Goal: Task Accomplishment & Management: Manage account settings

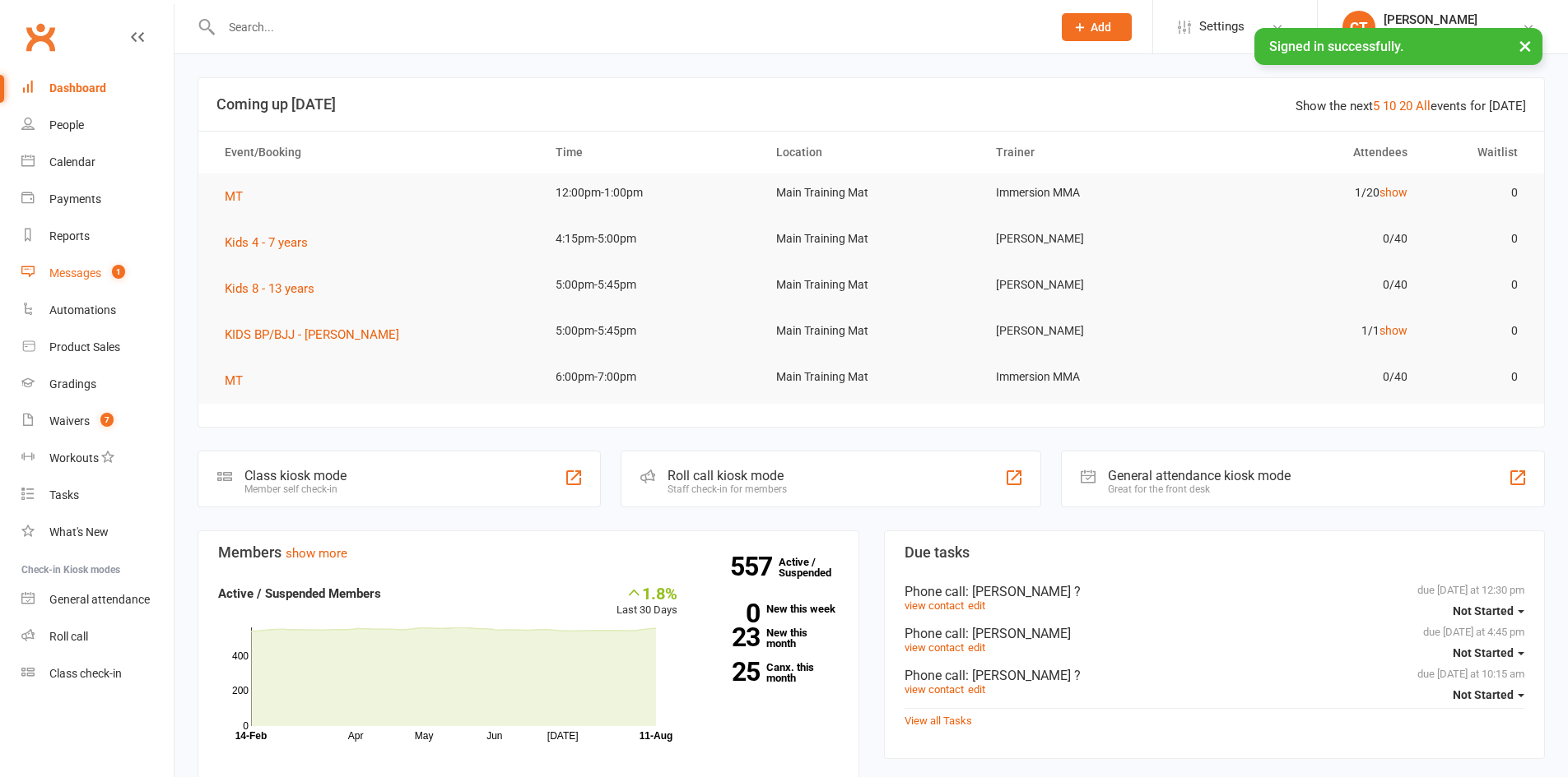
click at [86, 271] on div "Messages" at bounding box center [76, 273] width 52 height 14
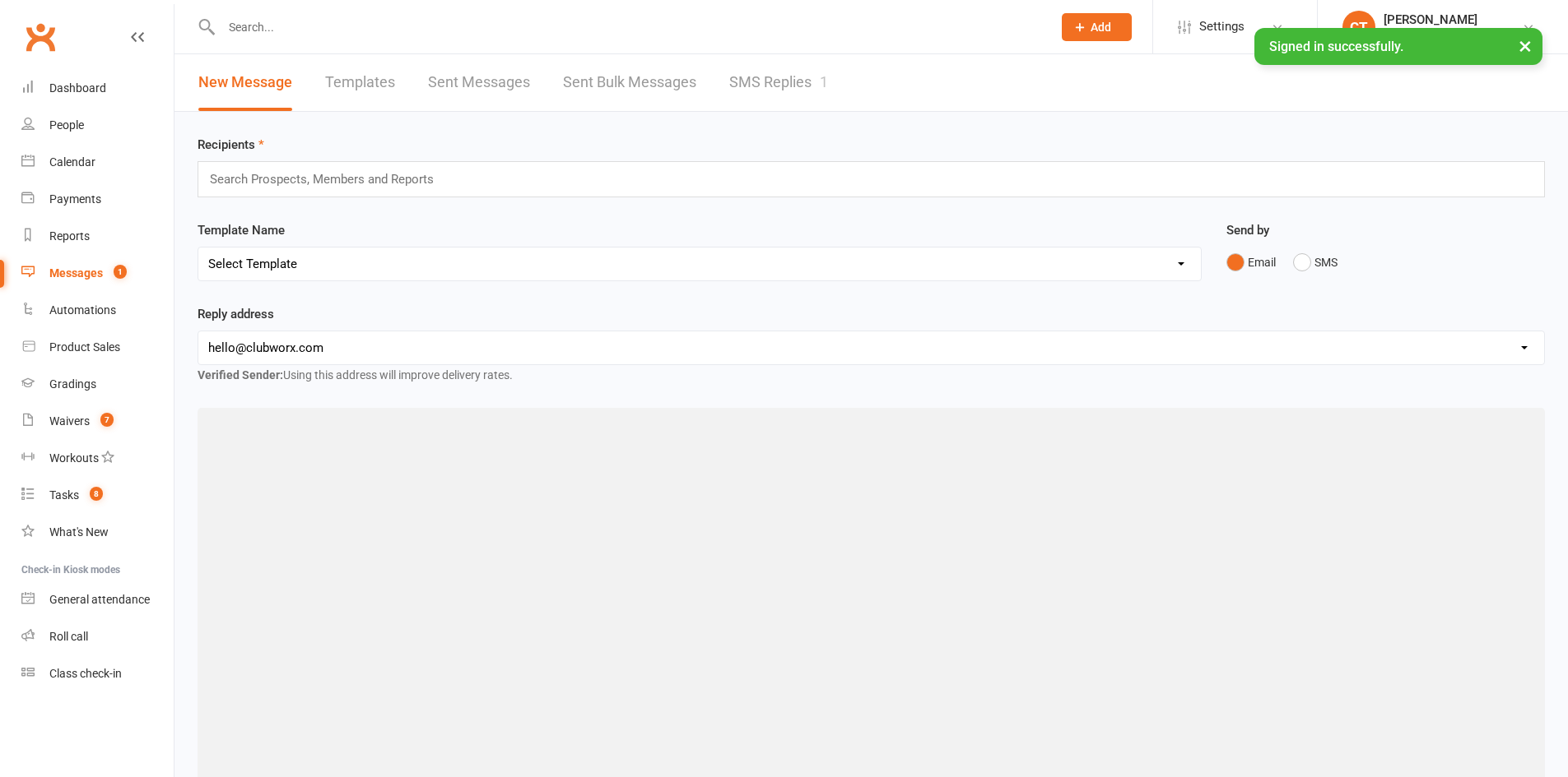
click at [814, 101] on link "SMS Replies 1" at bounding box center [779, 82] width 99 height 57
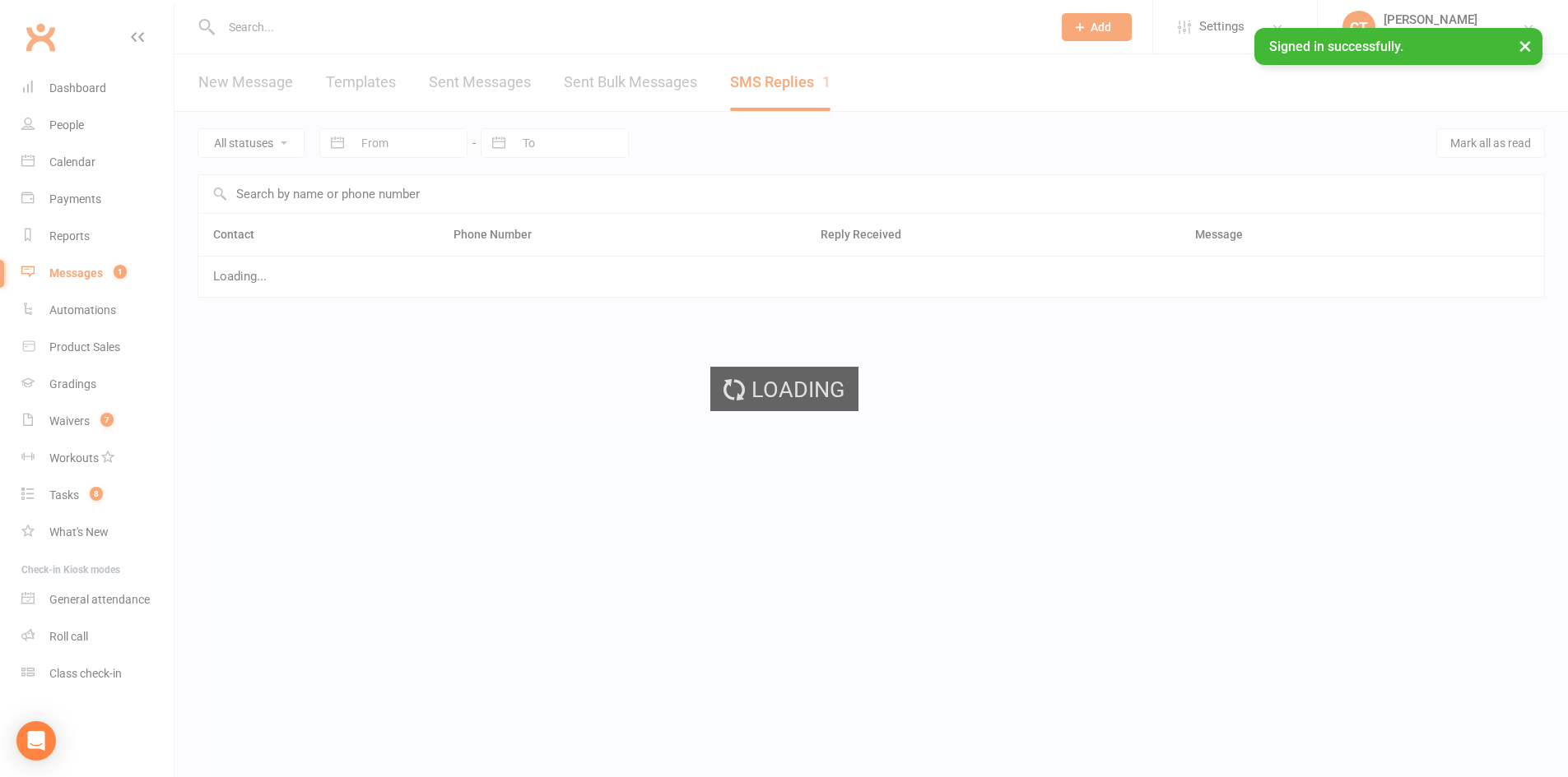
click at [781, 82] on ui-view "Prospect Member Non-attending contact Class / event Appointment Grading event T…" at bounding box center [784, 174] width 1568 height 339
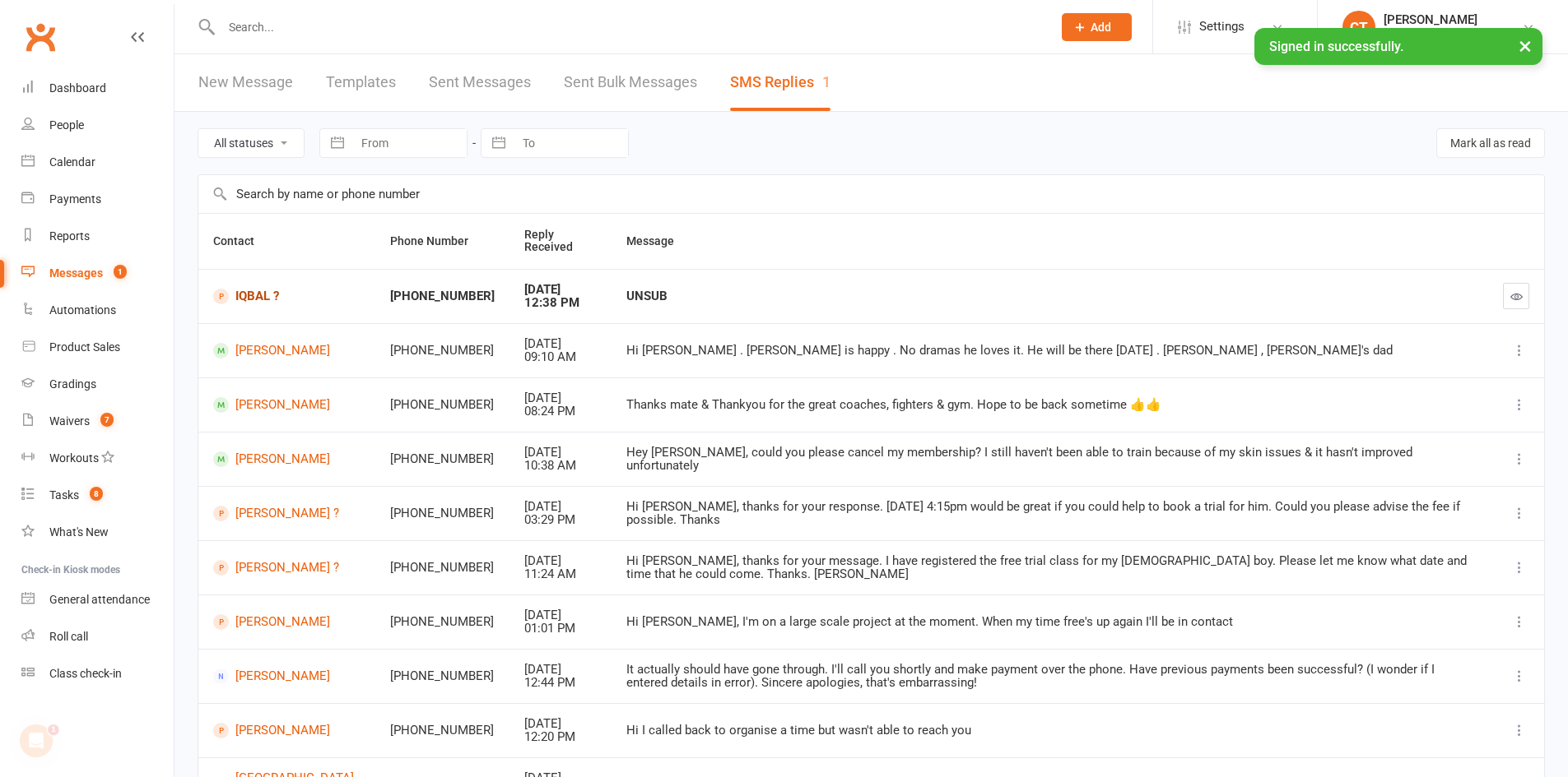
click at [249, 291] on link "IQBAL ?" at bounding box center [287, 296] width 148 height 15
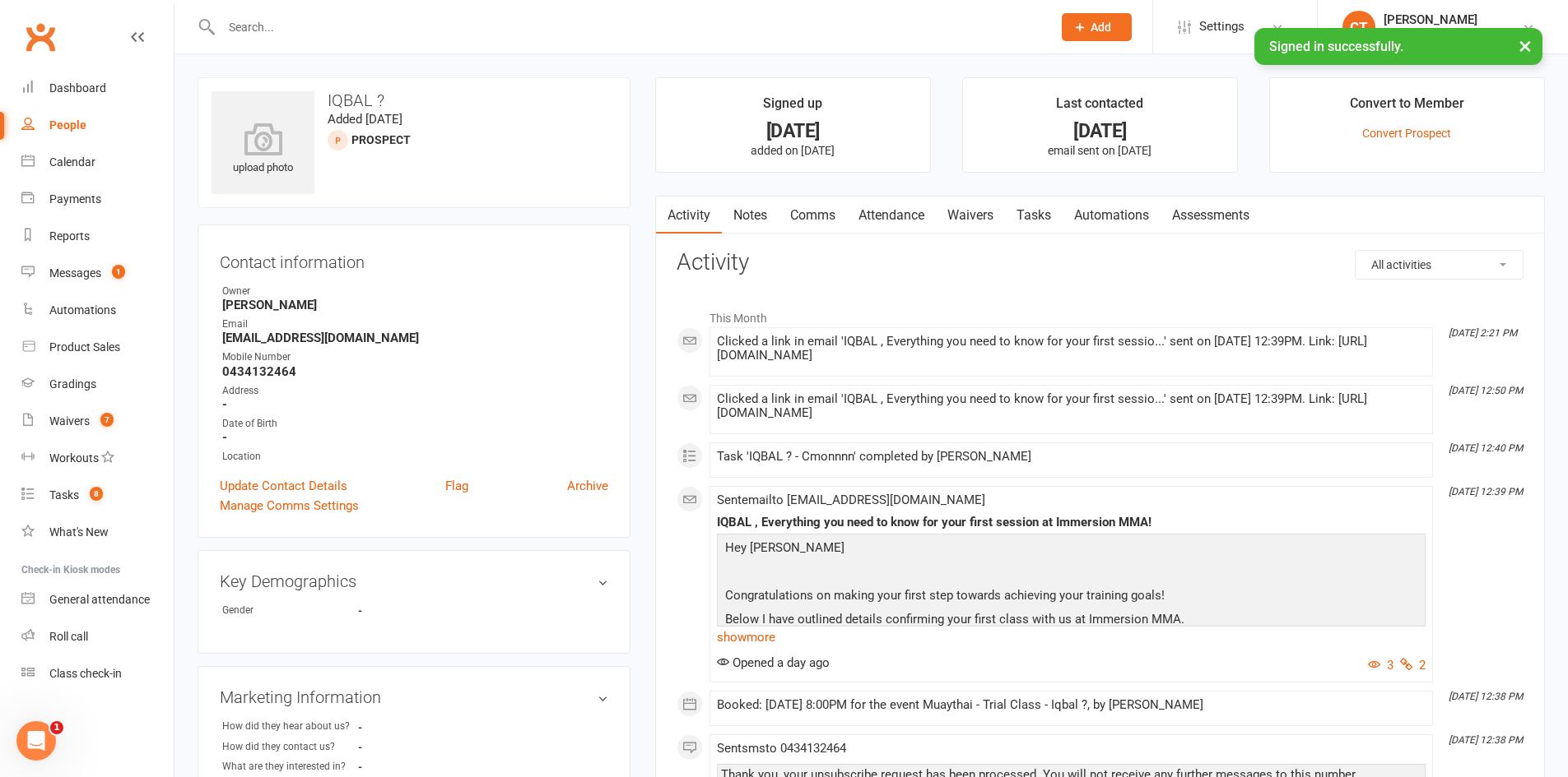
click at [752, 211] on link "Notes" at bounding box center [749, 215] width 57 height 38
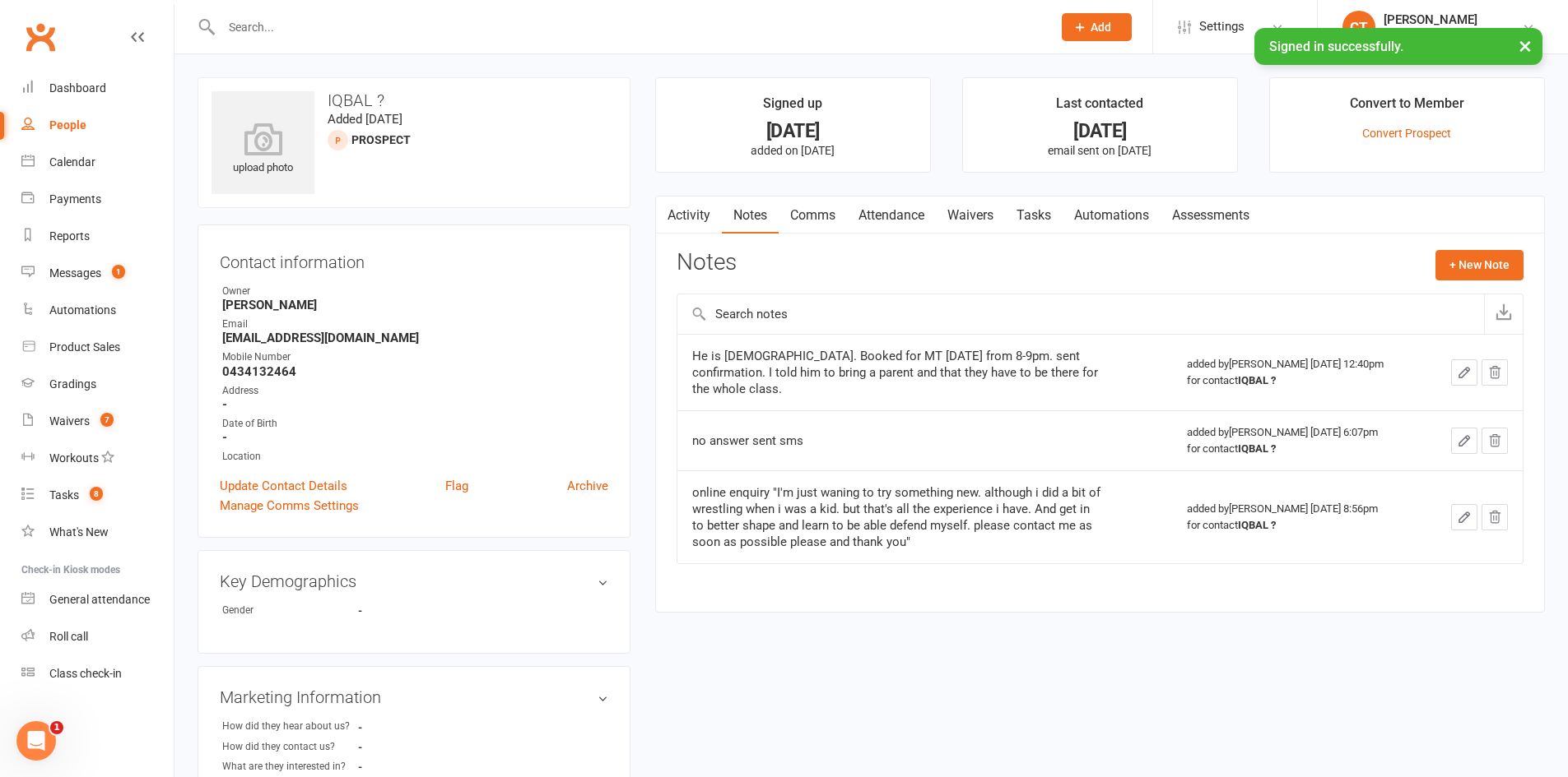
click at [682, 212] on link "Activity" at bounding box center [688, 215] width 66 height 38
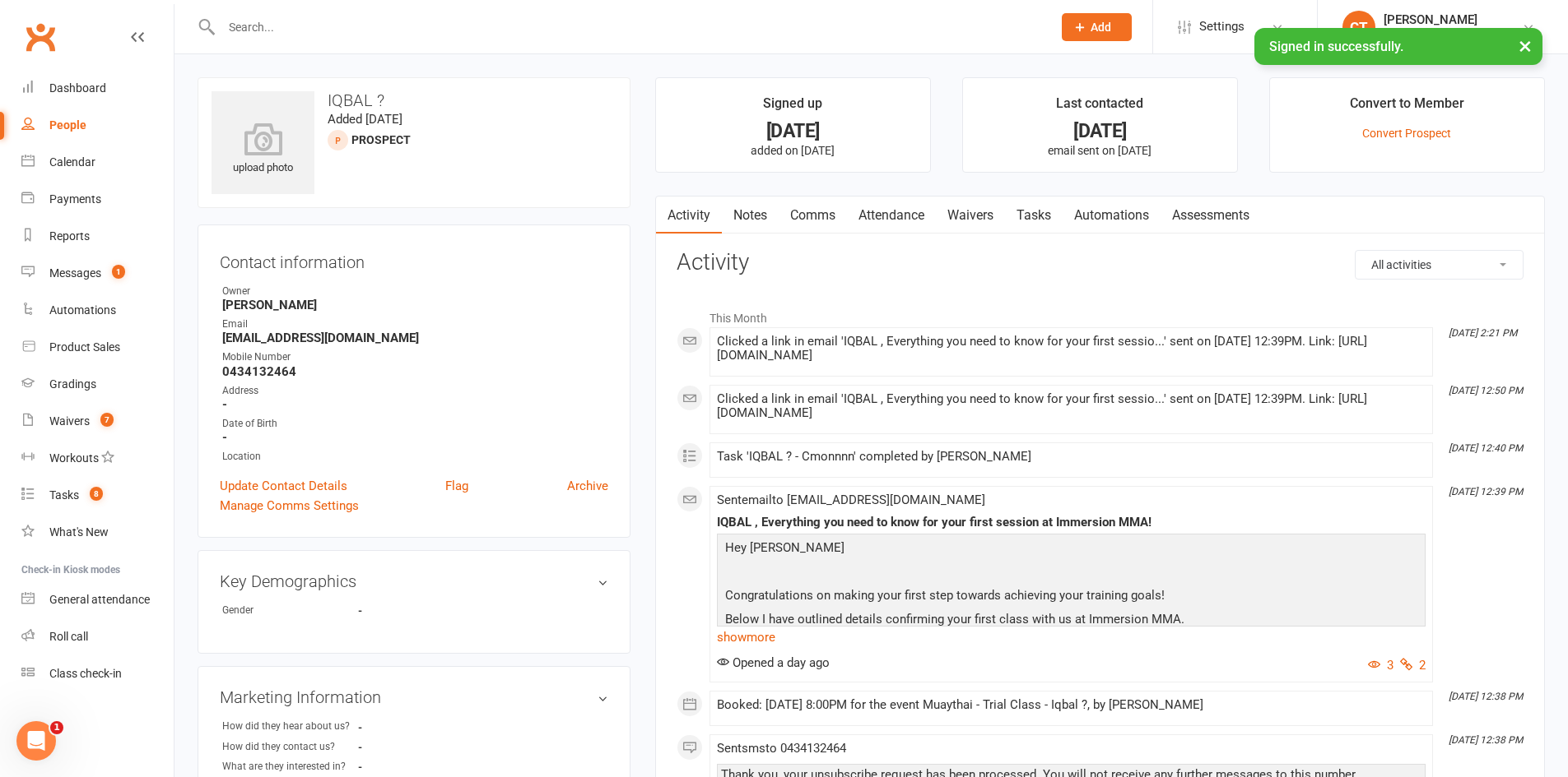
click at [1049, 219] on link "Tasks" at bounding box center [1034, 215] width 58 height 38
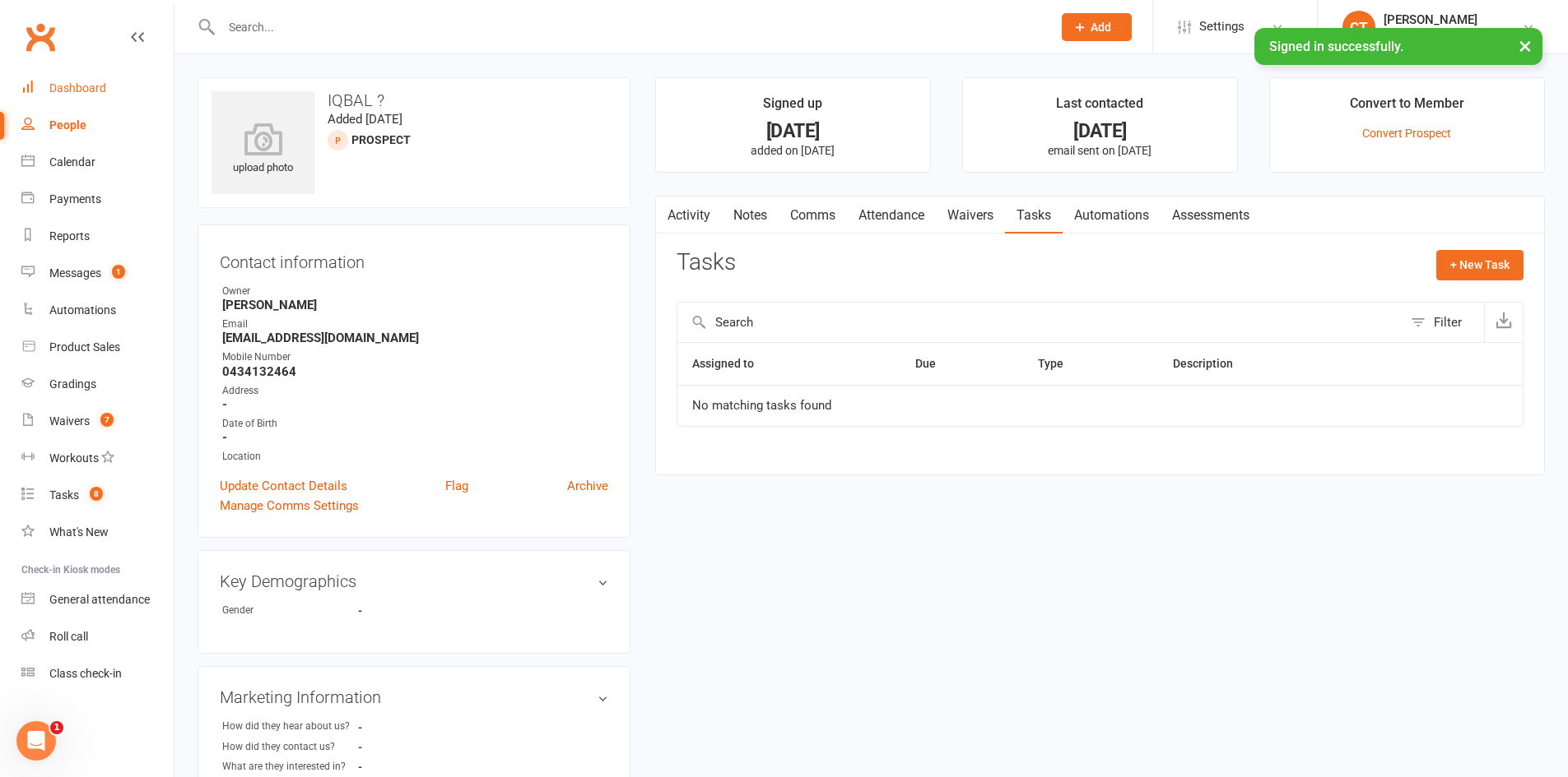
click at [110, 82] on link "Dashboard" at bounding box center [97, 88] width 152 height 37
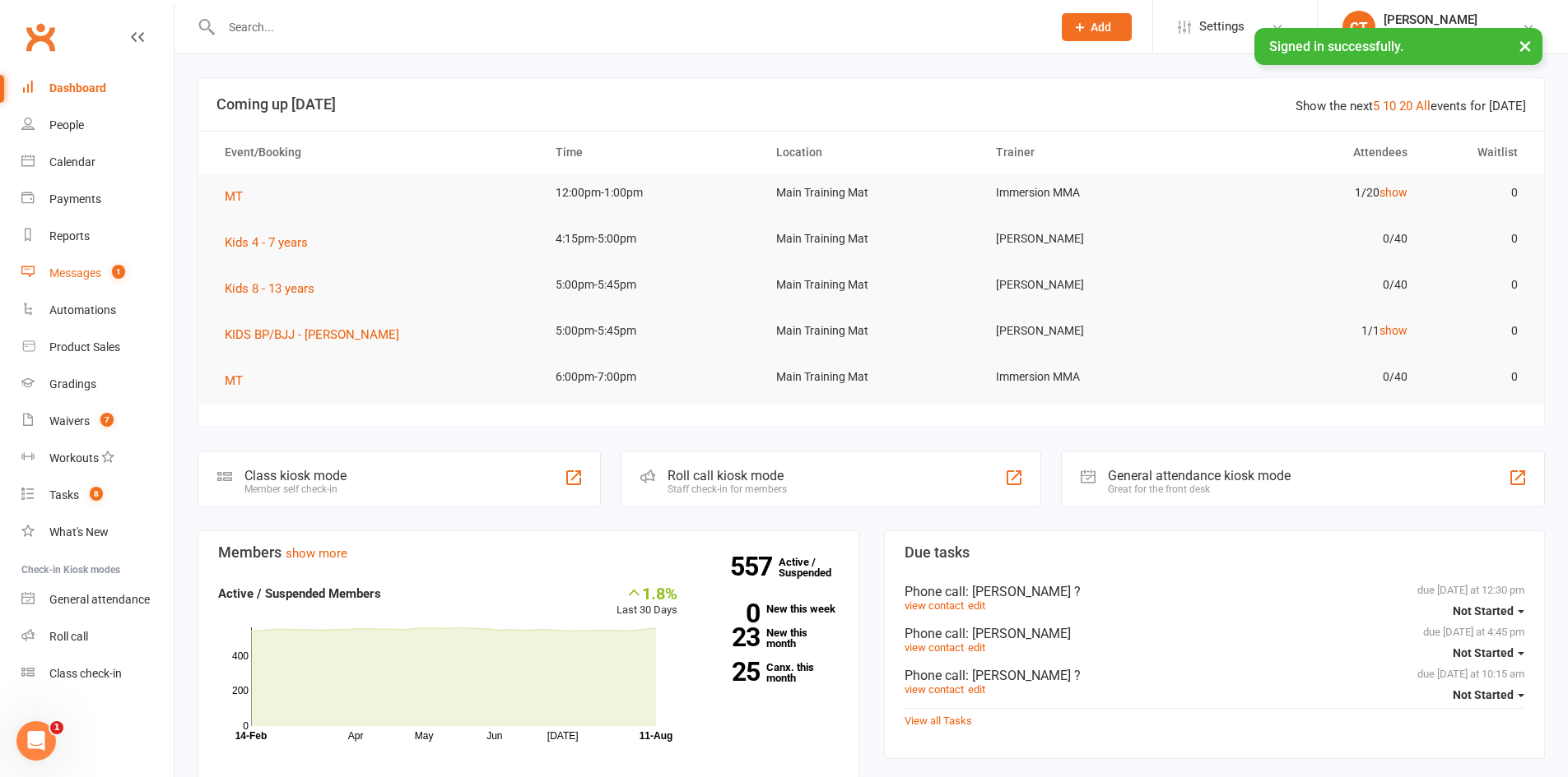
click at [86, 256] on link "Messages 1" at bounding box center [97, 273] width 152 height 37
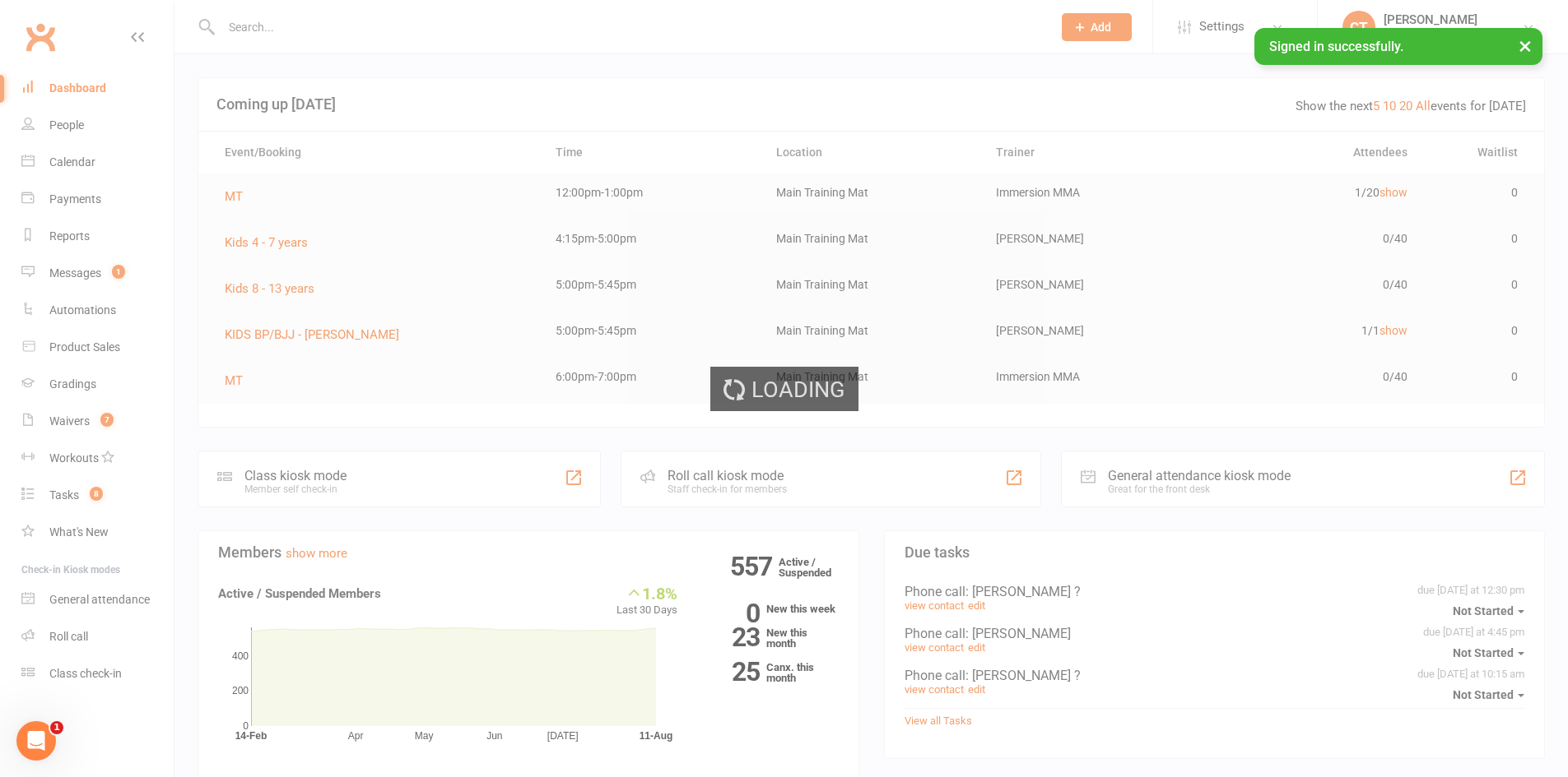
click at [88, 266] on div "Loading" at bounding box center [784, 388] width 1568 height 777
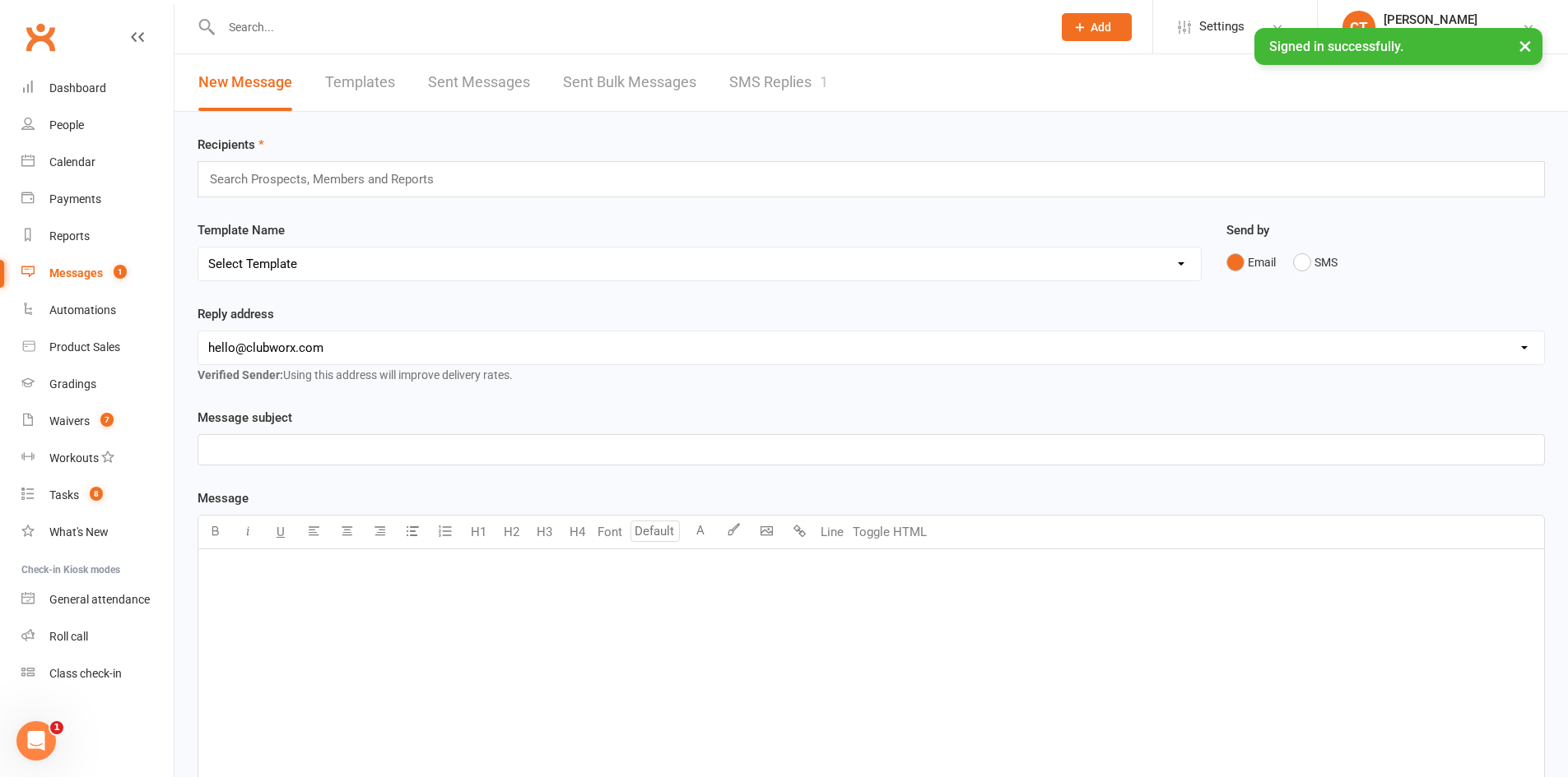
click at [88, 266] on link "Messages 1" at bounding box center [97, 273] width 152 height 37
click at [760, 82] on link "SMS Replies 1" at bounding box center [779, 82] width 99 height 57
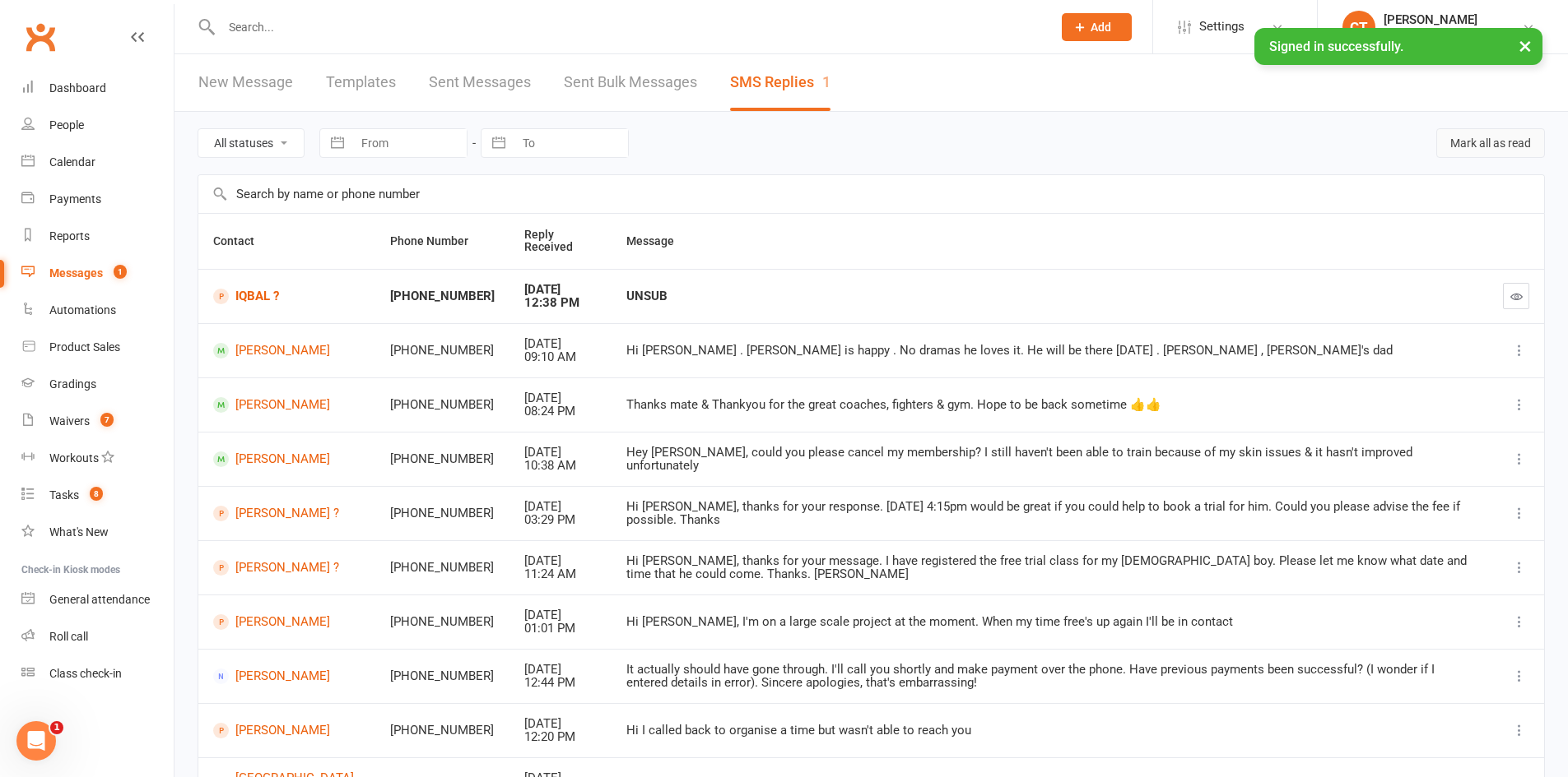
drag, startPoint x: 1454, startPoint y: 149, endPoint x: 874, endPoint y: 81, distance: 584.0
click at [1455, 148] on button "Mark all as read" at bounding box center [1490, 143] width 109 height 30
click at [41, 493] on link "Tasks 8" at bounding box center [97, 495] width 152 height 37
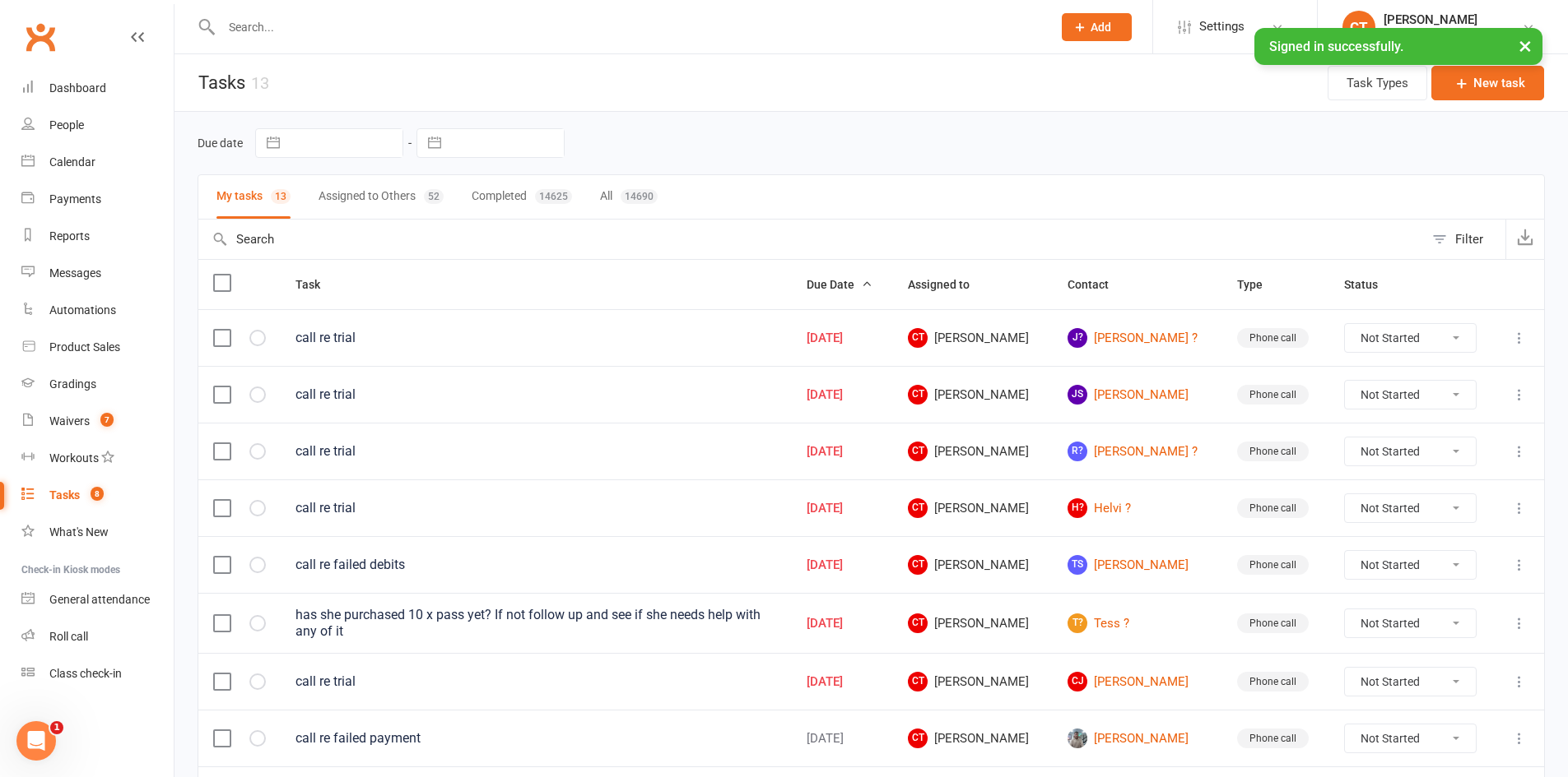
click at [406, 205] on button "Assigned to Others 52" at bounding box center [381, 197] width 125 height 43
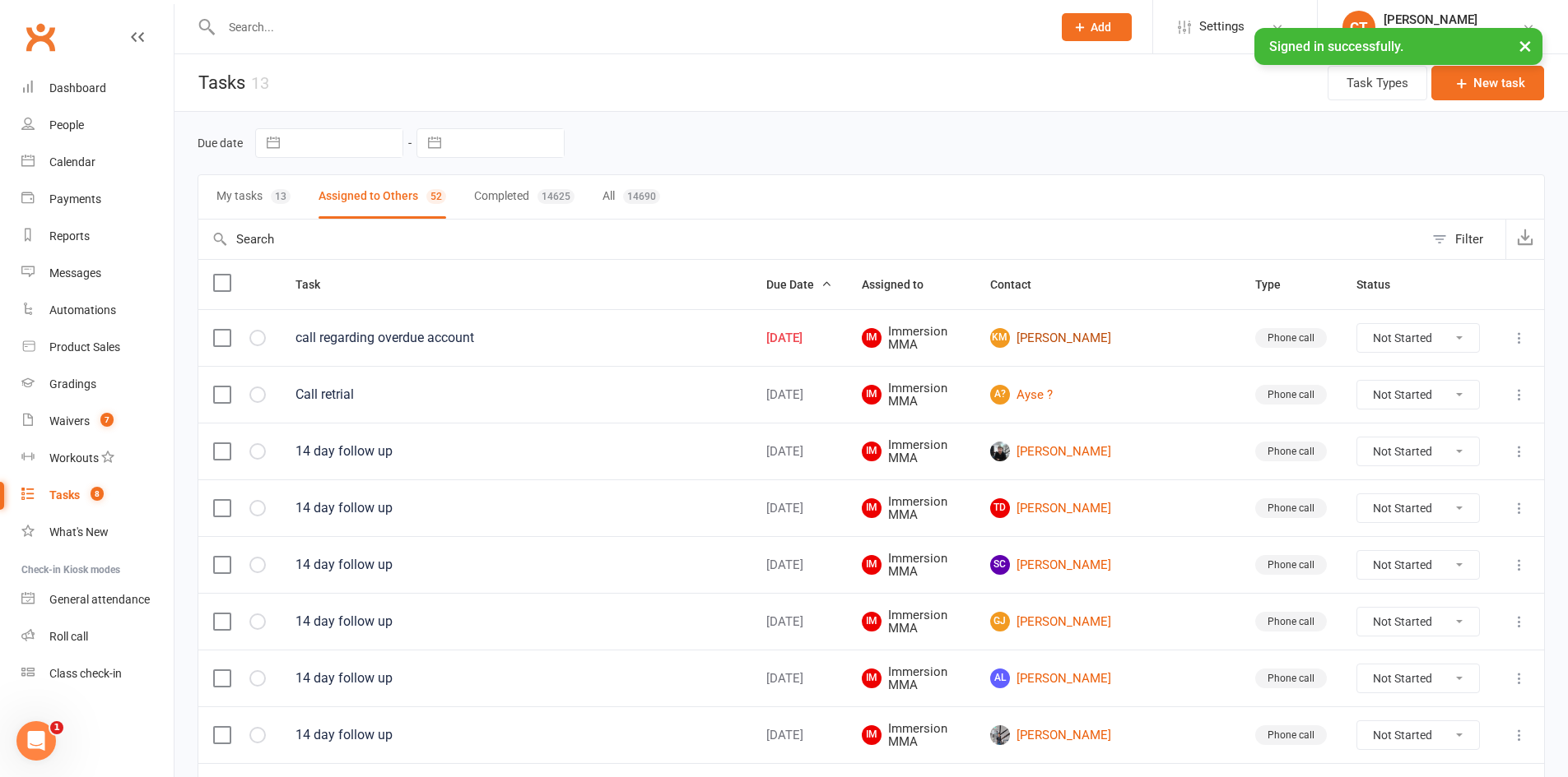
click at [1107, 343] on link "KM Kasey Murphy" at bounding box center [1107, 339] width 235 height 20
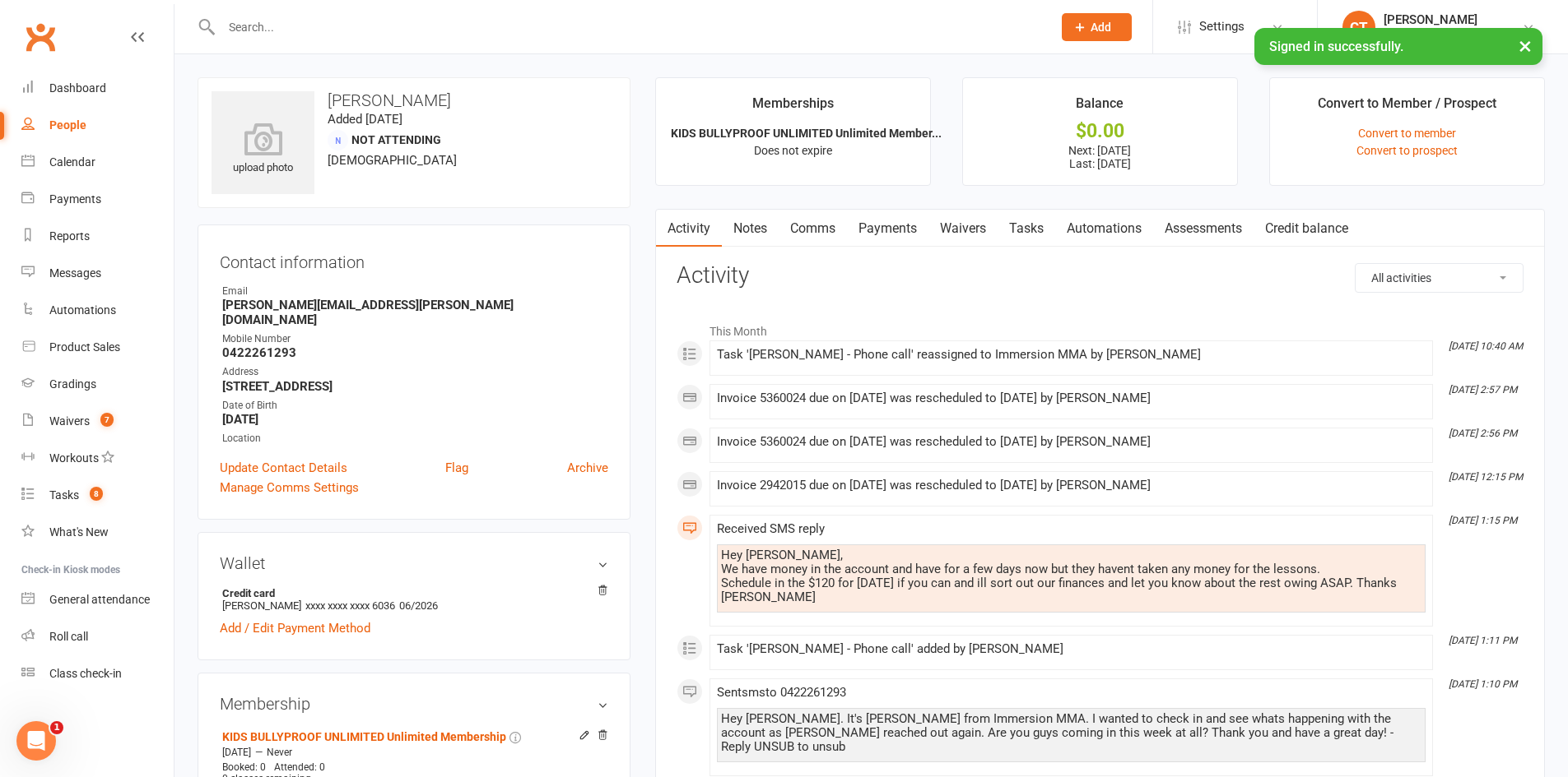
click at [910, 235] on link "Payments" at bounding box center [887, 229] width 81 height 38
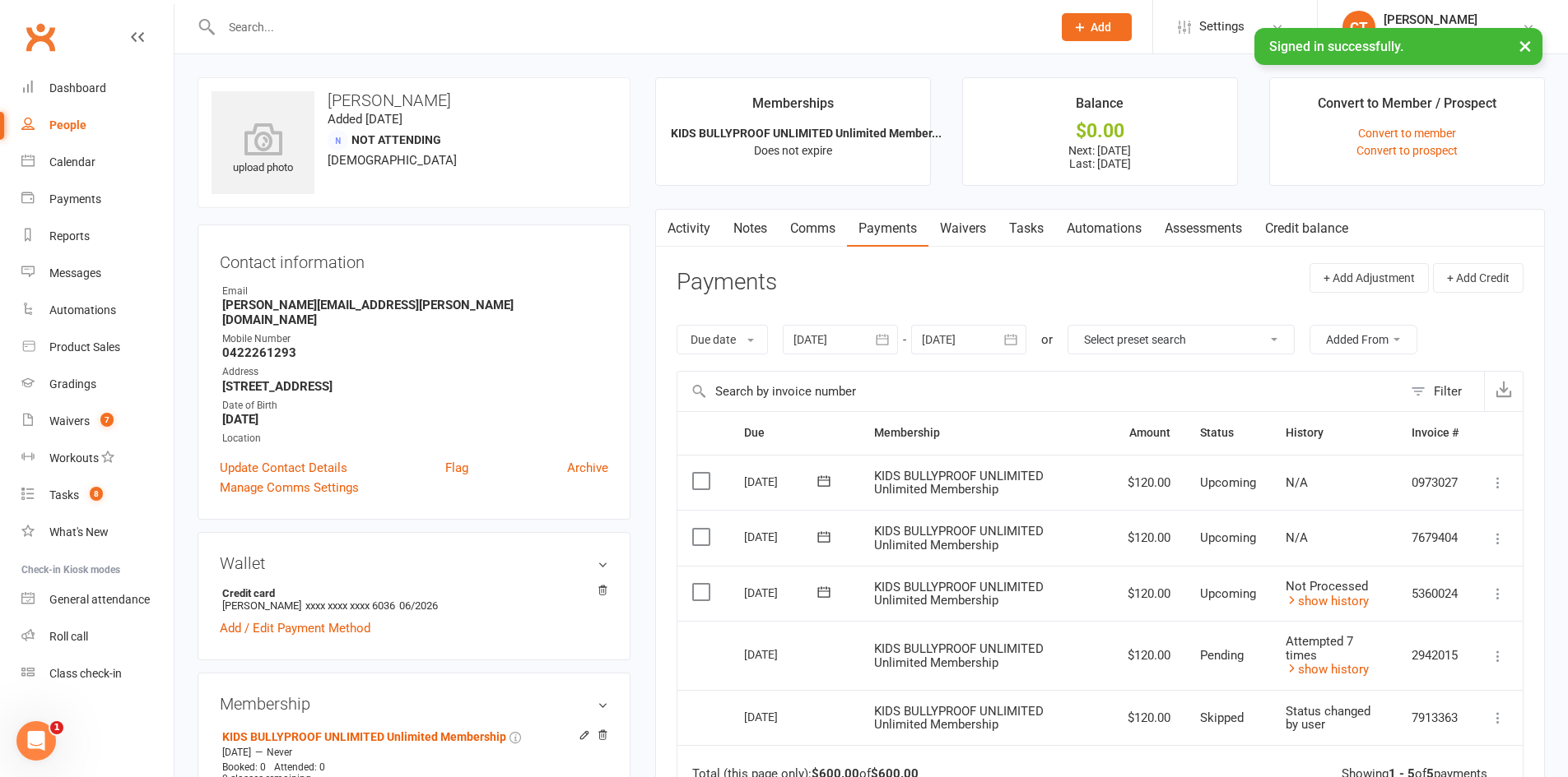
click at [825, 592] on icon at bounding box center [823, 592] width 16 height 16
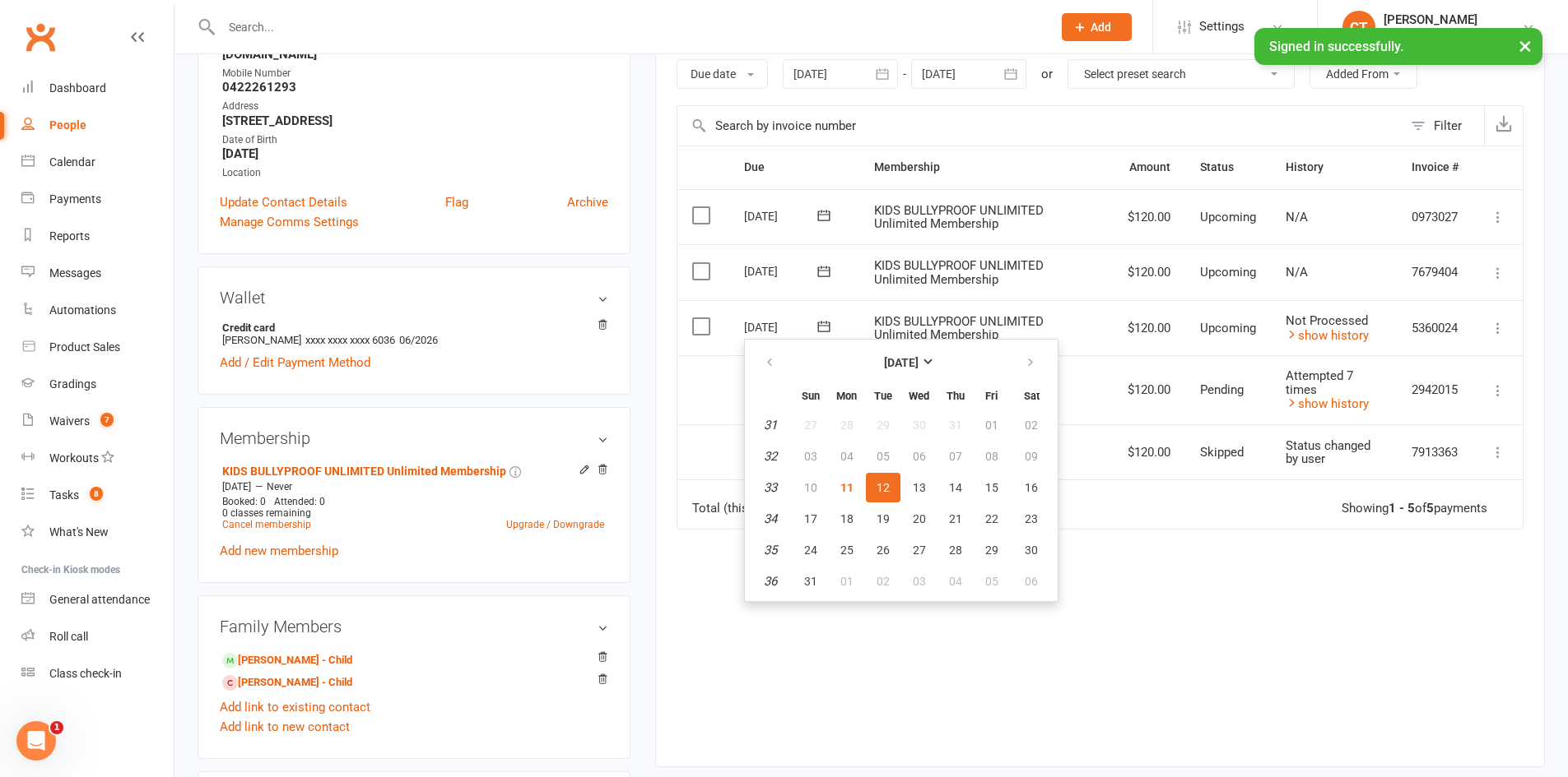
scroll to position [274, 0]
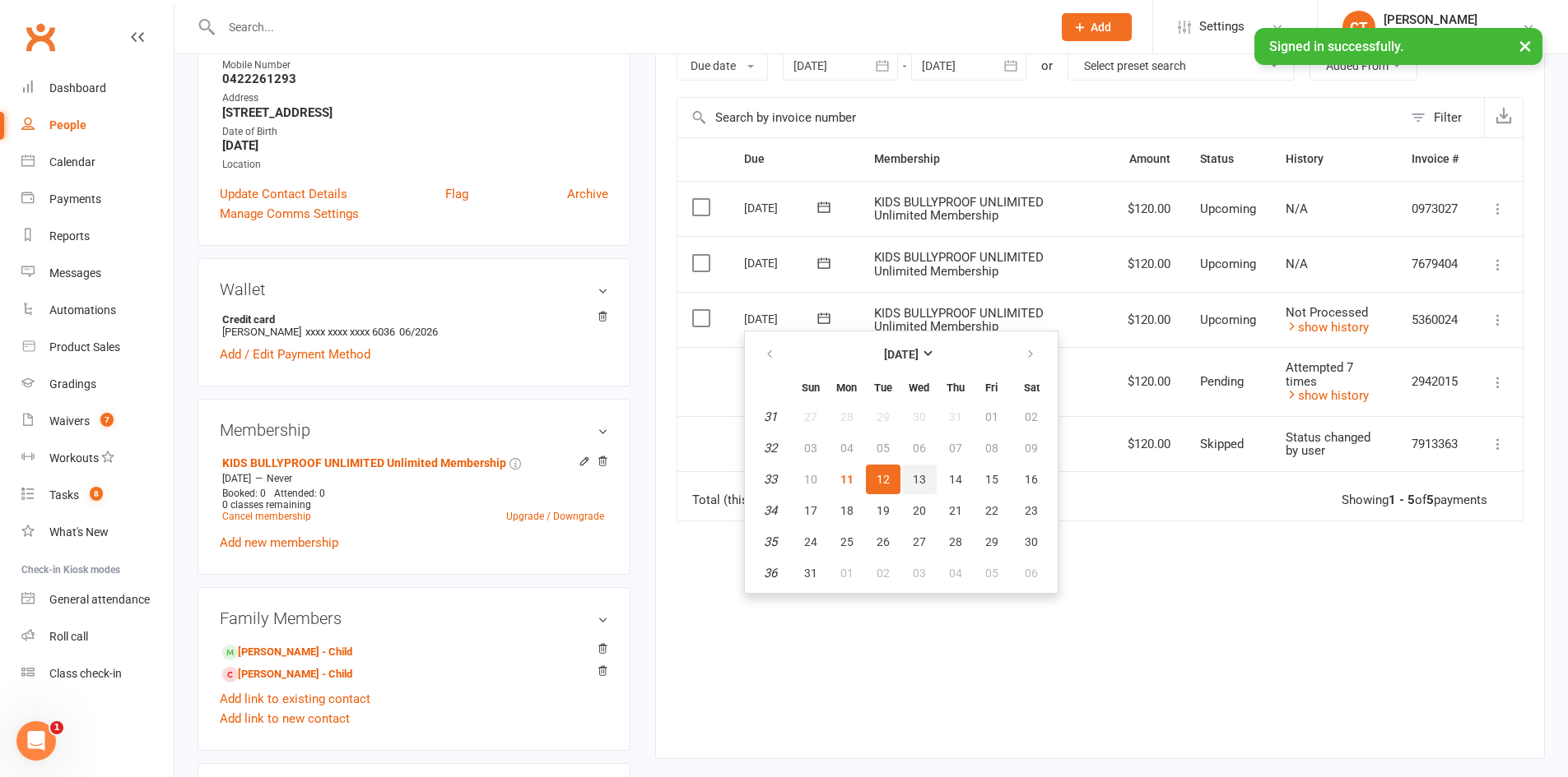
click at [917, 490] on button "13" at bounding box center [919, 479] width 34 height 30
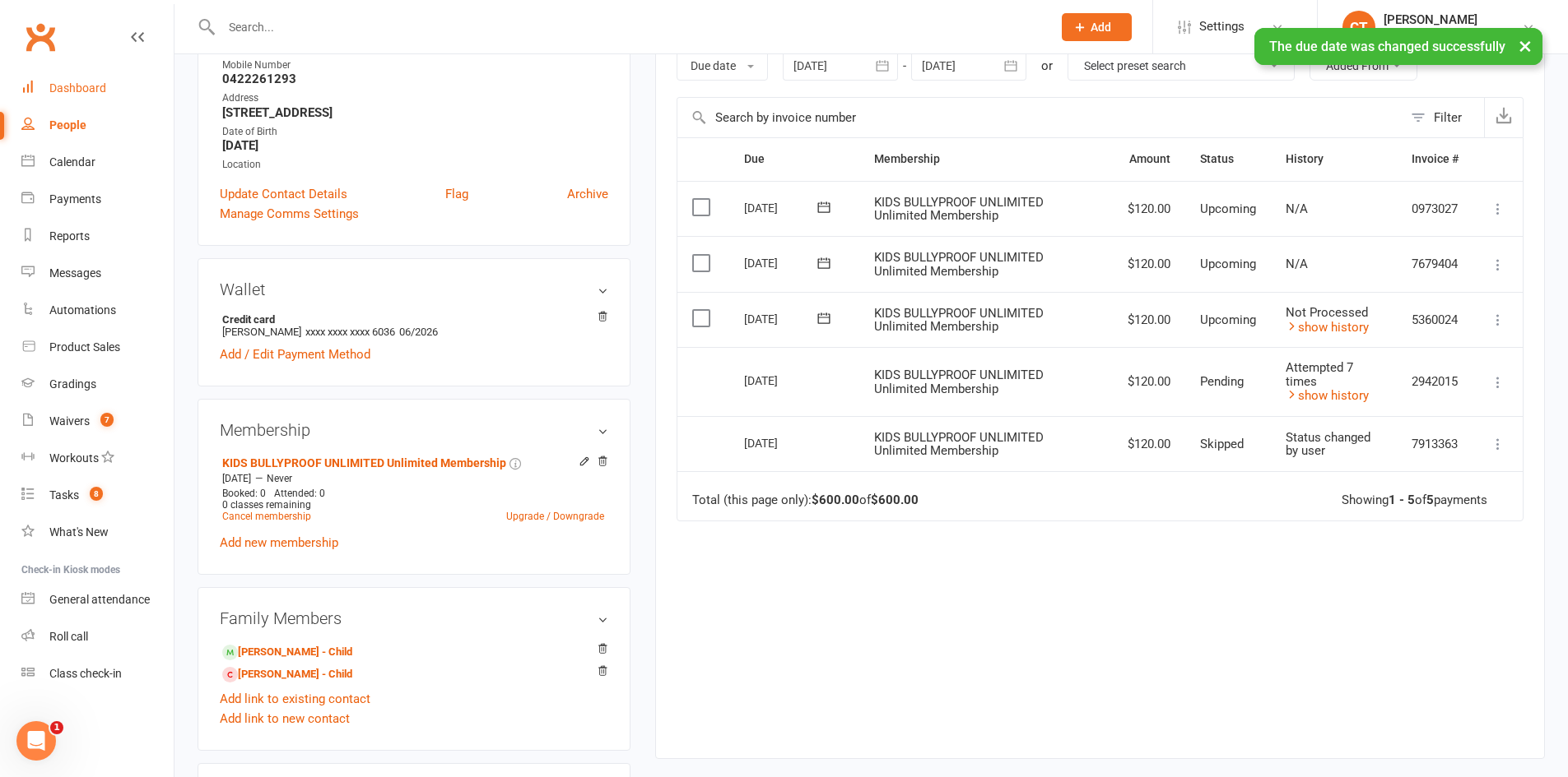
click at [56, 87] on div "Dashboard" at bounding box center [77, 87] width 57 height 14
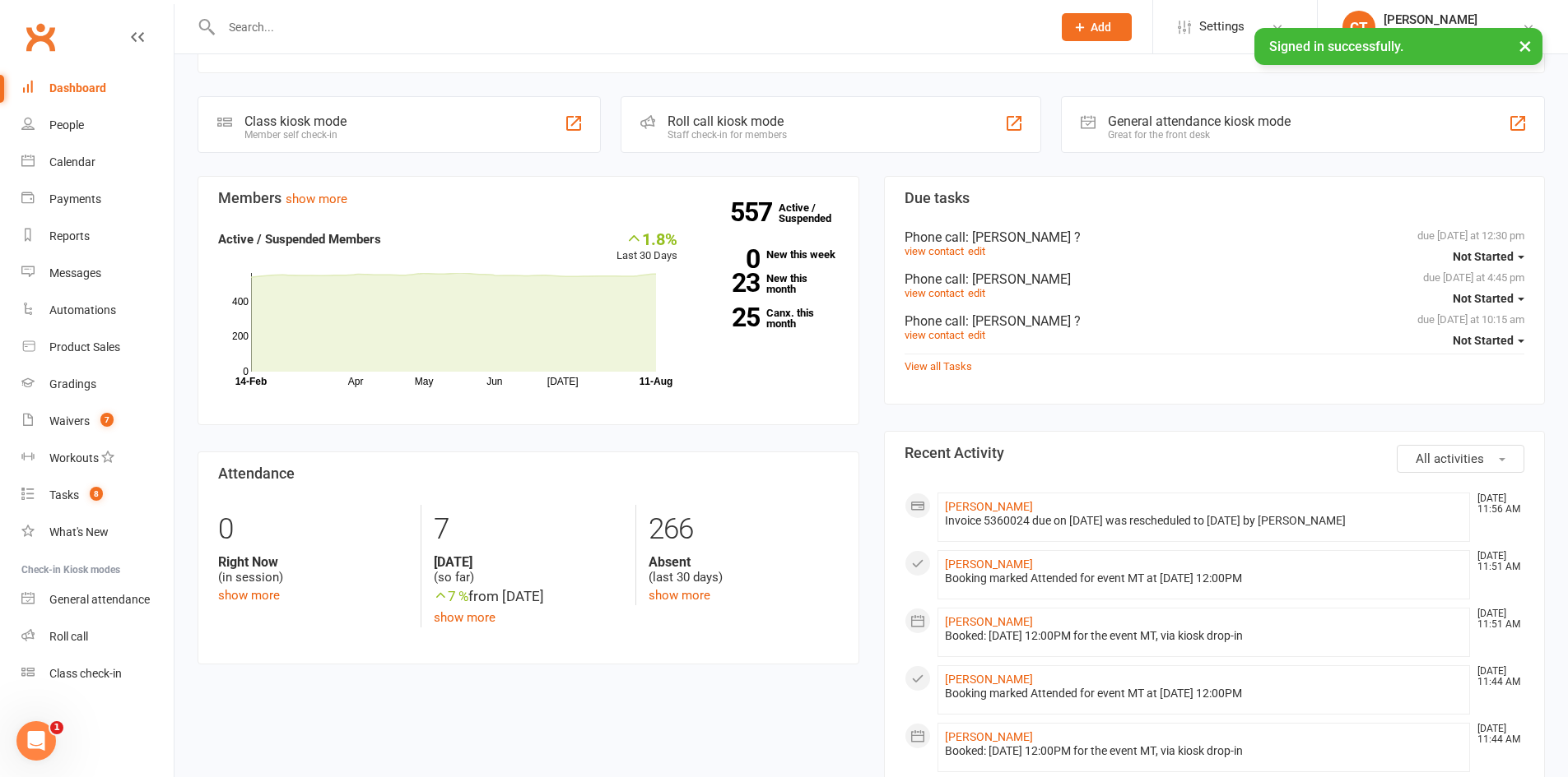
scroll to position [548, 0]
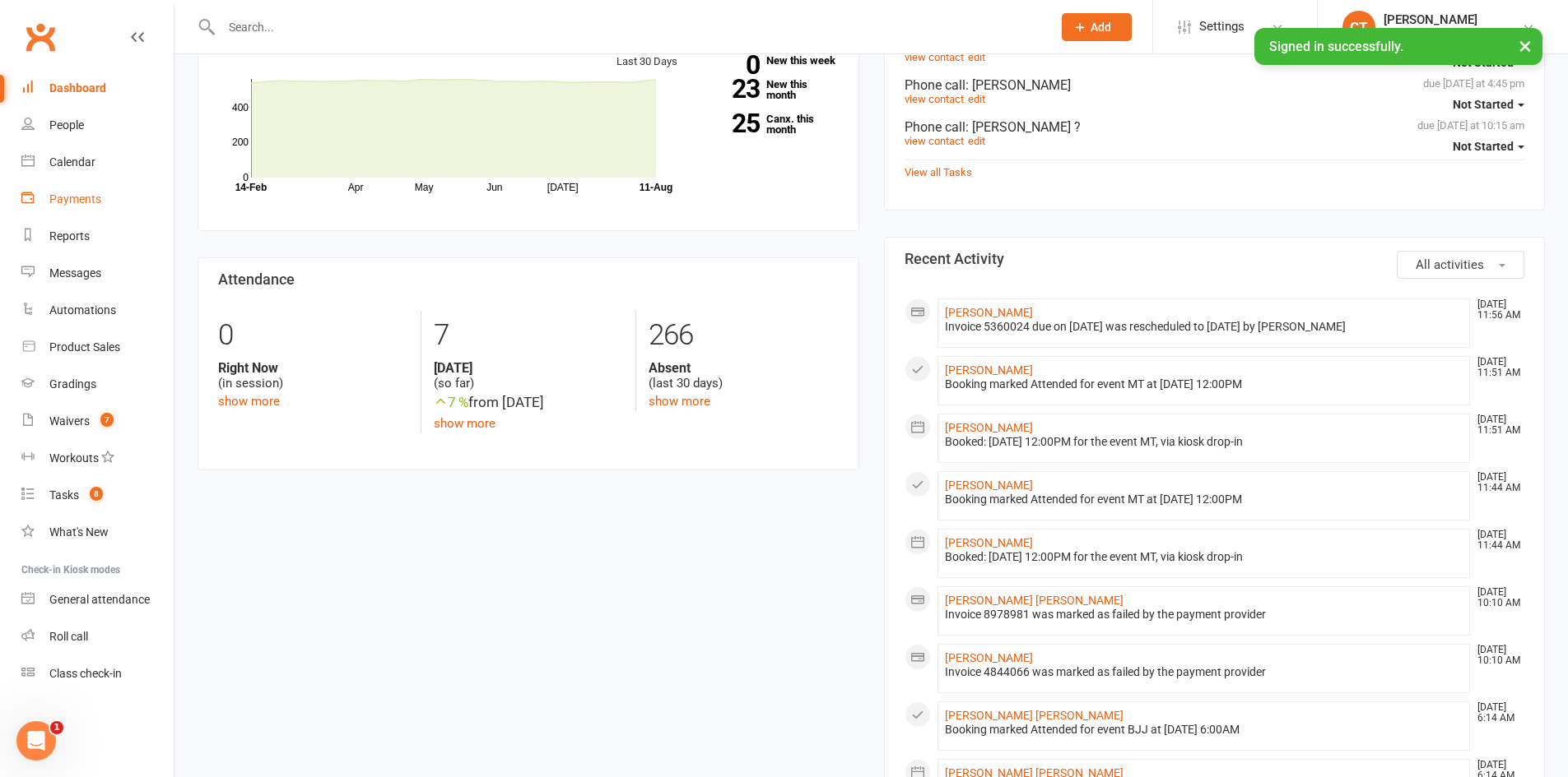
click at [63, 194] on div "Payments" at bounding box center [76, 199] width 52 height 14
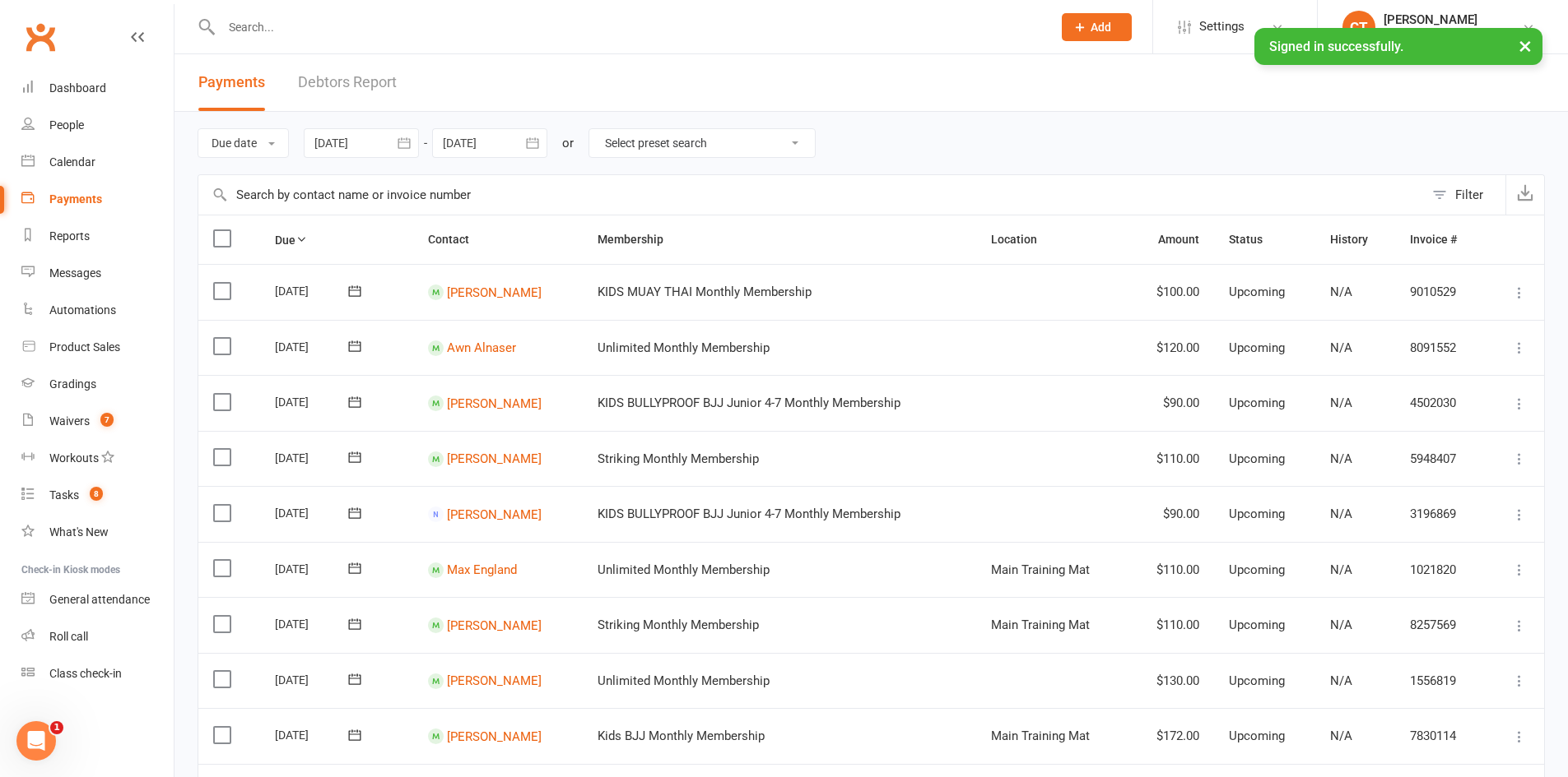
click at [1449, 197] on button "Filter" at bounding box center [1464, 195] width 81 height 40
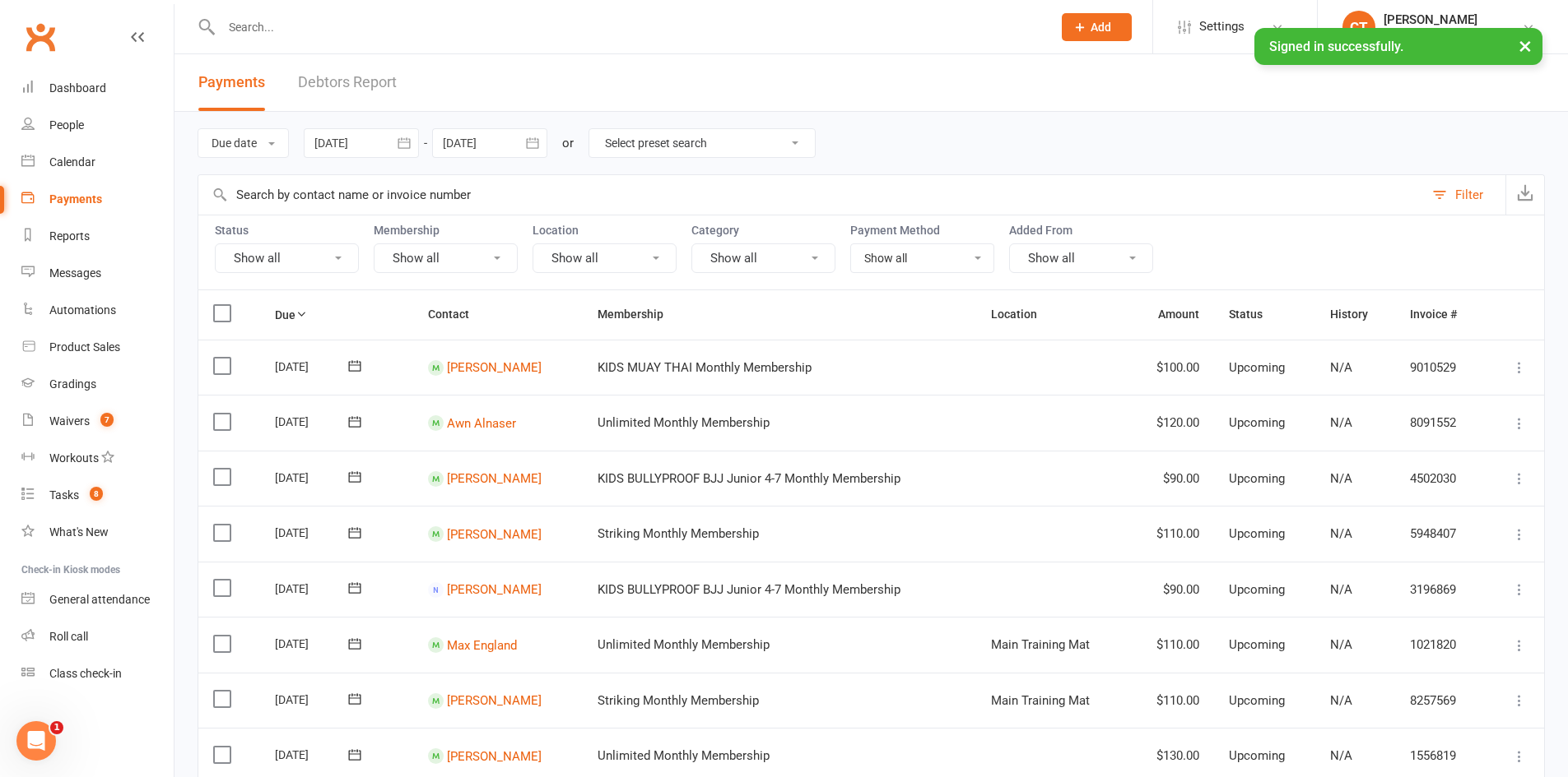
click at [315, 245] on button "Show all" at bounding box center [286, 257] width 144 height 30
click at [276, 425] on link "Failed" at bounding box center [306, 427] width 182 height 33
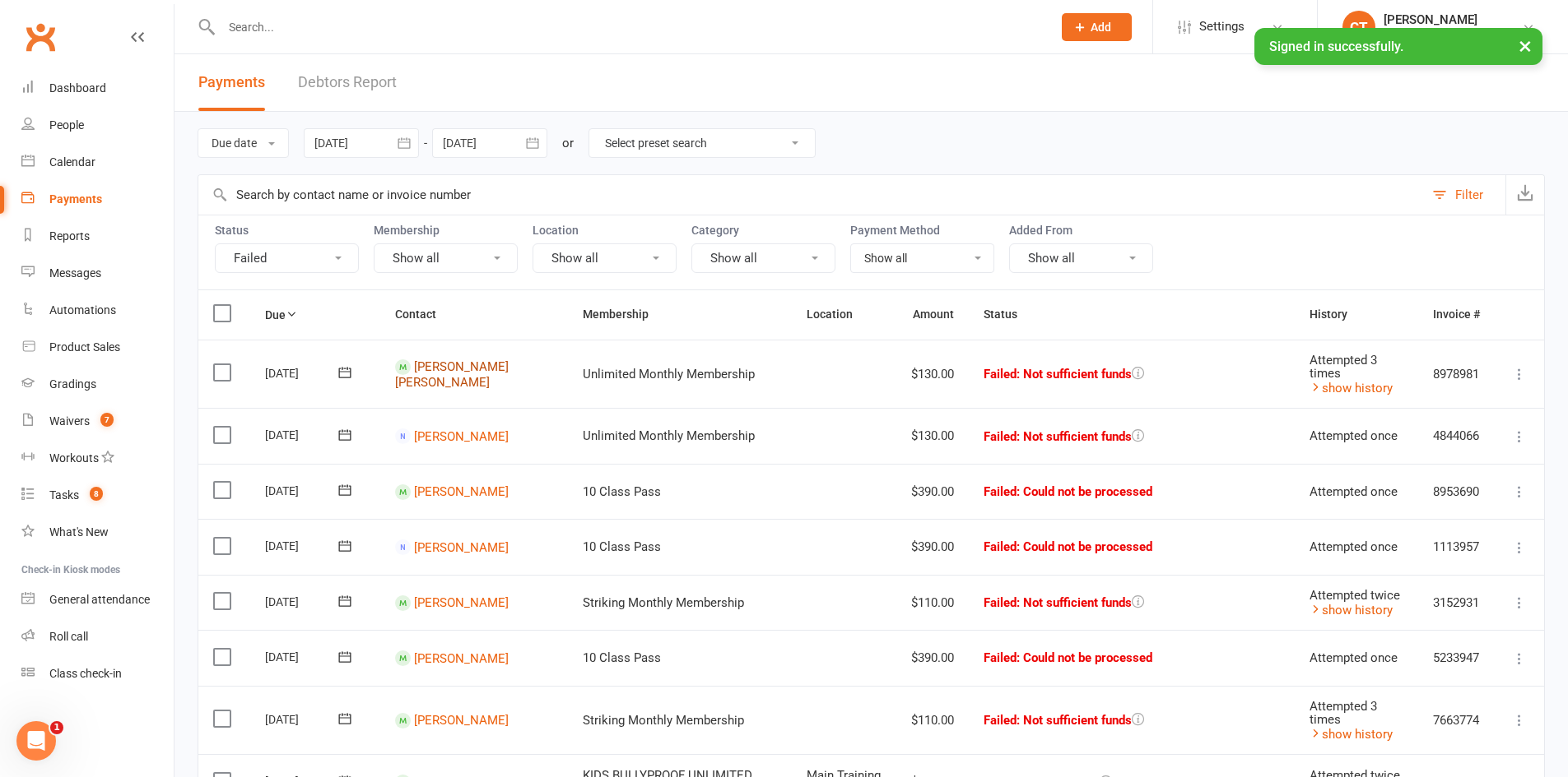
click at [439, 381] on link "Trina Dela Cruz" at bounding box center [452, 375] width 113 height 31
click at [430, 429] on link "Thushan Munasinghe" at bounding box center [461, 436] width 95 height 14
click at [431, 487] on link "Matthew Woodlock" at bounding box center [461, 492] width 95 height 14
click at [434, 546] on link "Nicole Lin" at bounding box center [461, 547] width 95 height 14
click at [444, 603] on link "Thang Suk" at bounding box center [461, 603] width 95 height 14
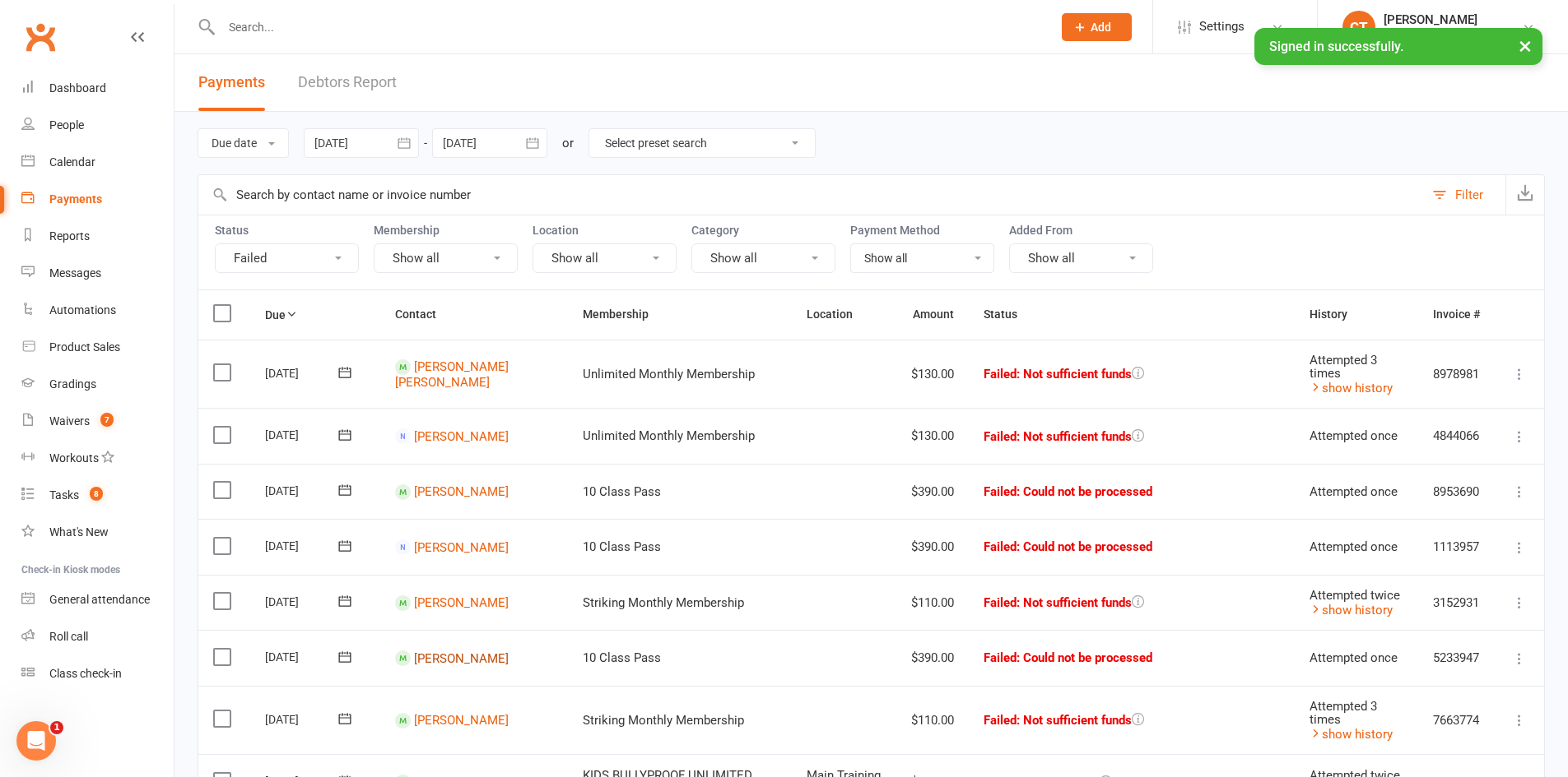
click at [445, 663] on link "Helen Vlachos" at bounding box center [461, 658] width 95 height 14
click at [435, 726] on link "[PERSON_NAME]" at bounding box center [461, 720] width 95 height 14
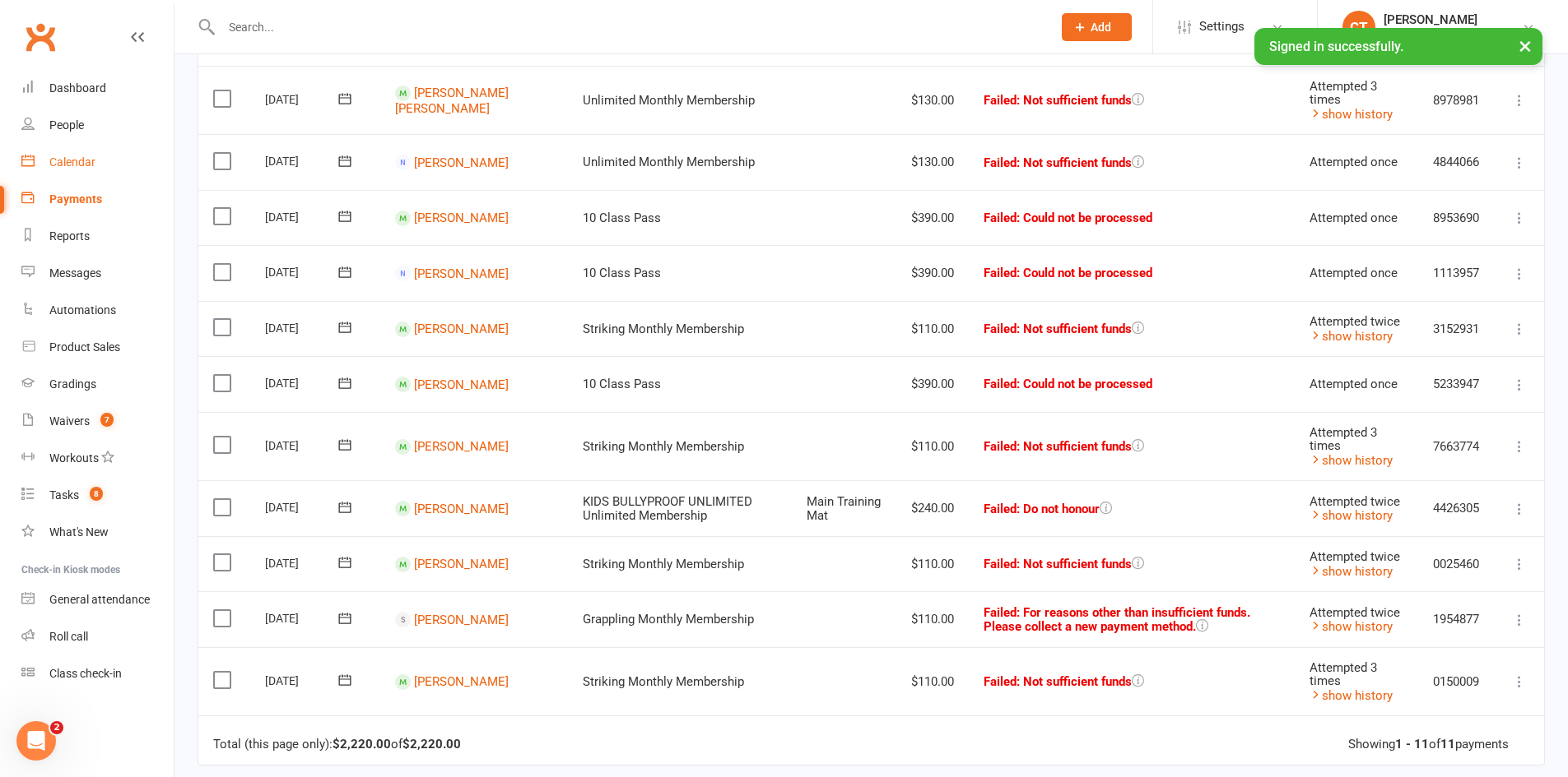
click at [67, 158] on div "Calendar" at bounding box center [72, 162] width 46 height 14
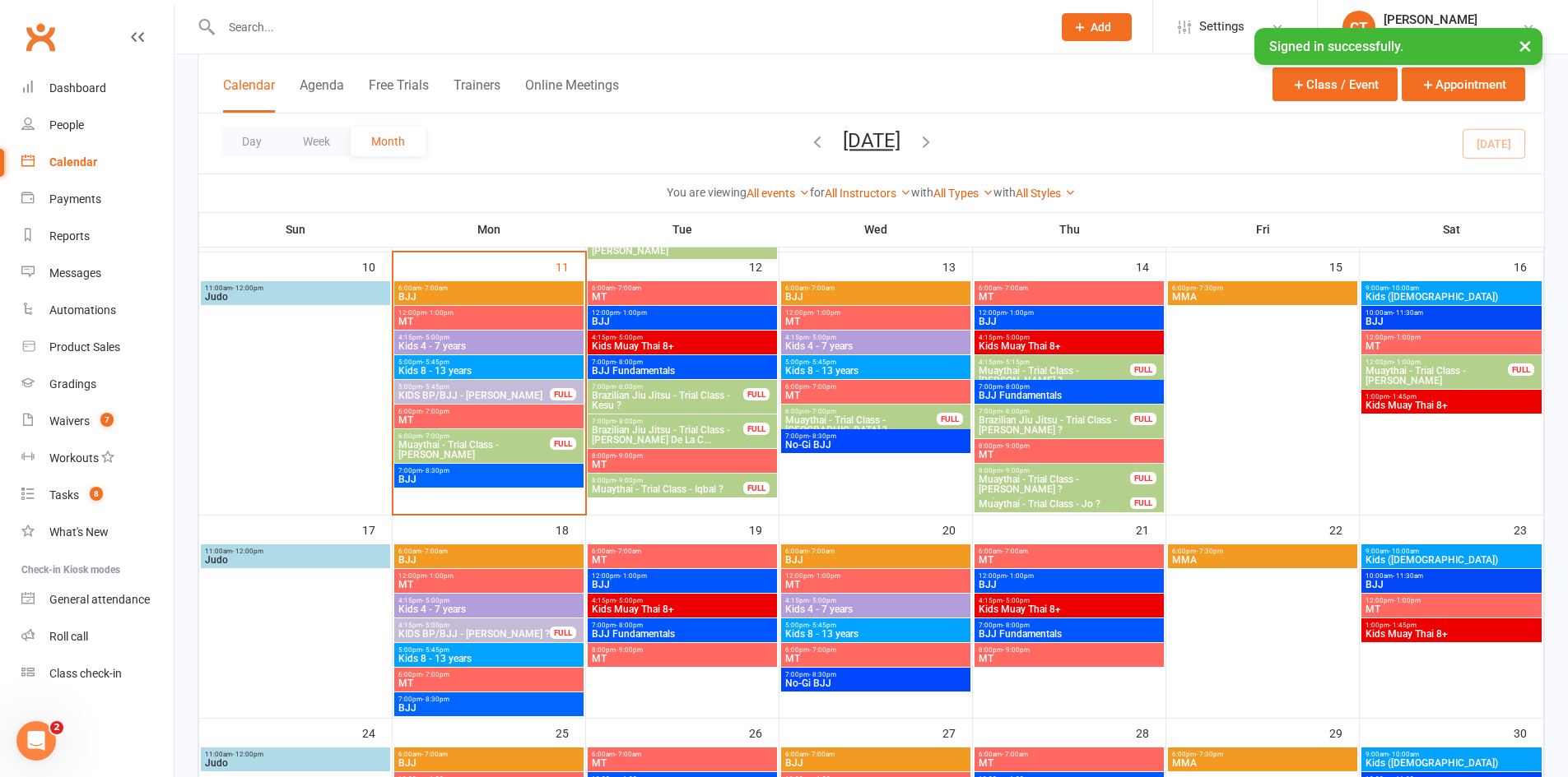
scroll to position [574, 0]
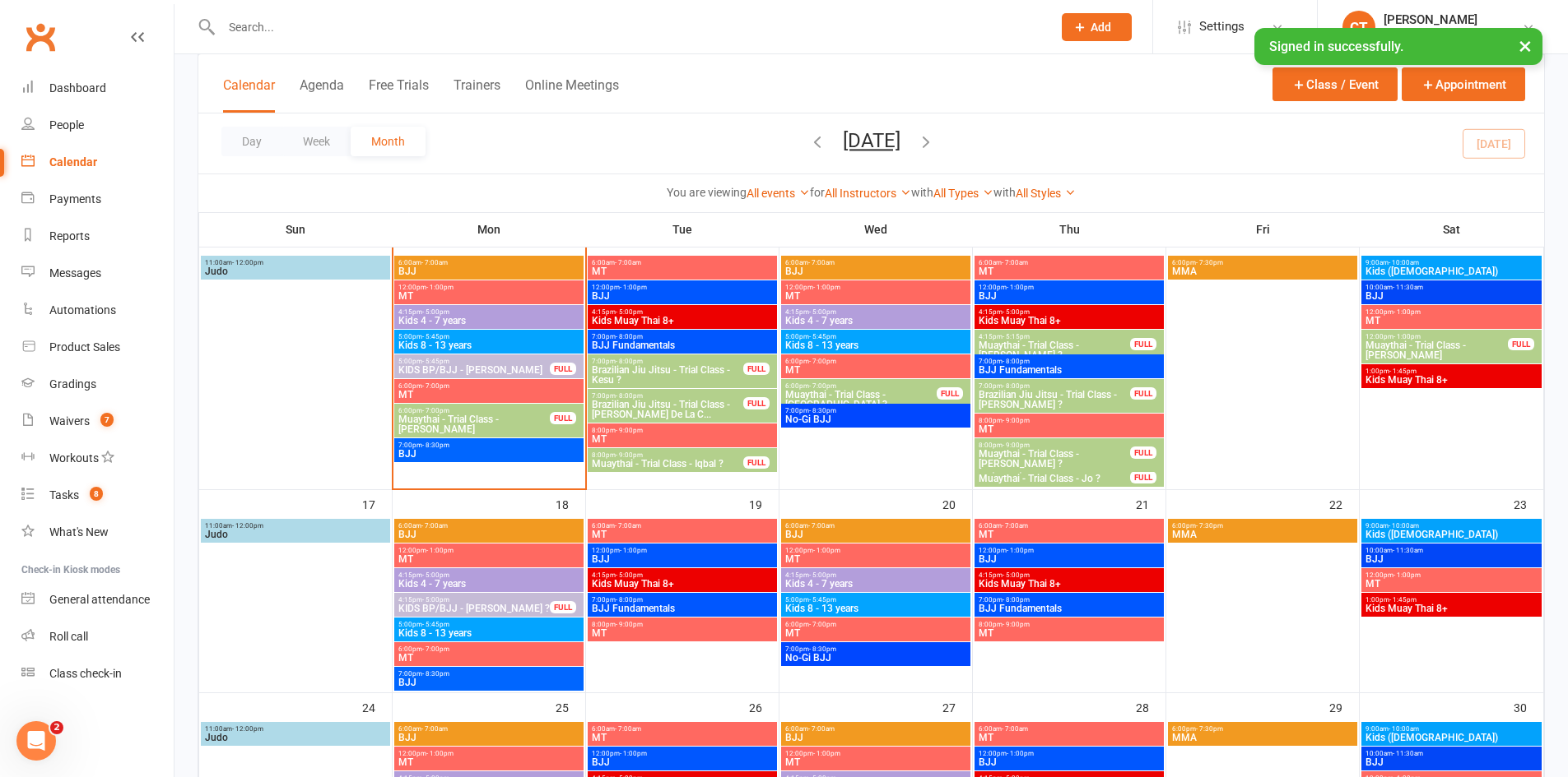
click at [1111, 22] on button "Add" at bounding box center [1097, 27] width 70 height 28
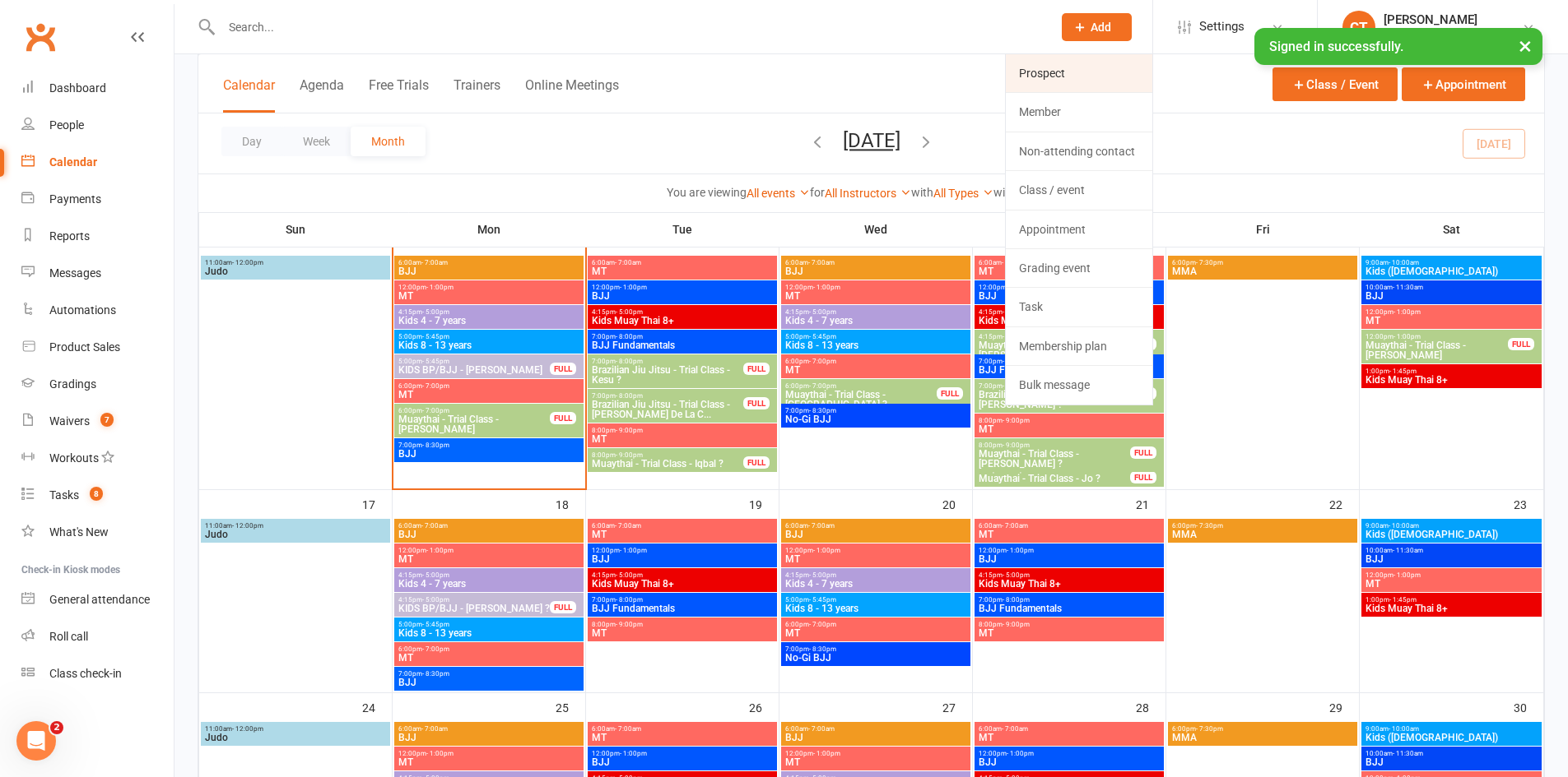
click at [1074, 59] on link "Prospect" at bounding box center [1079, 73] width 147 height 38
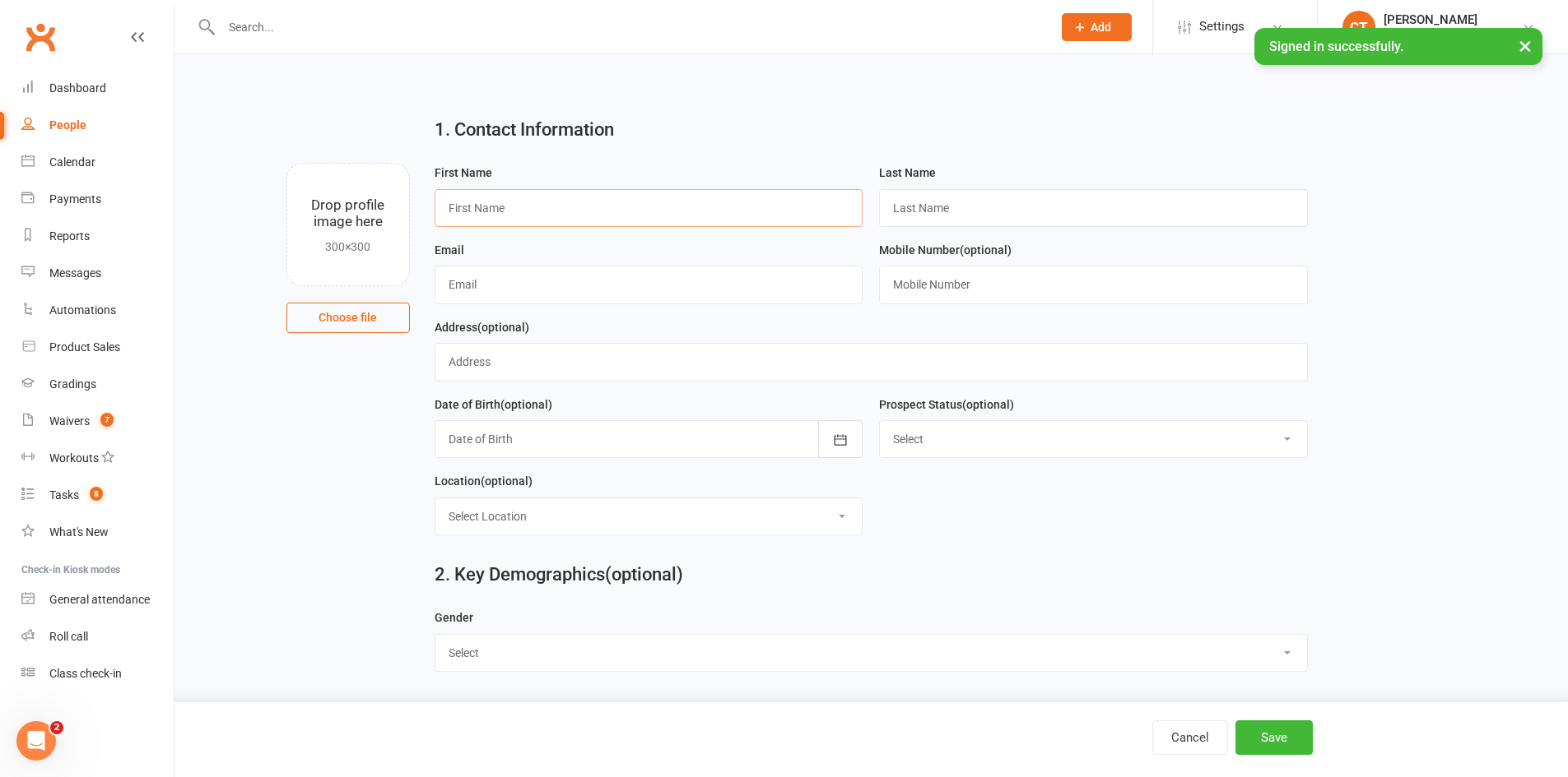
click at [614, 195] on input "text" at bounding box center [648, 208] width 429 height 38
paste input "Kane"
type input "Kane"
type input "?"
paste input "kjolly380@gmail.com"
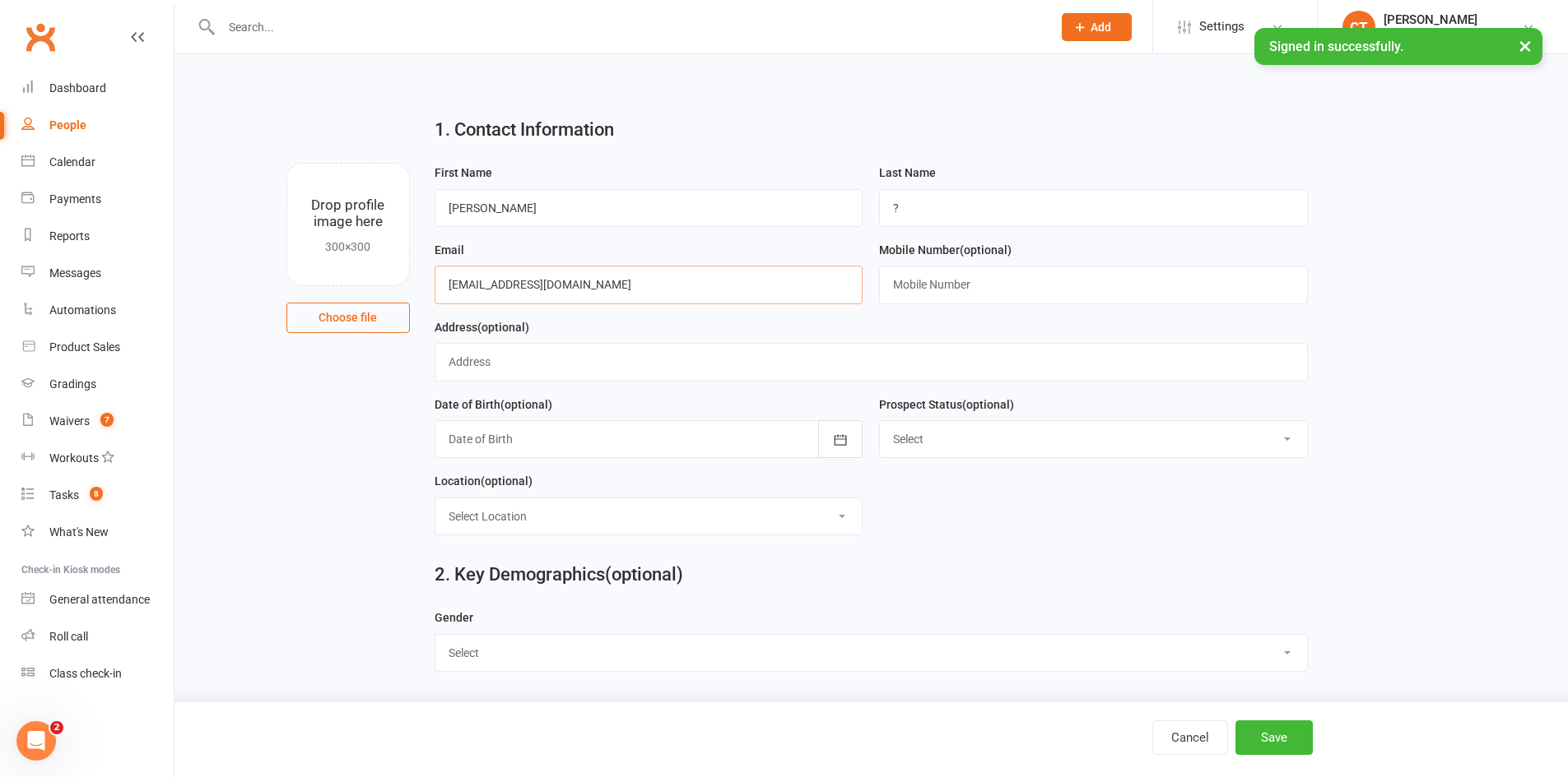
type input "kjolly380@gmail.com"
click at [929, 290] on input "text" at bounding box center [1093, 285] width 429 height 38
paste input "0432154143"
type input "0432154143"
click at [1284, 738] on button "Save" at bounding box center [1273, 737] width 77 height 34
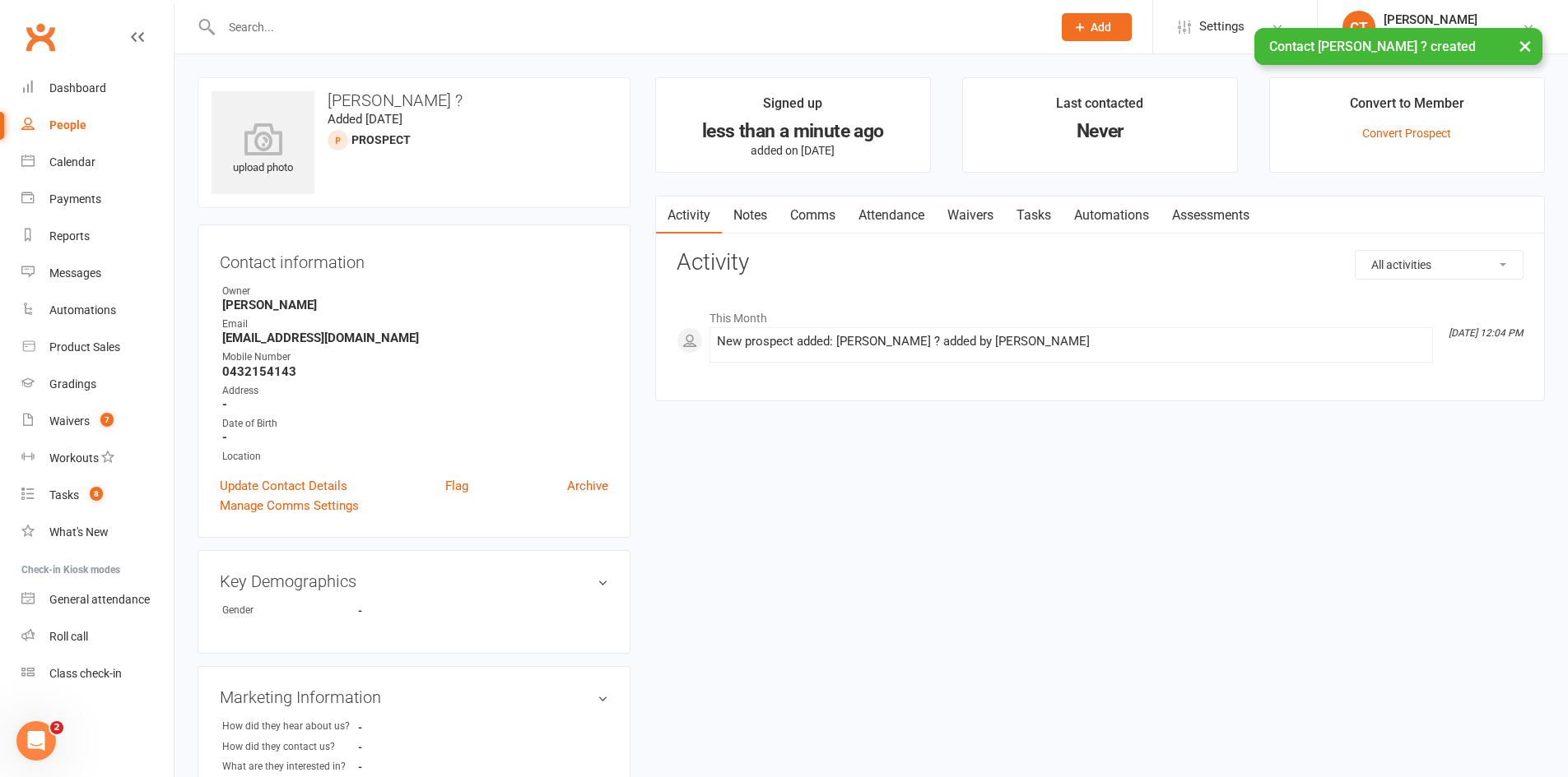
click at [790, 230] on link "Comms" at bounding box center [812, 215] width 68 height 38
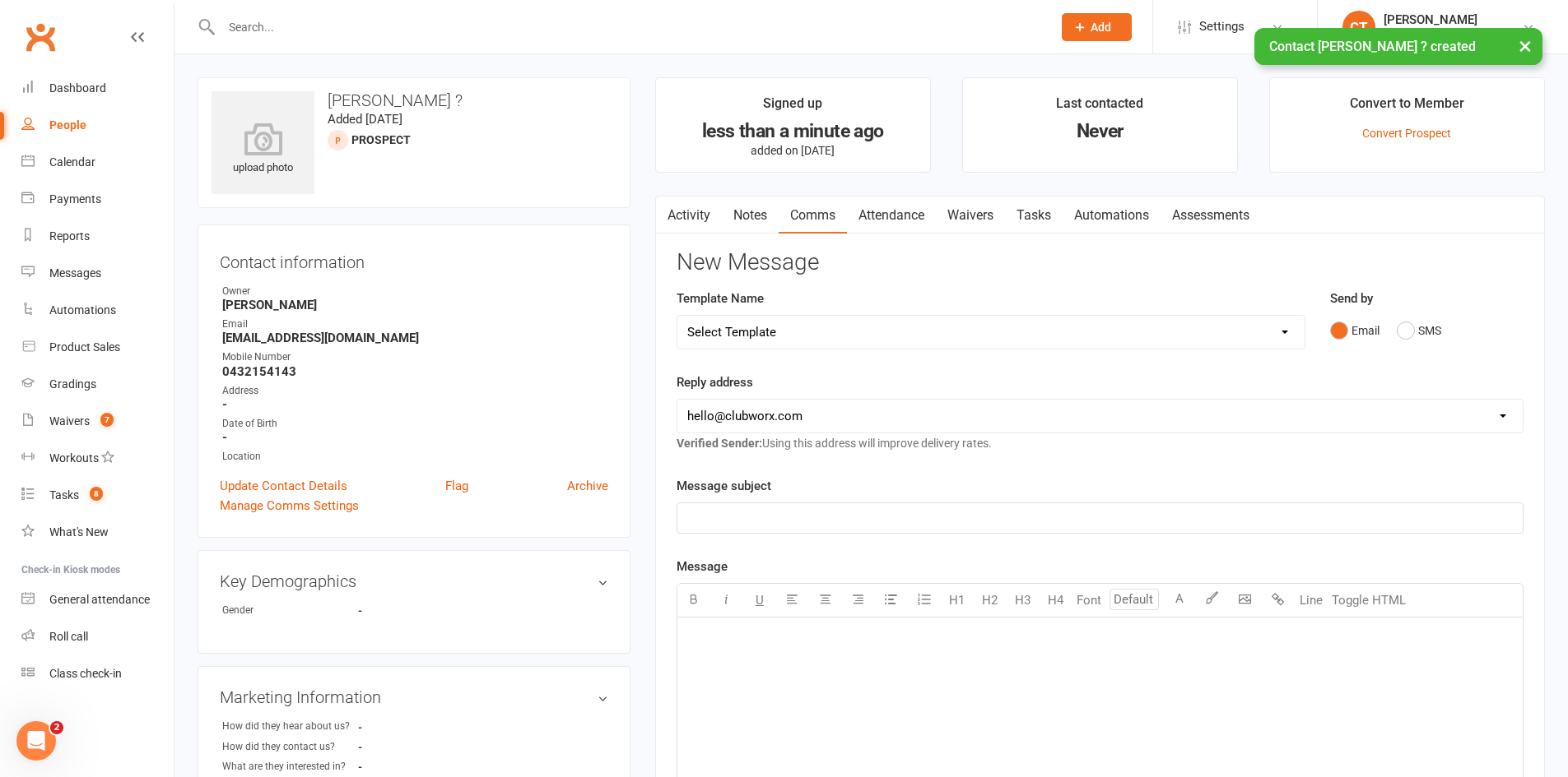
click at [814, 339] on select "Select Template [SMS] [PERSON_NAME] - Call back message [SMS] Mark- Call back m…" at bounding box center [991, 332] width 627 height 33
drag, startPoint x: 975, startPoint y: 279, endPoint x: 958, endPoint y: 276, distance: 17.3
click at [973, 279] on div "New Message Template Name Select Template [SMS] Chris - Call back message [SMS]…" at bounding box center [1100, 696] width 847 height 891
click at [893, 217] on link "Attendance" at bounding box center [891, 215] width 89 height 38
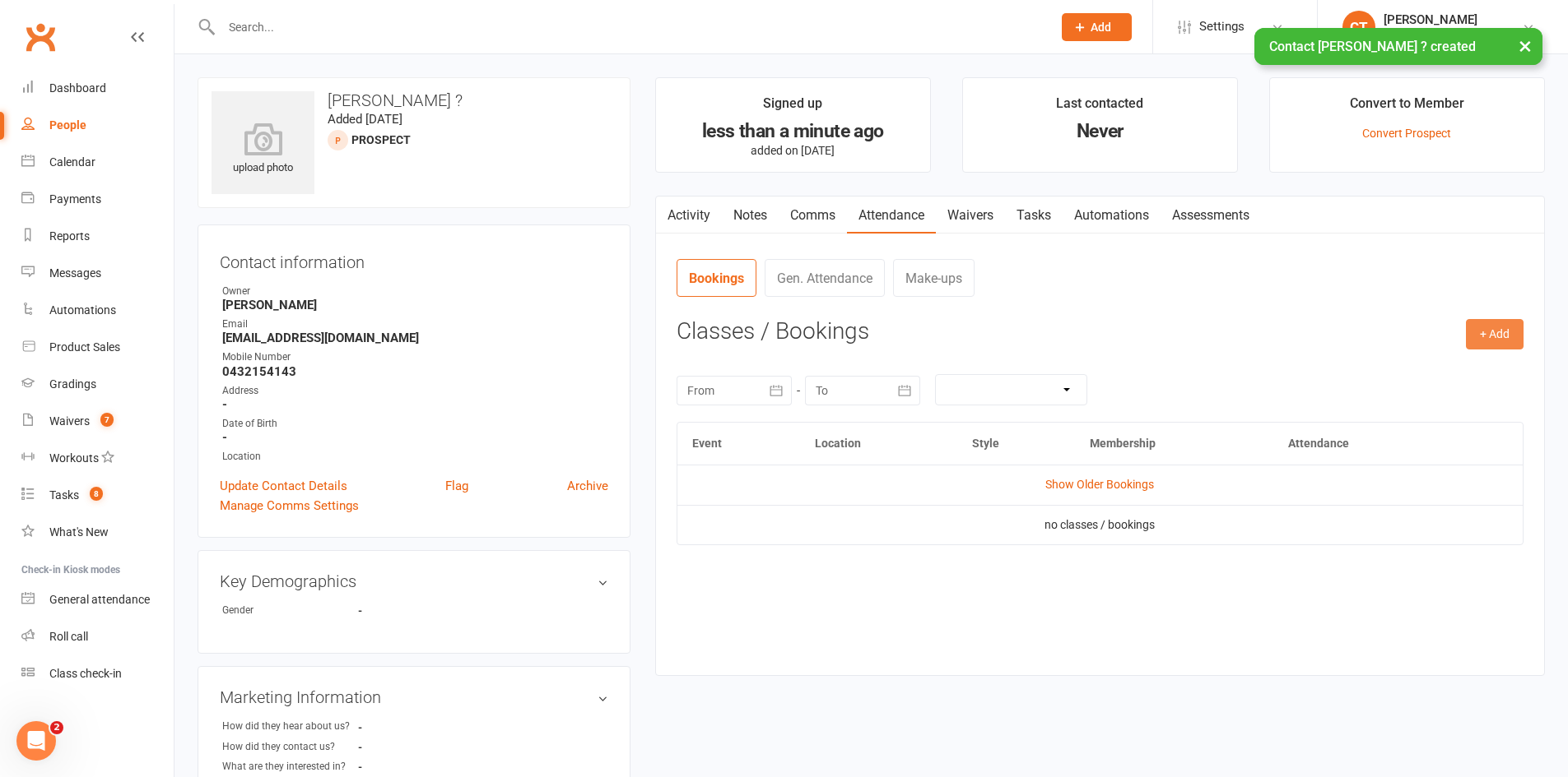
click at [1473, 345] on button "+ Add" at bounding box center [1494, 334] width 58 height 30
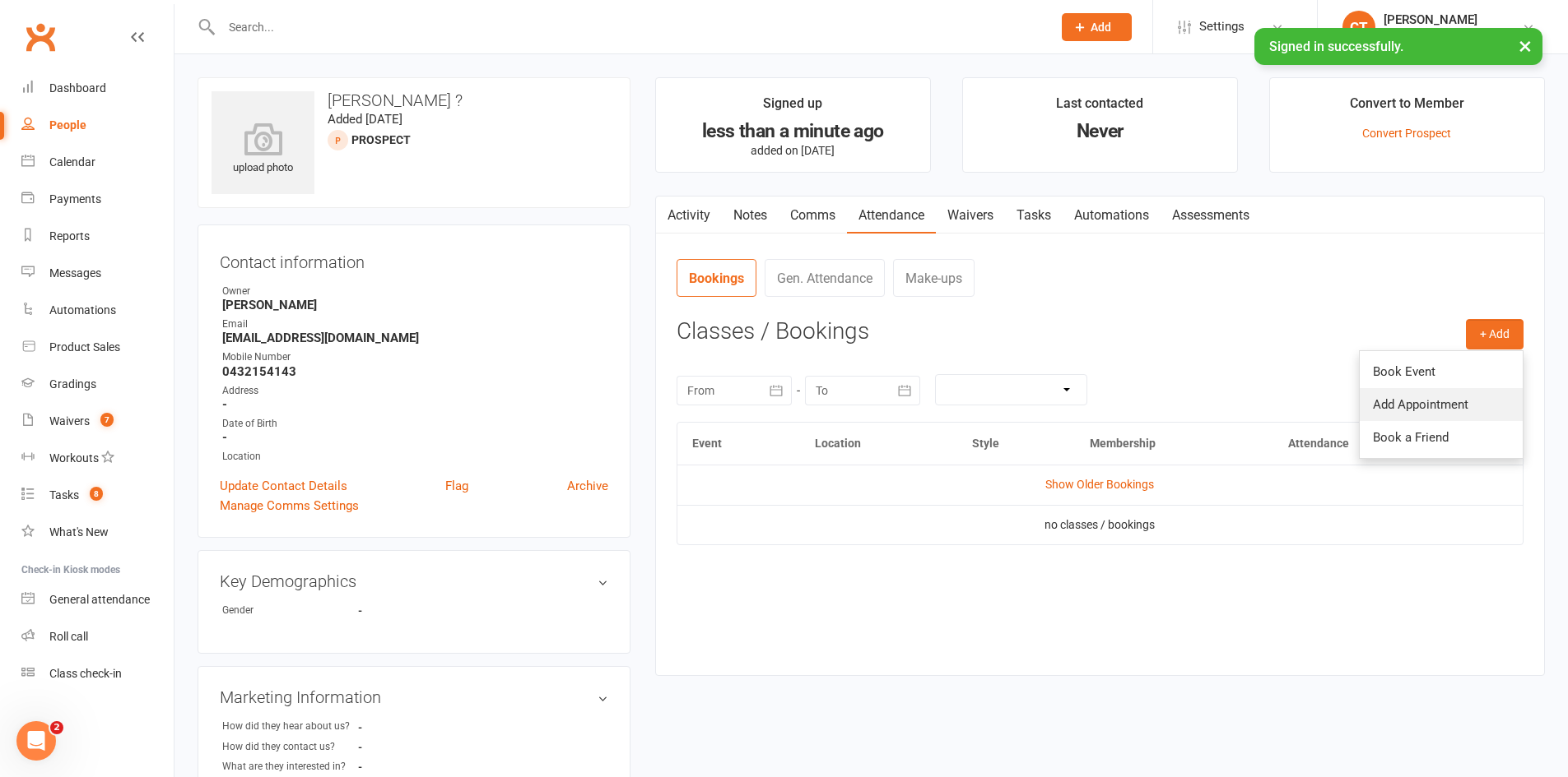
click at [1454, 398] on link "Add Appointment" at bounding box center [1440, 404] width 163 height 33
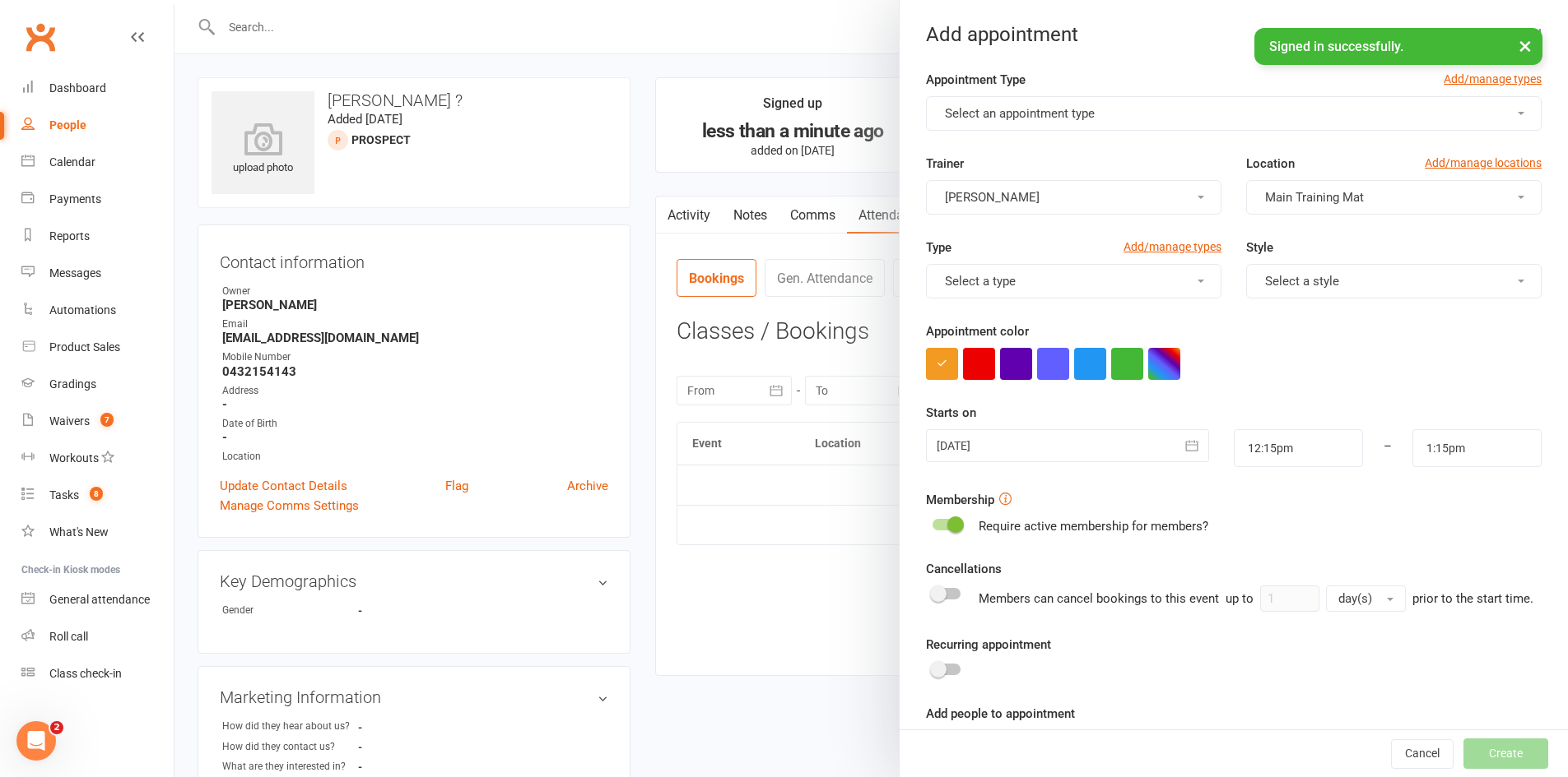
click at [1067, 89] on div "Appointment Type Add/manage types" at bounding box center [1233, 83] width 615 height 26
click at [1083, 105] on button "Select an appointment type" at bounding box center [1233, 113] width 615 height 34
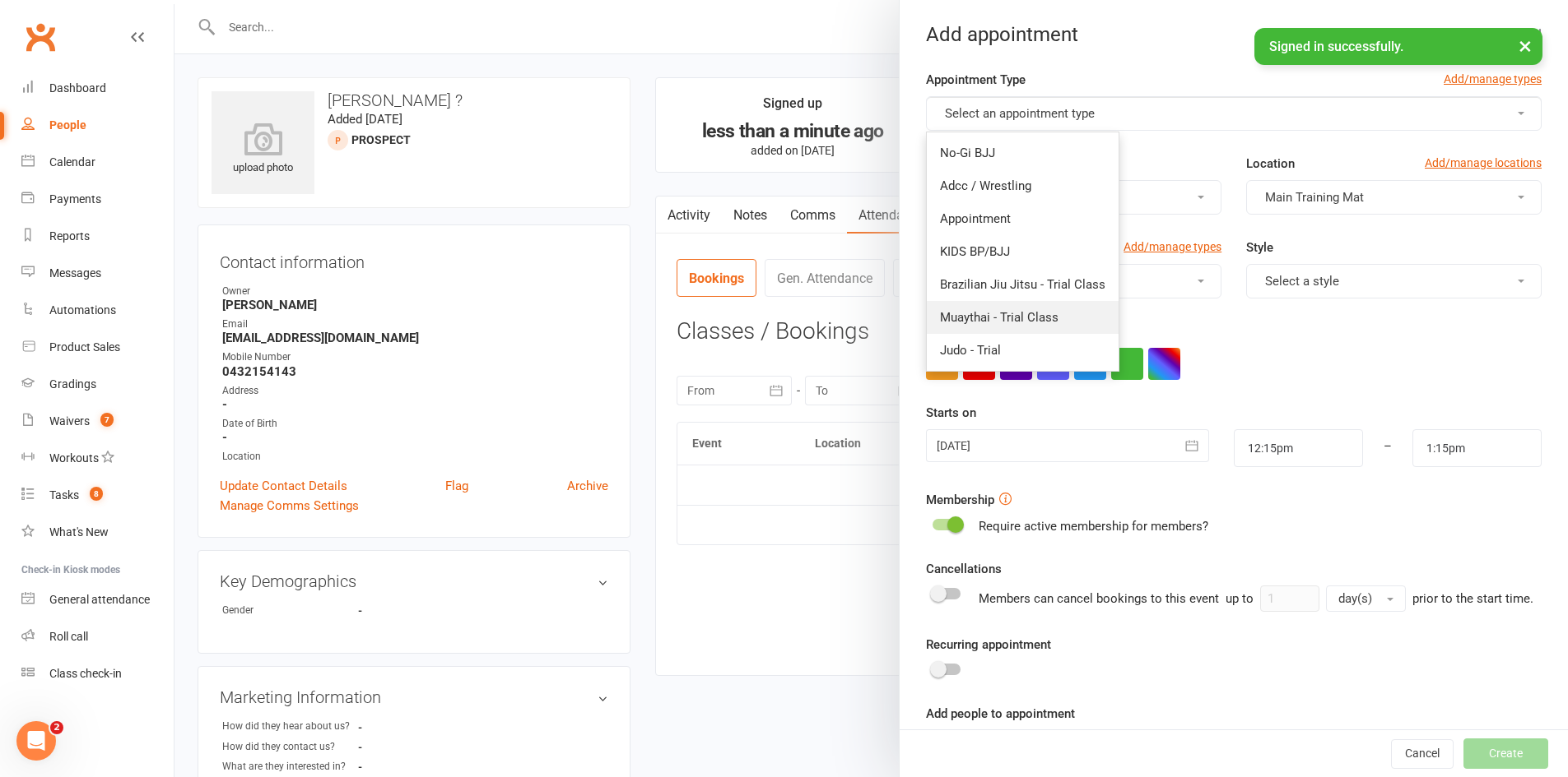
click at [983, 321] on span "Muaythai - Trial Class" at bounding box center [999, 317] width 119 height 14
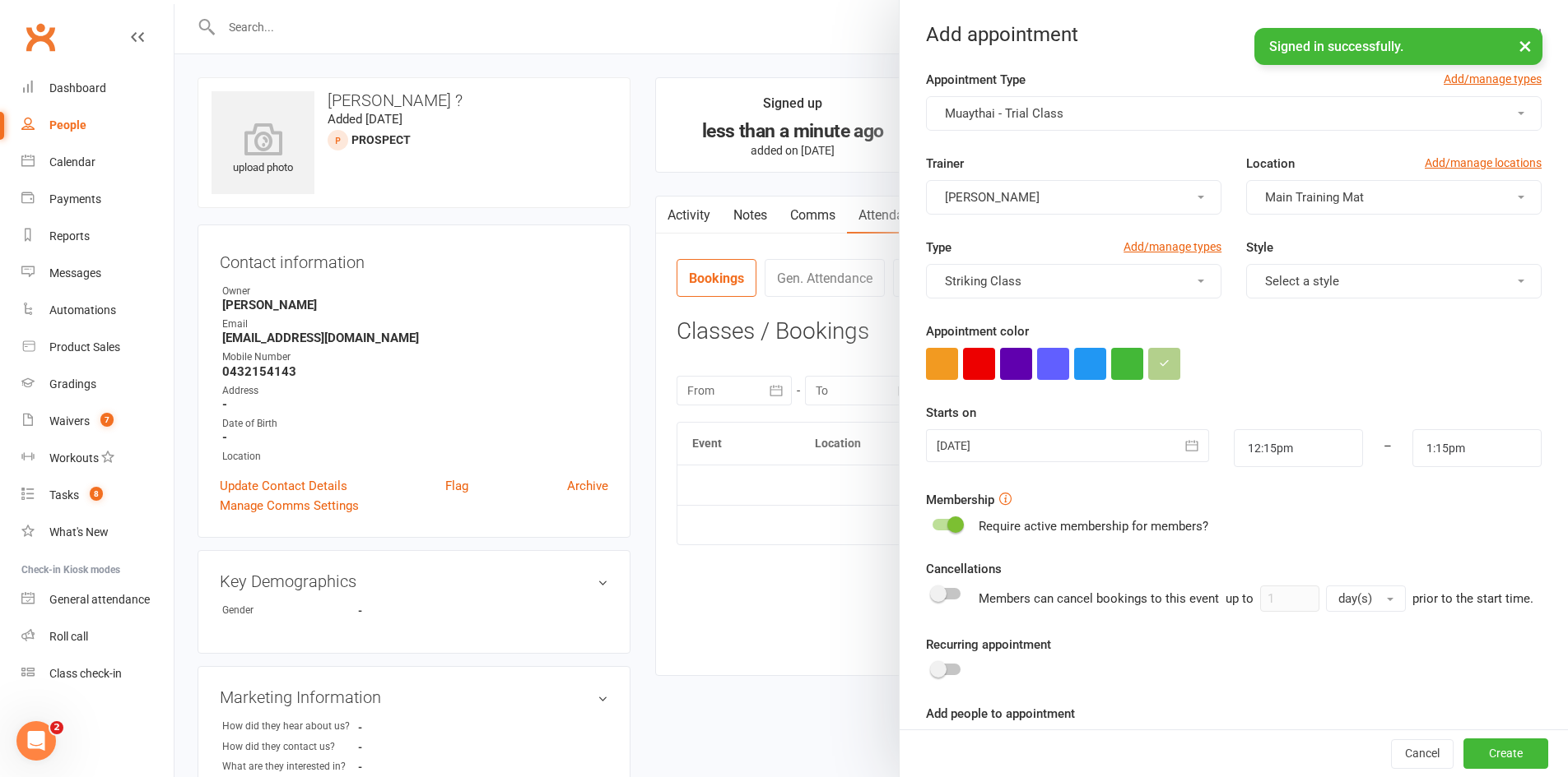
click at [993, 443] on div at bounding box center [1066, 446] width 282 height 33
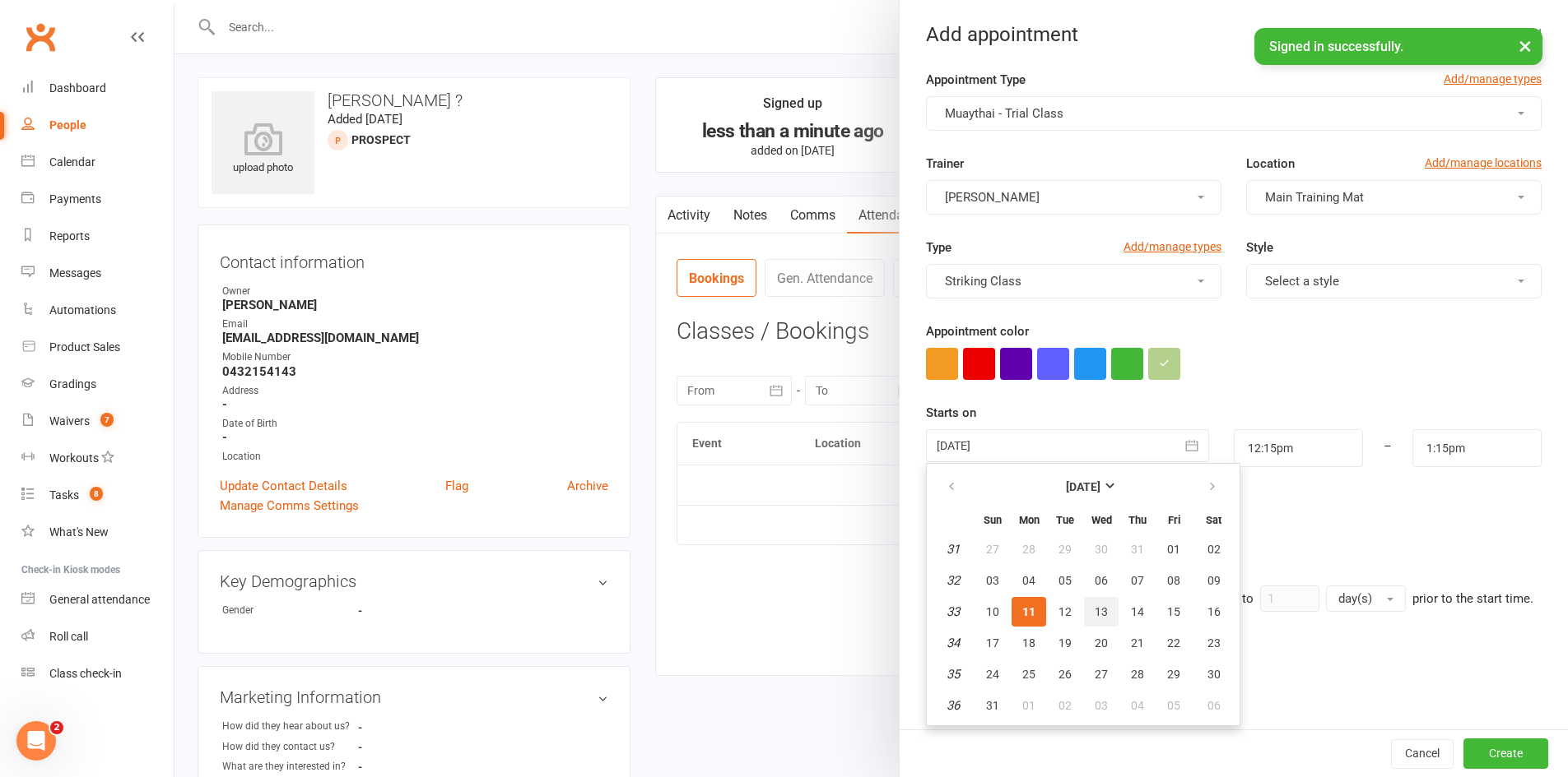
click at [1097, 615] on span "13" at bounding box center [1101, 611] width 14 height 14
type input "[DATE]"
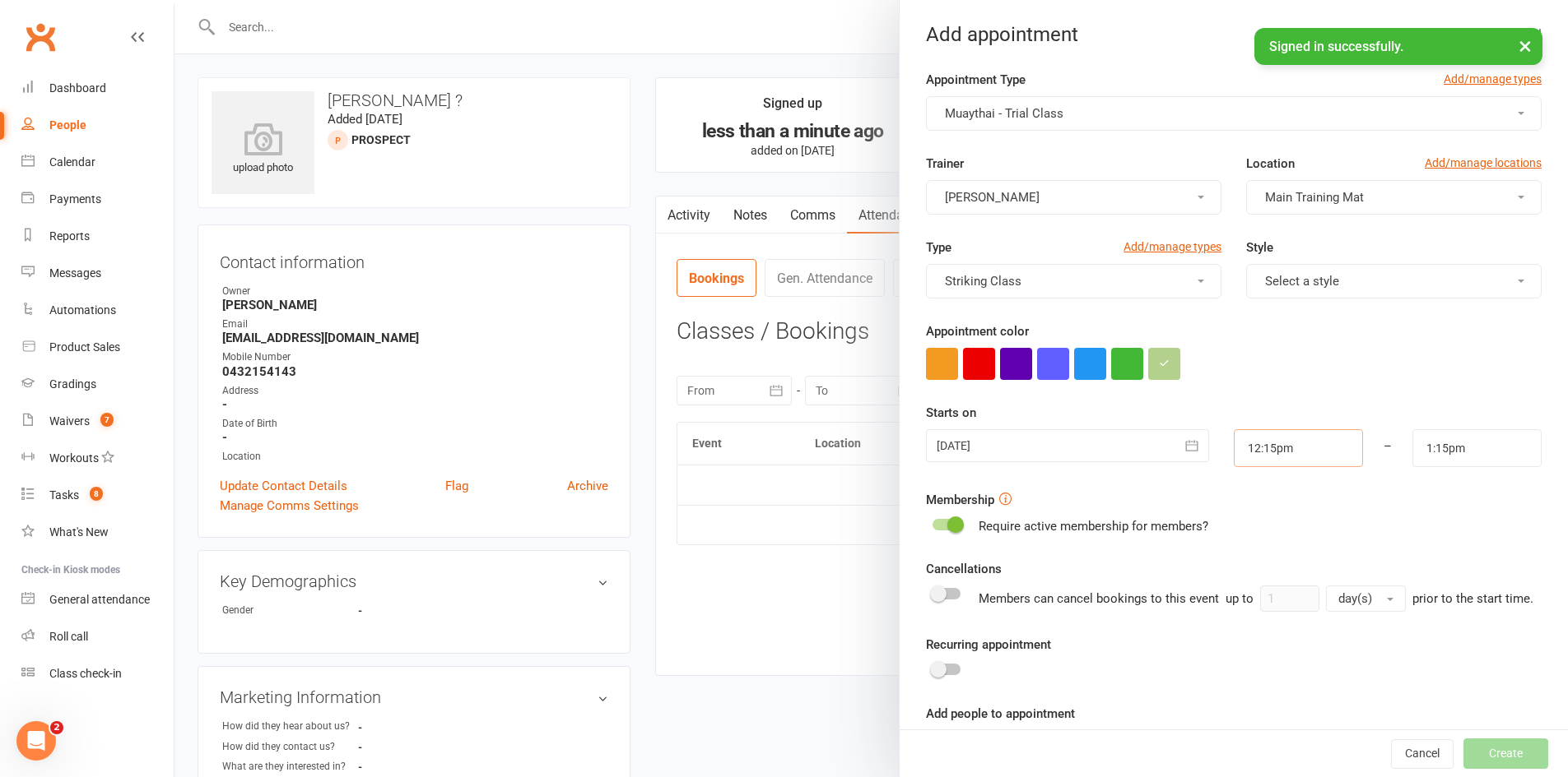
click at [1271, 446] on input "12:15pm" at bounding box center [1298, 448] width 129 height 38
type input "6:00pm"
type input "7:00pm"
click at [1265, 521] on li "6:00pm" at bounding box center [1274, 523] width 79 height 24
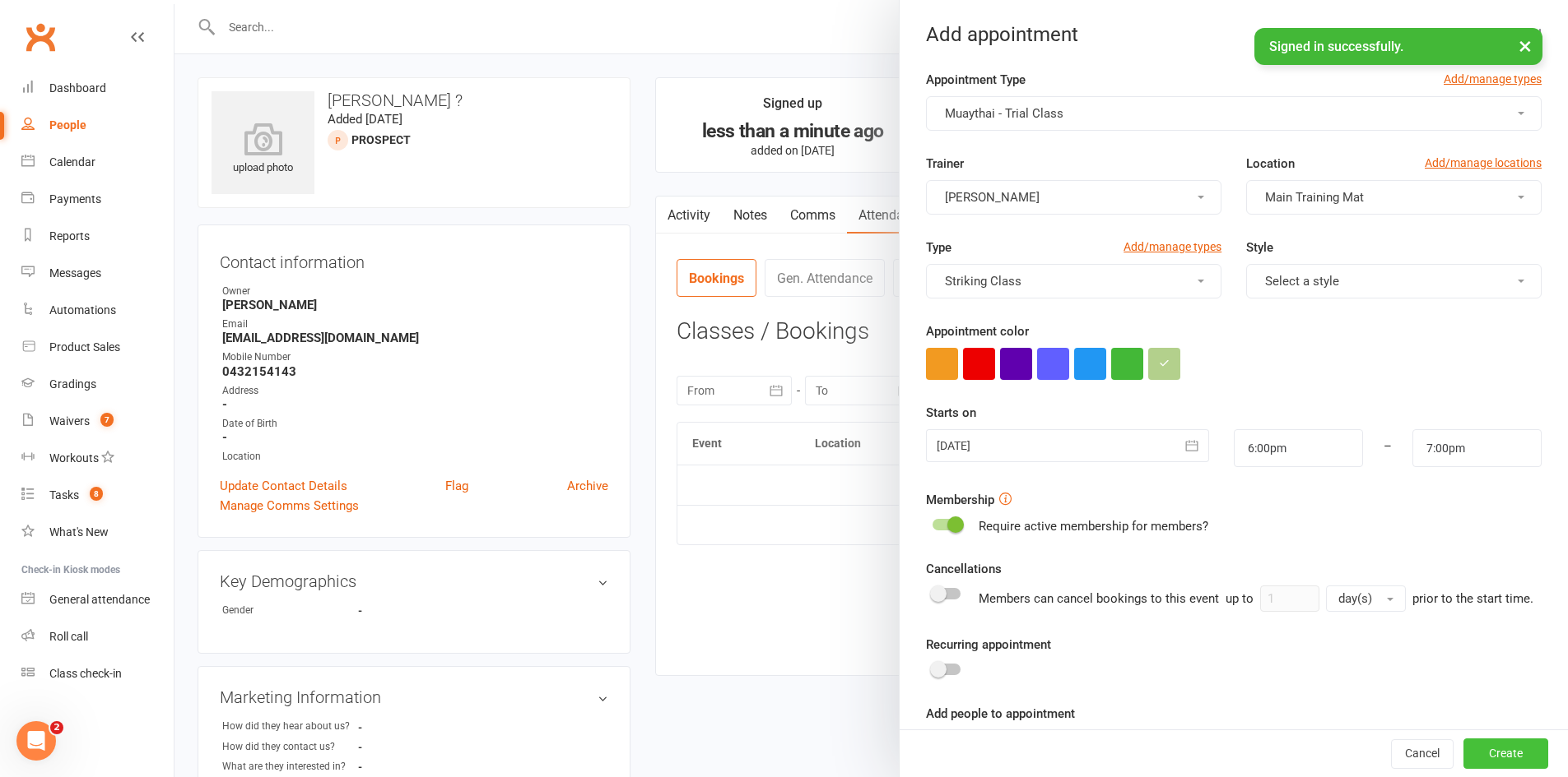
click at [1483, 745] on button "Create" at bounding box center [1506, 754] width 85 height 30
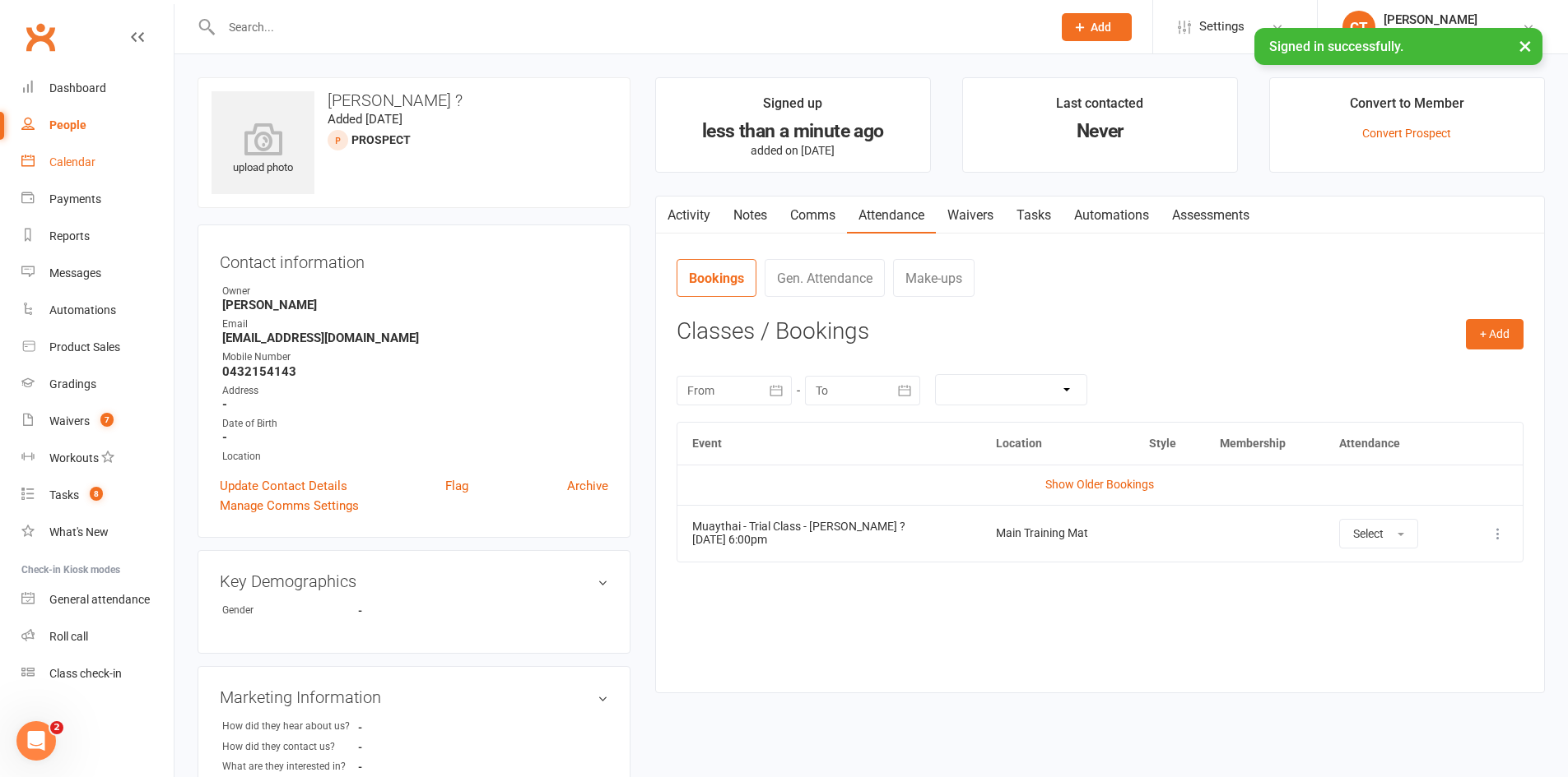
click at [57, 156] on div "Calendar" at bounding box center [72, 162] width 46 height 14
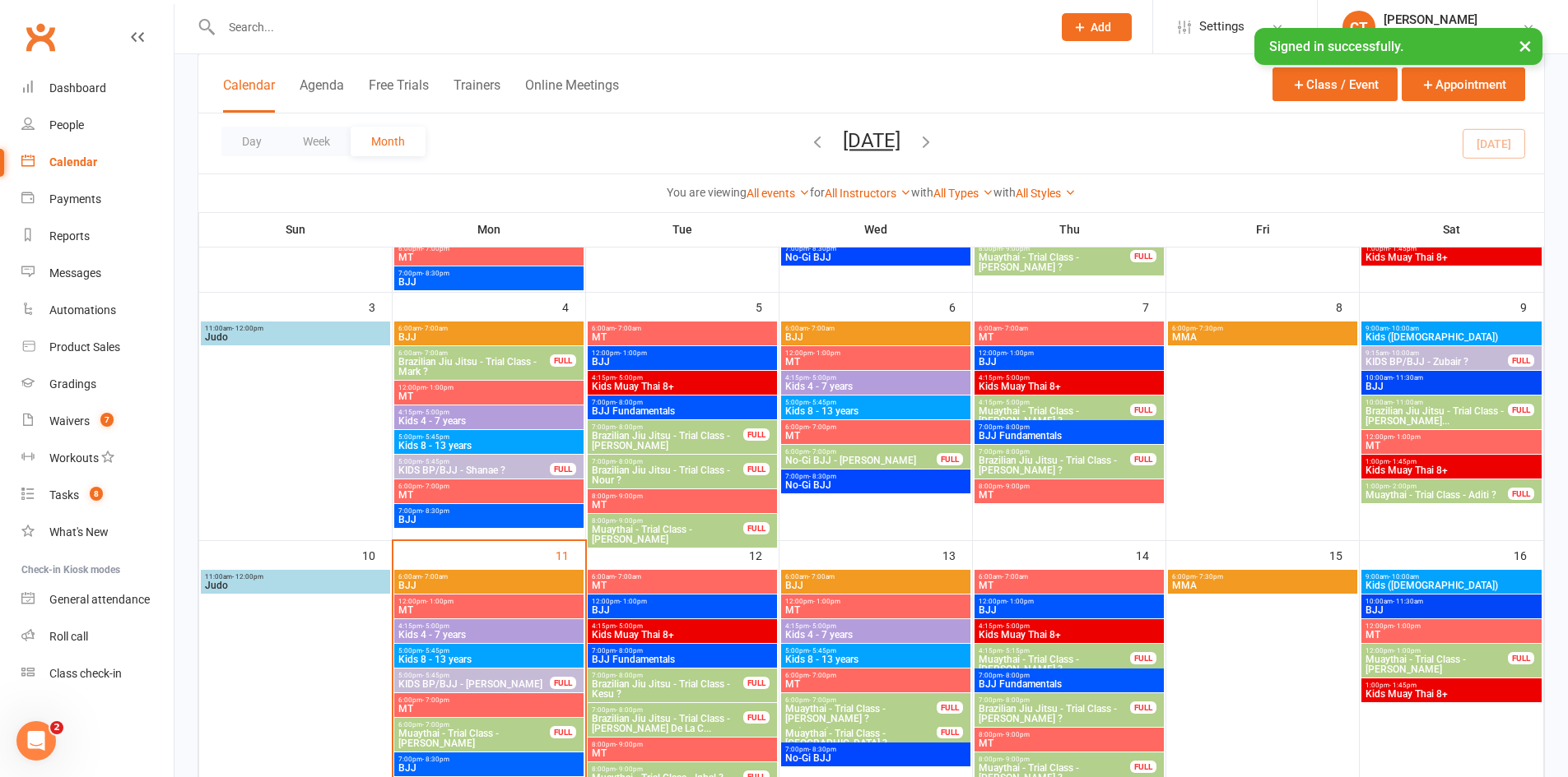
scroll to position [548, 0]
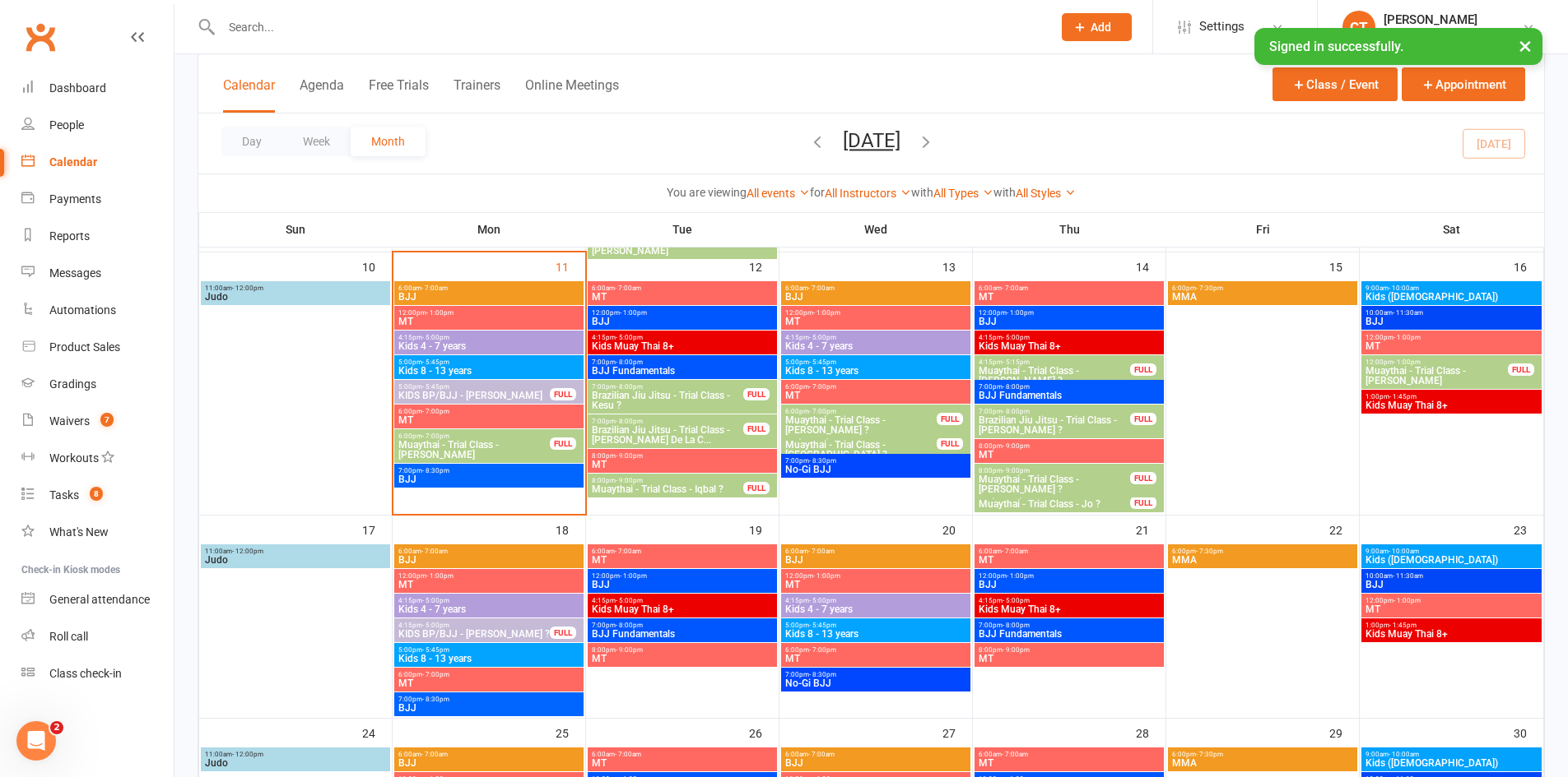
click at [899, 417] on span "Muaythai - Trial Class - Kane ?" at bounding box center [861, 425] width 153 height 20
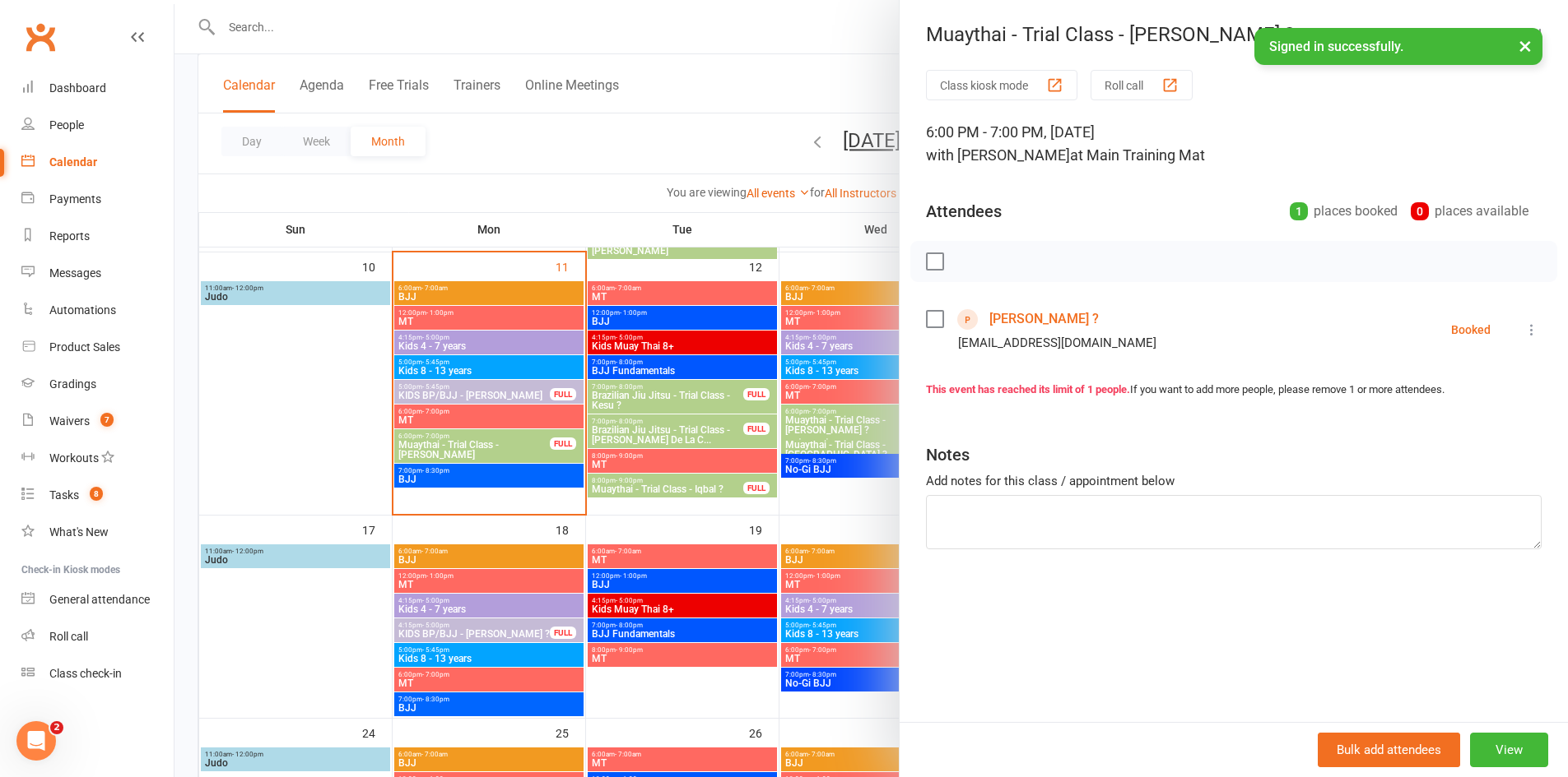
click at [1523, 338] on icon at bounding box center [1531, 330] width 16 height 16
click at [1448, 488] on link "Send message" at bounding box center [1459, 493] width 163 height 33
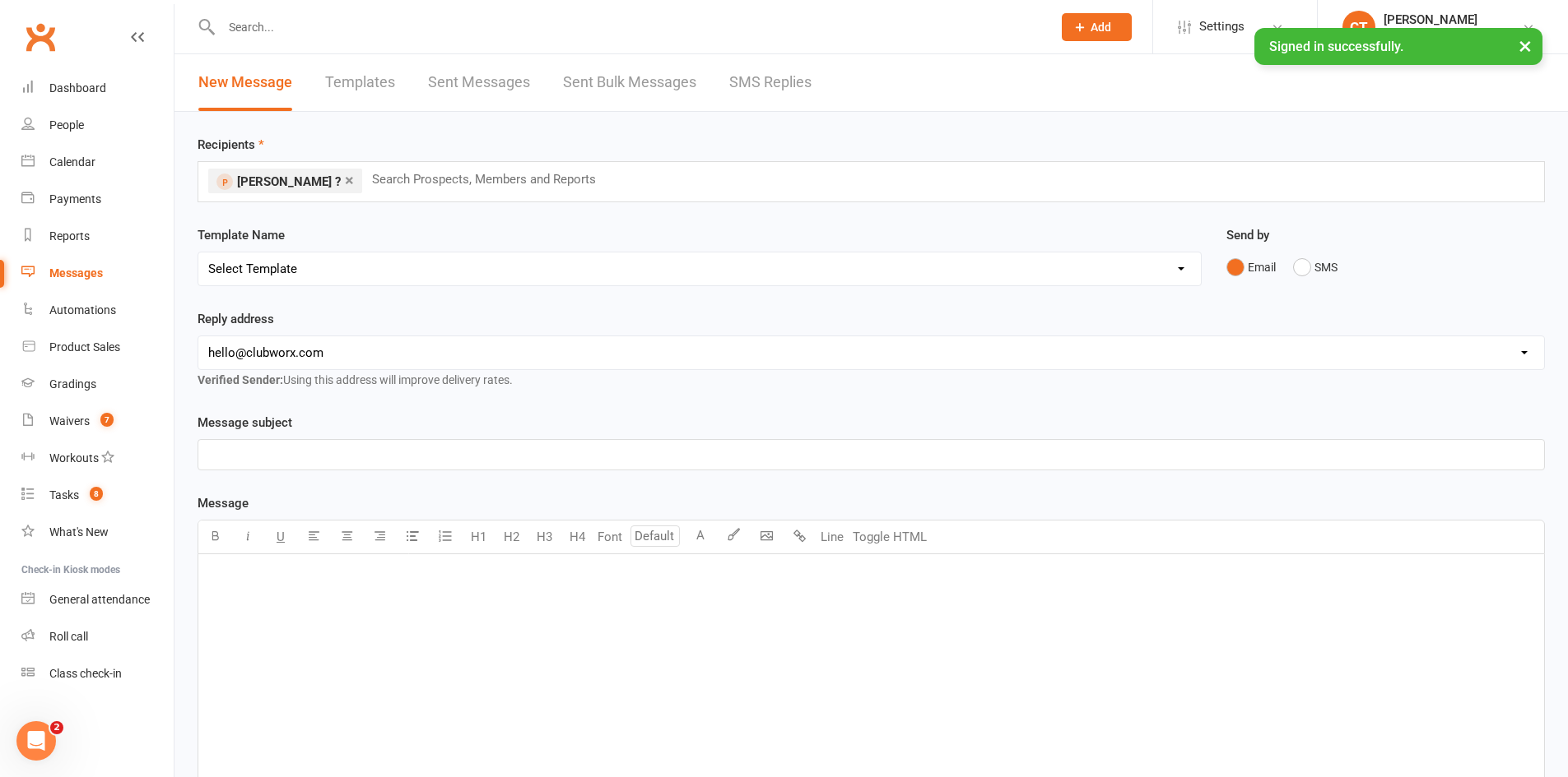
click at [287, 269] on select "Select Template [SMS] Chris - Call back message [SMS] Mark- Call back message […" at bounding box center [699, 269] width 1002 height 33
click at [384, 253] on select "Select Template [SMS] Chris - Call back message [SMS] Mark- Call back message […" at bounding box center [699, 269] width 1002 height 33
click at [365, 276] on select "Select Template [SMS] Chris - Call back message [SMS] Mark- Call back message […" at bounding box center [699, 269] width 1002 height 33
select select "3"
click at [198, 253] on select "Select Template [SMS] Chris - Call back message [SMS] Mark- Call back message […" at bounding box center [699, 269] width 1002 height 33
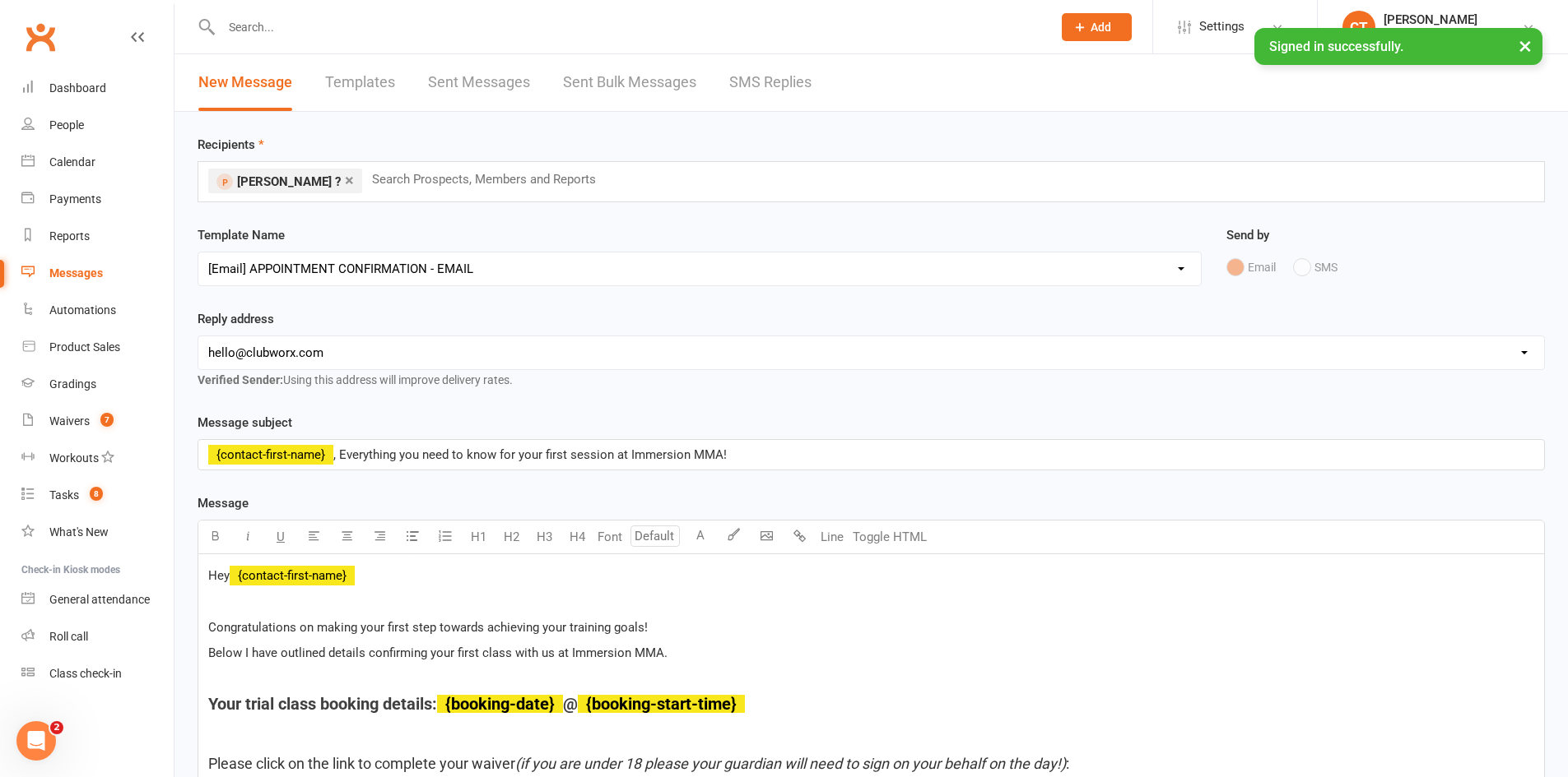
drag, startPoint x: 304, startPoint y: 350, endPoint x: 302, endPoint y: 366, distance: 16.1
click at [304, 350] on select "hello@clubworx.com ringwood@immersionmma.com.au david@immersionmma.com.au lee@i…" at bounding box center [871, 353] width 1346 height 33
select select "1"
click at [198, 337] on select "hello@clubworx.com ringwood@immersionmma.com.au david@immersionmma.com.au lee@i…" at bounding box center [871, 353] width 1346 height 33
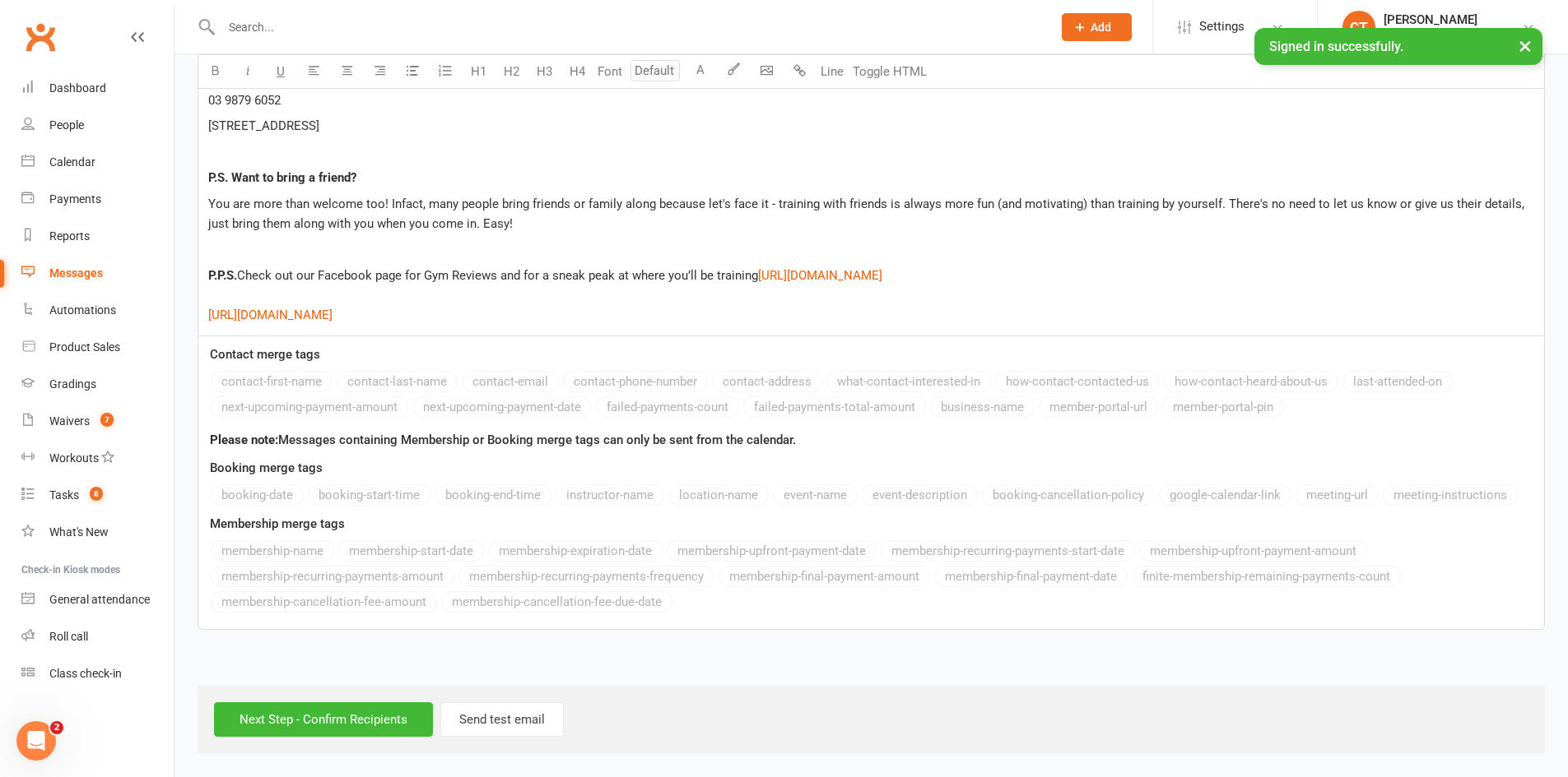
scroll to position [2989, 0]
click at [335, 727] on input "Next Step - Confirm Recipients" at bounding box center [323, 719] width 219 height 34
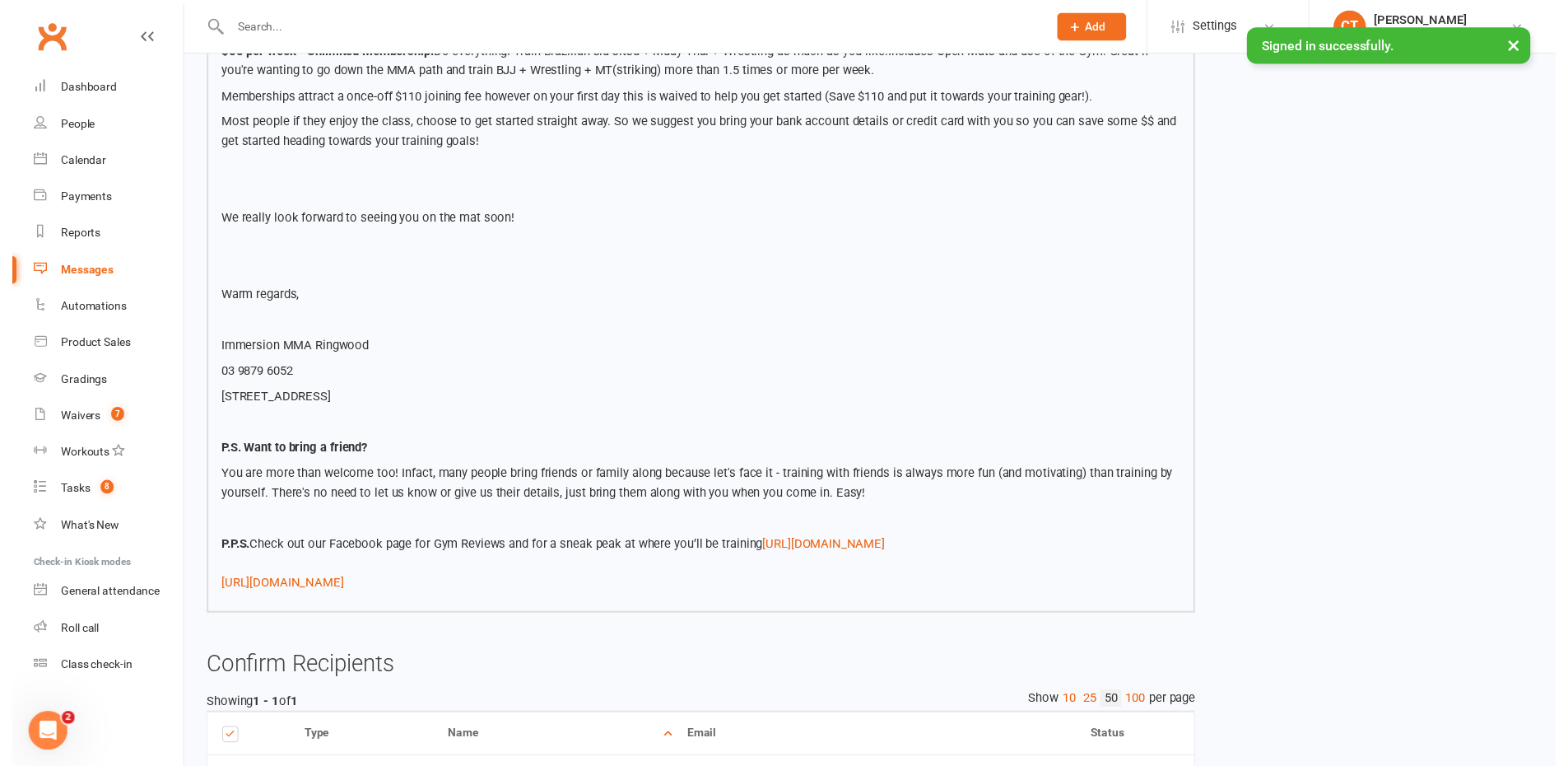
scroll to position [2740, 0]
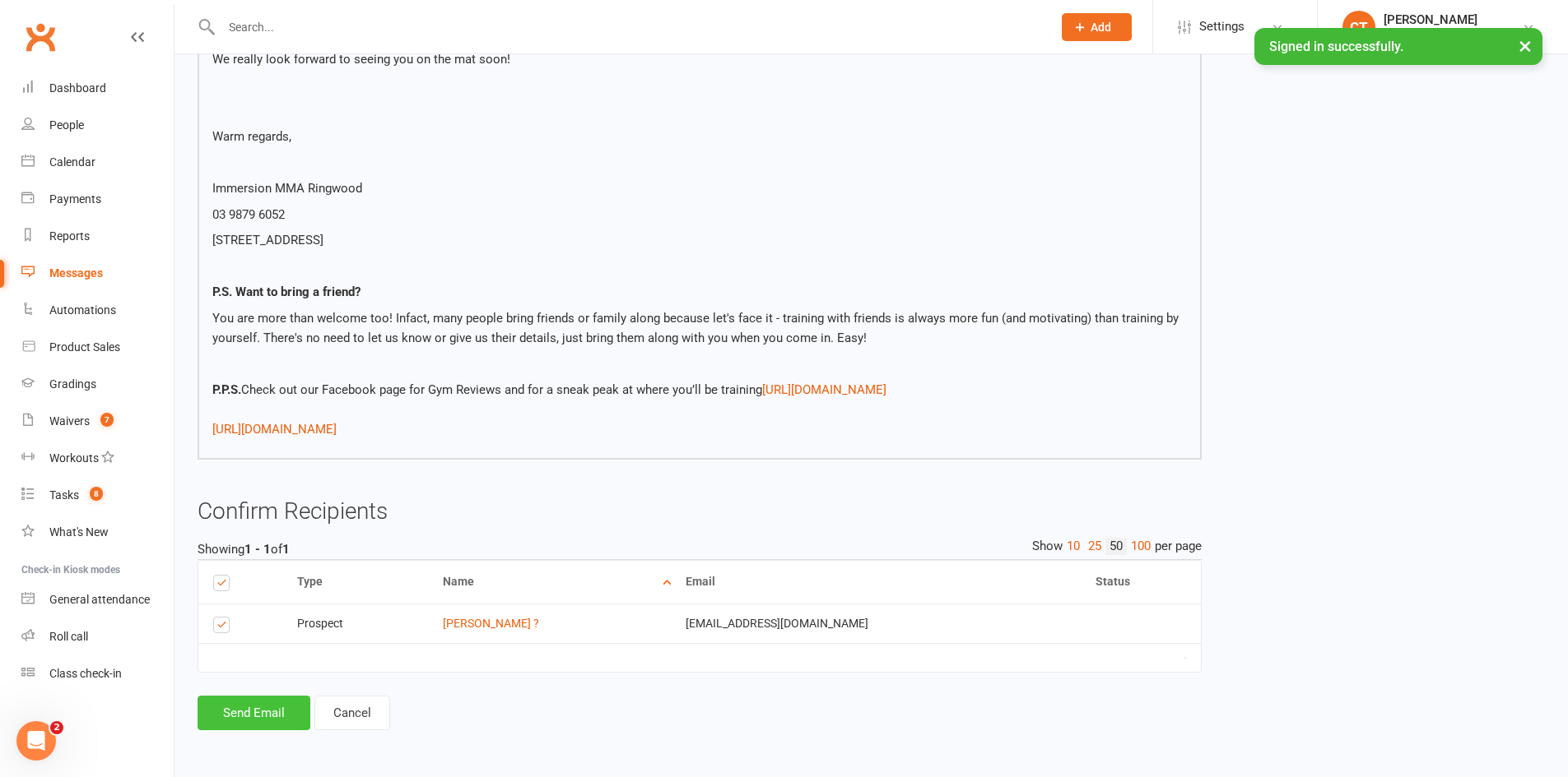
click at [264, 725] on button "Send Email" at bounding box center [253, 713] width 113 height 34
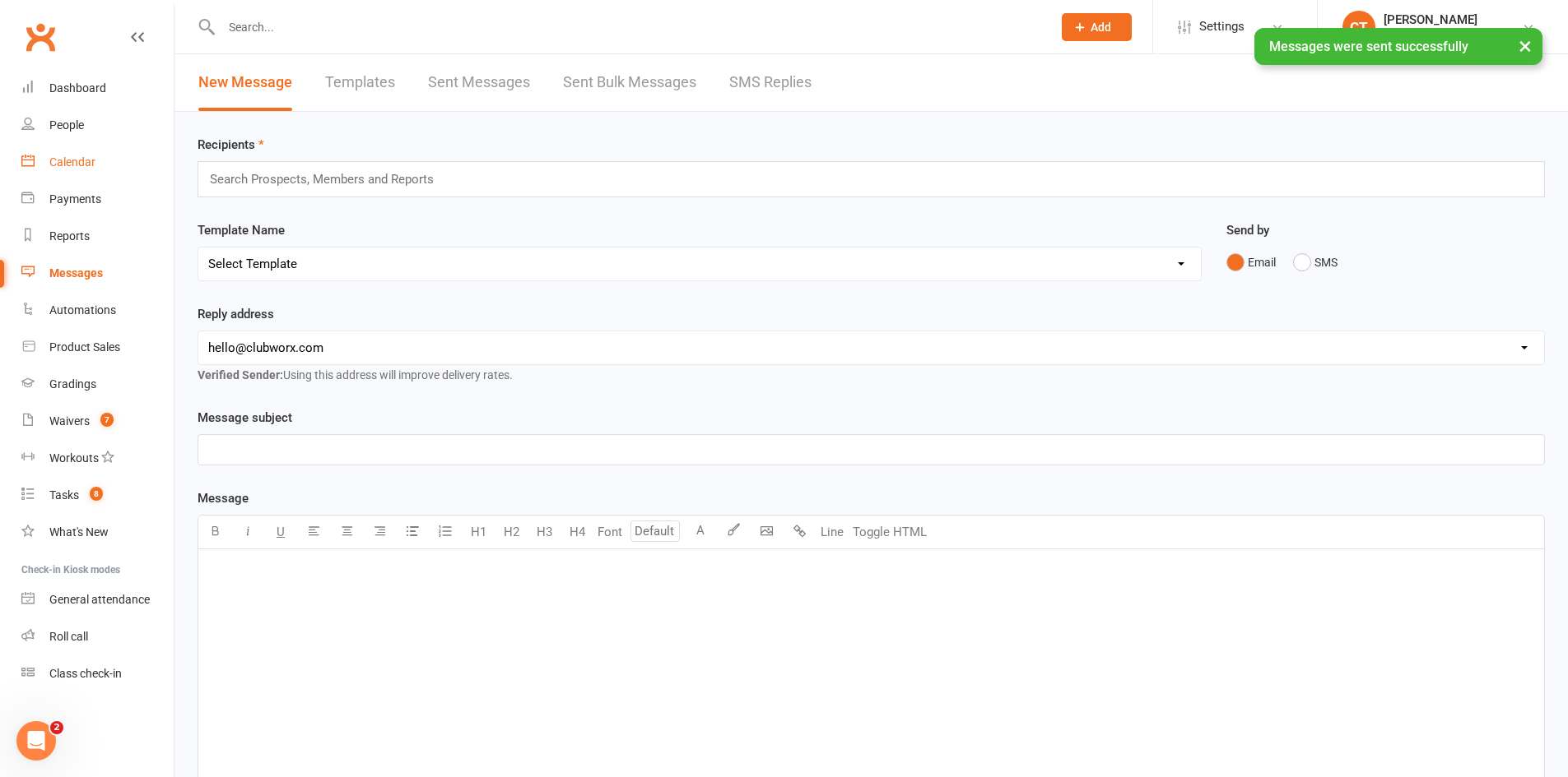
click at [84, 166] on div "Calendar" at bounding box center [72, 162] width 46 height 14
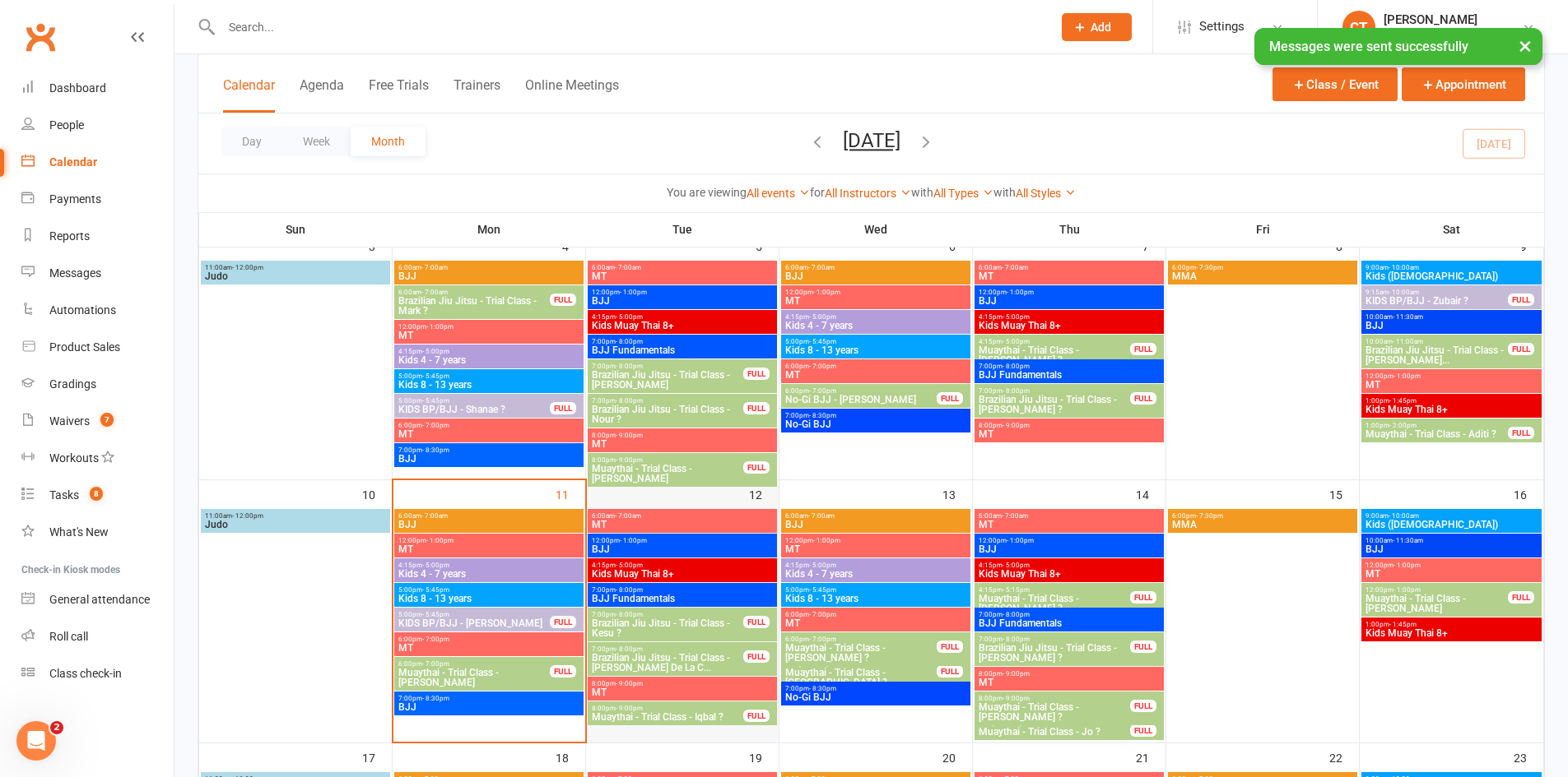
scroll to position [548, 0]
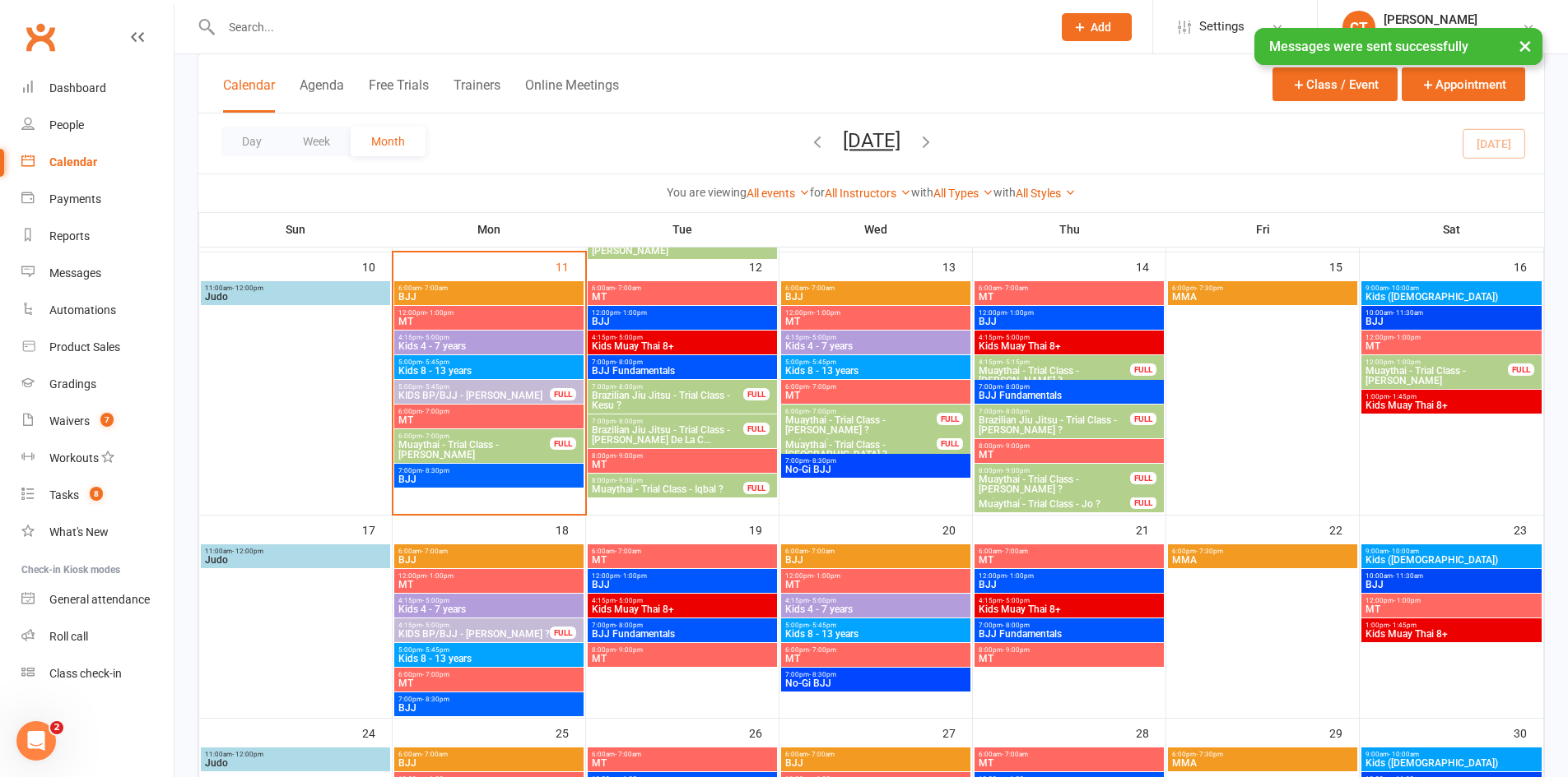
click at [862, 416] on span "Muaythai - Trial Class - Kane ?" at bounding box center [861, 425] width 153 height 20
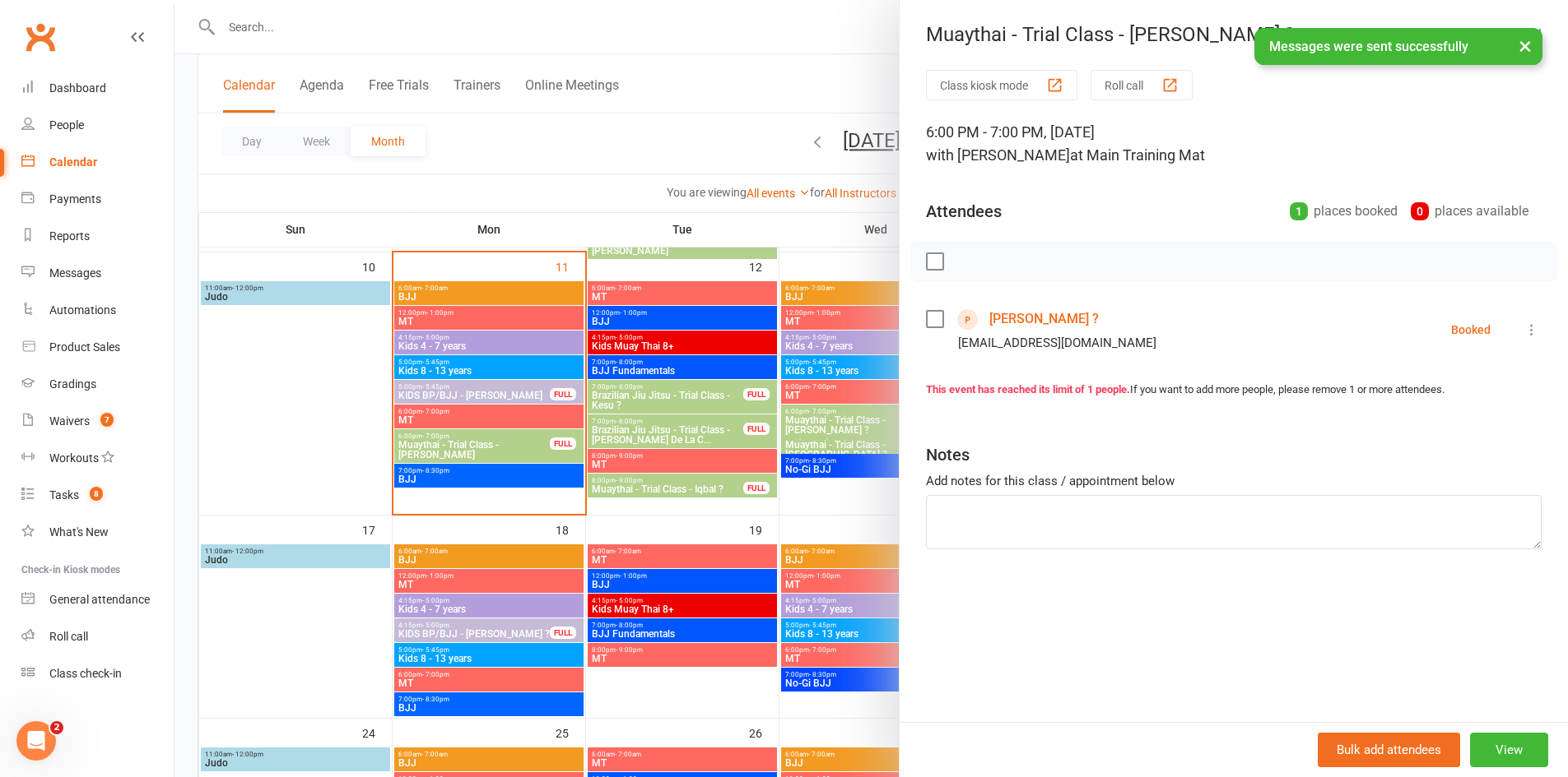
click at [997, 312] on link "Kane ?" at bounding box center [1044, 319] width 110 height 26
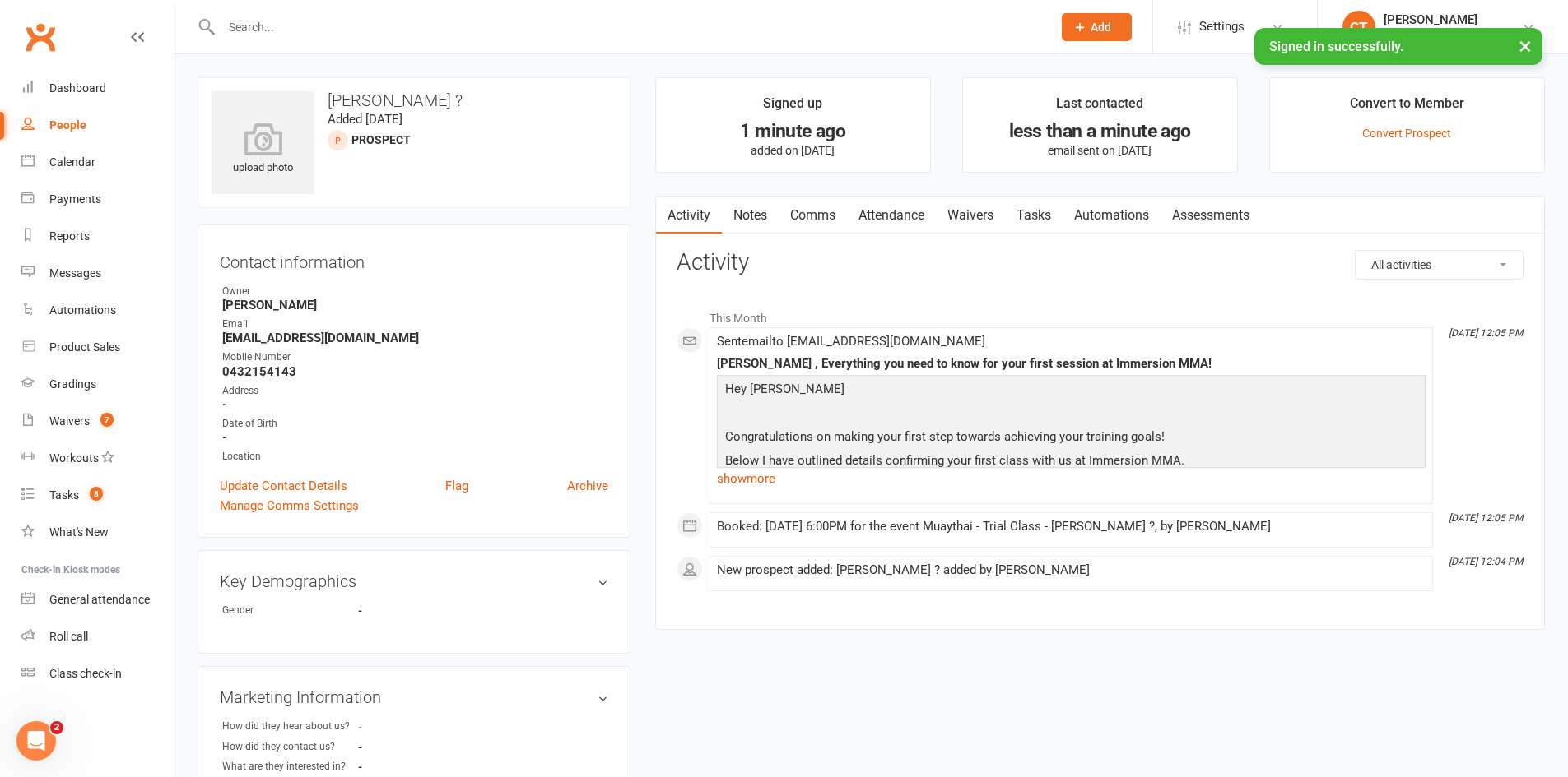
click at [748, 210] on link "Notes" at bounding box center [749, 215] width 57 height 38
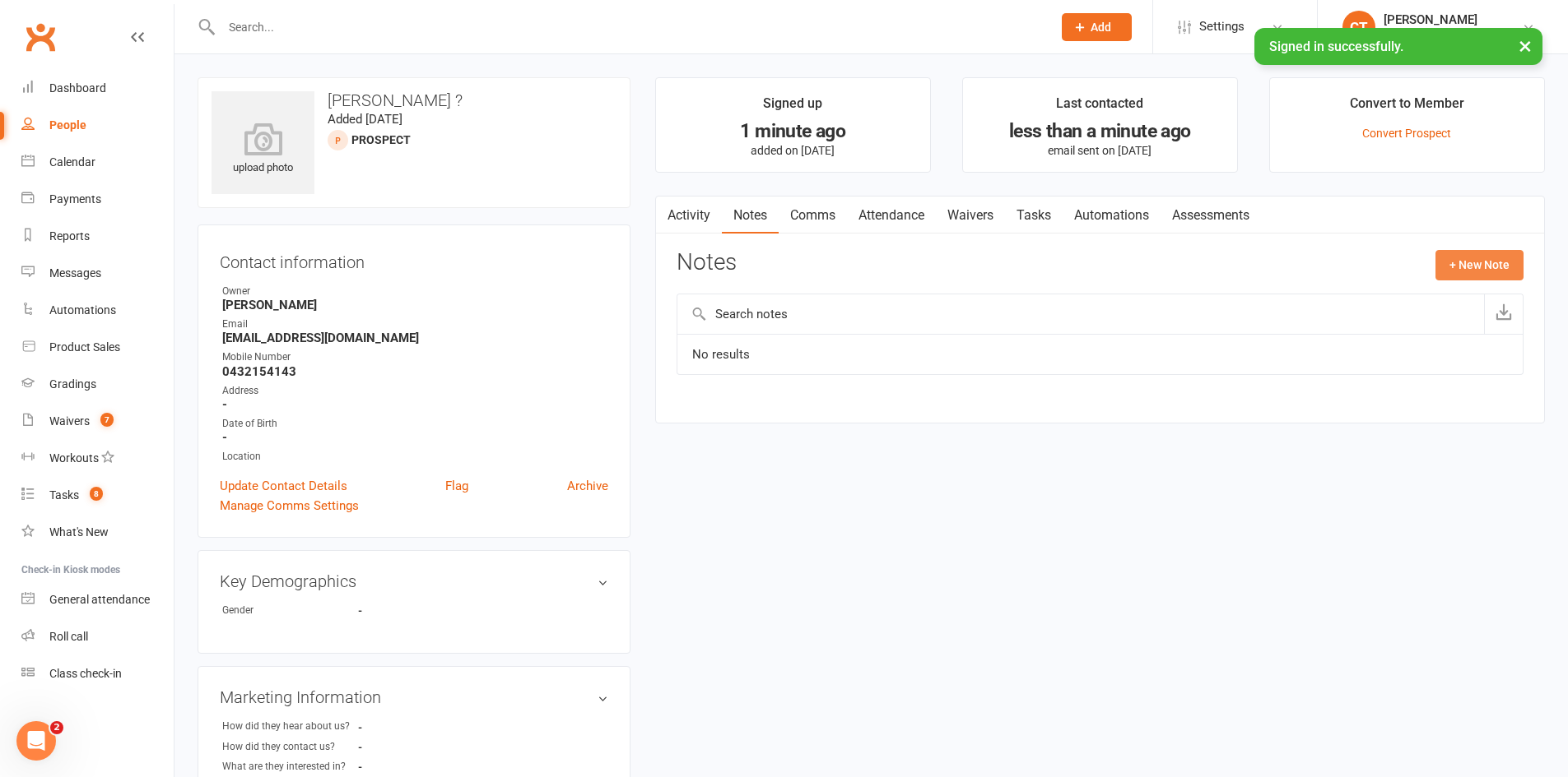
click at [1446, 262] on button "+ New Note" at bounding box center [1479, 265] width 88 height 30
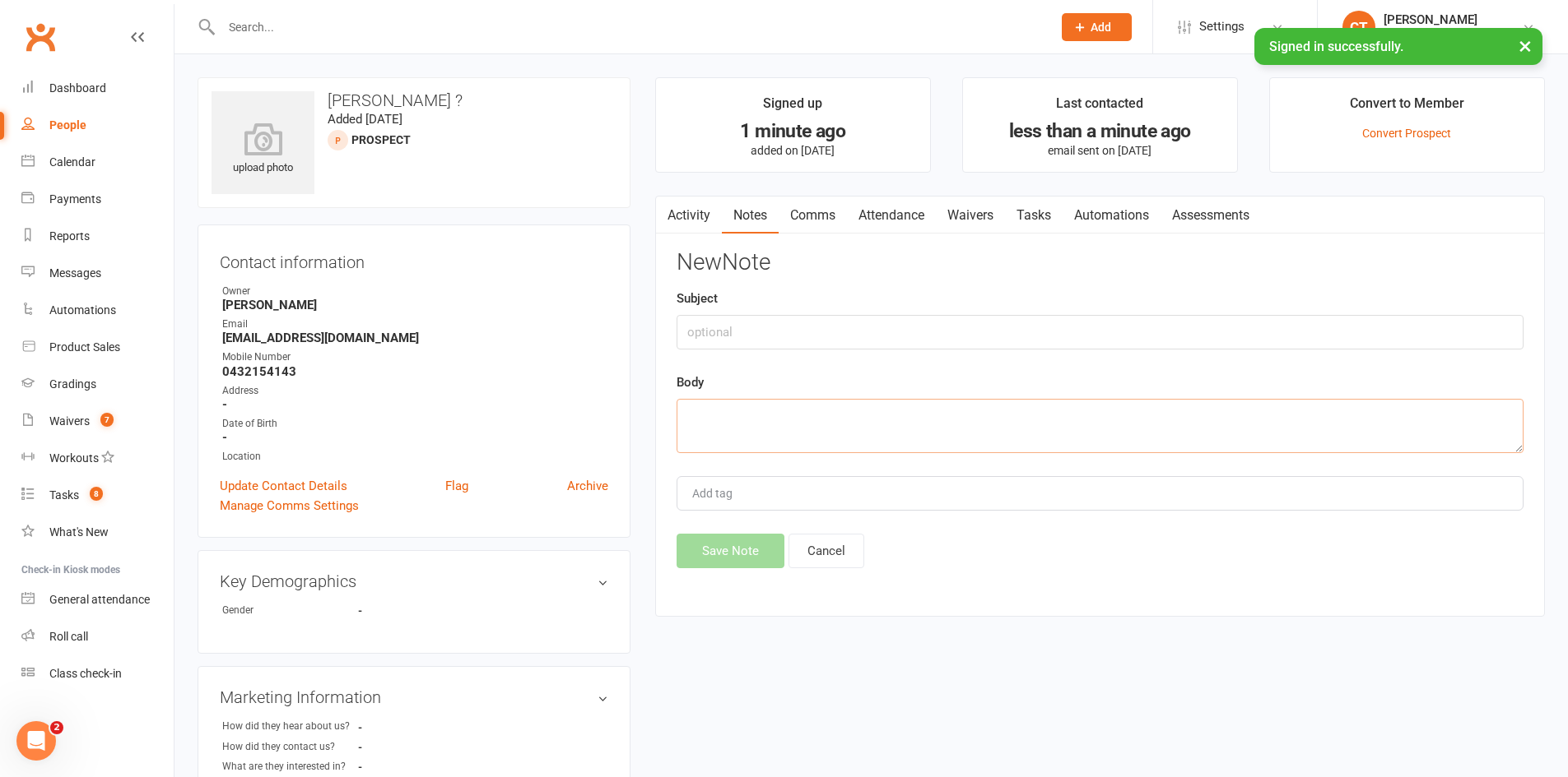
drag, startPoint x: 1040, startPoint y: 421, endPoint x: 1027, endPoint y: 420, distance: 13.0
click at [1035, 421] on textarea at bounding box center [1100, 426] width 847 height 54
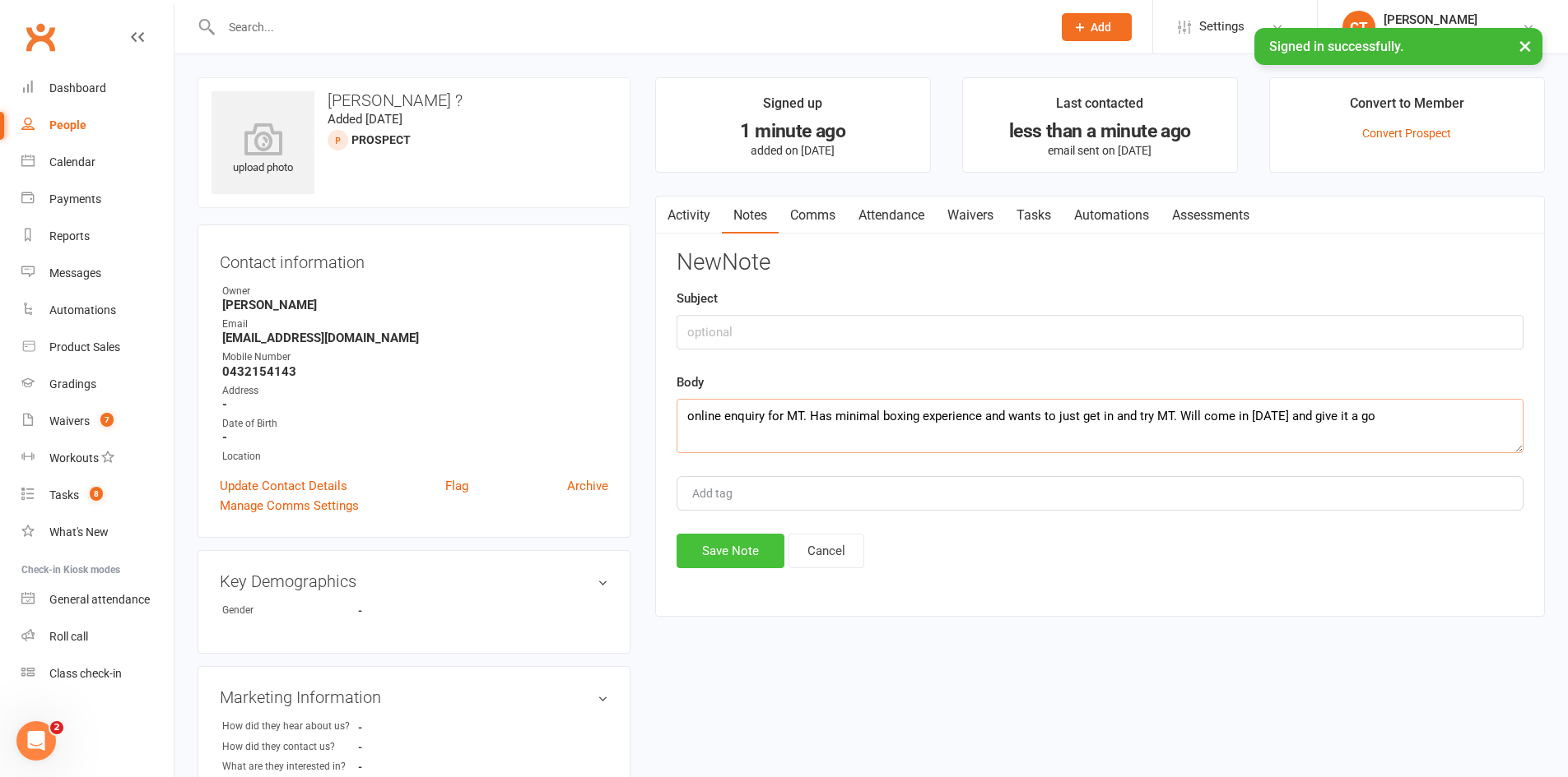
type textarea "online enquiry for MT. Has minimal boxing experience and wants to just get in a…"
click at [718, 554] on button "Save Note" at bounding box center [730, 551] width 108 height 34
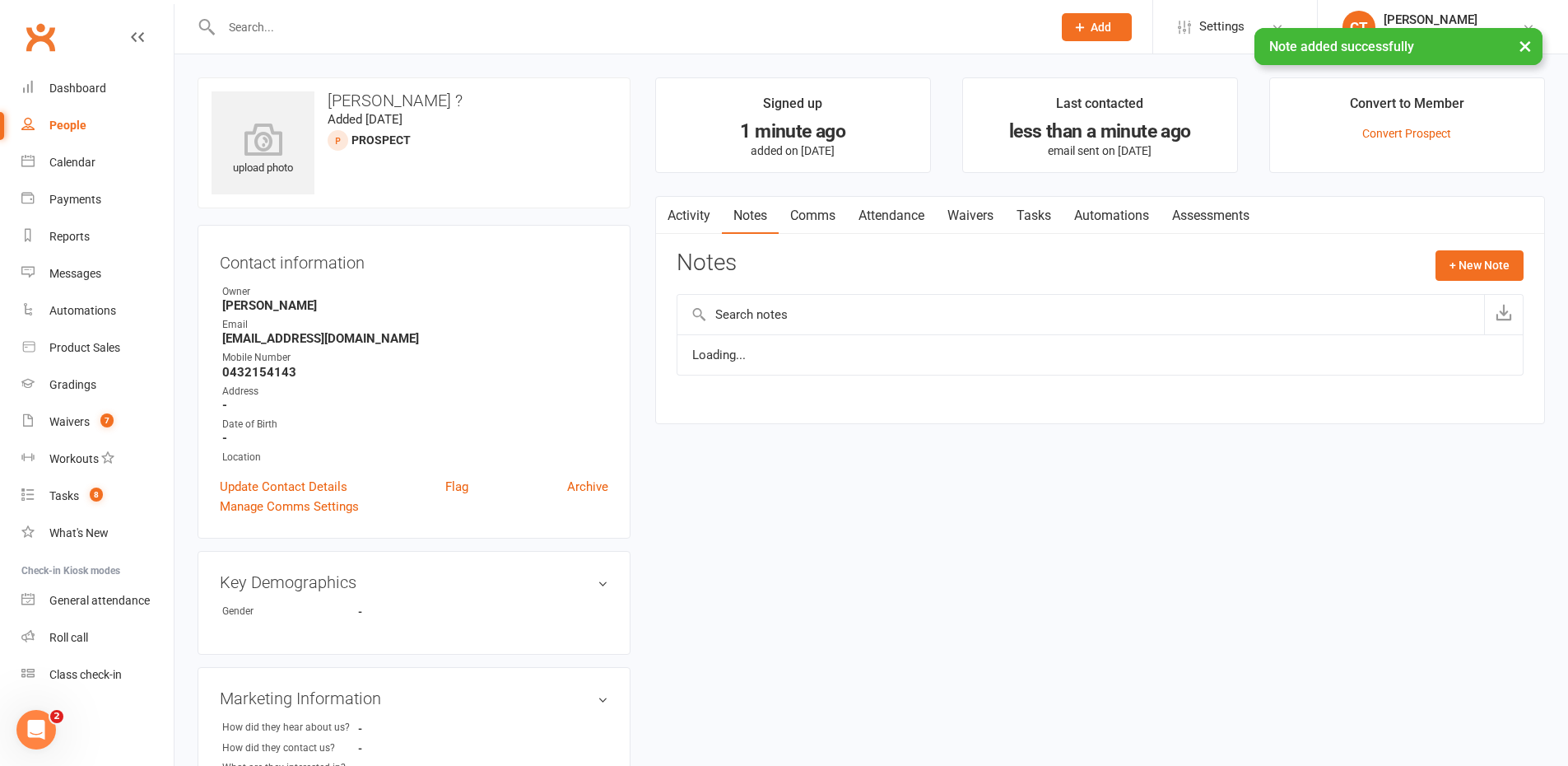
click at [888, 235] on div "Activity Notes Comms Attendance Waivers Tasks Automations Assessments Notes + N…" at bounding box center [1100, 309] width 890 height 228
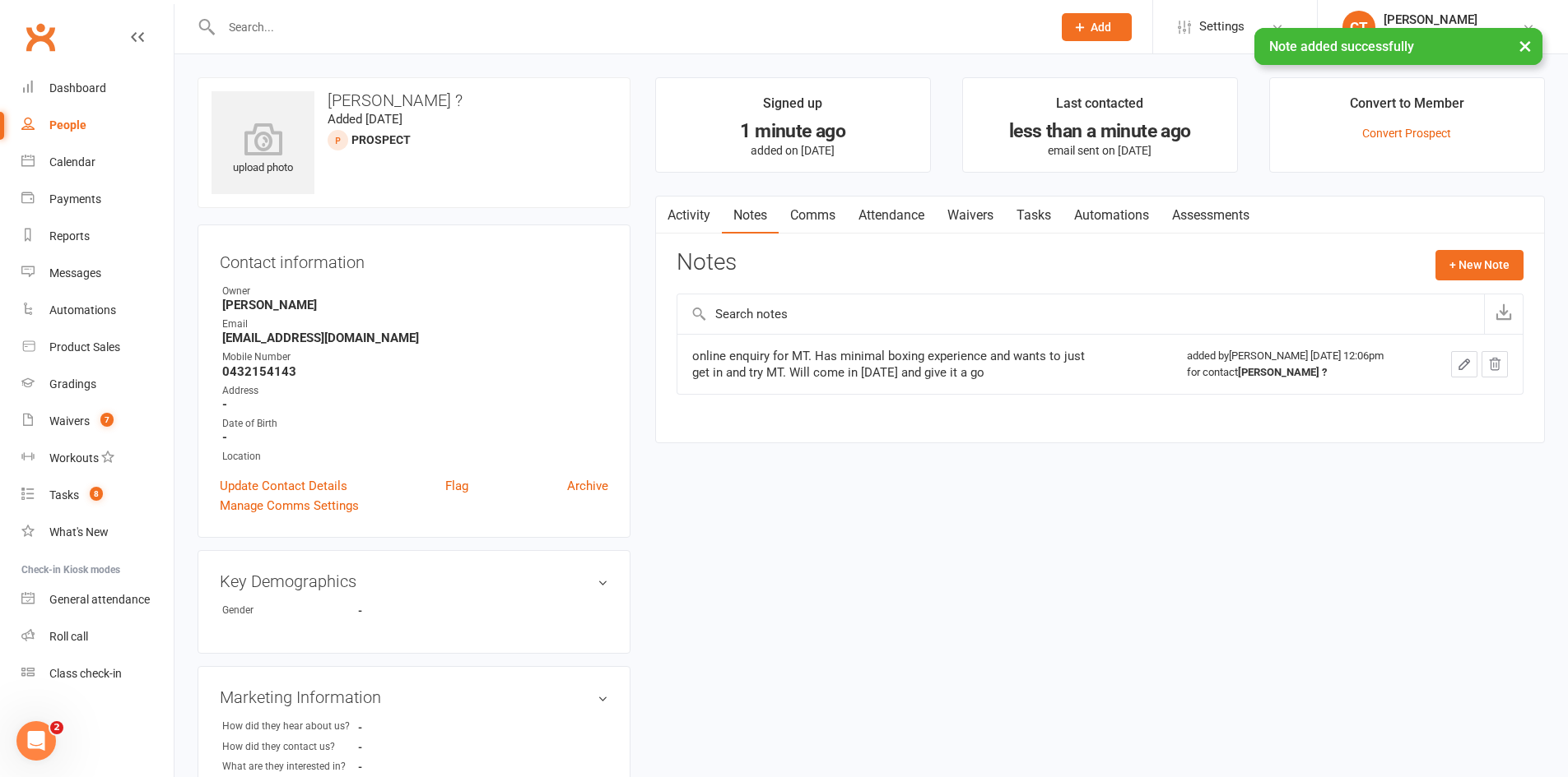
click at [1017, 214] on link "Tasks" at bounding box center [1034, 215] width 58 height 38
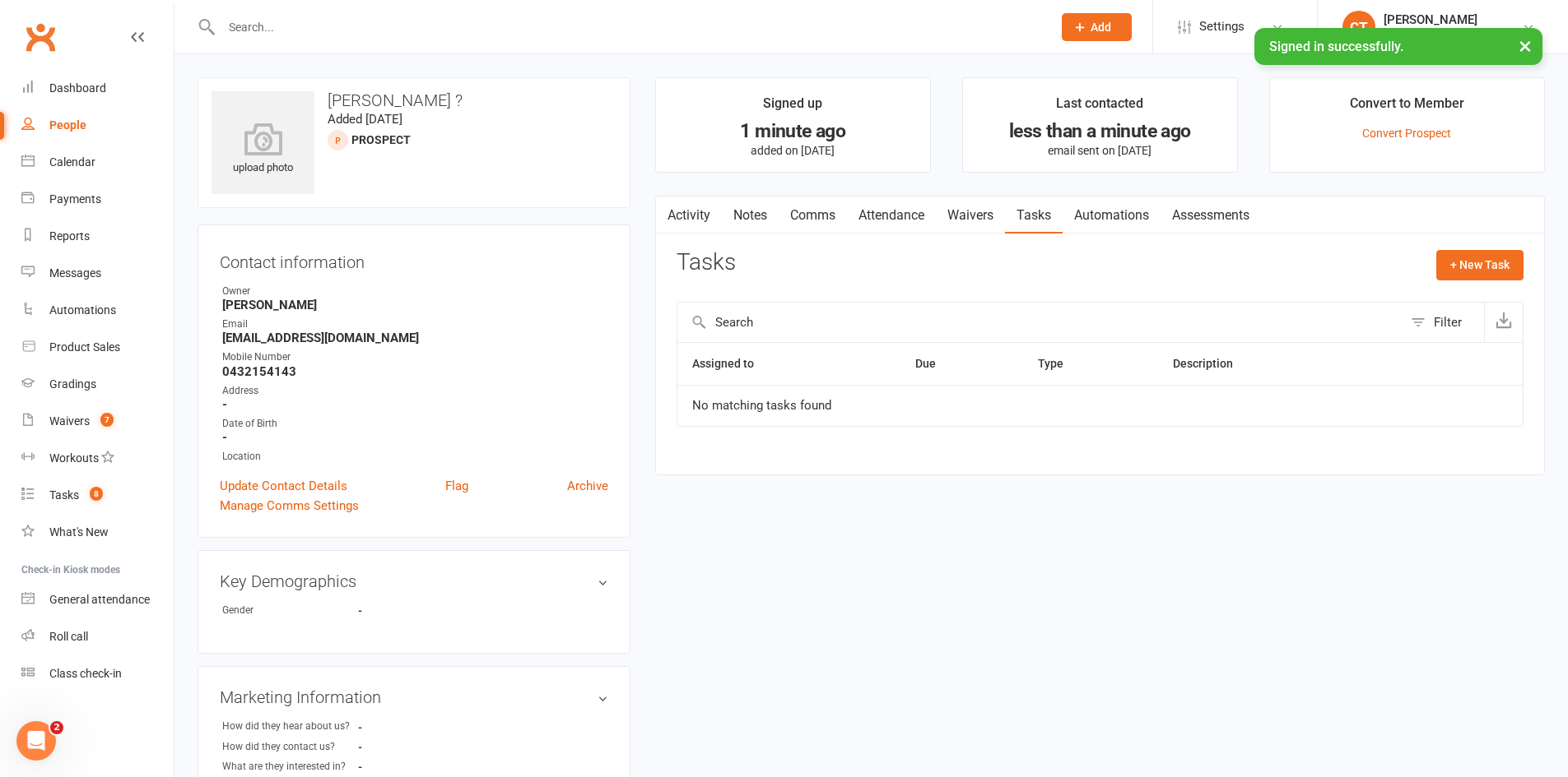
click at [349, 32] on input "text" at bounding box center [628, 27] width 824 height 23
paste input "0405018418"
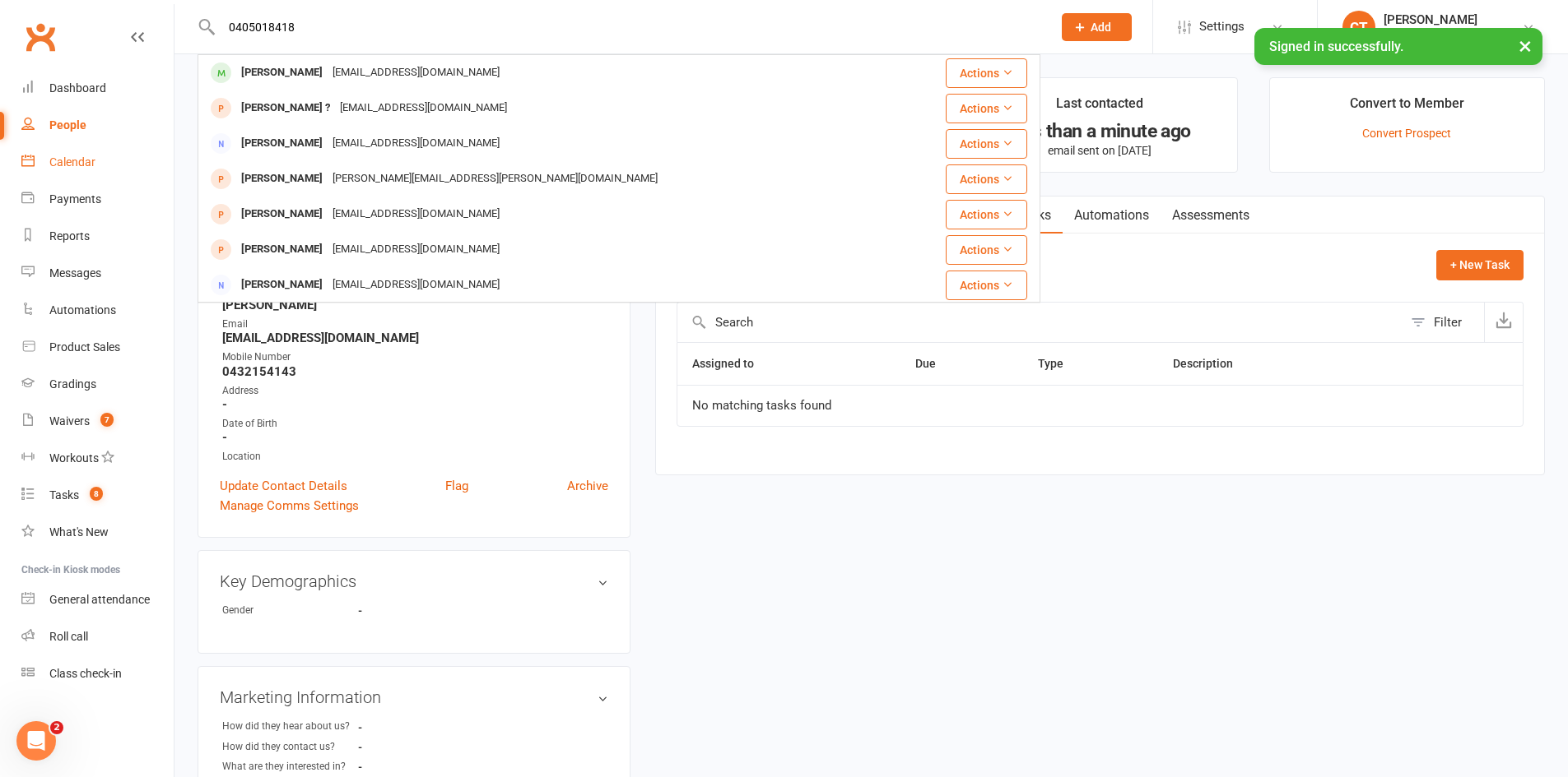
type input "0405018418"
click at [77, 148] on link "Calendar" at bounding box center [97, 162] width 152 height 37
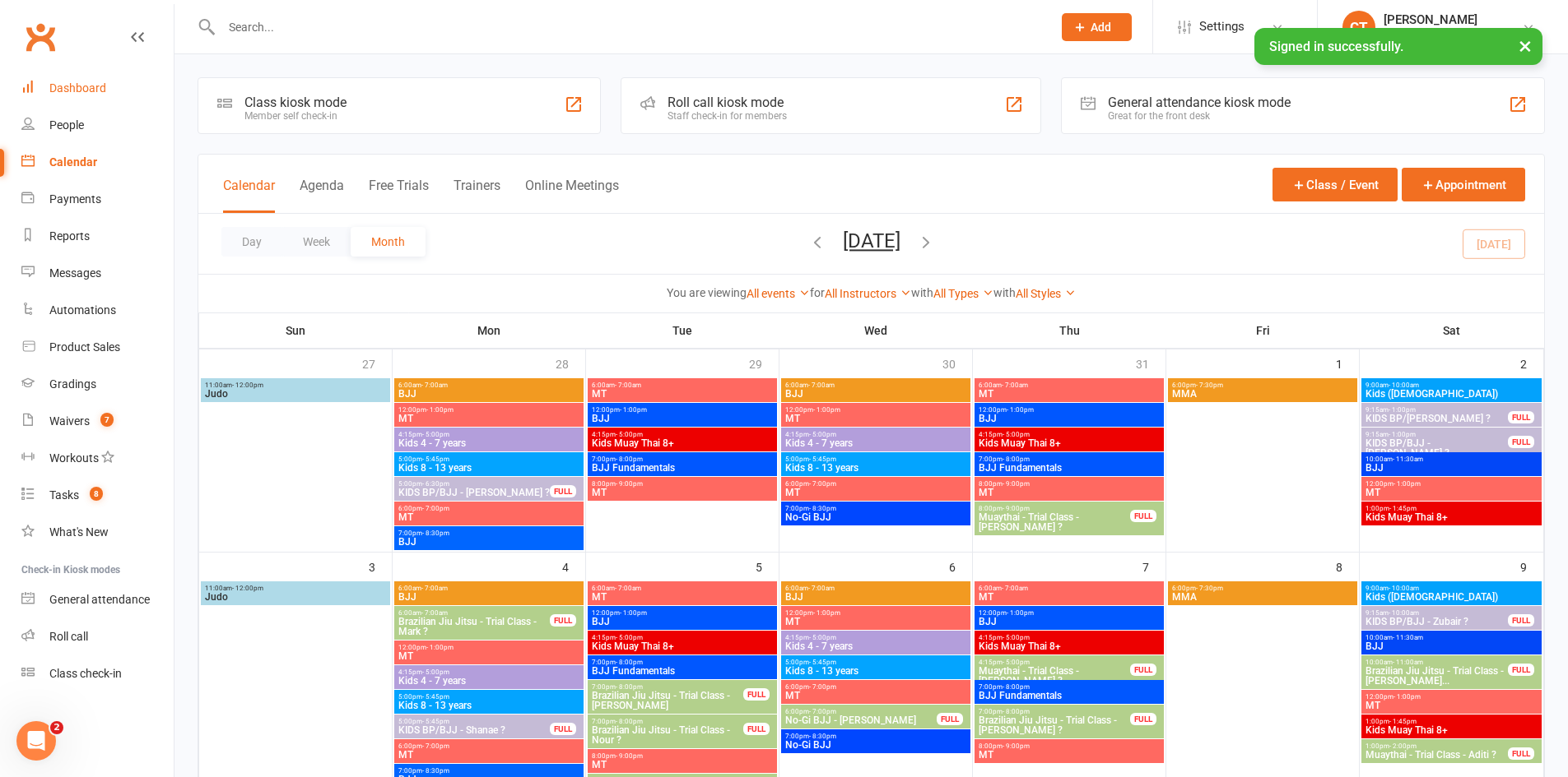
click at [89, 97] on link "Dashboard" at bounding box center [97, 88] width 152 height 37
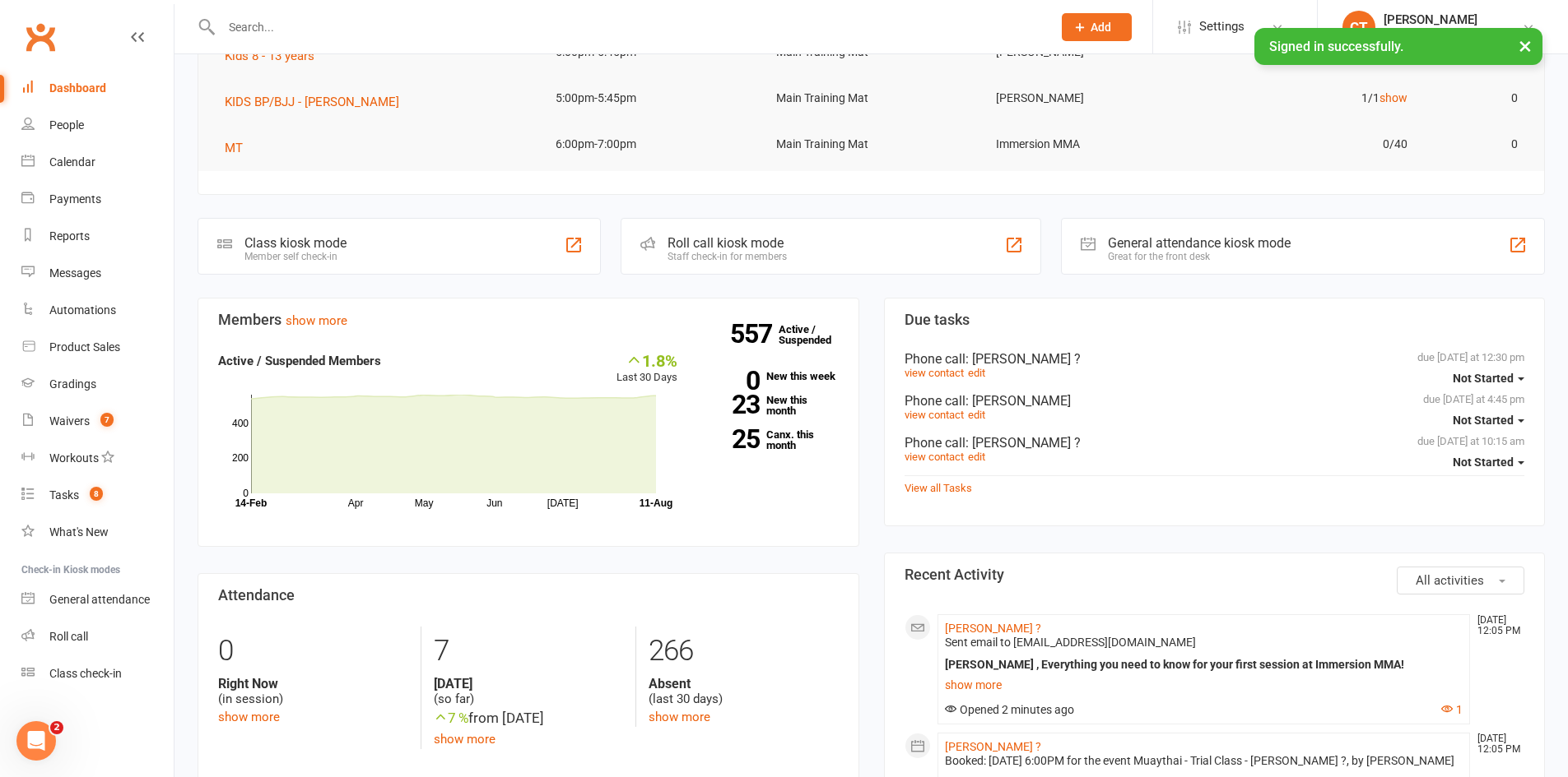
scroll to position [274, 0]
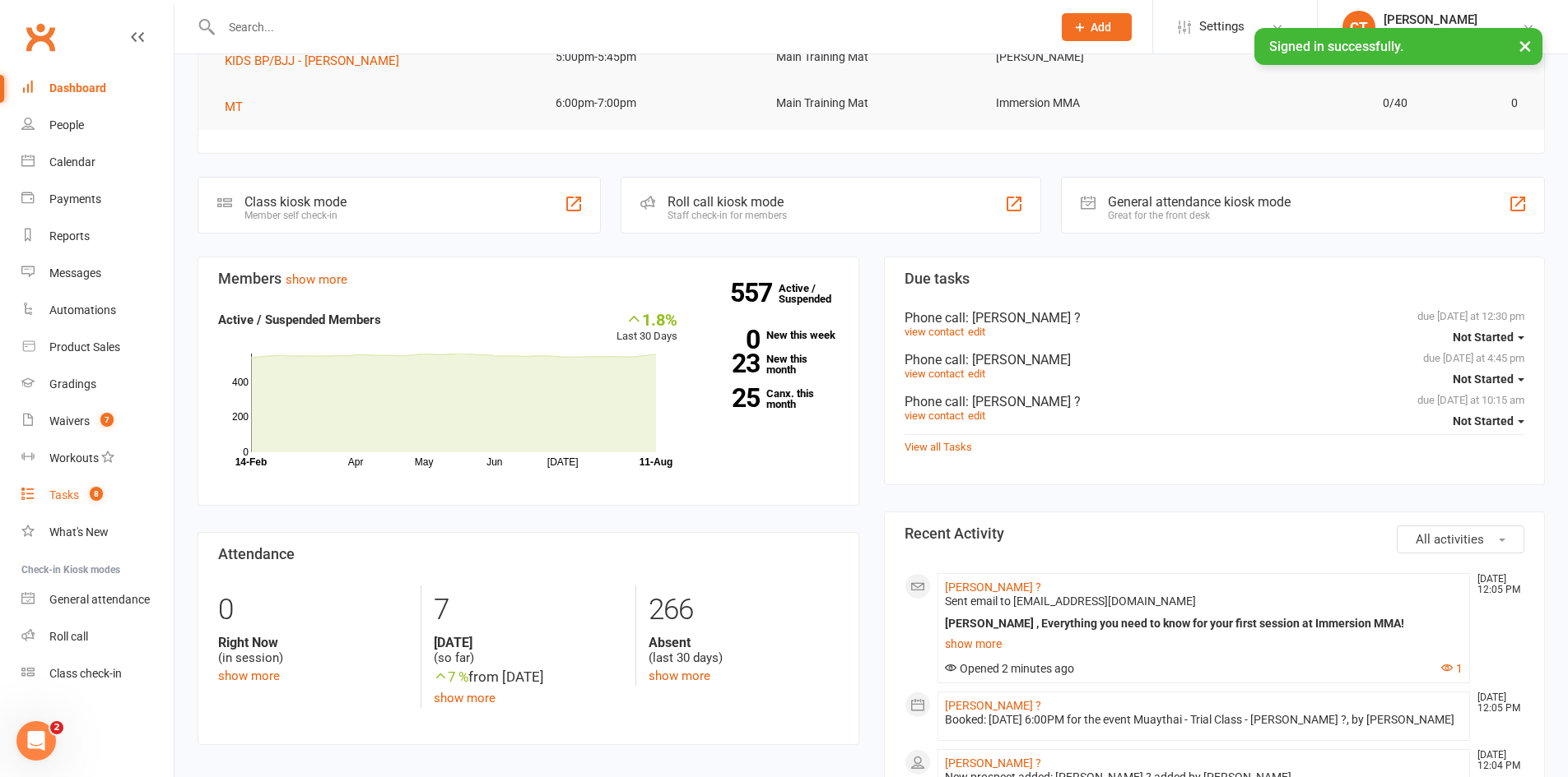
click at [74, 487] on link "Tasks 8" at bounding box center [97, 495] width 152 height 37
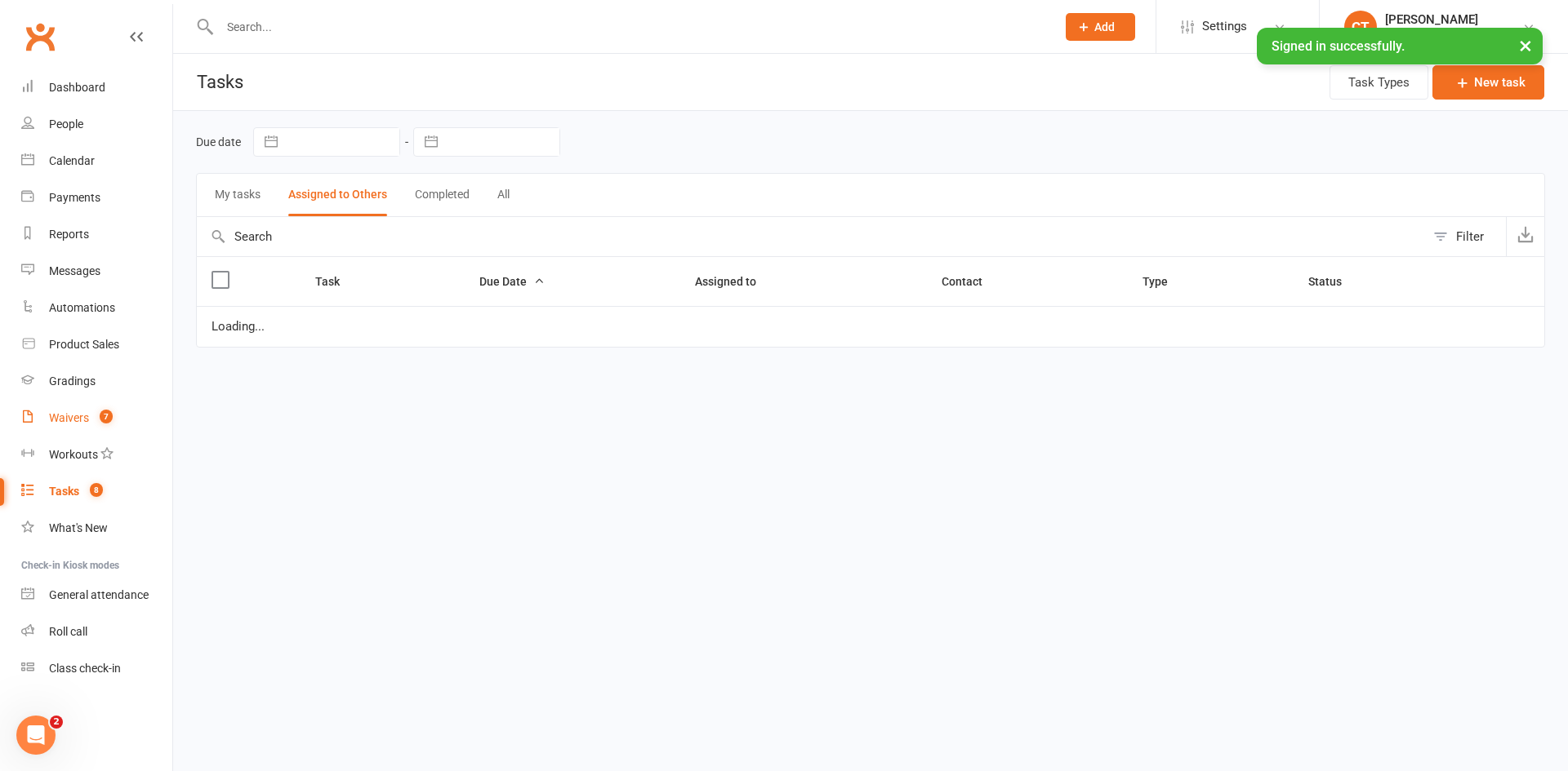
click at [72, 419] on div "Waivers" at bounding box center [69, 418] width 40 height 13
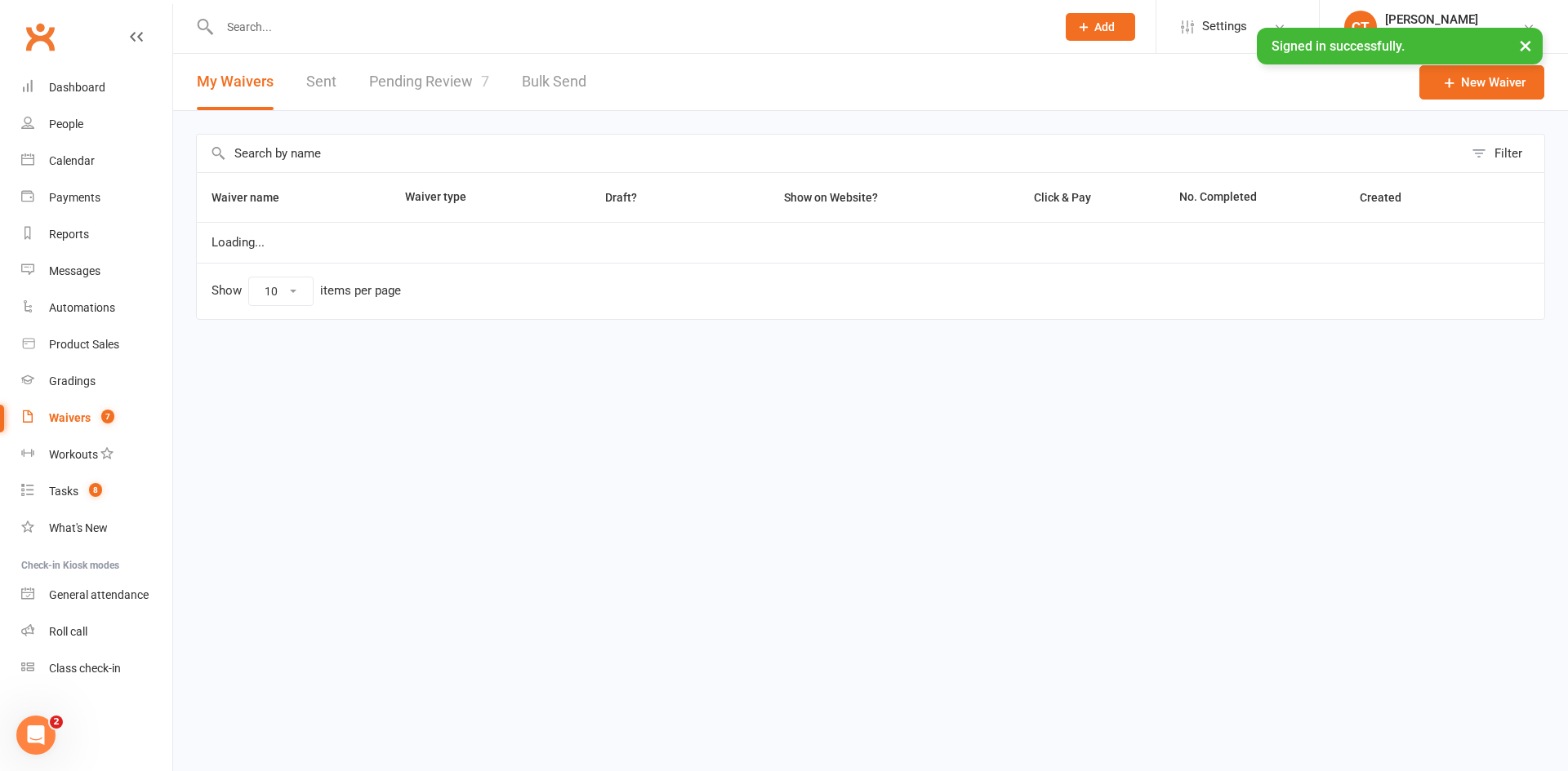
select select "25"
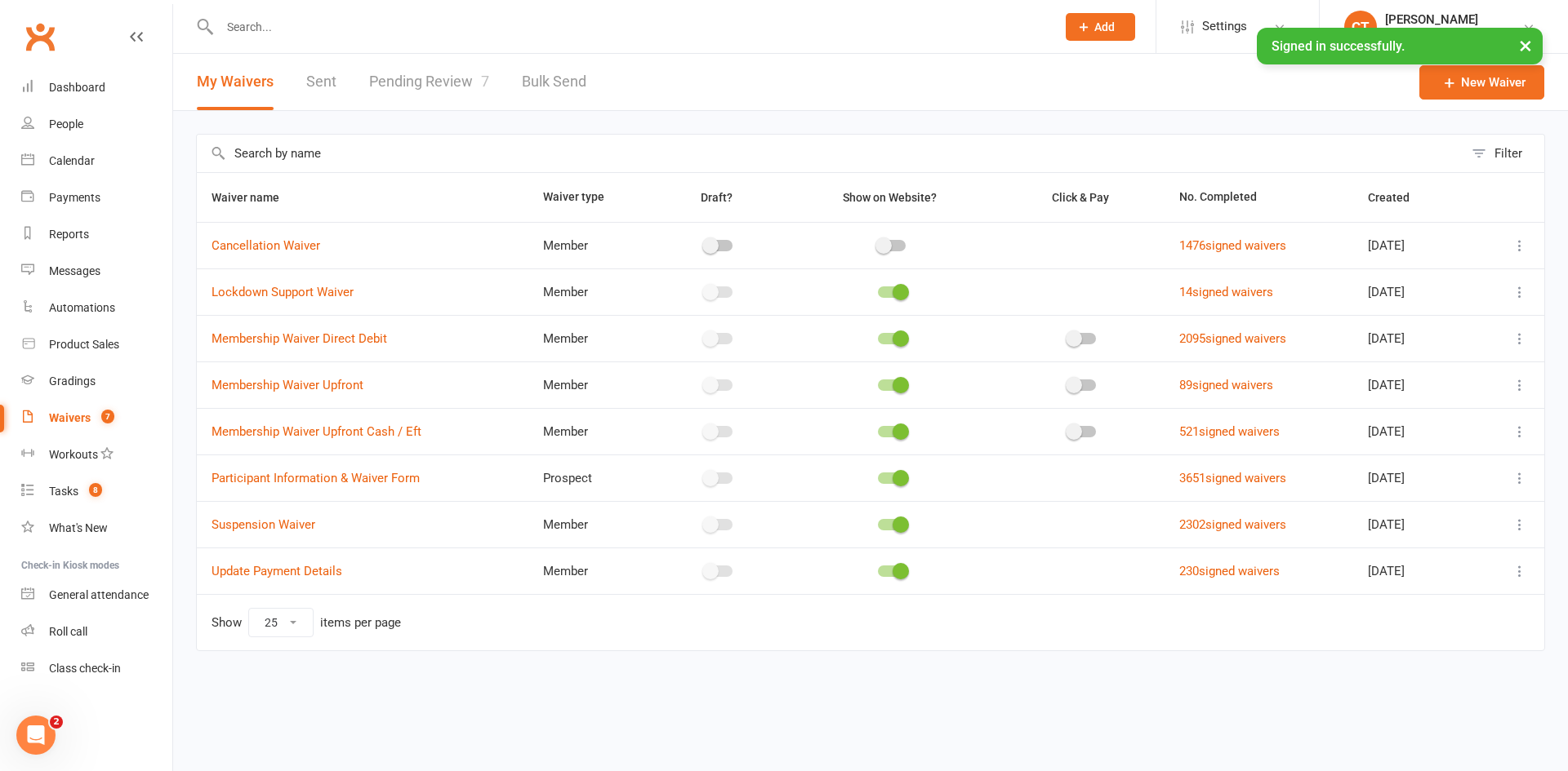
click at [62, 424] on div "Waivers" at bounding box center [70, 418] width 42 height 13
click at [431, 97] on link "Pending Review 7" at bounding box center [429, 81] width 120 height 56
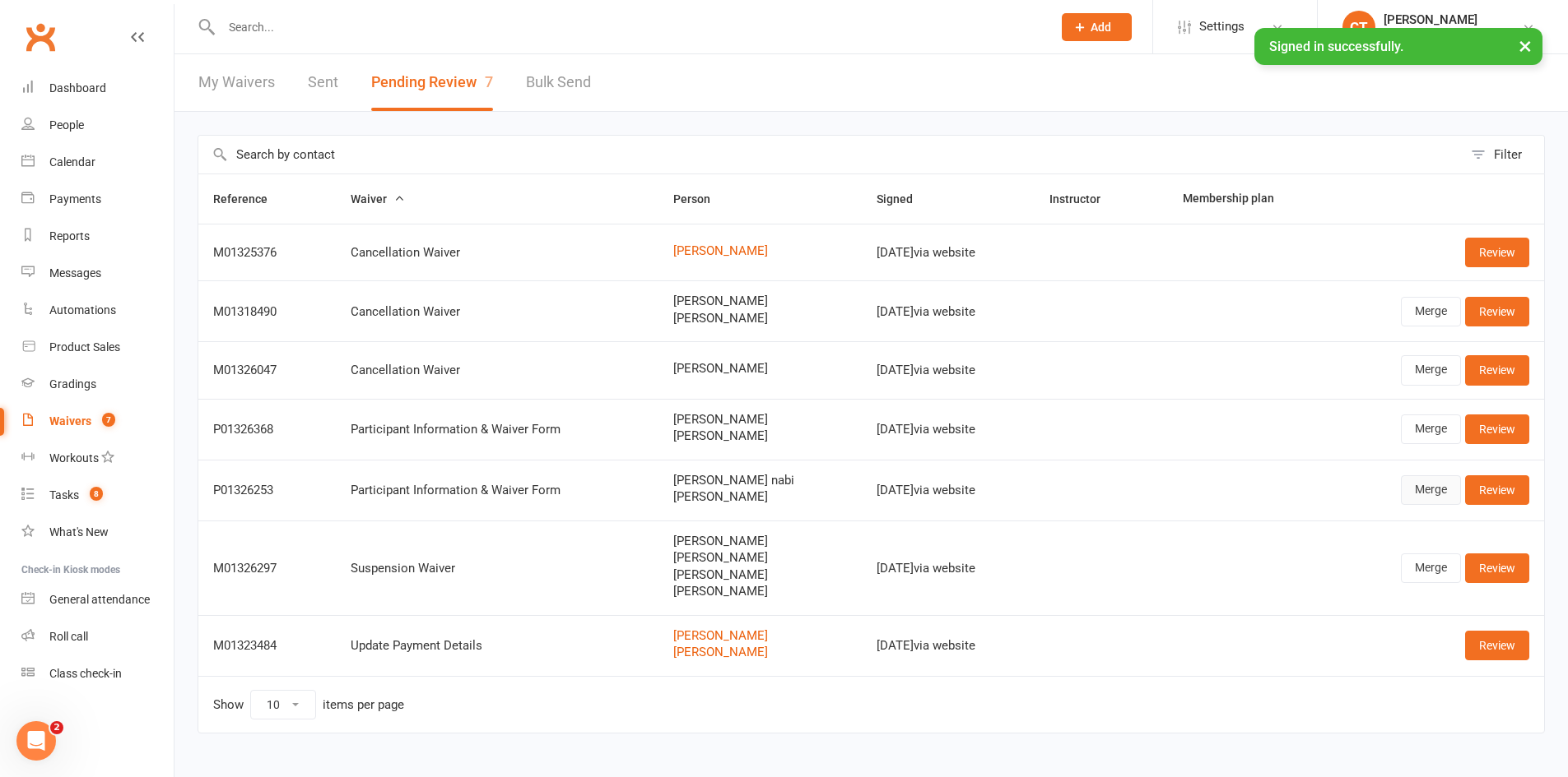
click at [1416, 488] on link "Merge" at bounding box center [1430, 490] width 60 height 30
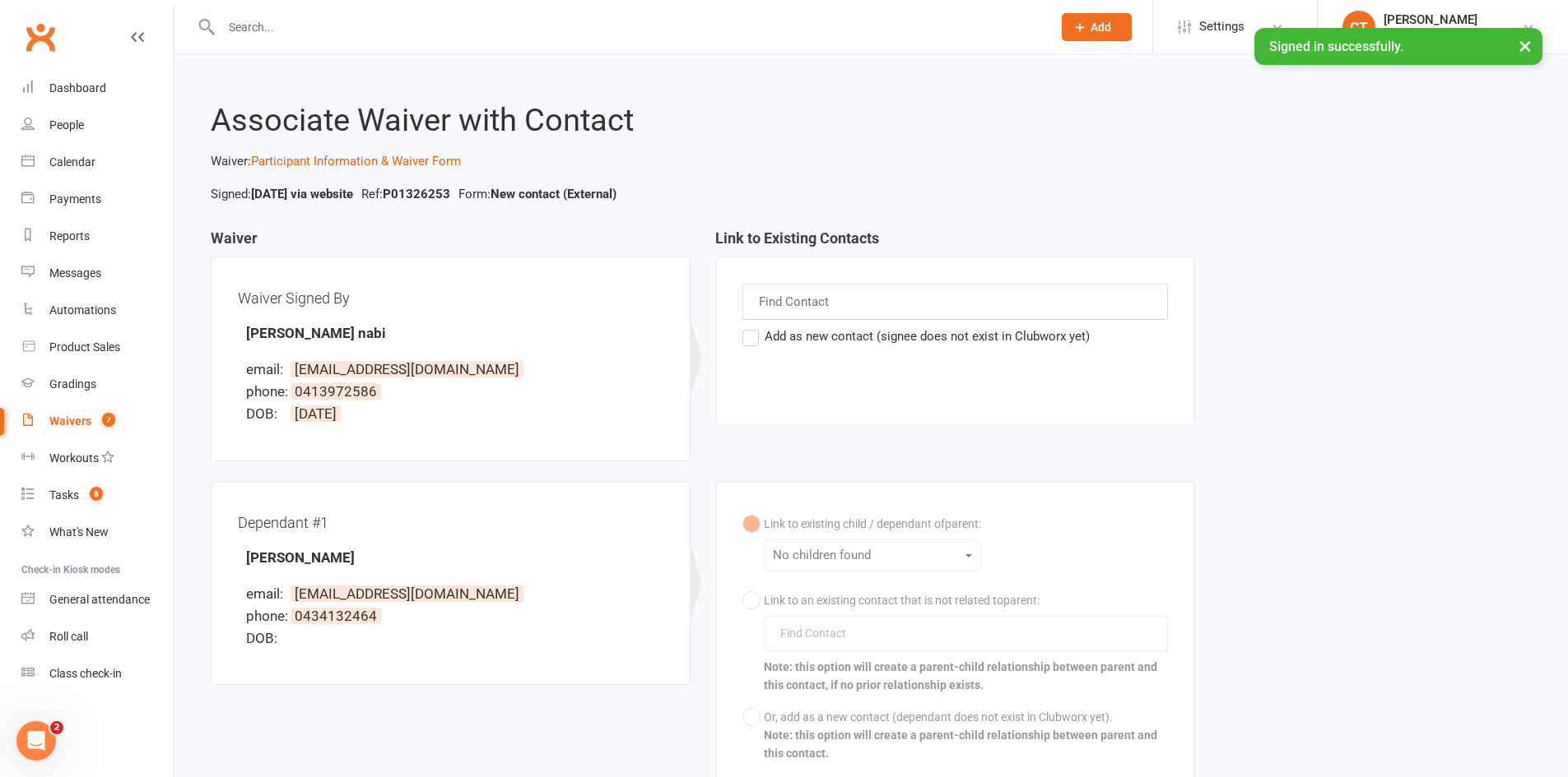
click at [748, 339] on label "Add as new contact (signee does not exist in Clubworx yet)" at bounding box center [916, 337] width 348 height 20
click at [748, 327] on input "Add as new contact (signee does not exist in Clubworx yet)" at bounding box center [748, 327] width 11 height 0
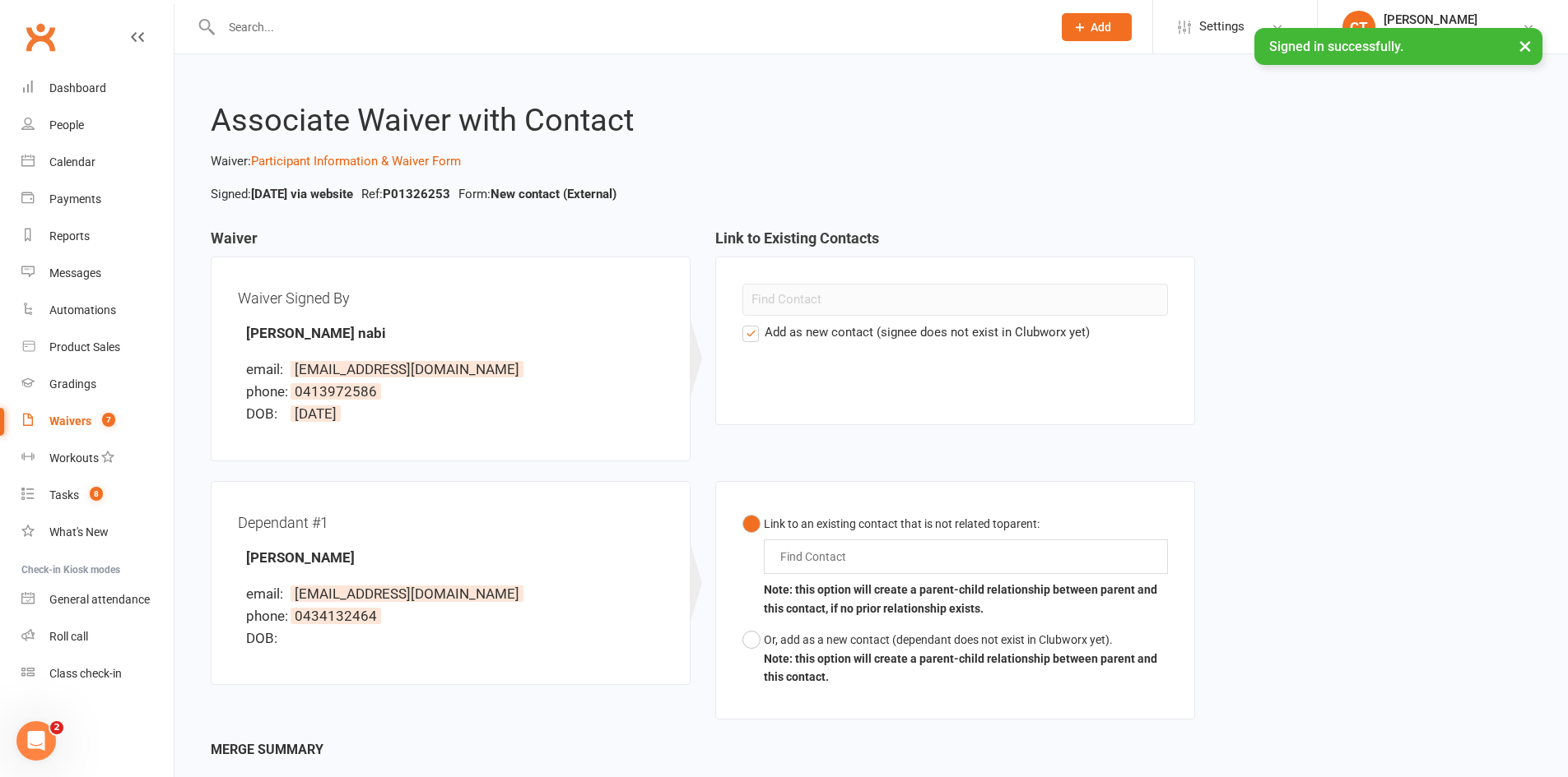
click at [822, 555] on input "text" at bounding box center [816, 557] width 77 height 20
type input "iqbal"
click at [861, 586] on li "IQBAL ?" at bounding box center [970, 589] width 394 height 23
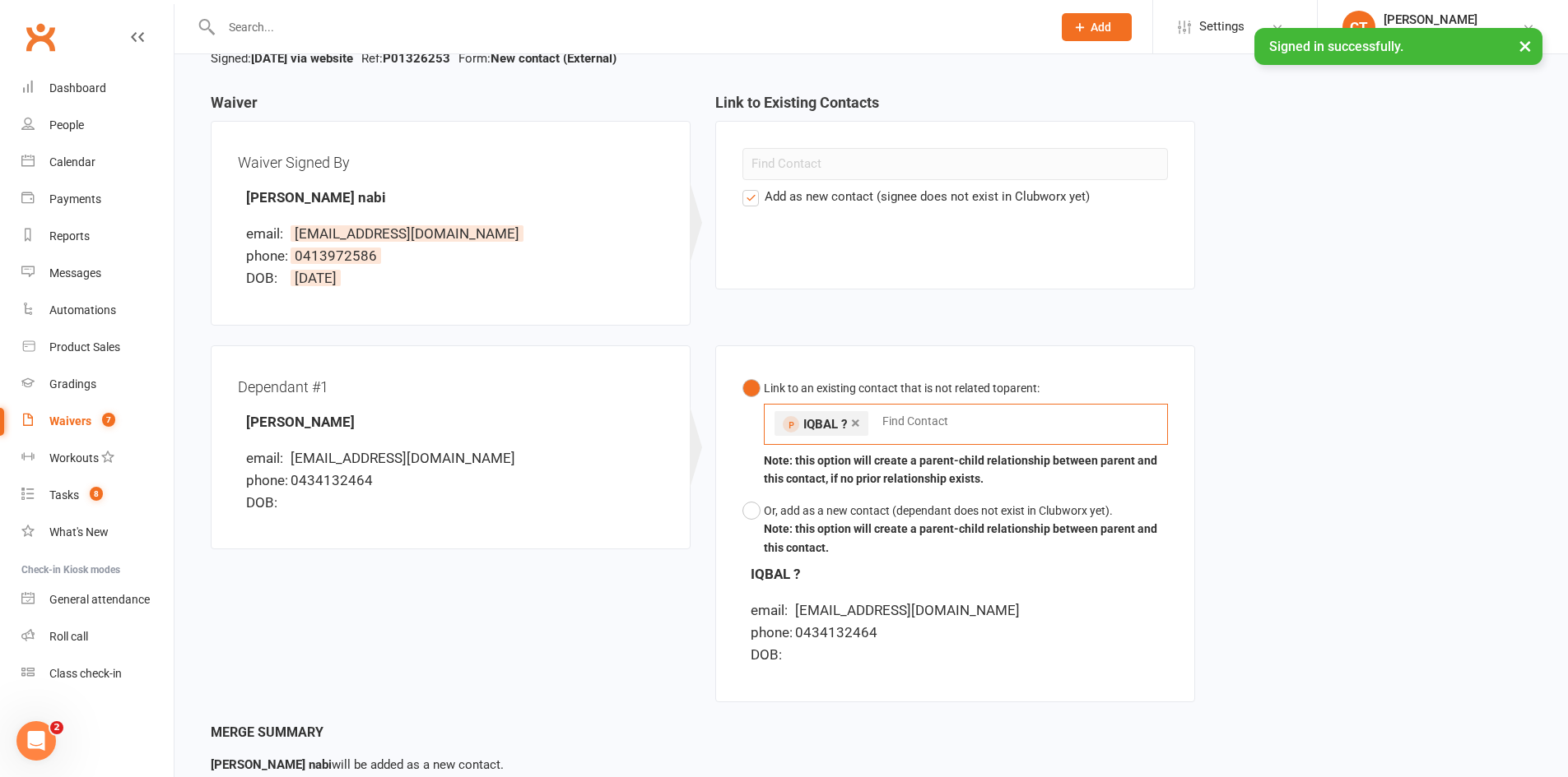
scroll to position [271, 0]
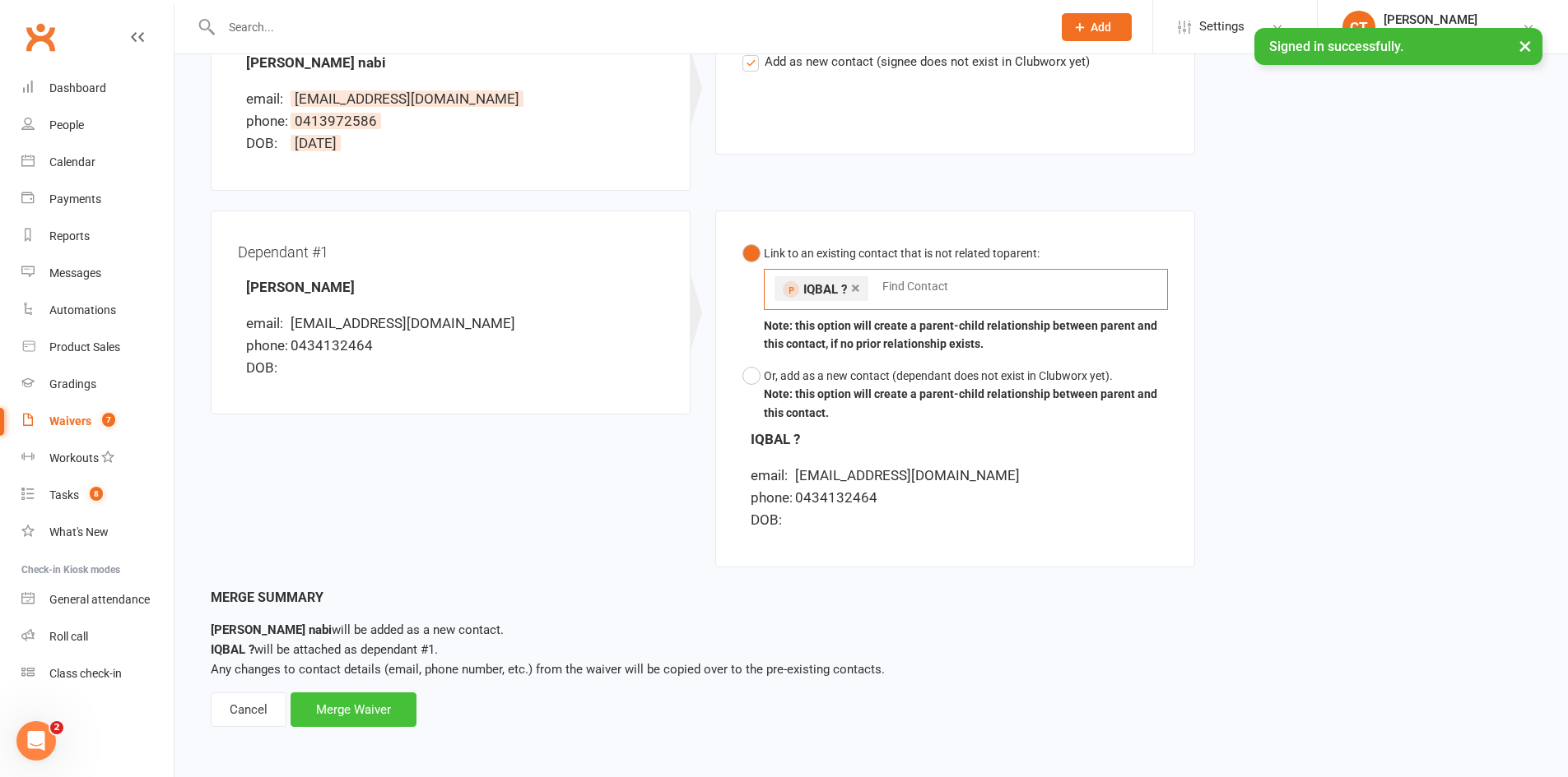
click at [361, 700] on div "Merge Waiver" at bounding box center [354, 709] width 126 height 34
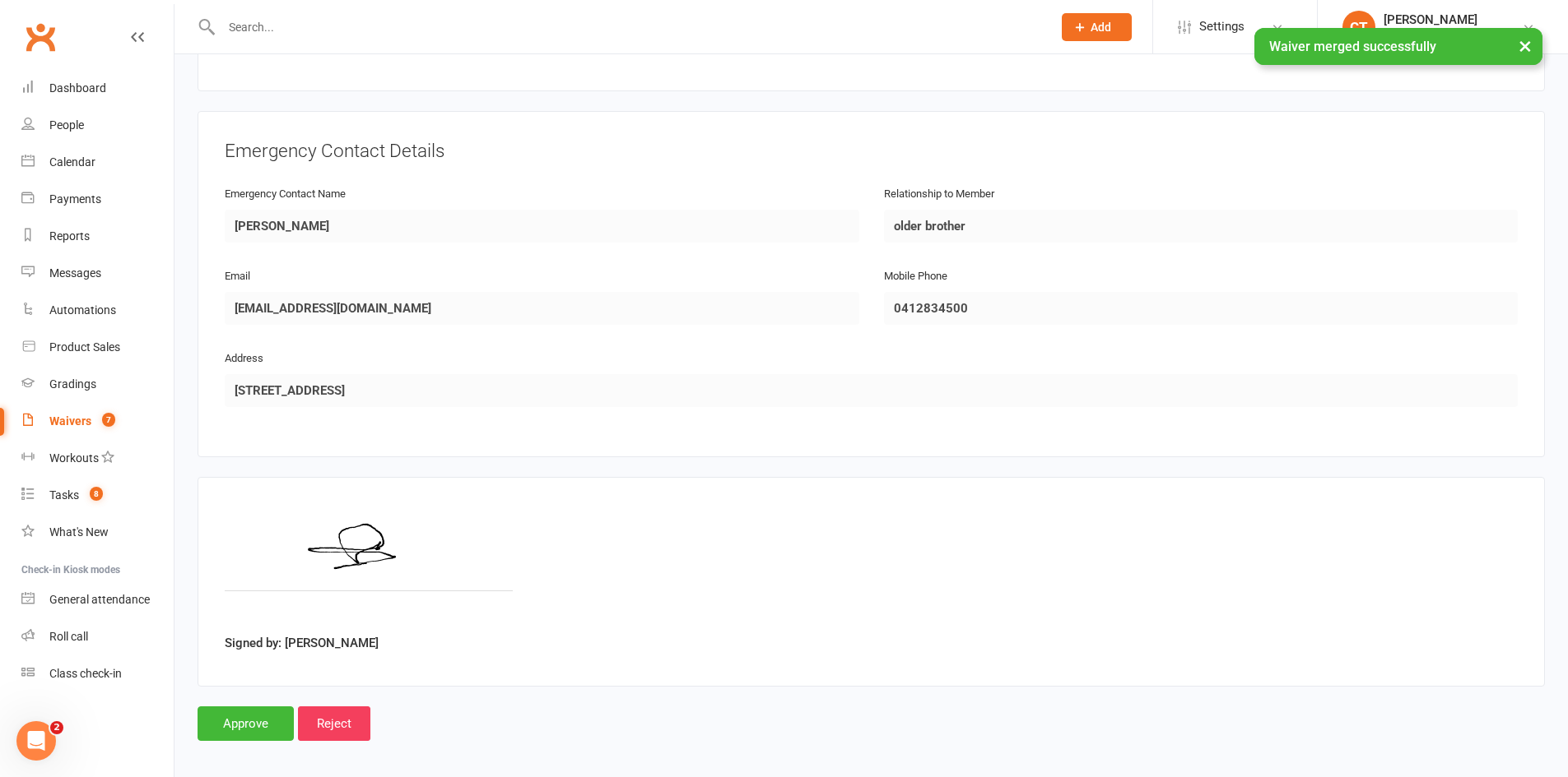
scroll to position [1334, 0]
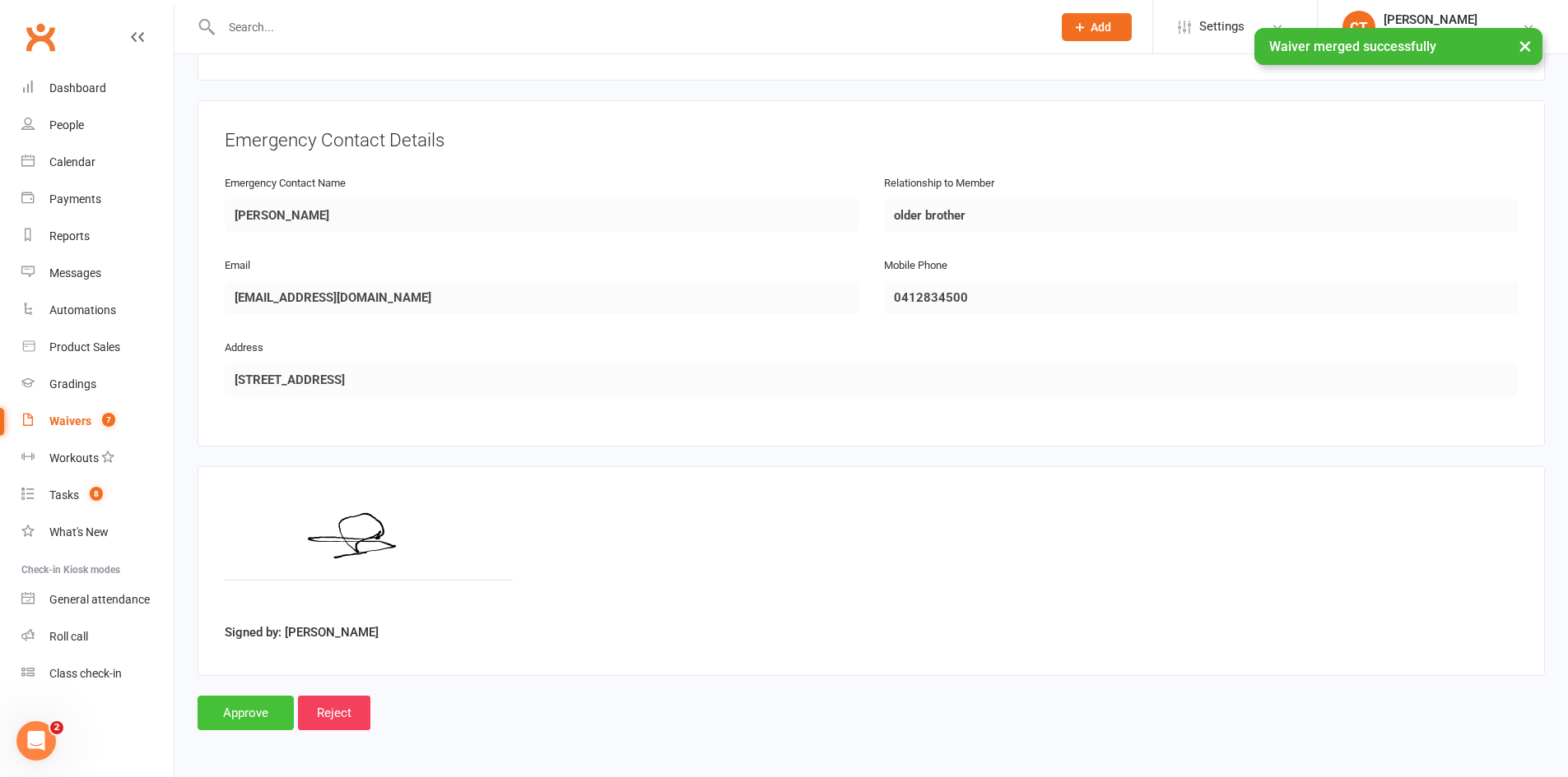
click at [226, 716] on input "Approve" at bounding box center [245, 713] width 96 height 34
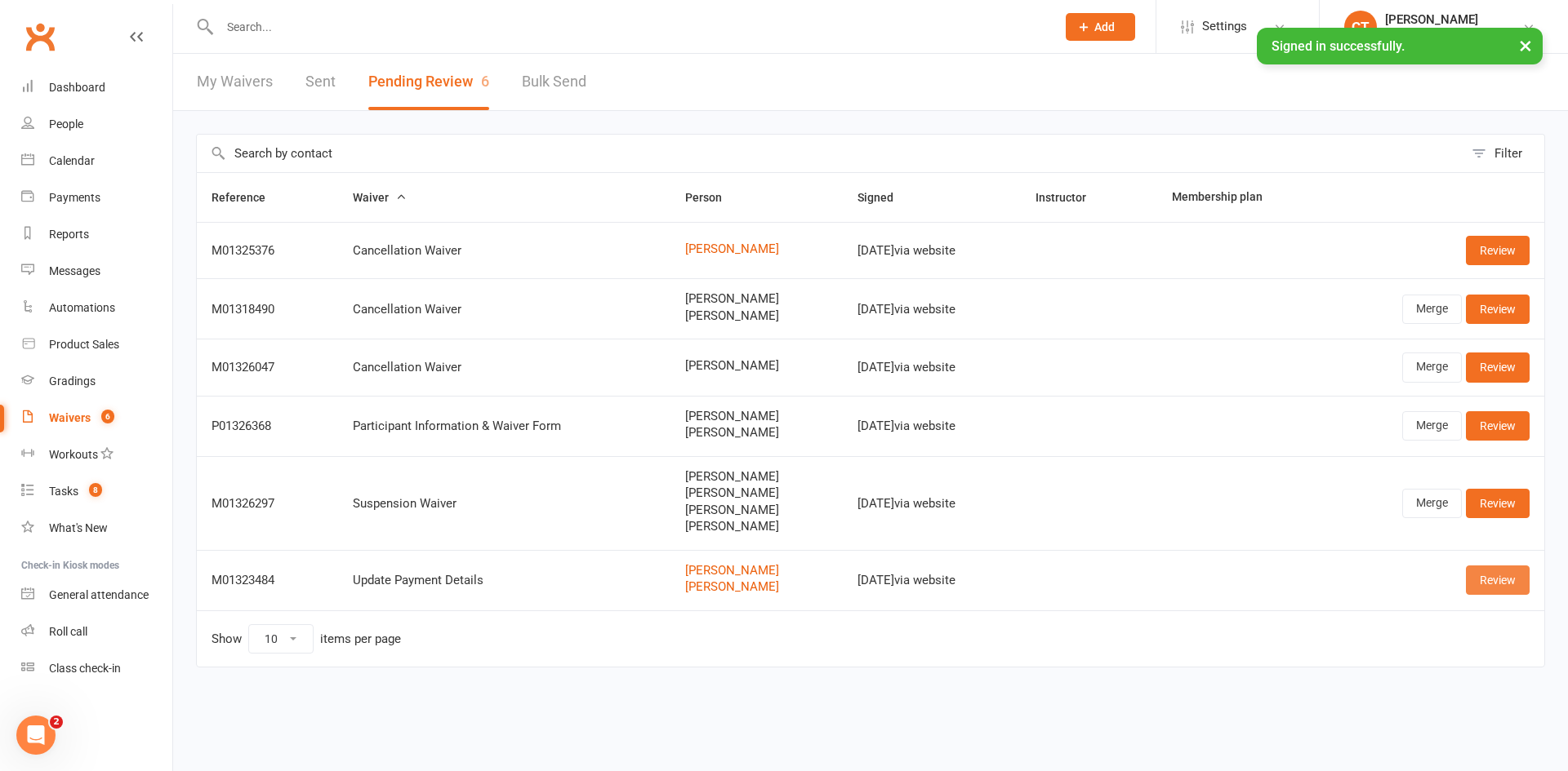
click at [1500, 577] on link "Review" at bounding box center [1497, 580] width 63 height 29
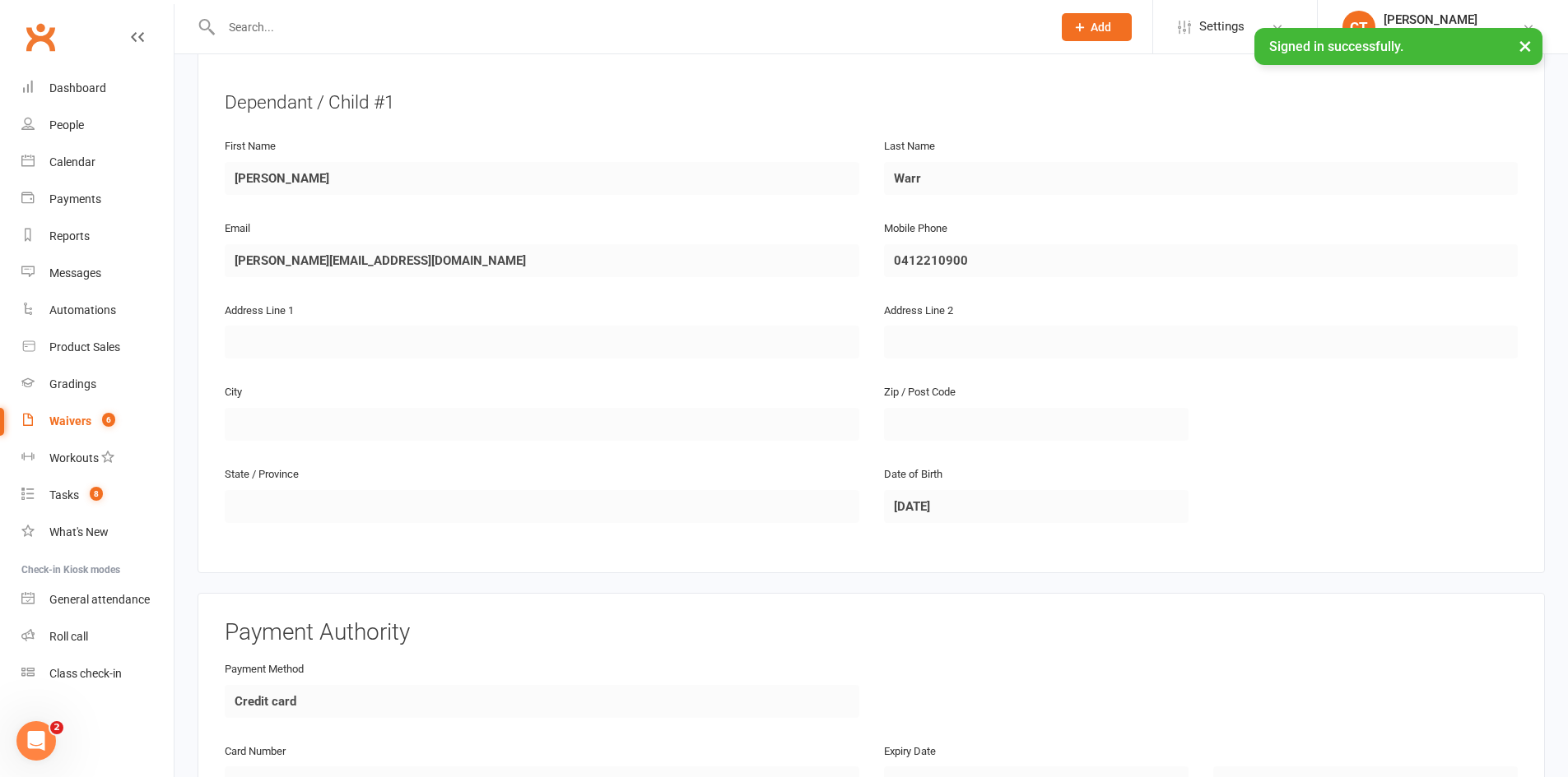
scroll to position [1308, 0]
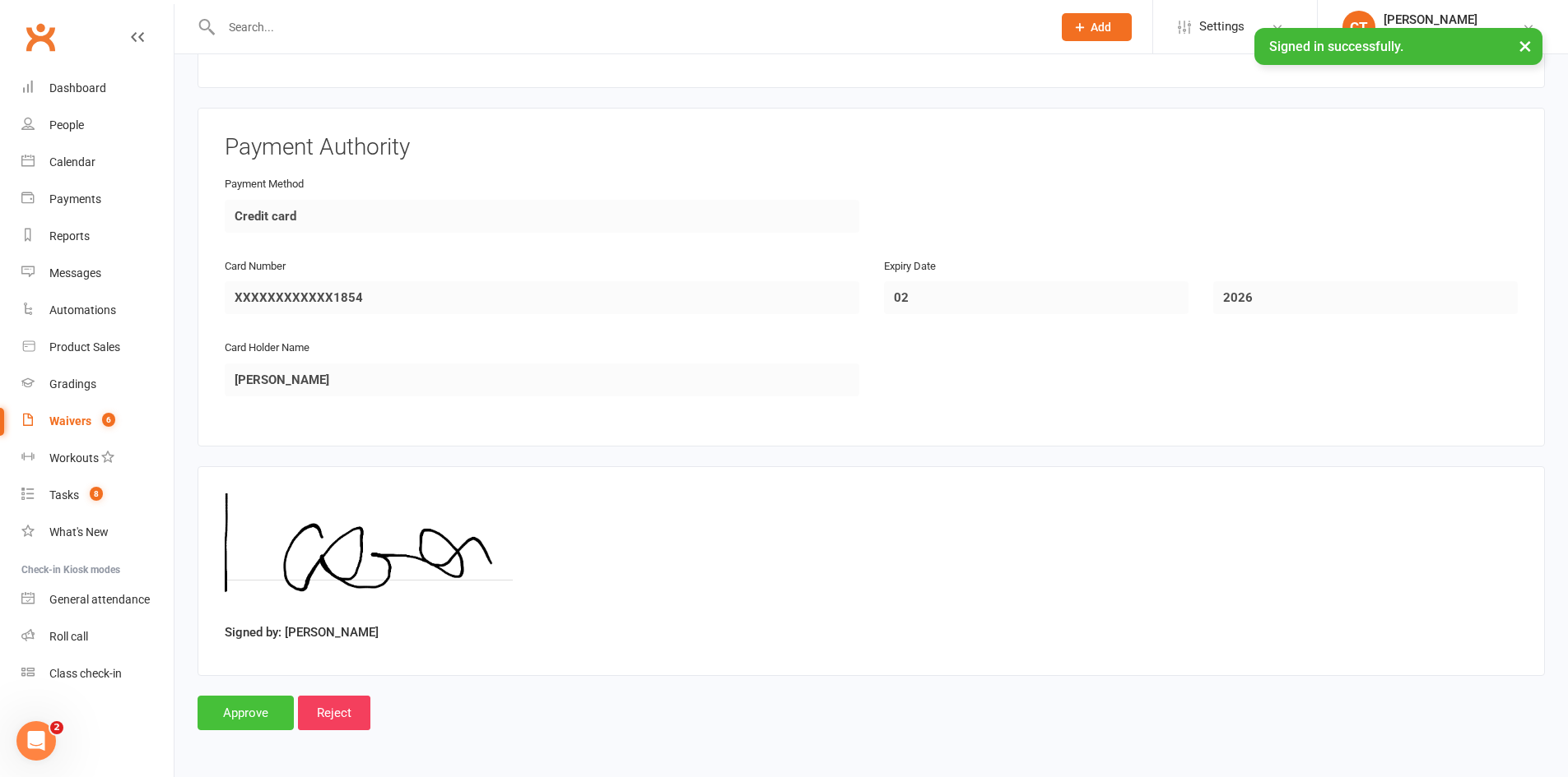
click at [267, 716] on input "Approve" at bounding box center [245, 713] width 96 height 34
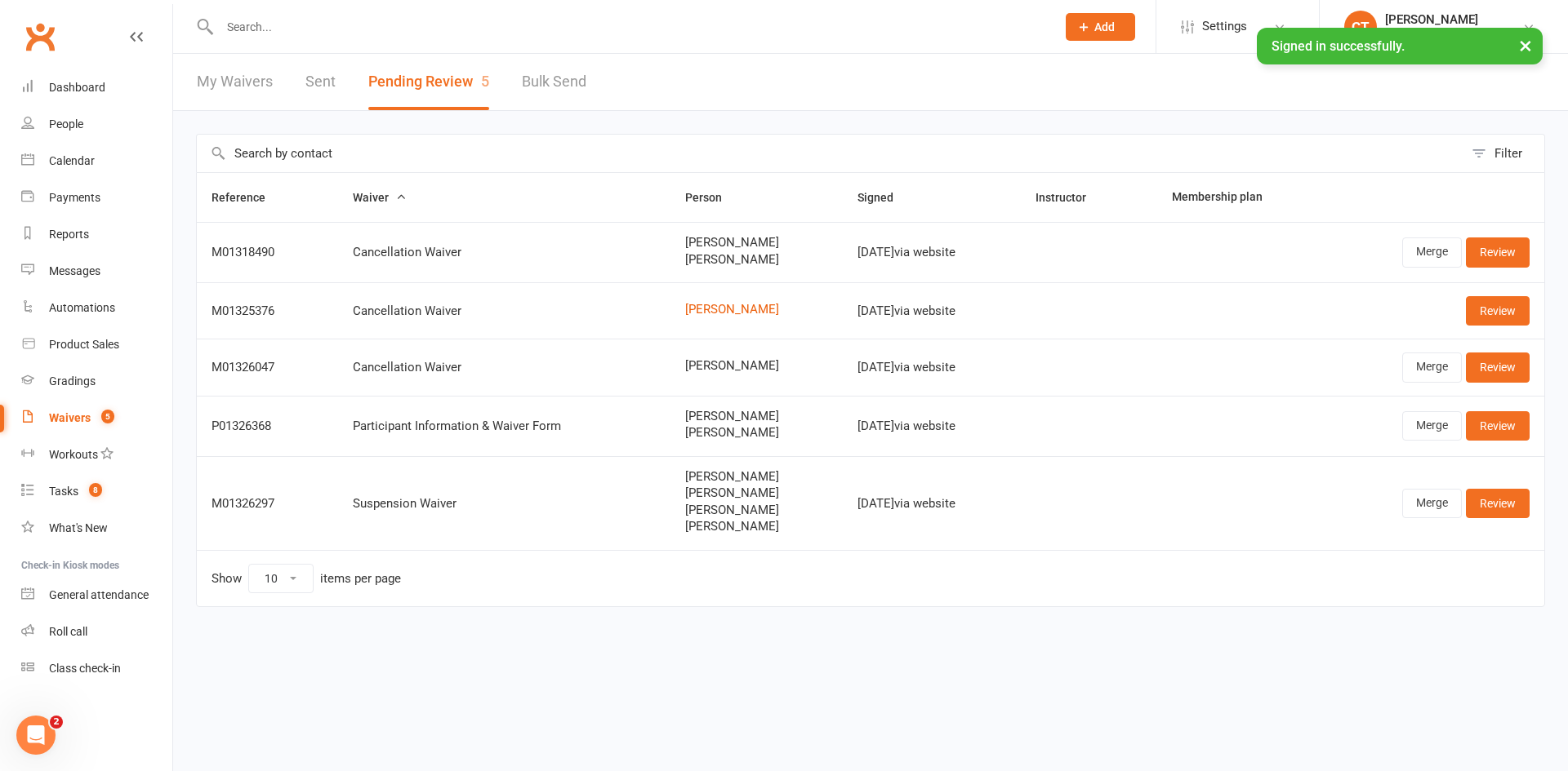
click at [702, 365] on span "Ryley Contencin" at bounding box center [757, 366] width 143 height 14
copy span "Ryley Contencin"
click at [670, 457] on td "Suneth Narangala Aliya Narangala Zacharia Narangala Elias Narangala" at bounding box center [756, 503] width 173 height 94
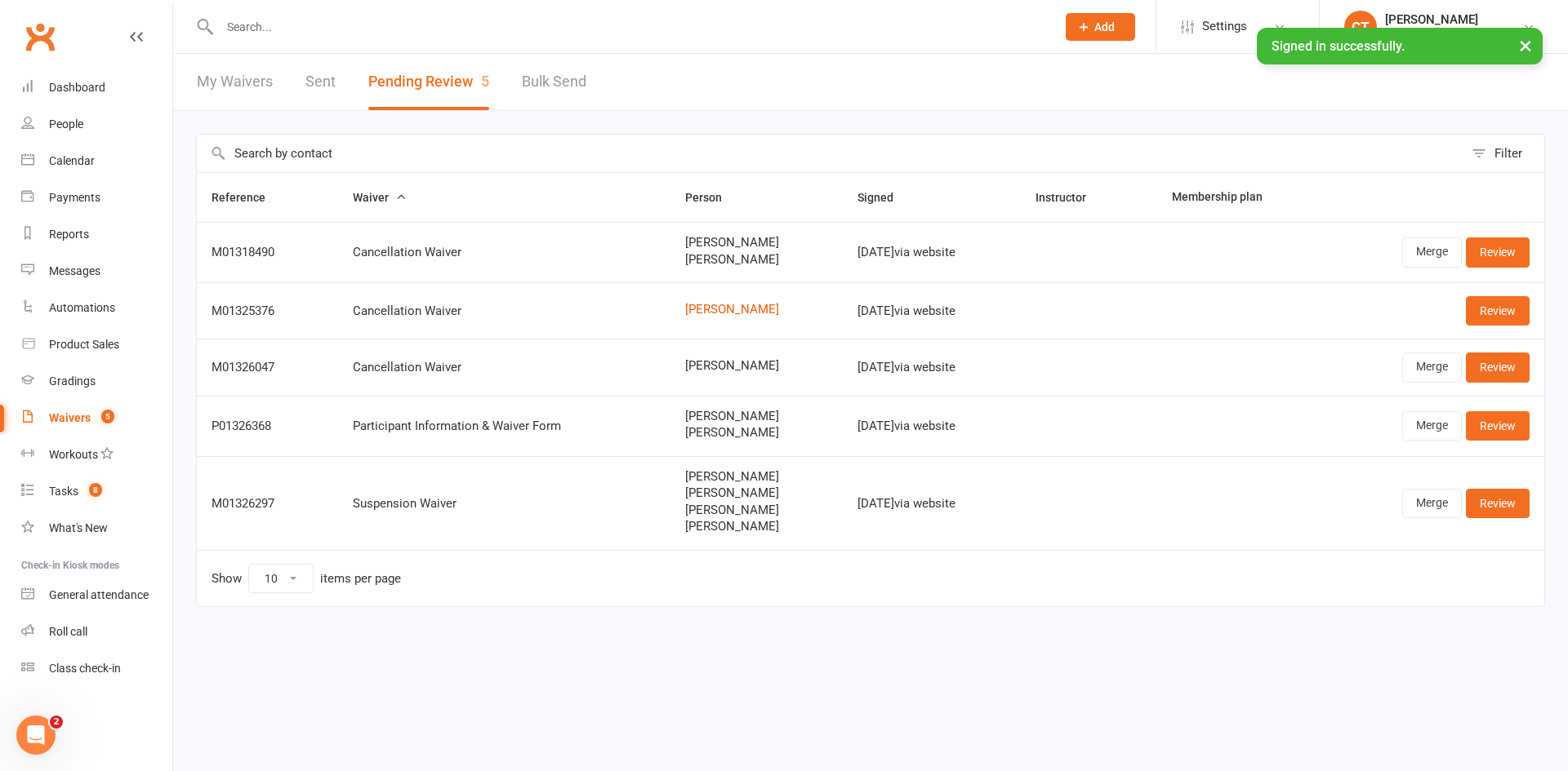
drag, startPoint x: 691, startPoint y: 309, endPoint x: 569, endPoint y: 323, distance: 122.8
click at [569, 323] on td "Cancellation Waiver" at bounding box center [504, 310] width 333 height 56
click at [1417, 434] on link "Merge" at bounding box center [1432, 426] width 60 height 29
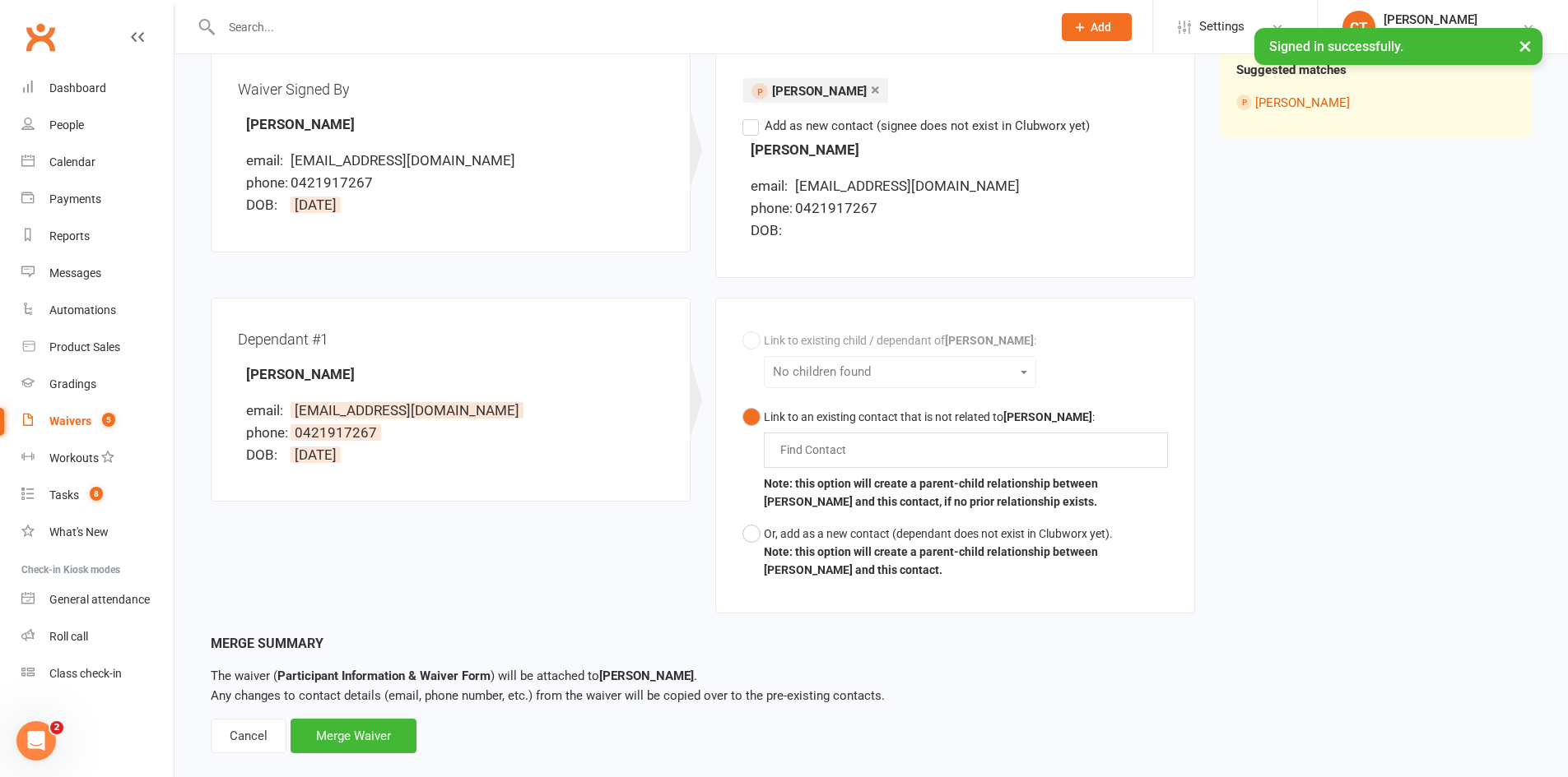
scroll to position [235, 0]
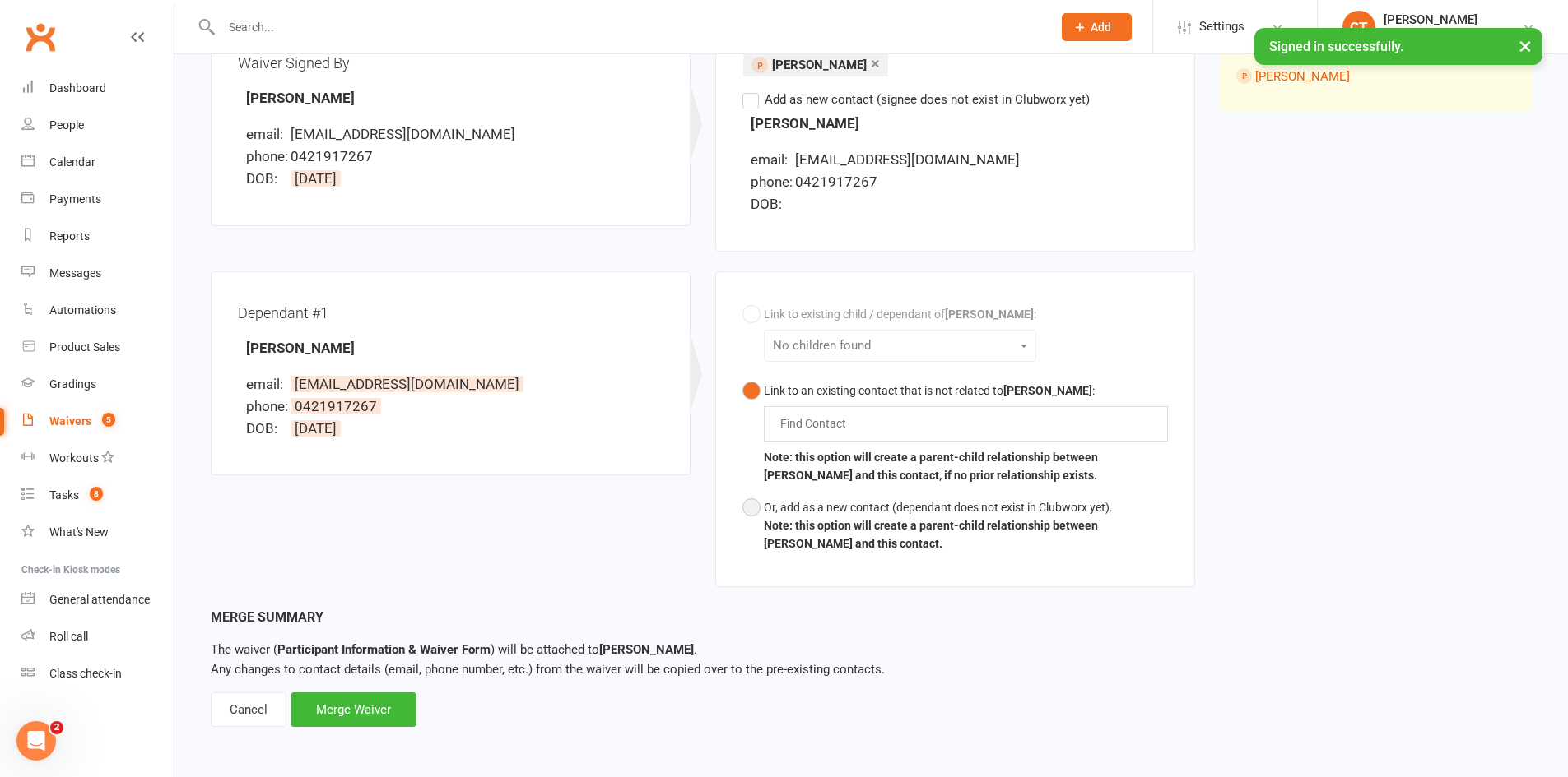
click at [757, 507] on button "Or, add as a new contact (dependant does not exist in Clubworx yet). Note: this…" at bounding box center [955, 526] width 425 height 68
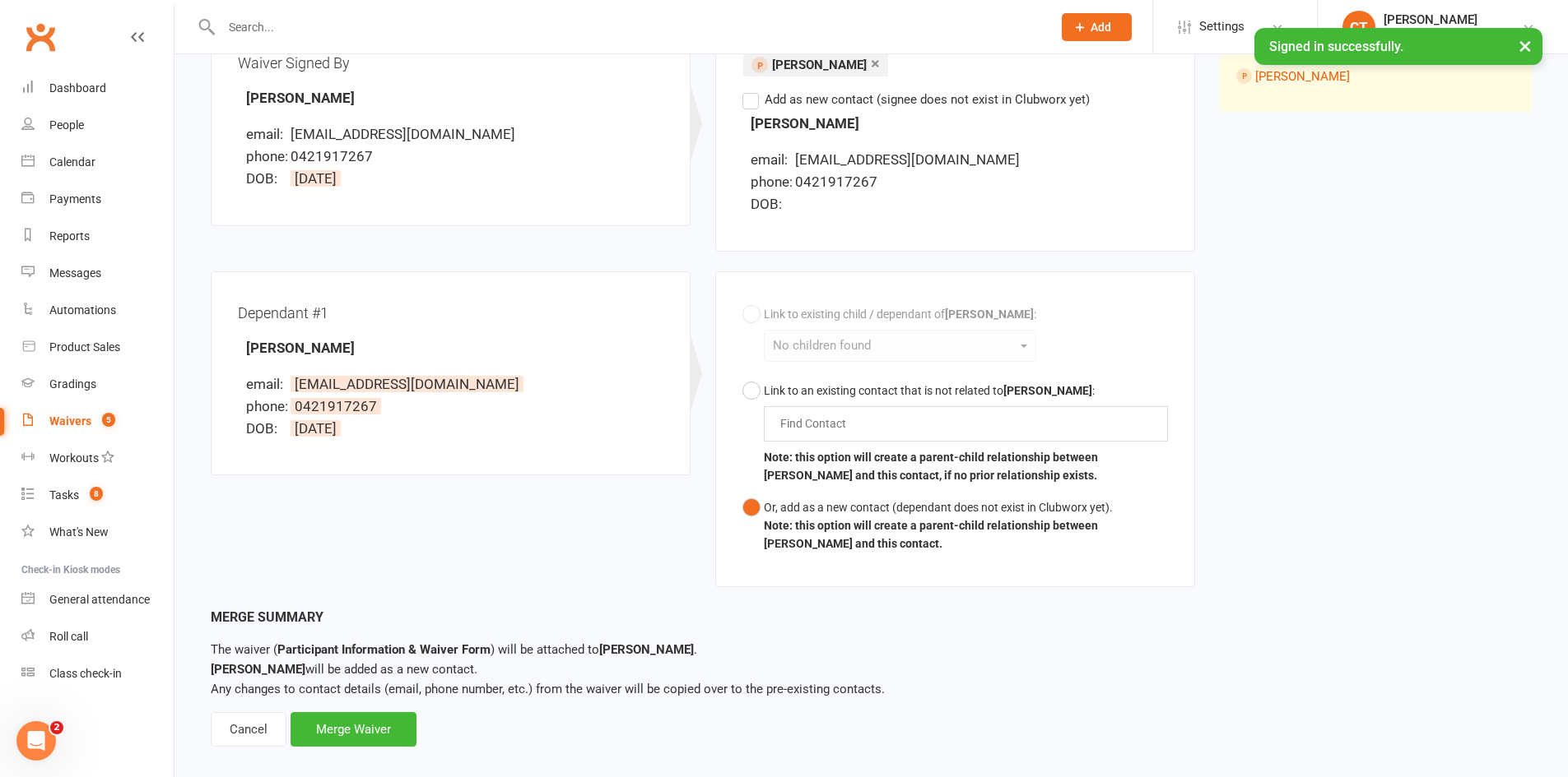
click at [420, 705] on div "Merge Summary The waiver ( Participant Information & Waiver Form ) will be atta…" at bounding box center [871, 677] width 1320 height 140
click at [385, 727] on div "Merge Waiver" at bounding box center [354, 729] width 126 height 34
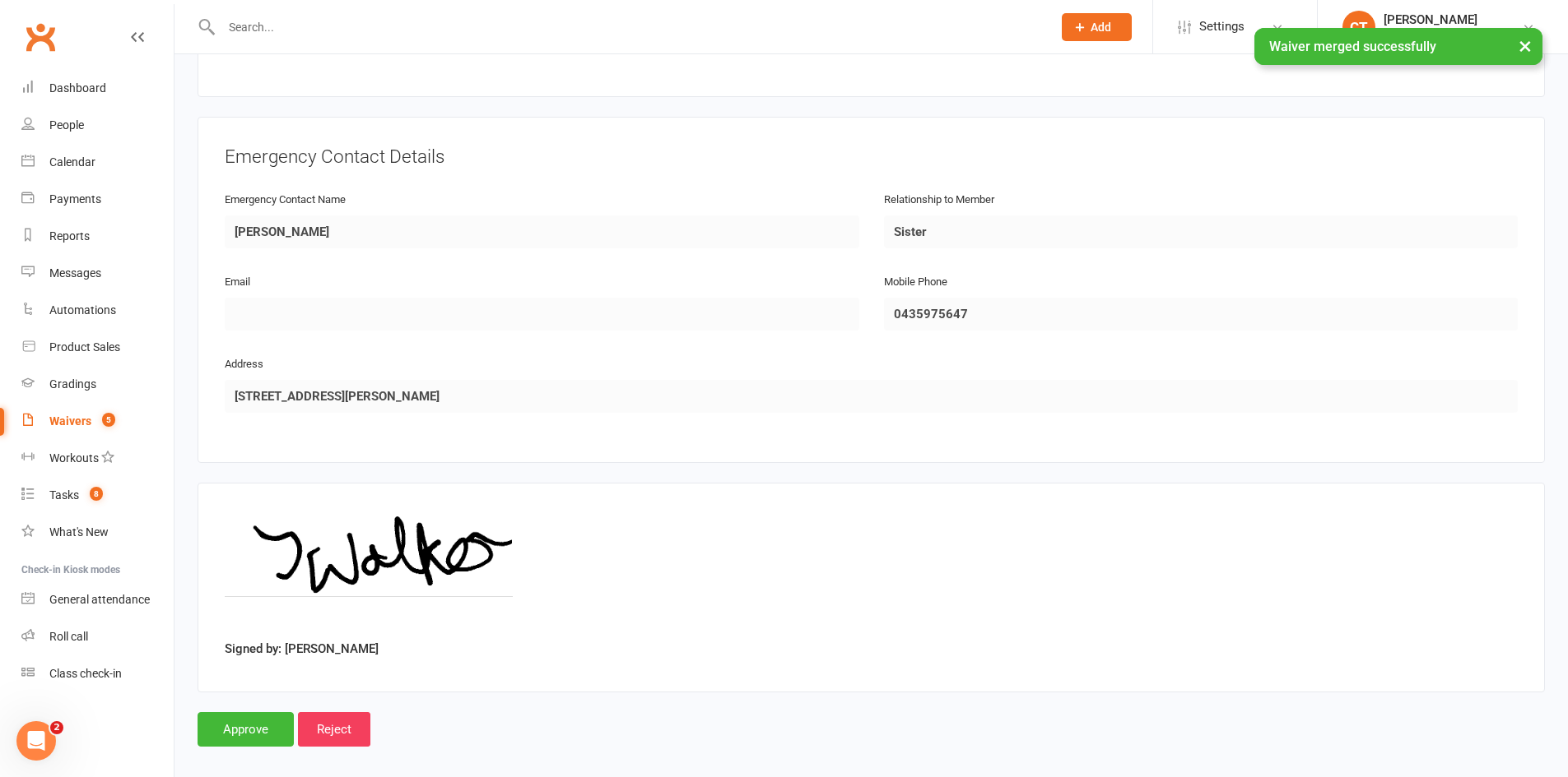
scroll to position [1334, 0]
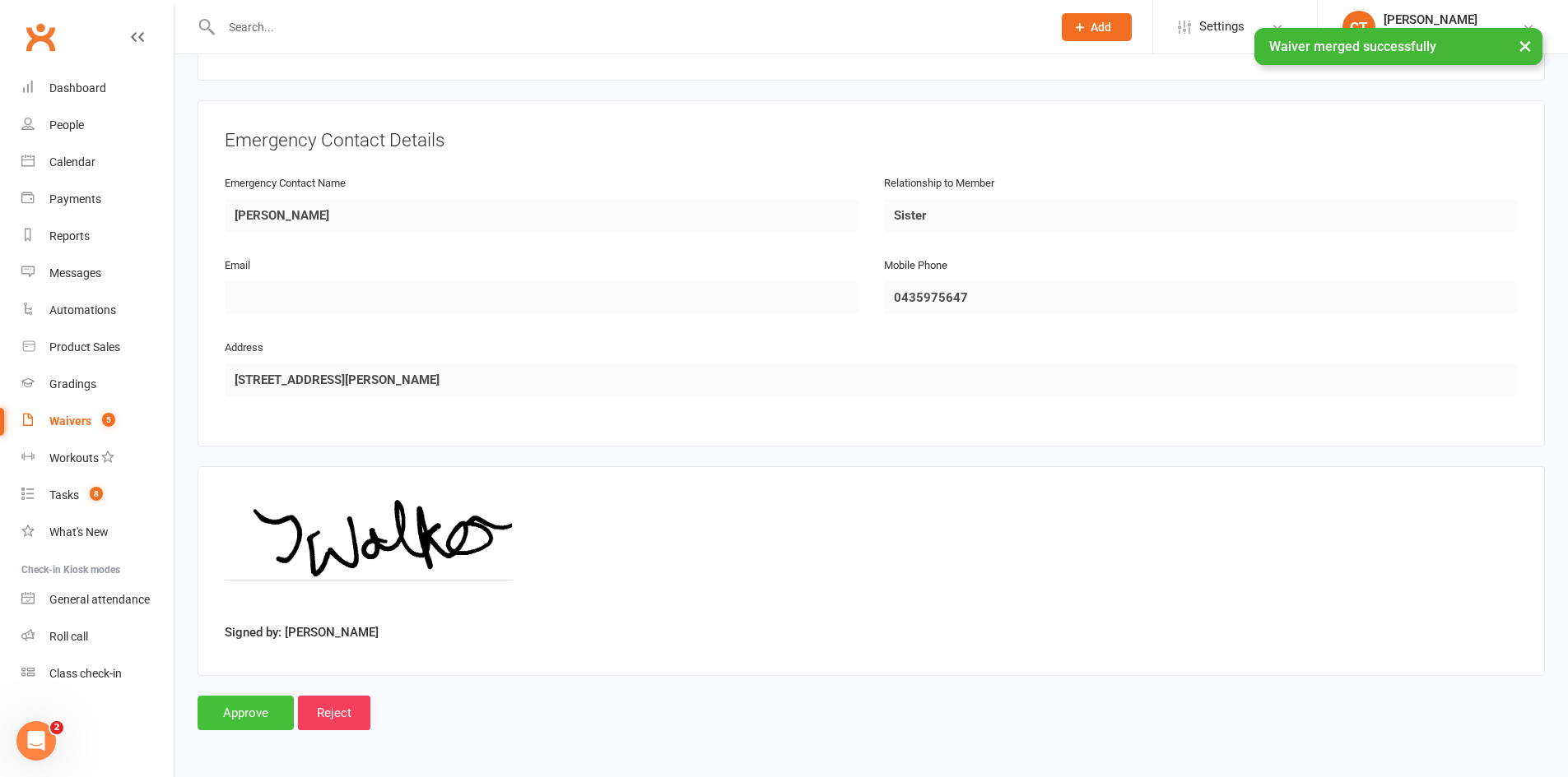
click at [256, 719] on input "Approve" at bounding box center [245, 713] width 96 height 34
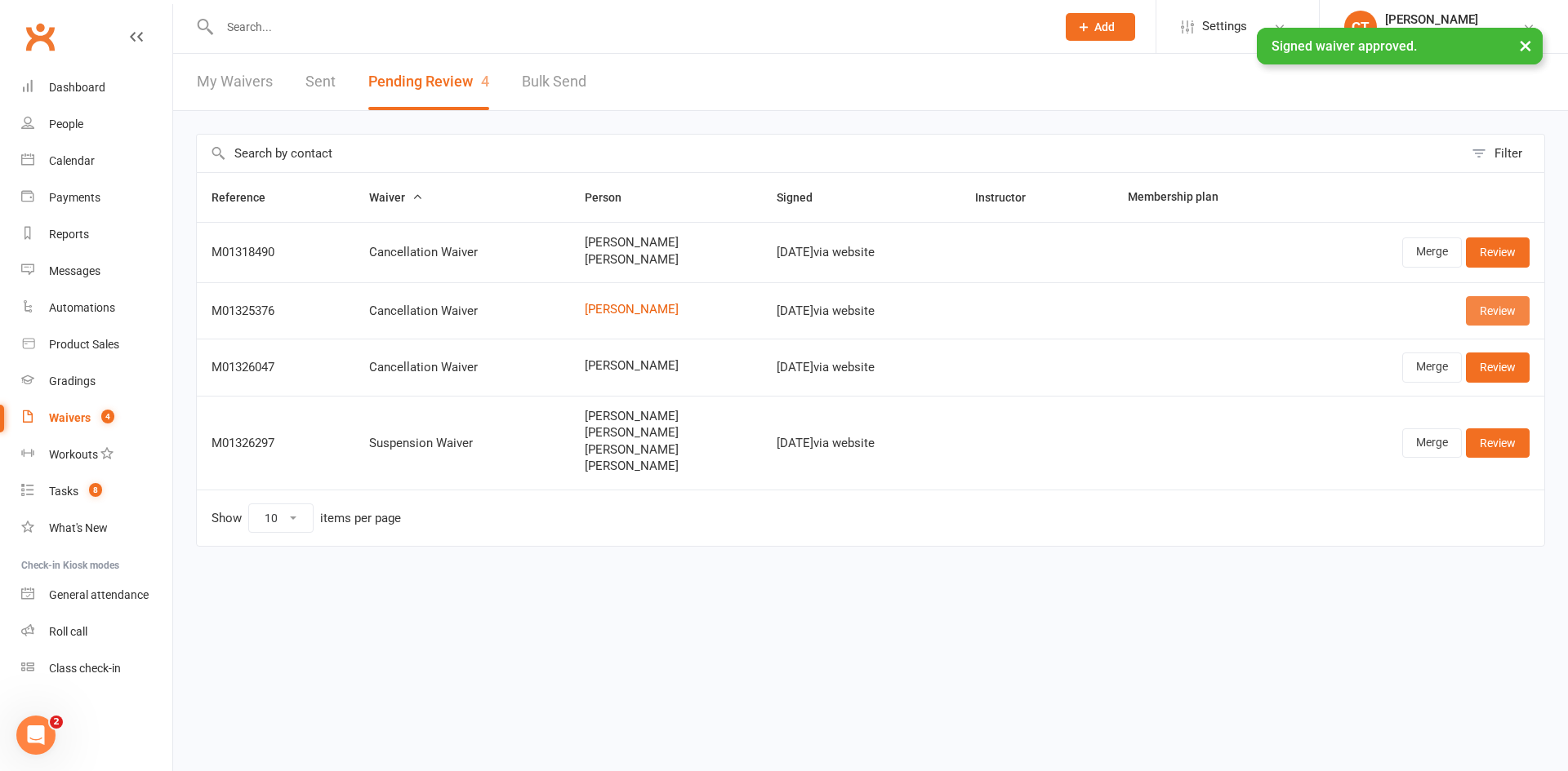
click at [1490, 314] on link "Review" at bounding box center [1497, 311] width 63 height 29
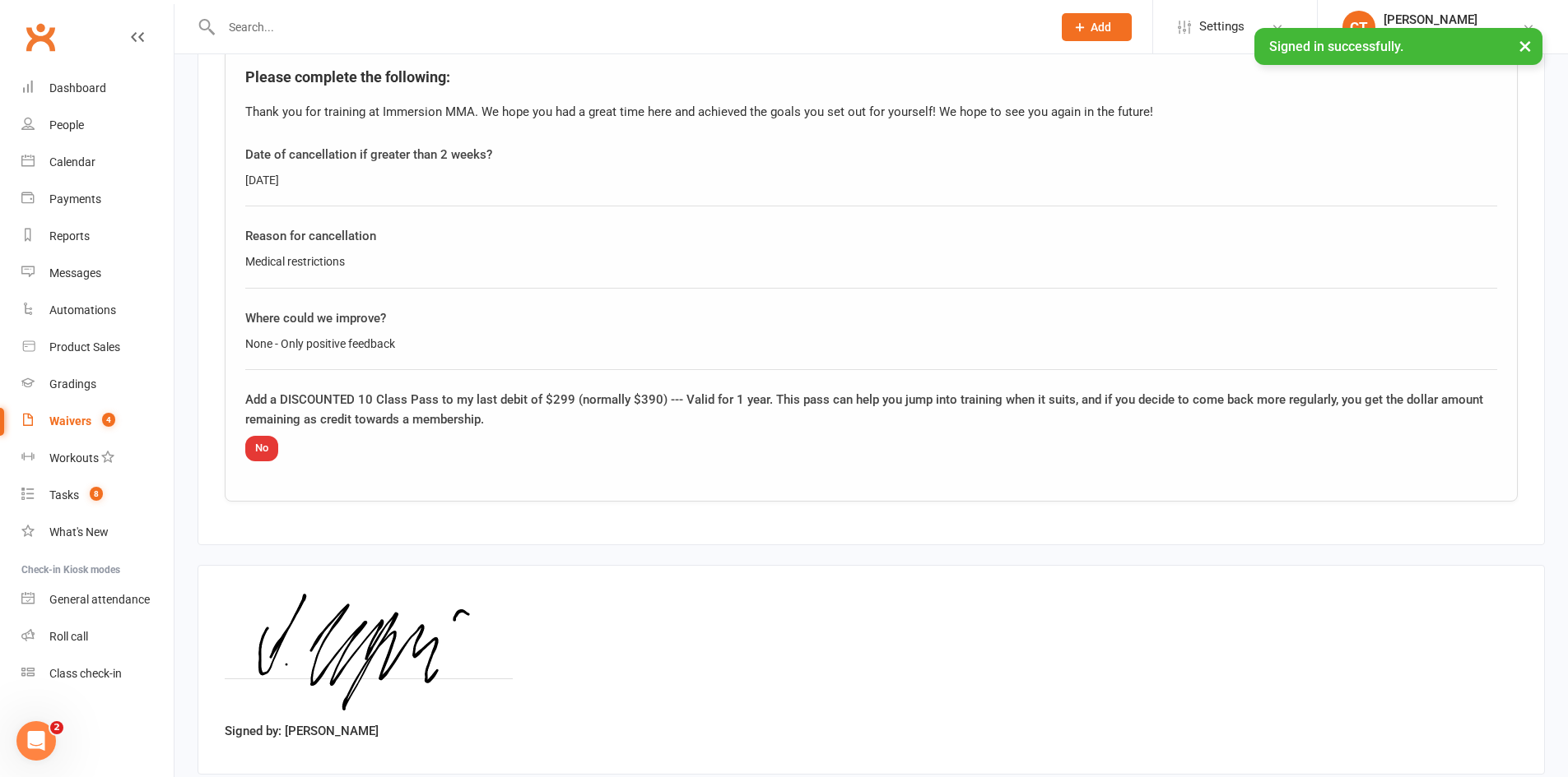
scroll to position [920, 0]
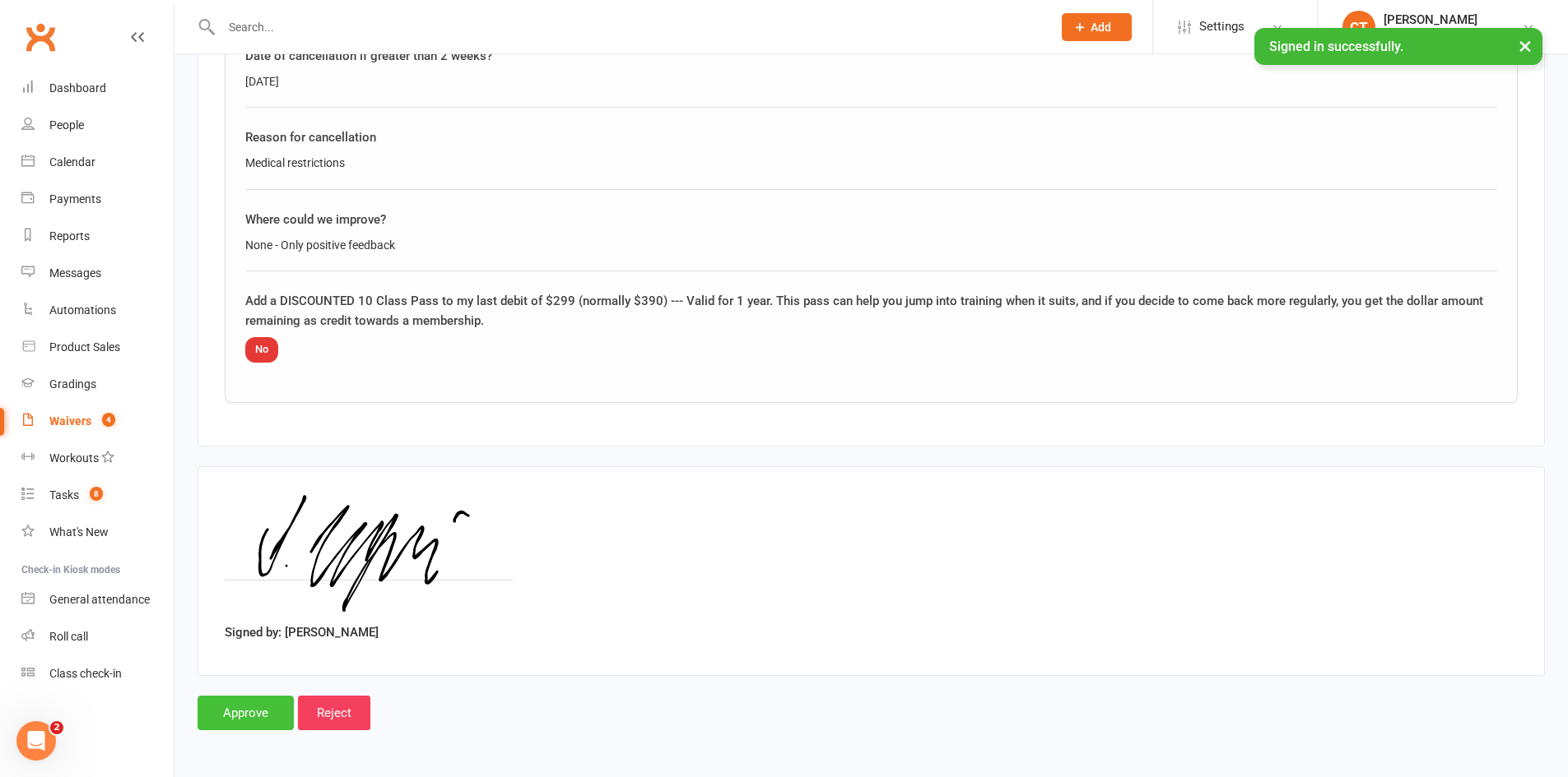
click at [266, 706] on input "Approve" at bounding box center [245, 713] width 96 height 34
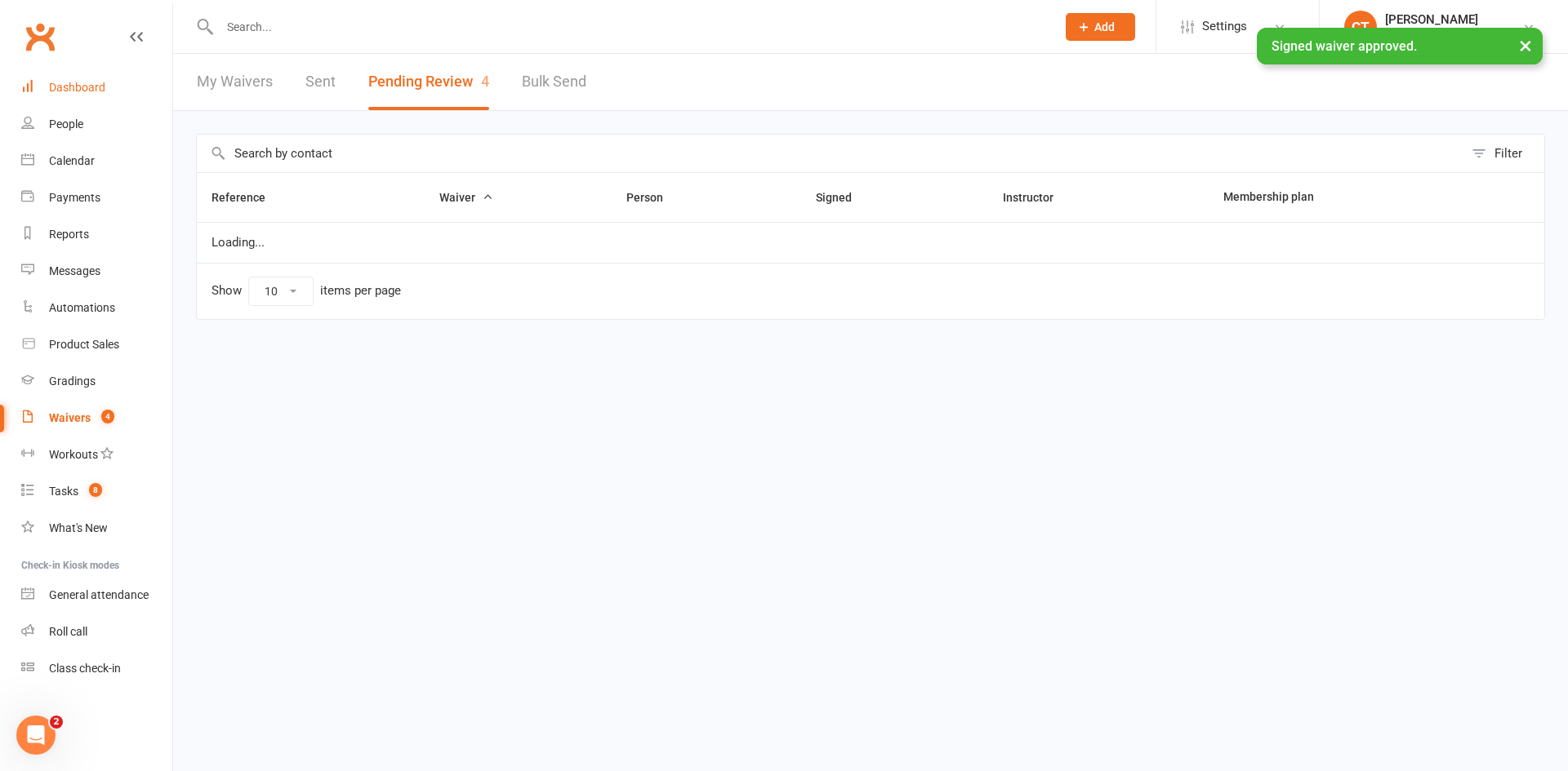
click at [90, 78] on link "Dashboard" at bounding box center [97, 88] width 151 height 37
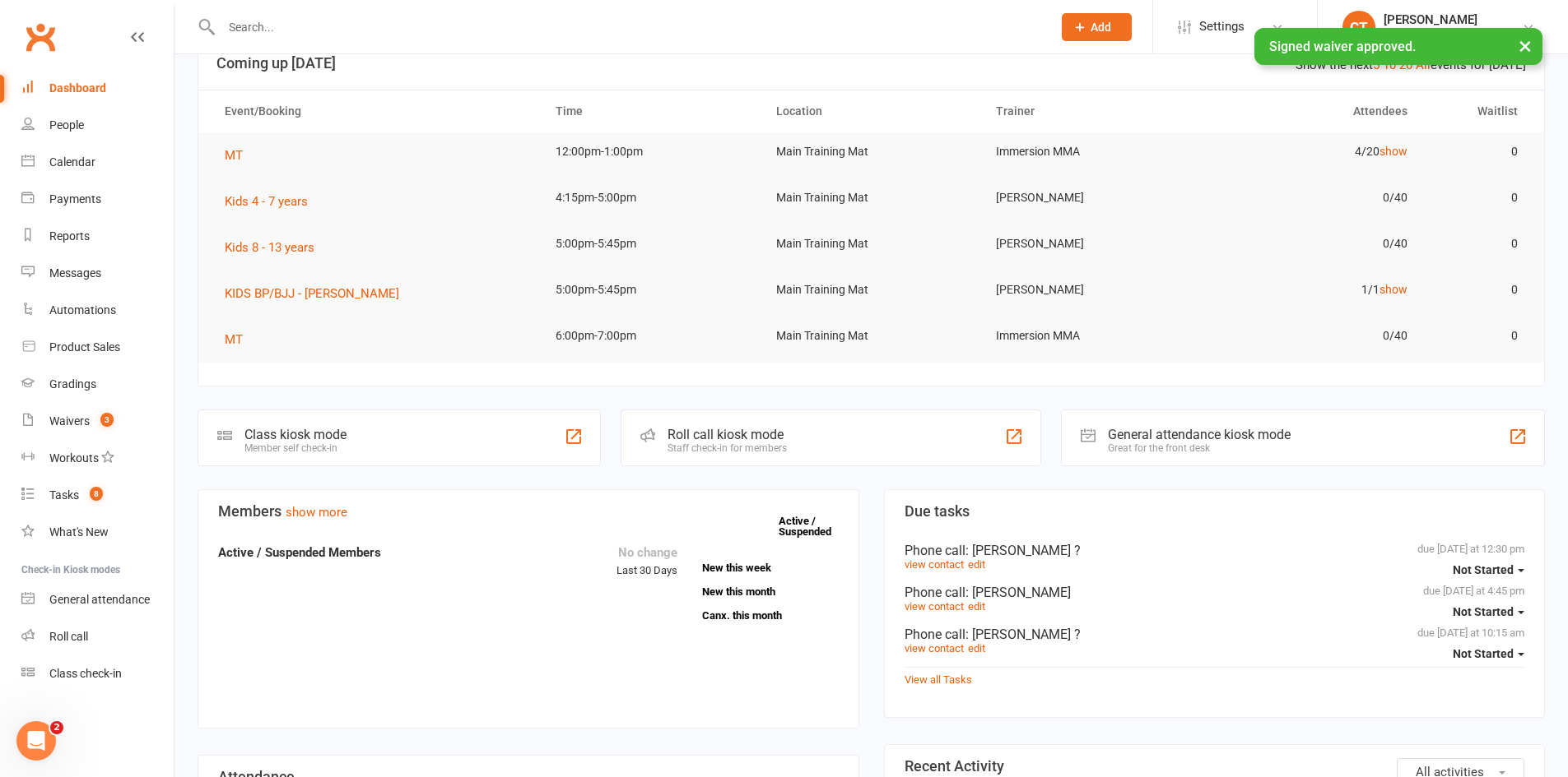
scroll to position [315, 0]
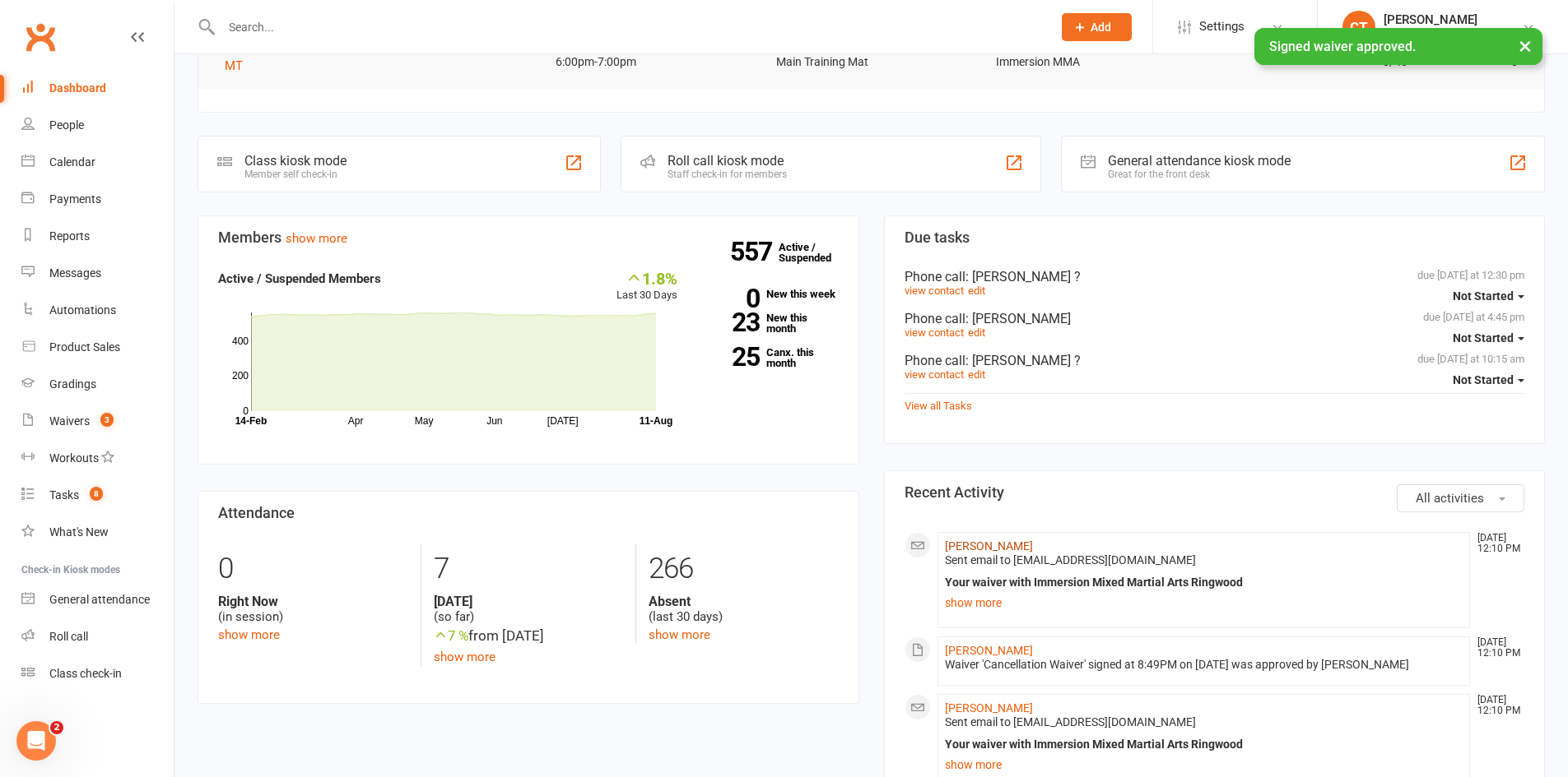
click at [961, 548] on link "Jake Leyvi" at bounding box center [989, 546] width 88 height 14
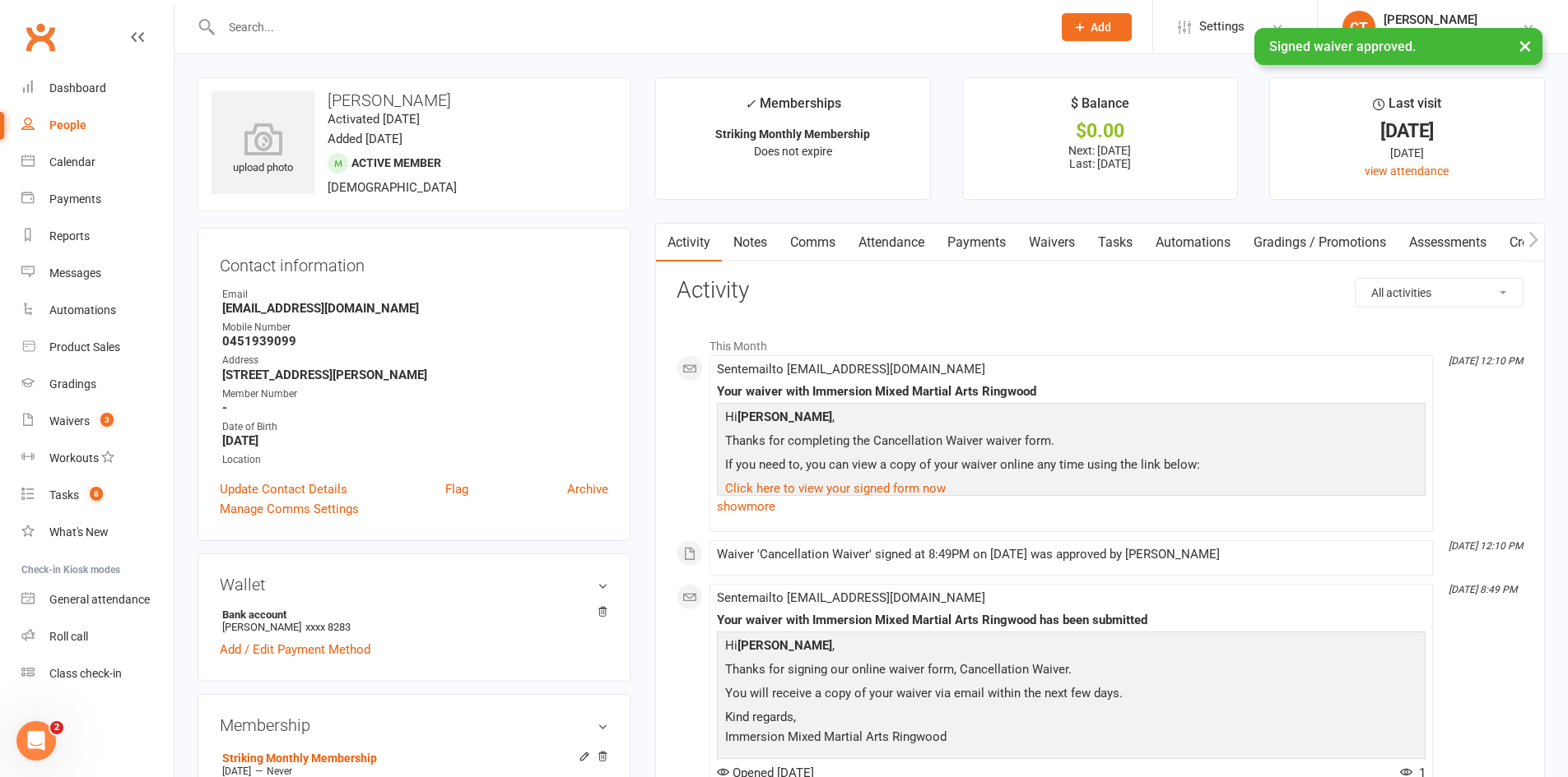
click at [757, 240] on link "Notes" at bounding box center [749, 243] width 57 height 38
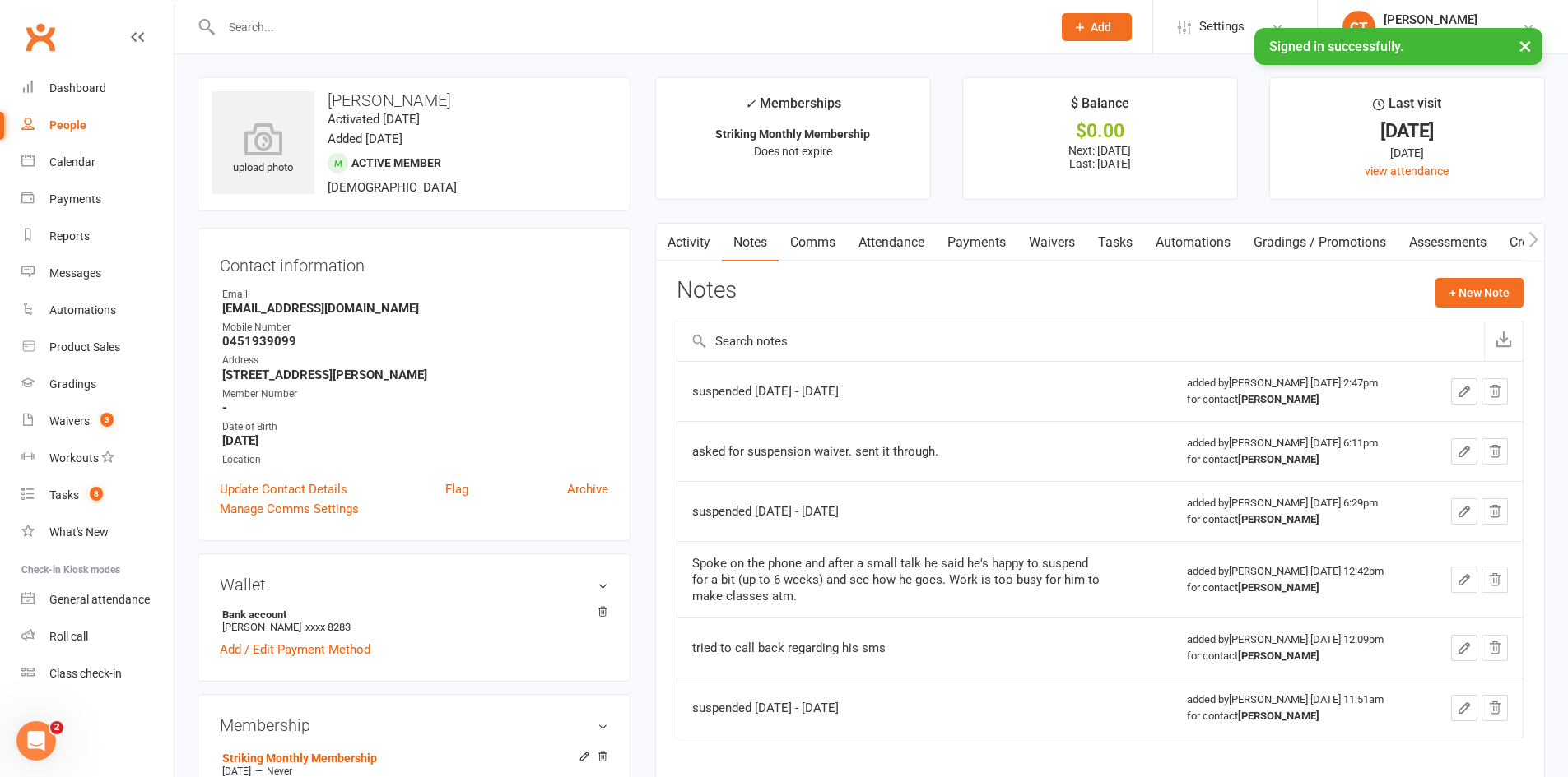
click at [983, 251] on link "Payments" at bounding box center [976, 243] width 81 height 38
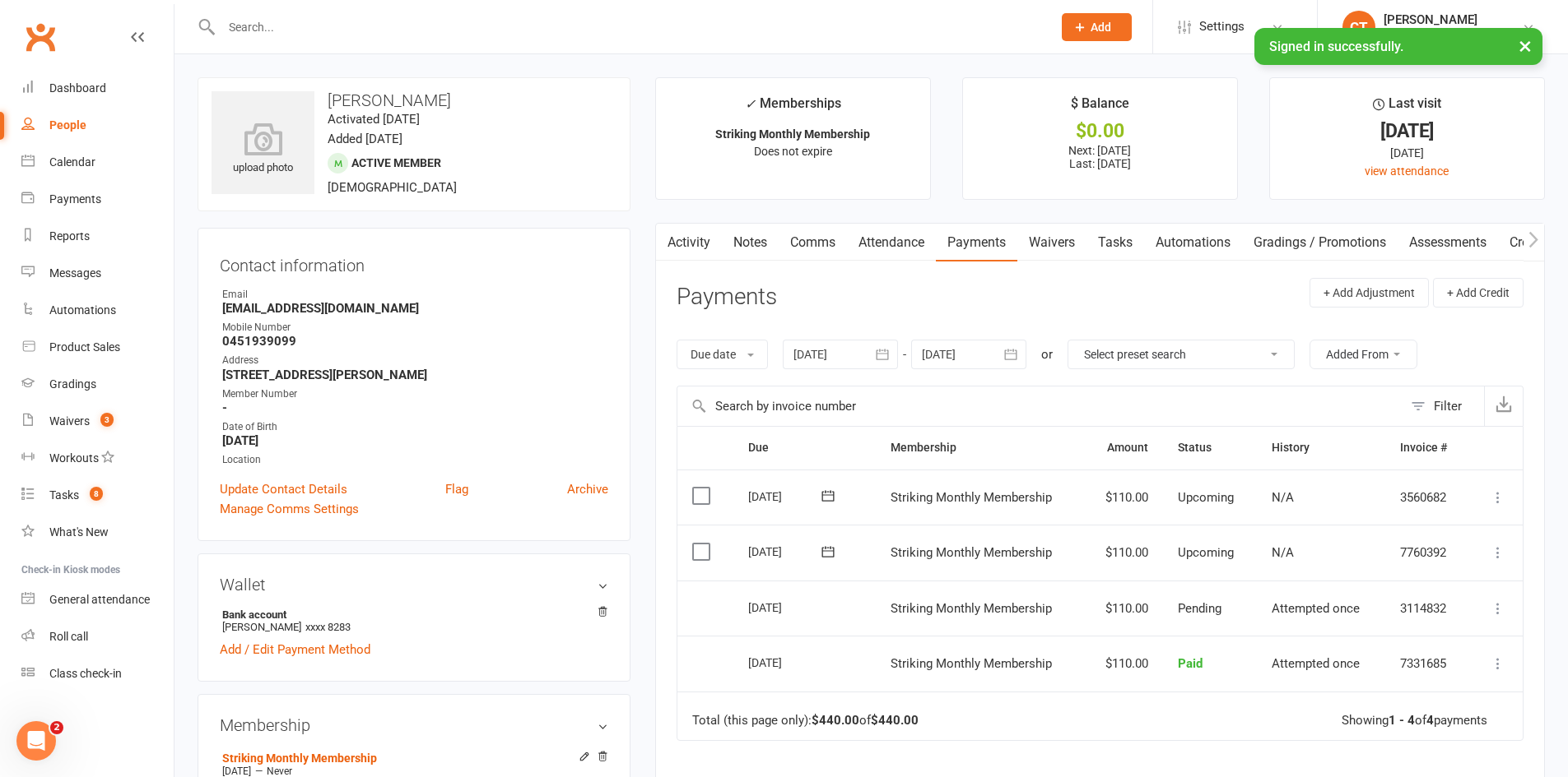
click at [1047, 234] on link "Waivers" at bounding box center [1051, 243] width 69 height 38
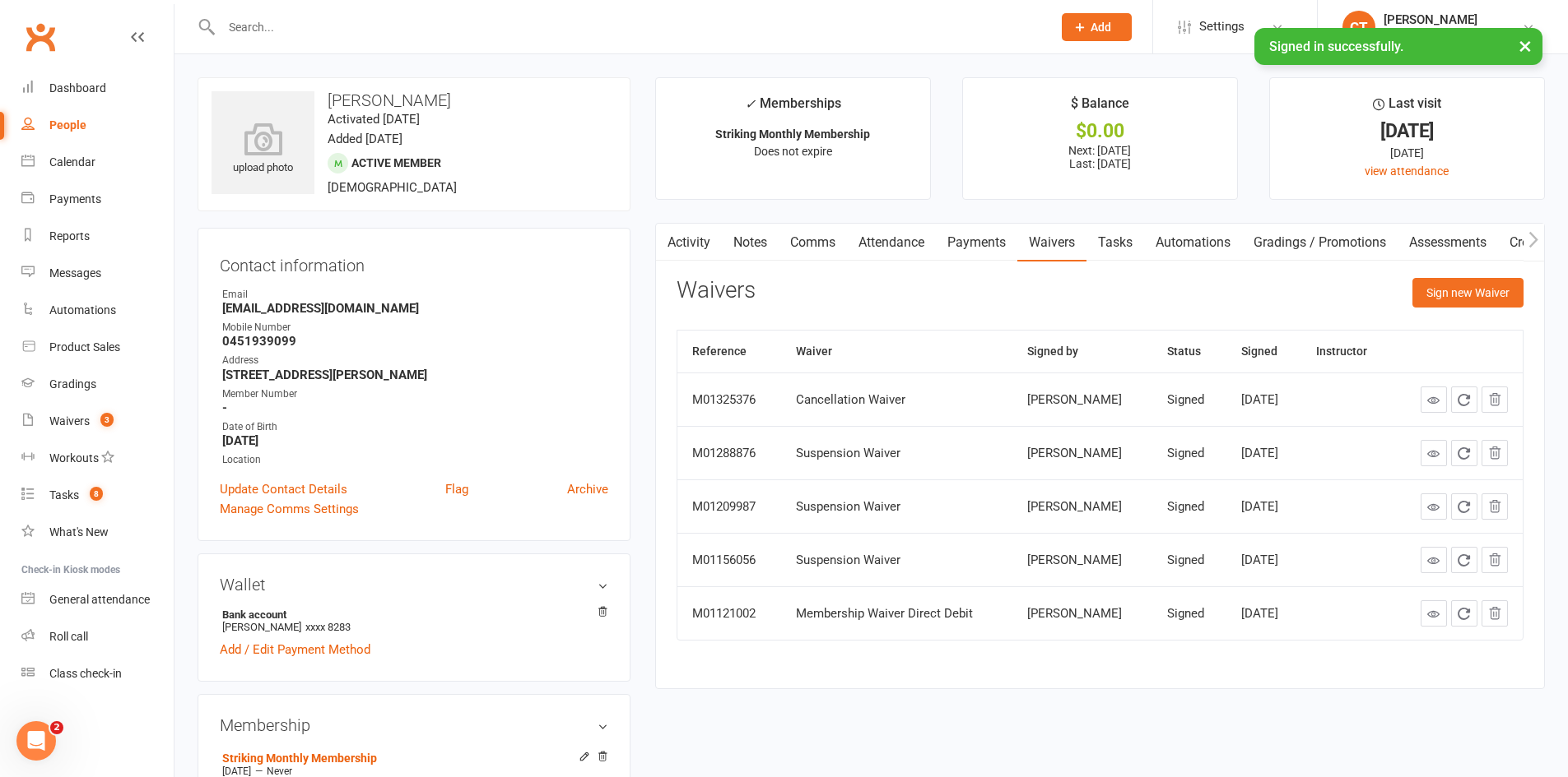
click at [952, 243] on link "Payments" at bounding box center [976, 243] width 81 height 38
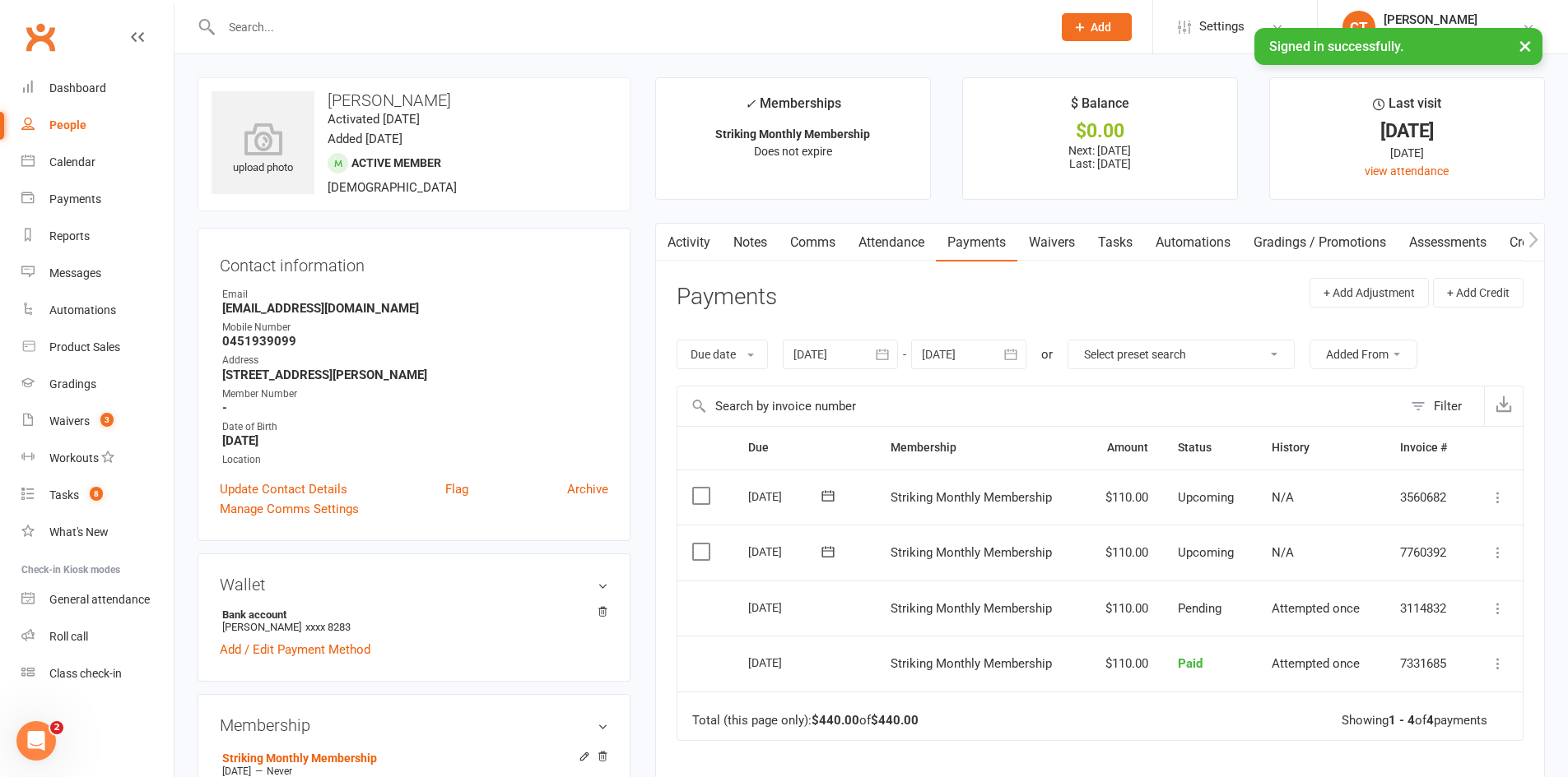
drag, startPoint x: 720, startPoint y: 594, endPoint x: 850, endPoint y: 601, distance: 130.2
click at [850, 601] on tr "Select this 08 Aug 2025 Jake Leyvi Striking Monthly Membership $110.00 Pending …" at bounding box center [1100, 609] width 845 height 56
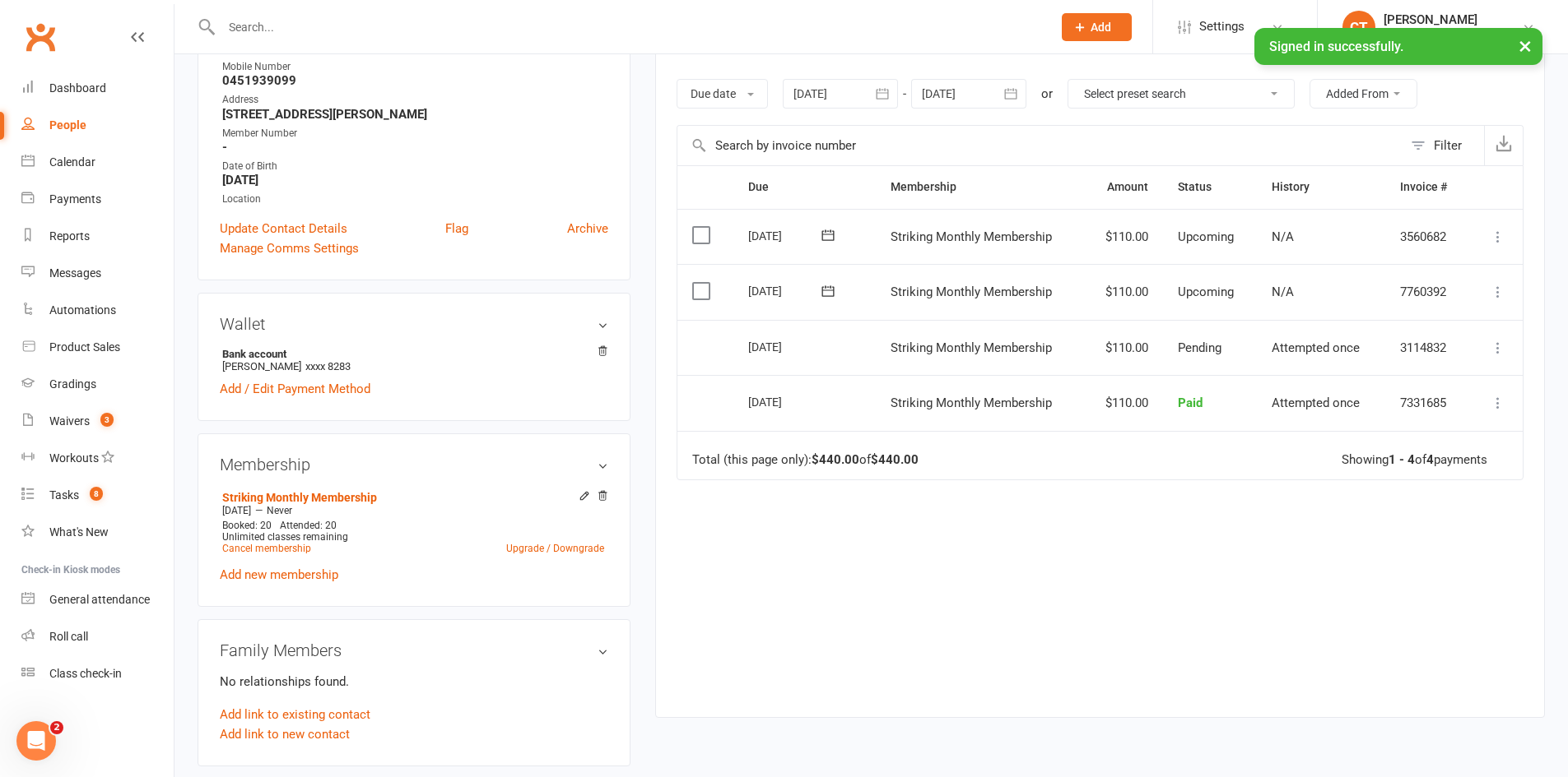
scroll to position [275, 0]
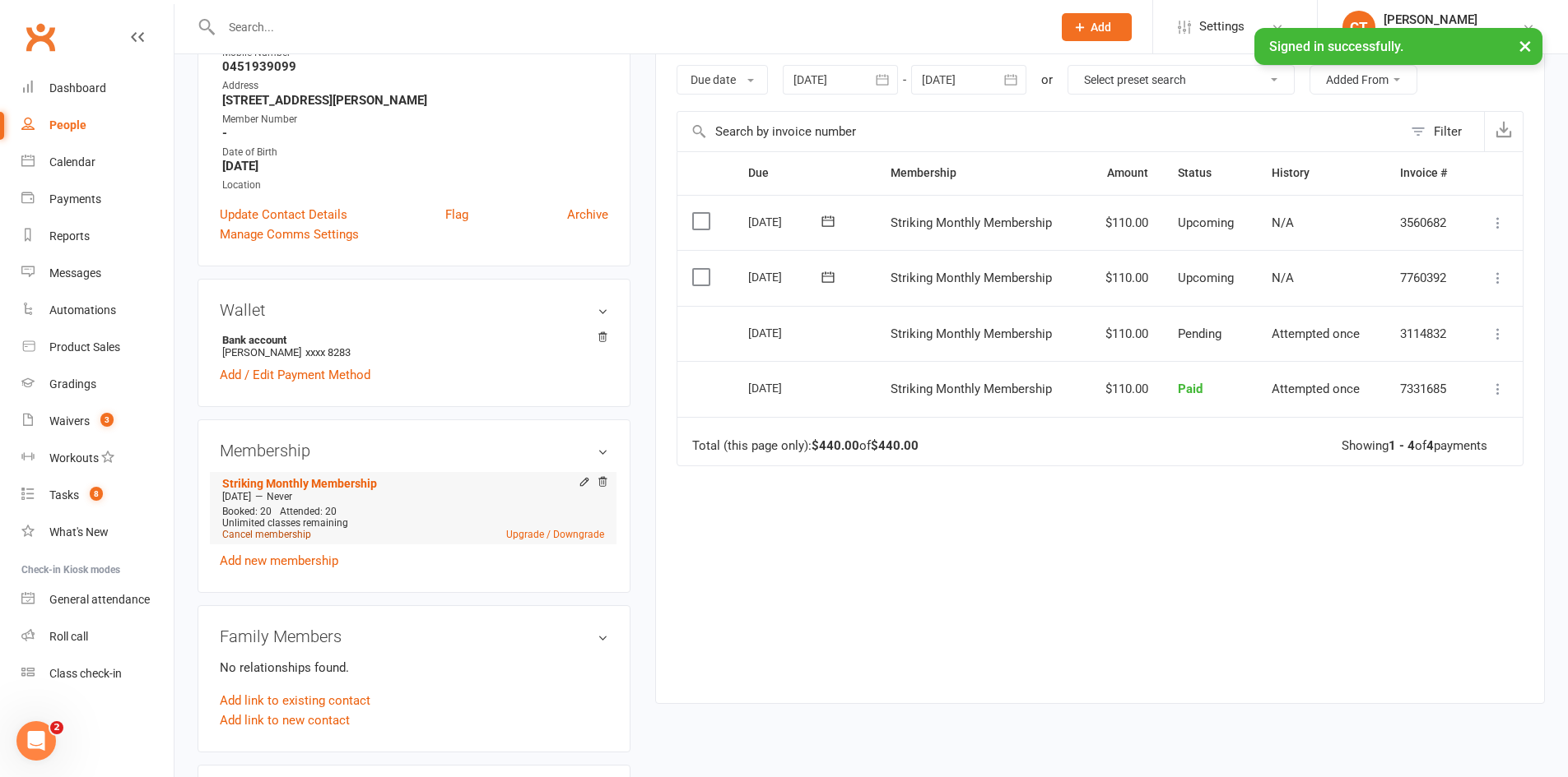
click at [294, 529] on link "Cancel membership" at bounding box center [267, 535] width 89 height 12
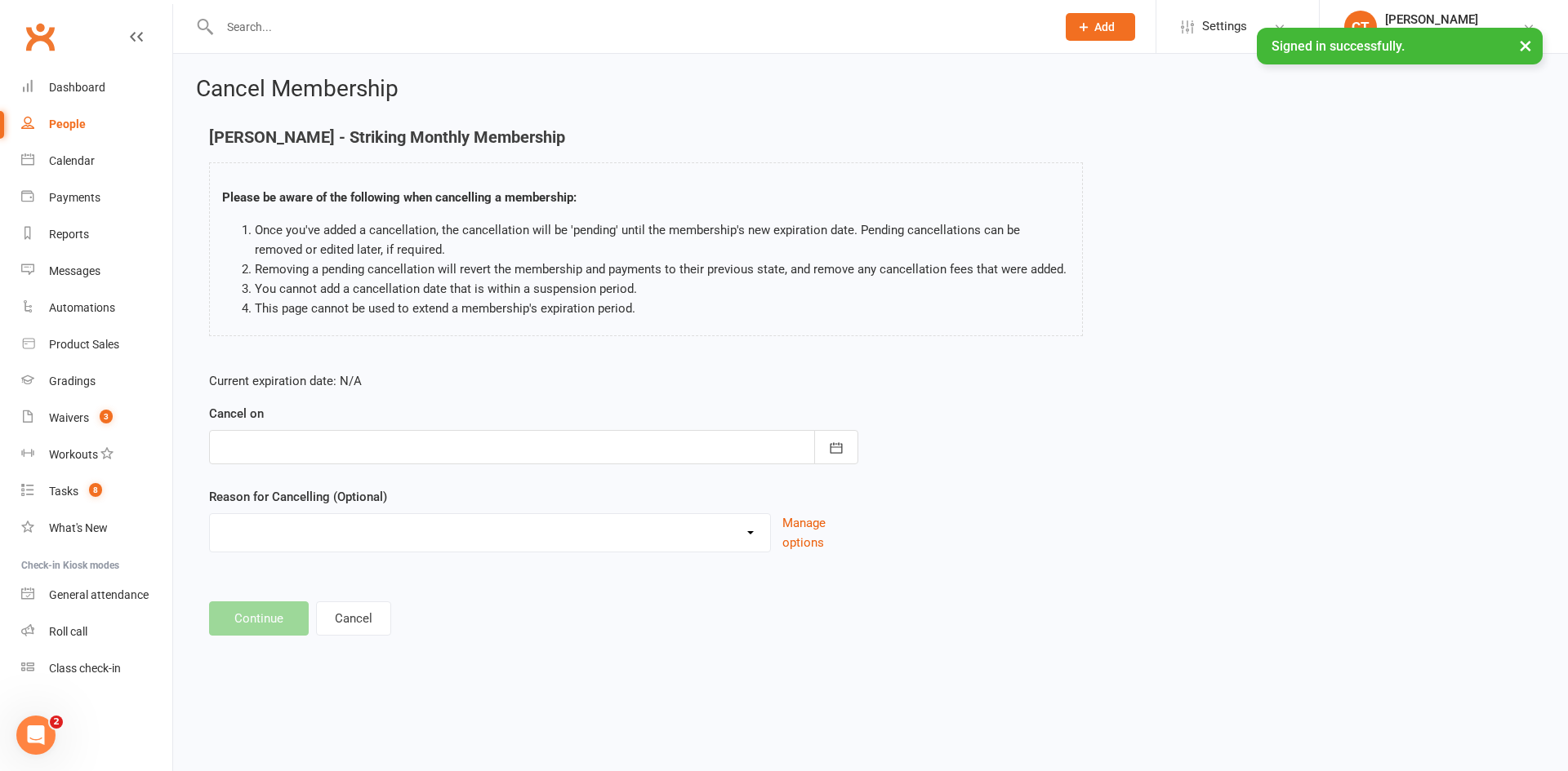
click at [371, 441] on div at bounding box center [534, 448] width 649 height 34
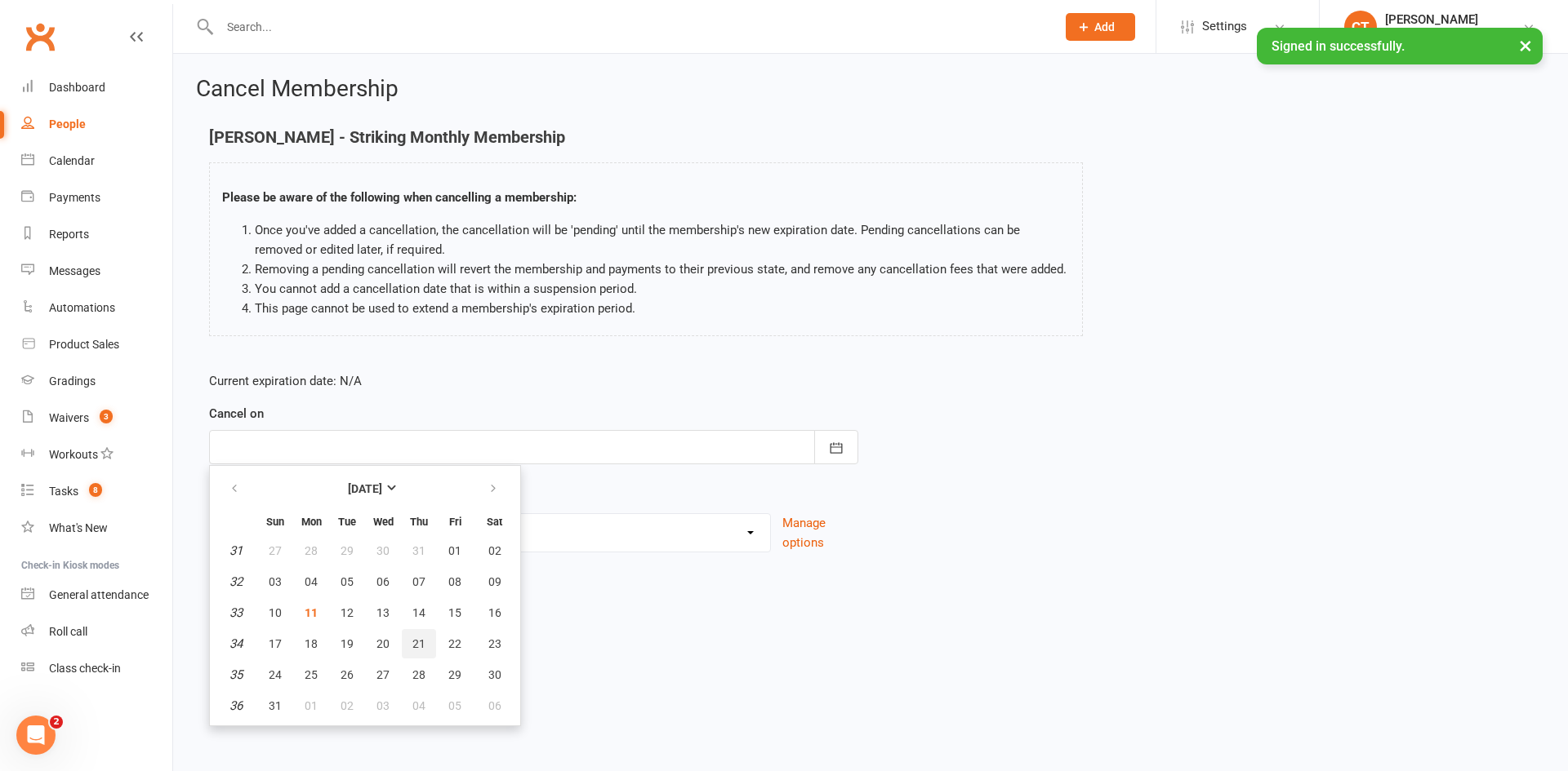
click at [406, 643] on button "21" at bounding box center [419, 643] width 34 height 29
type input "21 Aug 2025"
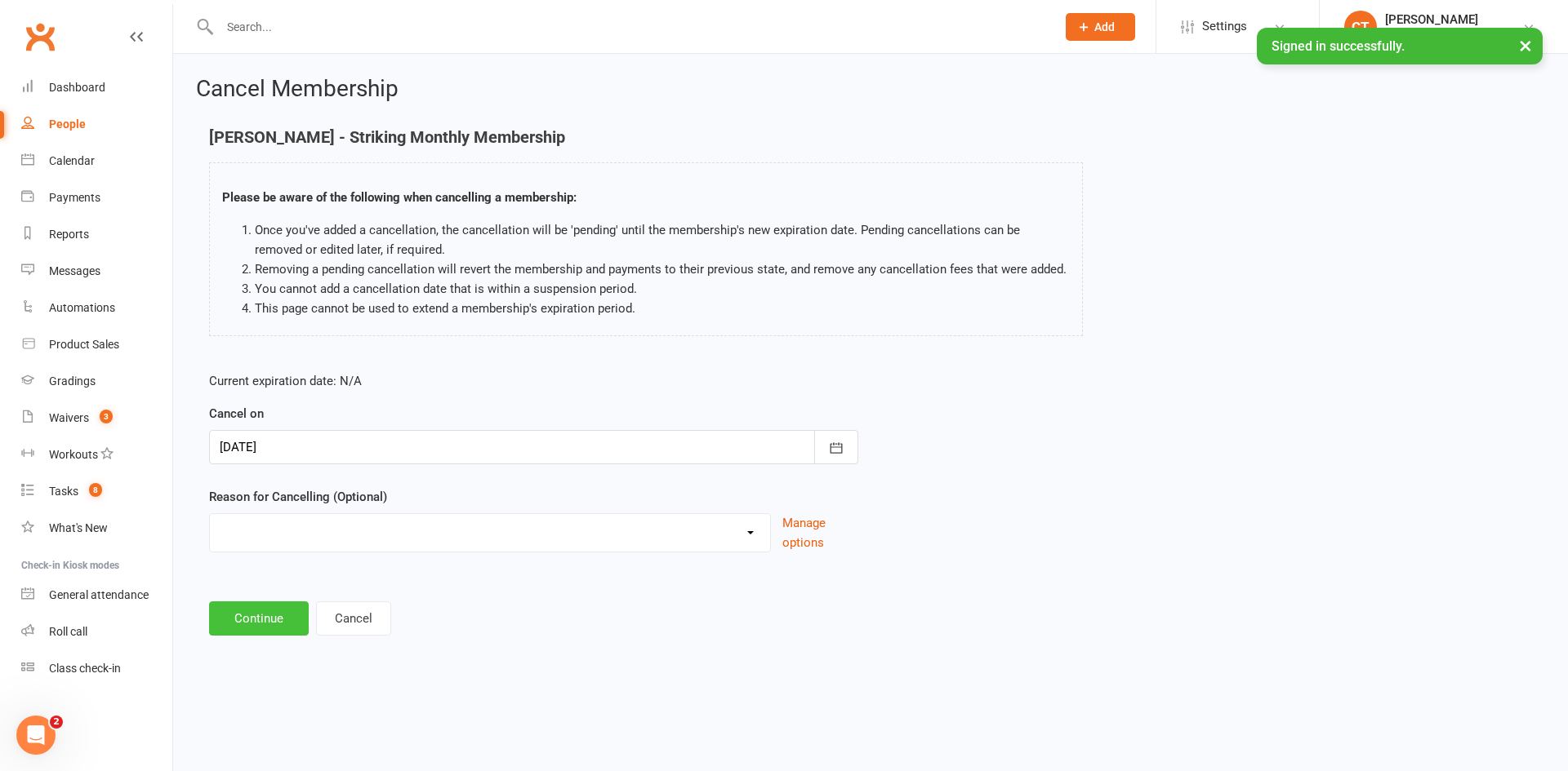
click at [257, 615] on button "Continue" at bounding box center [258, 618] width 99 height 34
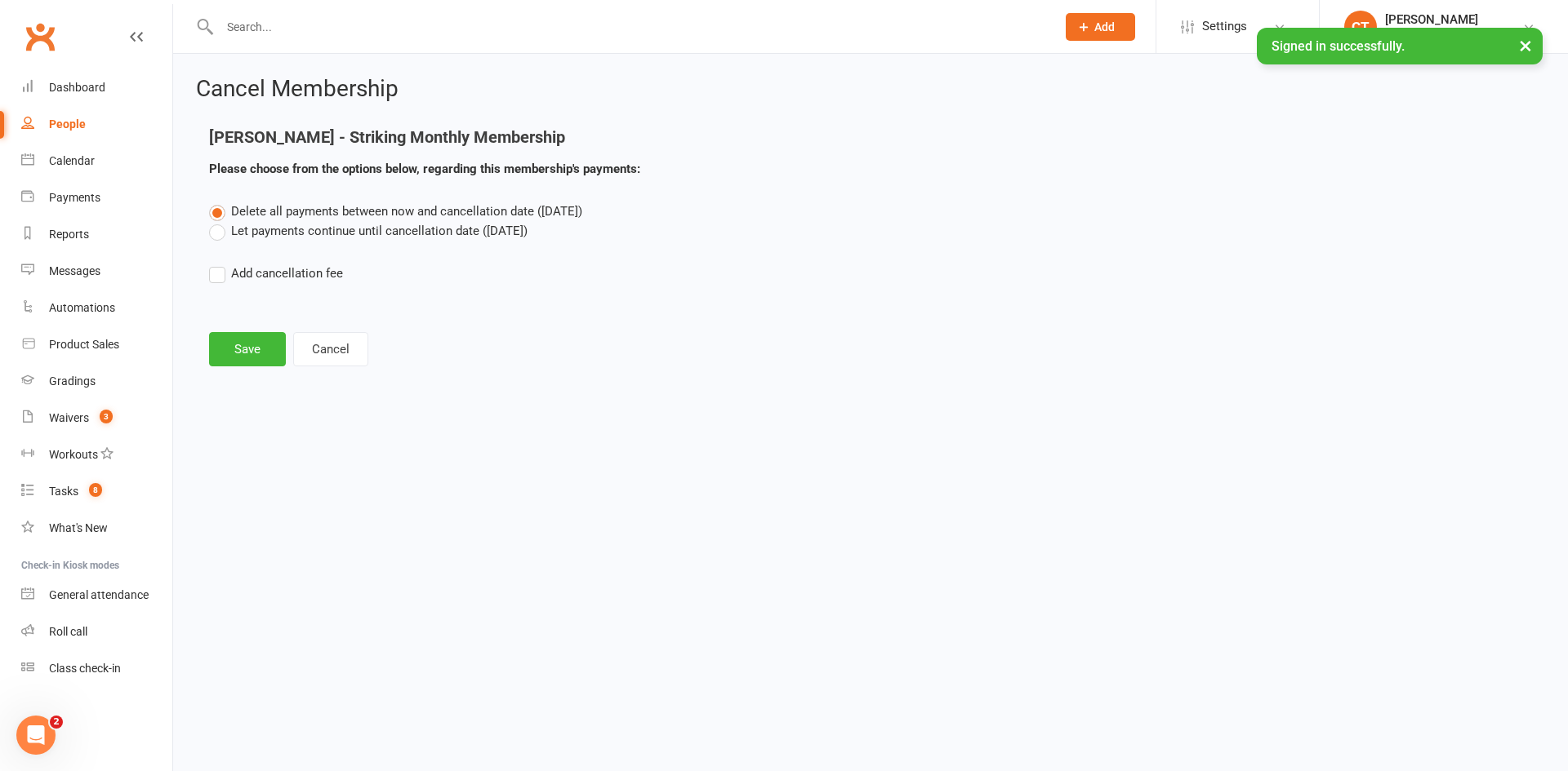
click at [314, 232] on label "Let payments continue until cancellation date (Aug 21, 2025)" at bounding box center [368, 231] width 318 height 20
click at [220, 222] on input "Let payments continue until cancellation date (Aug 21, 2025)" at bounding box center [215, 222] width 11 height 0
click at [270, 359] on button "Save" at bounding box center [248, 349] width 77 height 34
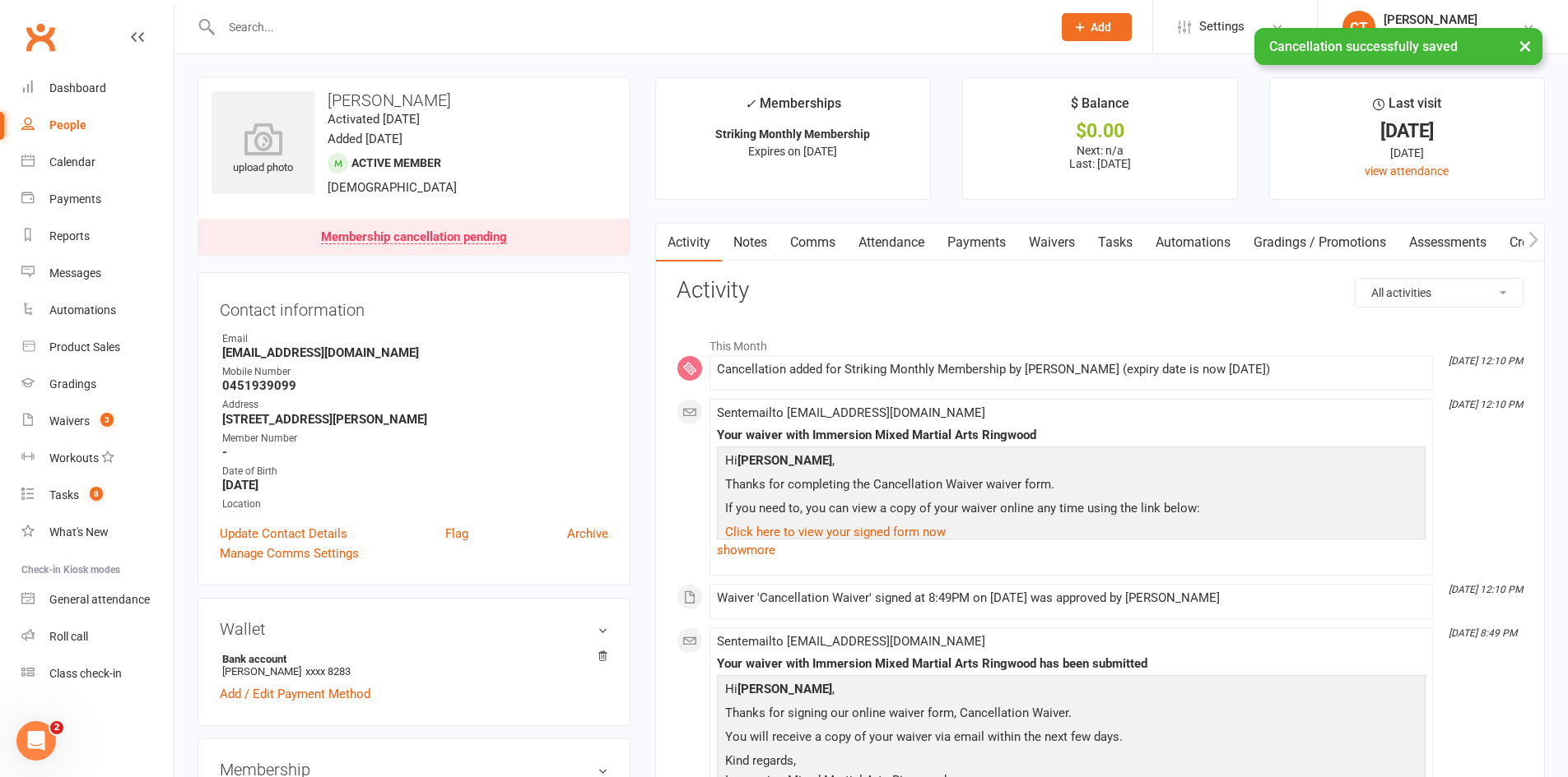
click at [962, 238] on link "Payments" at bounding box center [976, 243] width 81 height 38
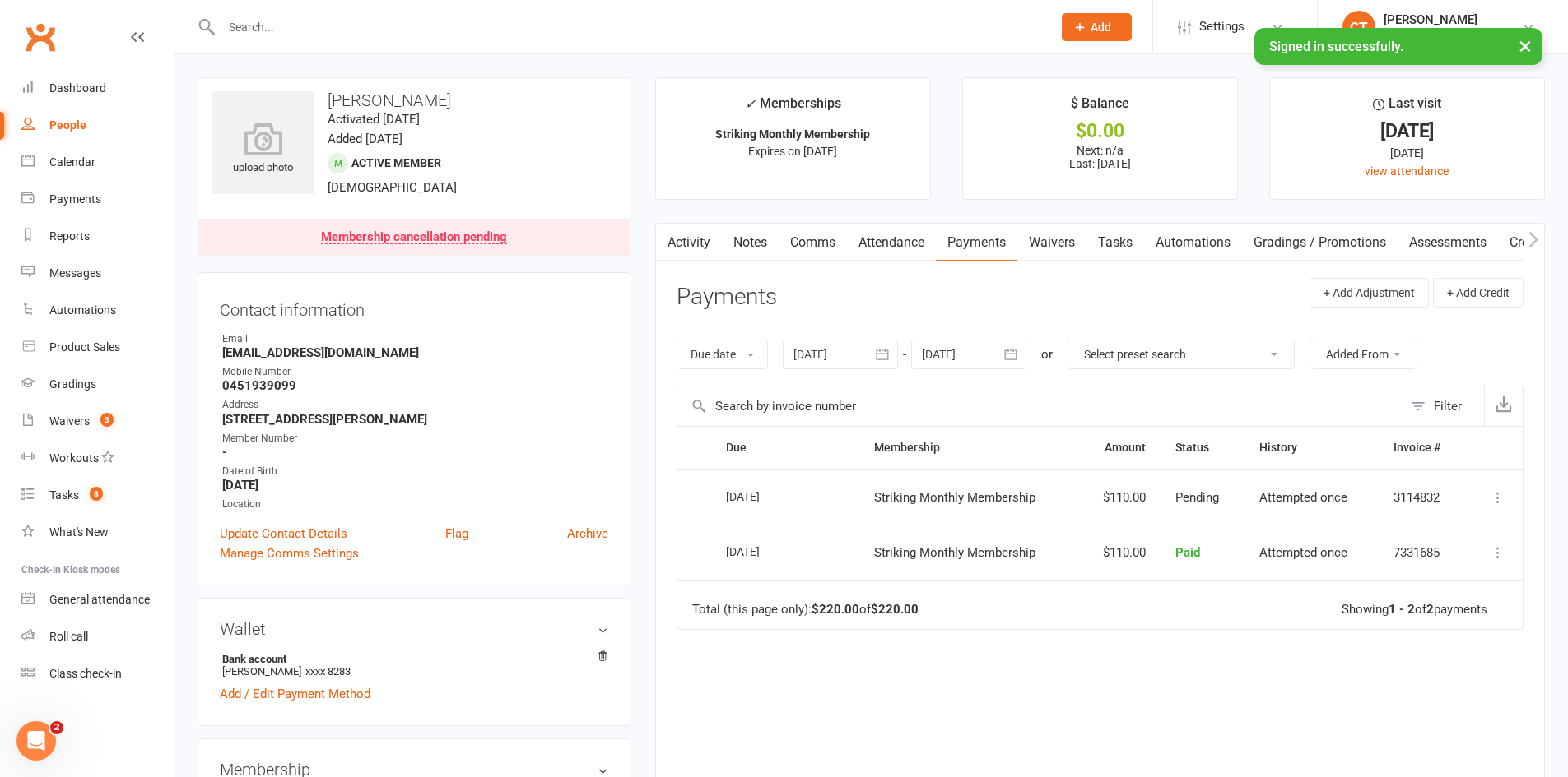
click at [699, 238] on link "Activity" at bounding box center [688, 243] width 66 height 38
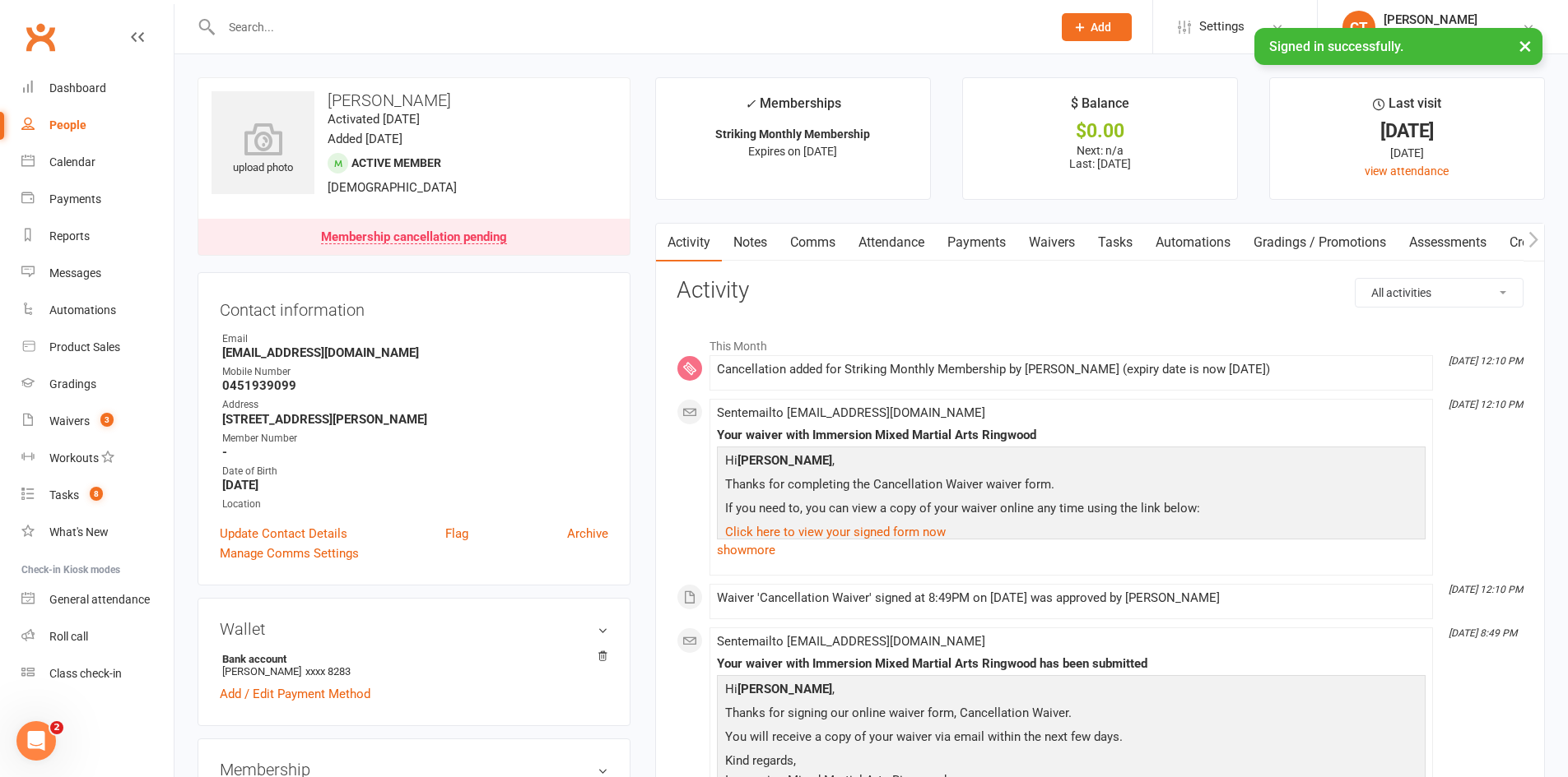
click at [961, 240] on link "Payments" at bounding box center [976, 243] width 81 height 38
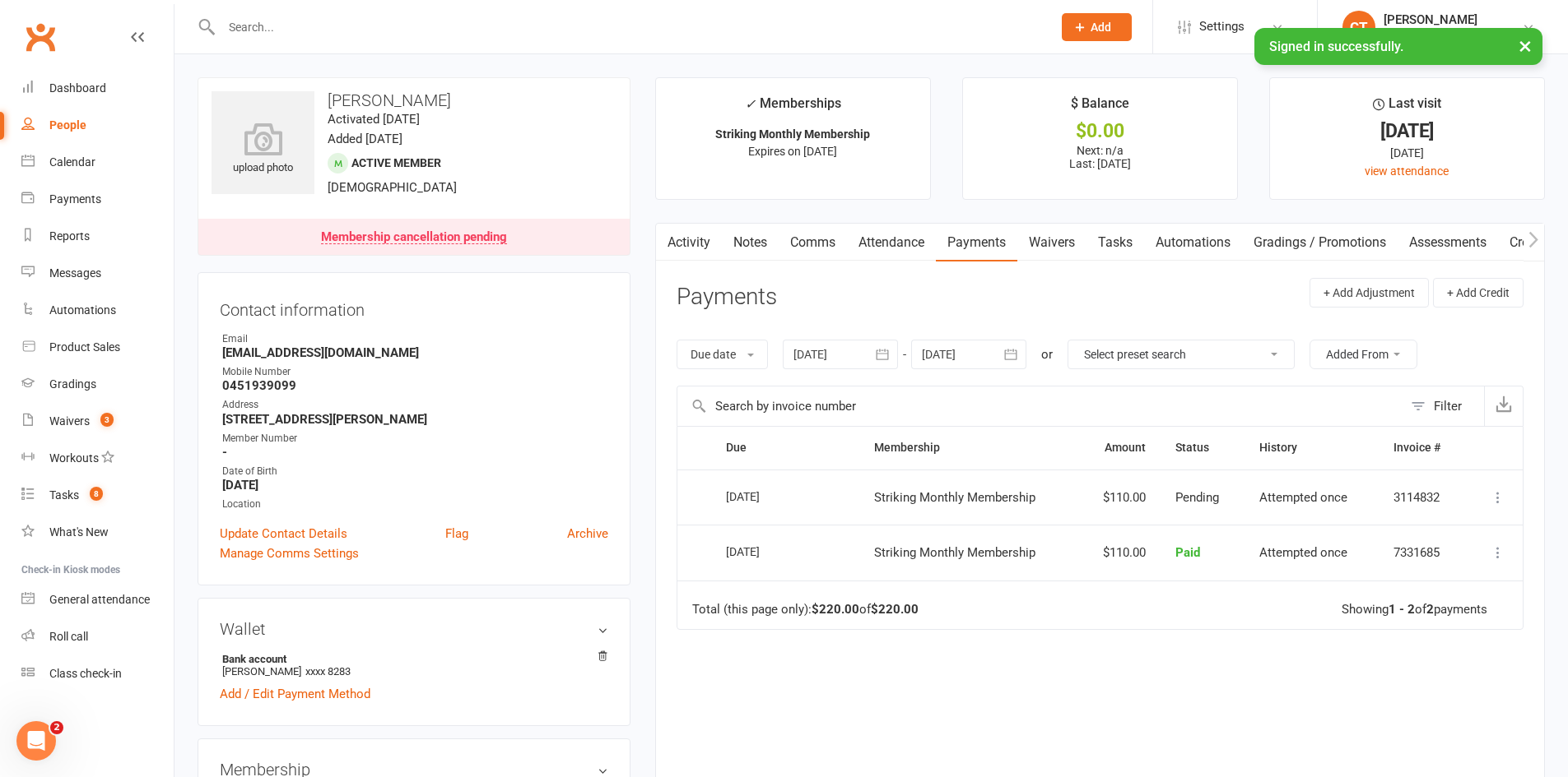
drag, startPoint x: 720, startPoint y: 508, endPoint x: 775, endPoint y: 514, distance: 55.3
click at [775, 514] on td "08 Aug 2025" at bounding box center [784, 498] width 149 height 56
copy div "08 Aug 2025"
click at [814, 237] on link "Comms" at bounding box center [812, 243] width 68 height 38
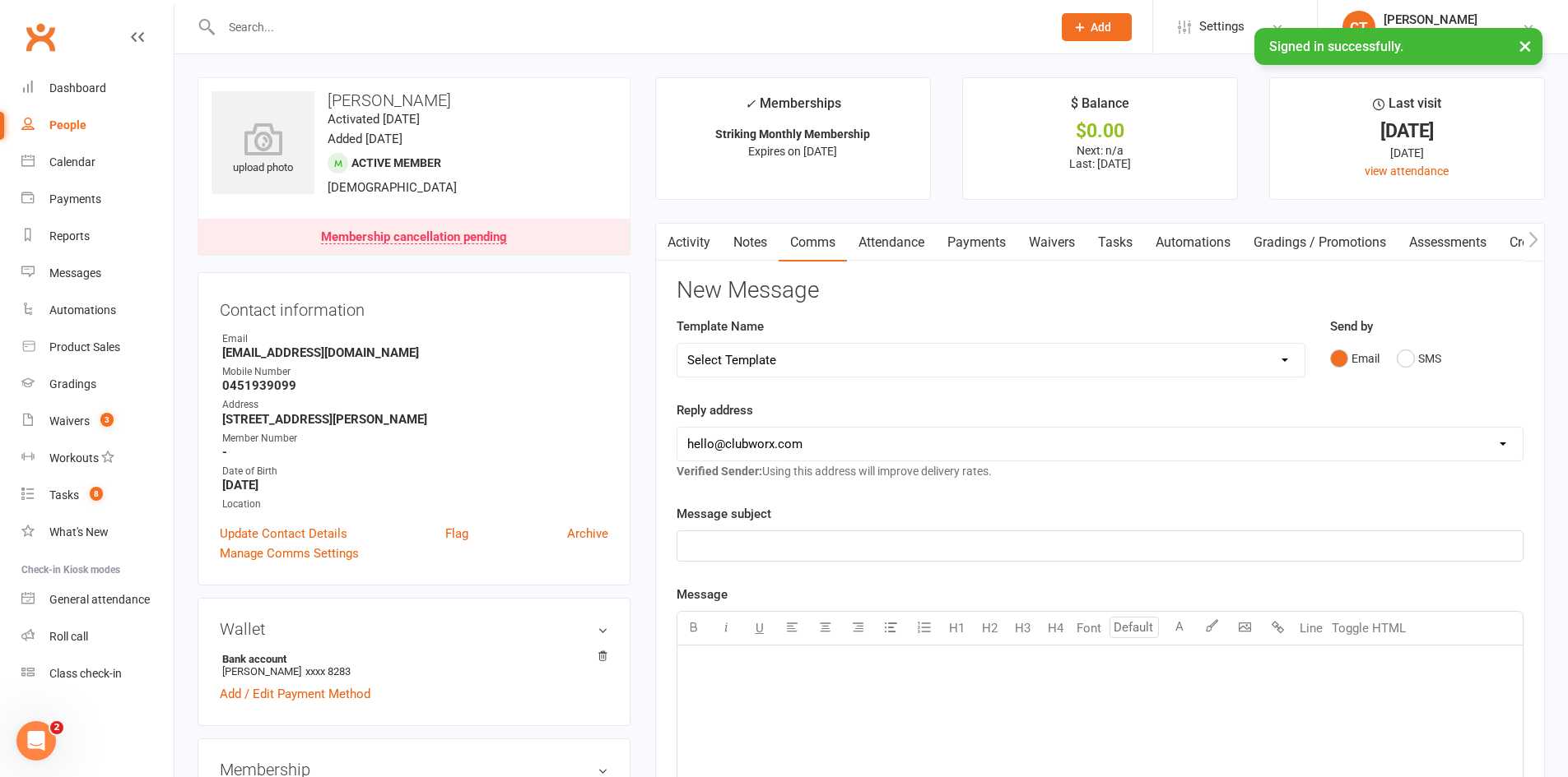
click at [802, 359] on select "Select Template [SMS] Chris - Call back message [SMS] Mark- Call back message […" at bounding box center [991, 360] width 627 height 33
select select "6"
click at [677, 344] on select "Select Template [SMS] Chris - Call back message [SMS] Mark- Call back message […" at bounding box center [991, 360] width 627 height 33
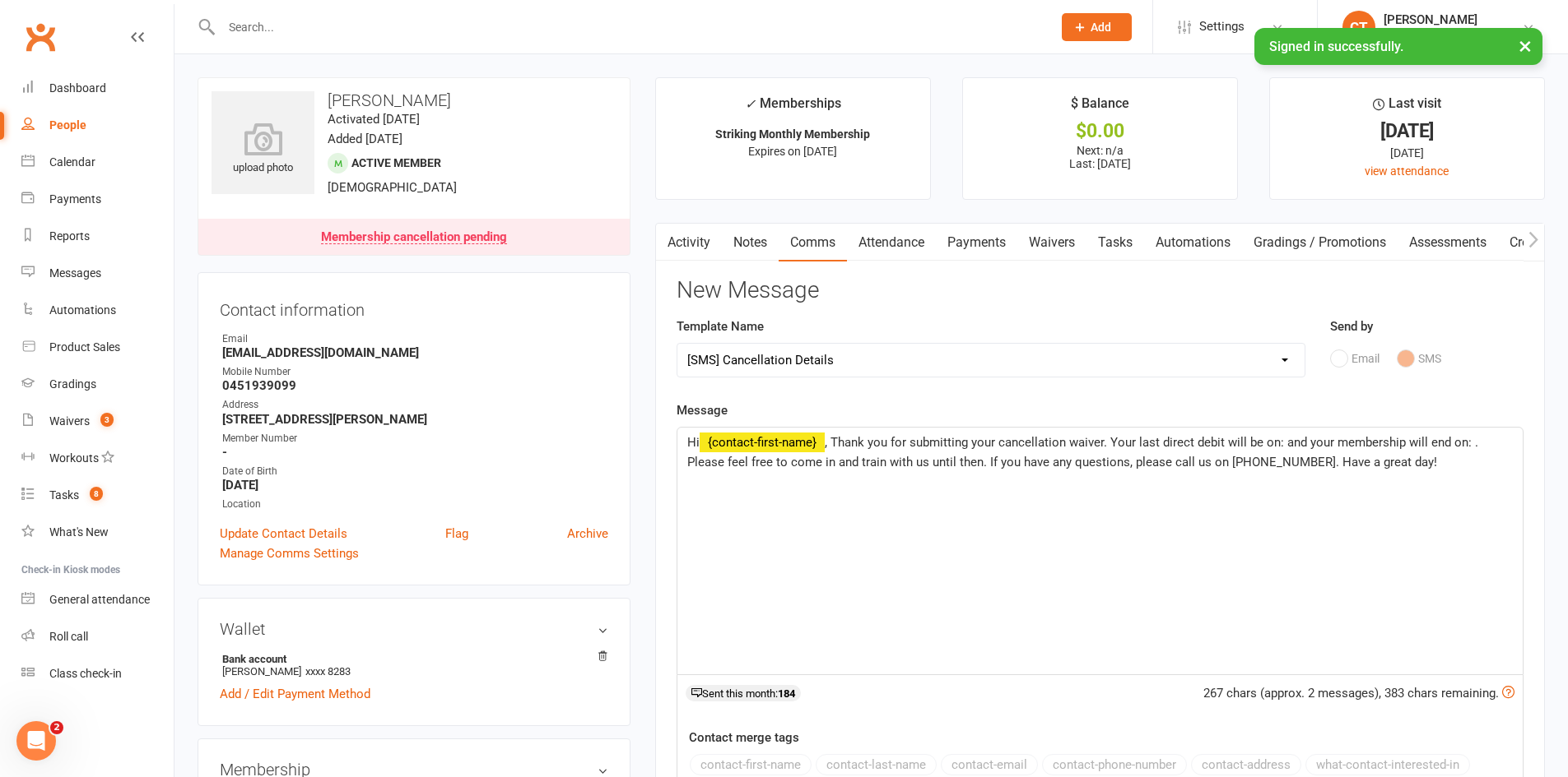
click at [1282, 441] on span ", Thank you for submitting your cancellation waiver. Your last direct debit wil…" at bounding box center [1084, 452] width 794 height 34
paste div
click at [1282, 441] on span ", Thank you for submitting your cancellation waiver. Your last direct debit wil…" at bounding box center [1100, 452] width 825 height 34
click at [1242, 445] on span ", Thank you for submitting your cancellation waiver. Your last direct debit wil…" at bounding box center [1101, 452] width 828 height 34
click at [1241, 445] on span ", Thank you for submitting your cancellation waiver. Your last direct debit wil…" at bounding box center [1101, 452] width 828 height 34
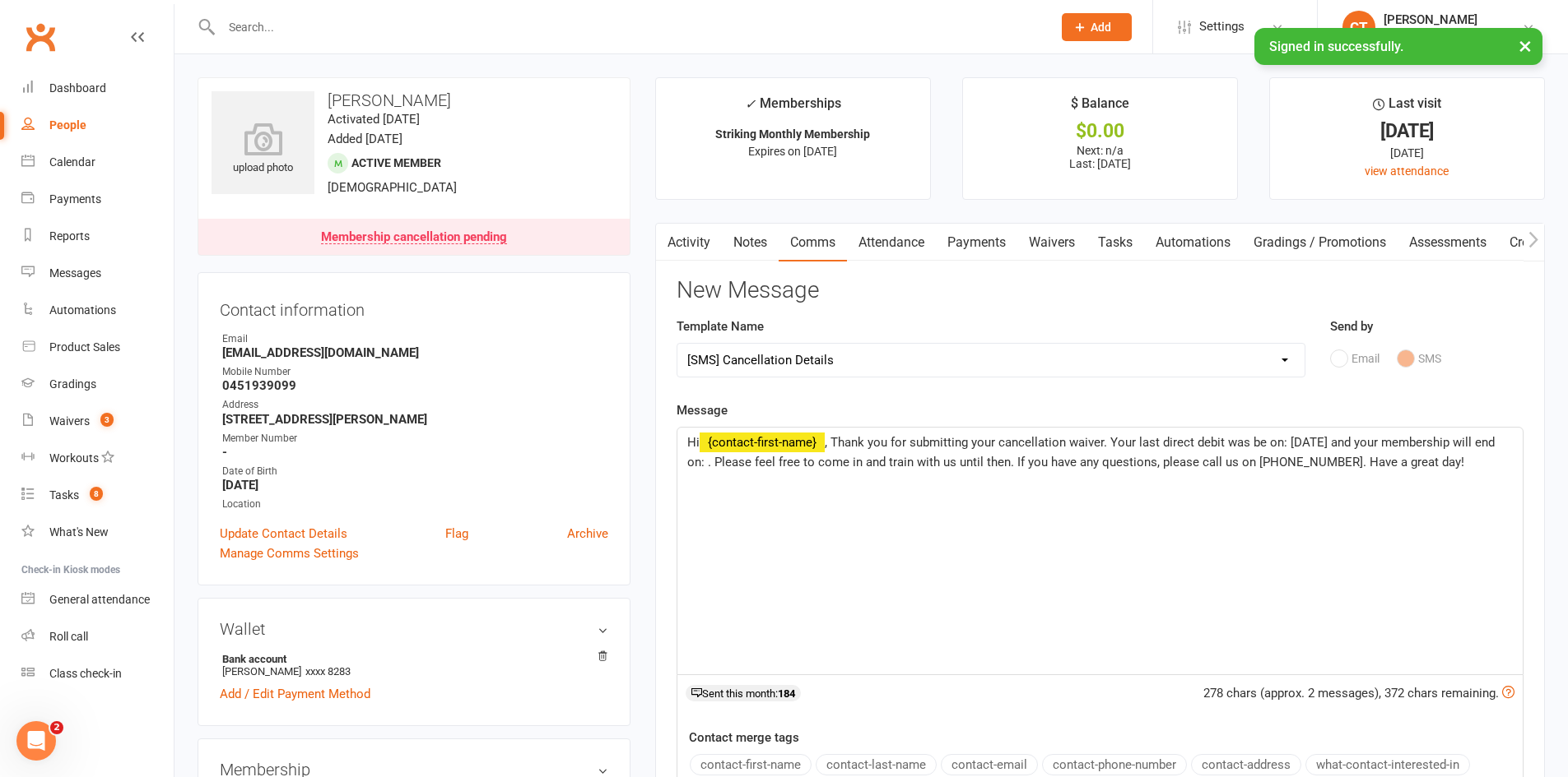
click at [730, 466] on span ", Thank you for submitting your cancellation waiver. Your last direct debit was…" at bounding box center [1092, 452] width 811 height 34
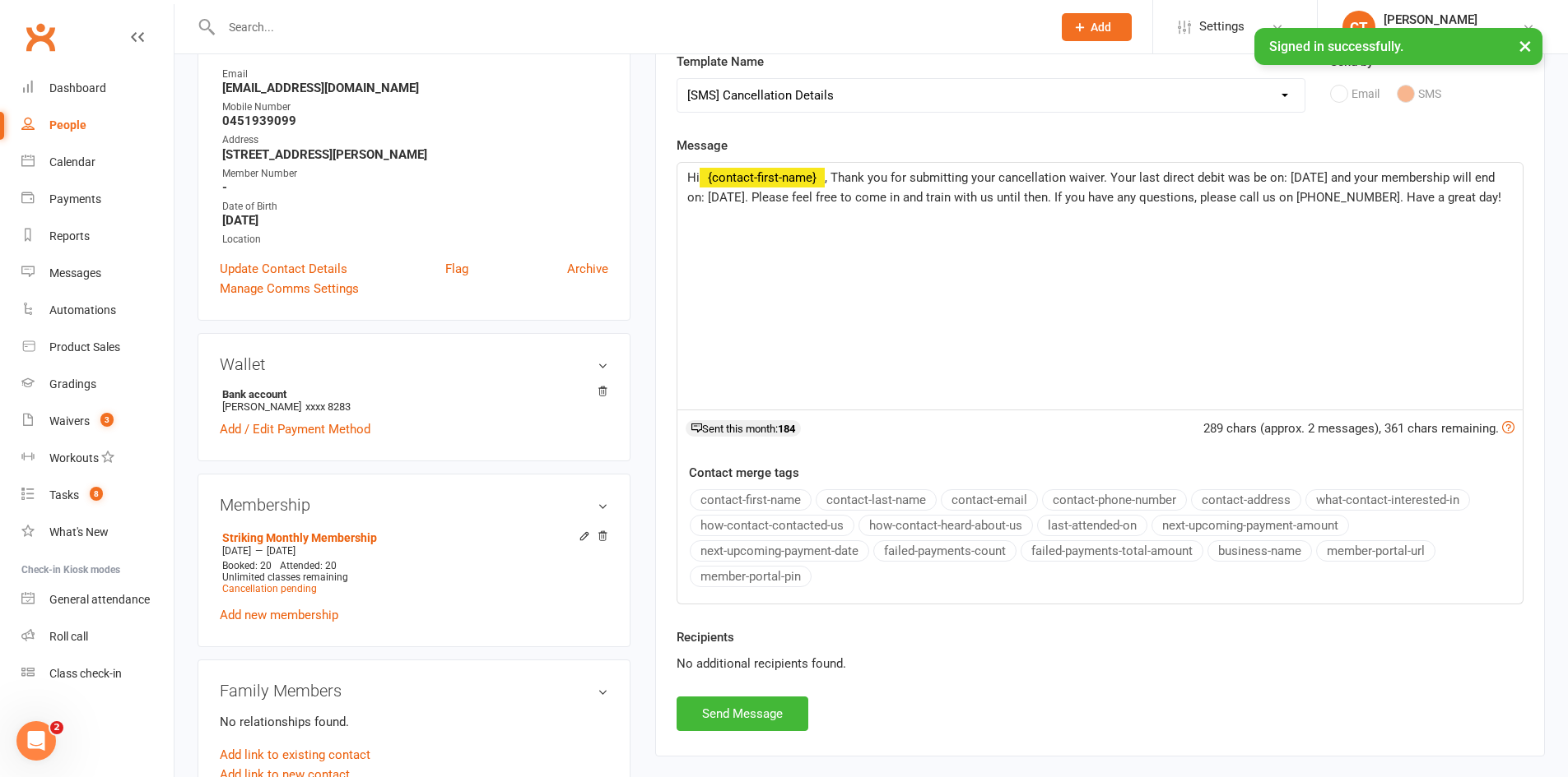
scroll to position [274, 0]
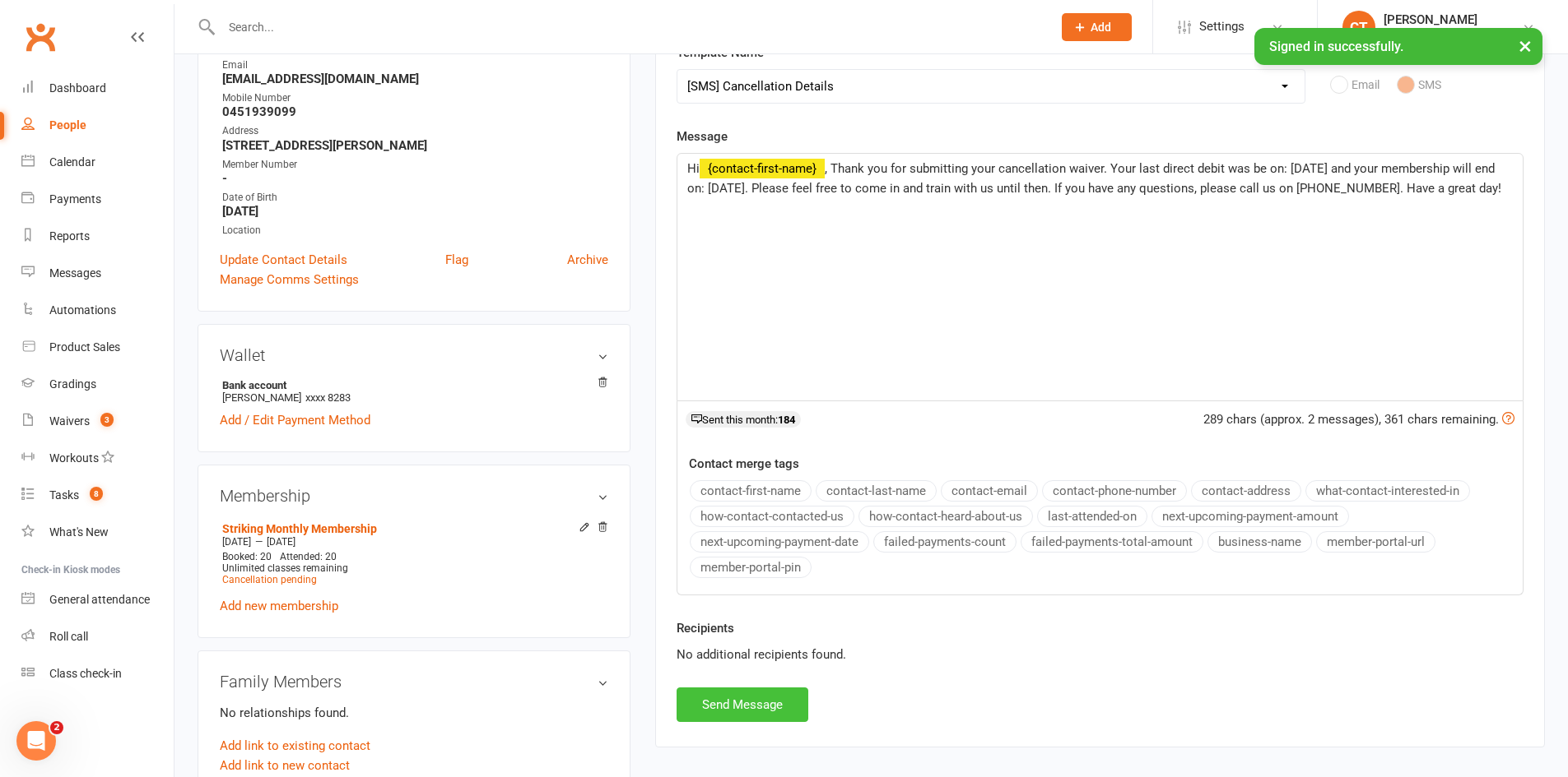
click at [766, 709] on button "Send Message" at bounding box center [742, 705] width 131 height 34
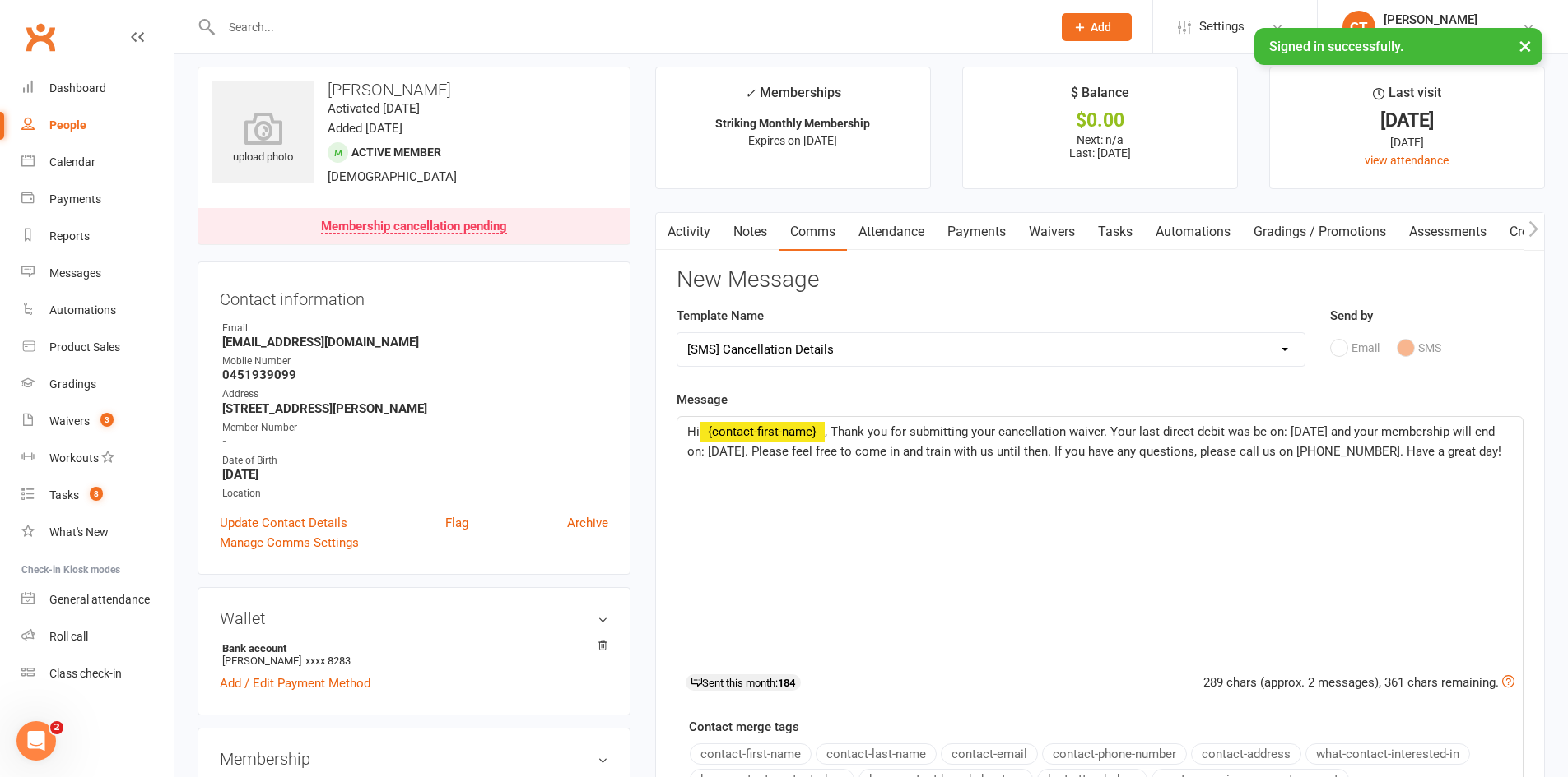
scroll to position [0, 0]
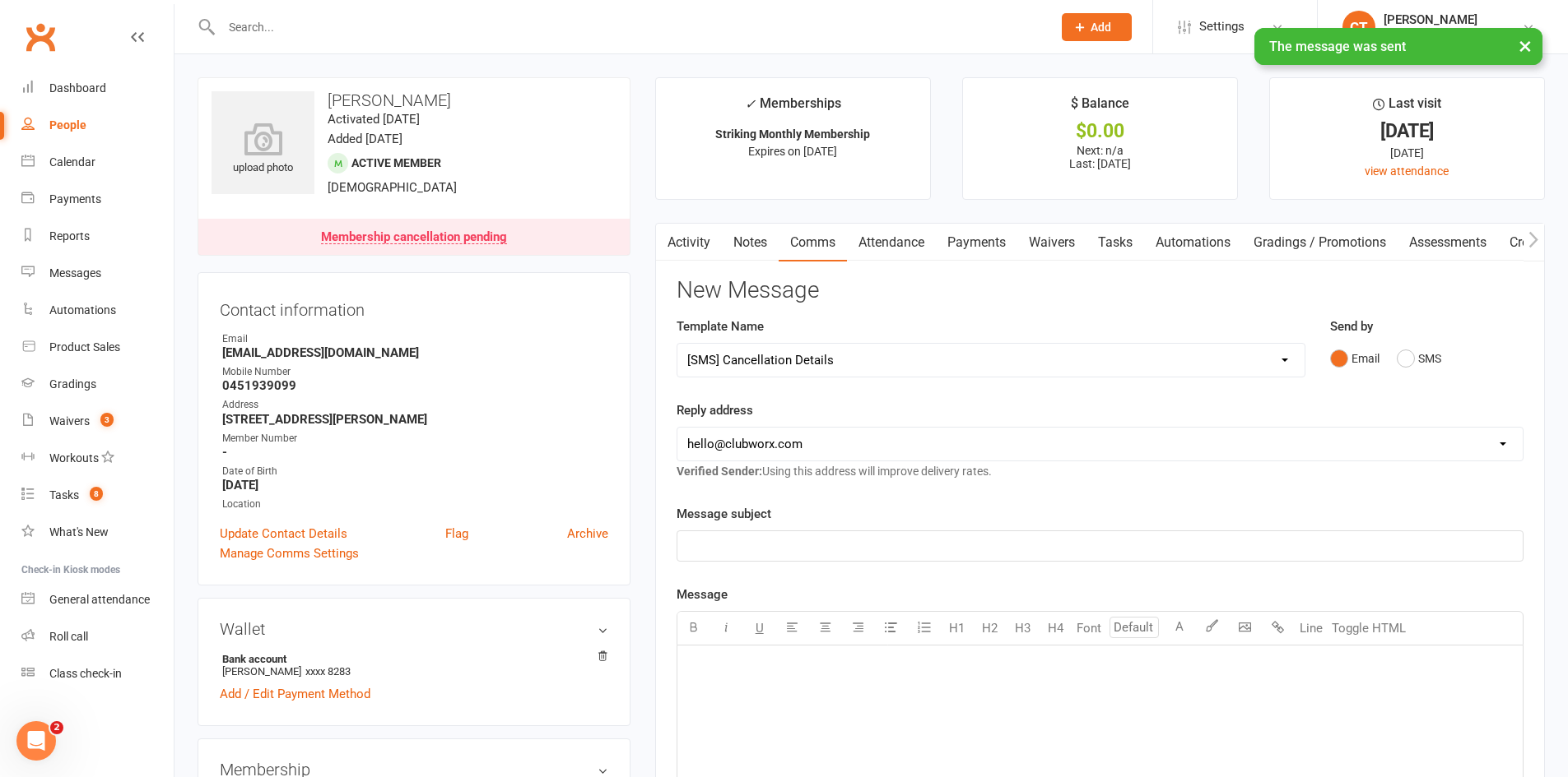
select select
click at [701, 235] on link "Activity" at bounding box center [688, 243] width 66 height 38
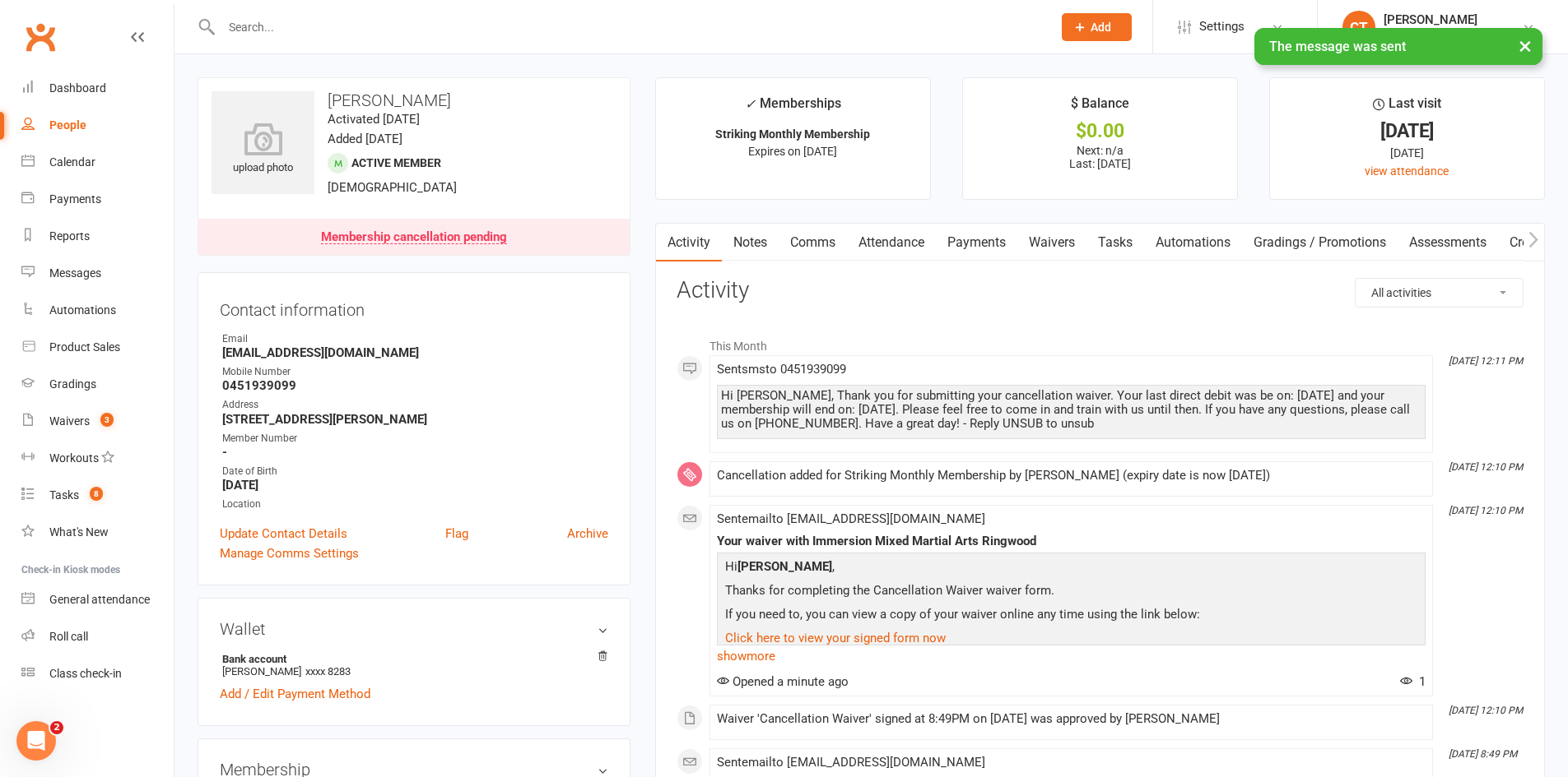
click at [975, 247] on link "Payments" at bounding box center [976, 243] width 81 height 38
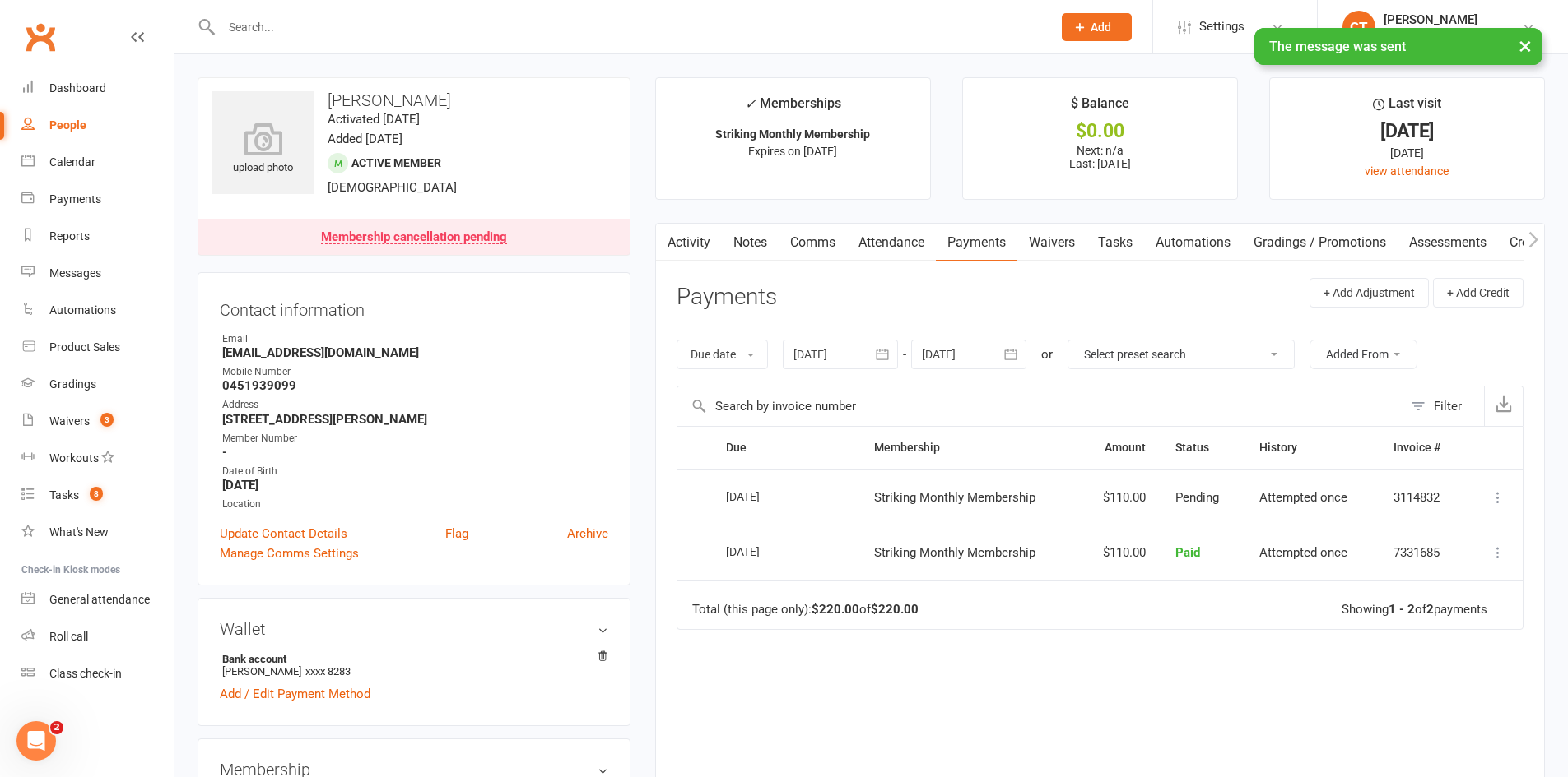
click at [683, 236] on link "Activity" at bounding box center [688, 243] width 66 height 38
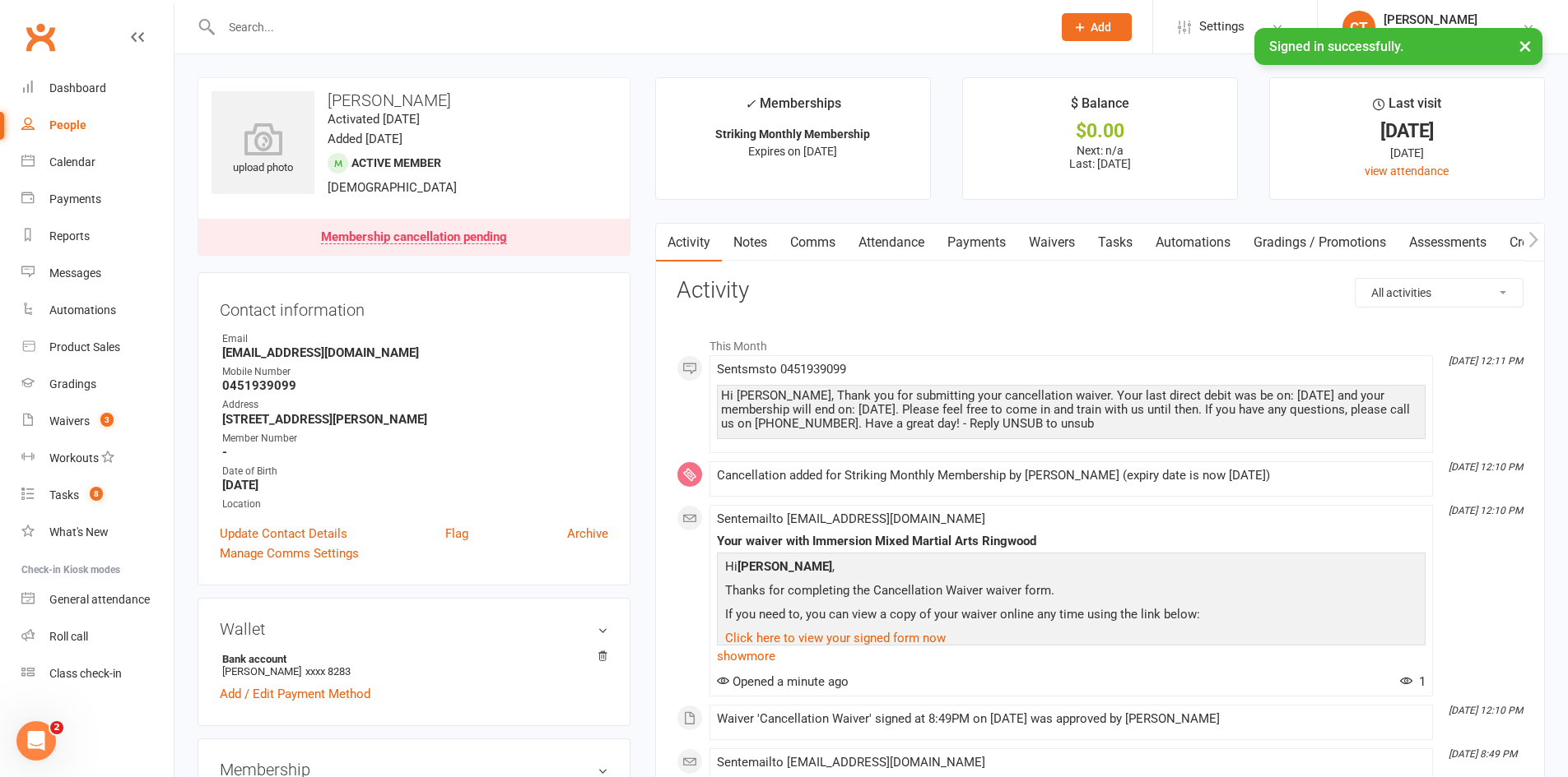
drag, startPoint x: 758, startPoint y: 244, endPoint x: 781, endPoint y: 248, distance: 23.3
click at [758, 244] on link "Notes" at bounding box center [749, 243] width 57 height 38
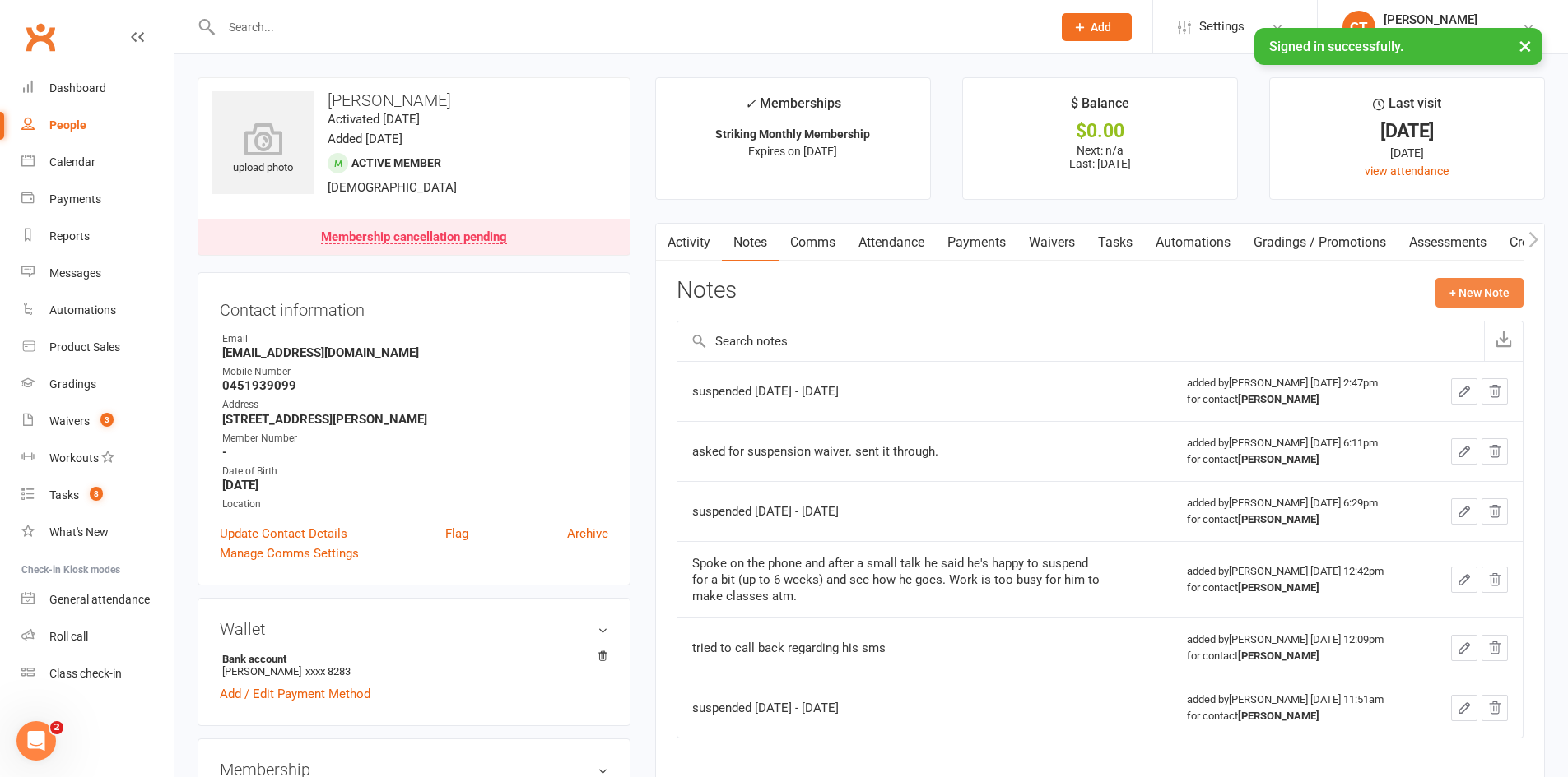
click at [1454, 291] on button "+ New Note" at bounding box center [1479, 293] width 88 height 30
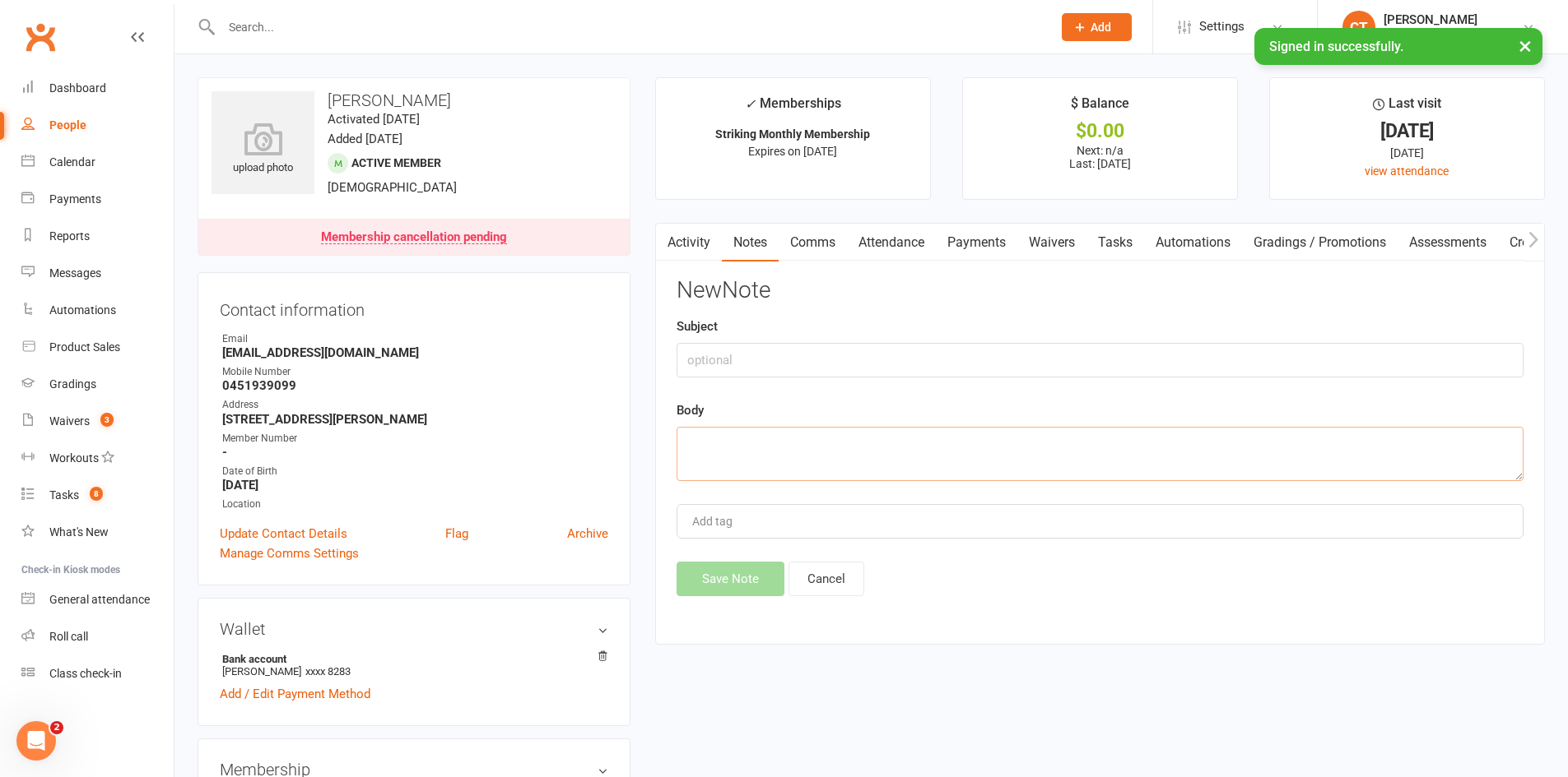
click at [1056, 439] on textarea at bounding box center [1100, 454] width 847 height 54
type textarea "processed cxl sent details"
click at [766, 582] on button "Save Note" at bounding box center [730, 579] width 108 height 34
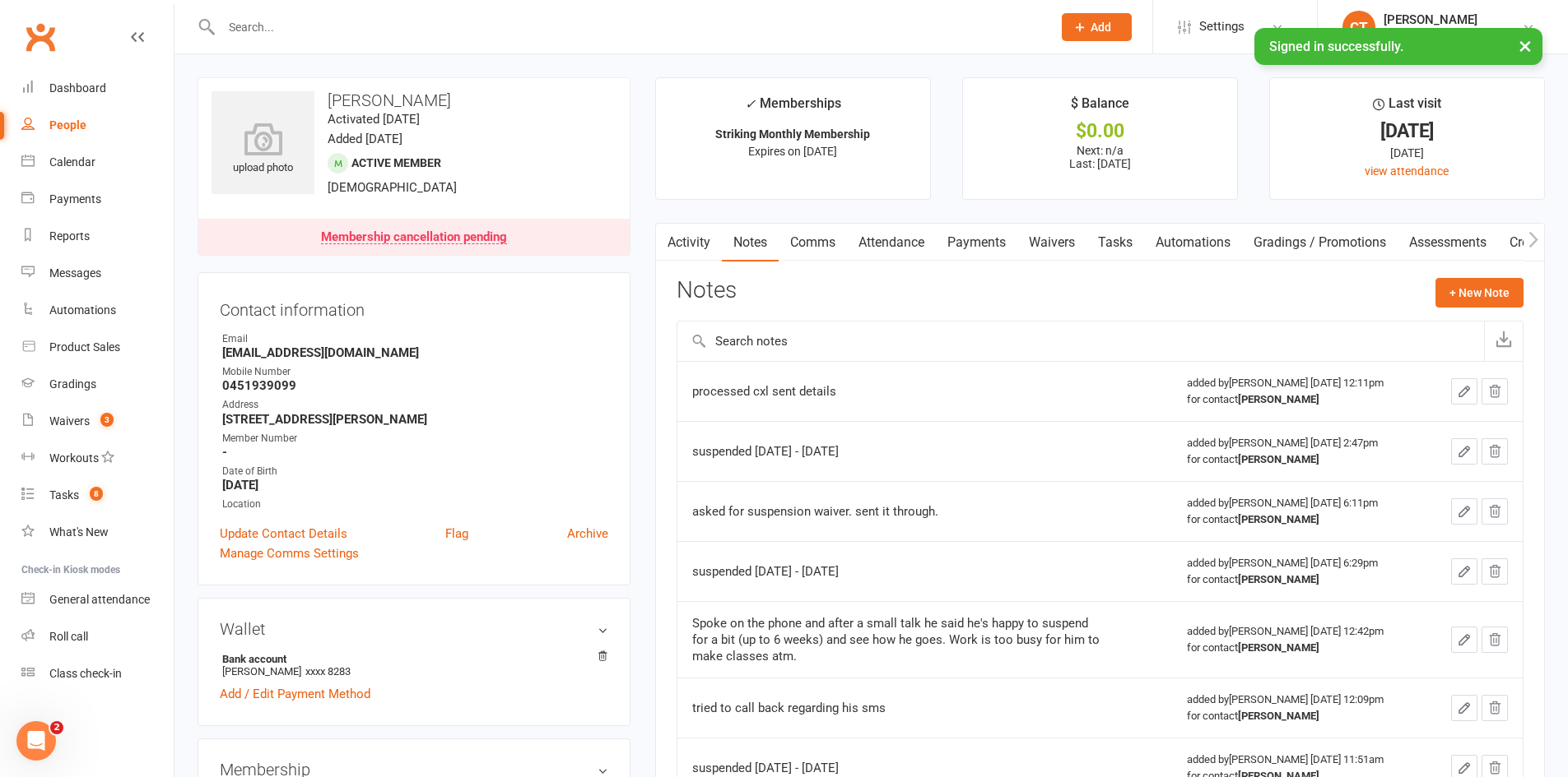
click at [398, 21] on input "text" at bounding box center [628, 27] width 824 height 23
paste input "0405018418"
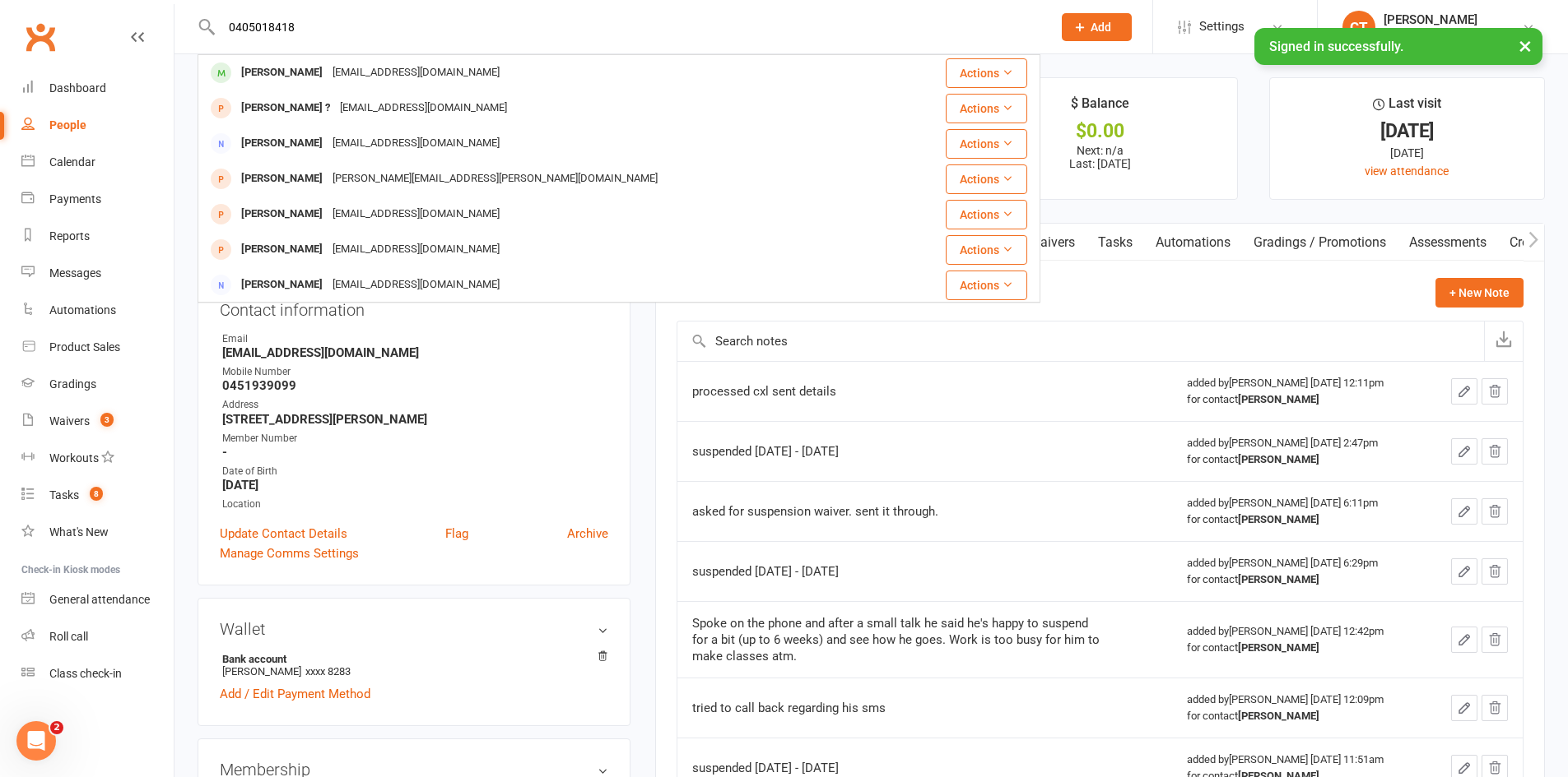
type input "0405018418"
click at [1103, 26] on span "Add" at bounding box center [1101, 27] width 21 height 14
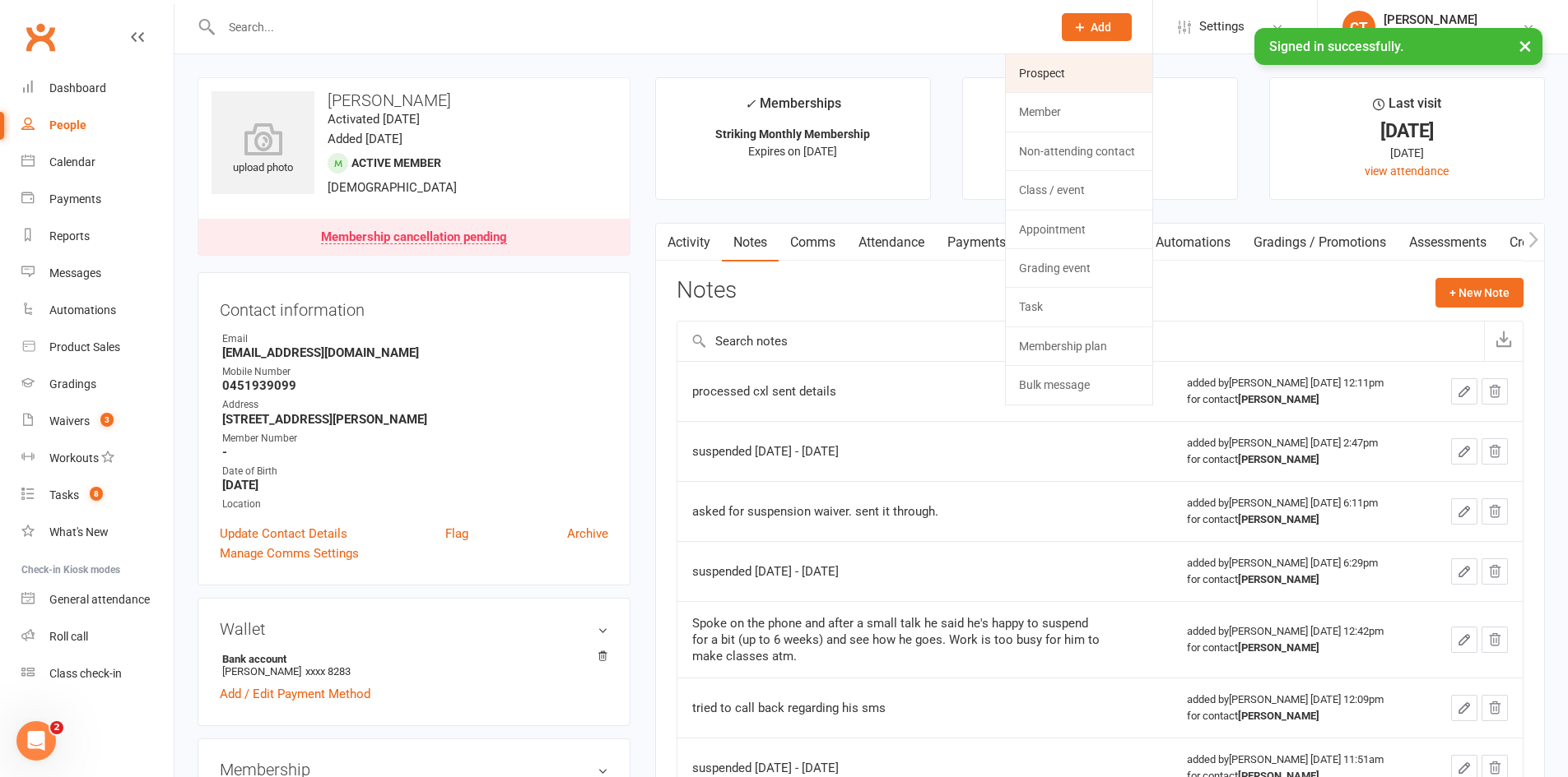
click at [1093, 70] on link "Prospect" at bounding box center [1079, 73] width 147 height 38
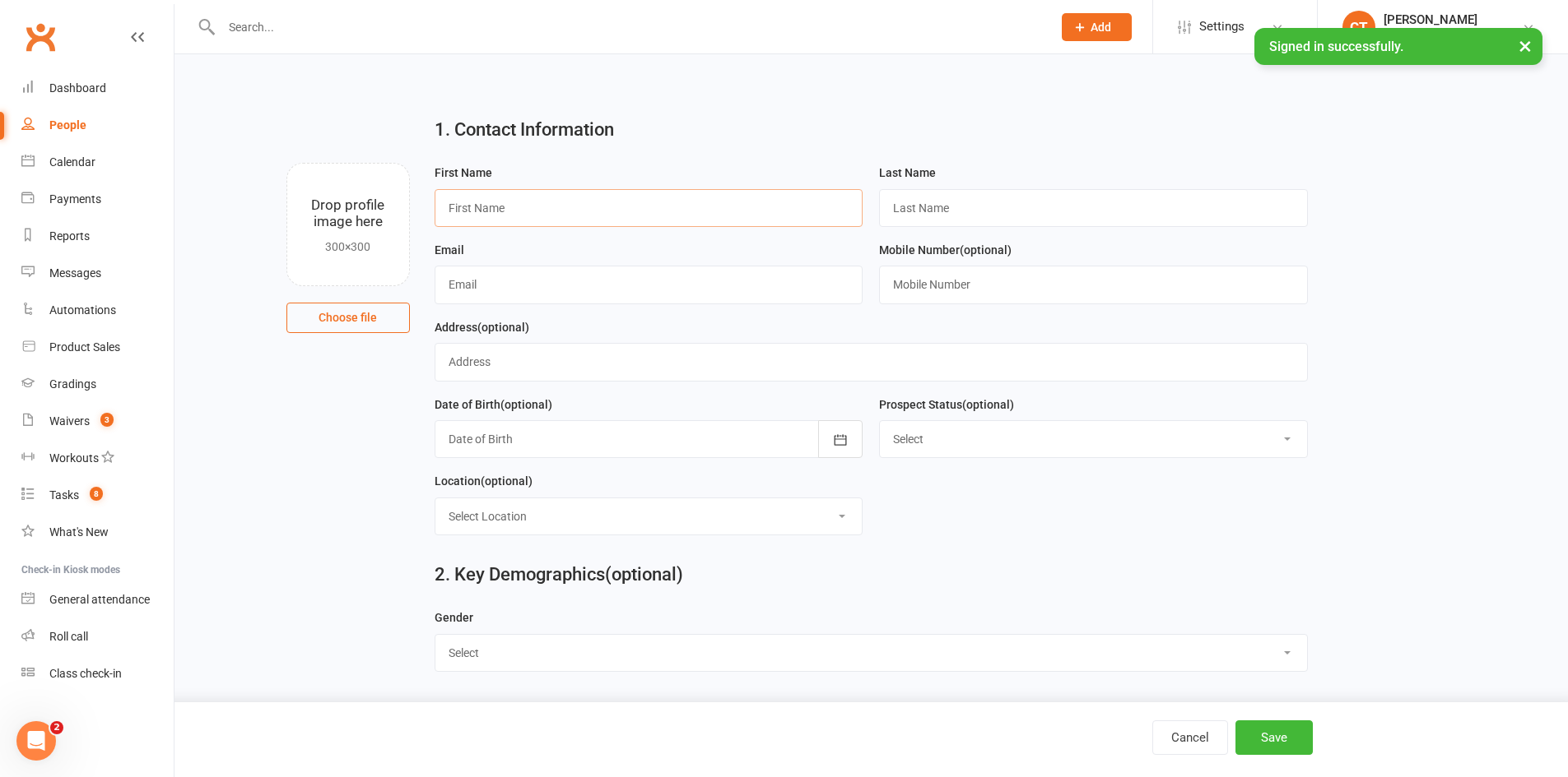
paste input "Goli"
click at [593, 212] on input "text" at bounding box center [648, 208] width 429 height 38
type input "Goli"
type input "?"
paste input "gurprt7@yahoo.com"
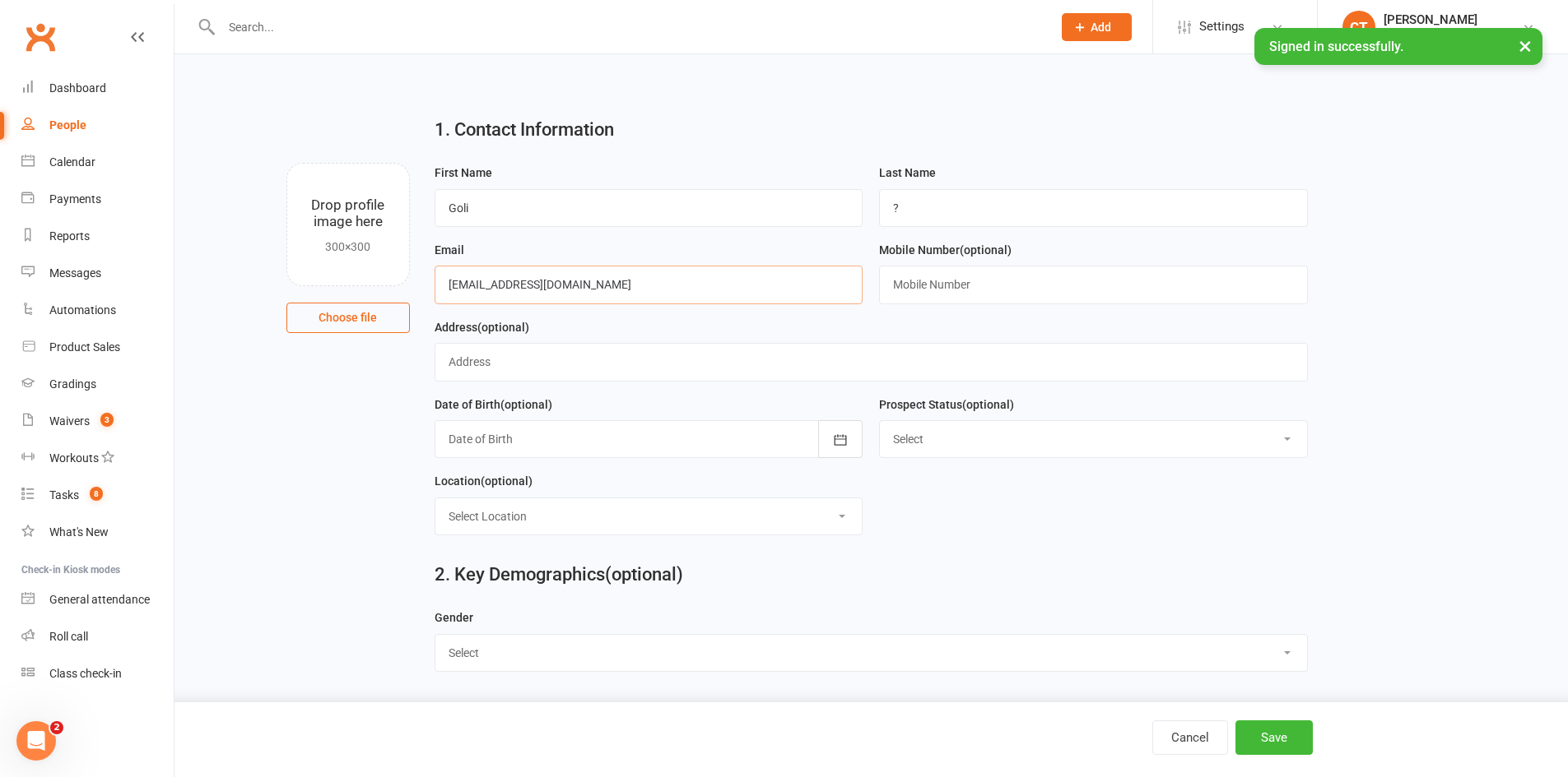
type input "gurprt7@yahoo.com"
drag, startPoint x: 914, startPoint y: 281, endPoint x: 930, endPoint y: 285, distance: 16.5
click at [914, 281] on input "text" at bounding box center [1093, 285] width 429 height 38
paste input "0405018418"
type input "0405018418"
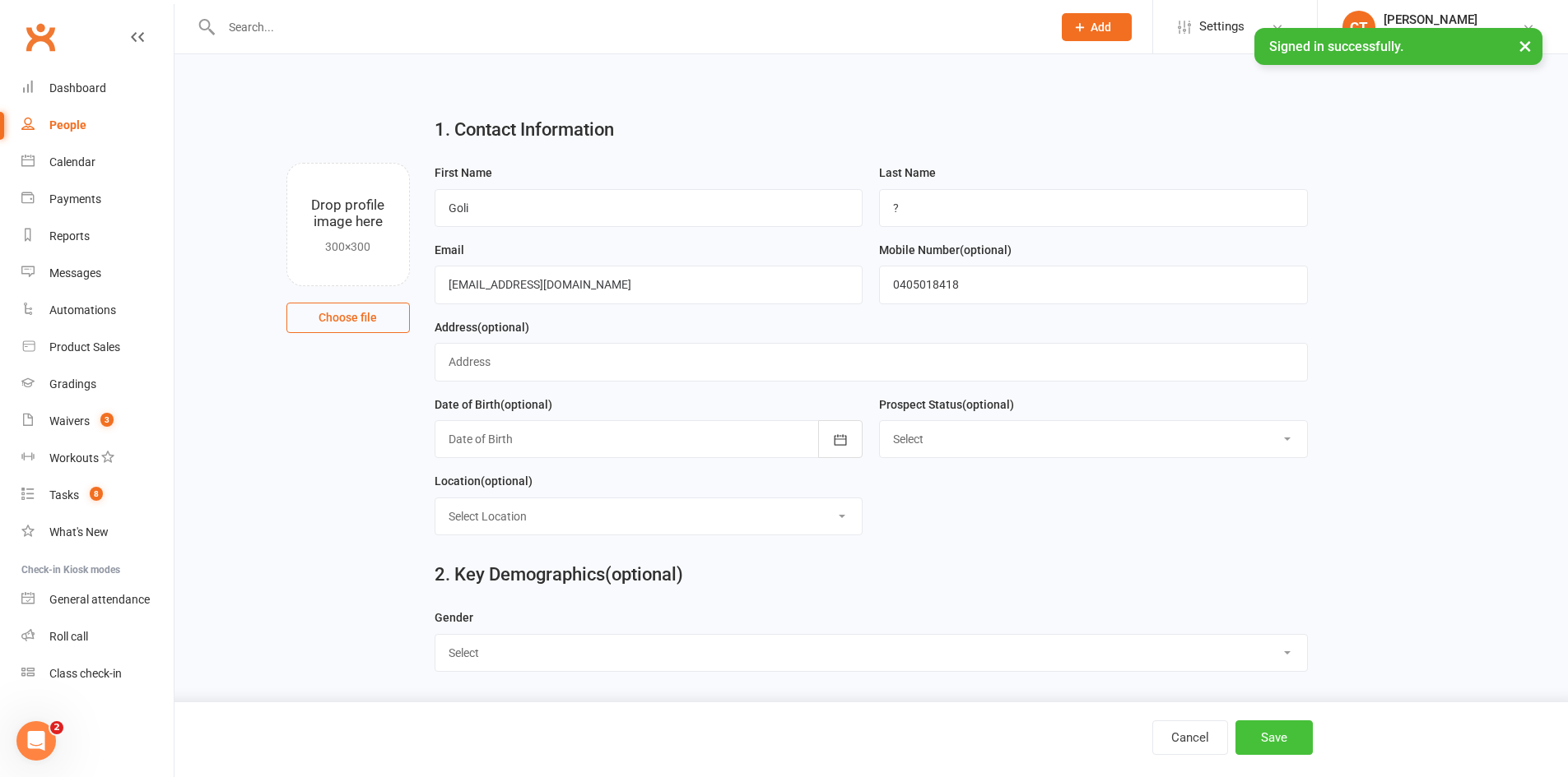
click at [1292, 740] on button "Save" at bounding box center [1273, 737] width 77 height 34
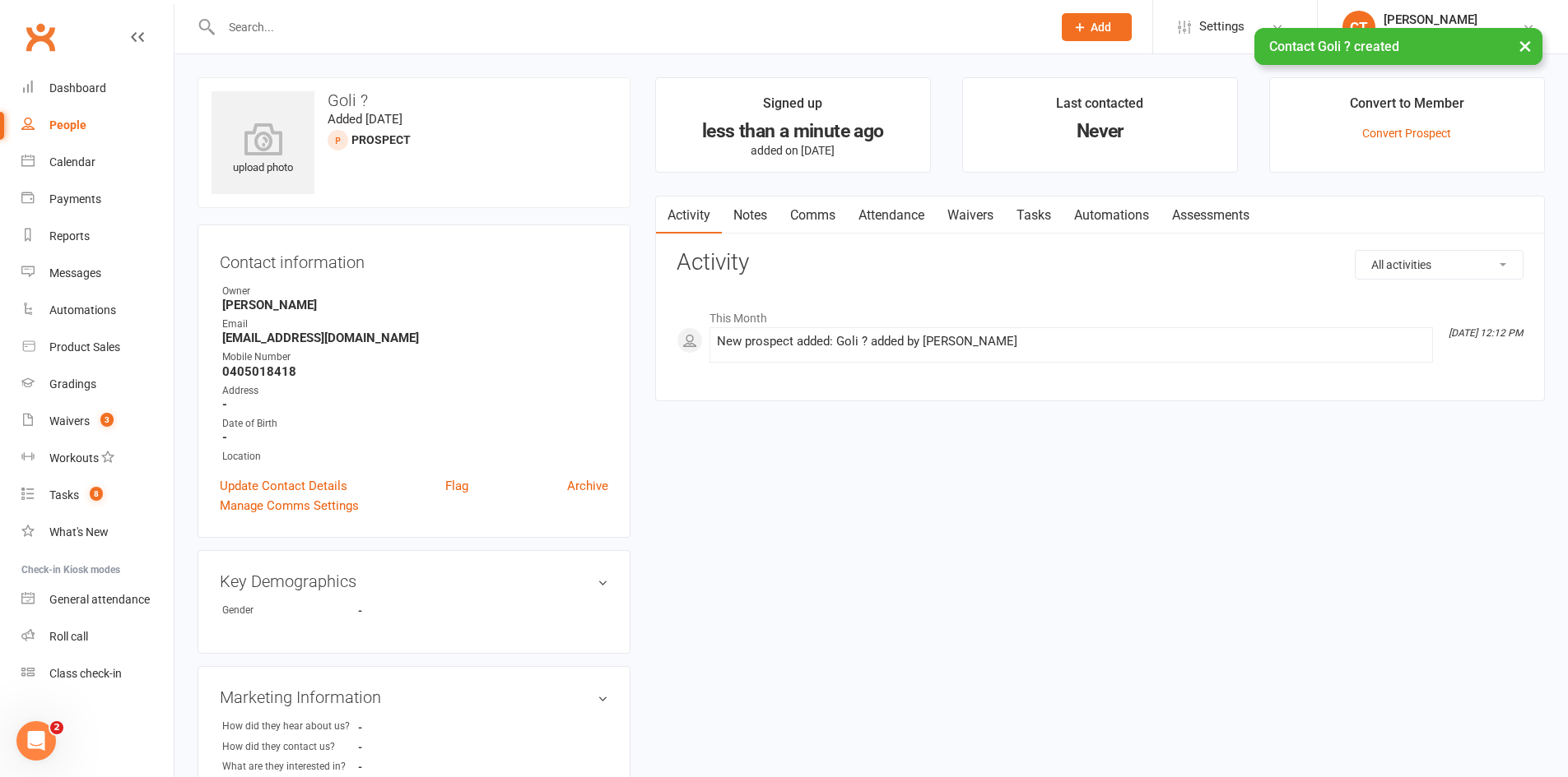
click at [801, 201] on link "Comms" at bounding box center [812, 215] width 68 height 38
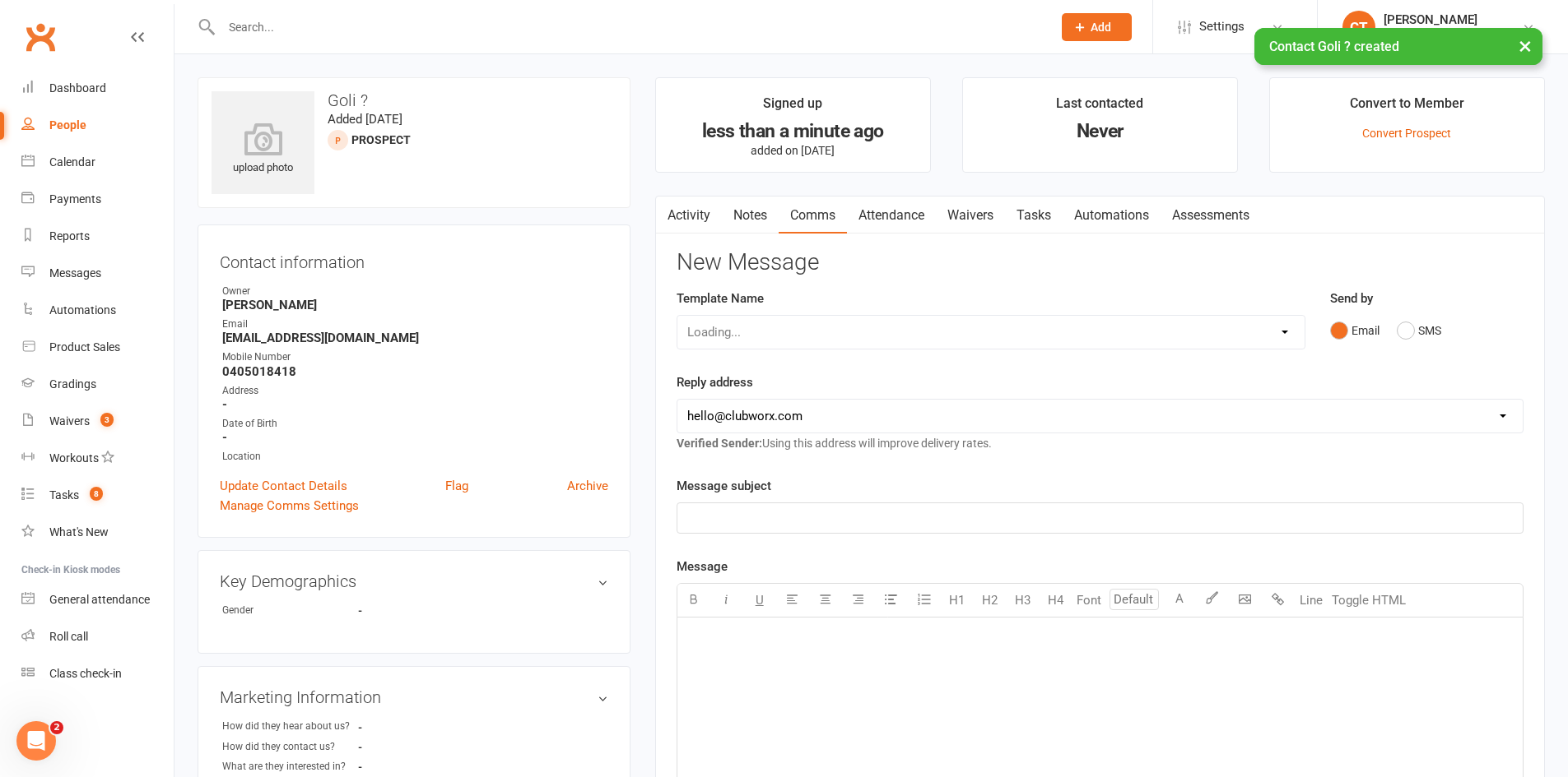
click at [784, 330] on div "Loading..." at bounding box center [991, 332] width 629 height 34
drag, startPoint x: 784, startPoint y: 330, endPoint x: 789, endPoint y: 344, distance: 14.9
click at [784, 330] on select "Select Template [SMS] Chris - Call back message [SMS] Mark- Call back message […" at bounding box center [991, 332] width 627 height 33
select select "0"
click at [677, 316] on select "Select Template [SMS] Chris - Call back message [SMS] Mark- Call back message […" at bounding box center [991, 332] width 627 height 33
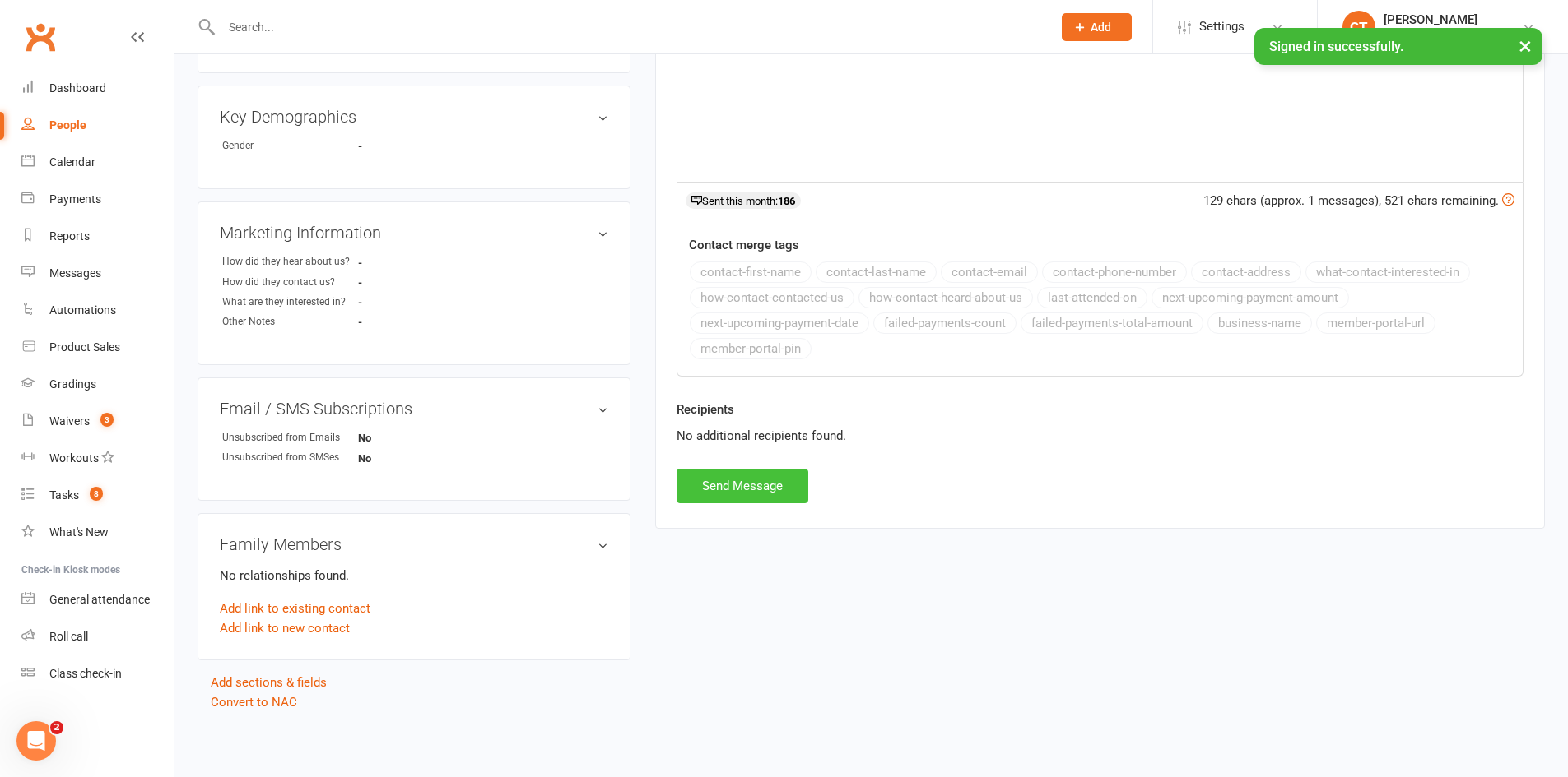
click at [747, 499] on button "Send Message" at bounding box center [742, 486] width 131 height 34
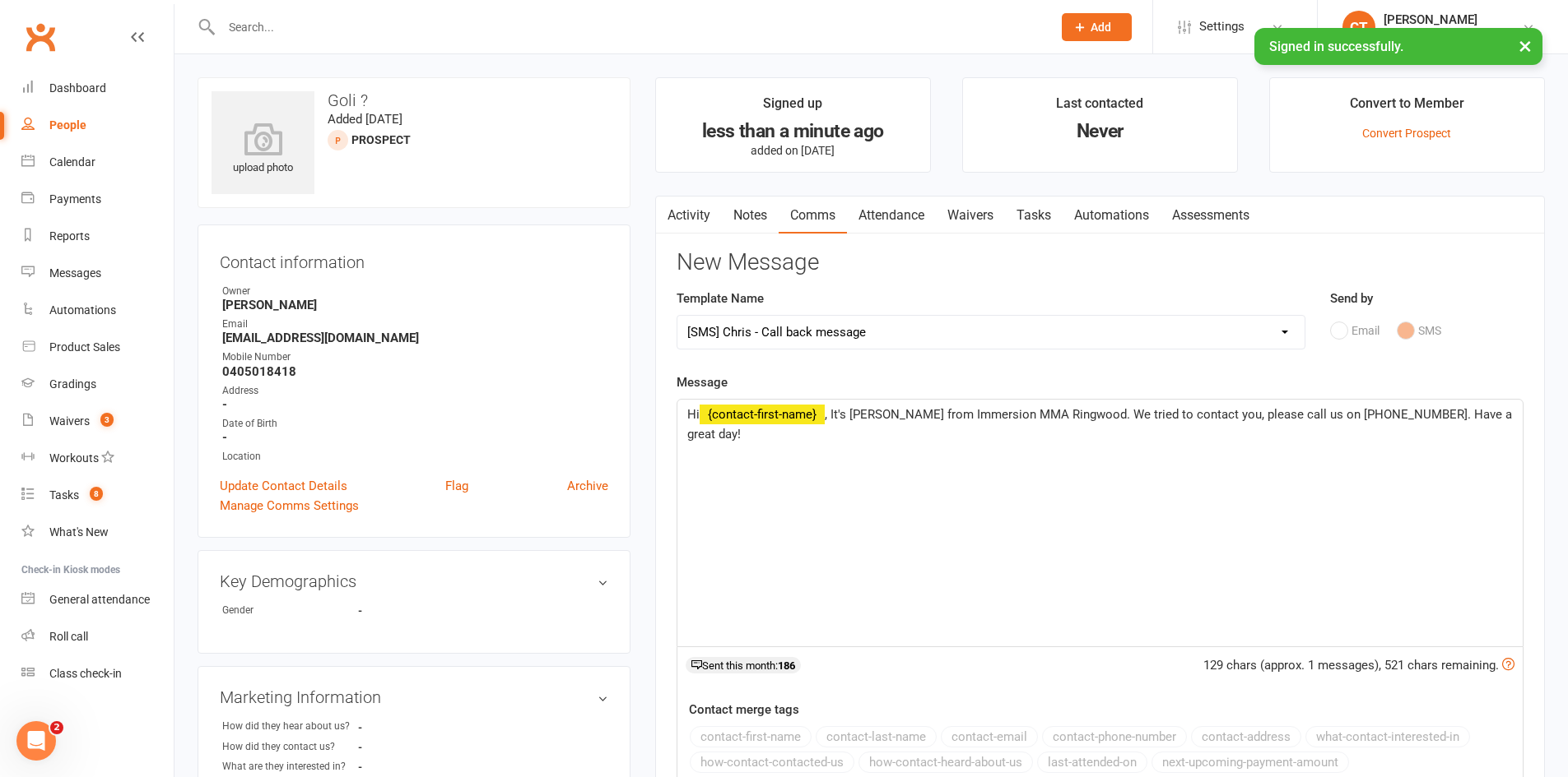
select select
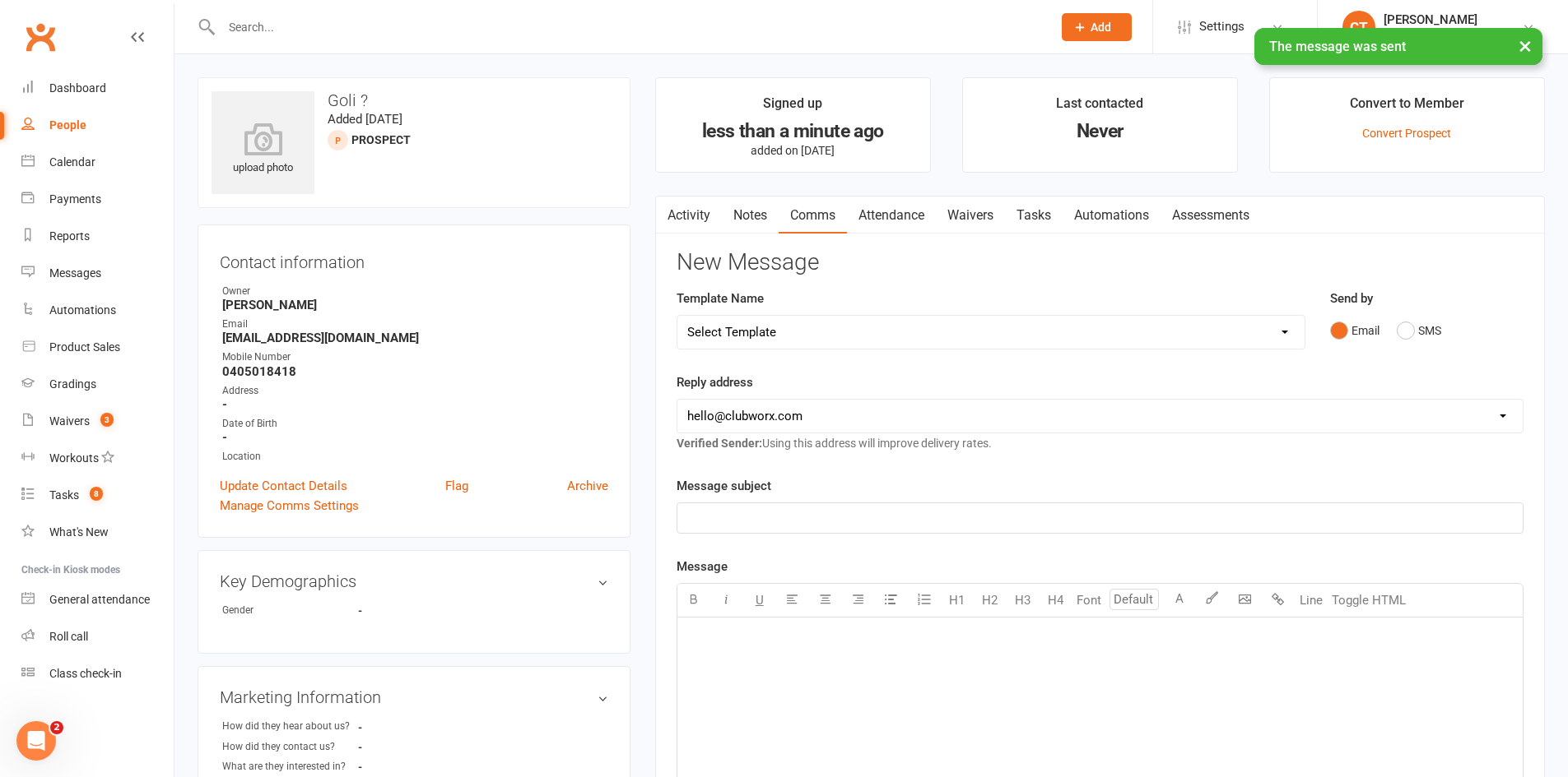
click at [751, 210] on link "Notes" at bounding box center [749, 215] width 57 height 38
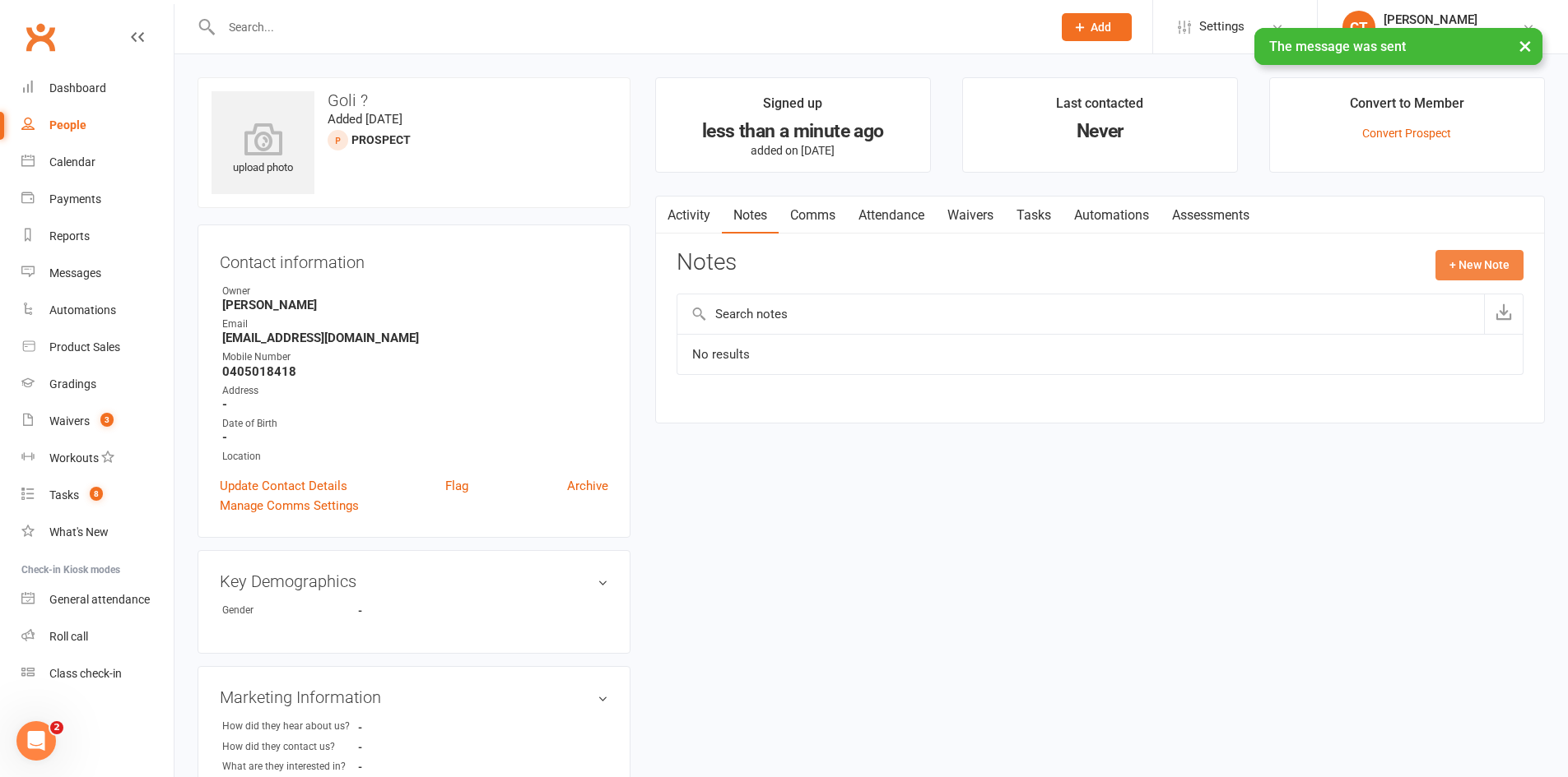
click at [1491, 276] on button "+ New Note" at bounding box center [1479, 265] width 88 height 30
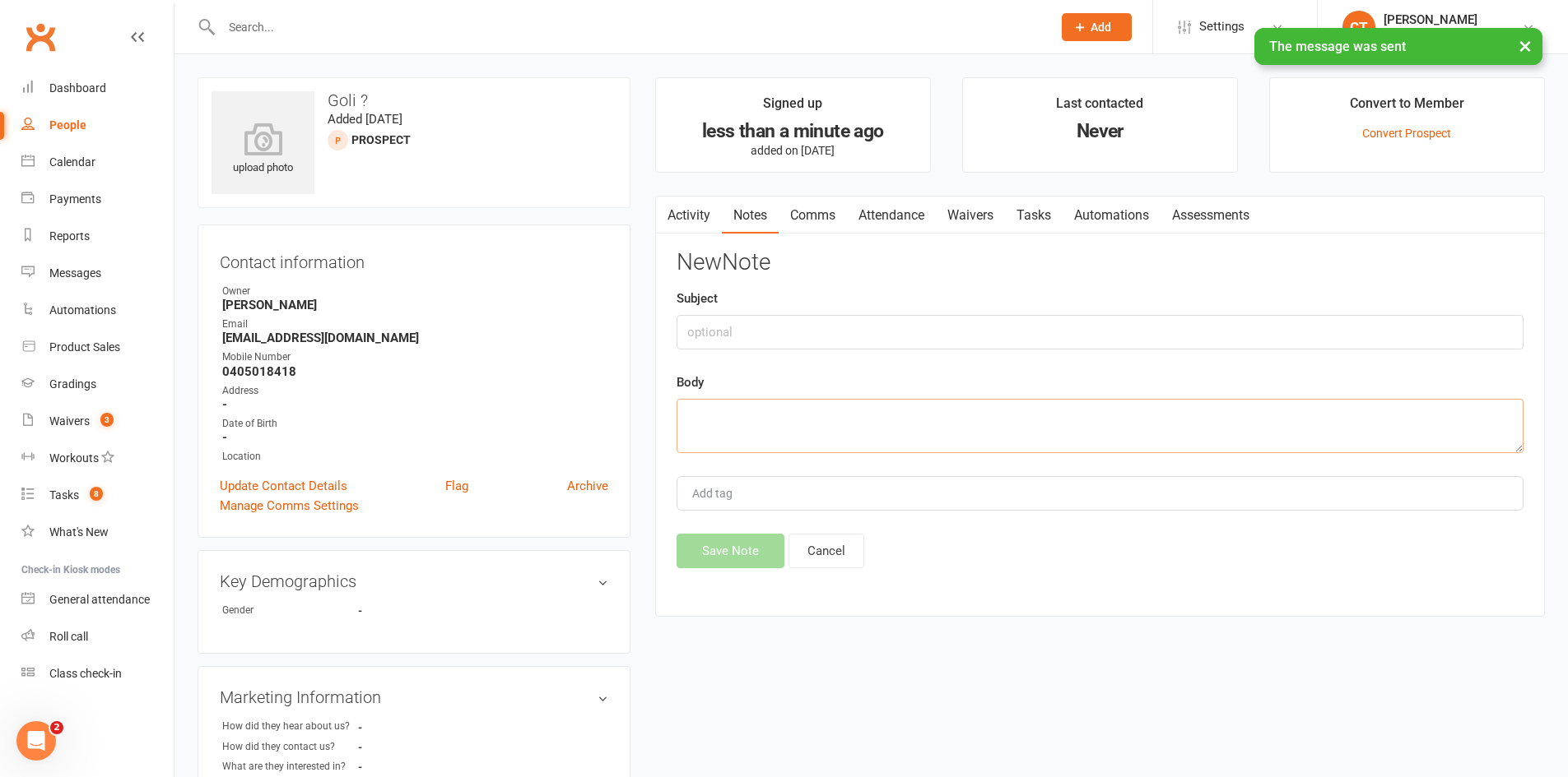
click at [1075, 443] on textarea at bounding box center [1100, 426] width 847 height 54
paste textarea "Get fit and learn something"
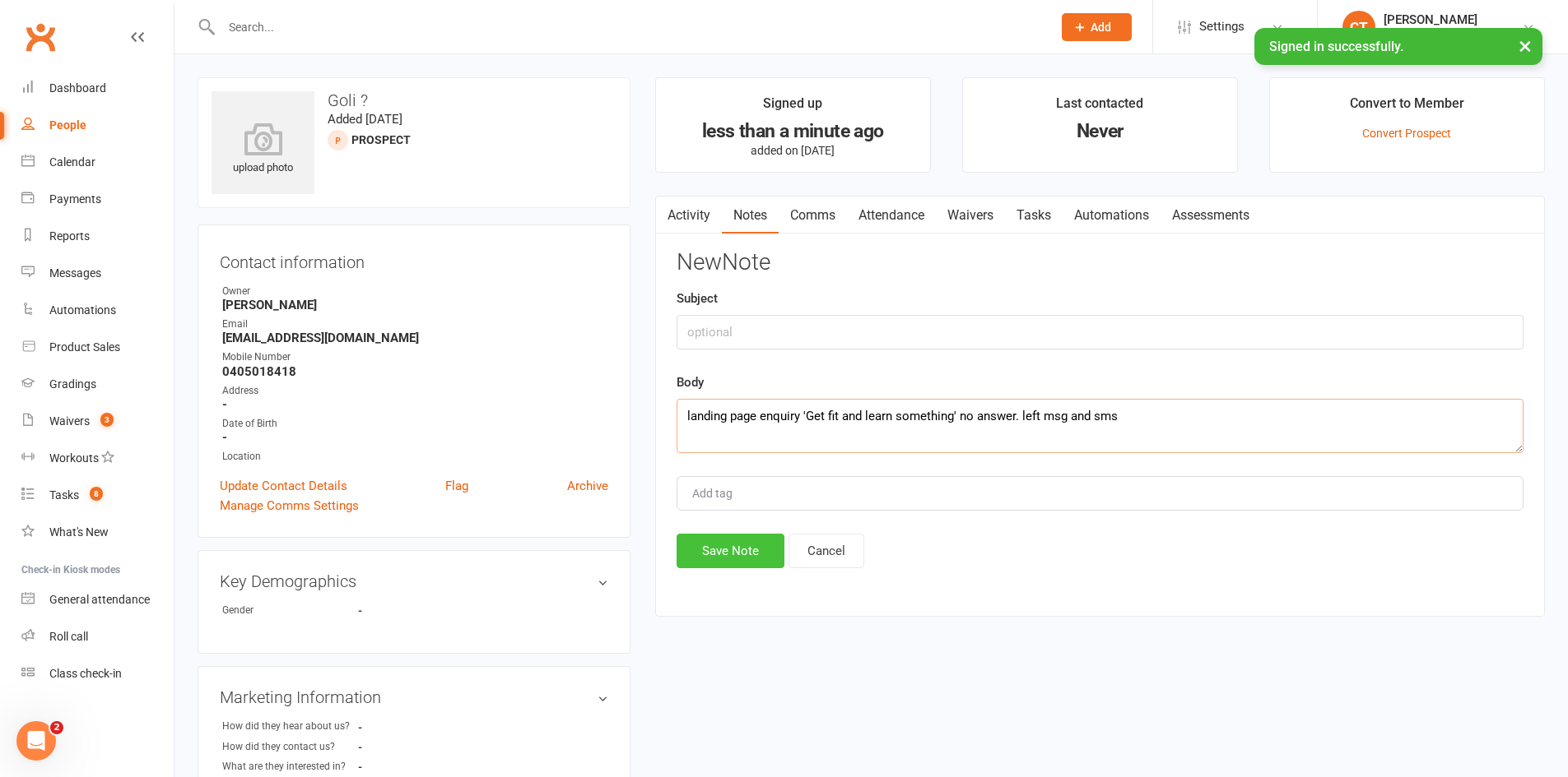
type textarea "landing page enquiry 'Get fit and learn something' no answer. left msg and sms"
click at [720, 565] on button "Save Note" at bounding box center [730, 551] width 108 height 34
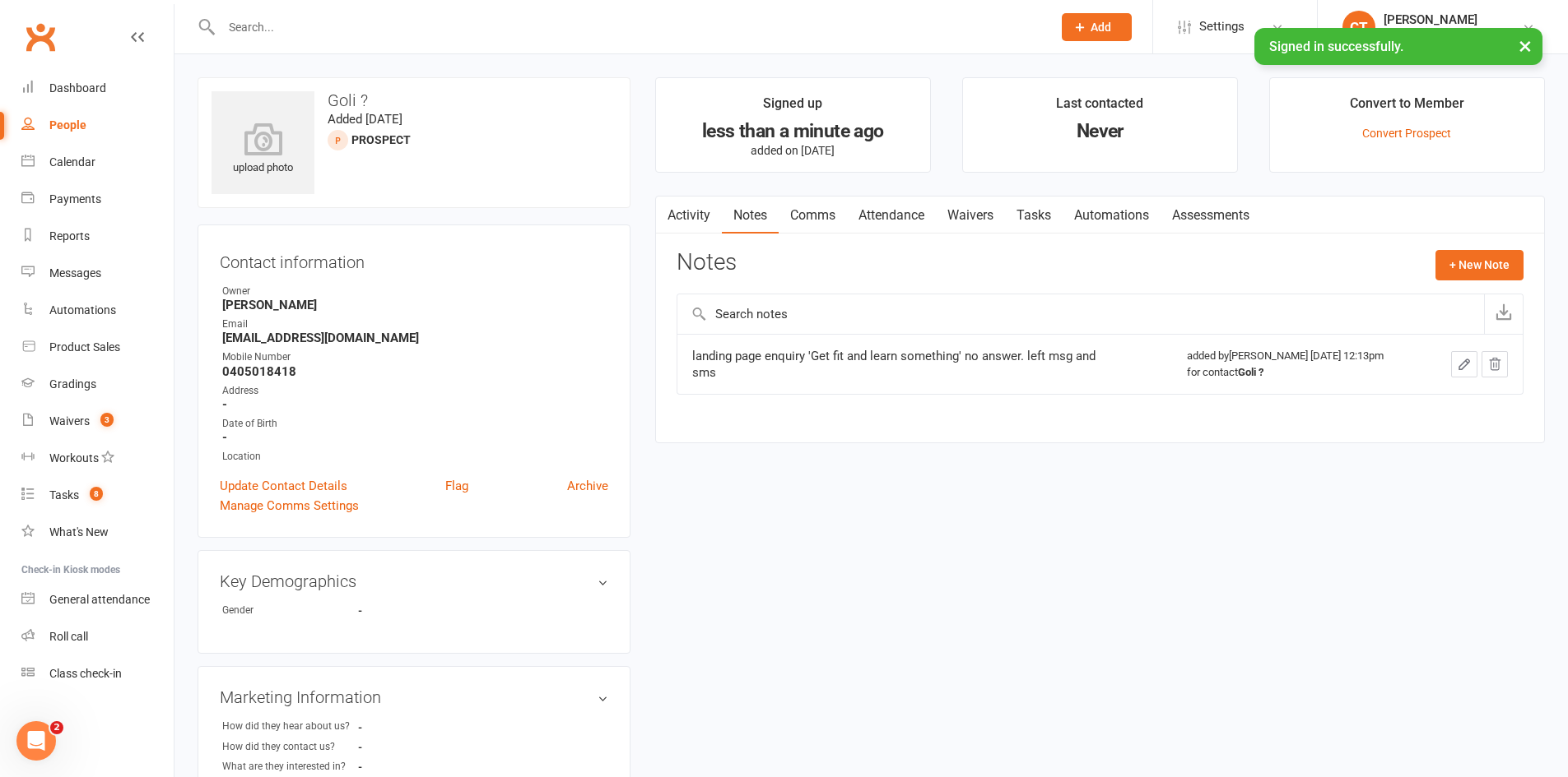
click at [1037, 209] on link "Tasks" at bounding box center [1034, 215] width 58 height 38
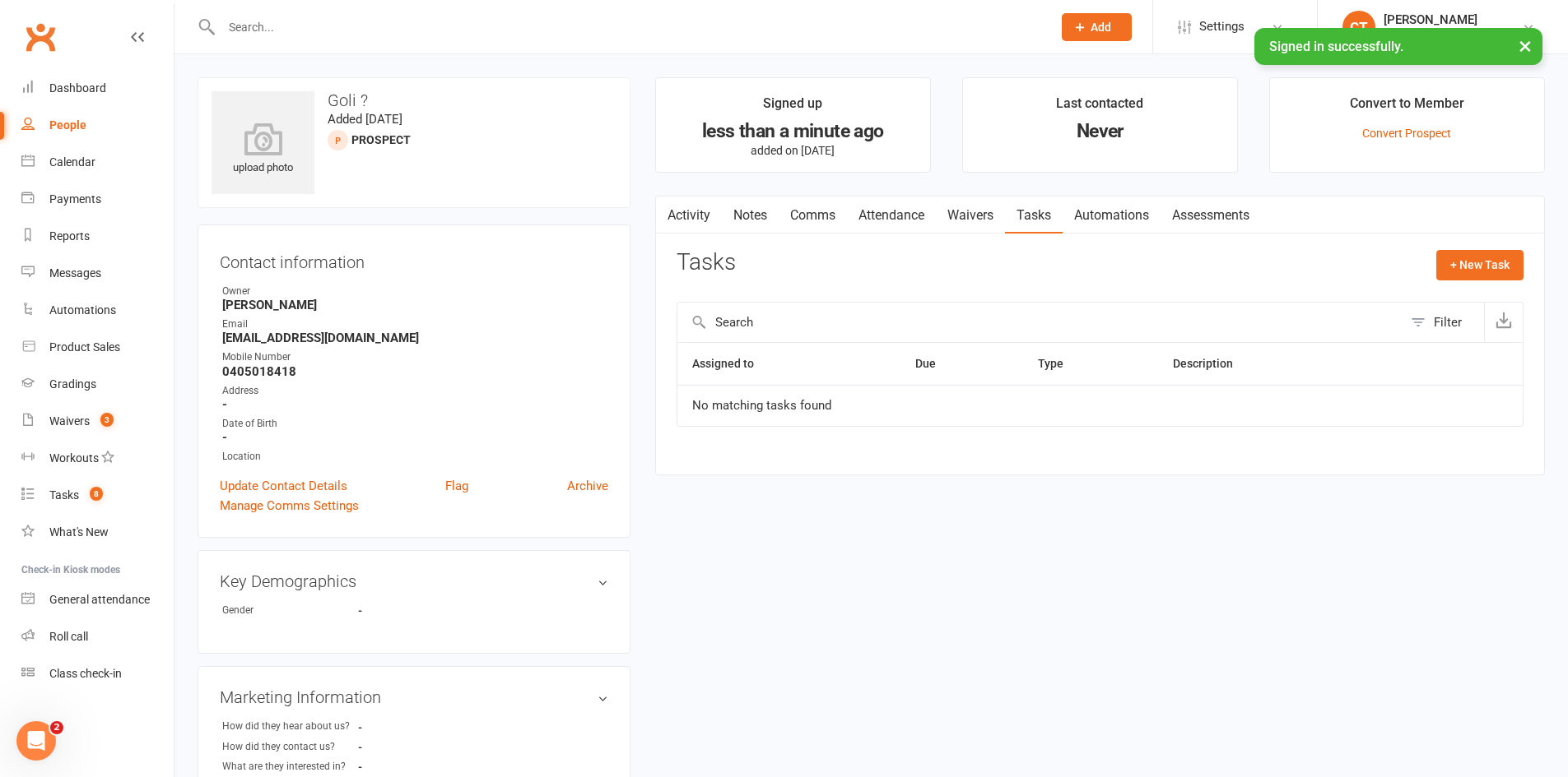
click at [919, 214] on link "Attendance" at bounding box center [891, 215] width 89 height 38
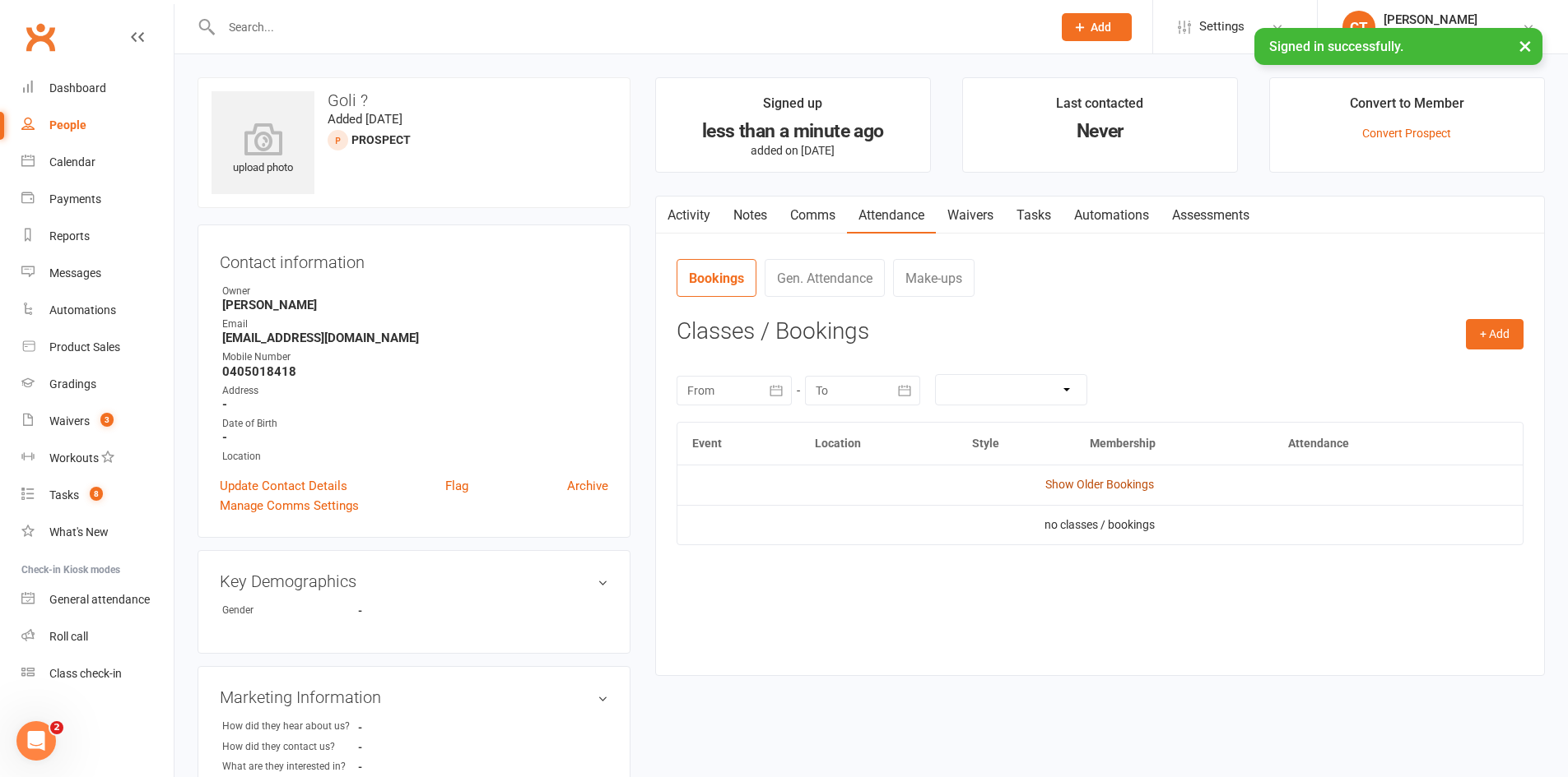
click at [1134, 490] on link "Show Older Bookings" at bounding box center [1099, 484] width 109 height 14
drag, startPoint x: 1042, startPoint y: 225, endPoint x: 1084, endPoint y: 241, distance: 44.9
click at [1043, 225] on link "Tasks" at bounding box center [1034, 215] width 58 height 38
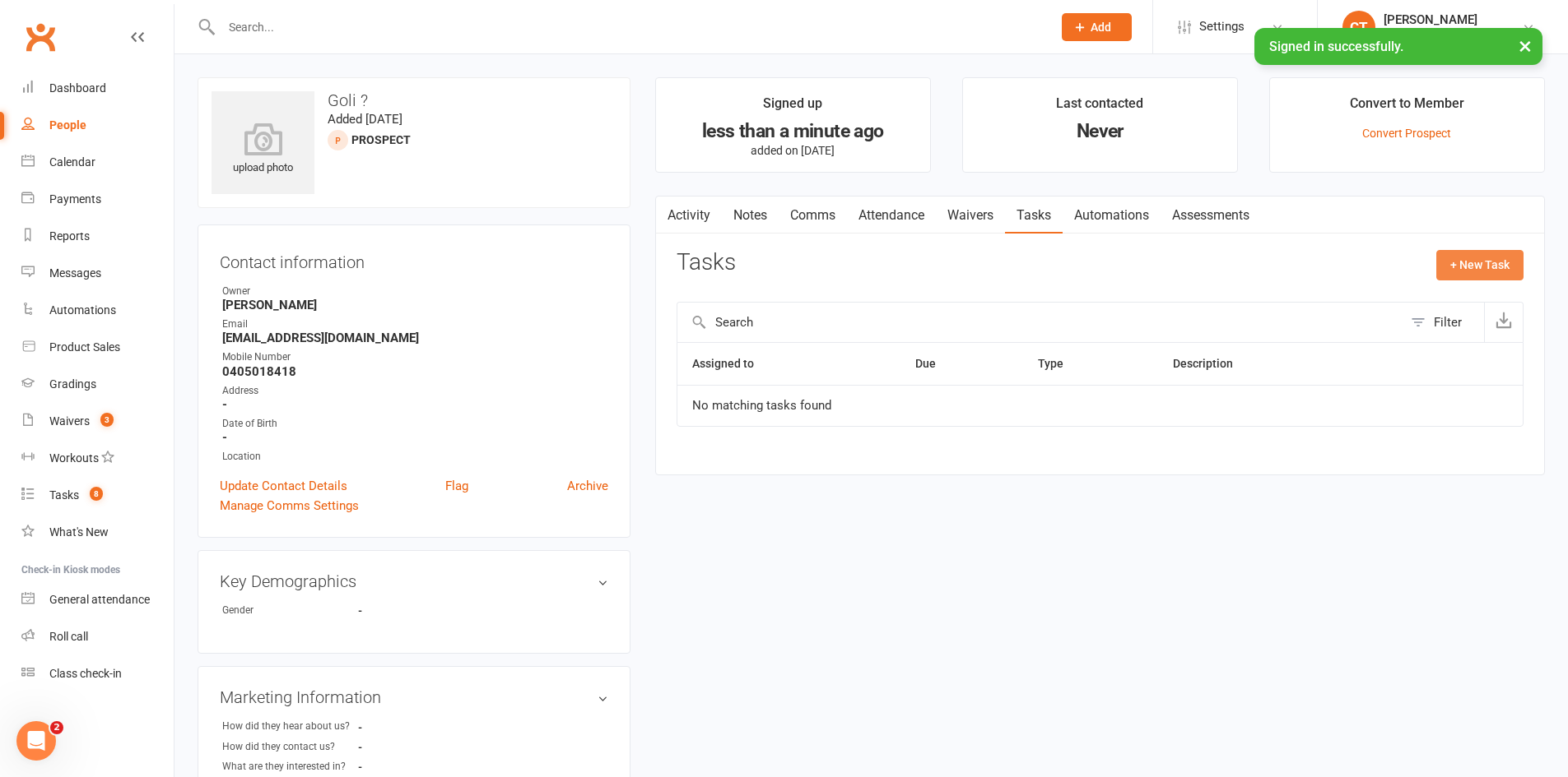
click at [1468, 272] on button "+ New Task" at bounding box center [1479, 265] width 87 height 30
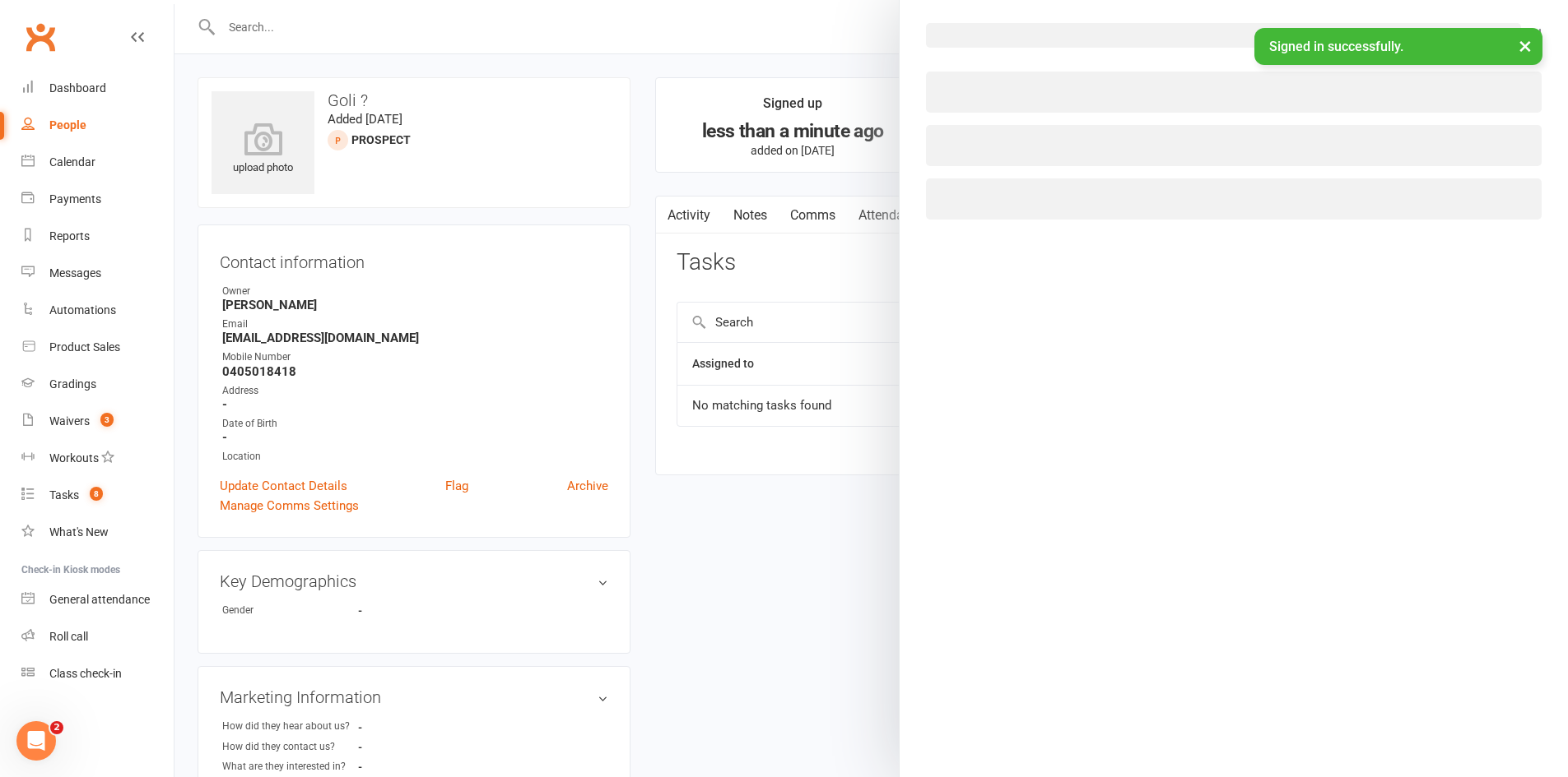
select select "11984"
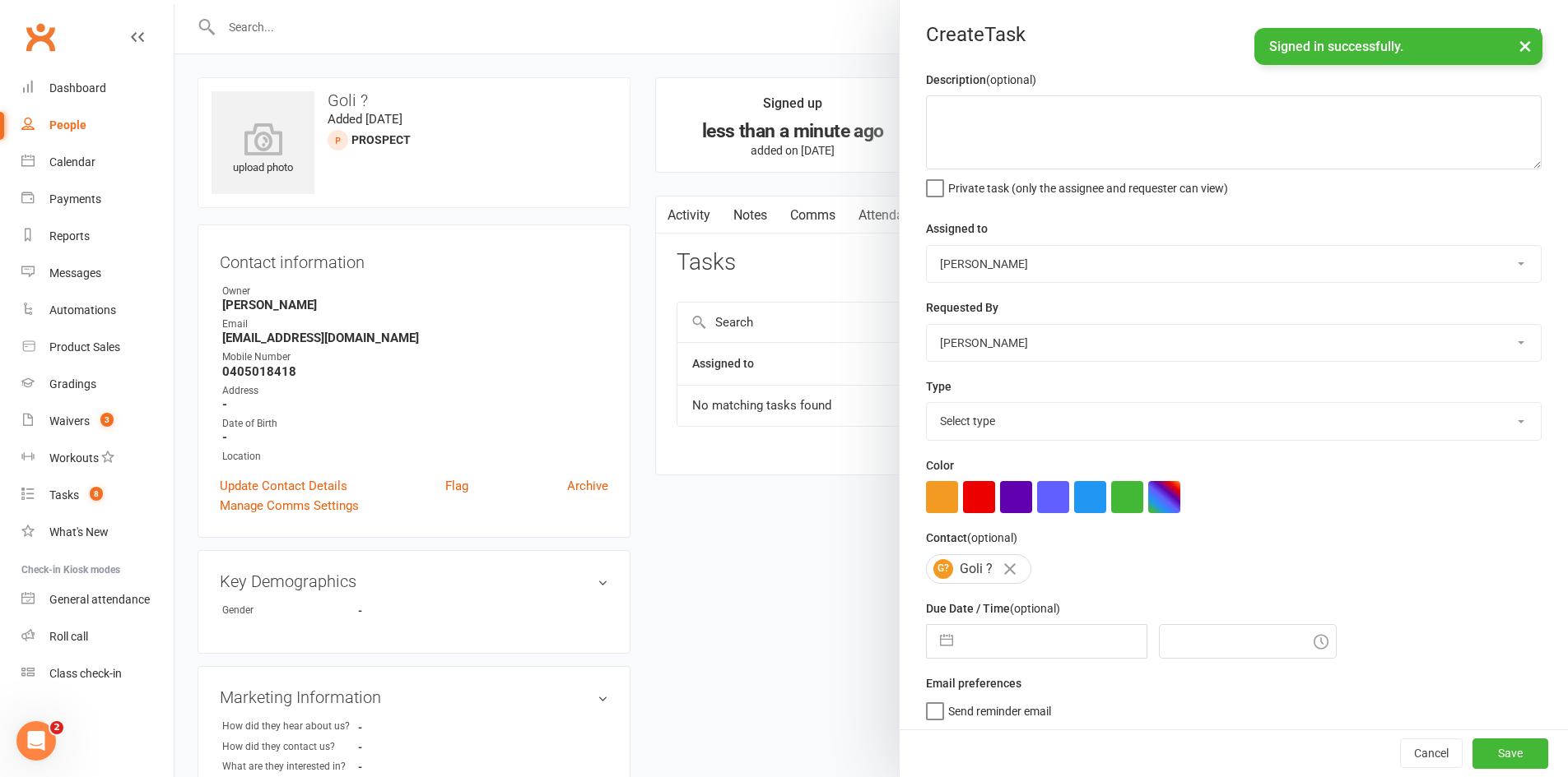
click at [1065, 652] on input "text" at bounding box center [1054, 641] width 186 height 33
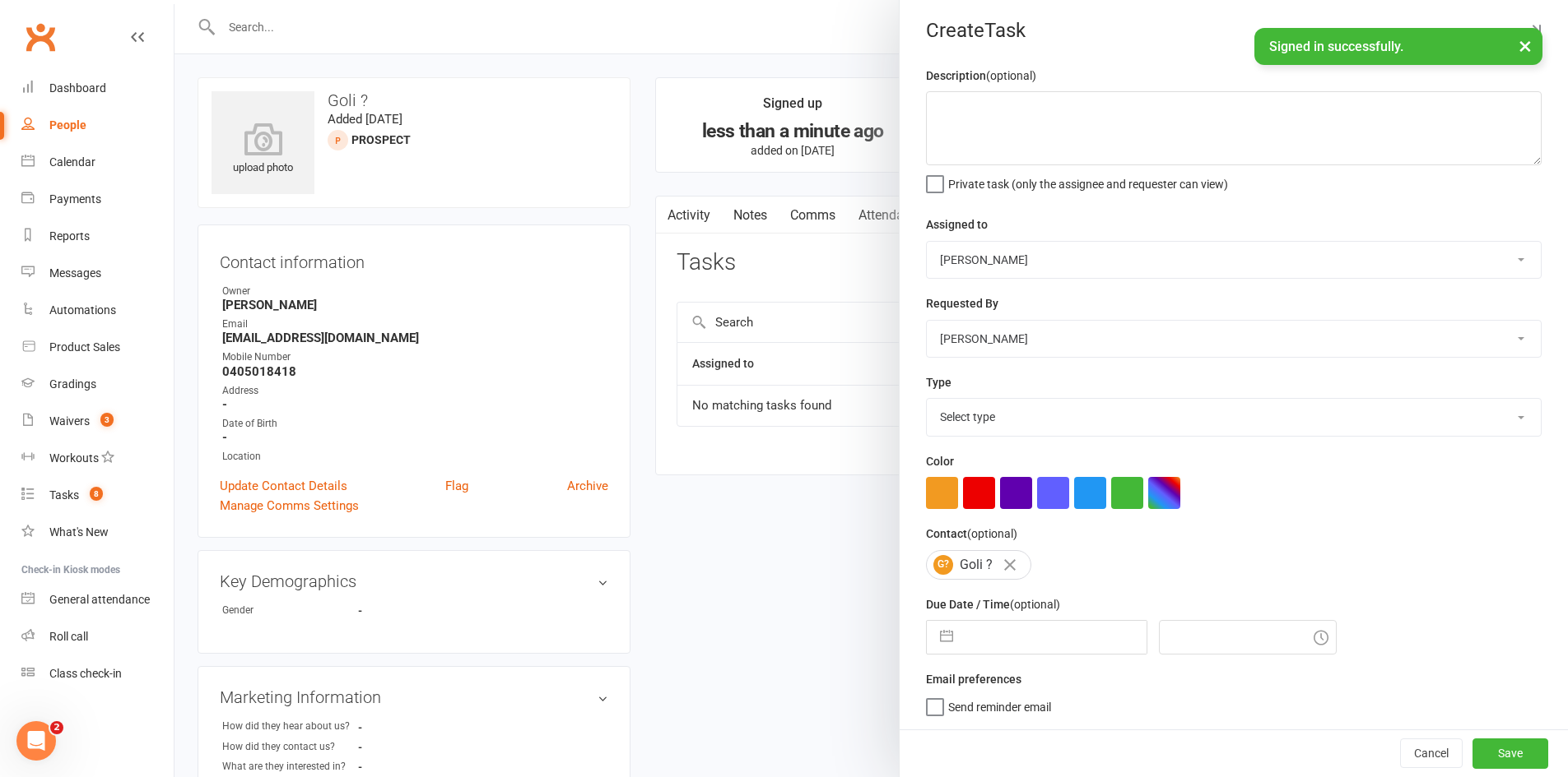
select select "6"
select select "2025"
select select "7"
select select "2025"
select select "8"
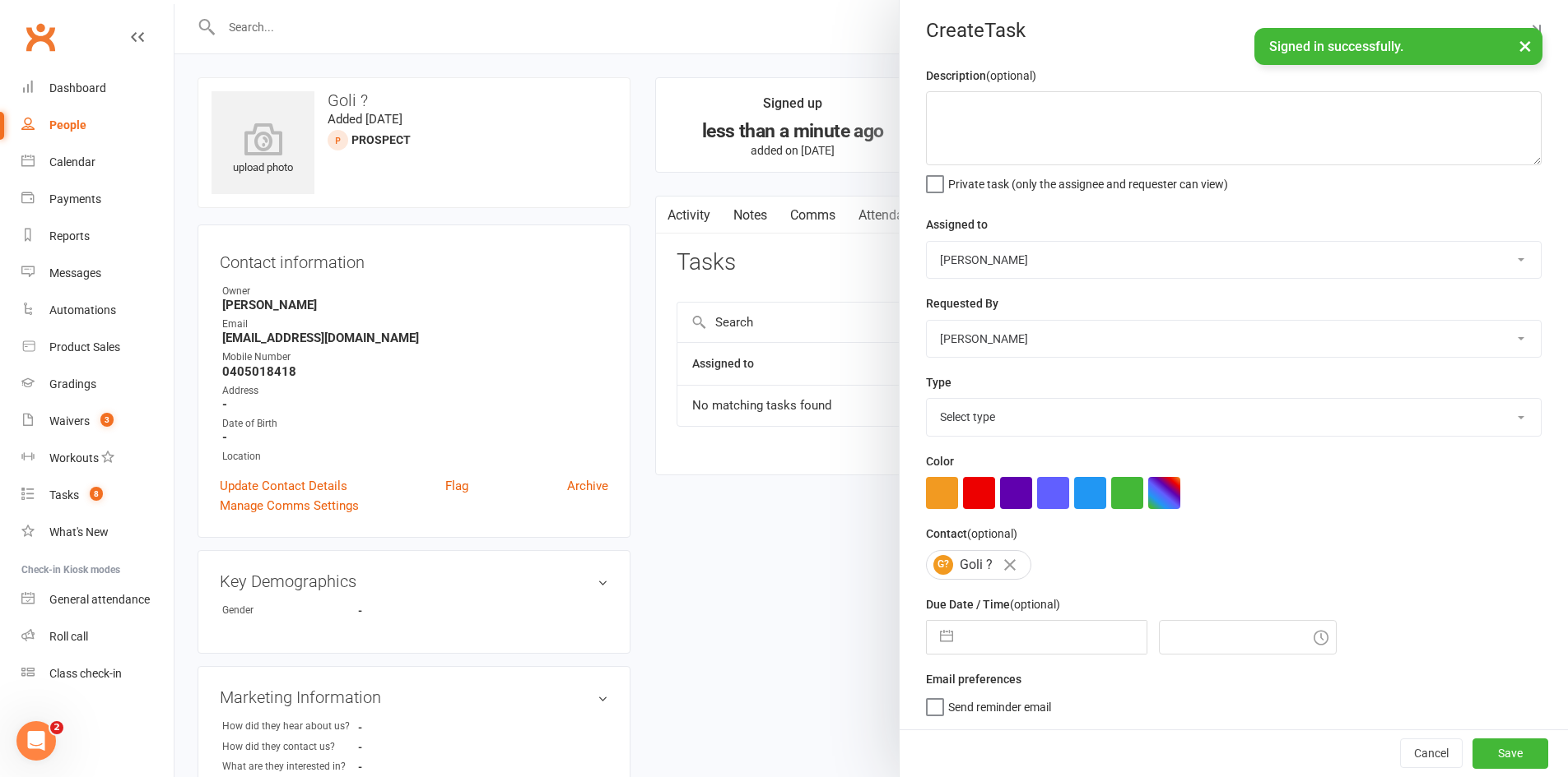
select select "2025"
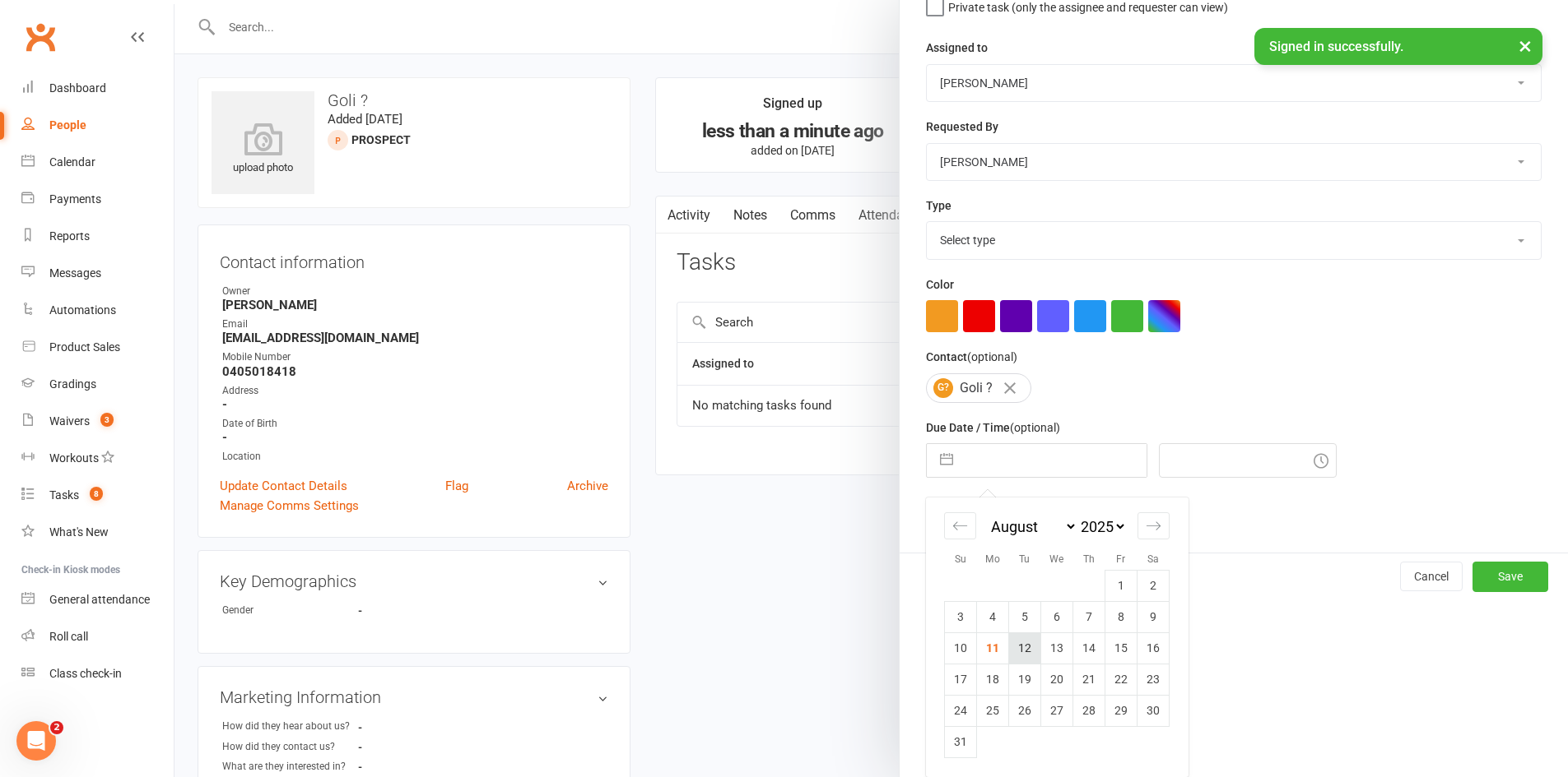
click at [1020, 660] on td "12" at bounding box center [1025, 648] width 32 height 32
type input "12 Aug 2025"
type input "12:15pm"
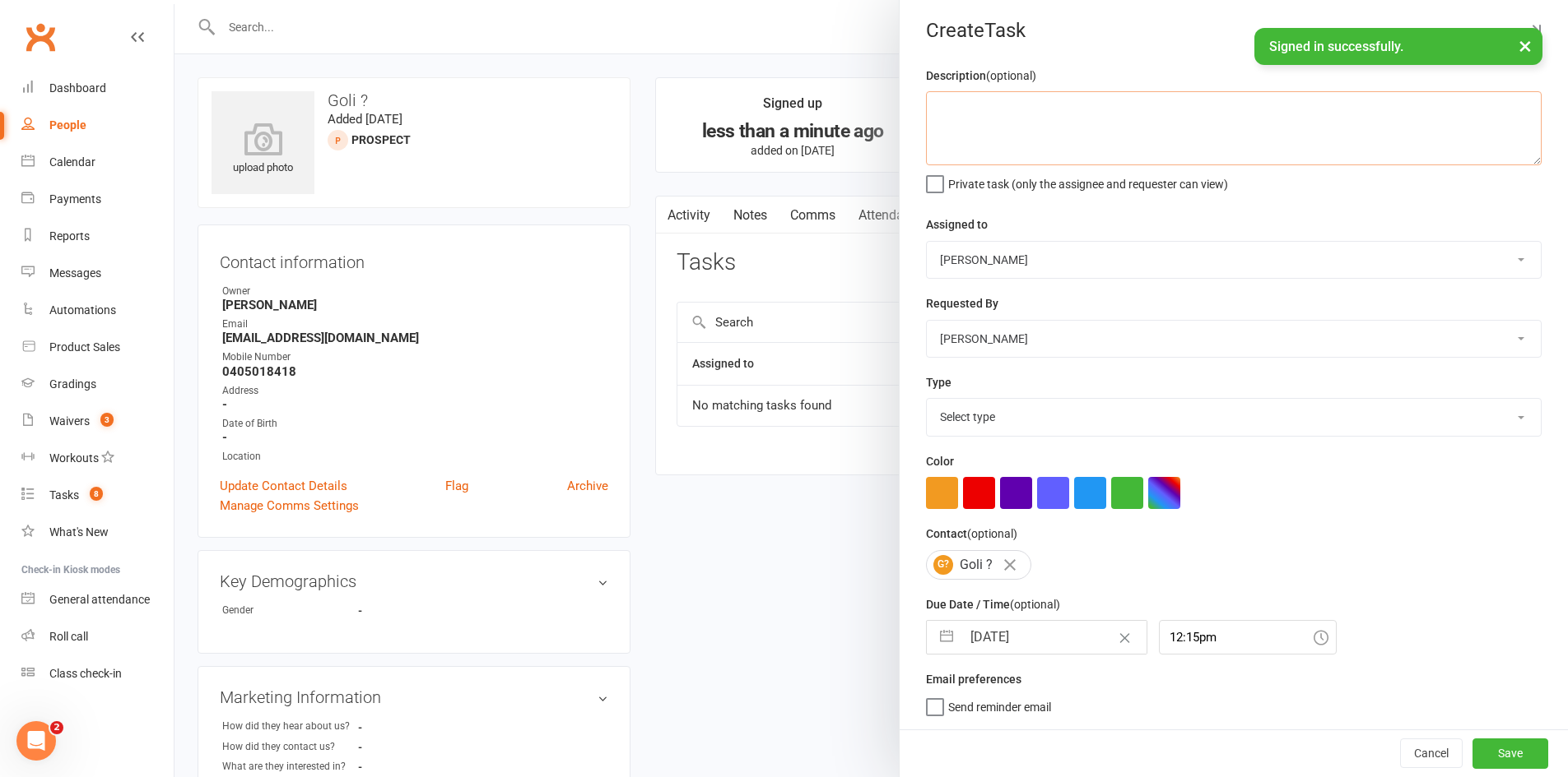
click at [985, 140] on textarea at bounding box center [1233, 128] width 615 height 74
type textarea "call re trial"
click at [1012, 406] on select "Select type Cmonnnn E-mail Financial Follow-up Help Just do it Letting ya know …" at bounding box center [1234, 417] width 614 height 36
select select "6641"
click at [927, 399] on select "Select type Cmonnnn E-mail Financial Follow-up Help Just do it Letting ya know …" at bounding box center [1234, 417] width 614 height 36
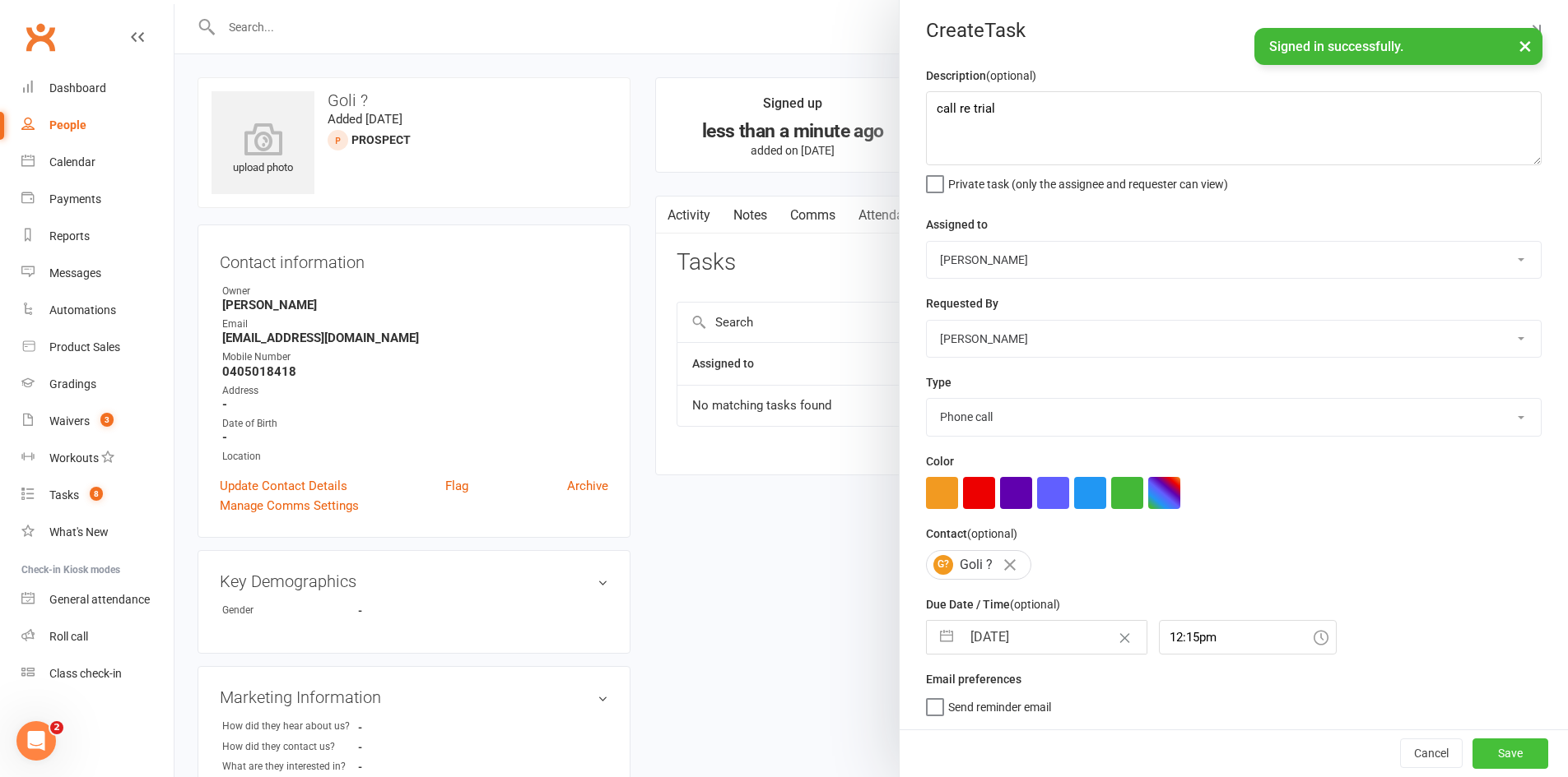
click at [1473, 757] on button "Save" at bounding box center [1510, 753] width 76 height 30
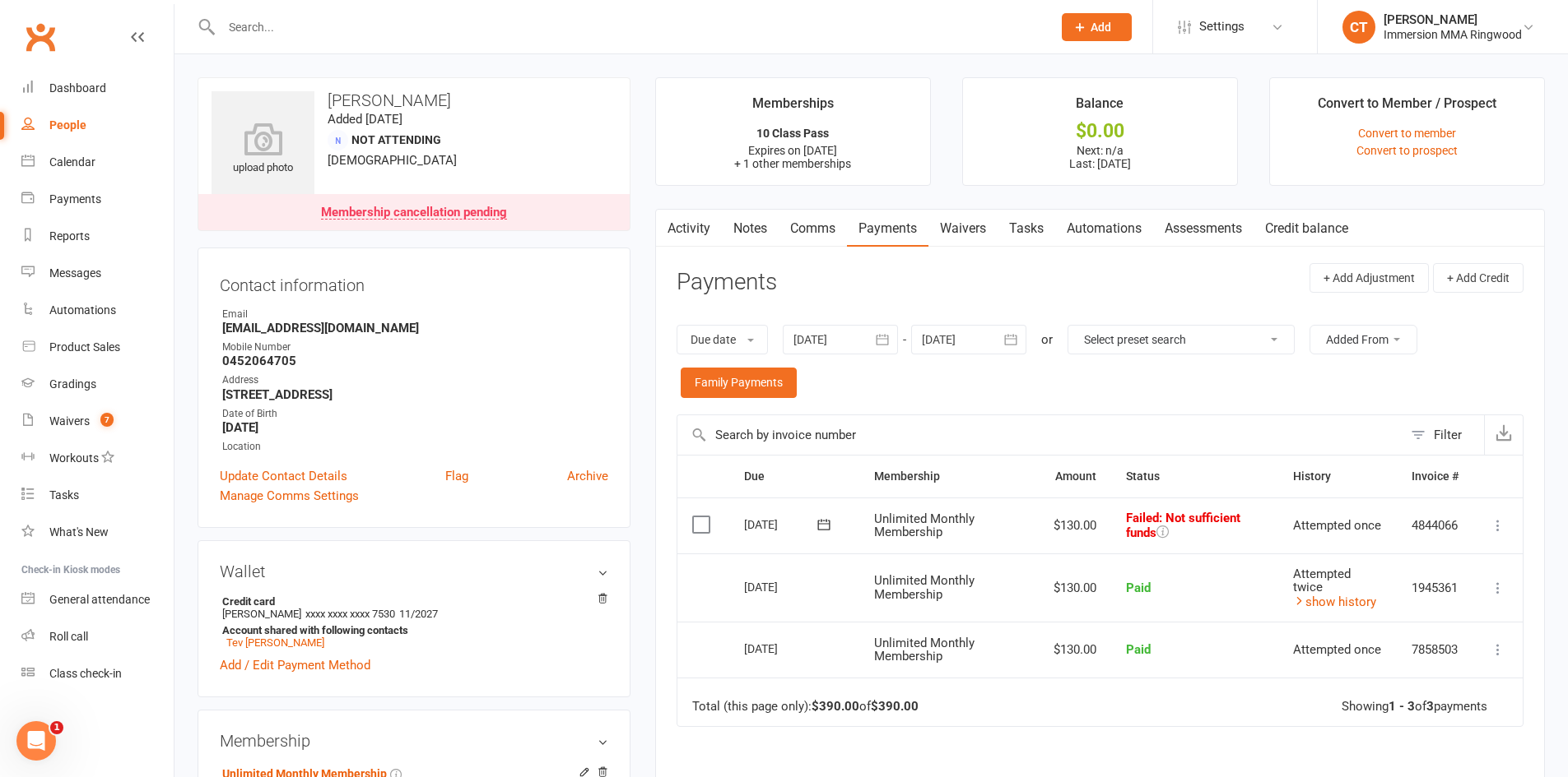
click at [828, 523] on icon at bounding box center [823, 525] width 16 height 16
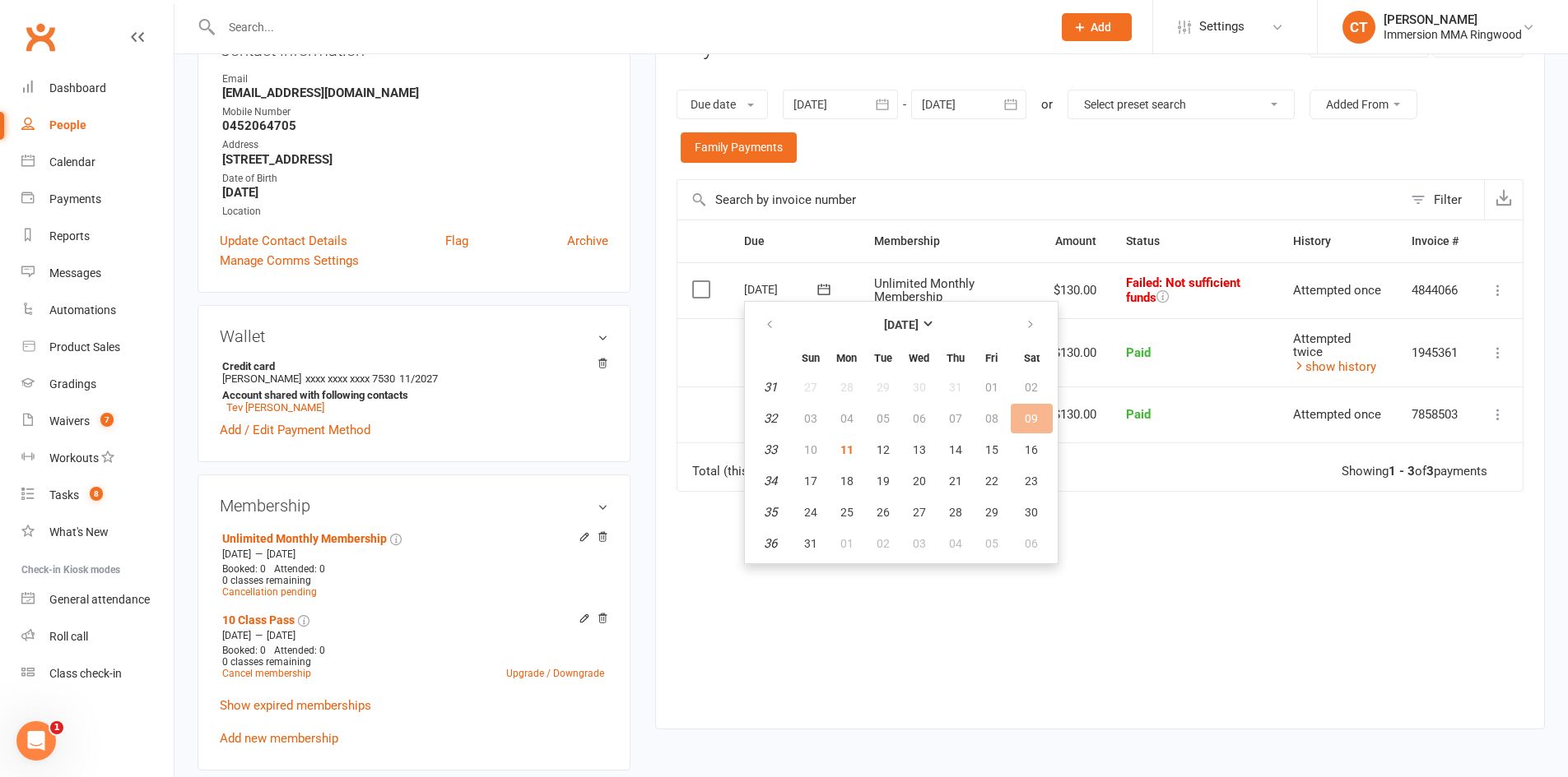
scroll to position [274, 0]
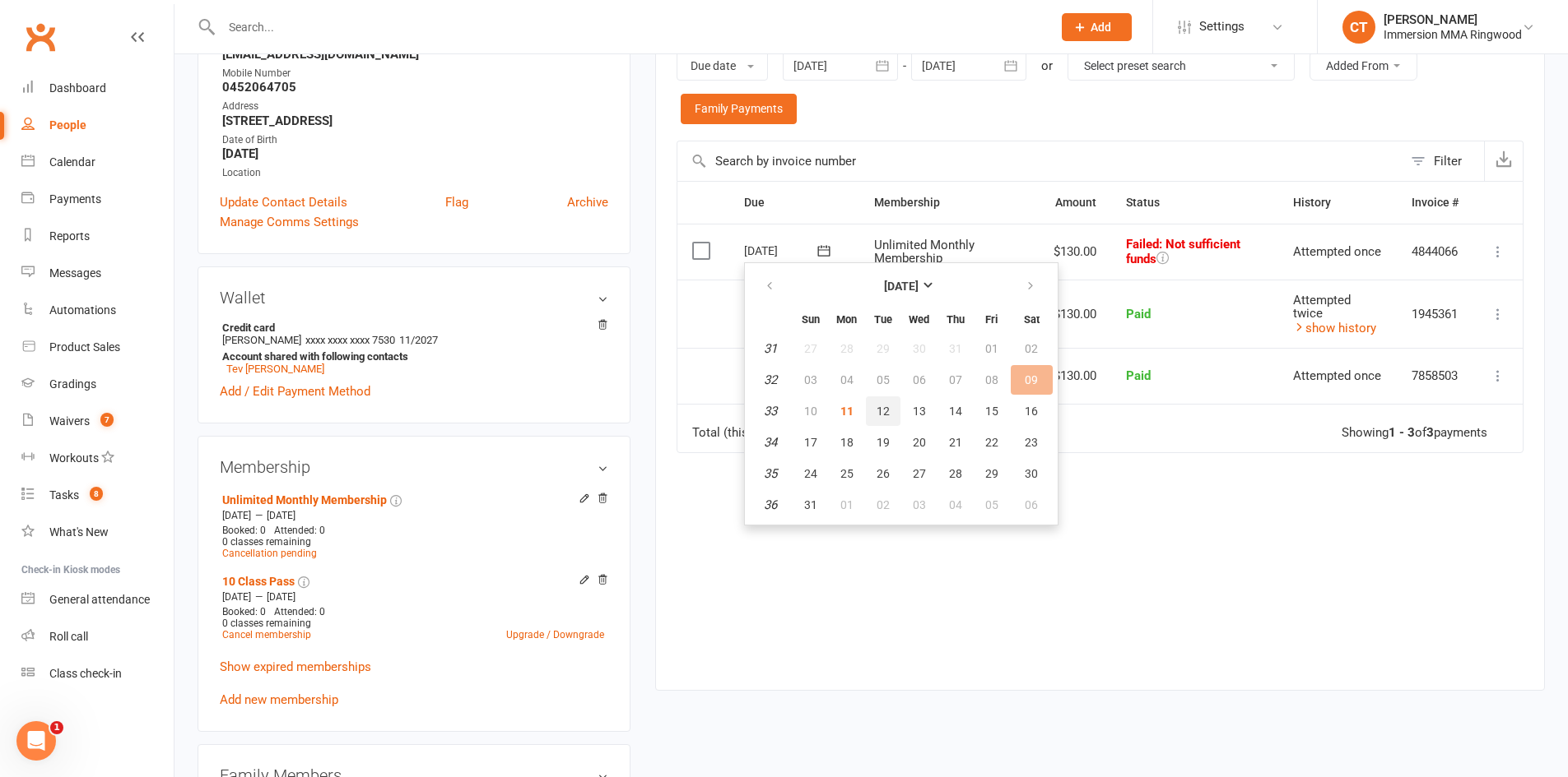
click at [876, 413] on span "12" at bounding box center [883, 411] width 14 height 14
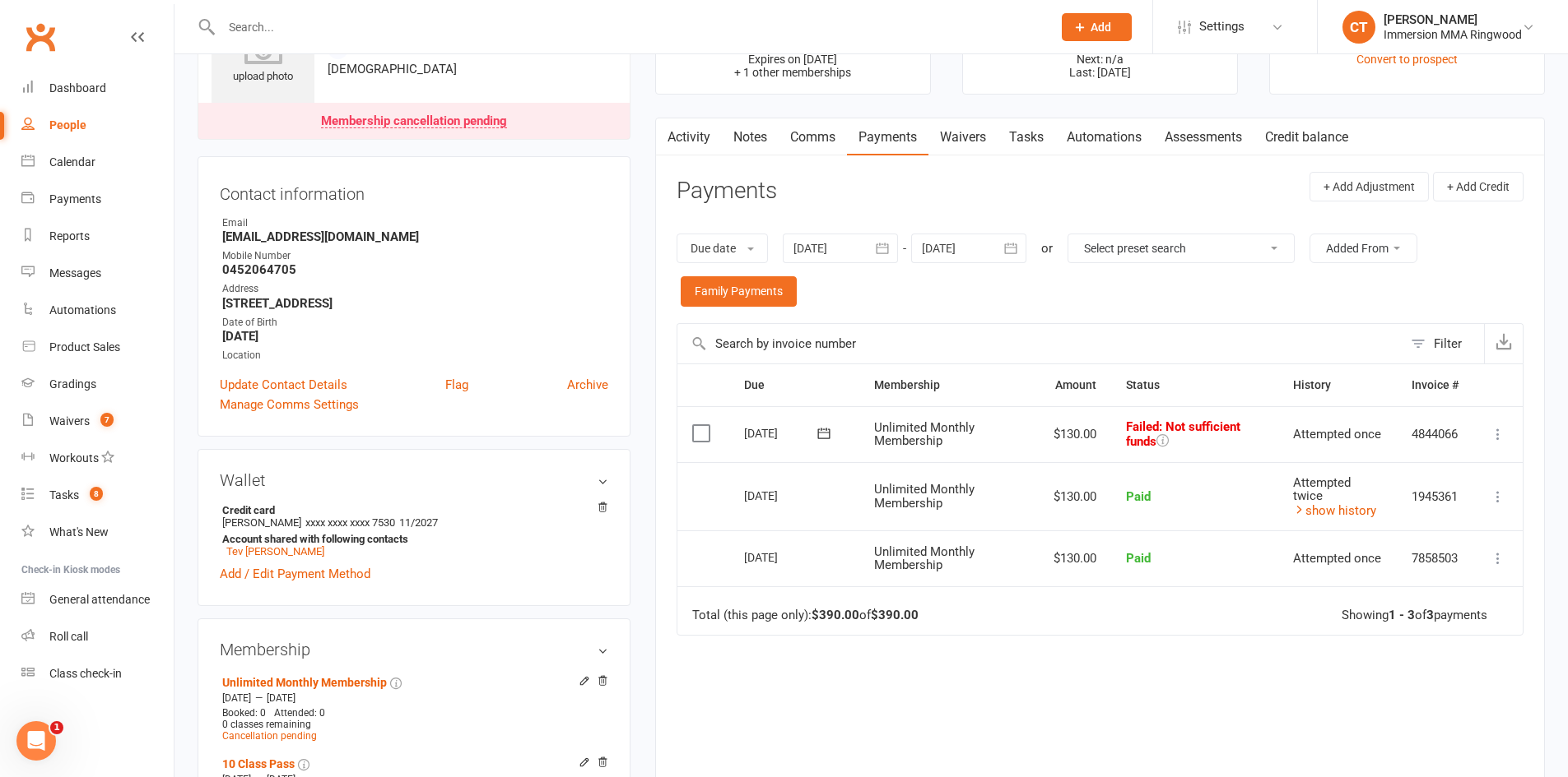
scroll to position [0, 0]
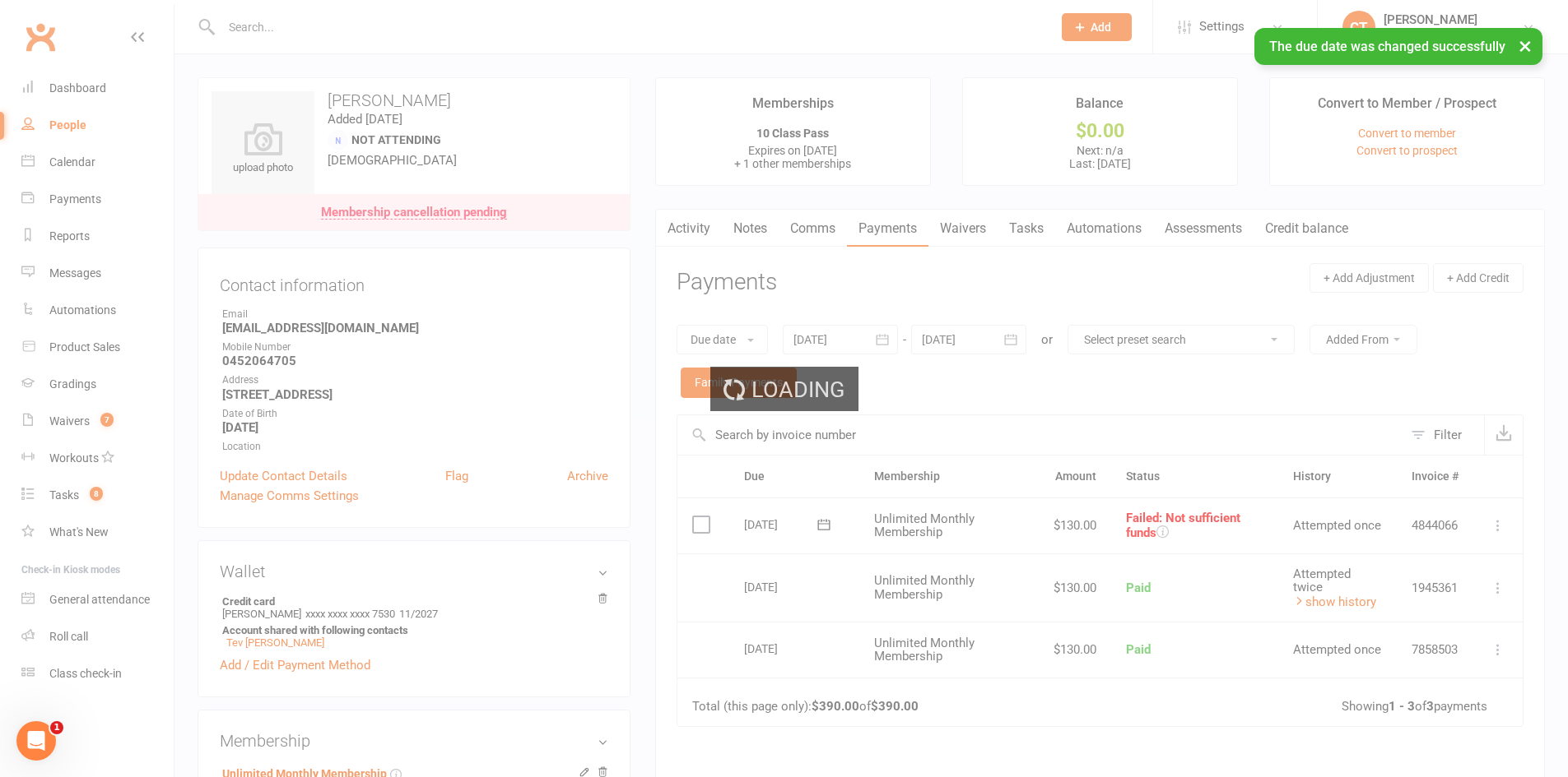
click at [806, 236] on link "Comms" at bounding box center [812, 229] width 68 height 38
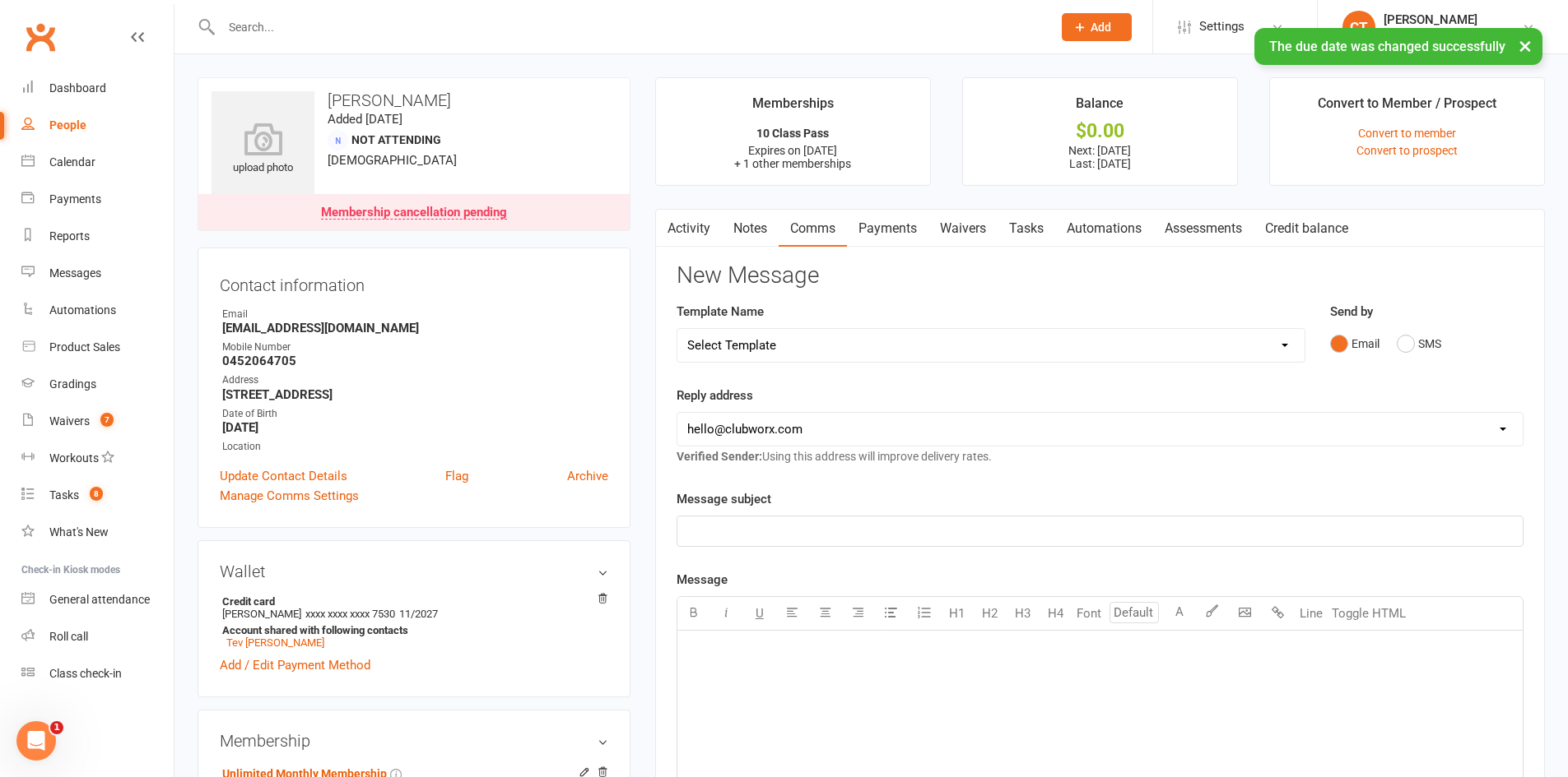
click at [785, 348] on select "Select Template [SMS] [PERSON_NAME] - Call back message [SMS] Mark- Call back m…" at bounding box center [991, 345] width 627 height 33
select select "17"
click at [677, 329] on select "Select Template [SMS] [PERSON_NAME] - Call back message [SMS] Mark- Call back m…" at bounding box center [991, 345] width 627 height 33
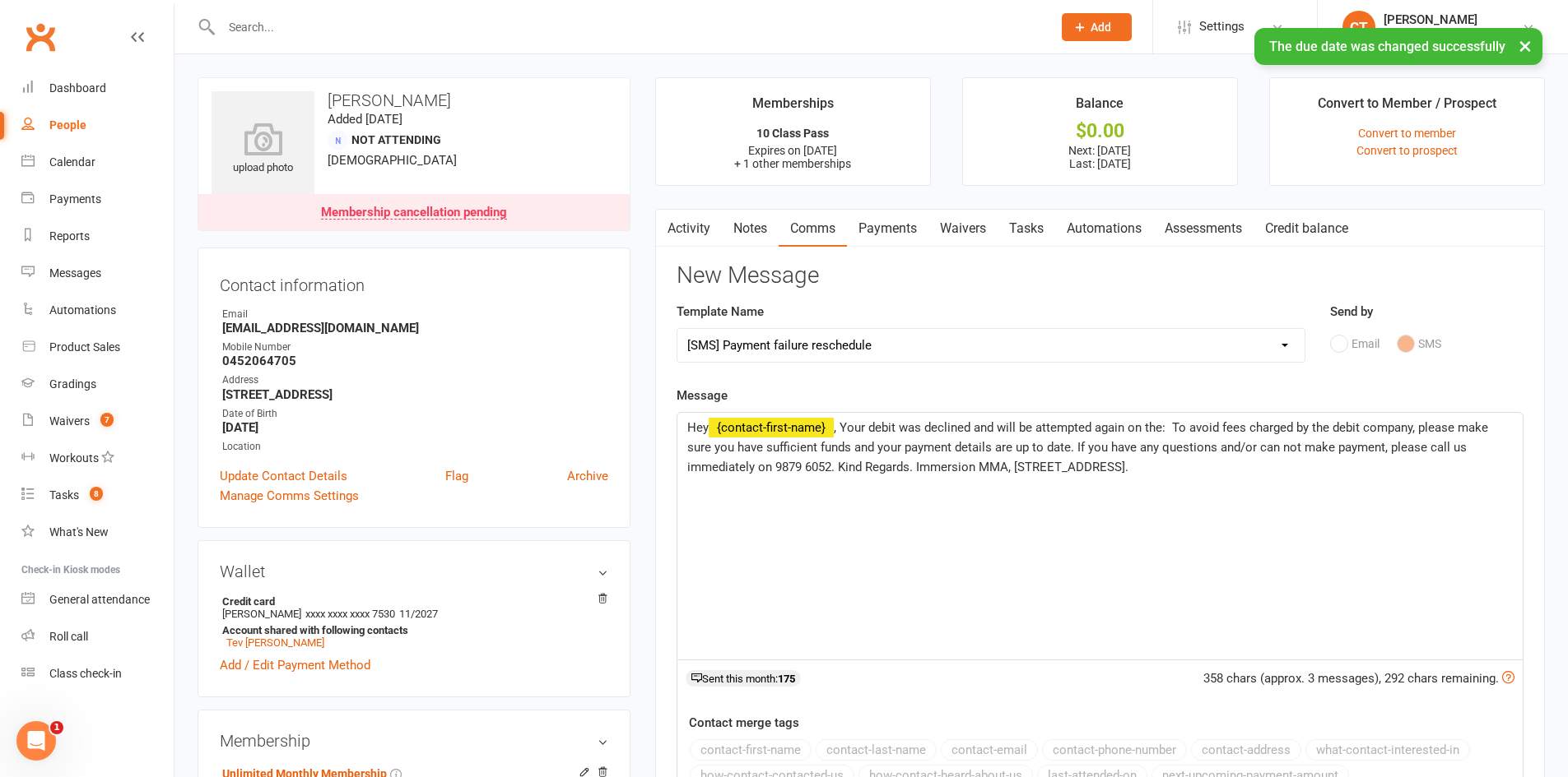
click at [1174, 426] on span ", Your debit was declined and will be attempted again on the: To avoid fees cha…" at bounding box center [1089, 447] width 804 height 54
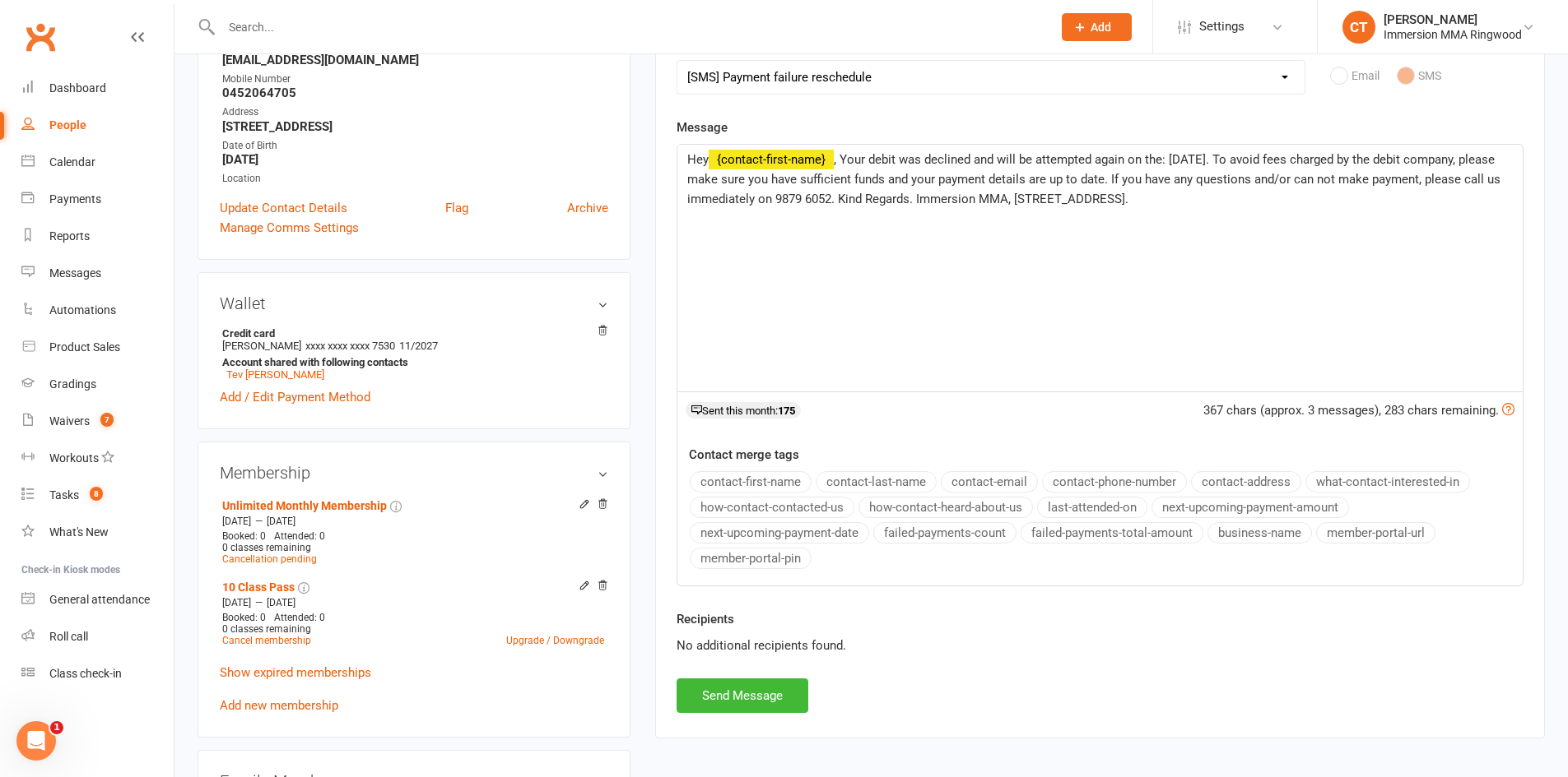
scroll to position [274, 0]
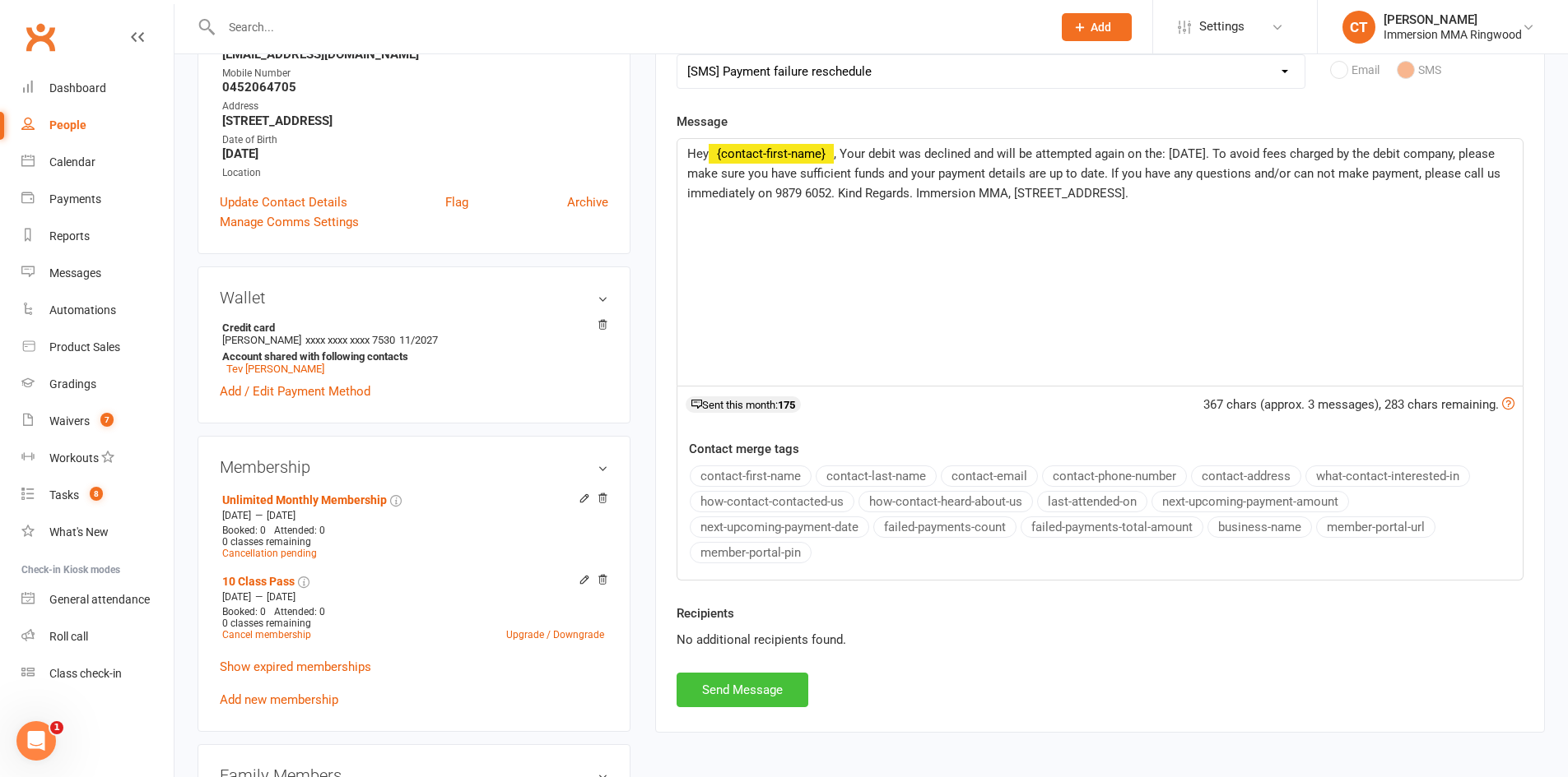
click at [779, 685] on button "Send Message" at bounding box center [742, 690] width 131 height 34
select select
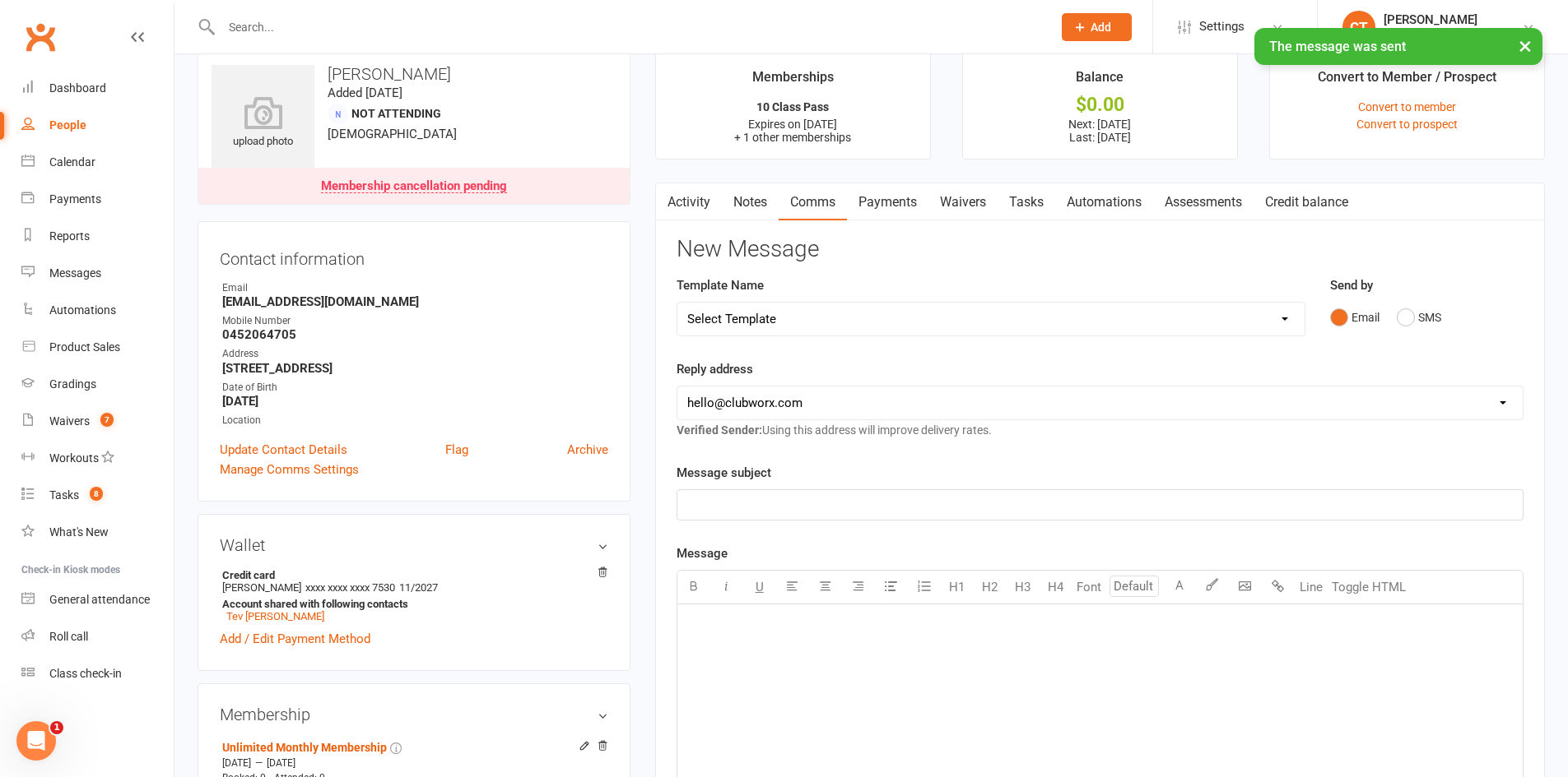
scroll to position [0, 0]
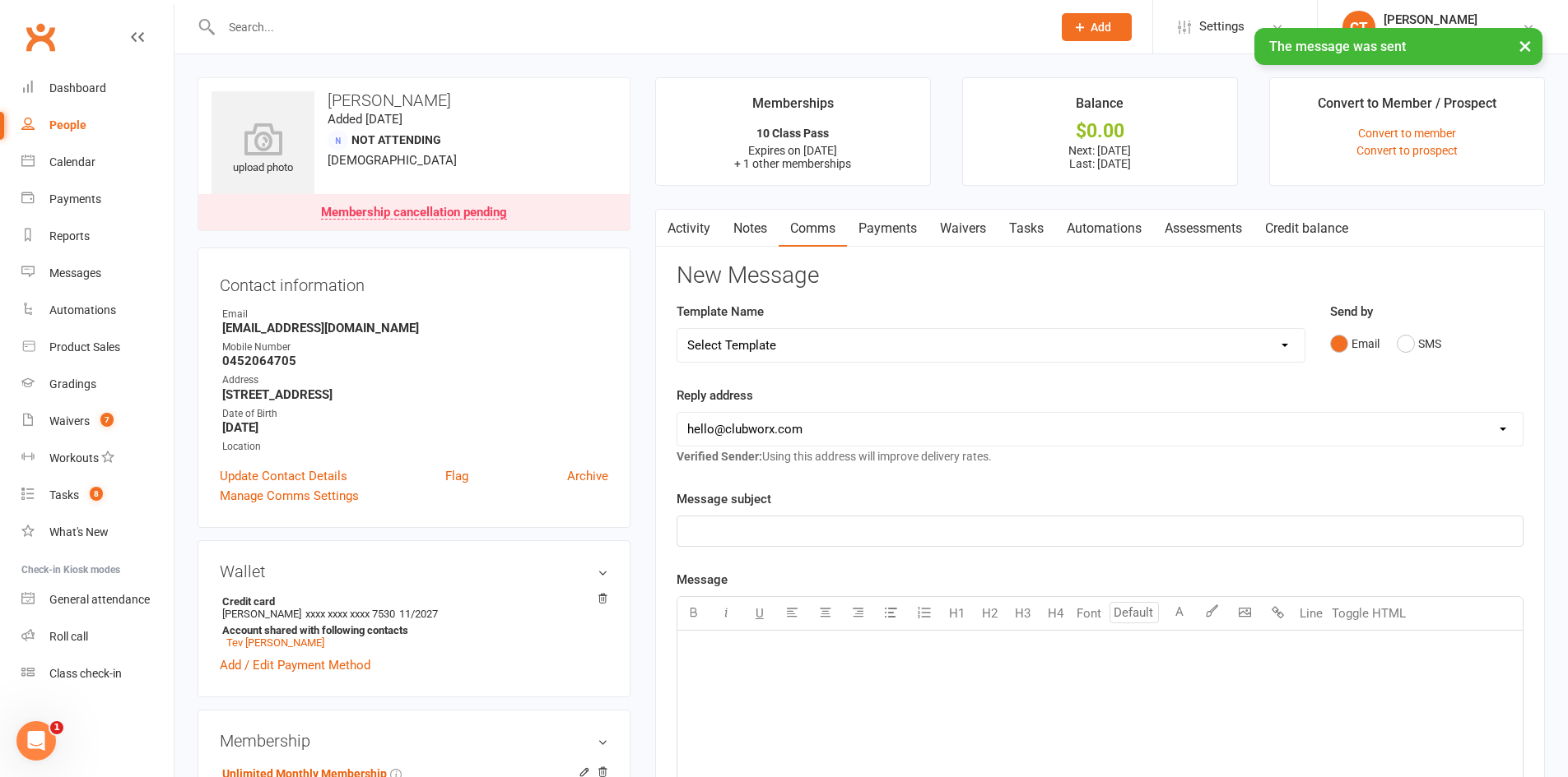
click at [699, 228] on link "Activity" at bounding box center [688, 229] width 66 height 38
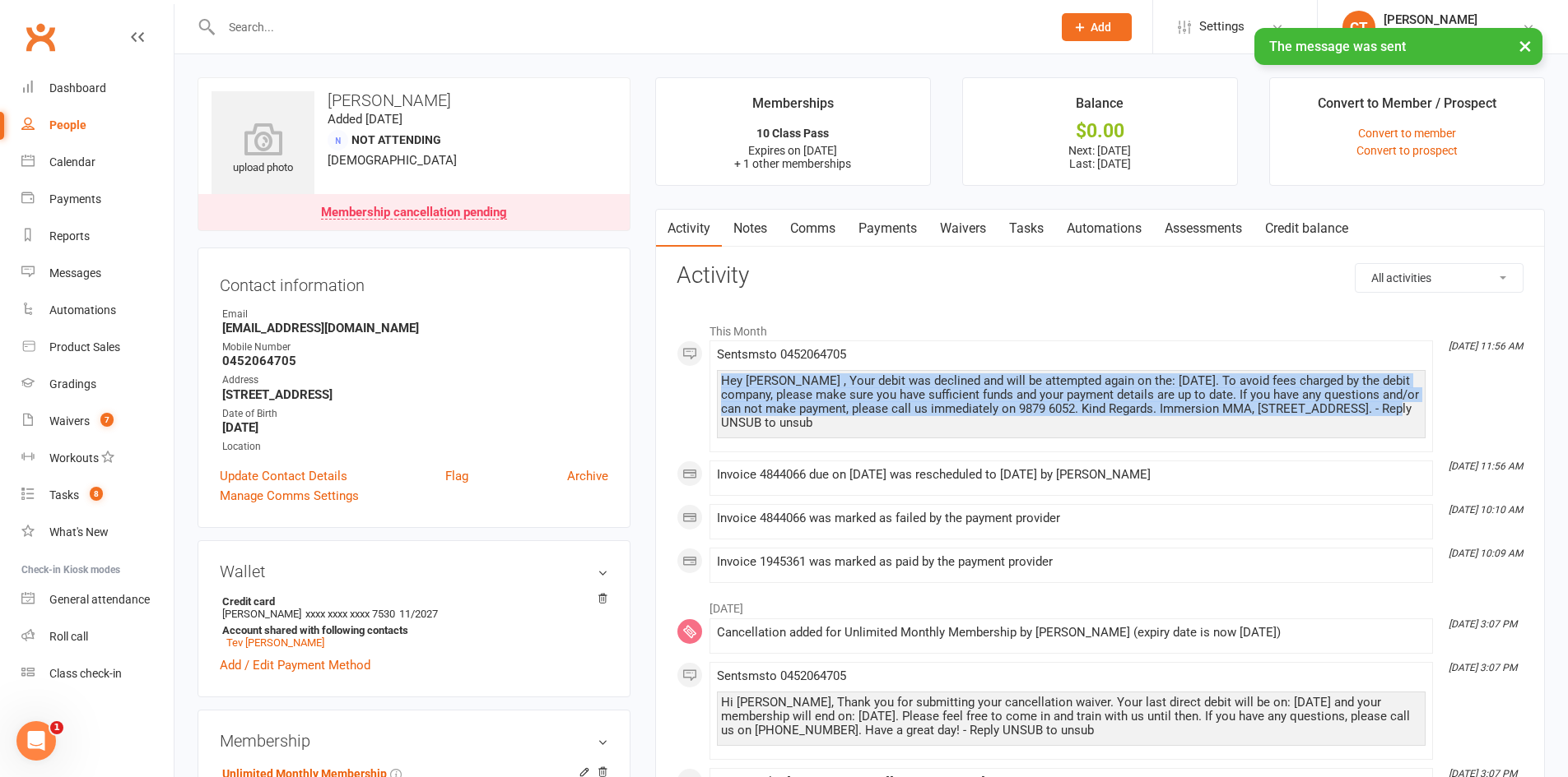
drag, startPoint x: 722, startPoint y: 378, endPoint x: 1419, endPoint y: 413, distance: 697.9
click at [1419, 413] on div "Hey Thushan , Your debit was declined and will be attempted again on the: 12/8/…" at bounding box center [1071, 402] width 701 height 56
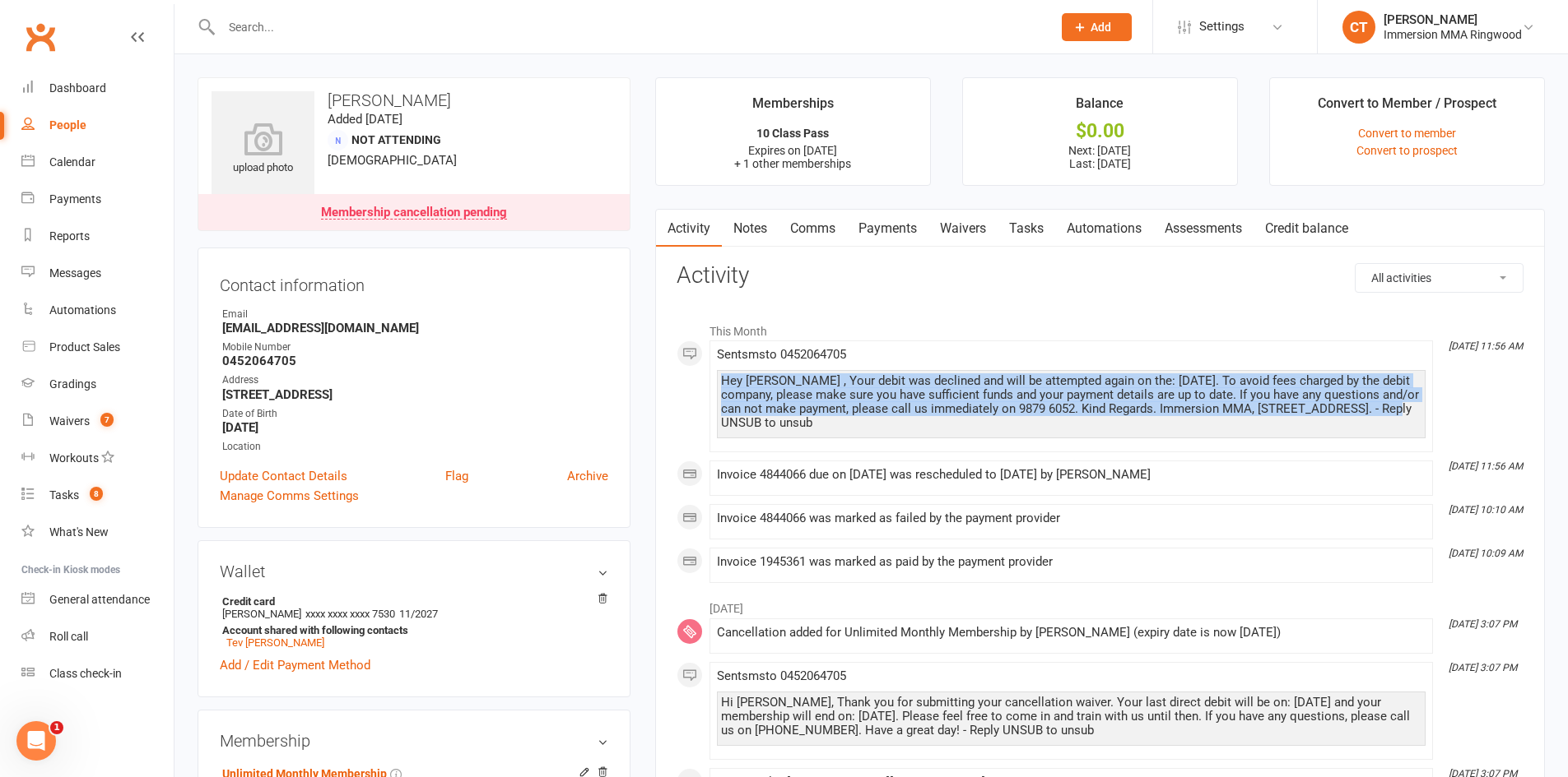
copy div "Hey Thushan , Your debit was declined and will be attempted again on the: 12/8/…"
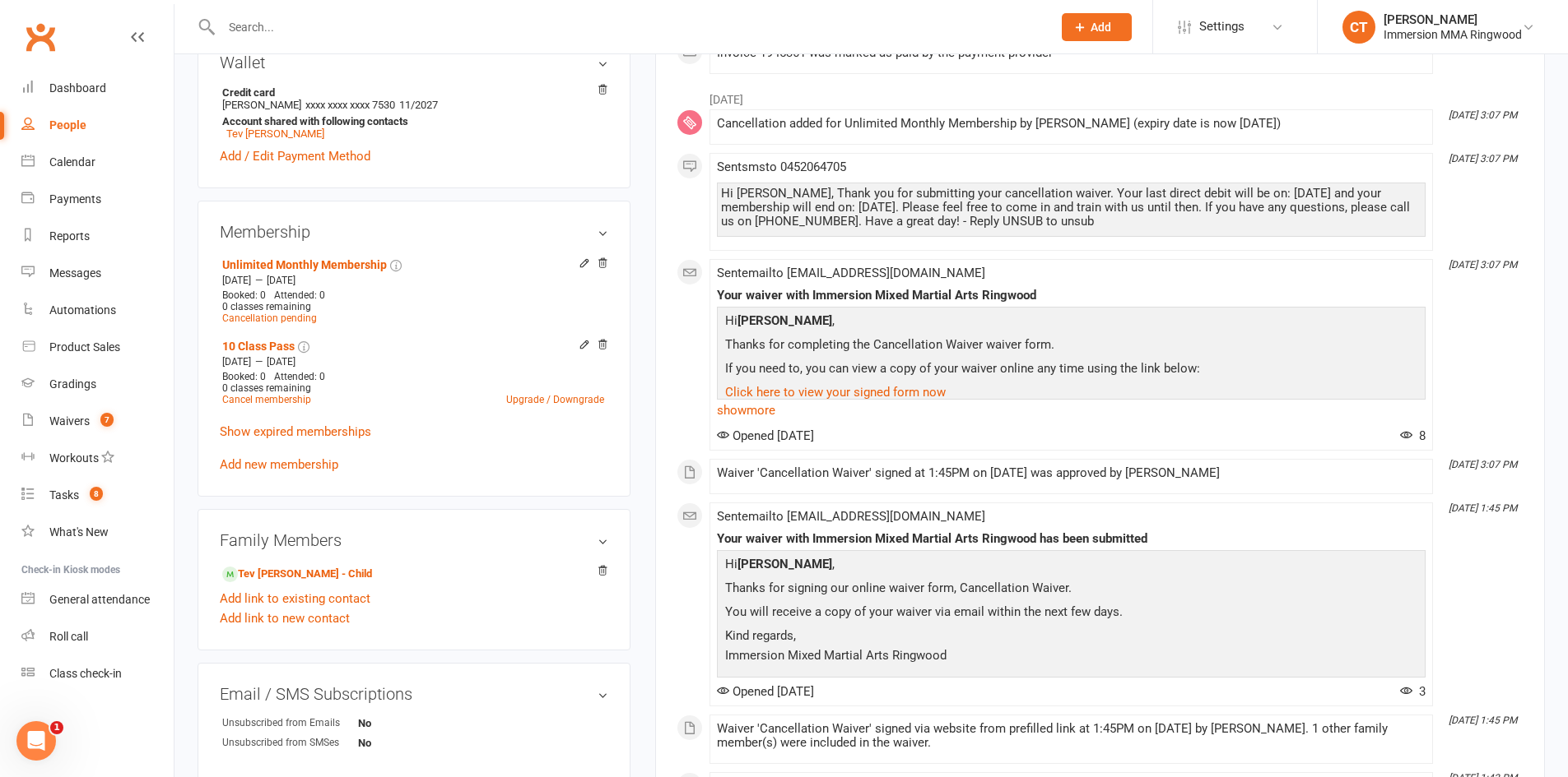
scroll to position [548, 0]
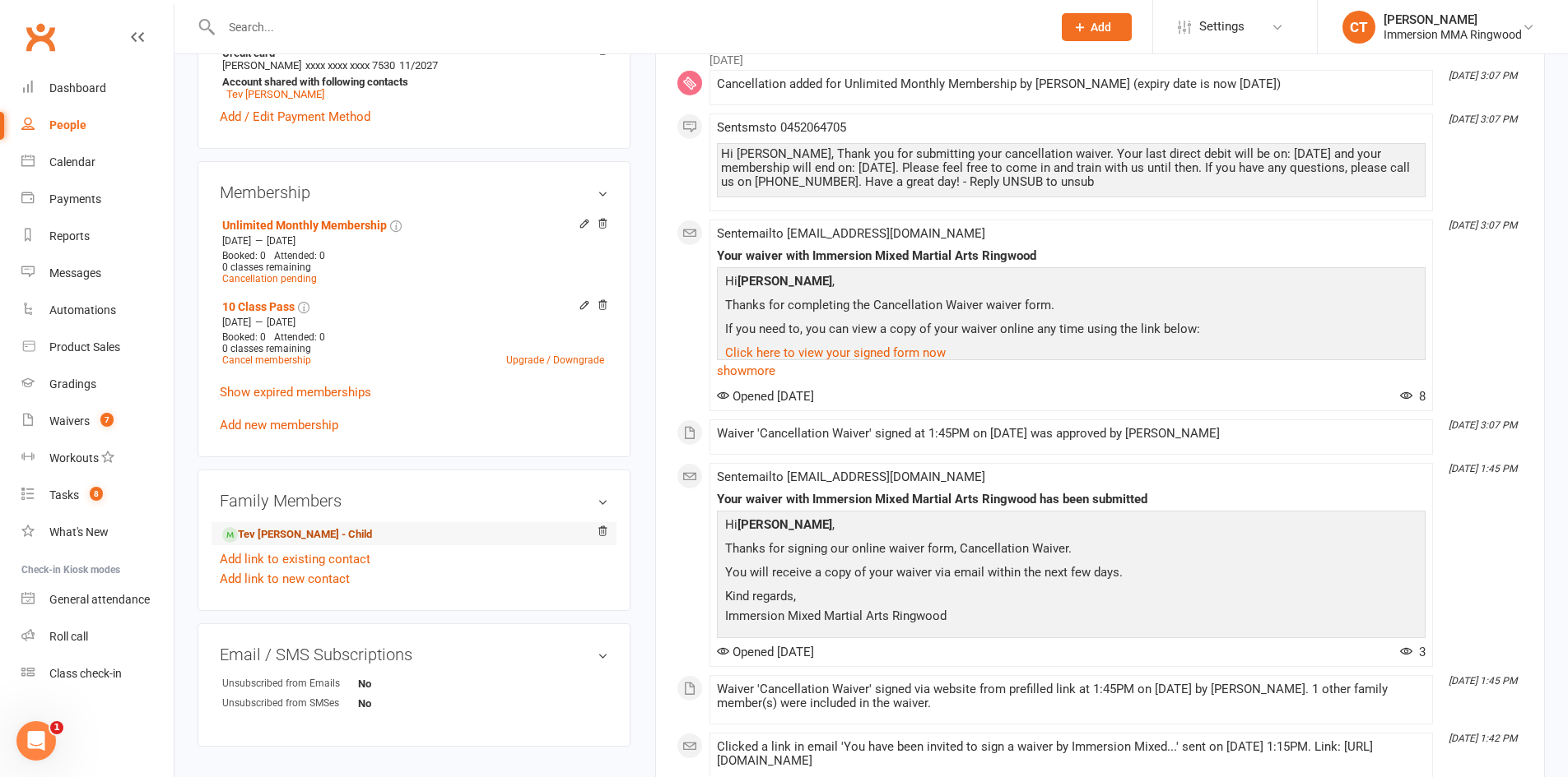
click at [288, 529] on link "Tev Munasinghe - Child" at bounding box center [297, 535] width 150 height 17
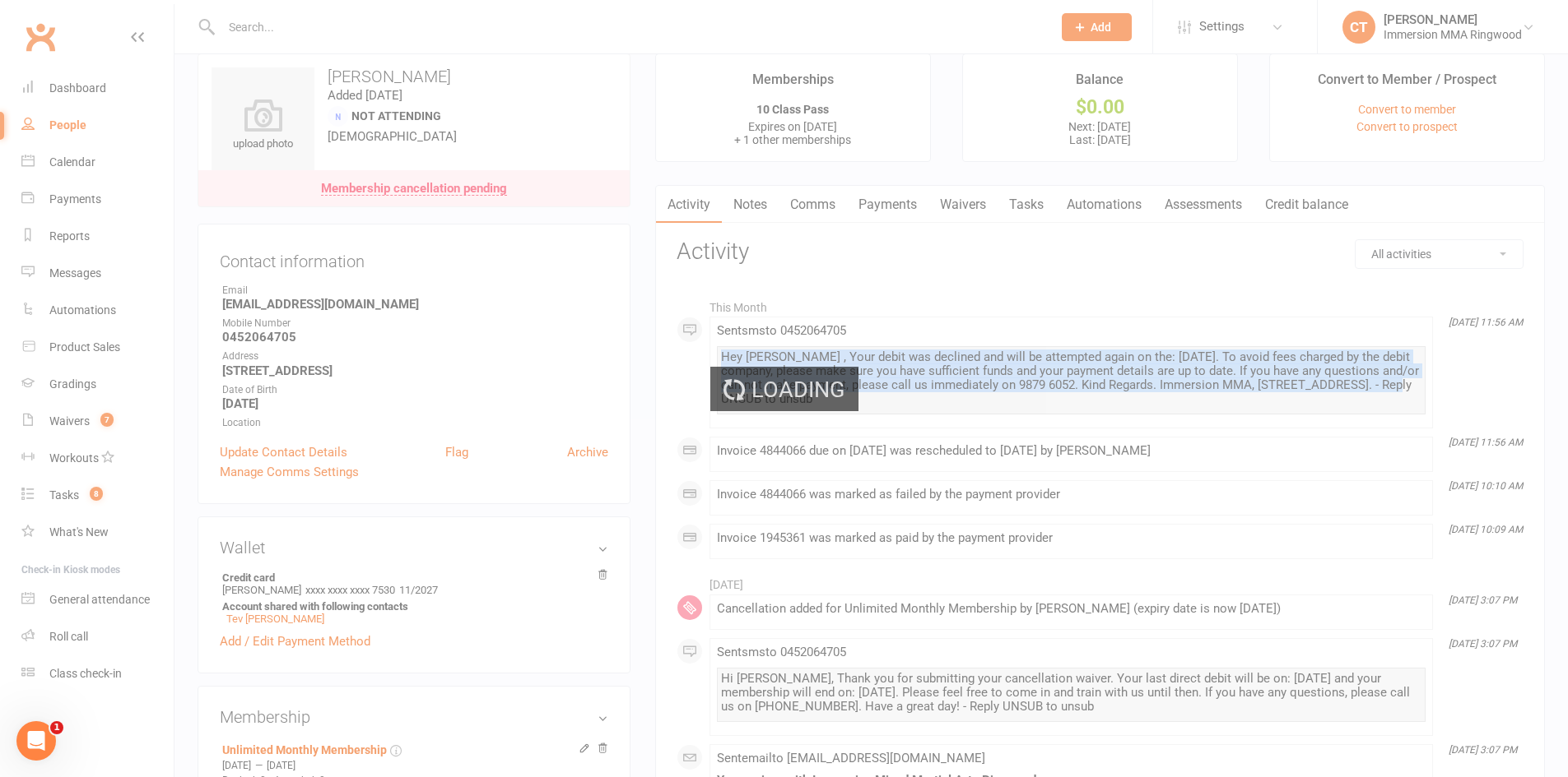
scroll to position [0, 0]
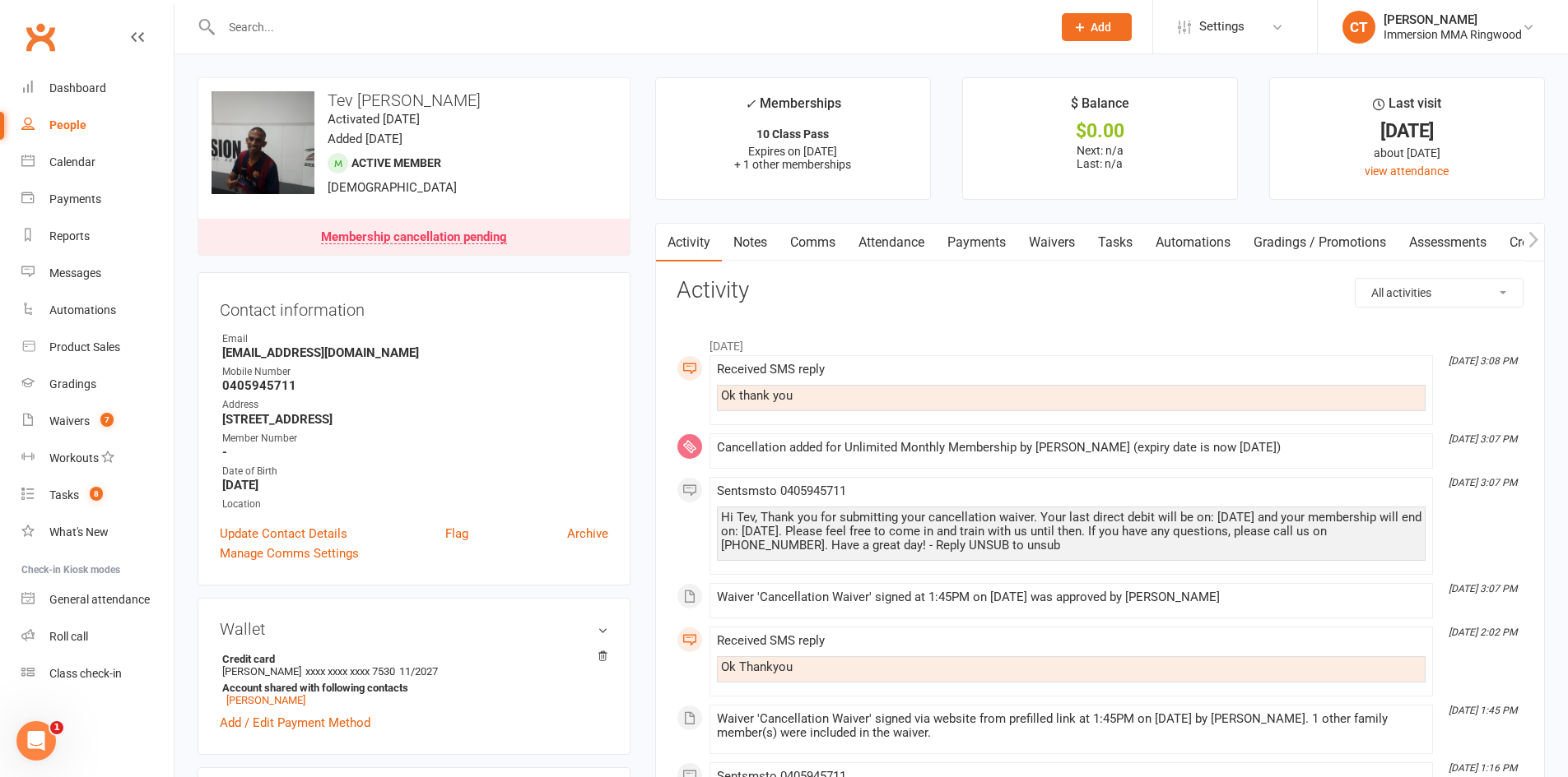
click at [812, 234] on link "Comms" at bounding box center [812, 243] width 68 height 38
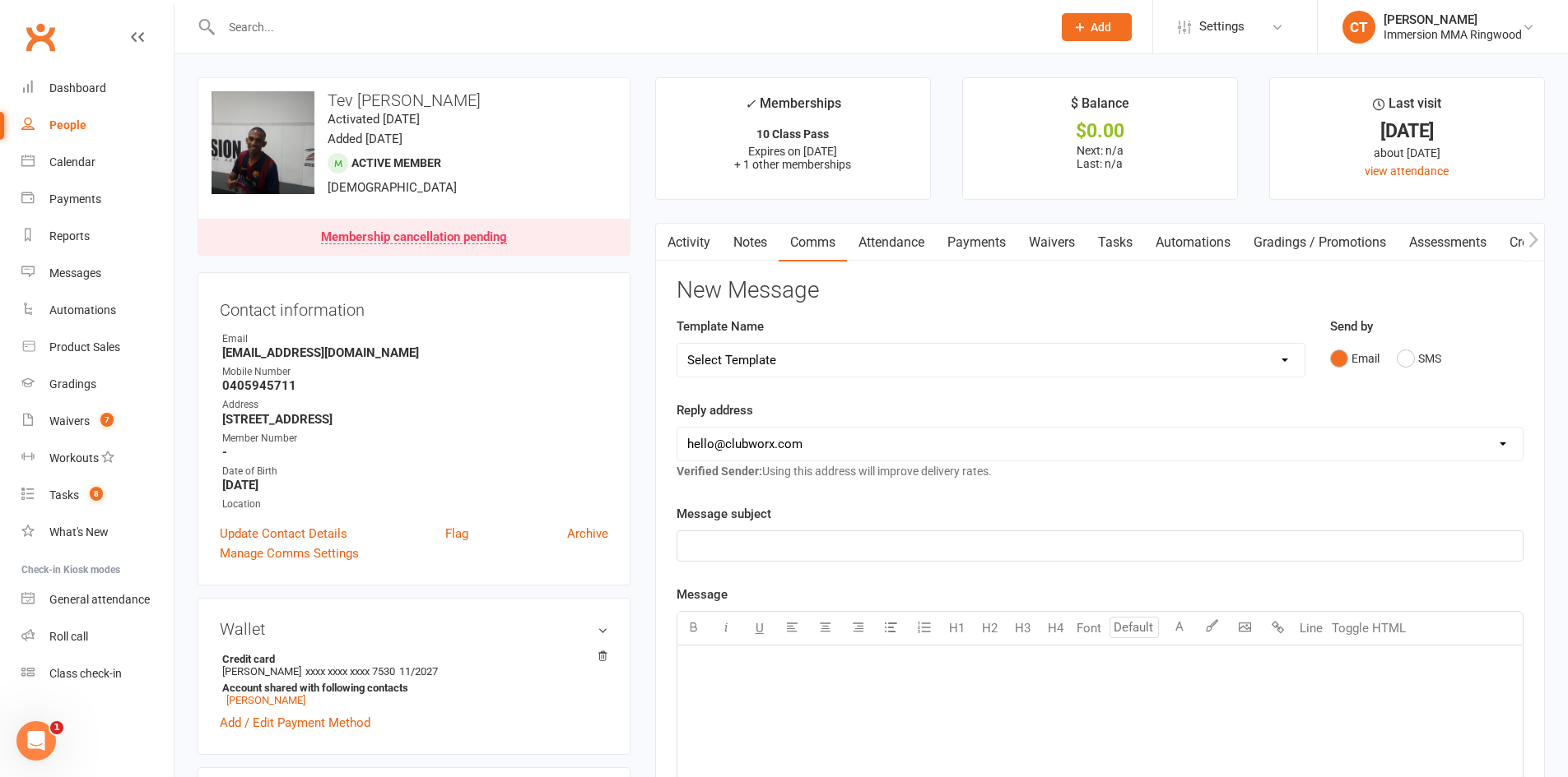
click at [761, 359] on select "Select Template [SMS] [PERSON_NAME] - Call back message [SMS] Mark- Call back m…" at bounding box center [991, 360] width 627 height 33
select select "17"
click at [677, 344] on select "Select Template [SMS] [PERSON_NAME] - Call back message [SMS] Mark- Call back m…" at bounding box center [991, 360] width 627 height 33
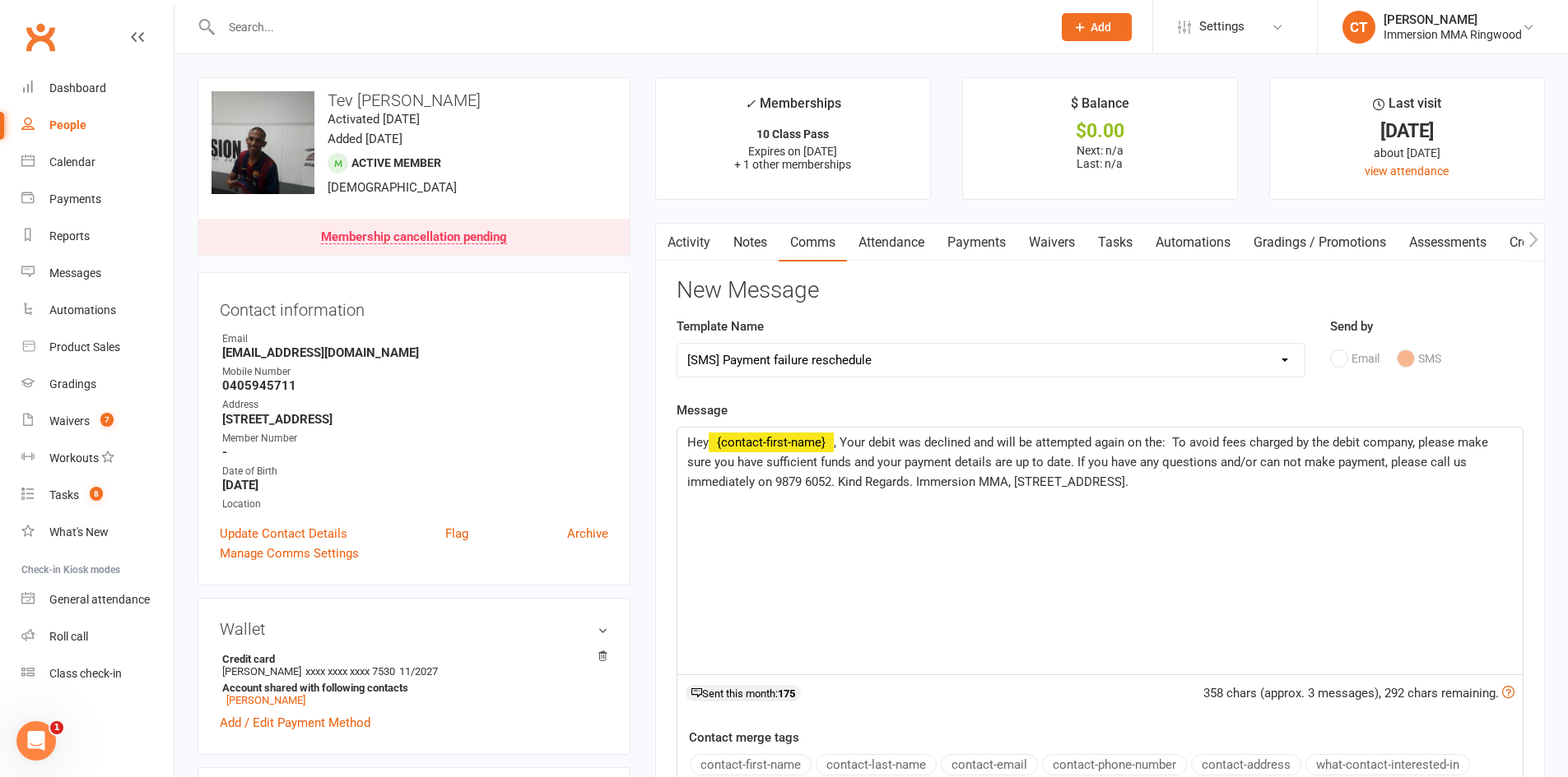
click at [1174, 439] on span ", Your debit was declined and will be attempted again on the: To avoid fees cha…" at bounding box center [1089, 462] width 804 height 54
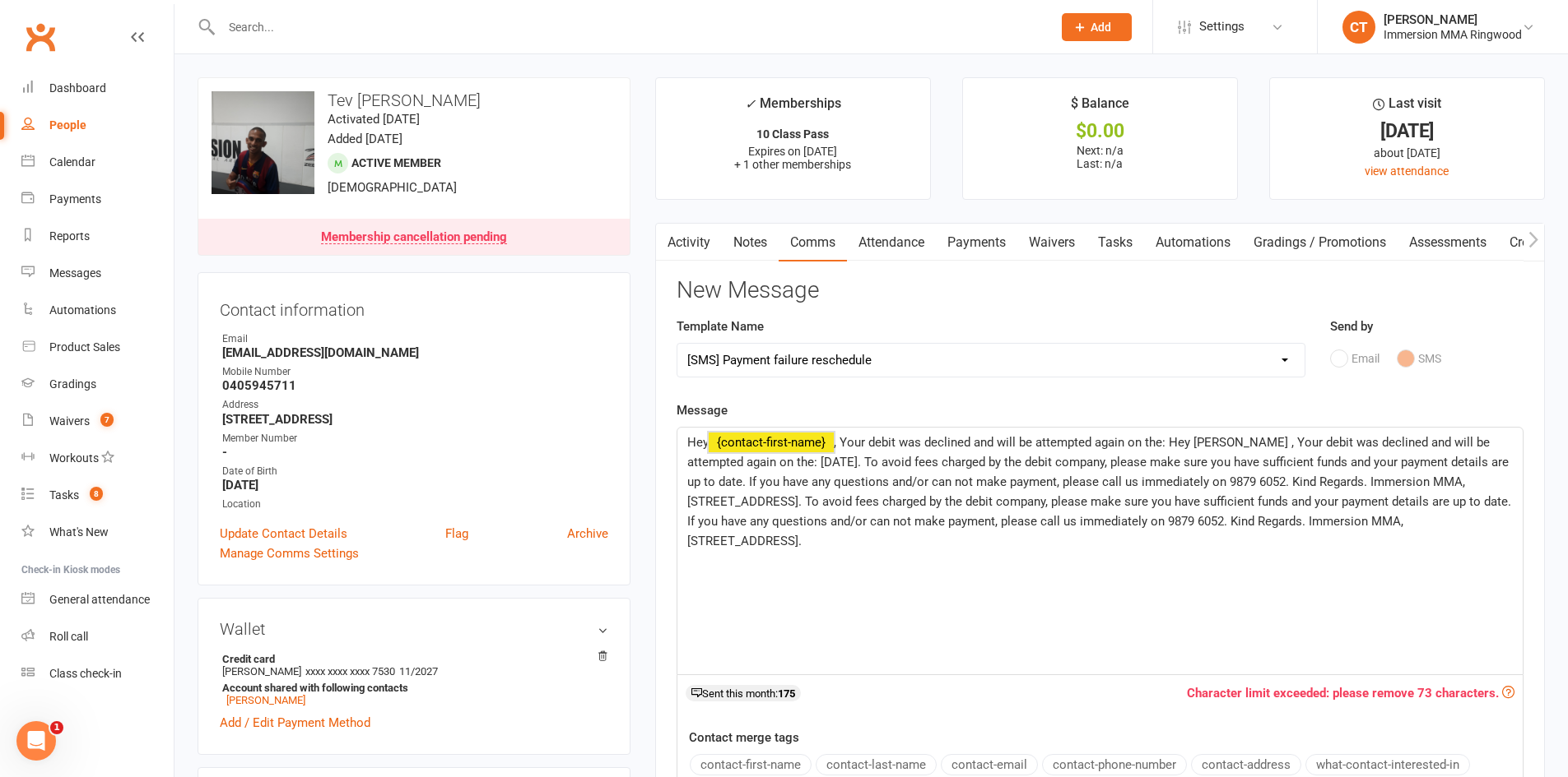
drag, startPoint x: 1481, startPoint y: 530, endPoint x: 648, endPoint y: 367, distance: 848.8
click at [649, 367] on main "✓ Memberships 10 Class Pass Expires on 13th November, 2025 + 1 other membership…" at bounding box center [1100, 557] width 914 height 961
drag, startPoint x: 862, startPoint y: 565, endPoint x: 565, endPoint y: 378, distance: 351.0
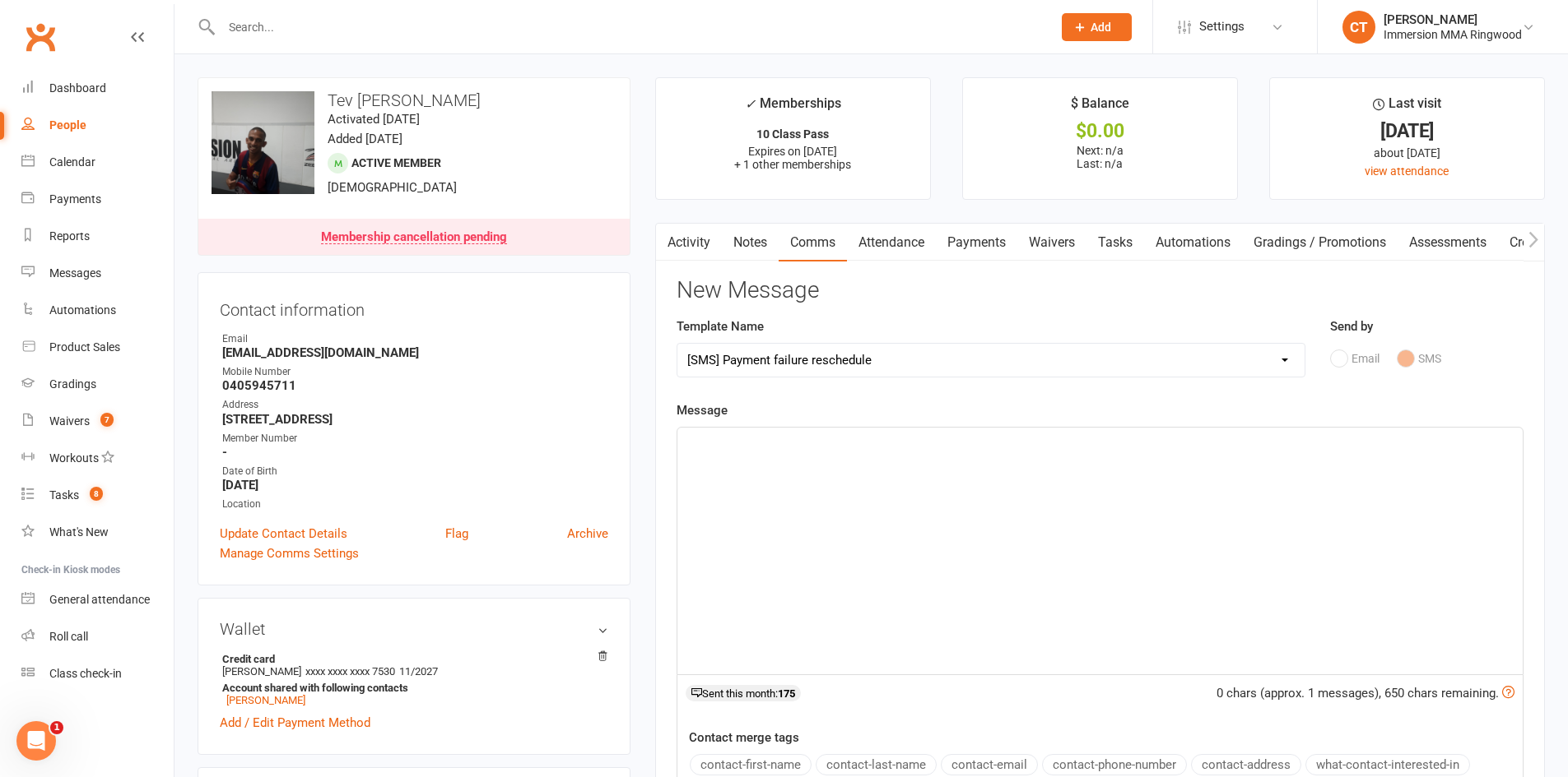
paste div
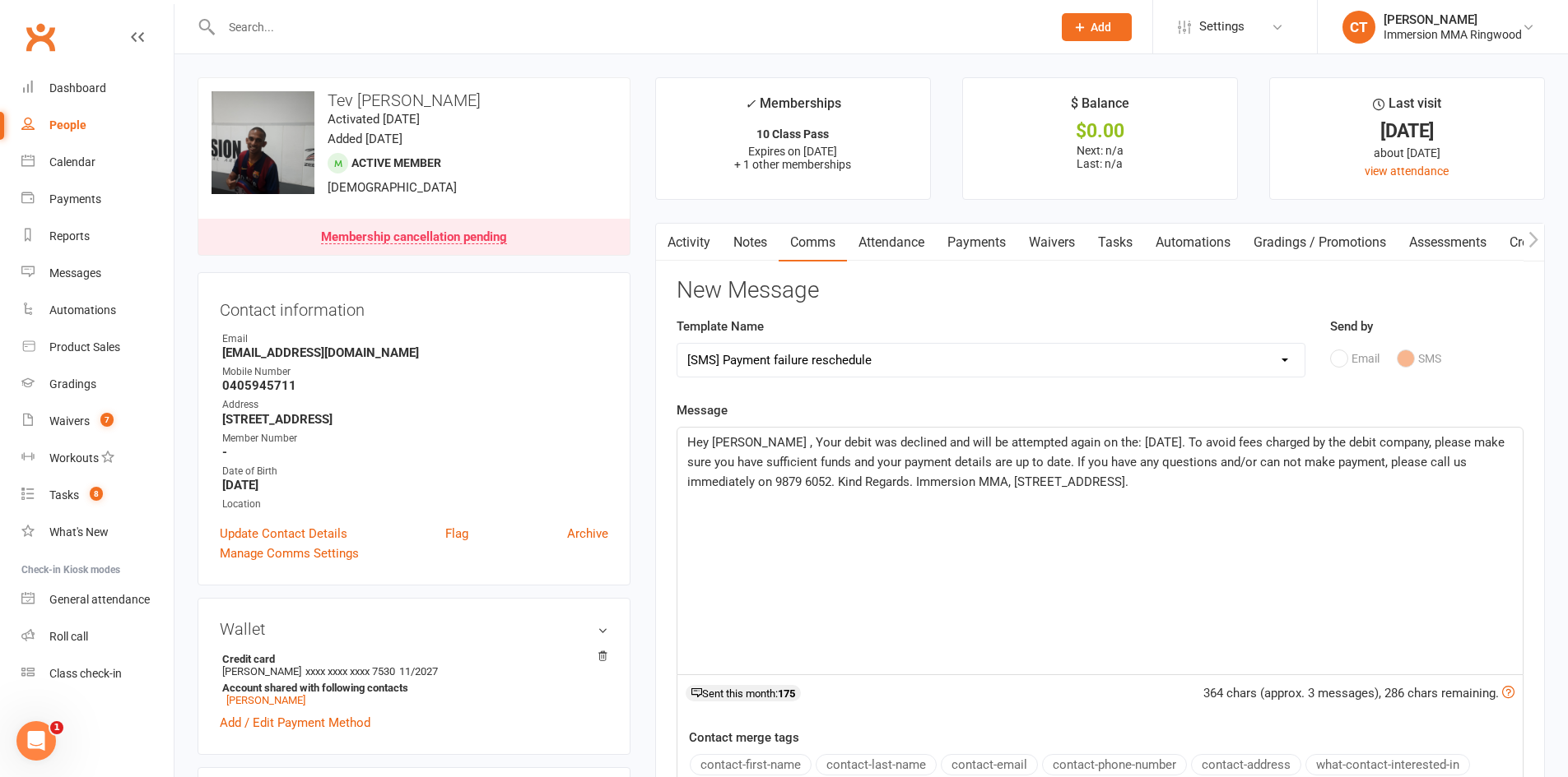
click at [739, 438] on span "Hey Thushan , Your debit was declined and will be attempted again on the: 12/8/…" at bounding box center [1097, 462] width 820 height 54
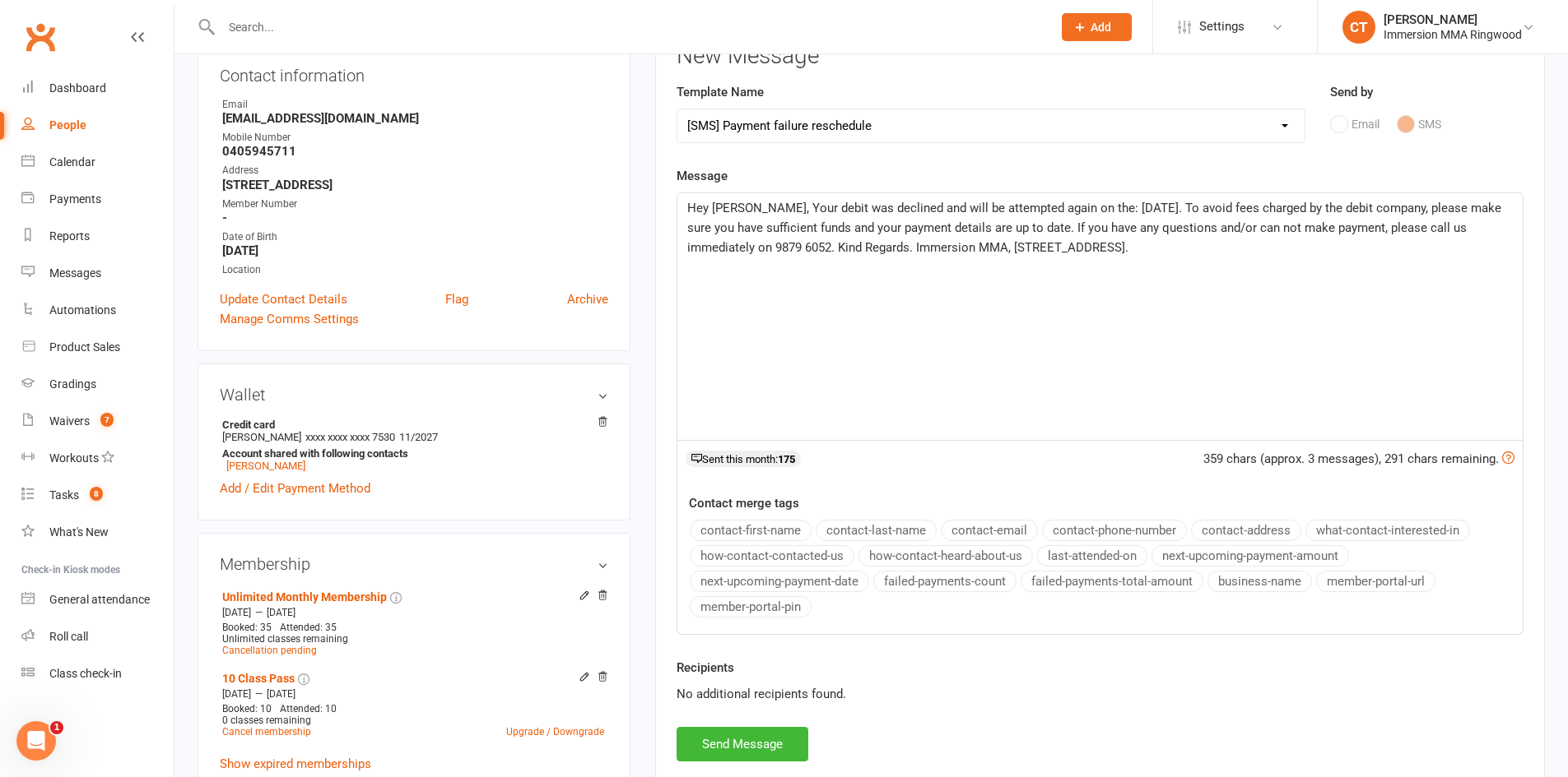
scroll to position [274, 0]
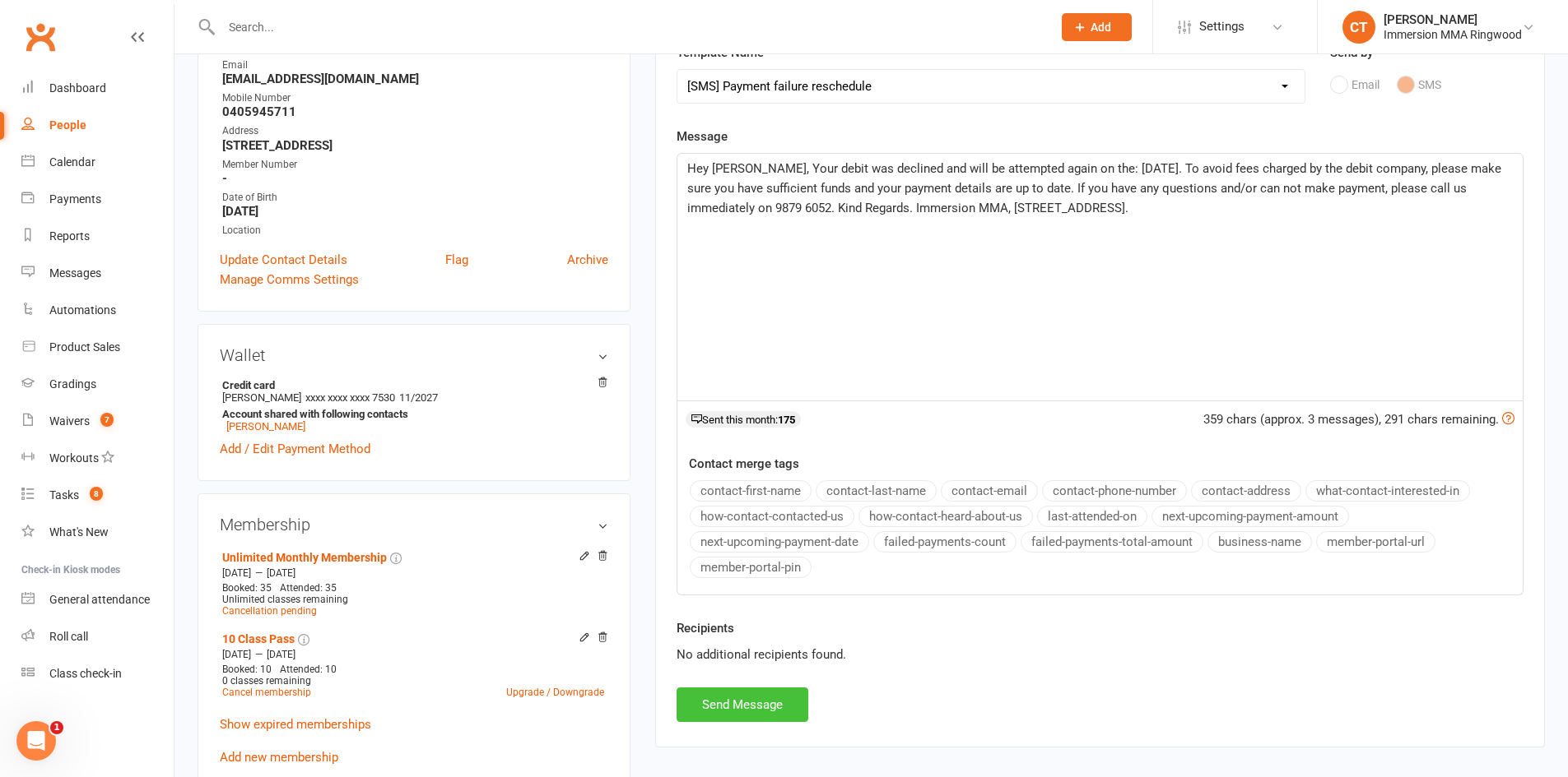
drag, startPoint x: 793, startPoint y: 700, endPoint x: 784, endPoint y: 688, distance: 15.0
click at [793, 700] on button "Send Message" at bounding box center [742, 705] width 131 height 34
select select
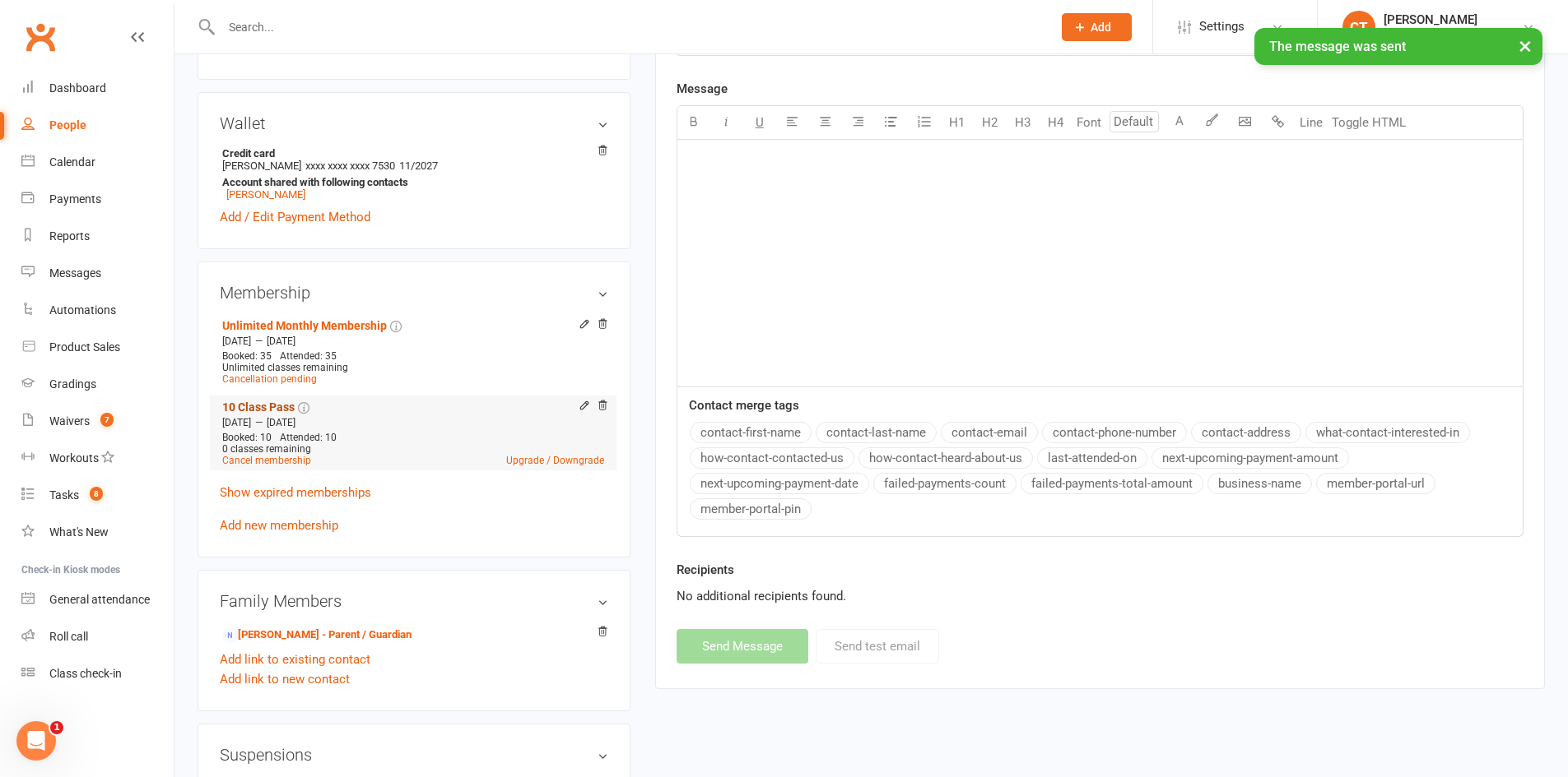
scroll to position [548, 0]
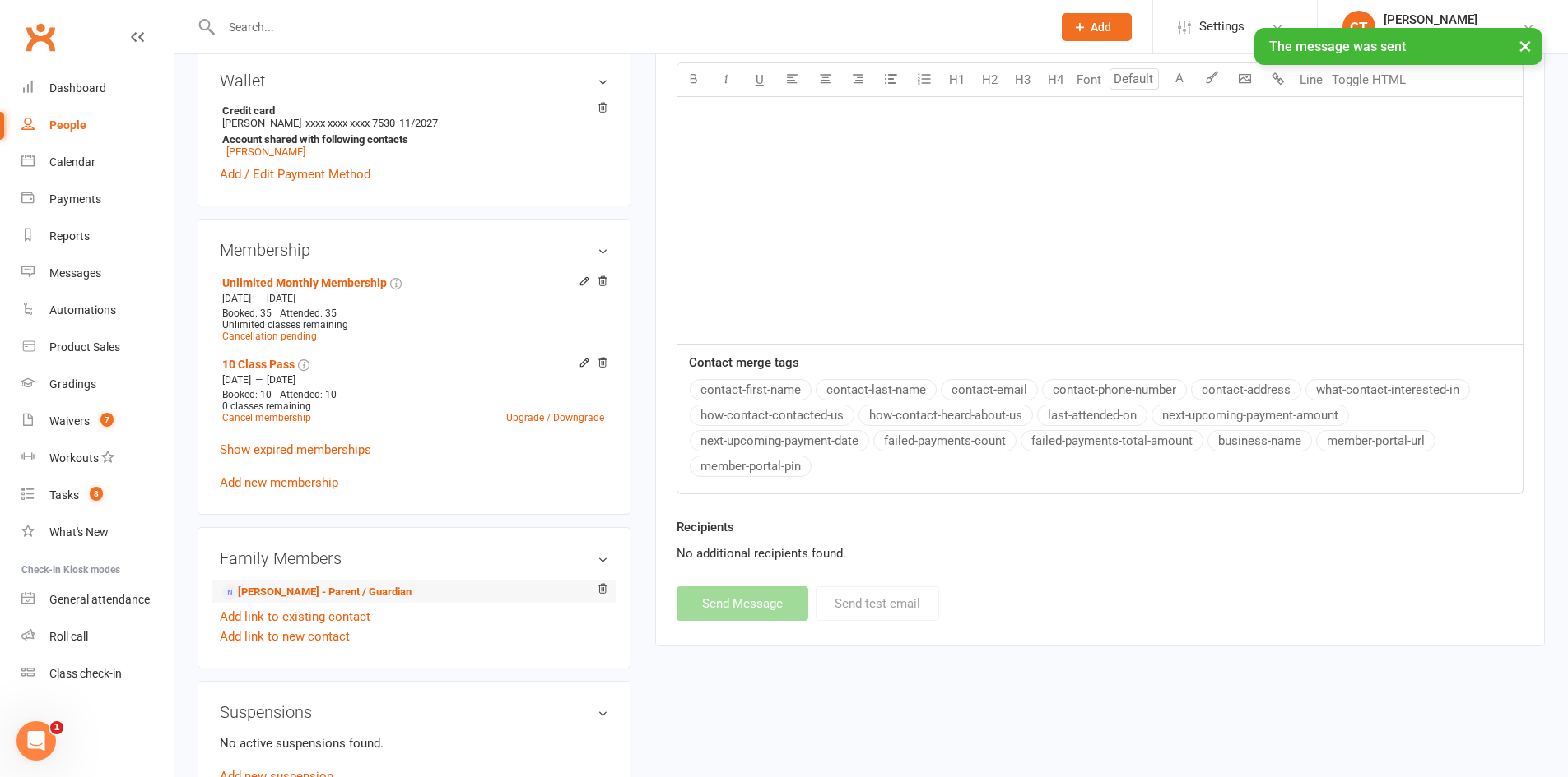
click at [395, 582] on li "Thushan Munasinghe - Parent / Guardian" at bounding box center [413, 592] width 388 height 23
click at [396, 587] on link "Thushan Munasinghe - Parent / Guardian" at bounding box center [317, 592] width 189 height 17
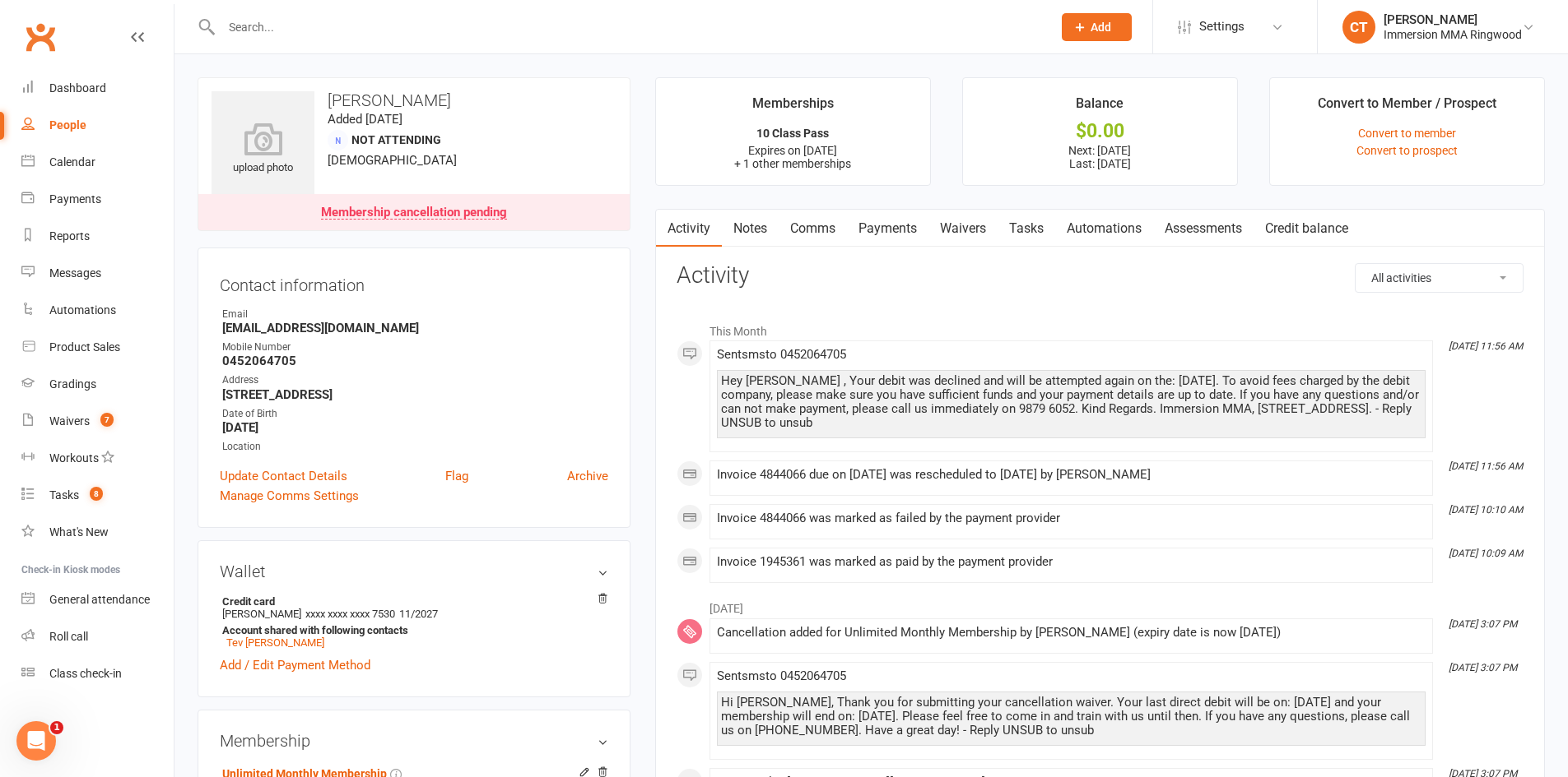
click at [748, 231] on link "Notes" at bounding box center [749, 229] width 57 height 38
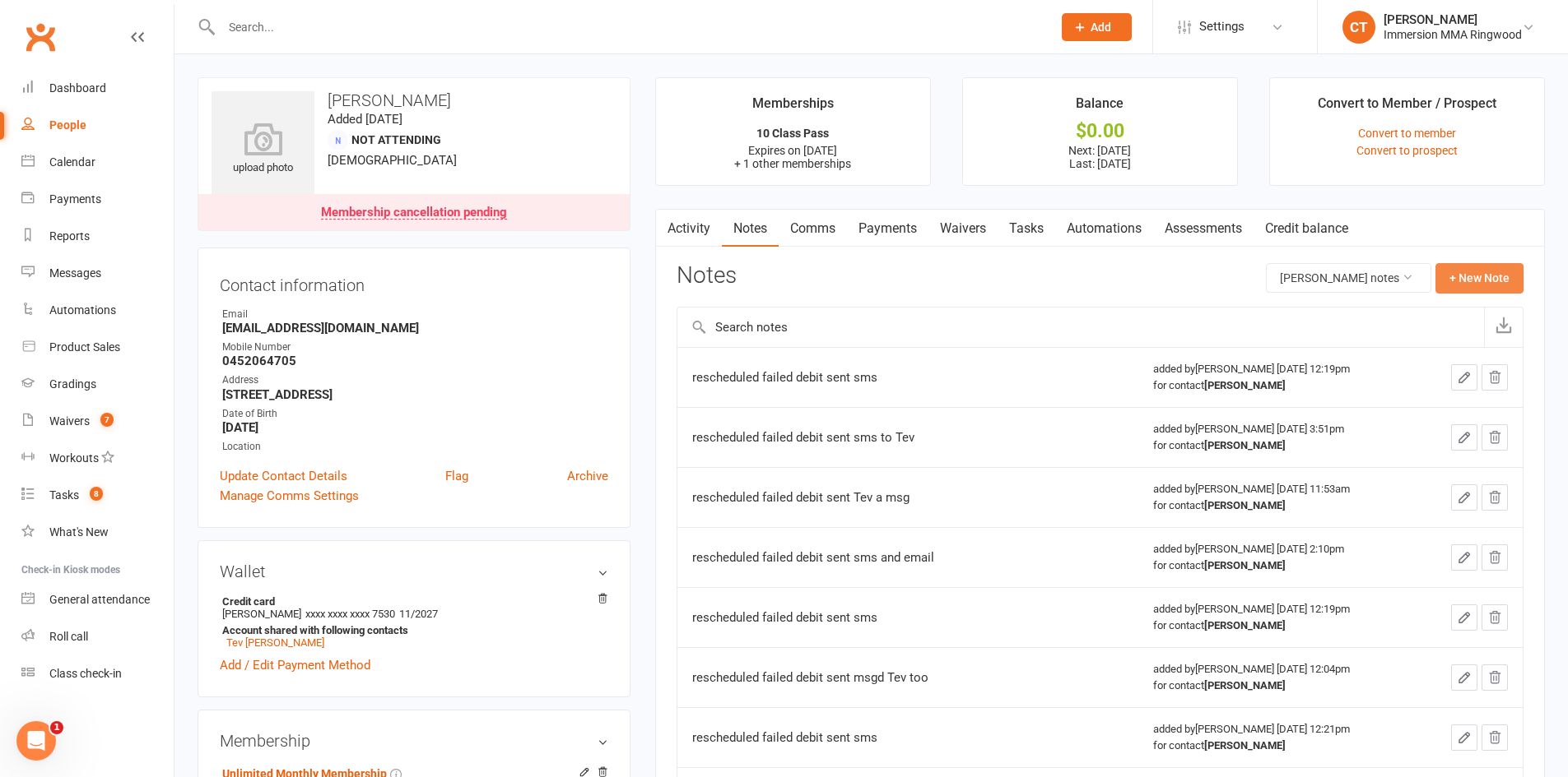
click at [1449, 279] on button "+ New Note" at bounding box center [1479, 277] width 88 height 30
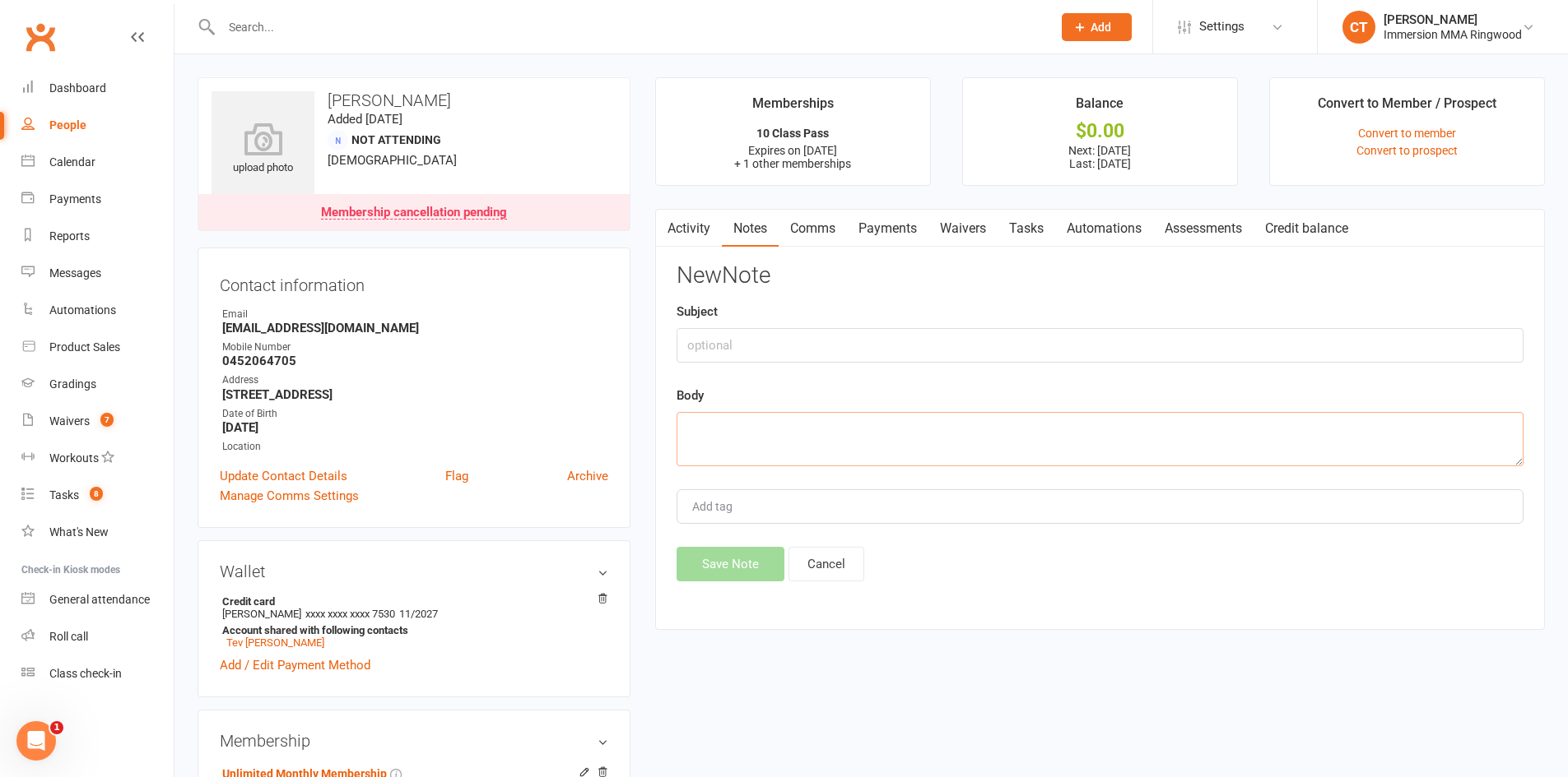
click at [1114, 425] on textarea at bounding box center [1100, 439] width 847 height 54
type textarea "rescheduled failed debit sent sms"
click at [752, 548] on button "Save Note" at bounding box center [730, 565] width 108 height 34
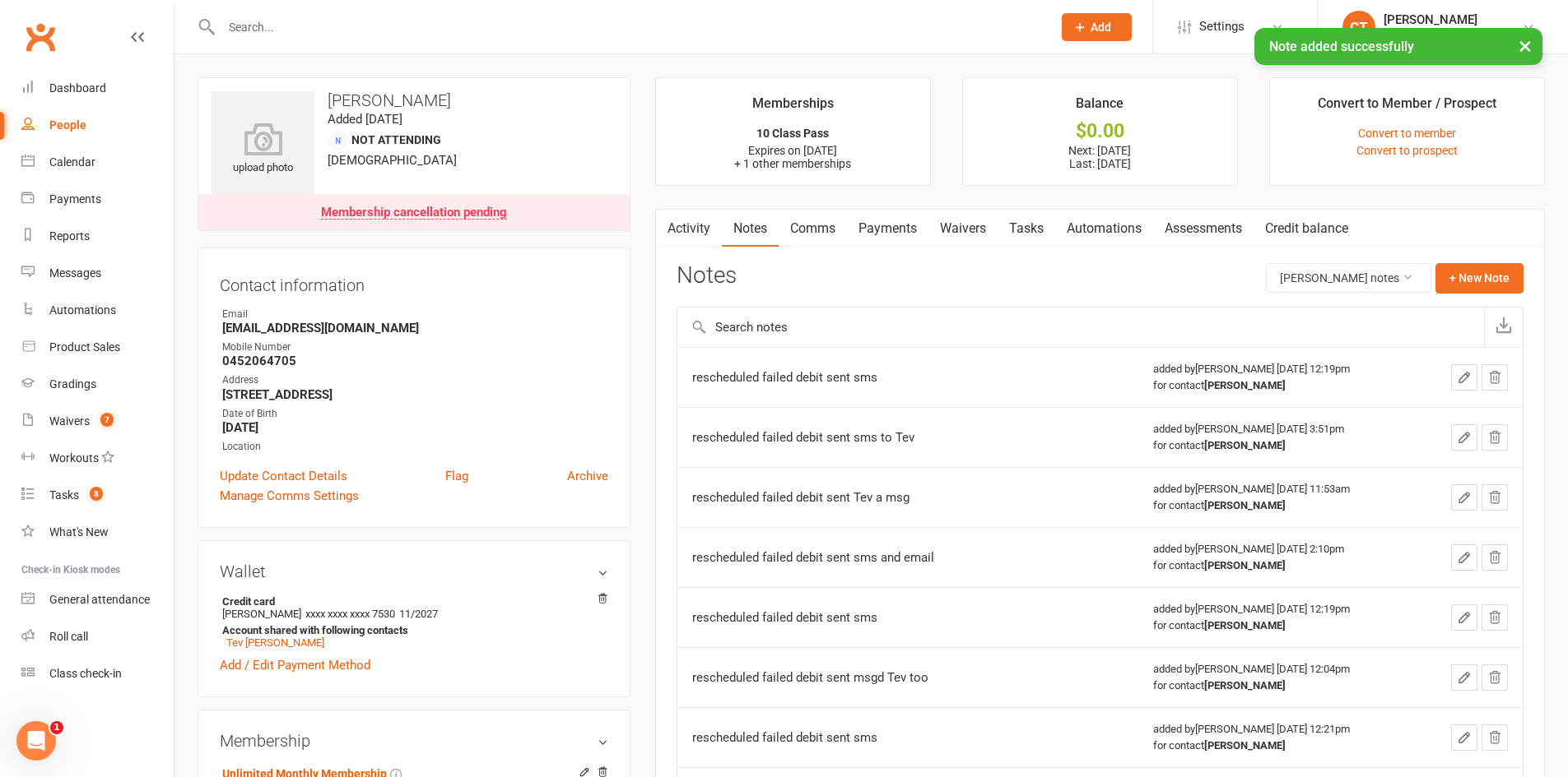
click at [878, 237] on link "Payments" at bounding box center [887, 229] width 81 height 38
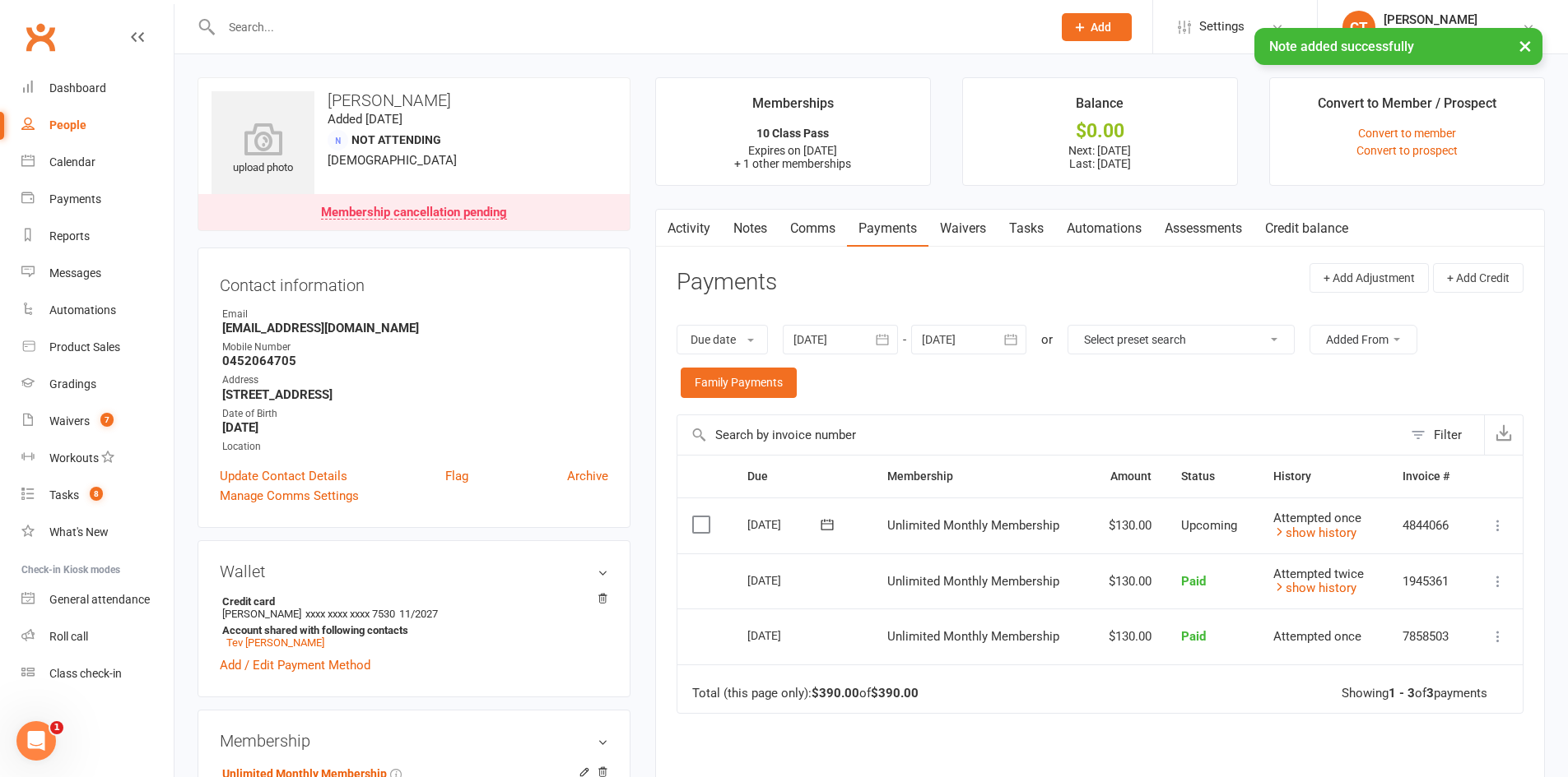
click at [1035, 219] on link "Tasks" at bounding box center [1026, 229] width 58 height 38
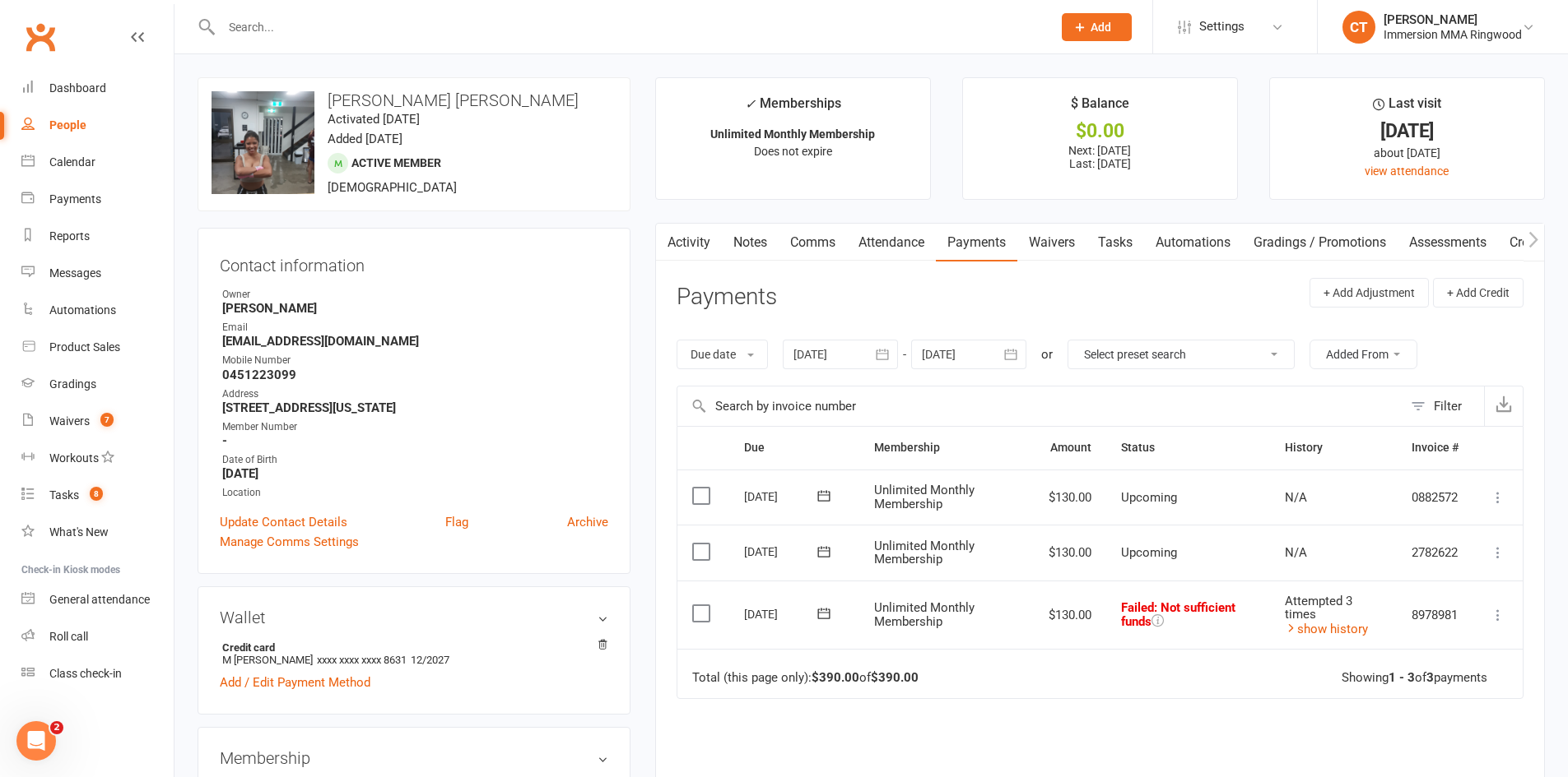
click at [323, 24] on input "text" at bounding box center [628, 27] width 824 height 23
paste input "0425807503"
type input "0425807503"
click at [1086, 39] on button "Add" at bounding box center [1097, 27] width 70 height 28
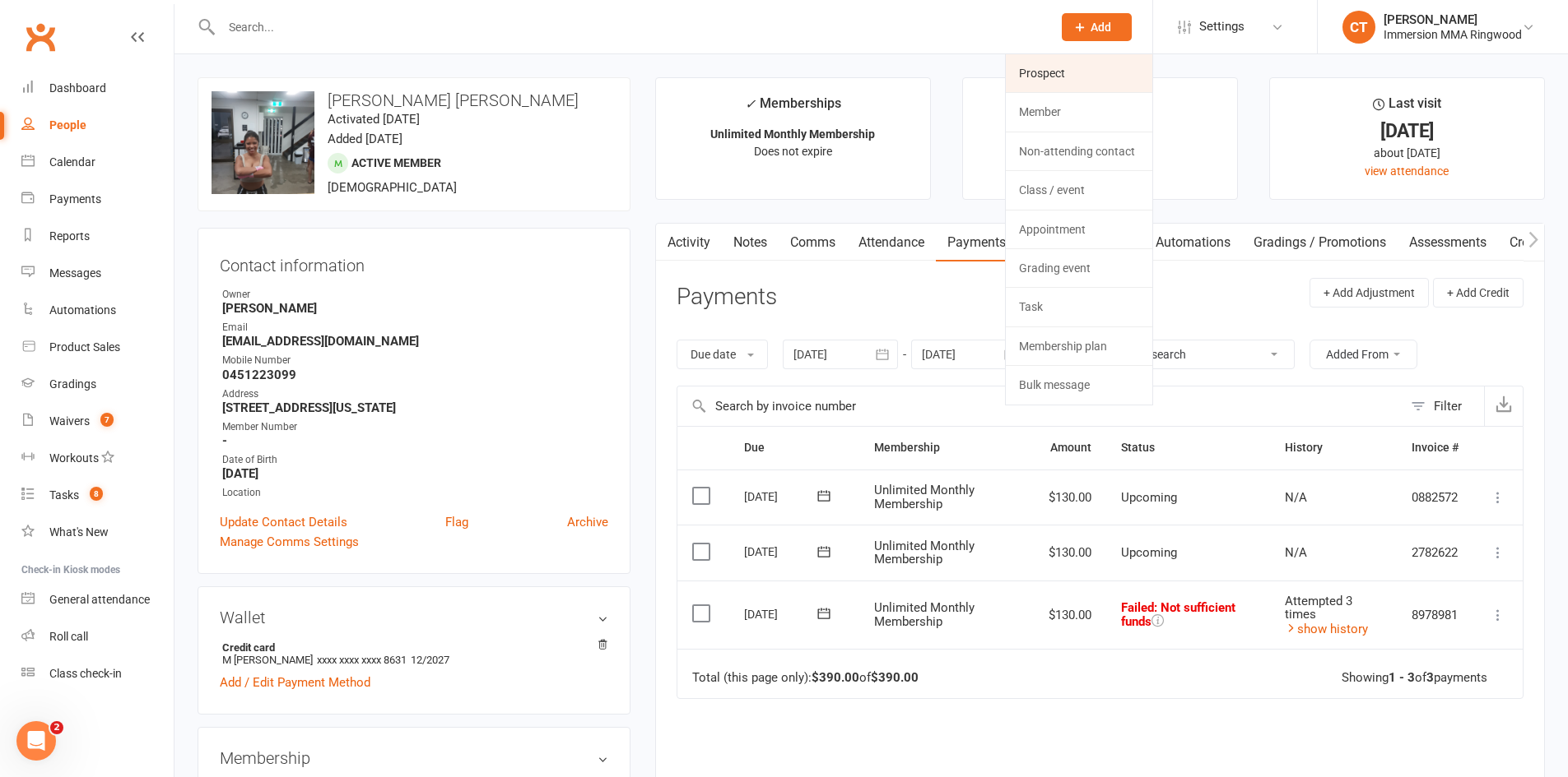
click at [1088, 65] on link "Prospect" at bounding box center [1079, 73] width 147 height 38
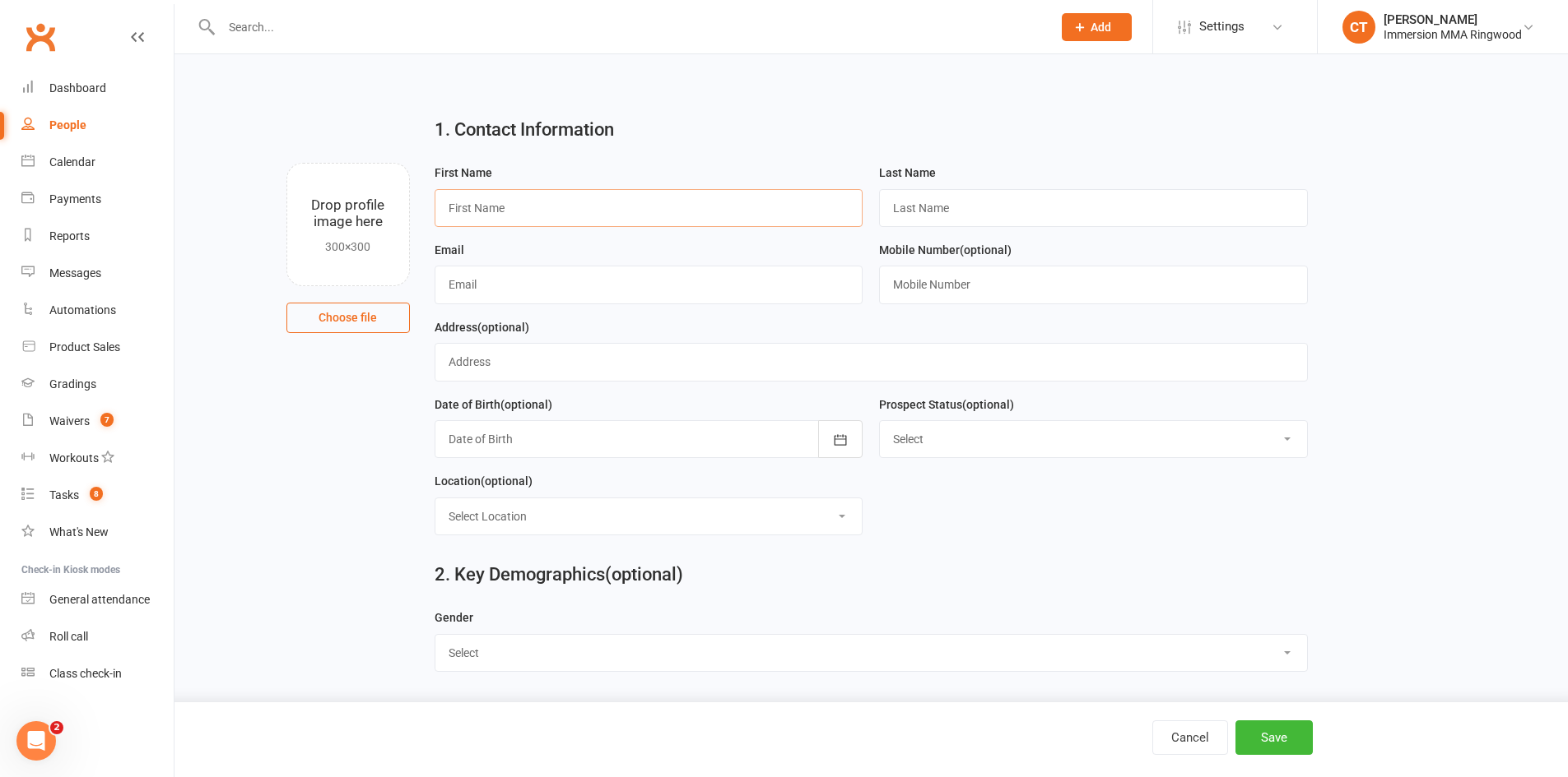
click at [665, 205] on input "text" at bounding box center [648, 208] width 429 height 38
paste input "Clare"
type input "Clare"
type input "?"
paste input "clare.thomas.95@gmail.com"
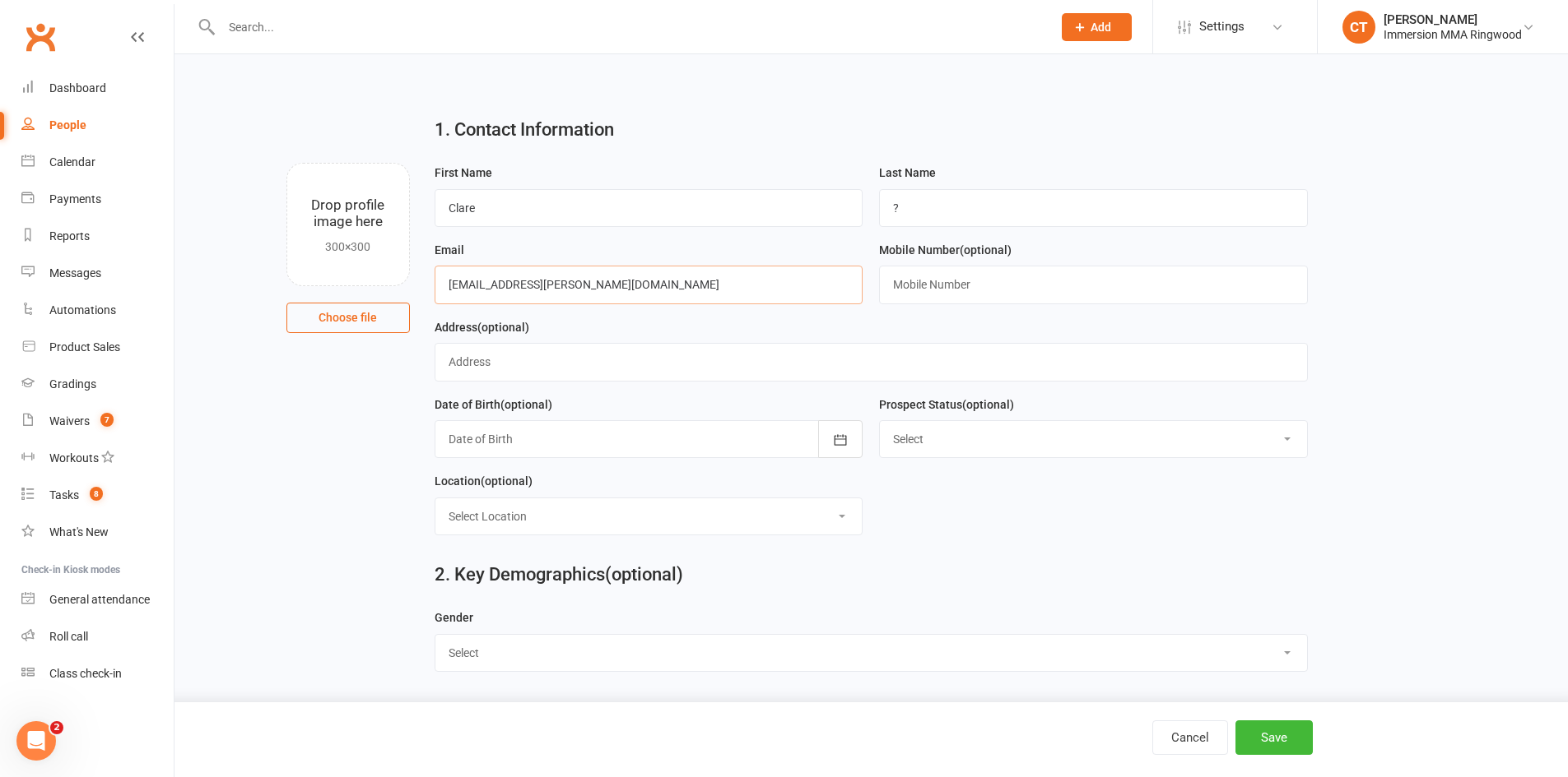
type input "clare.thomas.95@gmail.com"
click at [946, 301] on input "text" at bounding box center [1093, 285] width 429 height 38
paste input "0425807503"
type input "0425807503"
click at [1278, 721] on button "Save" at bounding box center [1273, 737] width 77 height 34
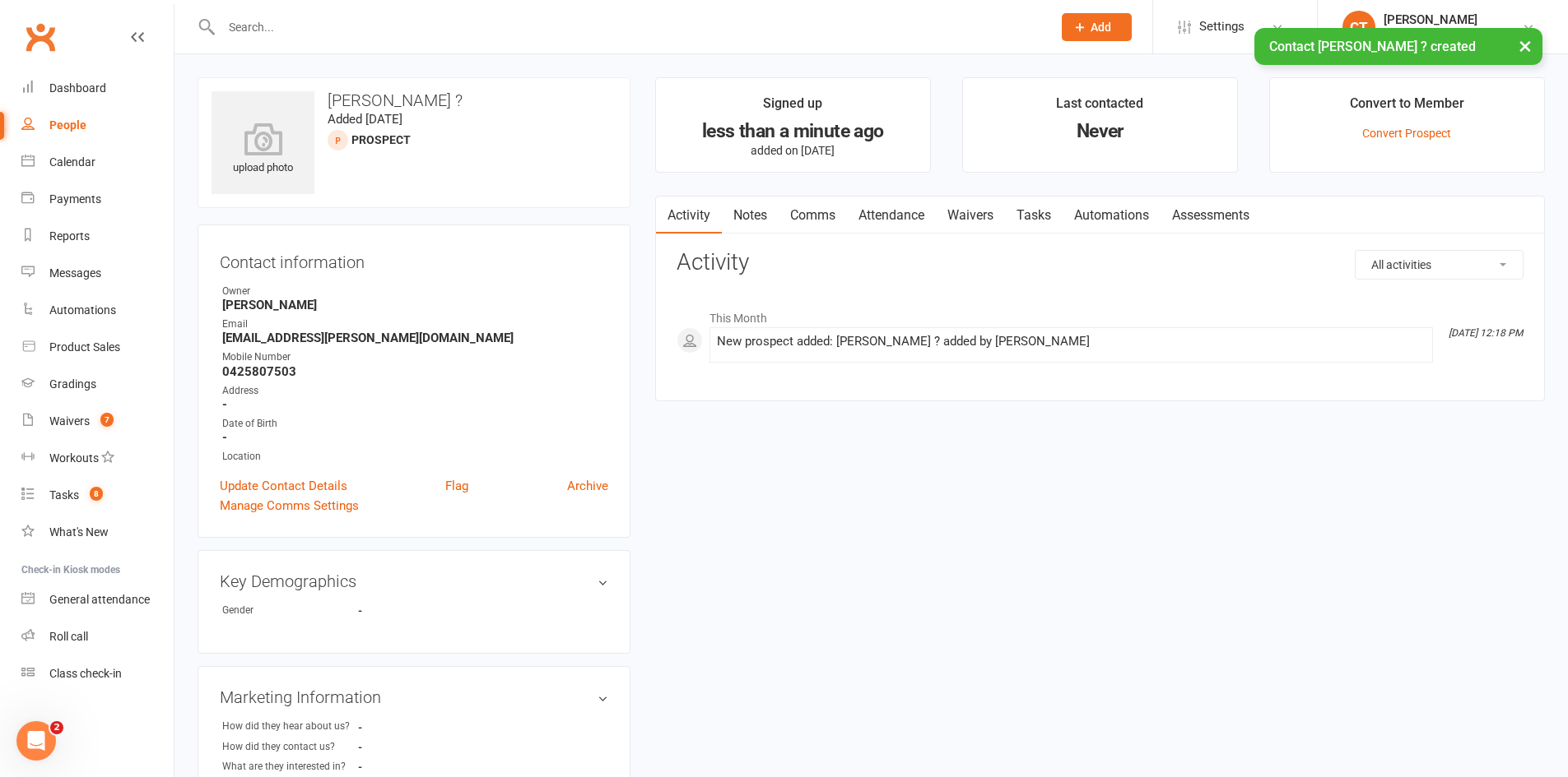
click at [821, 214] on link "Comms" at bounding box center [812, 215] width 68 height 38
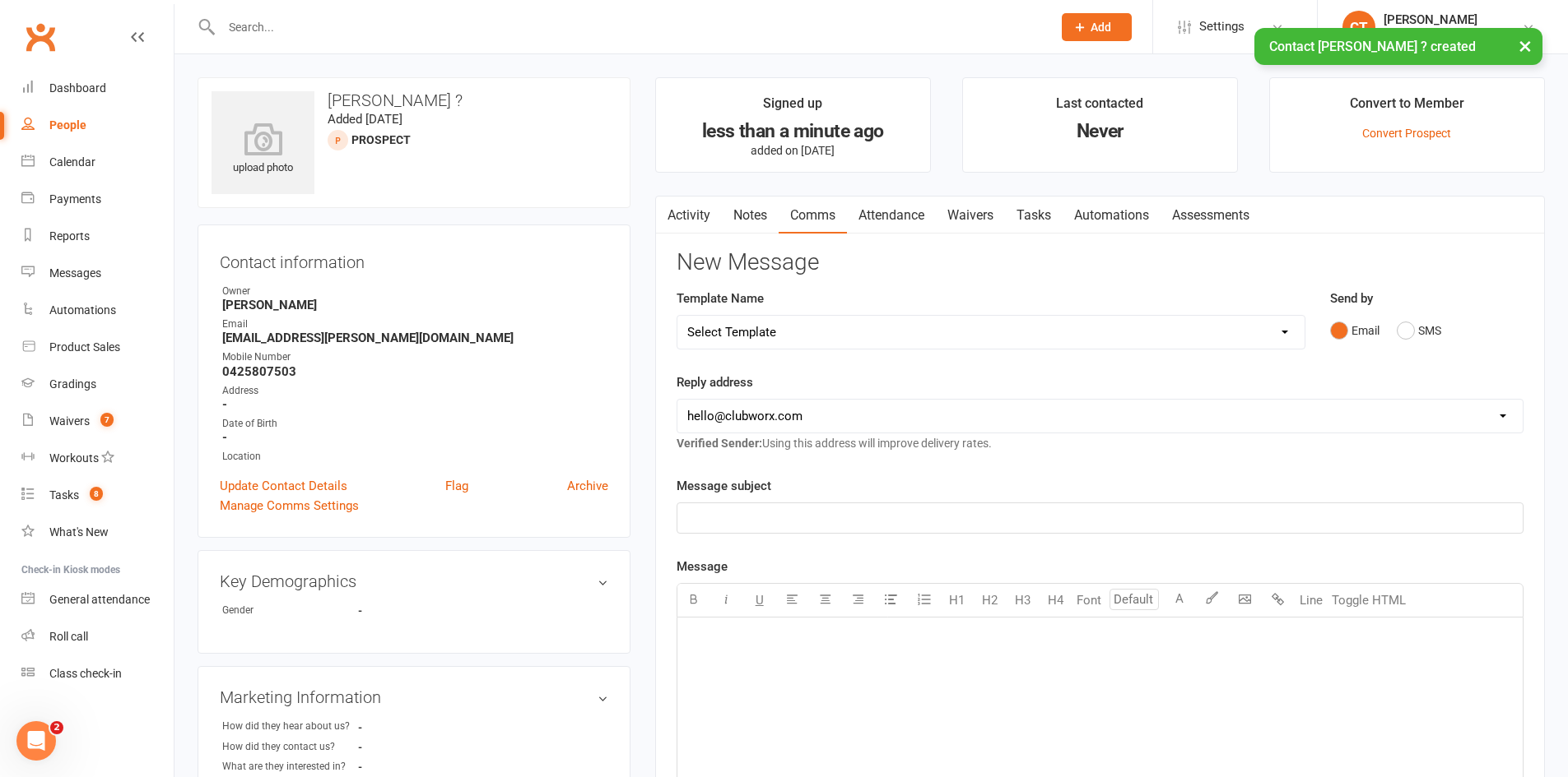
drag, startPoint x: 815, startPoint y: 326, endPoint x: 815, endPoint y: 339, distance: 13.0
click at [815, 326] on select "Select Template [SMS] [PERSON_NAME] - Call back message [SMS] Mark- Call back m…" at bounding box center [991, 332] width 627 height 33
select select "0"
click at [677, 316] on select "Select Template [SMS] [PERSON_NAME] - Call back message [SMS] Mark- Call back m…" at bounding box center [991, 332] width 627 height 33
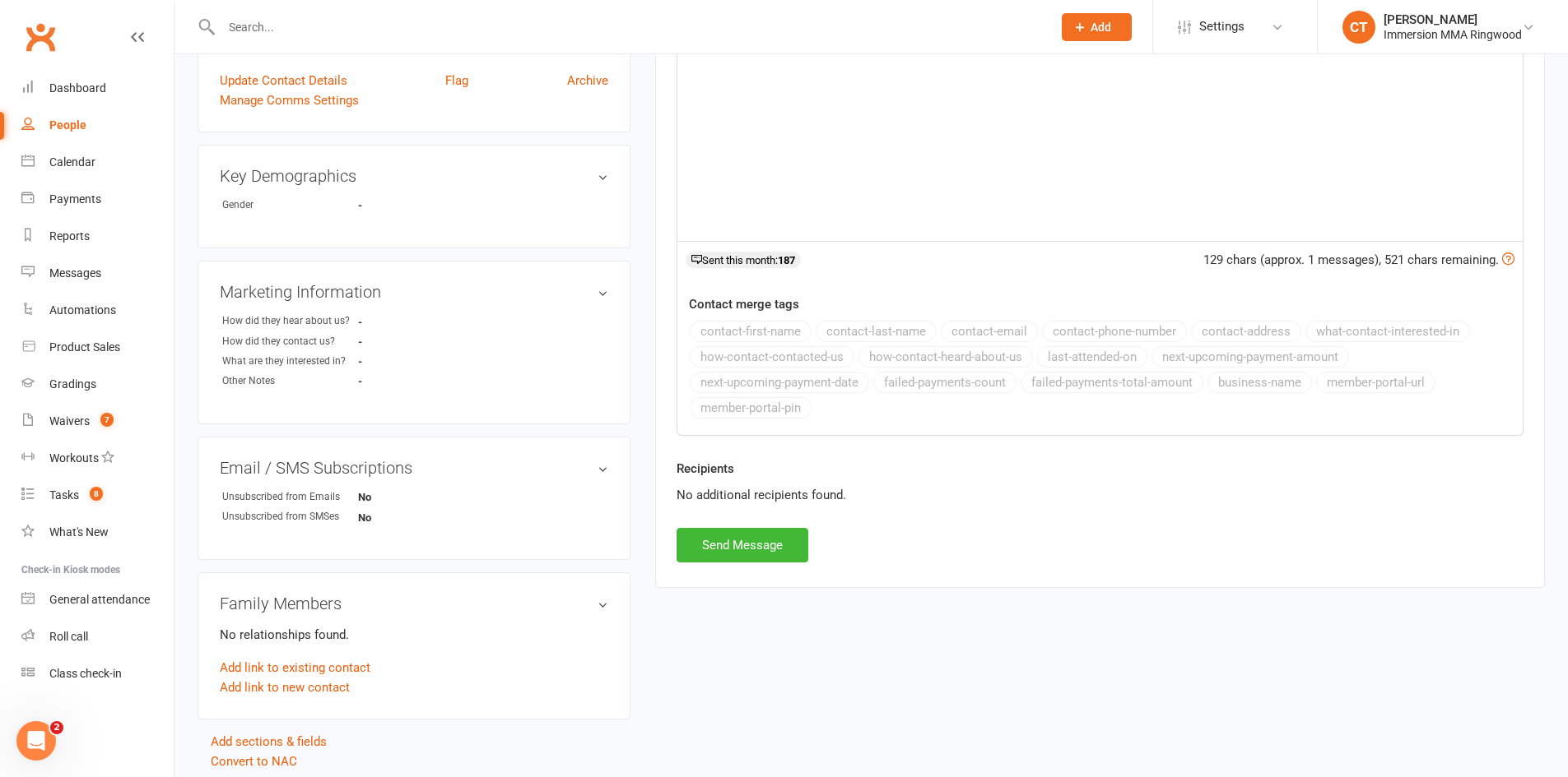
scroll to position [465, 0]
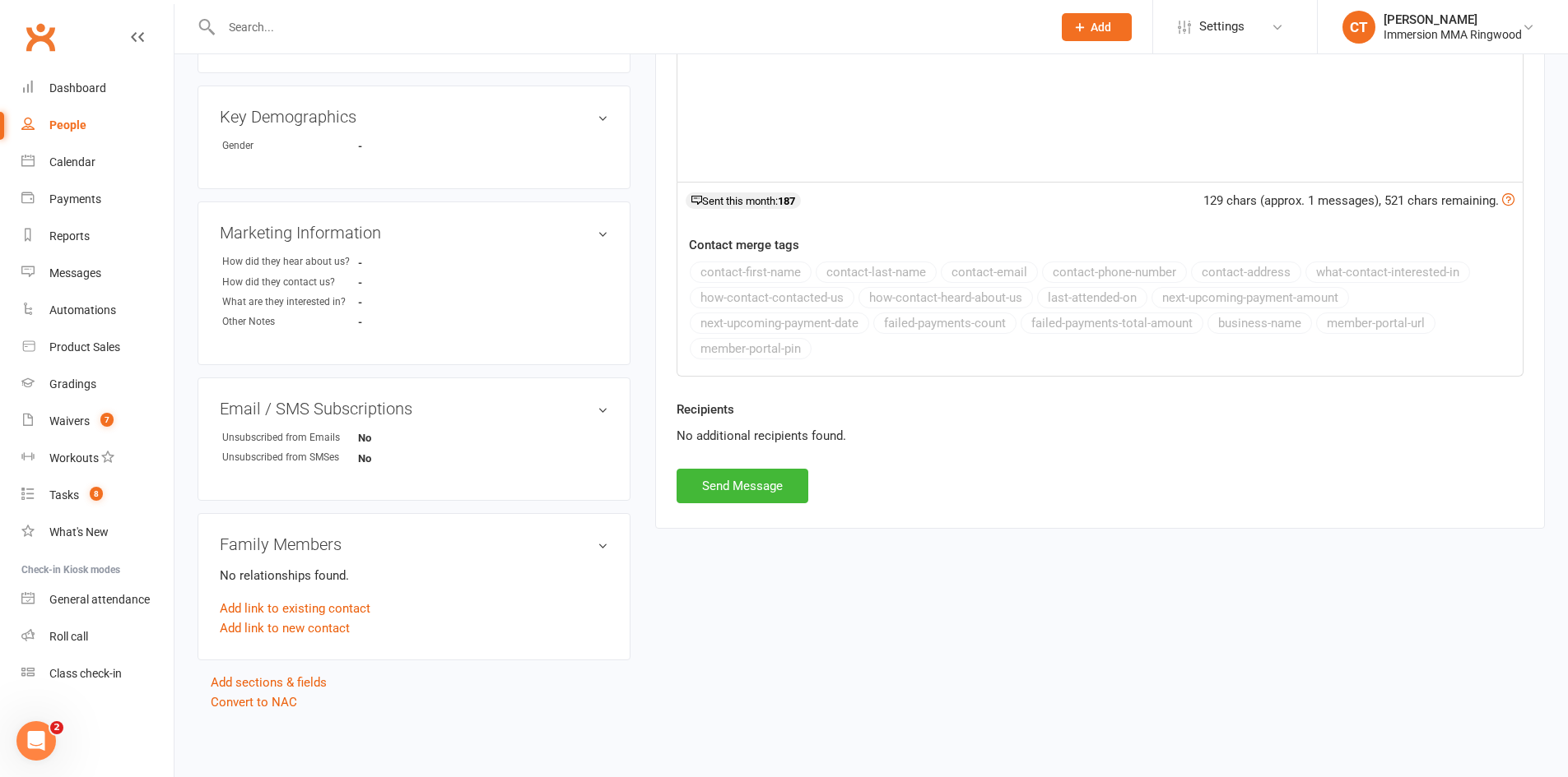
click at [775, 462] on div "Recipients No additional recipients found." at bounding box center [1100, 434] width 872 height 69
click at [775, 483] on button "Send Message" at bounding box center [742, 486] width 131 height 34
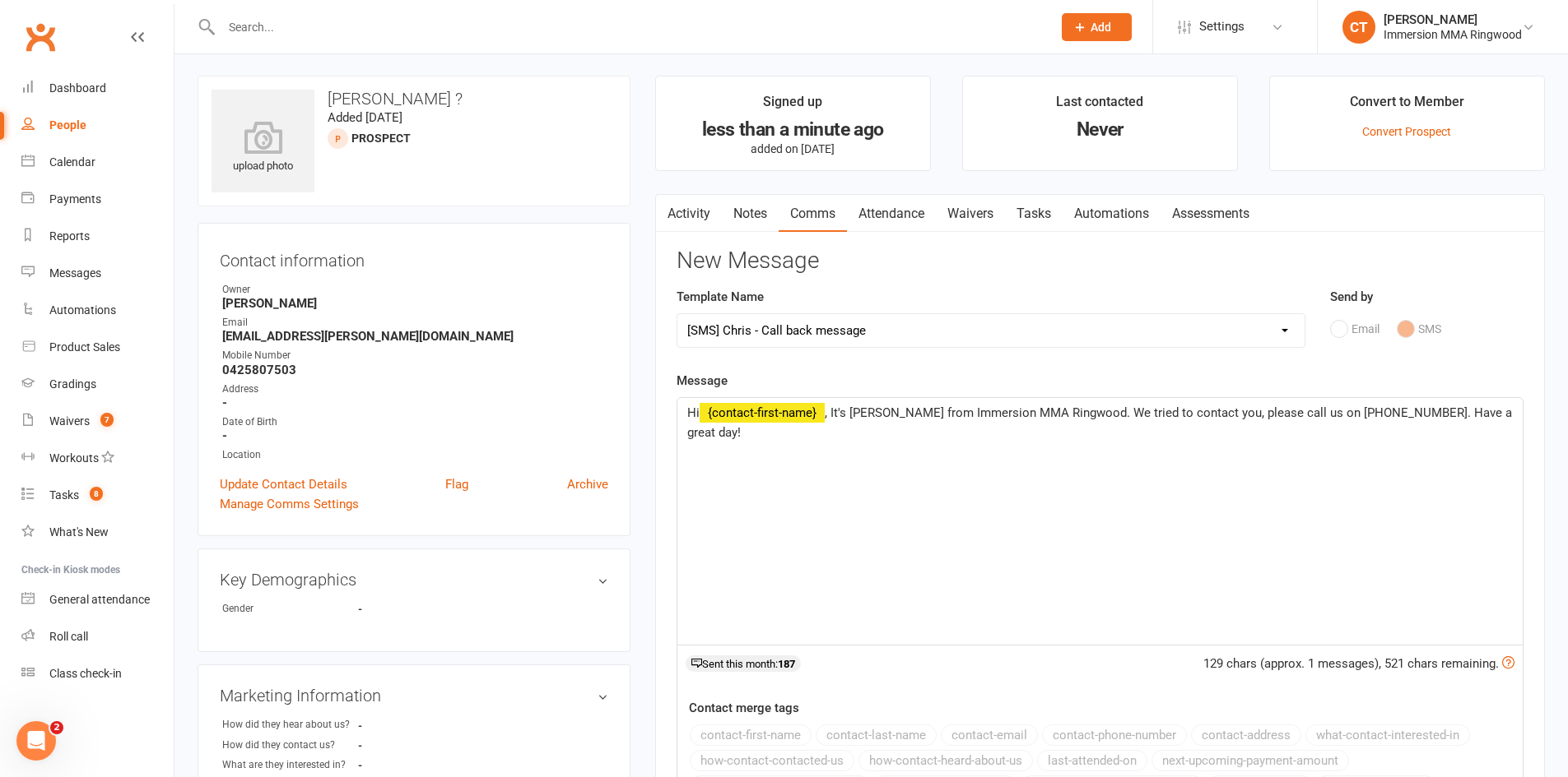
scroll to position [0, 0]
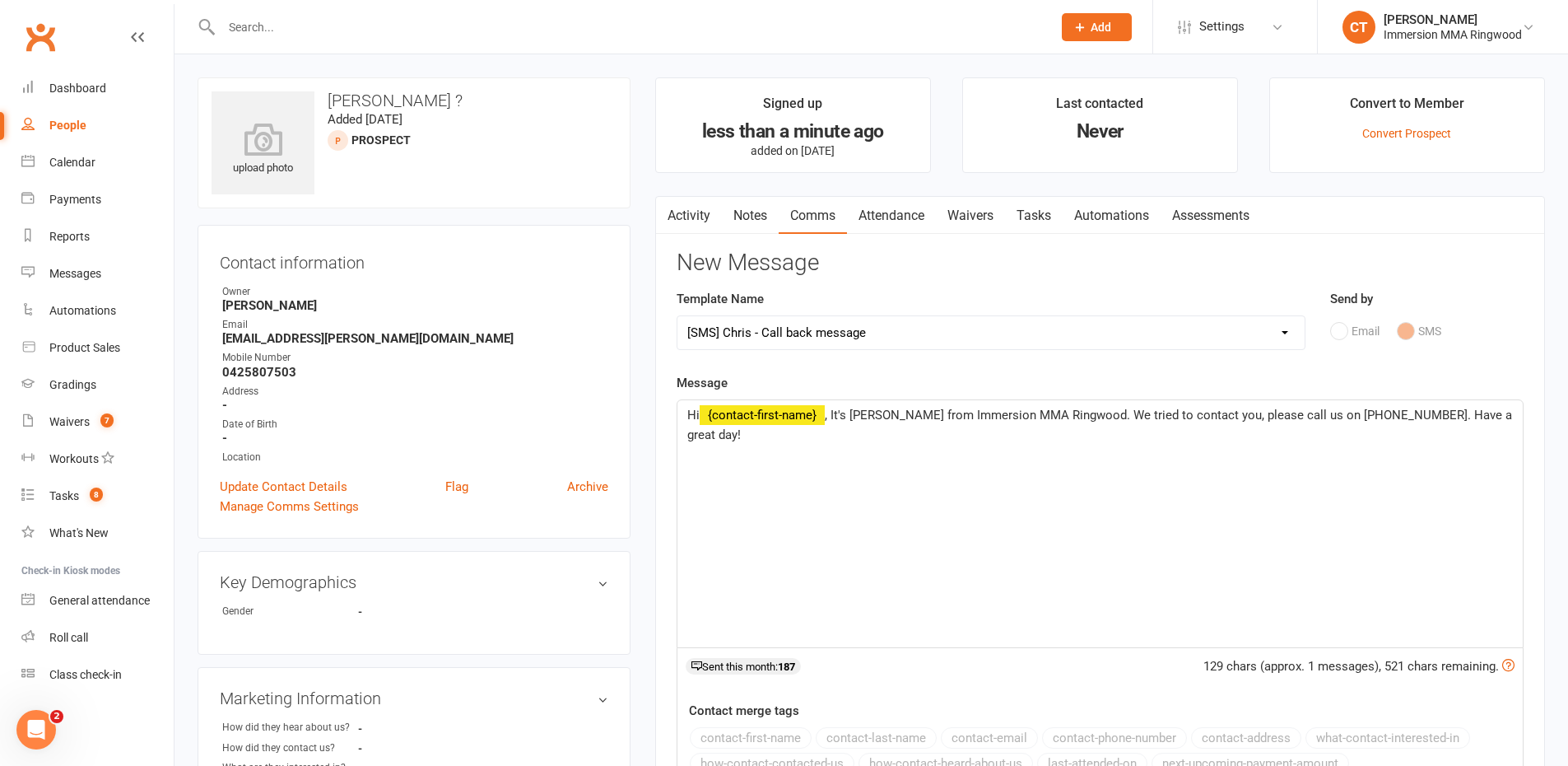
select select
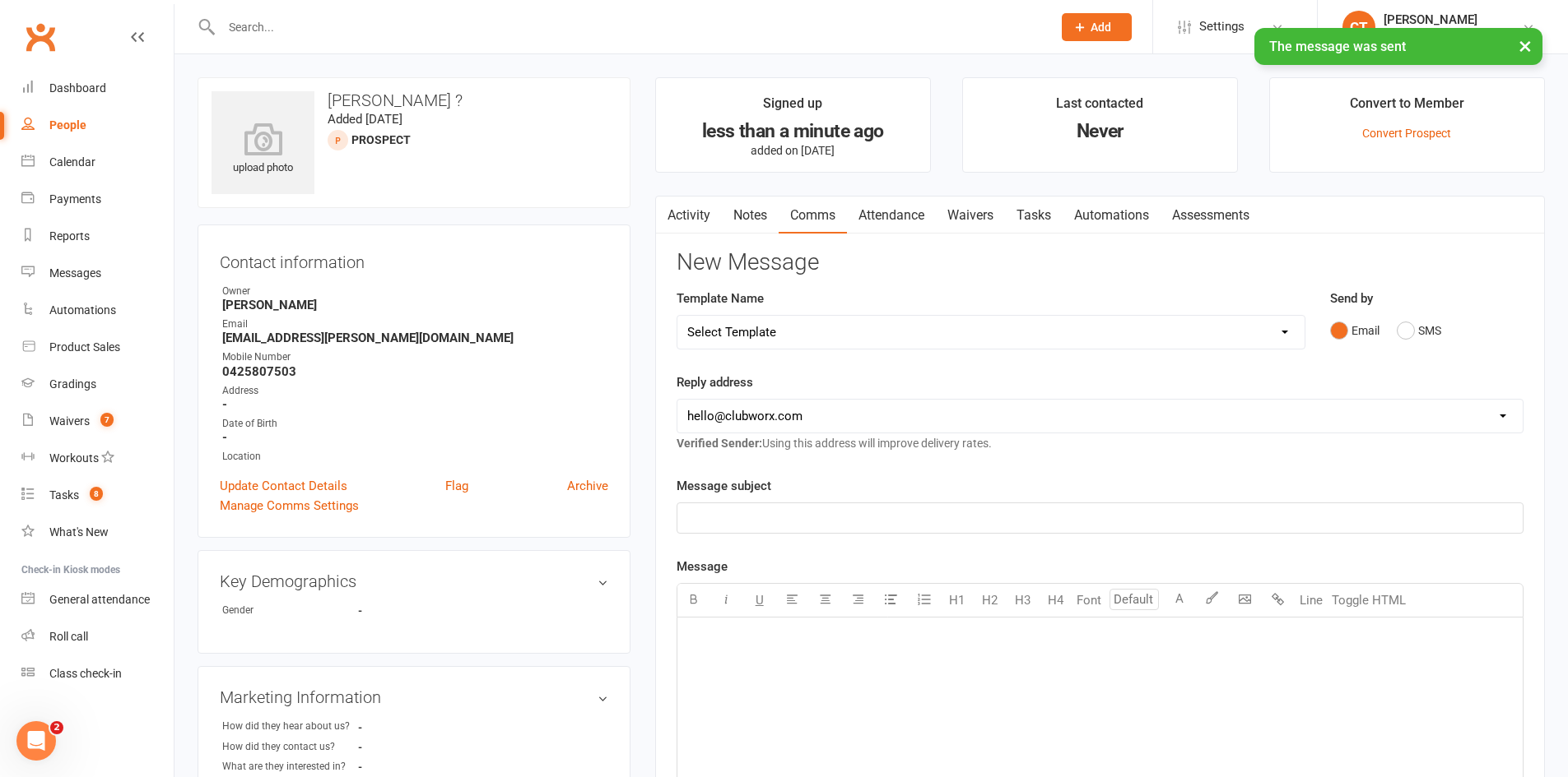
click at [760, 214] on link "Notes" at bounding box center [749, 215] width 57 height 38
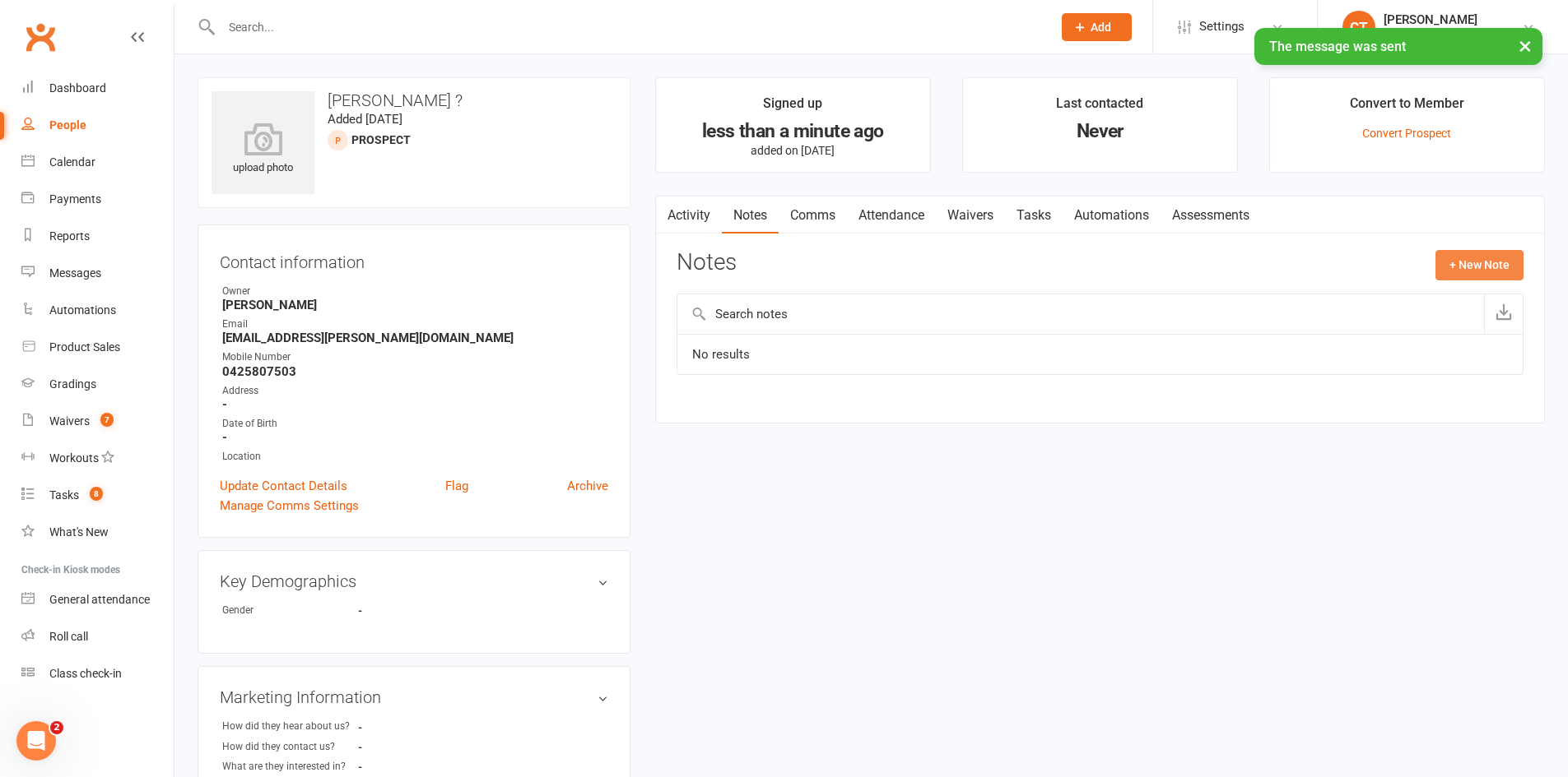
click at [1463, 266] on button "+ New Note" at bounding box center [1479, 265] width 88 height 30
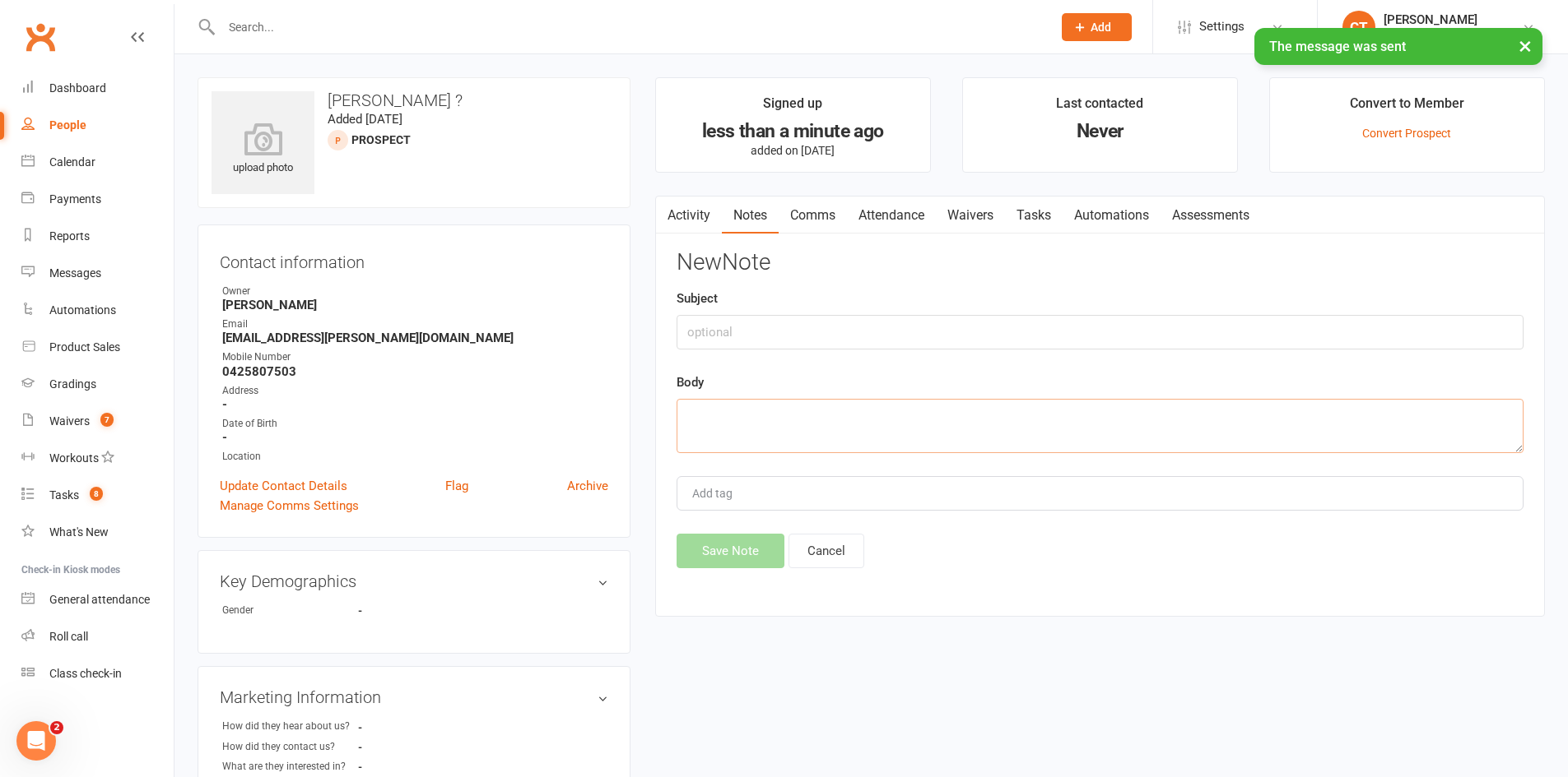
click at [1033, 416] on textarea at bounding box center [1100, 426] width 847 height 54
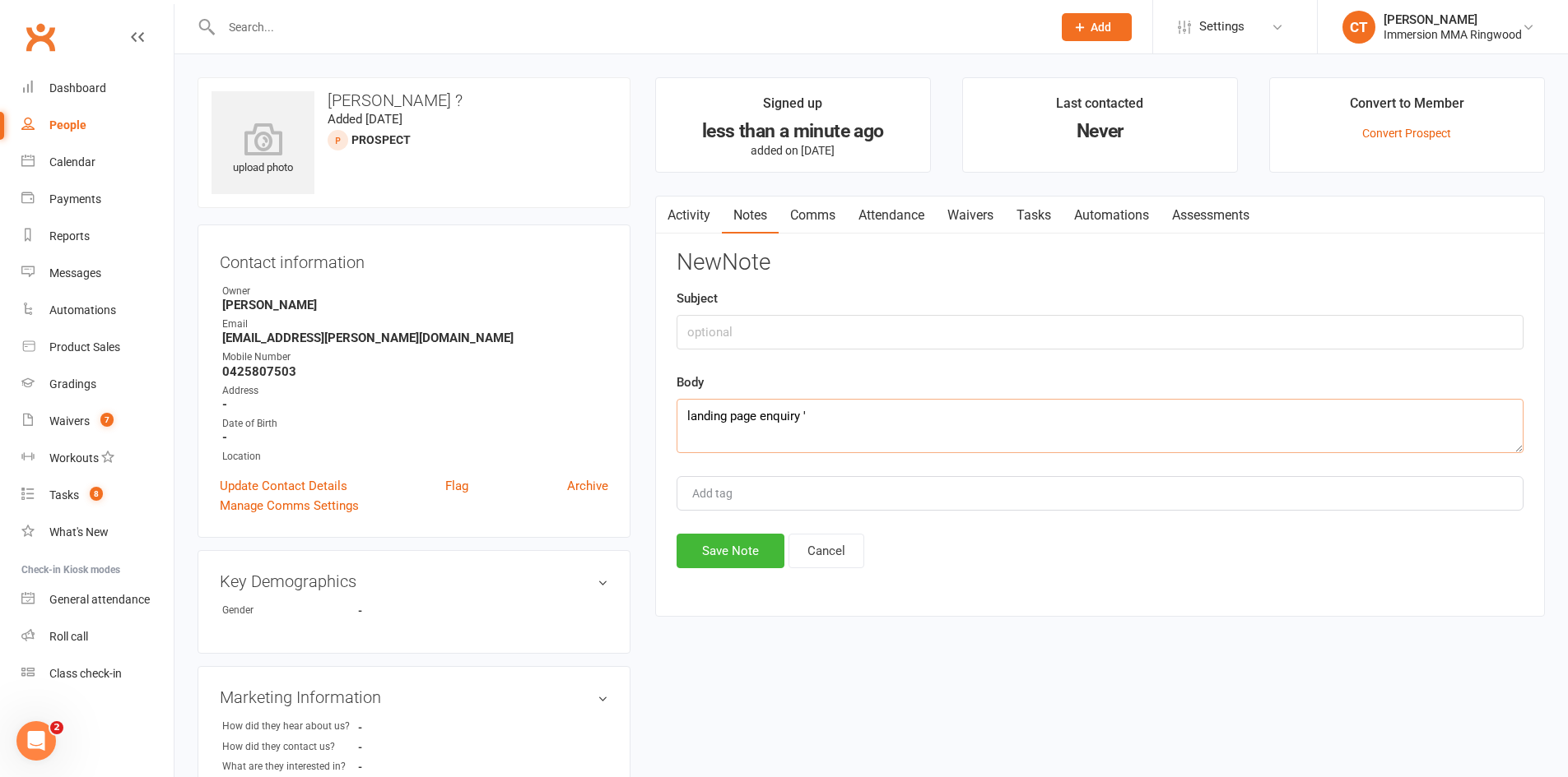
paste textarea "I want to get fit, lose some weight (who doesn't) and have a hobby I hopefully …"
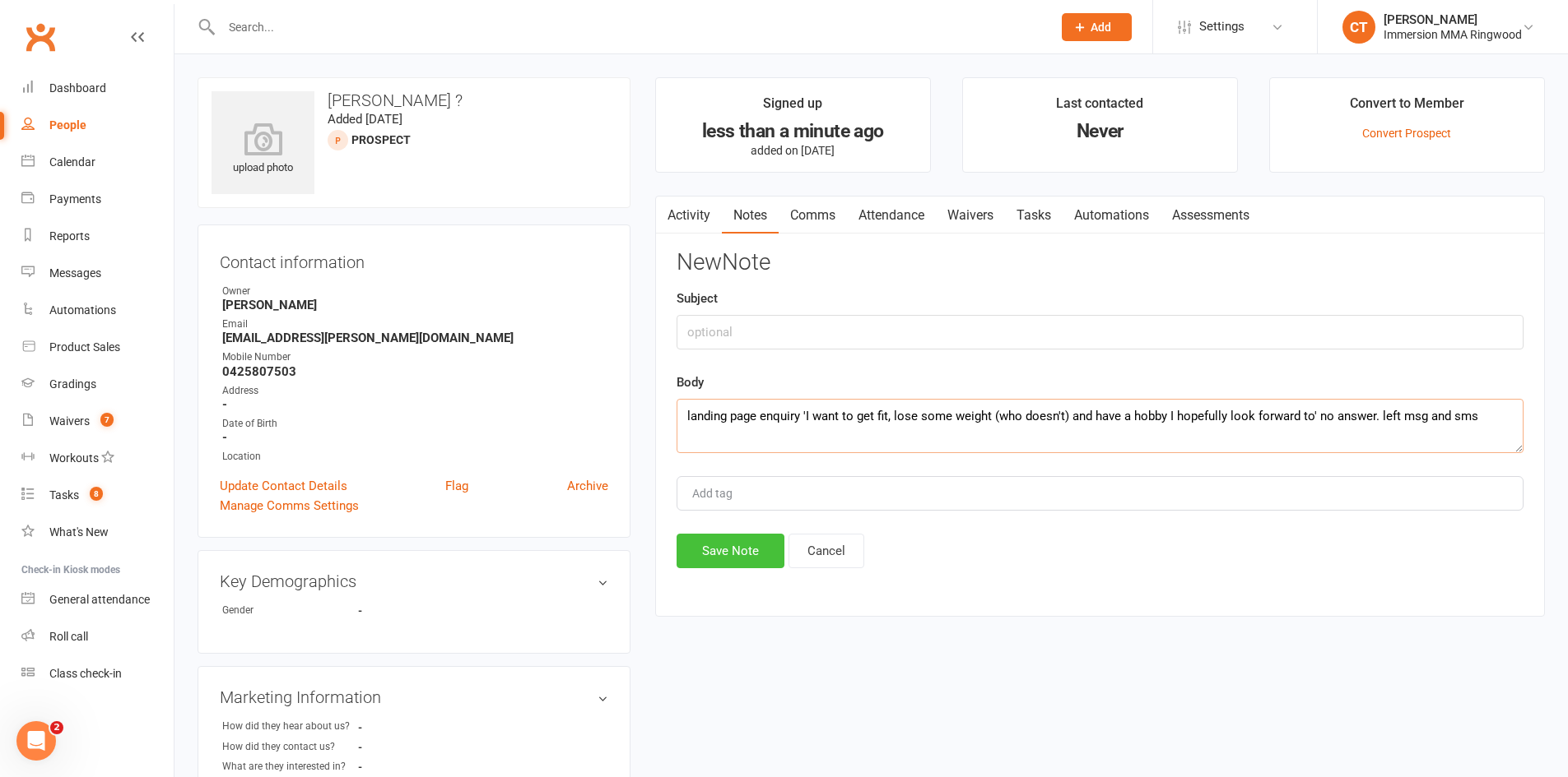
type textarea "landing page enquiry 'I want to get fit, lose some weight (who doesn't) and hav…"
click at [721, 560] on button "Save Note" at bounding box center [730, 551] width 108 height 34
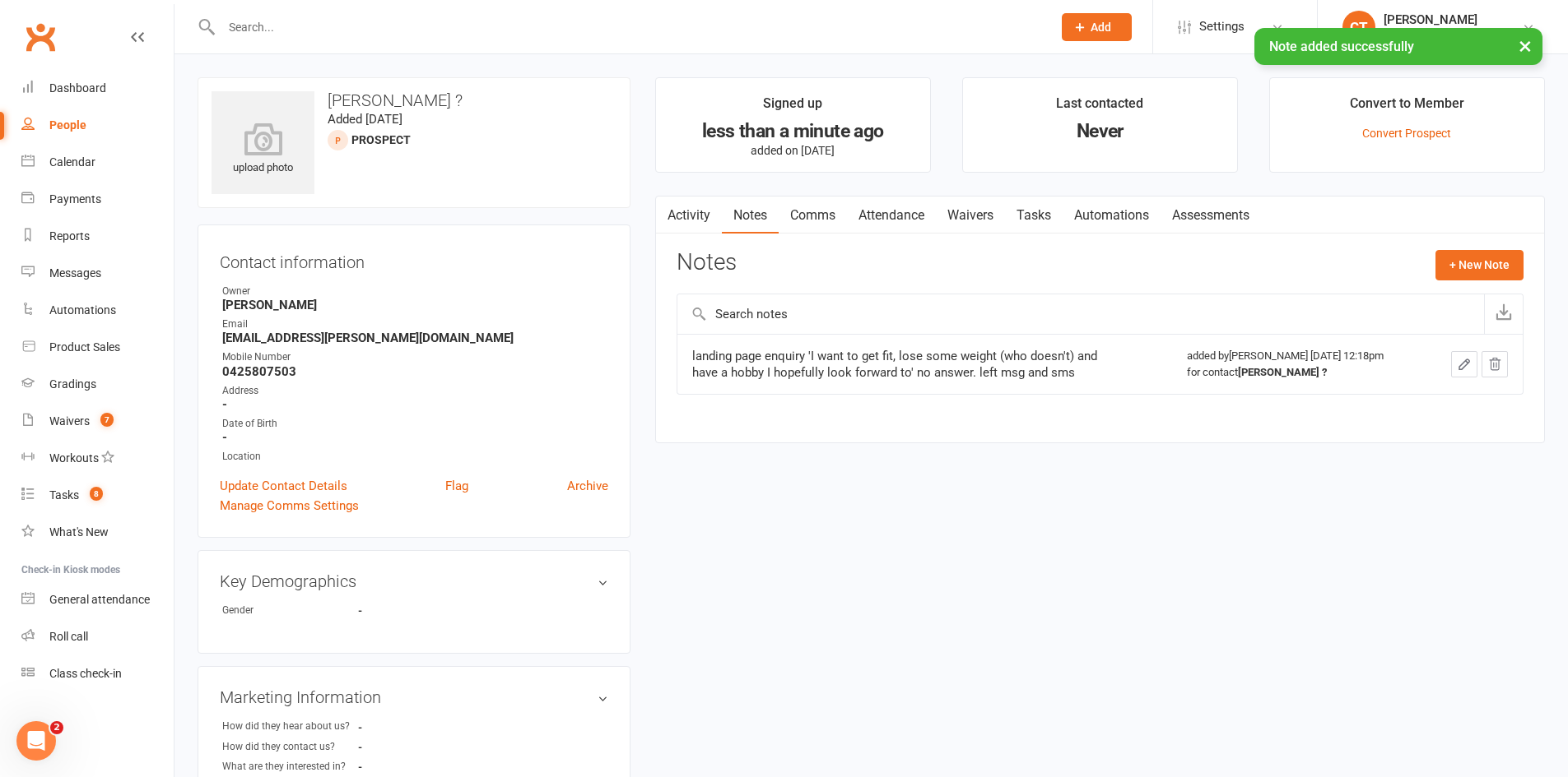
click at [691, 199] on link "Activity" at bounding box center [688, 215] width 66 height 38
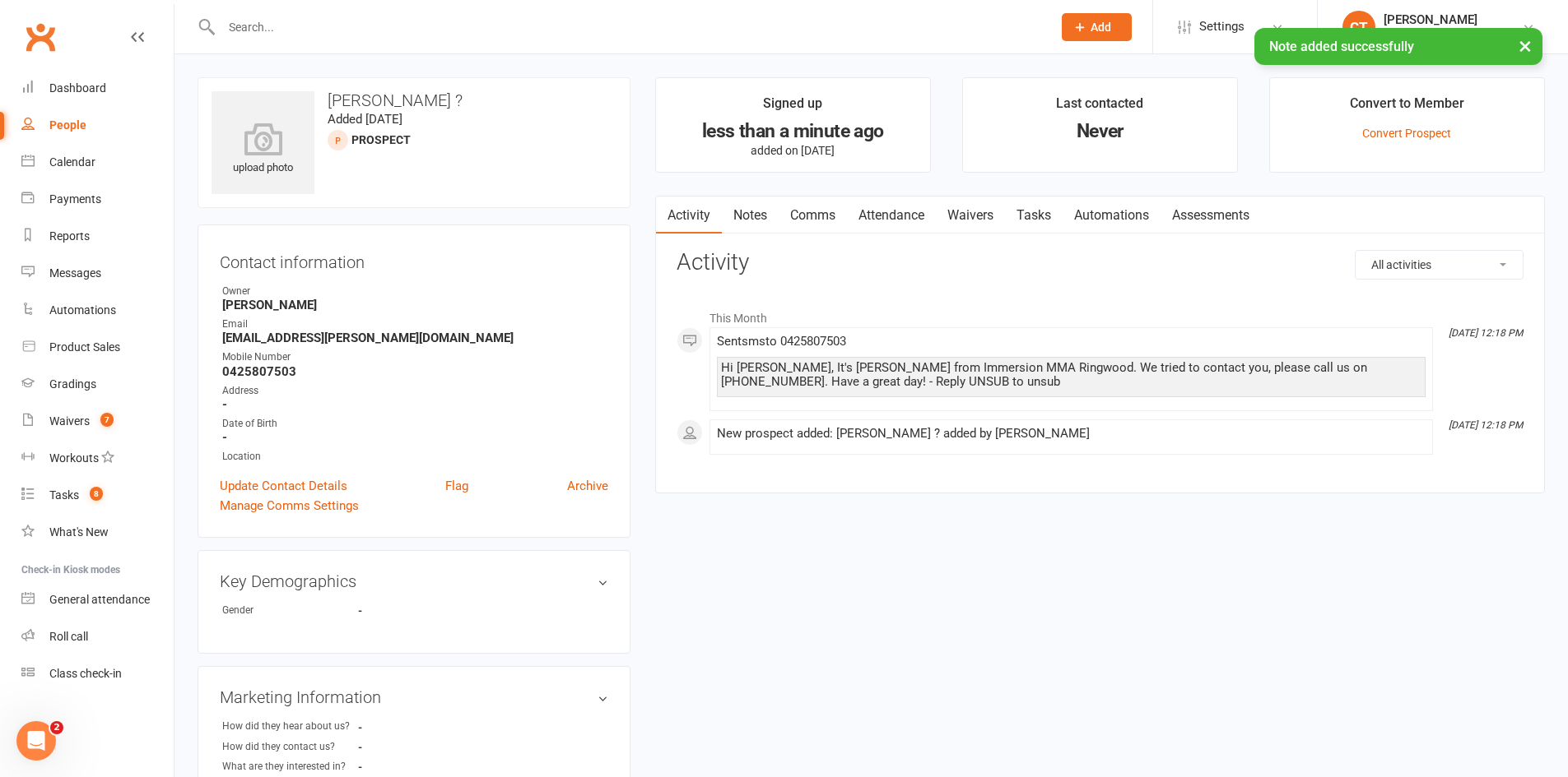
click at [1042, 214] on link "Tasks" at bounding box center [1034, 215] width 58 height 38
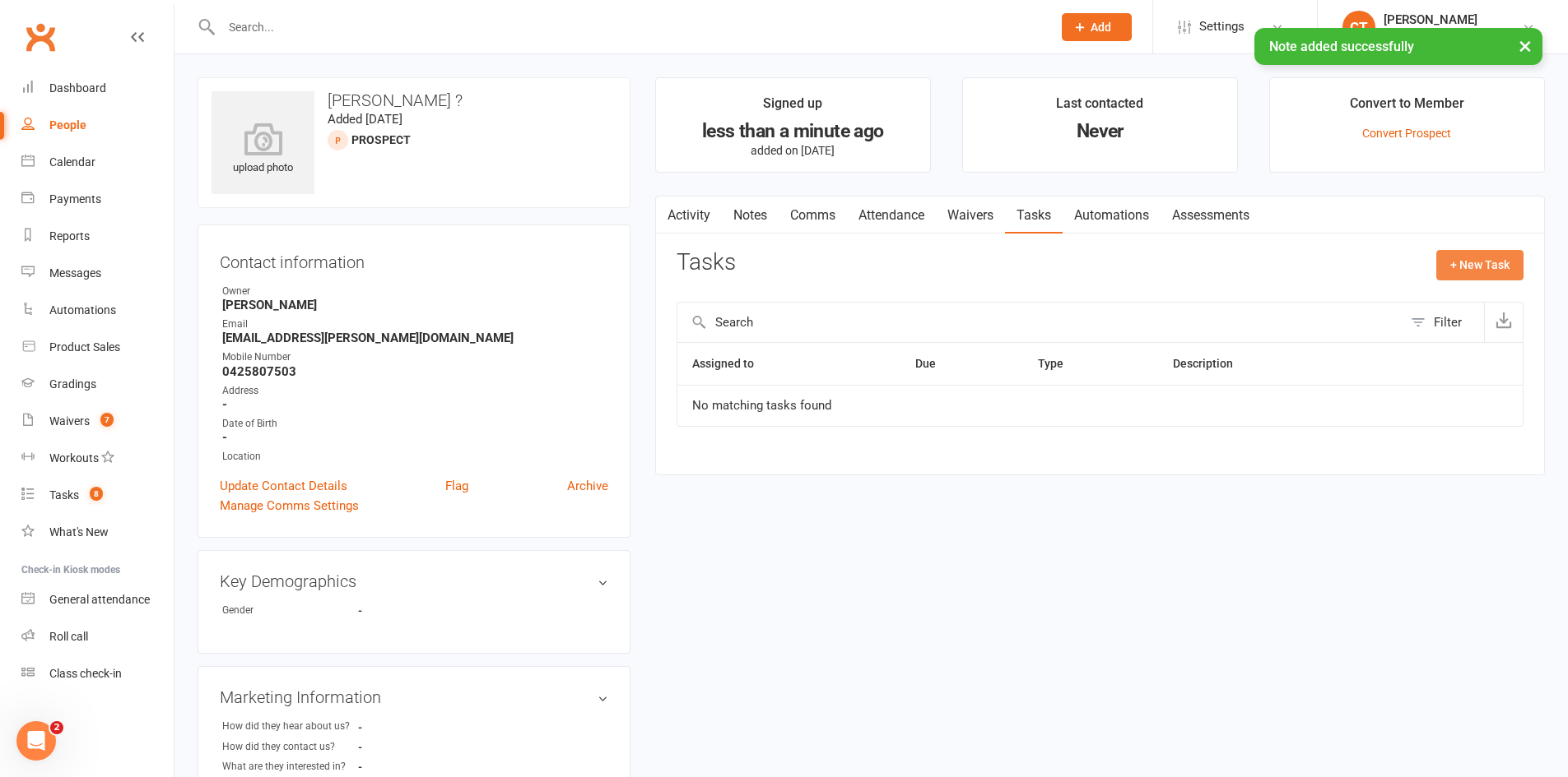
click at [1457, 260] on button "+ New Task" at bounding box center [1479, 265] width 87 height 30
select select "11984"
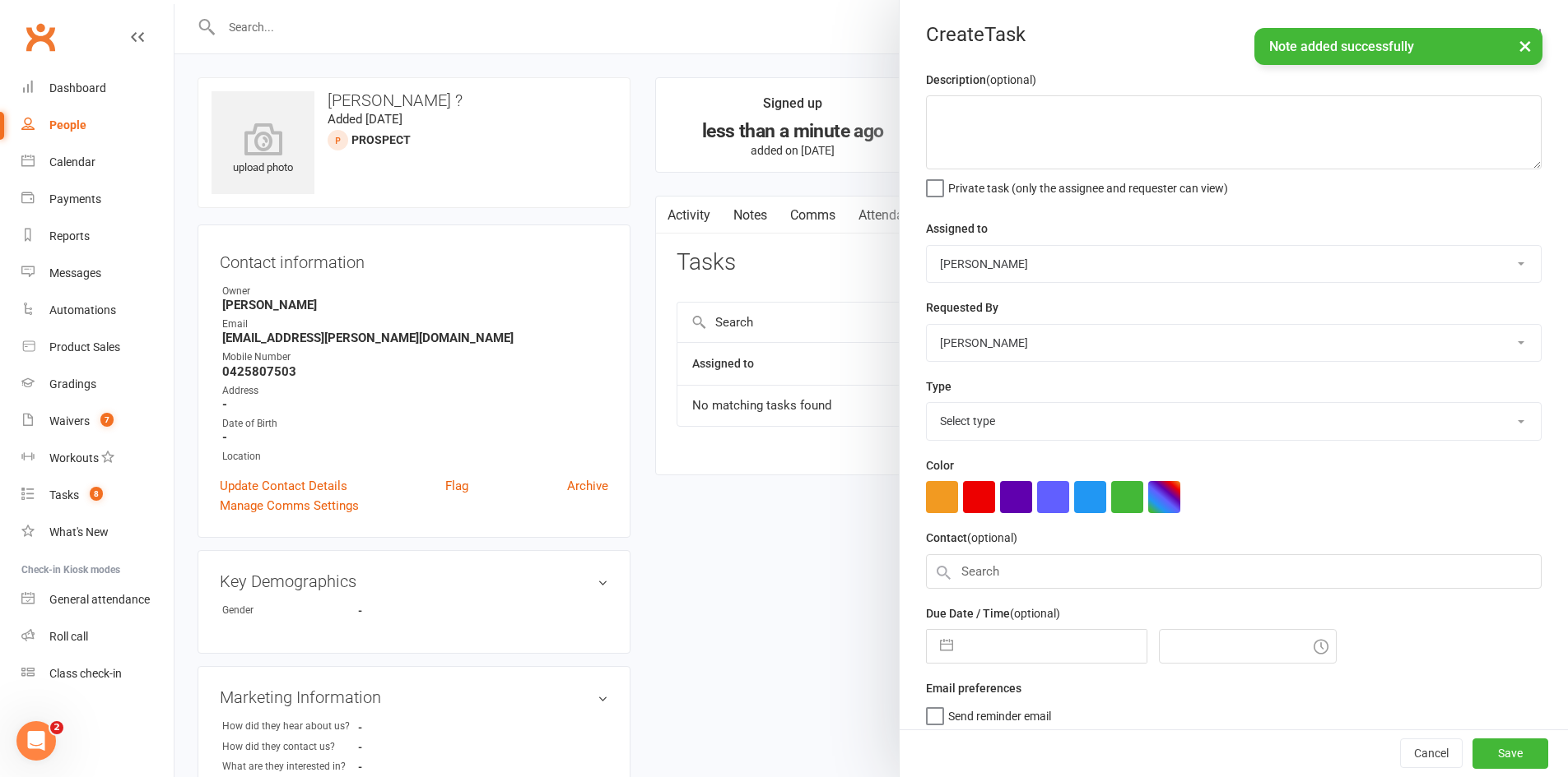
click at [1063, 646] on input "text" at bounding box center [1054, 646] width 186 height 33
select select "6"
select select "2025"
select select "7"
select select "2025"
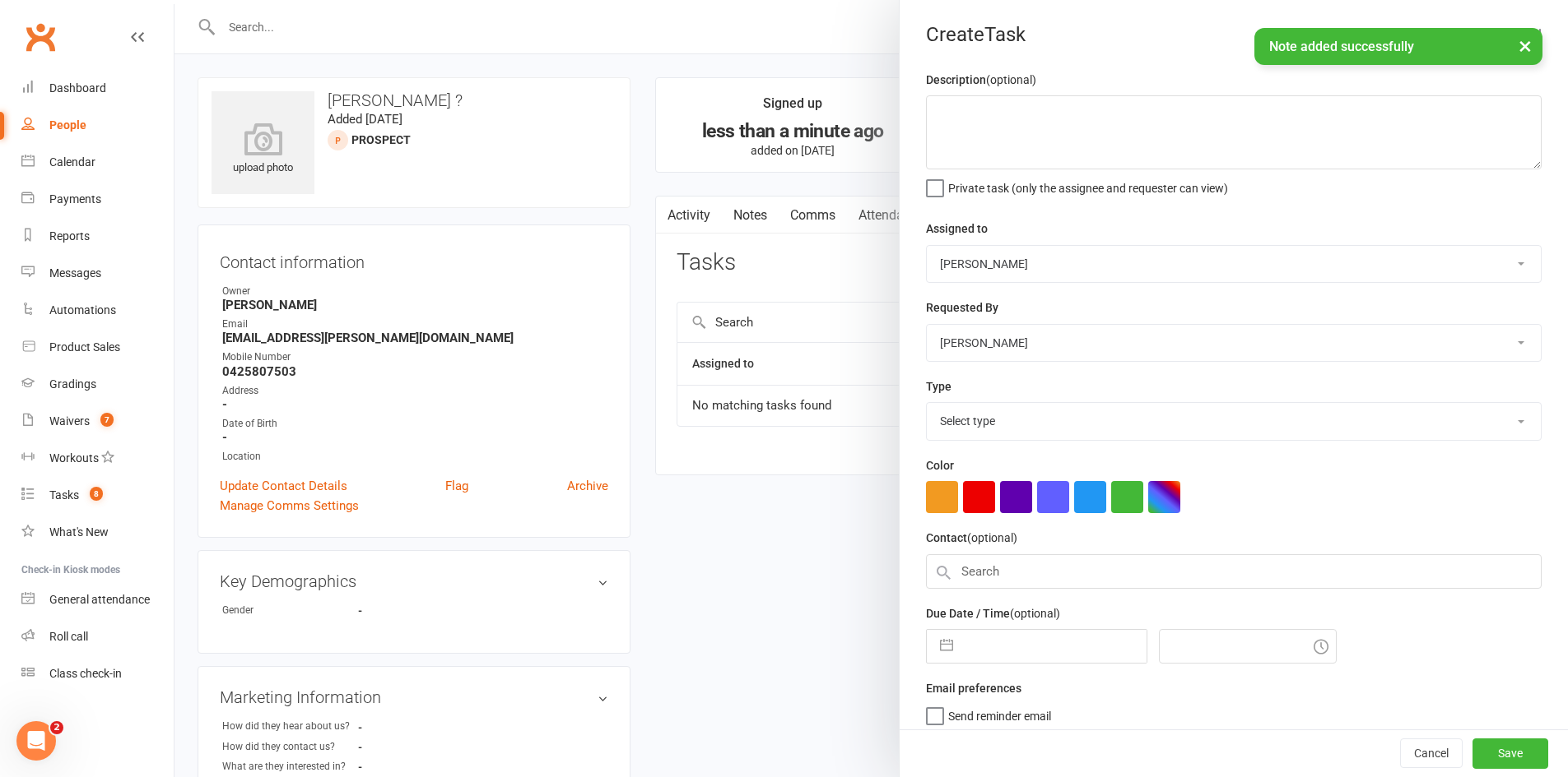
select select "8"
select select "2025"
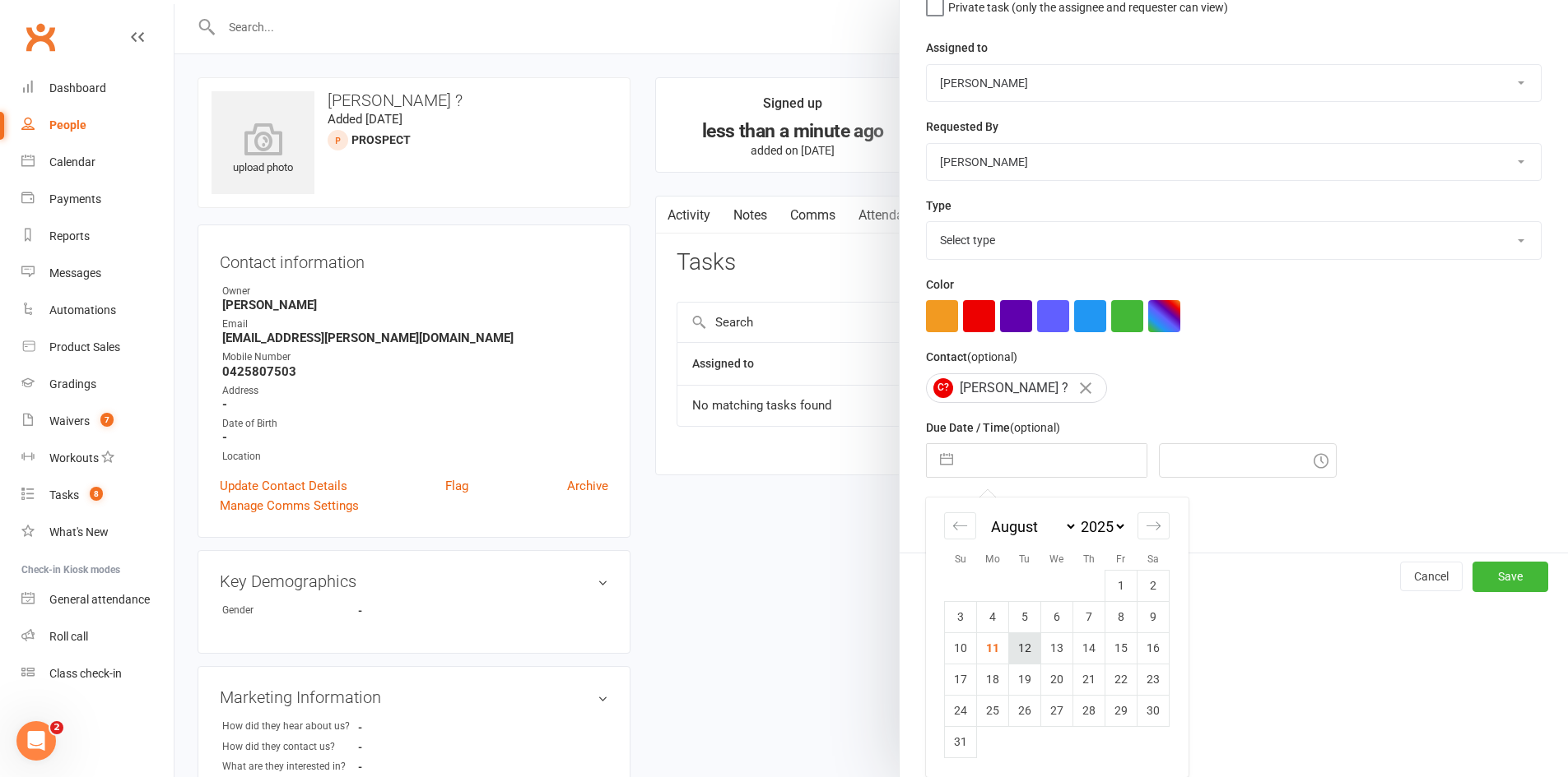
click at [1017, 659] on td "12" at bounding box center [1025, 648] width 32 height 32
type input "[DATE]"
type input "12:30pm"
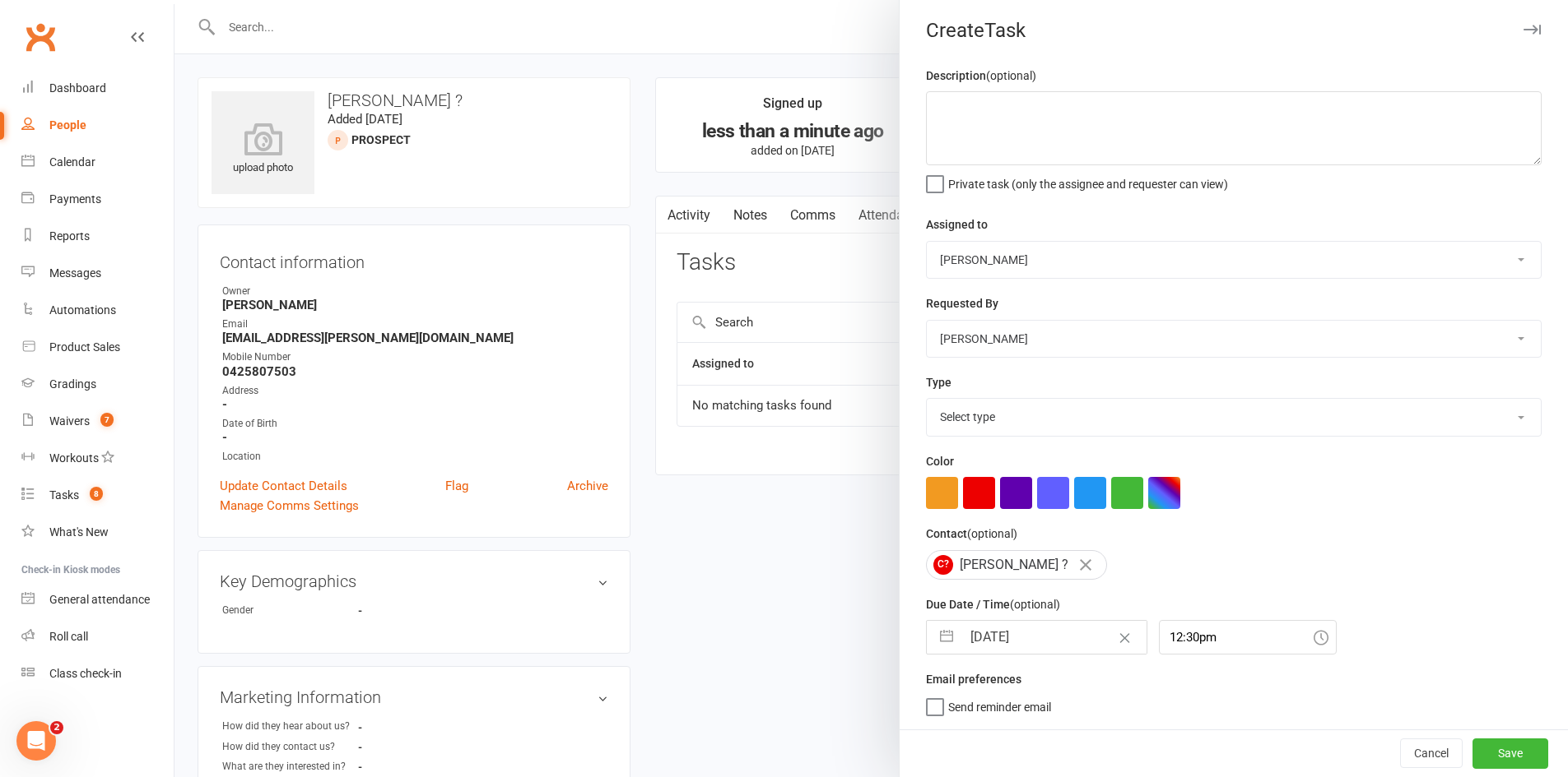
scroll to position [11, 0]
click at [1017, 141] on textarea at bounding box center [1233, 128] width 615 height 74
type textarea "call re trial"
click at [1042, 411] on select "Select type Cmonnnn E-mail Financial Follow-up Help Just do it Letting ya know …" at bounding box center [1234, 417] width 614 height 36
select select "6641"
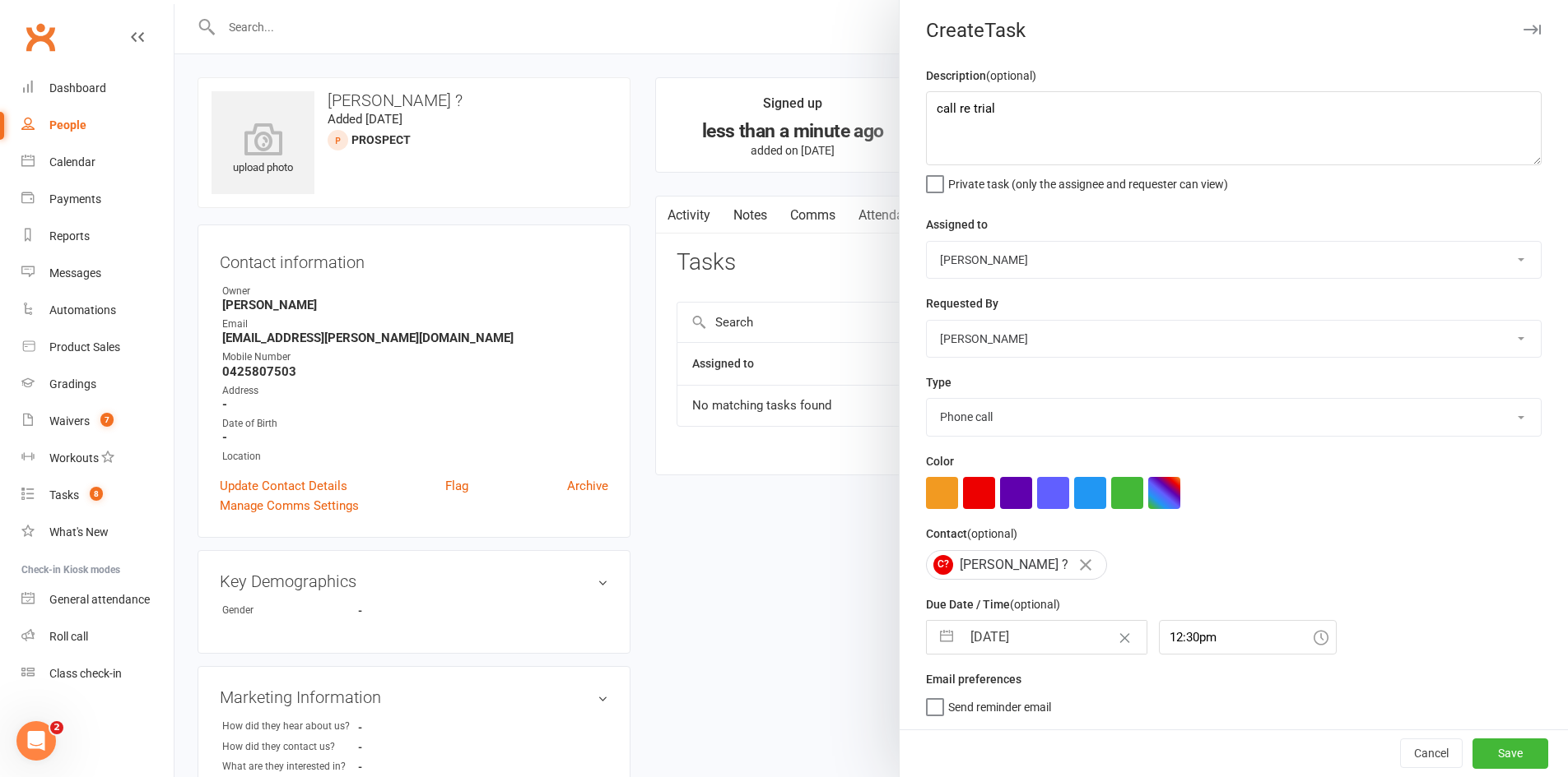
click at [927, 399] on select "Select type Cmonnnn E-mail Financial Follow-up Help Just do it Letting ya know …" at bounding box center [1234, 417] width 614 height 36
click at [1492, 758] on button "Save" at bounding box center [1510, 753] width 76 height 30
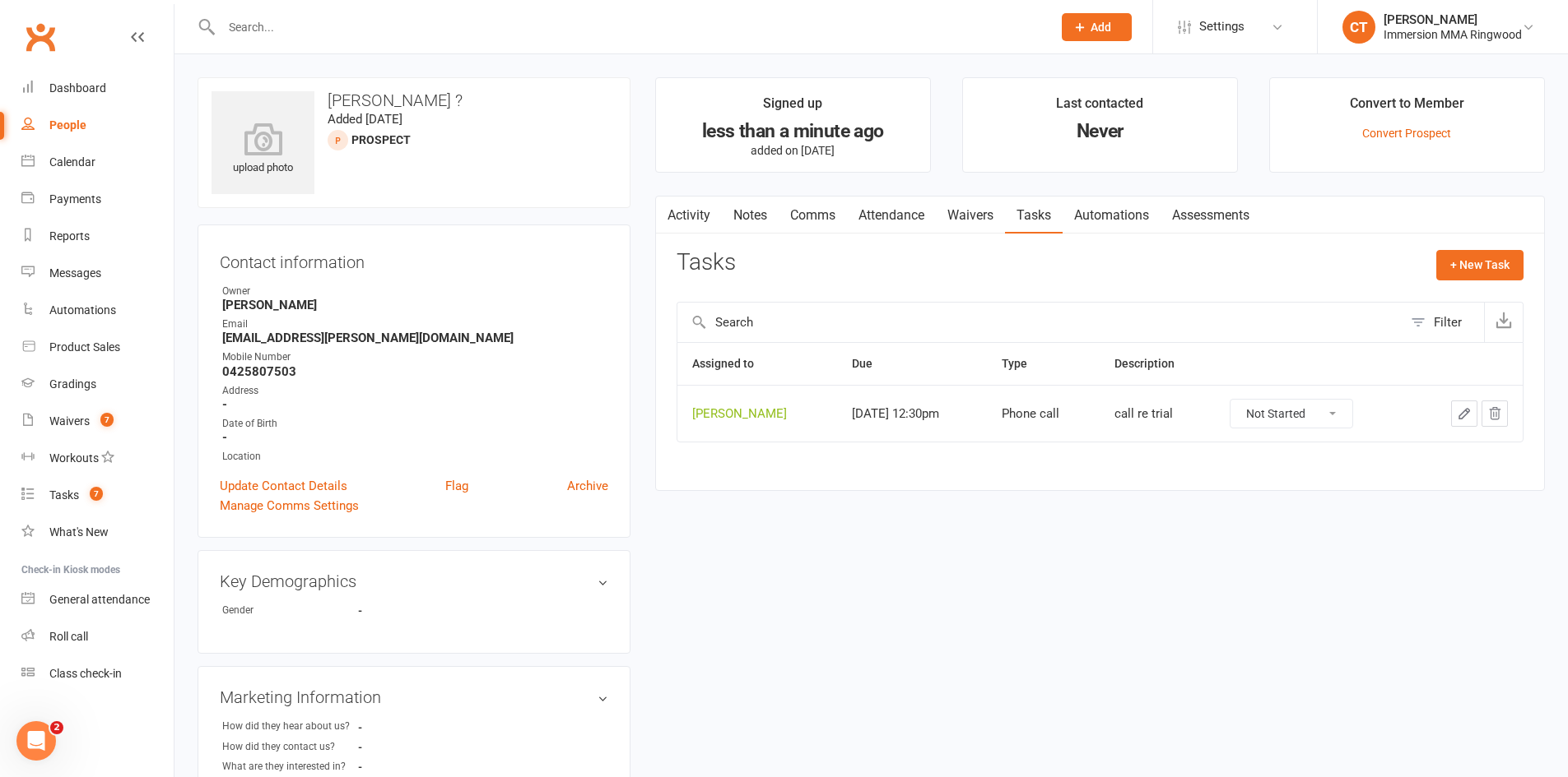
click at [1087, 37] on button "Add" at bounding box center [1097, 27] width 70 height 28
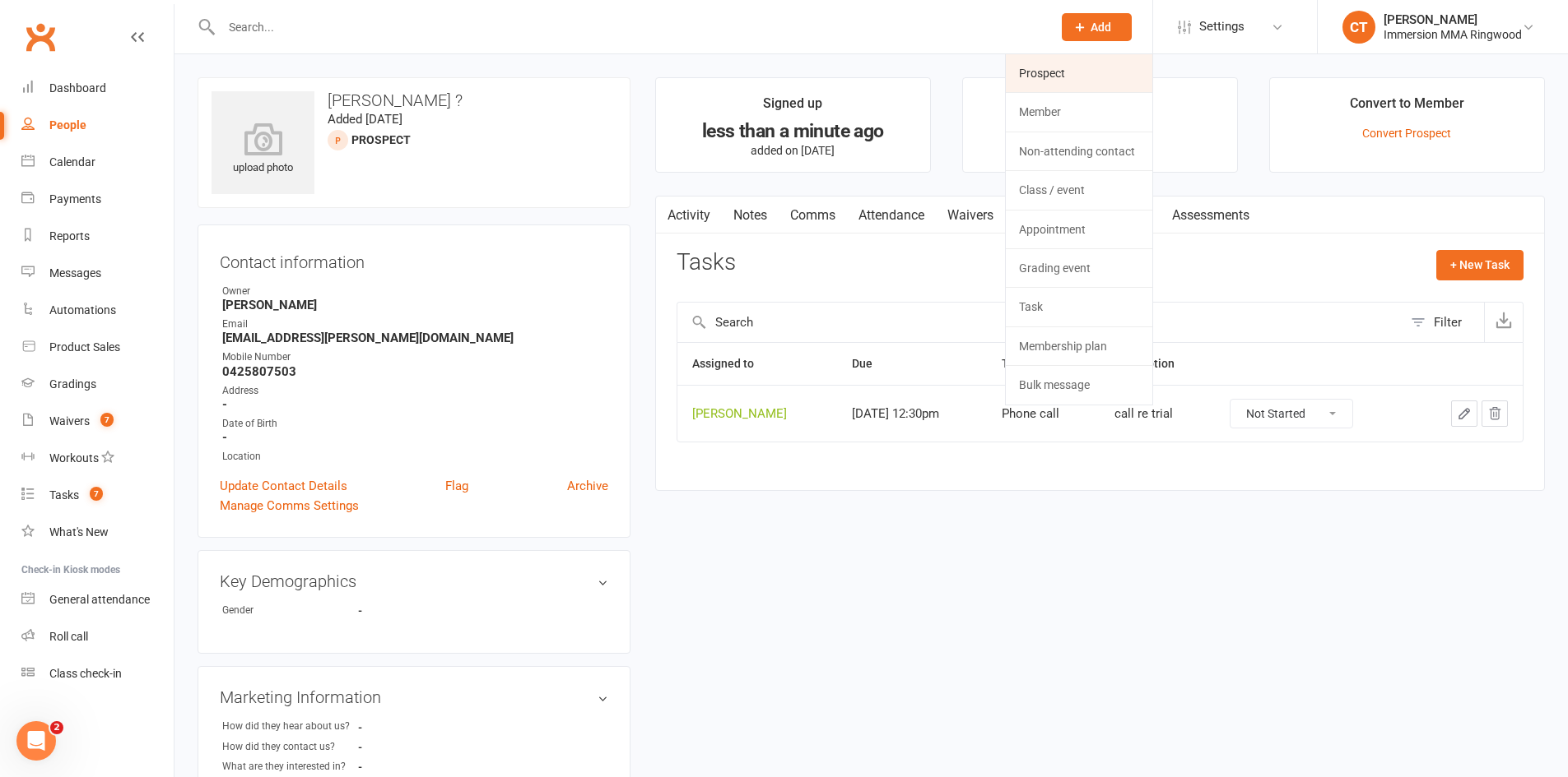
click at [1085, 59] on link "Prospect" at bounding box center [1079, 73] width 147 height 38
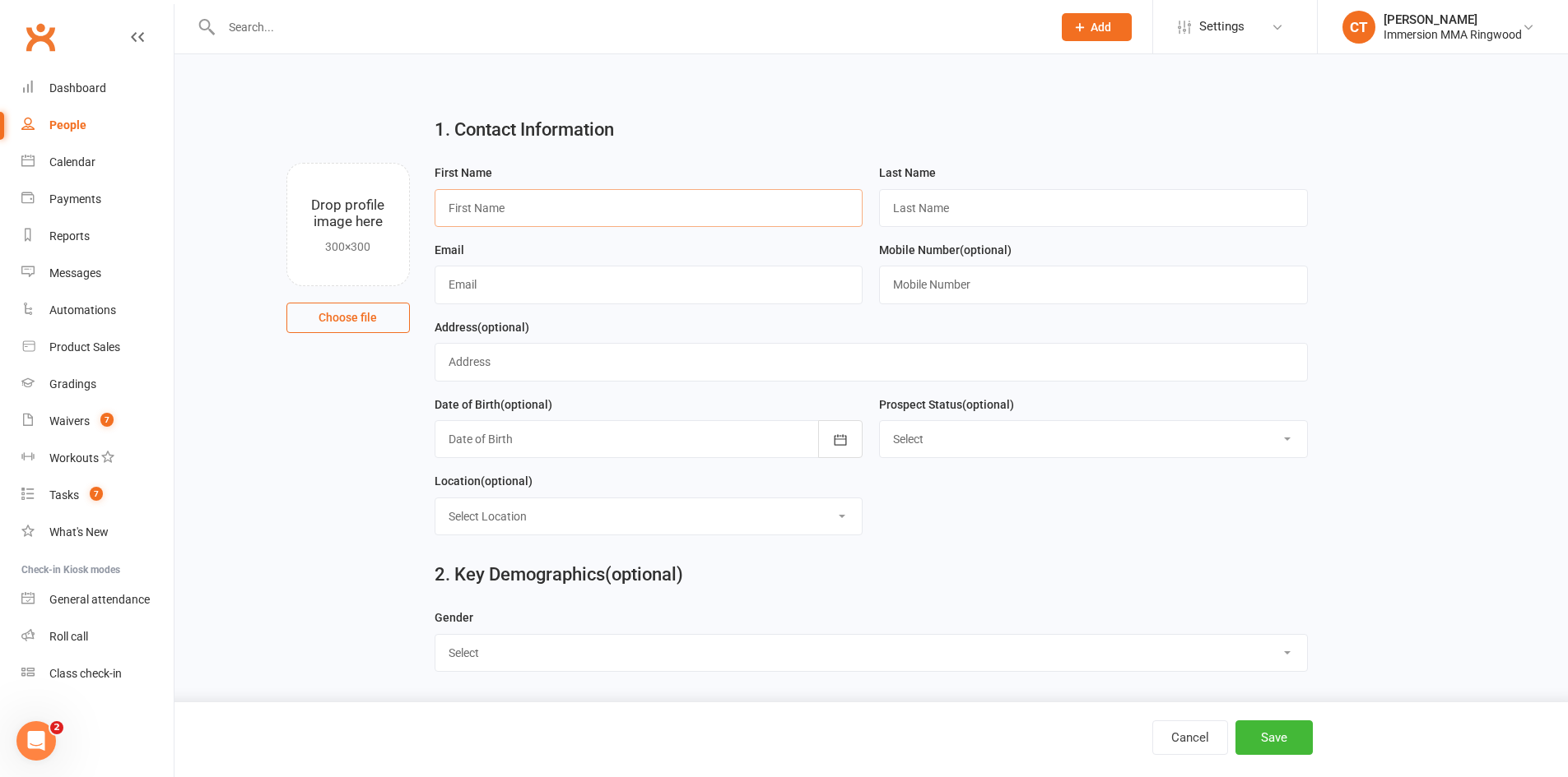
drag, startPoint x: 539, startPoint y: 210, endPoint x: 494, endPoint y: 195, distance: 47.4
click at [539, 210] on input "text" at bounding box center [648, 208] width 429 height 38
paste input "Caleb Tiong"
click at [501, 205] on input "Caleb Tiong" at bounding box center [648, 208] width 429 height 38
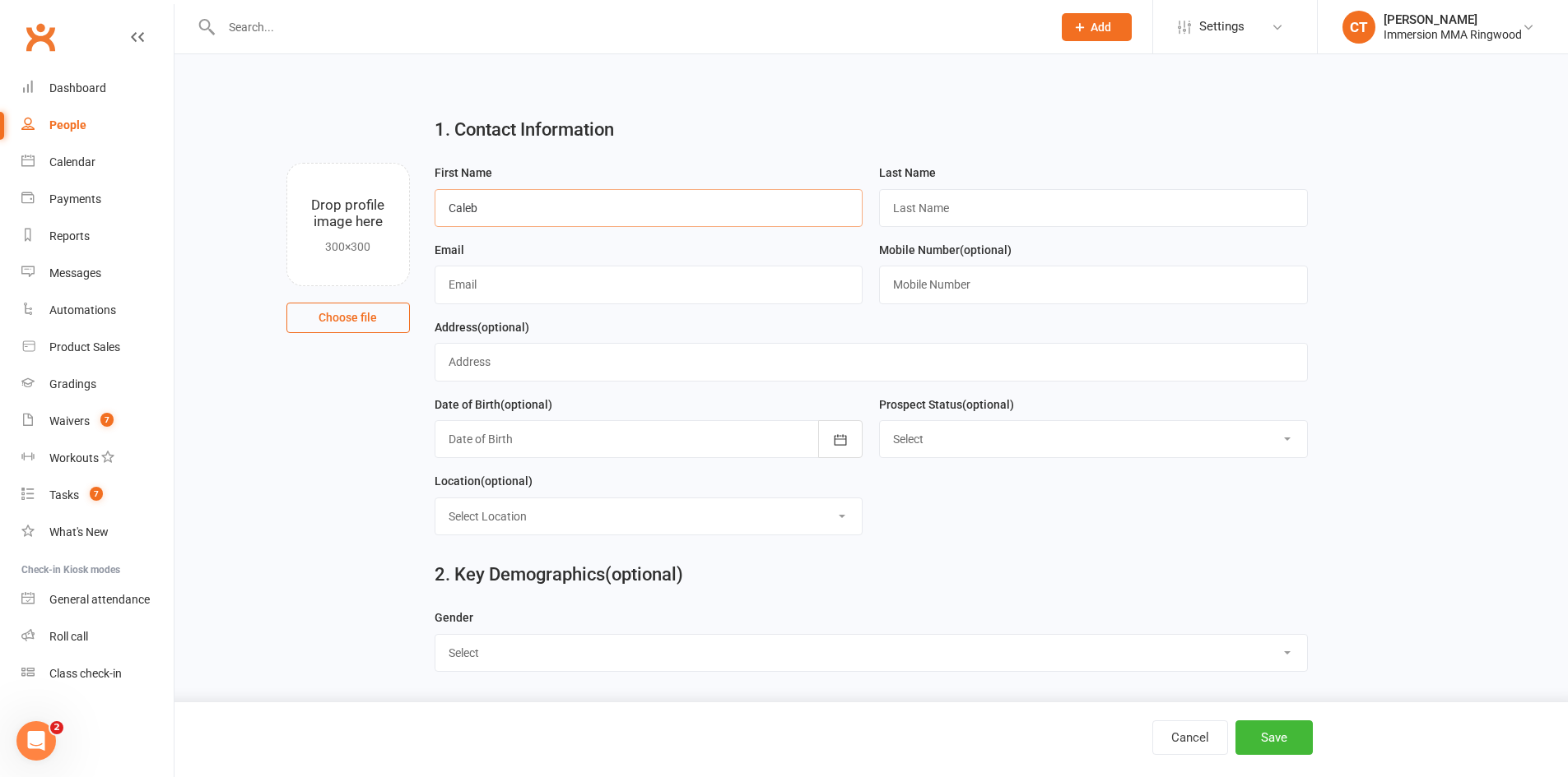
type input "Caleb"
click at [967, 195] on input "text" at bounding box center [1093, 208] width 429 height 38
paste input "Tiong"
type input "Tiong"
click at [938, 291] on input "text" at bounding box center [1093, 285] width 429 height 38
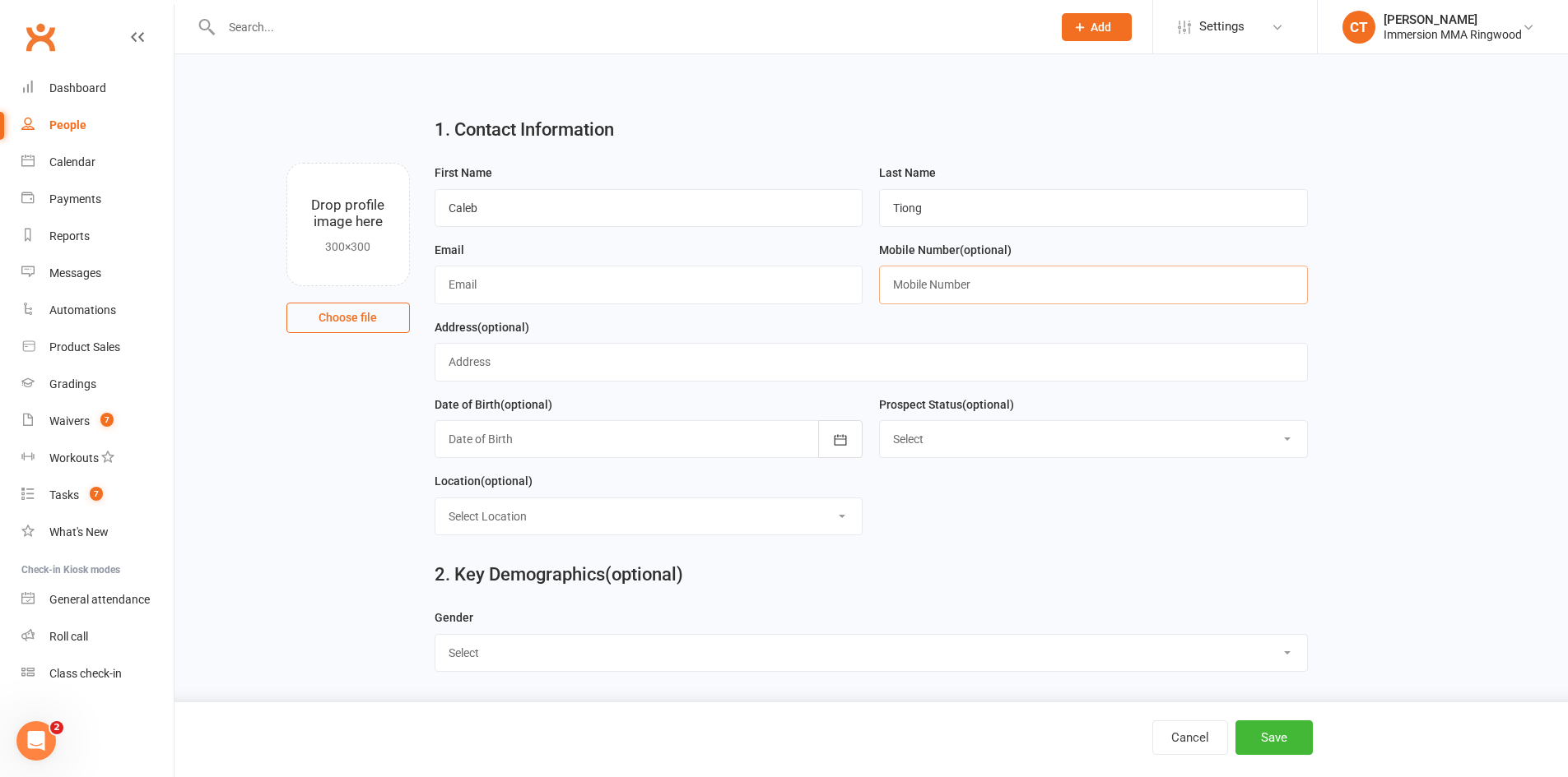
paste input "0481833707"
type input "0481833707"
click at [649, 285] on input "text" at bounding box center [648, 285] width 429 height 38
paste input "calebtiong1@gmail.com"
type input "calebtiong1@gmail.com"
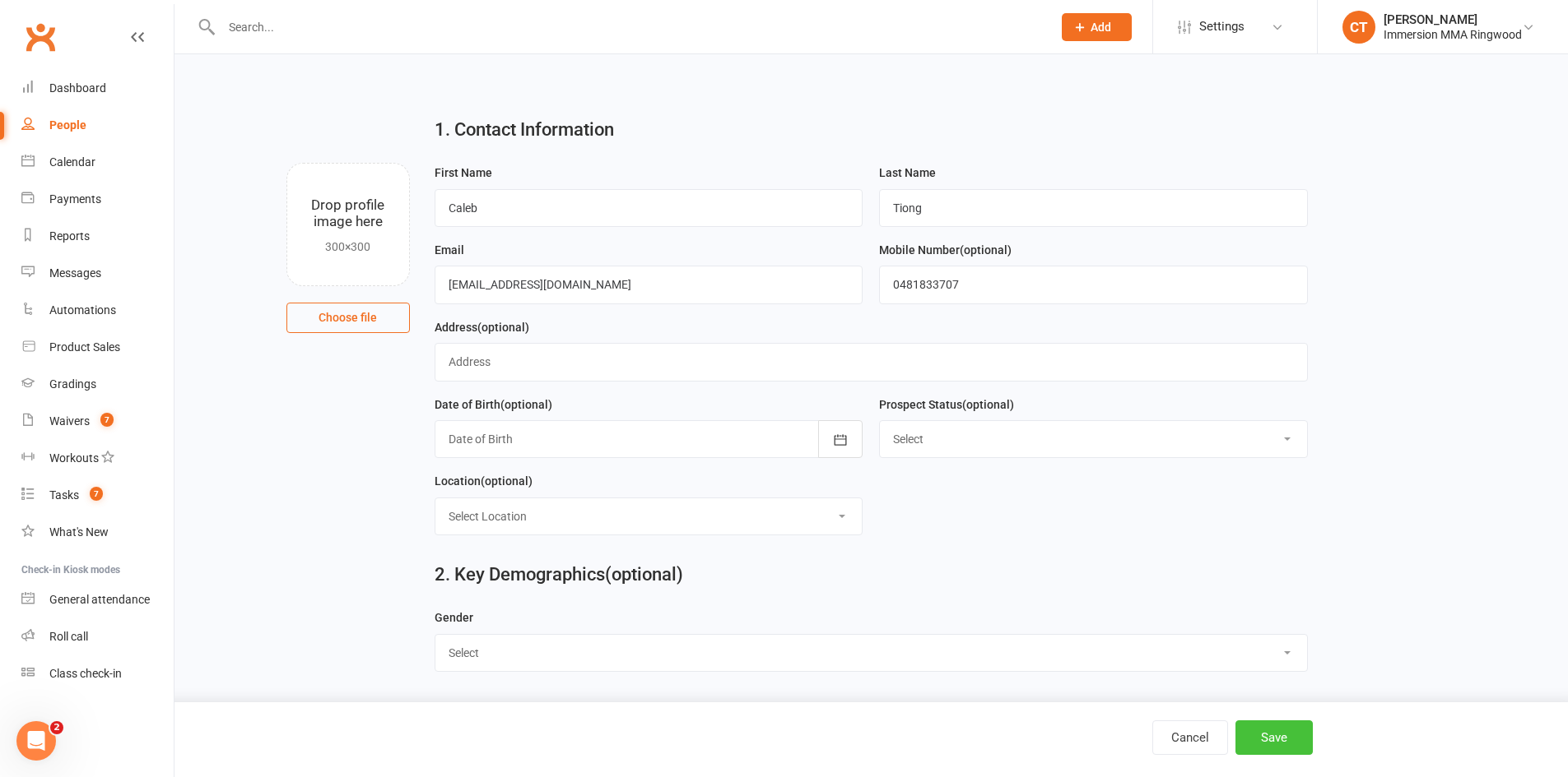
click at [1275, 740] on button "Save" at bounding box center [1273, 737] width 77 height 34
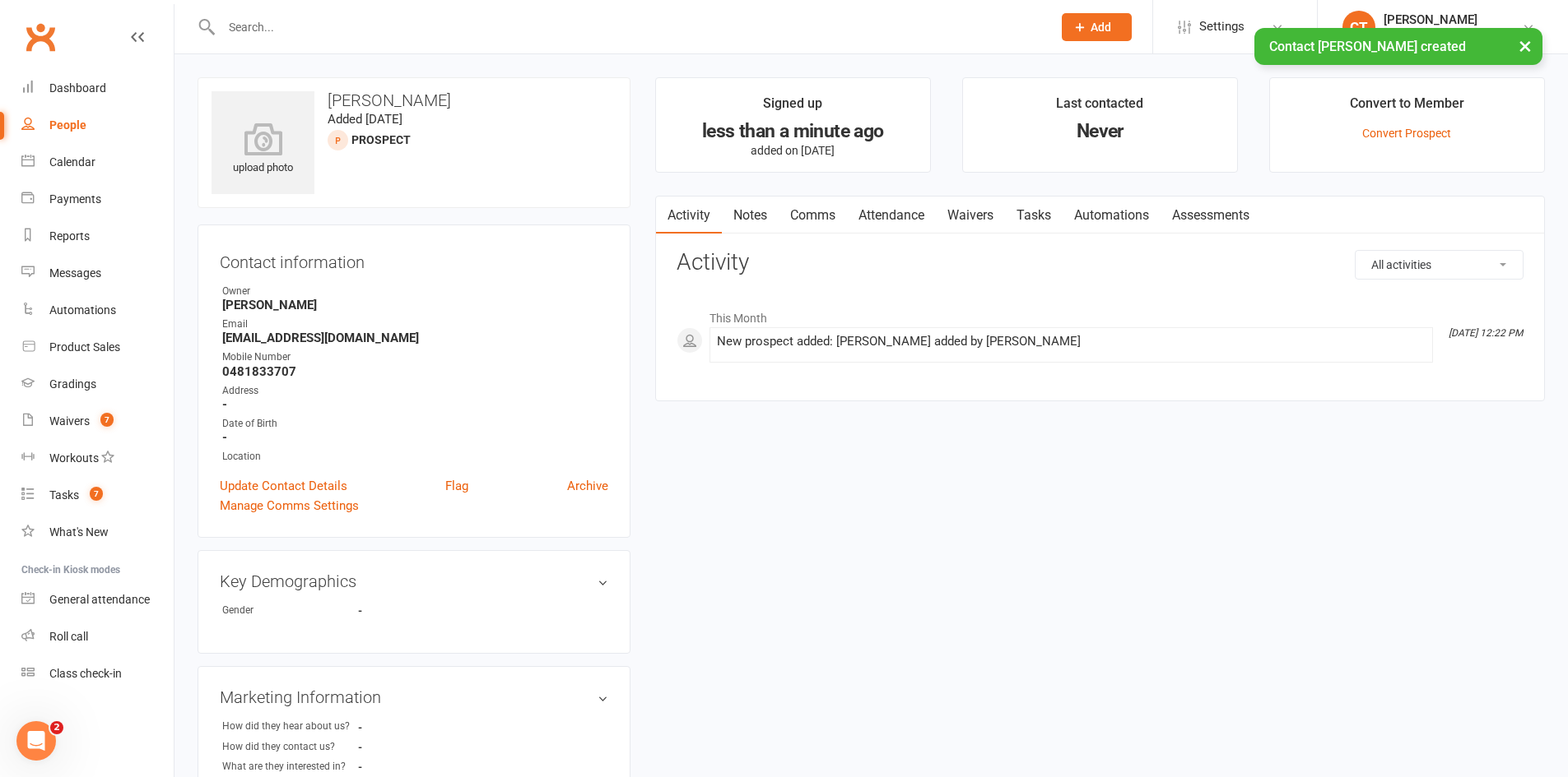
click at [754, 209] on link "Notes" at bounding box center [749, 215] width 57 height 38
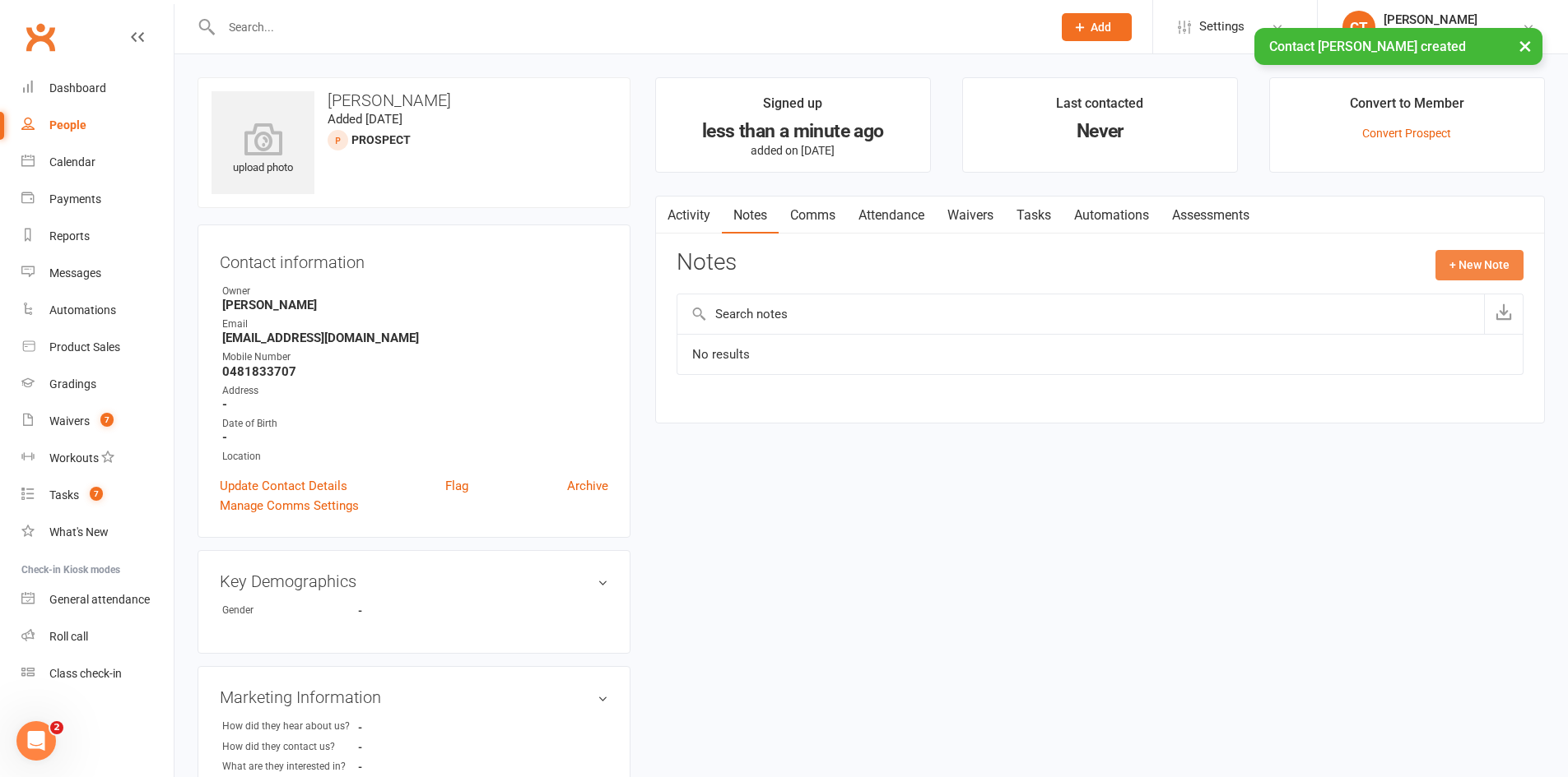
click at [1464, 258] on button "+ New Note" at bounding box center [1479, 265] width 88 height 30
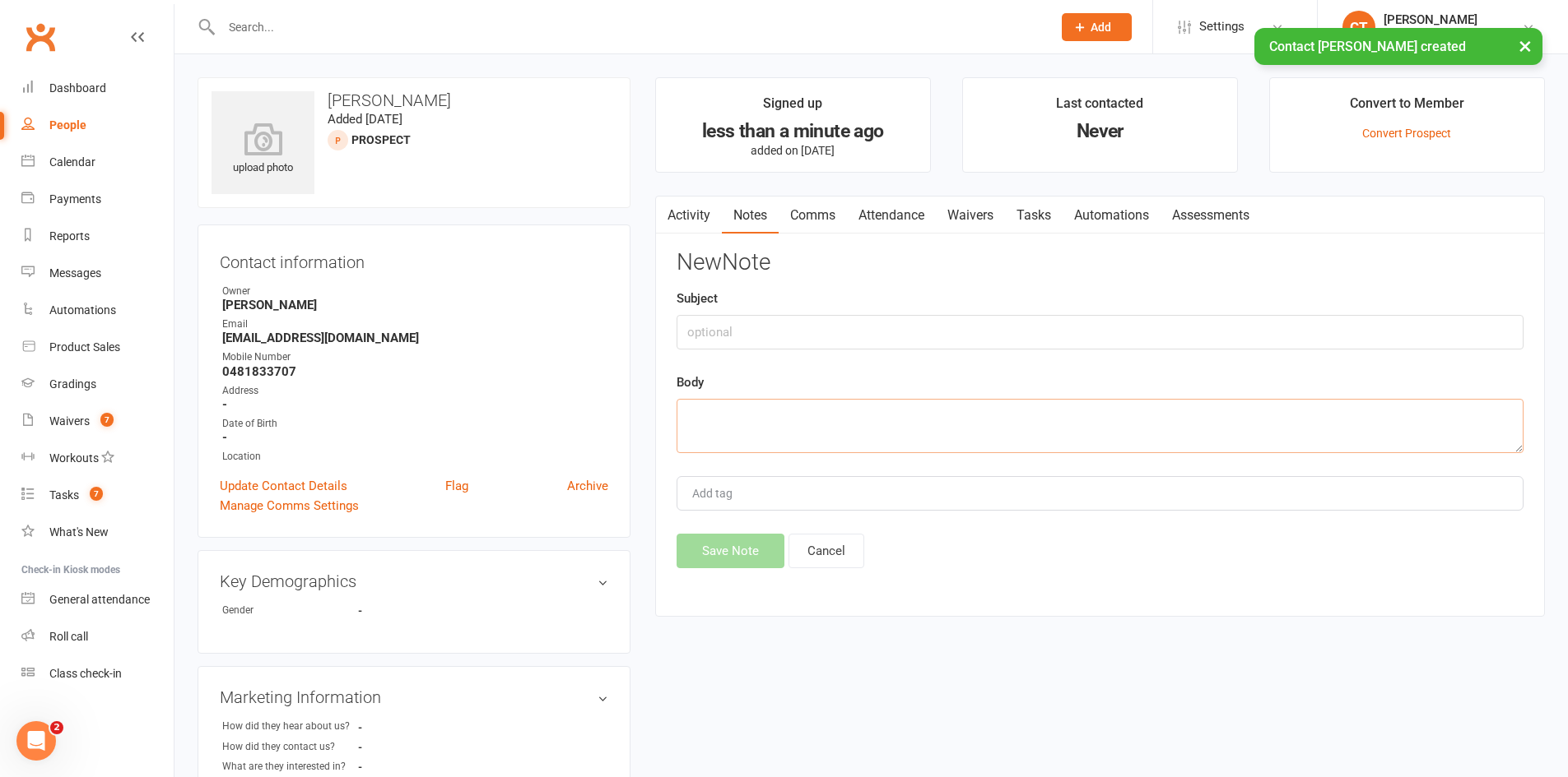
click at [1150, 418] on textarea at bounding box center [1100, 426] width 847 height 54
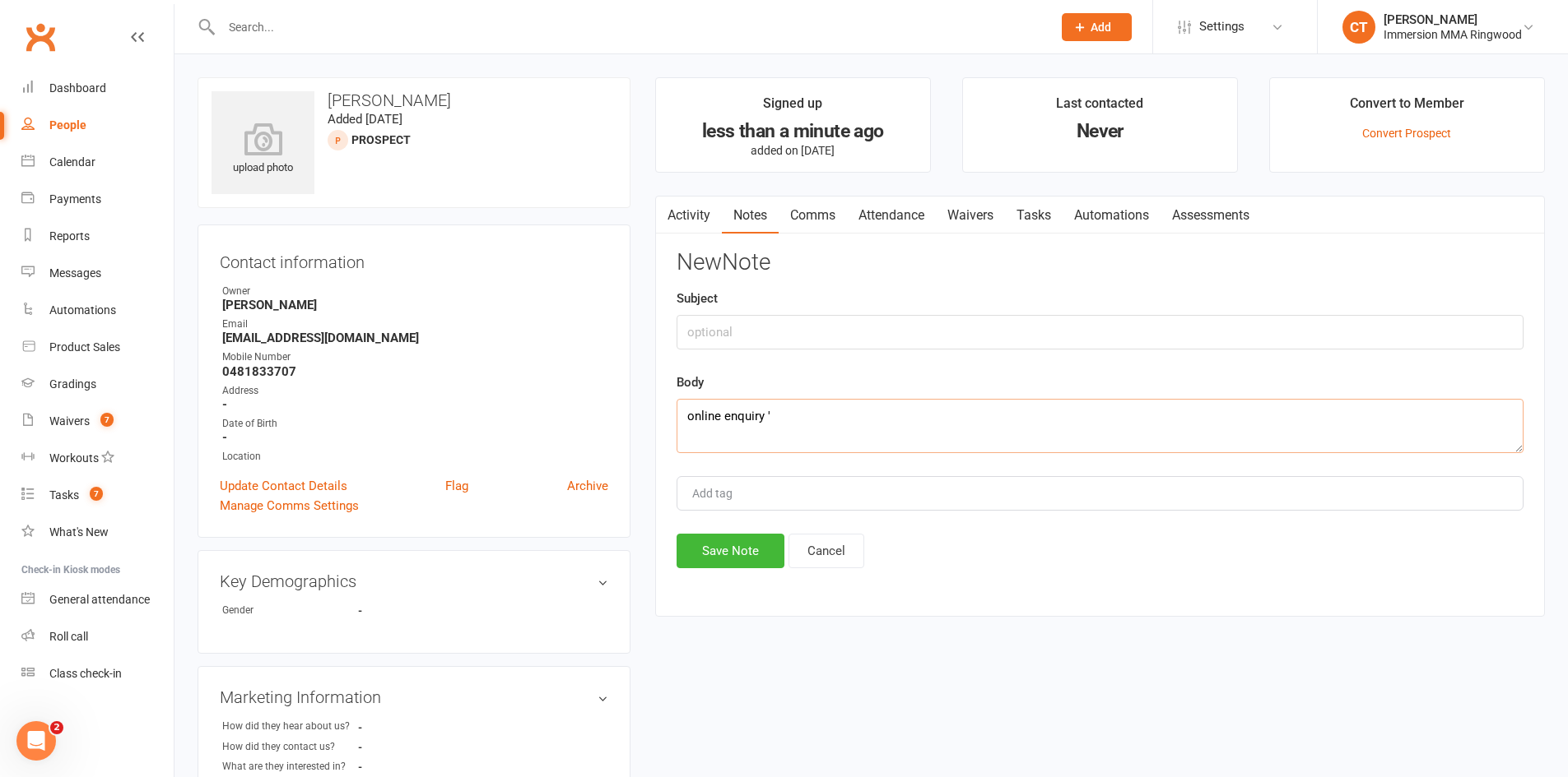
paste textarea "Well i primarily want to learn how to box. I'm not sure if this is boxing or ma…"
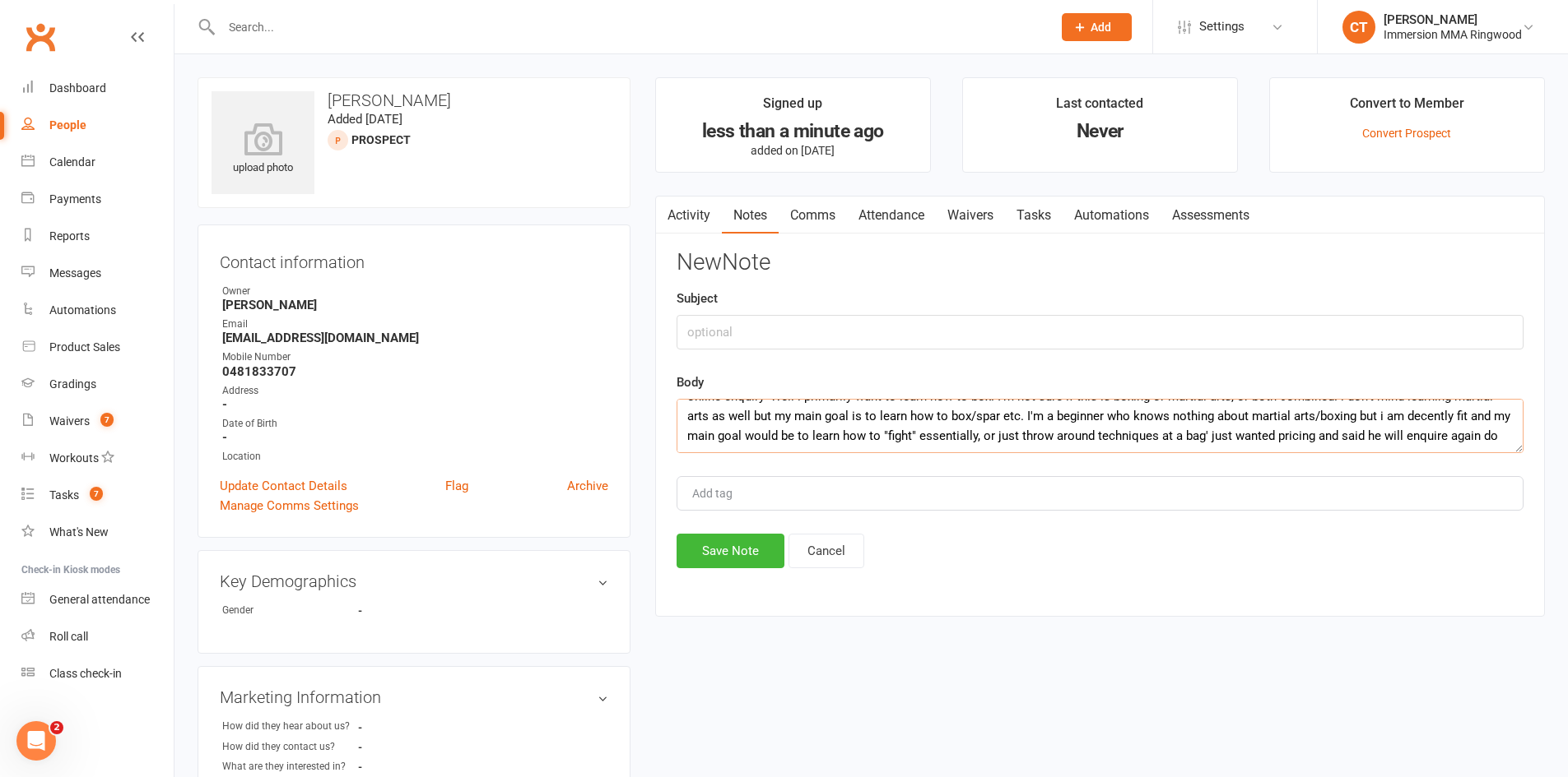
scroll to position [31, 0]
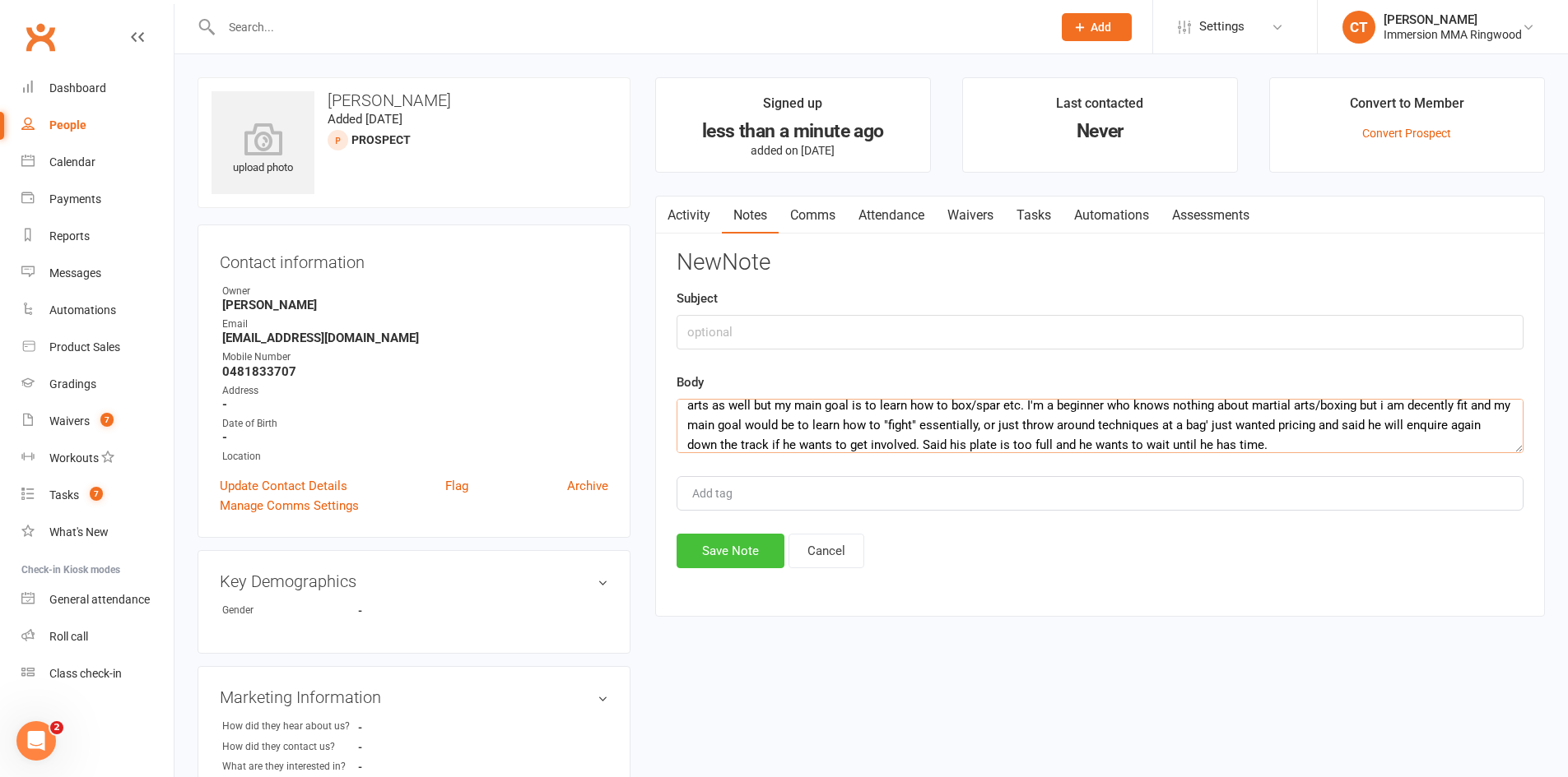
type textarea "online enquiry 'Well i primarily want to learn how to box. I'm not sure if this…"
click at [707, 558] on button "Save Note" at bounding box center [730, 551] width 108 height 34
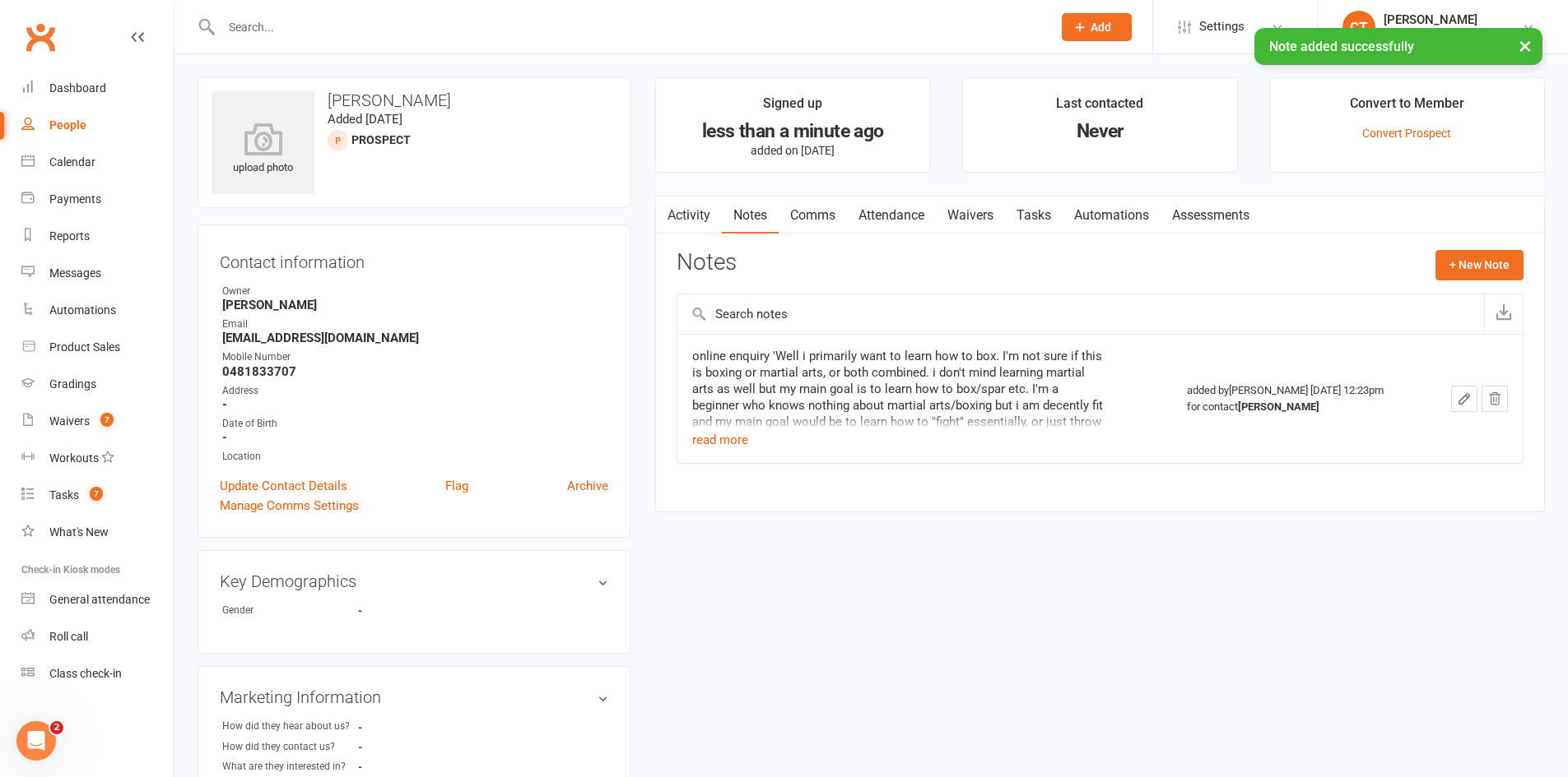
click at [1050, 222] on link "Tasks" at bounding box center [1034, 215] width 58 height 38
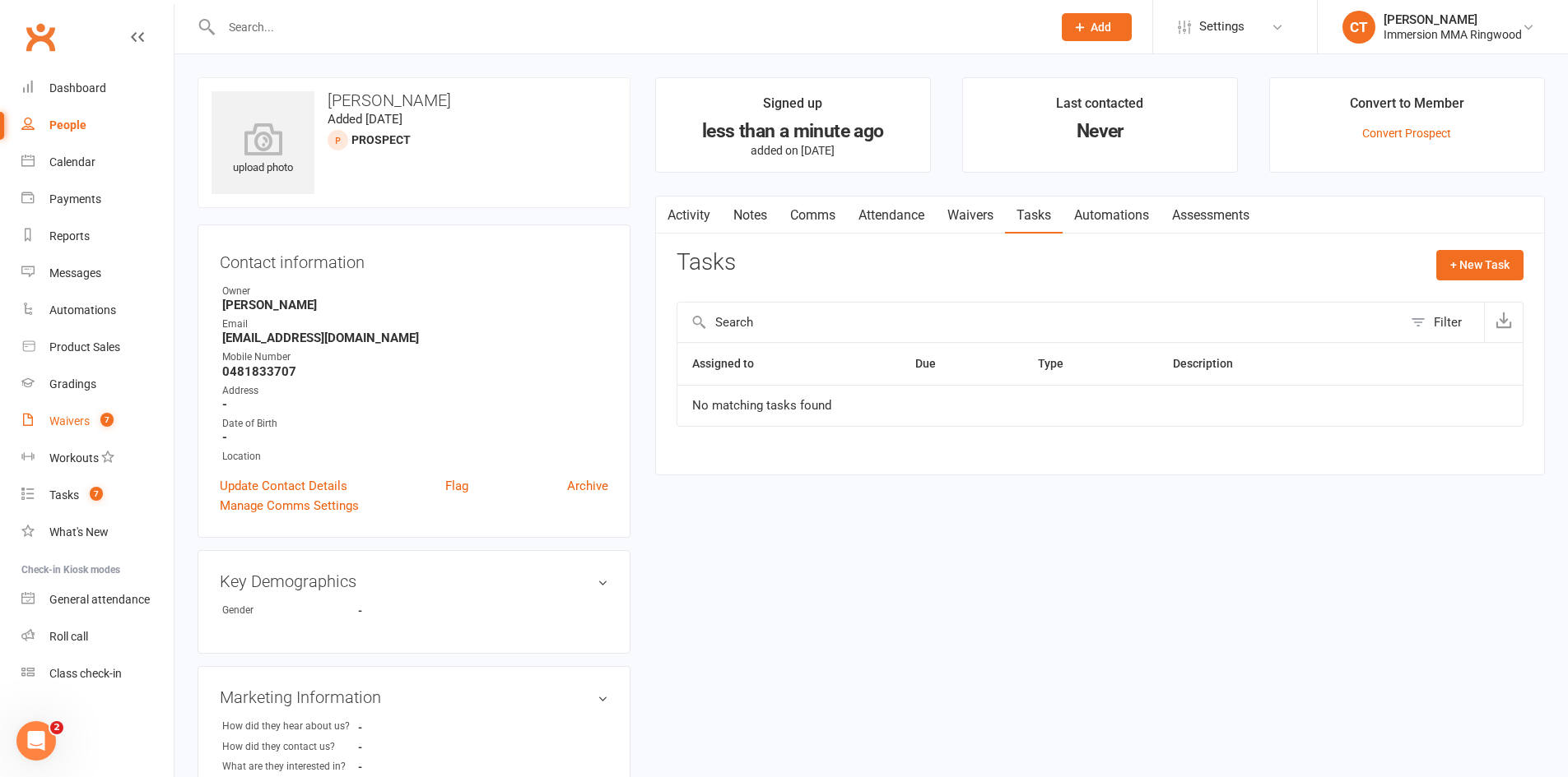
click at [86, 420] on div "Waivers" at bounding box center [69, 421] width 41 height 14
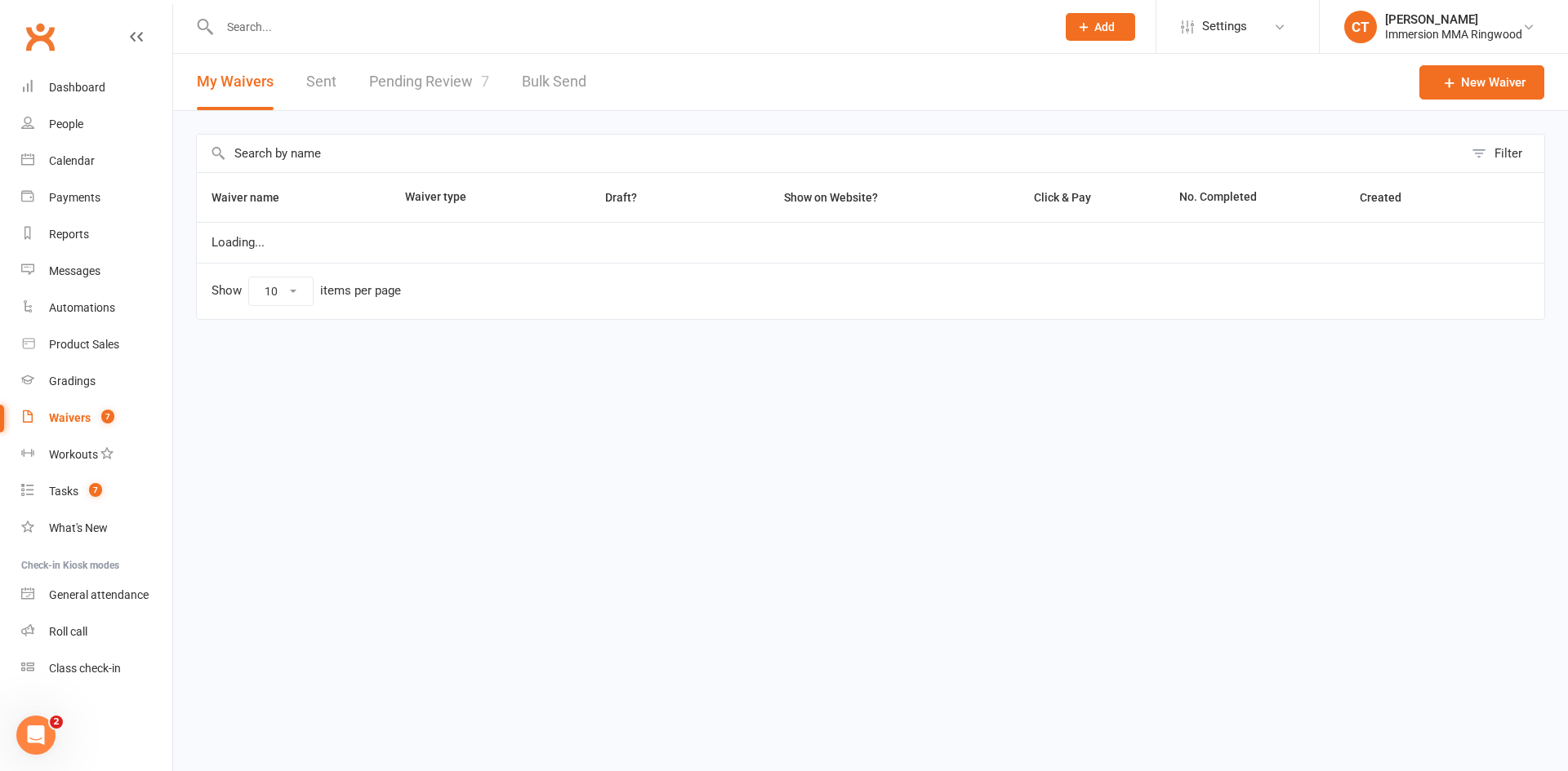
select select "25"
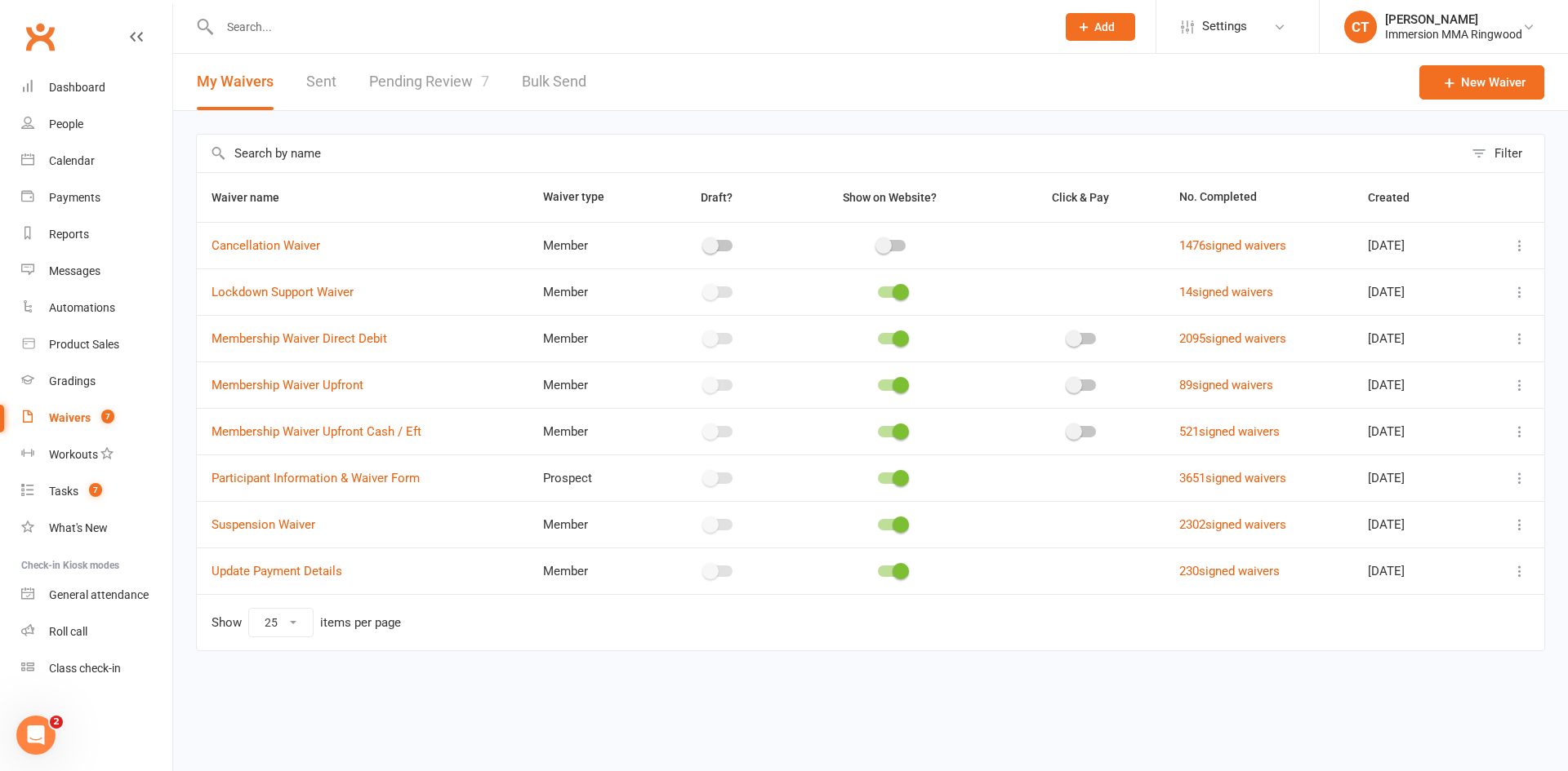
click at [1527, 526] on icon at bounding box center [1520, 524] width 16 height 16
click at [1467, 616] on link "Copy external link to clipboard" at bounding box center [1433, 622] width 192 height 33
click at [304, 27] on input "text" at bounding box center [629, 27] width 830 height 23
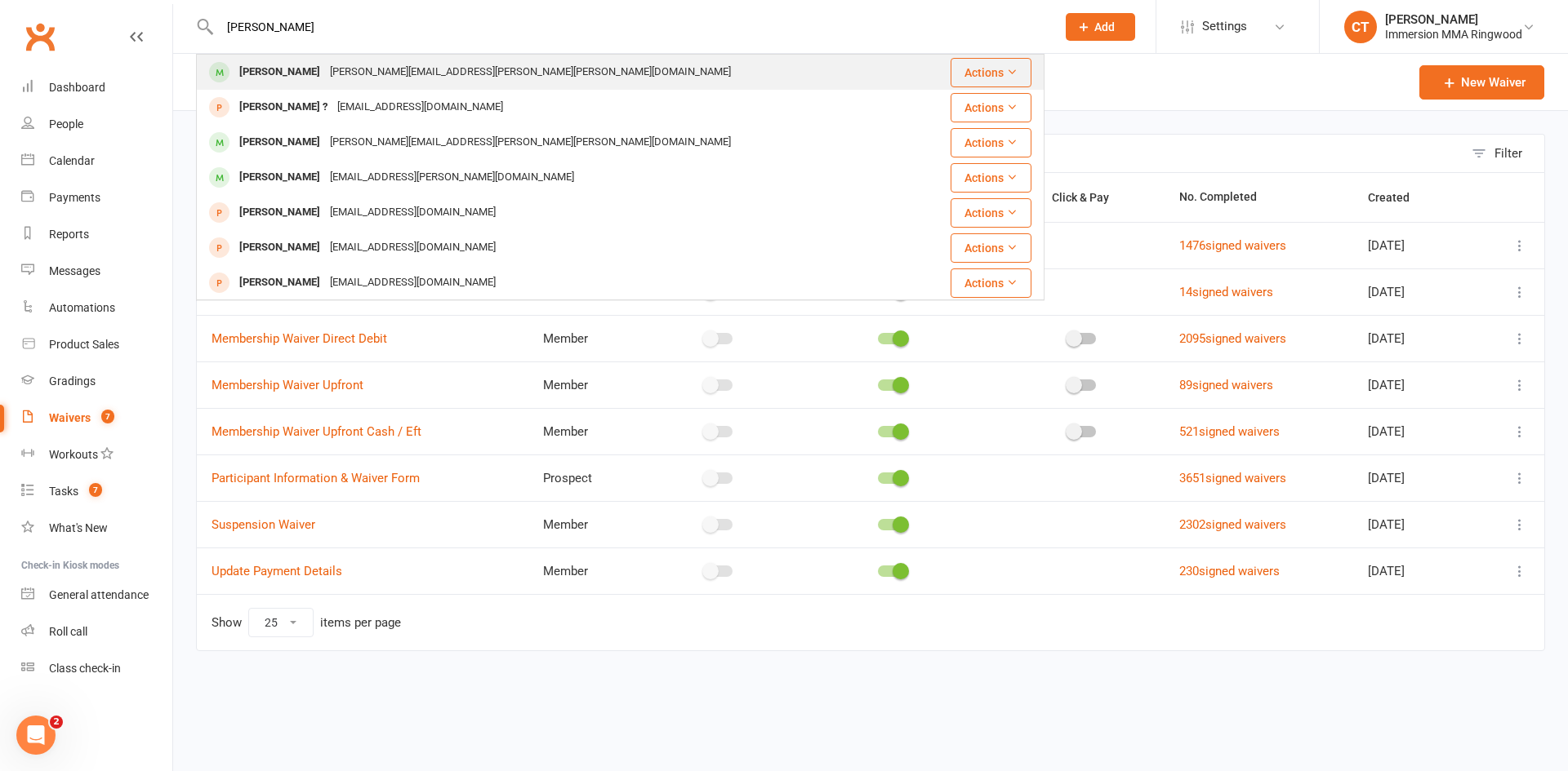
type input "jane lee"
click at [360, 71] on div "jane.lee.wolf@hotmail.com" at bounding box center [531, 72] width 411 height 23
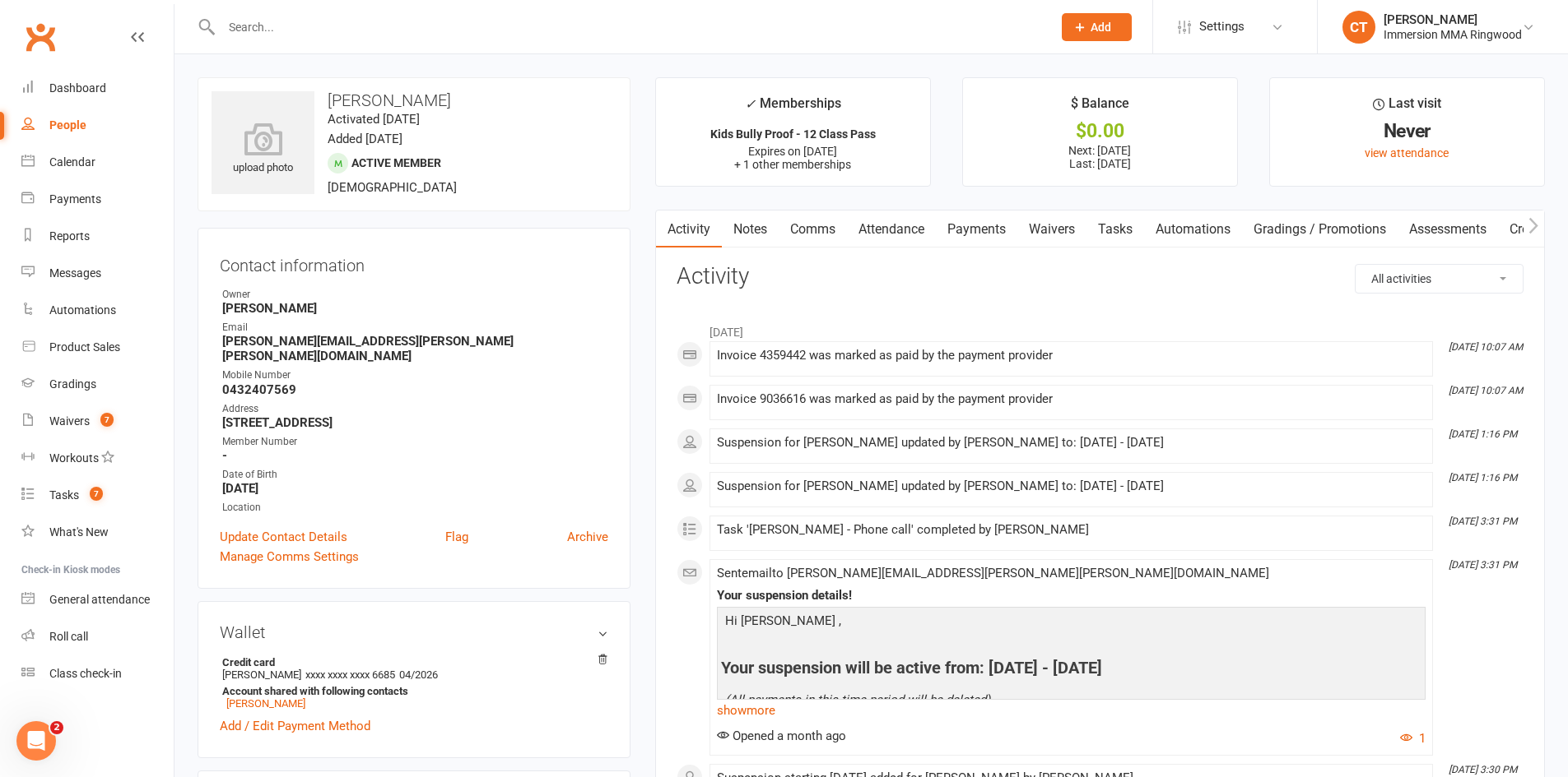
click at [748, 222] on link "Notes" at bounding box center [749, 230] width 57 height 38
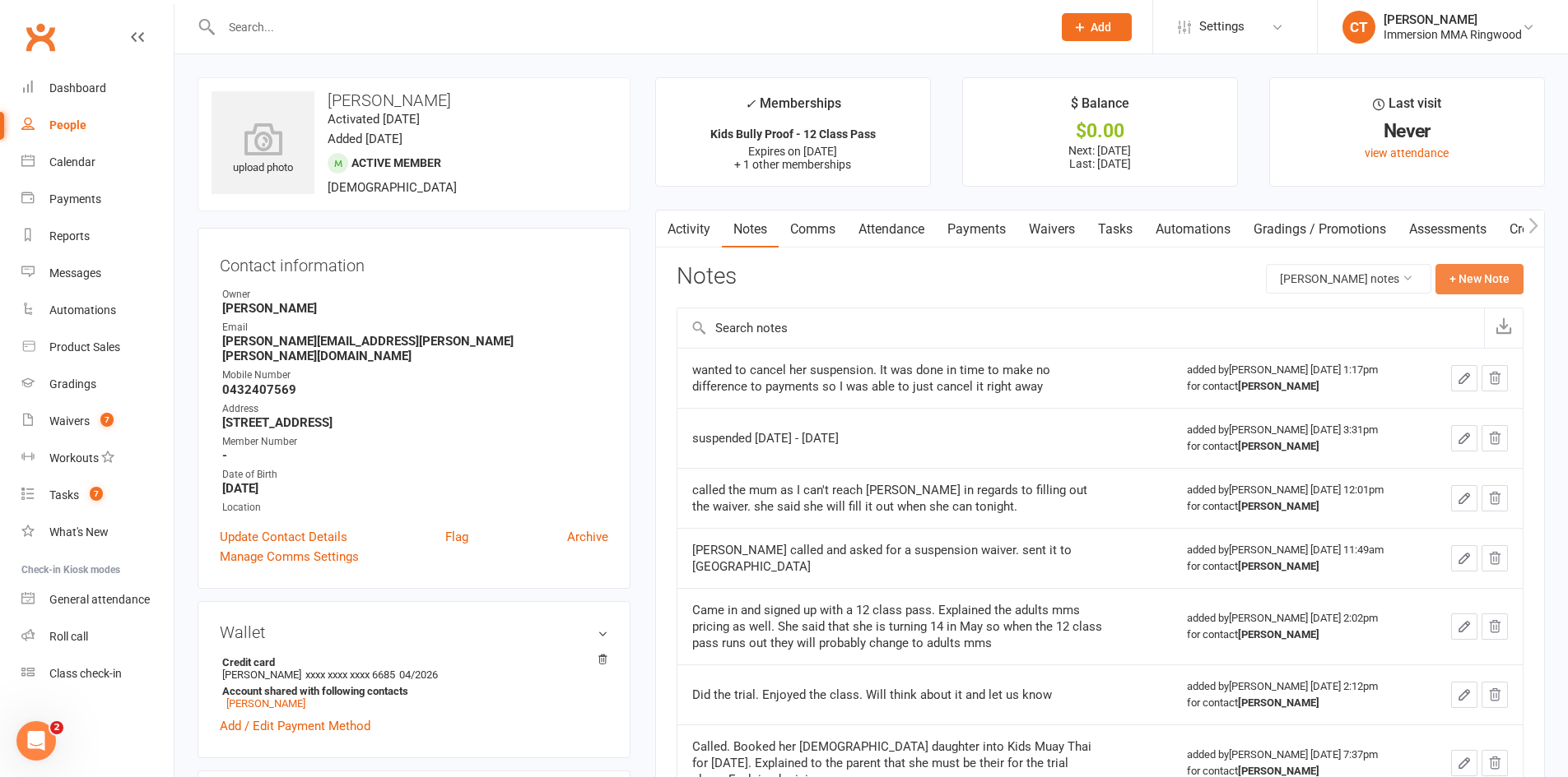
click at [1486, 270] on button "+ New Note" at bounding box center [1479, 278] width 88 height 30
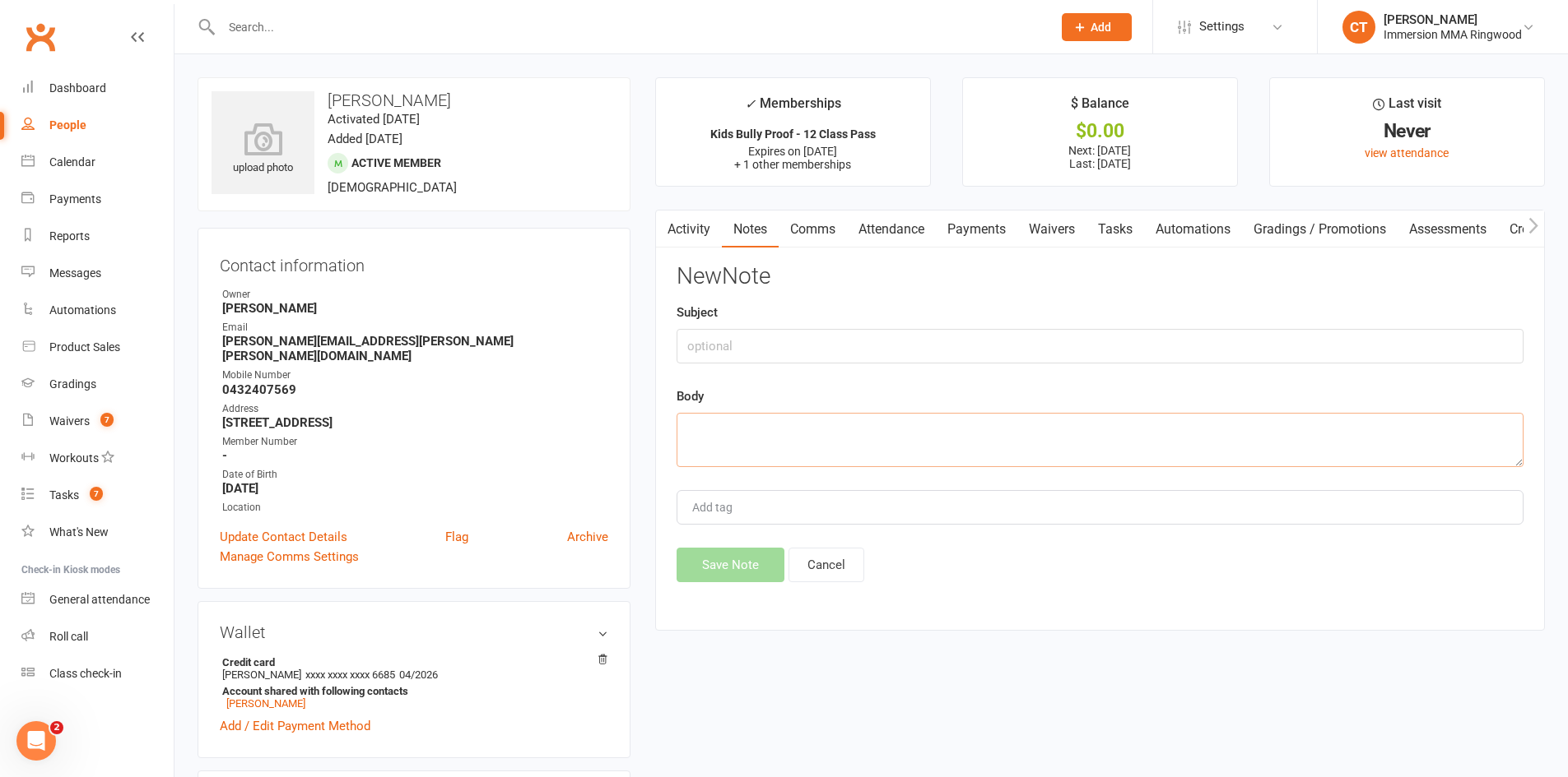
click at [945, 456] on textarea at bounding box center [1100, 440] width 847 height 54
click at [841, 430] on textarea "asked for suspension waive.r sent it through" at bounding box center [1100, 440] width 847 height 54
type textarea "asked for suspension waiver sent it through"
click at [710, 567] on button "Save Note" at bounding box center [730, 565] width 108 height 34
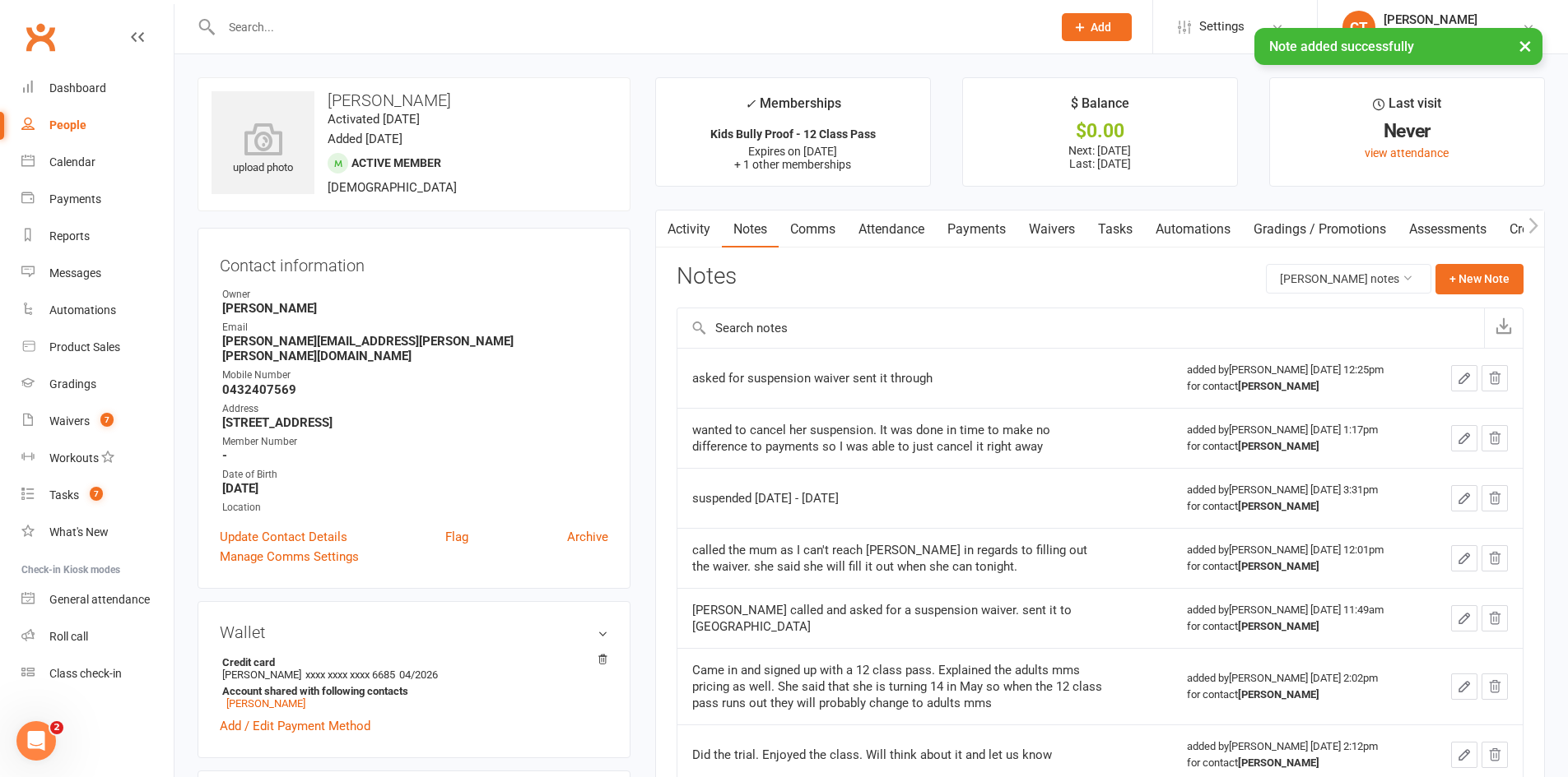
click at [970, 233] on link "Payments" at bounding box center [976, 230] width 81 height 38
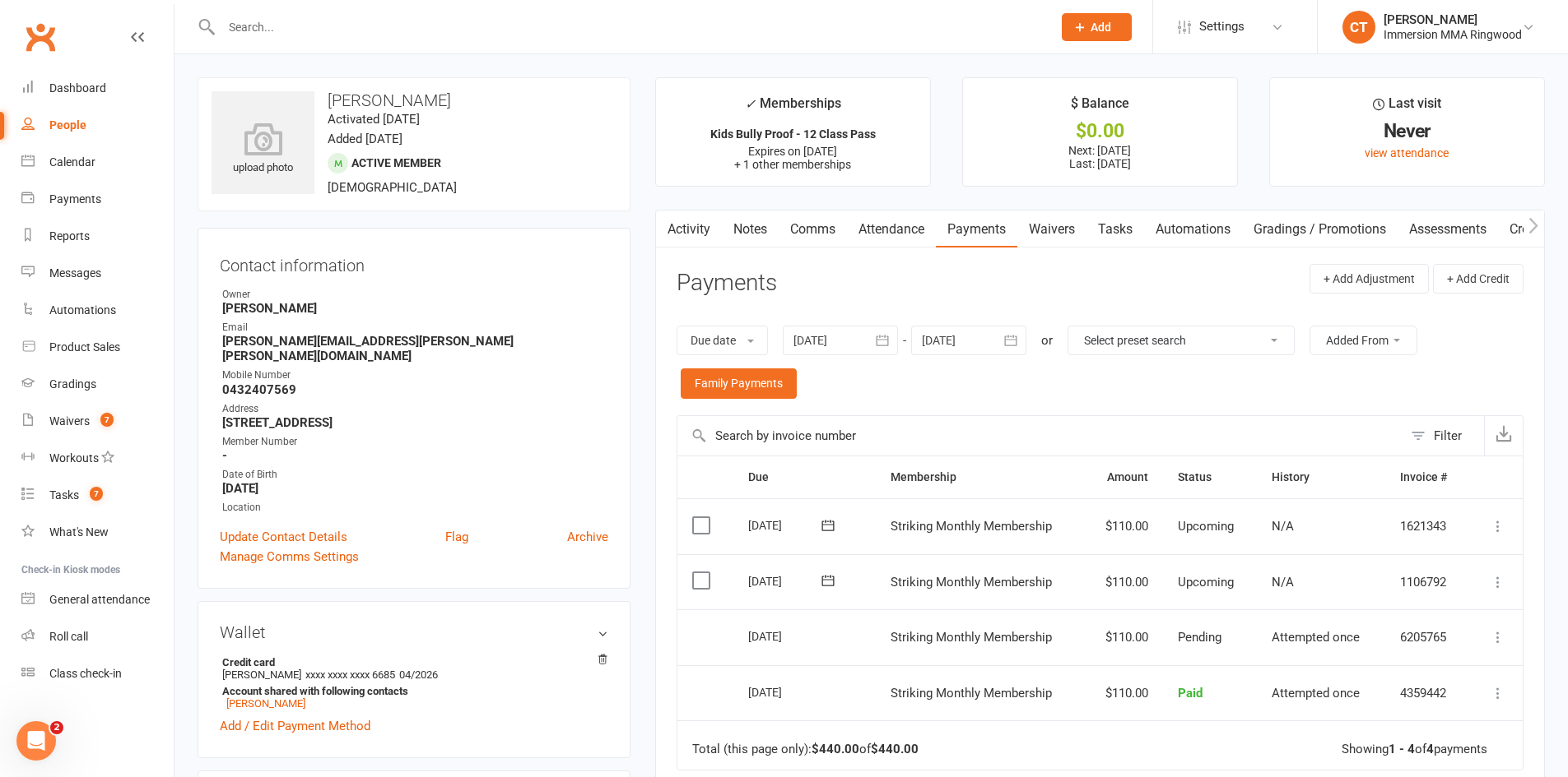
click at [745, 233] on link "Notes" at bounding box center [749, 230] width 57 height 38
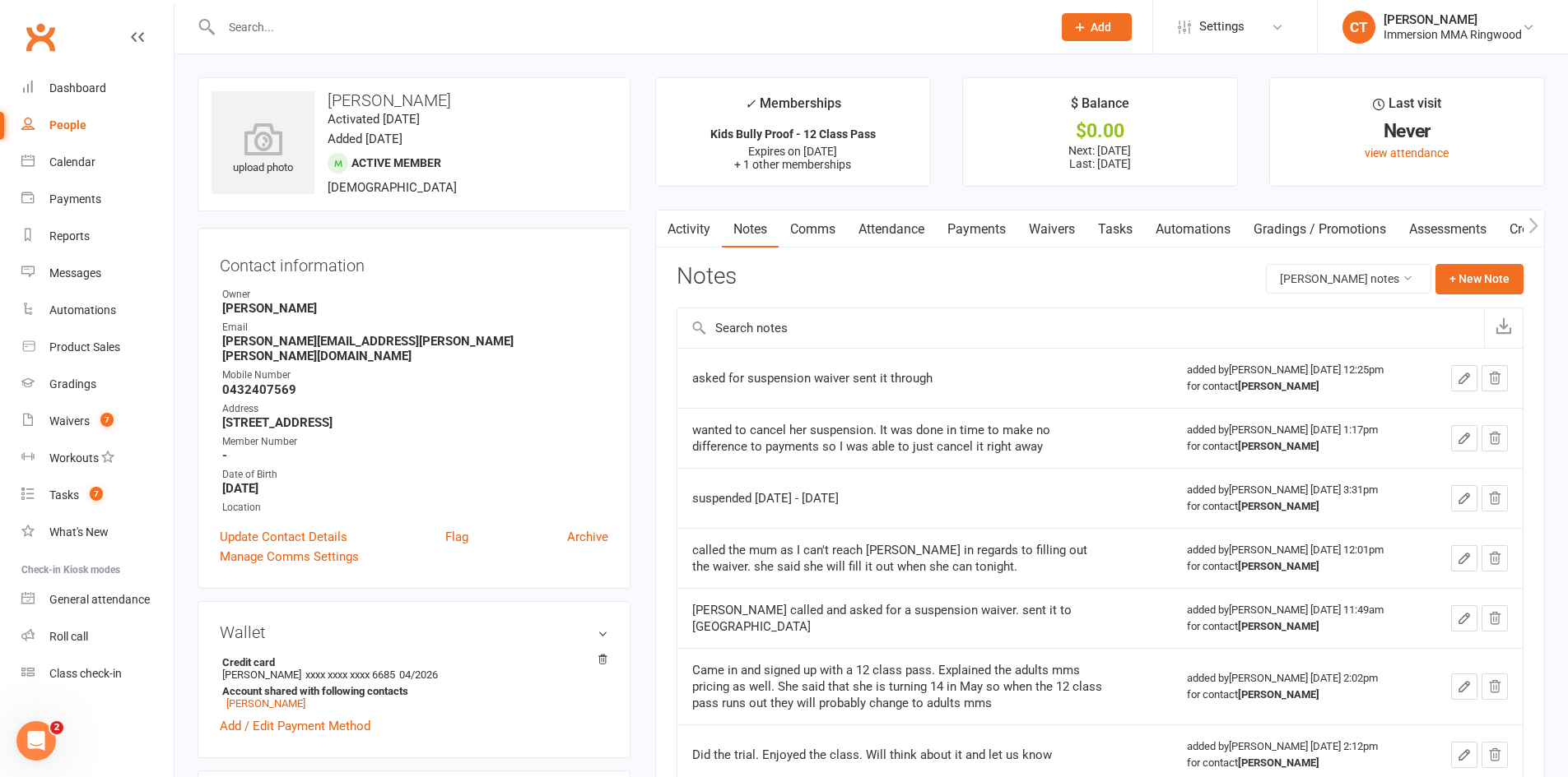
click at [1137, 226] on link "Tasks" at bounding box center [1115, 230] width 58 height 38
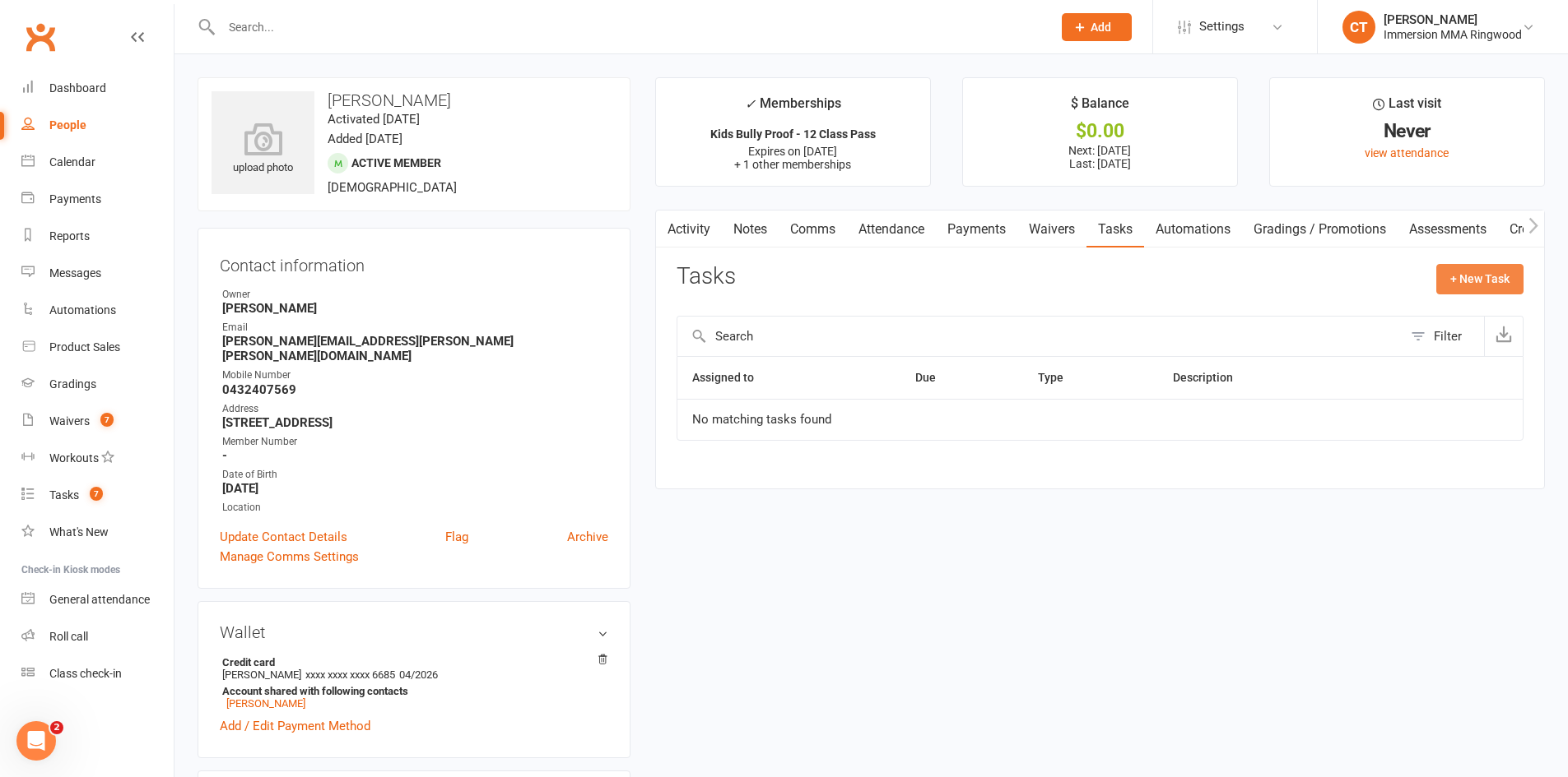
drag, startPoint x: 1443, startPoint y: 274, endPoint x: 1435, endPoint y: 275, distance: 8.1
click at [1440, 274] on button "+ New Task" at bounding box center [1479, 278] width 87 height 30
select select "11984"
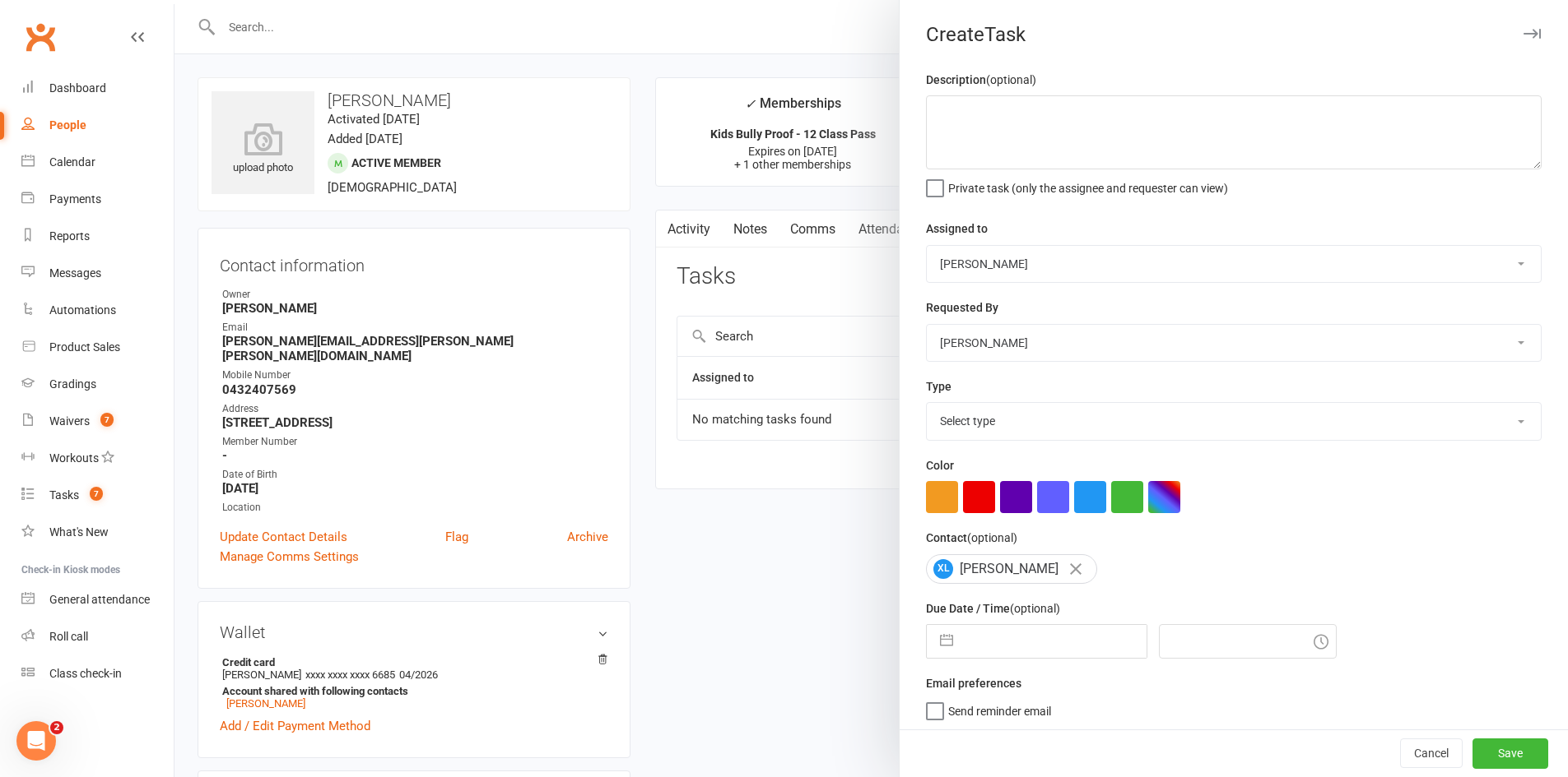
click at [1011, 681] on label "Email preferences" at bounding box center [974, 683] width 95 height 18
click at [1013, 652] on input "text" at bounding box center [1054, 641] width 186 height 33
select select "6"
select select "2025"
select select "7"
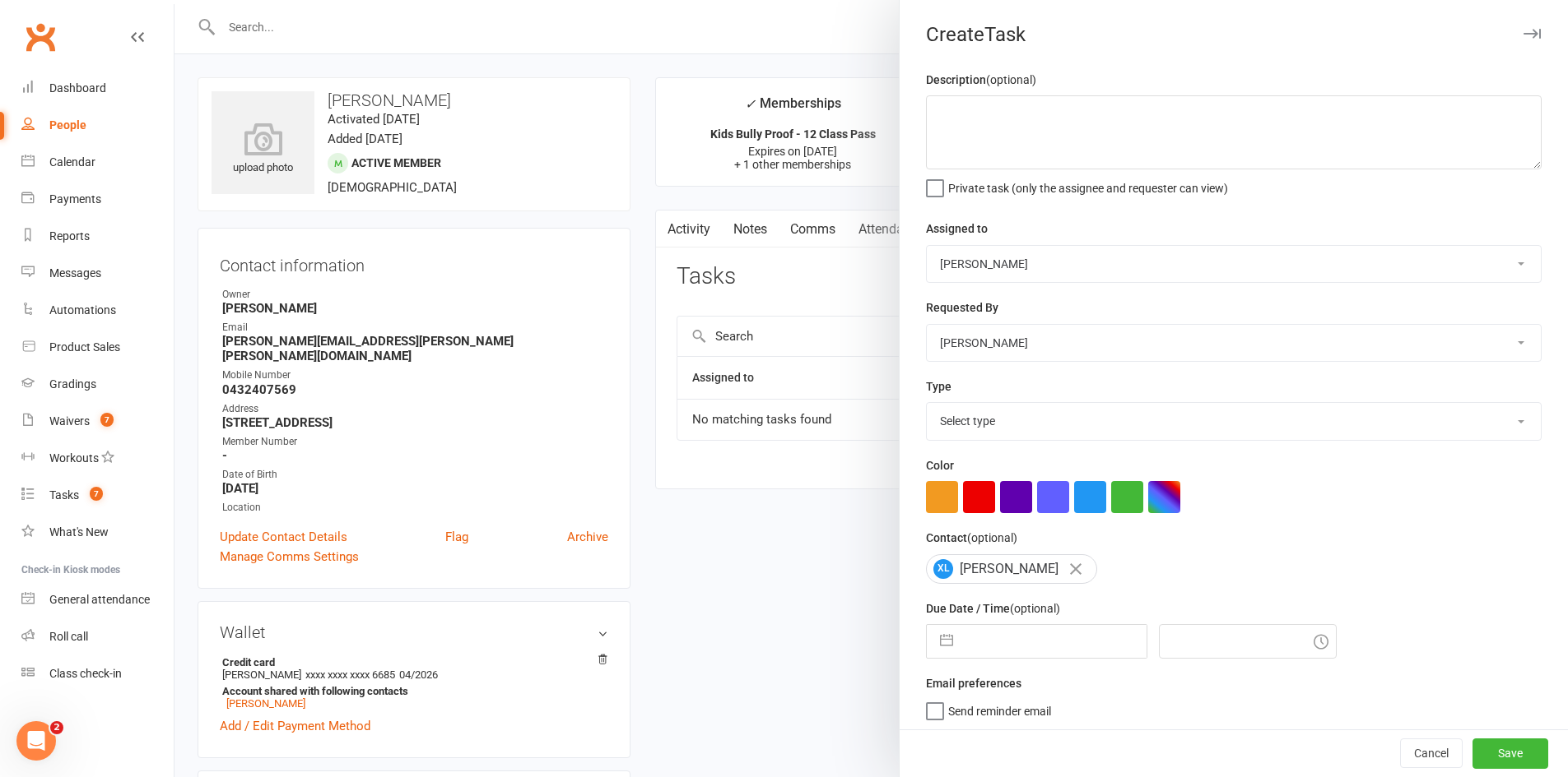
select select "2025"
select select "8"
select select "2025"
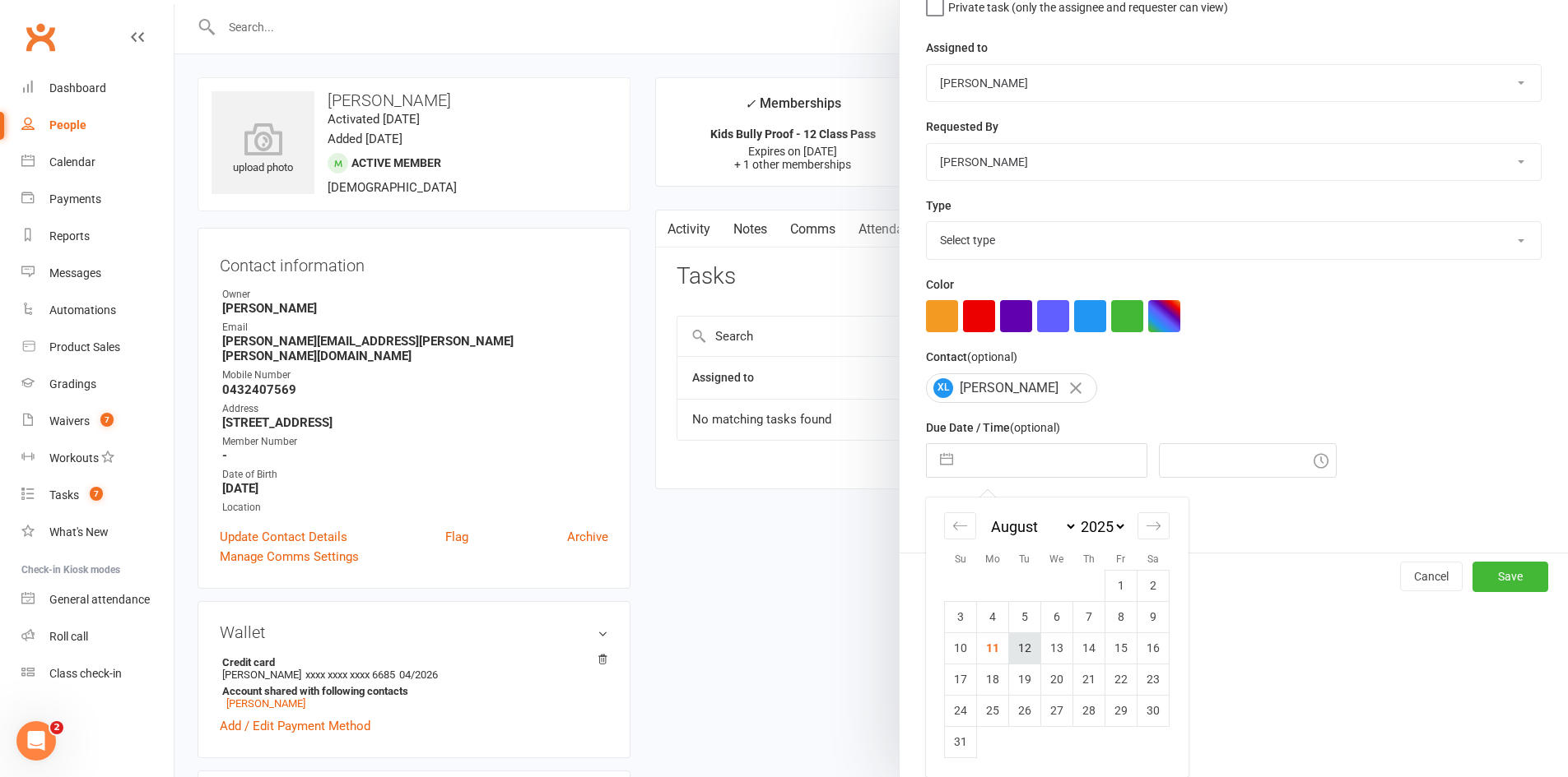
click at [1015, 645] on td "12" at bounding box center [1025, 648] width 32 height 32
type input "12 Aug 2025"
type input "12:30pm"
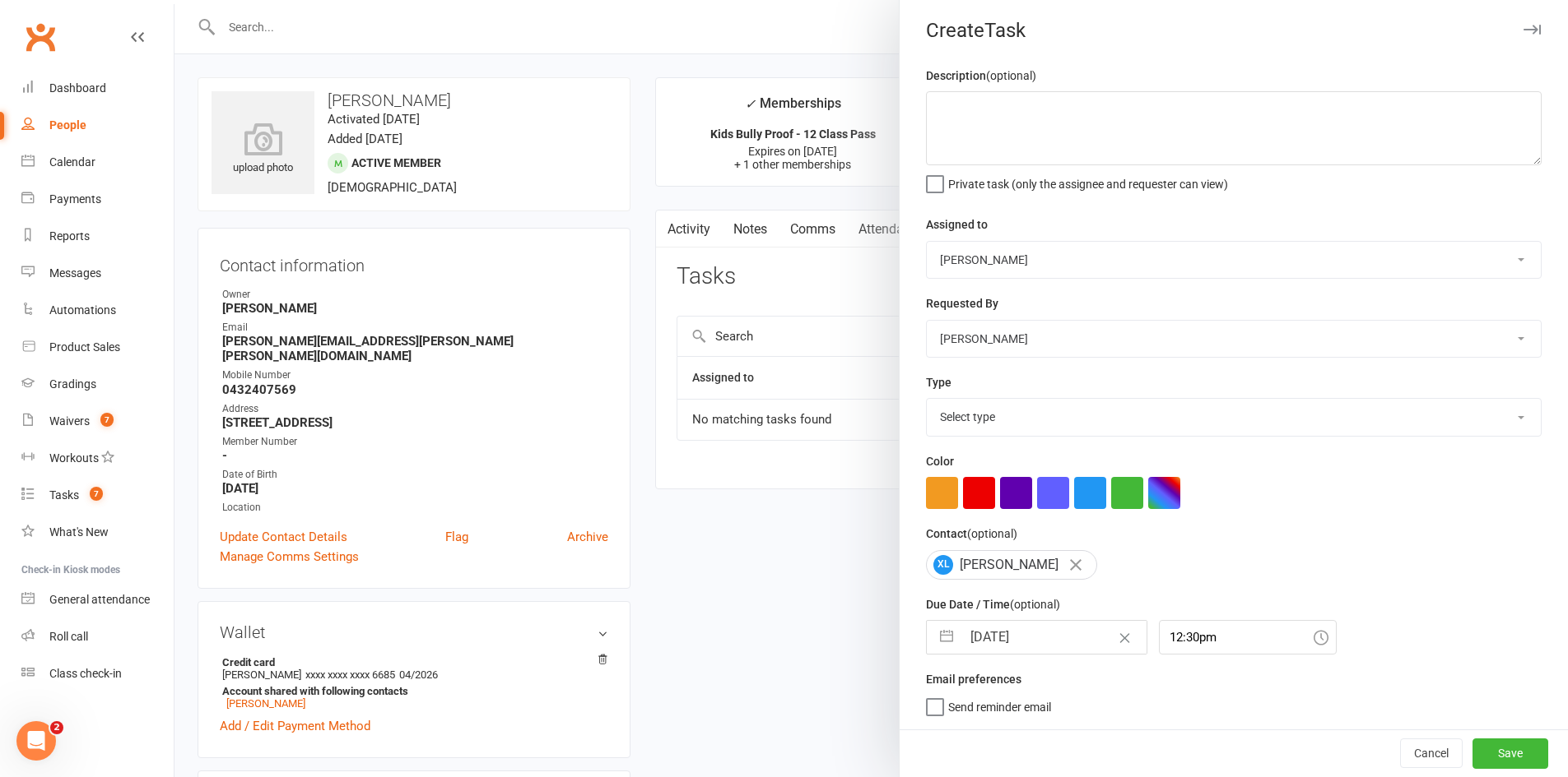
scroll to position [11, 0]
click at [1002, 140] on textarea at bounding box center [1233, 128] width 615 height 74
type textarea "did they fill out suspension waiver?"
select select "6"
select select "2025"
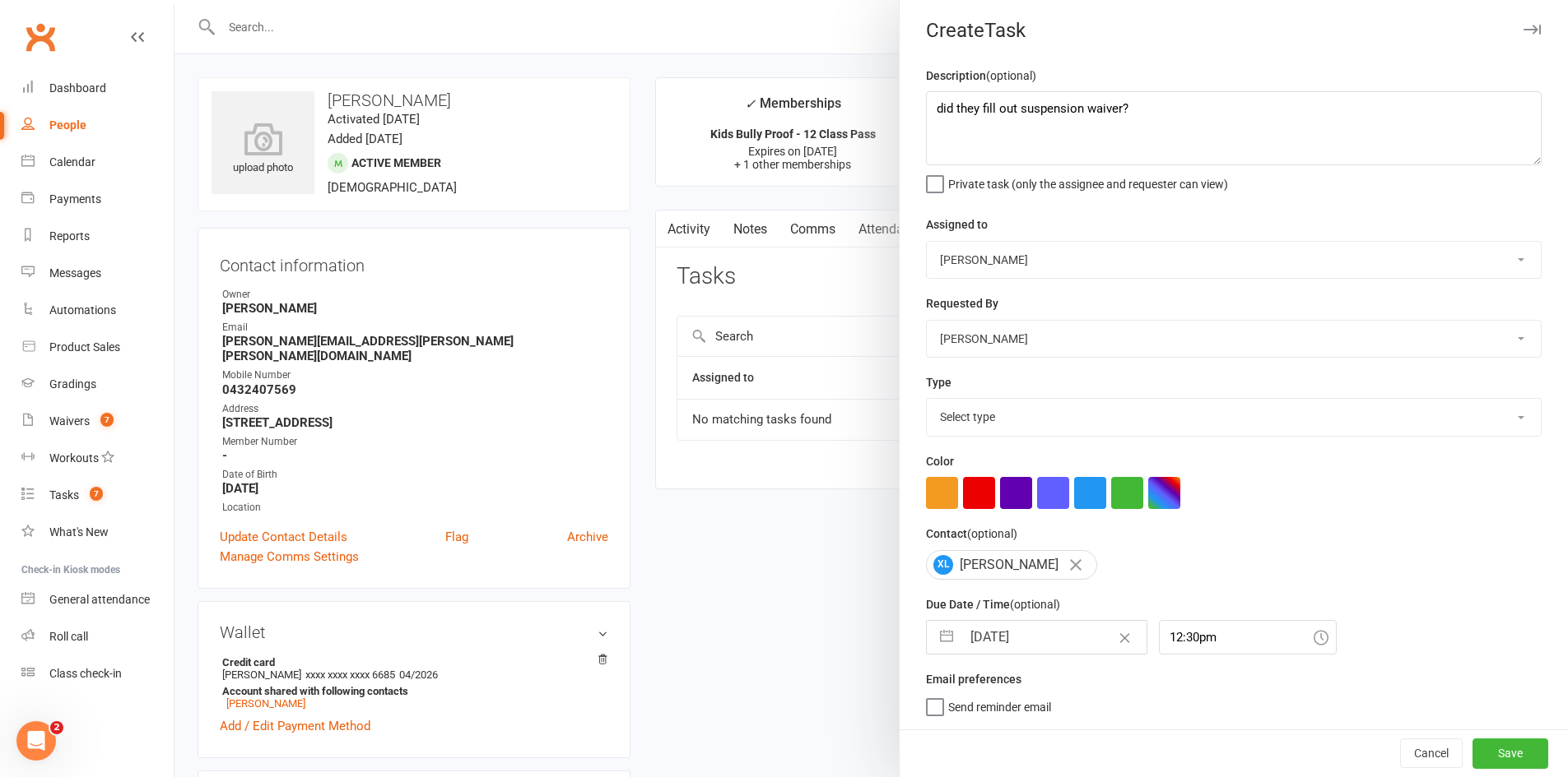
select select "7"
select select "2025"
select select "8"
select select "2025"
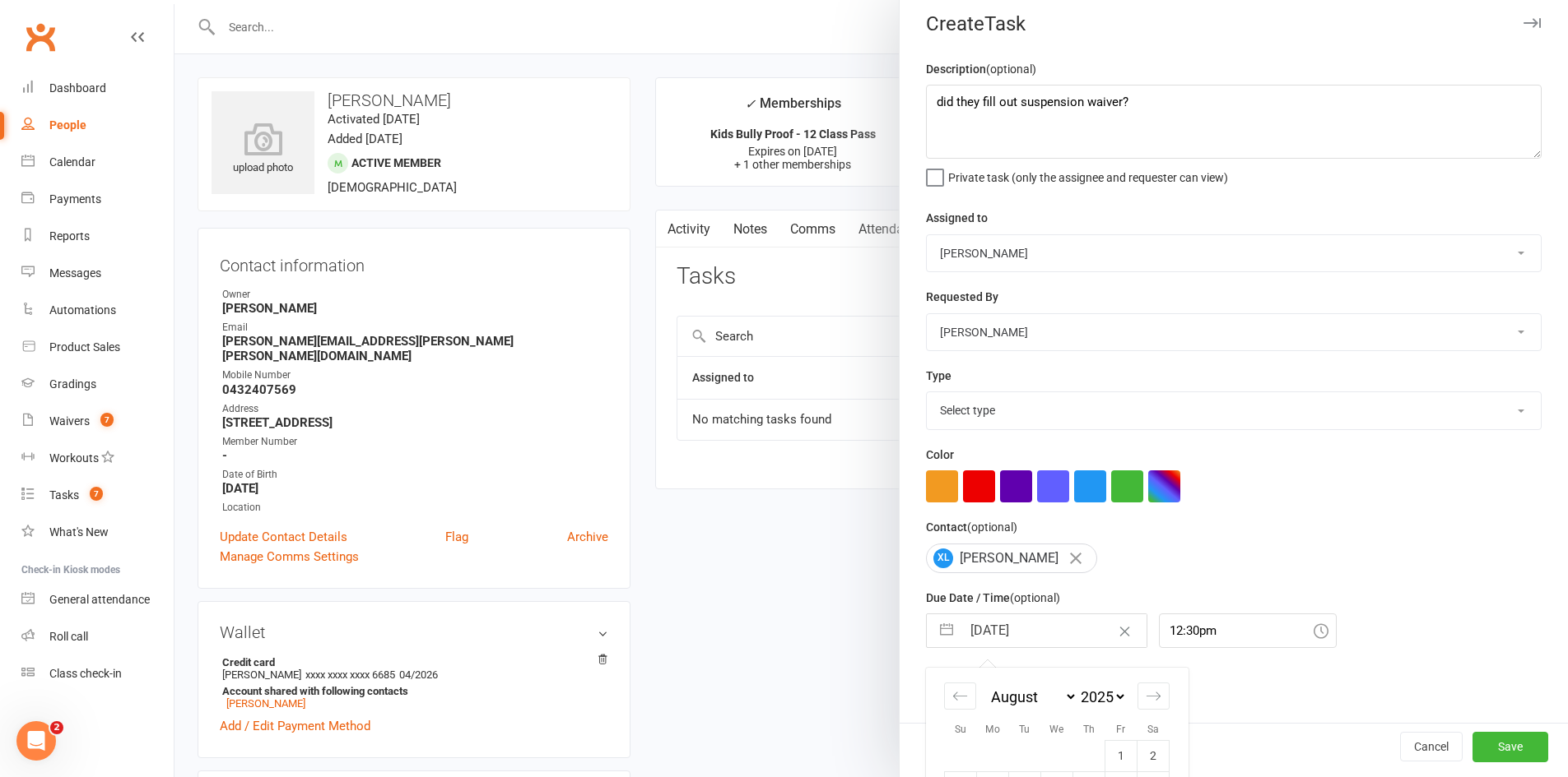
click at [1006, 640] on input "12 Aug 2025" at bounding box center [1054, 631] width 186 height 33
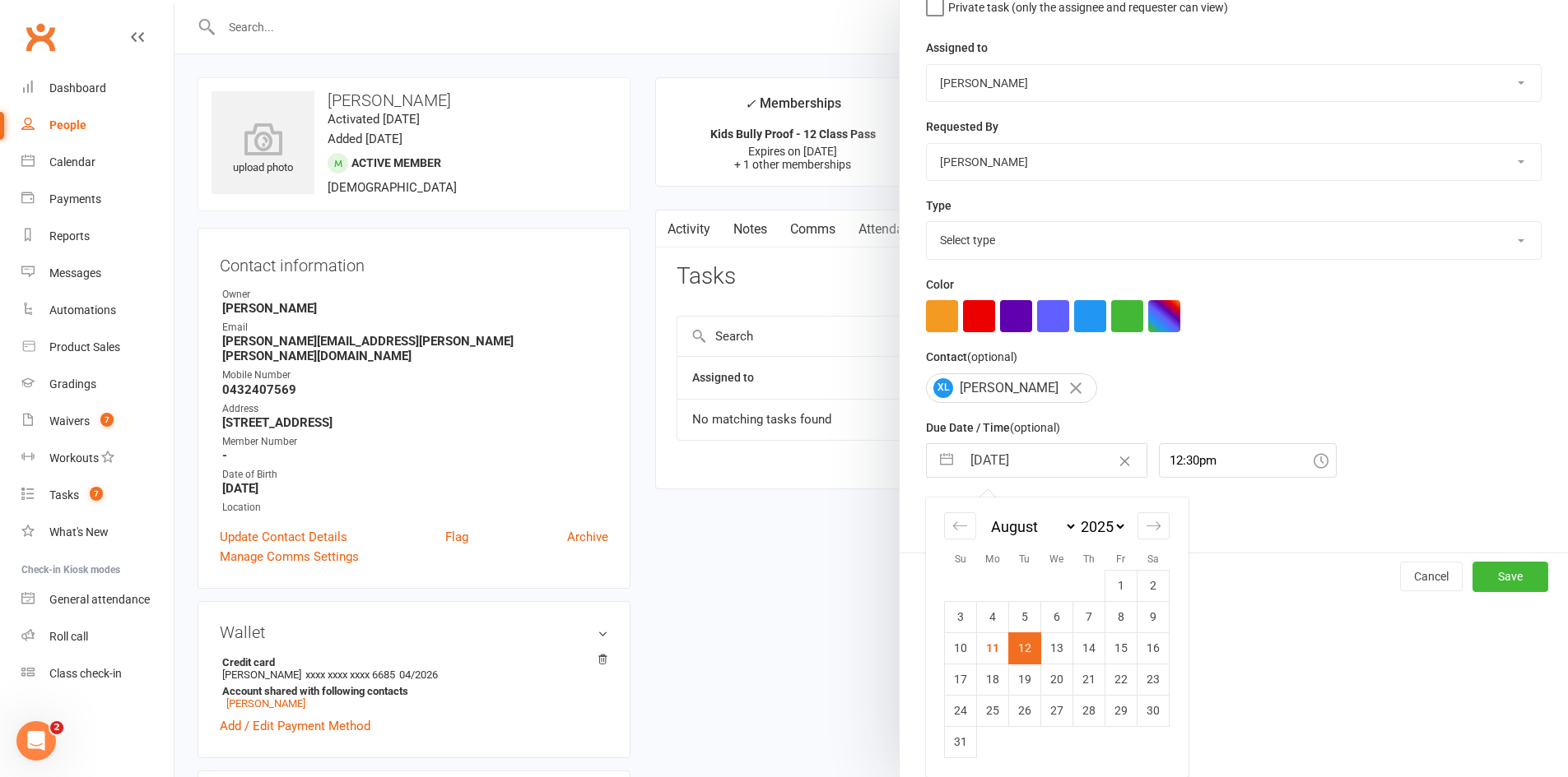
click at [1027, 646] on td "12" at bounding box center [1025, 648] width 32 height 32
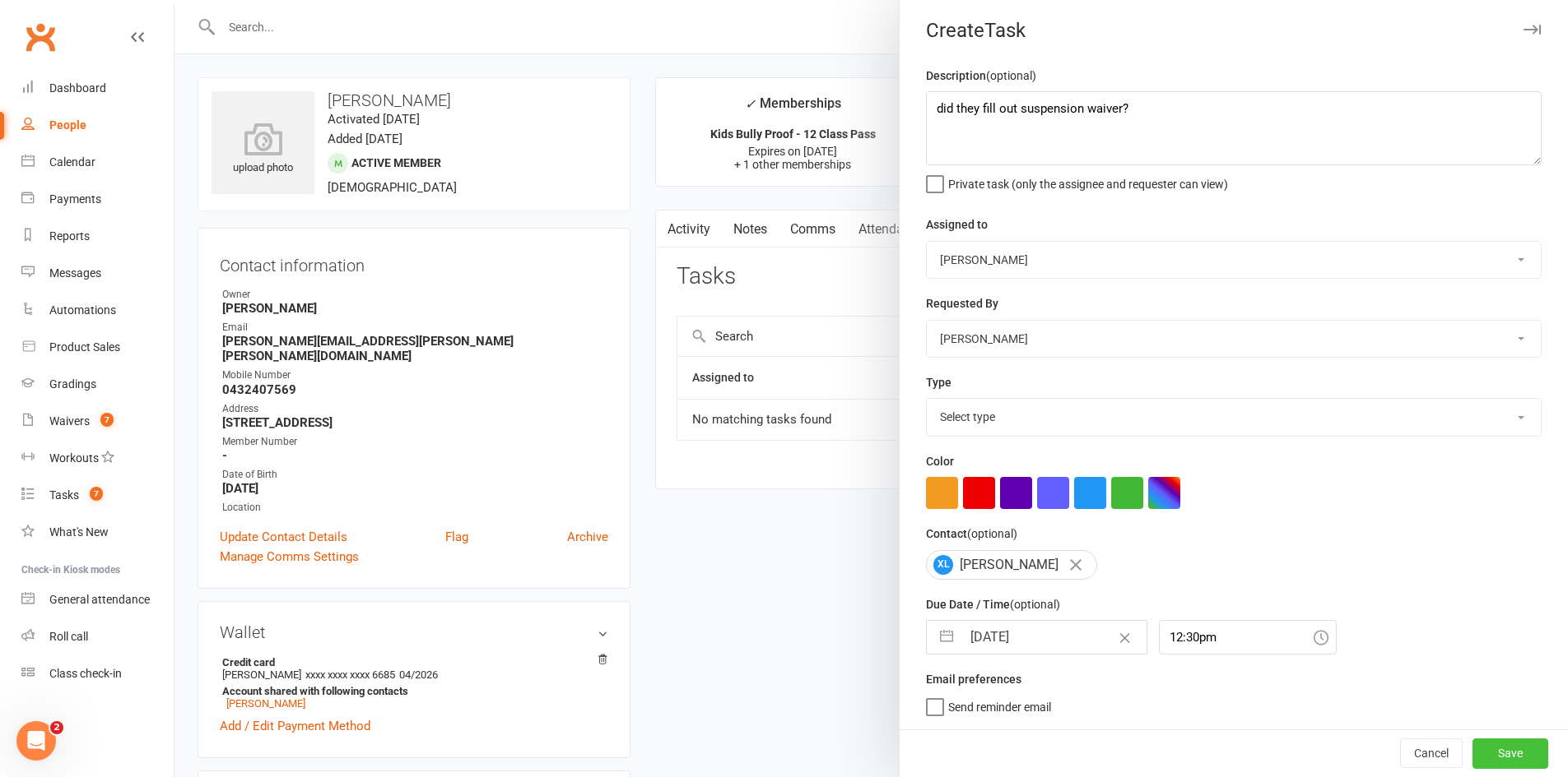
click at [1476, 752] on button "Save" at bounding box center [1510, 753] width 76 height 30
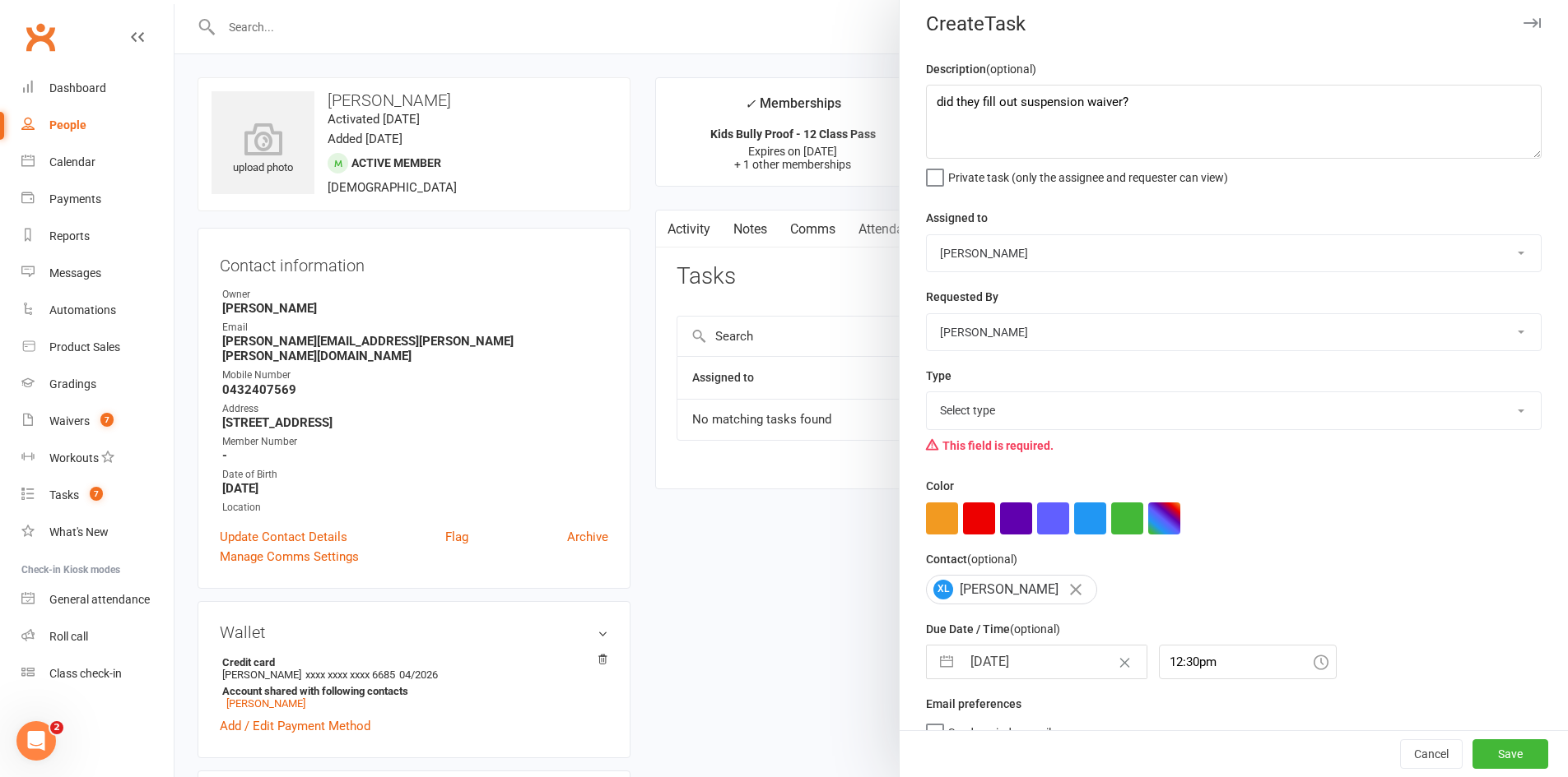
click at [1120, 420] on select "Select type Cmonnnn E-mail Financial Follow-up Help Just do it Letting ya know …" at bounding box center [1234, 411] width 614 height 36
select select "6641"
click at [927, 395] on select "Select type Cmonnnn E-mail Financial Follow-up Help Just do it Letting ya know …" at bounding box center [1234, 411] width 614 height 36
click at [1481, 757] on button "Save" at bounding box center [1510, 754] width 76 height 30
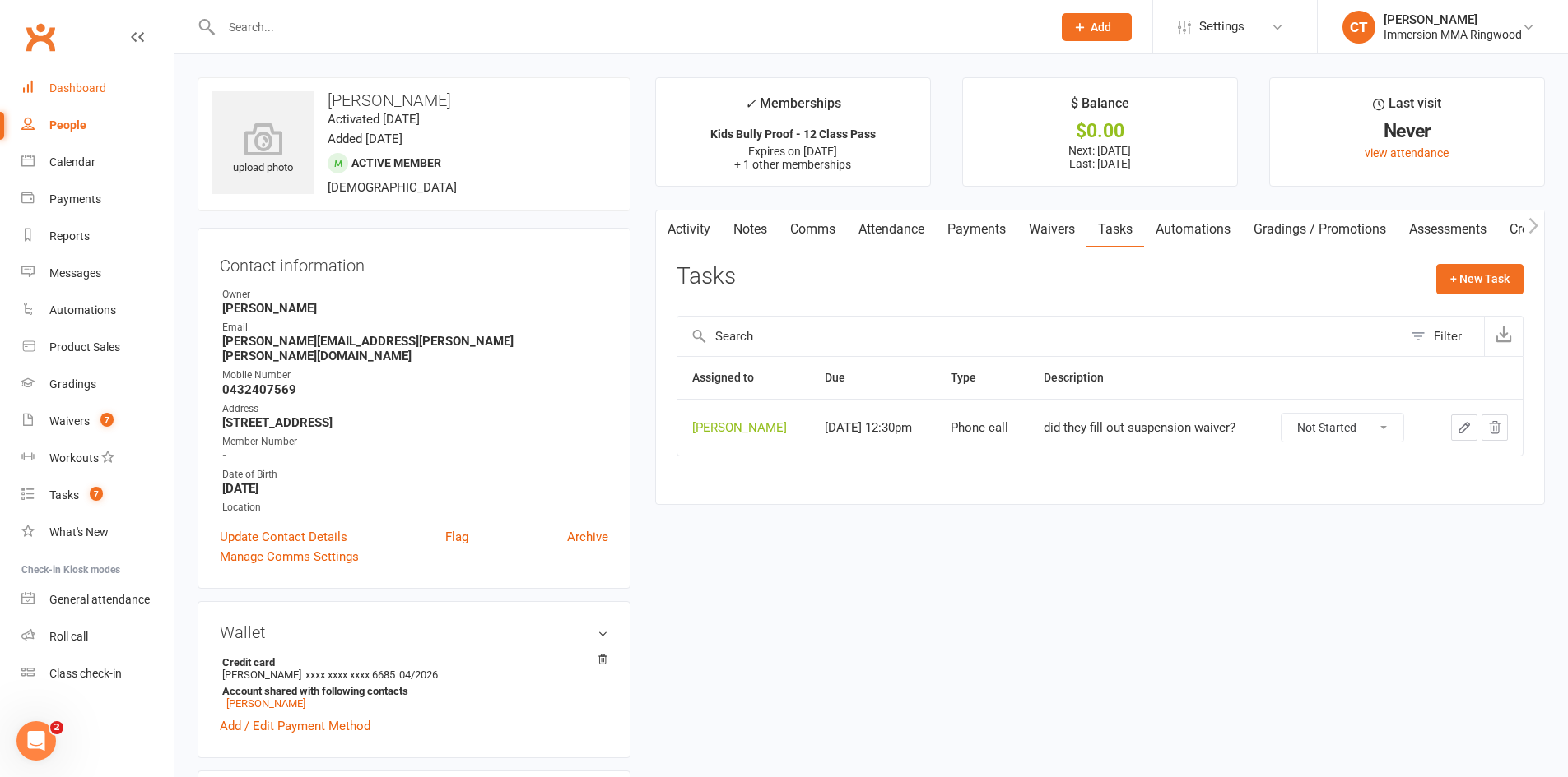
click at [119, 100] on link "Dashboard" at bounding box center [97, 88] width 152 height 37
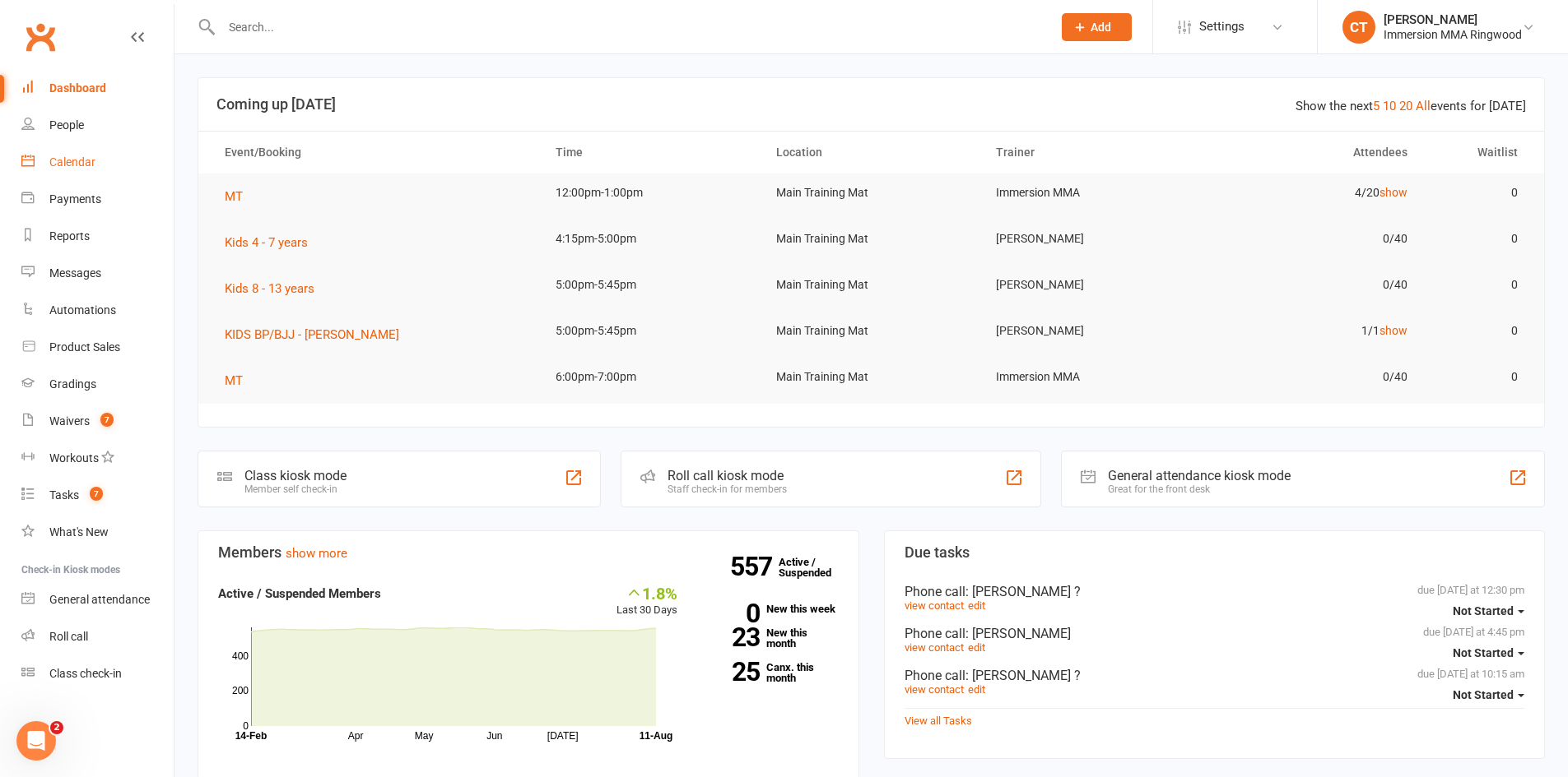
click at [79, 150] on link "Calendar" at bounding box center [97, 162] width 152 height 37
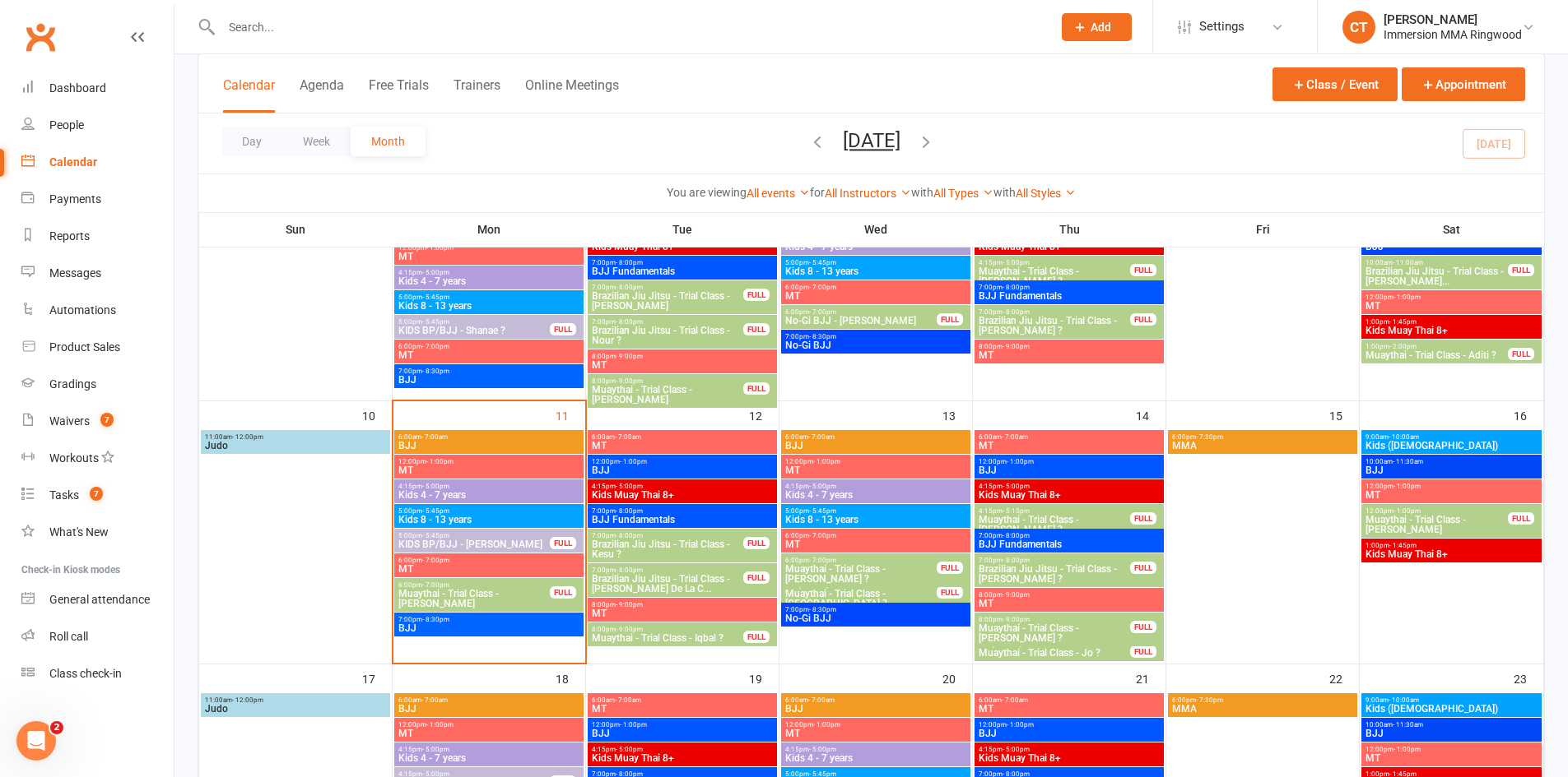
scroll to position [548, 0]
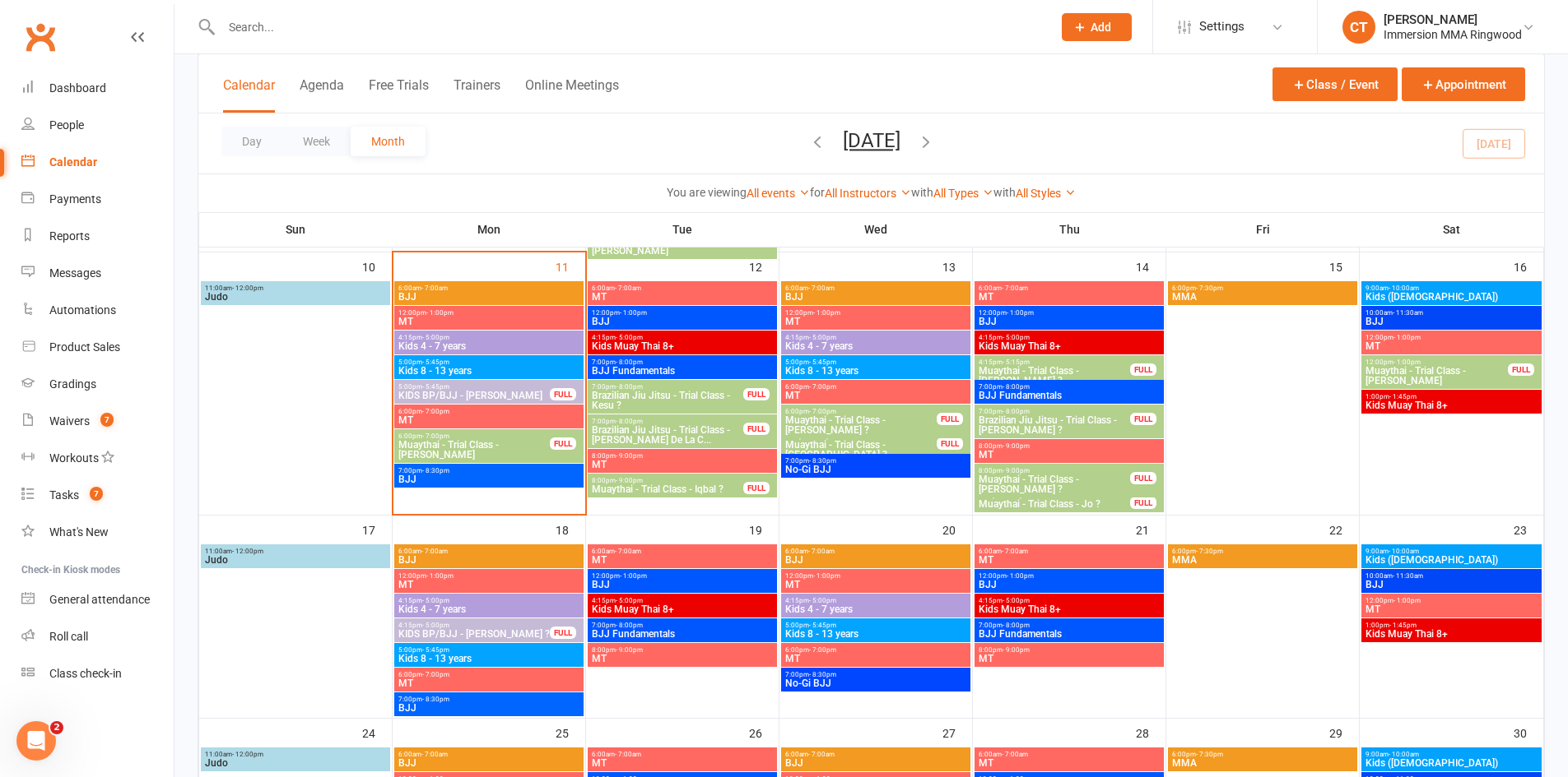
click at [521, 453] on span "Muaythai - Trial Class - Chris Ounkham" at bounding box center [474, 450] width 153 height 20
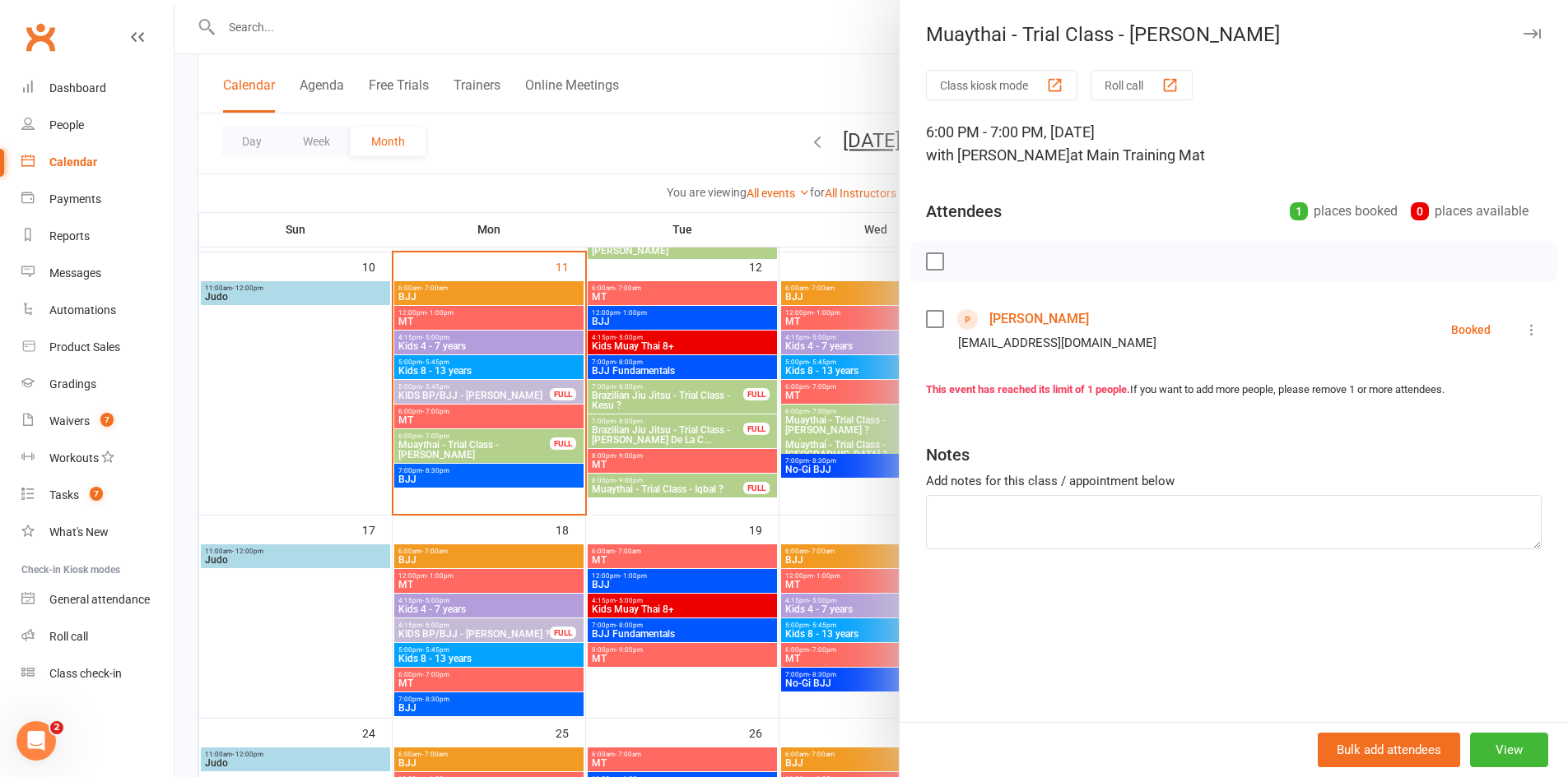
click at [1030, 323] on link "Chris Ounkham" at bounding box center [1038, 319] width 100 height 26
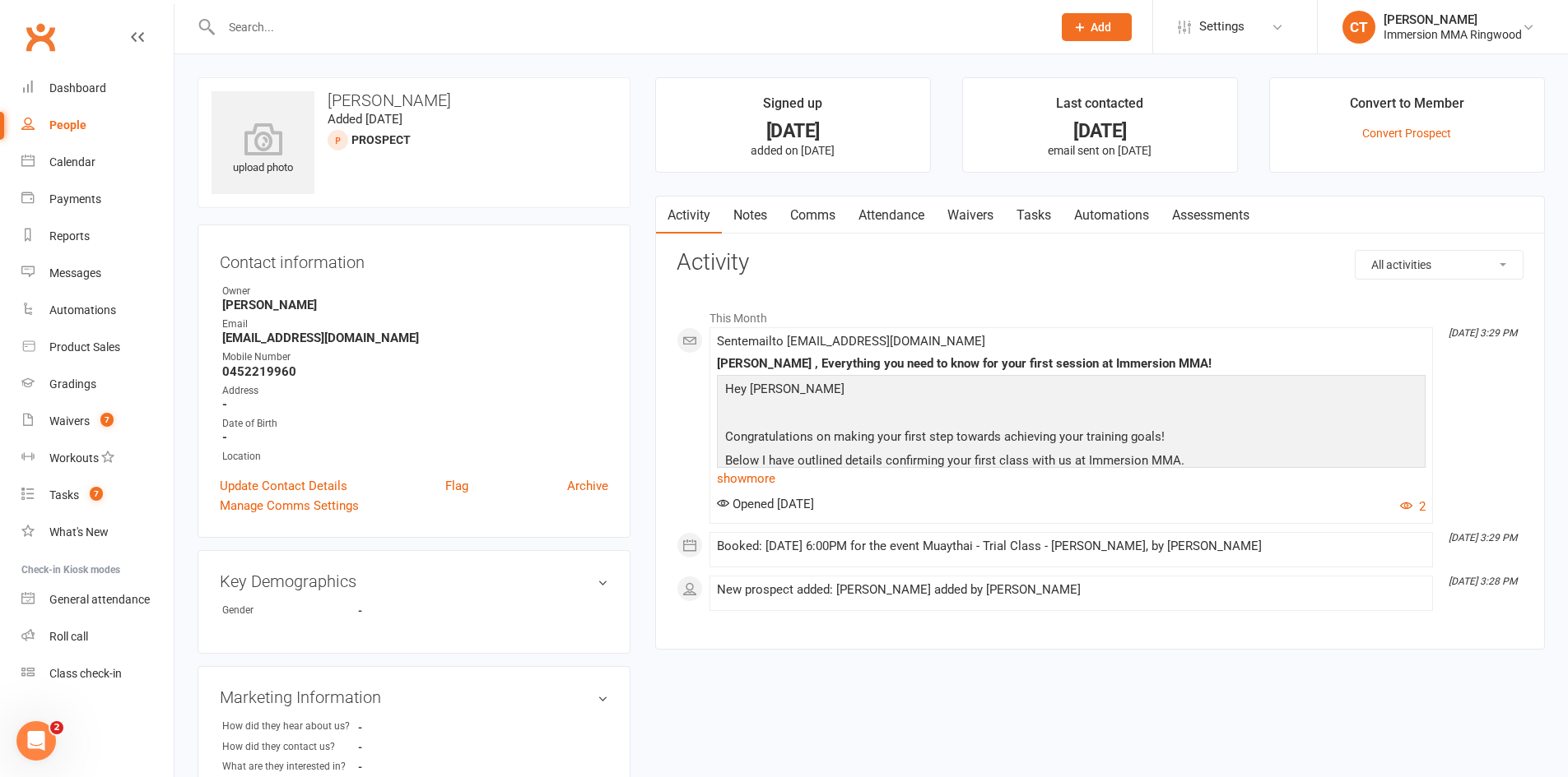
click at [755, 210] on link "Notes" at bounding box center [749, 215] width 57 height 38
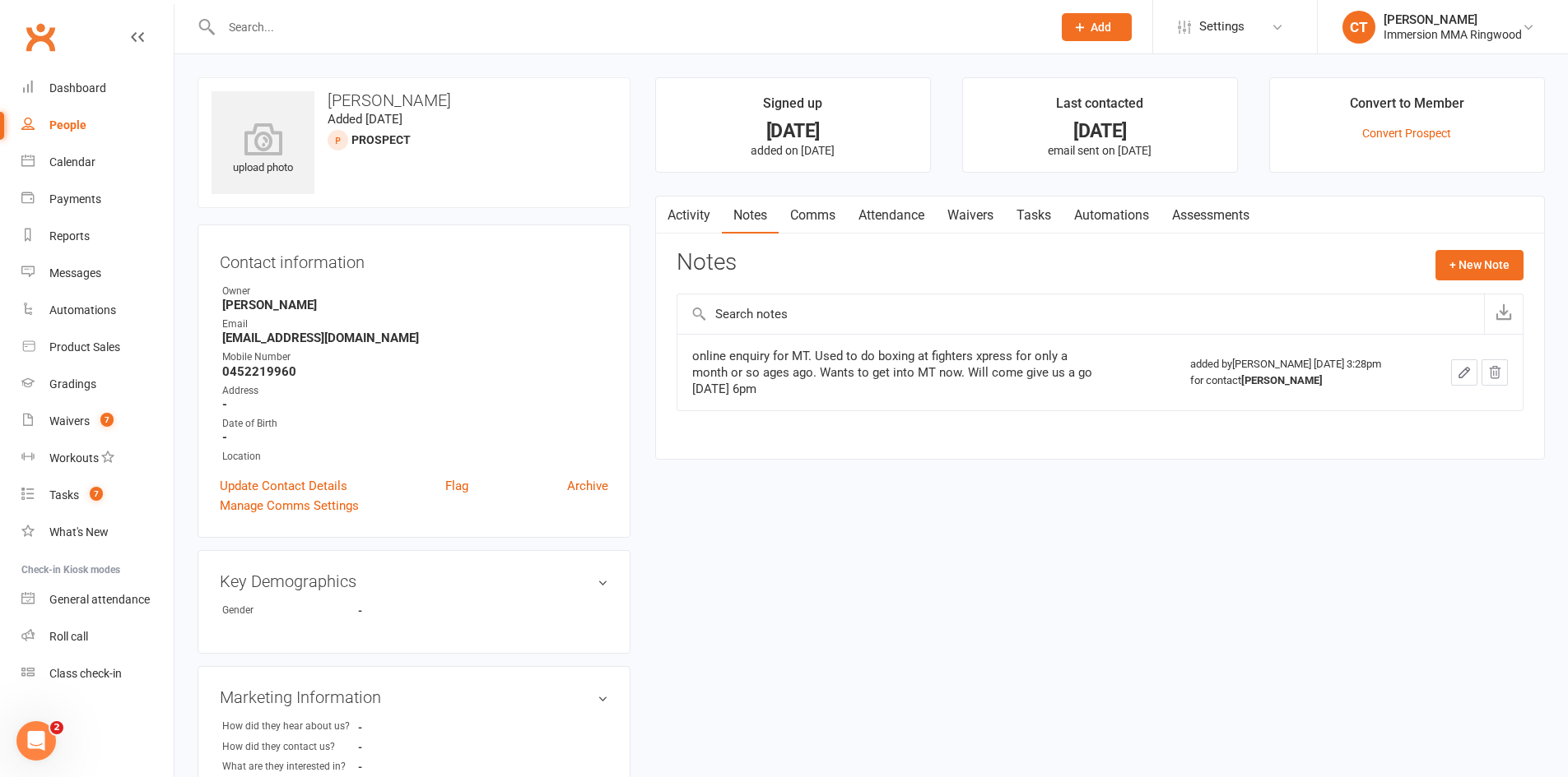
click at [818, 211] on link "Comms" at bounding box center [812, 215] width 68 height 38
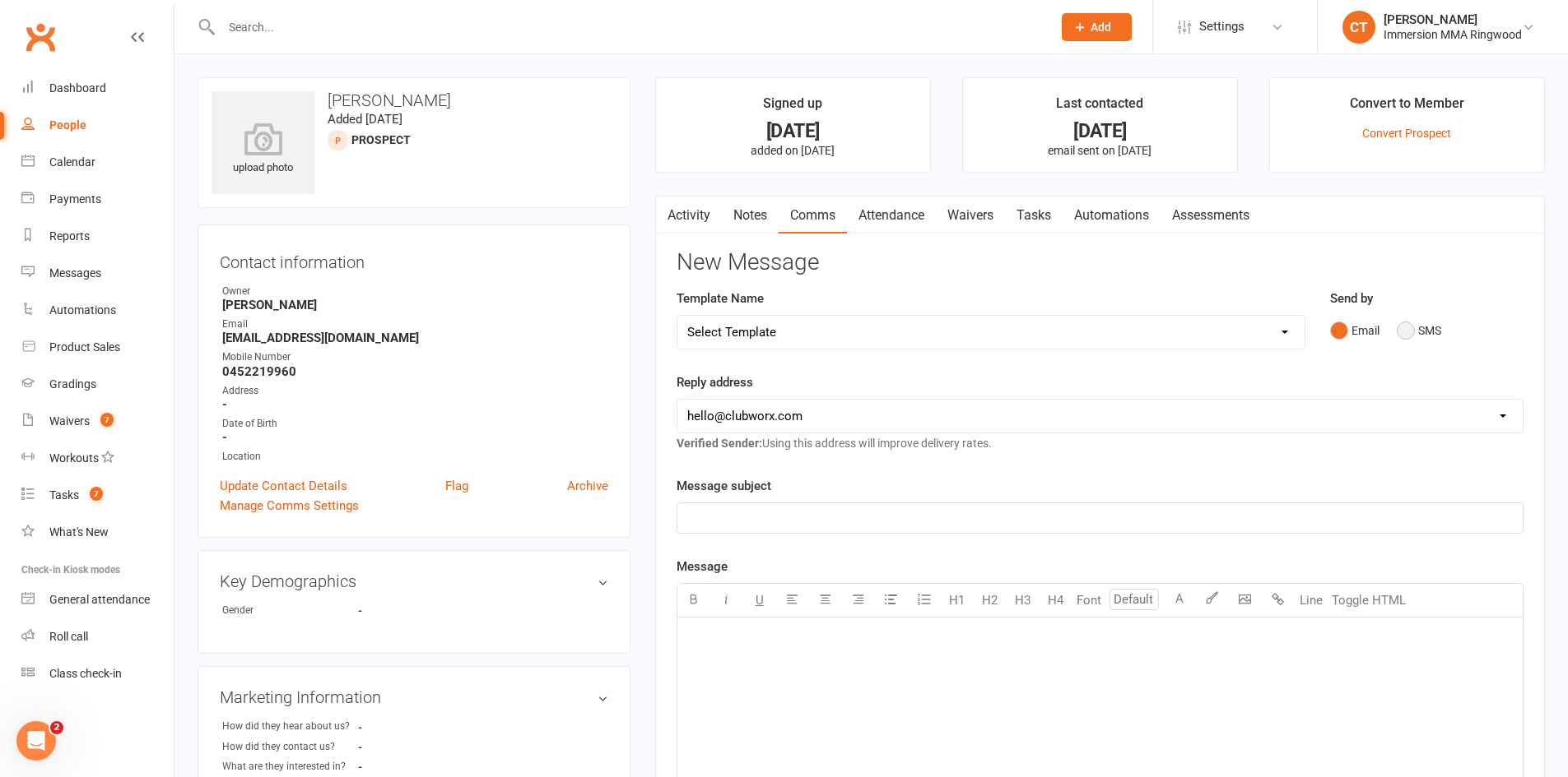
click at [1432, 322] on button "SMS" at bounding box center [1418, 330] width 44 height 32
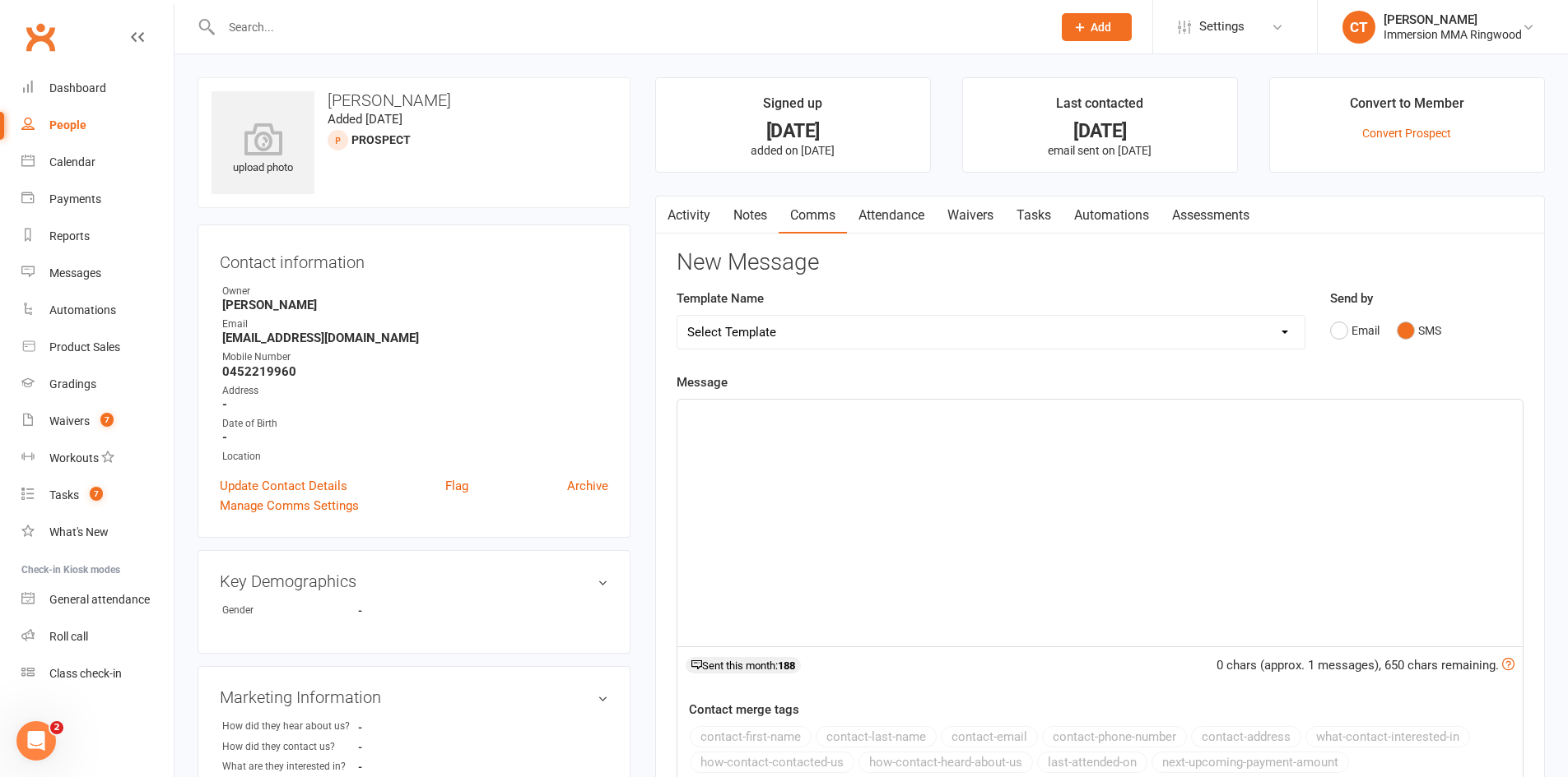
click at [1387, 495] on div "﻿" at bounding box center [1100, 523] width 845 height 247
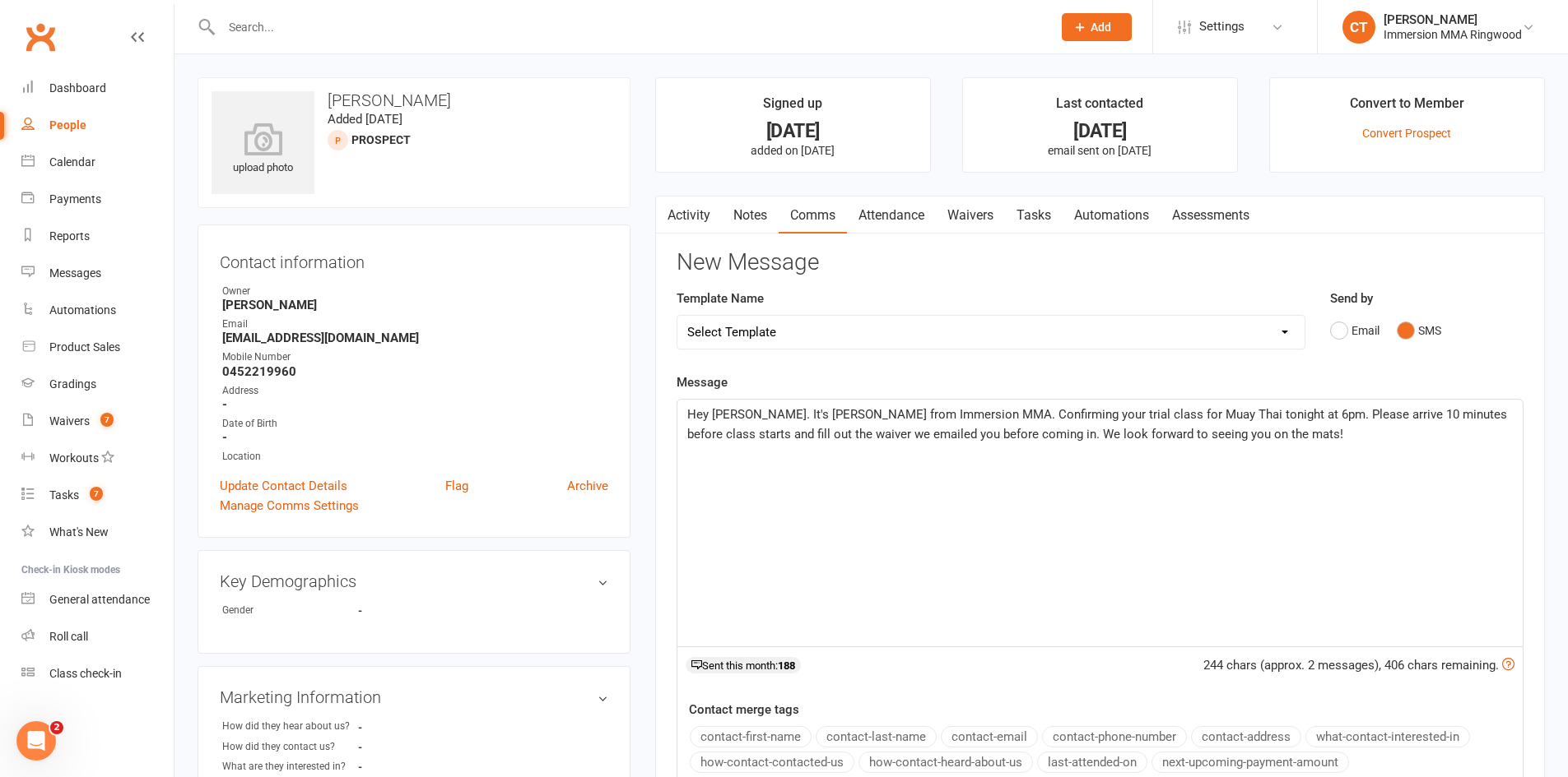
scroll to position [274, 0]
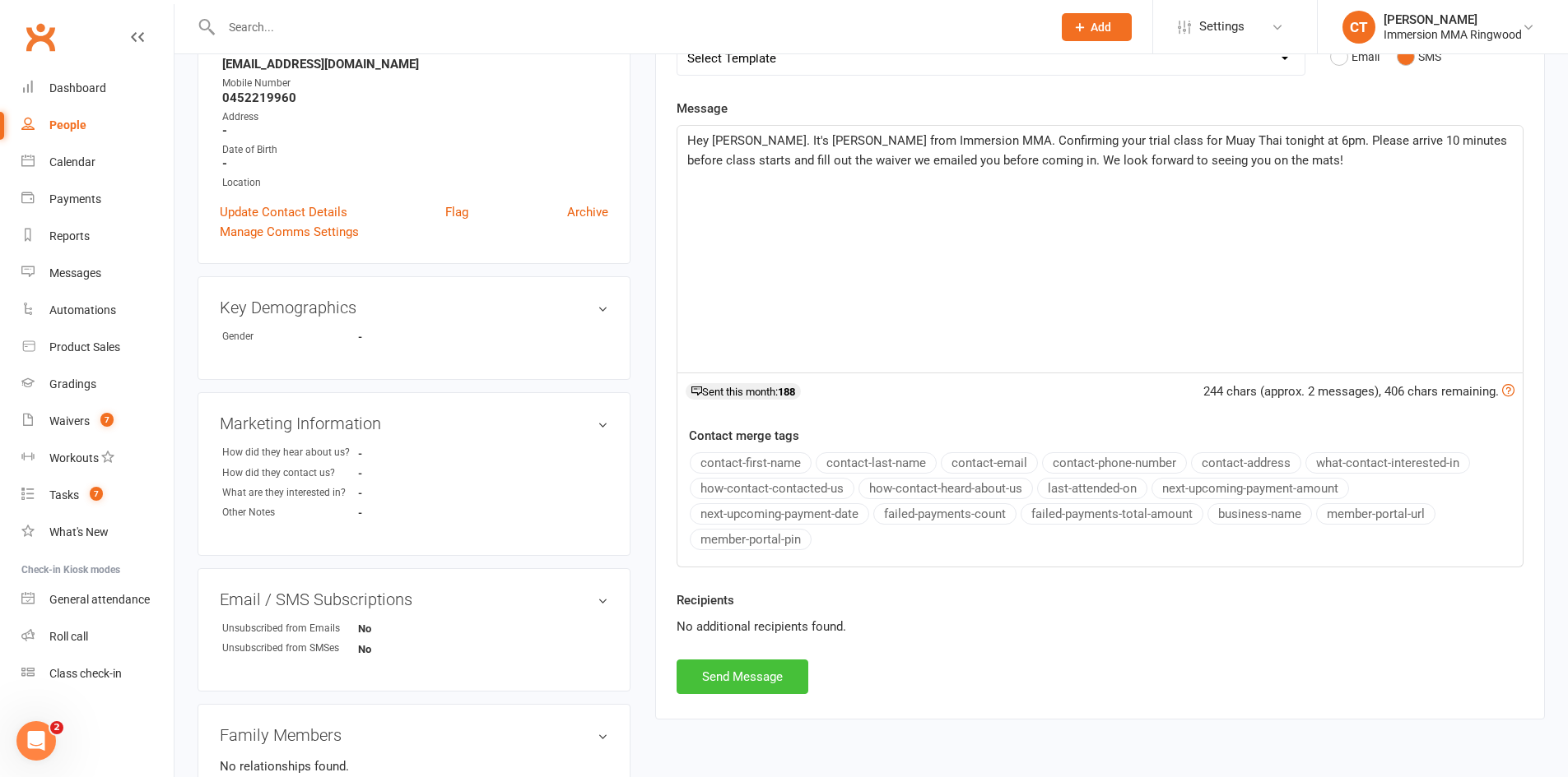
click at [781, 672] on button "Send Message" at bounding box center [742, 677] width 131 height 34
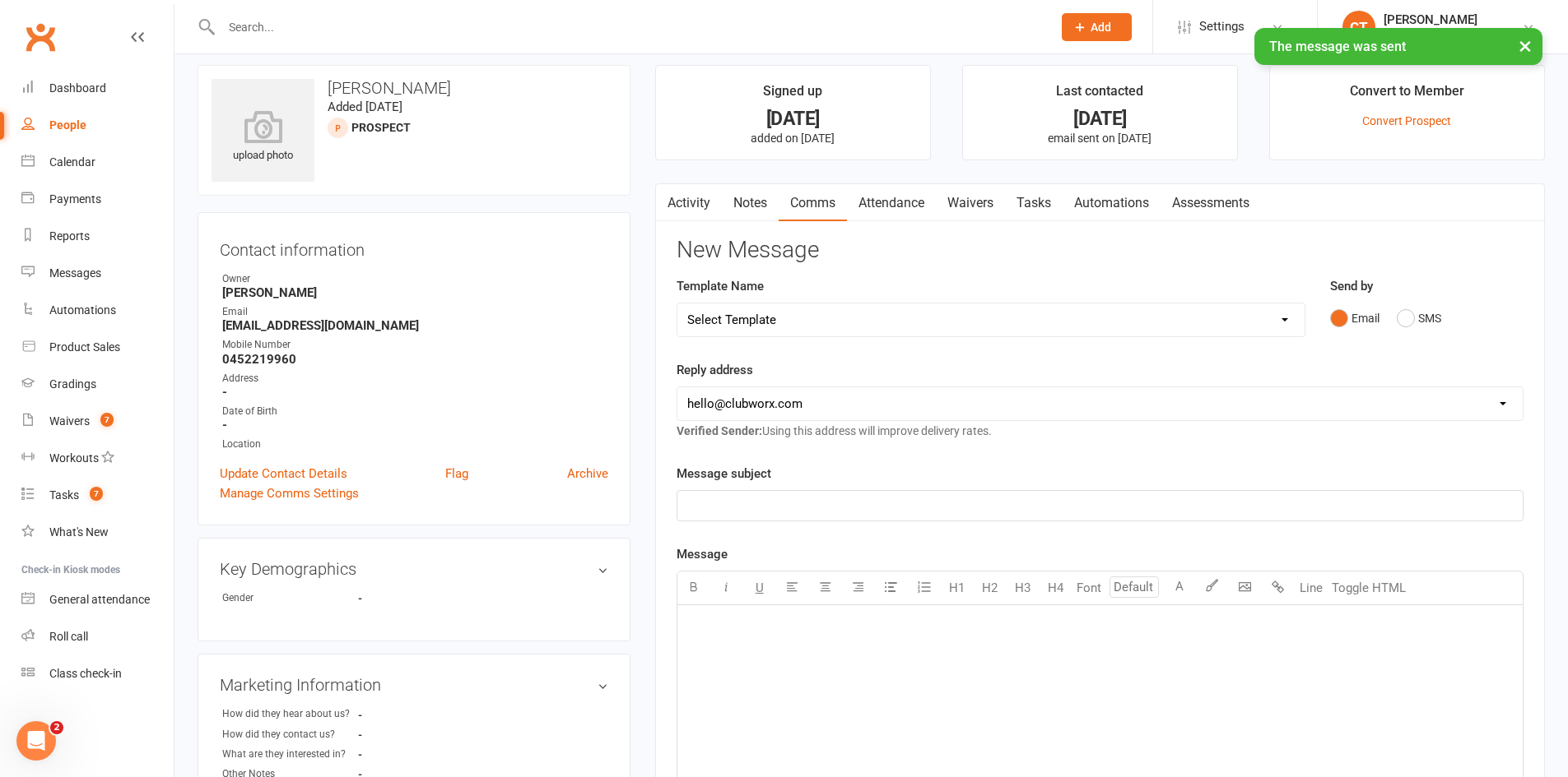
scroll to position [0, 0]
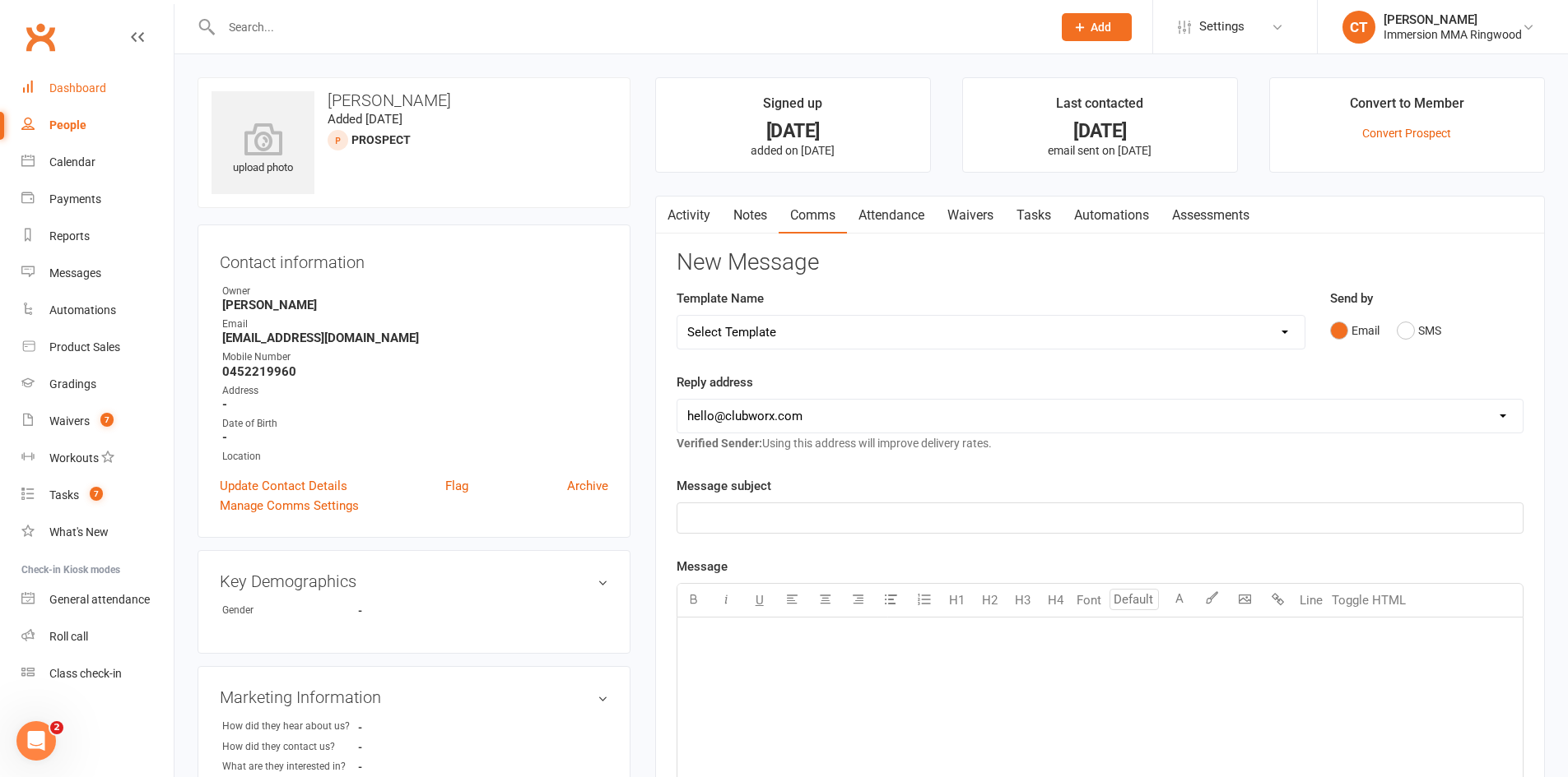
click at [91, 103] on link "Dashboard" at bounding box center [97, 88] width 152 height 37
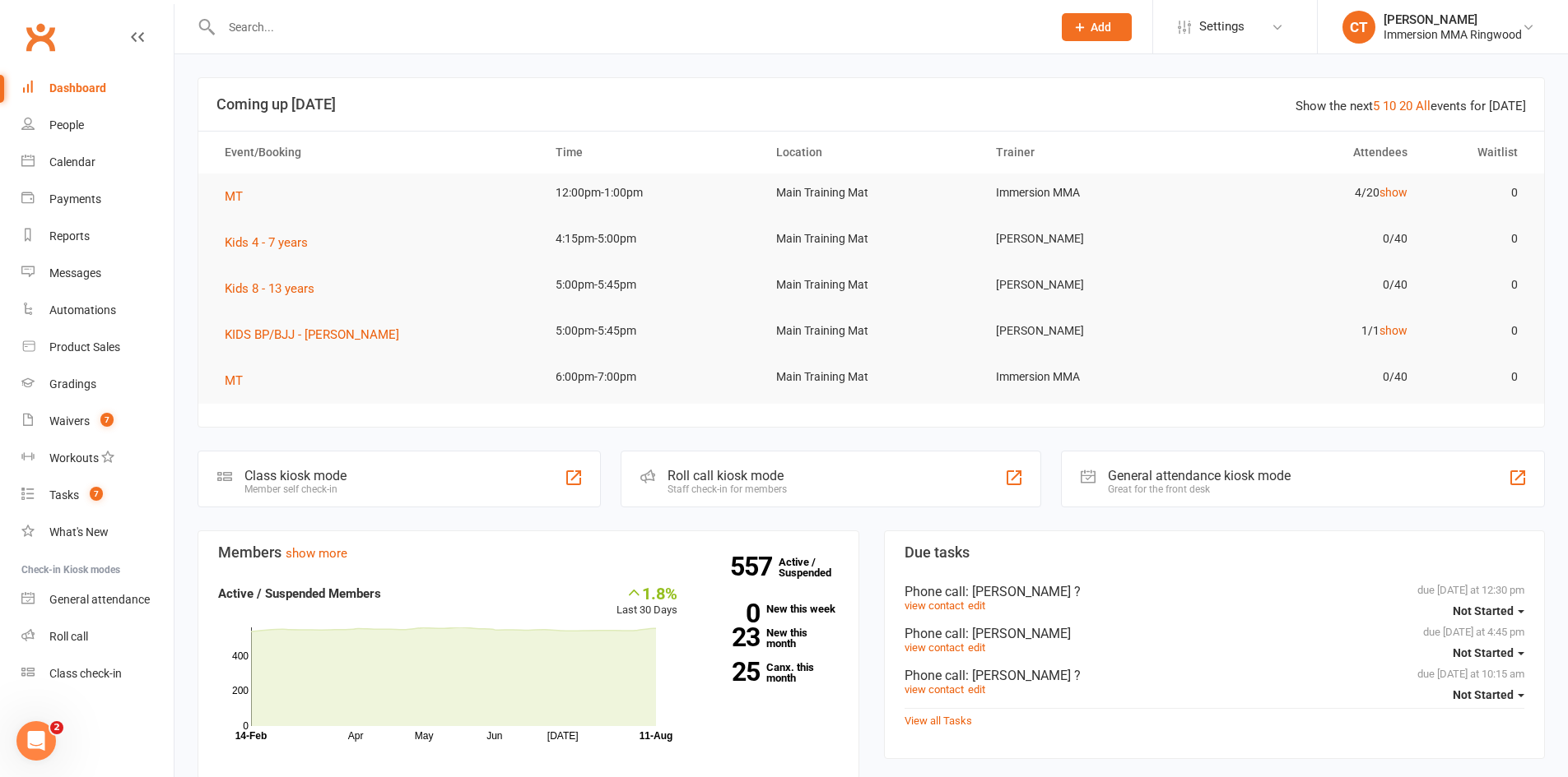
click at [534, 23] on input "text" at bounding box center [628, 27] width 824 height 23
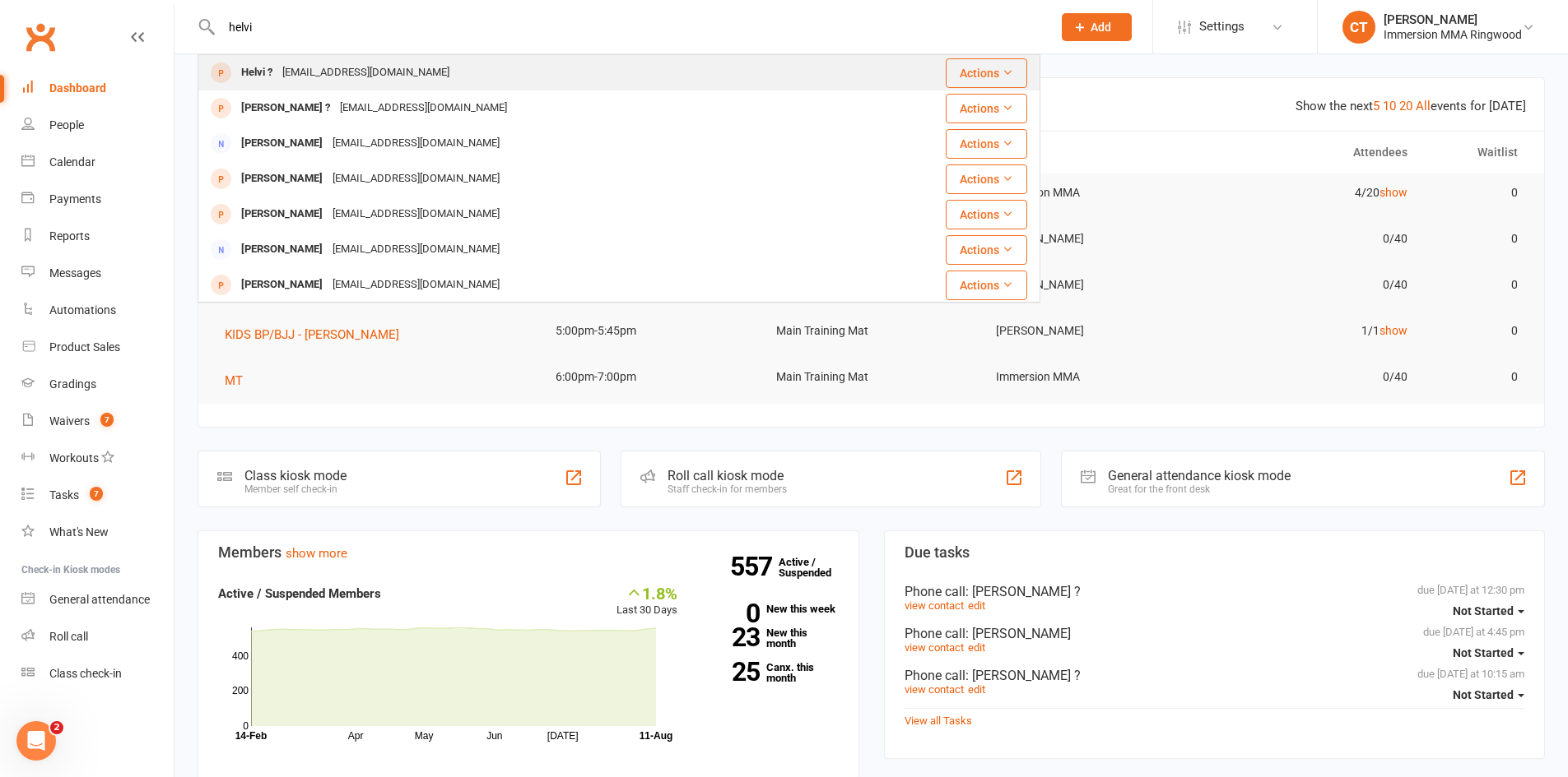
type input "helvi"
click at [319, 71] on div "tellmewhathurts@outlook.com" at bounding box center [366, 73] width 177 height 23
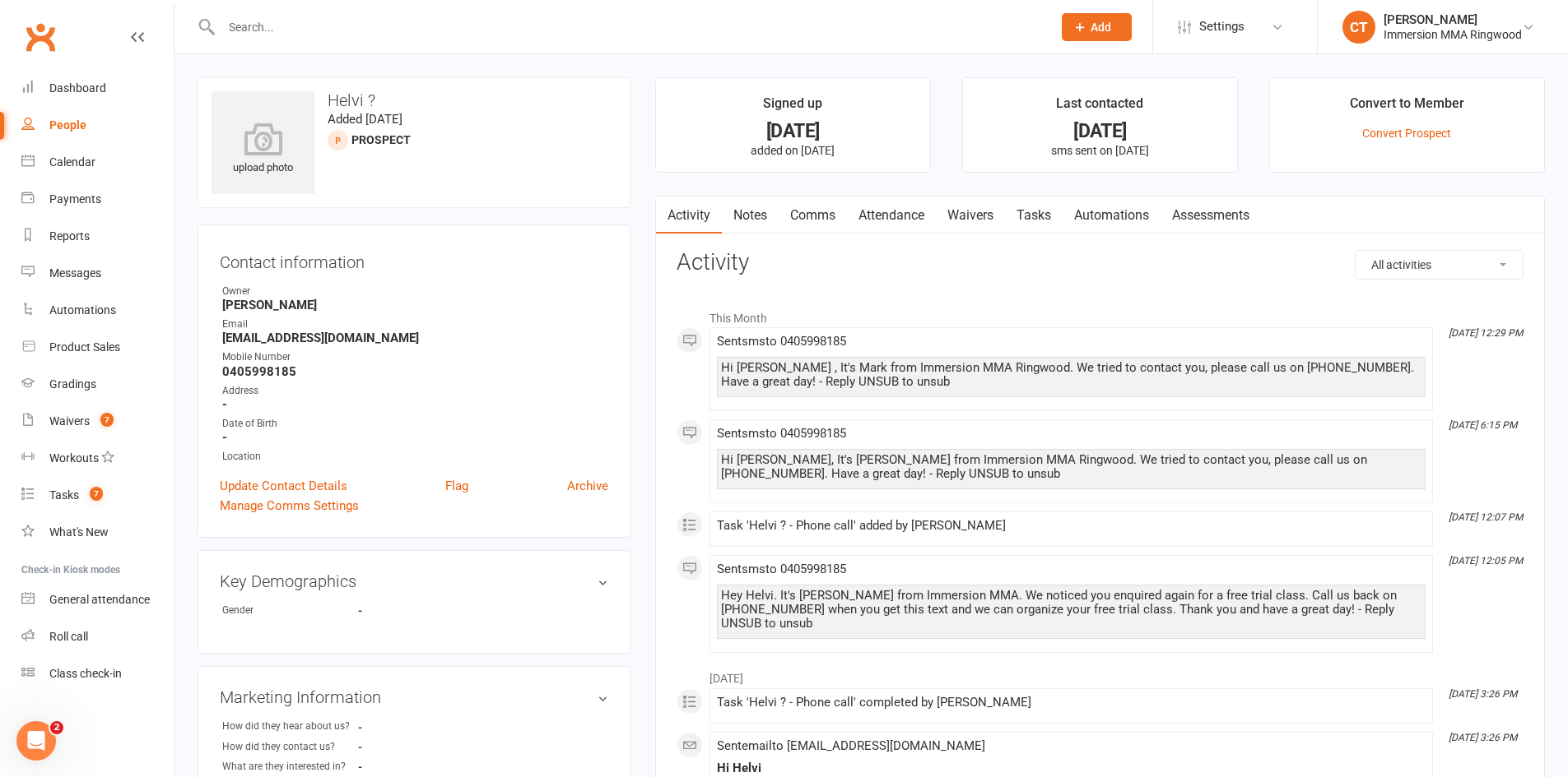
click at [761, 209] on link "Notes" at bounding box center [749, 215] width 57 height 38
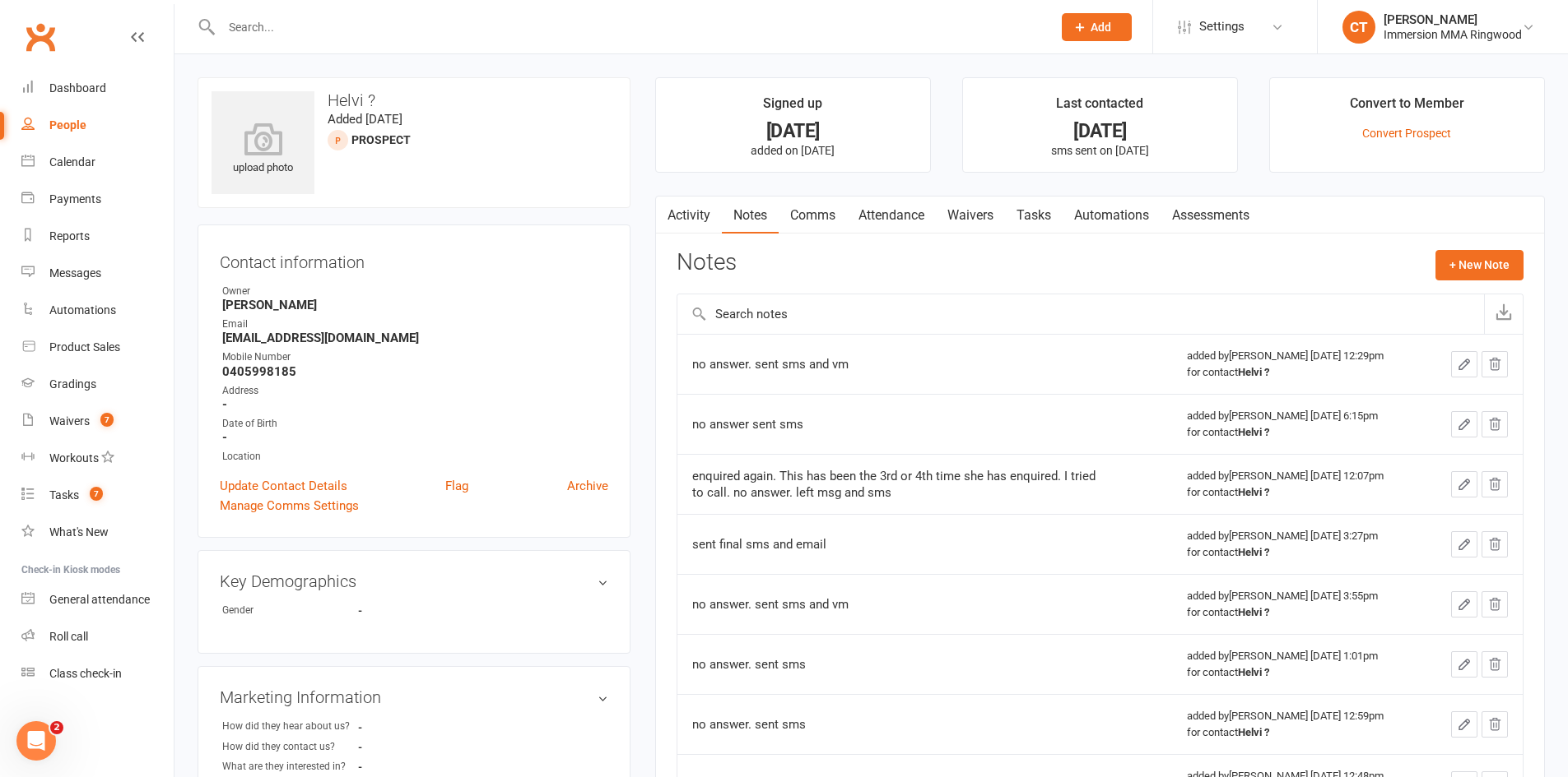
click at [697, 216] on link "Activity" at bounding box center [688, 215] width 66 height 38
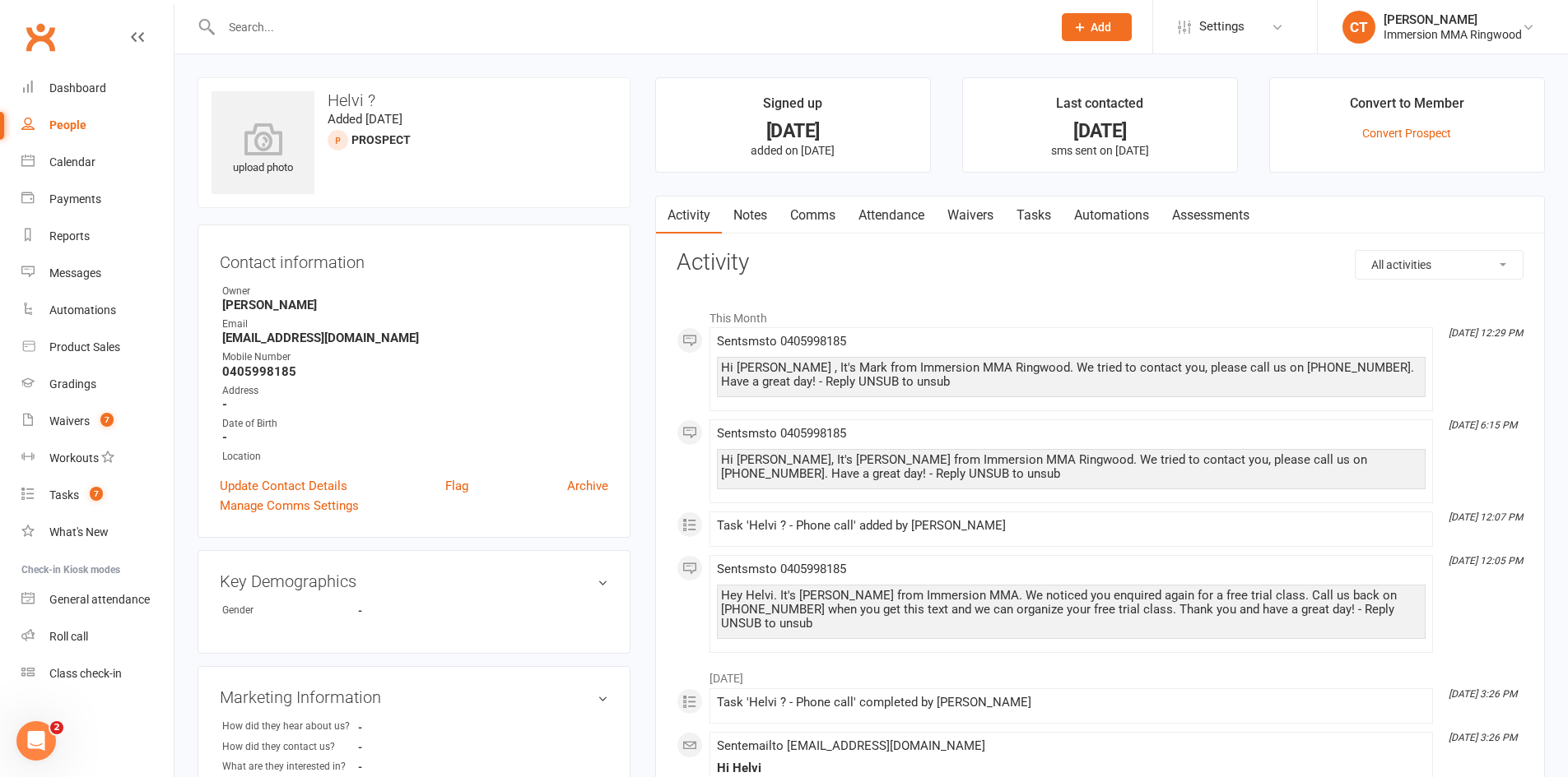
click at [762, 208] on link "Notes" at bounding box center [749, 215] width 57 height 38
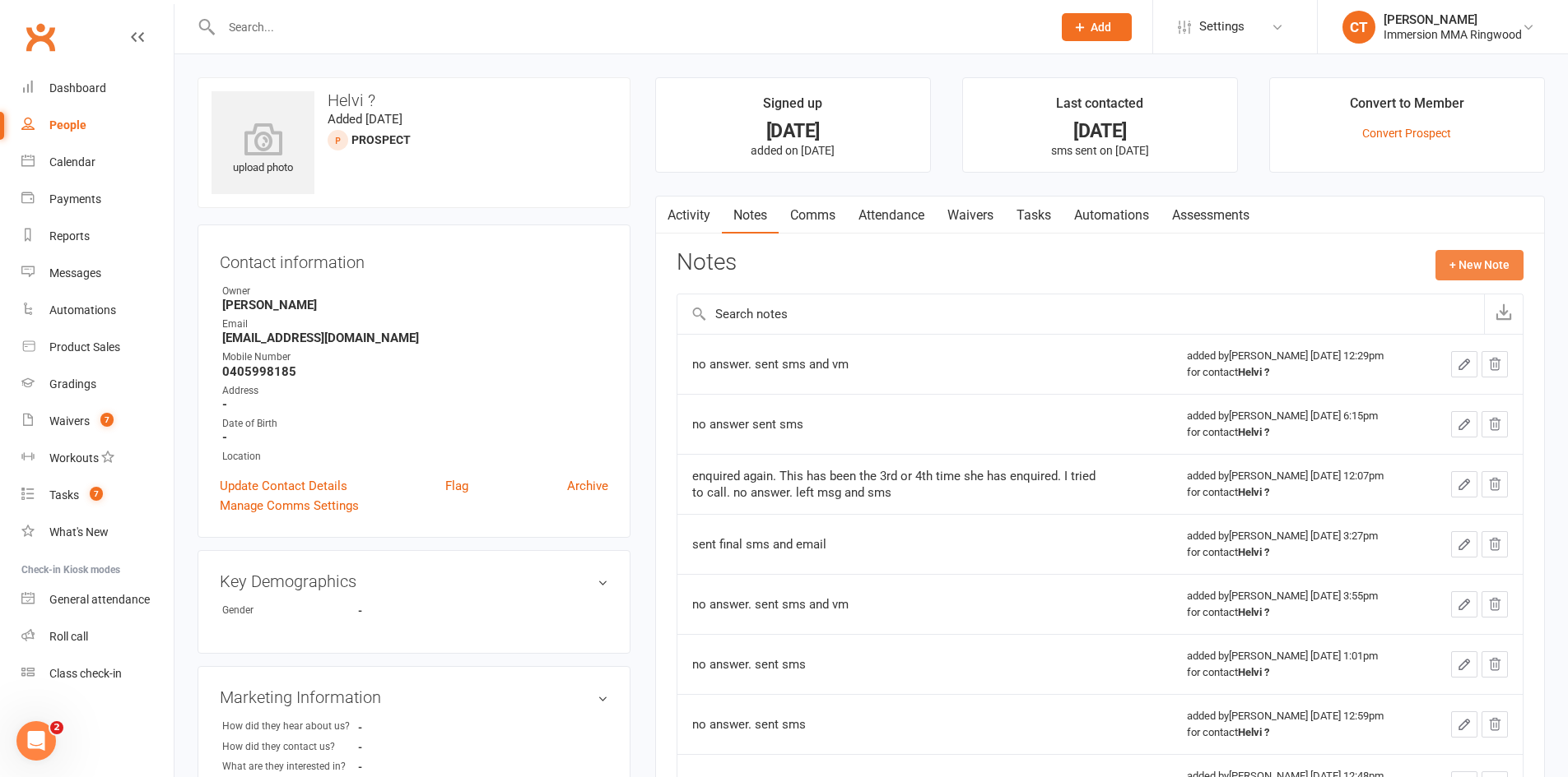
click at [1499, 262] on button "+ New Note" at bounding box center [1479, 265] width 88 height 30
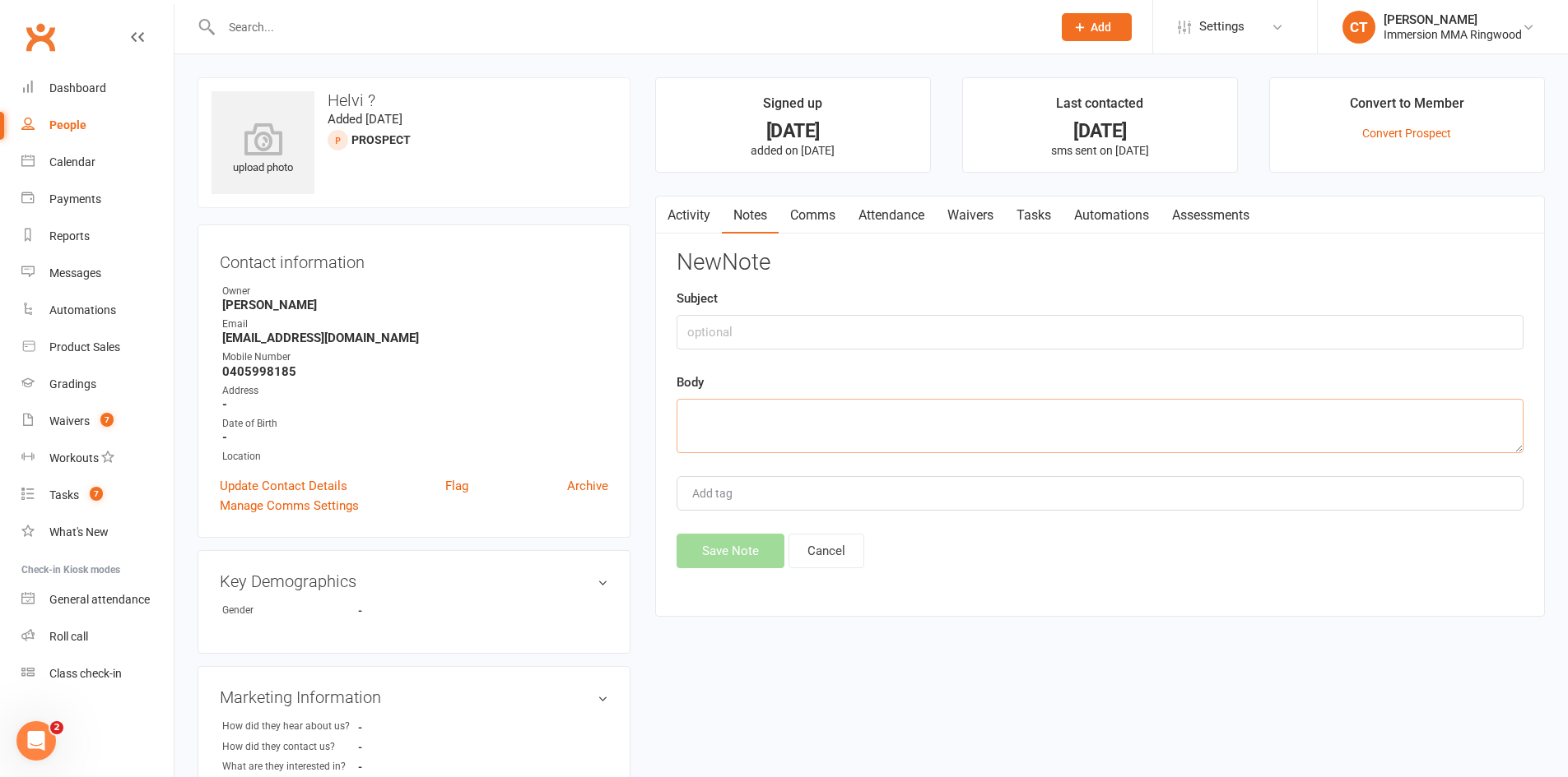
click at [1308, 420] on textarea at bounding box center [1100, 426] width 847 height 54
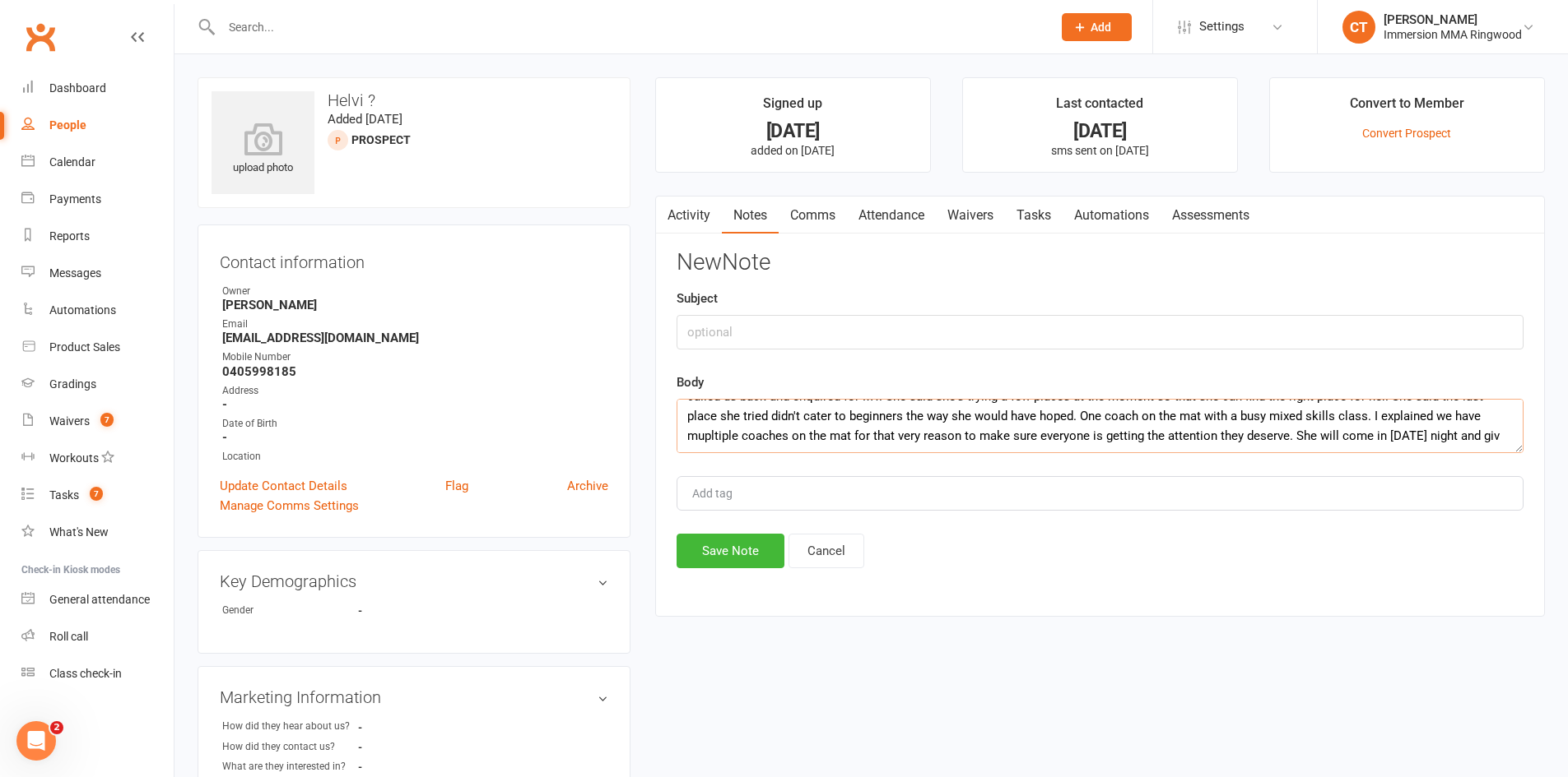
scroll to position [31, 0]
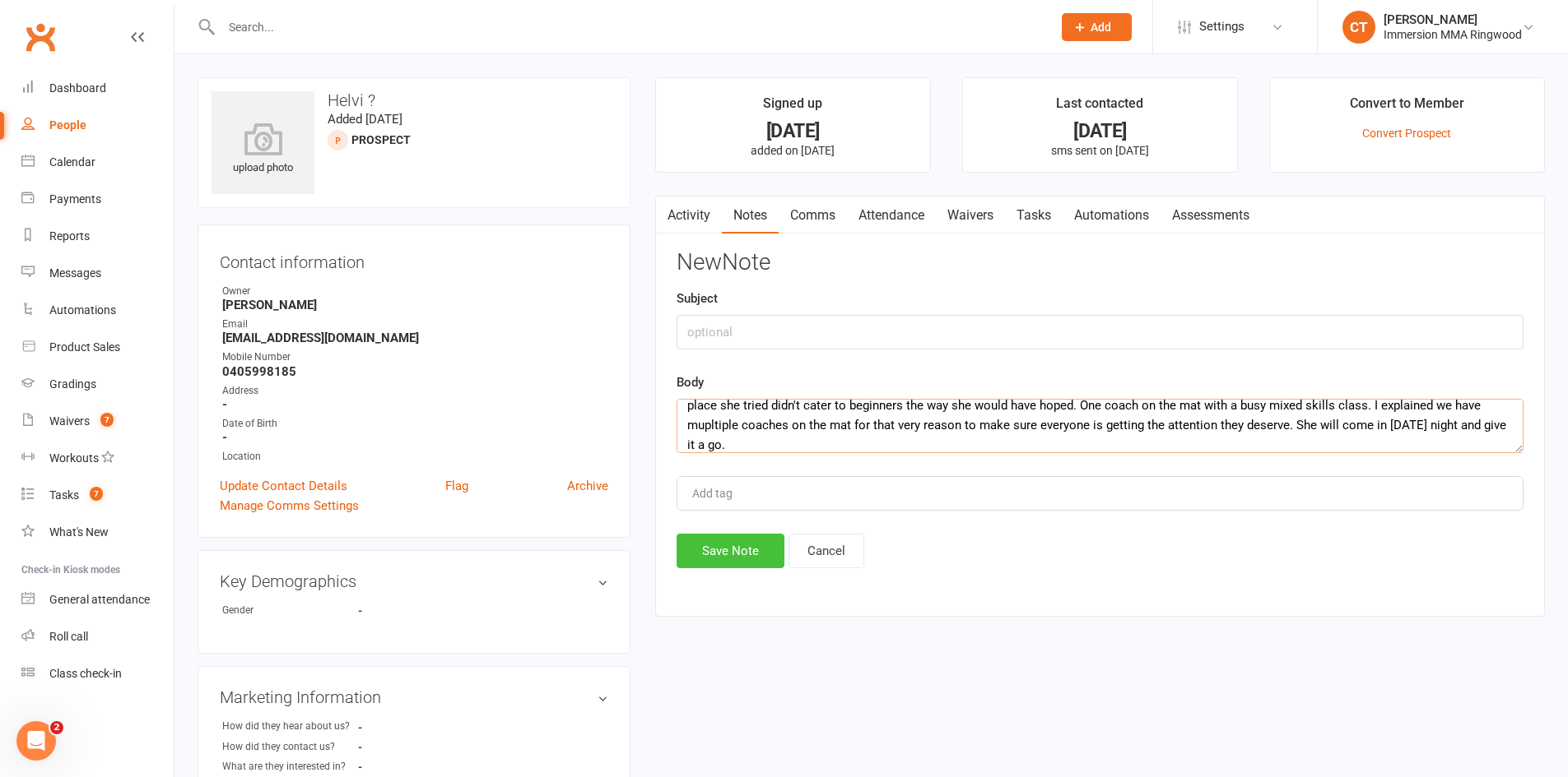
type textarea "called us back and enquired for MT. She said she's trying a few places at the m…"
click at [734, 549] on button "Save Note" at bounding box center [730, 551] width 108 height 34
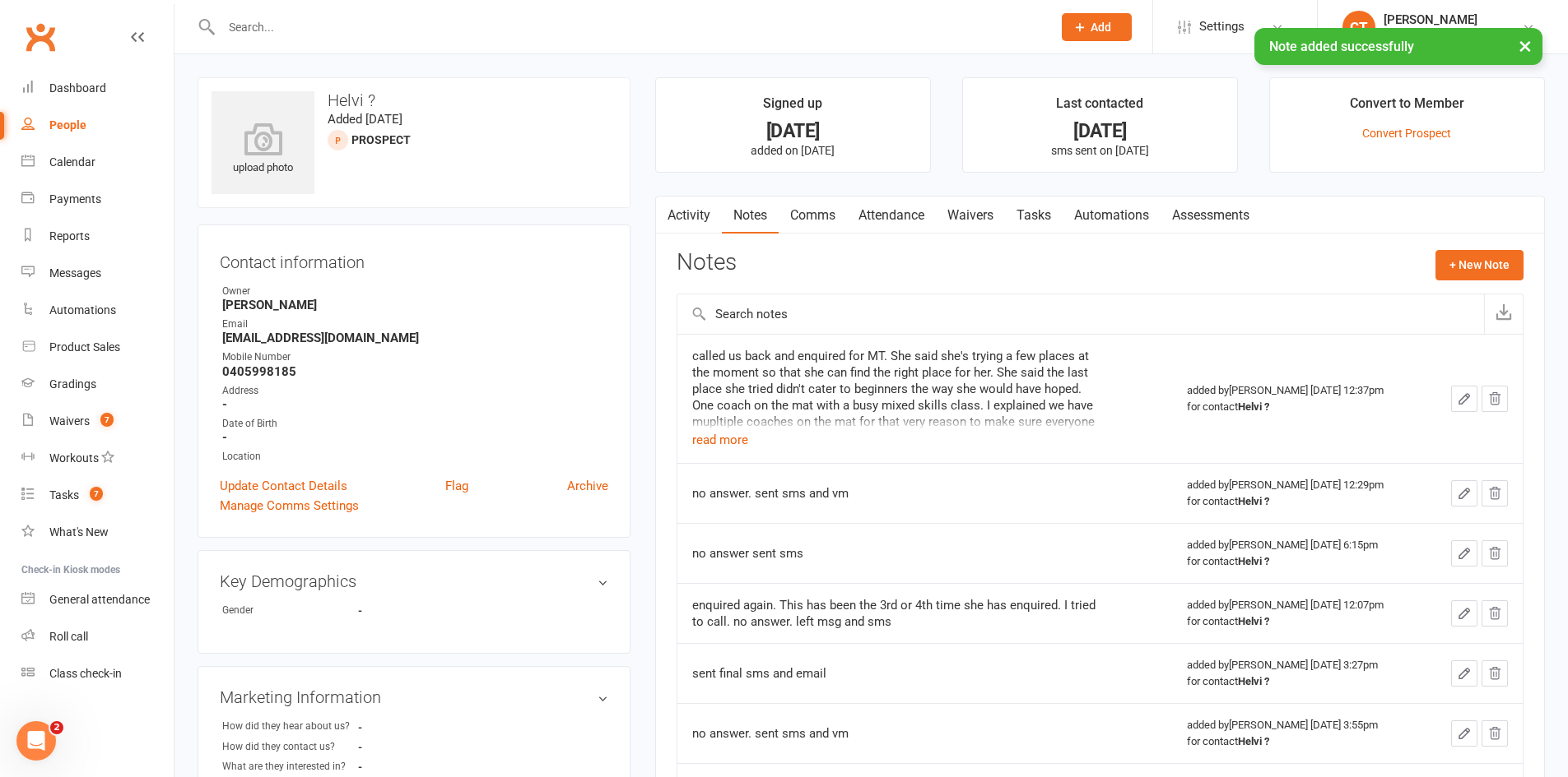
click at [913, 210] on link "Attendance" at bounding box center [891, 215] width 89 height 38
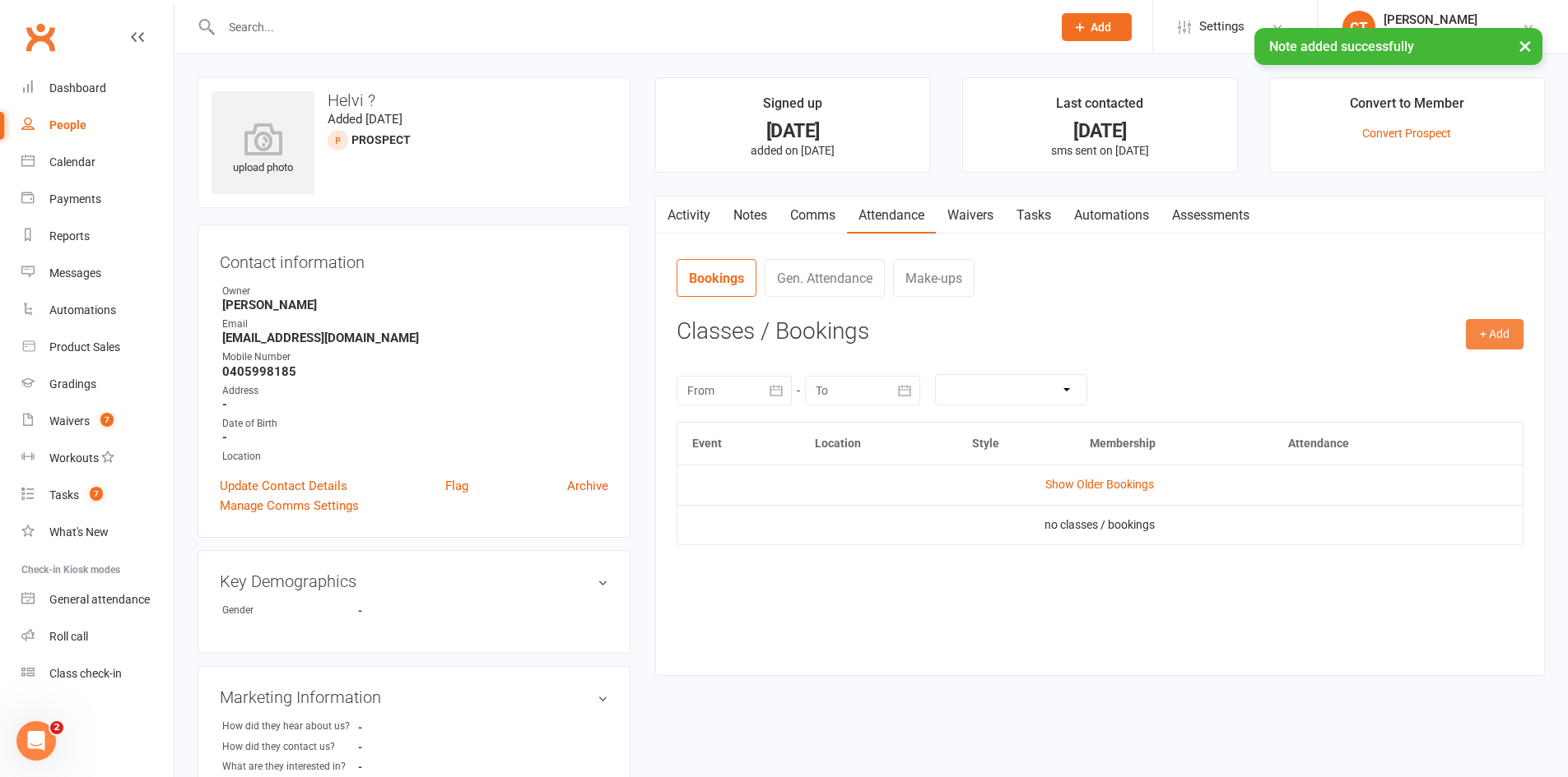
click at [1470, 330] on button "+ Add" at bounding box center [1494, 334] width 58 height 30
click at [1442, 404] on link "Add Appointment" at bounding box center [1440, 404] width 163 height 33
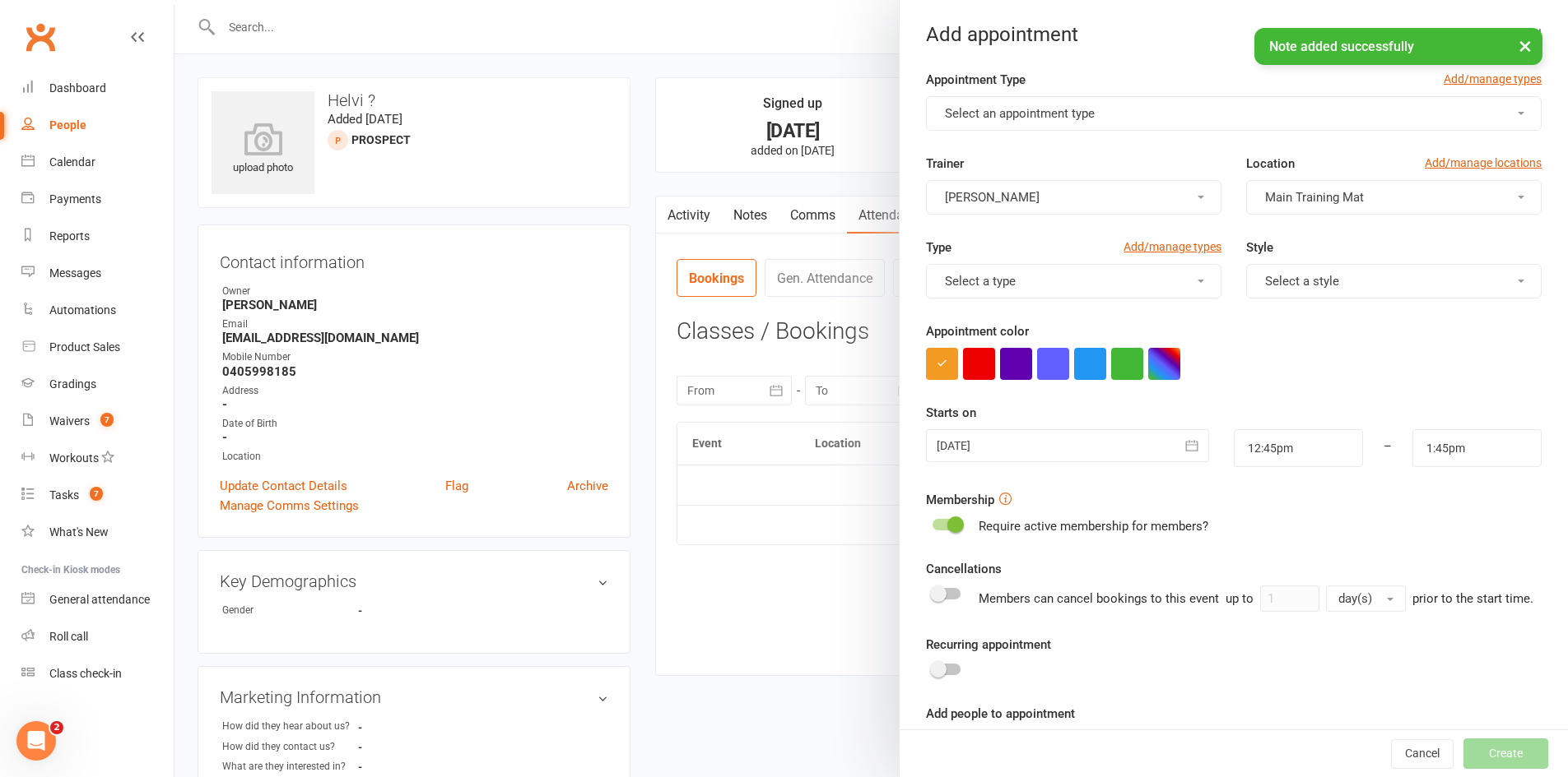
click at [995, 111] on span "Select an appointment type" at bounding box center [1020, 113] width 150 height 14
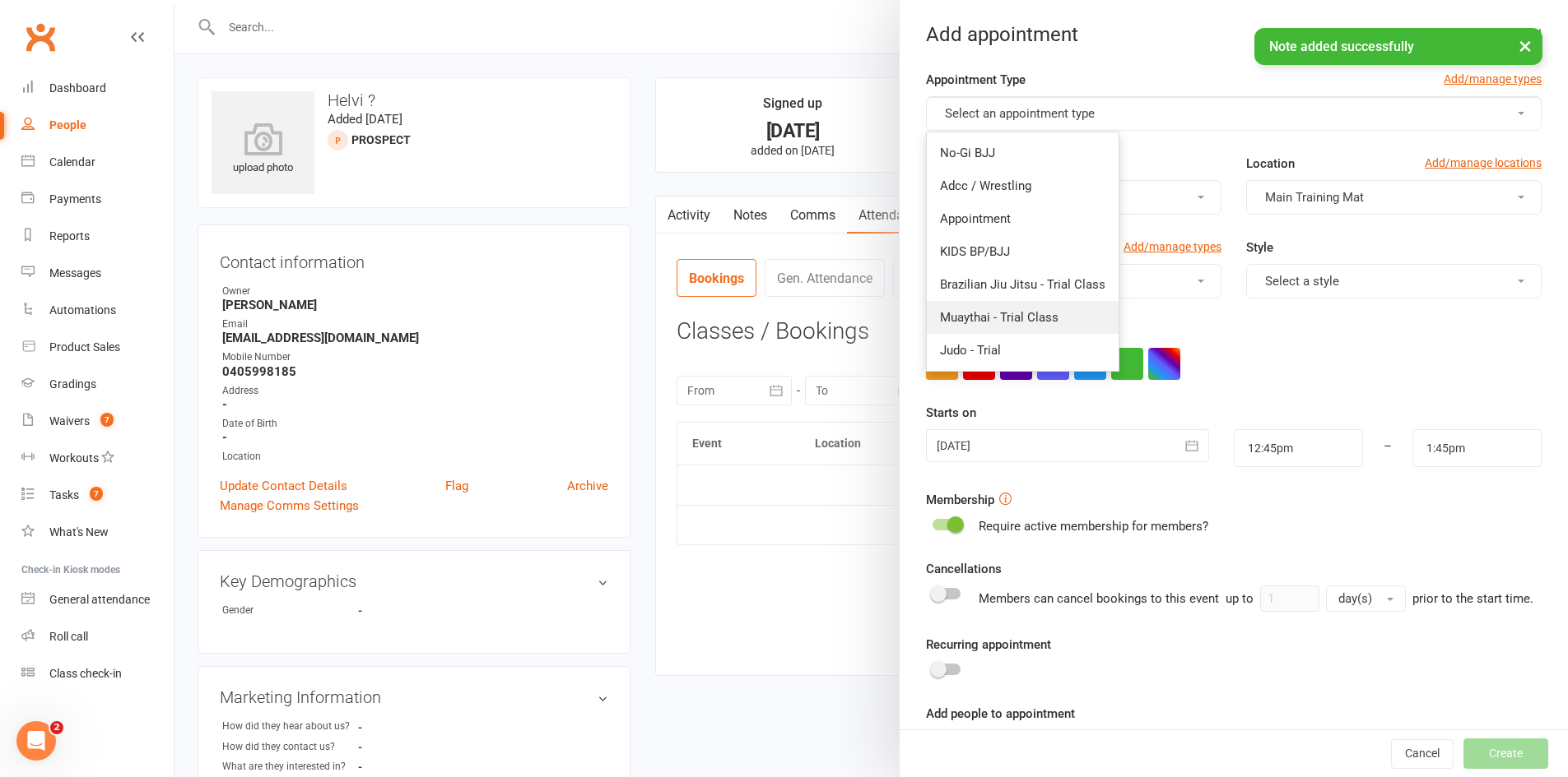
click at [1010, 317] on span "Muaythai - Trial Class" at bounding box center [999, 317] width 119 height 14
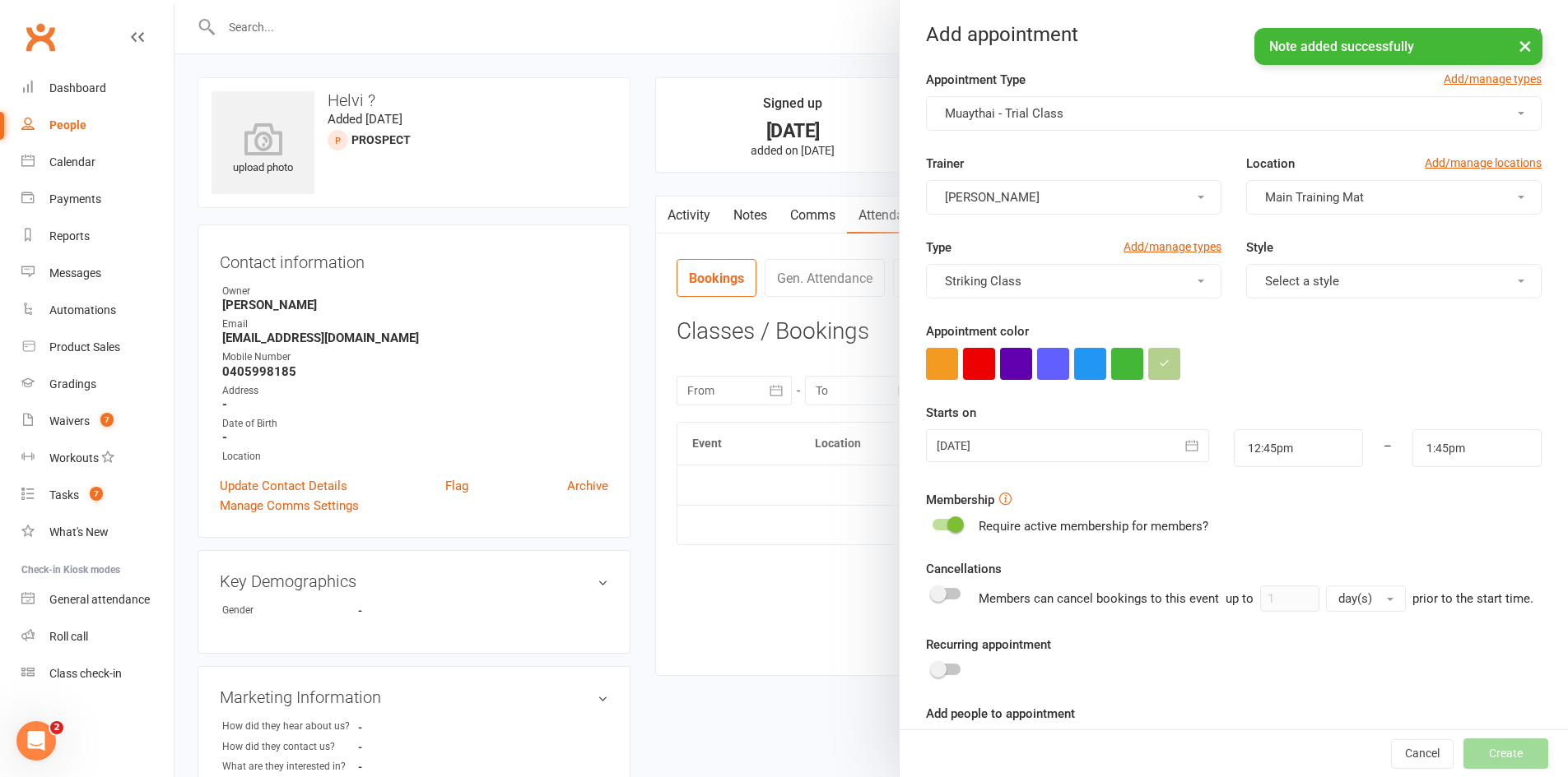
click at [1008, 438] on div at bounding box center [1066, 446] width 282 height 33
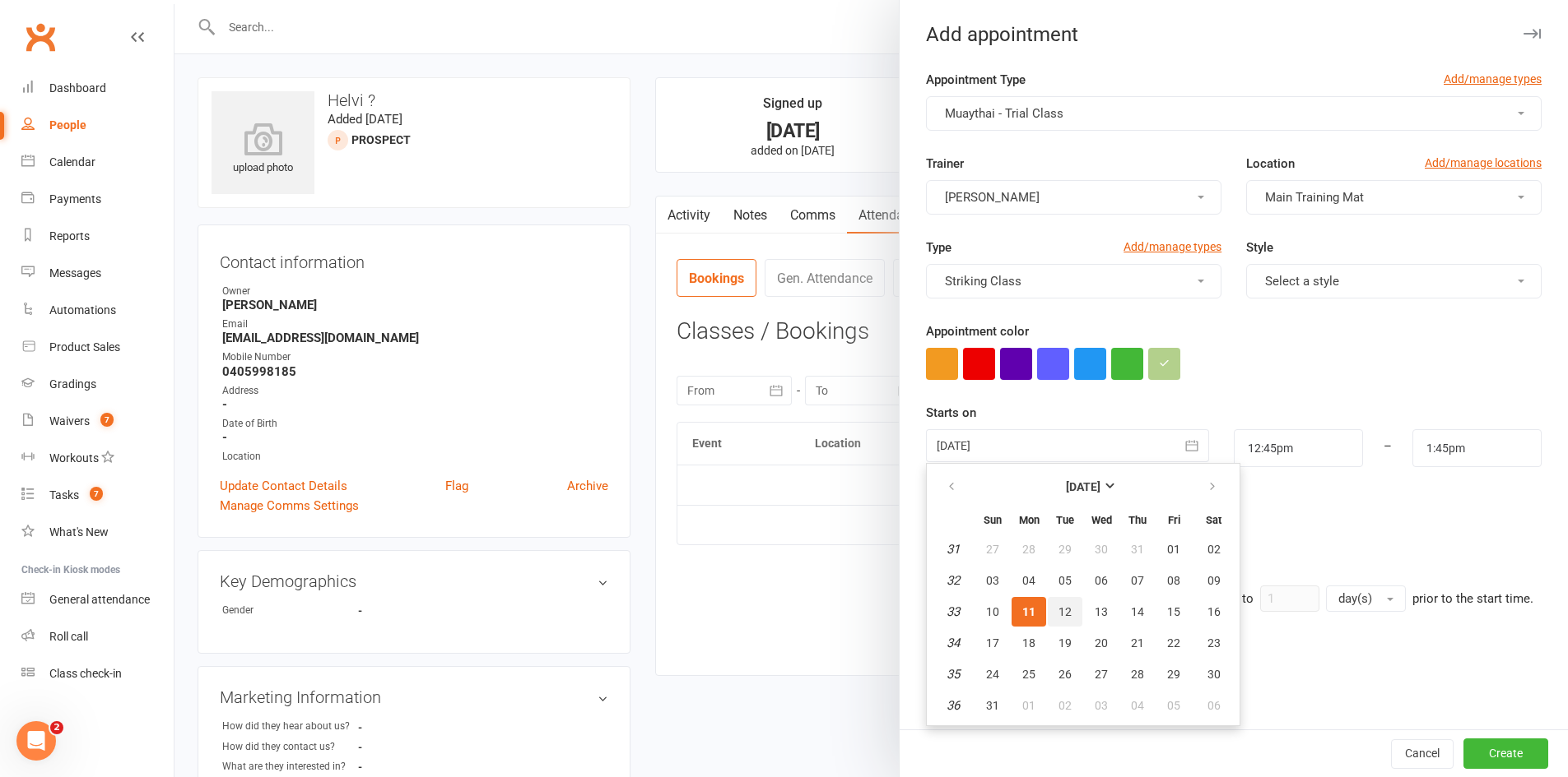
click at [1058, 609] on span "12" at bounding box center [1065, 611] width 14 height 14
type input "12 Aug 2025"
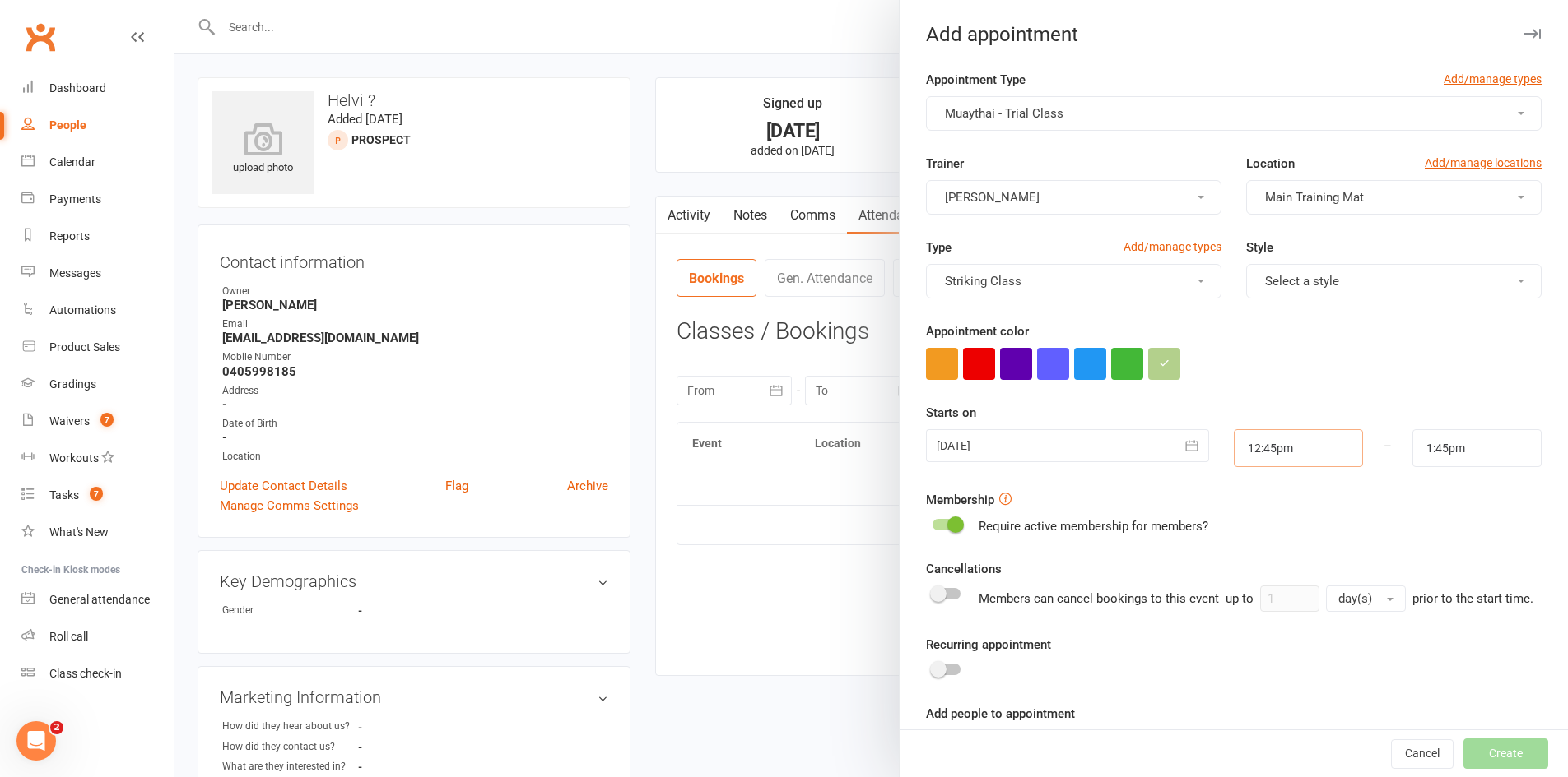
click at [1255, 456] on input "12:45pm" at bounding box center [1298, 448] width 129 height 38
type input "8:00pm"
type input "9:00pm"
click at [1261, 567] on li "8:00pm" at bounding box center [1274, 573] width 79 height 24
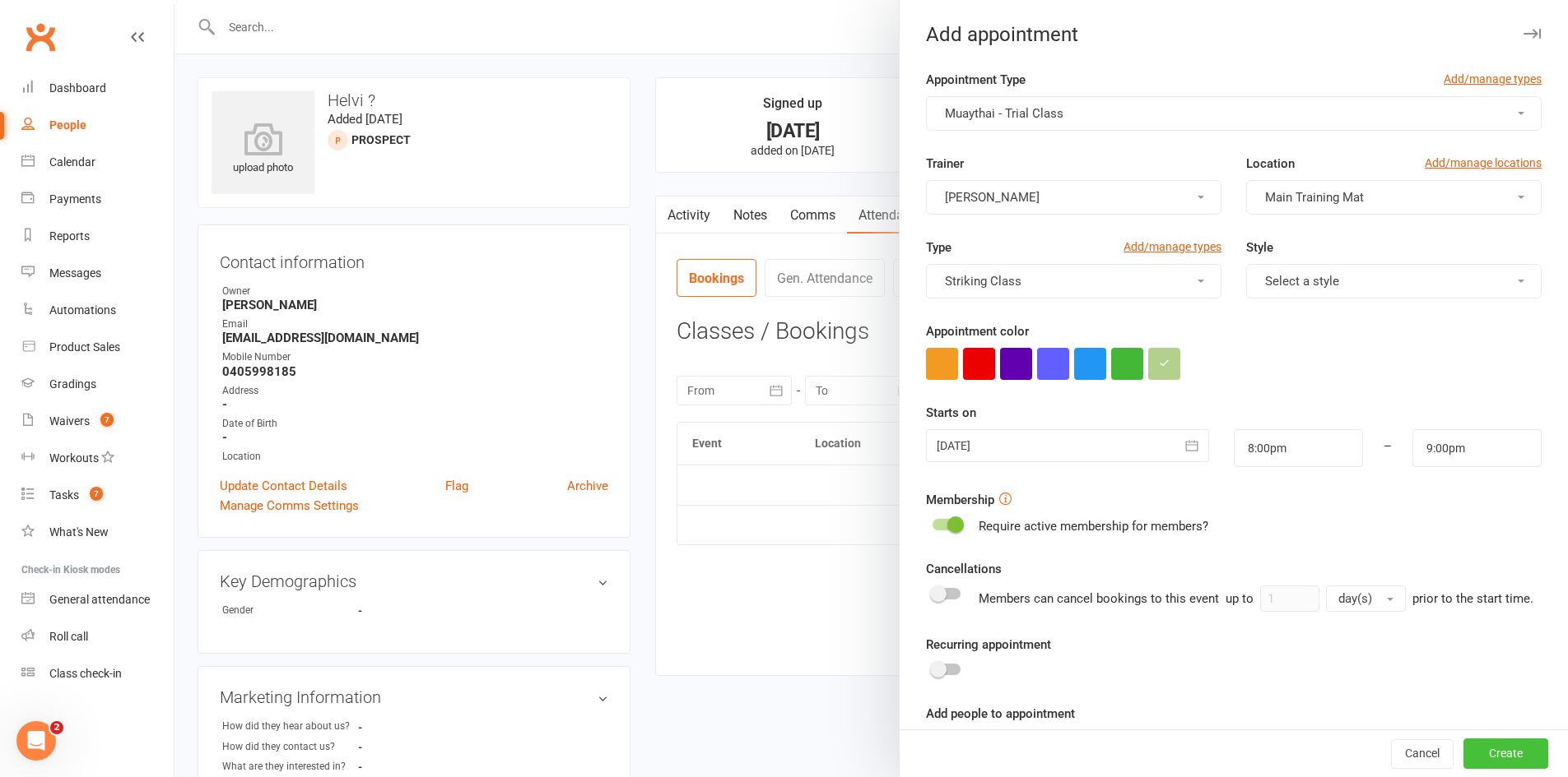
click at [1522, 756] on button "Create" at bounding box center [1506, 754] width 85 height 30
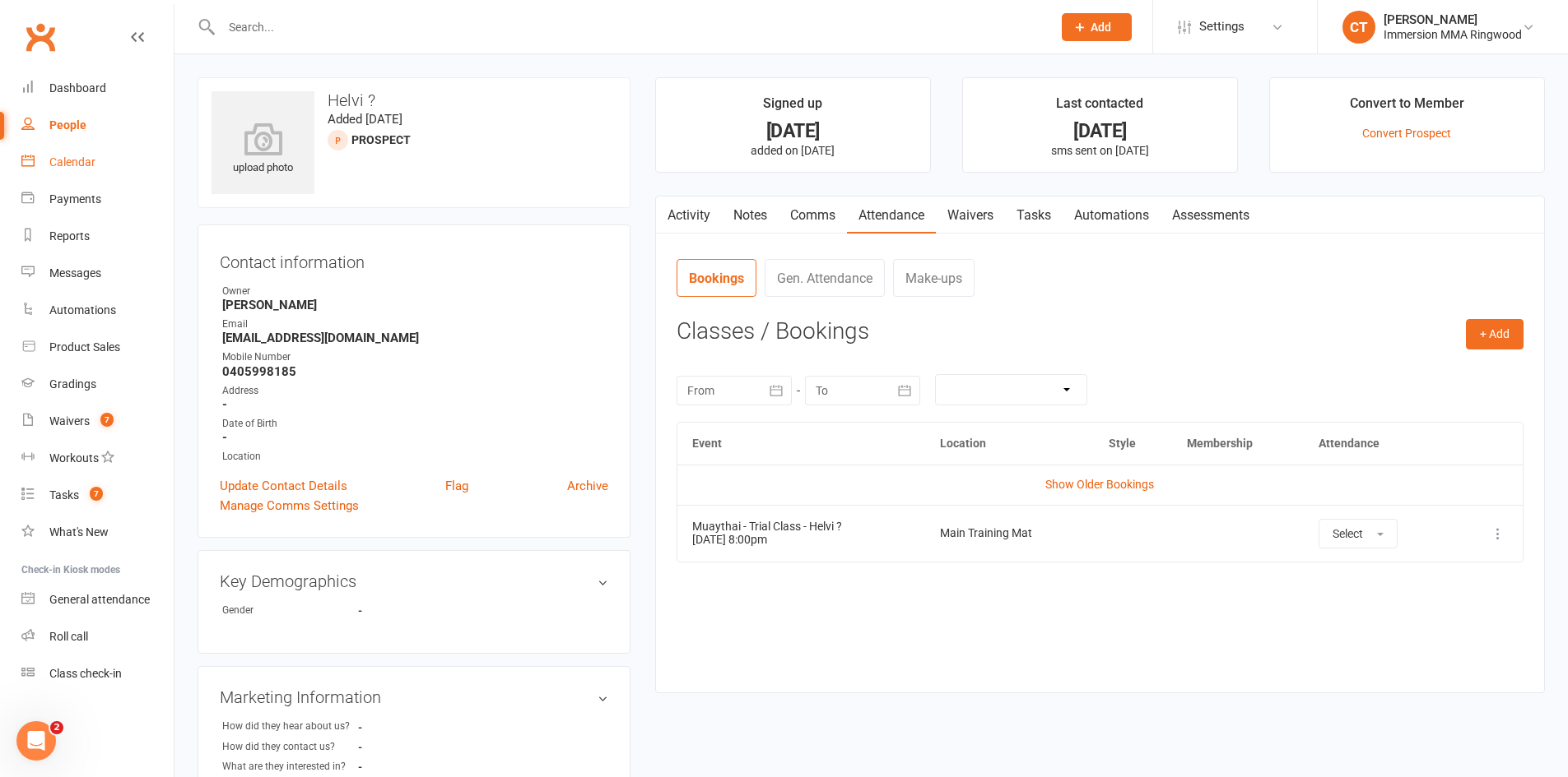
click at [73, 173] on link "Calendar" at bounding box center [97, 162] width 152 height 37
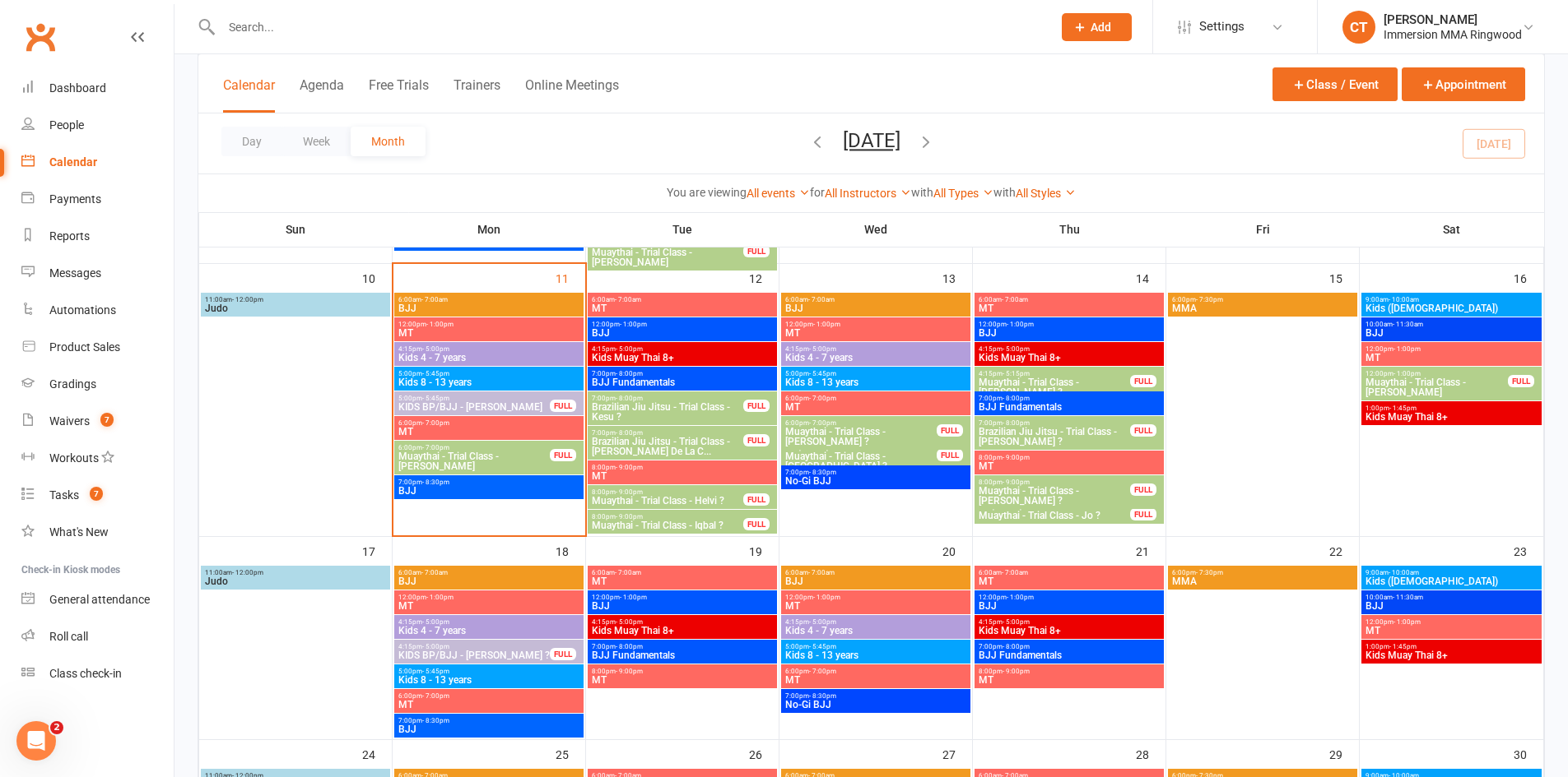
scroll to position [548, 0]
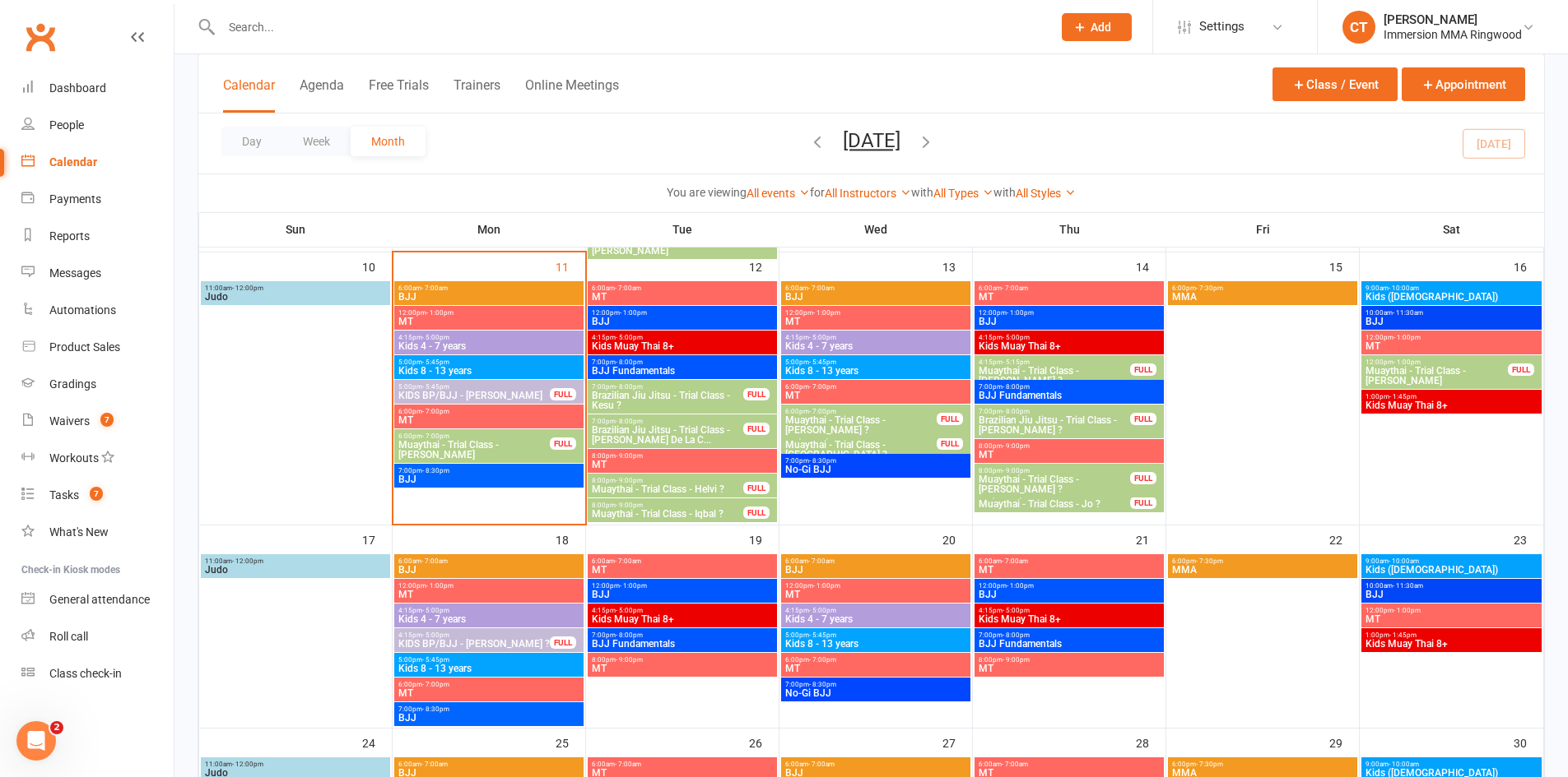
click at [683, 488] on span "Muaythai - Trial Class - Helvi ?" at bounding box center [667, 489] width 153 height 10
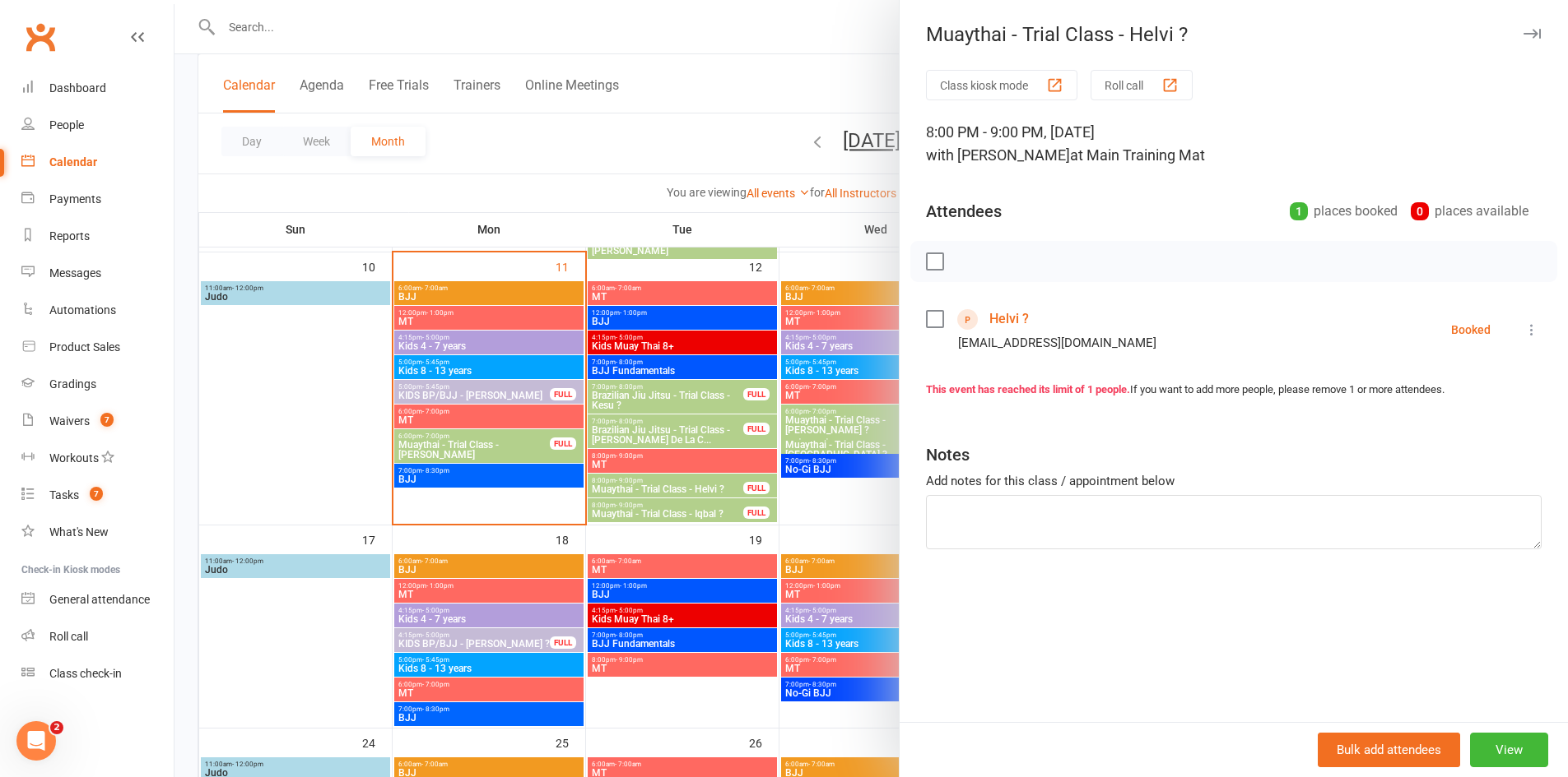
click at [1524, 330] on icon at bounding box center [1531, 330] width 16 height 16
click at [1420, 495] on link "Send message" at bounding box center [1459, 493] width 163 height 33
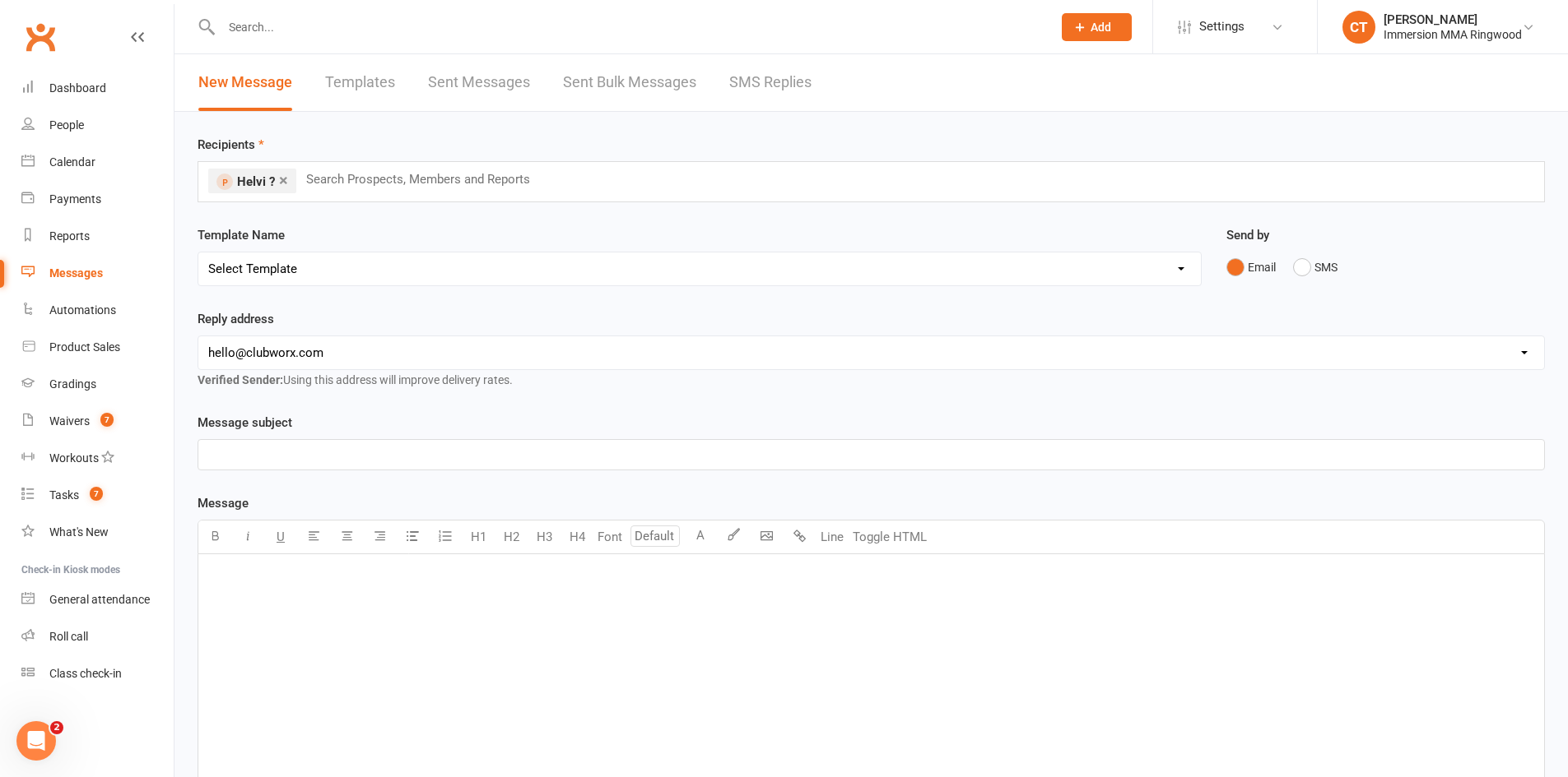
click at [253, 270] on select "Select Template [SMS] Chris - Call back message [SMS] Mark- Call back message […" at bounding box center [699, 269] width 1002 height 33
click at [198, 253] on select "Select Template [SMS] Chris - Call back message [SMS] Mark- Call back message […" at bounding box center [699, 269] width 1002 height 33
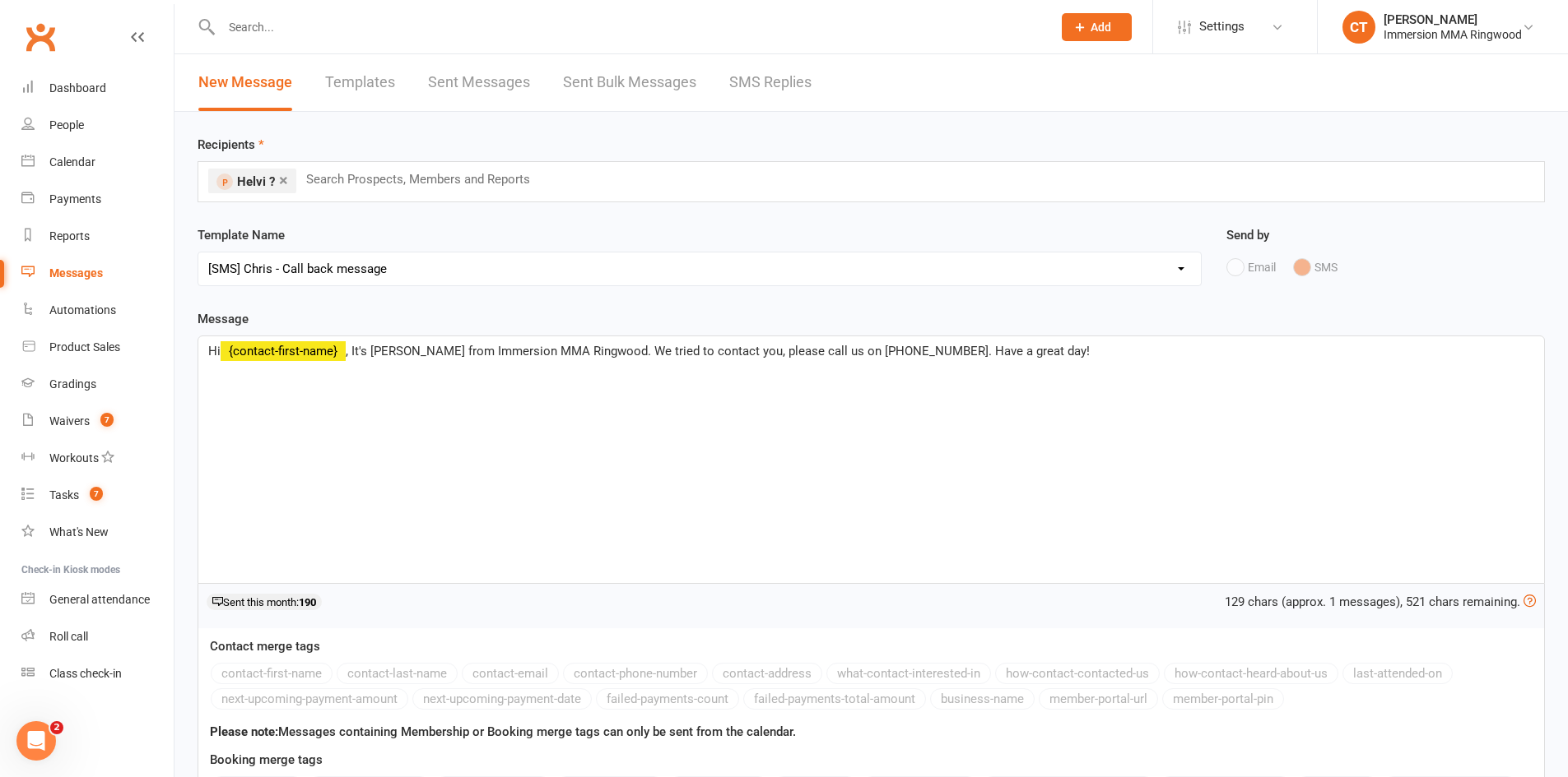
click at [284, 268] on select "Select Template [SMS] Chris - Call back message [SMS] Mark- Call back message […" at bounding box center [699, 269] width 1002 height 33
select select "3"
click at [198, 253] on select "Select Template [SMS] Chris - Call back message [SMS] Mark- Call back message […" at bounding box center [699, 269] width 1002 height 33
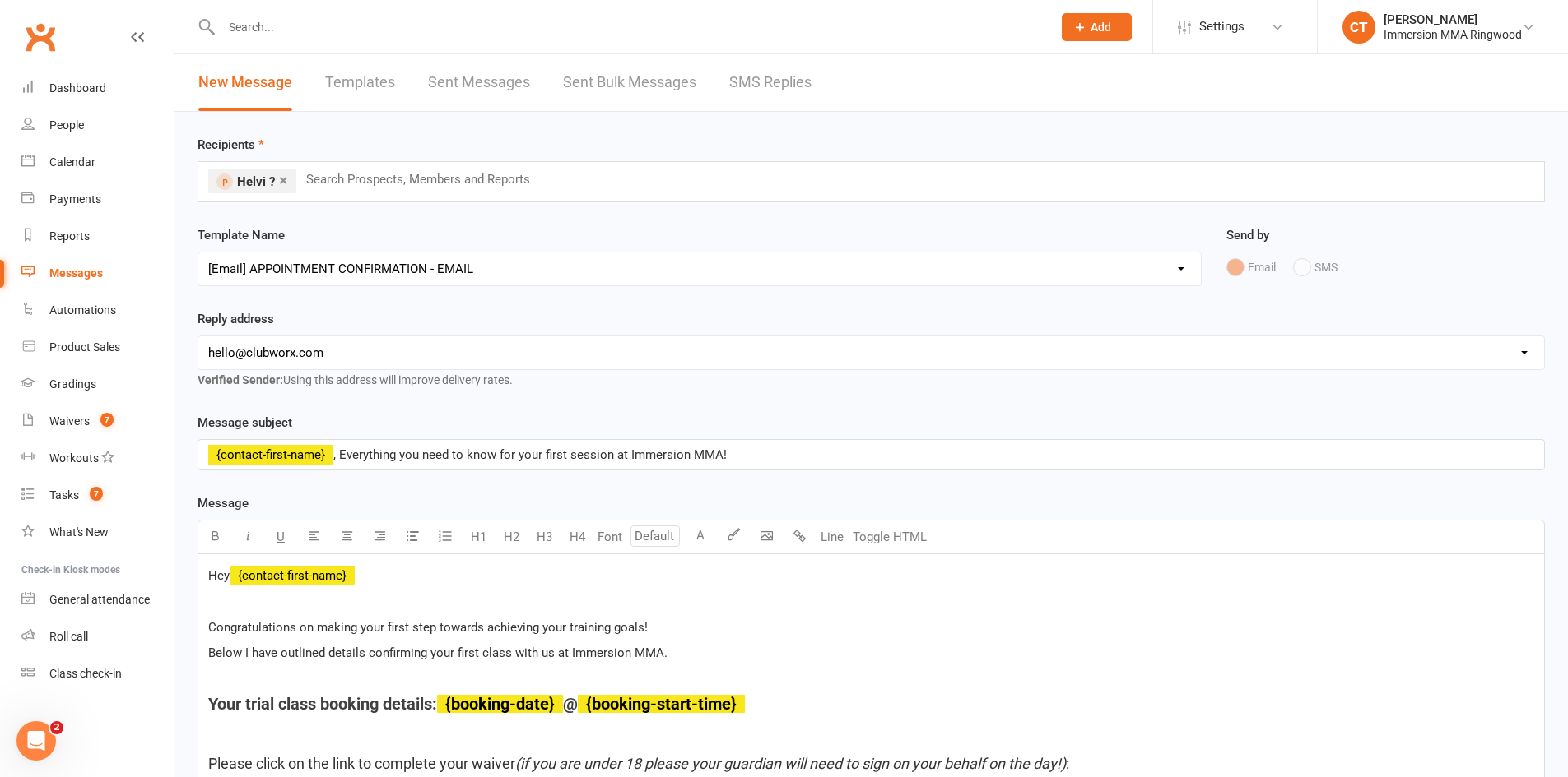
click at [284, 348] on select "hello@clubworx.com ringwood@immersionmma.com.au david@immersionmma.com.au lee@i…" at bounding box center [871, 353] width 1346 height 33
select select "1"
click at [198, 337] on select "hello@clubworx.com ringwood@immersionmma.com.au david@immersionmma.com.au lee@i…" at bounding box center [871, 353] width 1346 height 33
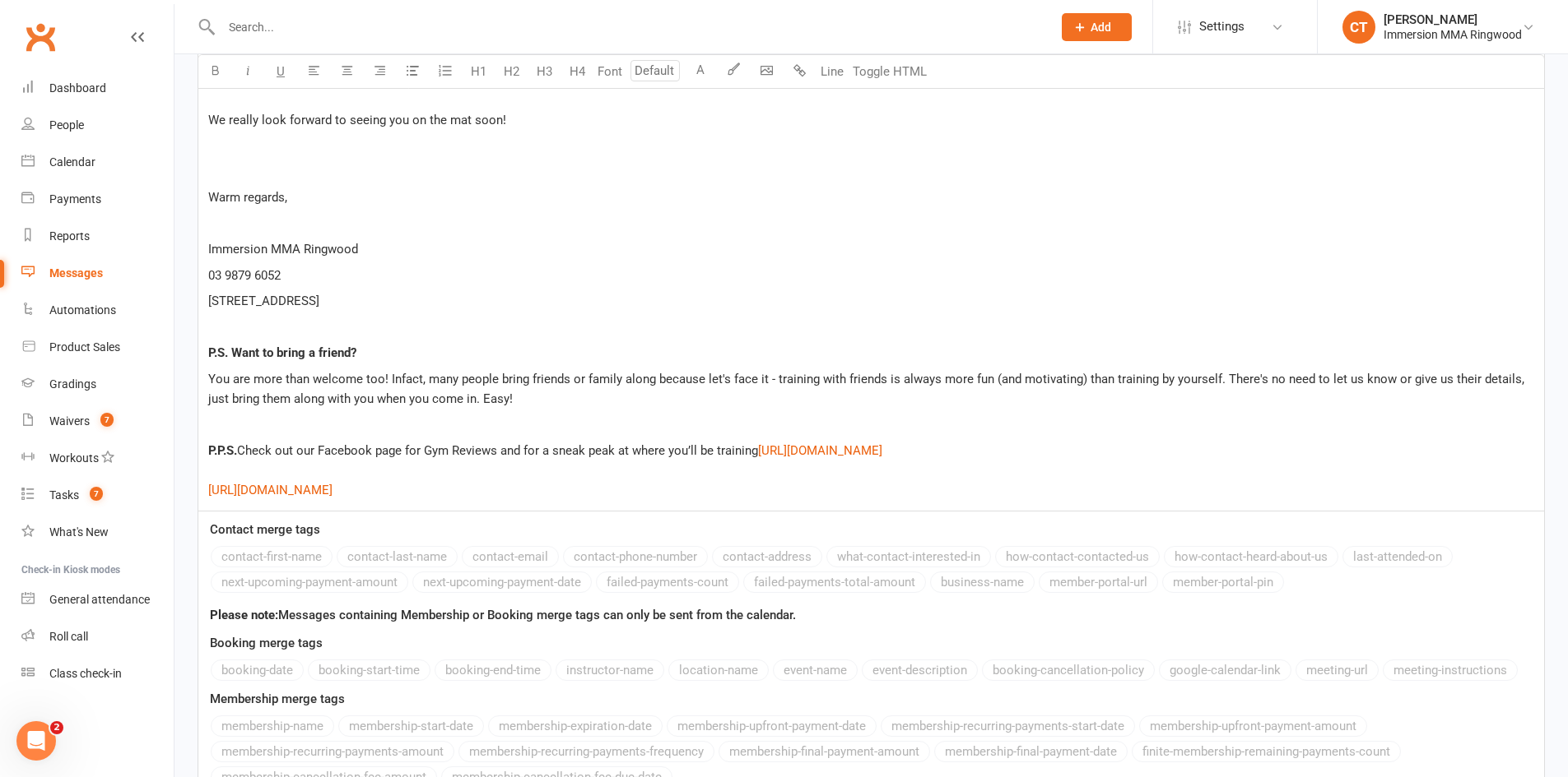
scroll to position [2989, 0]
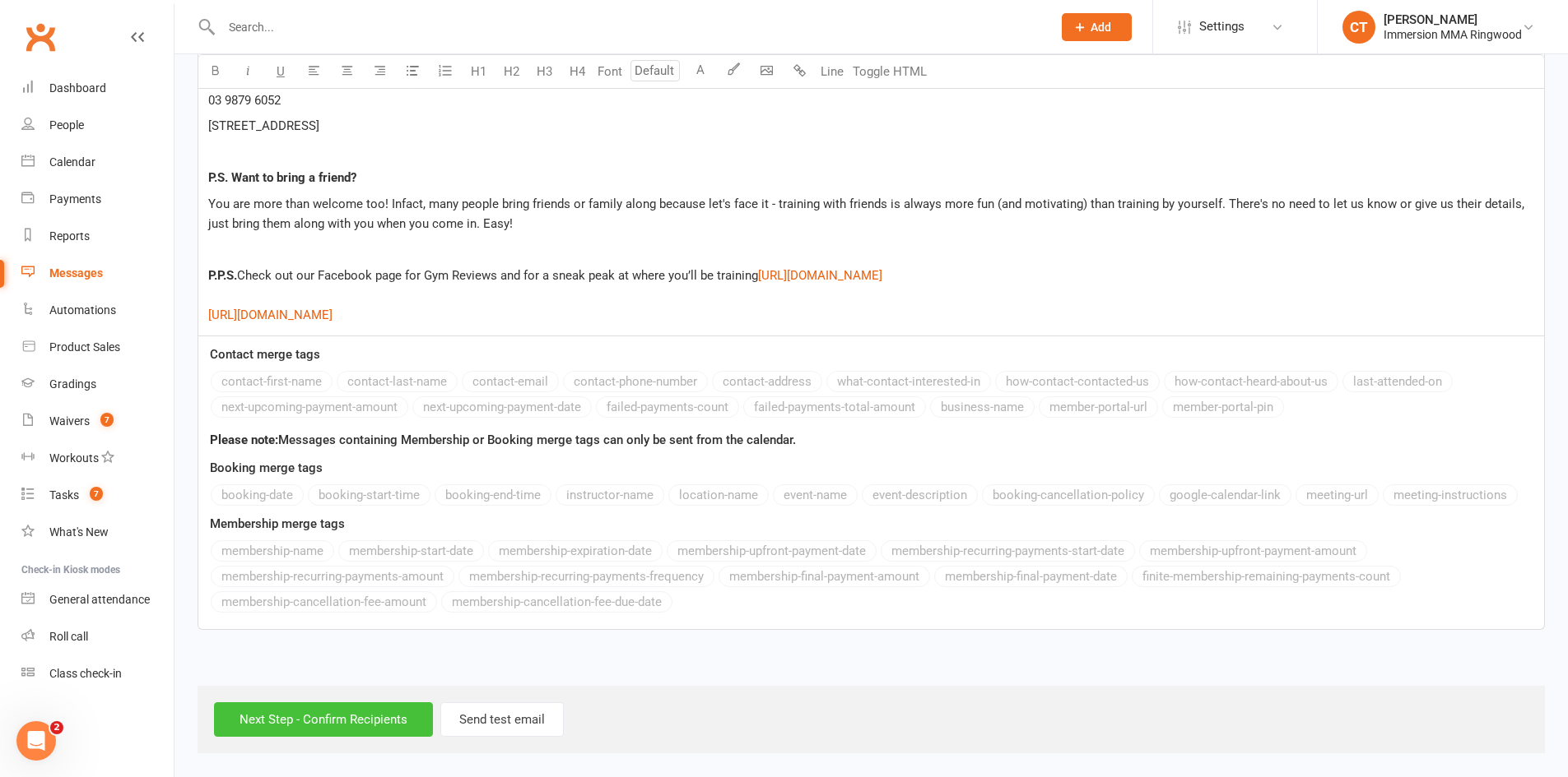
click at [311, 716] on input "Next Step - Confirm Recipients" at bounding box center [323, 719] width 219 height 34
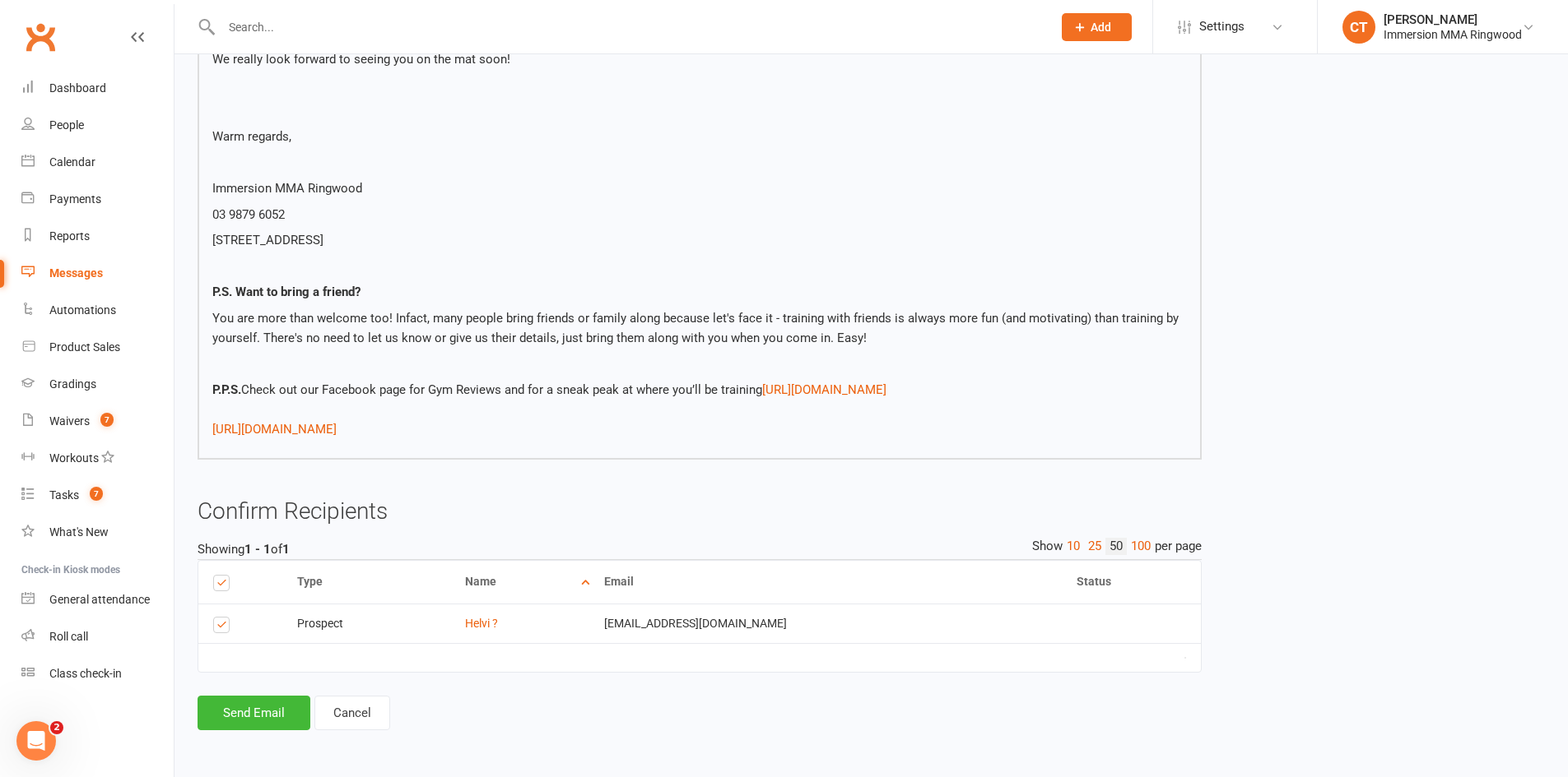
scroll to position [2737, 0]
click at [289, 707] on button "Send Email" at bounding box center [253, 713] width 113 height 34
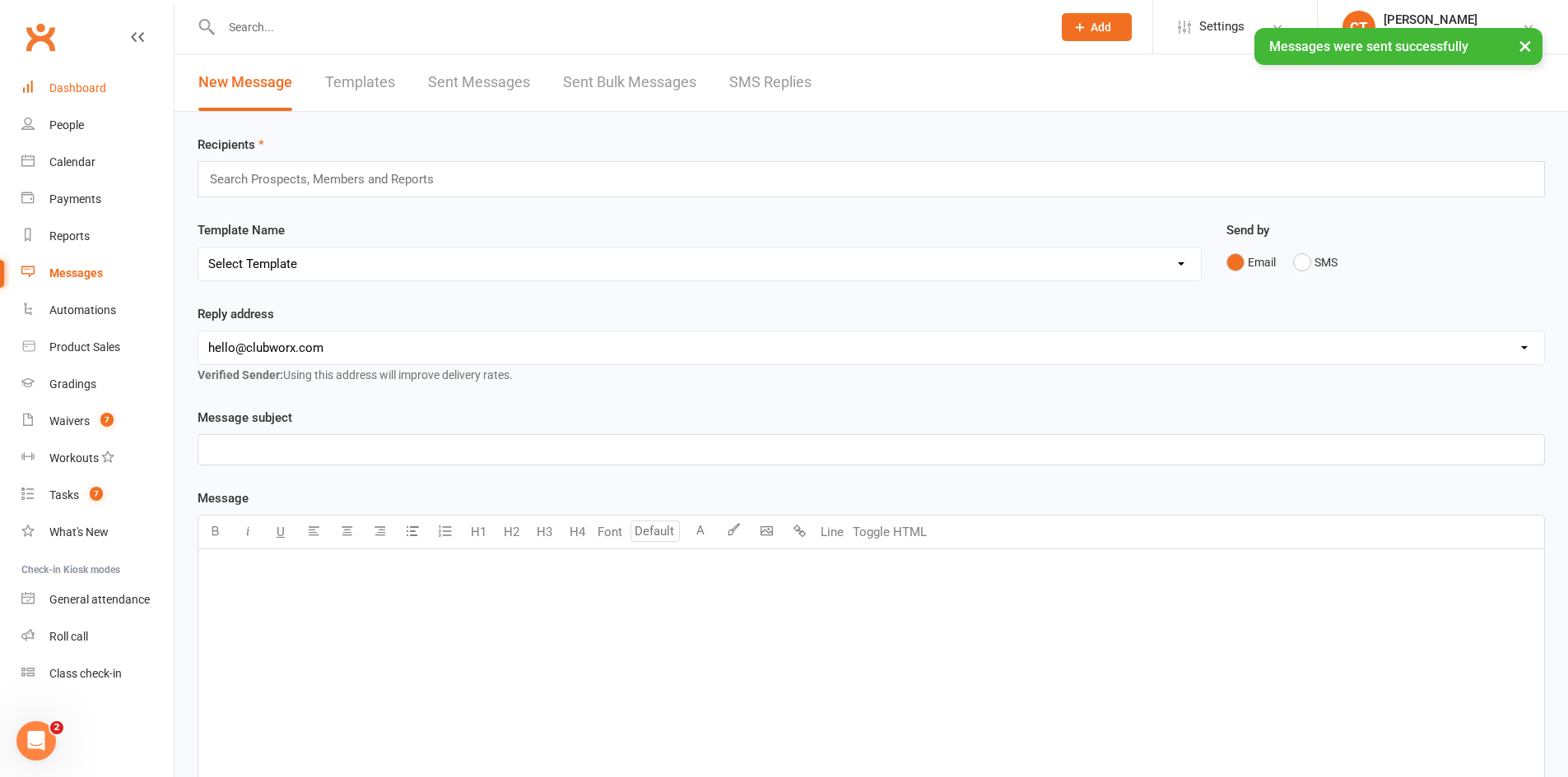
click at [86, 74] on link "Dashboard" at bounding box center [97, 88] width 152 height 37
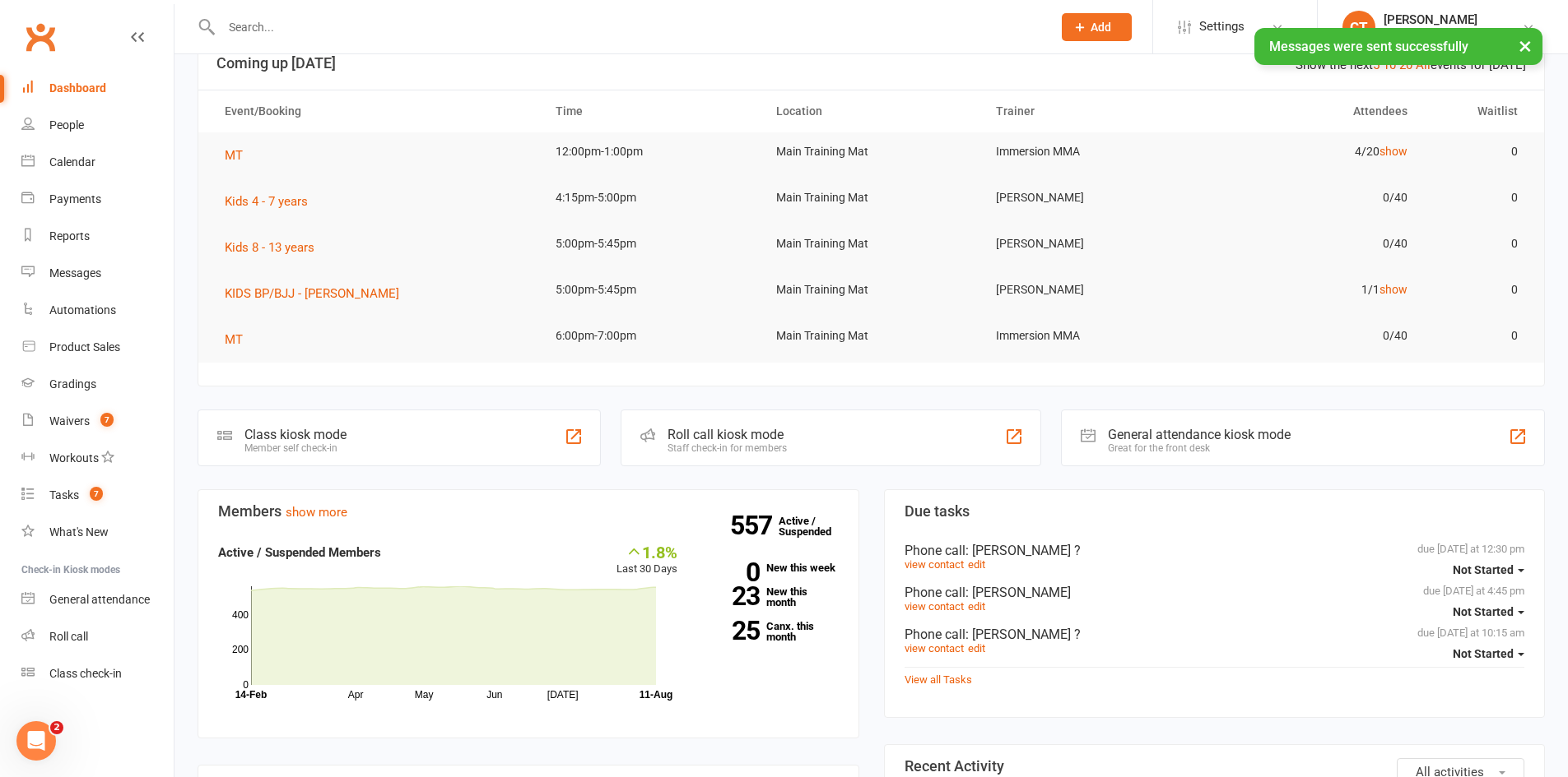
scroll to position [315, 0]
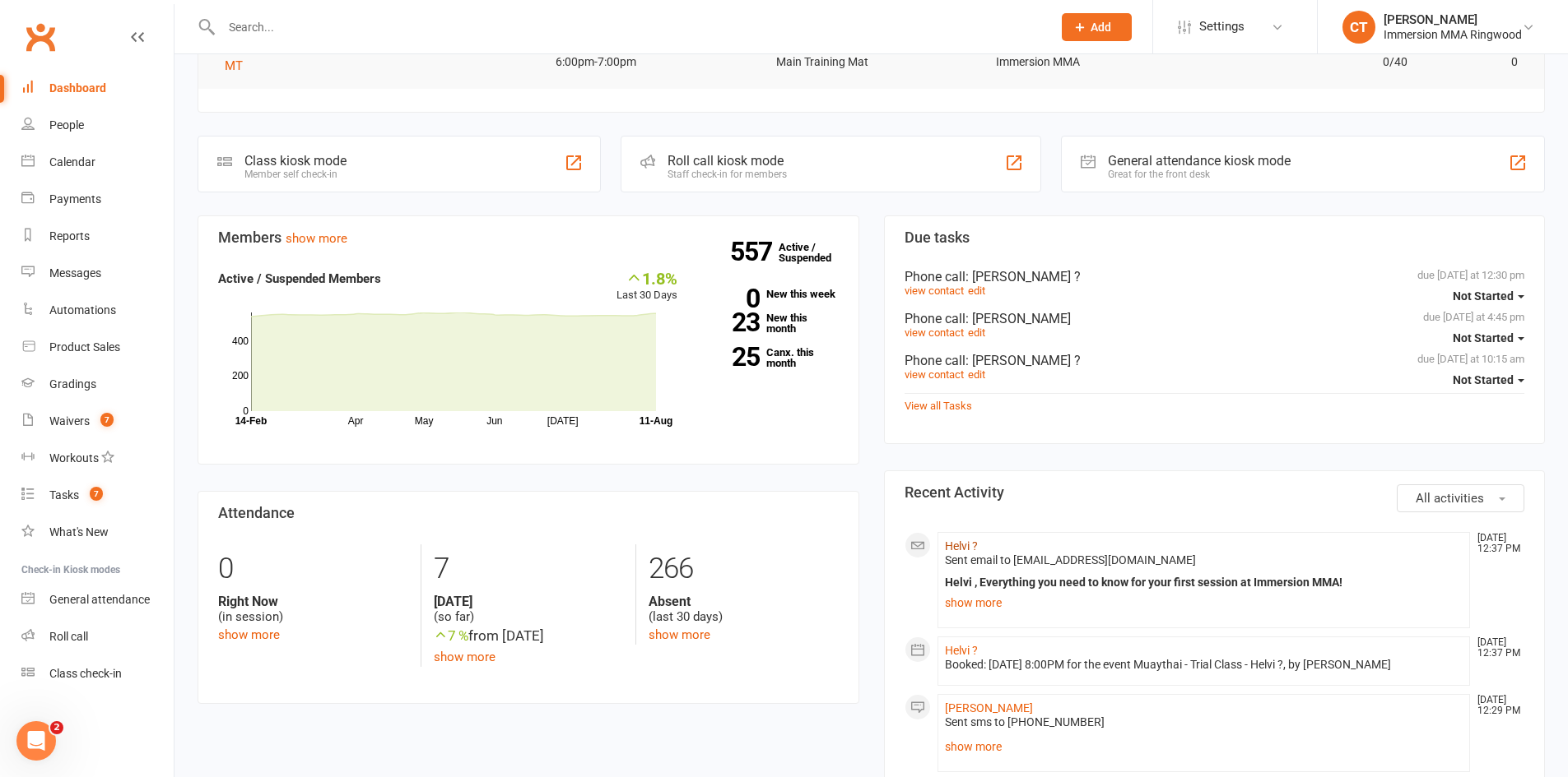
click at [965, 548] on link "Helvi ?" at bounding box center [961, 546] width 33 height 14
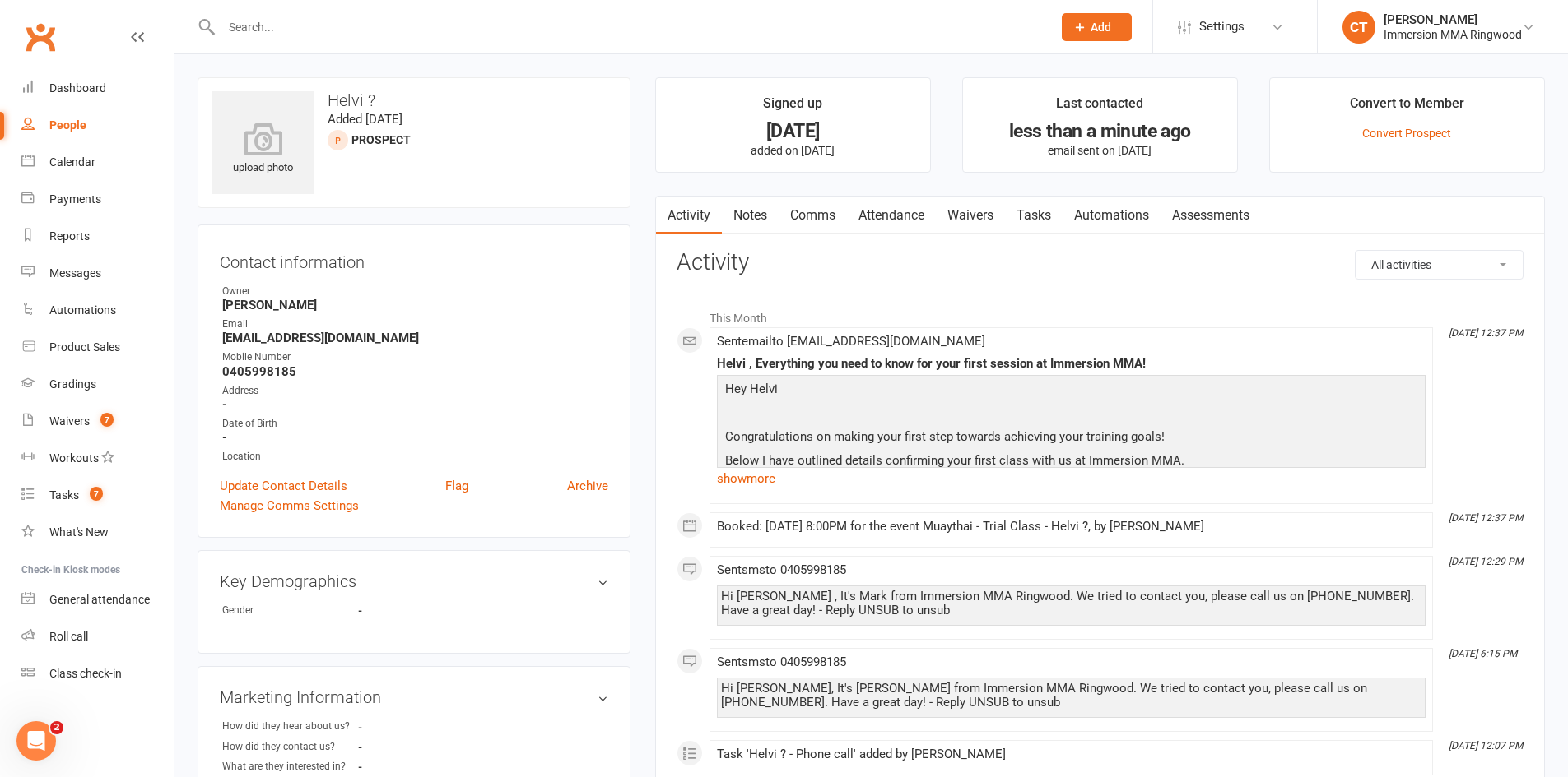
click at [1043, 221] on link "Tasks" at bounding box center [1034, 215] width 58 height 38
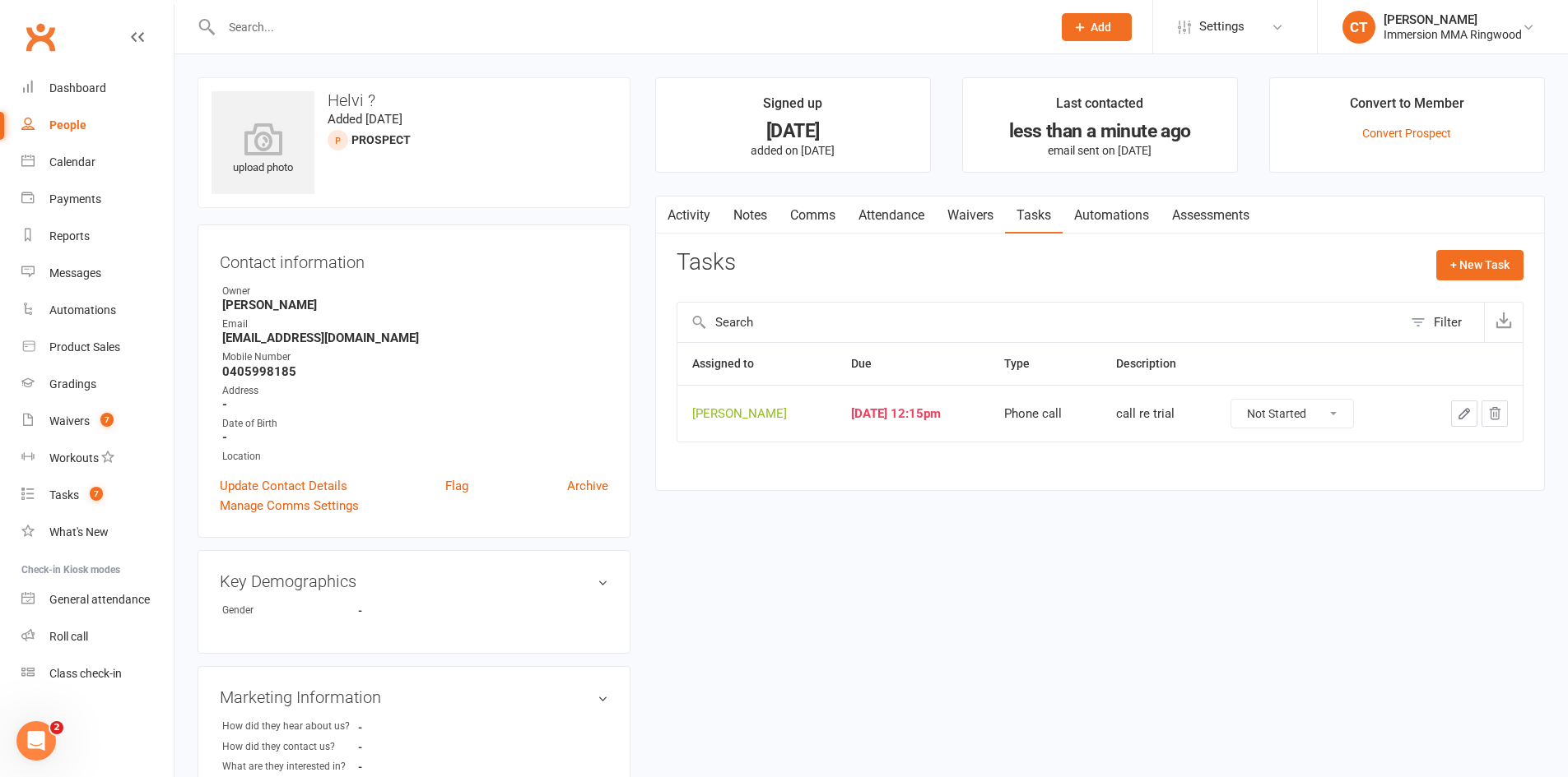
drag, startPoint x: 1349, startPoint y: 410, endPoint x: 1330, endPoint y: 415, distance: 19.6
click at [1349, 410] on select "Not Started In Progress Waiting Complete" at bounding box center [1292, 413] width 122 height 28
click at [1252, 400] on select "Not Started In Progress Waiting Complete" at bounding box center [1292, 413] width 122 height 28
select select "unstarted"
click at [98, 416] on count-badge "7" at bounding box center [103, 421] width 22 height 14
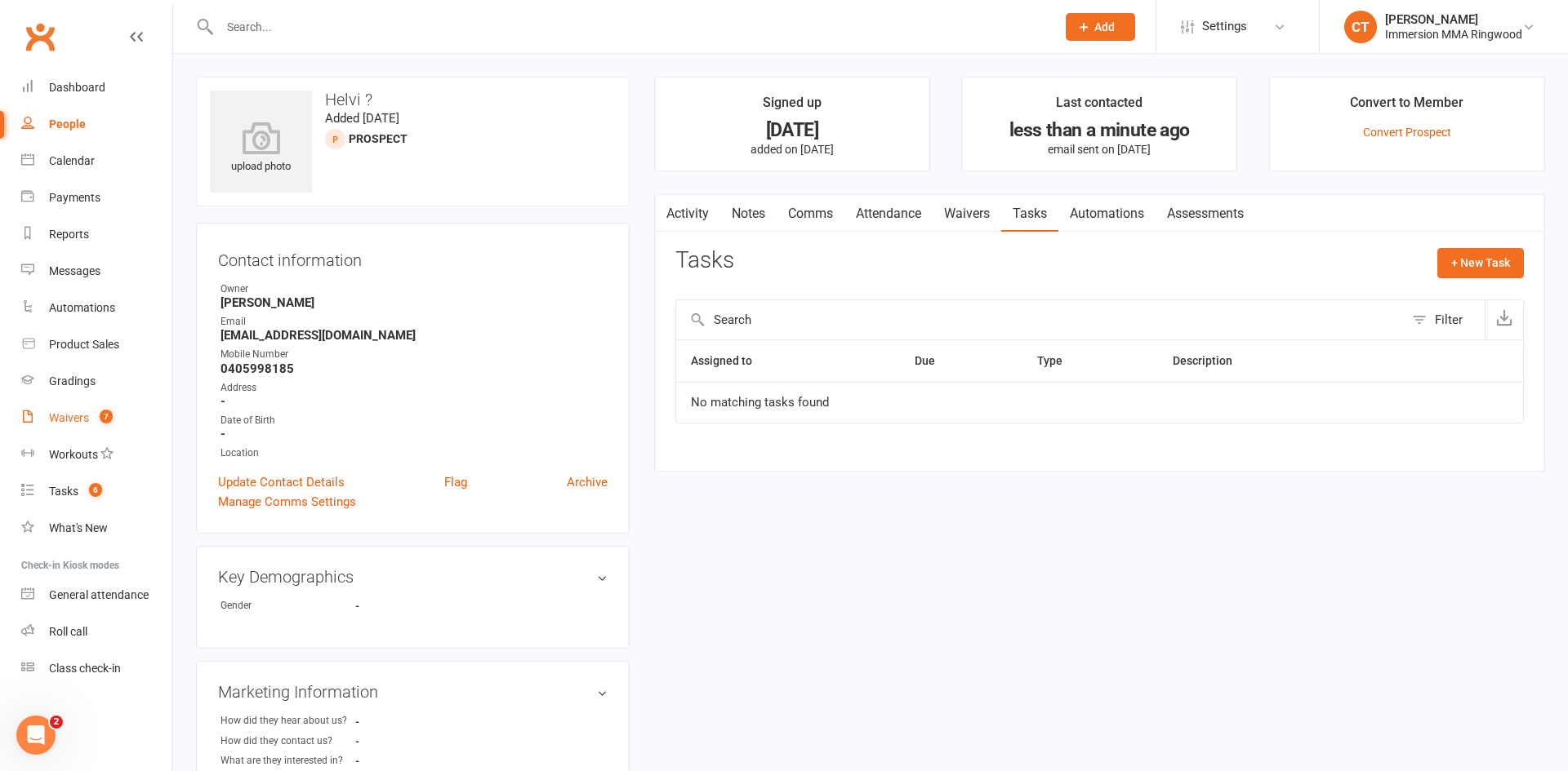
select select "25"
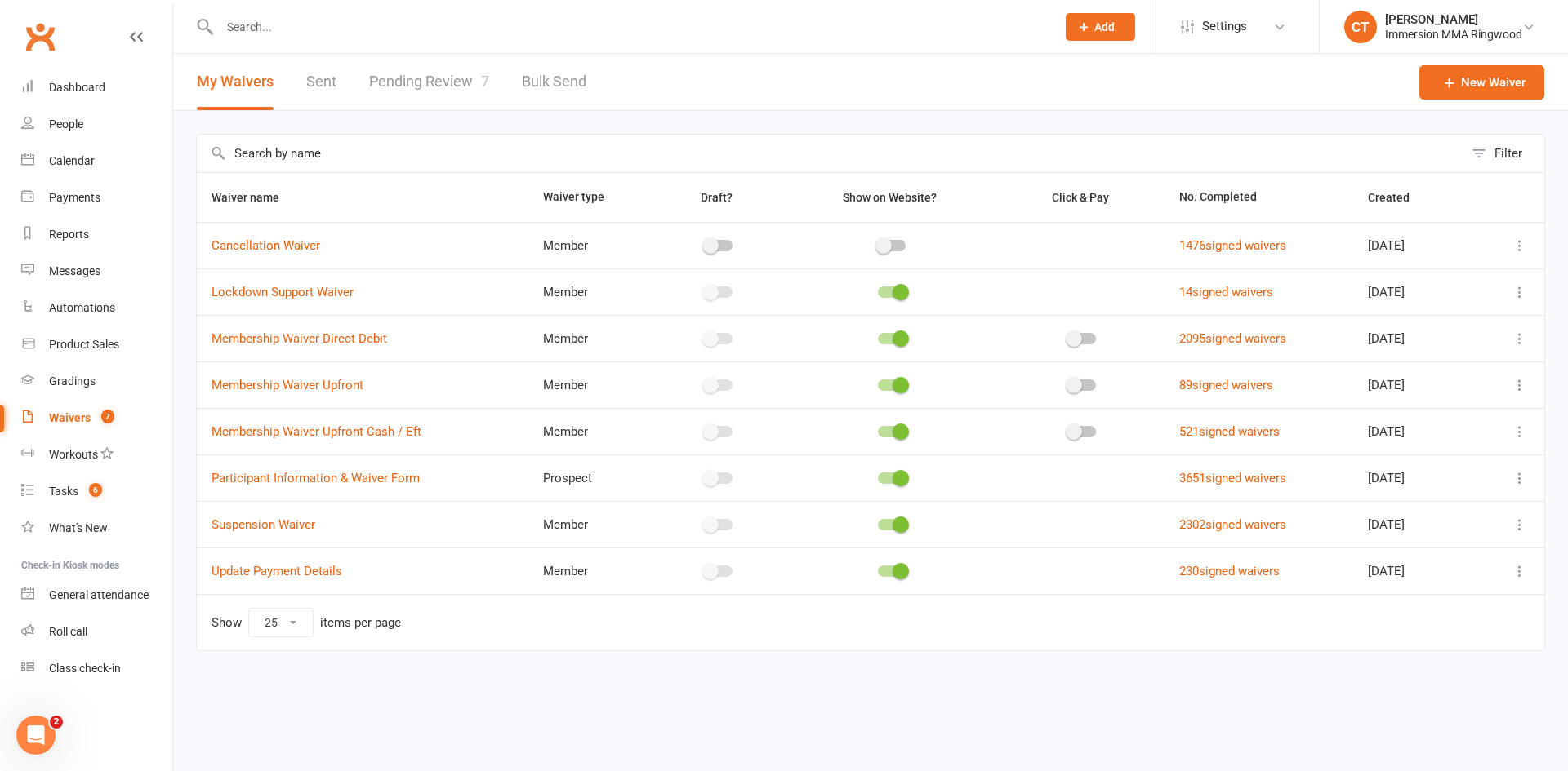
click at [369, 73] on link "Pending Review 7" at bounding box center [429, 81] width 120 height 56
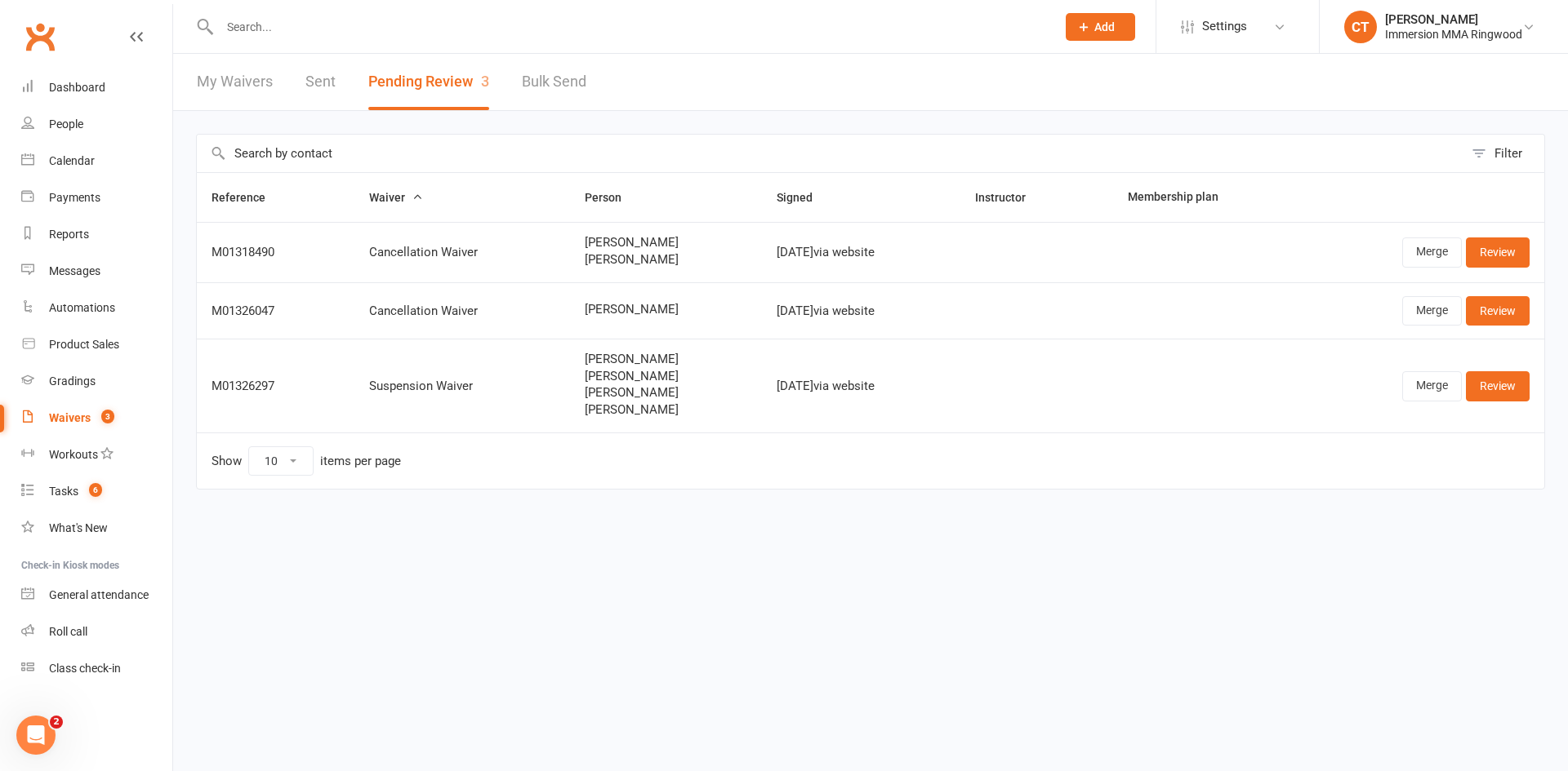
click at [586, 309] on span "[PERSON_NAME]" at bounding box center [666, 310] width 163 height 14
copy span "[PERSON_NAME]"
click at [1434, 298] on link "Merge" at bounding box center [1432, 311] width 60 height 29
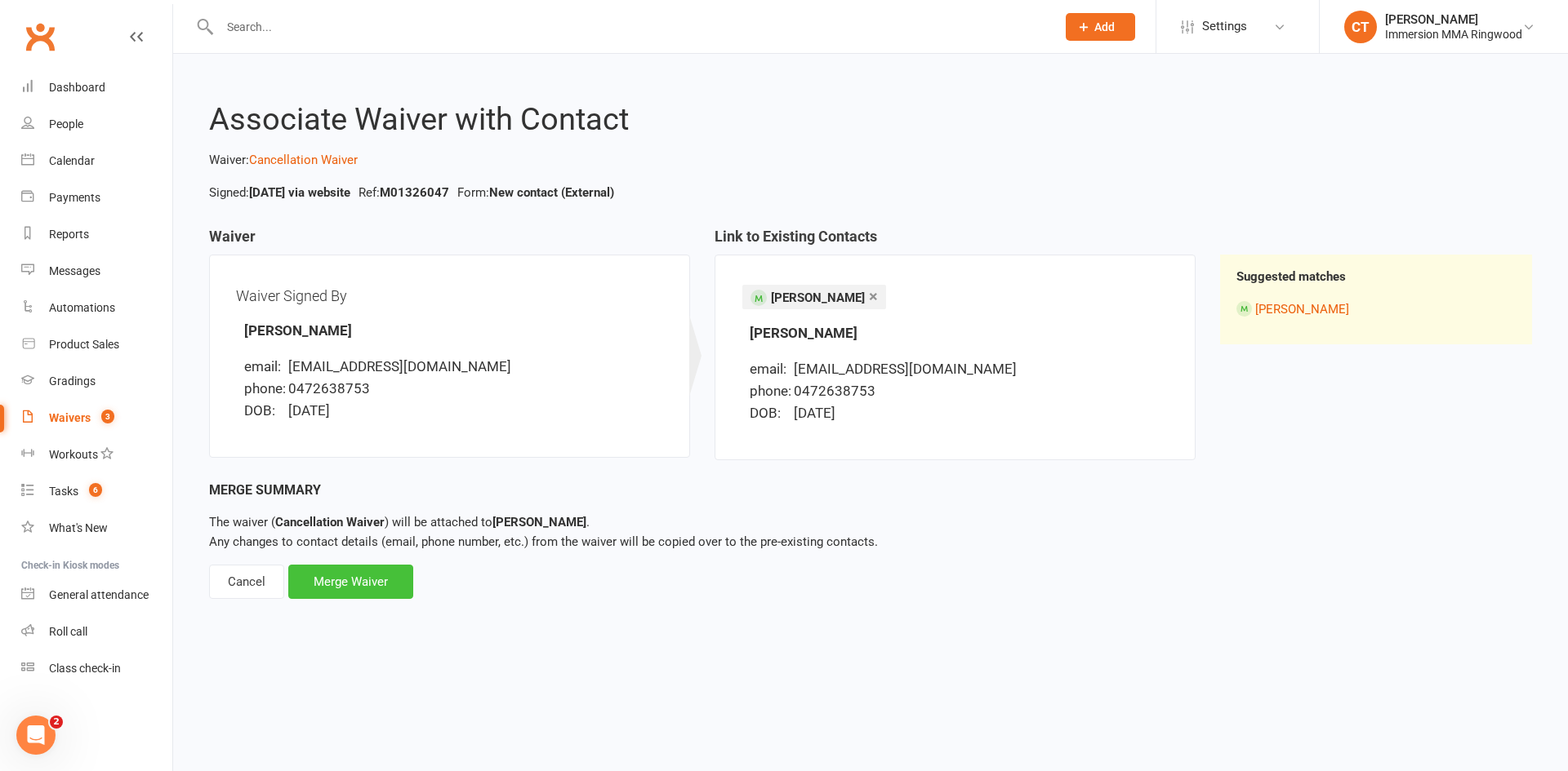
click at [398, 577] on div "Merge Waiver" at bounding box center [351, 582] width 125 height 34
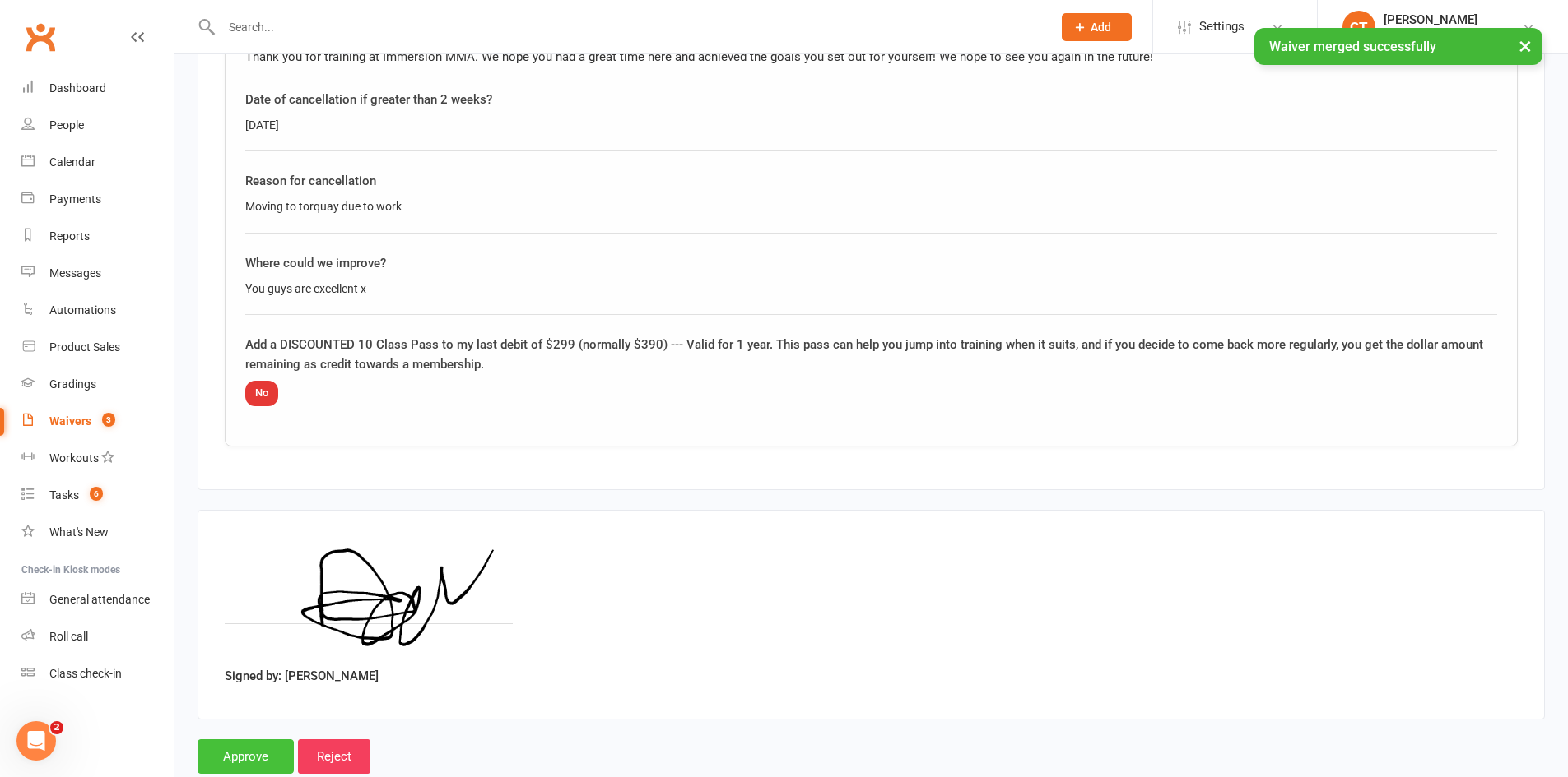
scroll to position [920, 0]
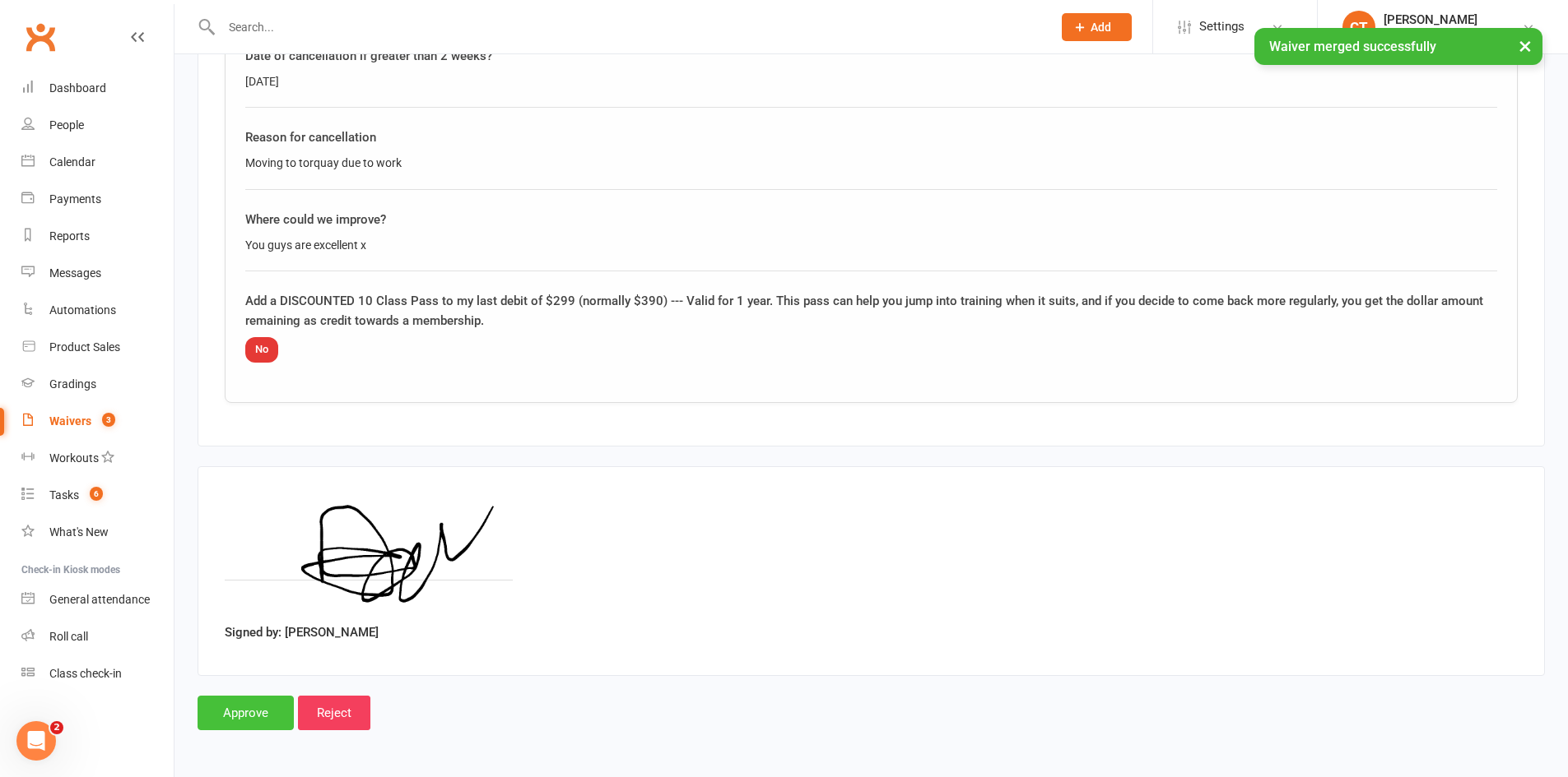
click at [251, 718] on input "Approve" at bounding box center [245, 713] width 96 height 34
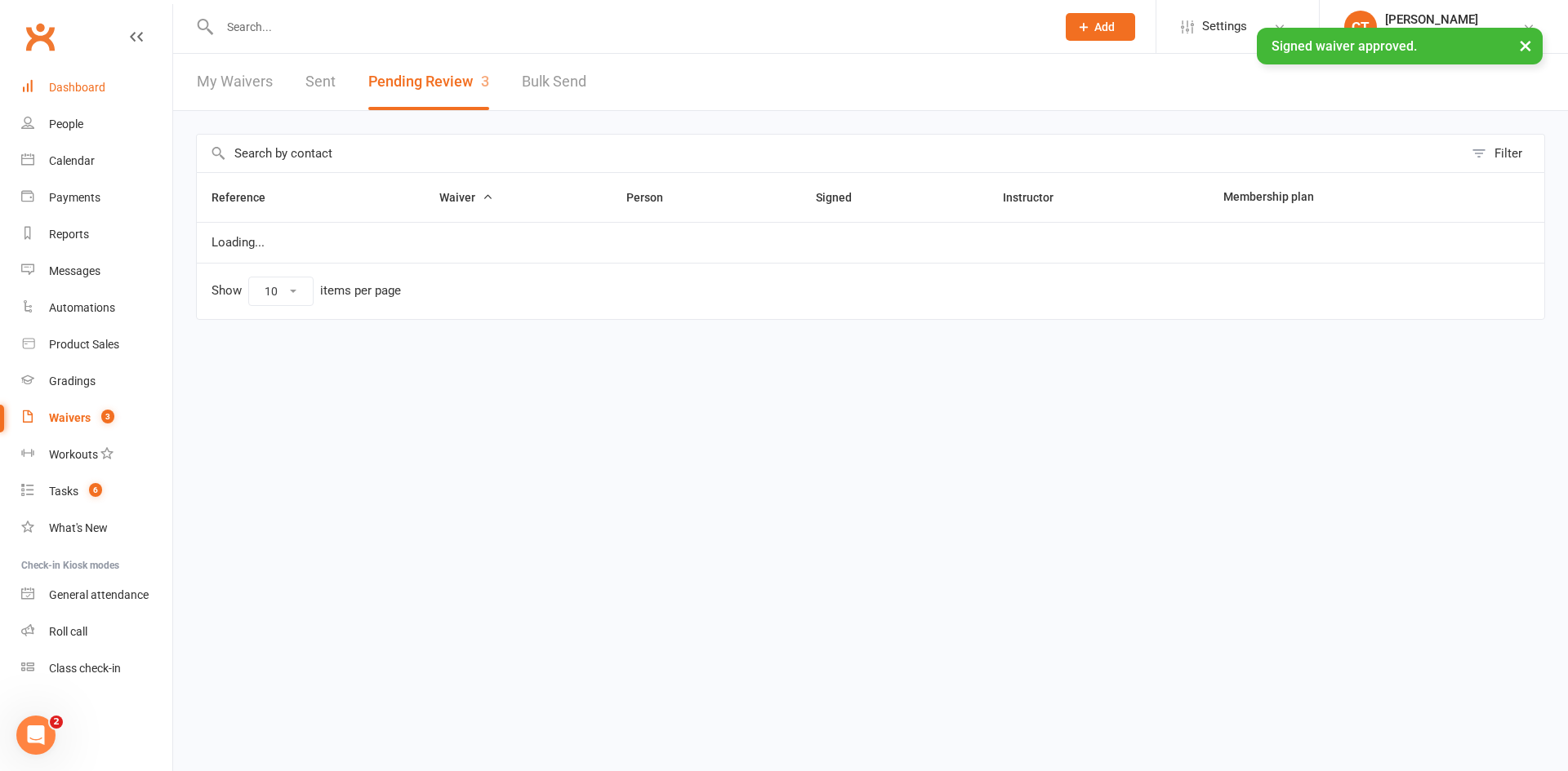
click at [77, 94] on div "Dashboard" at bounding box center [77, 87] width 56 height 13
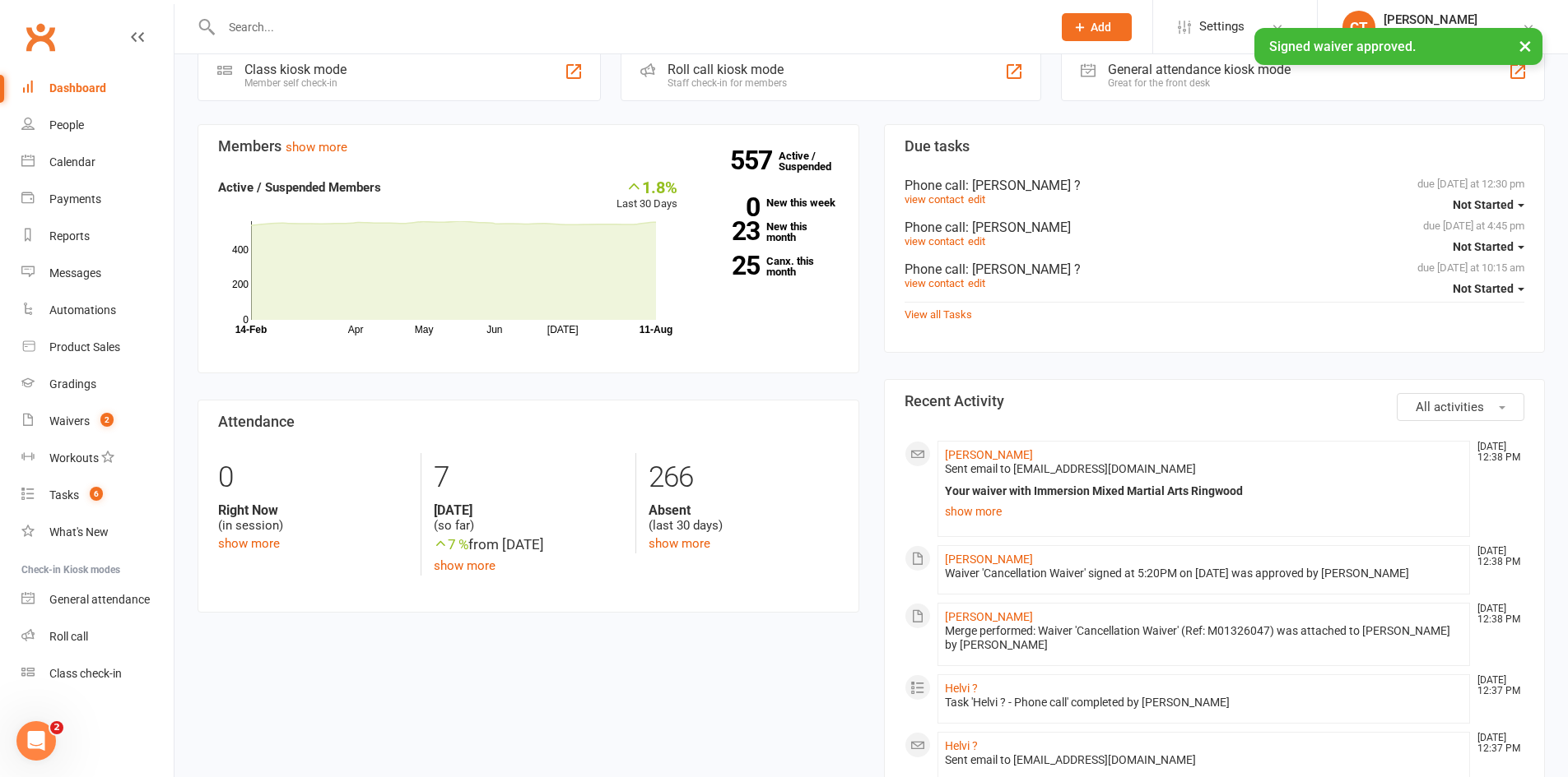
scroll to position [548, 0]
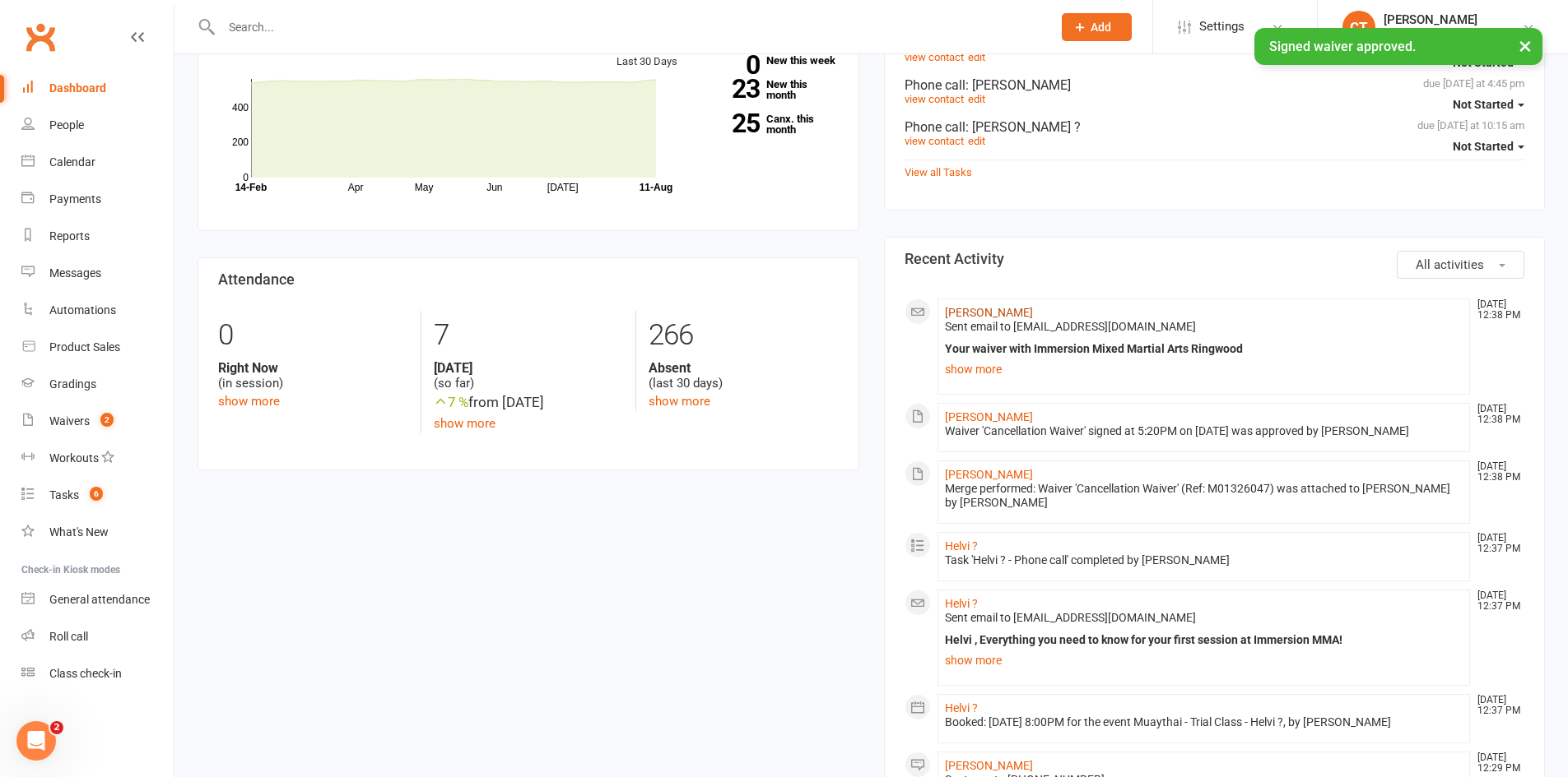
click at [987, 312] on link "[PERSON_NAME]" at bounding box center [989, 312] width 88 height 14
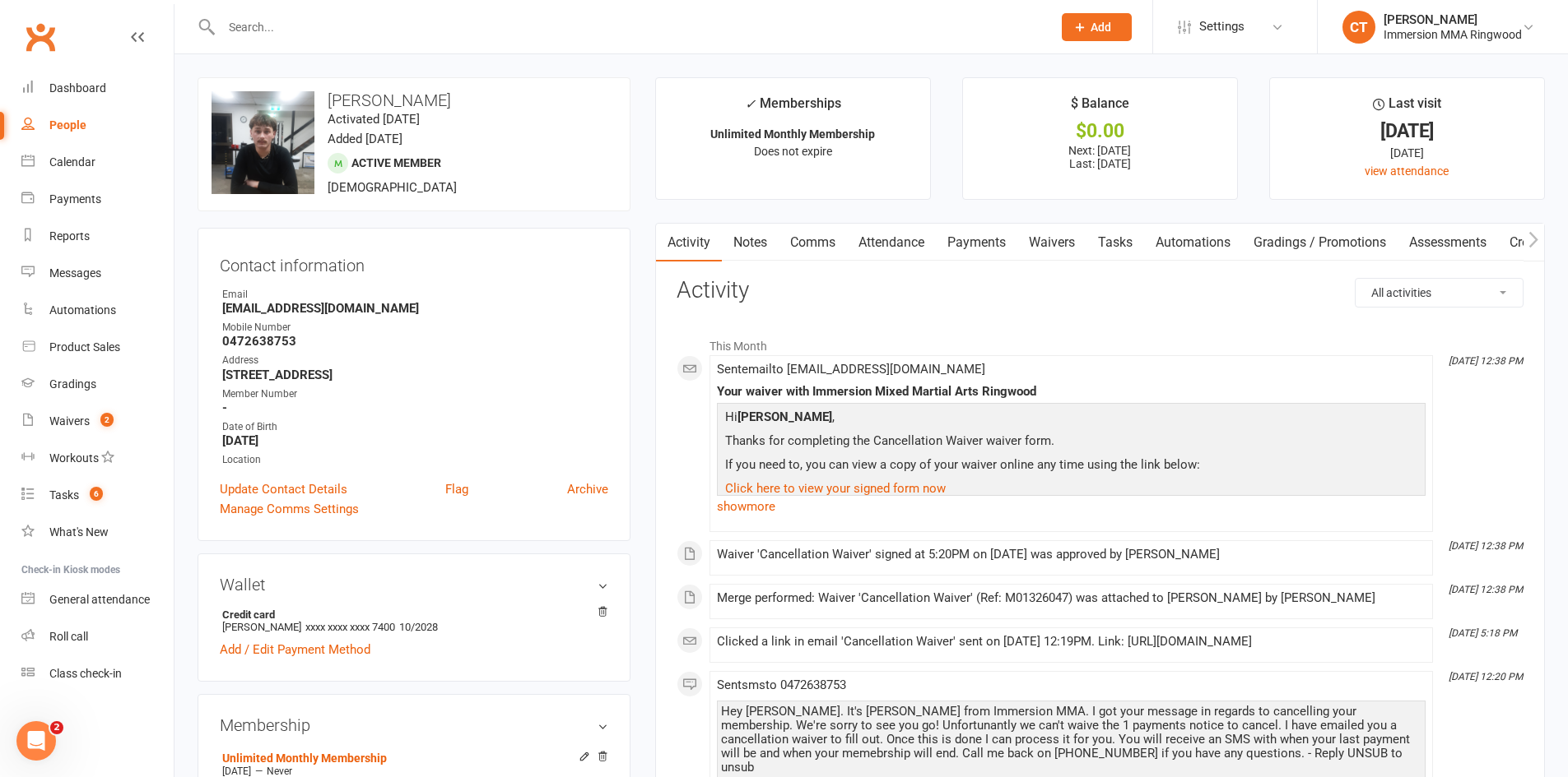
click at [972, 246] on link "Payments" at bounding box center [976, 243] width 81 height 38
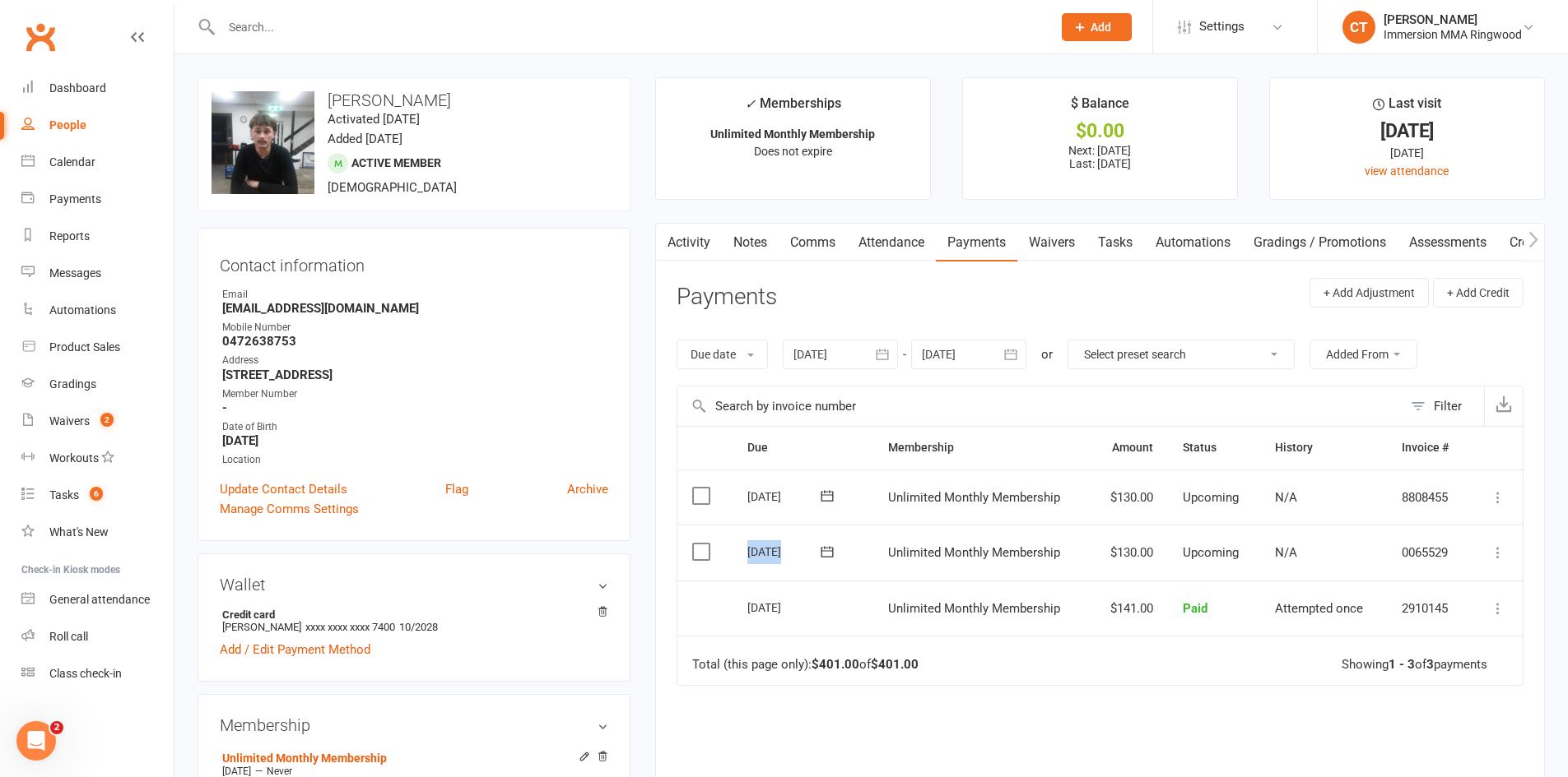
drag, startPoint x: 733, startPoint y: 556, endPoint x: 812, endPoint y: 561, distance: 79.2
click at [812, 561] on td "12 Aug 2025" at bounding box center [802, 553] width 140 height 56
copy tr "12 Aug 2025 Ryley Contencin"
click at [796, 236] on link "Comms" at bounding box center [812, 243] width 68 height 38
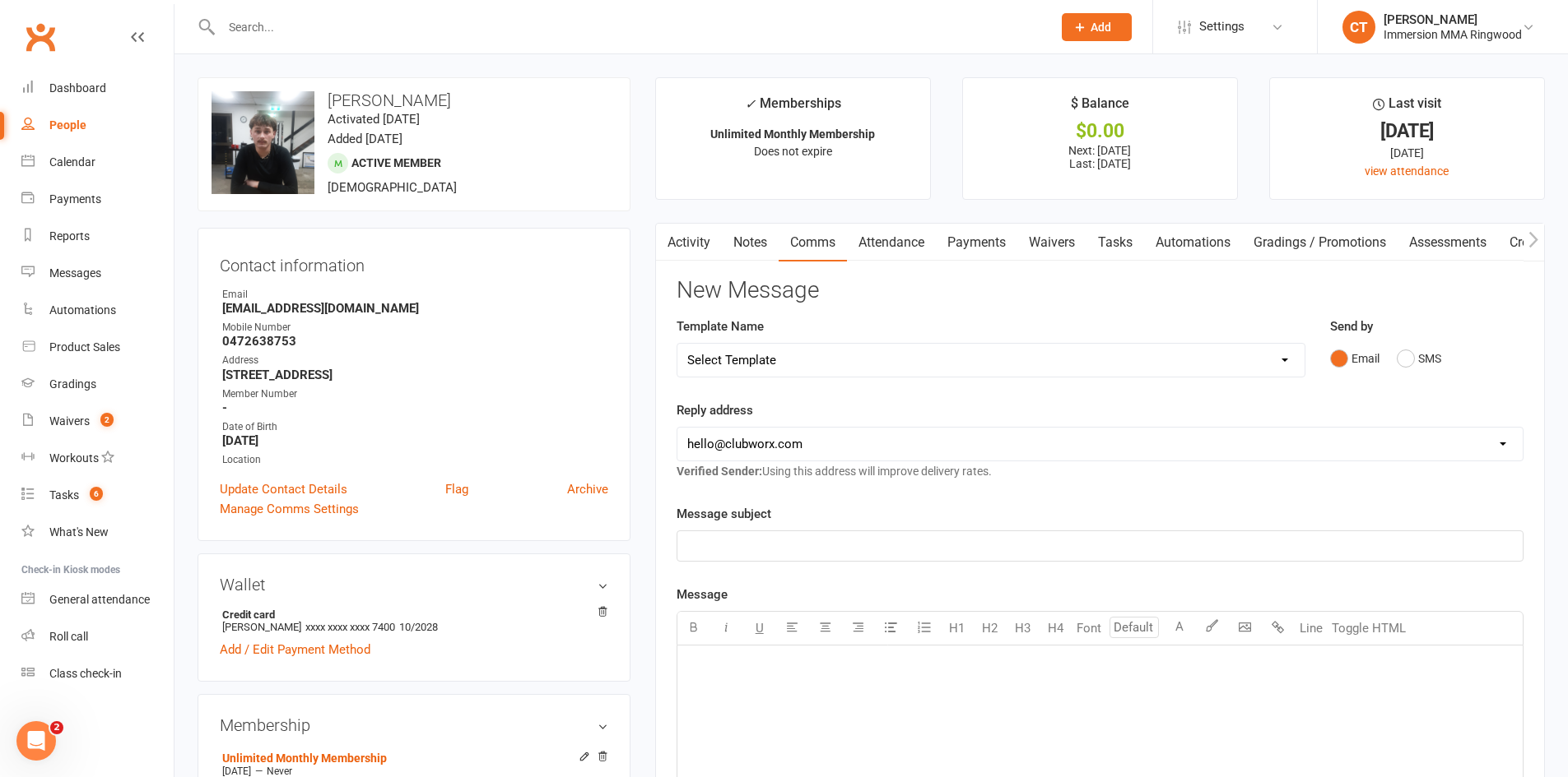
click at [793, 350] on select "Select Template [SMS] Chris - Call back message [SMS] Mark- Call back message […" at bounding box center [991, 360] width 627 height 33
select select "6"
click at [677, 344] on select "Select Template [SMS] Chris - Call back message [SMS] Mark- Call back message […" at bounding box center [991, 360] width 627 height 33
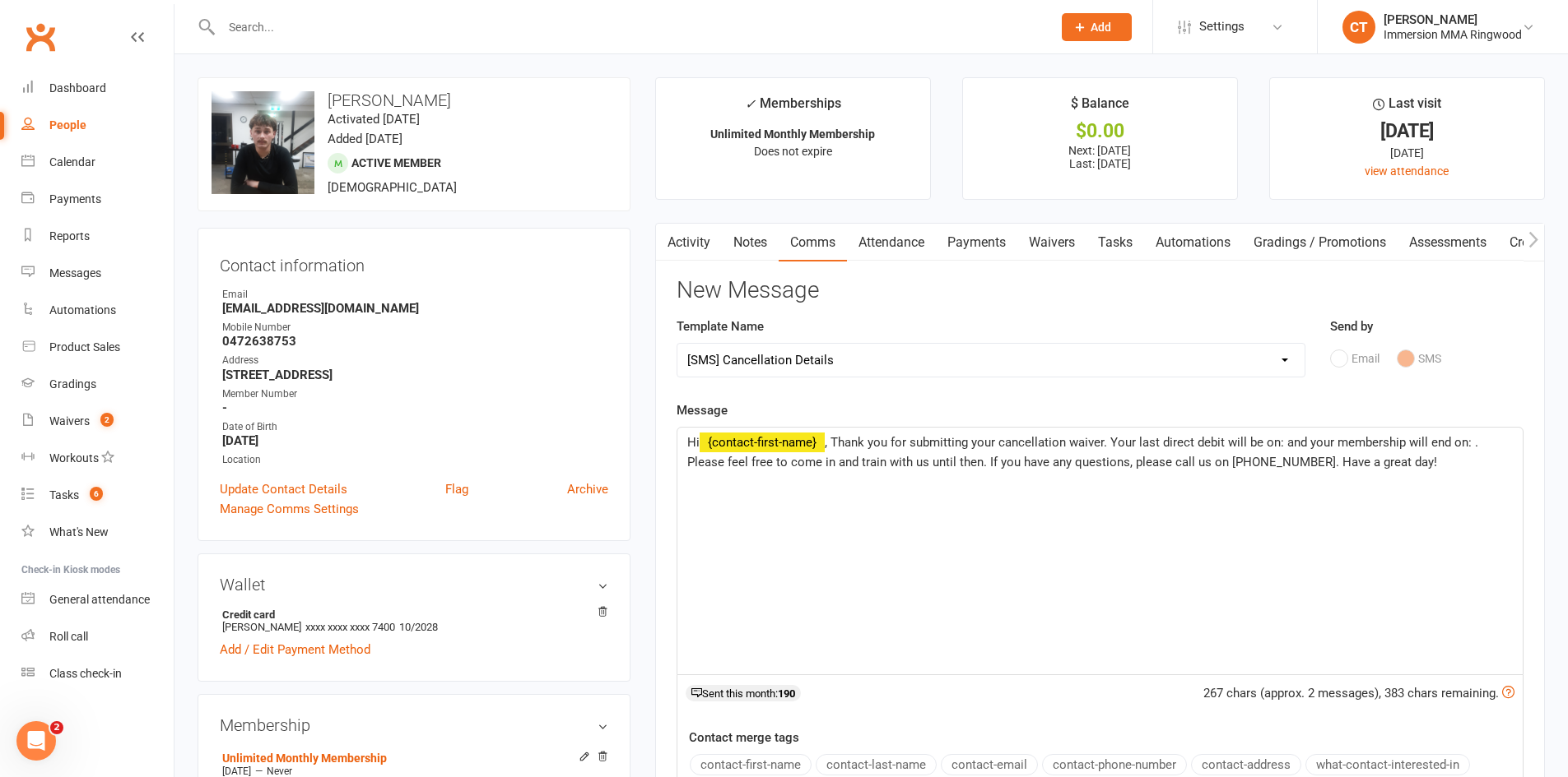
click at [1283, 443] on span ", Thank you for submitting your cancellation waiver. Your last direct debit wil…" at bounding box center [1084, 452] width 794 height 34
paste div
click at [729, 463] on span ", Thank you for submitting your cancellation waiver. Your last direct debit wil…" at bounding box center [1101, 452] width 828 height 34
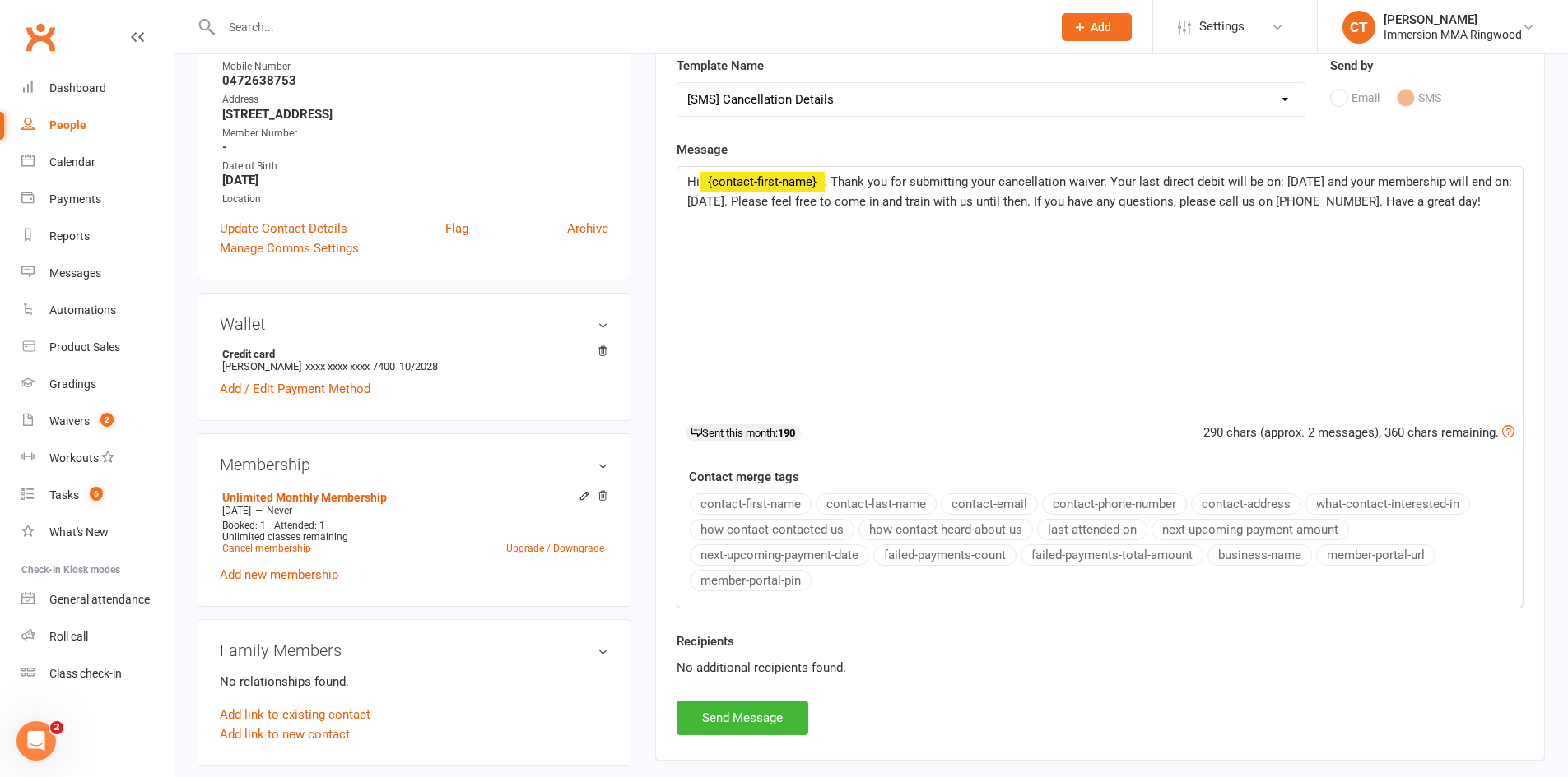
scroll to position [274, 0]
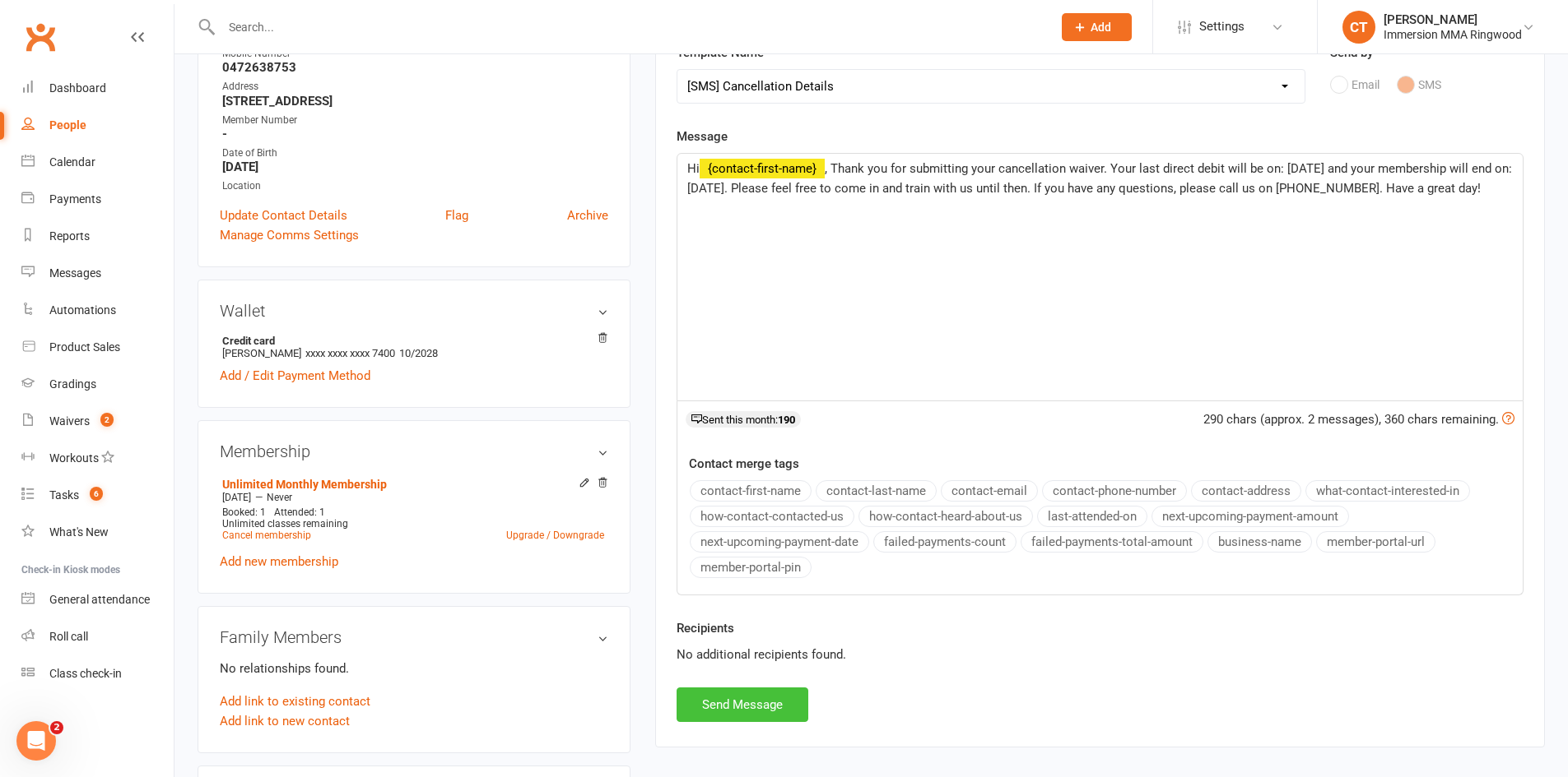
click at [757, 706] on button "Send Message" at bounding box center [742, 705] width 131 height 34
select select
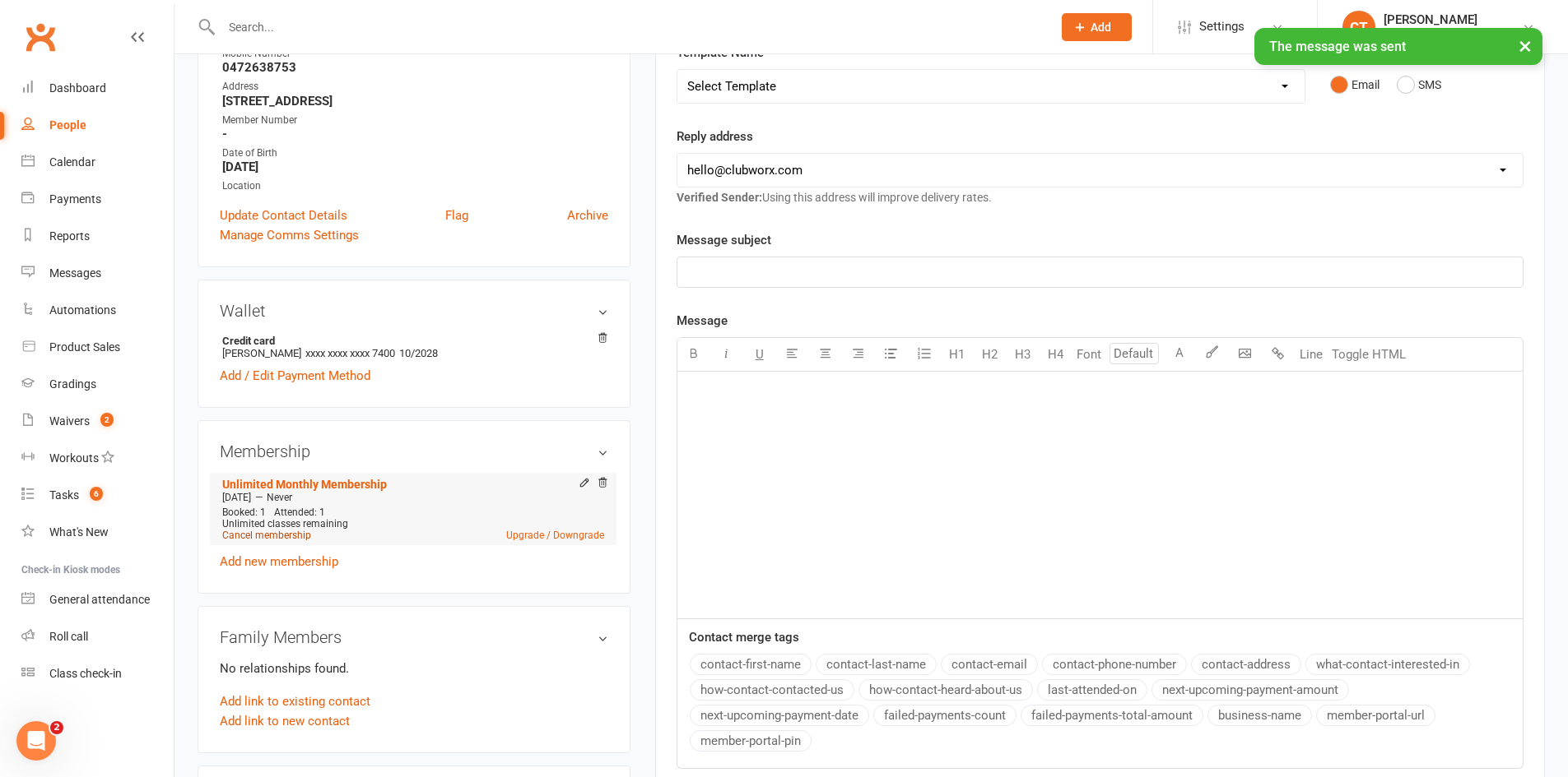
click at [281, 536] on link "Cancel membership" at bounding box center [267, 535] width 89 height 12
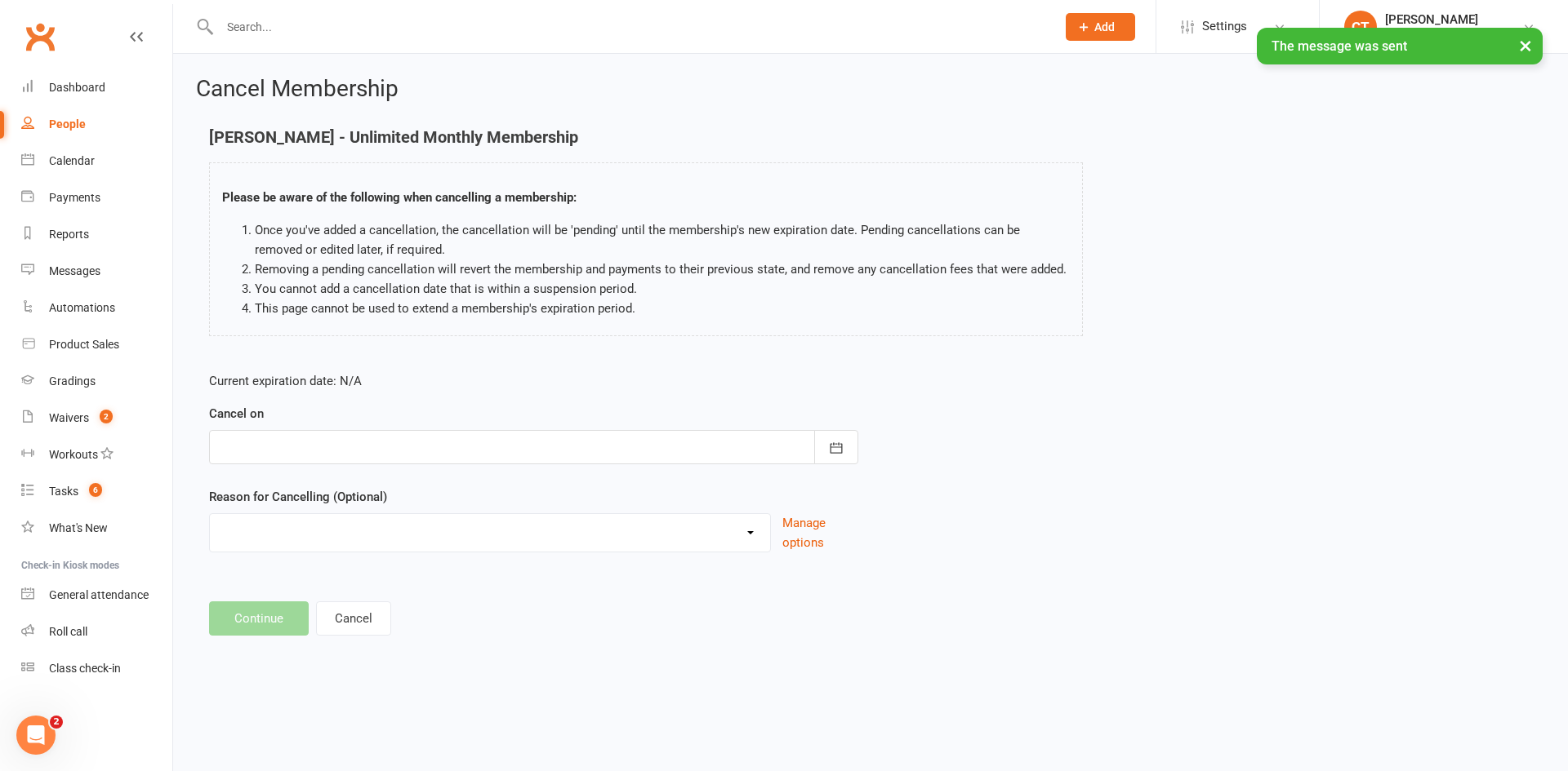
click at [342, 435] on div at bounding box center [534, 448] width 649 height 34
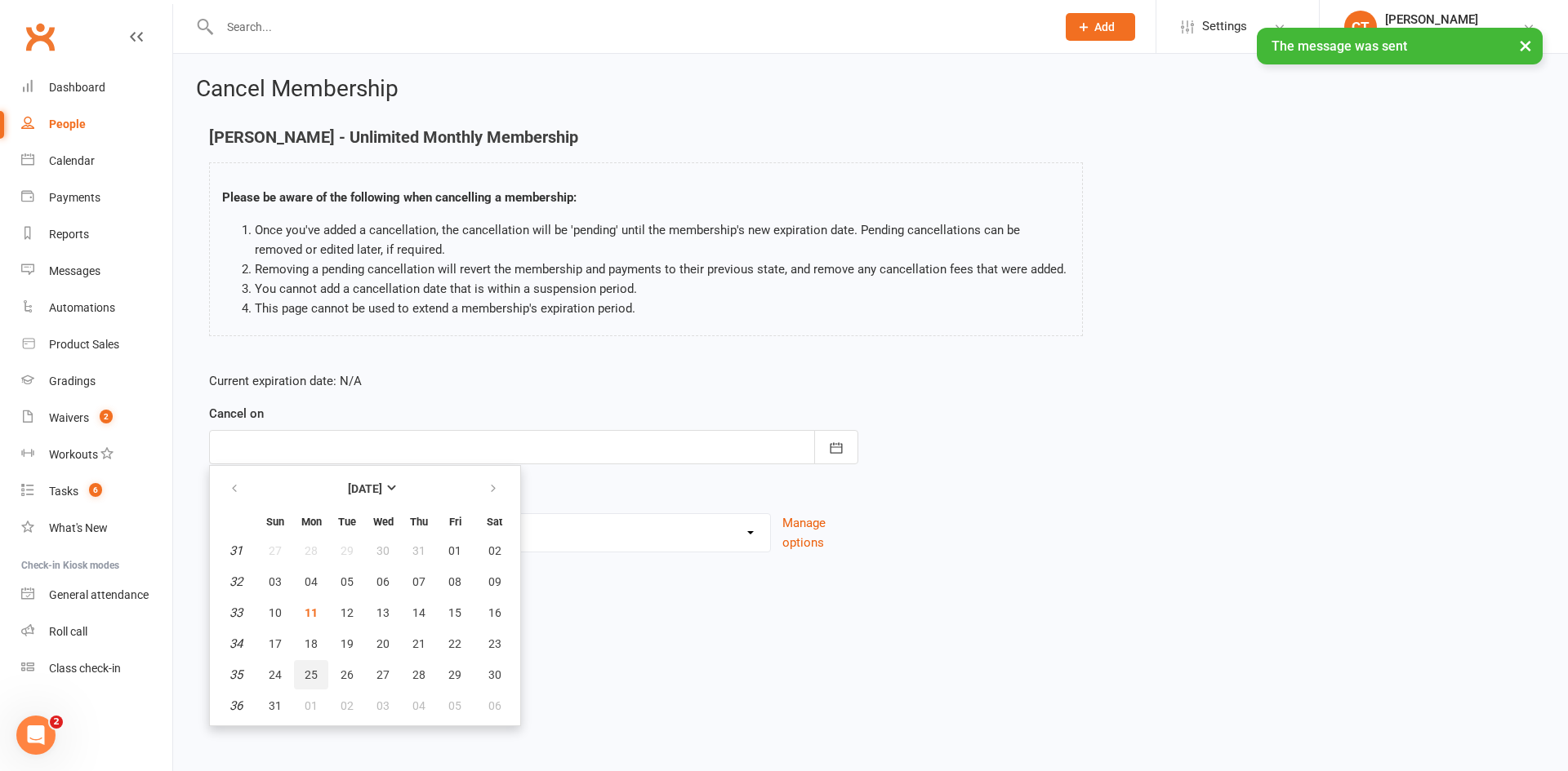
click at [314, 673] on span "25" at bounding box center [311, 675] width 13 height 13
type input "25 Aug 2025"
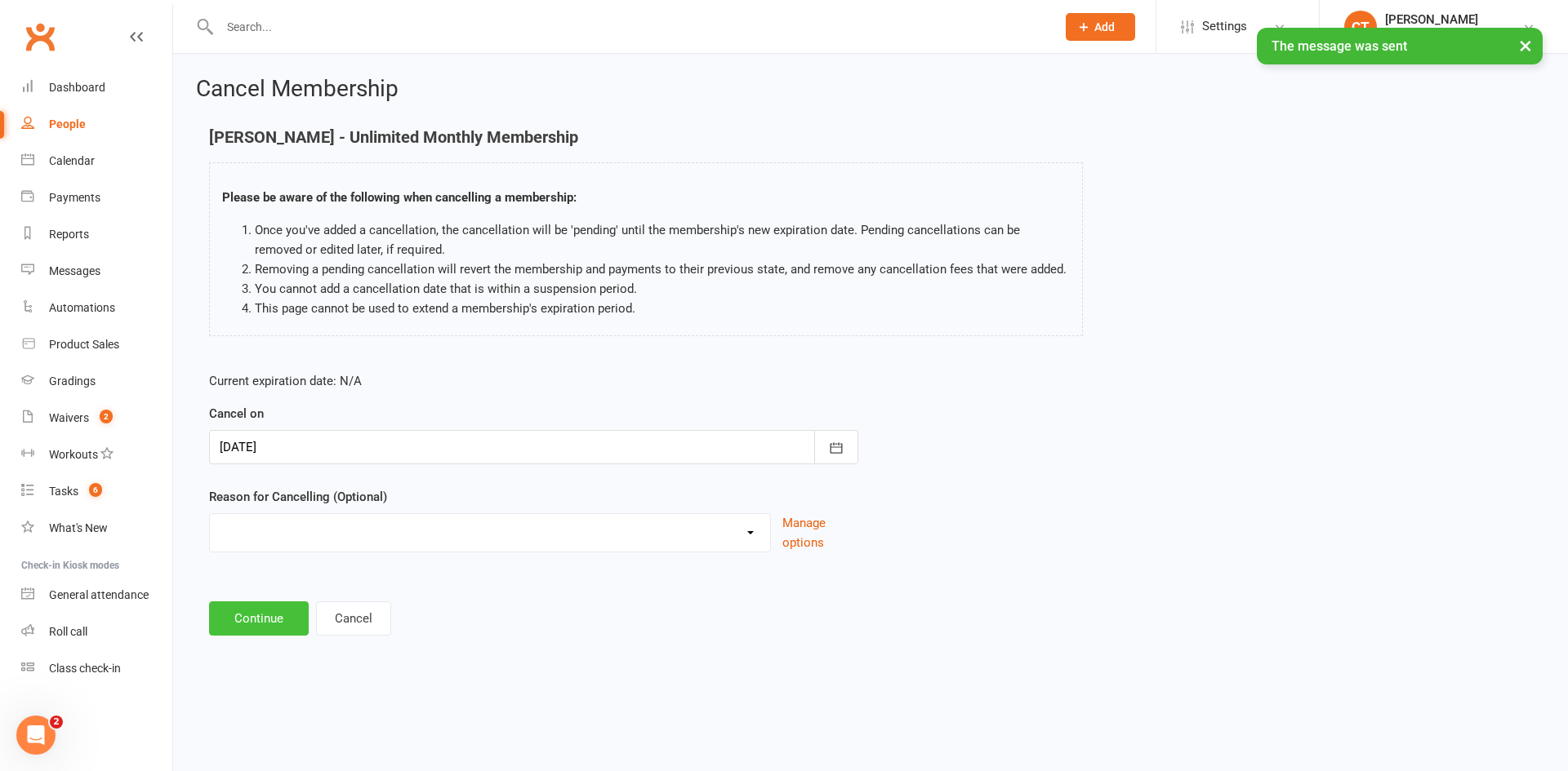
click at [248, 621] on button "Continue" at bounding box center [258, 618] width 99 height 34
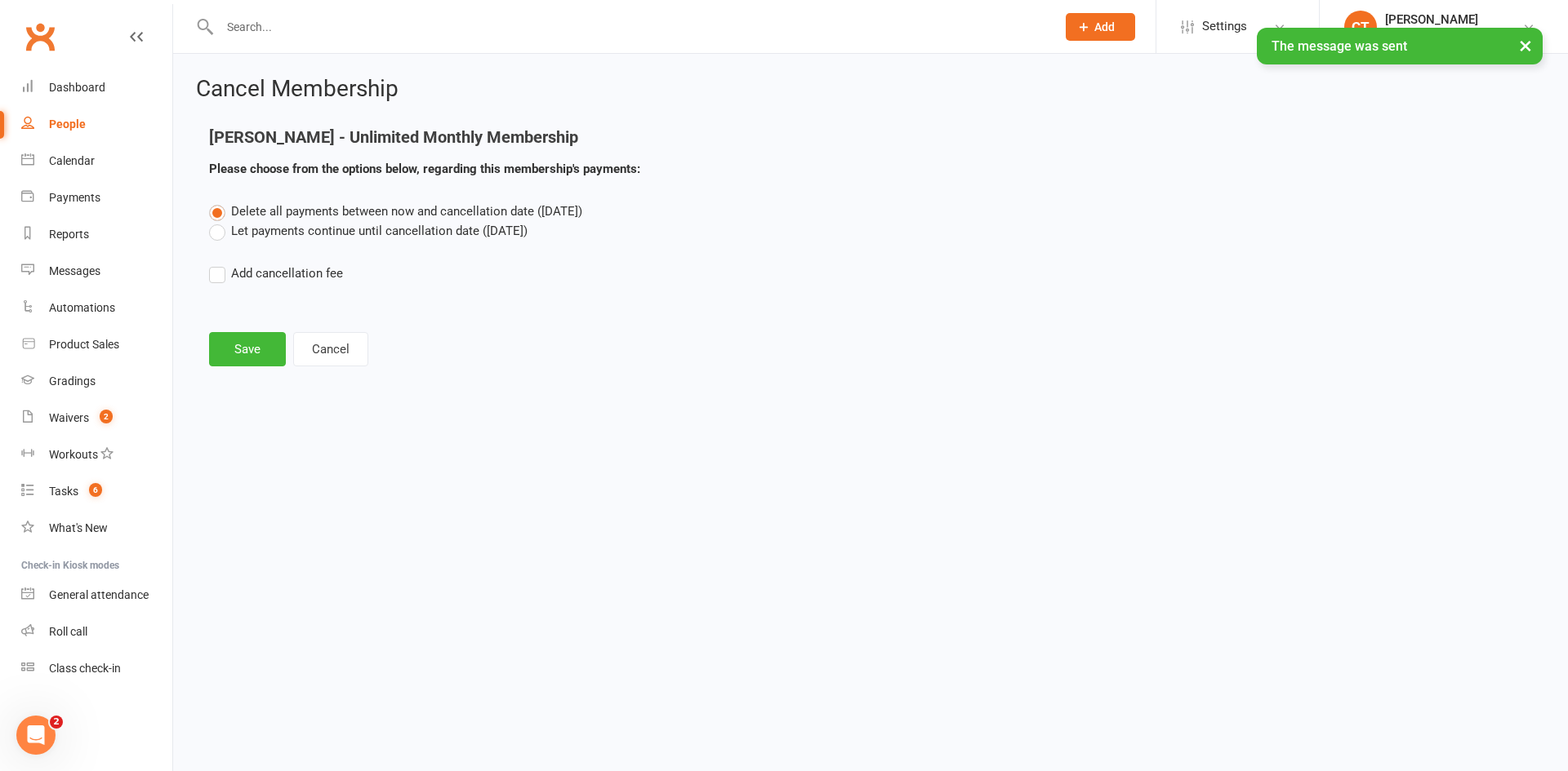
click at [262, 220] on label "Delete all payments between now and cancellation date (Aug 25, 2025)" at bounding box center [396, 212] width 374 height 20
click at [220, 202] on input "Delete all payments between now and cancellation date (Aug 25, 2025)" at bounding box center [215, 202] width 11 height 0
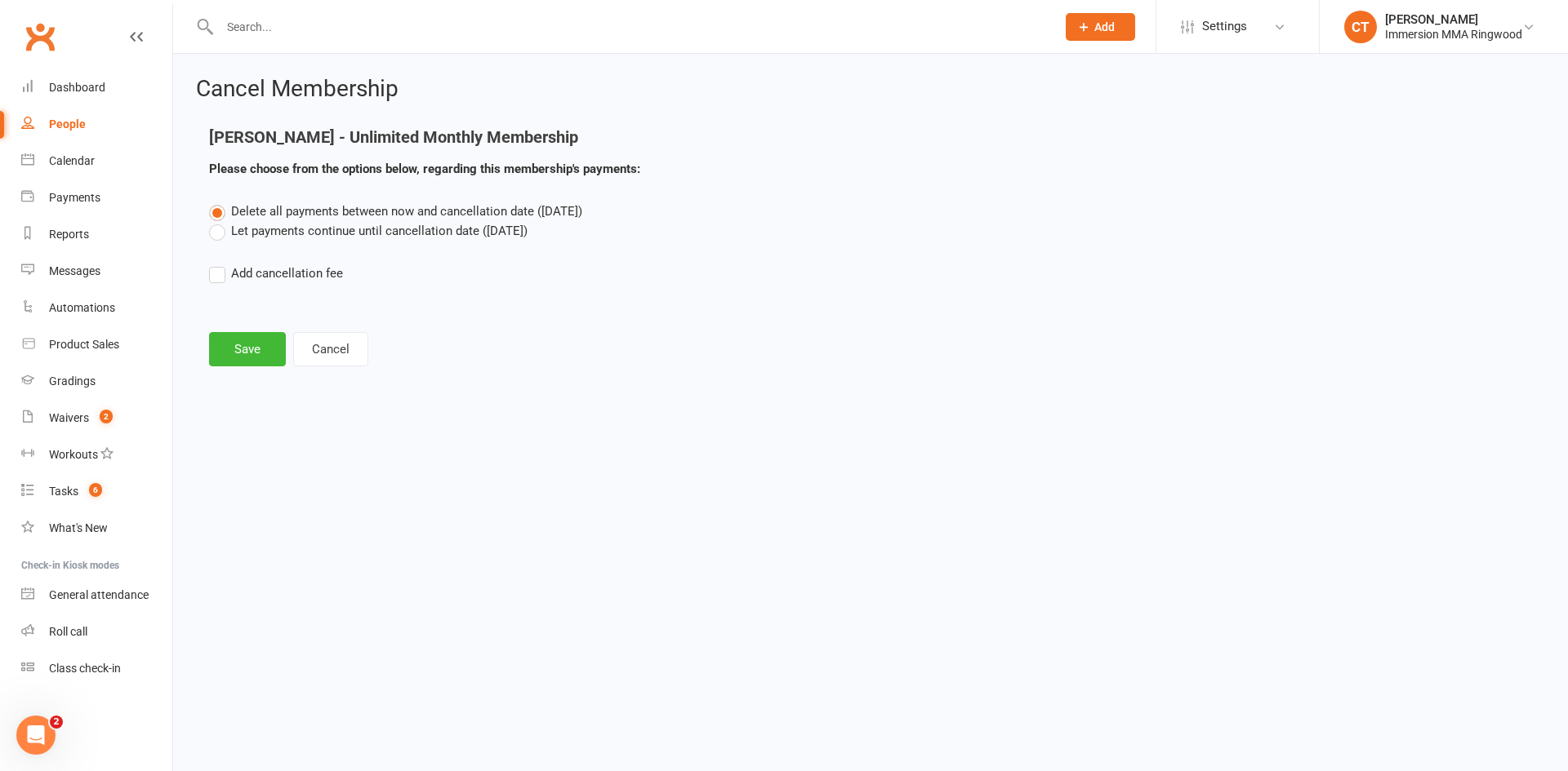
click at [263, 225] on label "Let payments continue until cancellation date (Aug 25, 2025)" at bounding box center [368, 231] width 318 height 20
click at [220, 222] on input "Let payments continue until cancellation date (Aug 25, 2025)" at bounding box center [215, 222] width 11 height 0
click at [249, 346] on button "Save" at bounding box center [248, 349] width 77 height 34
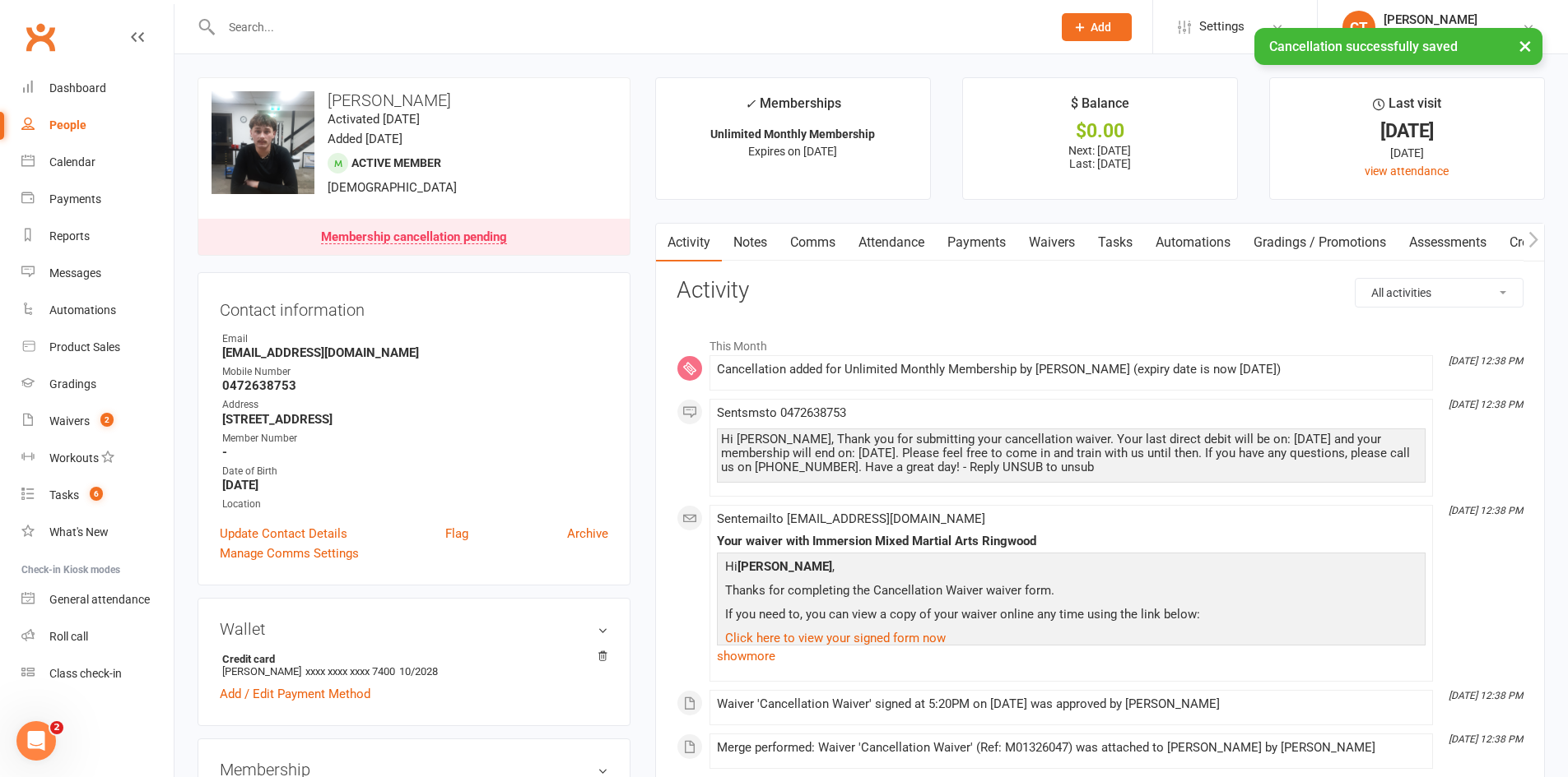
click at [760, 248] on link "Notes" at bounding box center [749, 243] width 57 height 38
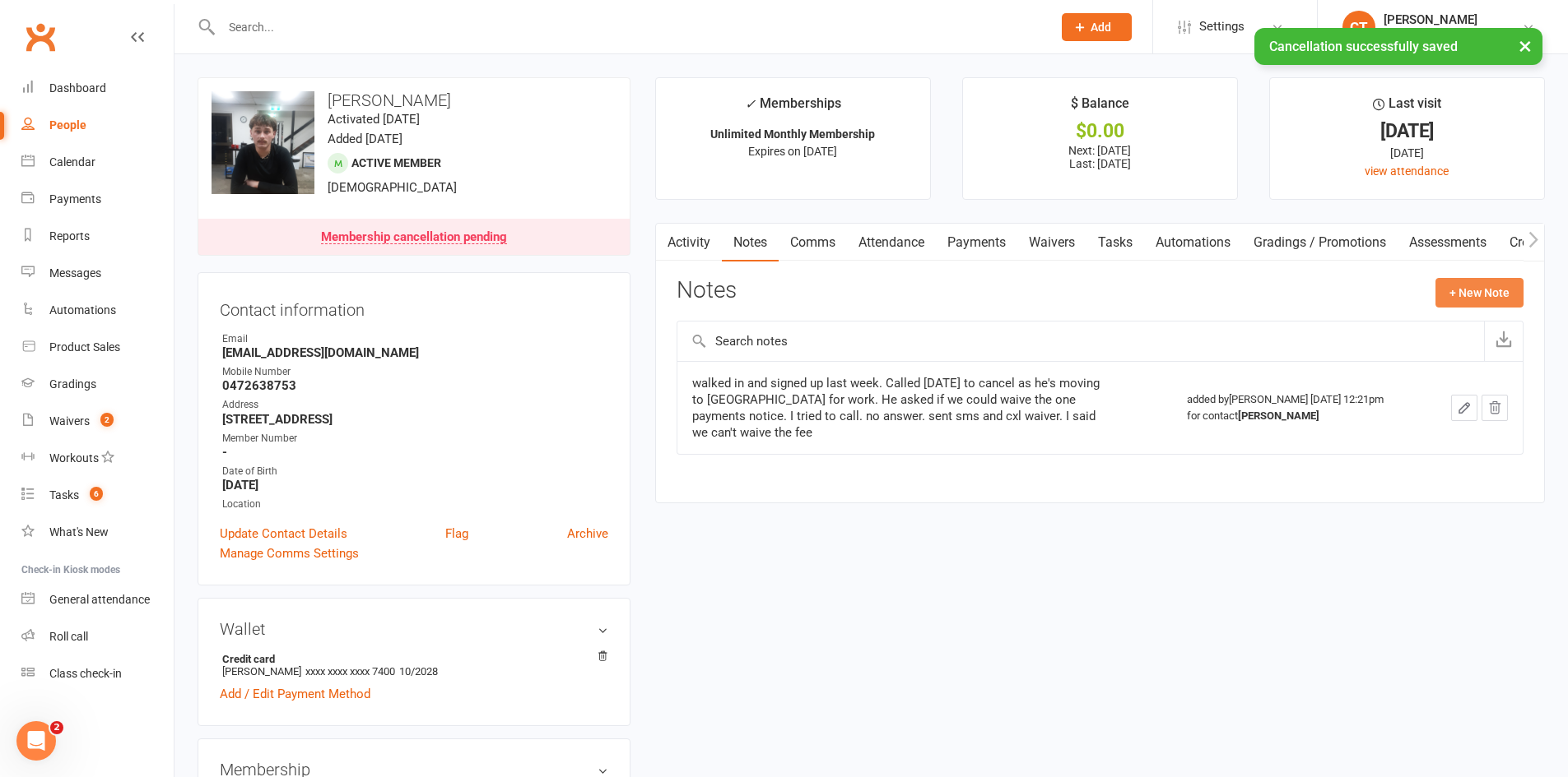
click at [1482, 286] on button "+ New Note" at bounding box center [1479, 293] width 88 height 30
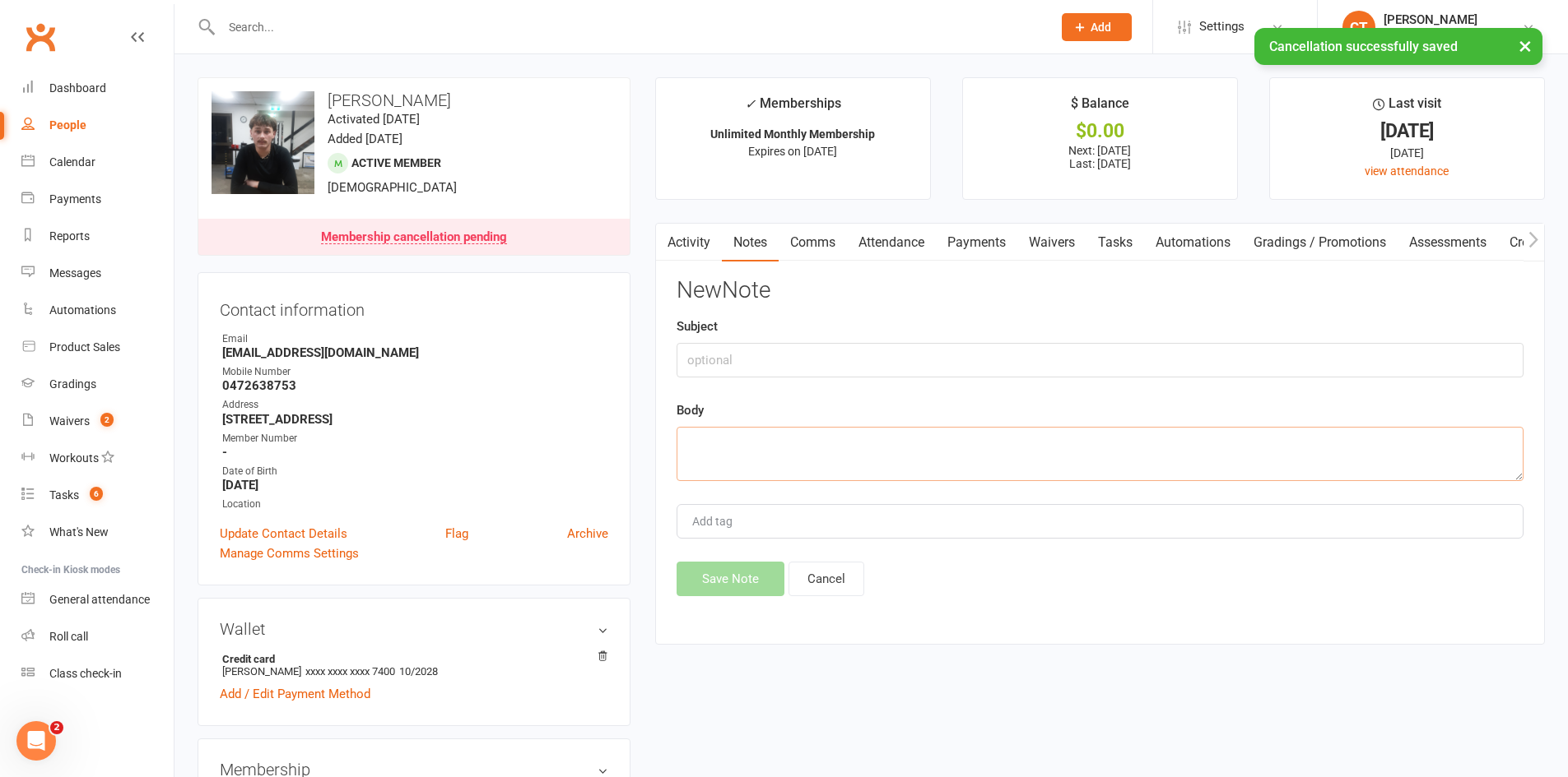
drag, startPoint x: 938, startPoint y: 456, endPoint x: 927, endPoint y: 450, distance: 12.5
click at [938, 455] on textarea at bounding box center [1100, 454] width 847 height 54
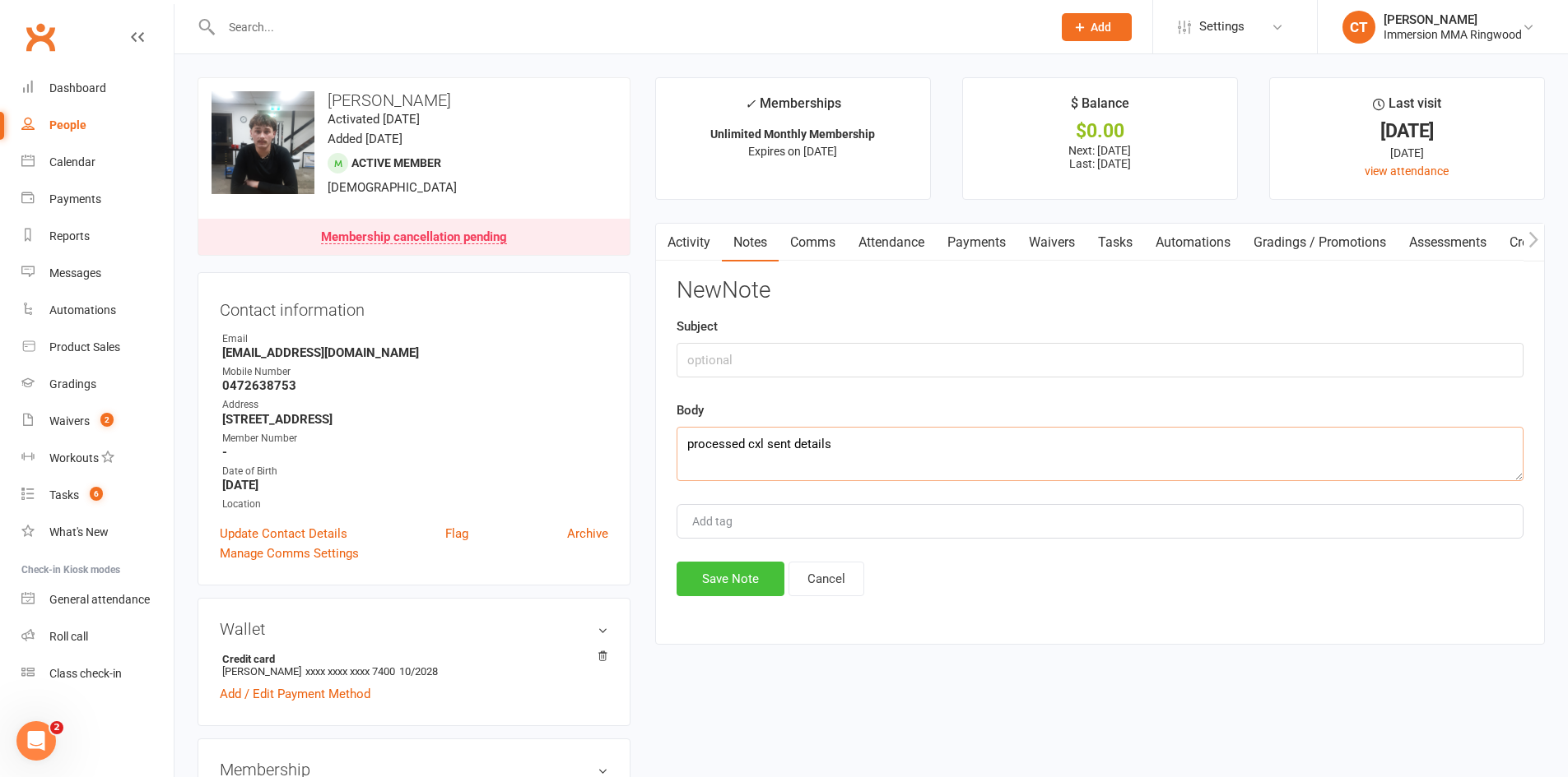
type textarea "processed cxl sent details"
click at [710, 572] on button "Save Note" at bounding box center [730, 579] width 108 height 34
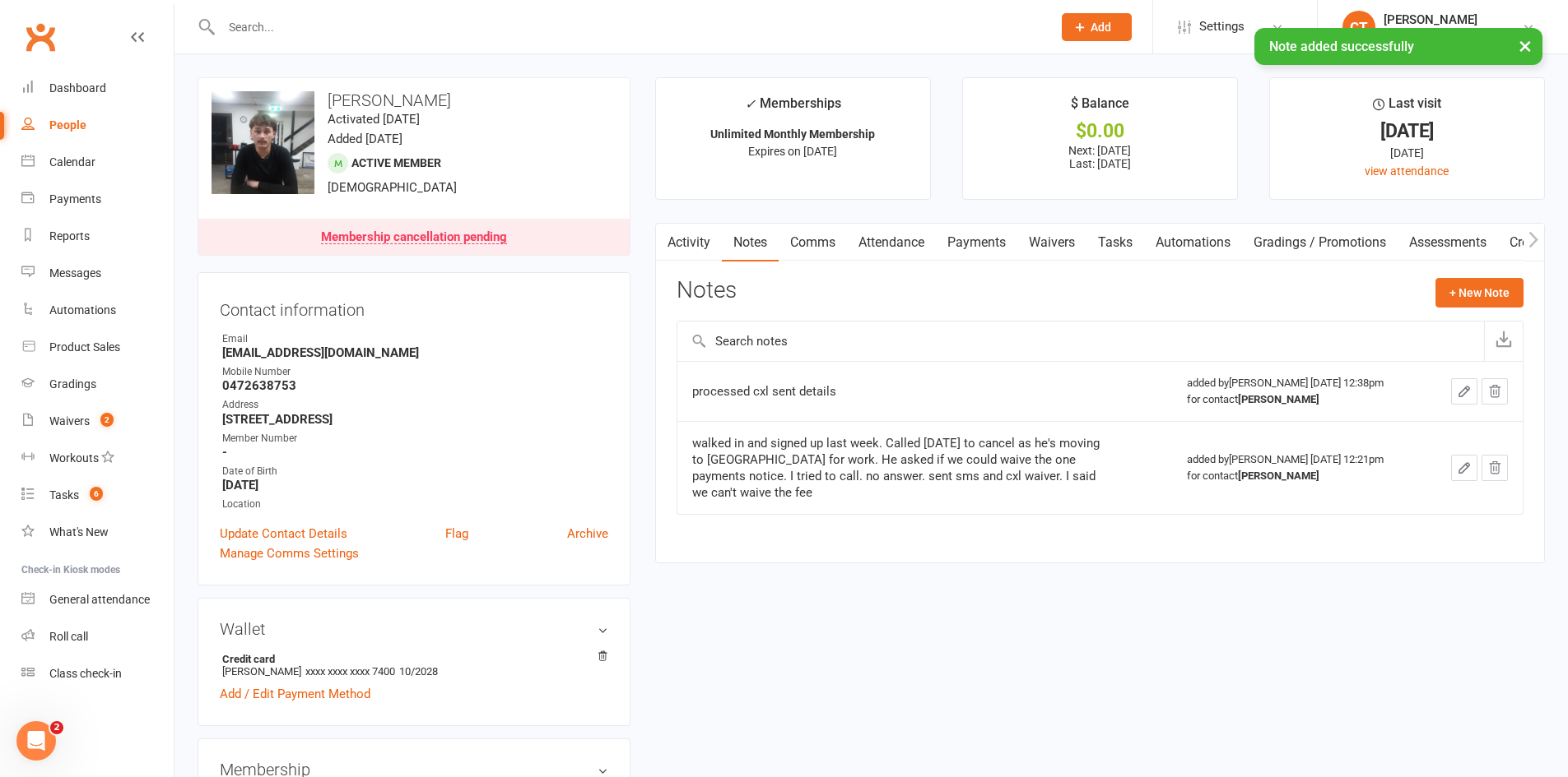
click at [1083, 243] on link "Waivers" at bounding box center [1051, 243] width 69 height 38
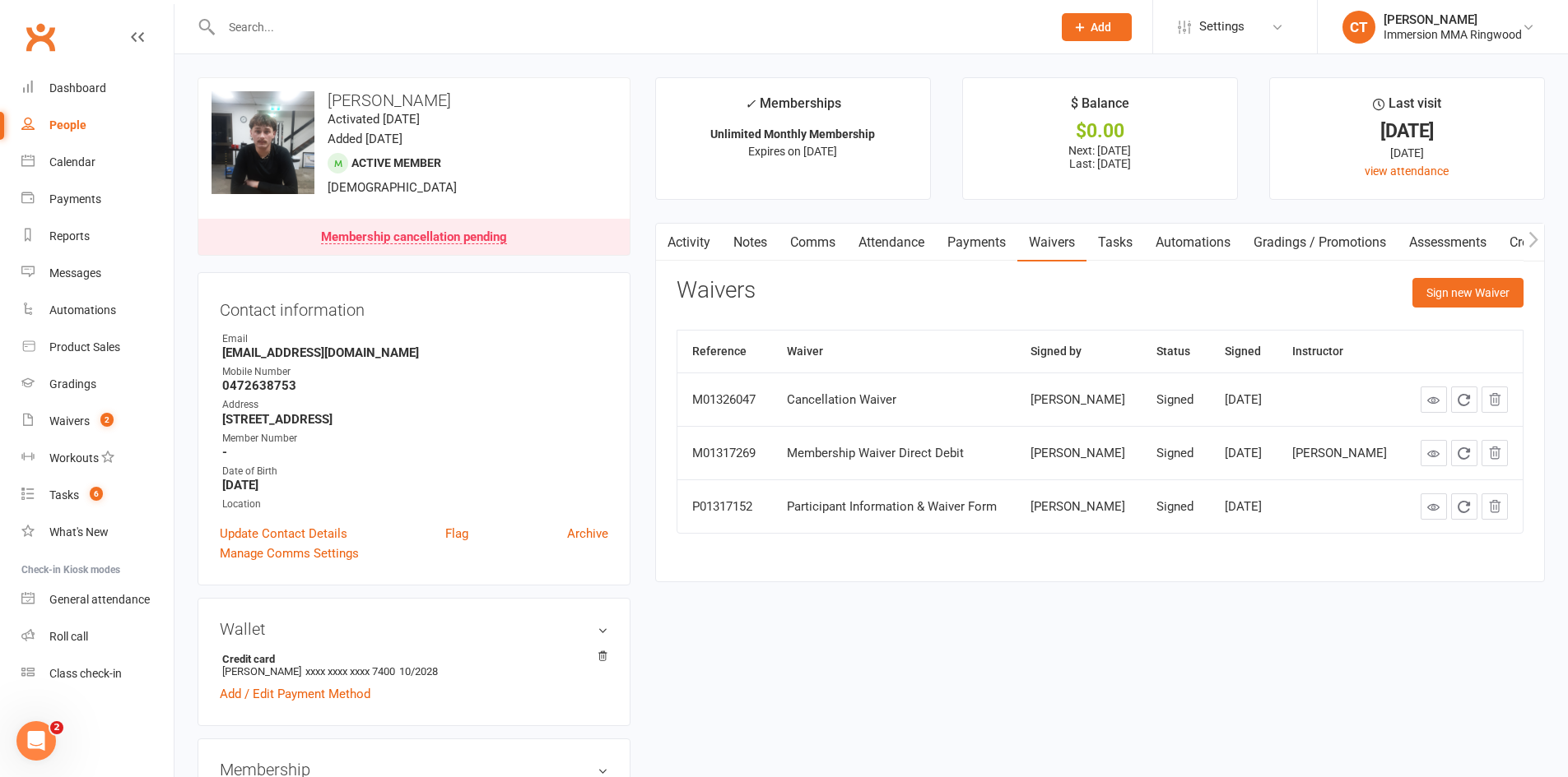
click at [976, 235] on link "Payments" at bounding box center [976, 243] width 81 height 38
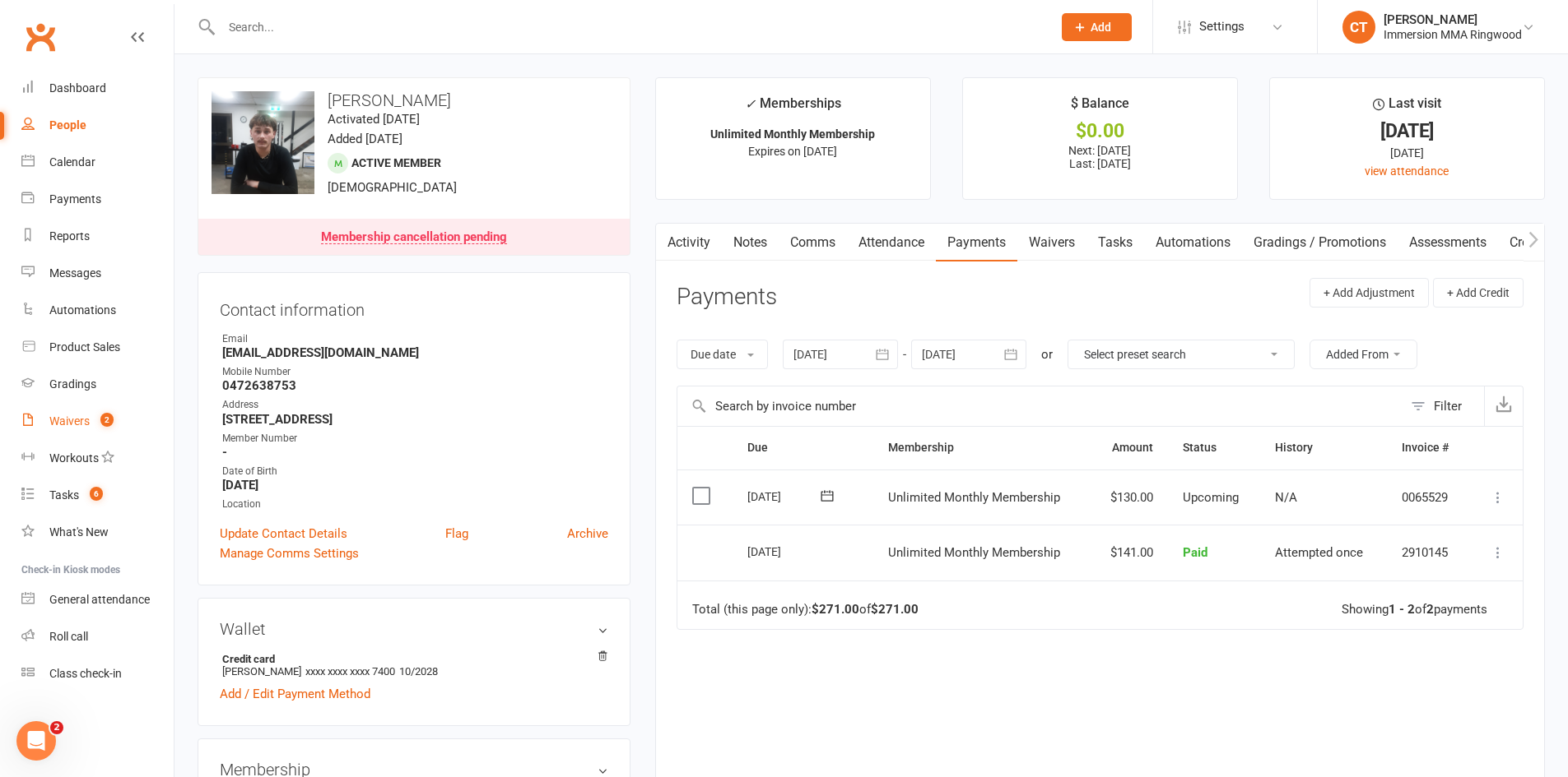
click at [41, 424] on link "Waivers 2" at bounding box center [97, 421] width 152 height 37
select select "25"
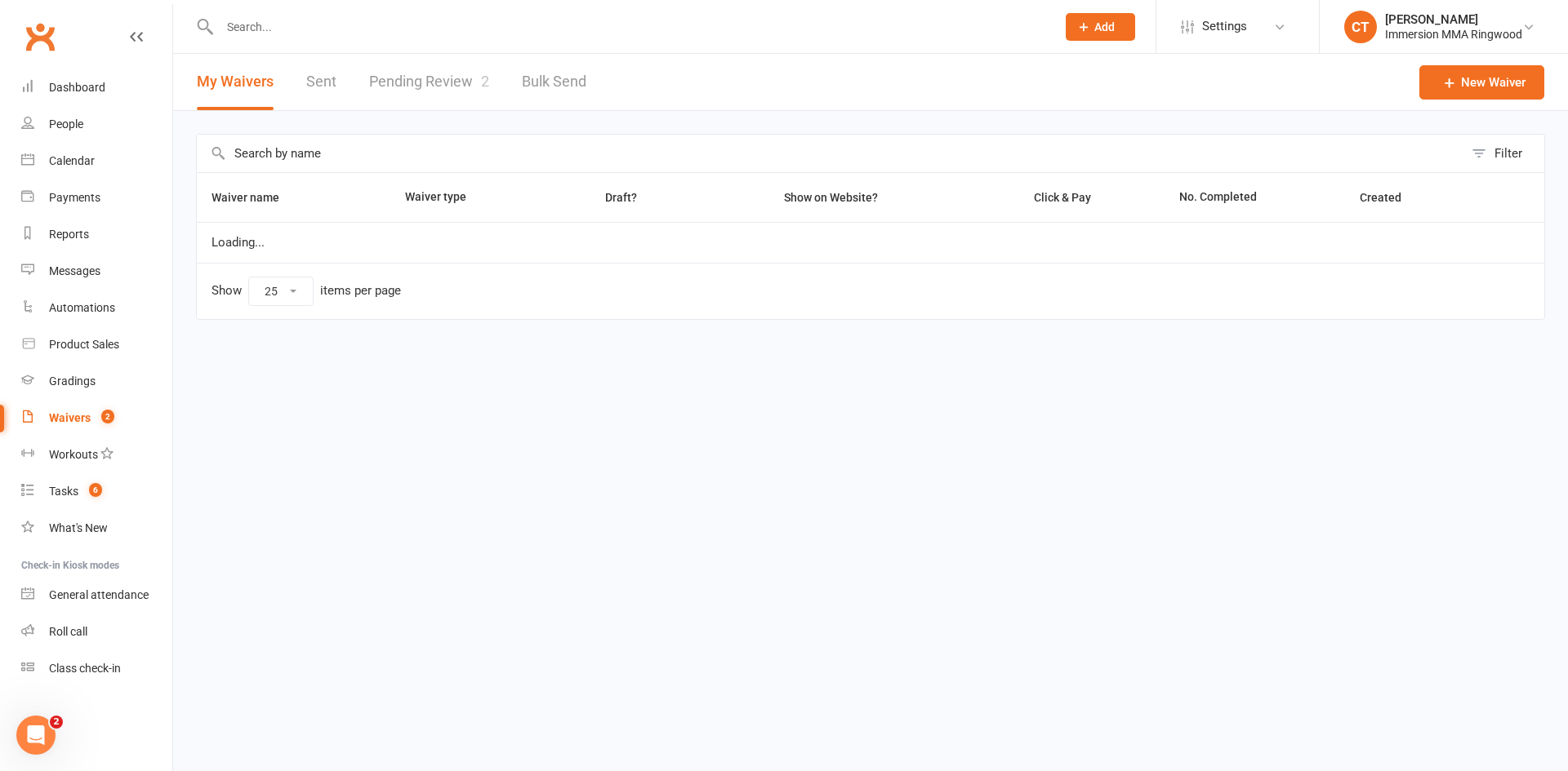
click at [391, 74] on link "Pending Review 2" at bounding box center [429, 81] width 120 height 56
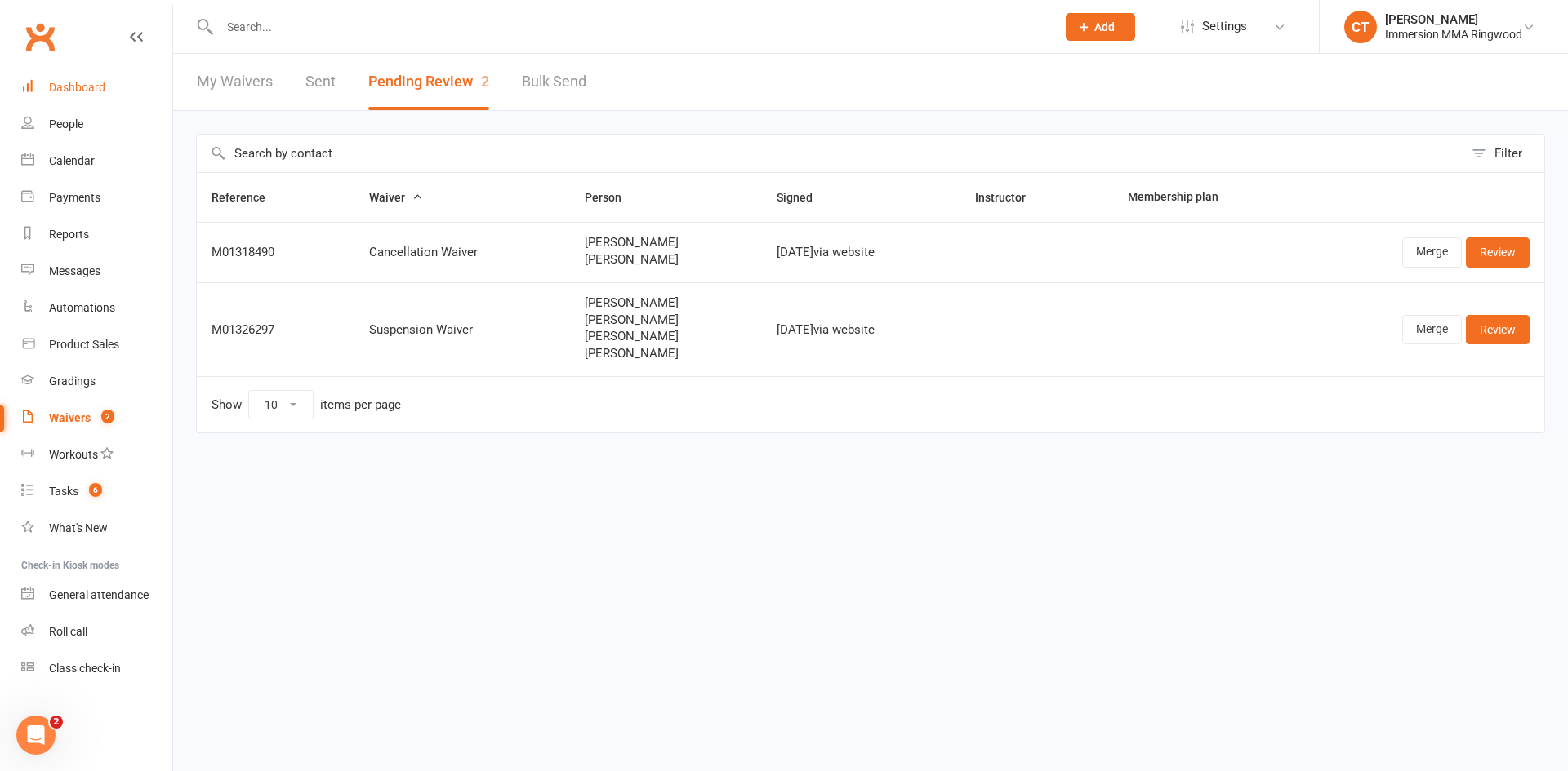
click at [77, 73] on link "Dashboard" at bounding box center [97, 88] width 151 height 37
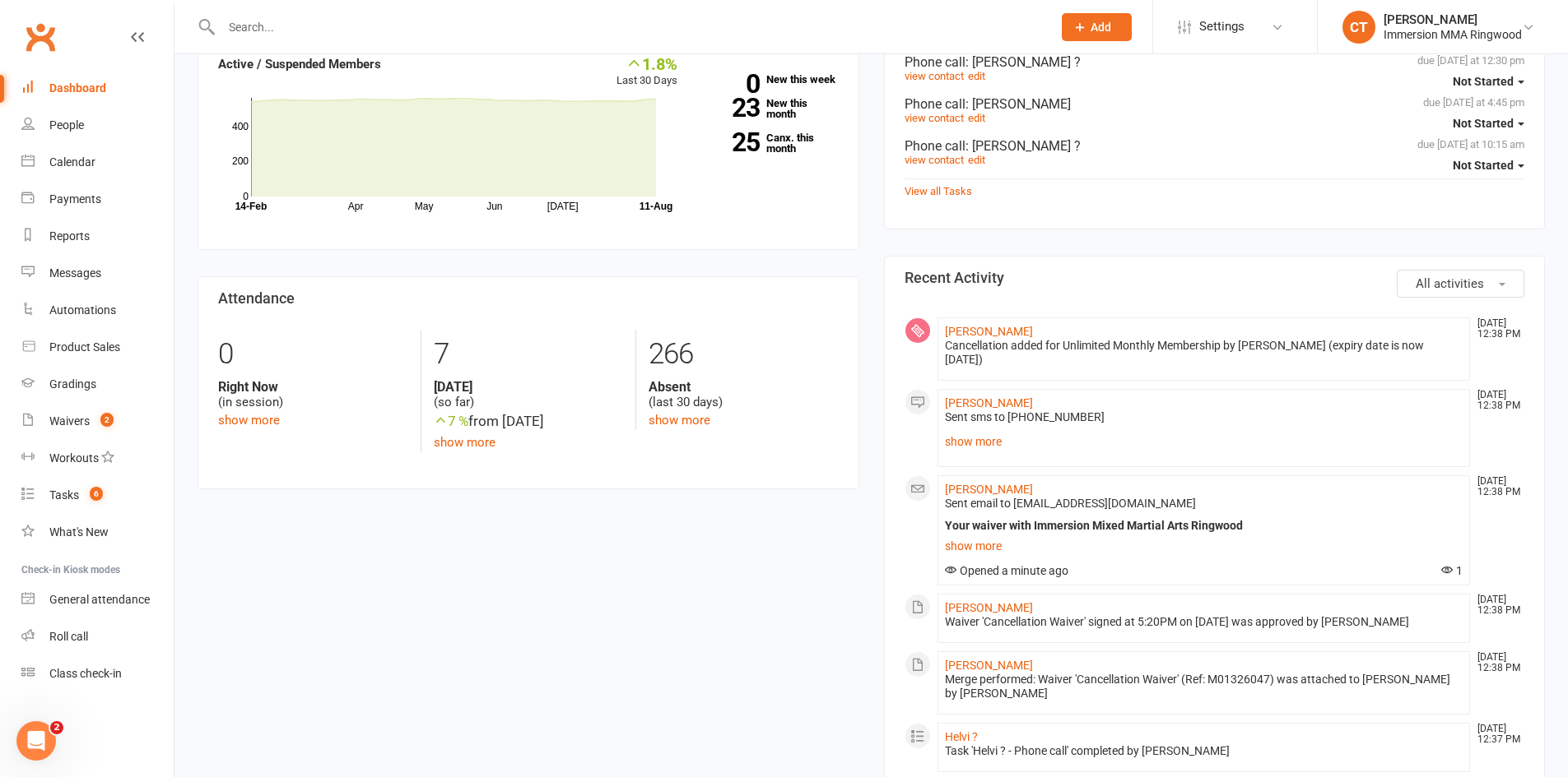
scroll to position [548, 0]
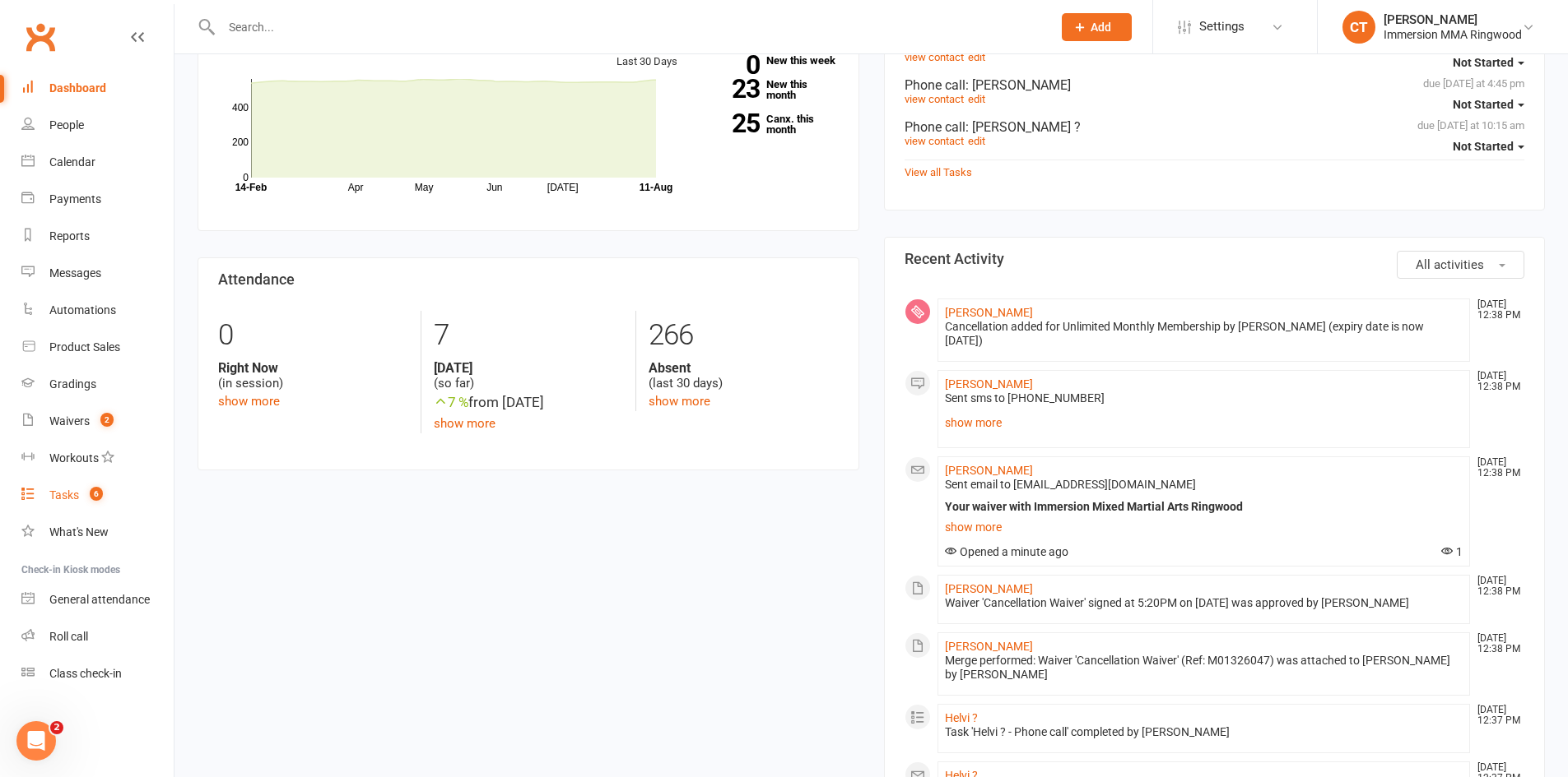
click at [81, 501] on link "Tasks 6" at bounding box center [97, 495] width 152 height 37
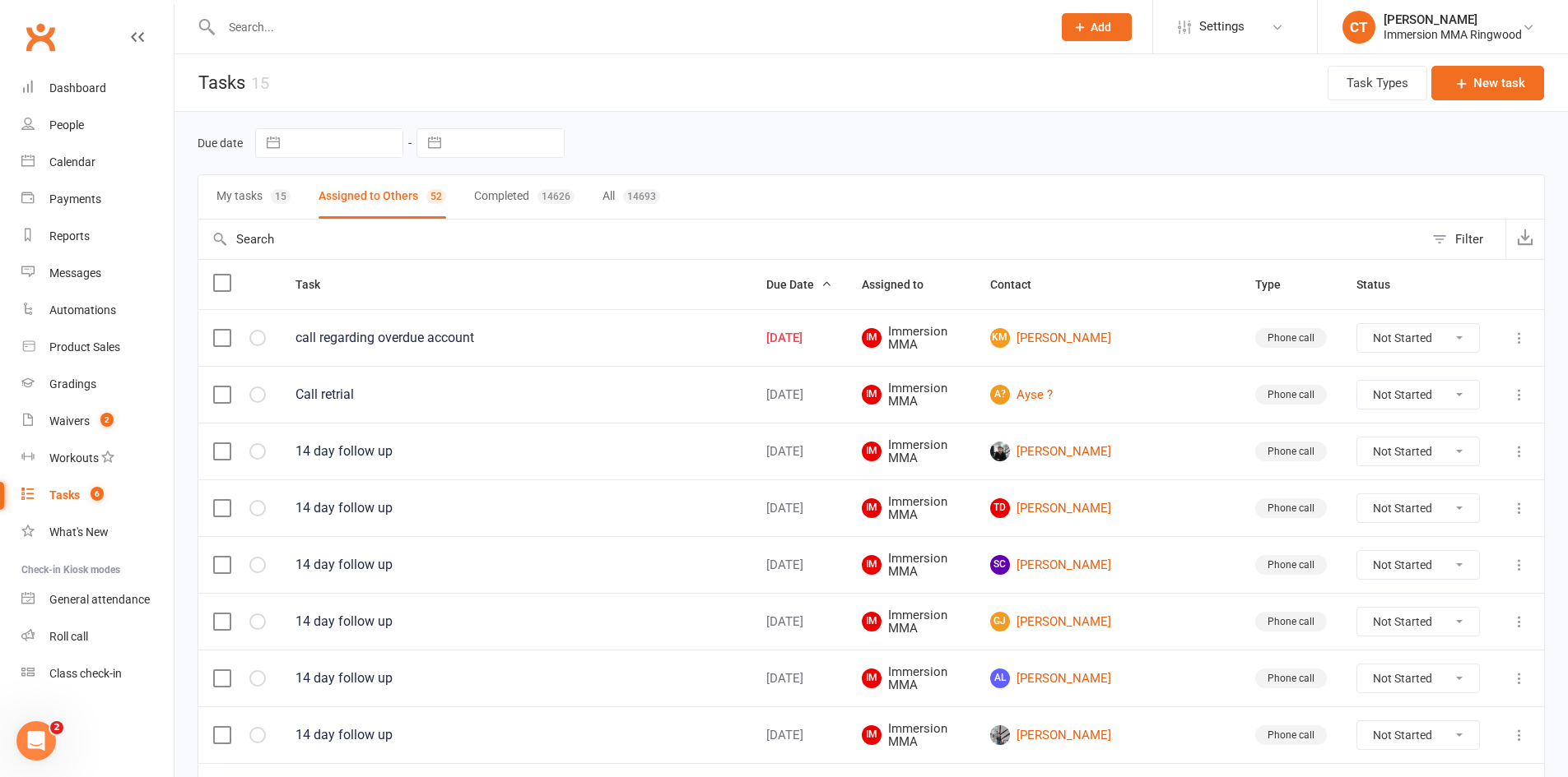
click at [245, 201] on button "My tasks 15" at bounding box center [253, 197] width 74 height 43
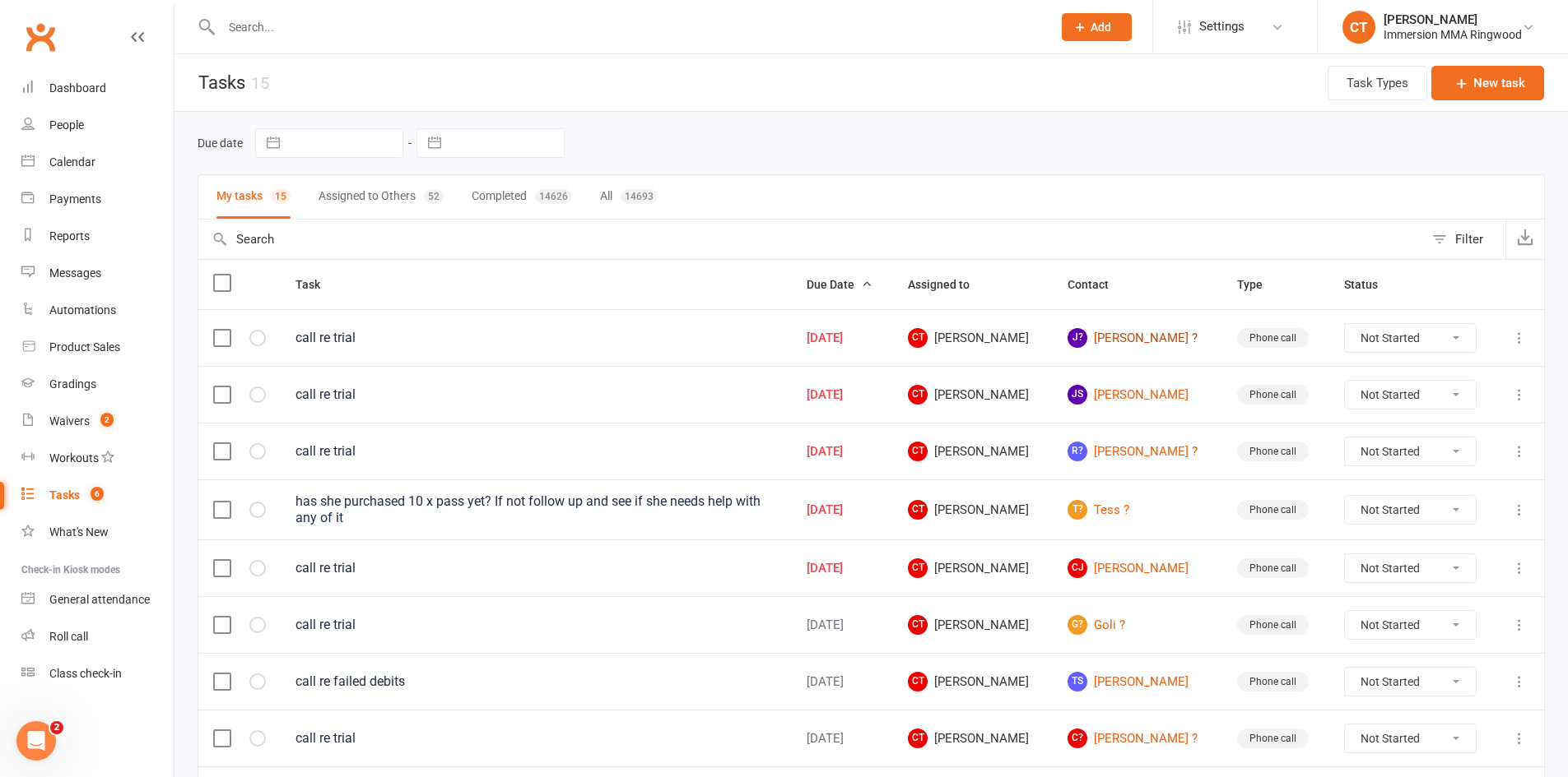
click at [1126, 340] on link "J? Jennei ?" at bounding box center [1137, 339] width 140 height 20
click at [1142, 395] on link "JS Jessica Sandle" at bounding box center [1137, 395] width 140 height 20
click at [1137, 443] on link "R? Roxanne ?" at bounding box center [1137, 452] width 140 height 20
click at [1130, 507] on link "T? Tess ?" at bounding box center [1137, 510] width 140 height 20
click at [1135, 568] on link "CJ Carly Jackson" at bounding box center [1137, 568] width 140 height 20
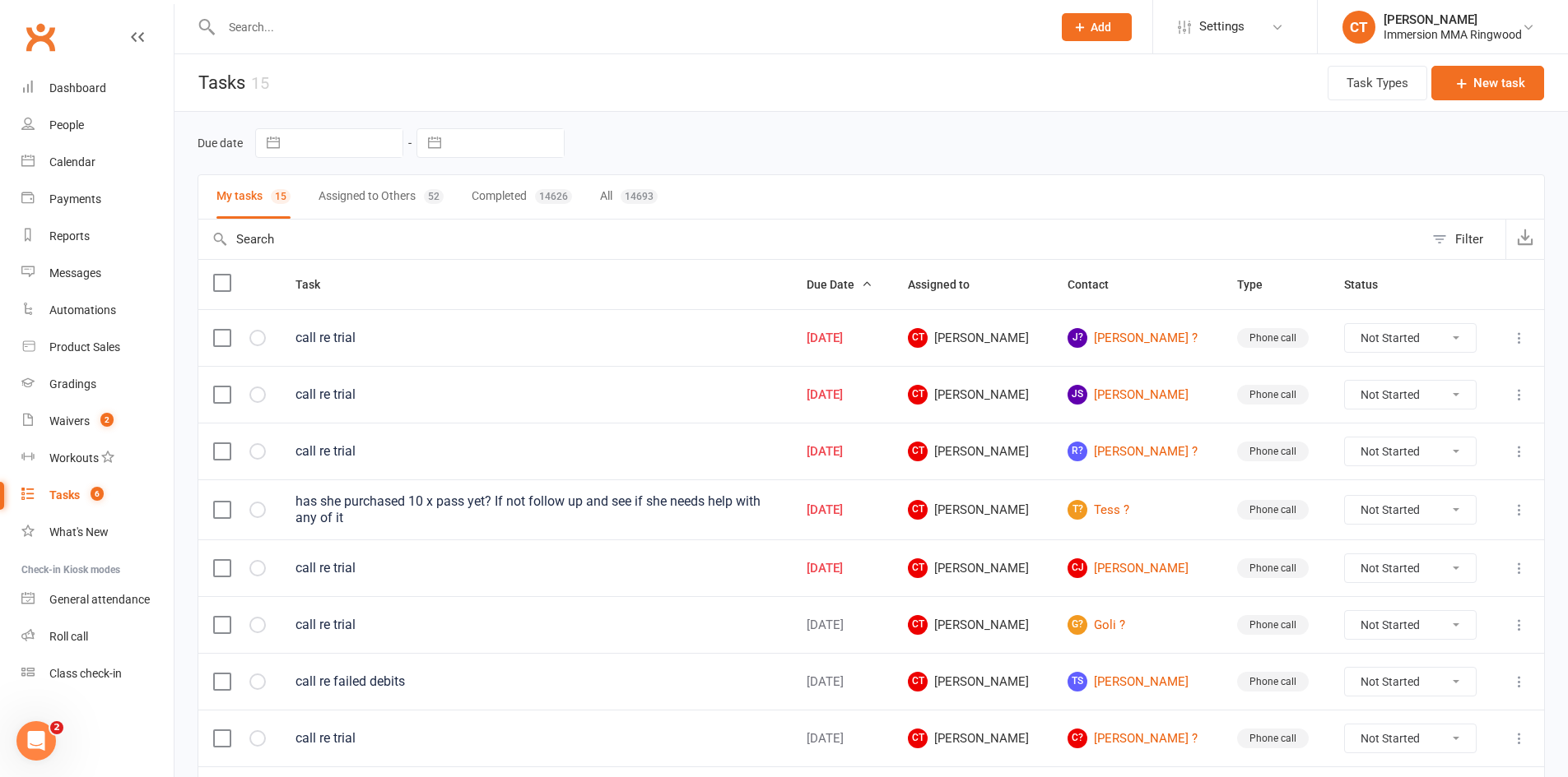
click at [371, 195] on button "Assigned to Others 52" at bounding box center [381, 197] width 125 height 43
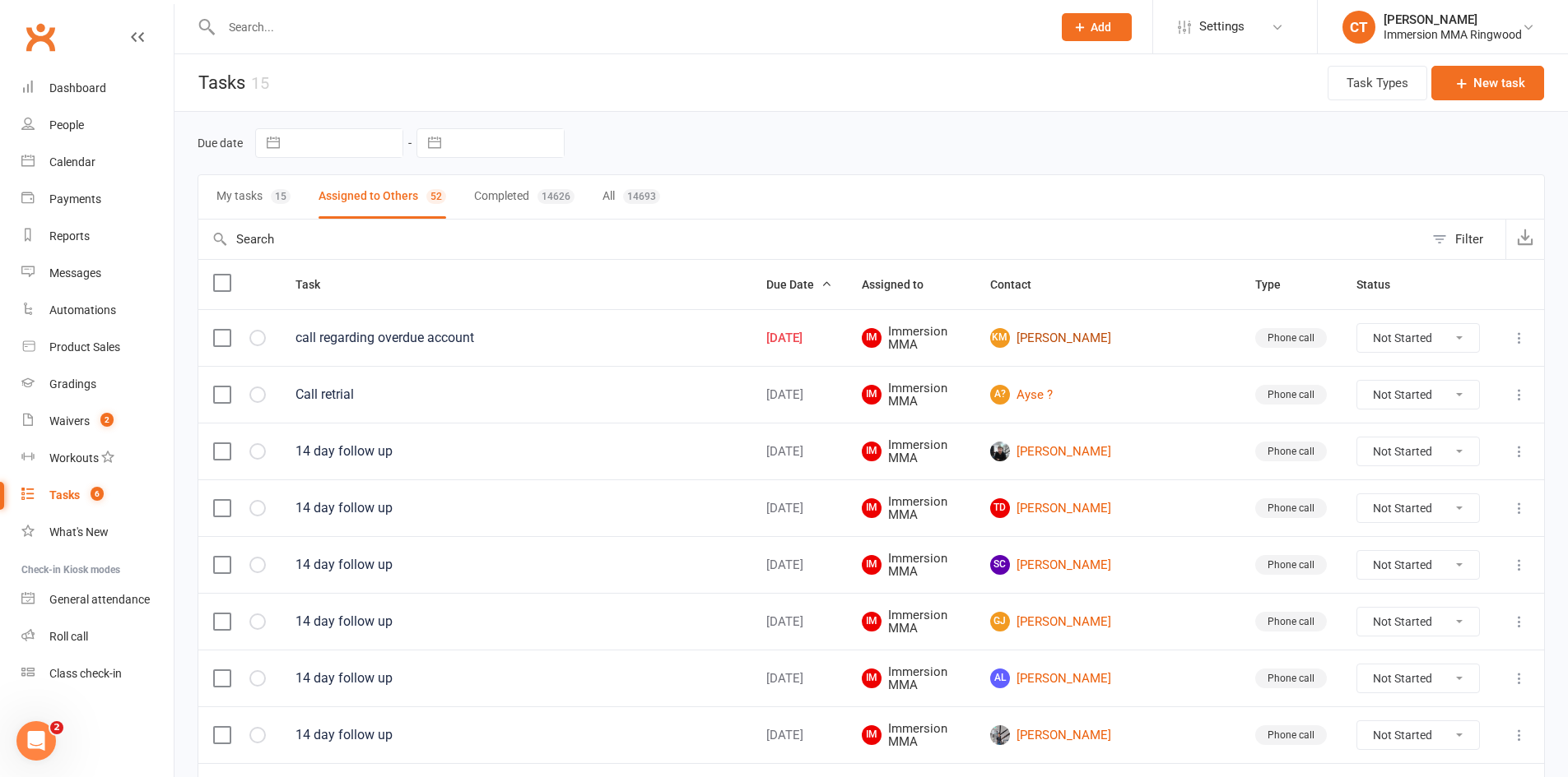
click at [1119, 336] on link "KM Kasey Murphy" at bounding box center [1107, 339] width 235 height 20
click at [1118, 21] on button "Add" at bounding box center [1097, 27] width 70 height 28
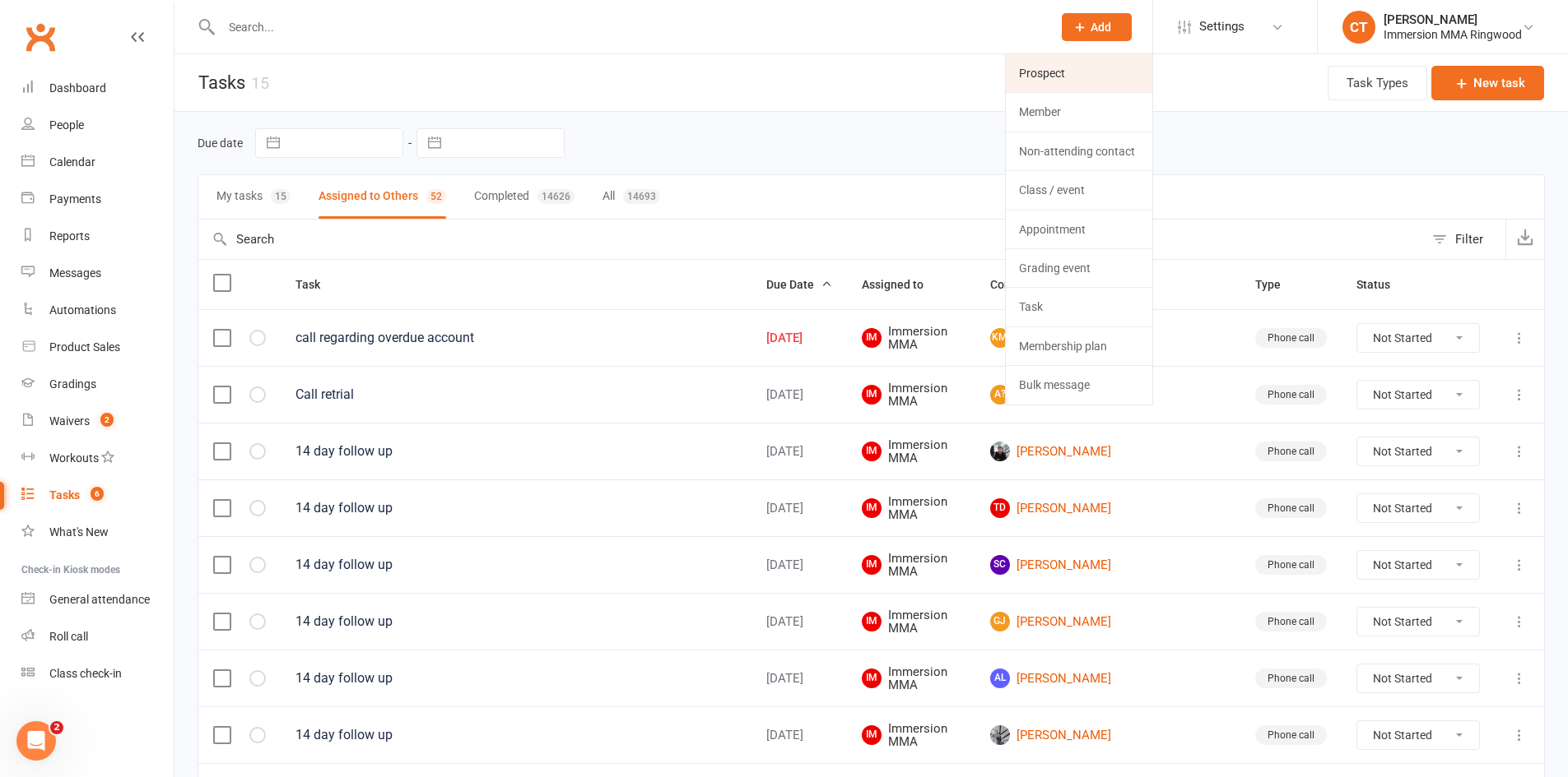
click at [1102, 71] on link "Prospect" at bounding box center [1079, 73] width 147 height 38
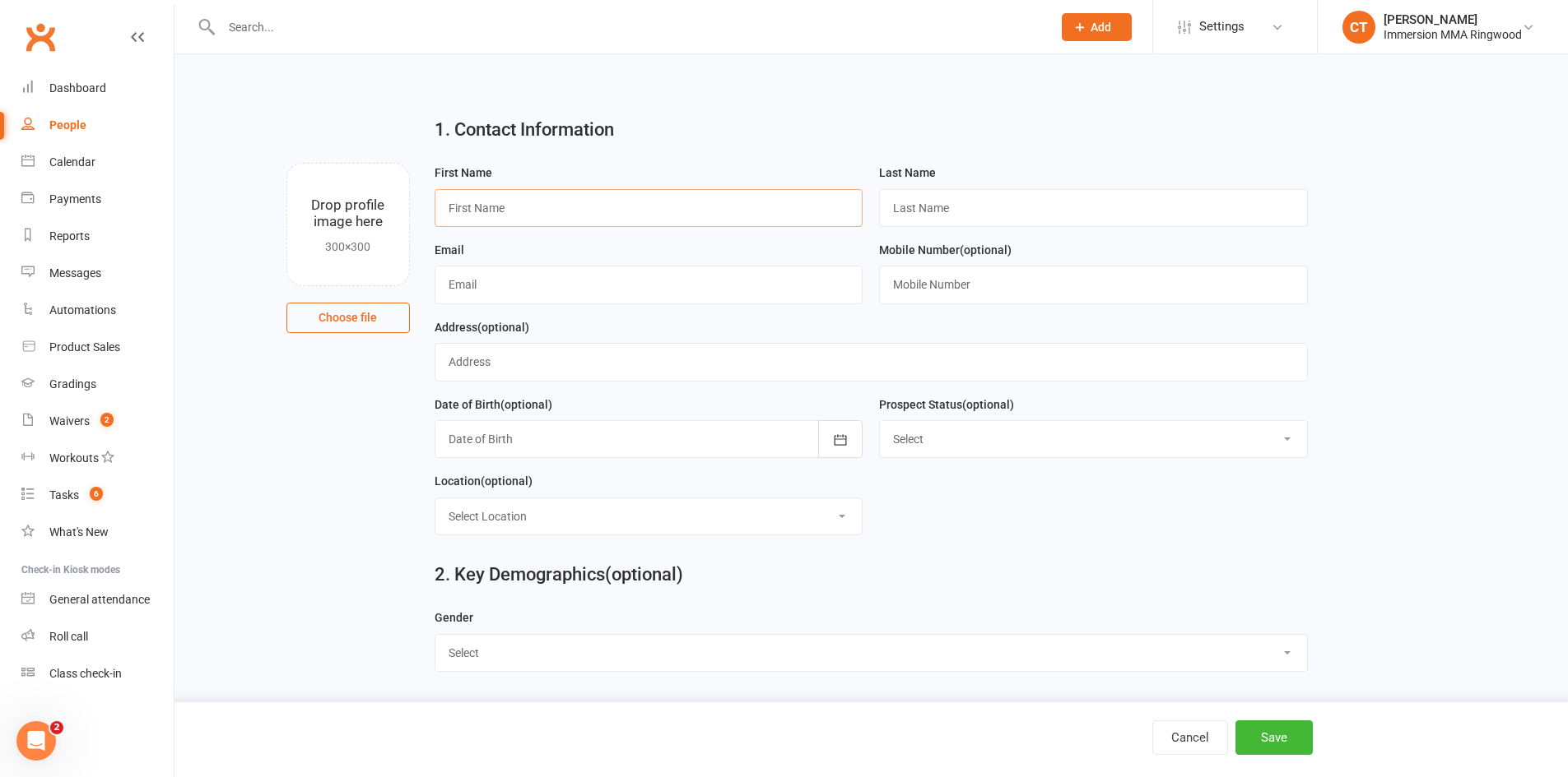
click at [673, 204] on input "text" at bounding box center [648, 208] width 429 height 38
paste input "[PERSON_NAME]"
click at [491, 209] on input "[PERSON_NAME]" at bounding box center [648, 208] width 429 height 38
type input "kaylee"
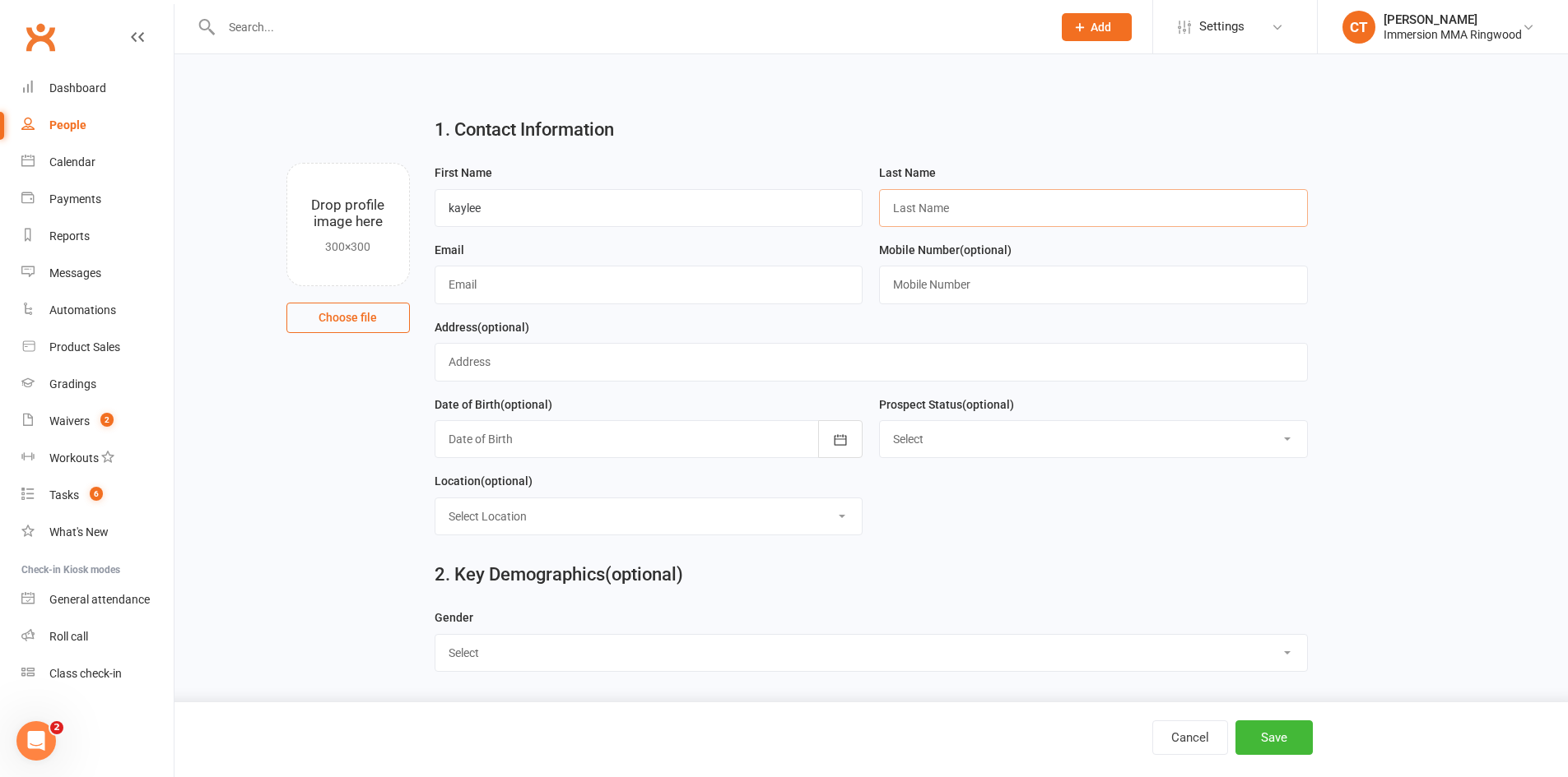
click at [911, 194] on input "text" at bounding box center [1093, 208] width 429 height 38
paste input "low"
type input "low"
click at [555, 308] on div "Email" at bounding box center [648, 279] width 445 height 77
click at [559, 290] on input "text" at bounding box center [648, 285] width 429 height 38
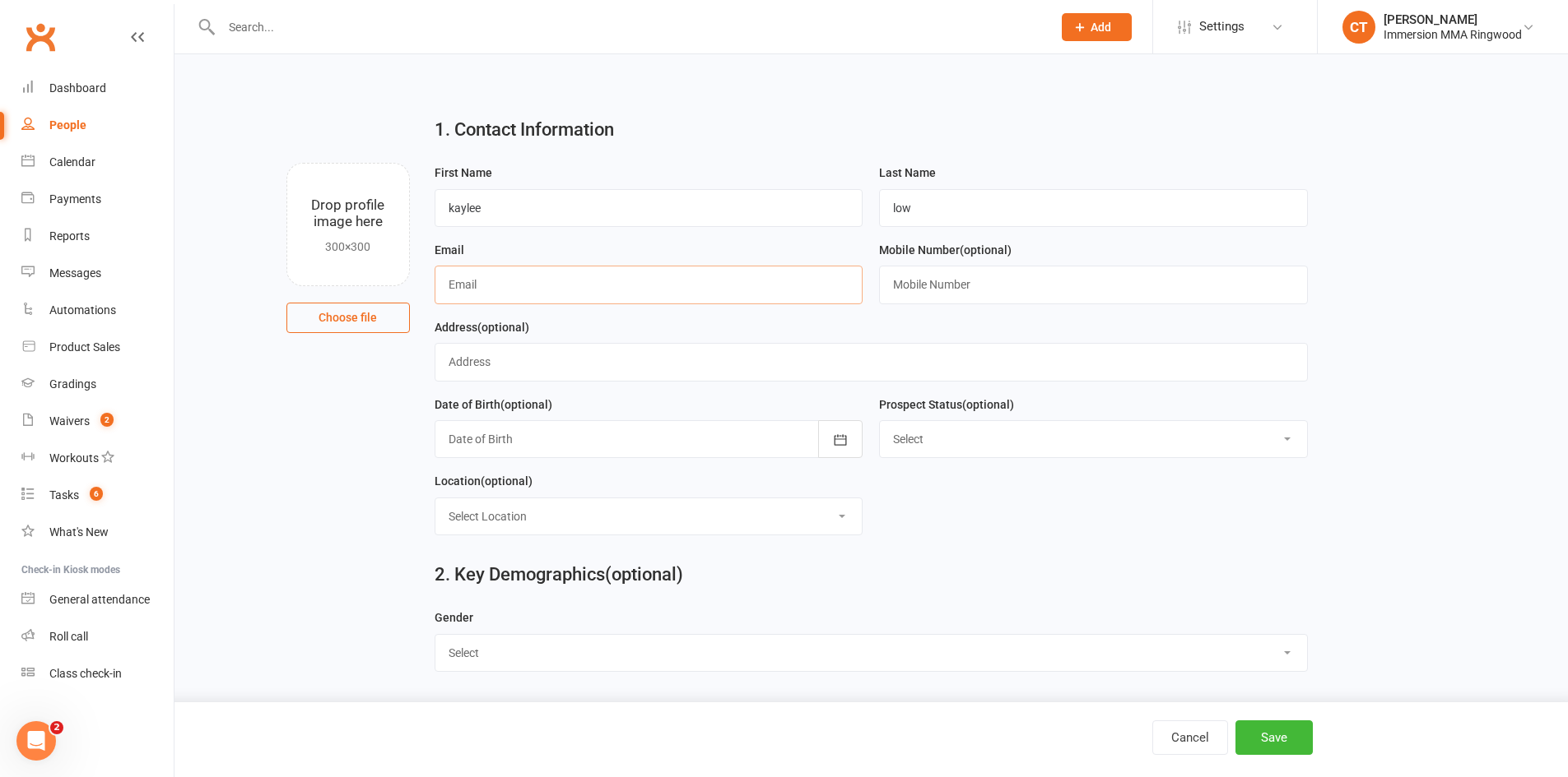
paste input "kayleemail@yahoo.com"
type input "kayleemail@yahoo.com"
click at [961, 290] on input "text" at bounding box center [1093, 285] width 429 height 38
paste input "0468892729"
type input "0468892729"
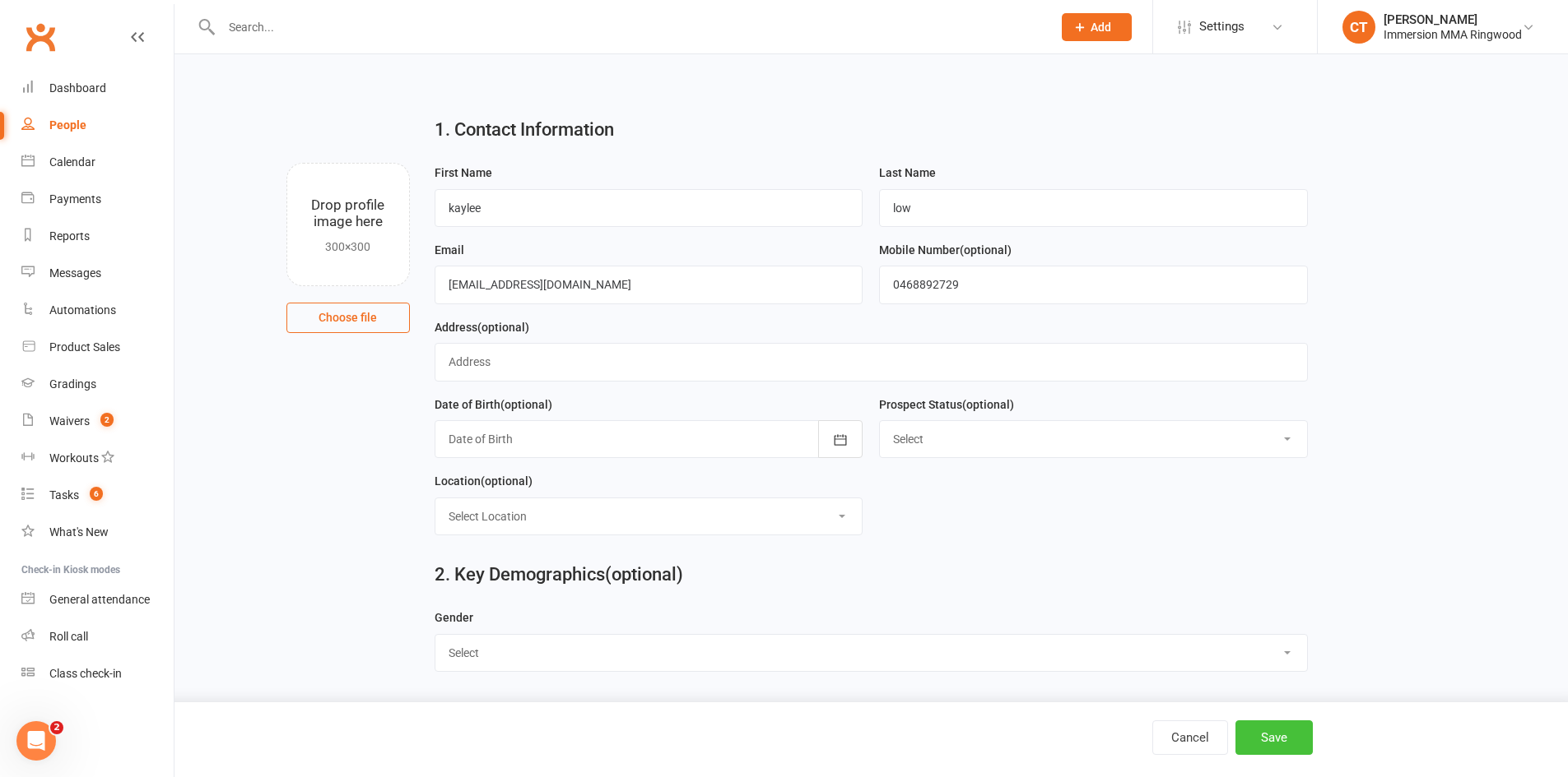
click at [1292, 721] on button "Save" at bounding box center [1273, 737] width 77 height 34
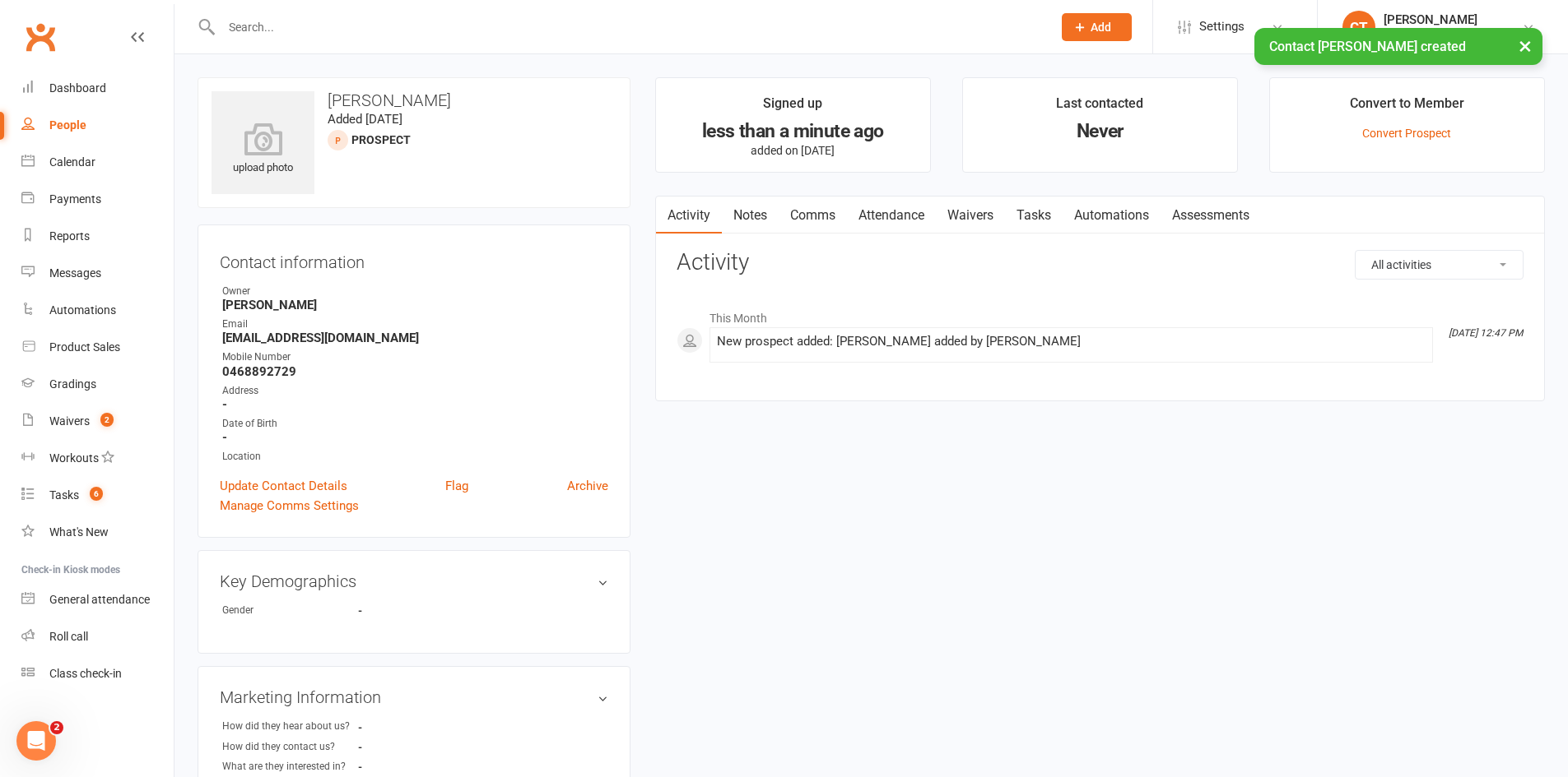
click at [818, 217] on link "Comms" at bounding box center [812, 215] width 68 height 38
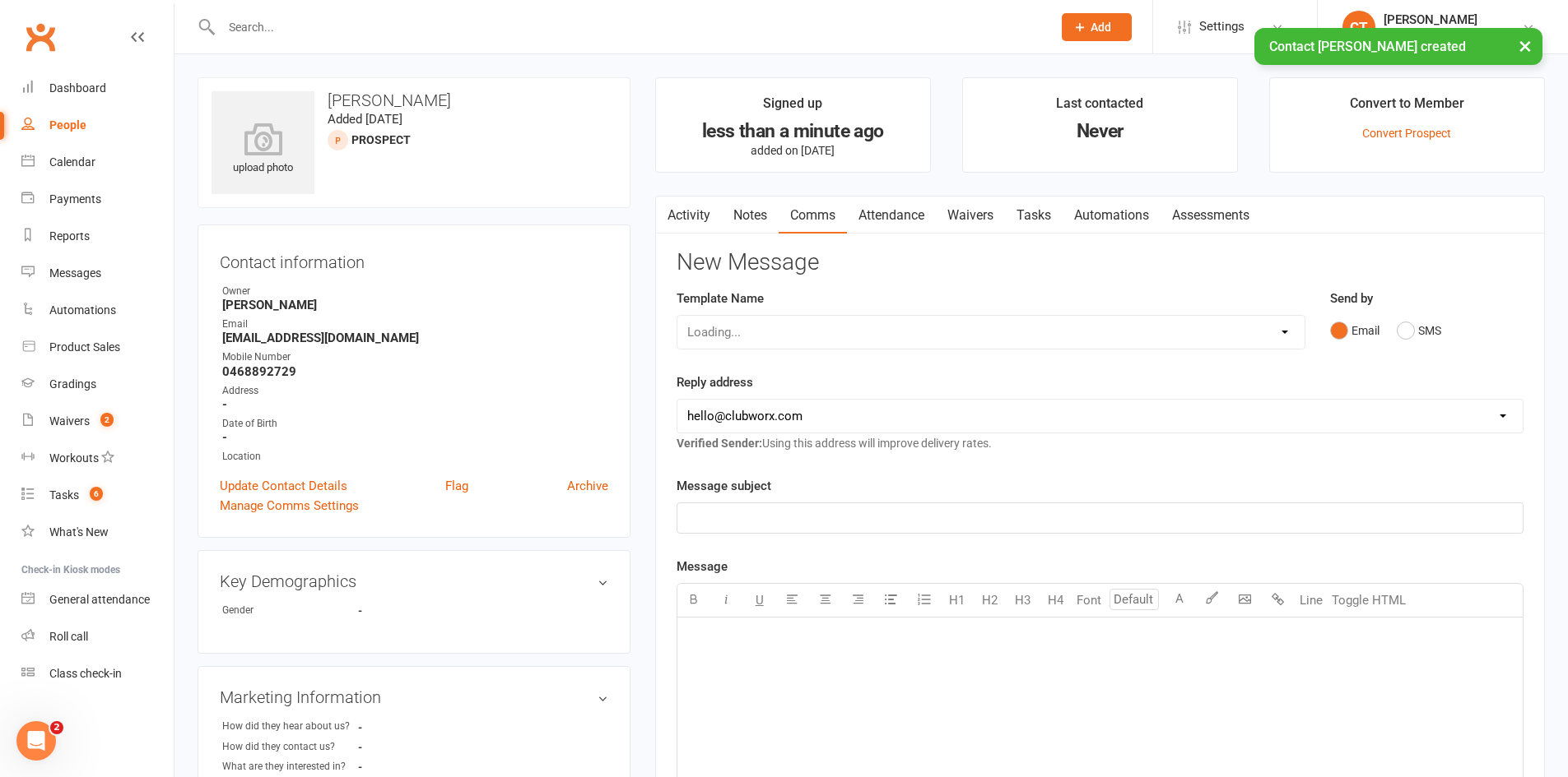
click at [883, 210] on link "Attendance" at bounding box center [891, 215] width 89 height 38
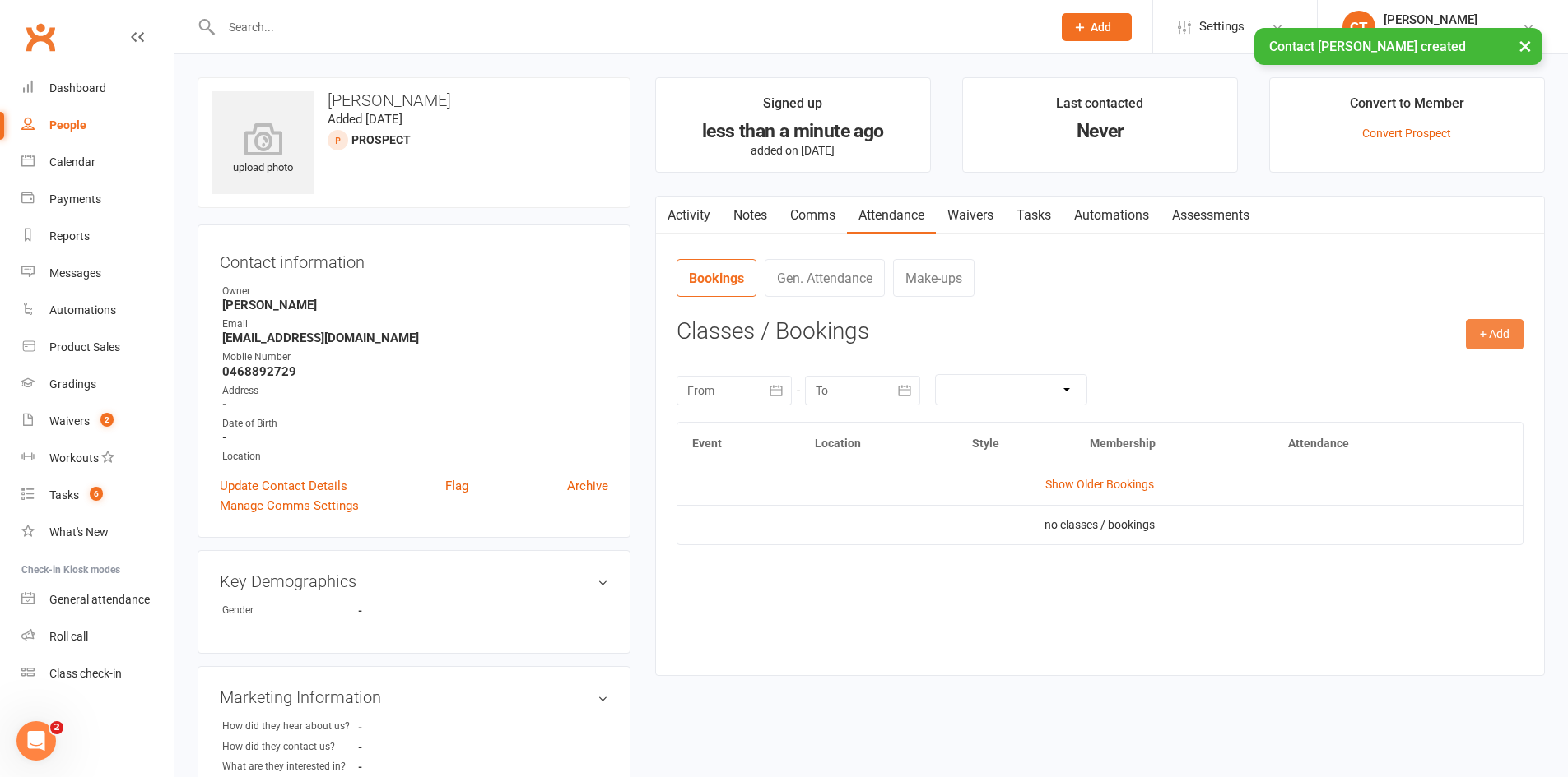
click at [1513, 337] on button "+ Add" at bounding box center [1494, 334] width 58 height 30
click at [1430, 411] on link "Add Appointment" at bounding box center [1440, 404] width 163 height 33
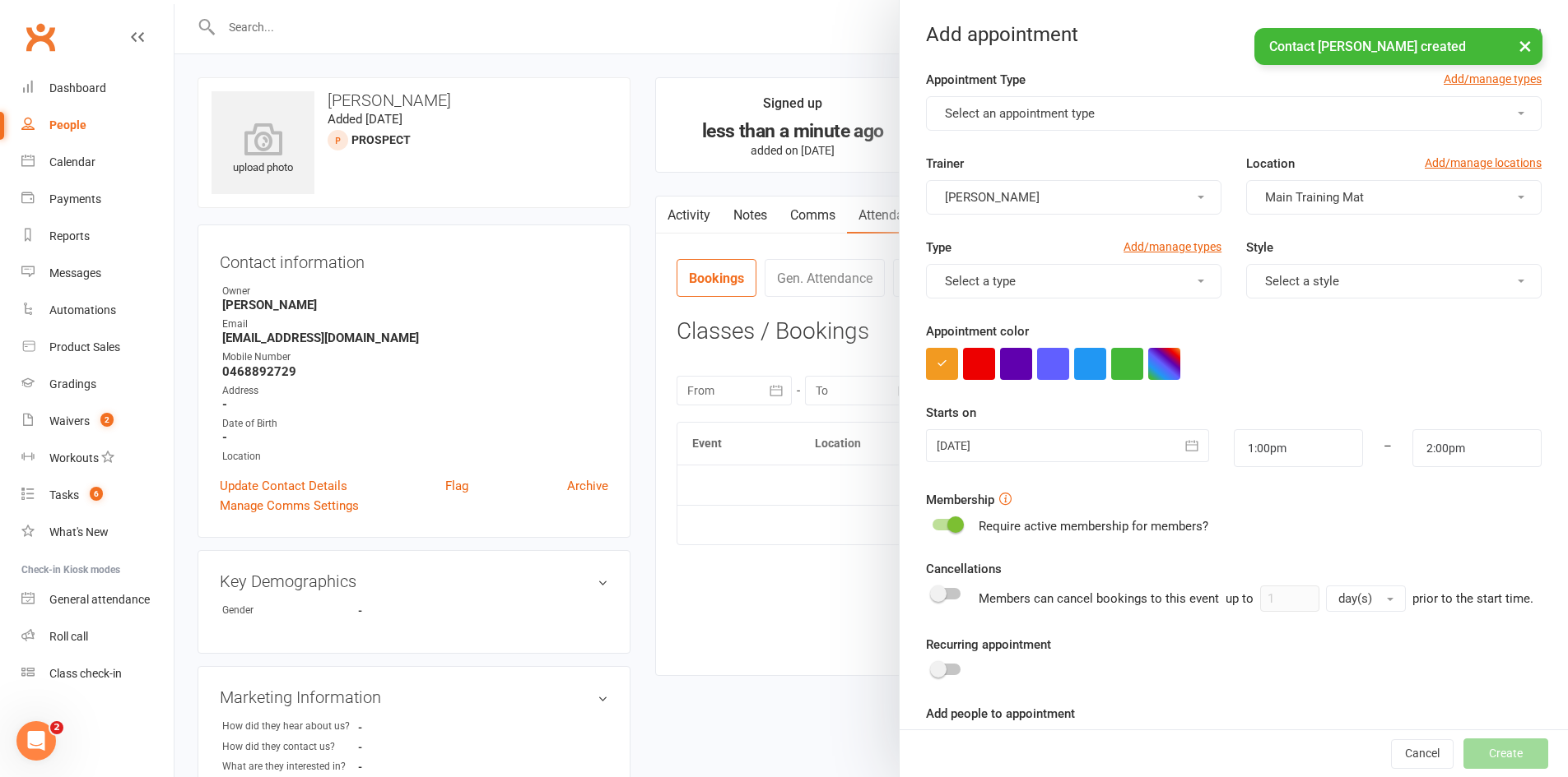
click at [1014, 443] on div at bounding box center [1066, 446] width 282 height 33
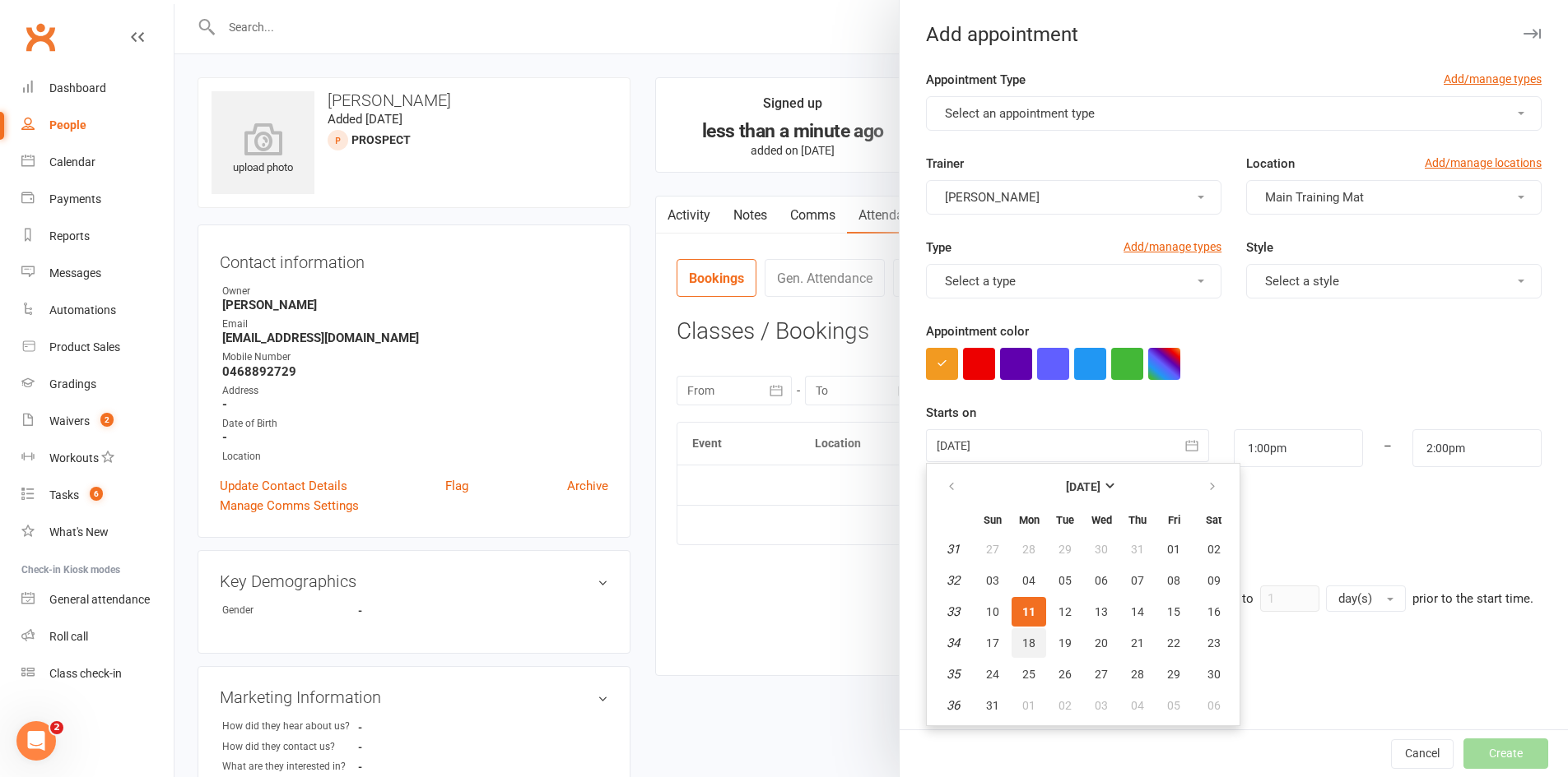
click at [1014, 641] on button "18" at bounding box center [1029, 643] width 34 height 30
type input "18 Aug 2025"
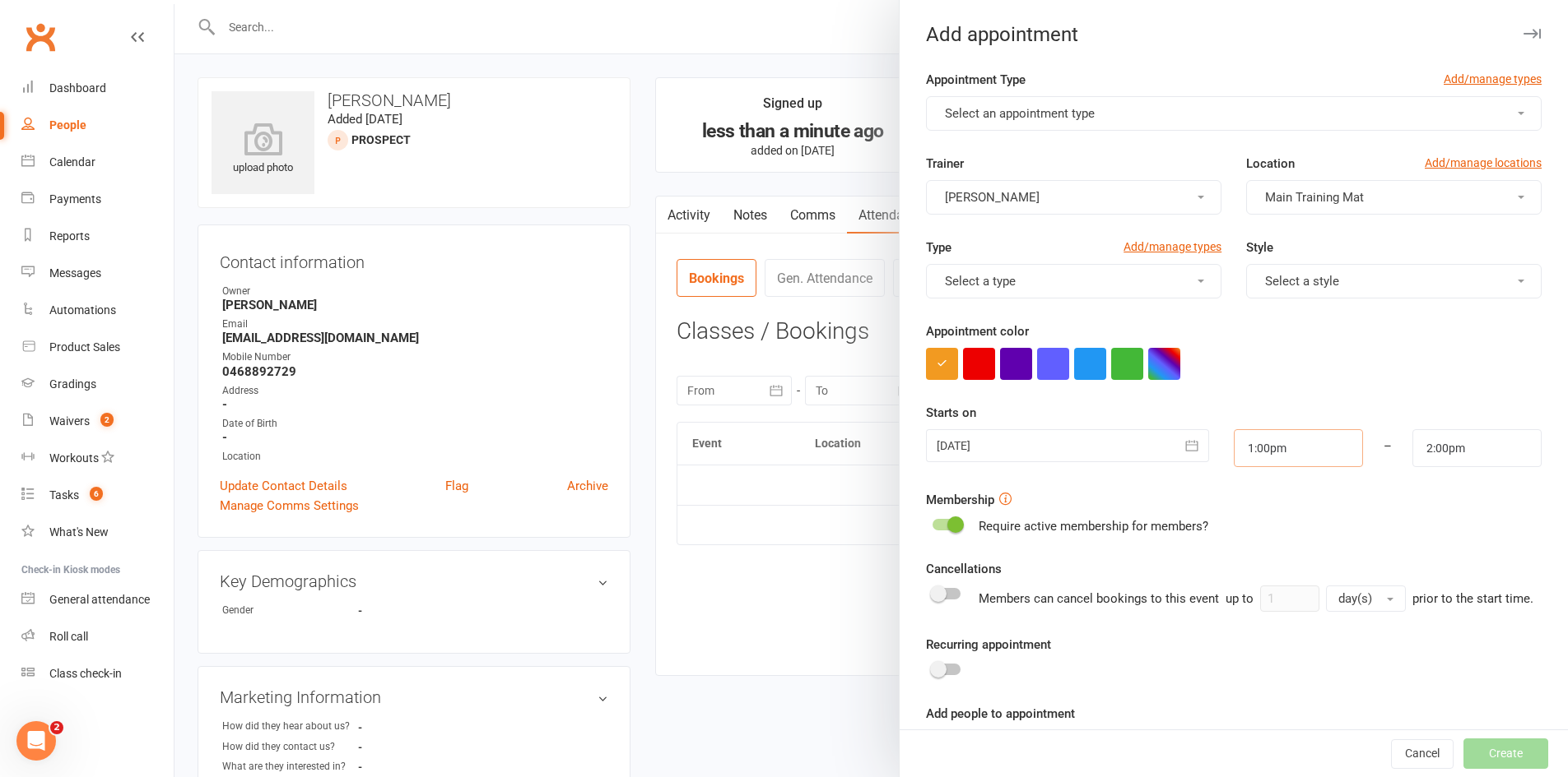
click at [1261, 439] on input "1:00pm" at bounding box center [1298, 448] width 129 height 38
type input "4:15pm"
click at [1259, 547] on li "4:15pm" at bounding box center [1274, 551] width 79 height 24
click at [1006, 115] on span "Select an appointment type" at bounding box center [1020, 113] width 150 height 14
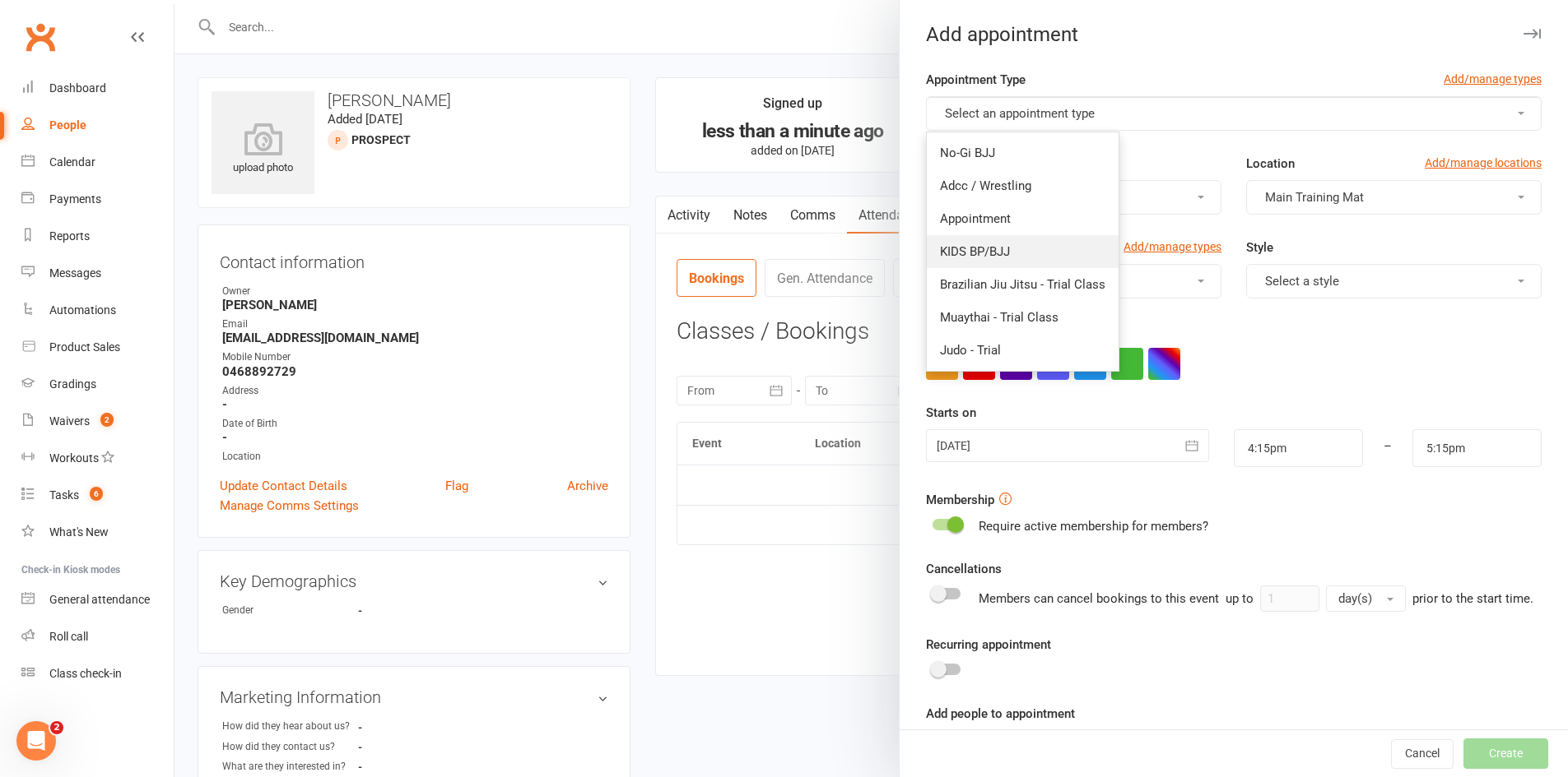
click at [1007, 237] on link "KIDS BP/BJJ" at bounding box center [1022, 251] width 192 height 33
type input "5:00pm"
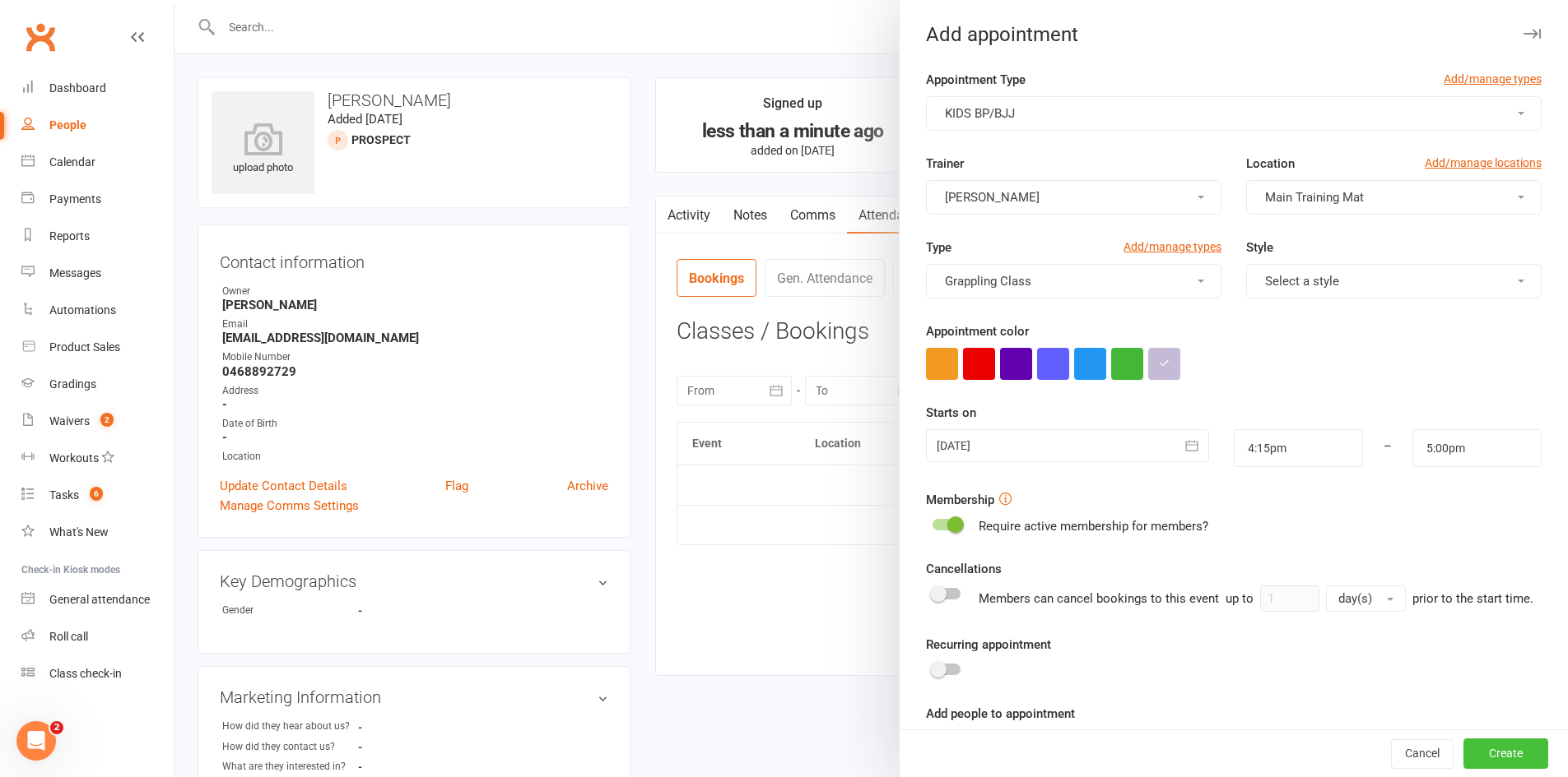
click at [1494, 755] on button "Create" at bounding box center [1506, 754] width 85 height 30
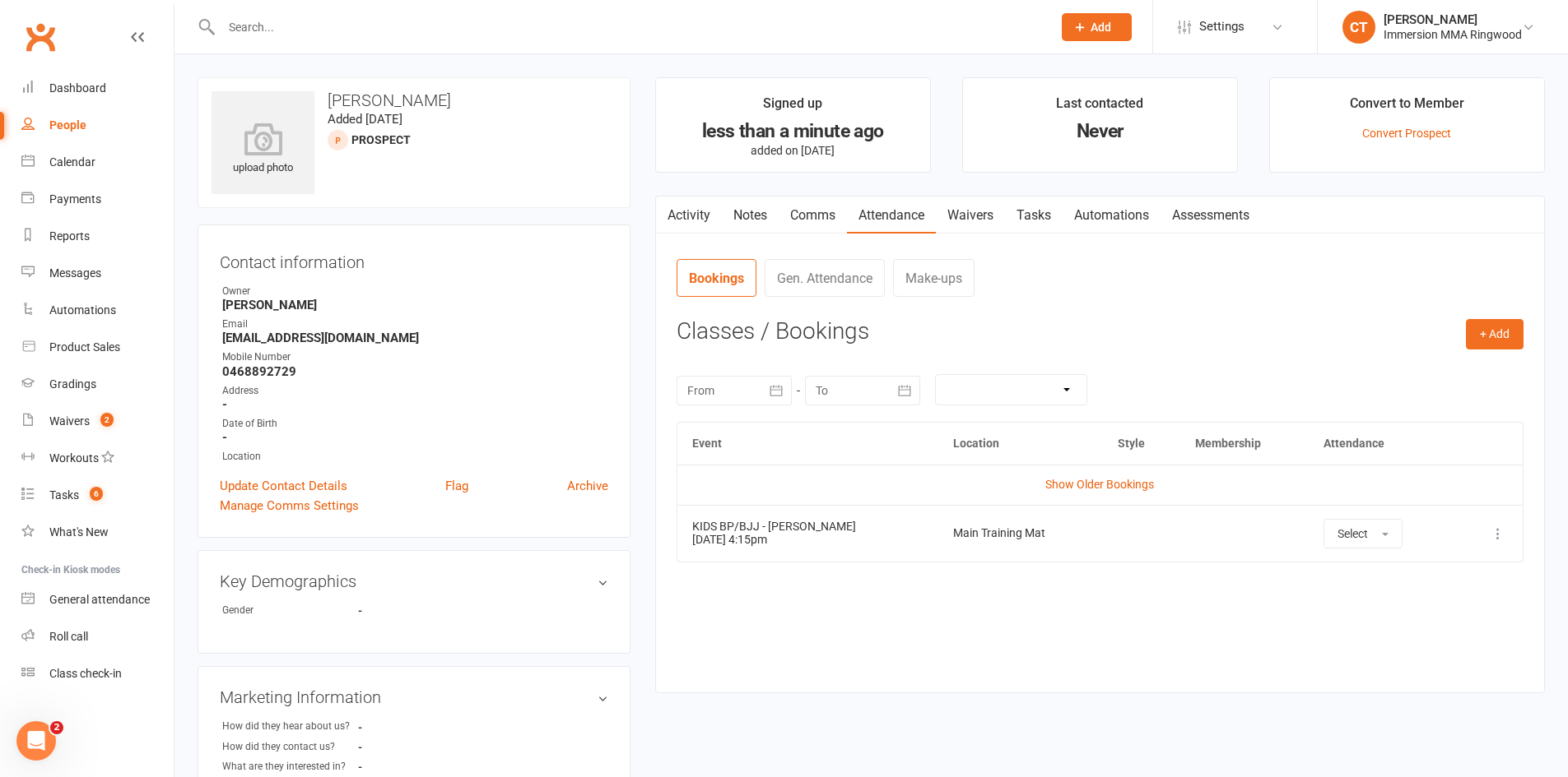
click at [828, 197] on link "Comms" at bounding box center [812, 215] width 68 height 38
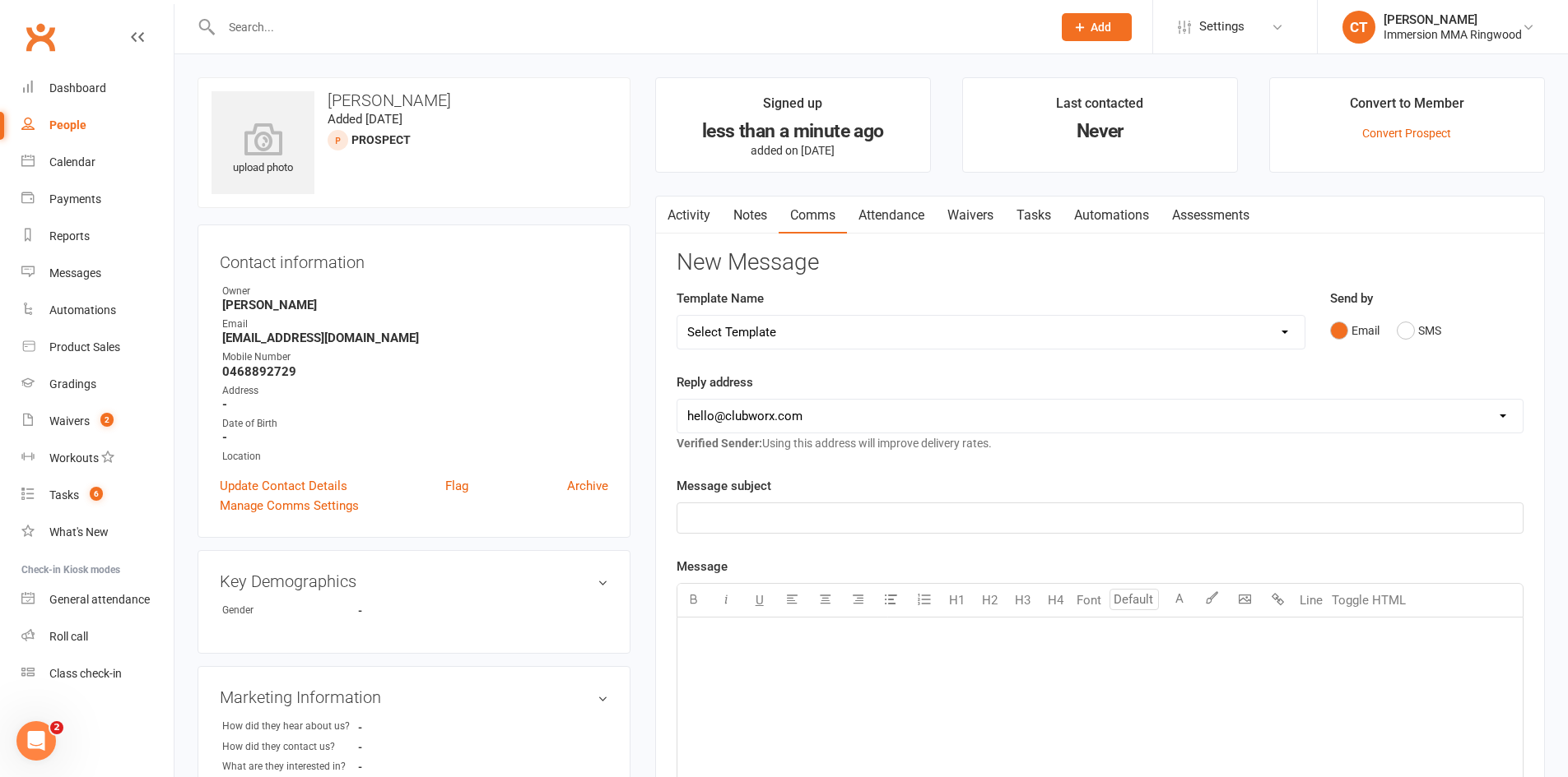
click at [803, 327] on select "Select Template [SMS] [PERSON_NAME] - Call back message [SMS] Mark- Call back m…" at bounding box center [991, 332] width 627 height 33
select select "12"
click at [677, 316] on select "Select Template [SMS] [PERSON_NAME] - Call back message [SMS] Mark- Call back m…" at bounding box center [991, 332] width 627 height 33
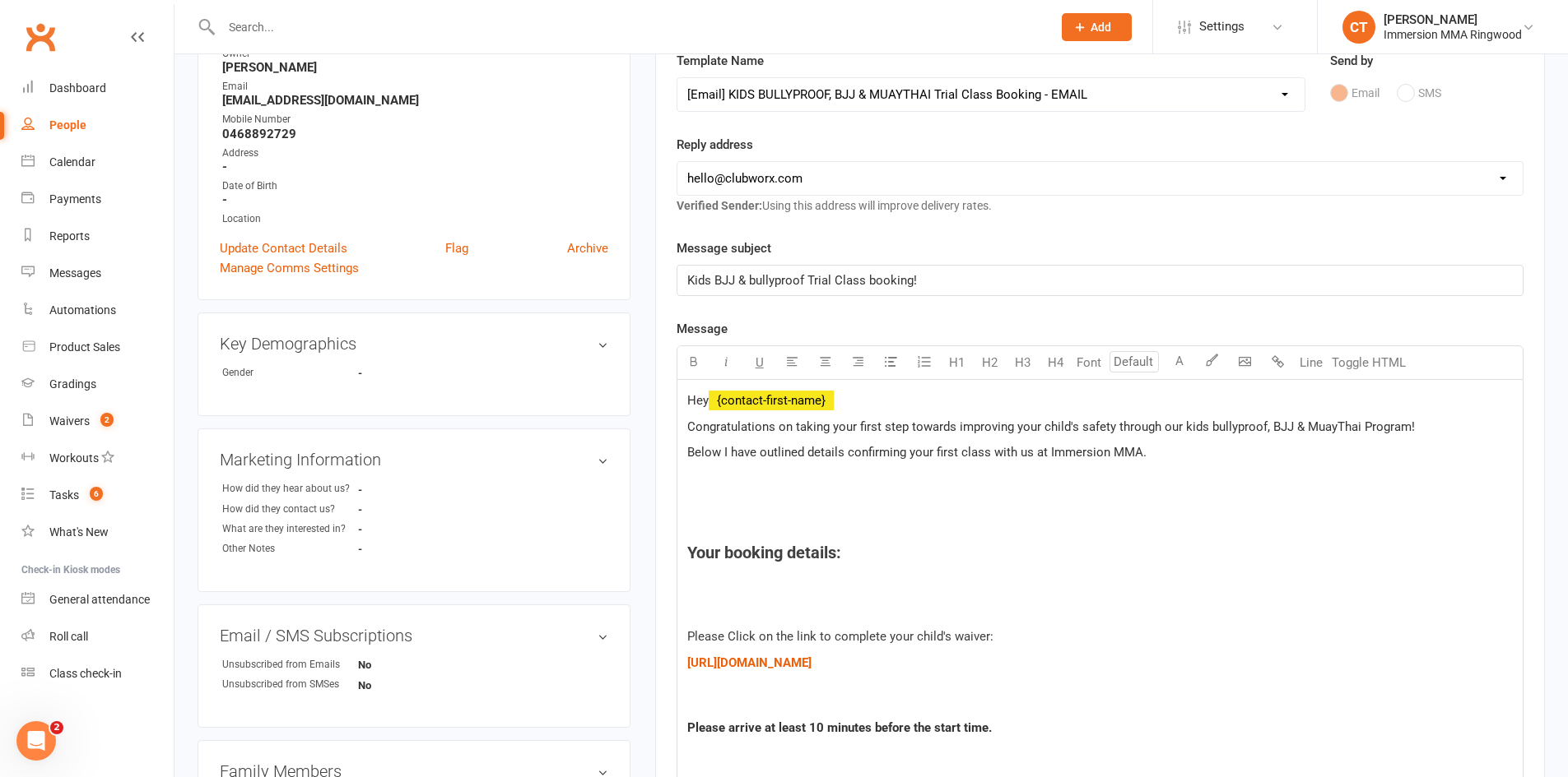
scroll to position [274, 0]
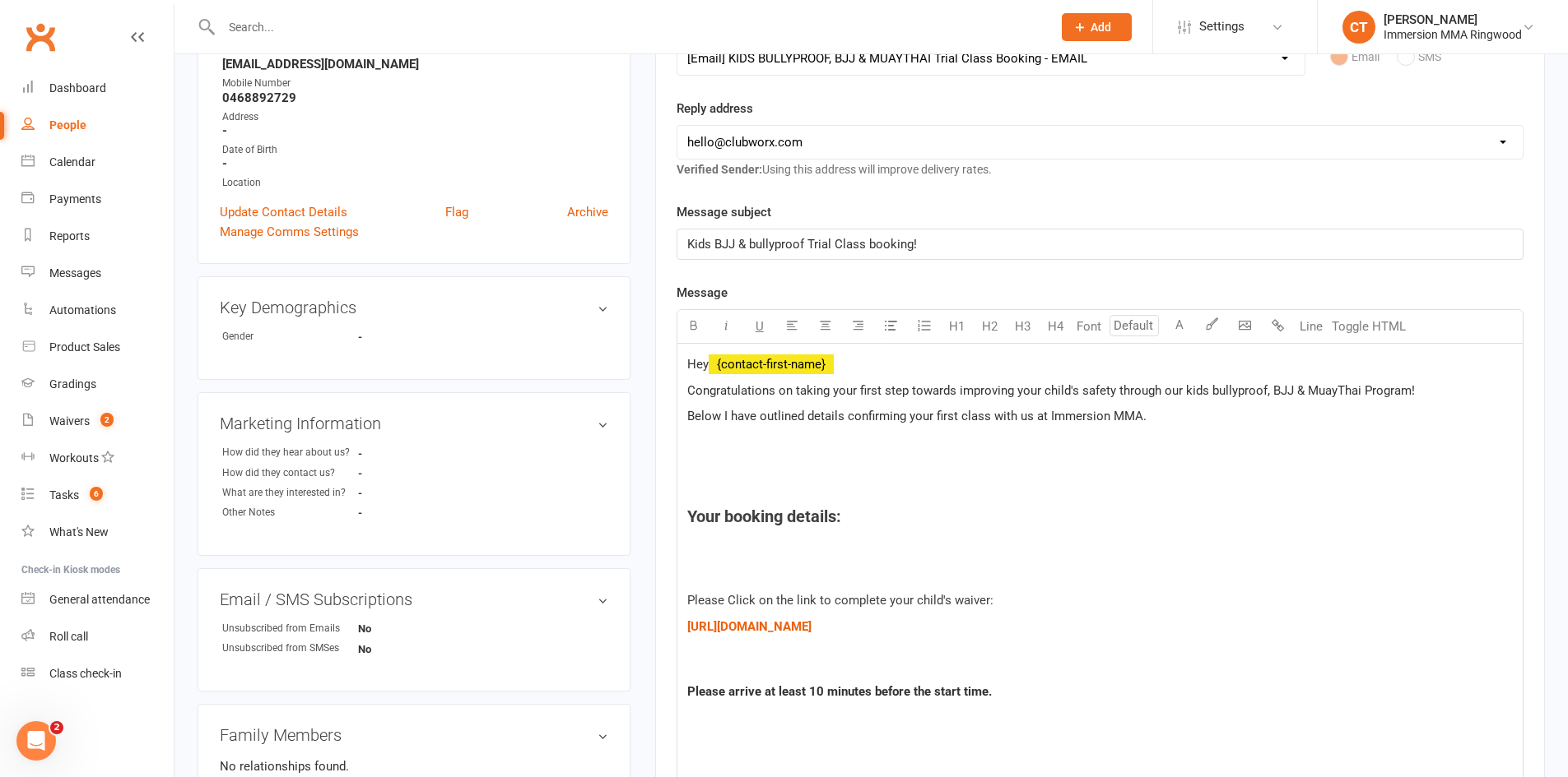
click at [752, 133] on select "[EMAIL_ADDRESS][DOMAIN_NAME] [EMAIL_ADDRESS][DOMAIN_NAME] [PERSON_NAME][EMAIL_A…" at bounding box center [1100, 142] width 845 height 33
select select "1"
click at [677, 126] on select "[EMAIL_ADDRESS][DOMAIN_NAME] [EMAIL_ADDRESS][DOMAIN_NAME] [PERSON_NAME][EMAIL_A…" at bounding box center [1100, 142] width 845 height 33
click at [863, 513] on h4 "Your booking details:" at bounding box center [1100, 517] width 825 height 18
click at [1025, 519] on h4 "Your booking details: Kids BJJ Monday" at bounding box center [1100, 517] width 825 height 18
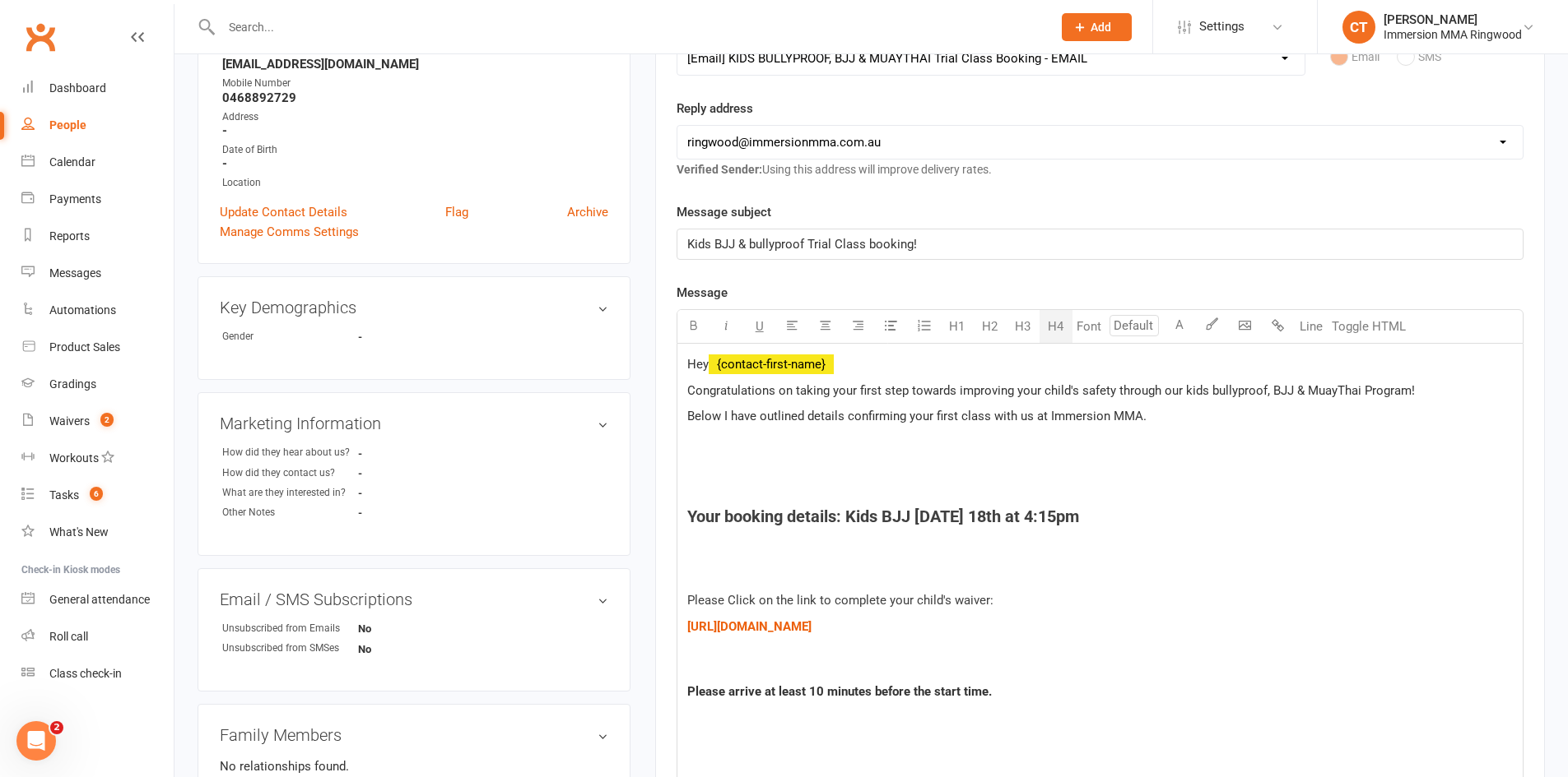
click at [1156, 415] on p "Below I have outlined details confirming your first class with us at Immersion …" at bounding box center [1100, 416] width 825 height 20
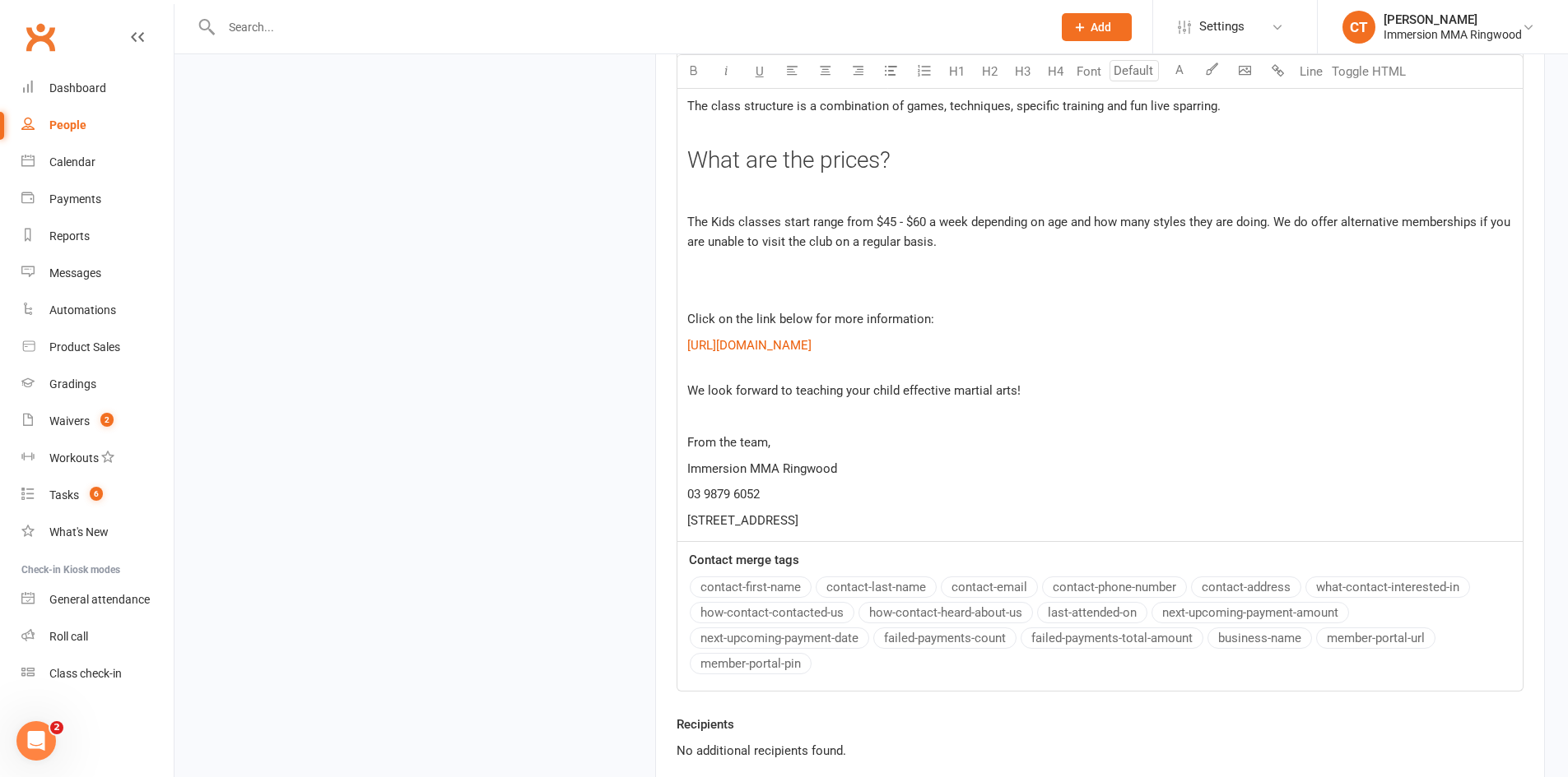
scroll to position [2336, 0]
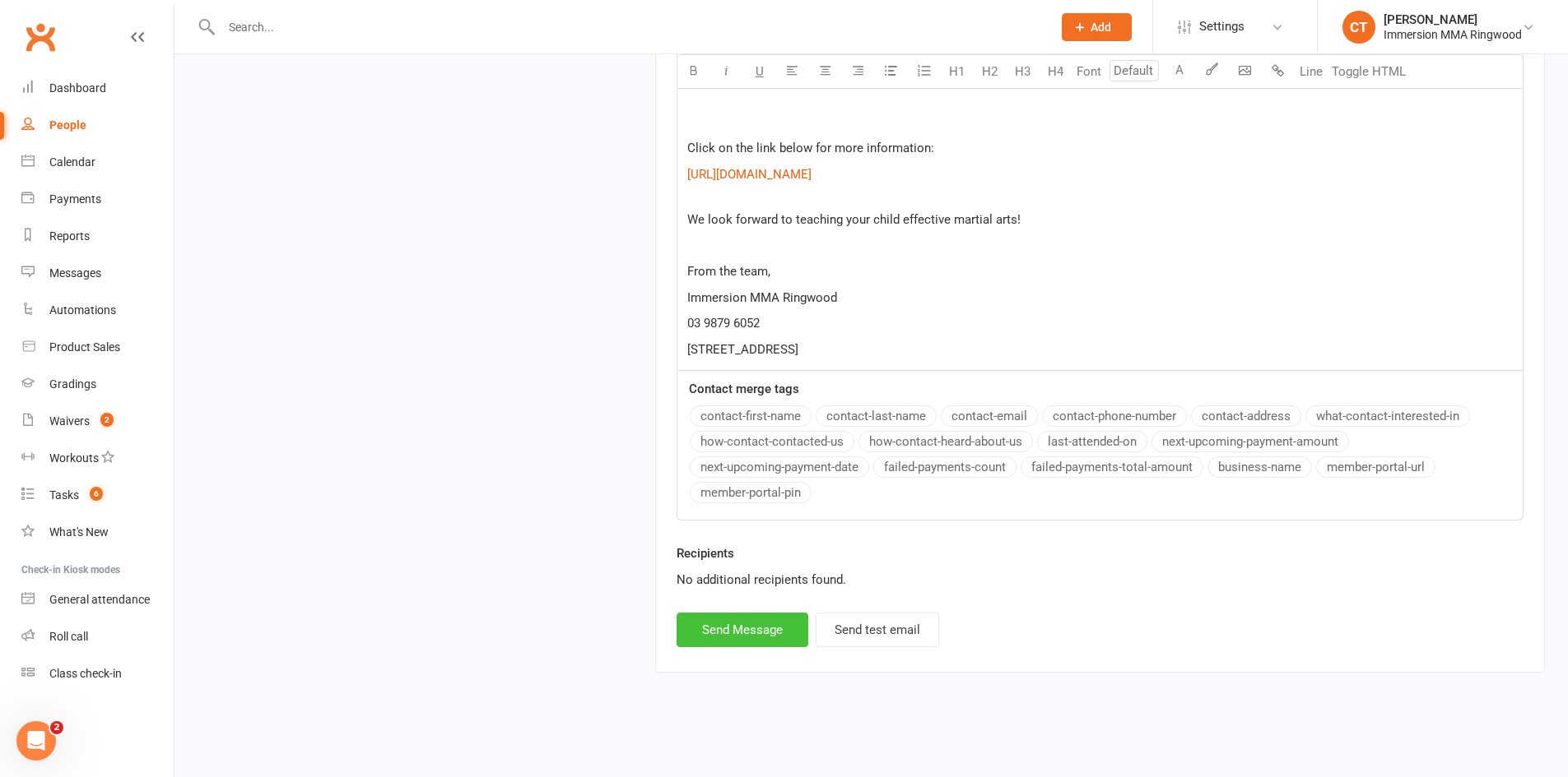
click at [767, 631] on button "Send Message" at bounding box center [742, 630] width 131 height 34
select select
select select "0"
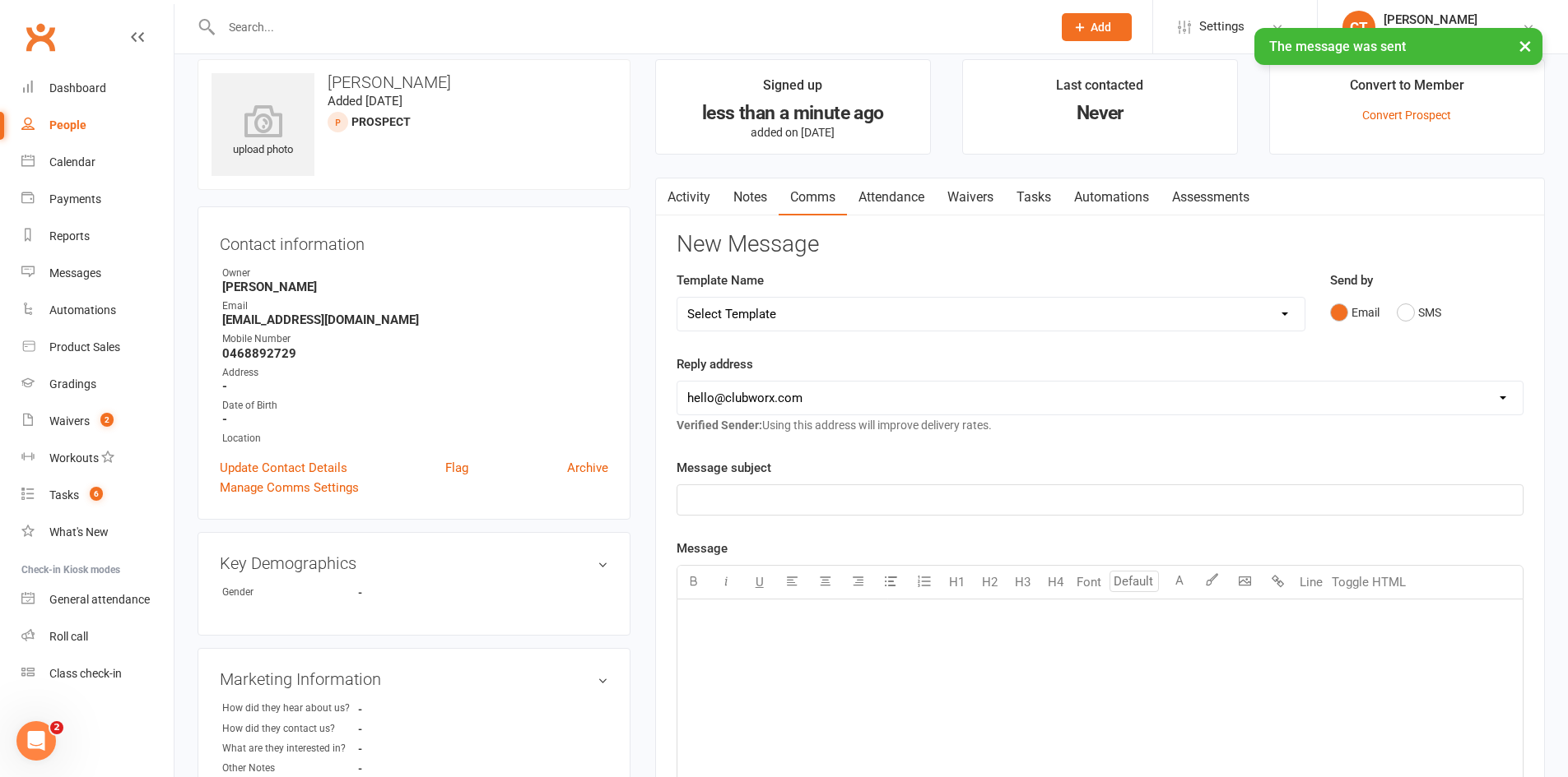
scroll to position [0, 0]
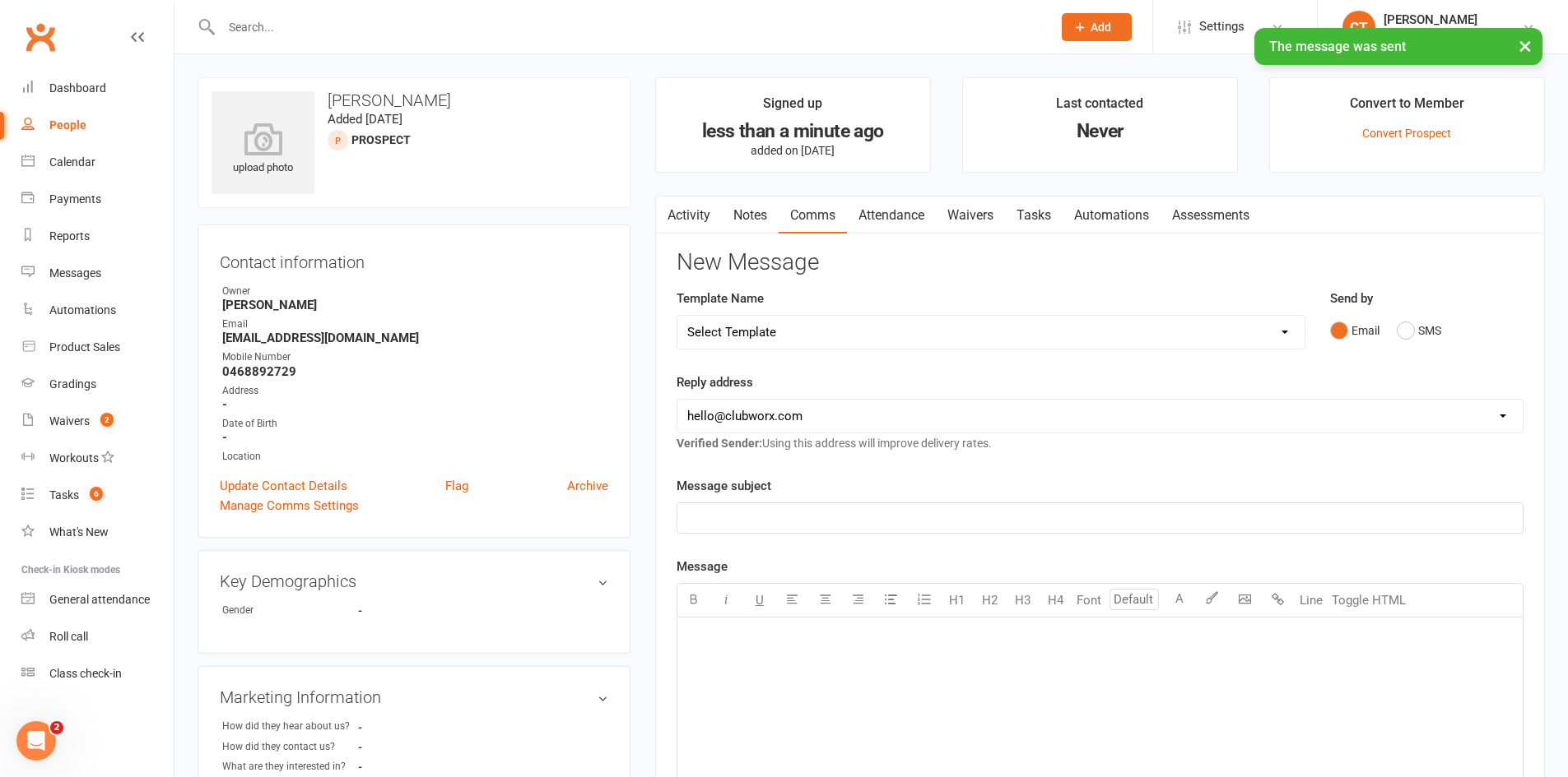
click at [909, 222] on link "Attendance" at bounding box center [891, 215] width 89 height 38
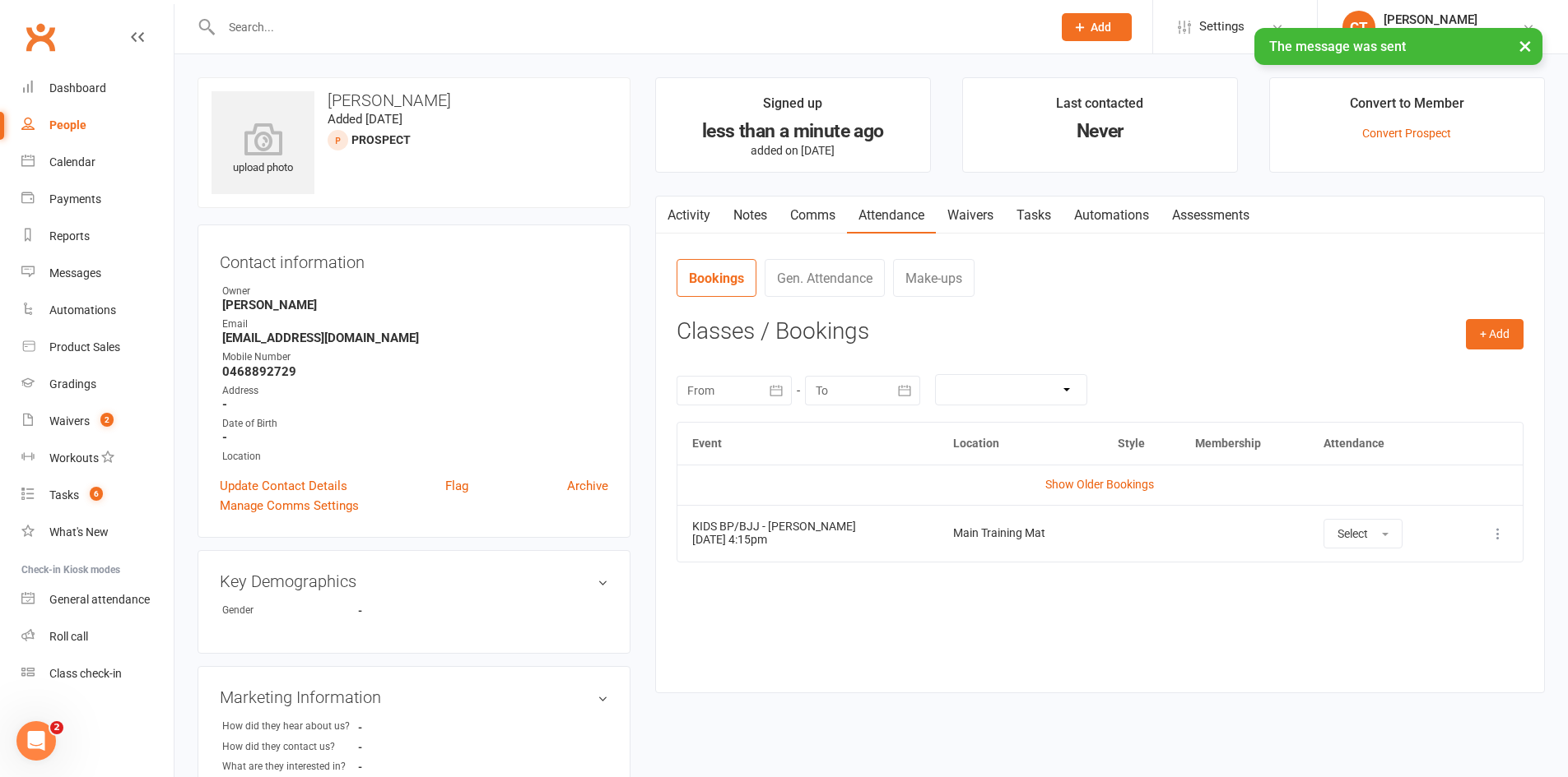
click at [755, 212] on link "Notes" at bounding box center [749, 215] width 57 height 38
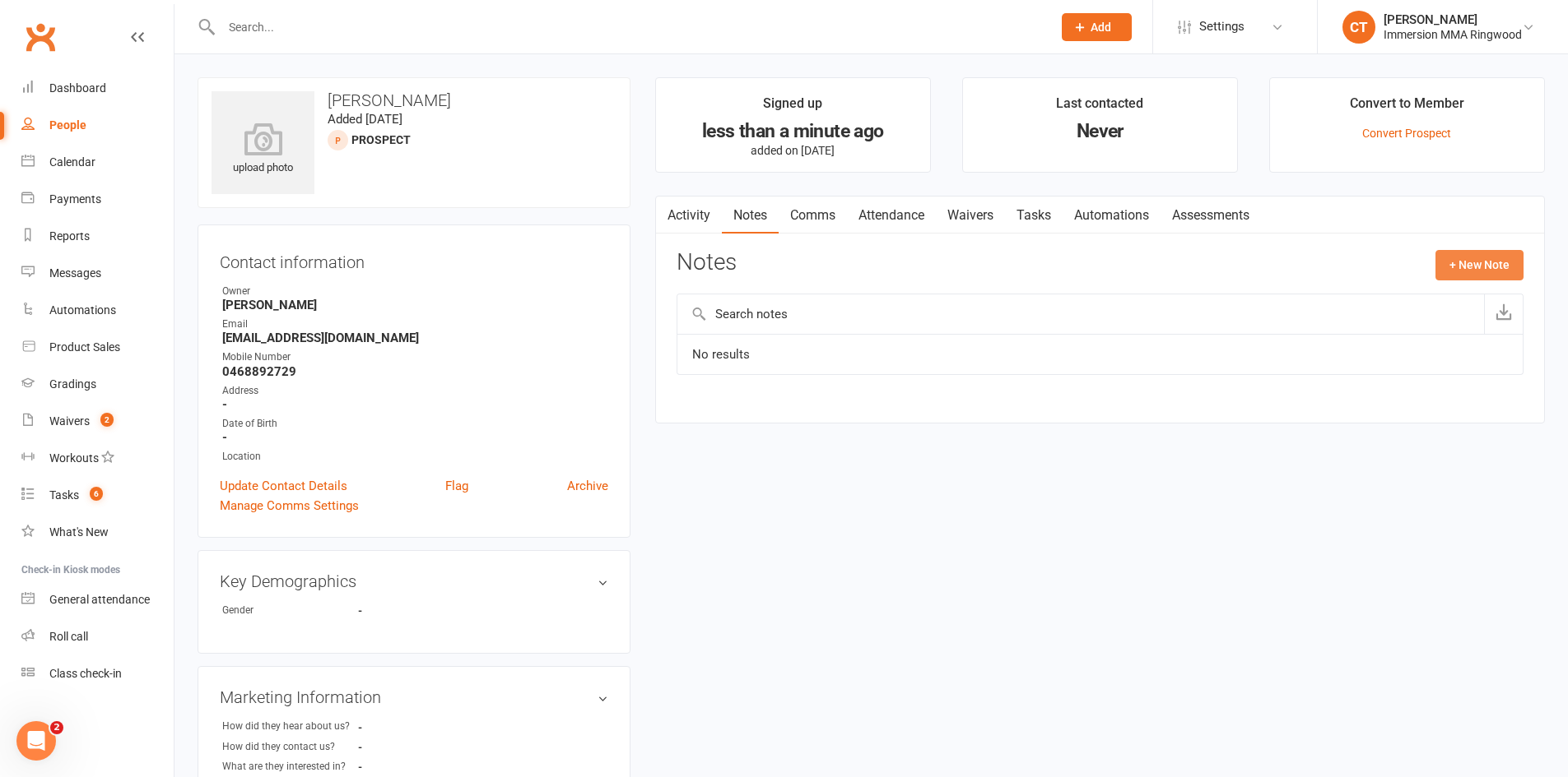
click at [1466, 261] on button "+ New Note" at bounding box center [1479, 265] width 88 height 30
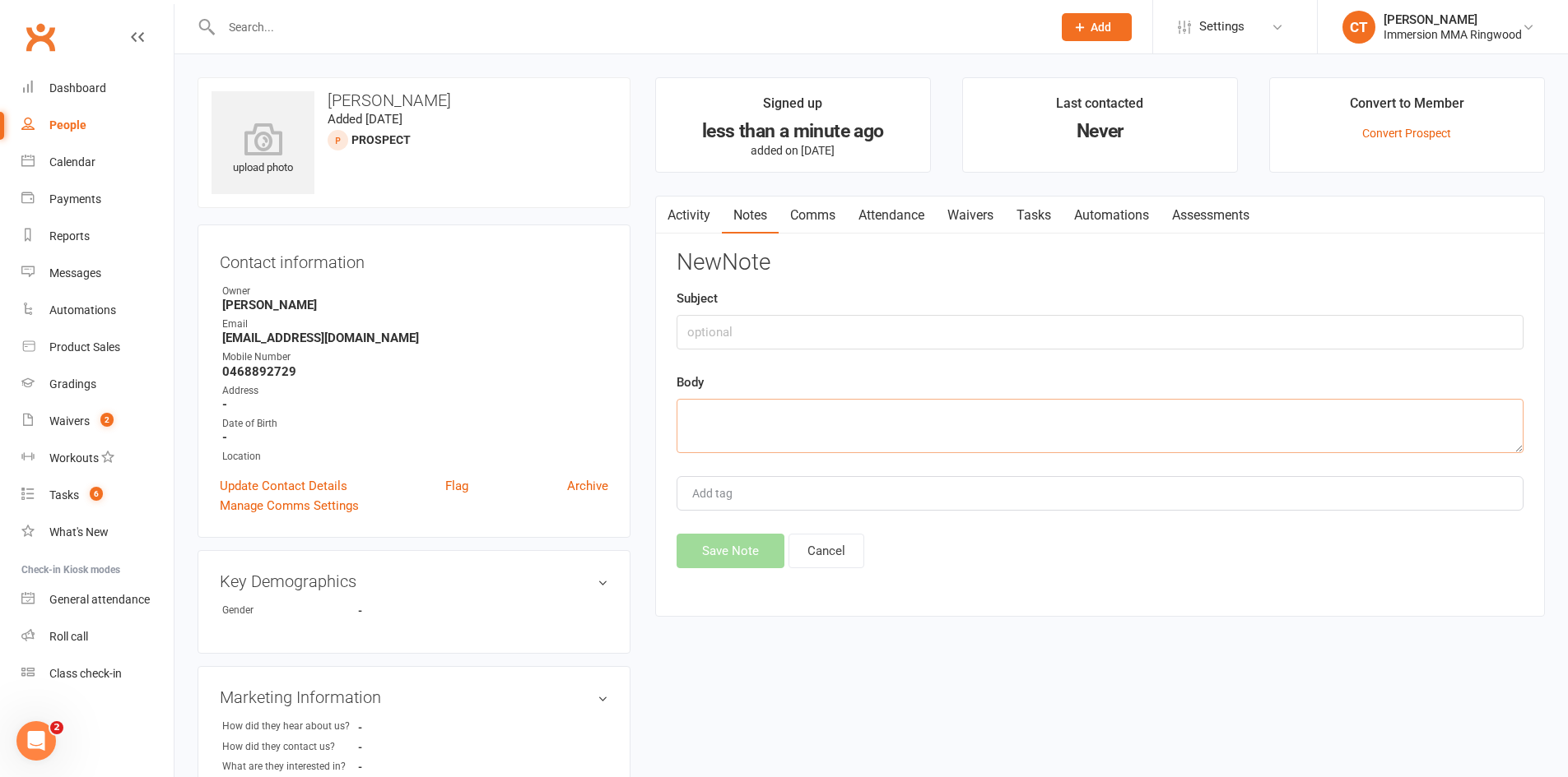
click at [1264, 413] on textarea at bounding box center [1100, 426] width 847 height 54
paste textarea "Im seeking it for my boyd aged 10,9,and 4yrs old."
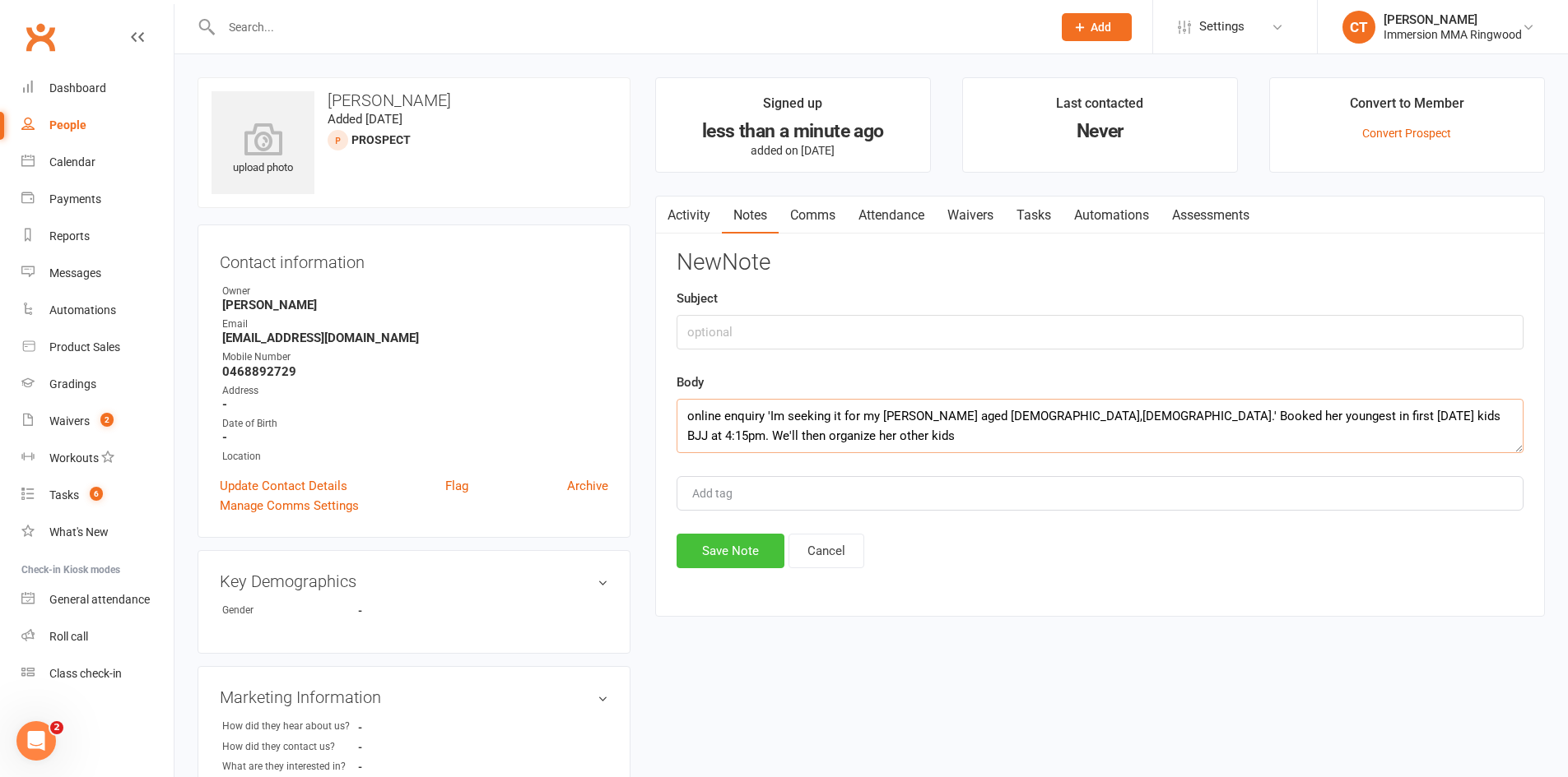
type textarea "online enquiry 'Im seeking it for my boyd aged 10,9,and 4yrs old.' Booked her y…"
click at [702, 549] on button "Save Note" at bounding box center [730, 551] width 108 height 34
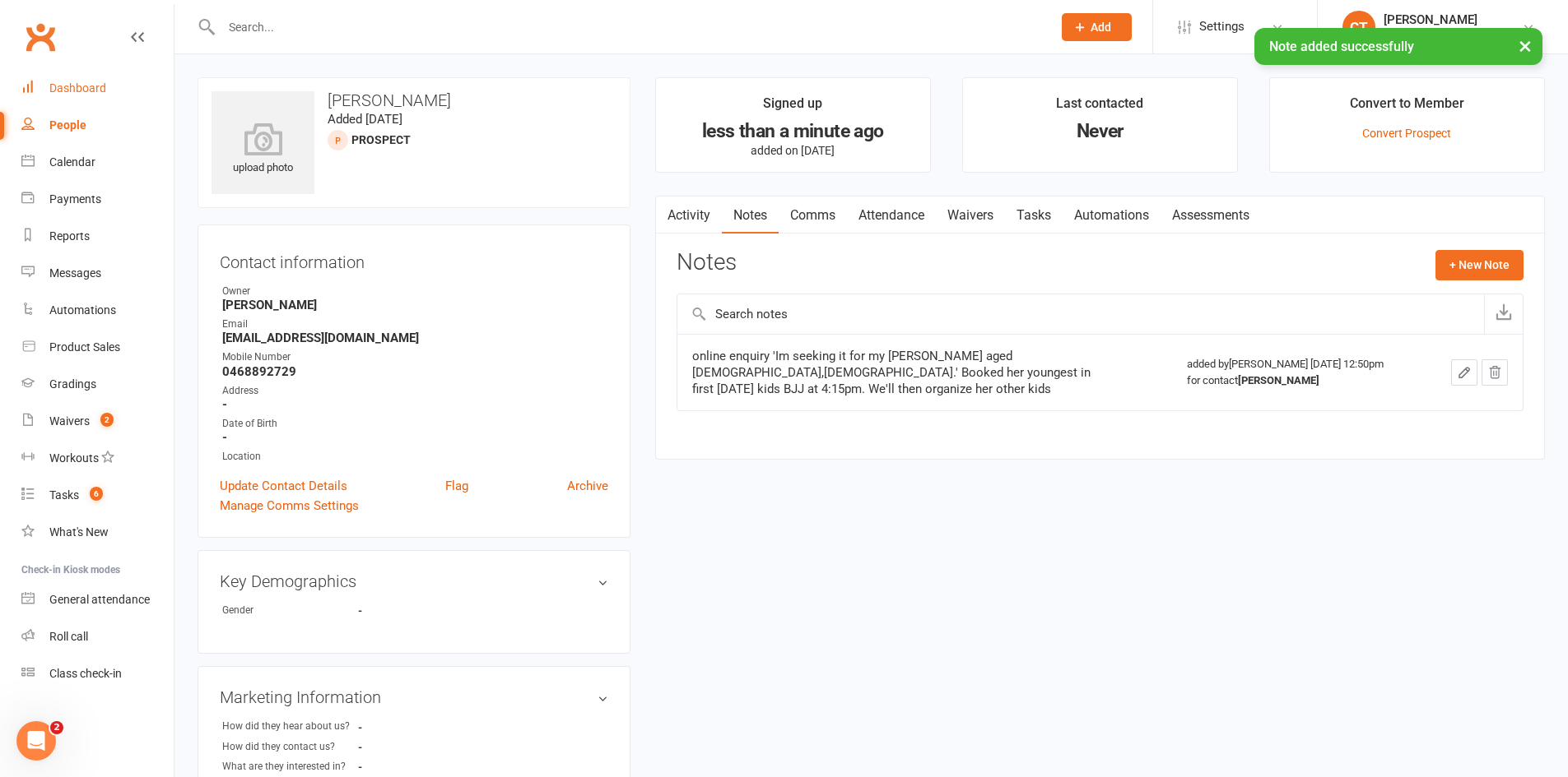
click at [109, 91] on link "Dashboard" at bounding box center [97, 88] width 152 height 37
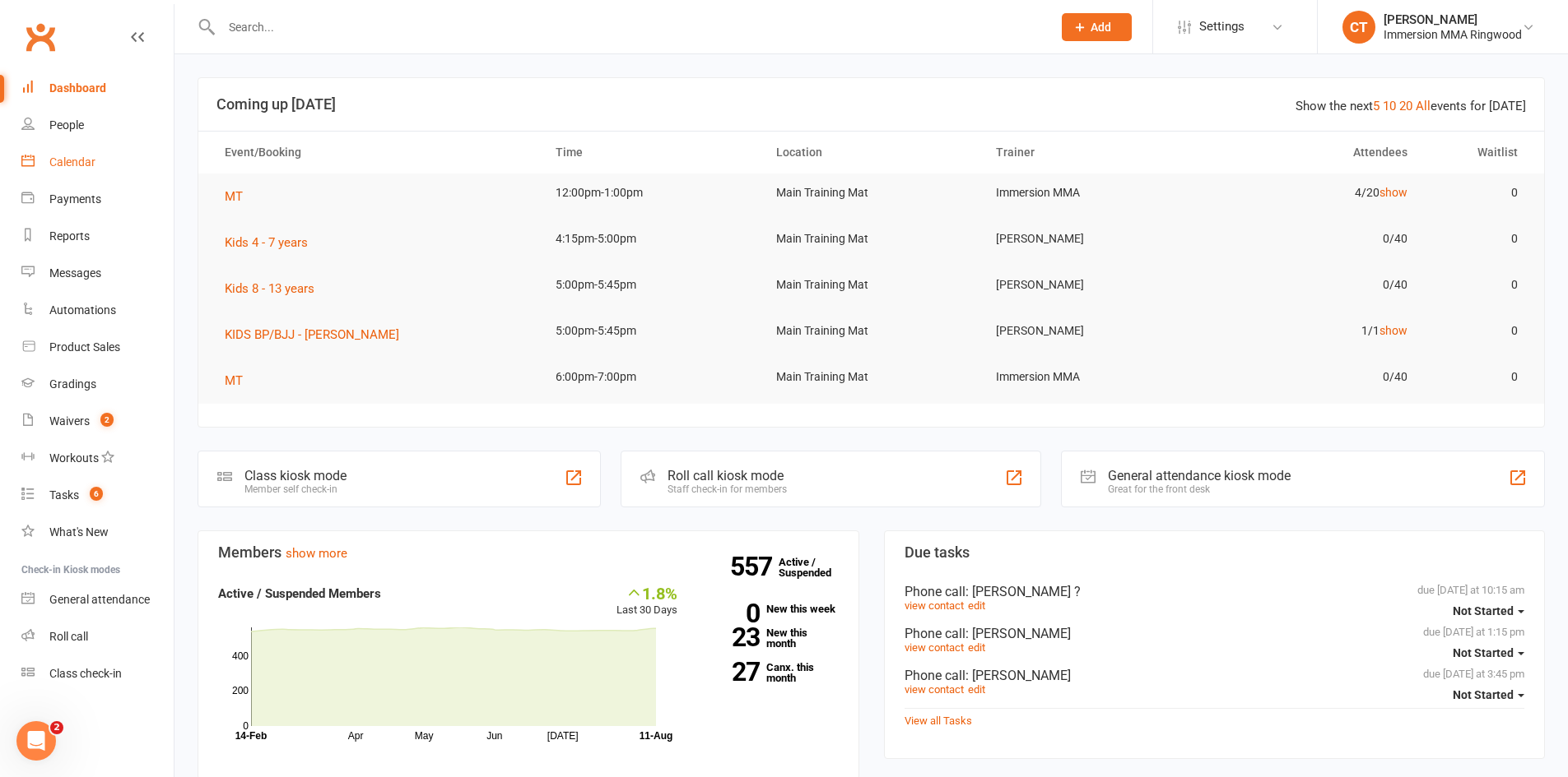
click at [80, 166] on div "Calendar" at bounding box center [72, 162] width 46 height 14
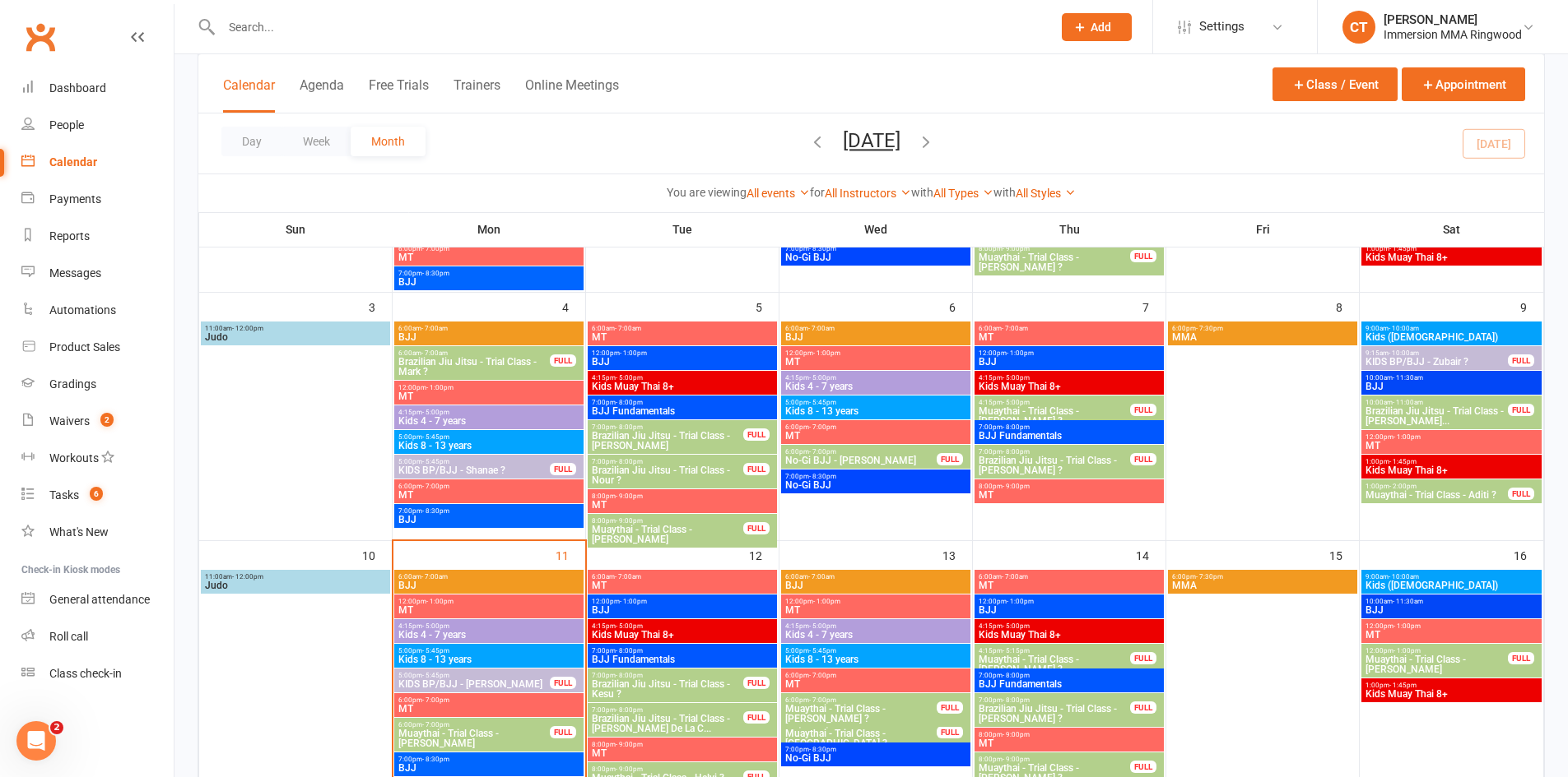
scroll to position [274, 0]
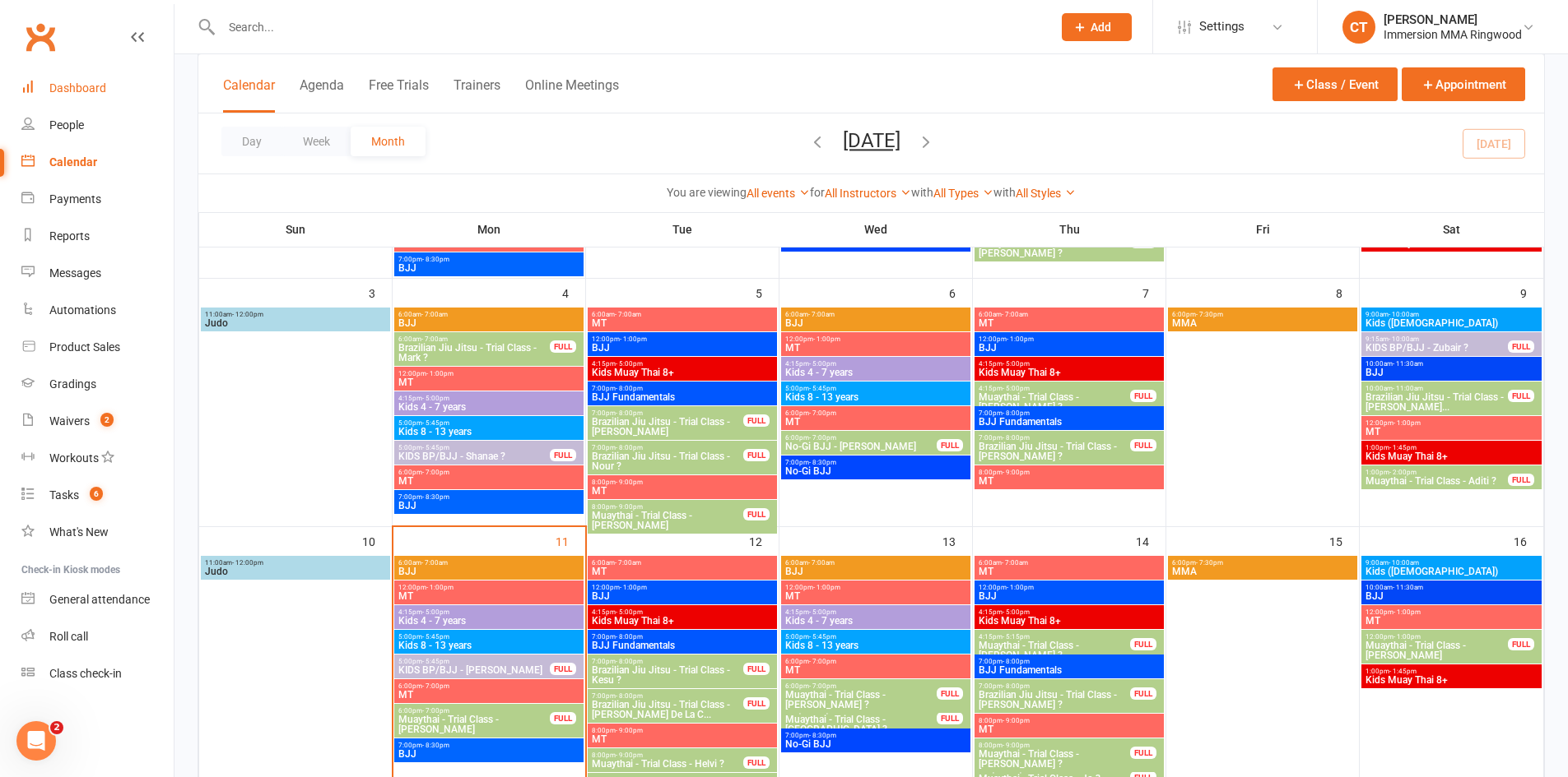
click at [56, 95] on link "Dashboard" at bounding box center [97, 88] width 152 height 37
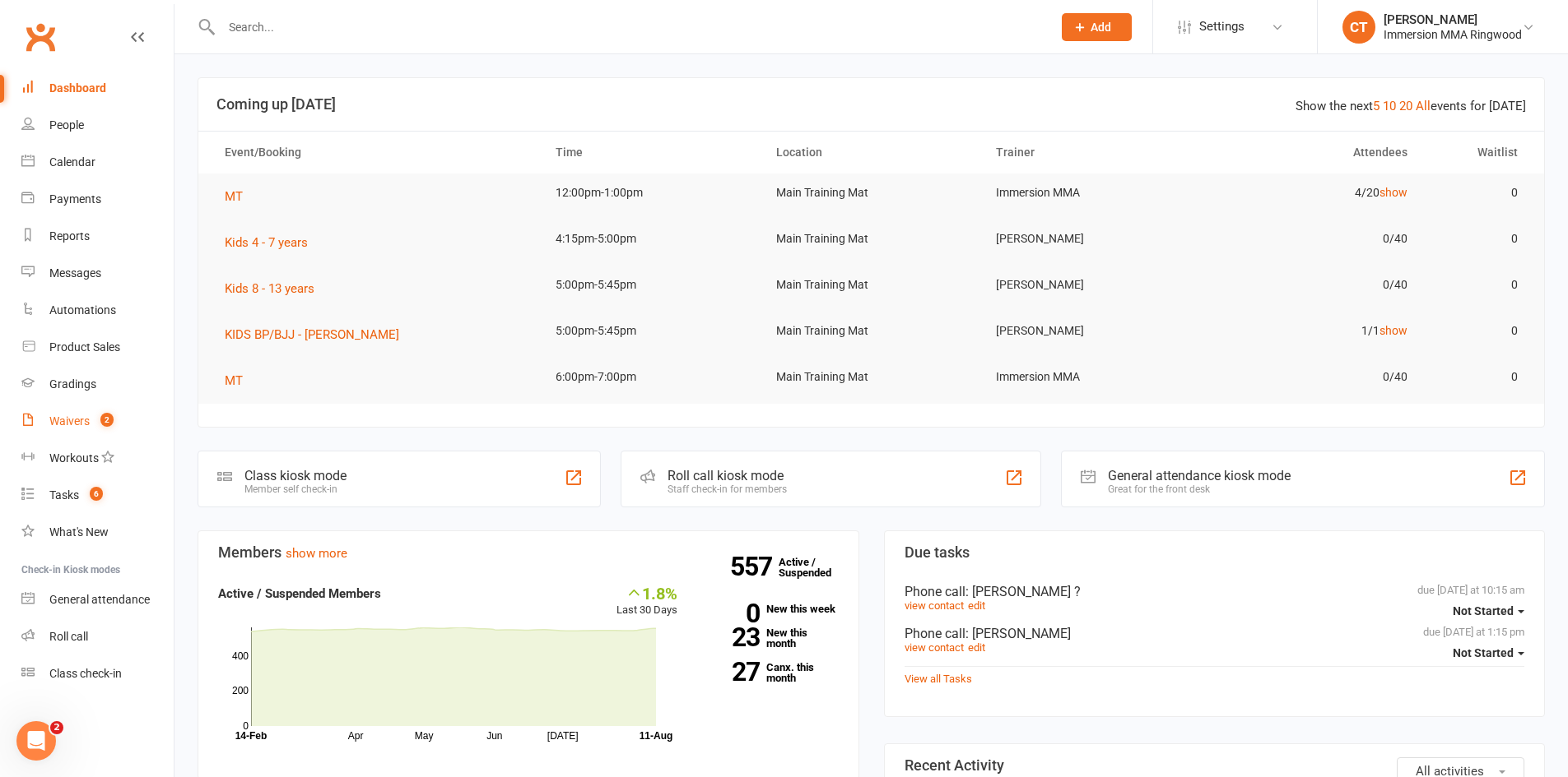
click at [97, 419] on count-badge "2" at bounding box center [103, 421] width 22 height 14
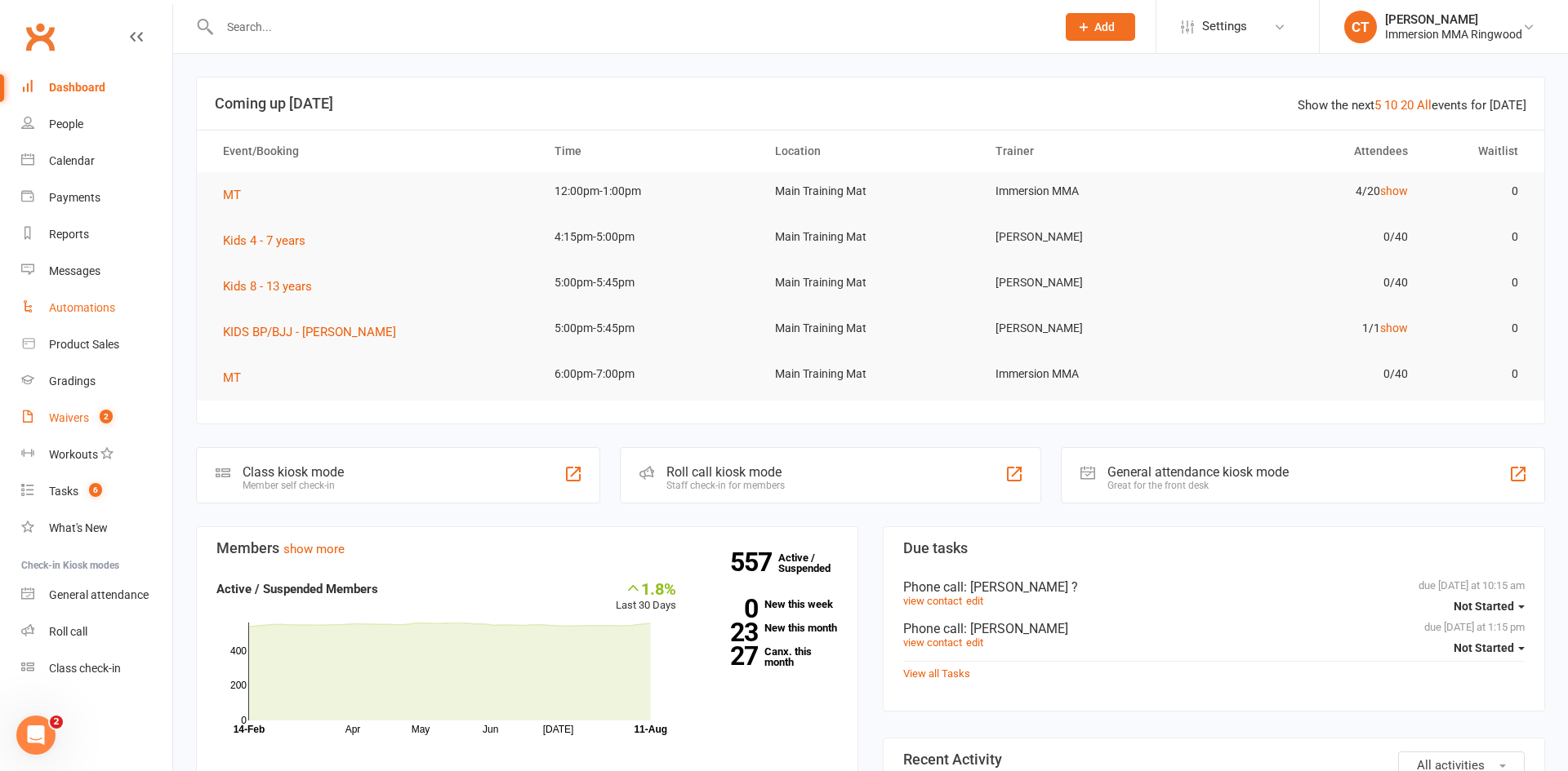
select select "25"
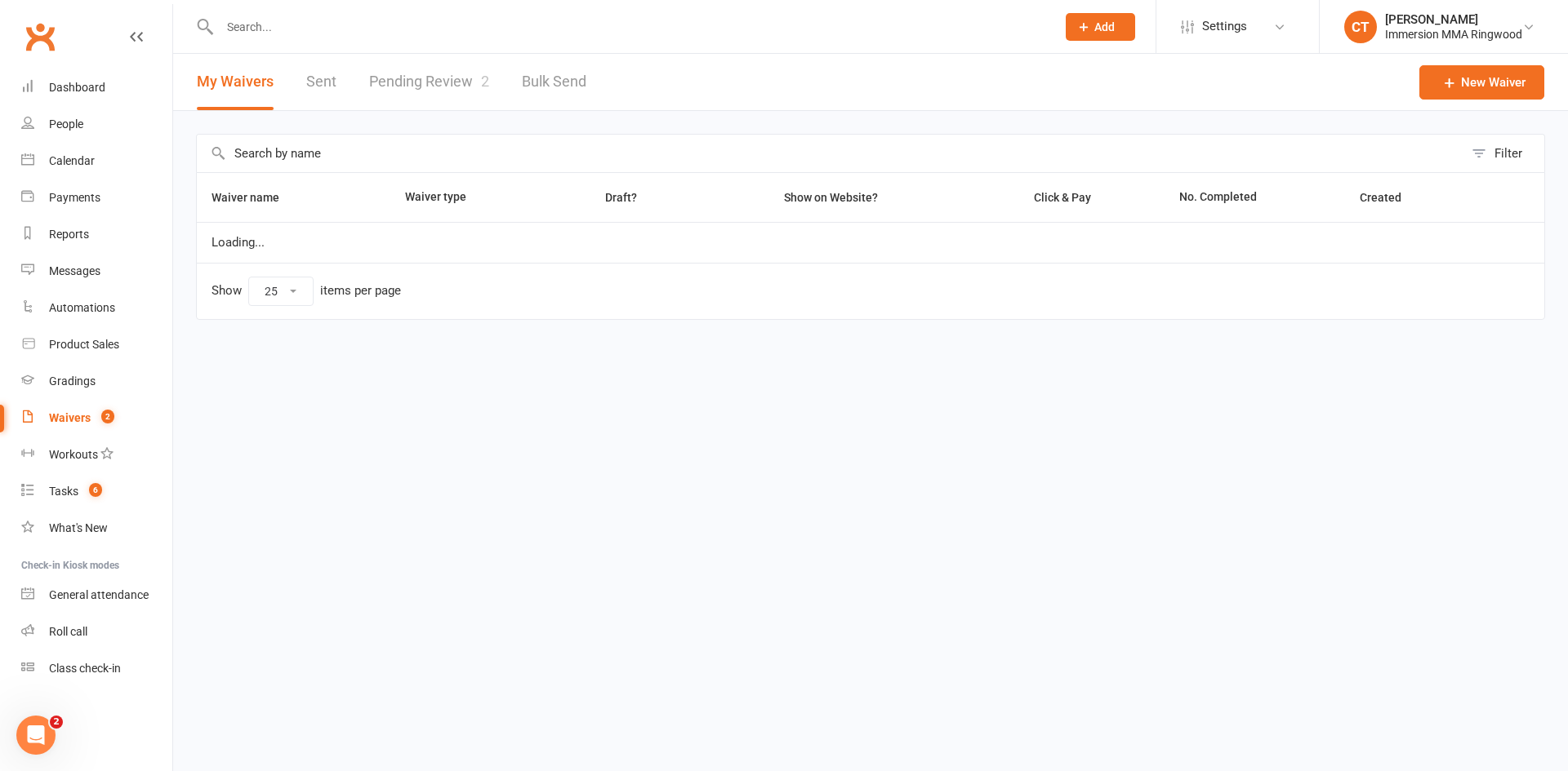
click at [423, 62] on link "Pending Review 2" at bounding box center [429, 81] width 120 height 56
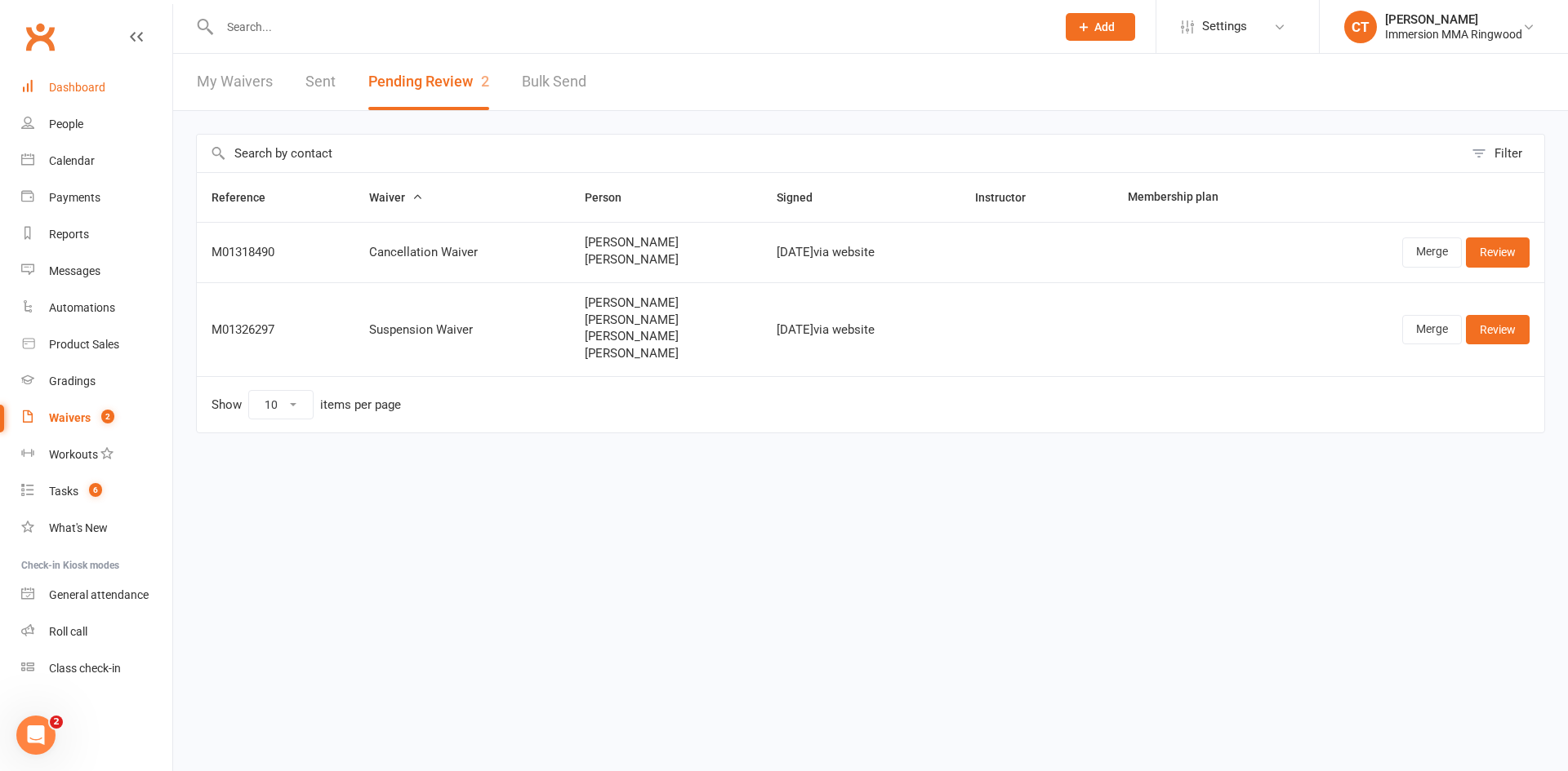
click at [69, 90] on div "Dashboard" at bounding box center [77, 87] width 56 height 13
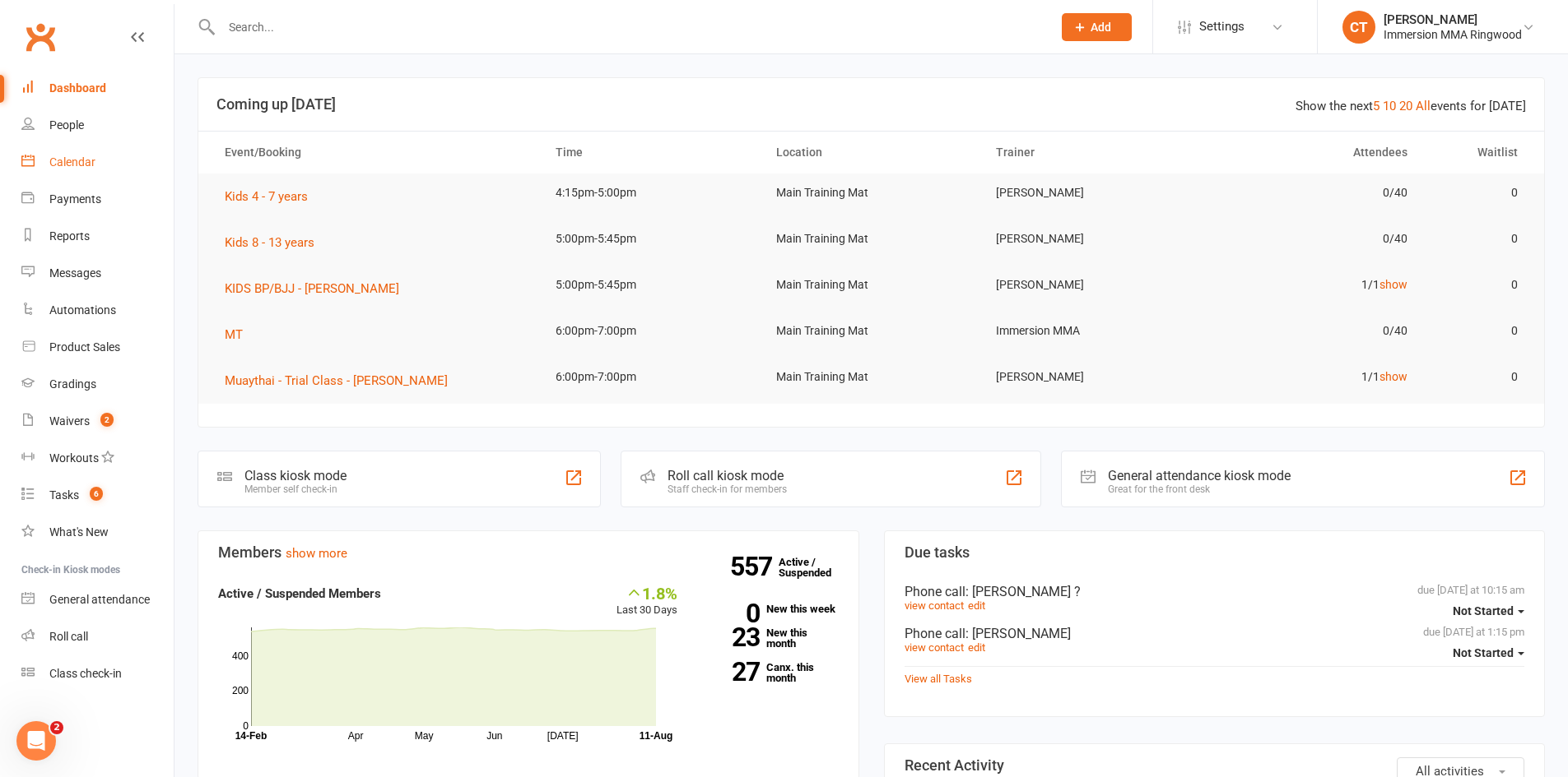
click at [111, 166] on link "Calendar" at bounding box center [97, 162] width 152 height 37
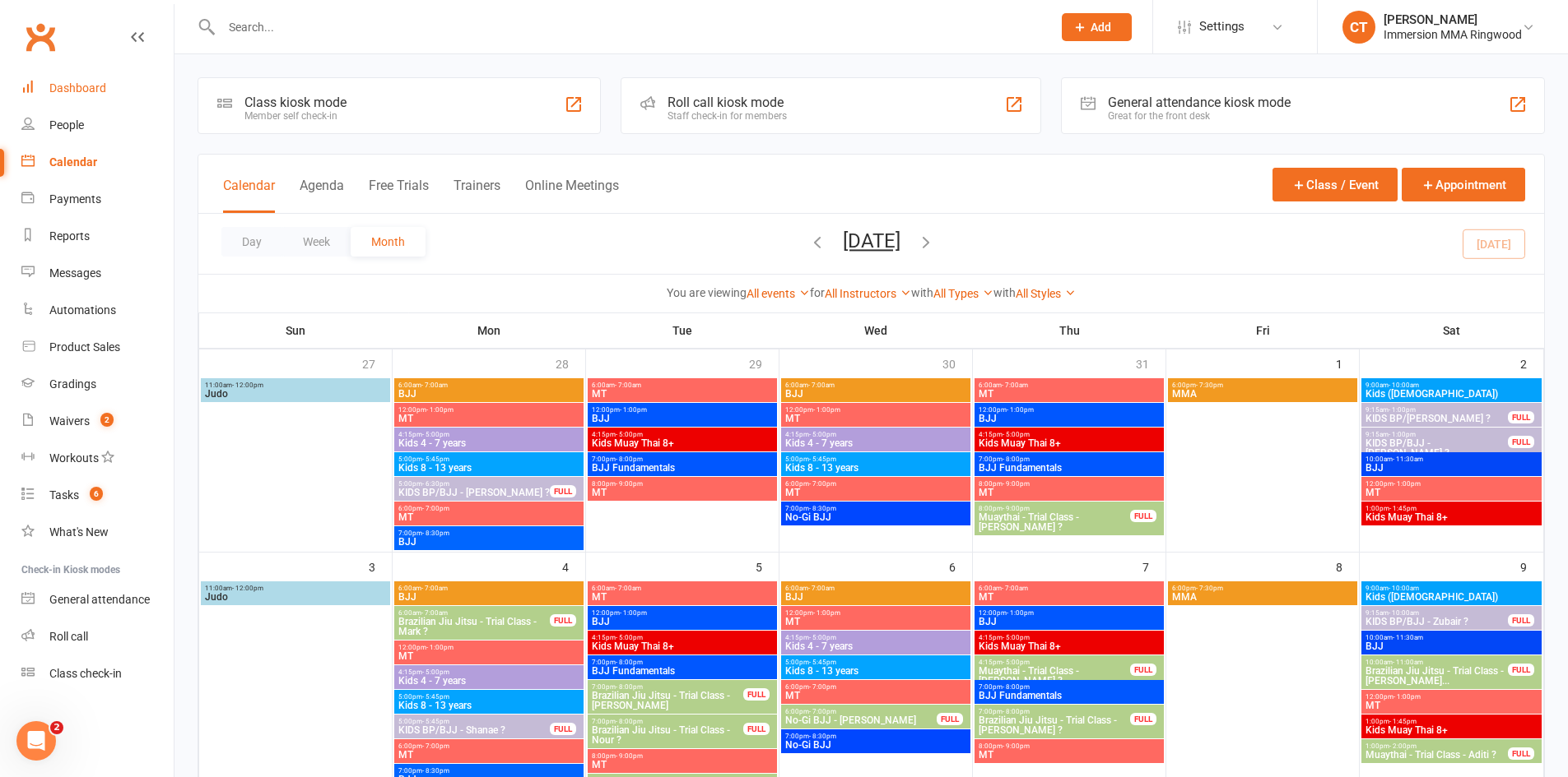
click at [65, 77] on link "Dashboard" at bounding box center [97, 88] width 152 height 37
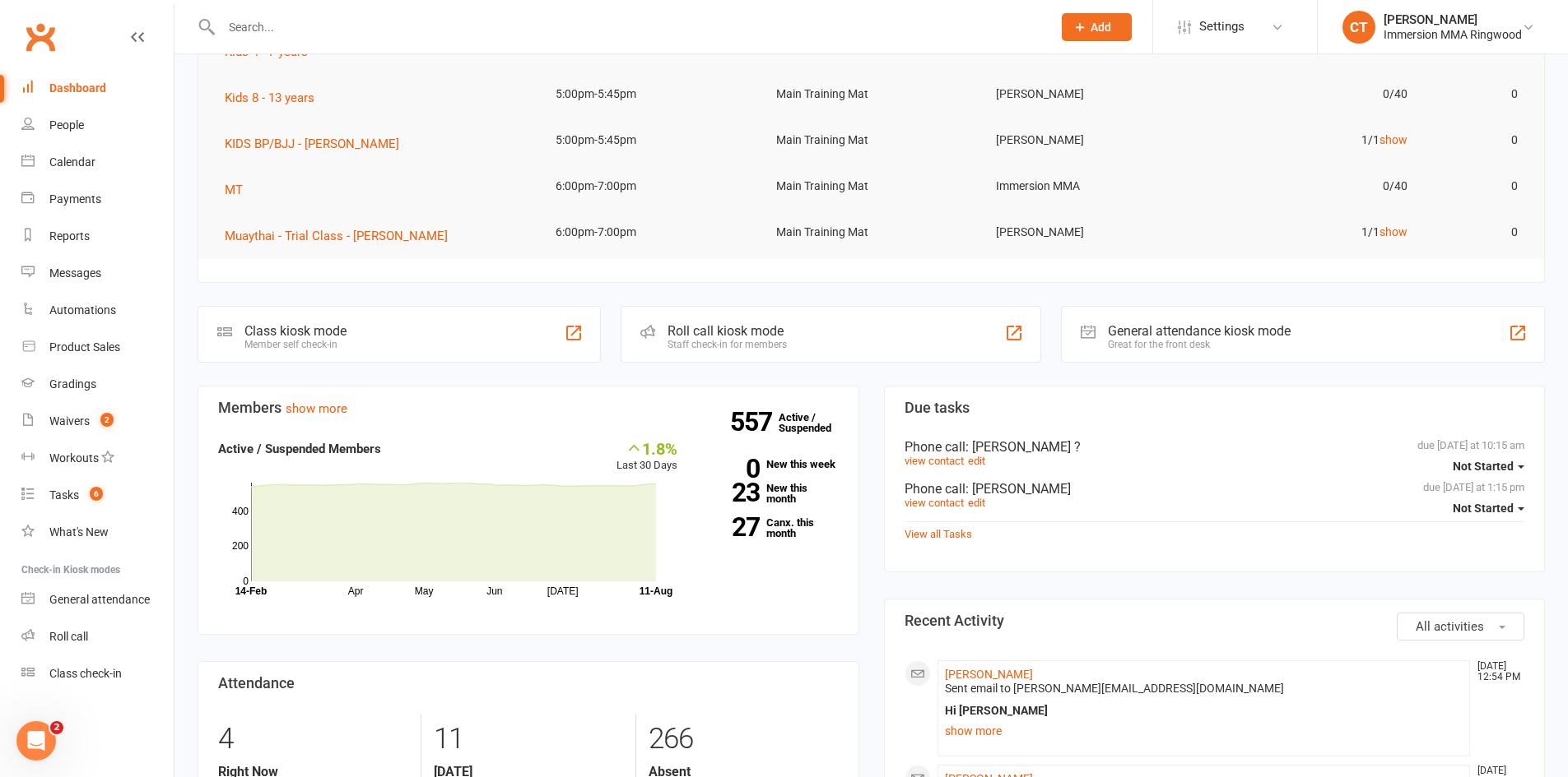
scroll to position [274, 0]
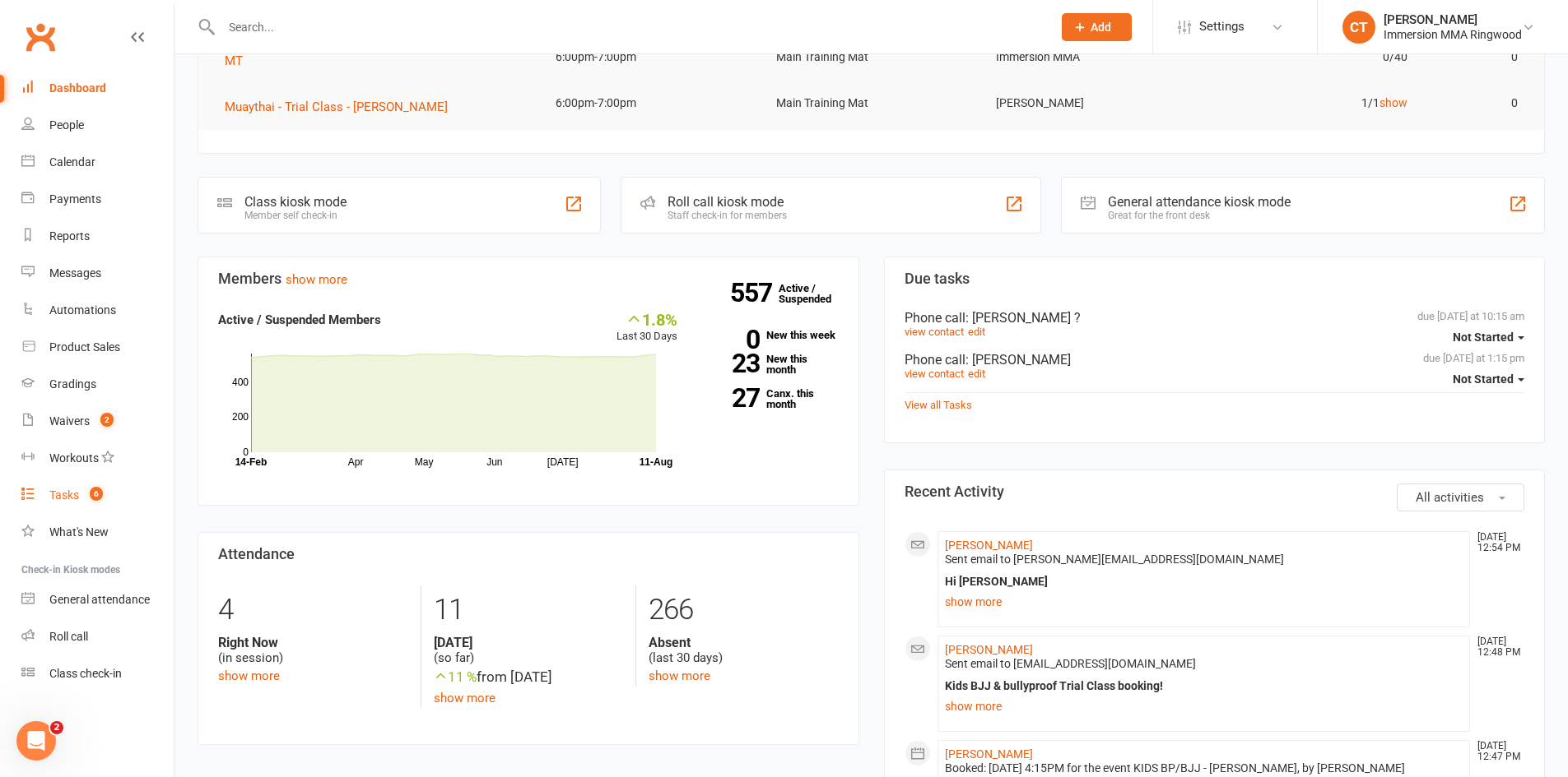
click at [88, 490] on count-badge "6" at bounding box center [92, 495] width 22 height 14
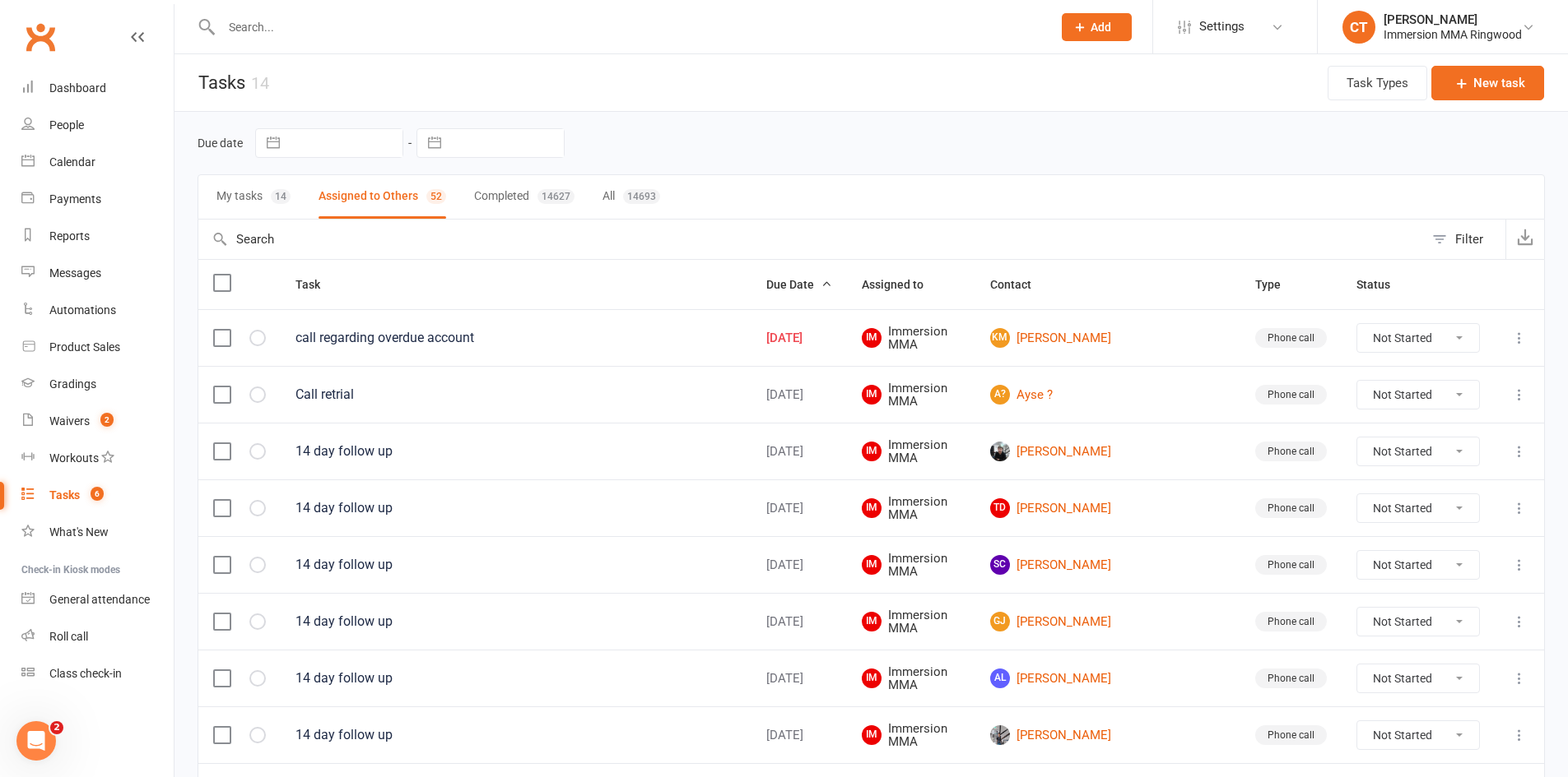
click at [243, 190] on button "My tasks 14" at bounding box center [253, 197] width 74 height 43
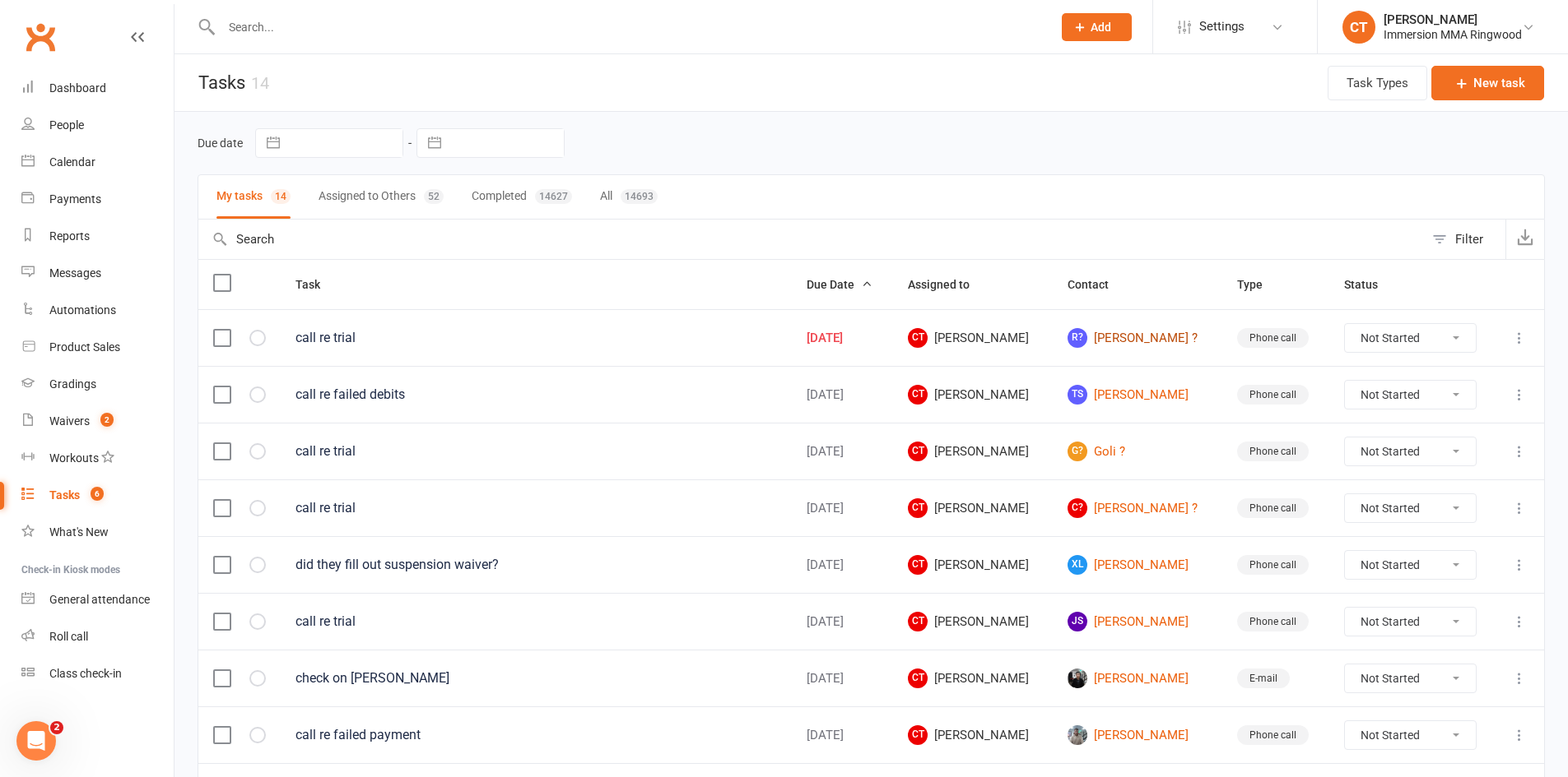
click at [1134, 336] on link "R? Roxanne ?" at bounding box center [1137, 339] width 140 height 20
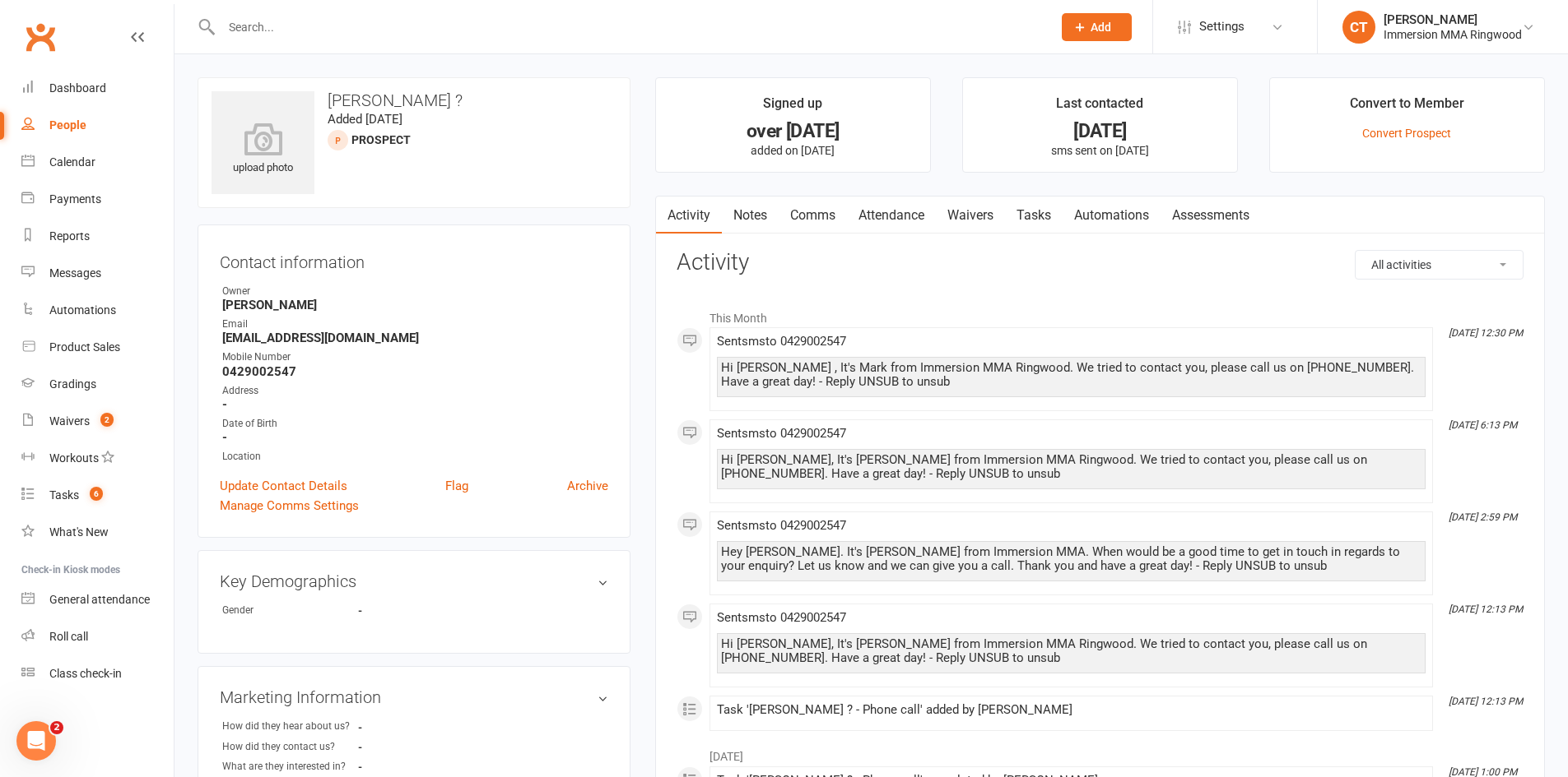
click at [1044, 214] on link "Tasks" at bounding box center [1034, 215] width 58 height 38
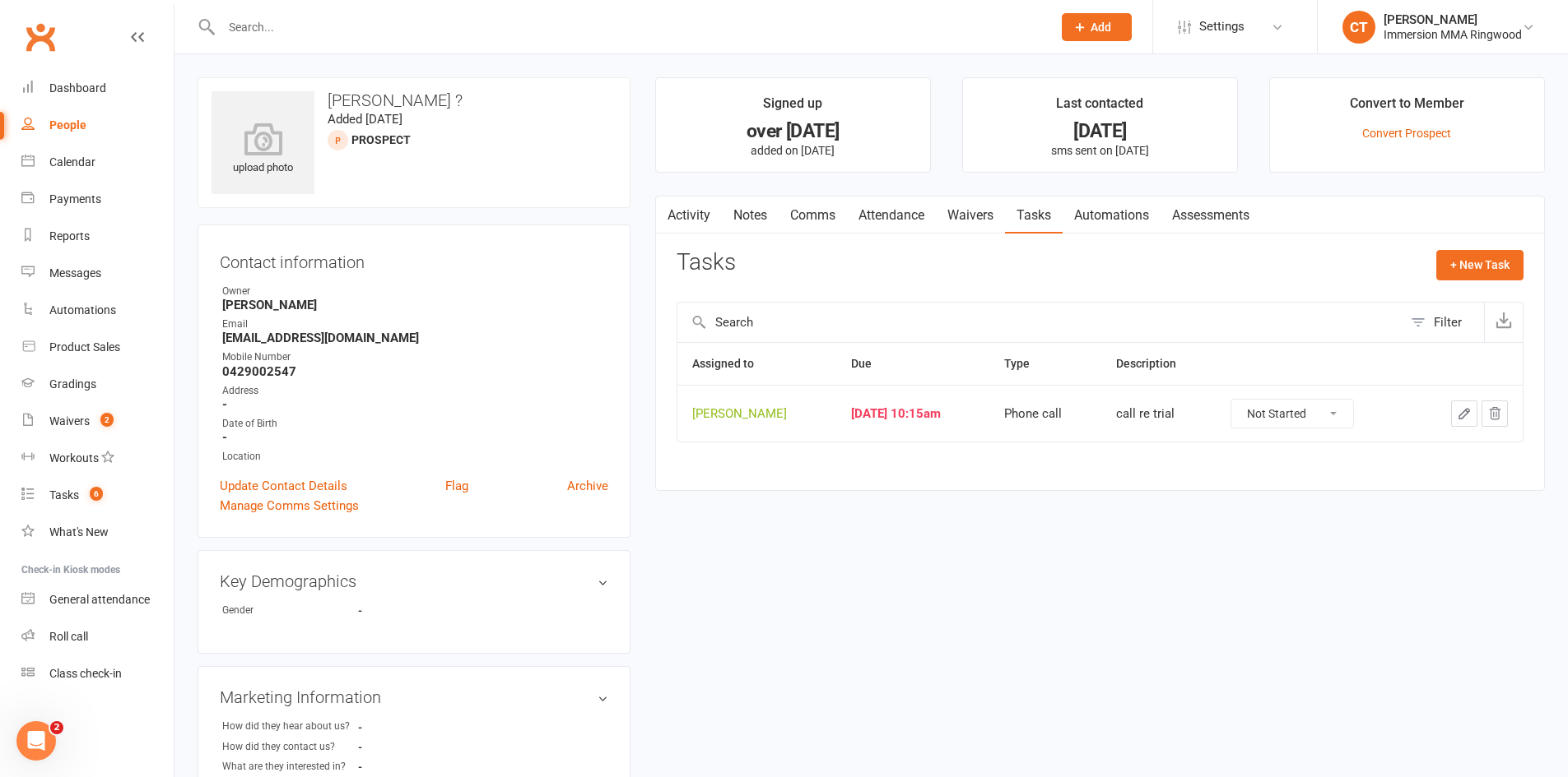
click at [1459, 413] on icon "button" at bounding box center [1464, 413] width 14 height 14
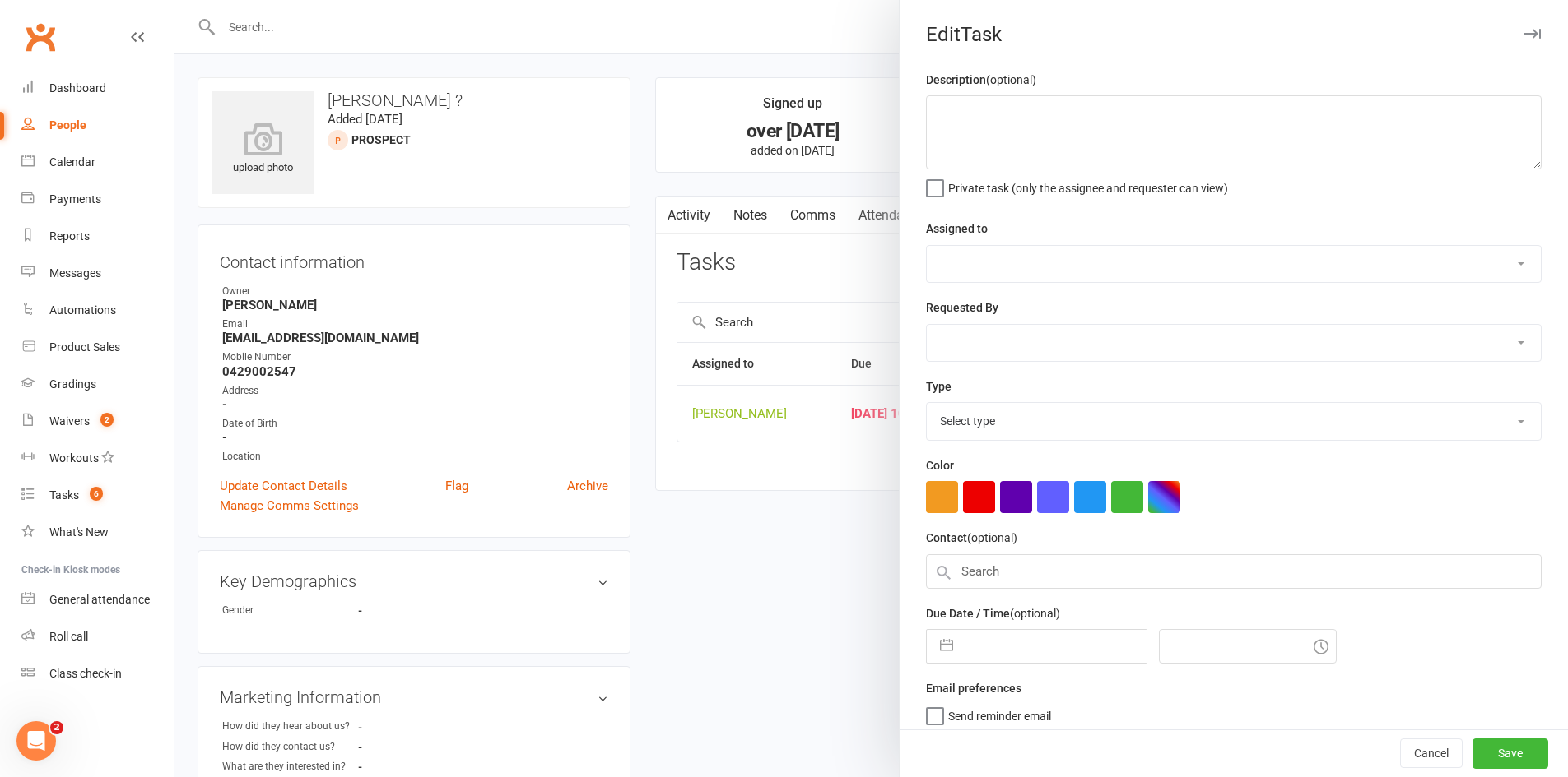
type textarea "call re trial"
select select "11984"
type input "11 Aug 2025"
type input "10:15am"
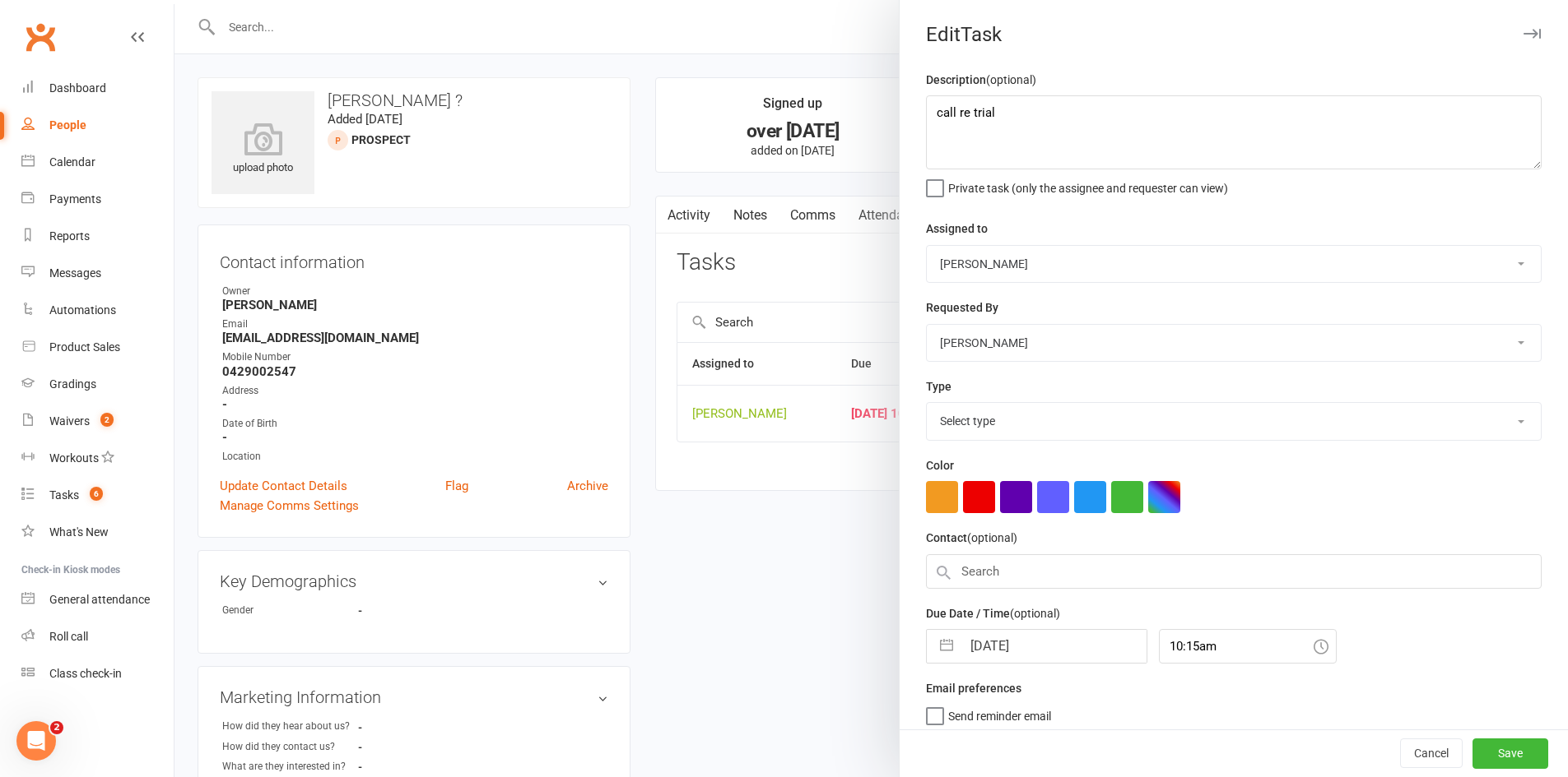
select select "6641"
select select "6"
select select "2025"
select select "7"
select select "2025"
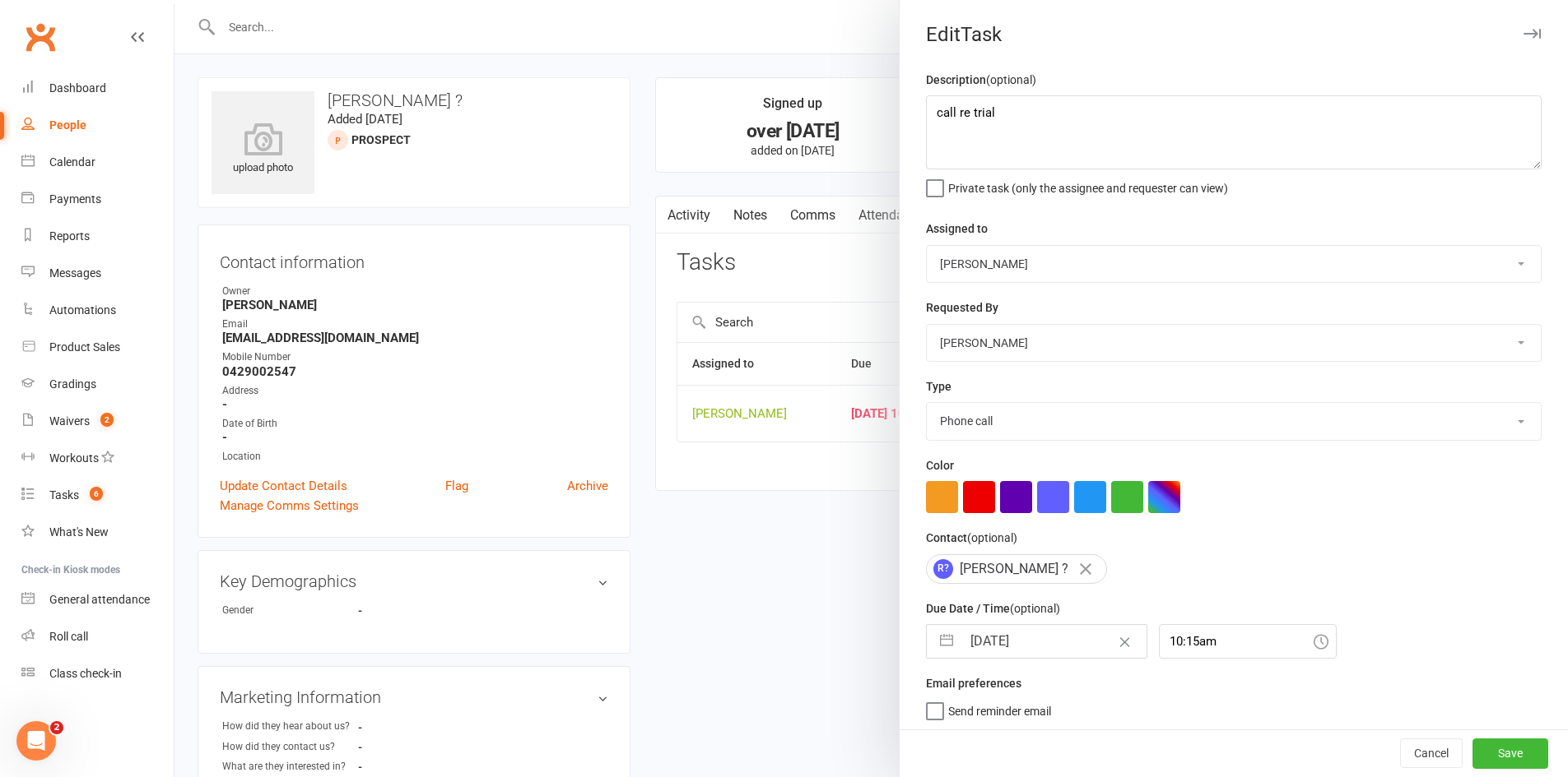
select select "8"
select select "2025"
click at [1008, 653] on input "11 Aug 2025" at bounding box center [1054, 641] width 186 height 33
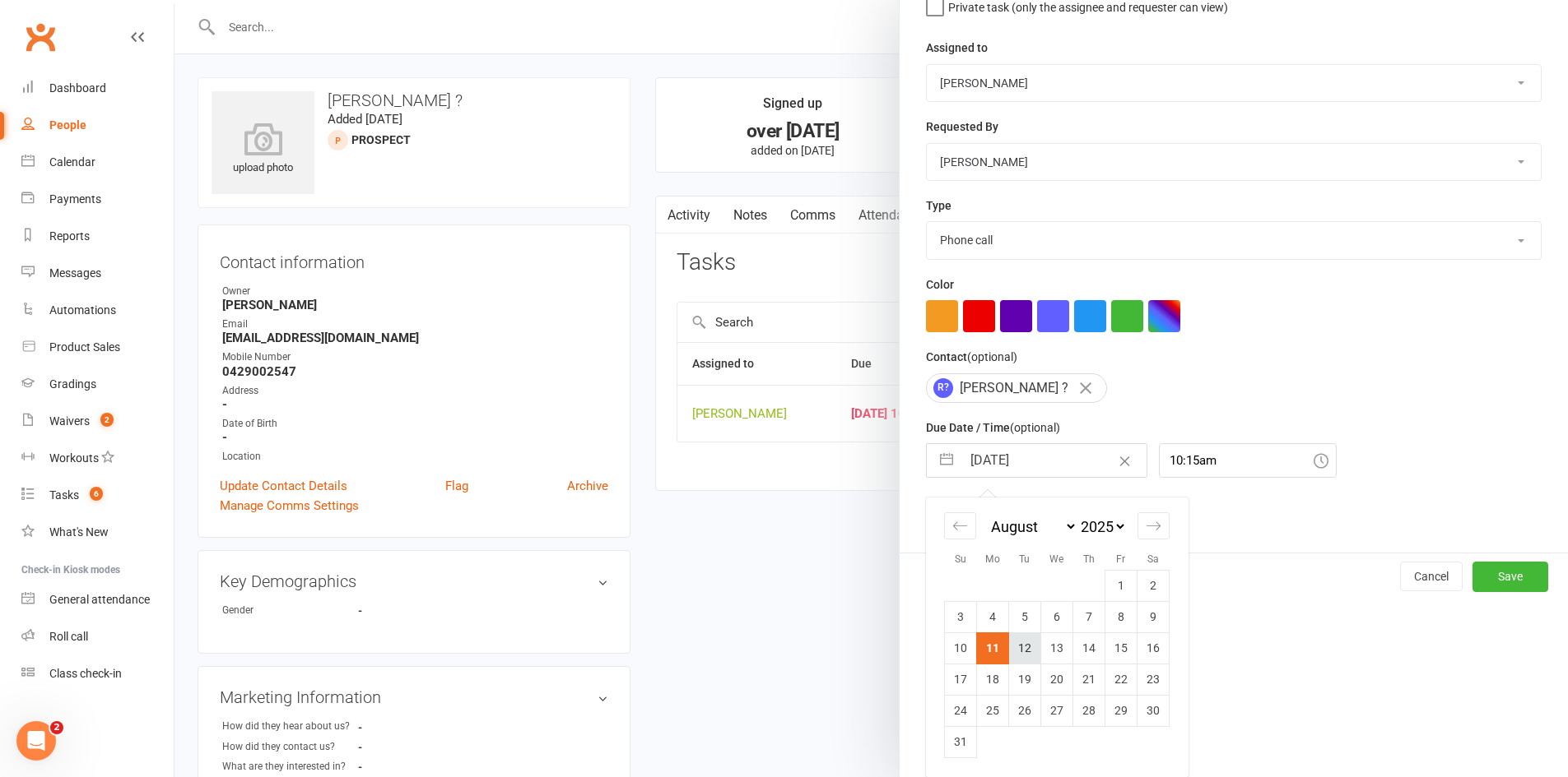
click at [1020, 654] on td "12" at bounding box center [1025, 648] width 32 height 32
type input "12 Aug 2025"
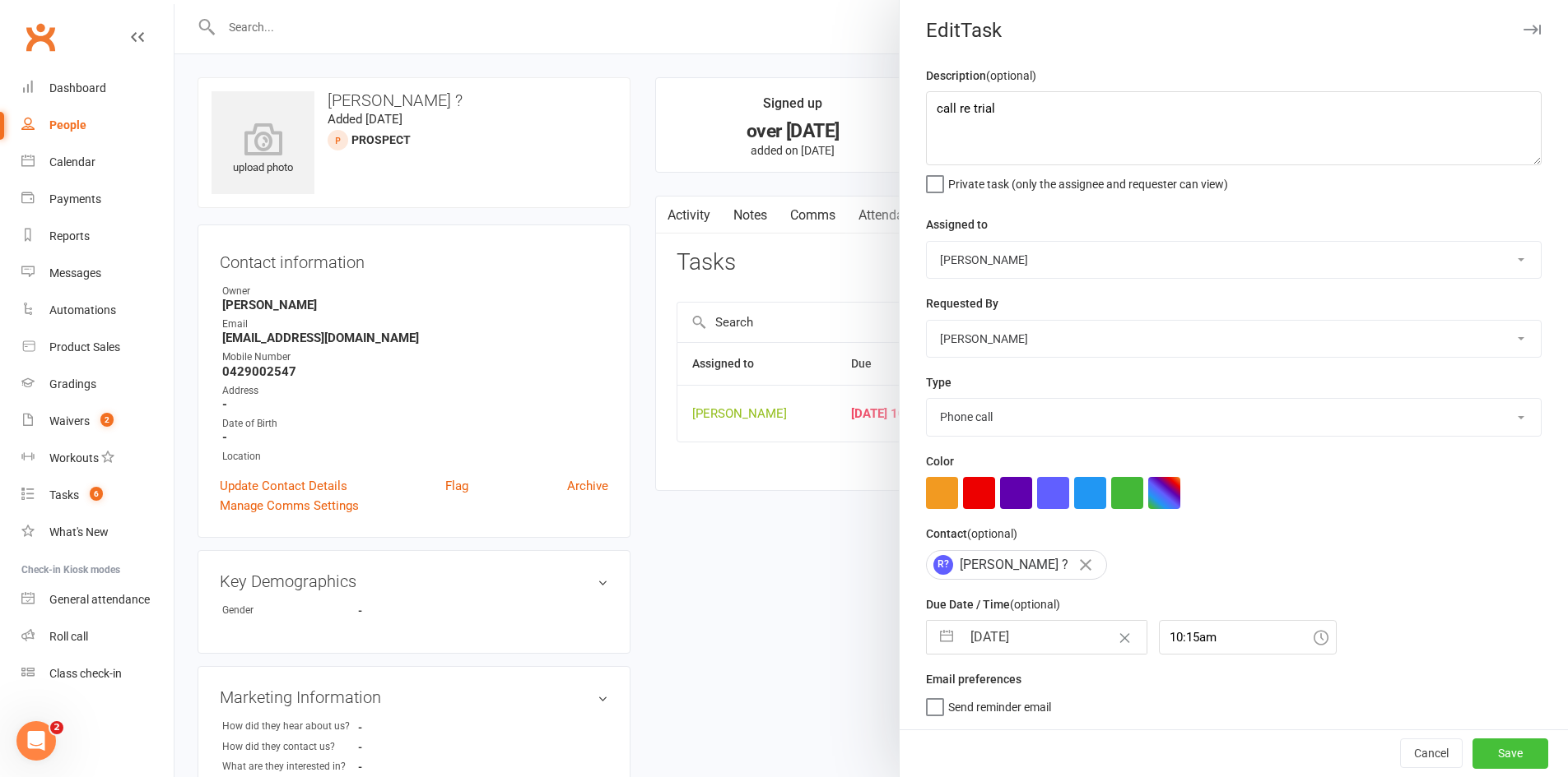
click at [1511, 749] on button "Save" at bounding box center [1510, 753] width 76 height 30
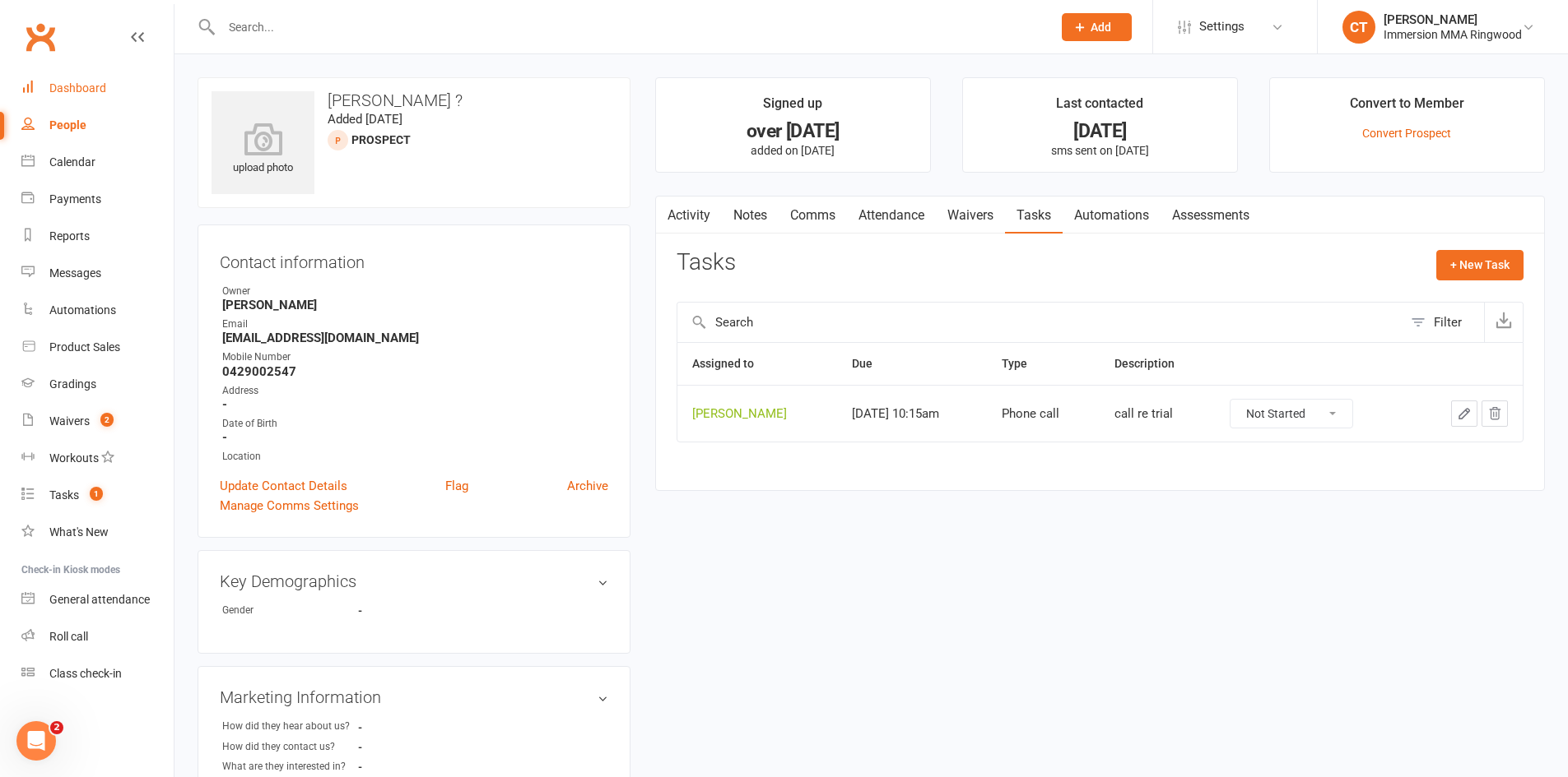
click at [85, 95] on div "Dashboard" at bounding box center [77, 87] width 57 height 14
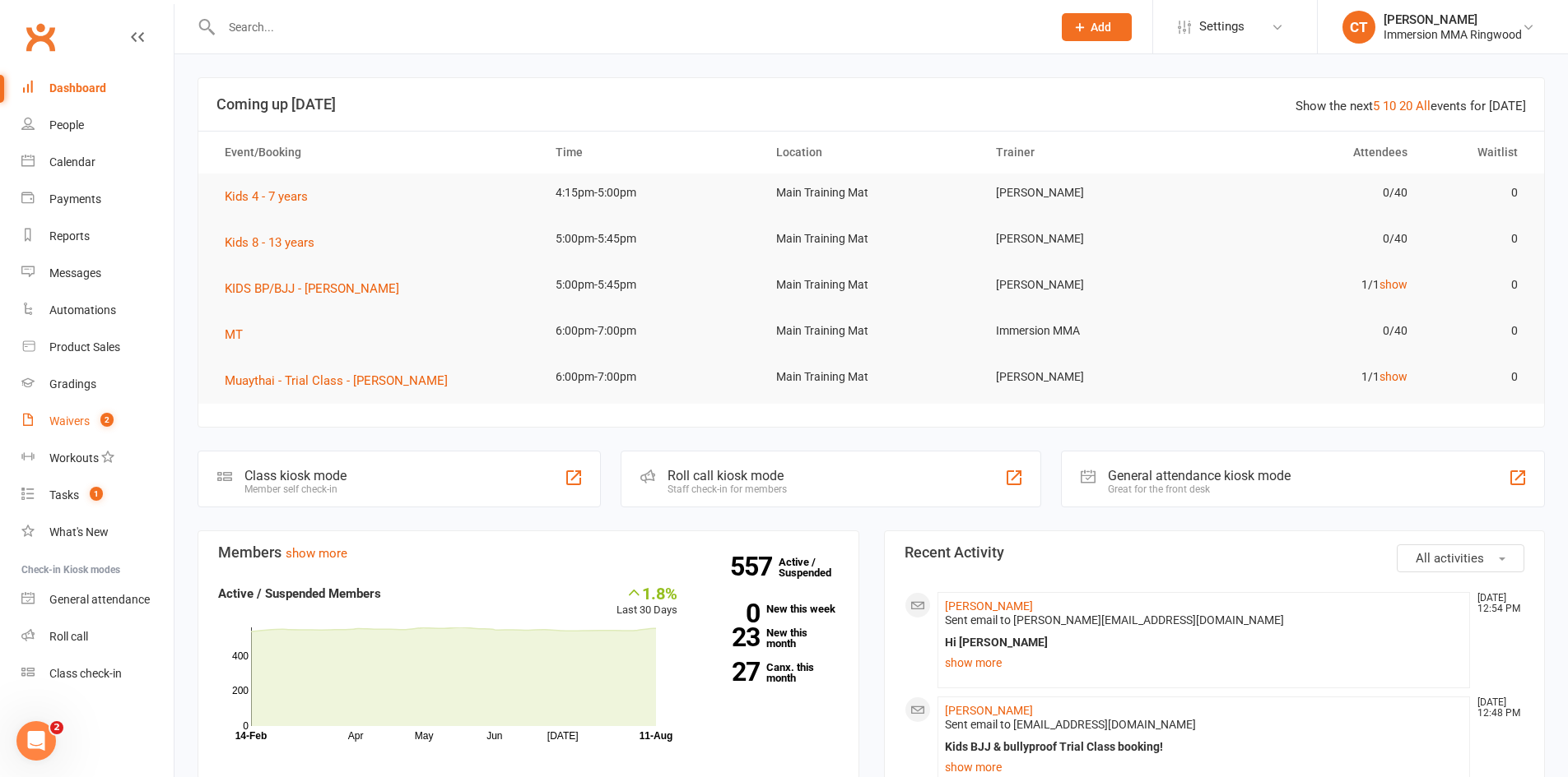
click at [74, 427] on div "Waivers" at bounding box center [69, 421] width 41 height 14
select select "25"
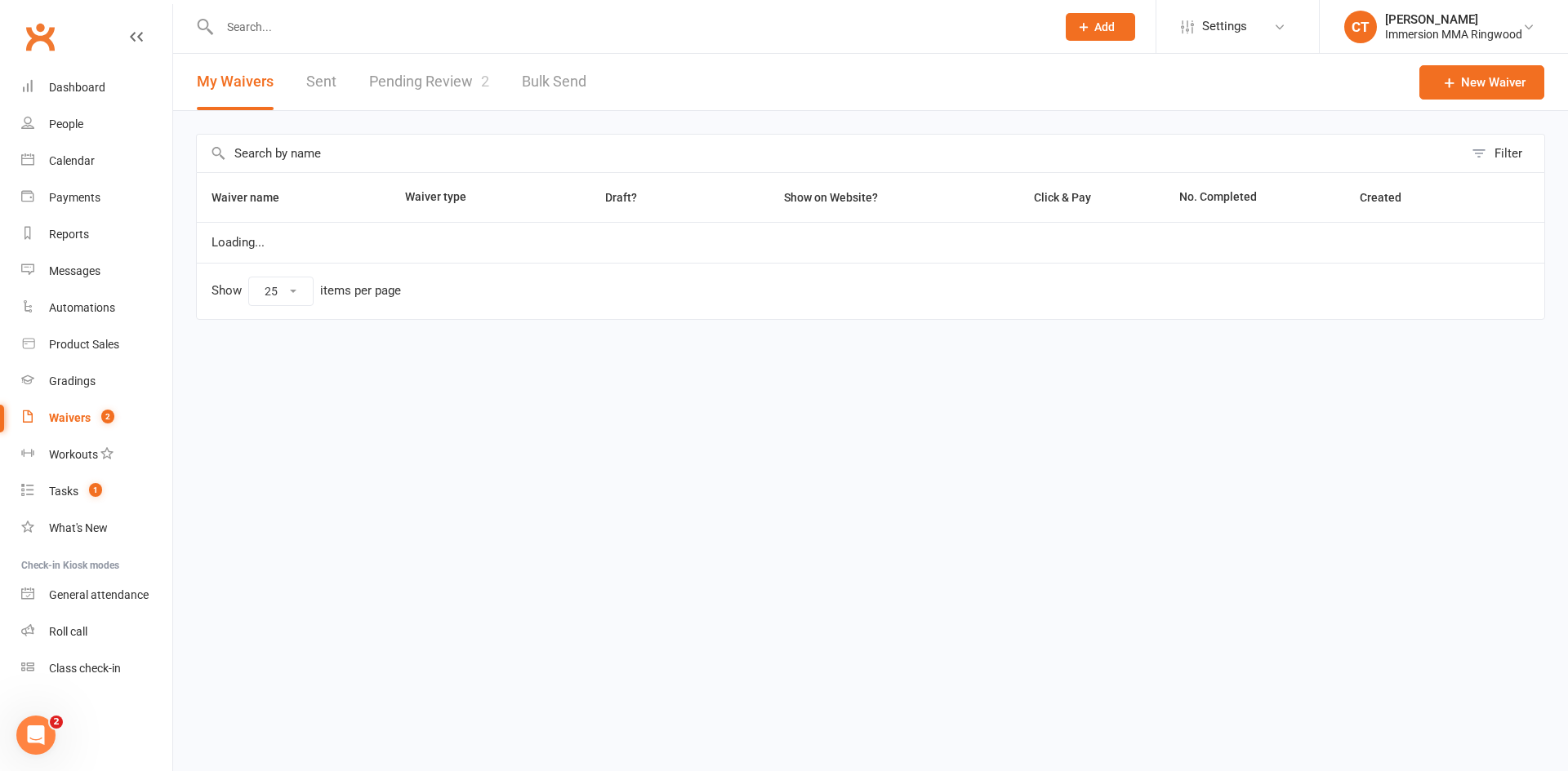
click at [457, 91] on link "Pending Review 2" at bounding box center [429, 81] width 120 height 56
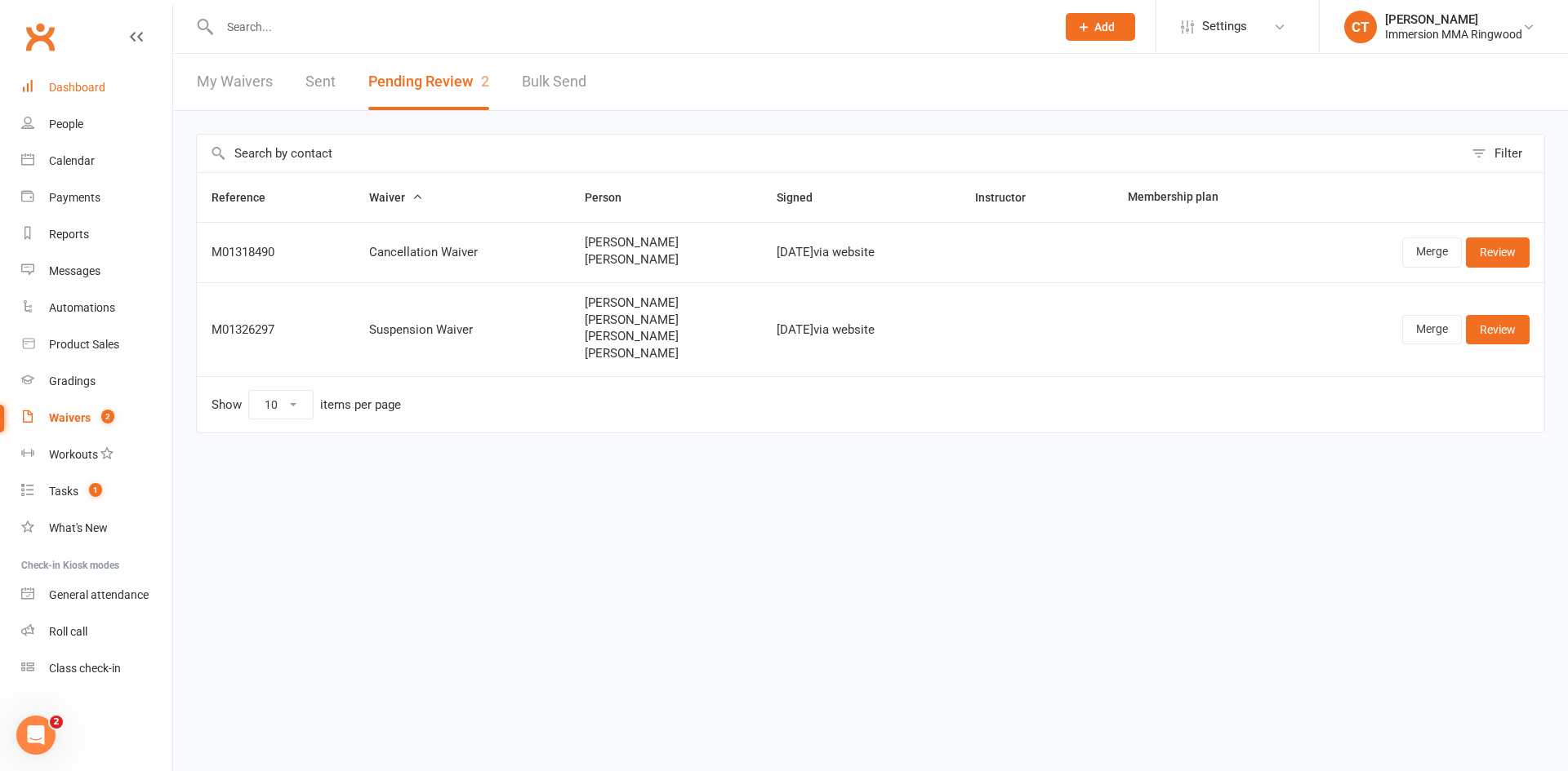
click at [68, 95] on link "Dashboard" at bounding box center [97, 88] width 151 height 37
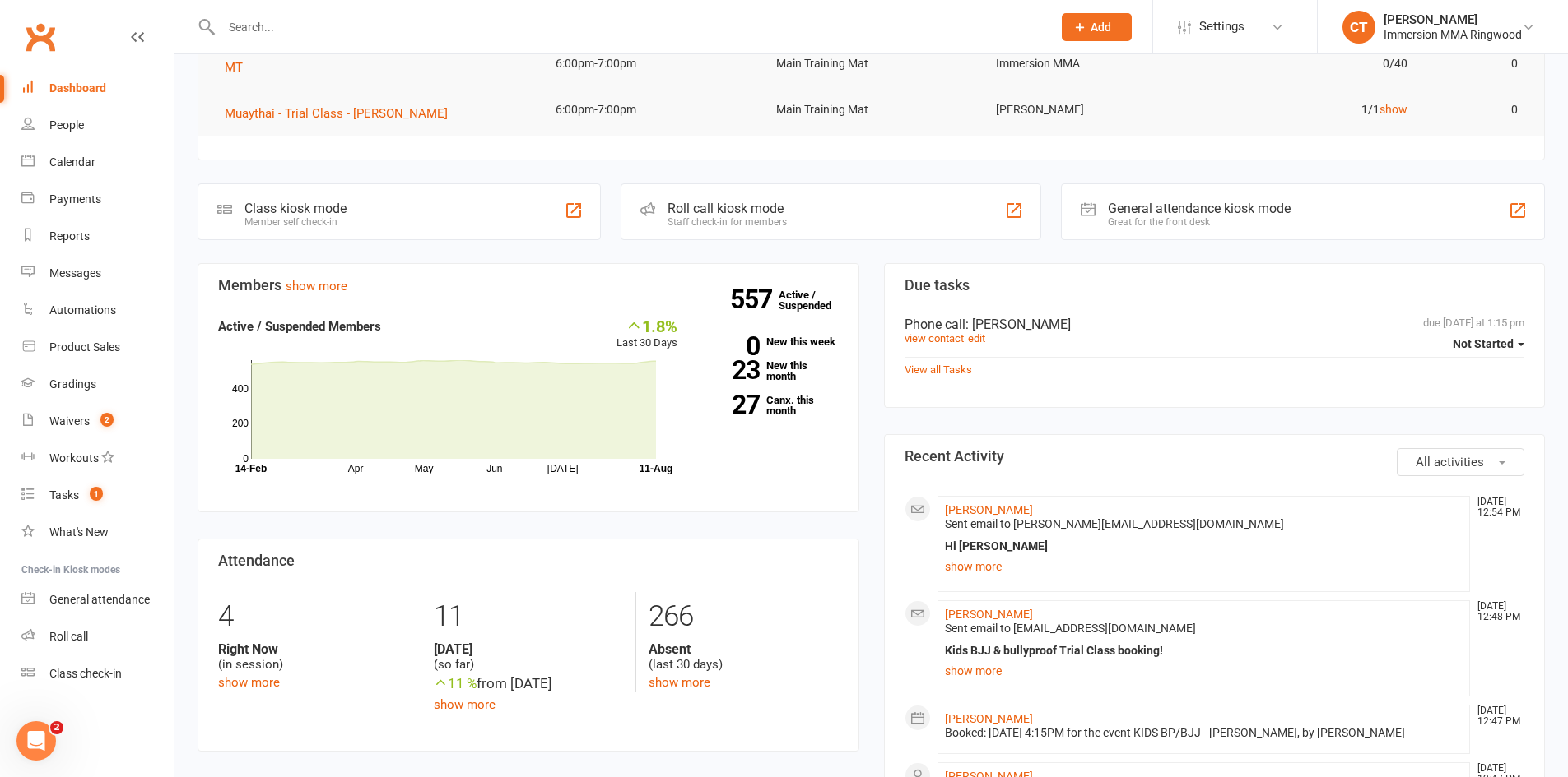
scroll to position [274, 0]
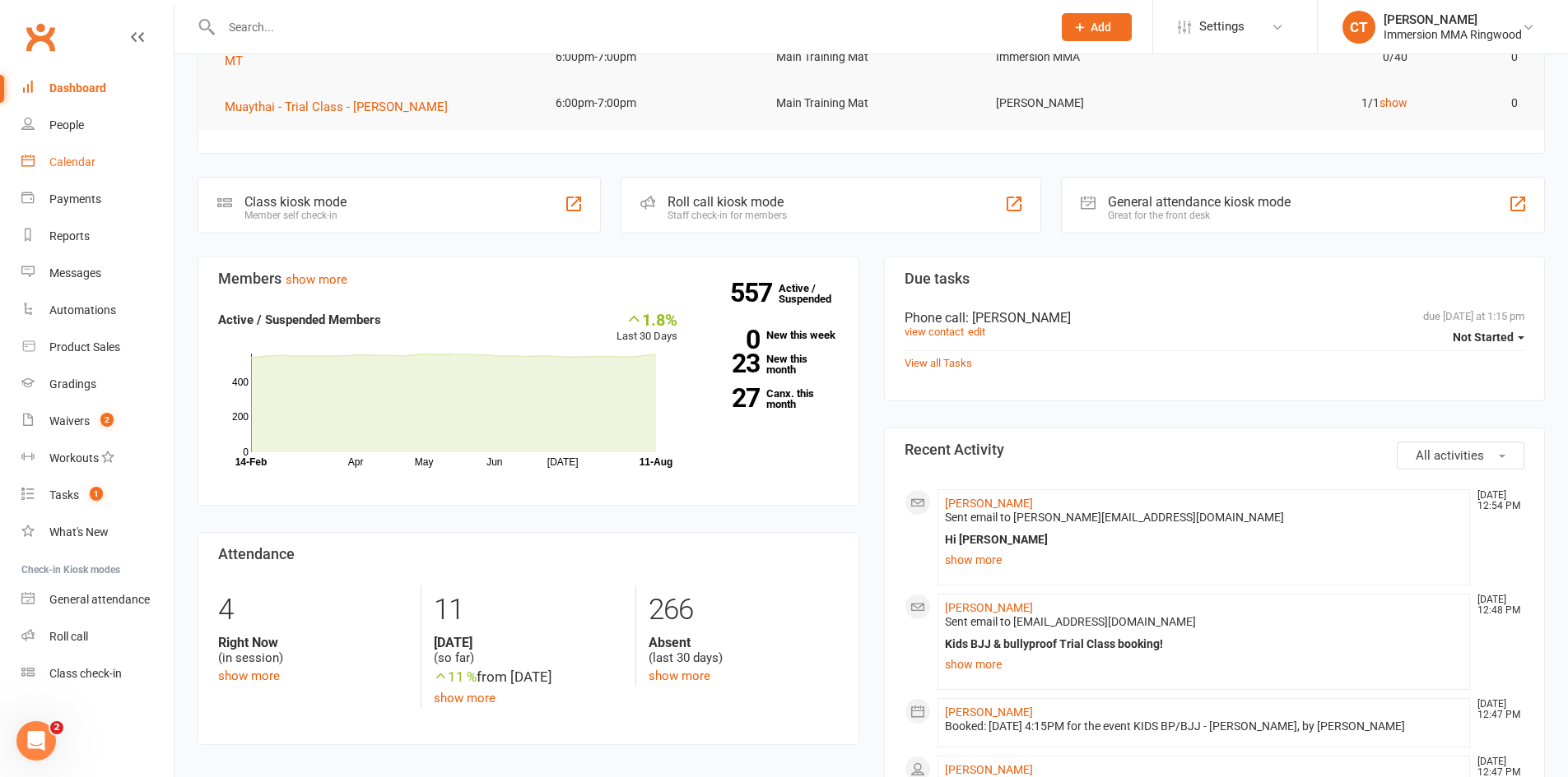
click at [68, 167] on div "Calendar" at bounding box center [72, 162] width 46 height 14
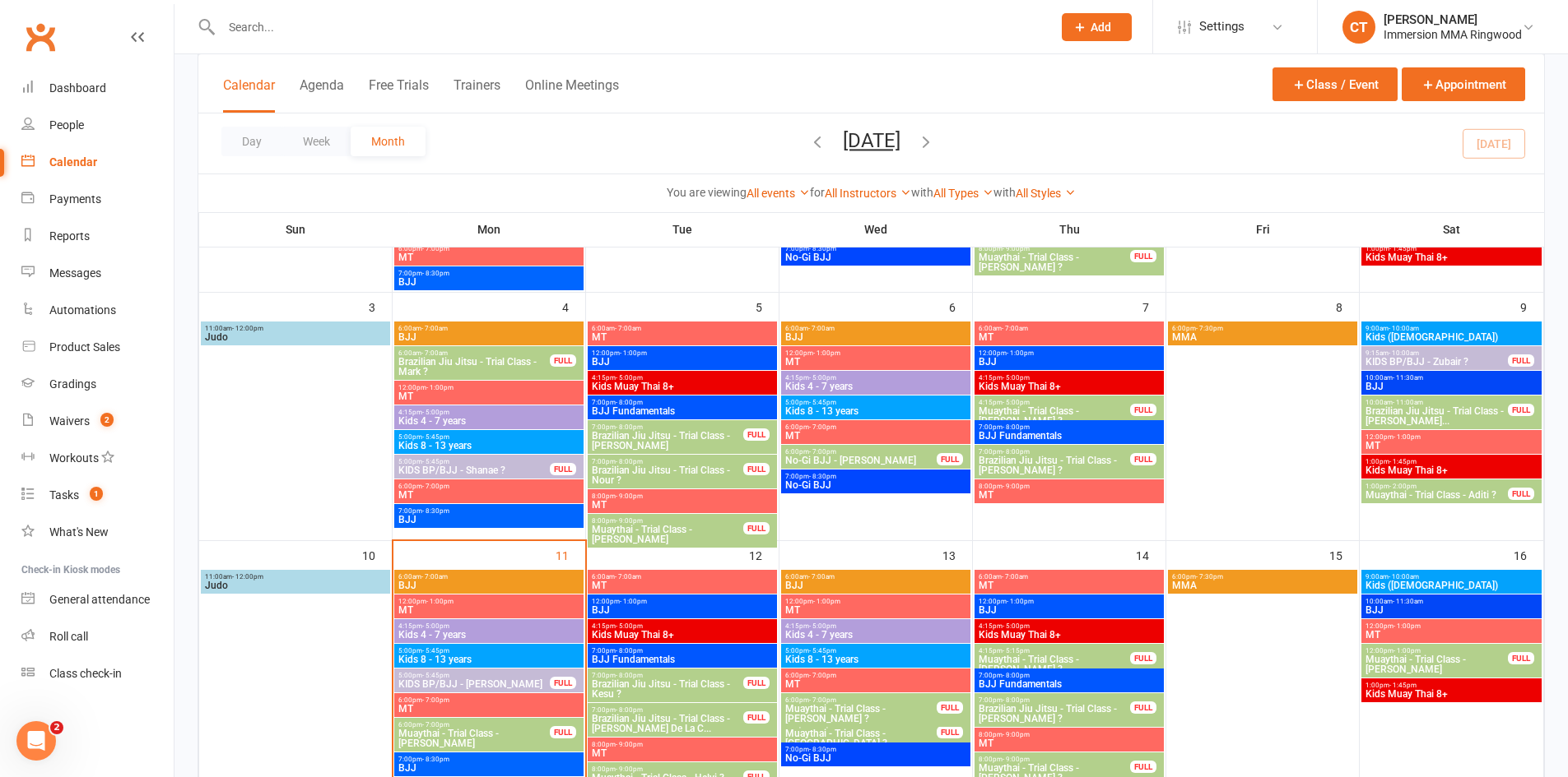
scroll to position [274, 0]
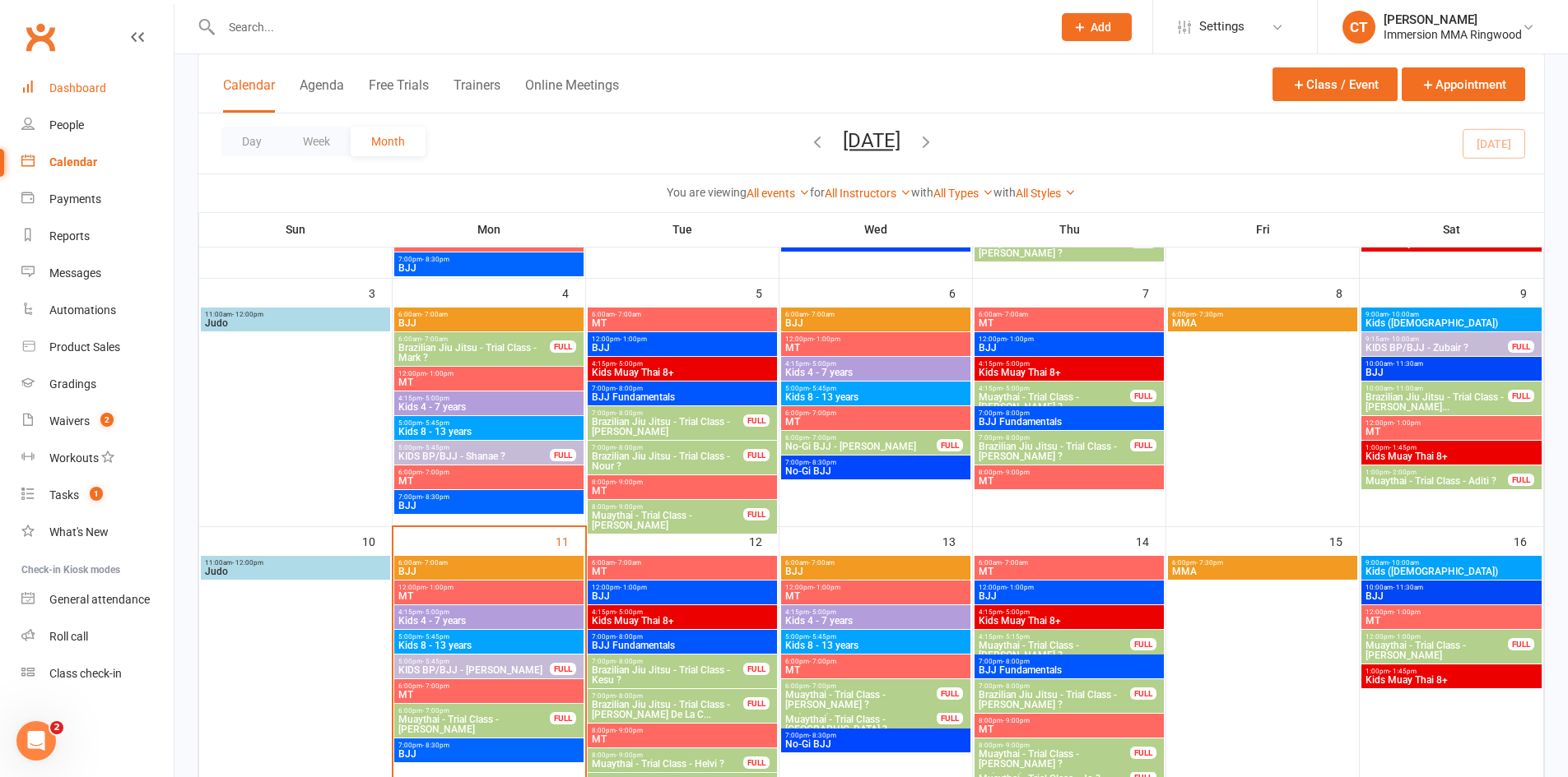
click at [116, 103] on link "Dashboard" at bounding box center [97, 88] width 152 height 37
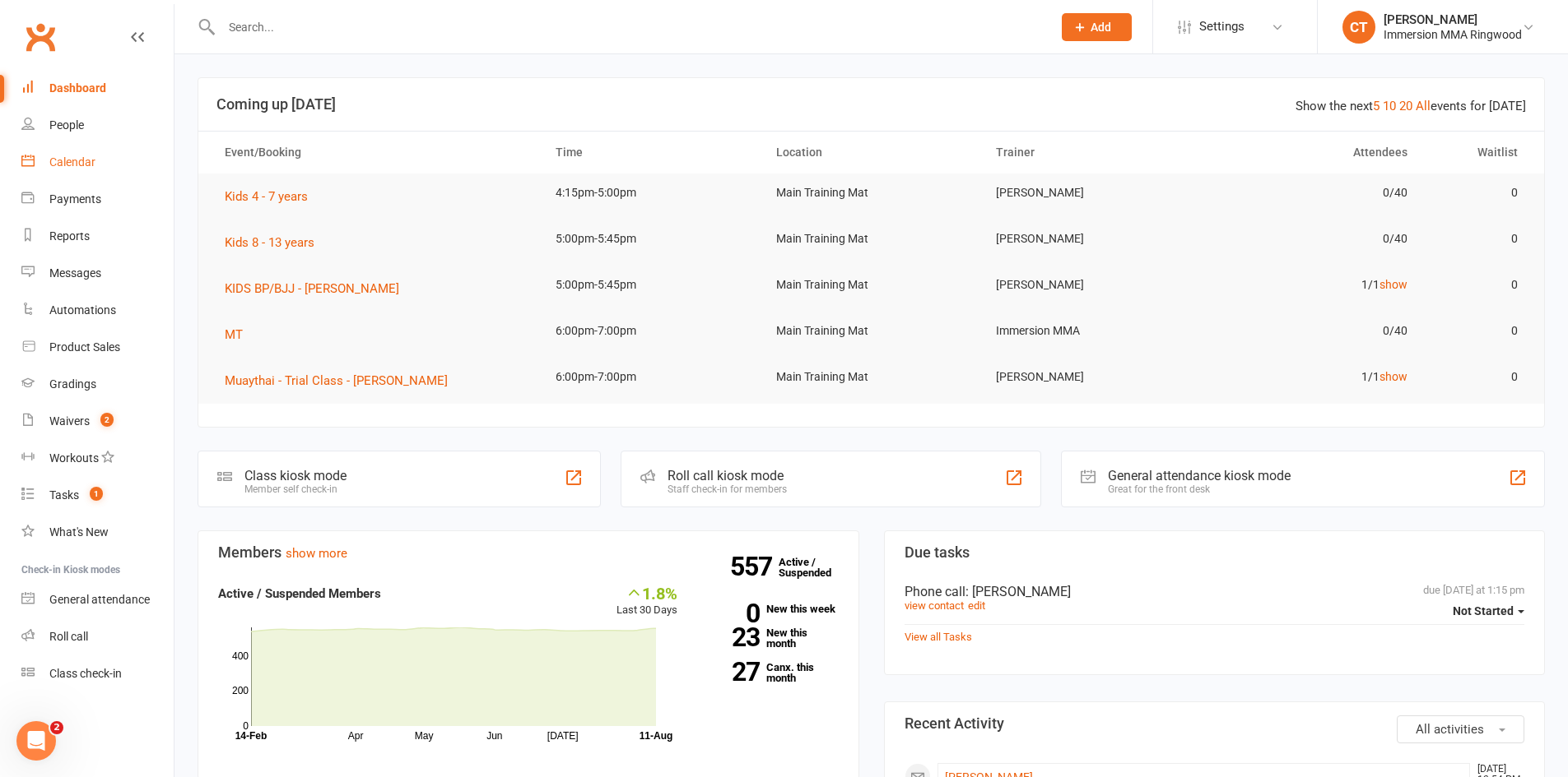
click at [70, 179] on link "Calendar" at bounding box center [97, 162] width 152 height 37
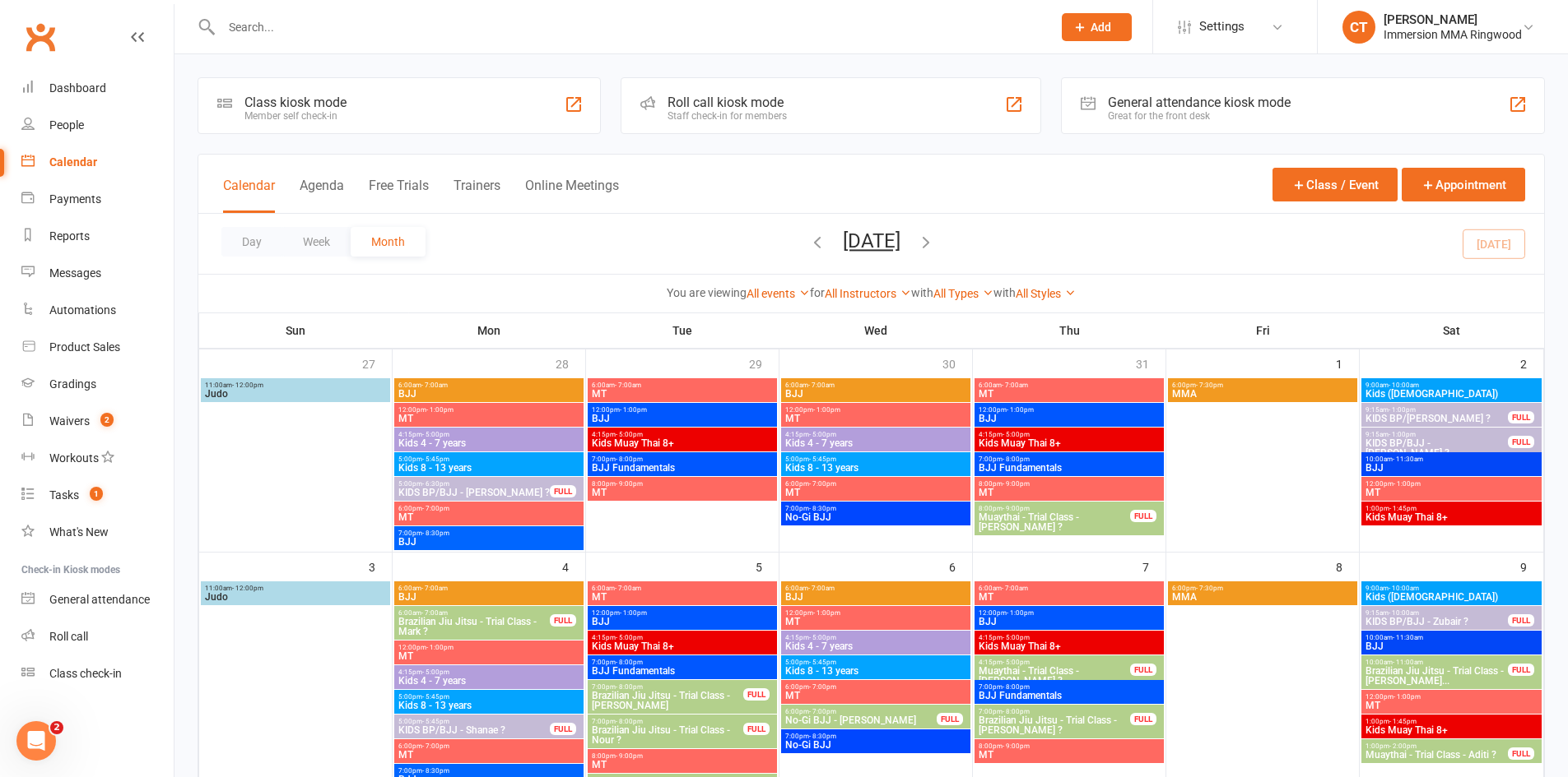
scroll to position [274, 0]
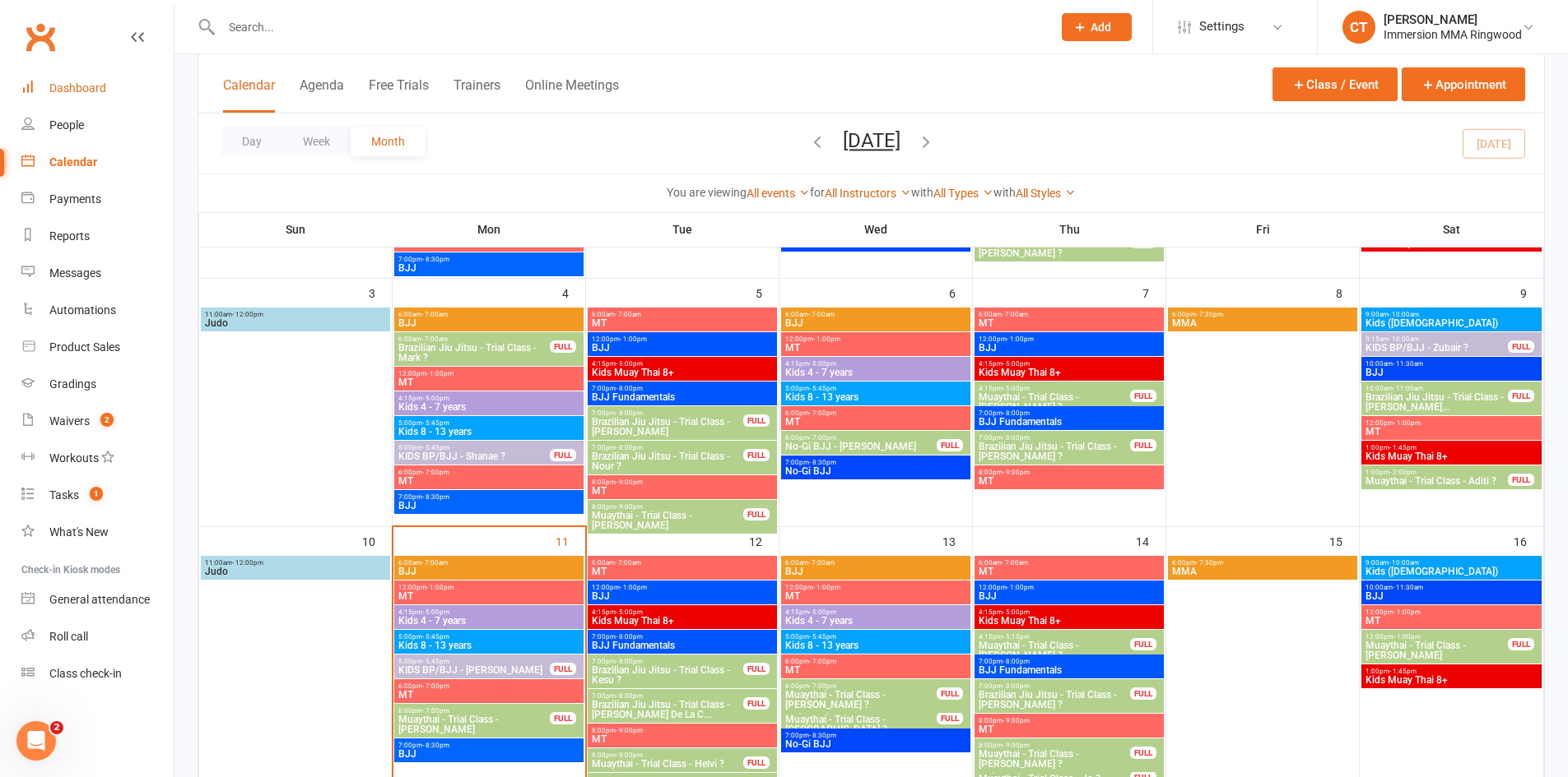
click at [77, 95] on link "Dashboard" at bounding box center [97, 88] width 152 height 37
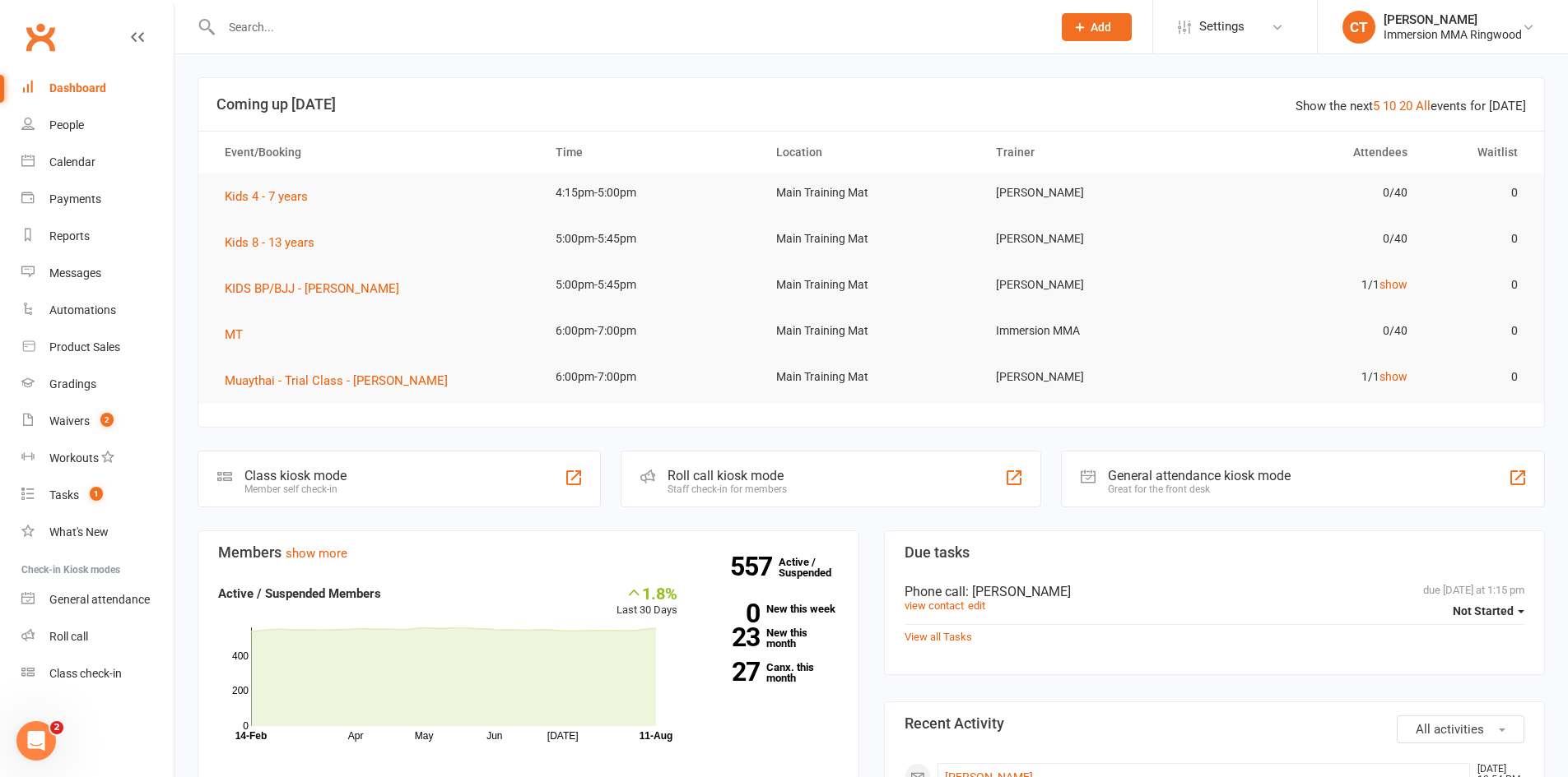
scroll to position [274, 0]
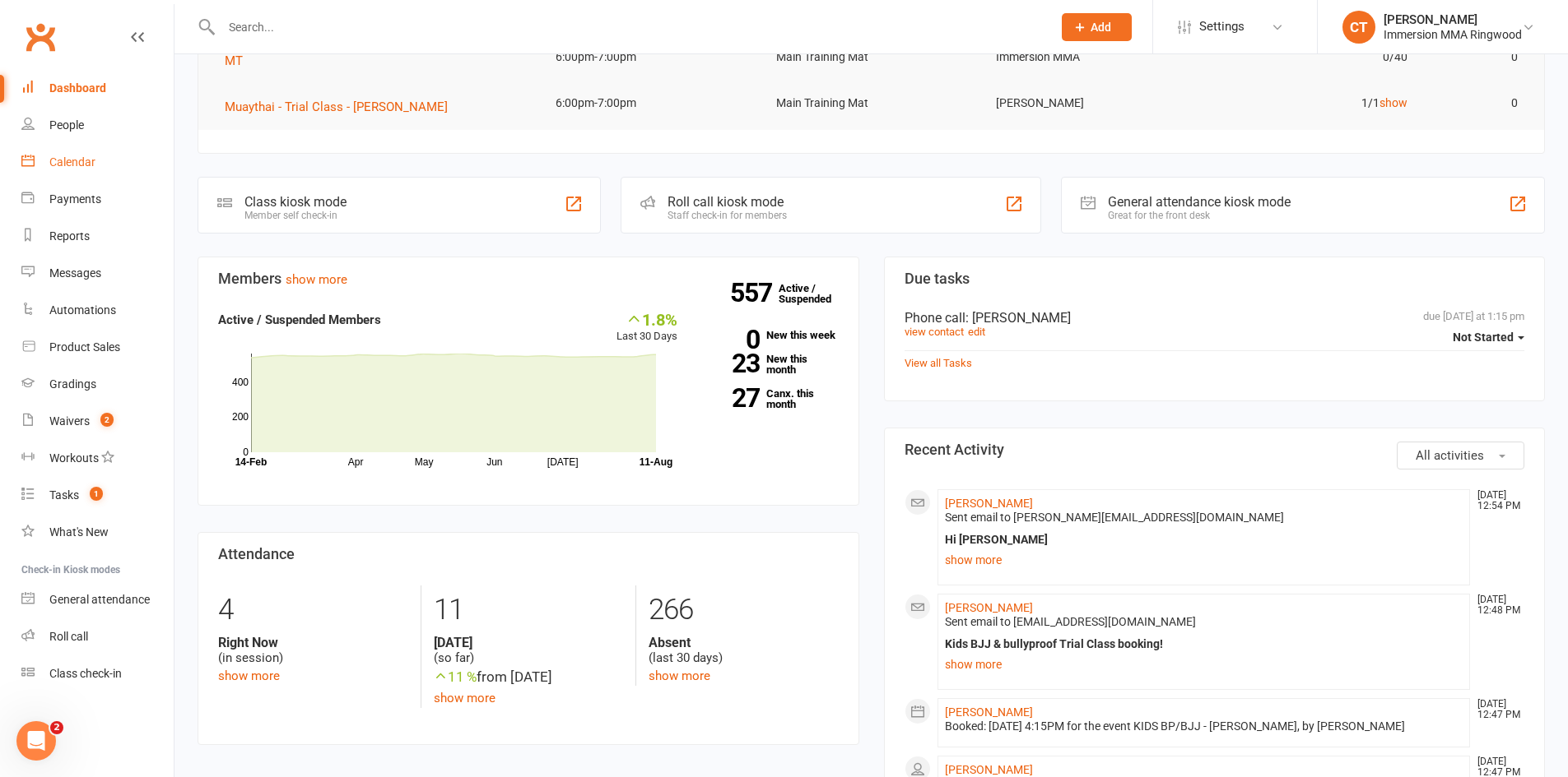
click at [60, 165] on div "Calendar" at bounding box center [72, 162] width 46 height 14
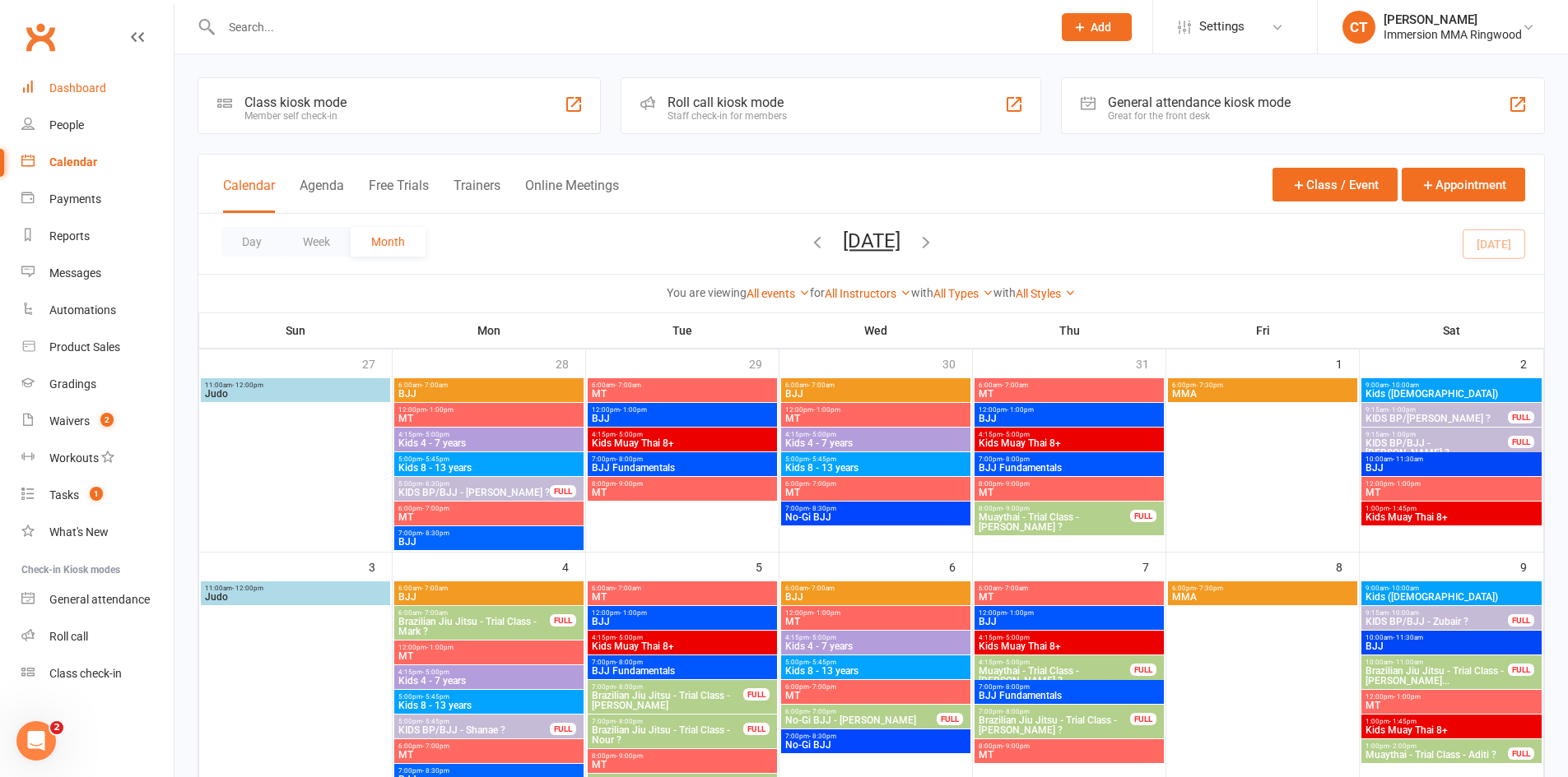
click at [86, 85] on div "Dashboard" at bounding box center [77, 87] width 57 height 14
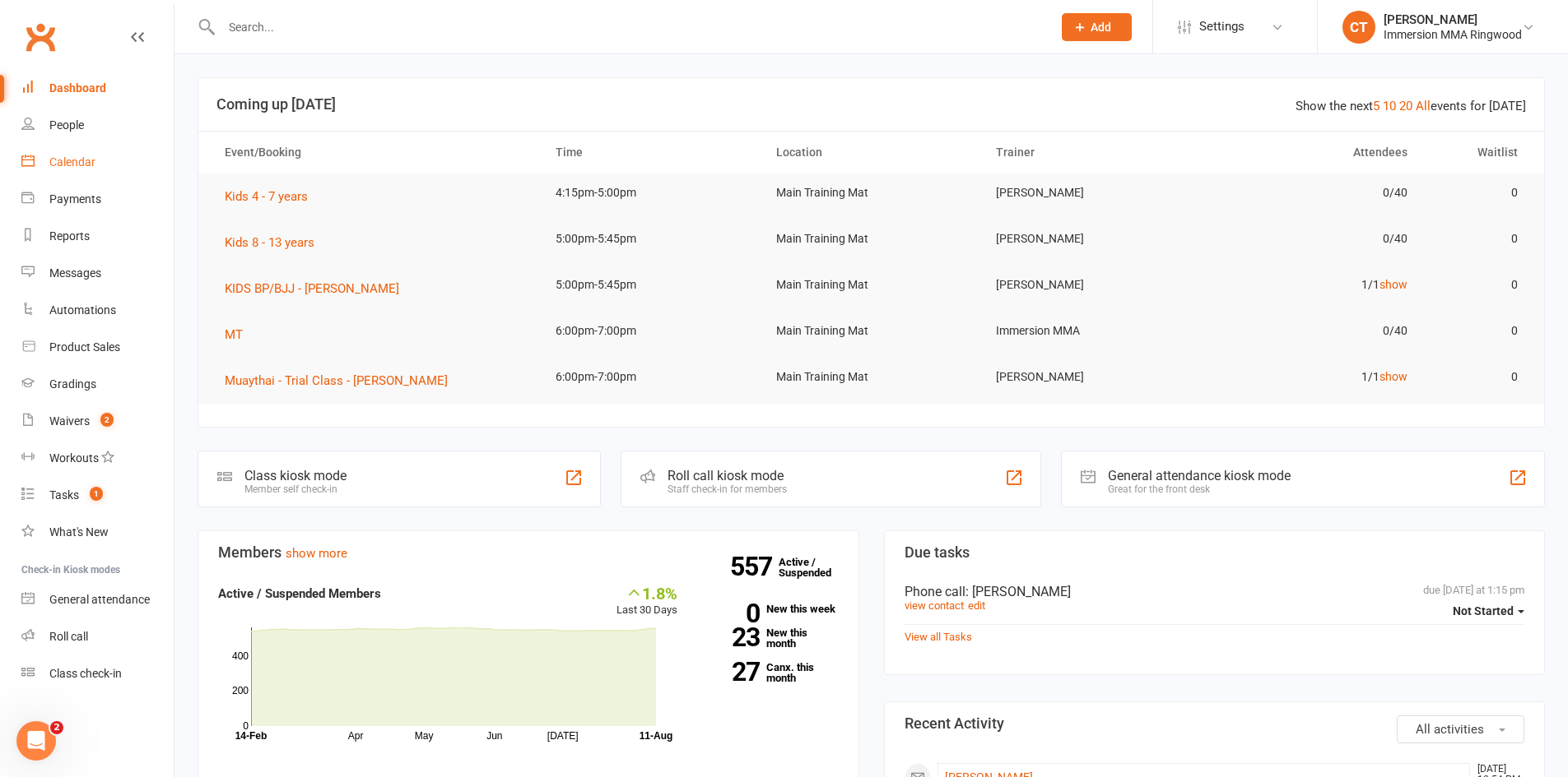
click at [104, 162] on link "Calendar" at bounding box center [97, 162] width 152 height 37
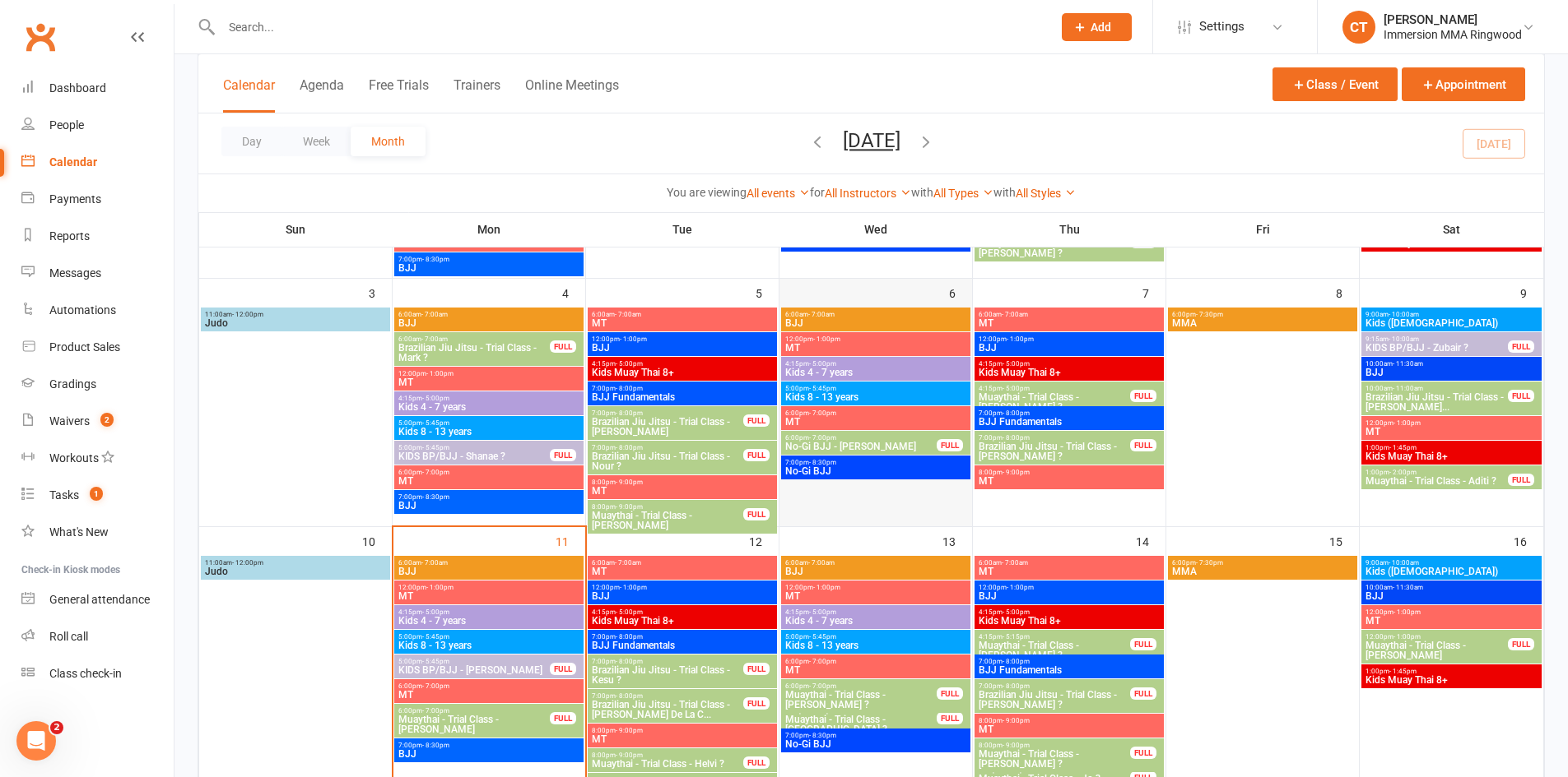
scroll to position [548, 0]
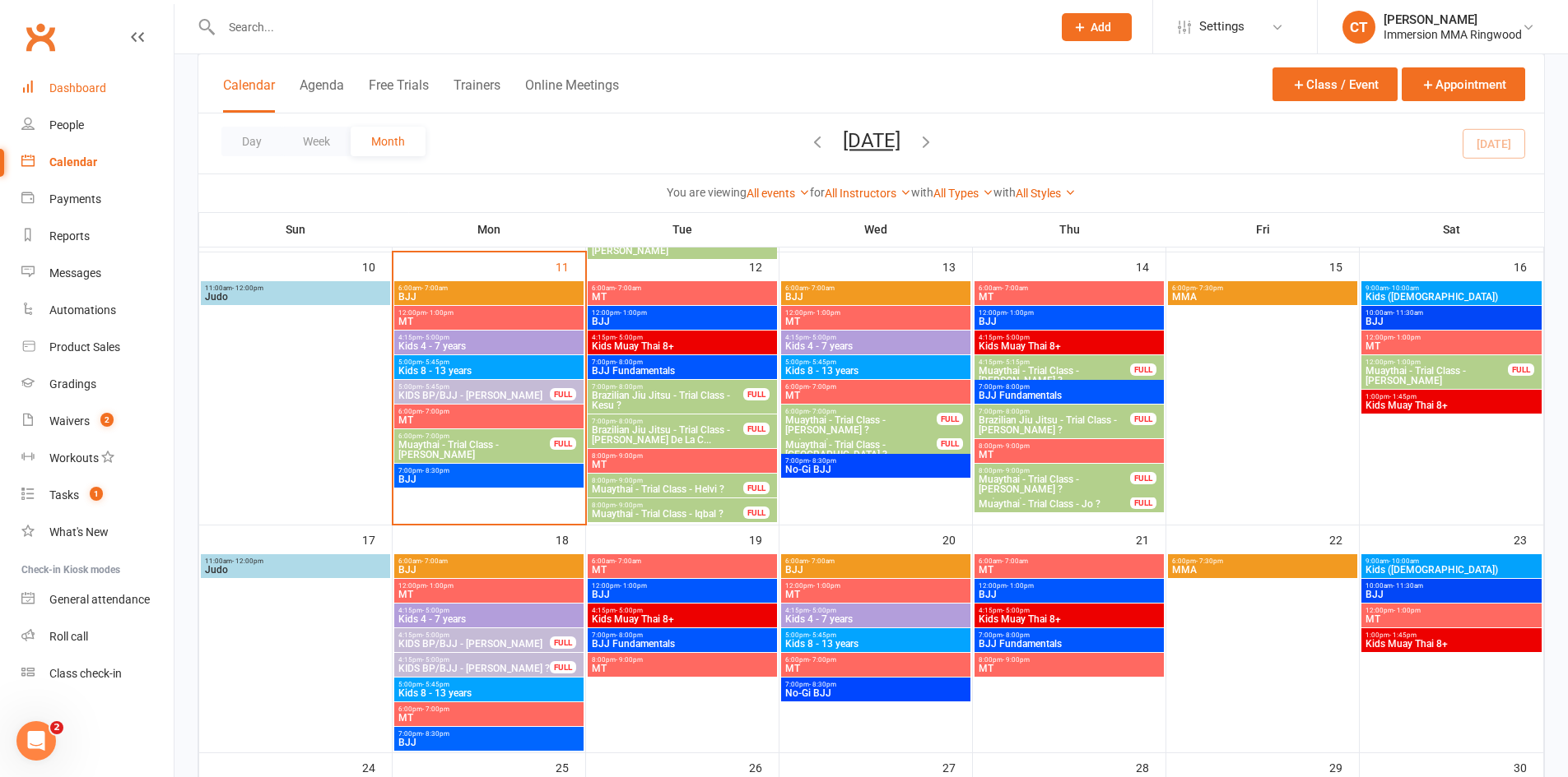
click at [38, 79] on link "Dashboard" at bounding box center [97, 88] width 152 height 37
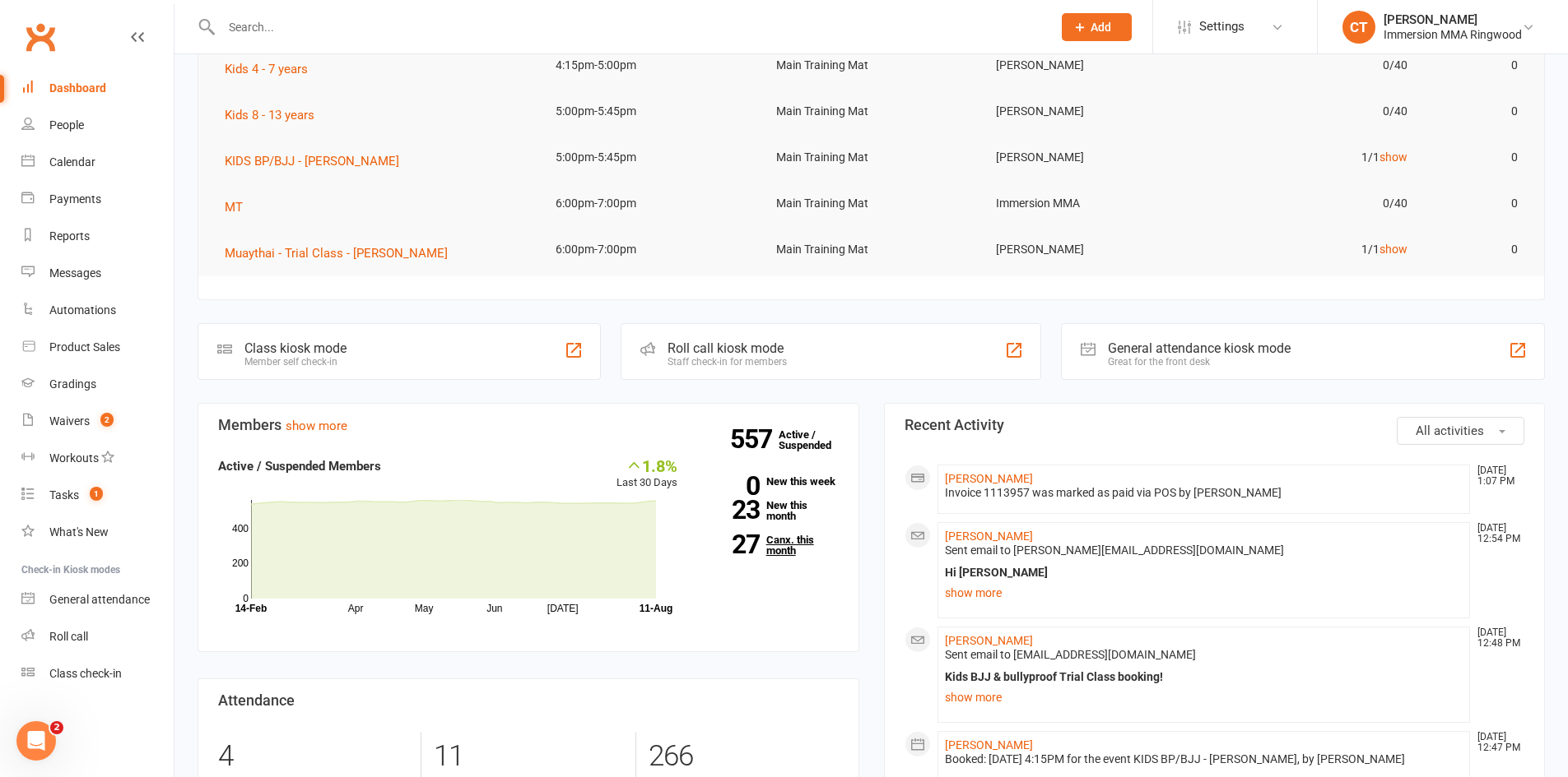
scroll to position [274, 0]
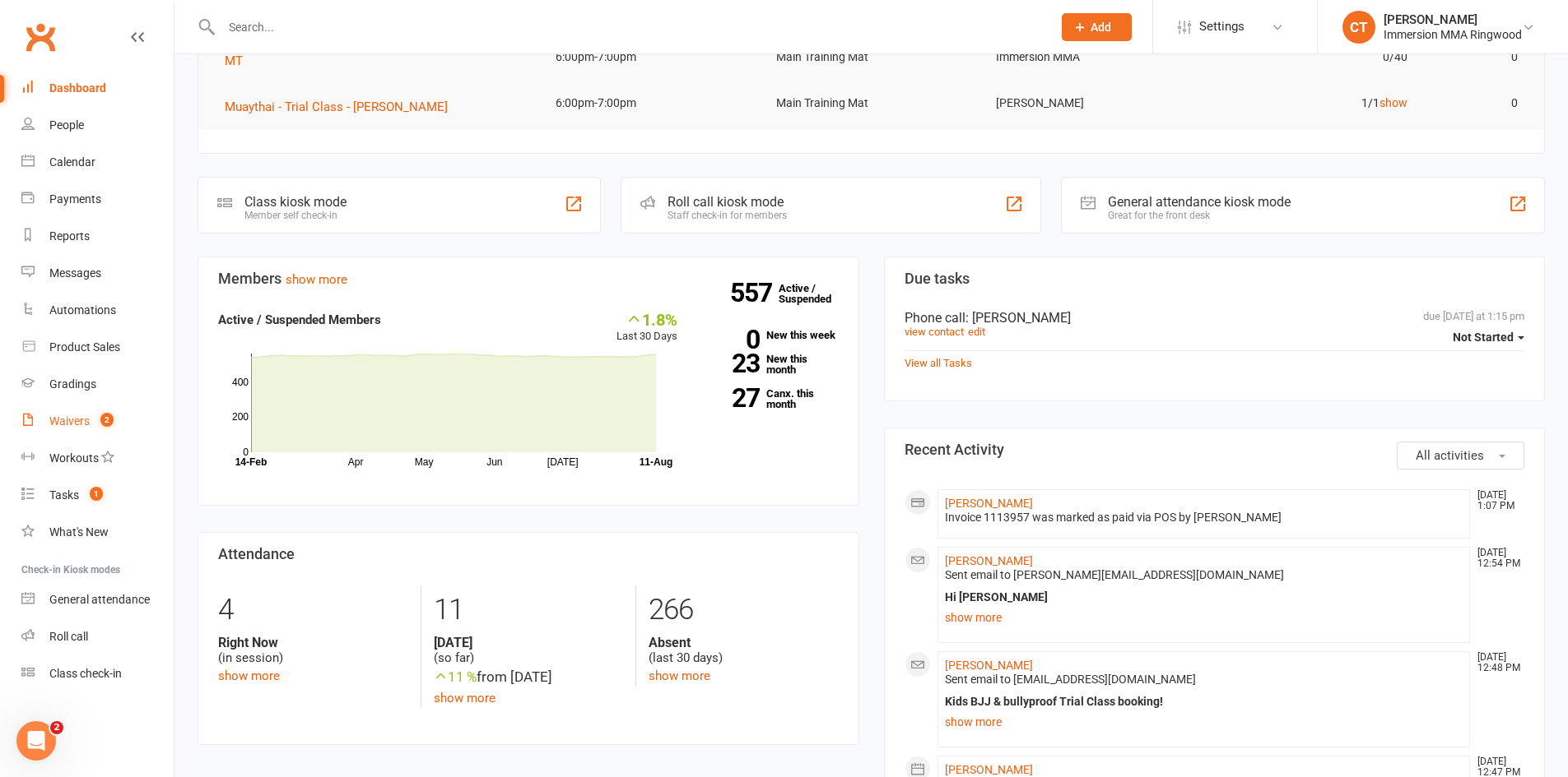
click at [52, 417] on div "Waivers" at bounding box center [69, 421] width 41 height 14
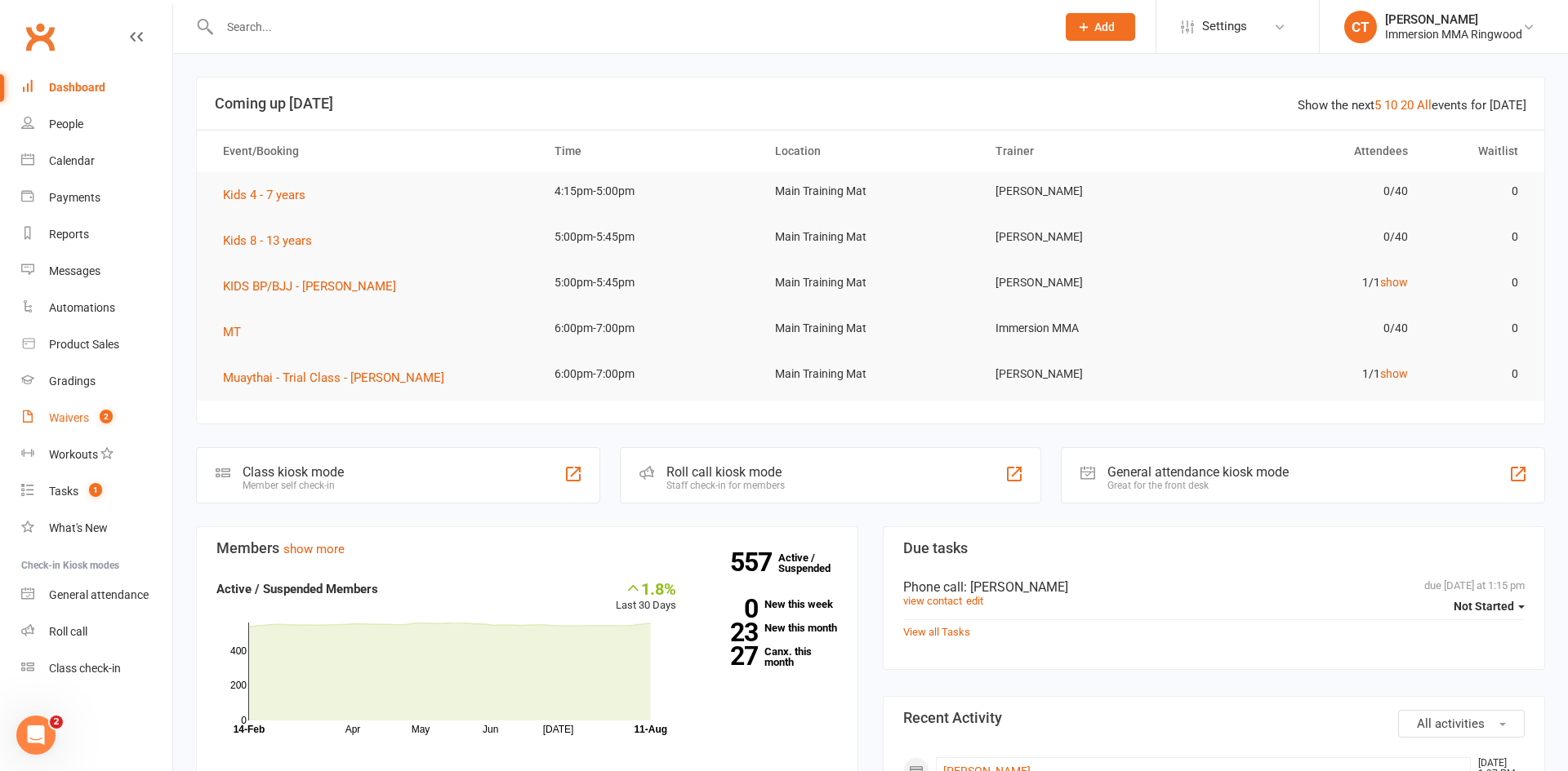
select select "25"
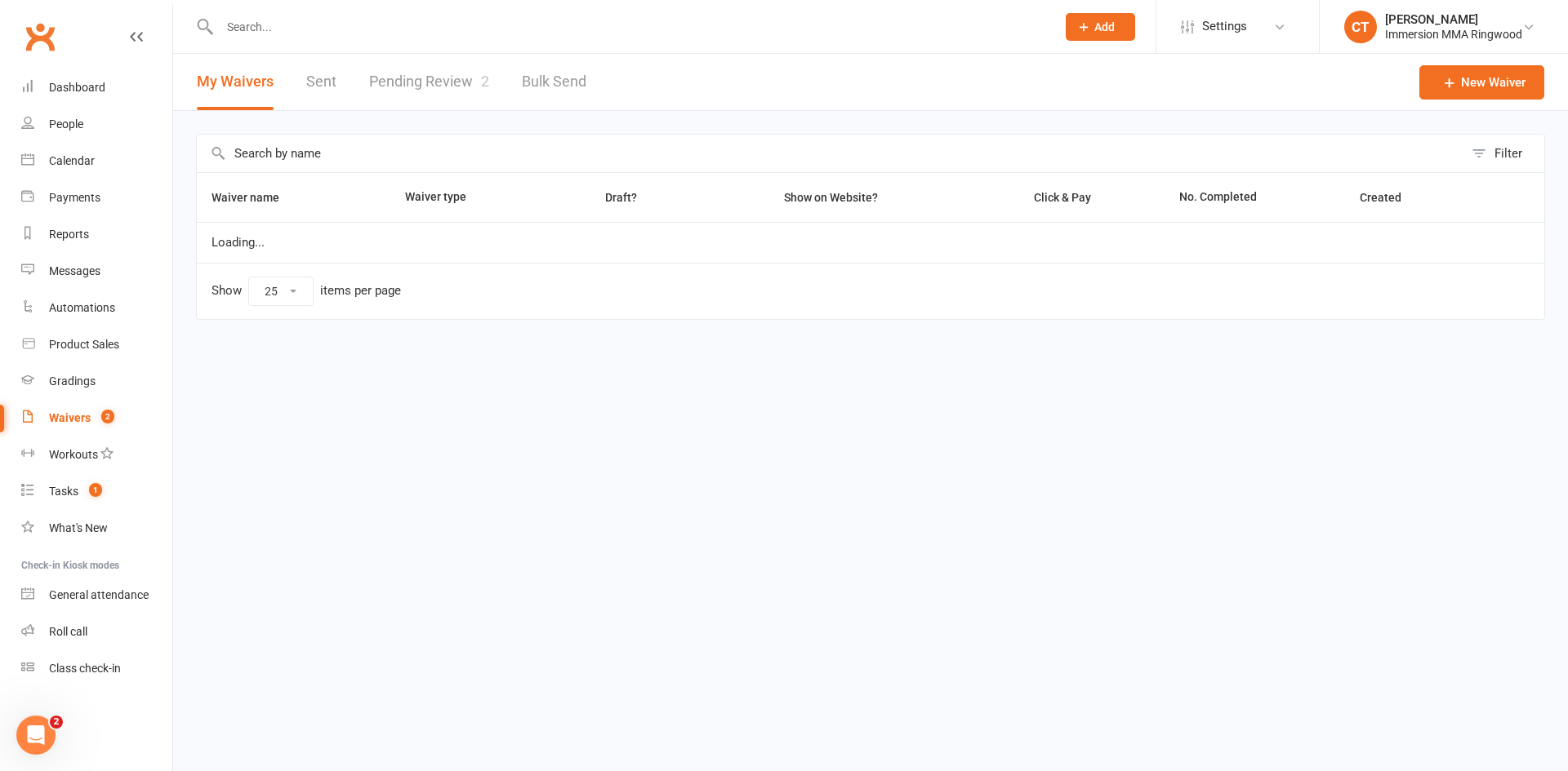
click at [464, 59] on link "Pending Review 2" at bounding box center [429, 81] width 120 height 56
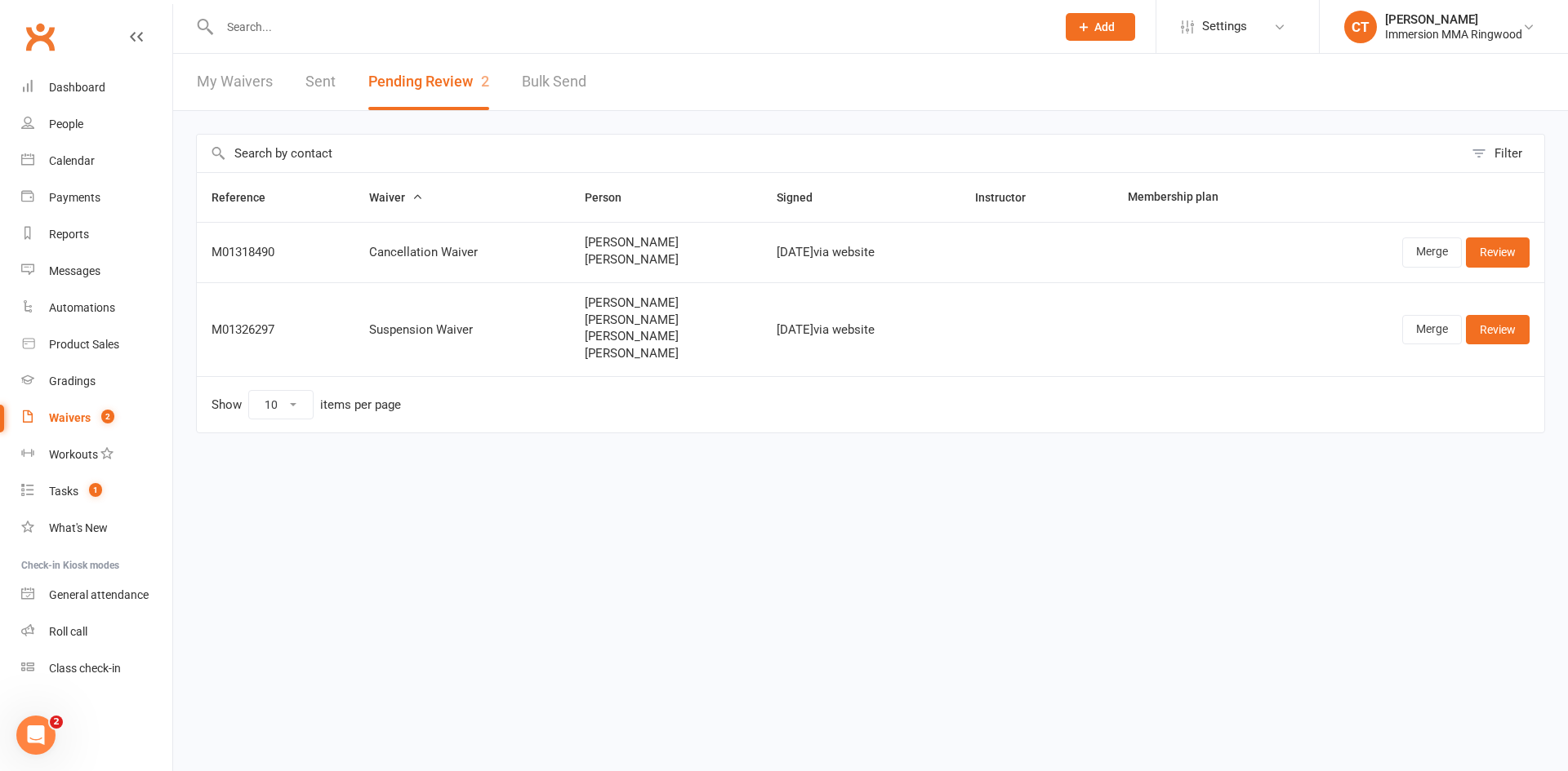
click at [571, 295] on td "Suneth Narangala Aliya Narangala Zacharia Narangala Elias Narangala" at bounding box center [666, 329] width 192 height 94
copy span "Suneth Narangala"
click at [408, 31] on input "text" at bounding box center [629, 27] width 830 height 23
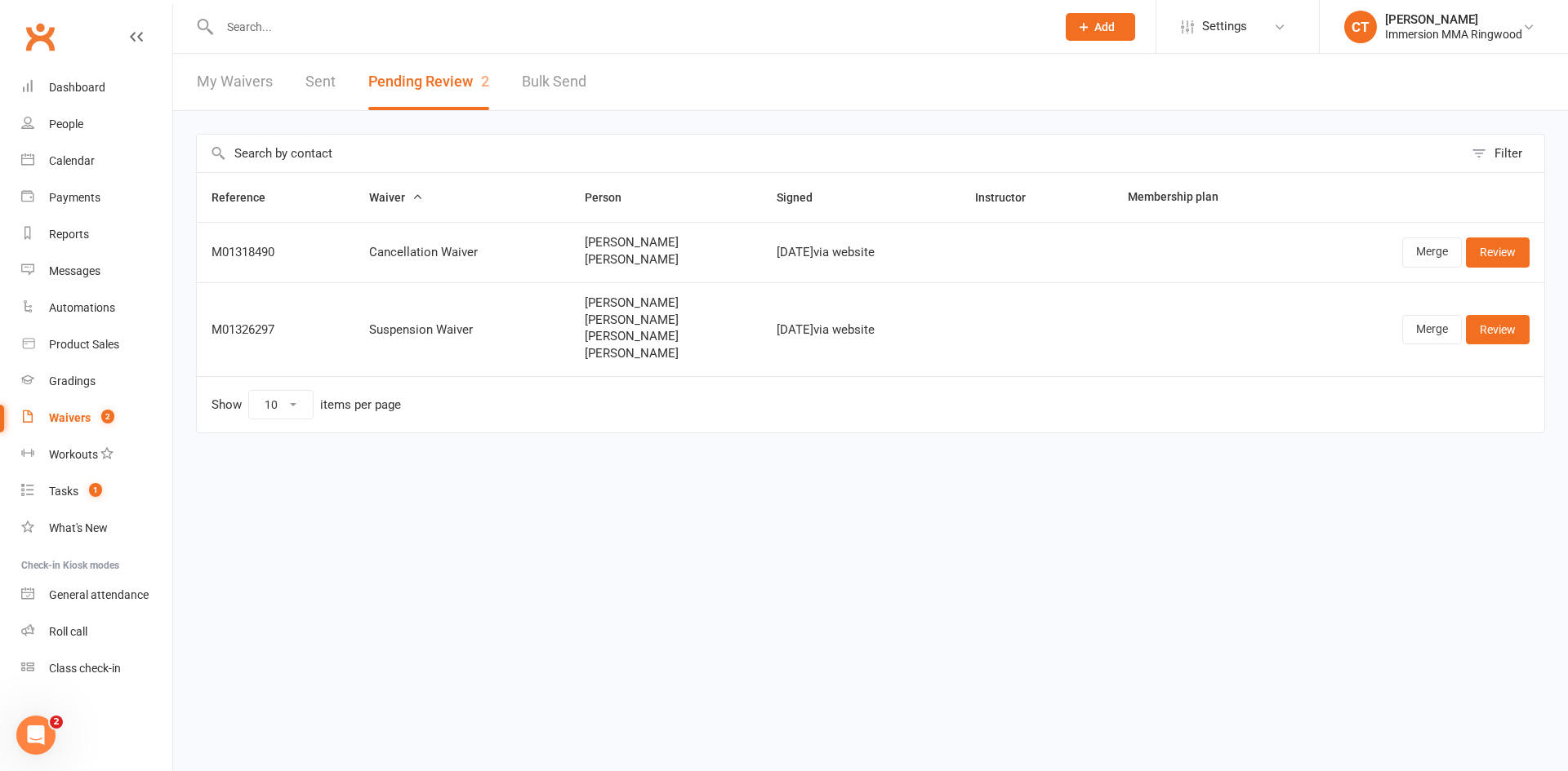
paste input "Suneth Narangala"
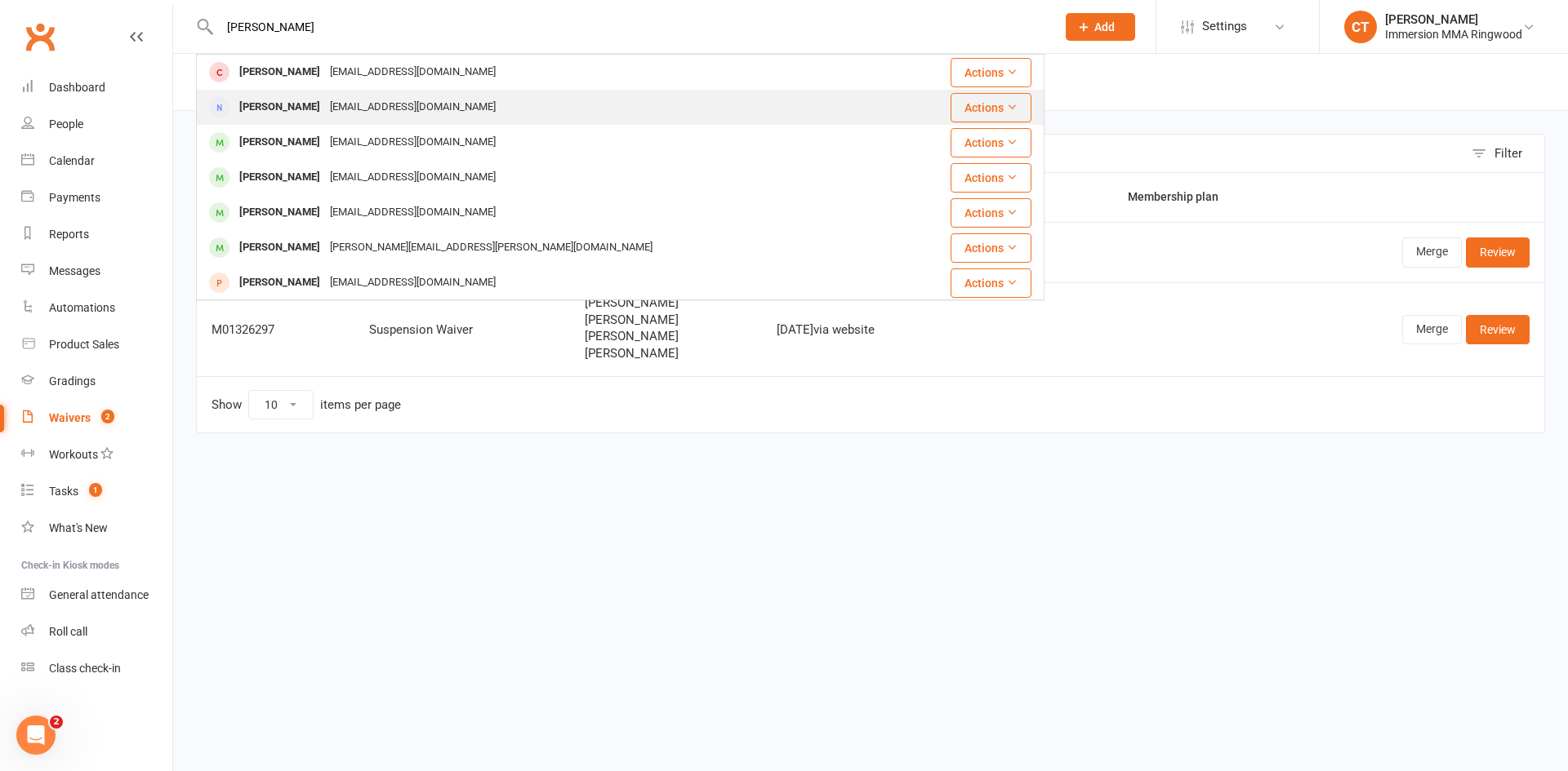
type input "Suneth Narangala"
click at [316, 109] on div "Suneth Narangala" at bounding box center [279, 107] width 90 height 23
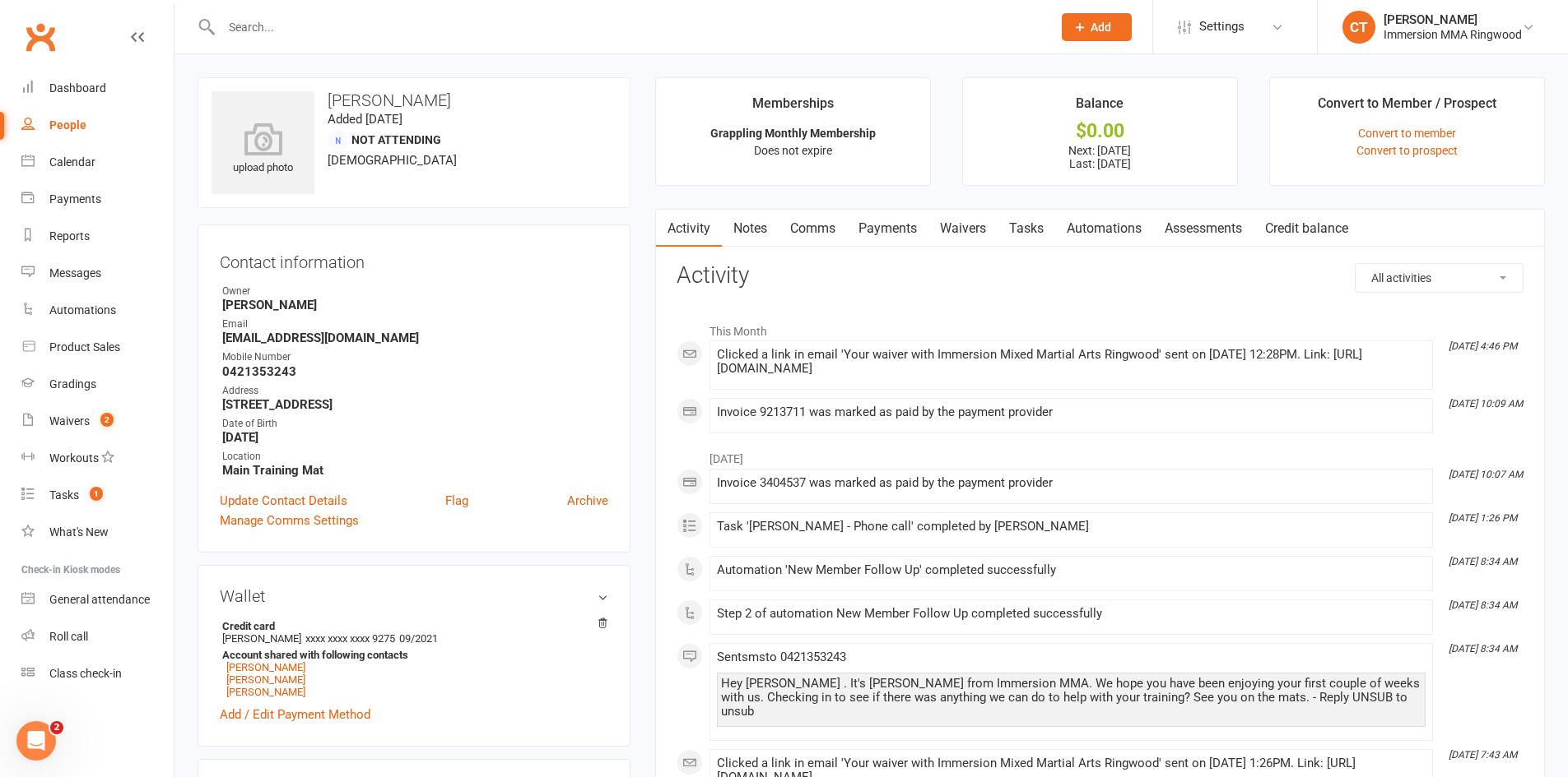
click at [742, 222] on link "Notes" at bounding box center [749, 229] width 57 height 38
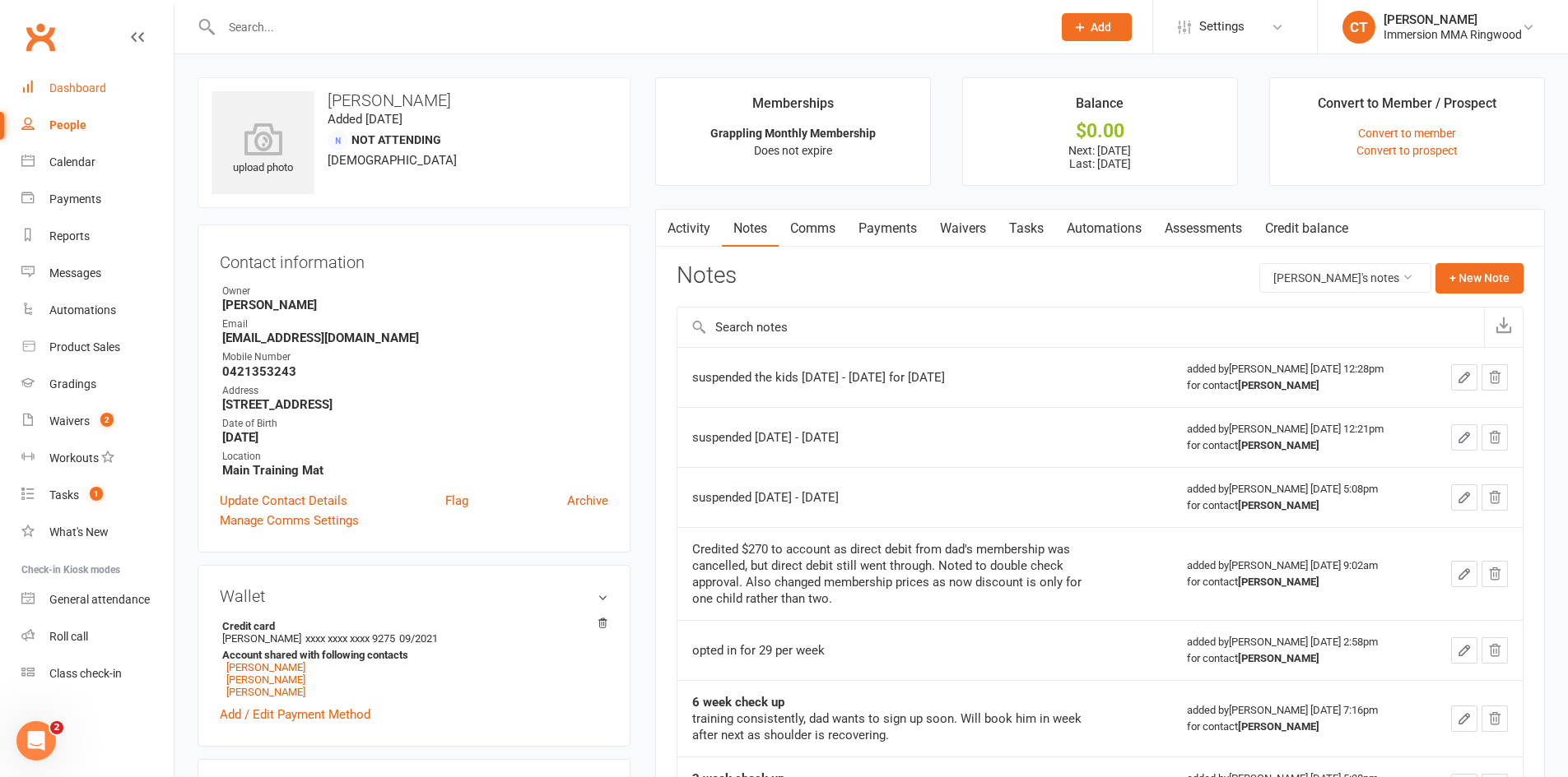
click at [52, 100] on link "Dashboard" at bounding box center [97, 88] width 152 height 37
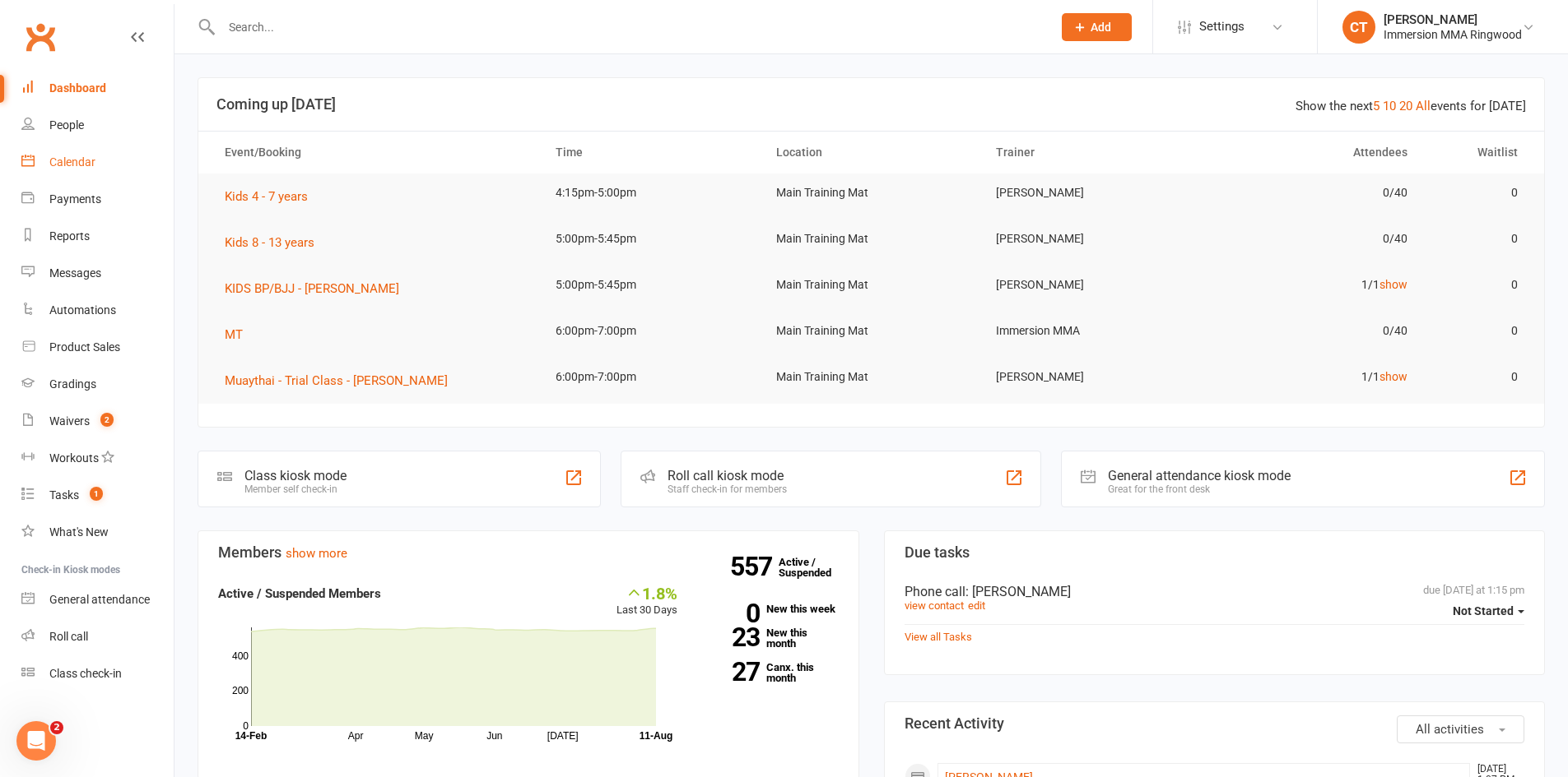
click at [55, 167] on div "Calendar" at bounding box center [72, 162] width 46 height 14
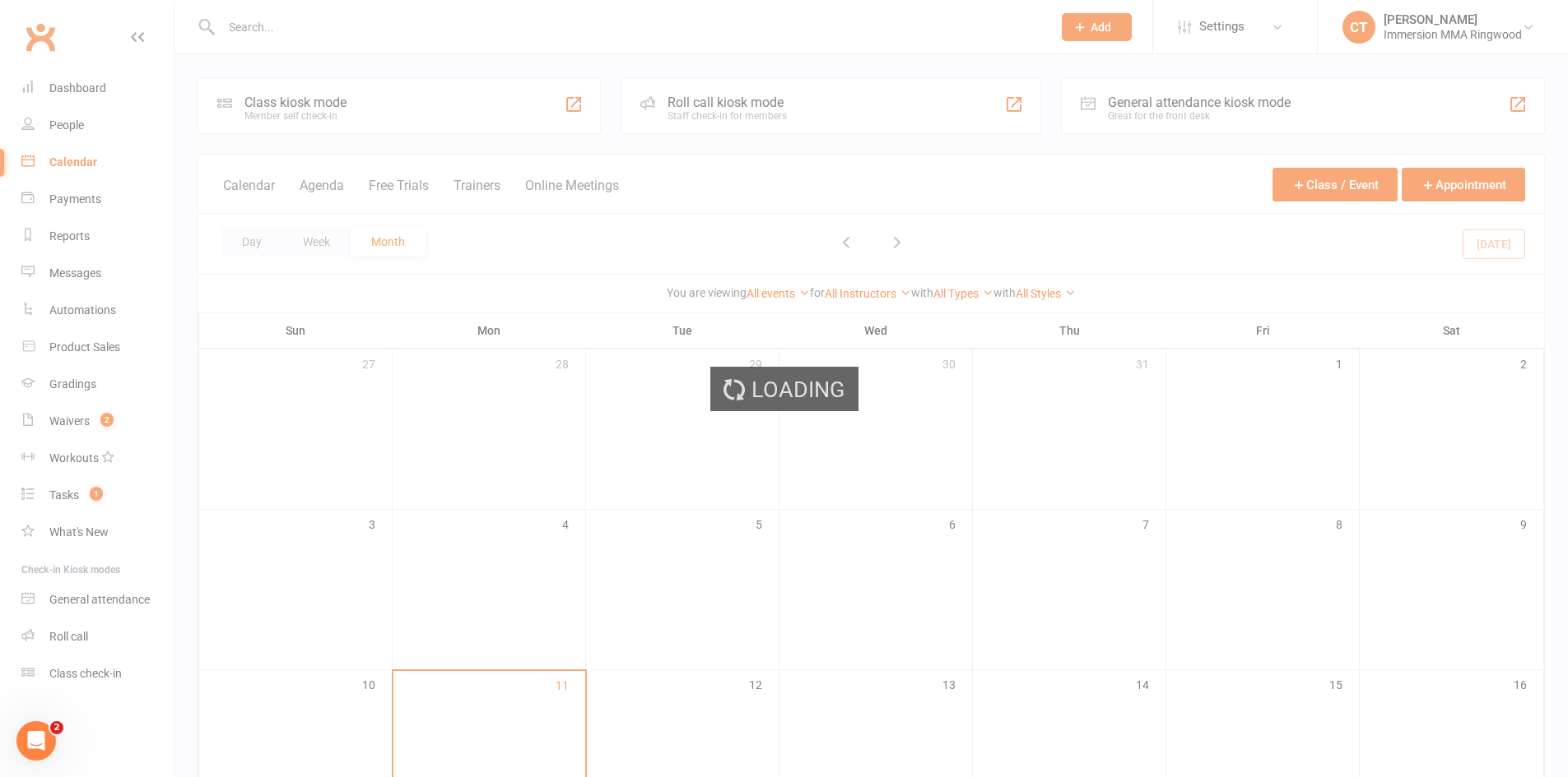
click at [78, 88] on div "Loading" at bounding box center [784, 388] width 1568 height 777
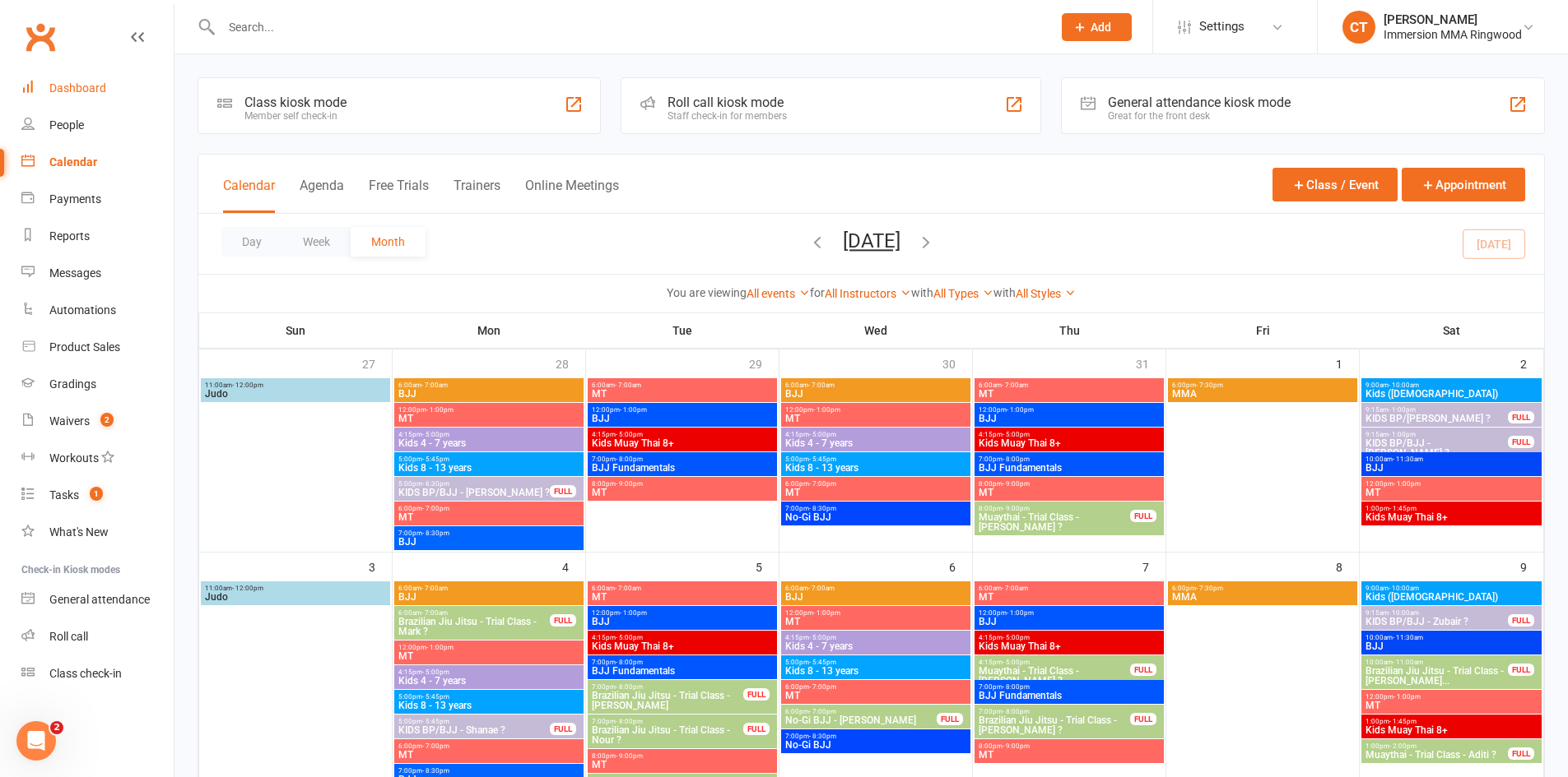
click at [78, 88] on div "Dashboard" at bounding box center [77, 87] width 57 height 14
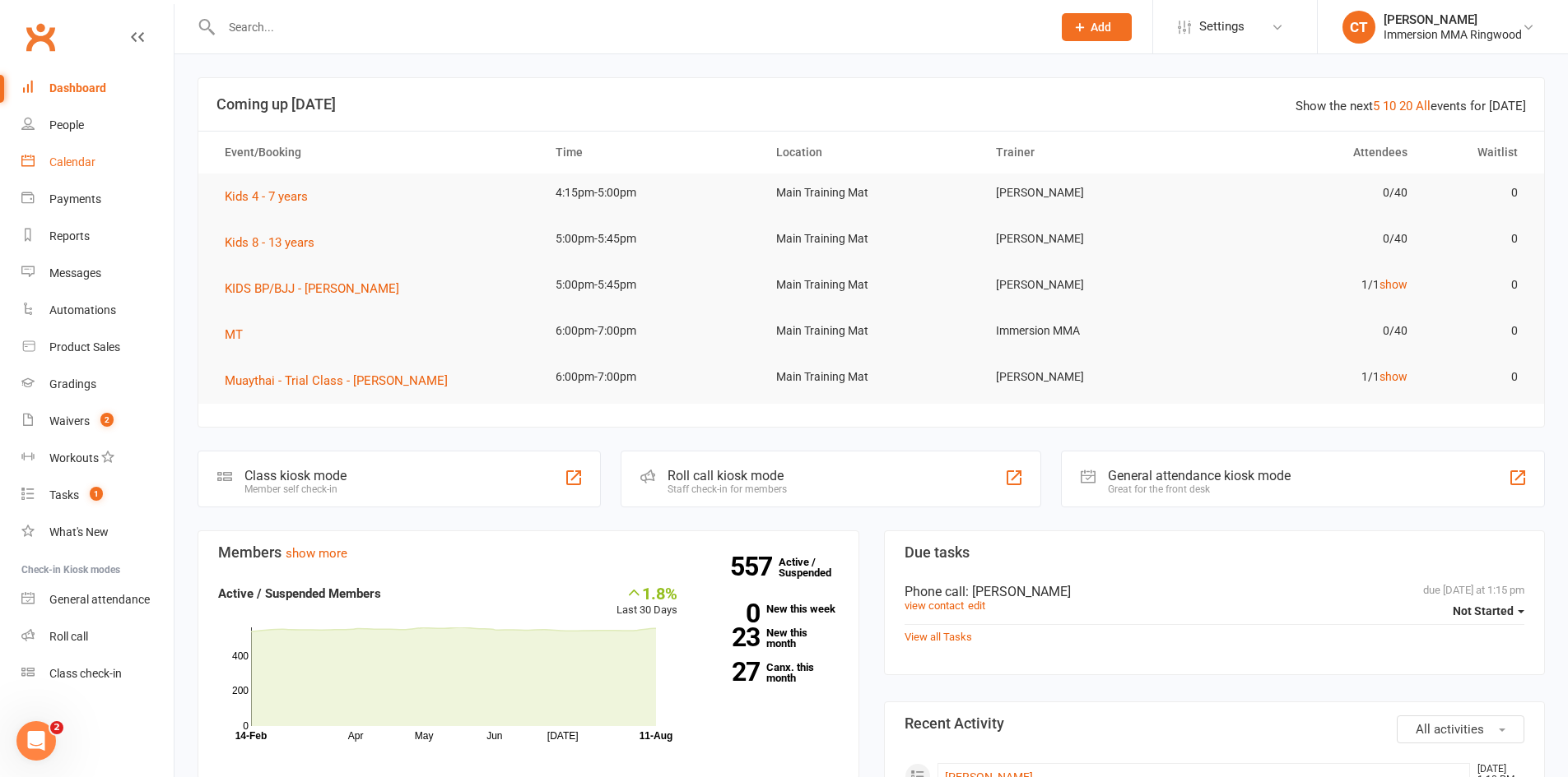
click at [92, 163] on div "Calendar" at bounding box center [72, 162] width 46 height 14
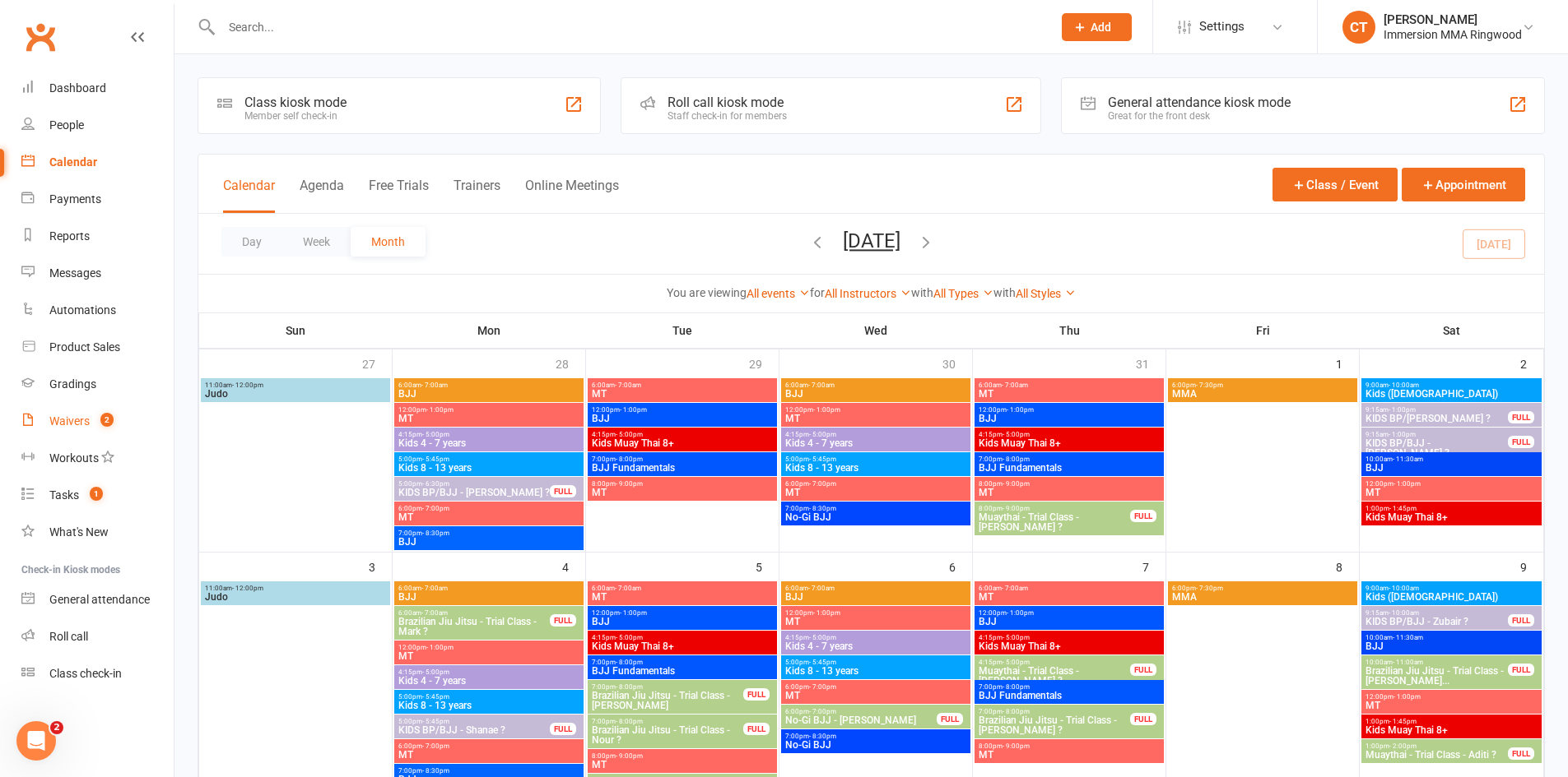
click at [90, 408] on link "Waivers 2" at bounding box center [97, 421] width 152 height 37
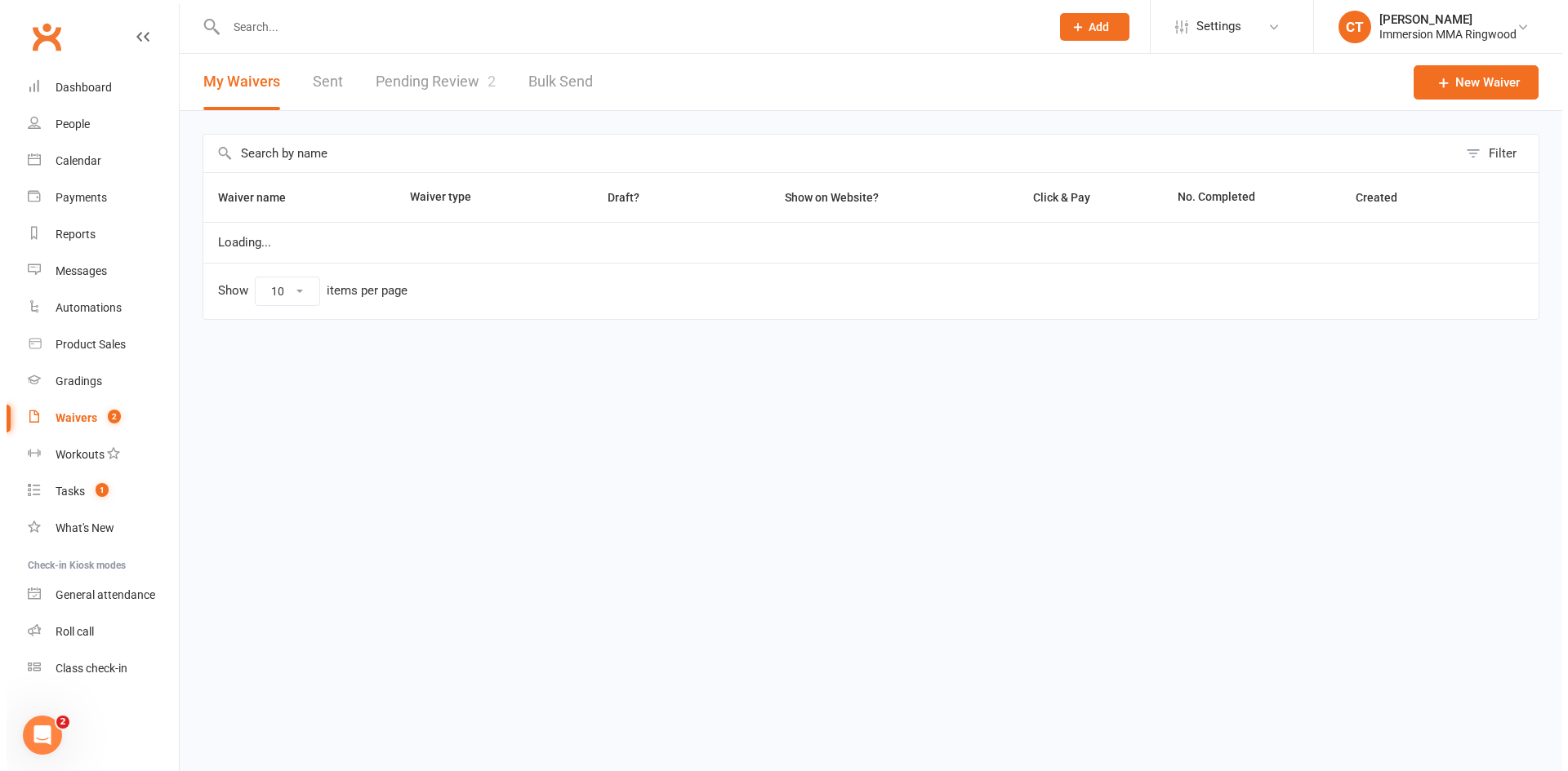
select select "25"
click at [427, 93] on link "Pending Review 2" at bounding box center [429, 81] width 120 height 56
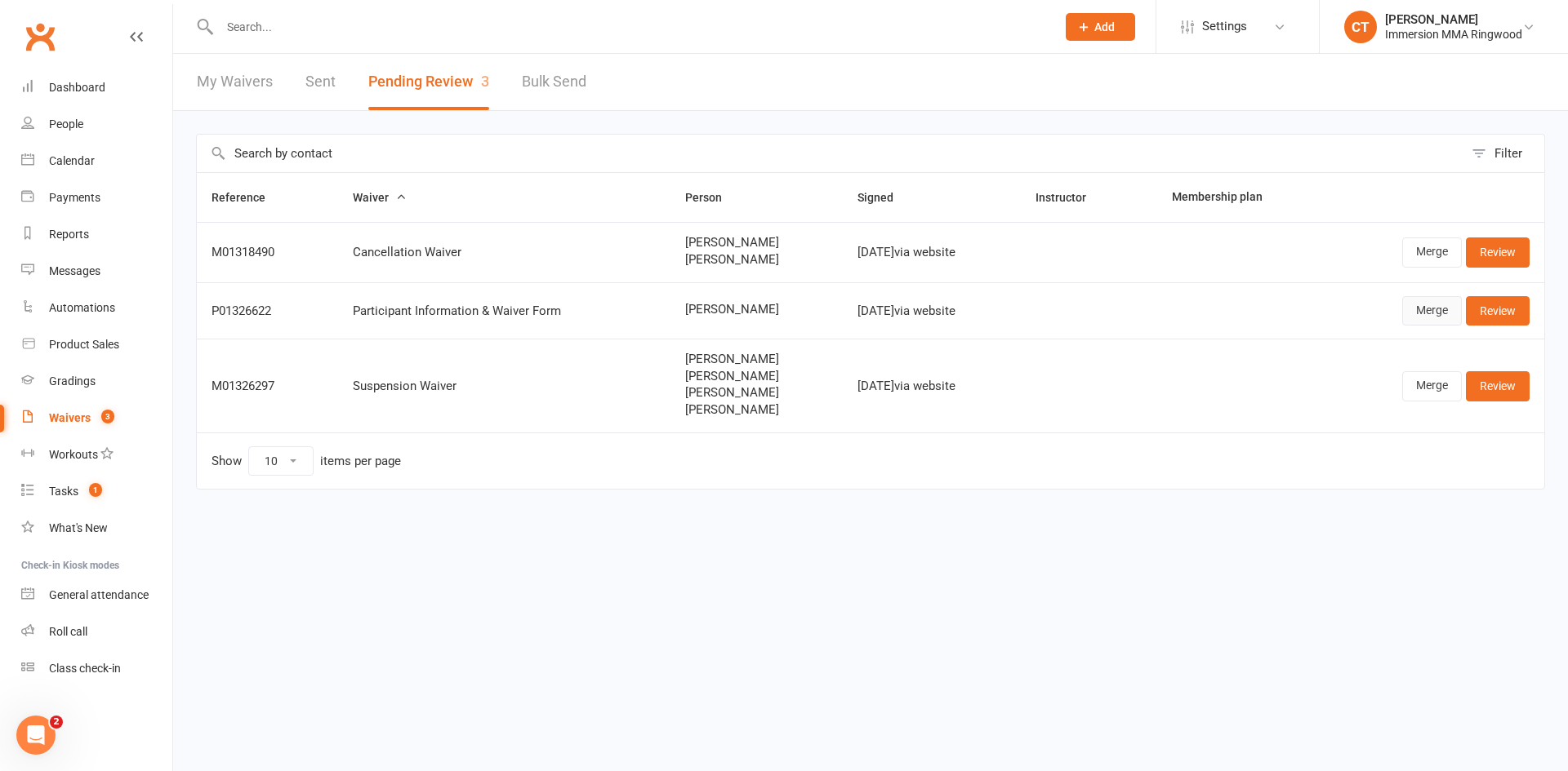
click at [1418, 307] on link "Merge" at bounding box center [1432, 311] width 60 height 29
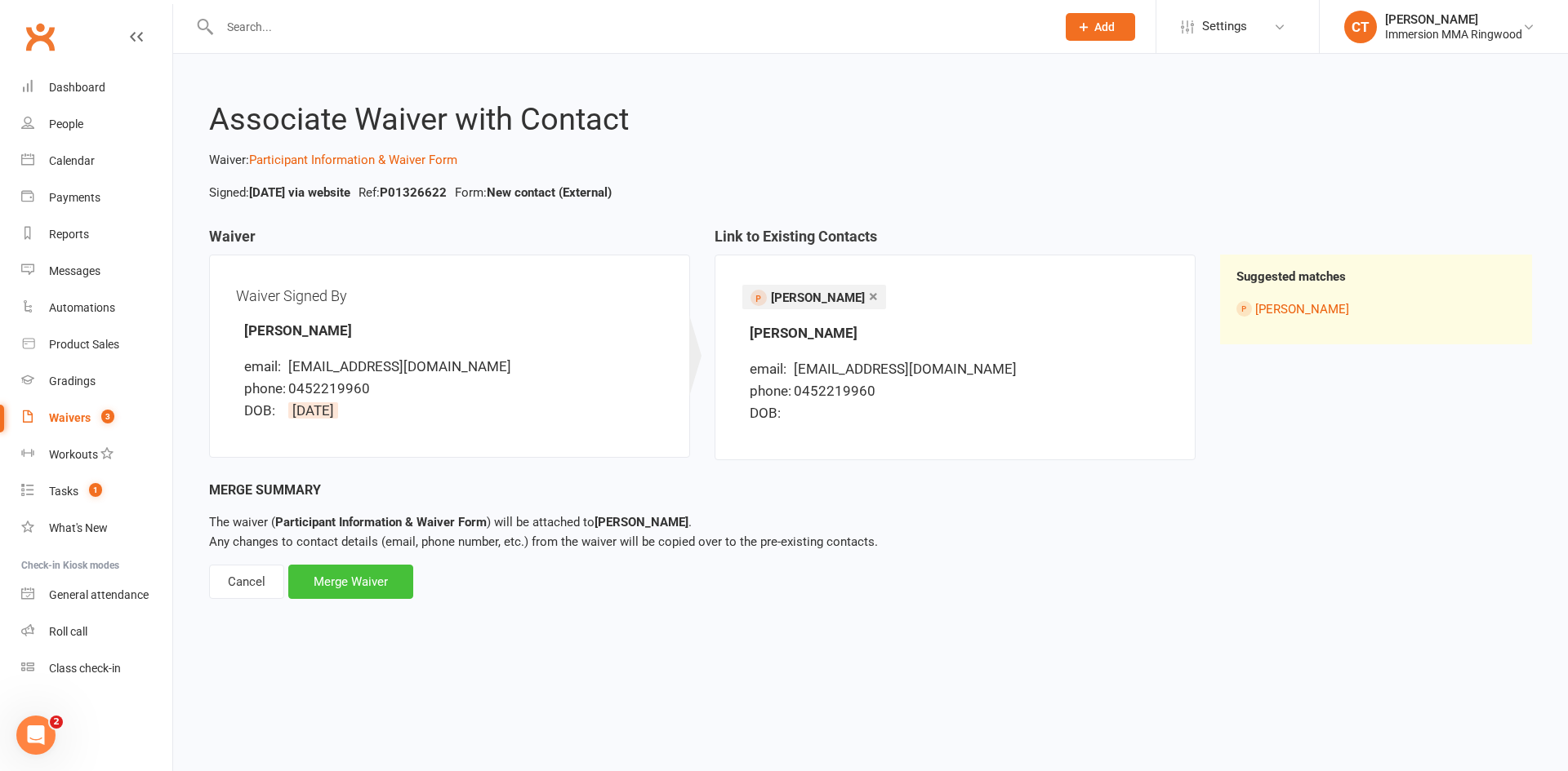
click at [360, 582] on div "Merge Waiver" at bounding box center [351, 582] width 125 height 34
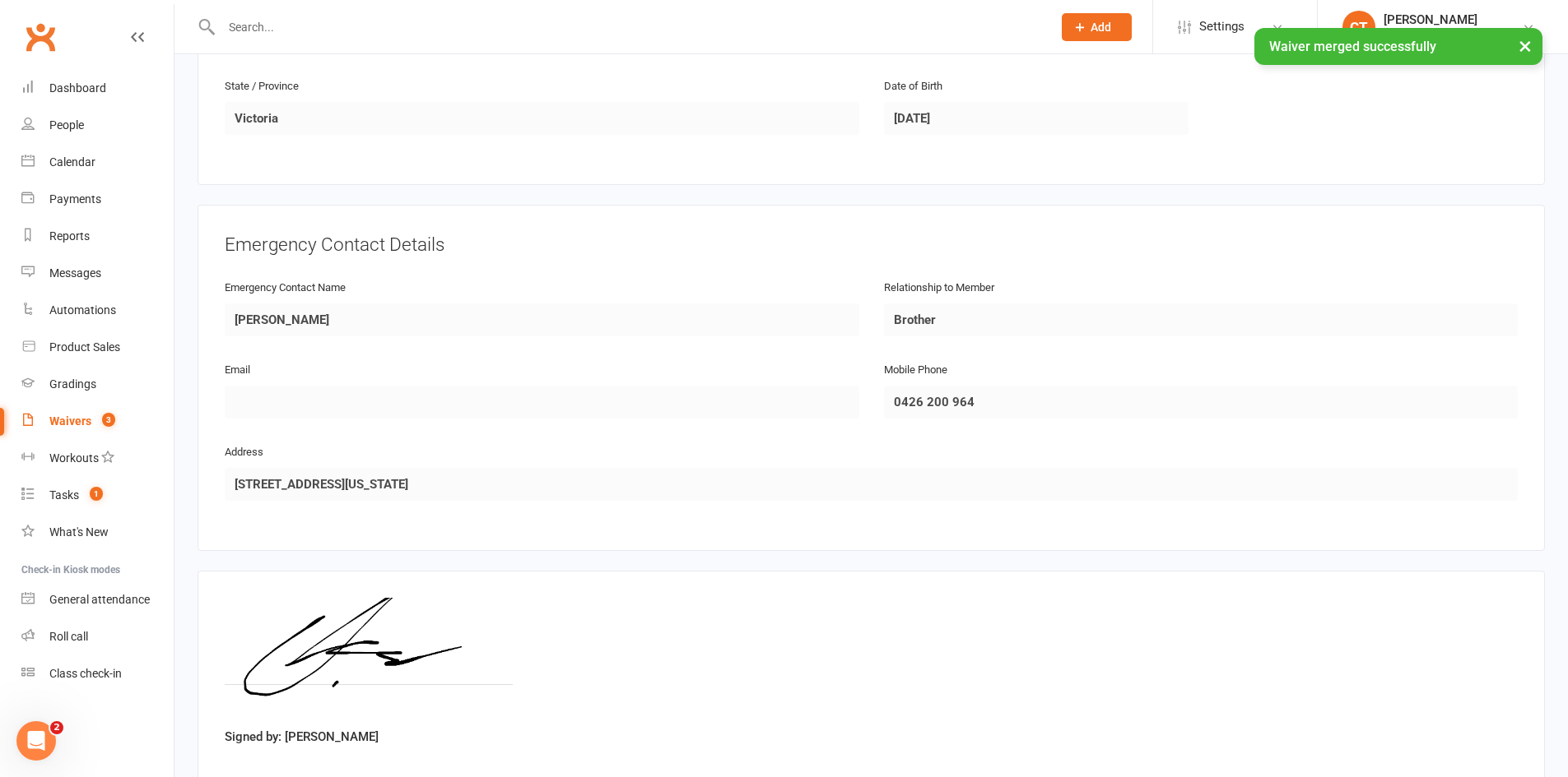
scroll to position [709, 0]
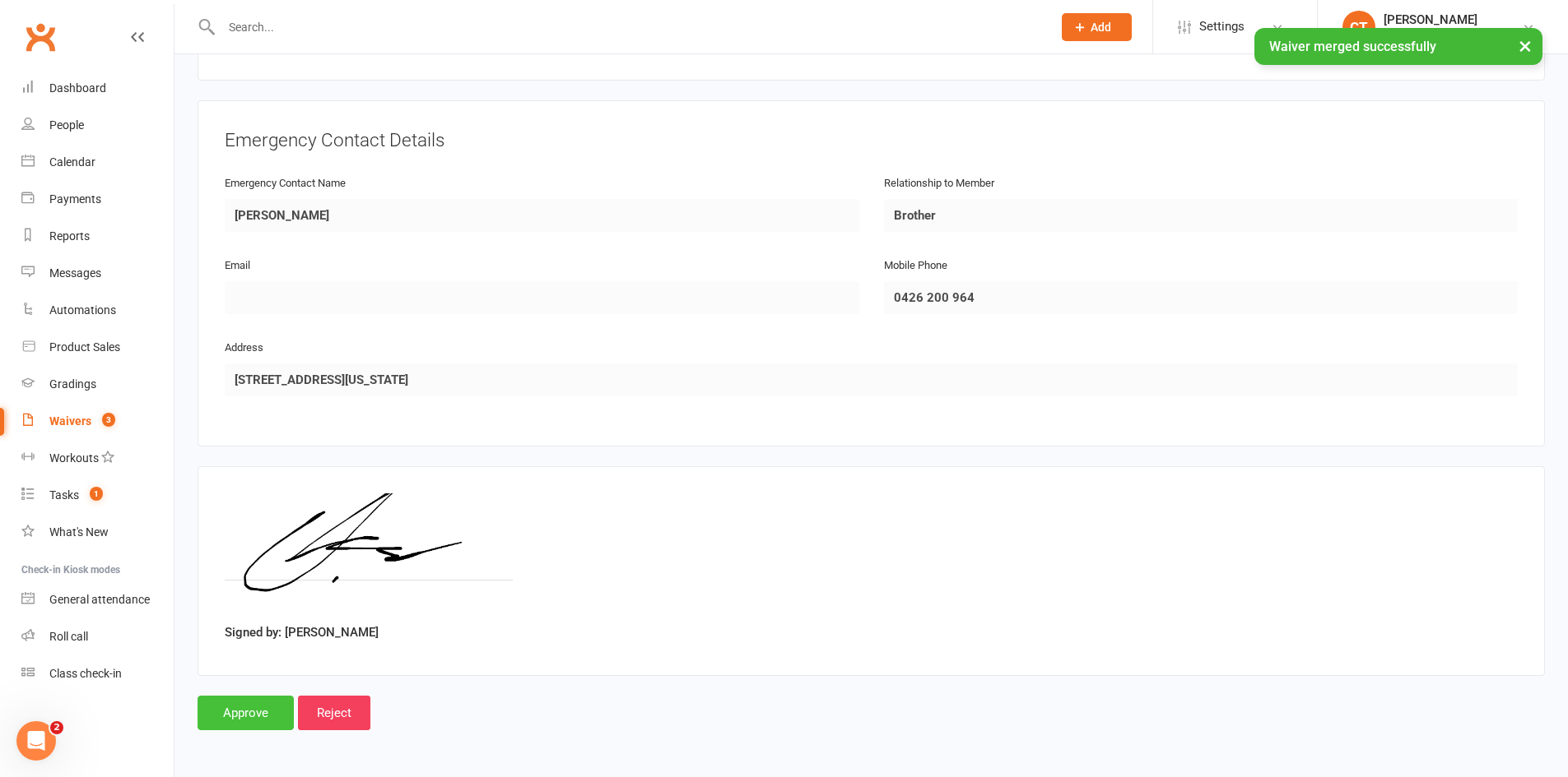
click at [257, 713] on input "Approve" at bounding box center [245, 713] width 96 height 34
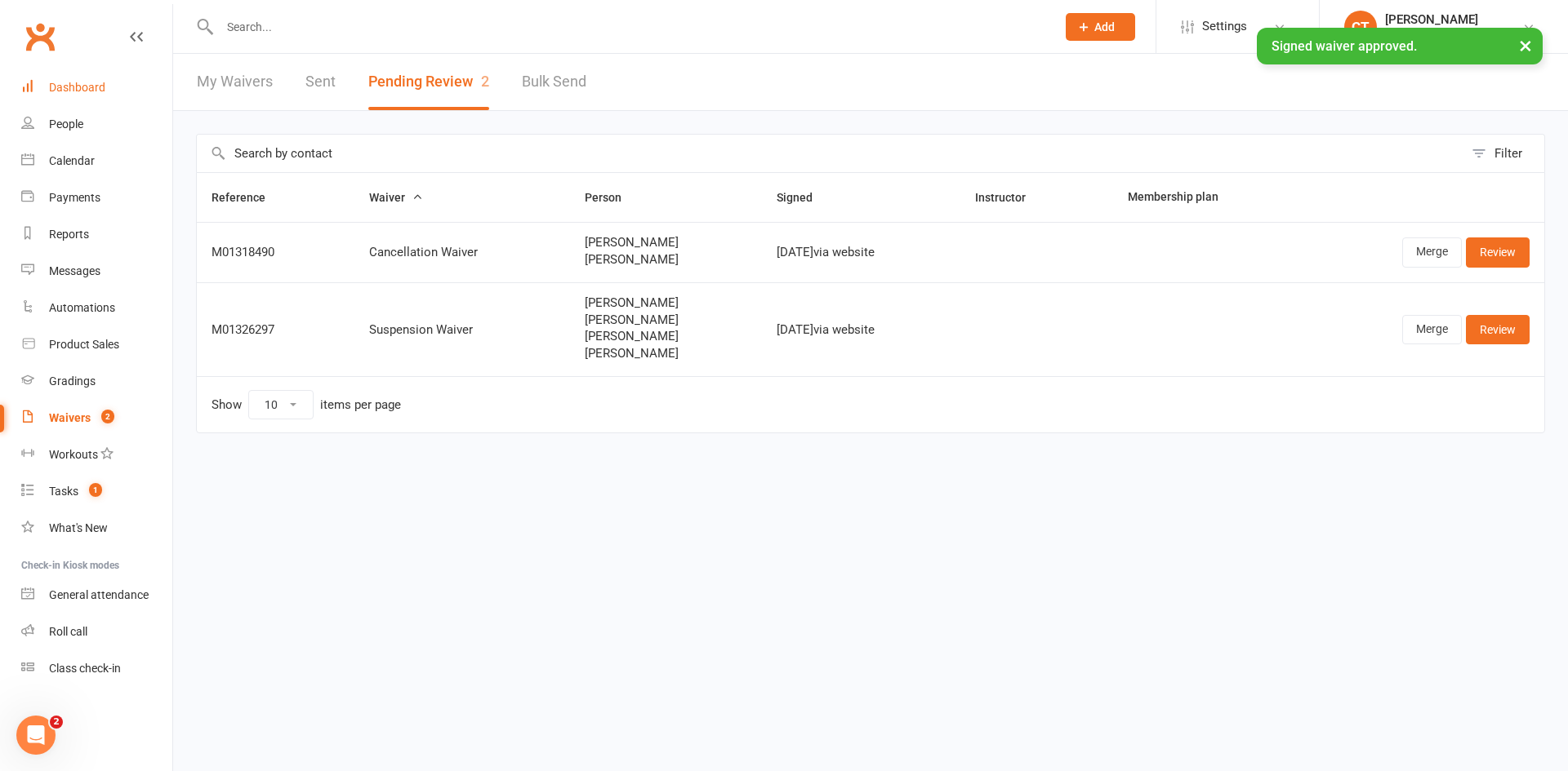
click at [99, 80] on link "Dashboard" at bounding box center [97, 88] width 151 height 37
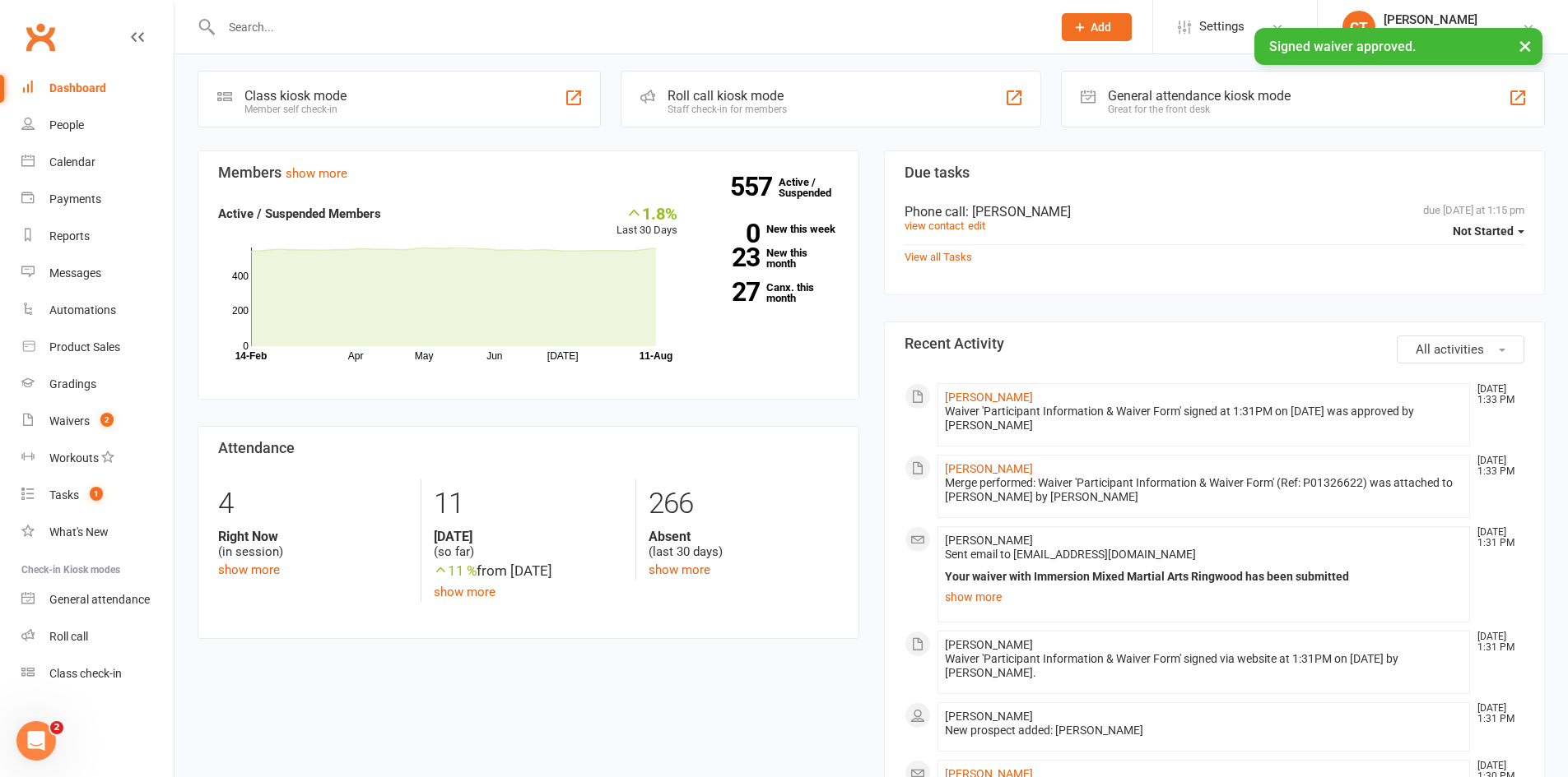
scroll to position [823, 0]
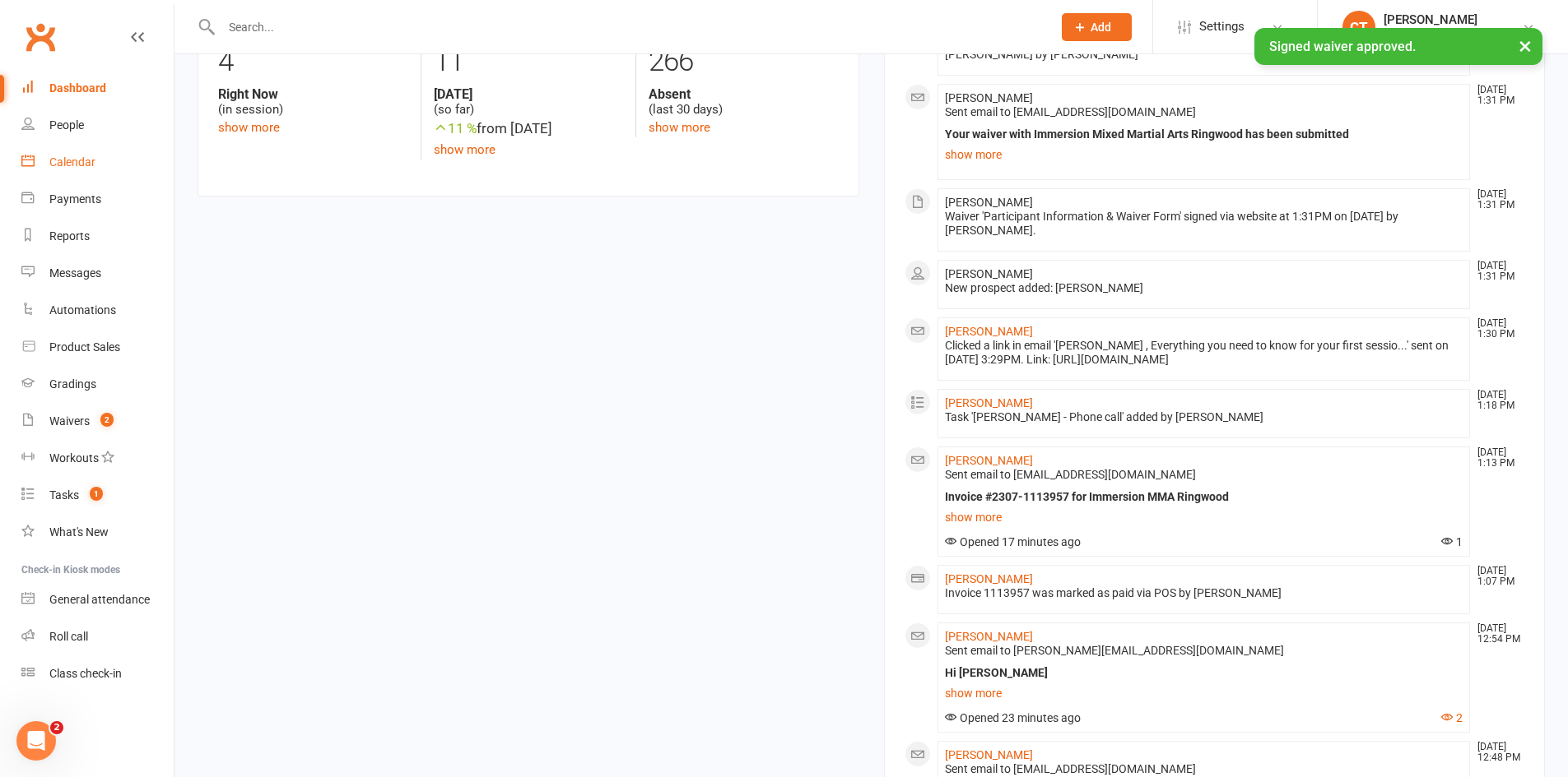
click at [63, 161] on div "Calendar" at bounding box center [72, 162] width 46 height 14
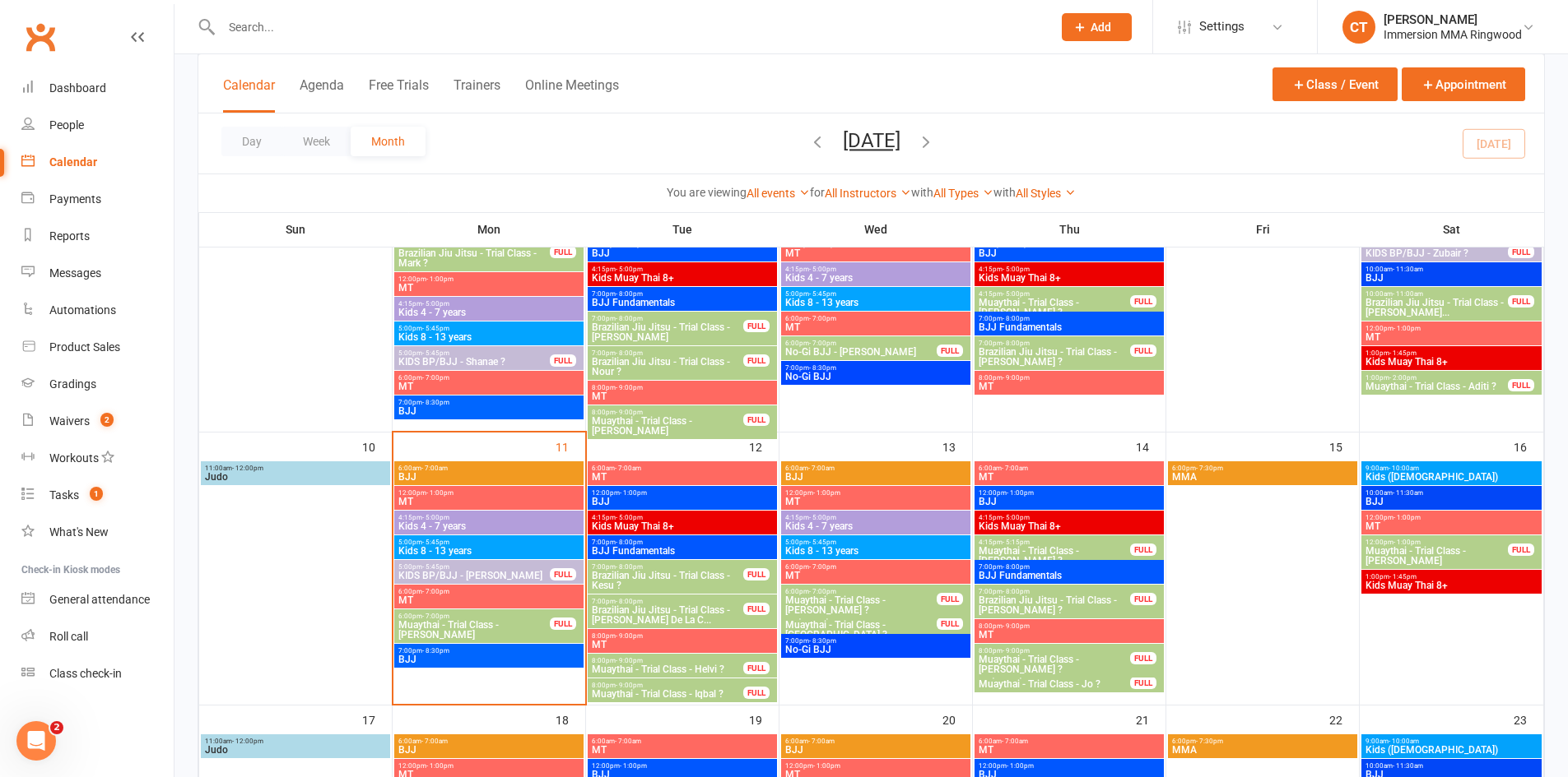
scroll to position [548, 0]
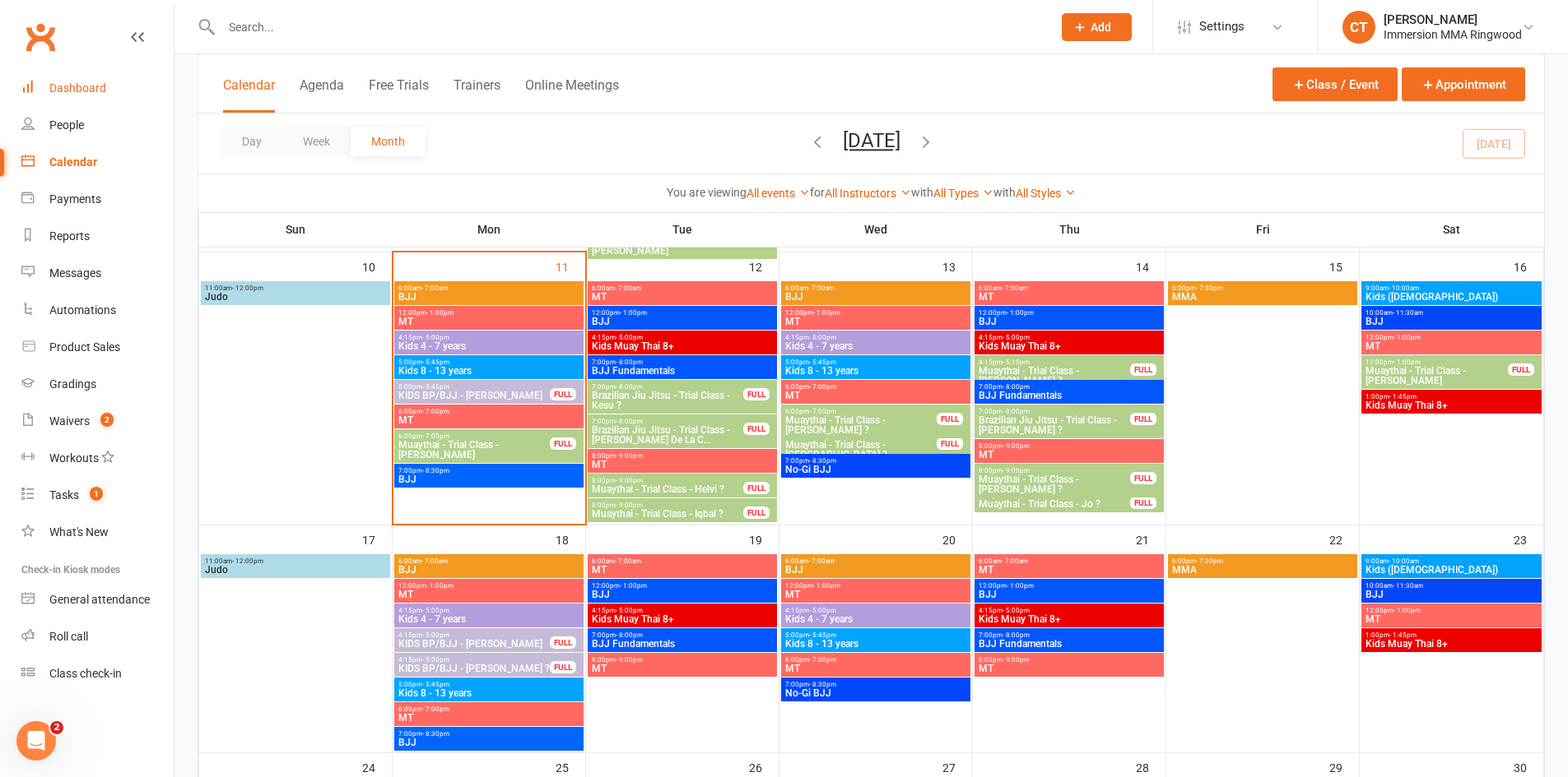
click at [116, 103] on link "Dashboard" at bounding box center [97, 88] width 152 height 37
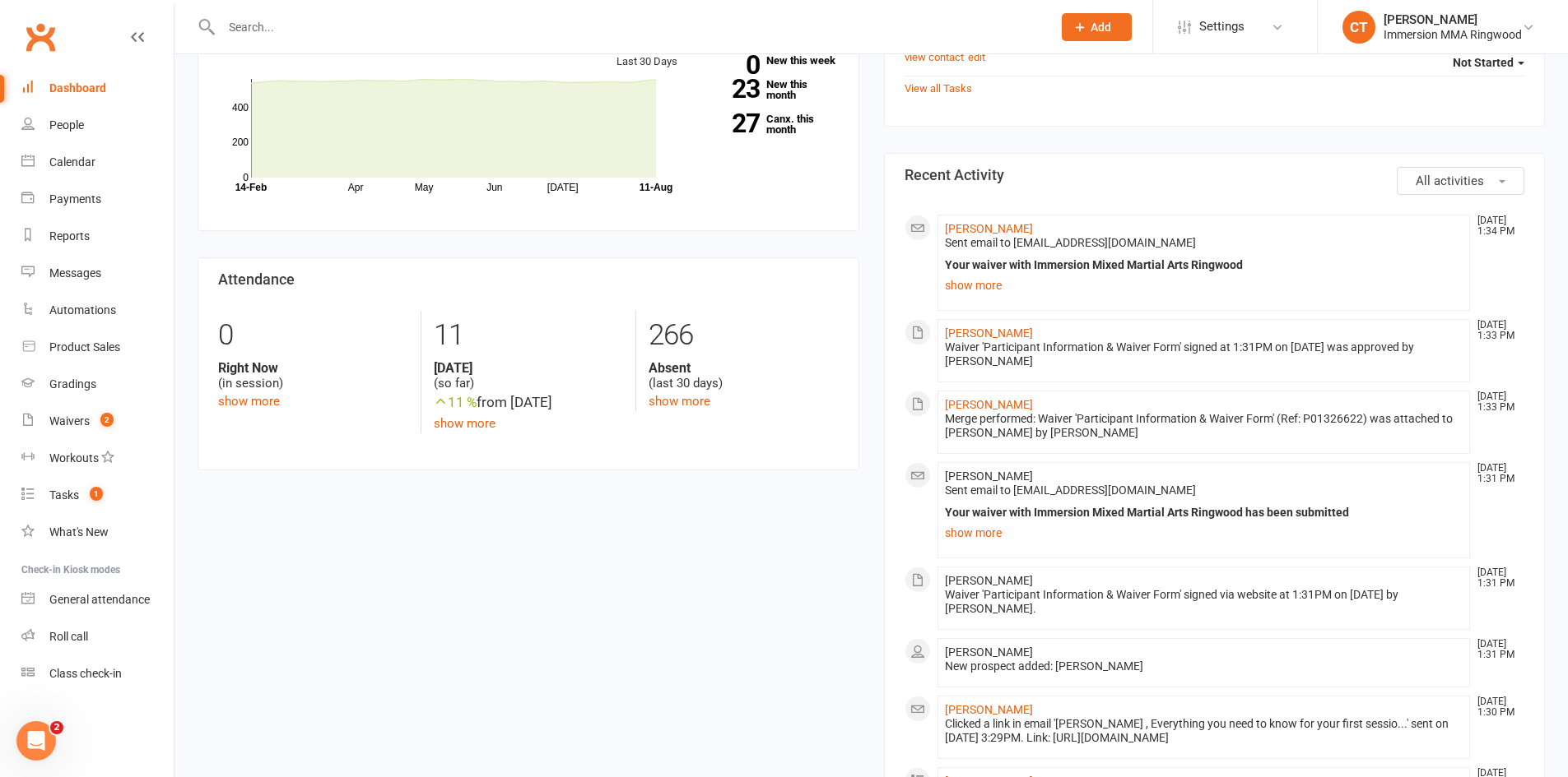
scroll to position [823, 0]
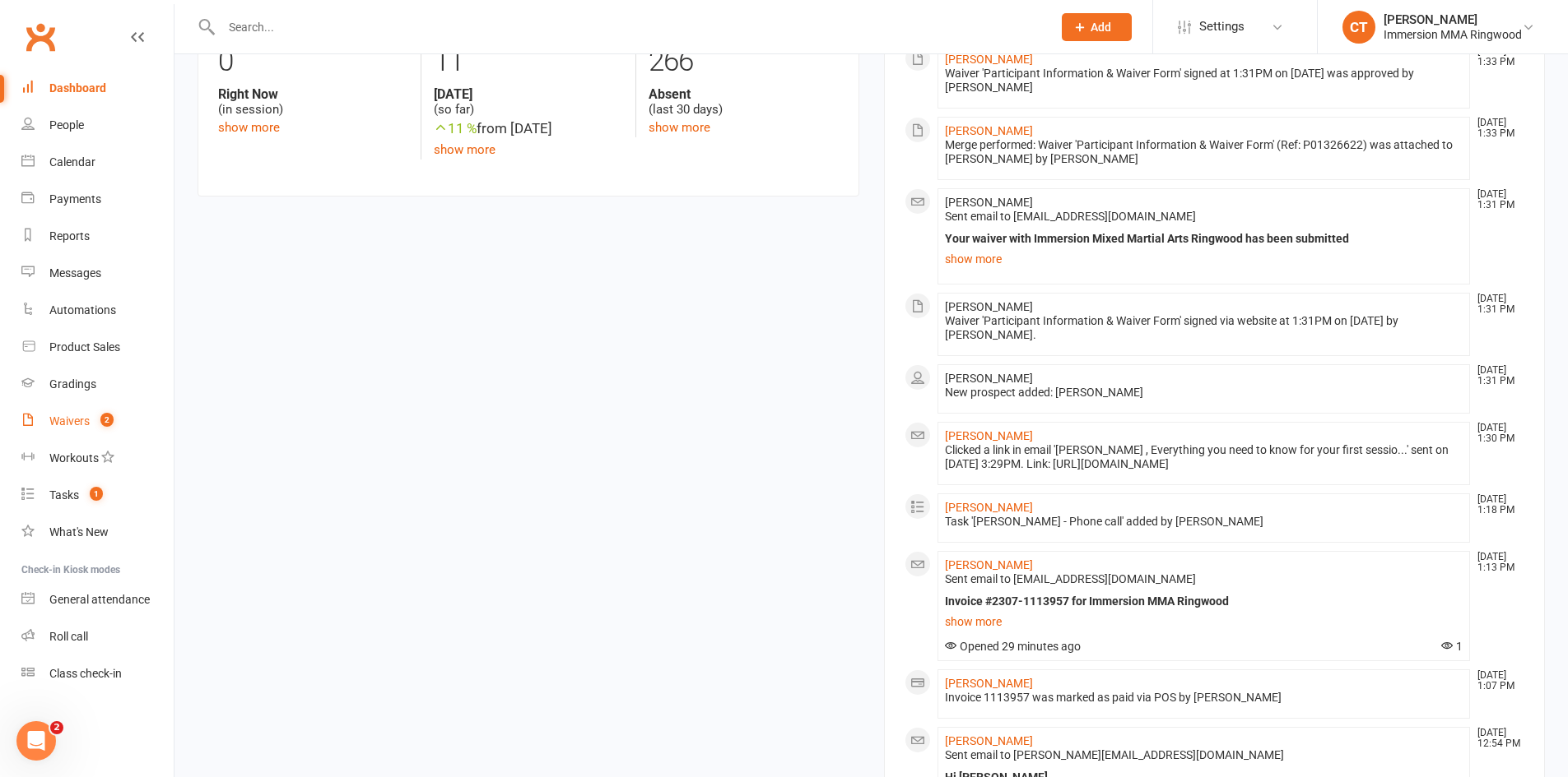
click at [63, 430] on link "Waivers 2" at bounding box center [97, 421] width 152 height 37
select select "25"
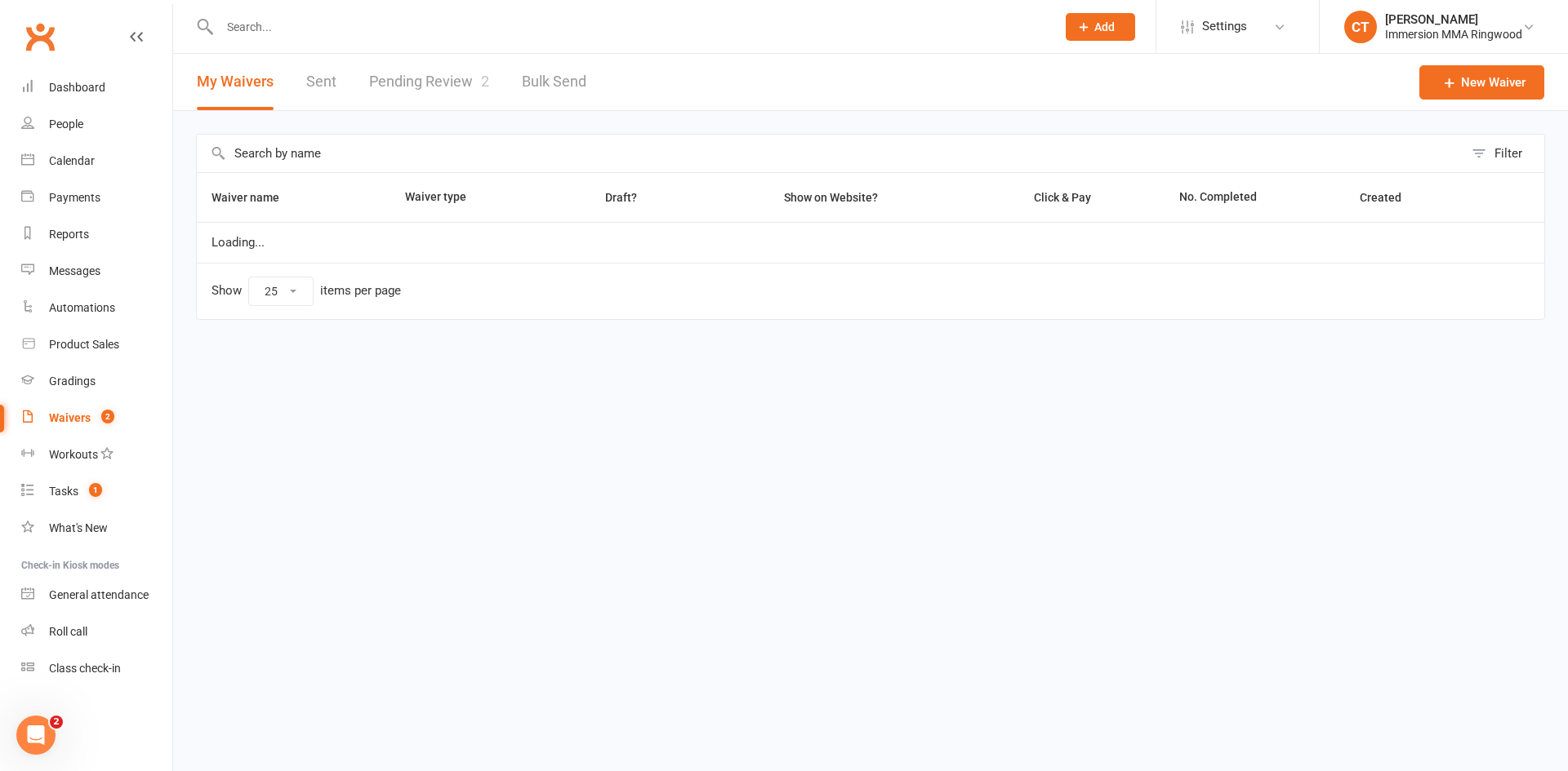
click at [432, 70] on link "Pending Review 2" at bounding box center [429, 81] width 120 height 56
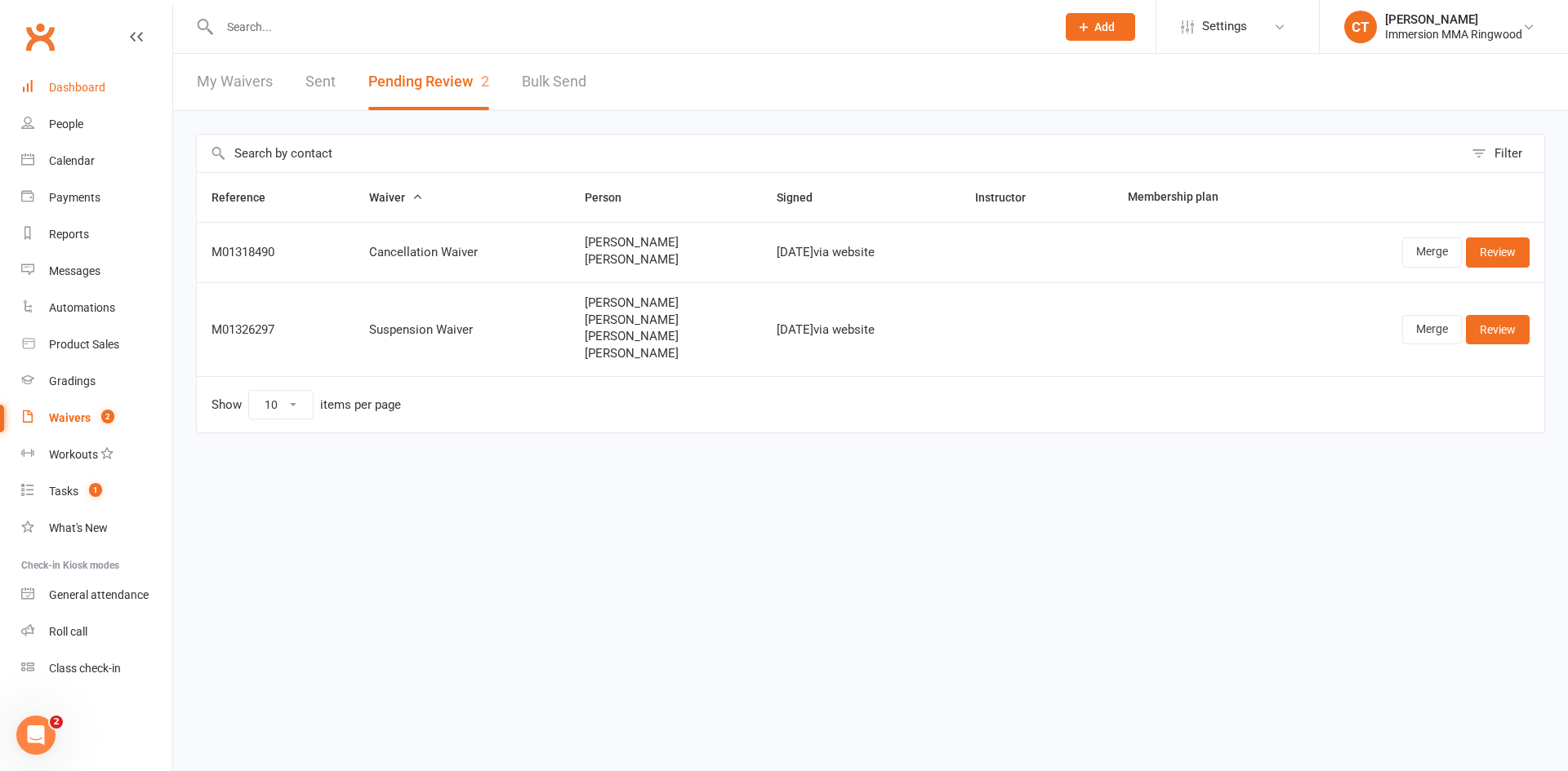
click at [109, 80] on link "Dashboard" at bounding box center [97, 88] width 151 height 37
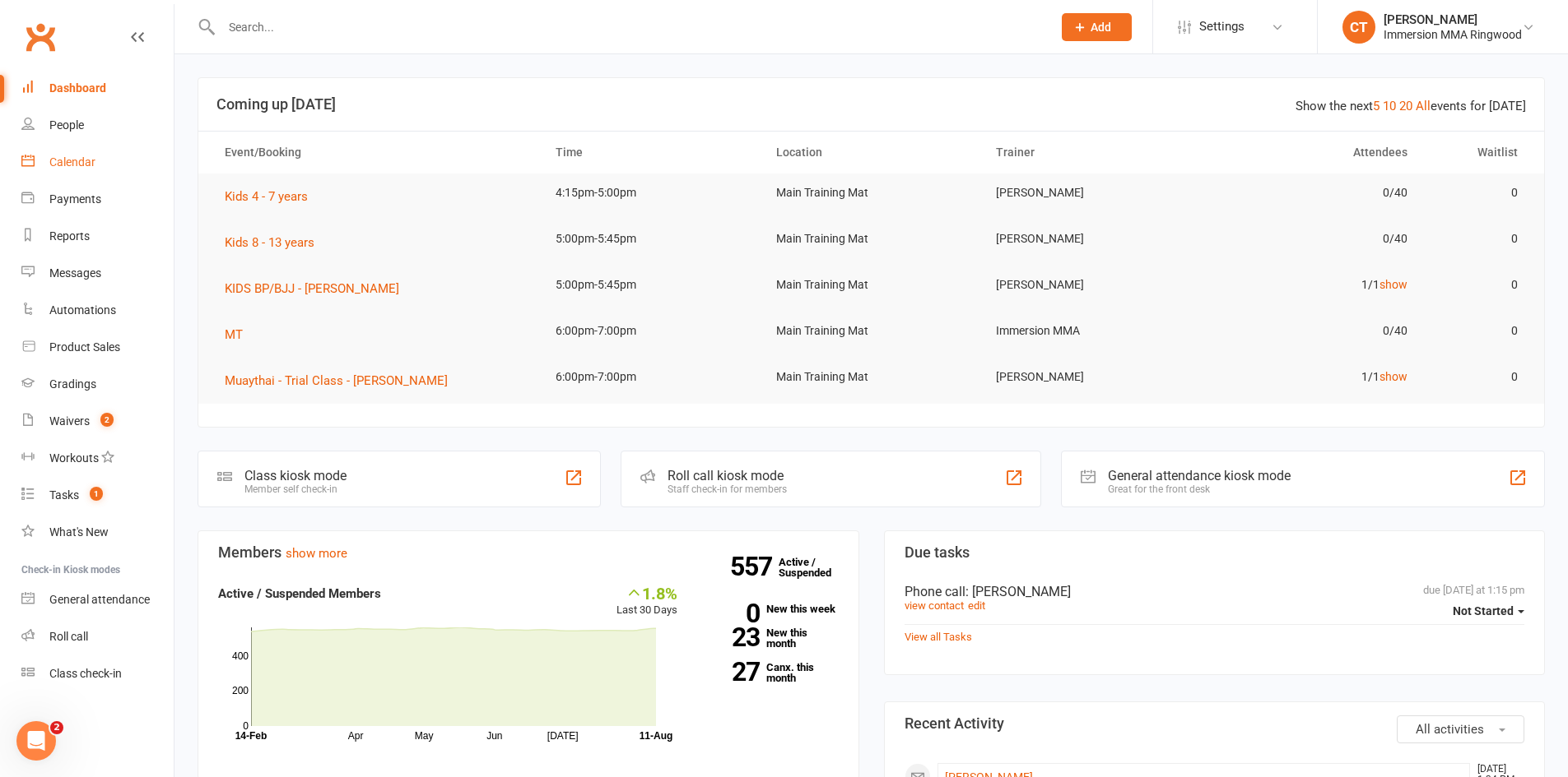
click at [73, 153] on link "Calendar" at bounding box center [97, 162] width 152 height 37
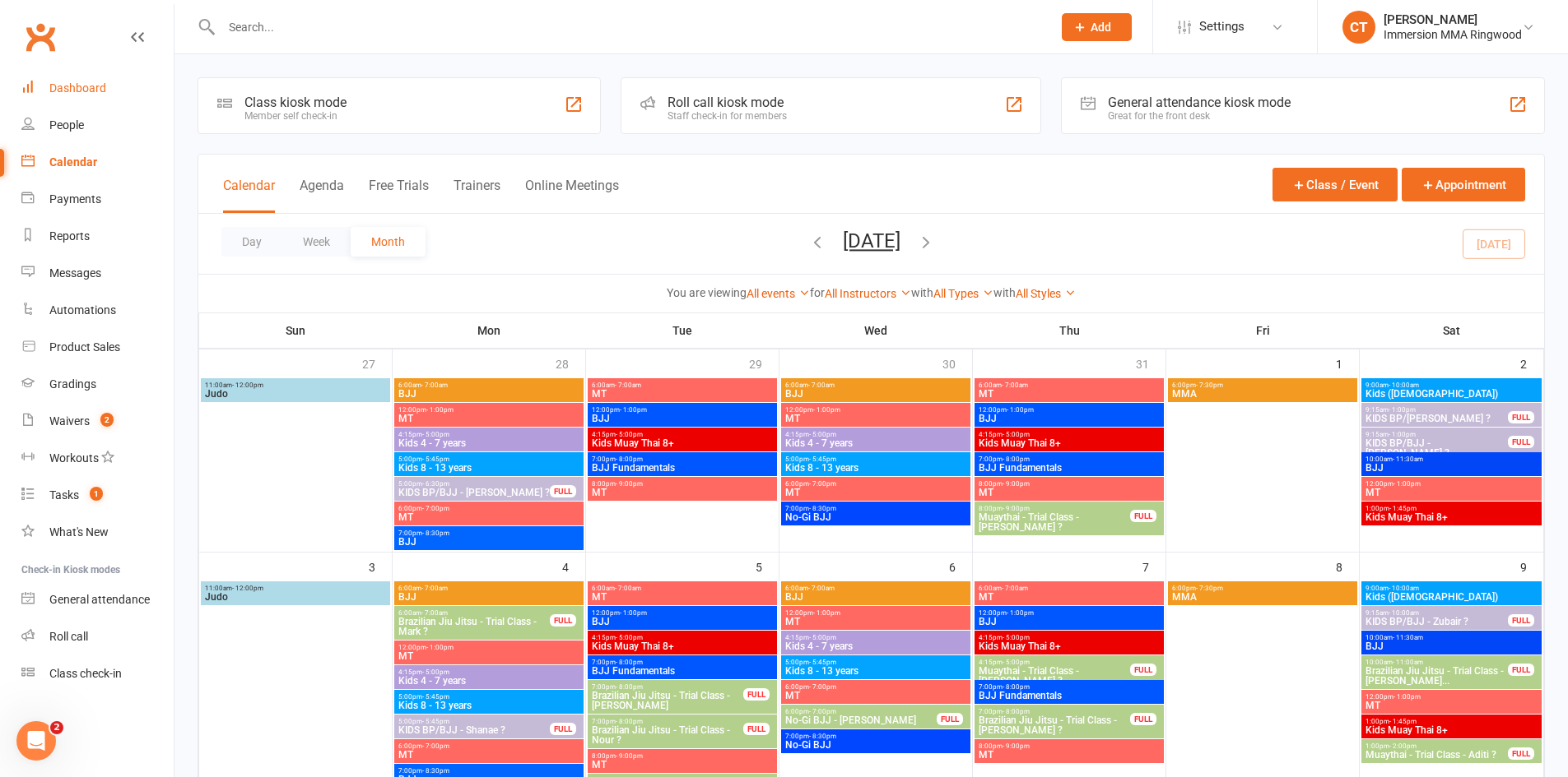
click at [69, 82] on div "Dashboard" at bounding box center [77, 87] width 57 height 14
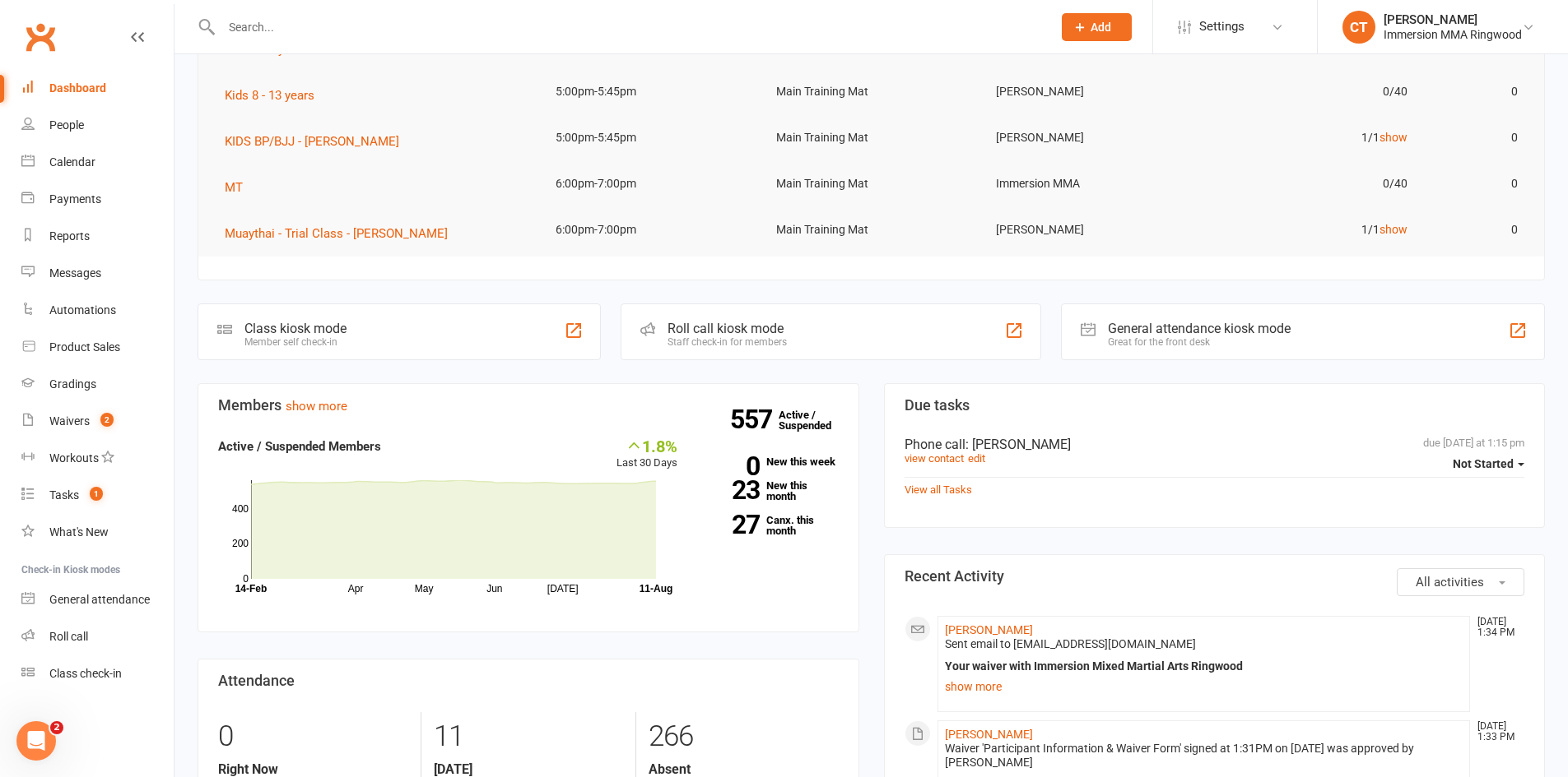
scroll to position [548, 0]
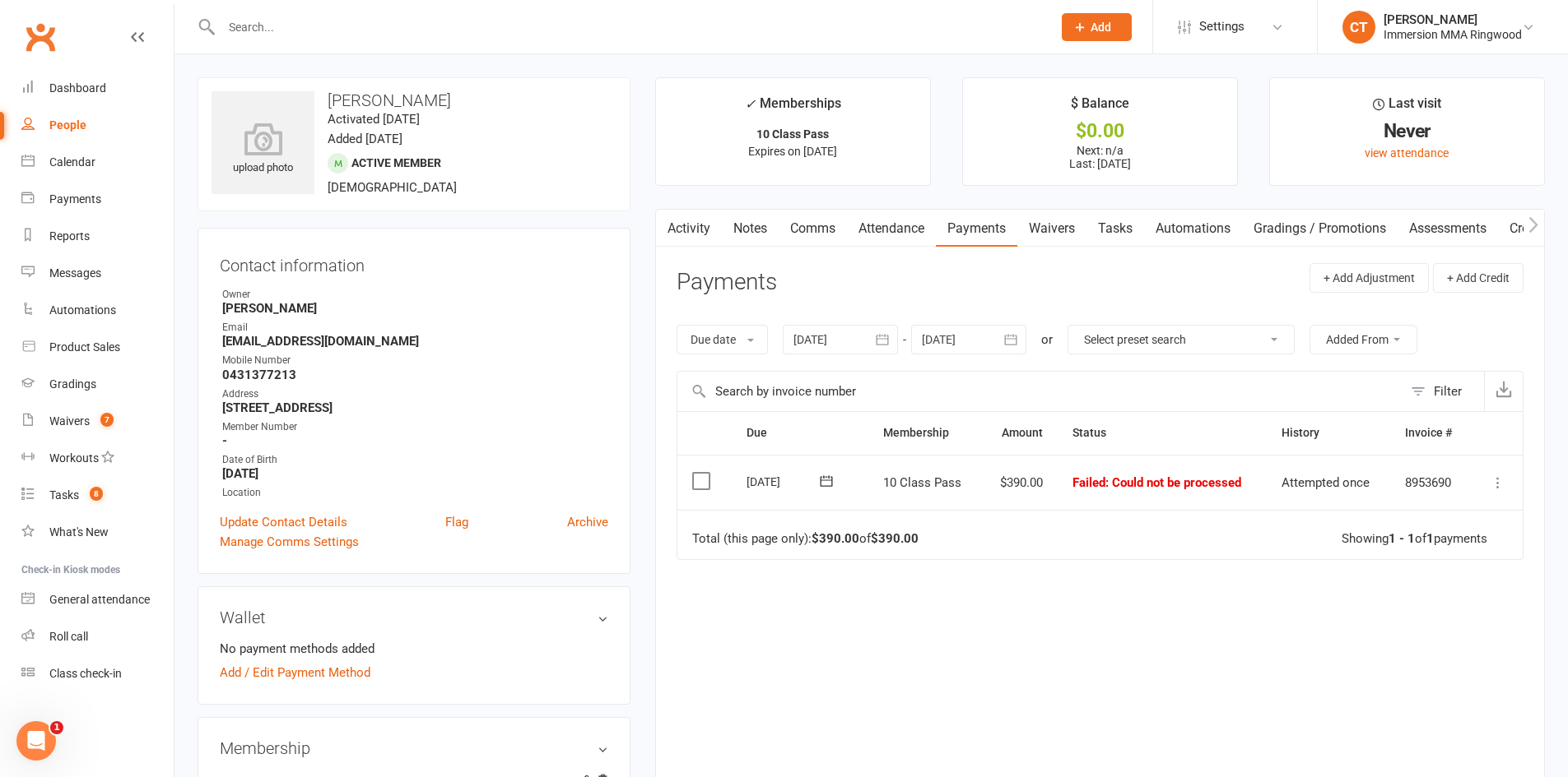
click at [1490, 482] on icon at bounding box center [1498, 483] width 16 height 16
click at [1438, 547] on link "Mark as Paid (POS)" at bounding box center [1425, 547] width 163 height 33
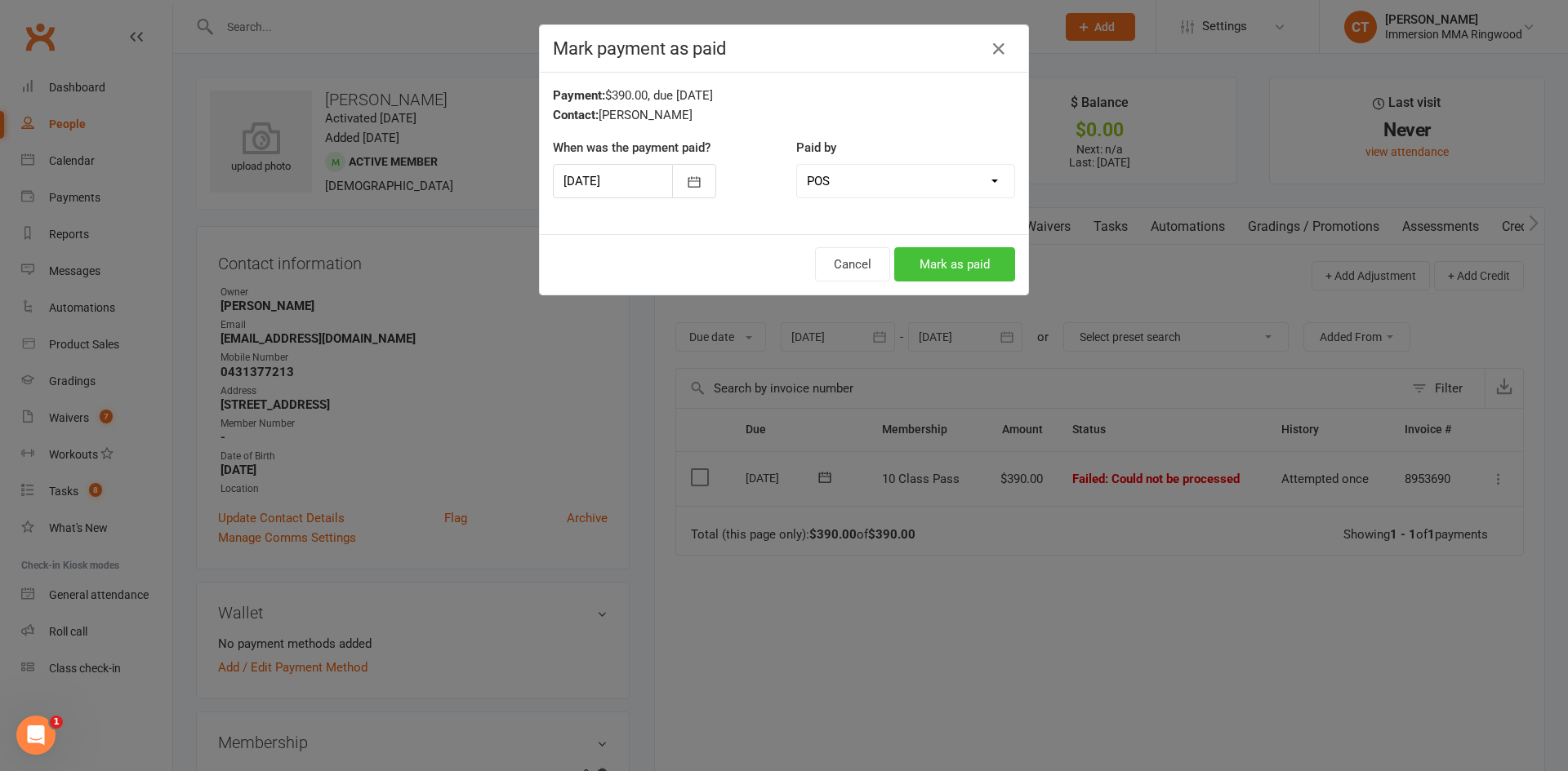
click at [970, 255] on button "Mark as paid" at bounding box center [954, 264] width 121 height 34
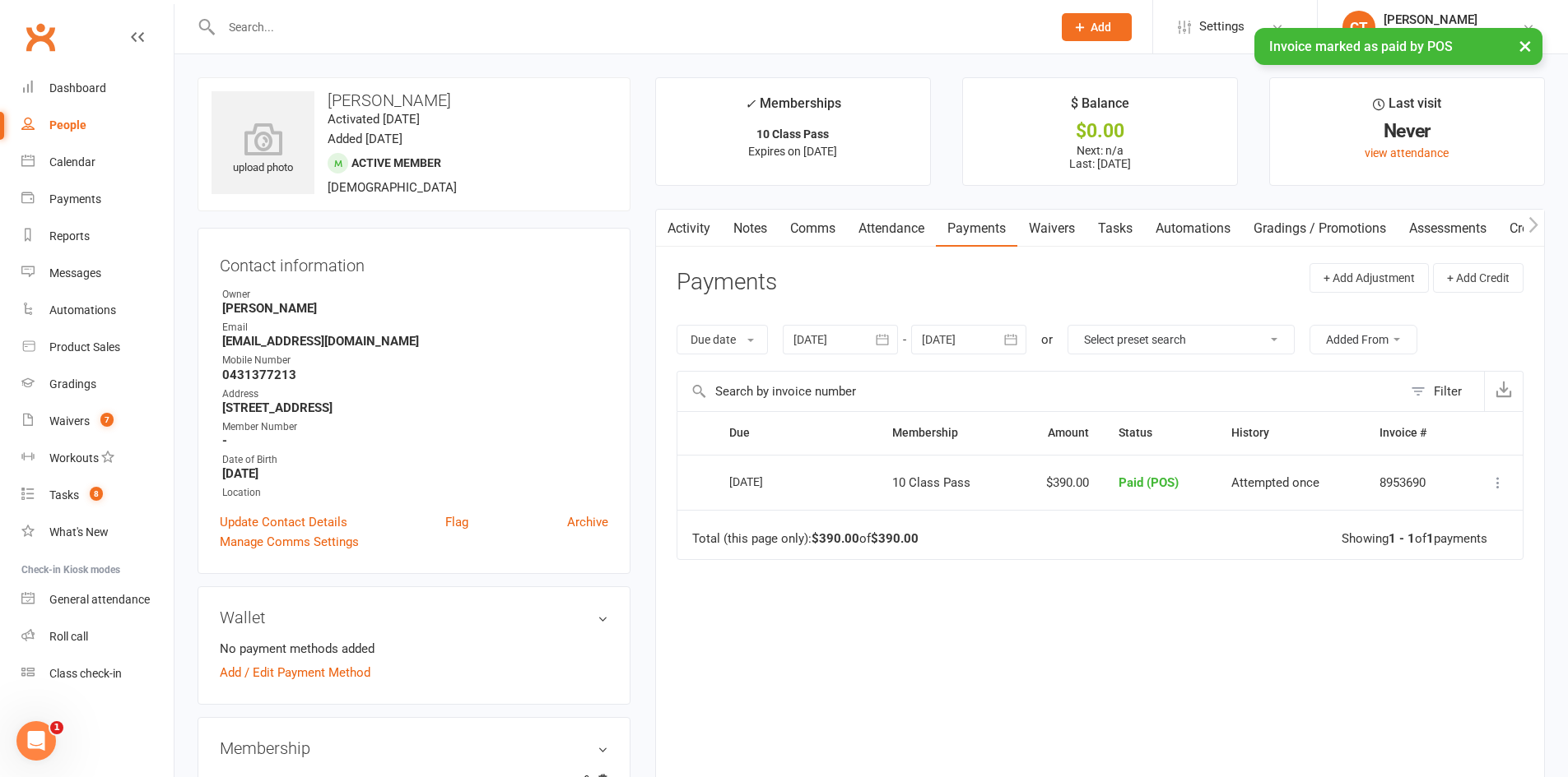
click at [763, 220] on link "Notes" at bounding box center [749, 229] width 57 height 38
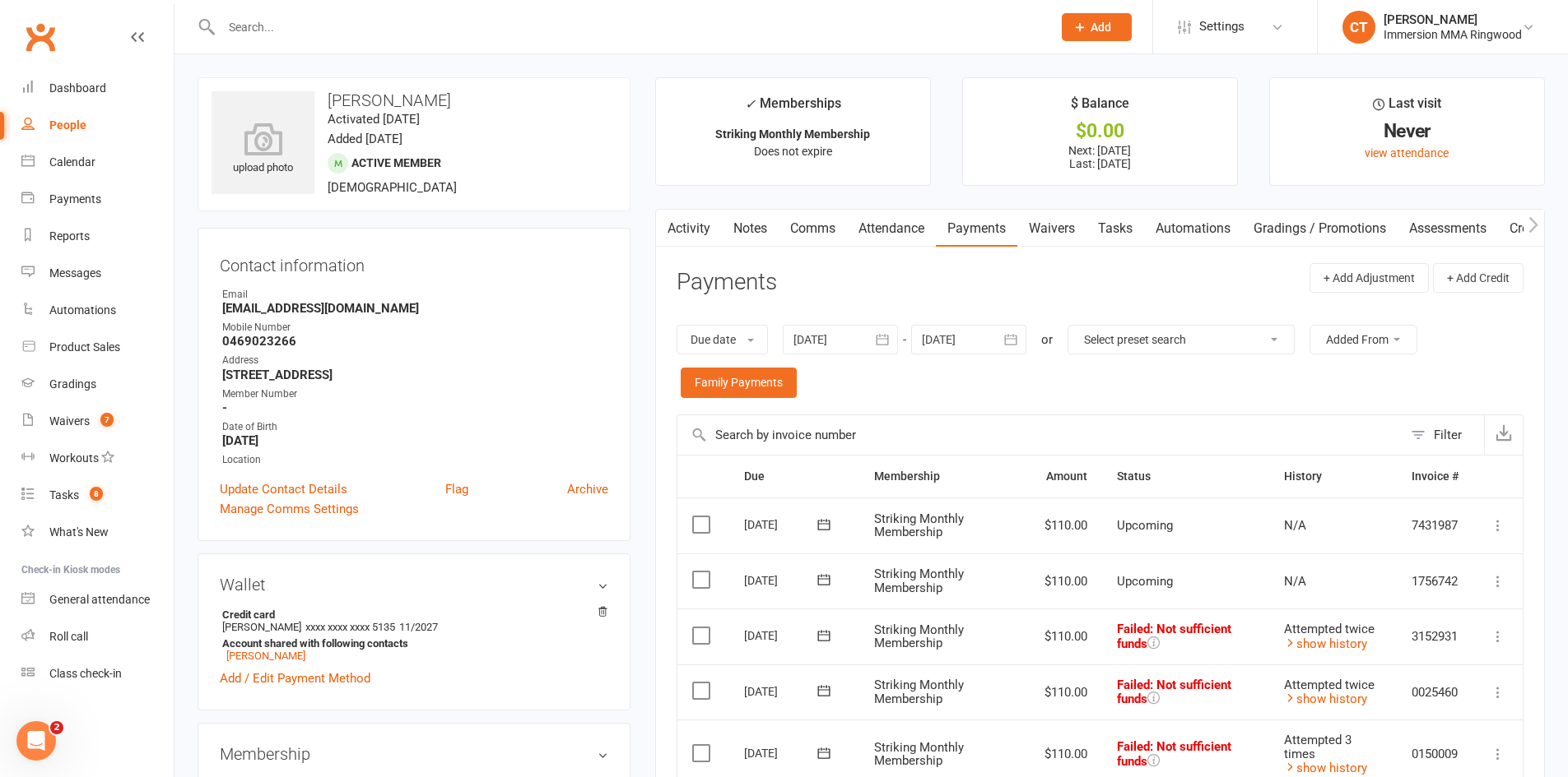
click at [799, 221] on link "Comms" at bounding box center [812, 229] width 68 height 38
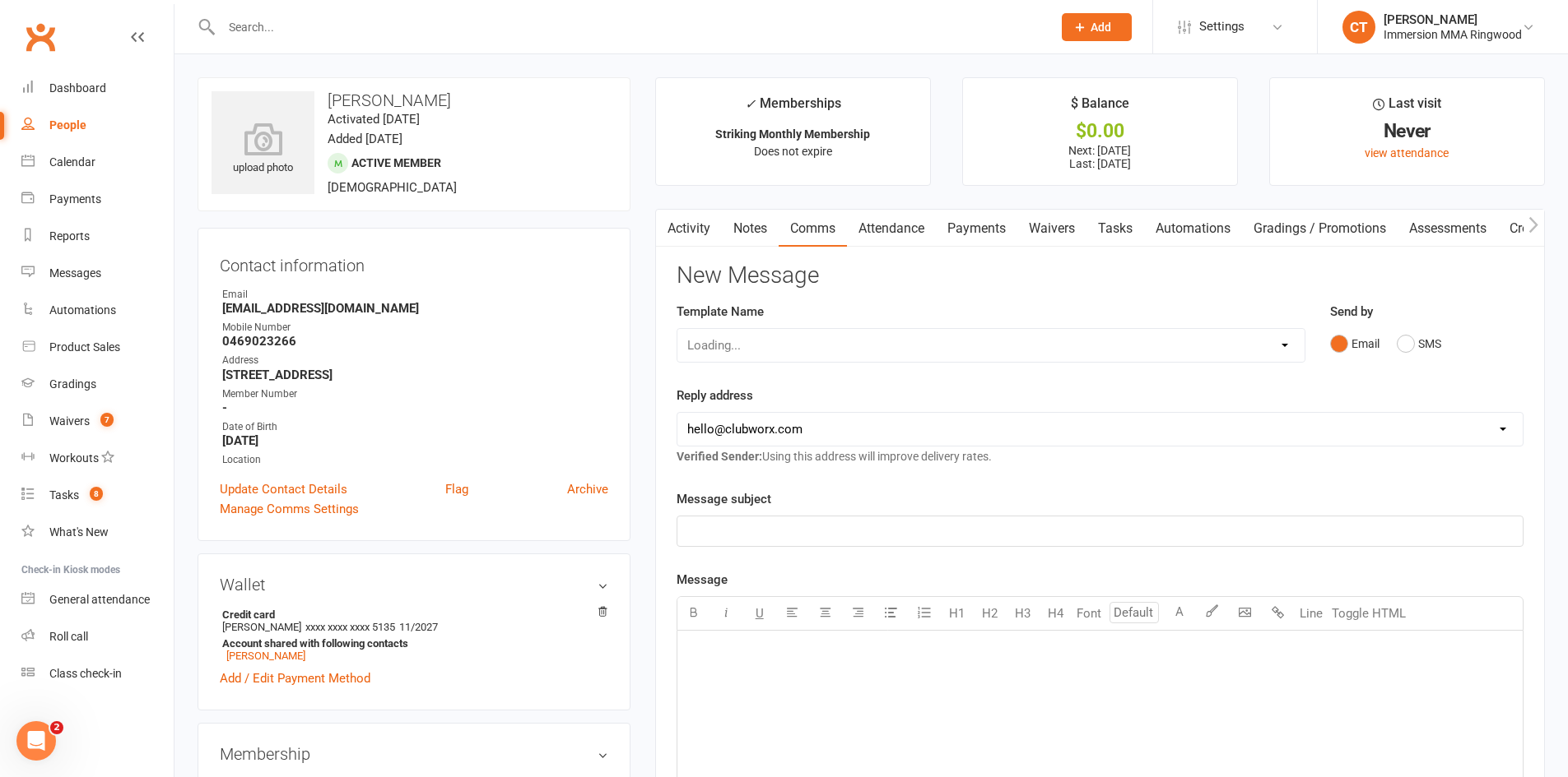
click at [789, 344] on select "Loading..." at bounding box center [991, 345] width 627 height 33
select select "0"
click at [677, 329] on select "Select Template [SMS] [PERSON_NAME] - Call back message [SMS] Mark- Call back m…" at bounding box center [991, 345] width 627 height 33
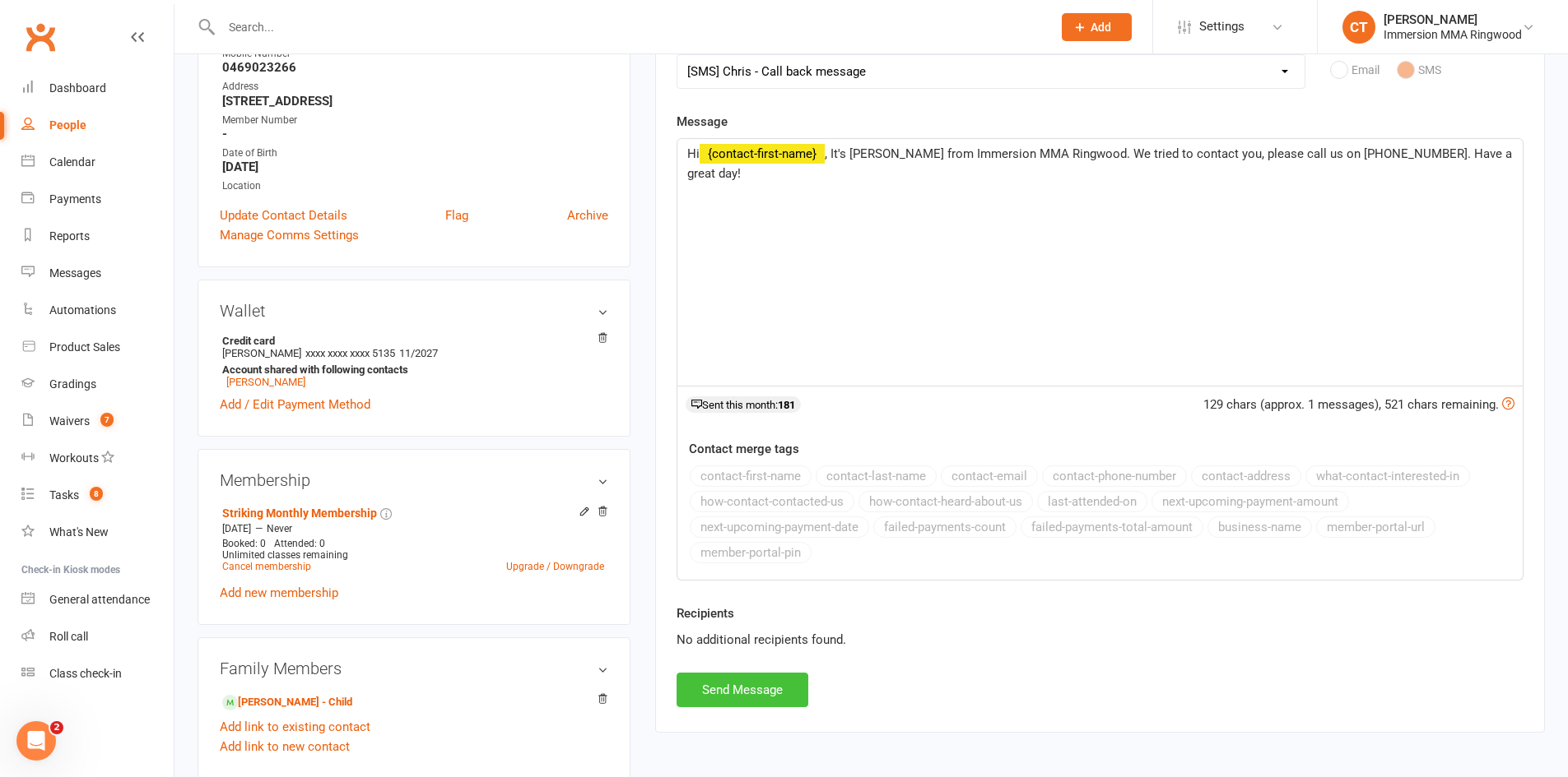
click at [777, 680] on button "Send Message" at bounding box center [742, 690] width 131 height 34
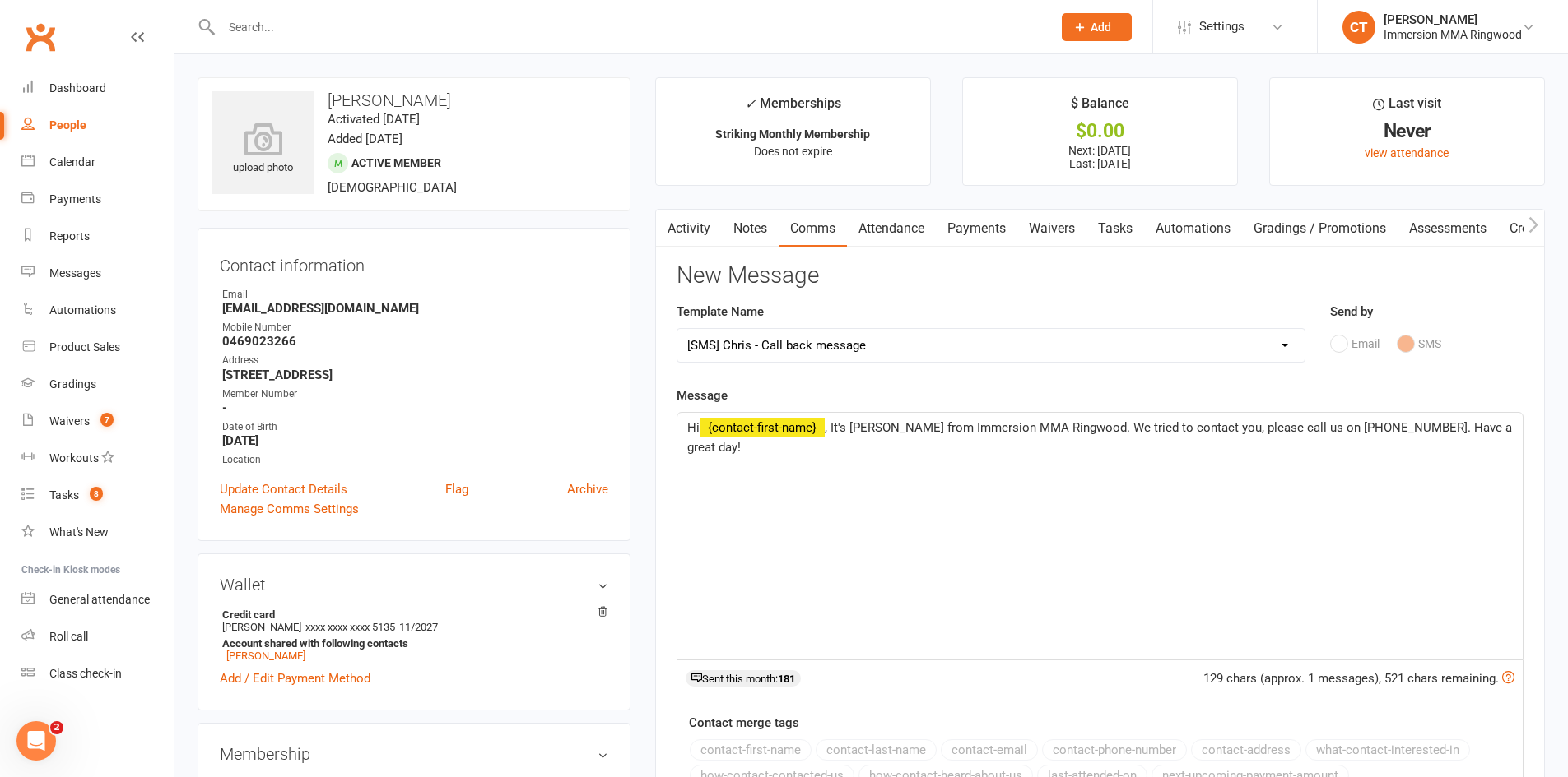
select select
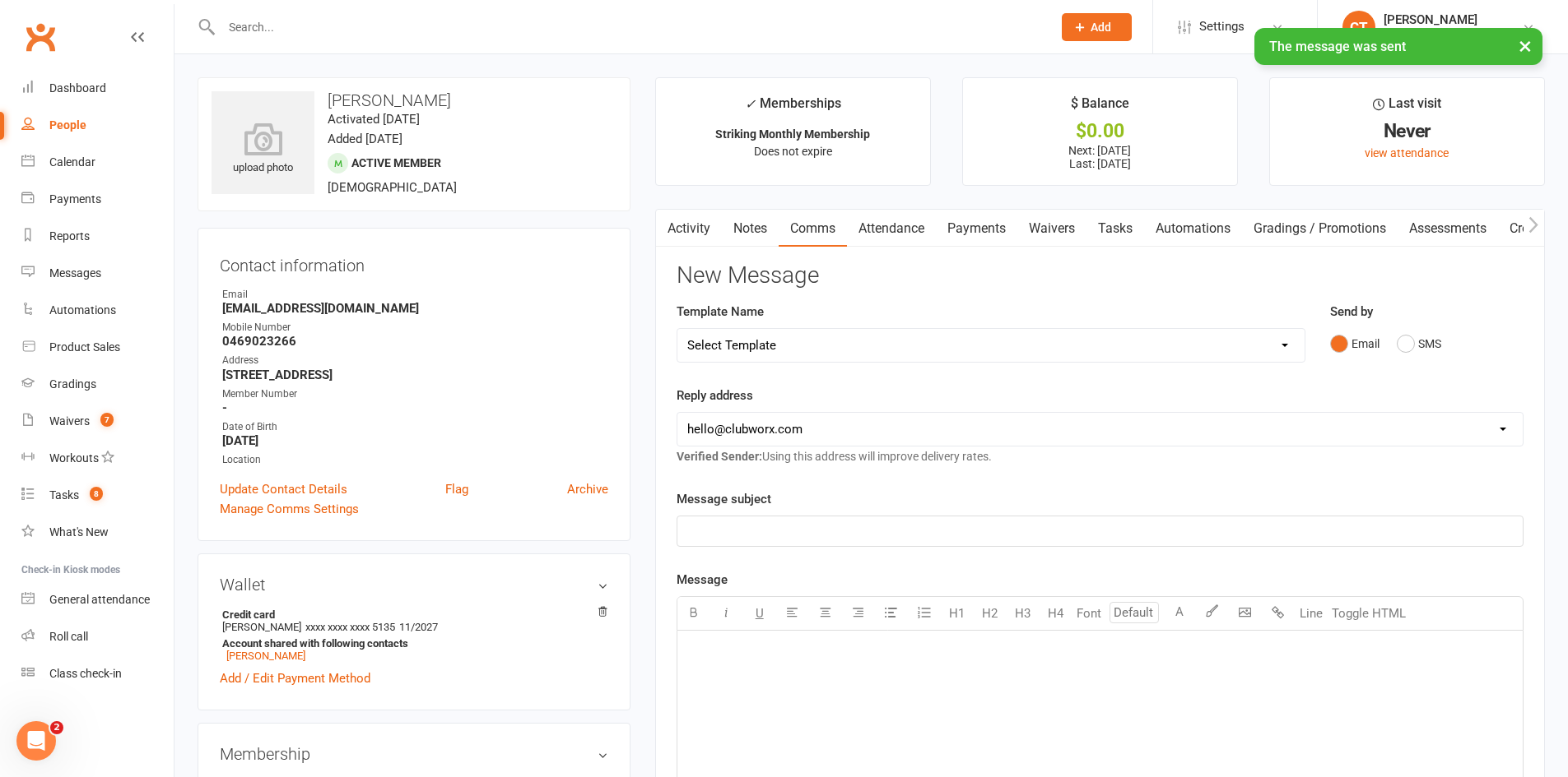
click at [753, 234] on link "Notes" at bounding box center [749, 229] width 57 height 38
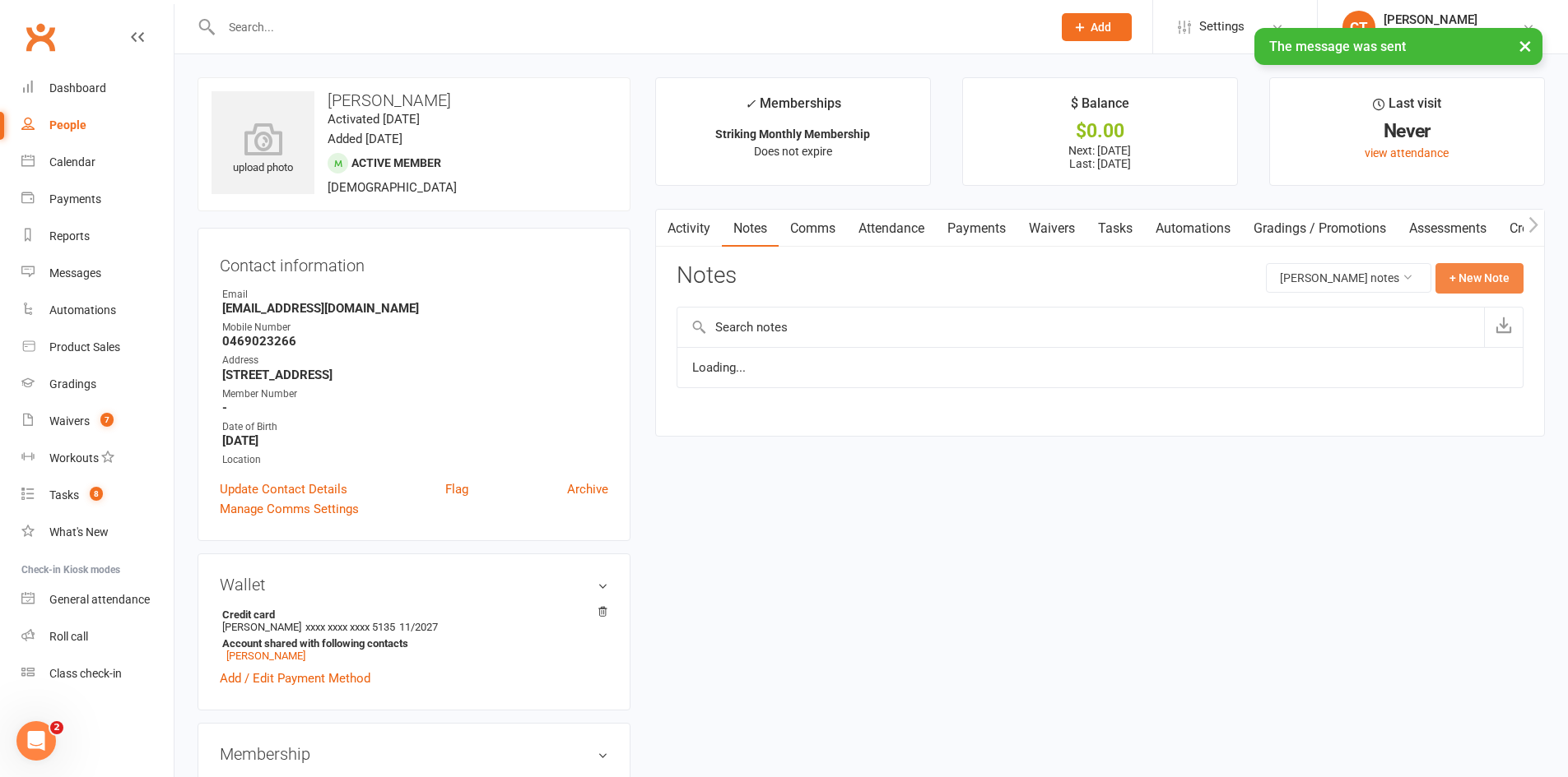
click at [1482, 285] on button "+ New Note" at bounding box center [1479, 277] width 88 height 30
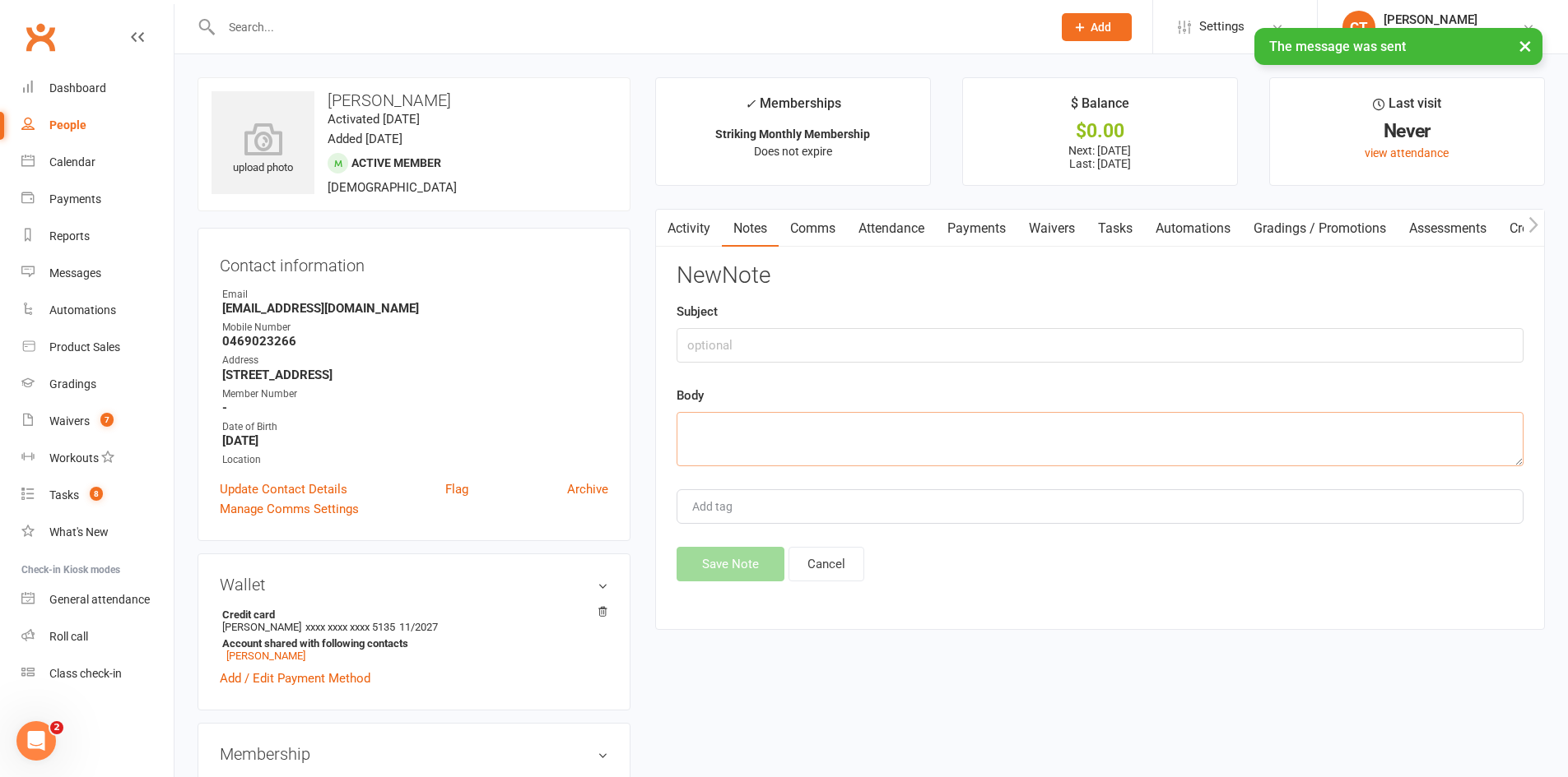
click at [1199, 447] on textarea at bounding box center [1100, 439] width 847 height 54
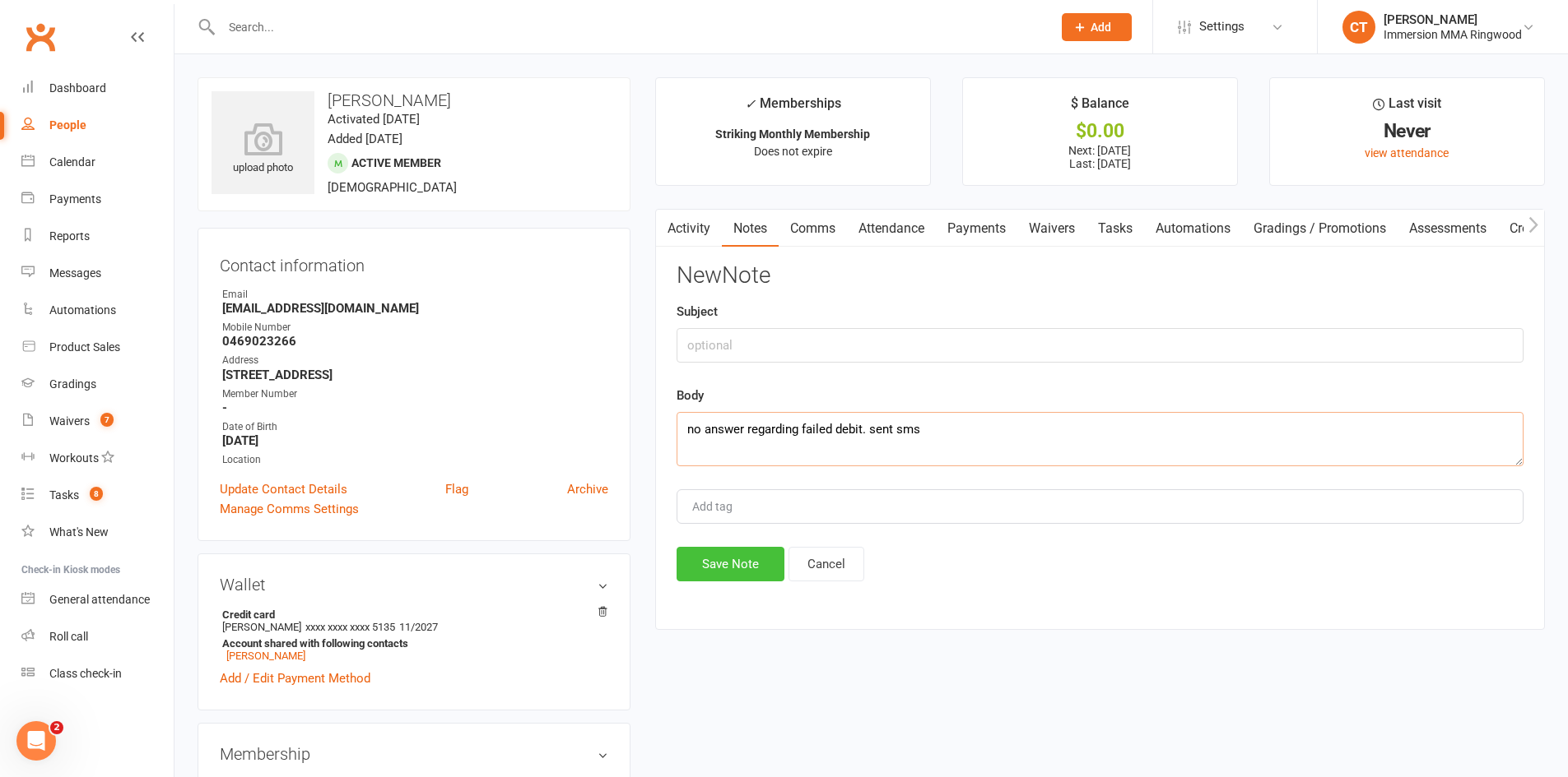
type textarea "no answer regarding failed debit. sent sms"
click at [740, 567] on button "Save Note" at bounding box center [730, 565] width 108 height 34
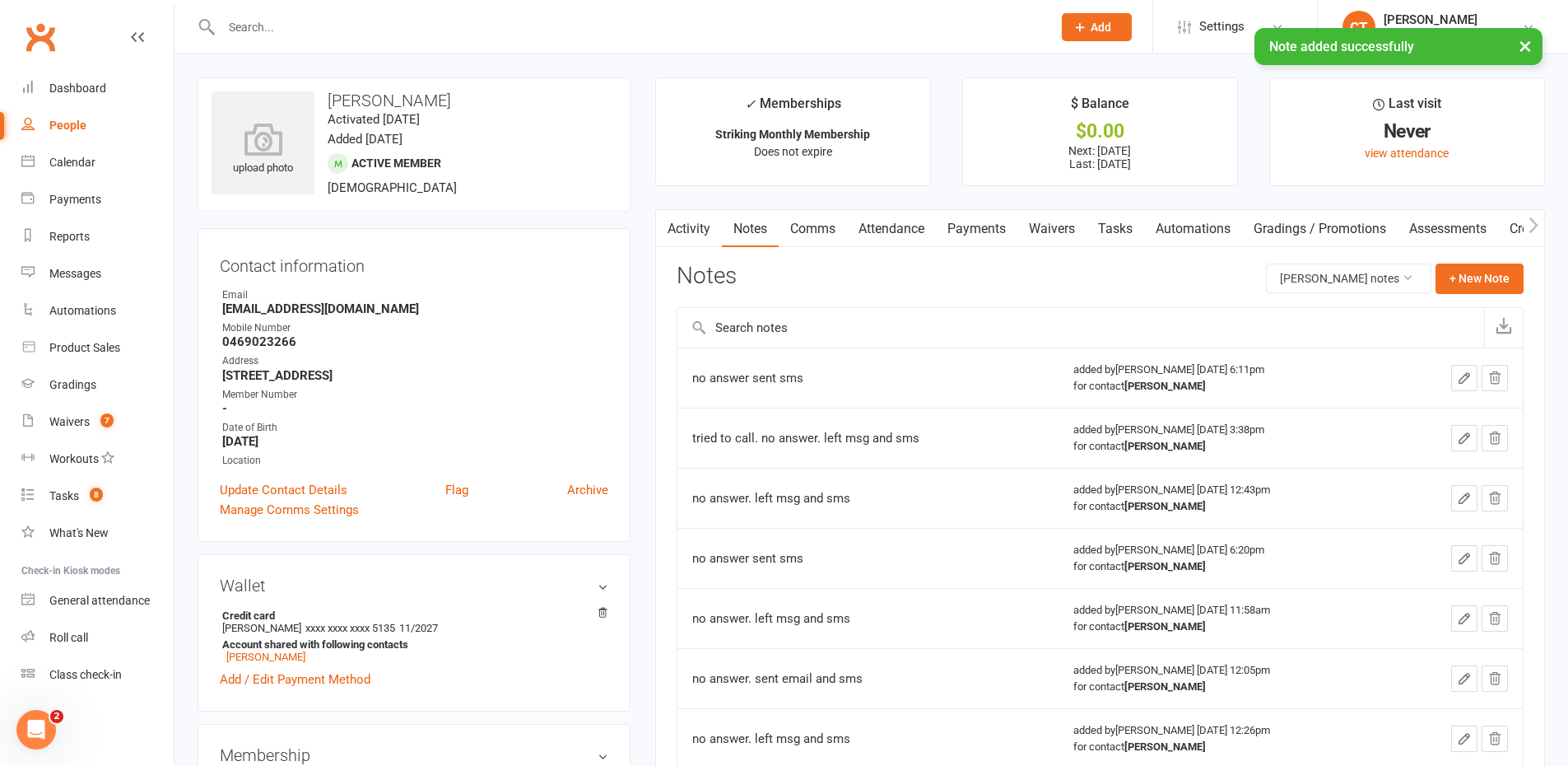
click at [1129, 240] on link "Tasks" at bounding box center [1115, 229] width 58 height 38
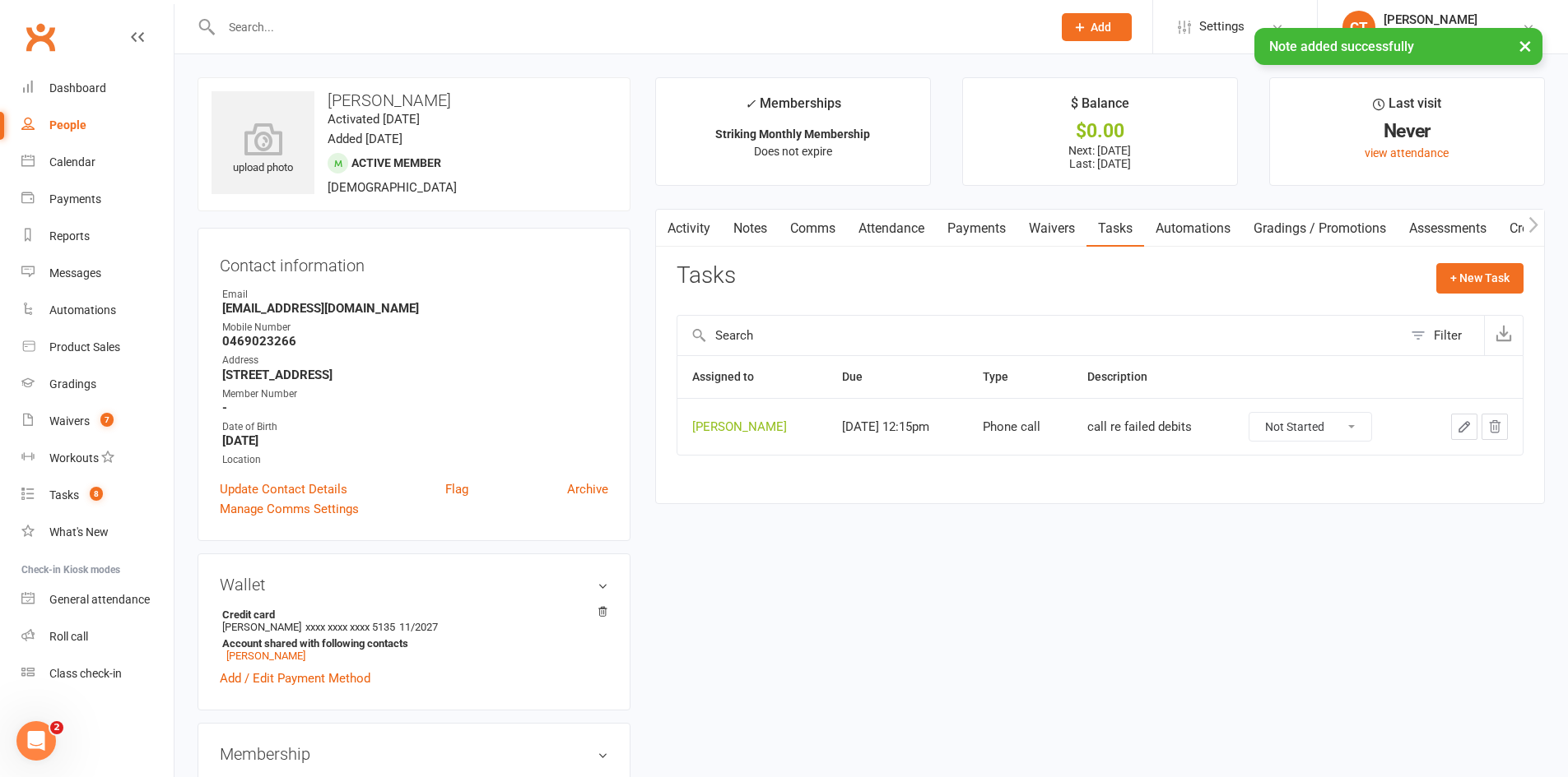
click at [1448, 429] on div at bounding box center [1470, 427] width 75 height 26
click at [1454, 429] on button "button" at bounding box center [1464, 427] width 26 height 26
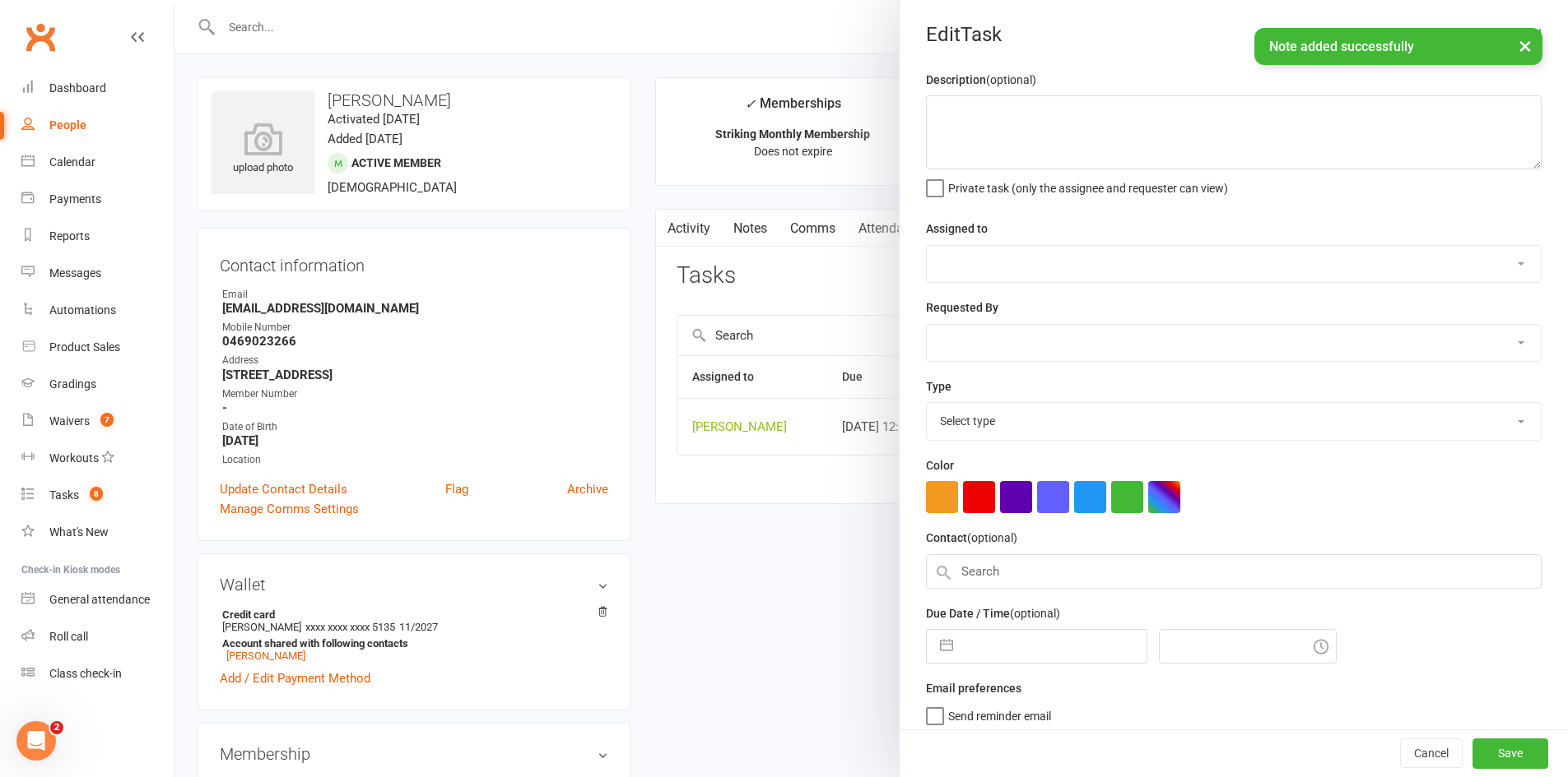
type textarea "call re failed debits"
select select "11984"
type input "[DATE]"
type input "12:15pm"
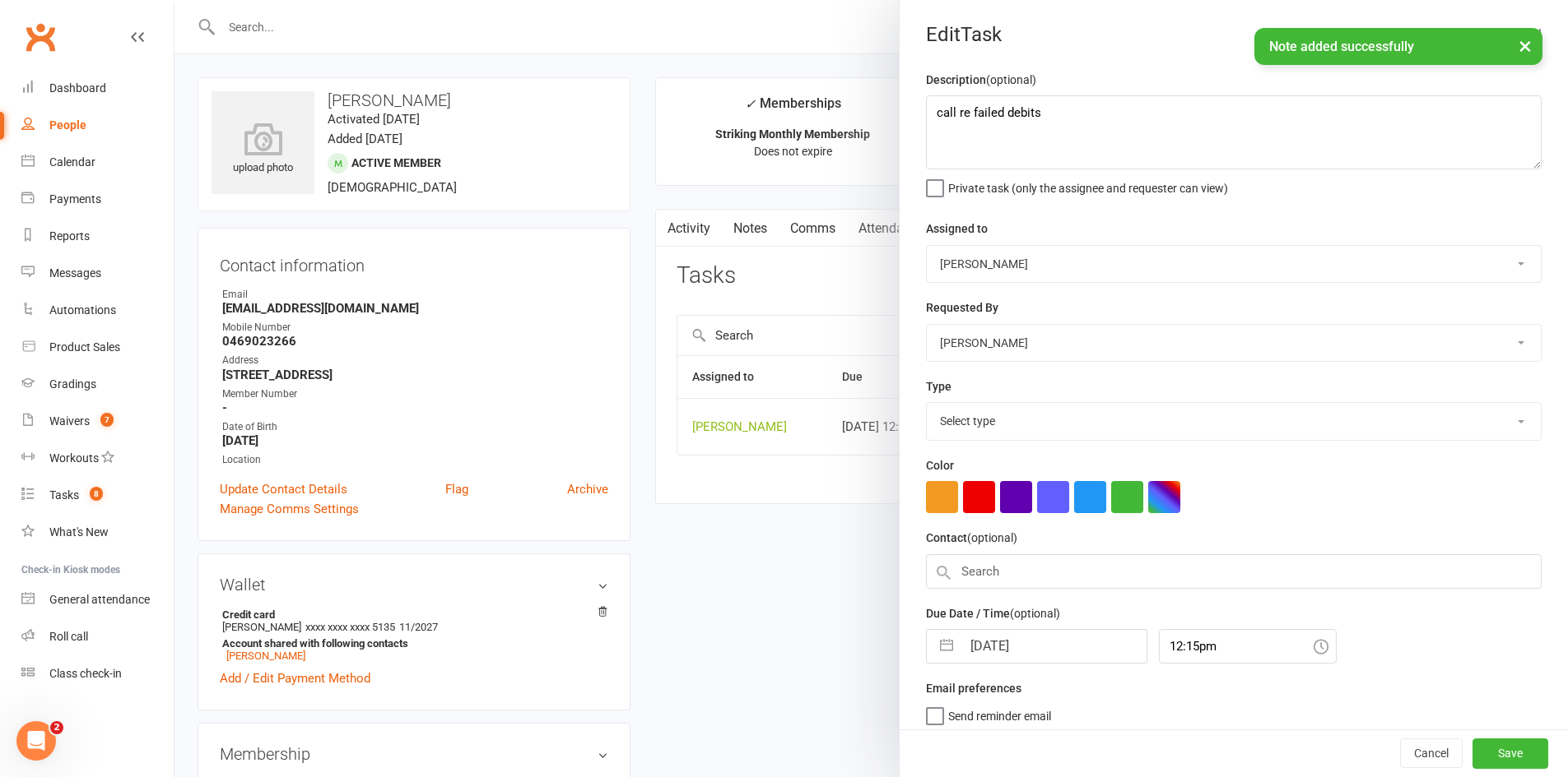
select select "6641"
select select "6"
select select "2025"
select select "7"
select select "2025"
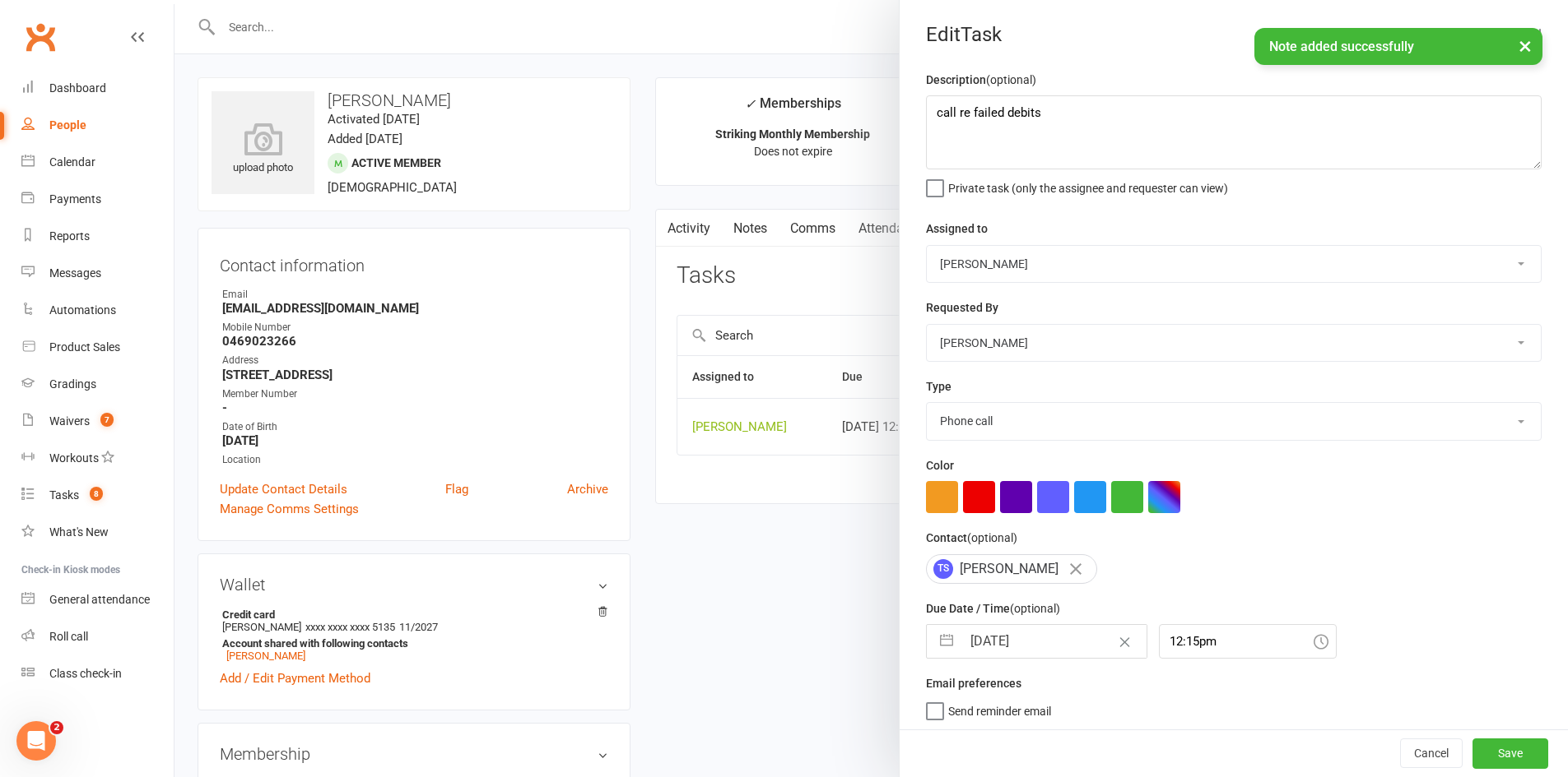
select select "8"
select select "2025"
click at [1024, 658] on input "[DATE]" at bounding box center [1054, 641] width 186 height 33
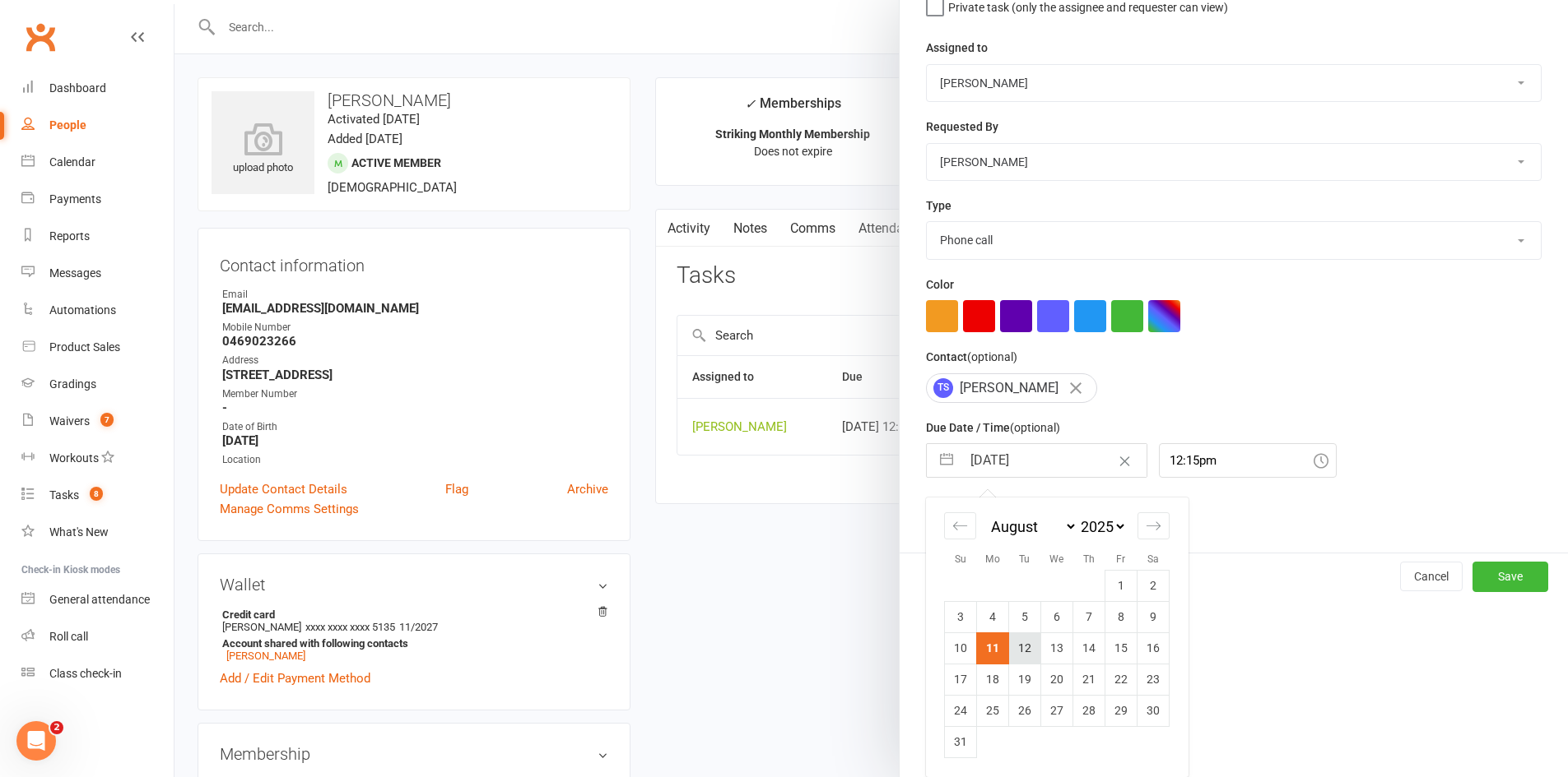
click at [1023, 655] on td "12" at bounding box center [1025, 648] width 32 height 32
type input "12 Aug 2025"
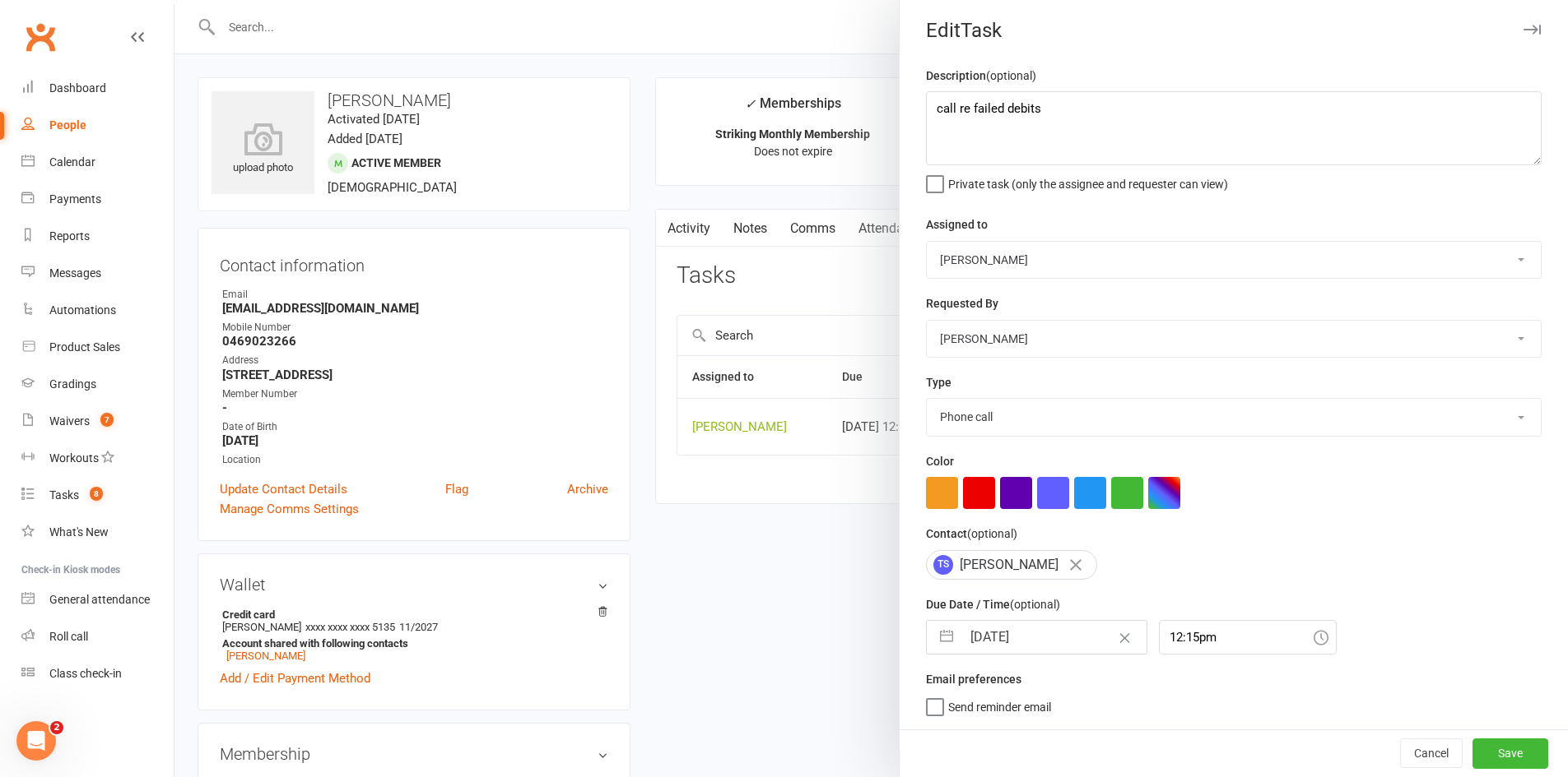
scroll to position [11, 0]
click at [1486, 738] on button "Save" at bounding box center [1510, 753] width 76 height 30
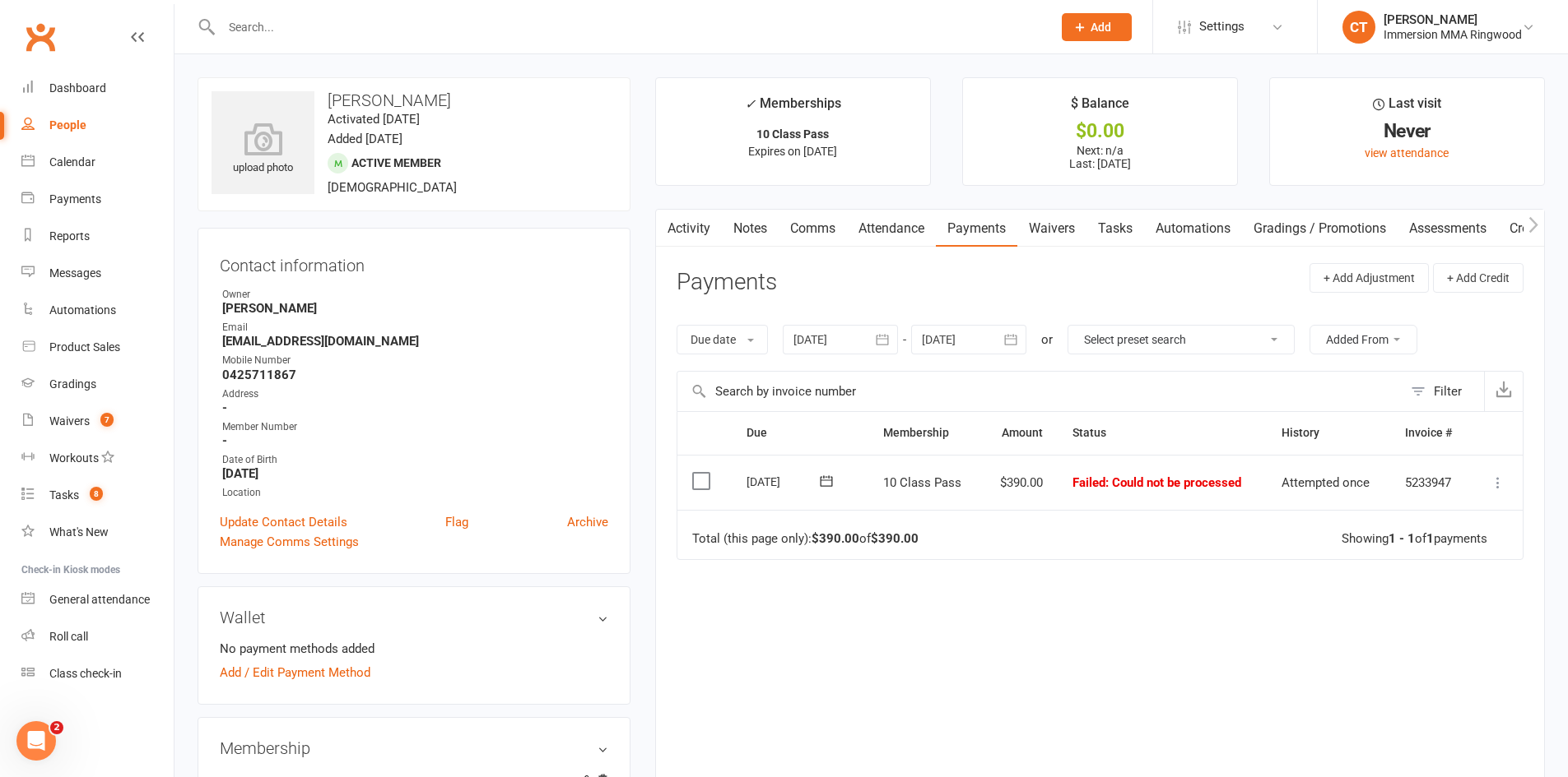
click at [1496, 491] on icon at bounding box center [1498, 483] width 16 height 16
click at [1464, 539] on link "Mark as Paid (POS)" at bounding box center [1425, 547] width 163 height 33
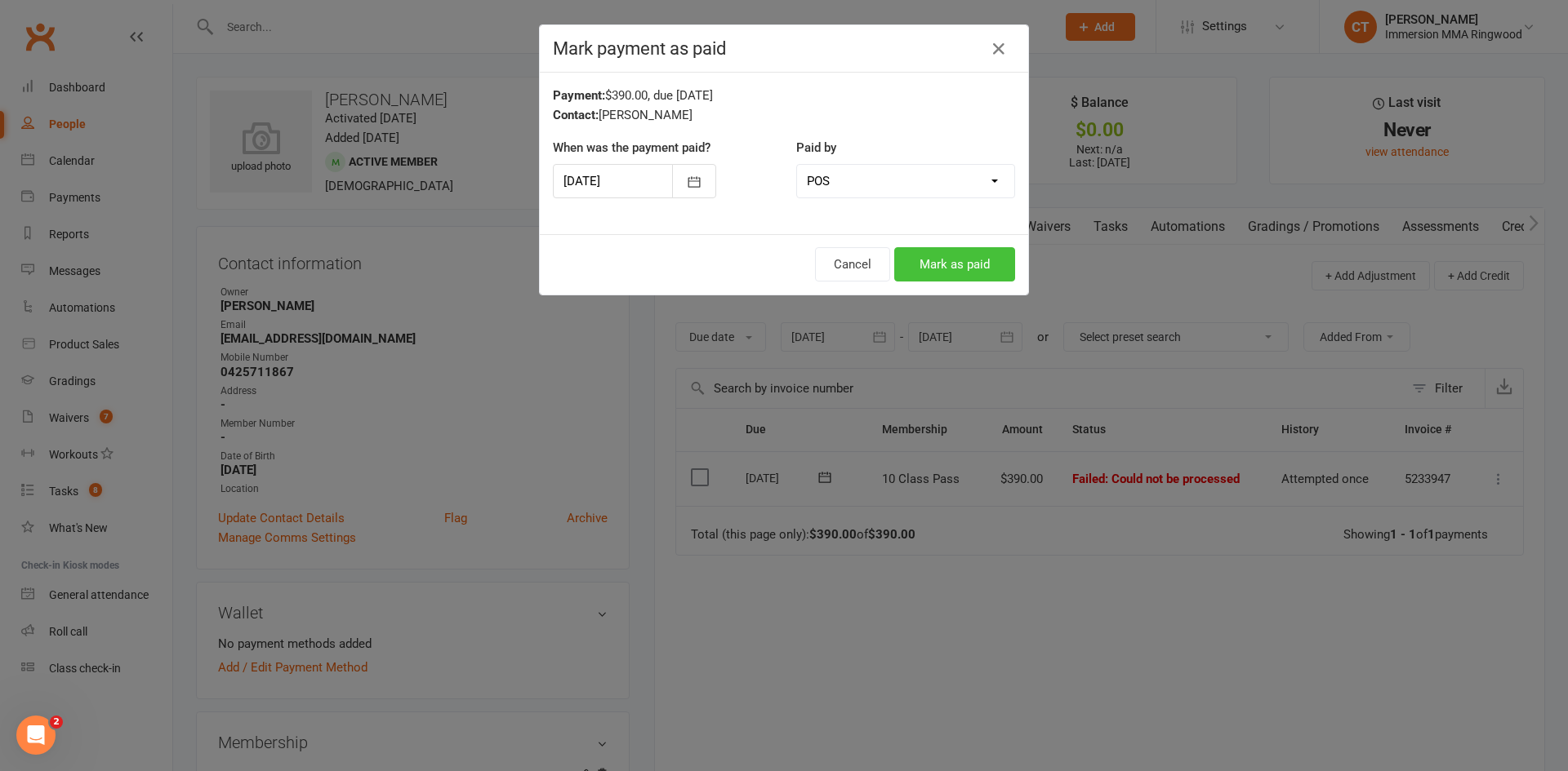
click at [956, 259] on button "Mark as paid" at bounding box center [954, 264] width 121 height 34
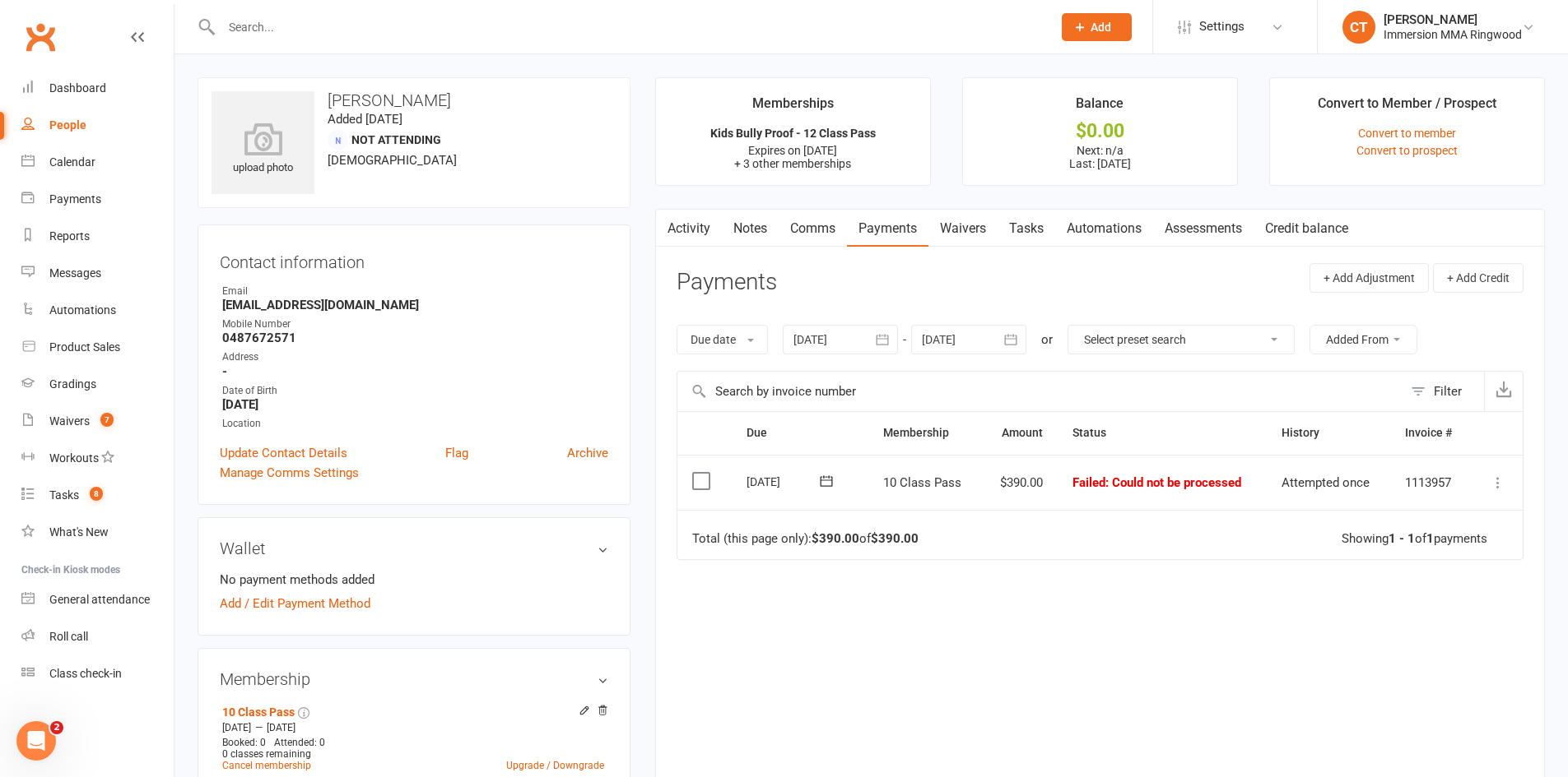
click at [735, 213] on link "Notes" at bounding box center [749, 229] width 57 height 38
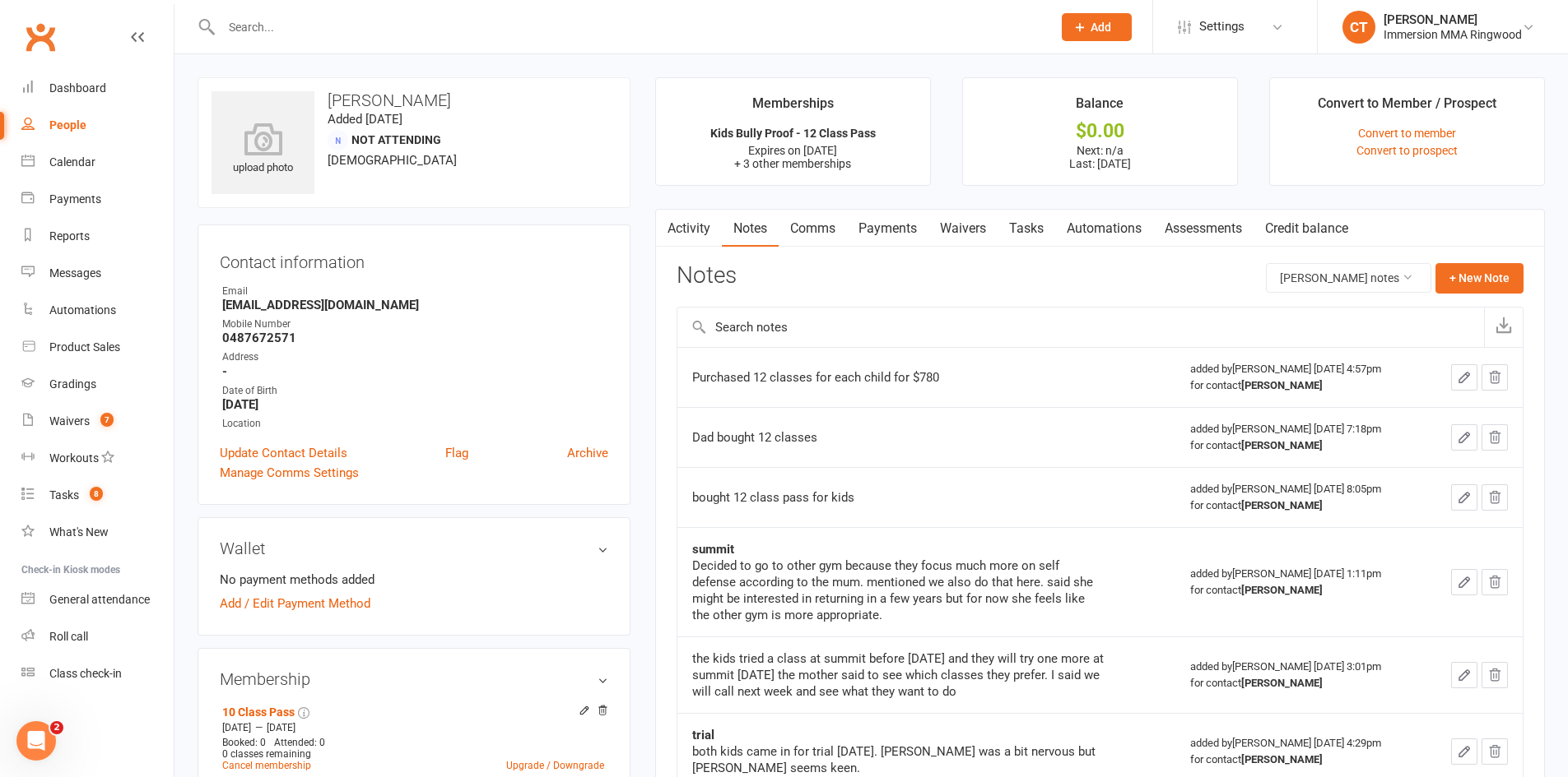
click at [892, 230] on link "Payments" at bounding box center [887, 229] width 81 height 38
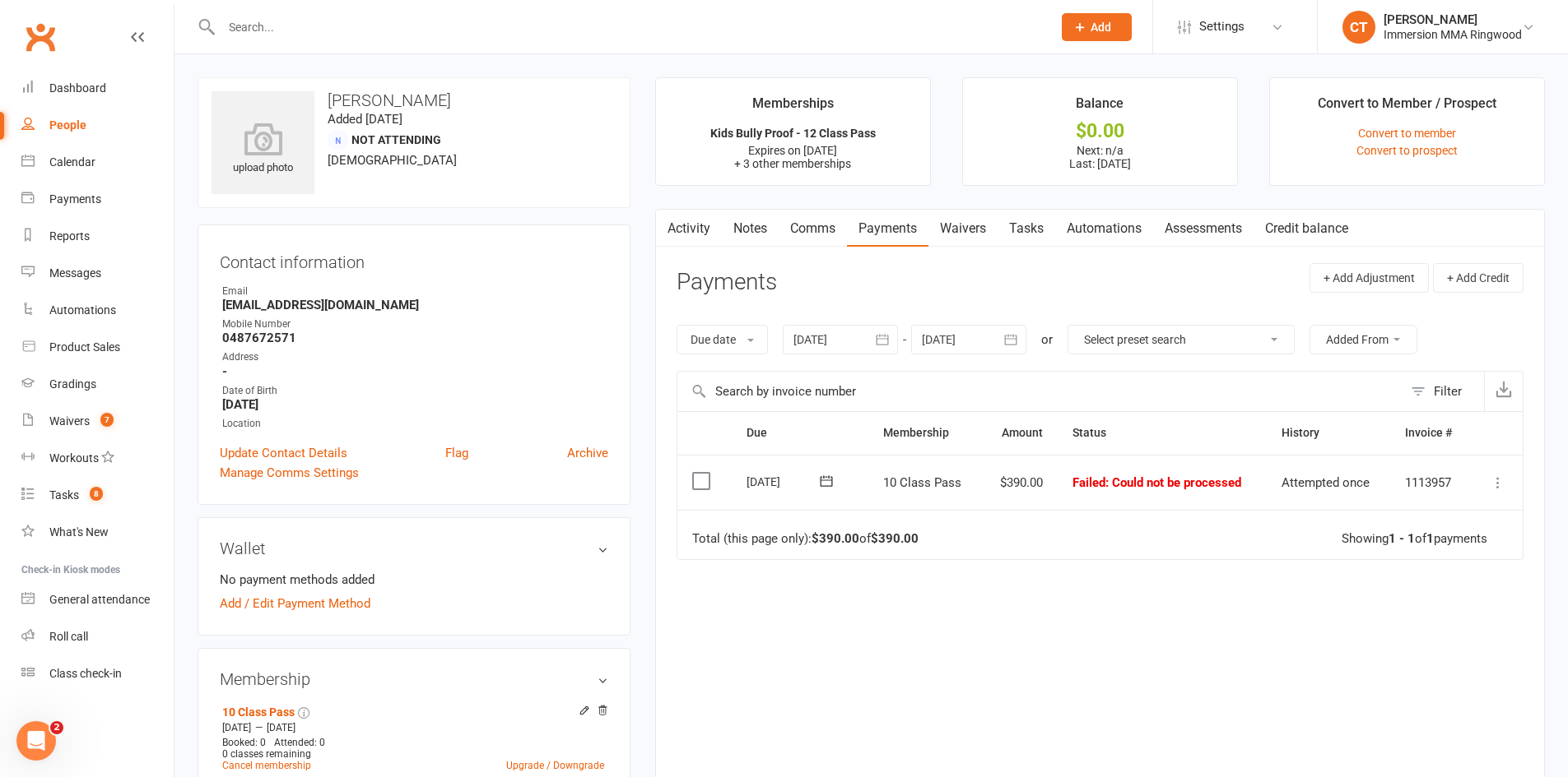
click at [739, 224] on link "Notes" at bounding box center [749, 229] width 57 height 38
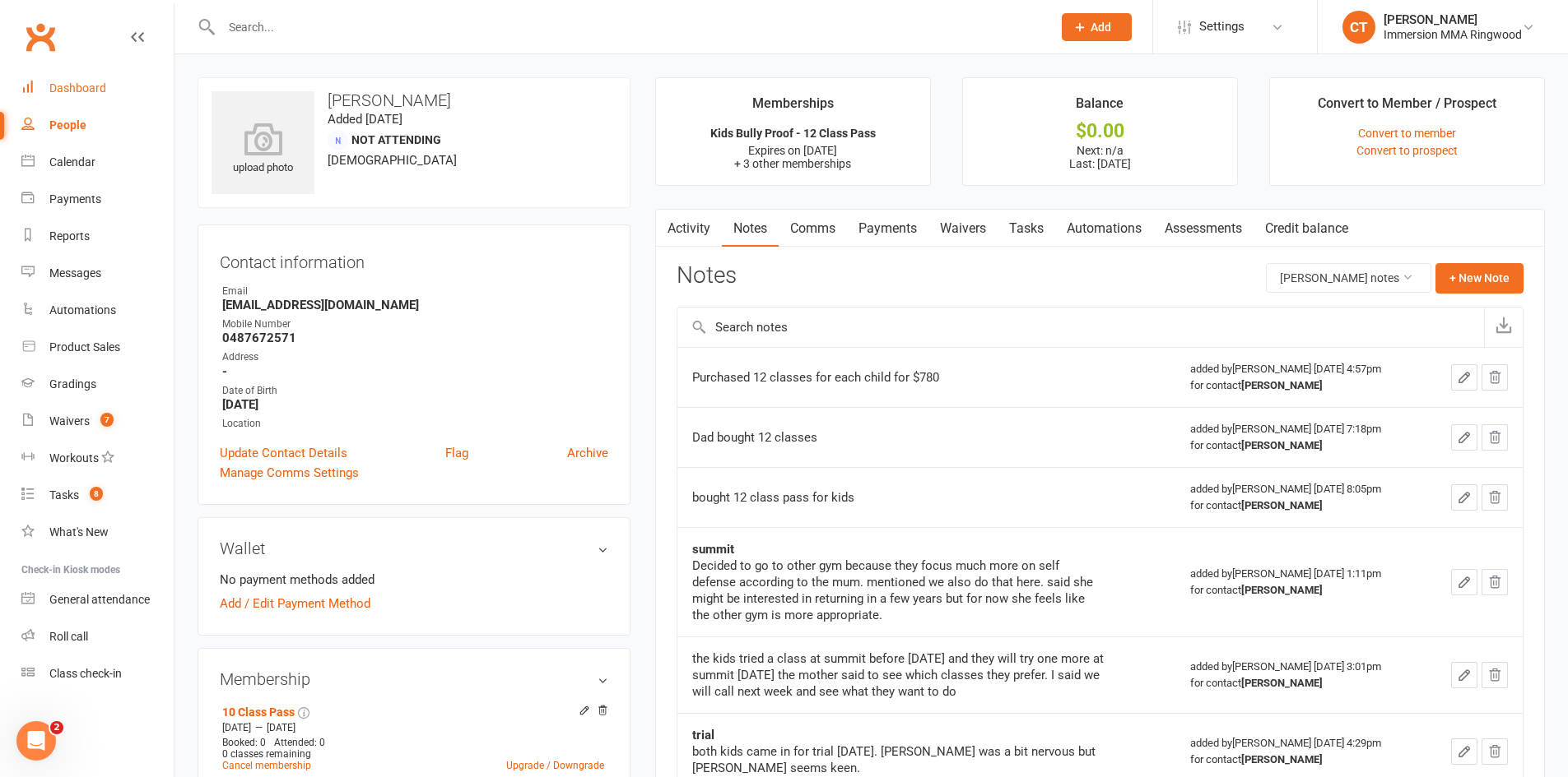
click at [111, 89] on link "Dashboard" at bounding box center [97, 88] width 152 height 37
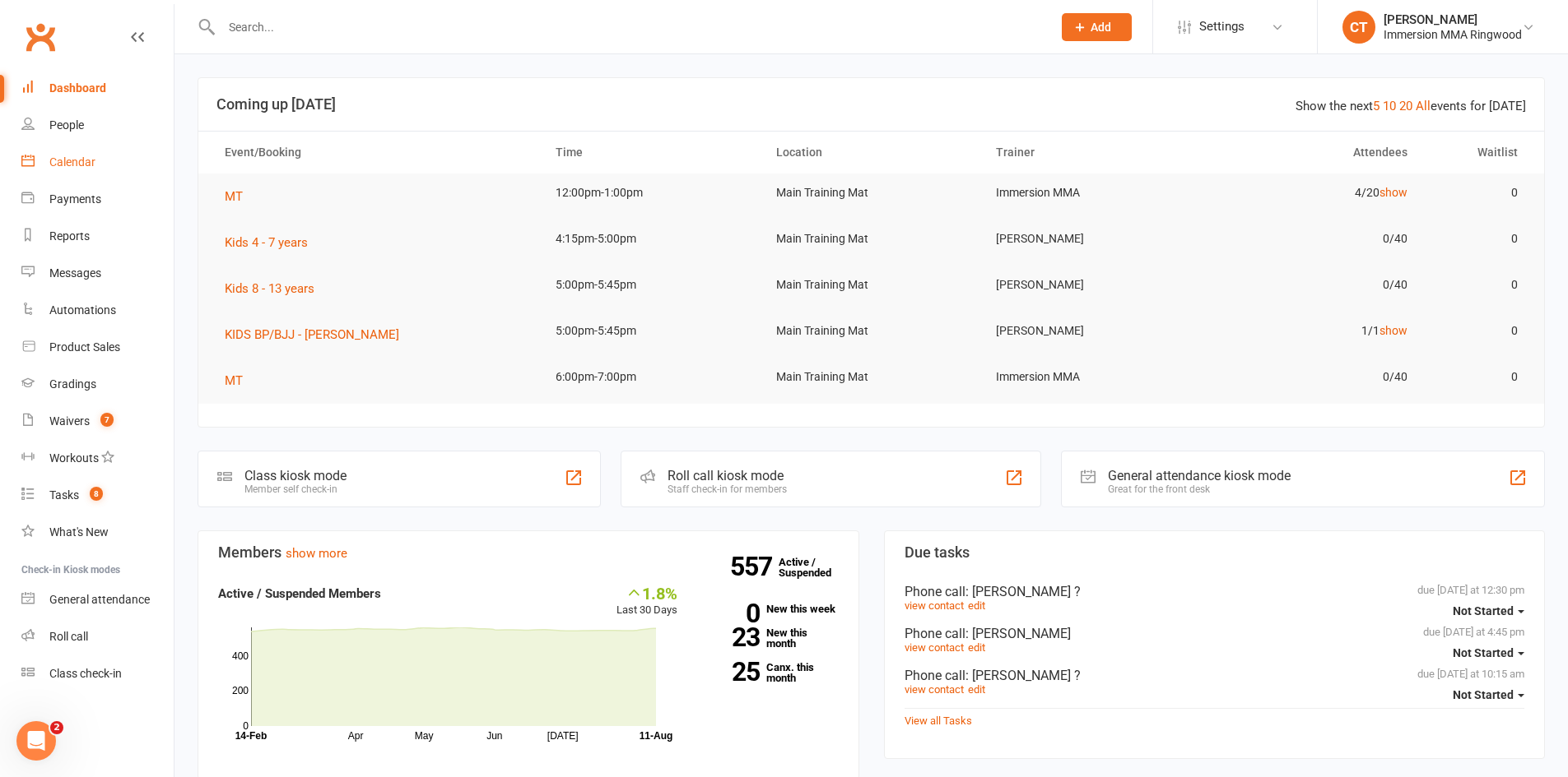
click at [100, 156] on link "Calendar" at bounding box center [97, 162] width 152 height 37
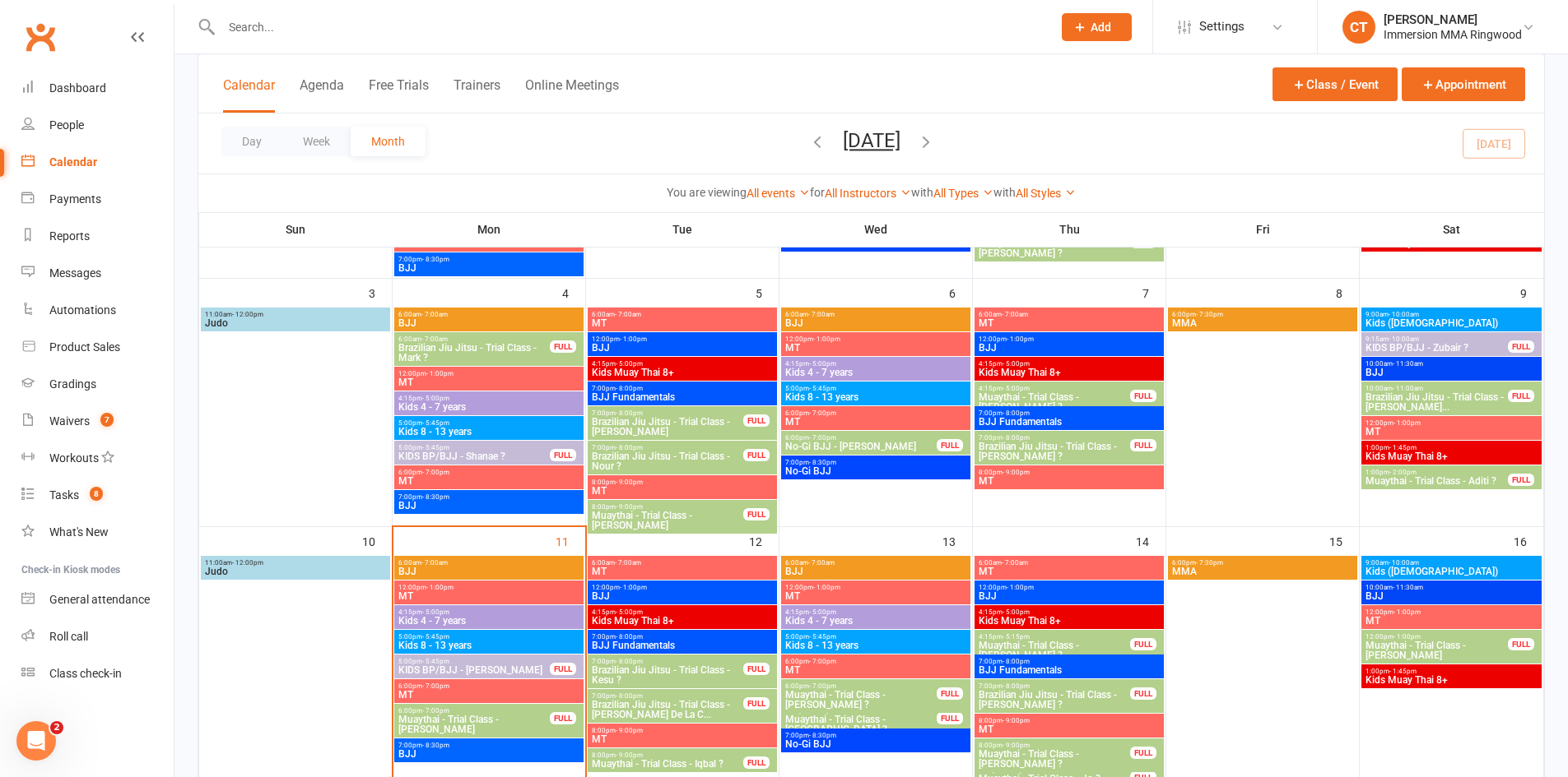
scroll to position [548, 0]
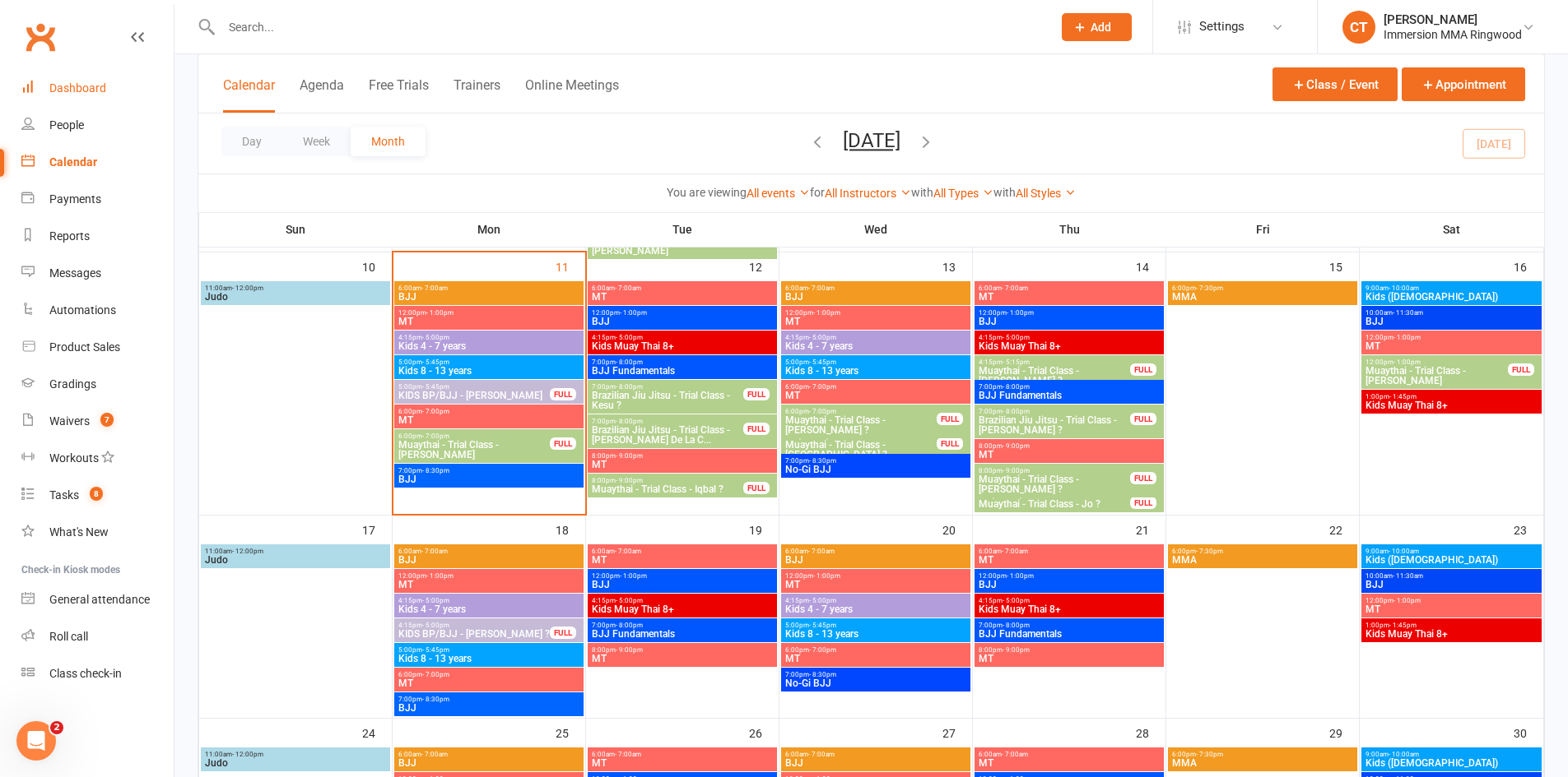
click at [110, 82] on link "Dashboard" at bounding box center [97, 88] width 152 height 37
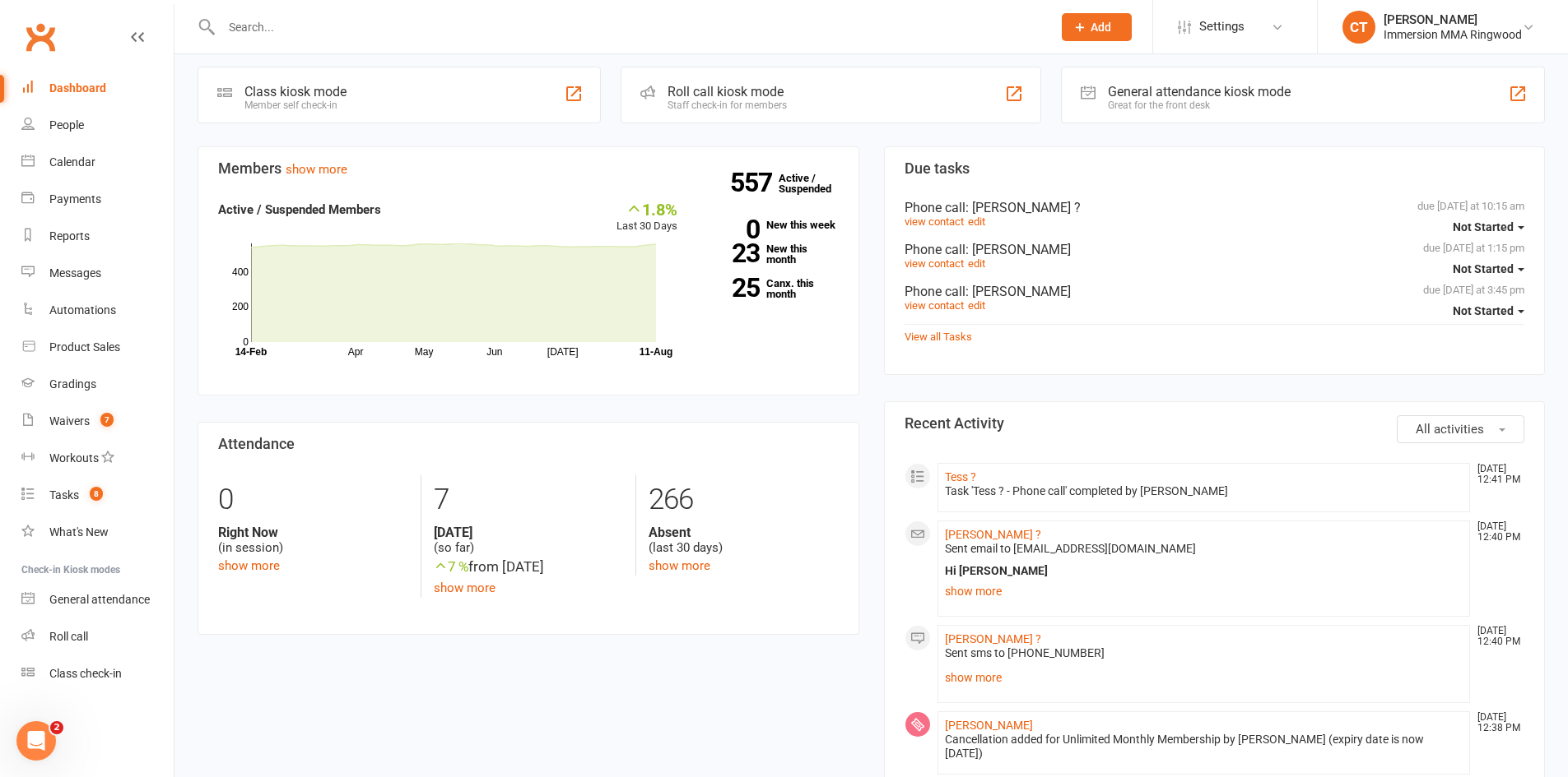
scroll to position [548, 0]
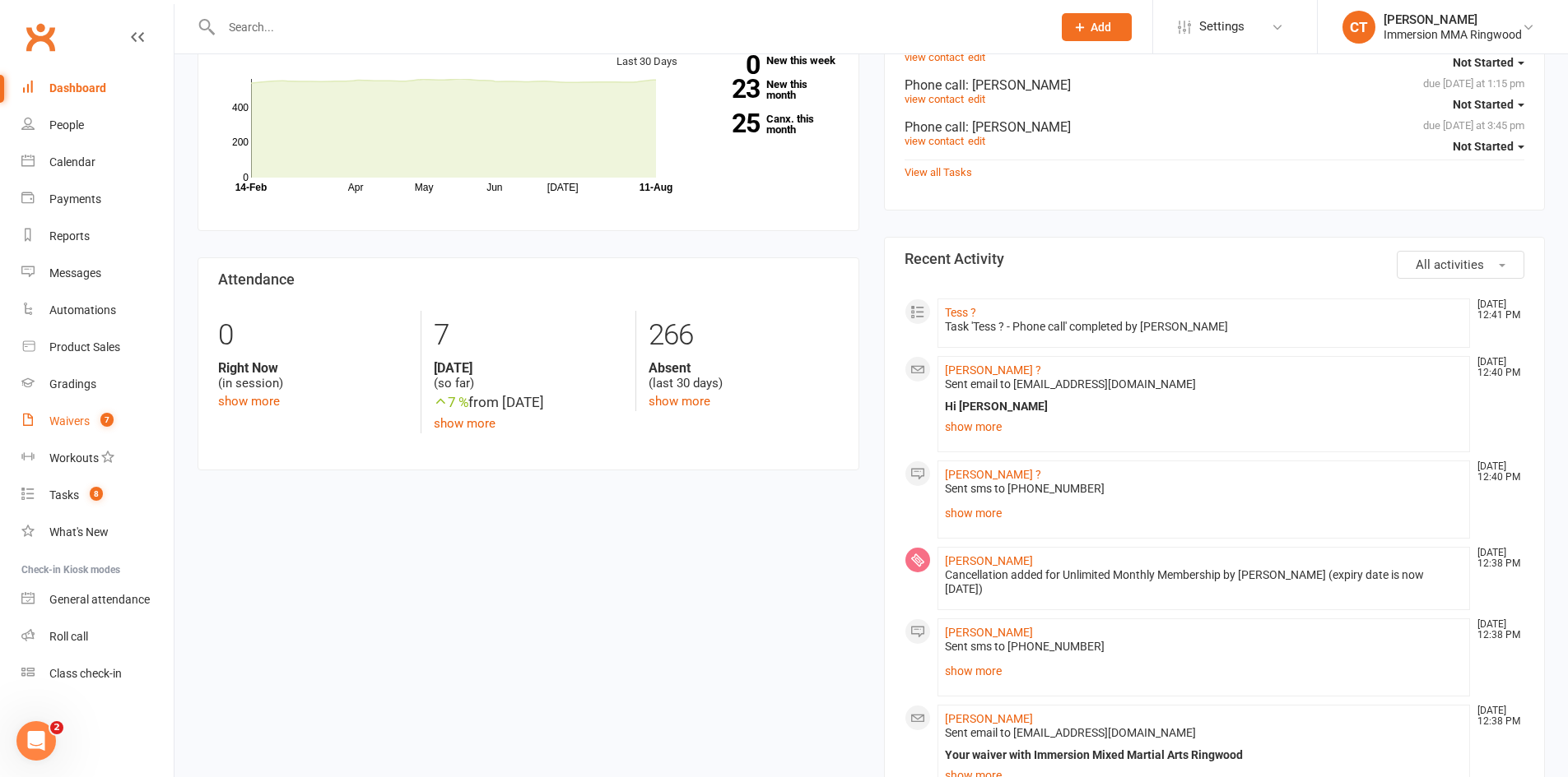
click at [86, 430] on link "Waivers 7" at bounding box center [97, 421] width 152 height 37
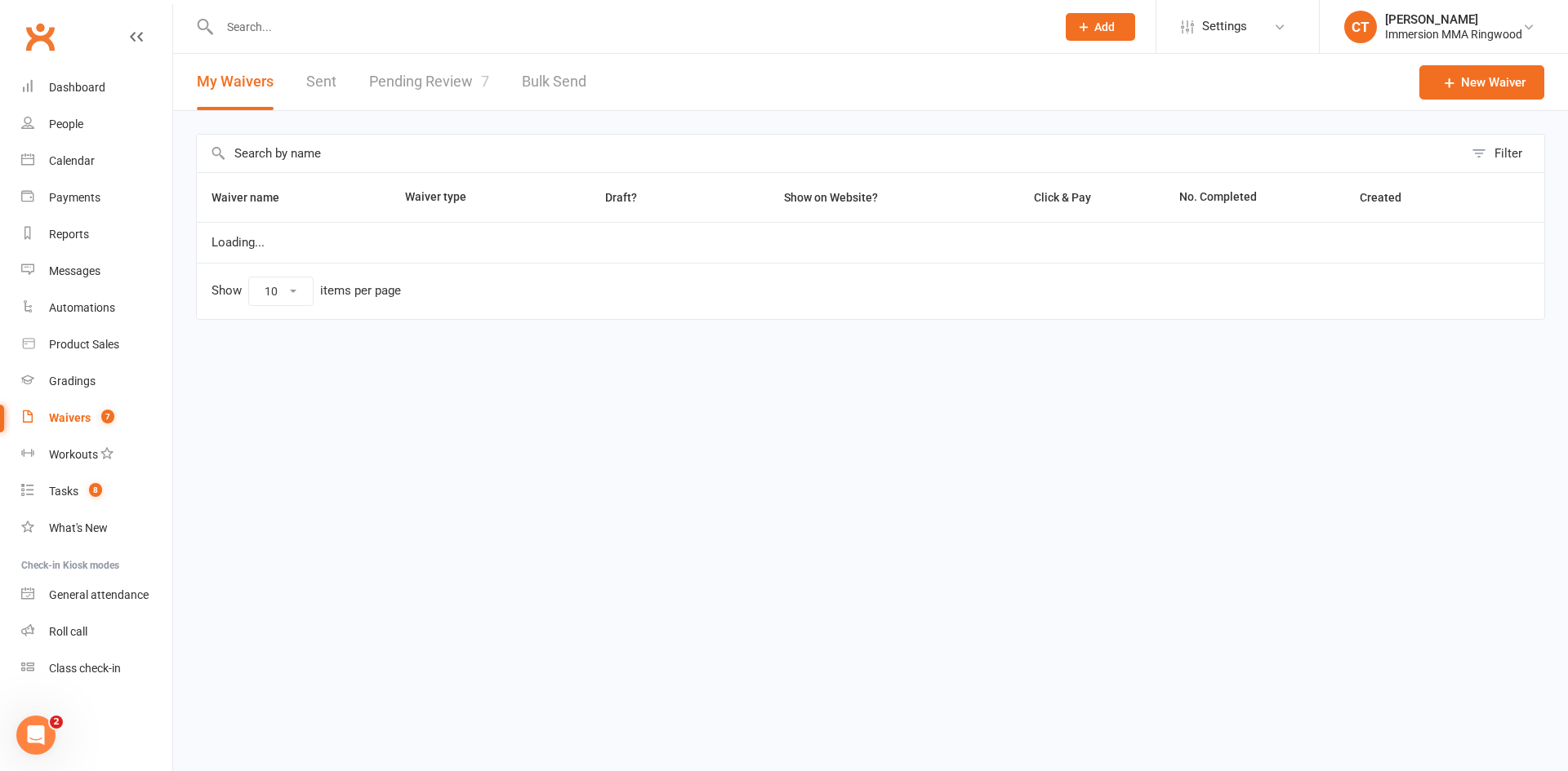
select select "25"
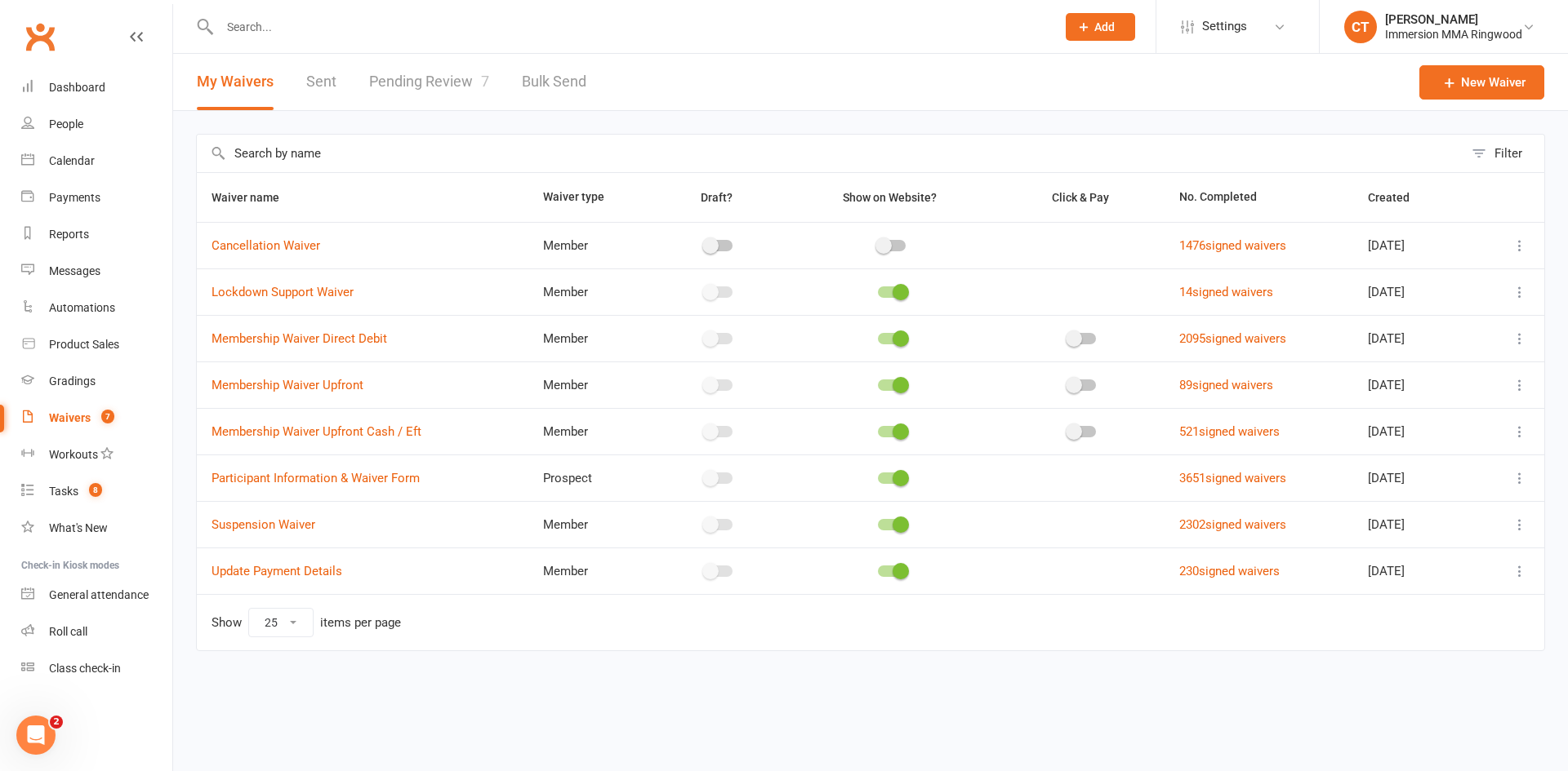
click at [424, 73] on link "Pending Review 7" at bounding box center [429, 81] width 120 height 56
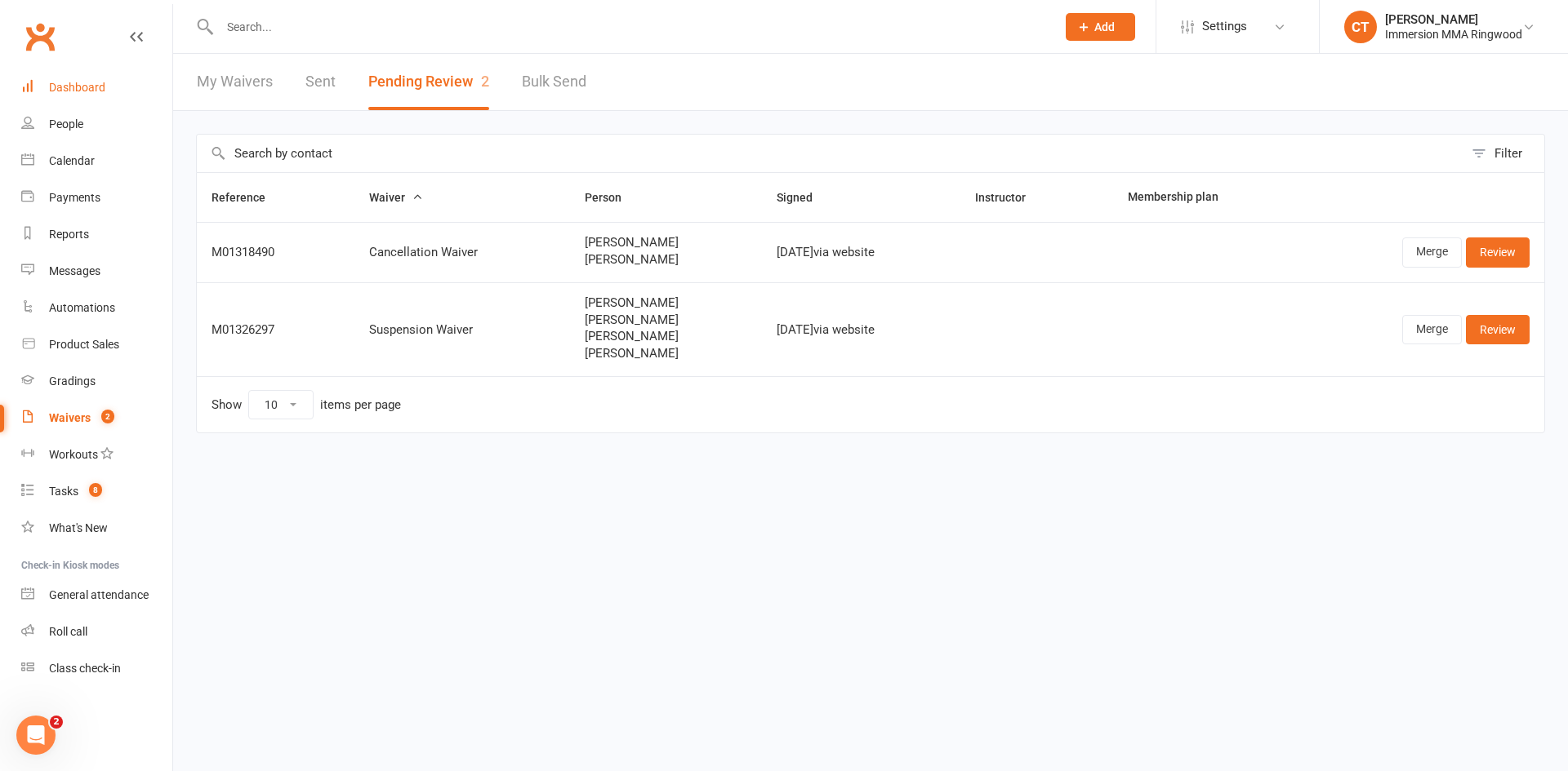
click at [65, 80] on link "Dashboard" at bounding box center [97, 88] width 151 height 37
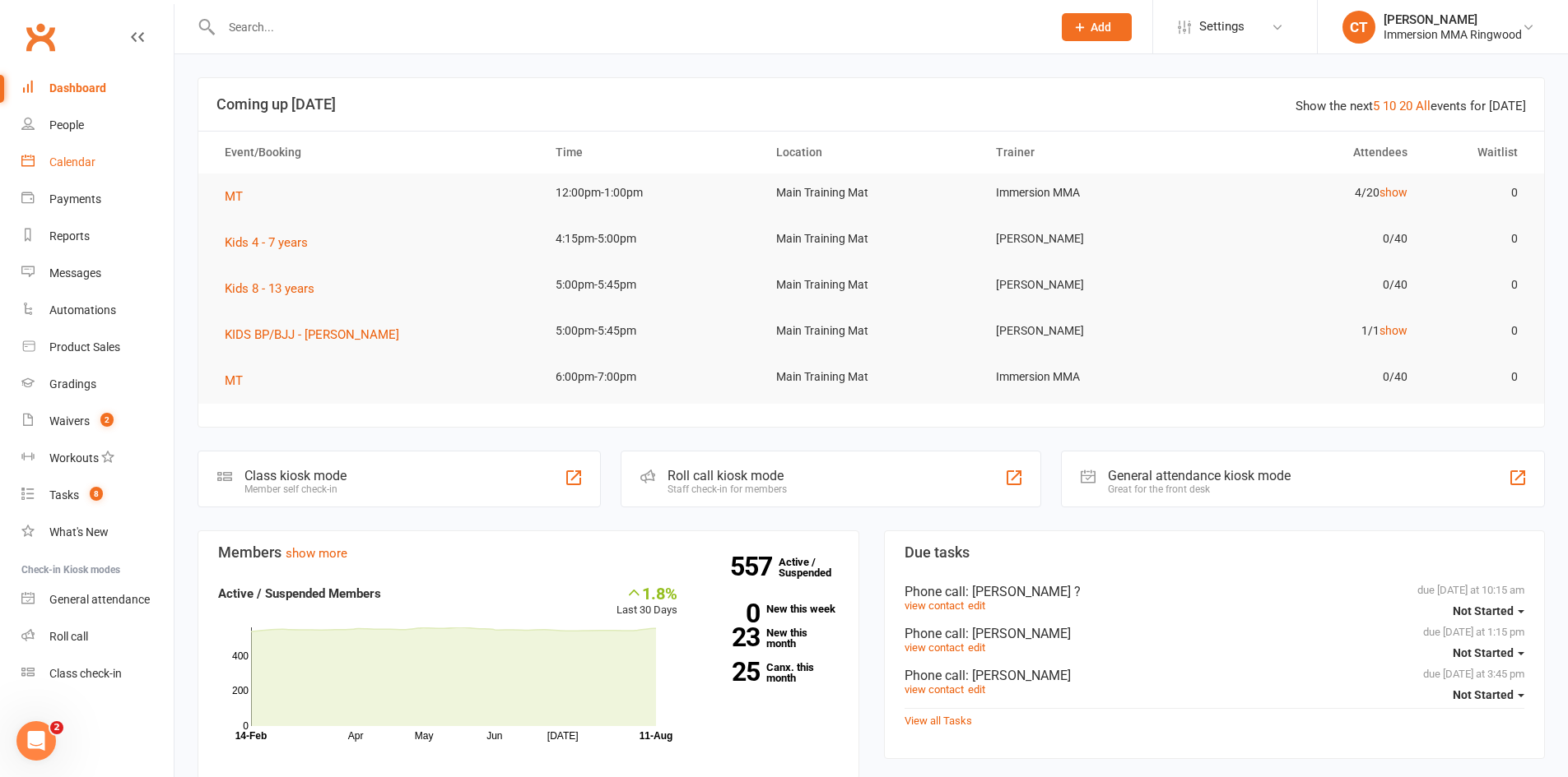
click at [48, 161] on link "Calendar" at bounding box center [97, 162] width 152 height 37
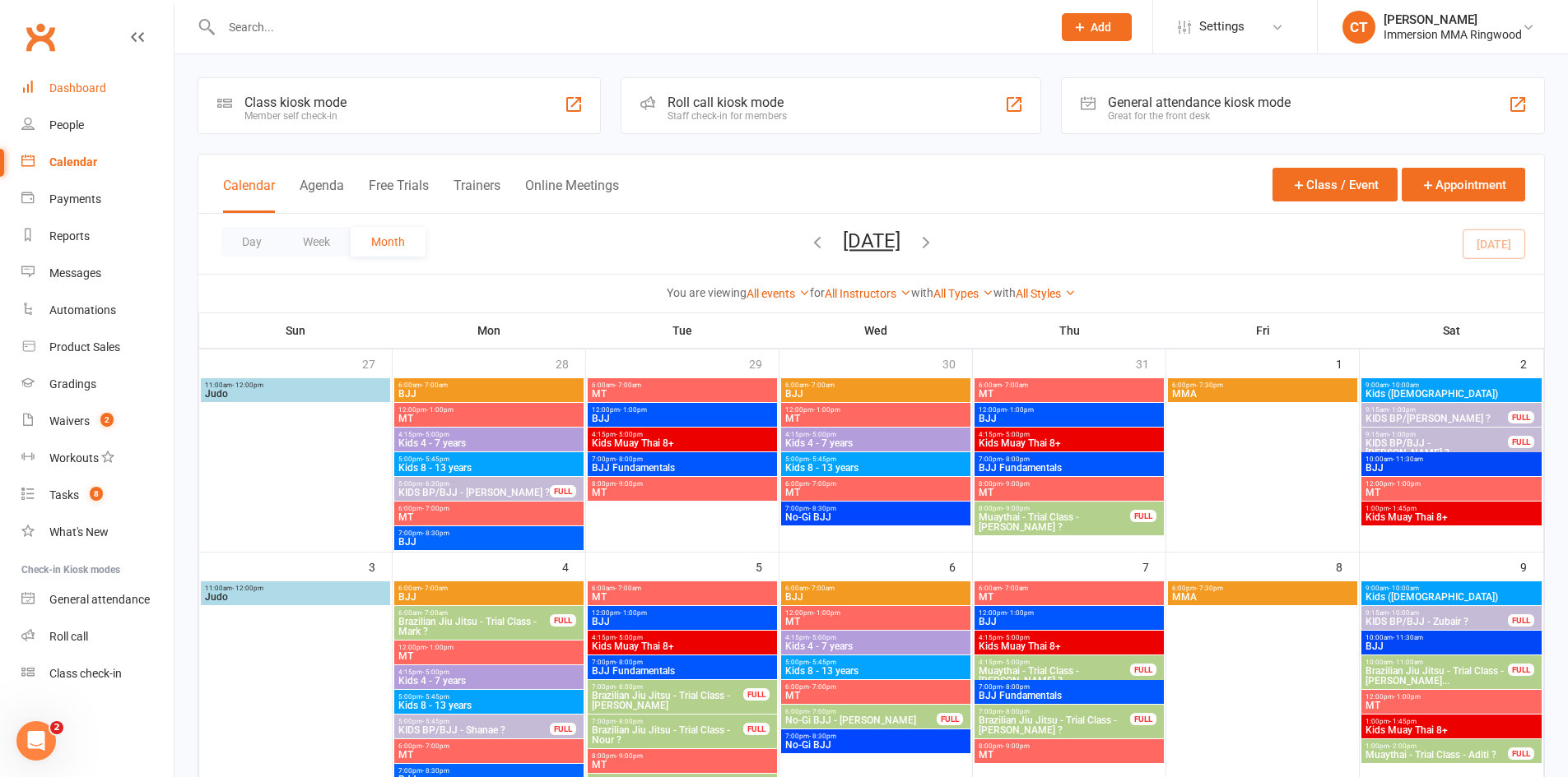
click at [47, 86] on link "Dashboard" at bounding box center [97, 88] width 152 height 37
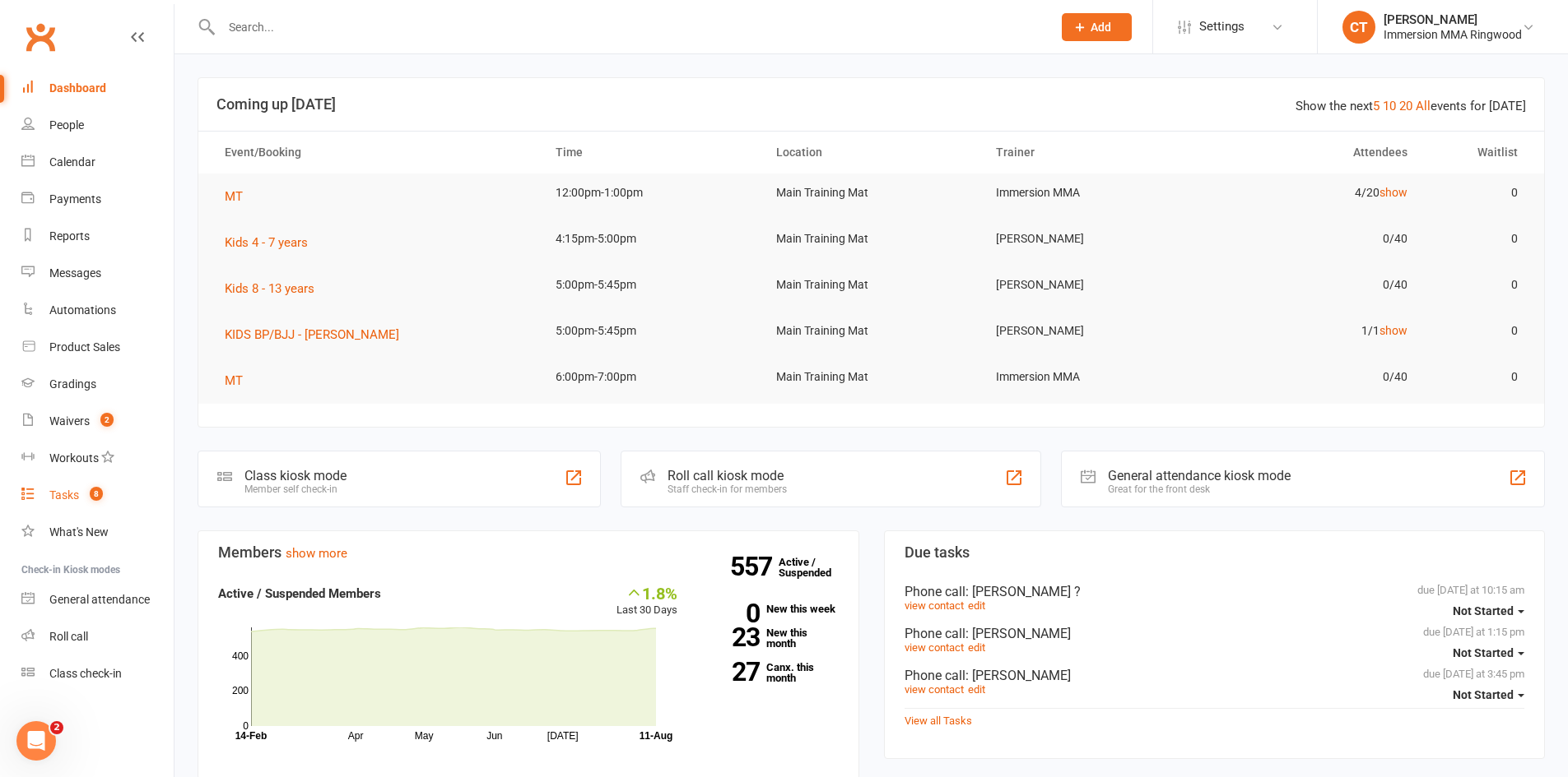
click at [93, 507] on link "Tasks 8" at bounding box center [97, 495] width 152 height 37
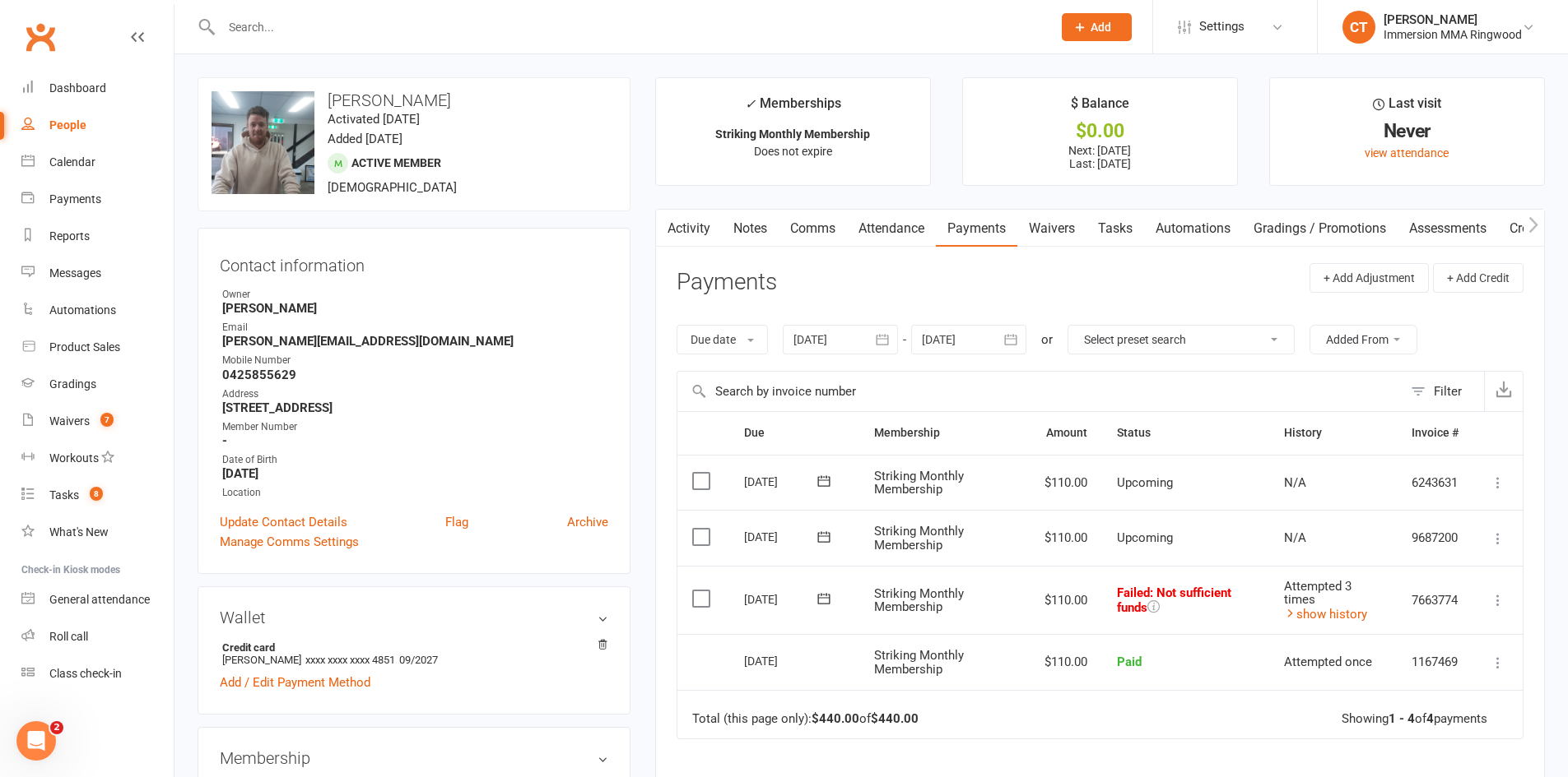
click at [693, 224] on link "Activity" at bounding box center [688, 229] width 66 height 38
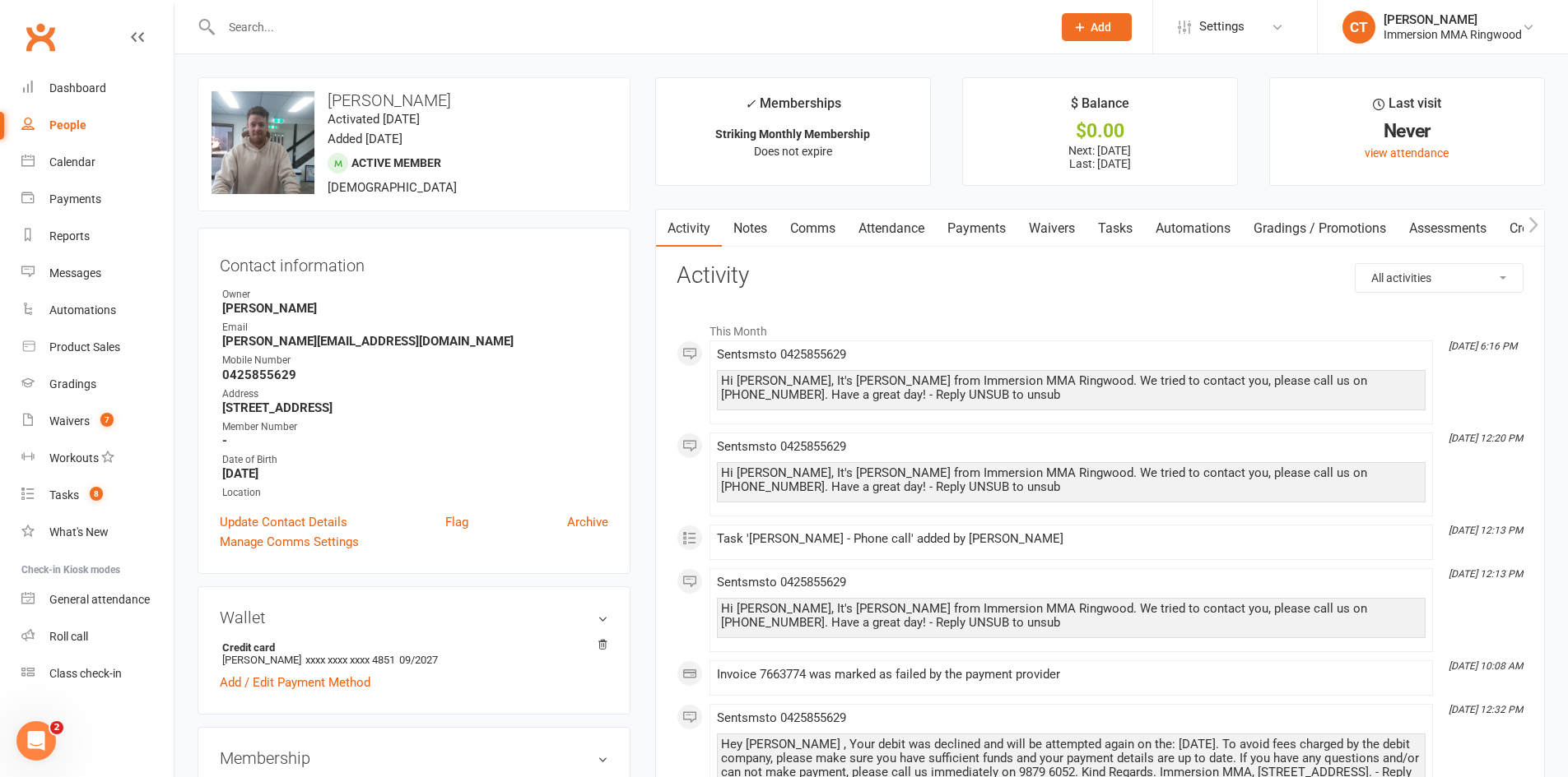
click at [821, 237] on link "Comms" at bounding box center [812, 229] width 68 height 38
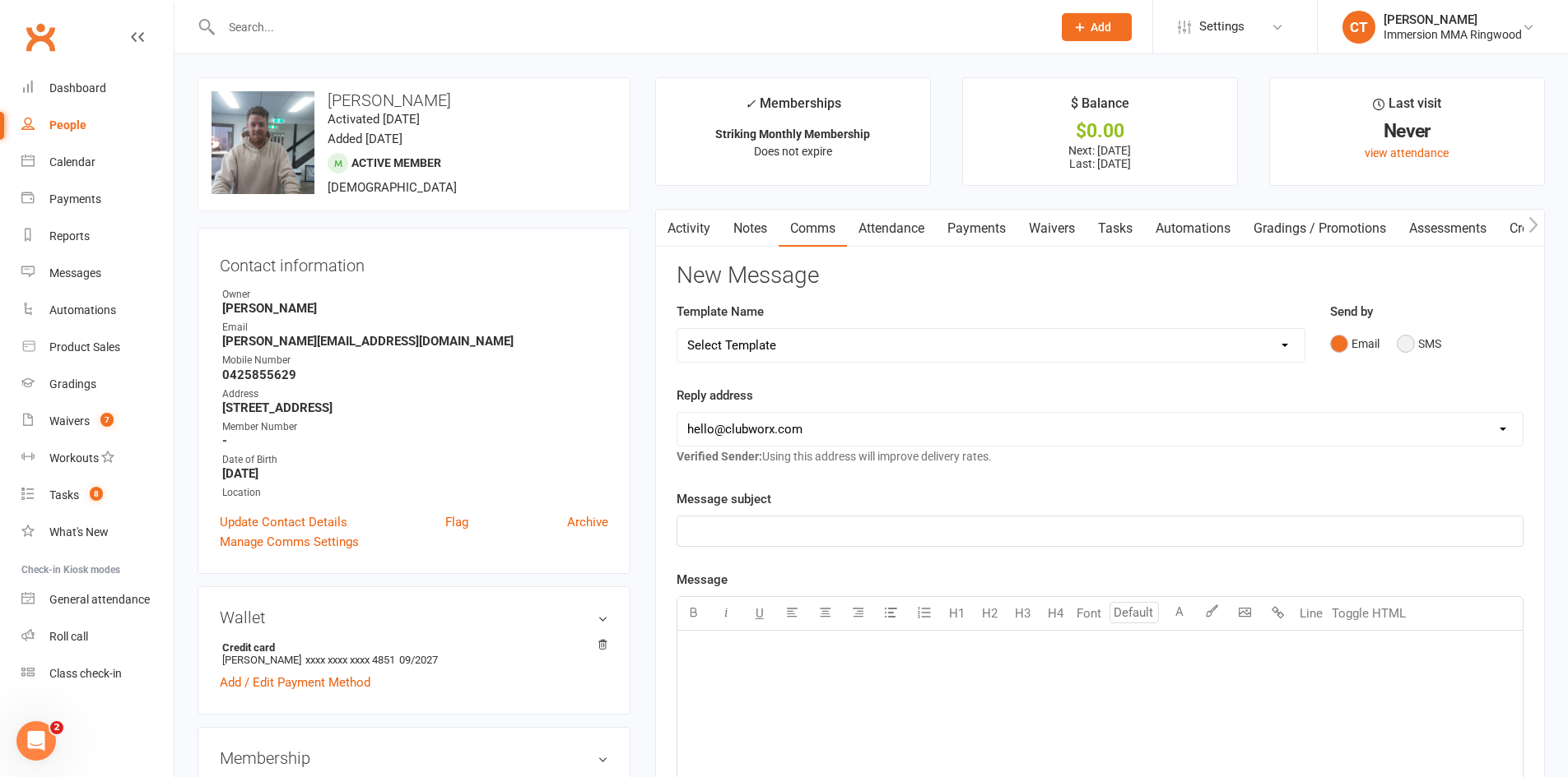
click at [1425, 348] on button "SMS" at bounding box center [1418, 344] width 44 height 32
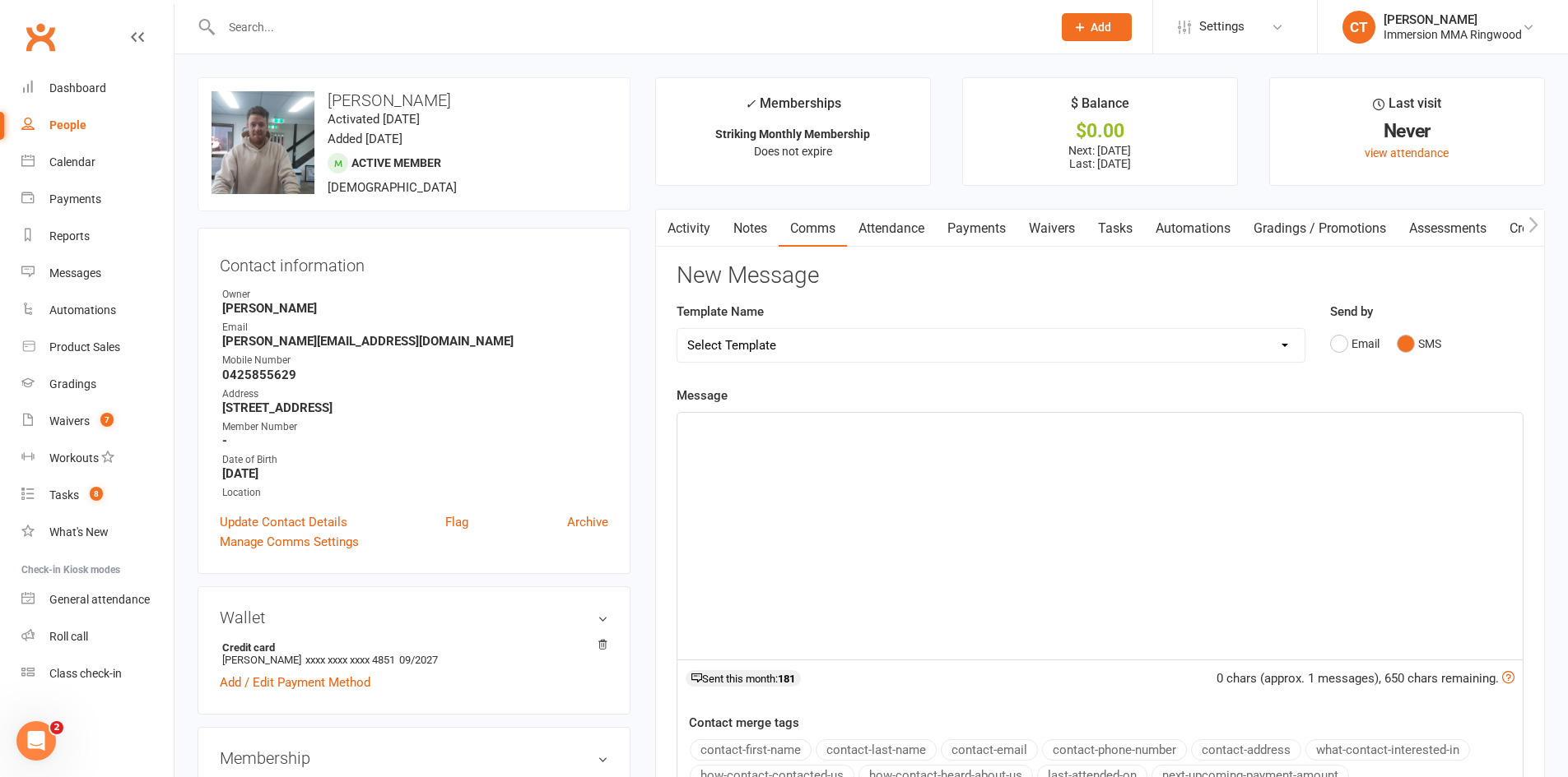
click at [1400, 434] on p "﻿" at bounding box center [1100, 428] width 825 height 20
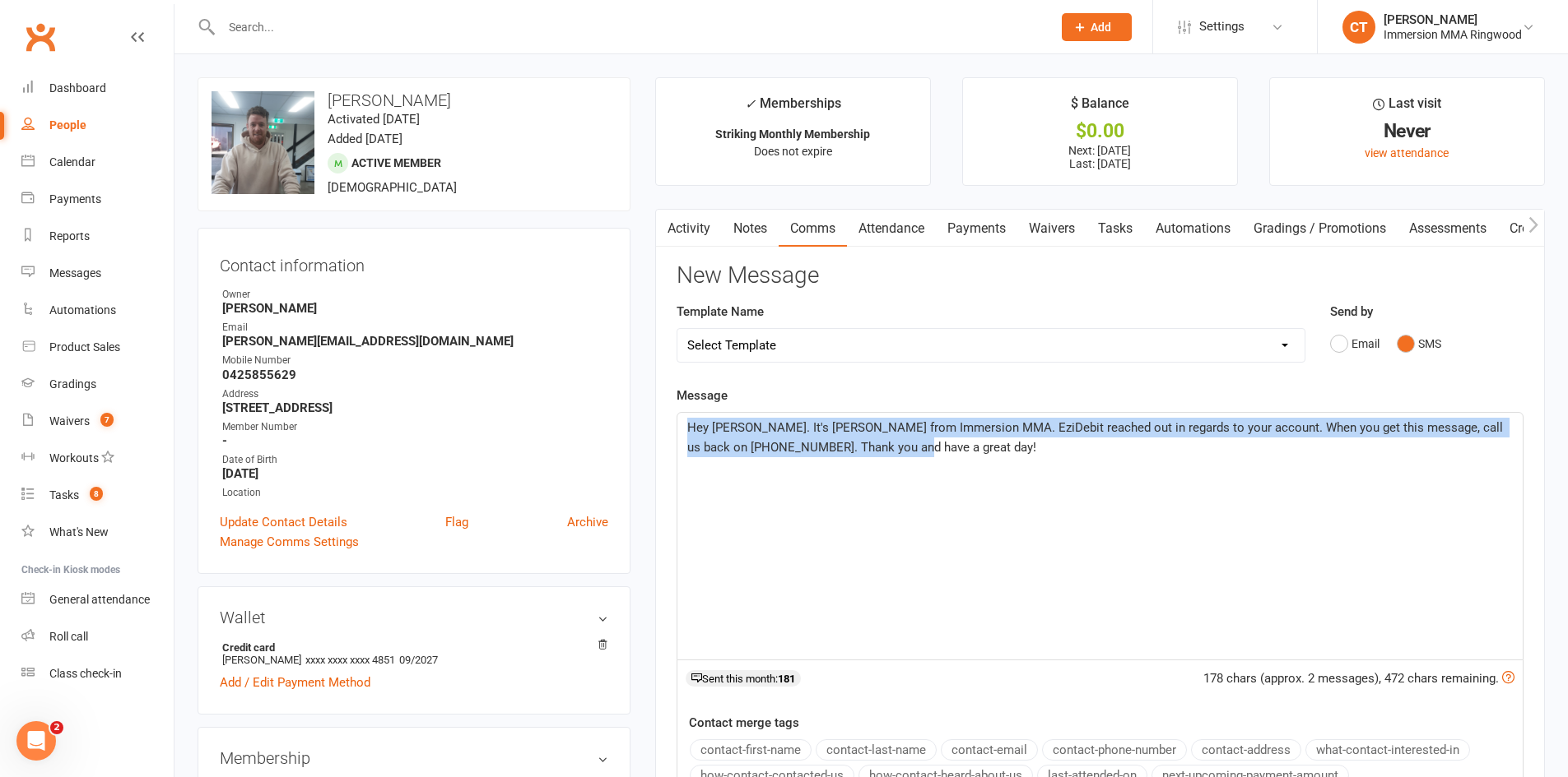
scroll to position [548, 0]
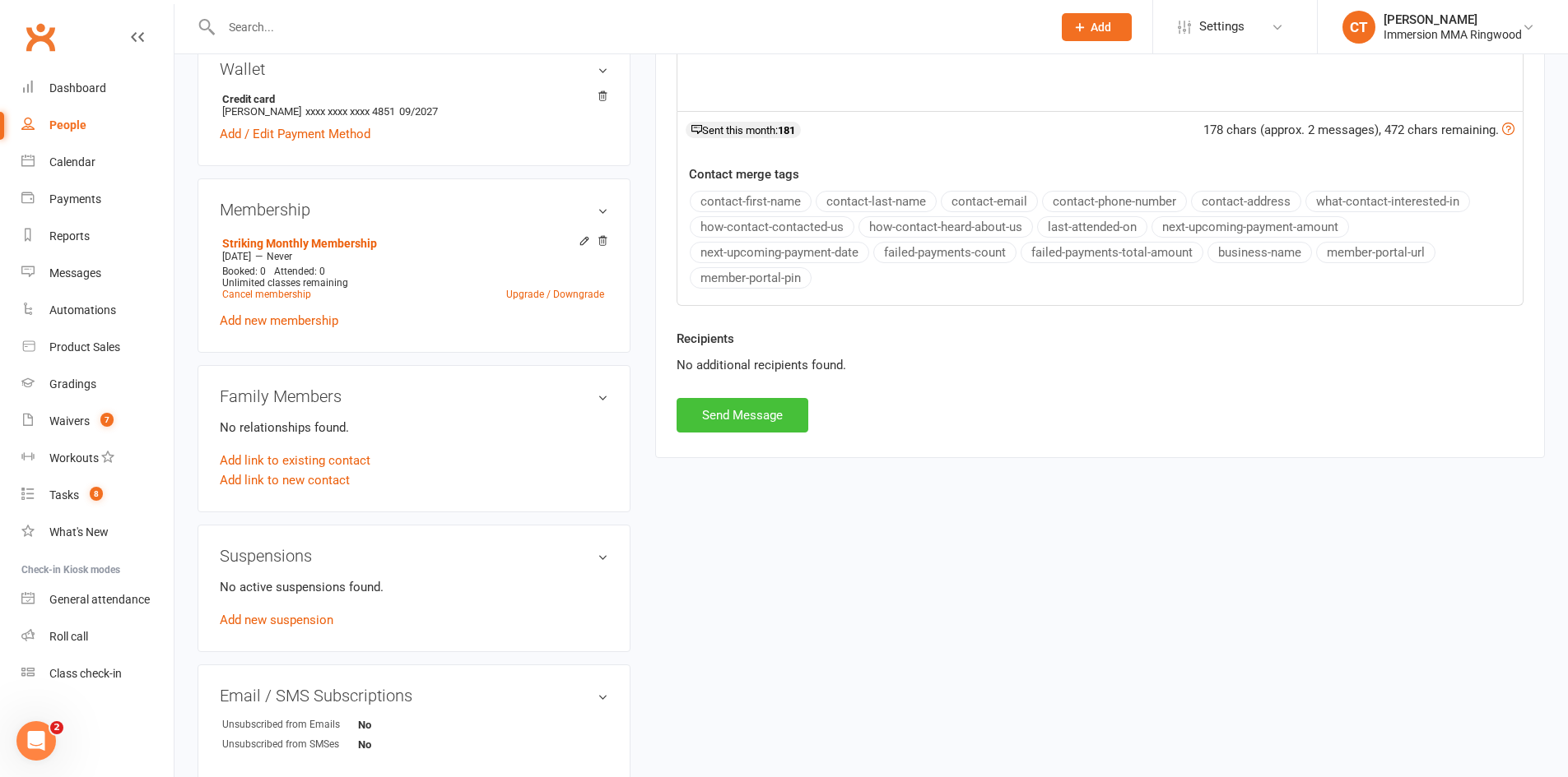
click at [760, 428] on button "Send Message" at bounding box center [742, 415] width 131 height 34
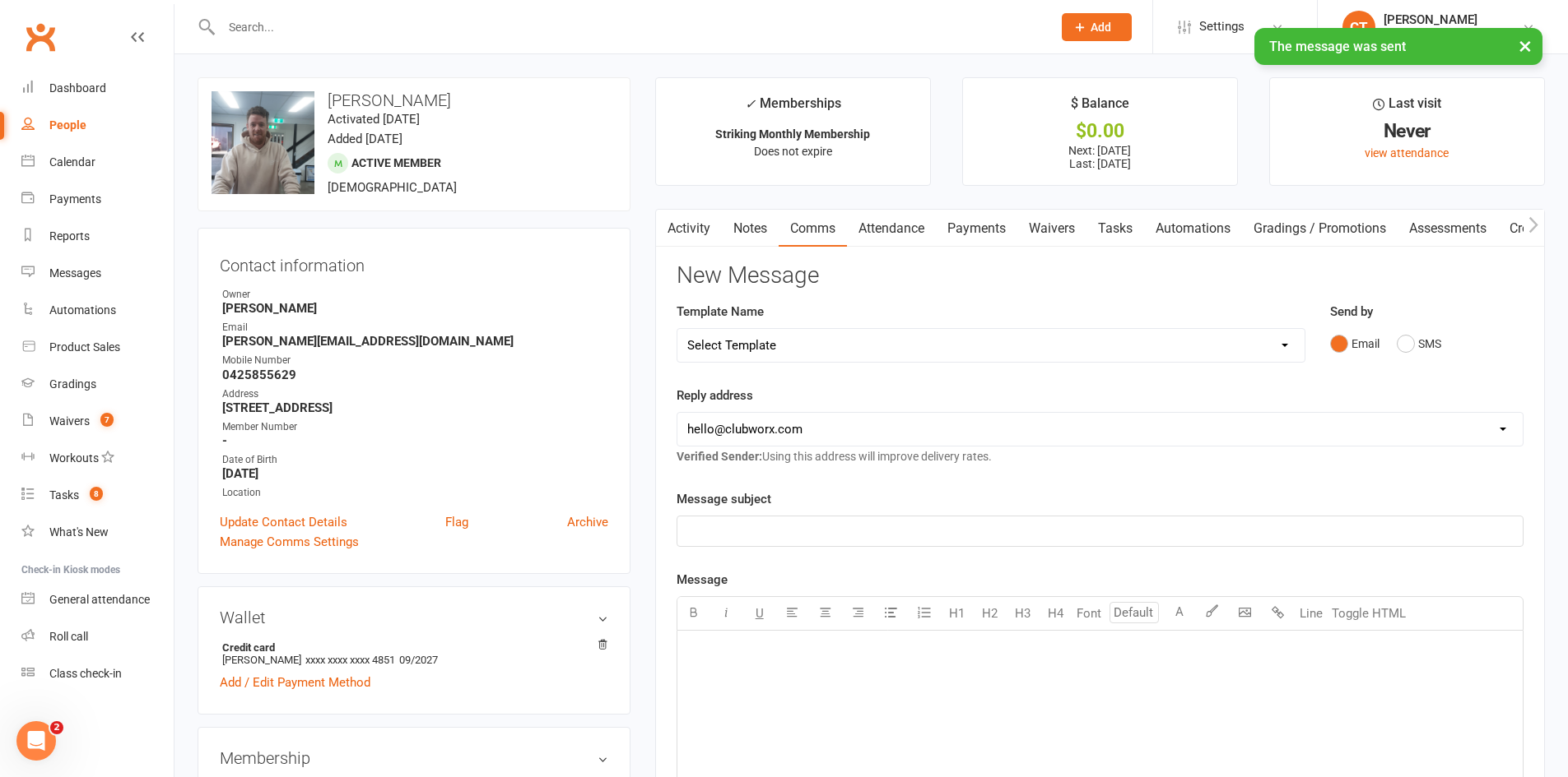
click at [765, 346] on select "Select Template [SMS] [PERSON_NAME] - Call back message [SMS] Mark- Call back m…" at bounding box center [991, 345] width 627 height 33
select select "11"
click at [677, 329] on select "Select Template [SMS] [PERSON_NAME] - Call back message [SMS] Mark- Call back m…" at bounding box center [991, 345] width 627 height 33
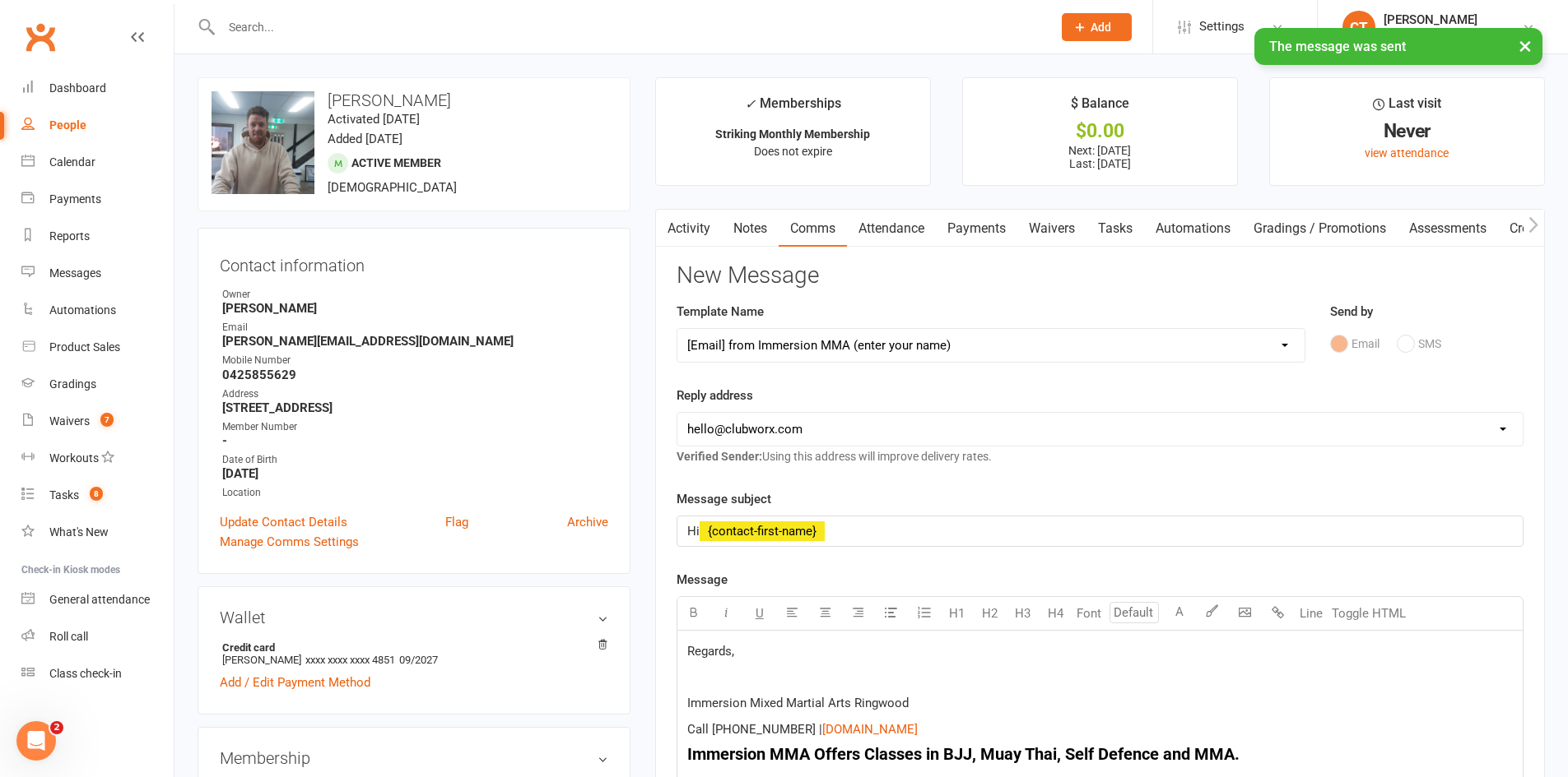
click at [761, 443] on select "[EMAIL_ADDRESS][DOMAIN_NAME] [EMAIL_ADDRESS][DOMAIN_NAME] [PERSON_NAME][EMAIL_A…" at bounding box center [1100, 429] width 845 height 33
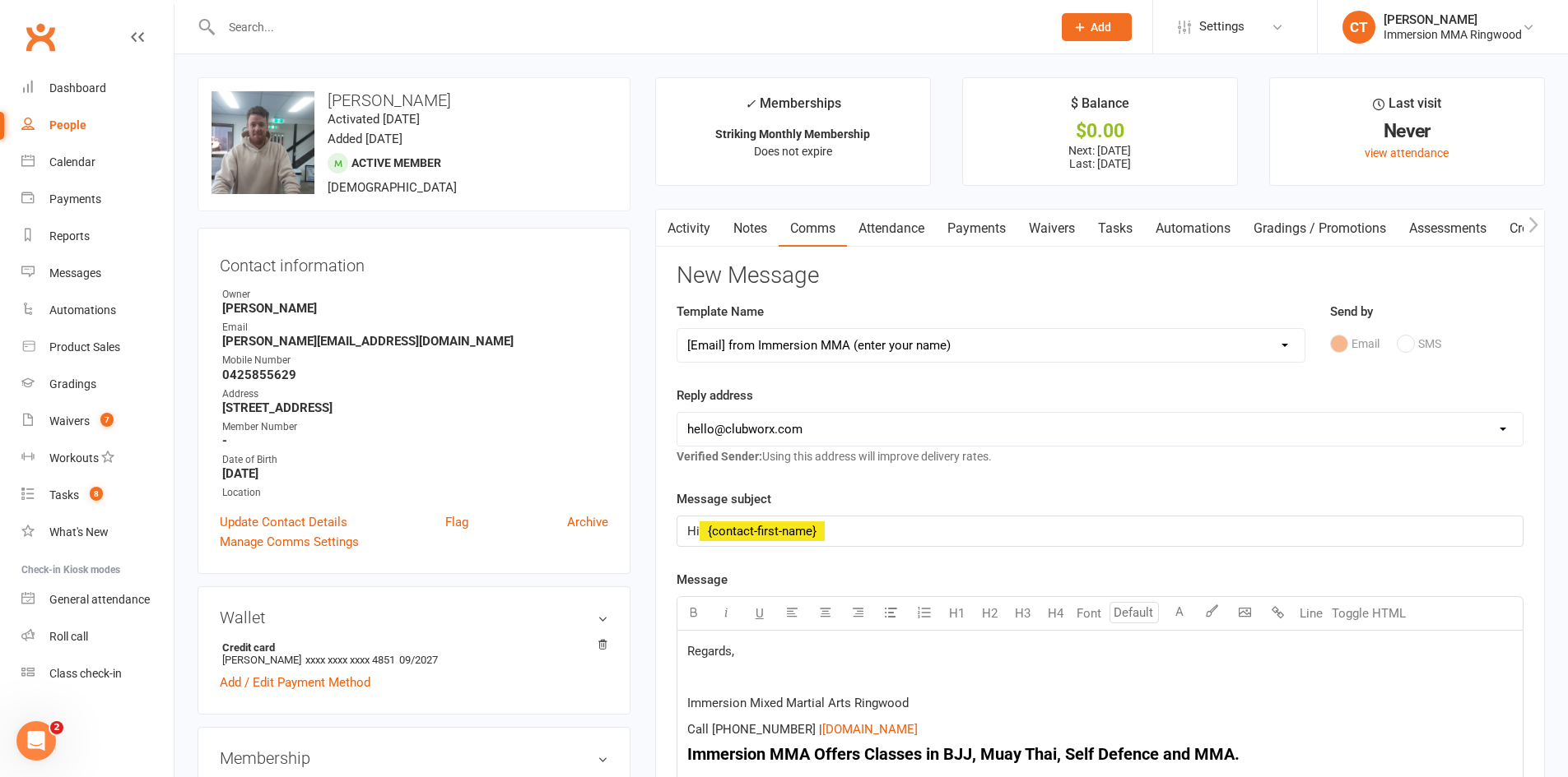
select select "1"
click at [677, 413] on select "[EMAIL_ADDRESS][DOMAIN_NAME] [EMAIL_ADDRESS][DOMAIN_NAME] [PERSON_NAME][EMAIL_A…" at bounding box center [1100, 429] width 845 height 33
click at [692, 657] on span "Regards," at bounding box center [711, 651] width 47 height 14
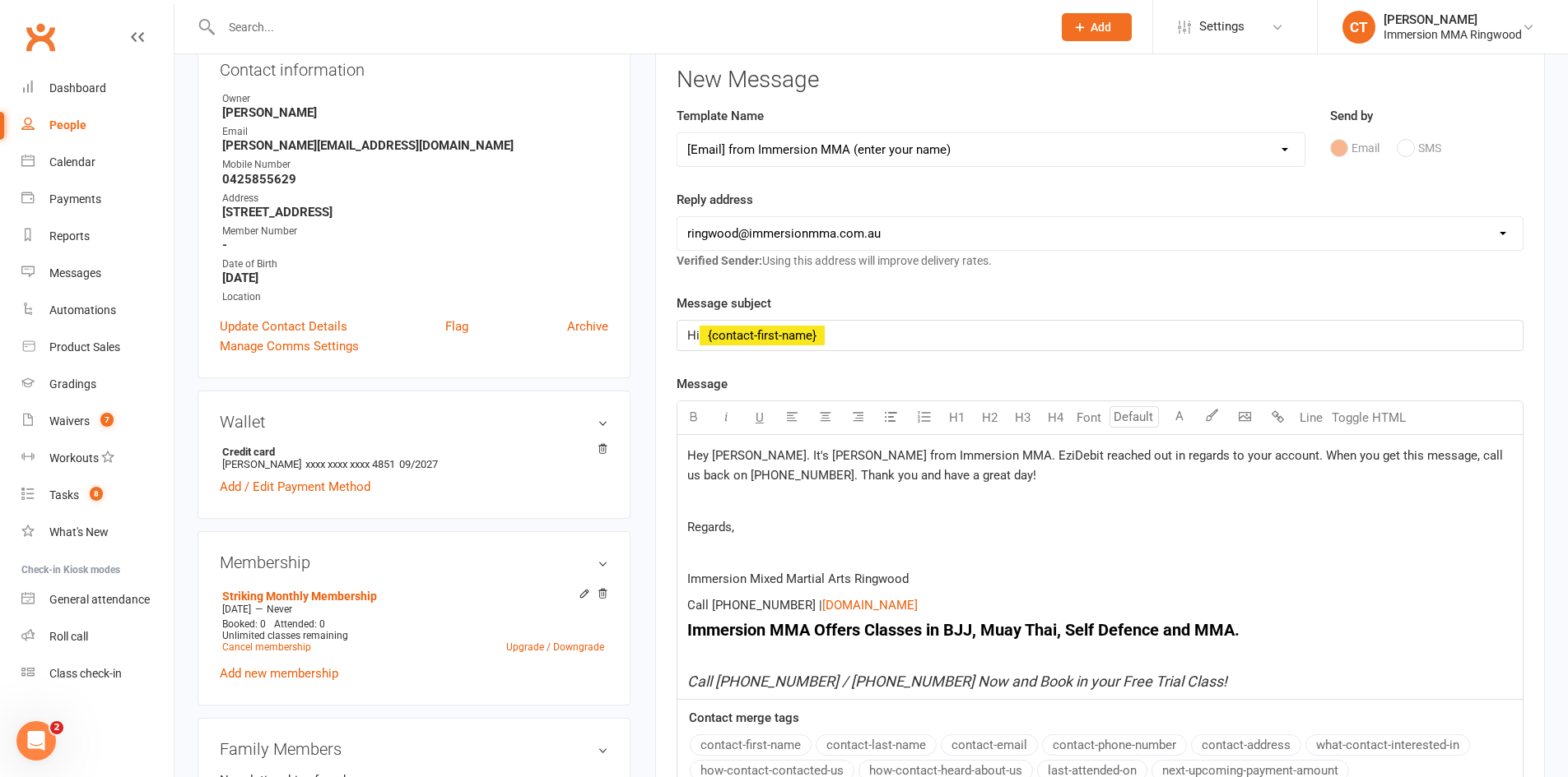
scroll to position [548, 0]
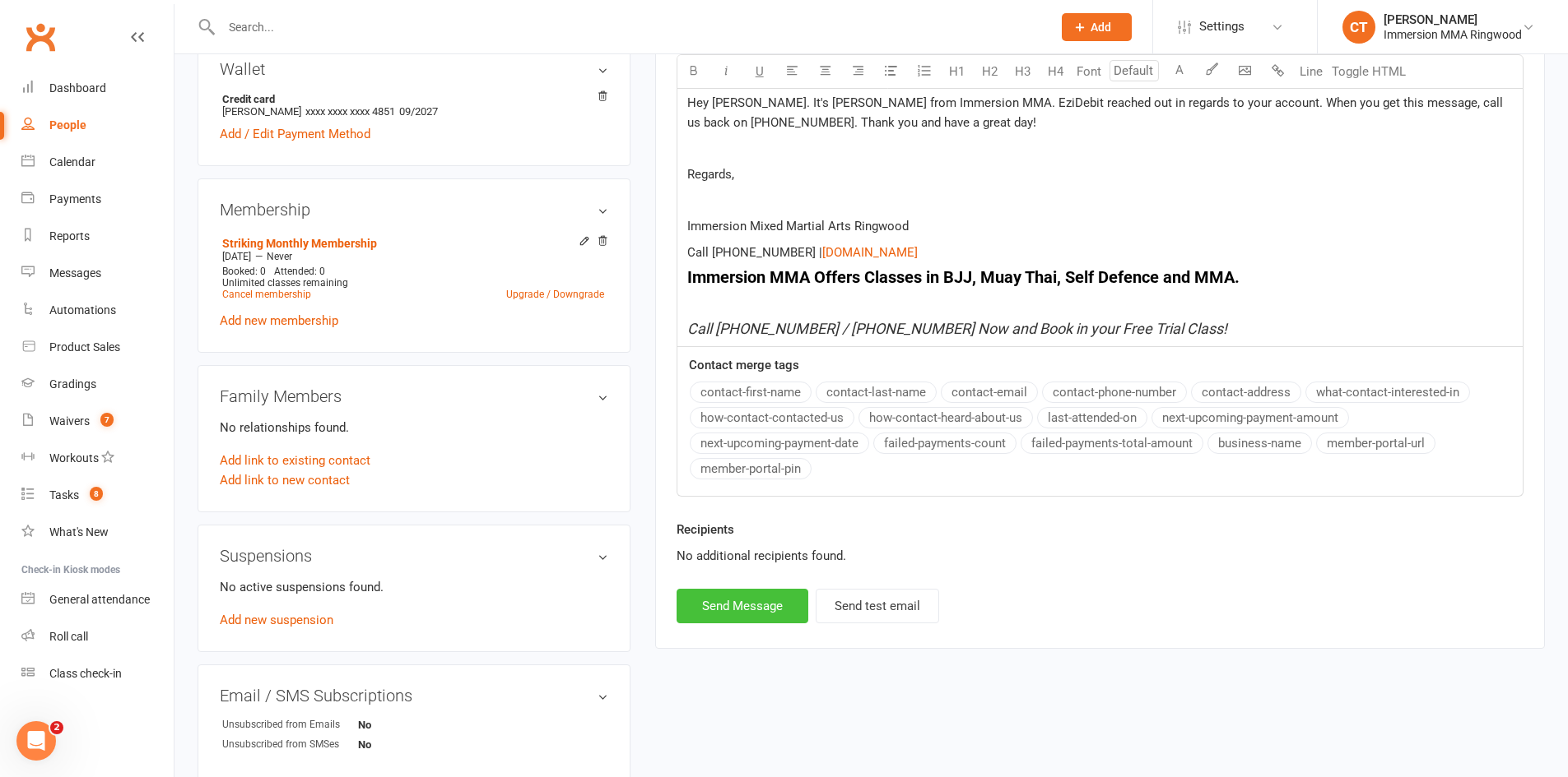
click at [736, 614] on button "Send Message" at bounding box center [742, 606] width 131 height 34
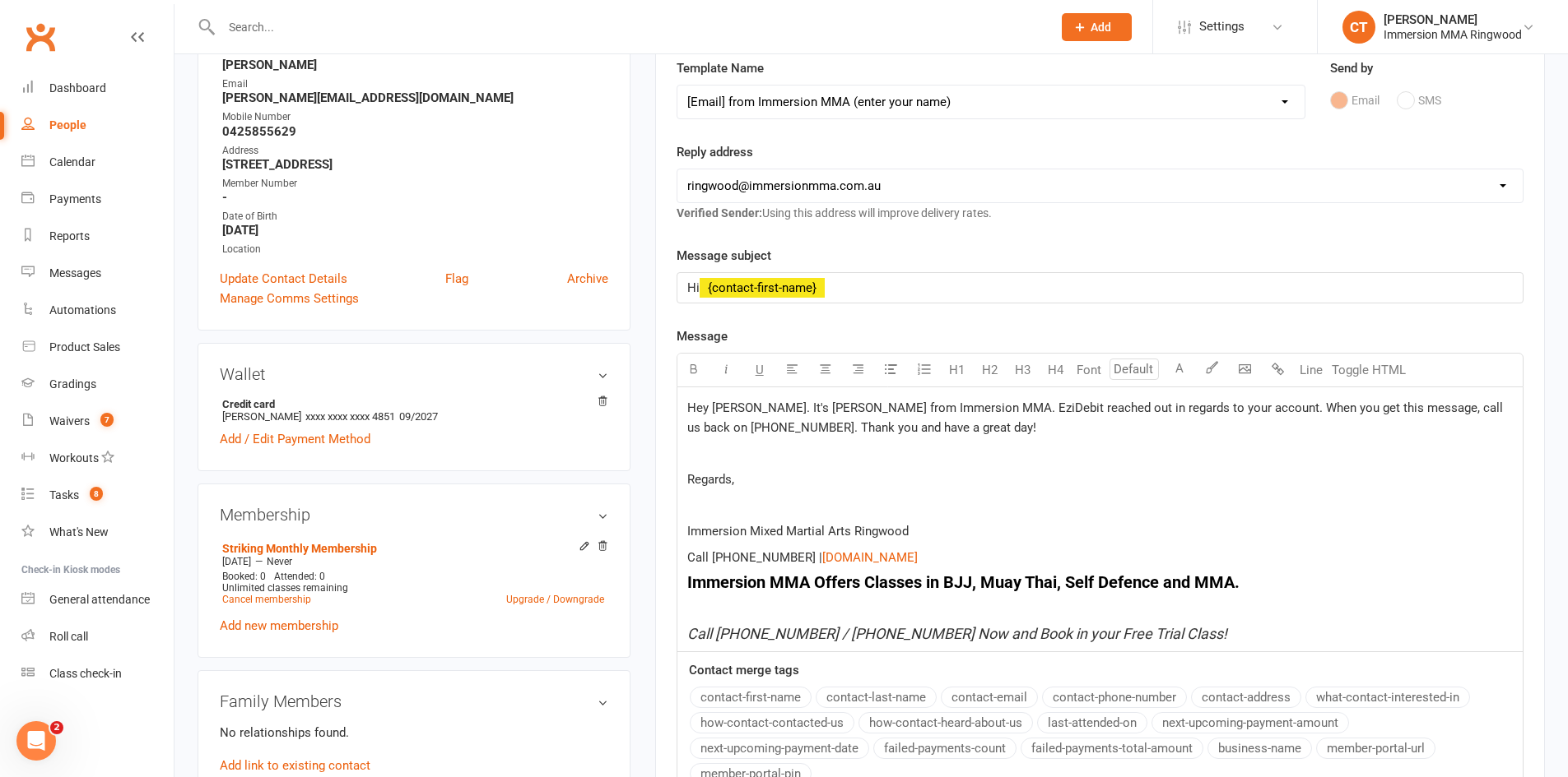
scroll to position [0, 0]
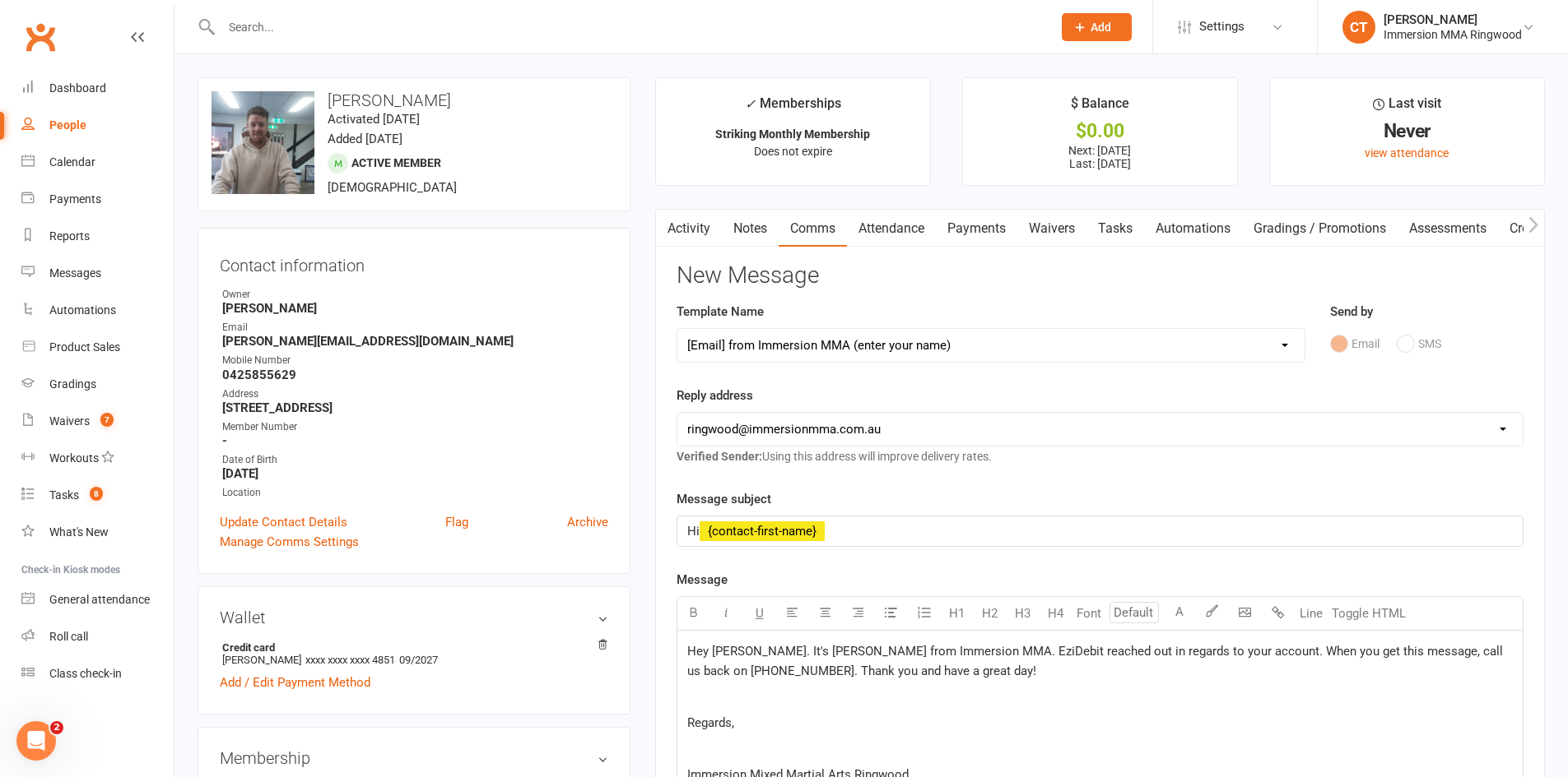
select select
select select "0"
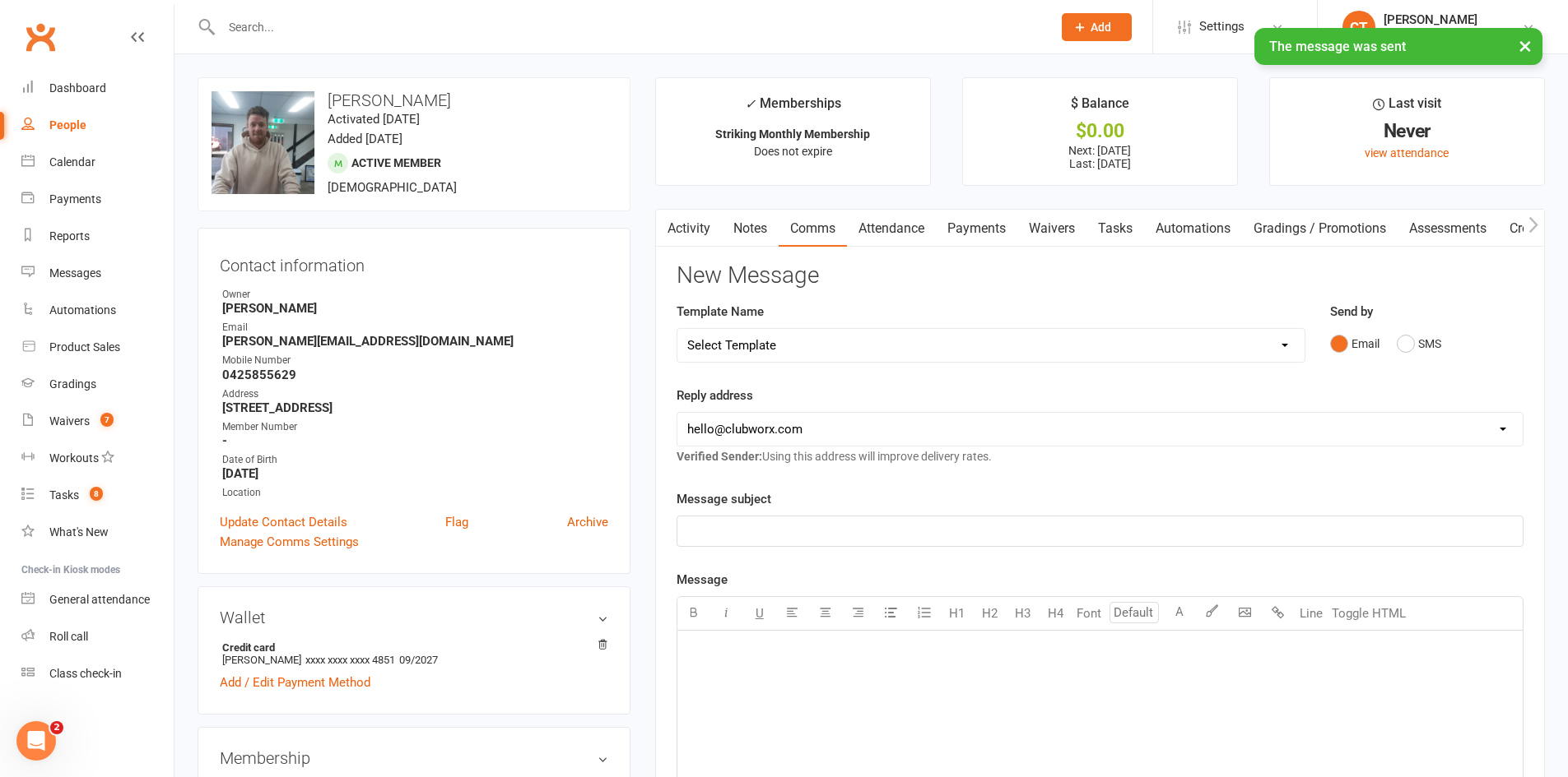
click at [1118, 235] on link "Tasks" at bounding box center [1115, 229] width 58 height 38
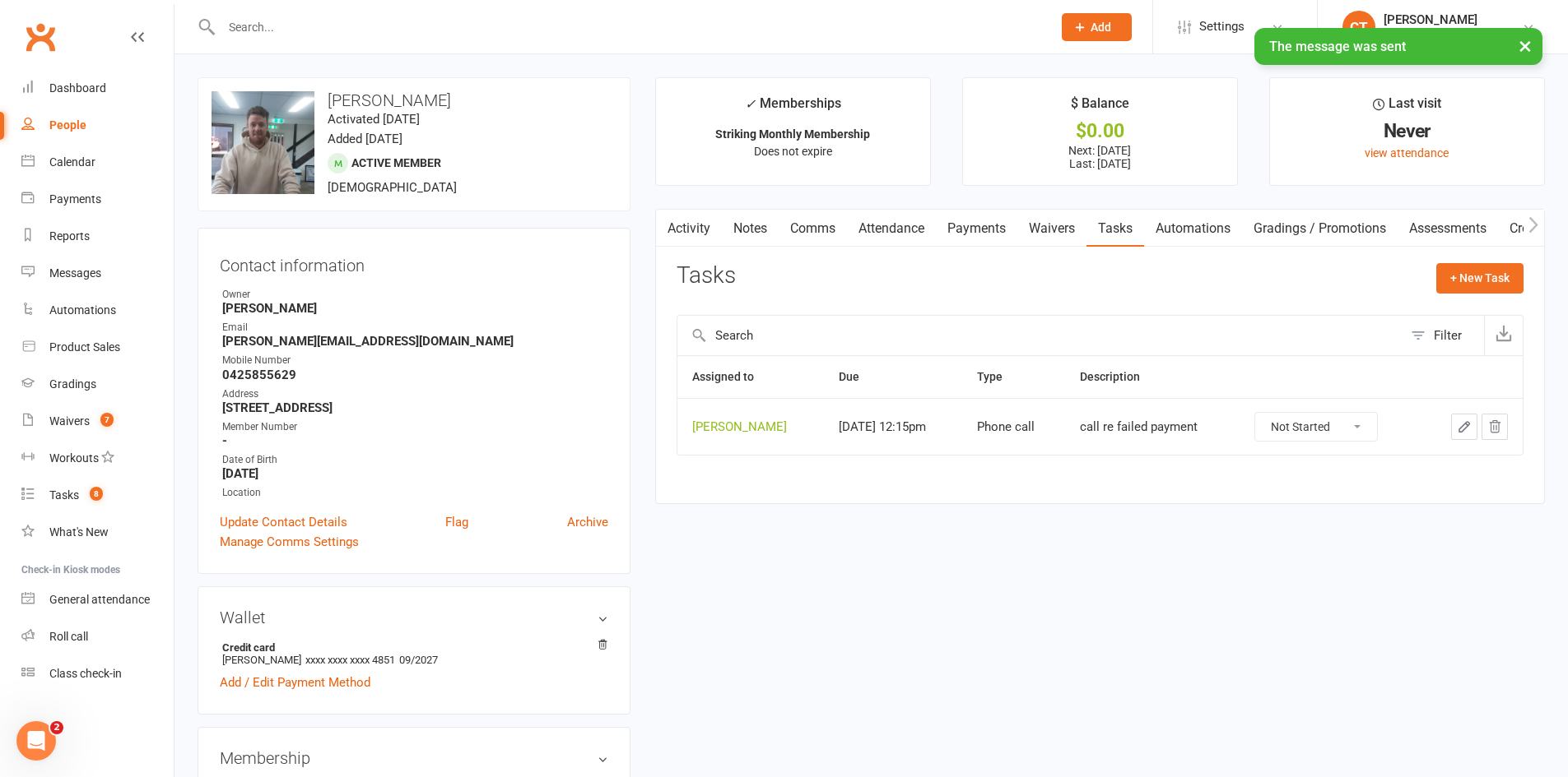
click at [1464, 431] on icon "button" at bounding box center [1464, 427] width 10 height 10
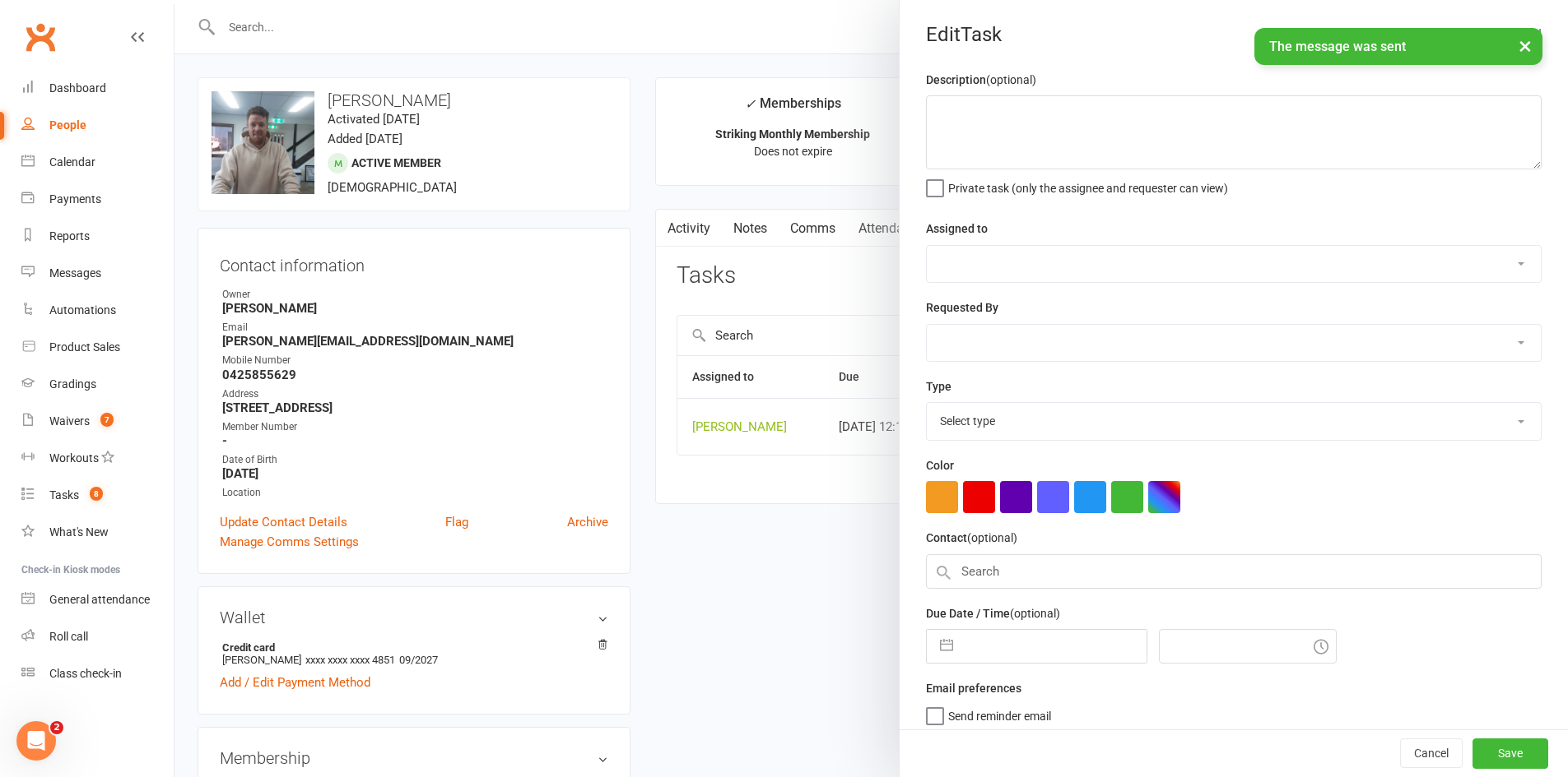
type textarea "call re failed payment"
select select "11984"
type input "[DATE]"
type input "12:15pm"
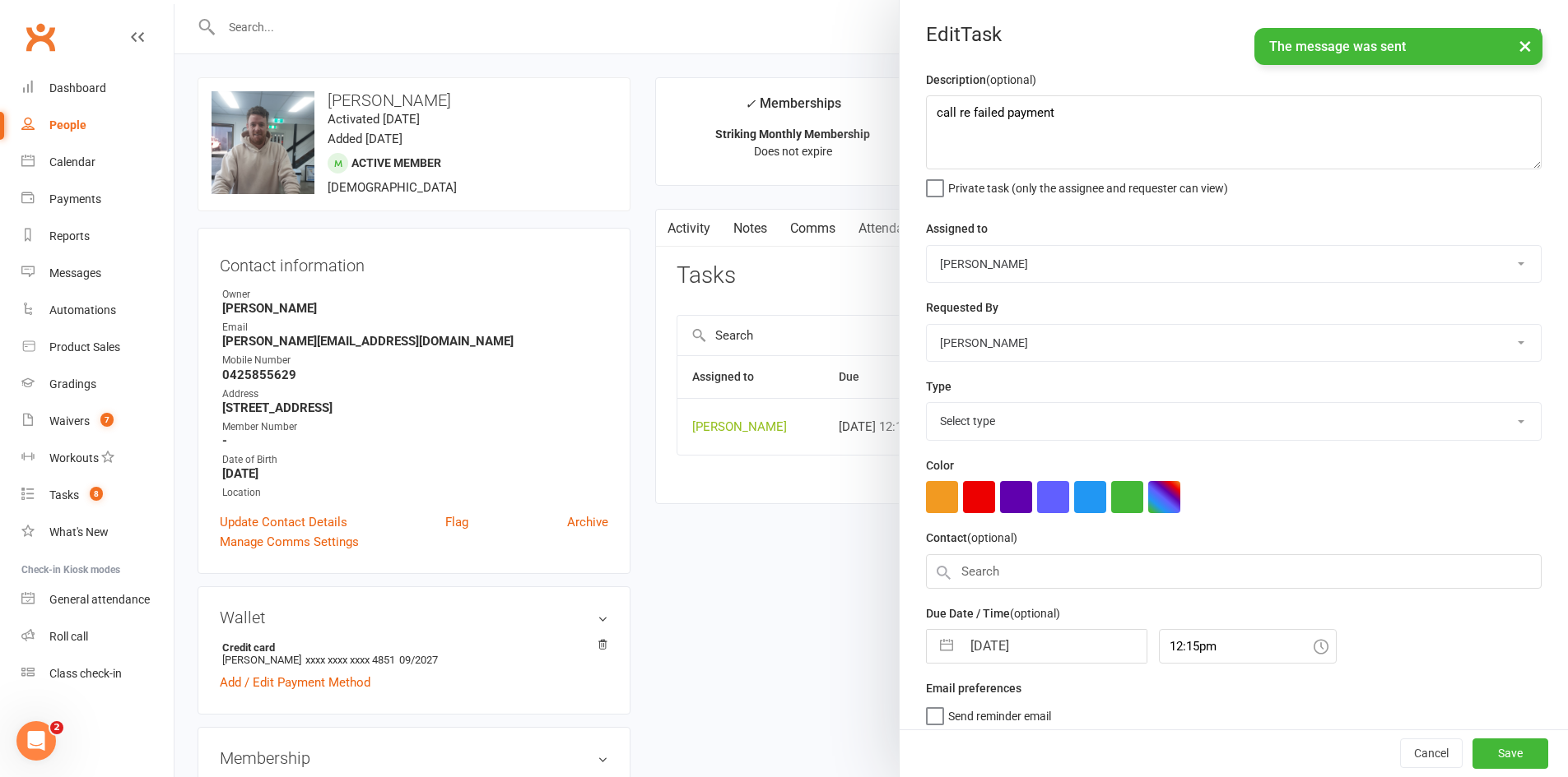
select select "6641"
select select "6"
select select "2025"
select select "7"
select select "2025"
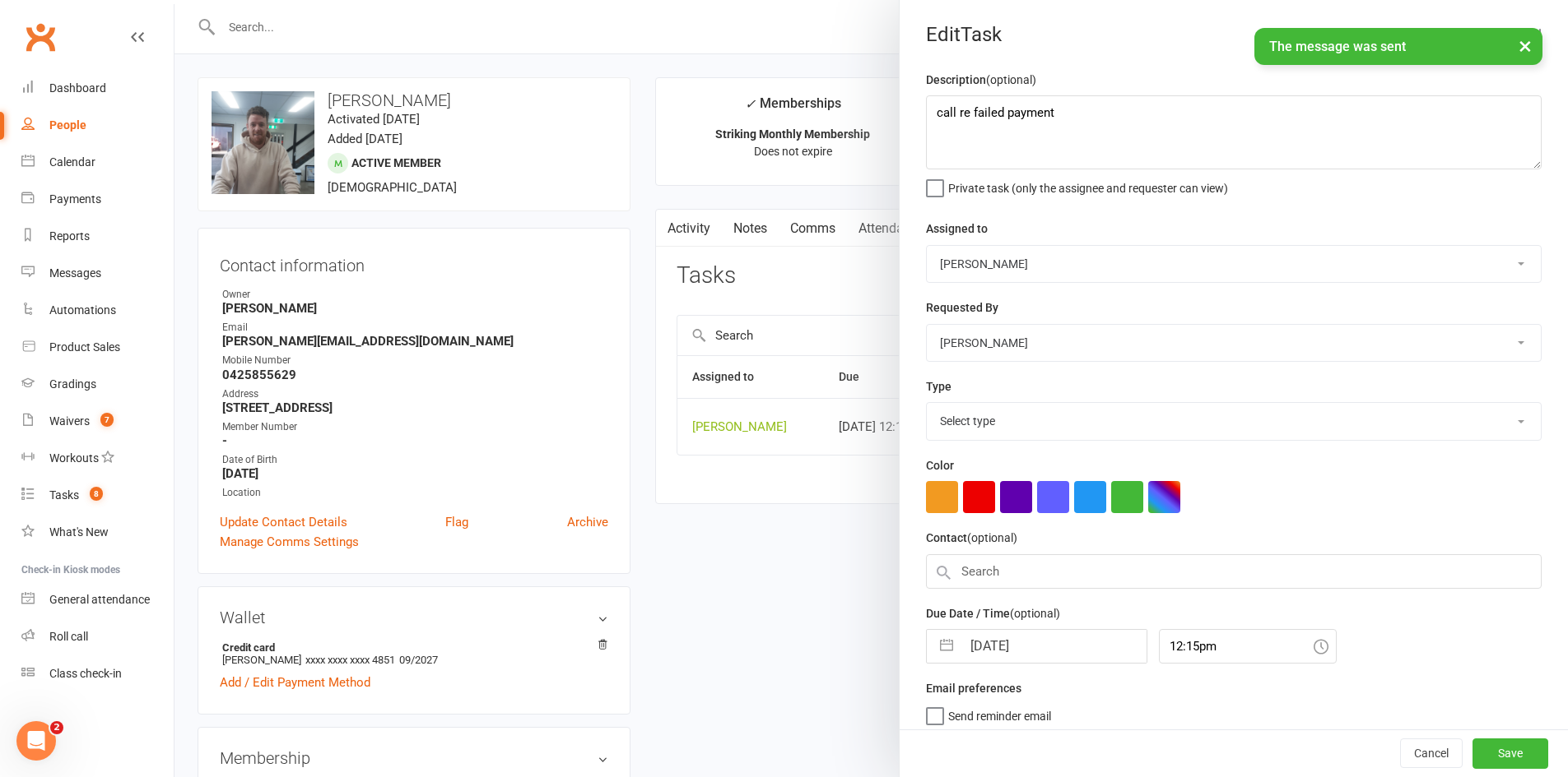
select select "8"
select select "2025"
click at [1019, 652] on input "[DATE]" at bounding box center [1054, 642] width 186 height 33
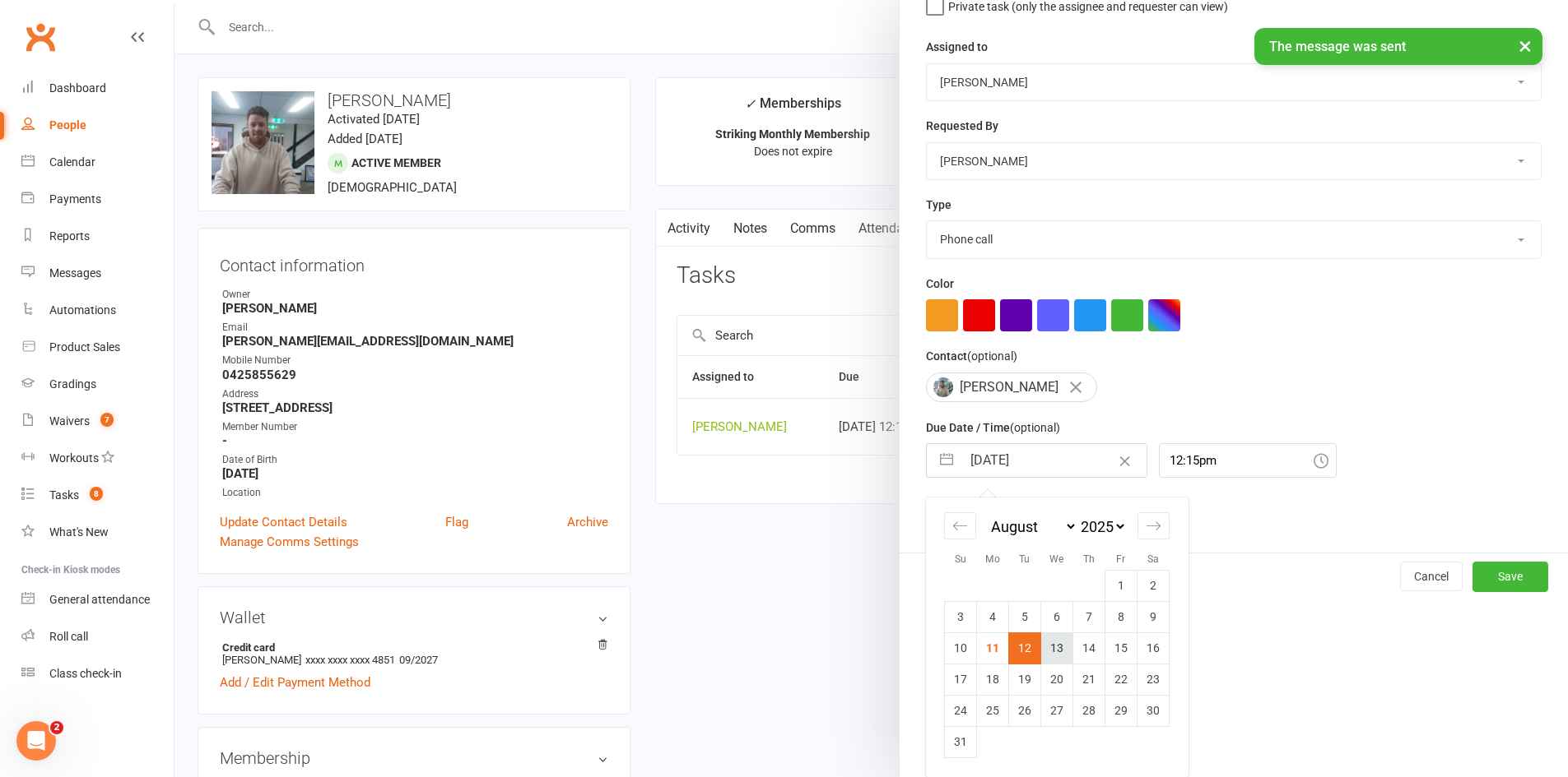
click at [1051, 642] on td "13" at bounding box center [1057, 648] width 32 height 32
type input "[DATE]"
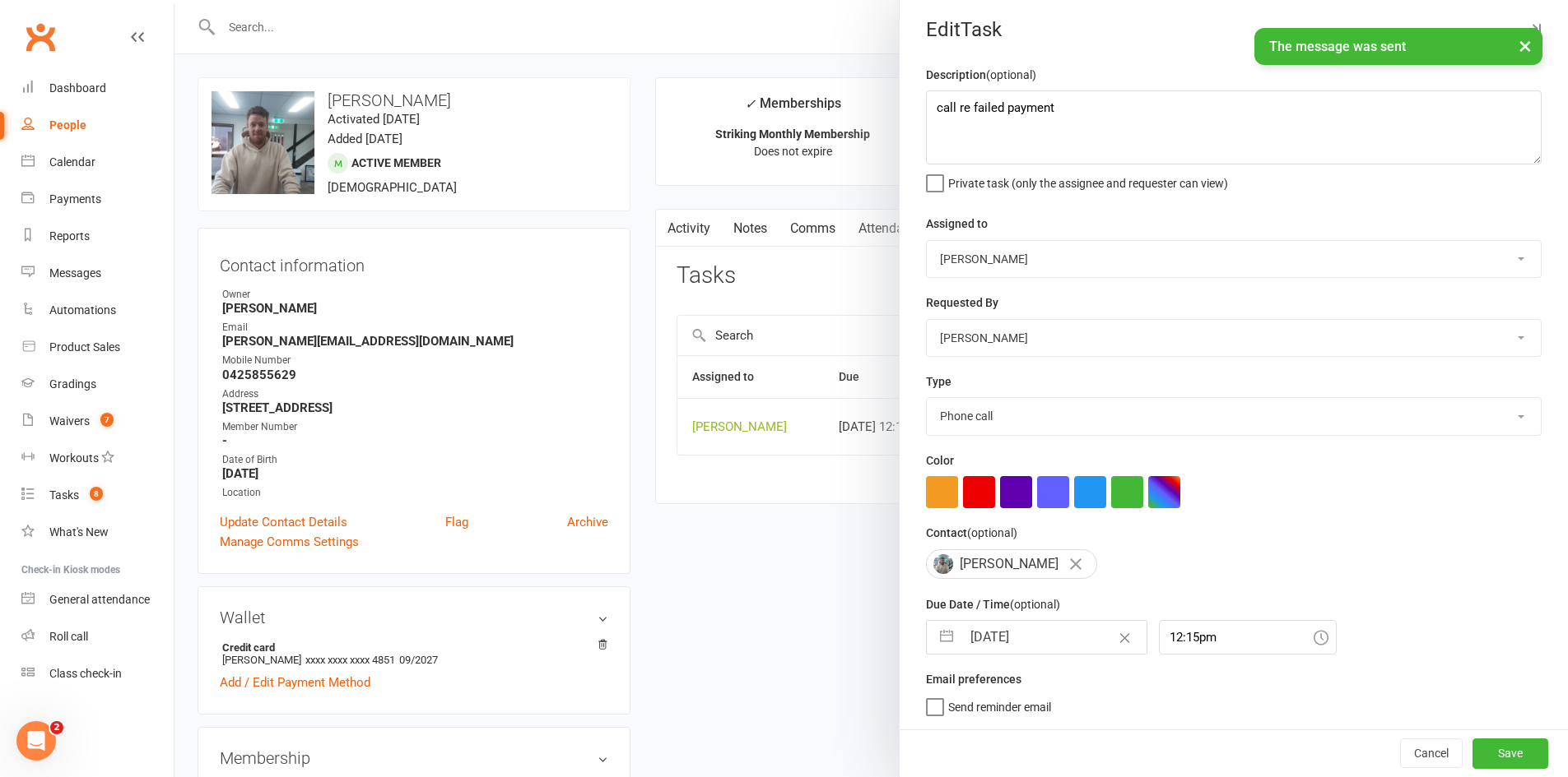
scroll to position [12, 0]
click at [1476, 747] on button "Save" at bounding box center [1510, 753] width 76 height 30
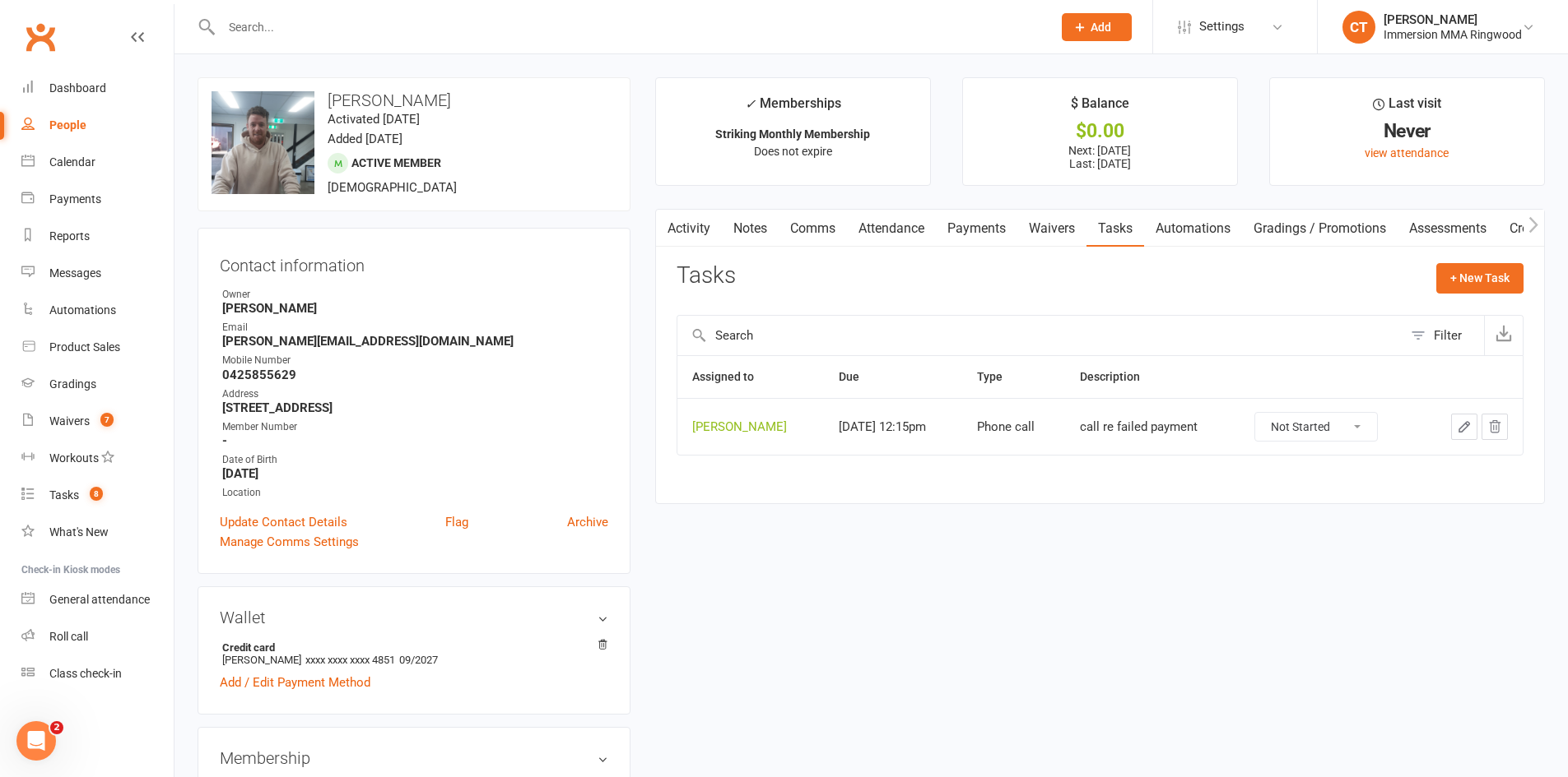
click at [756, 224] on link "Notes" at bounding box center [749, 229] width 57 height 38
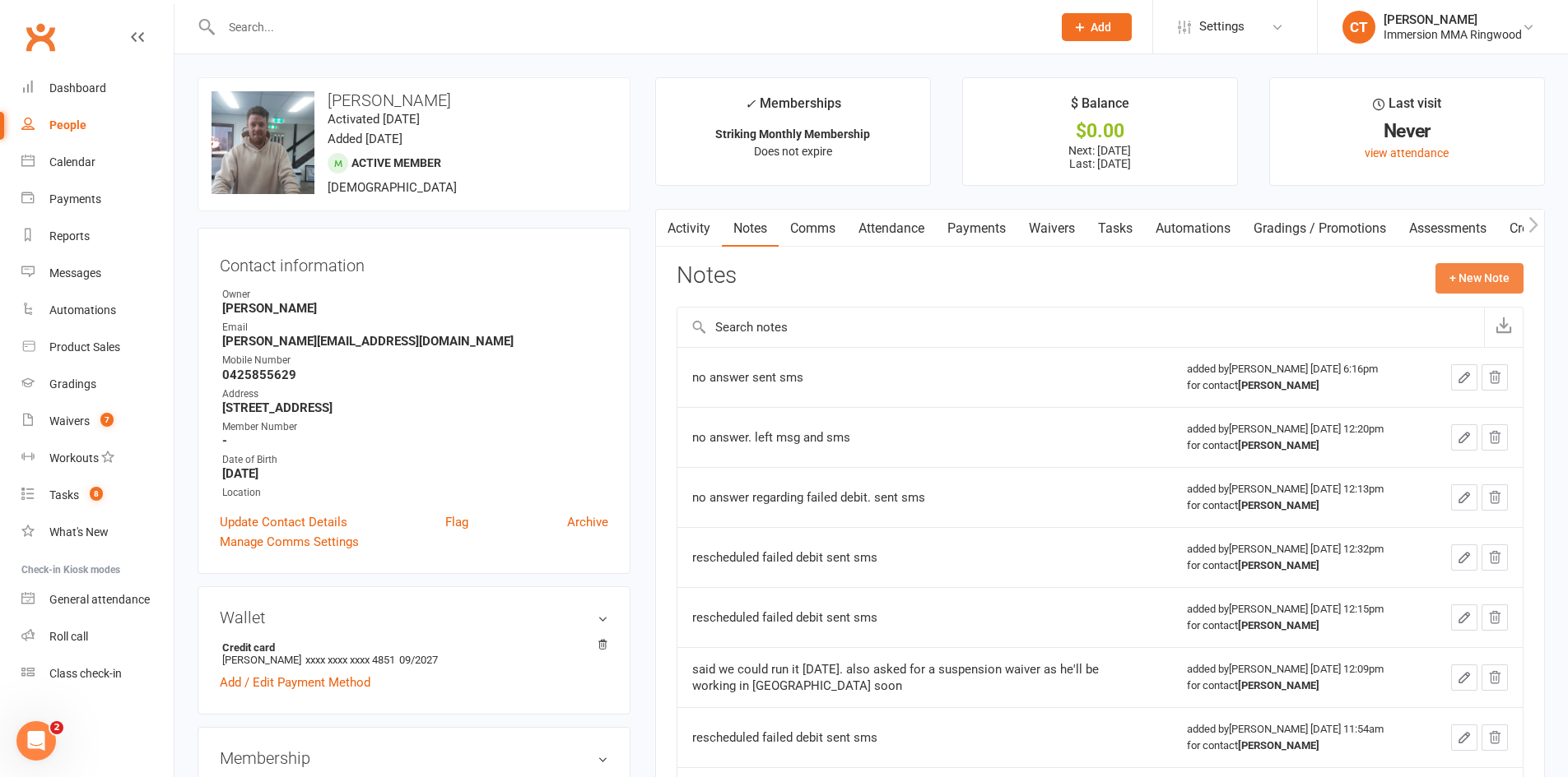
click at [1467, 278] on button "+ New Note" at bounding box center [1479, 277] width 88 height 30
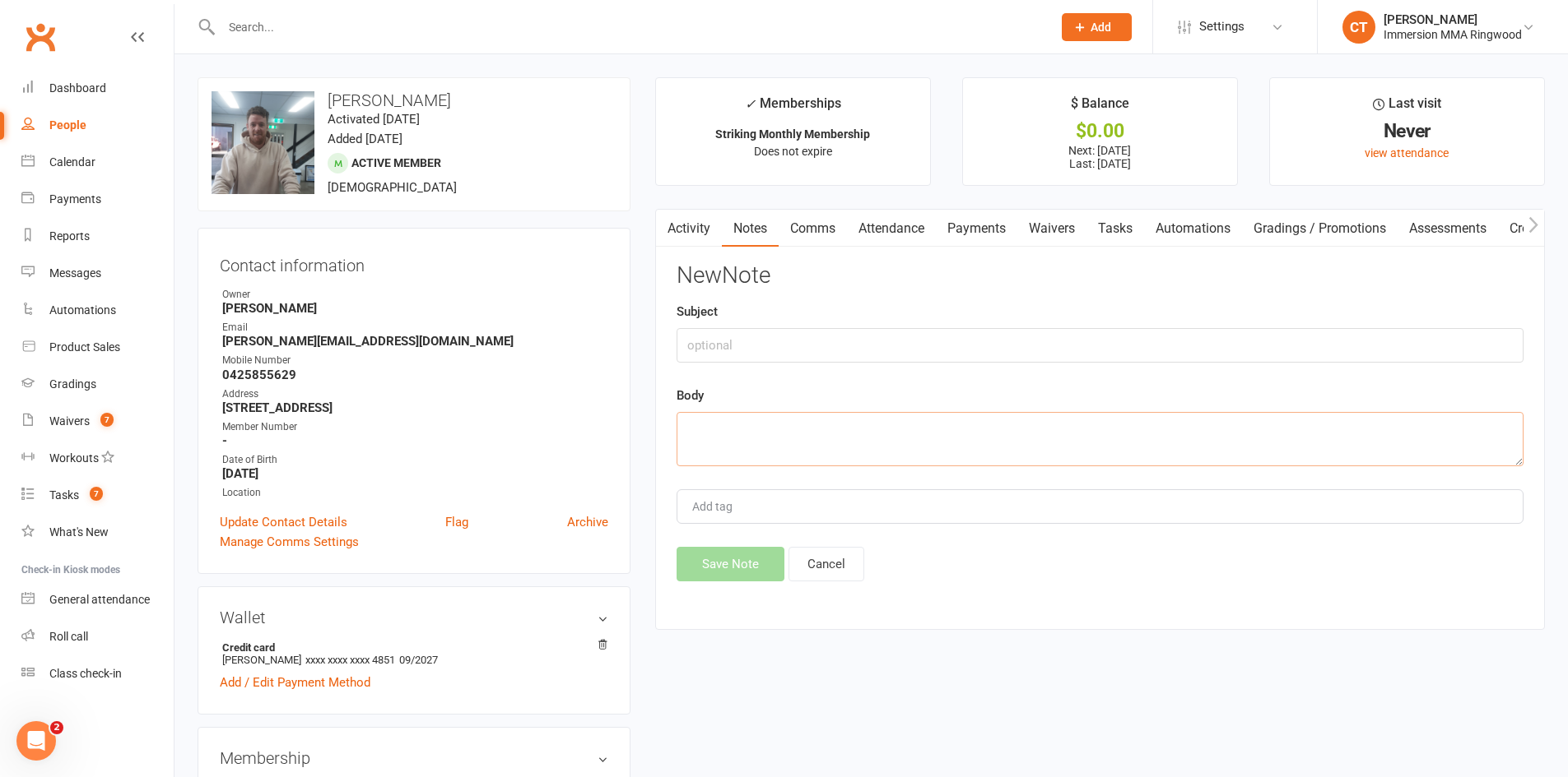
click at [976, 457] on textarea at bounding box center [1100, 439] width 847 height 54
type textarea "no answer. left msg sms and email"
click at [732, 557] on button "Save Note" at bounding box center [730, 565] width 108 height 34
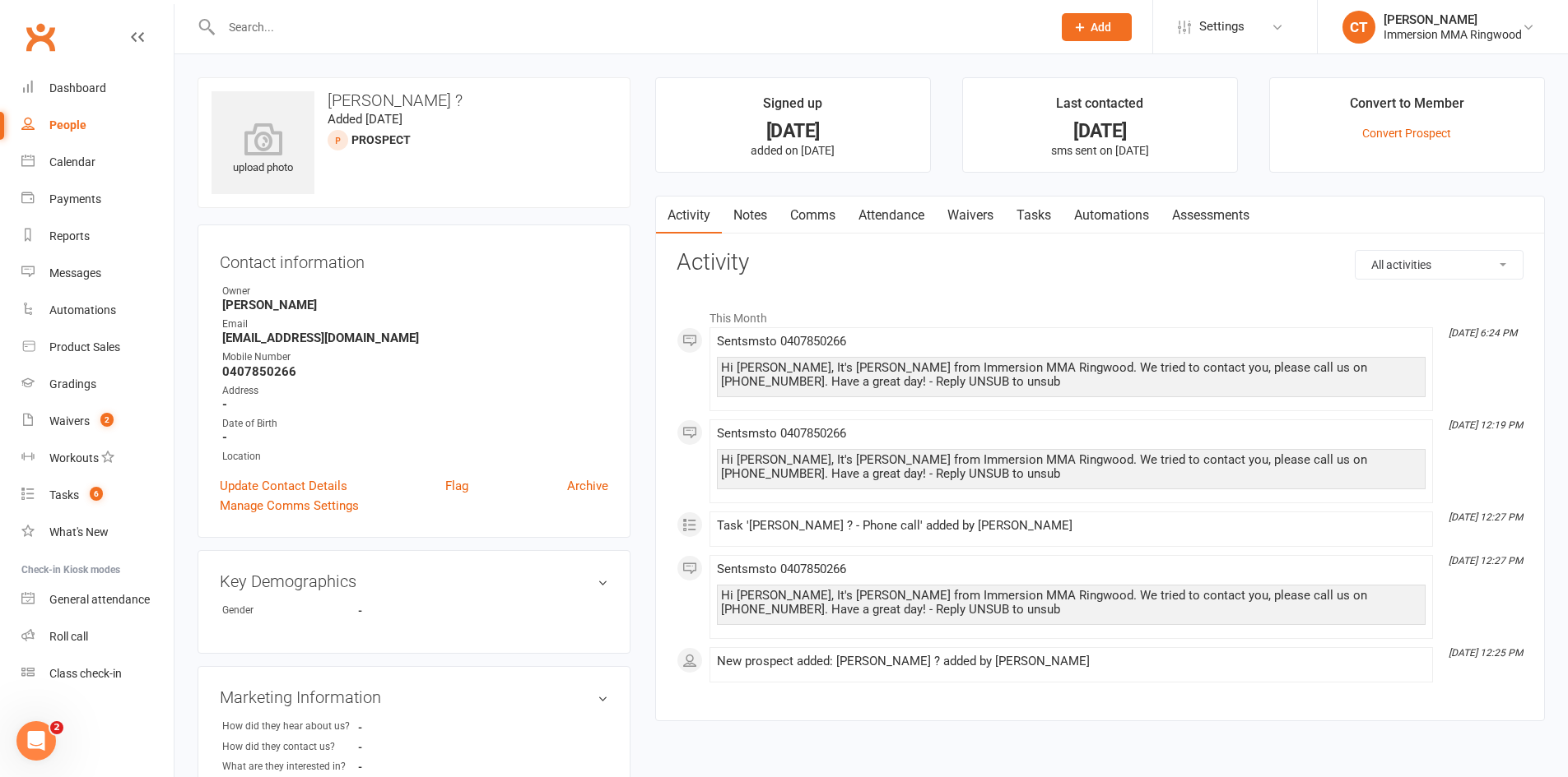
click at [744, 220] on link "Notes" at bounding box center [749, 215] width 57 height 38
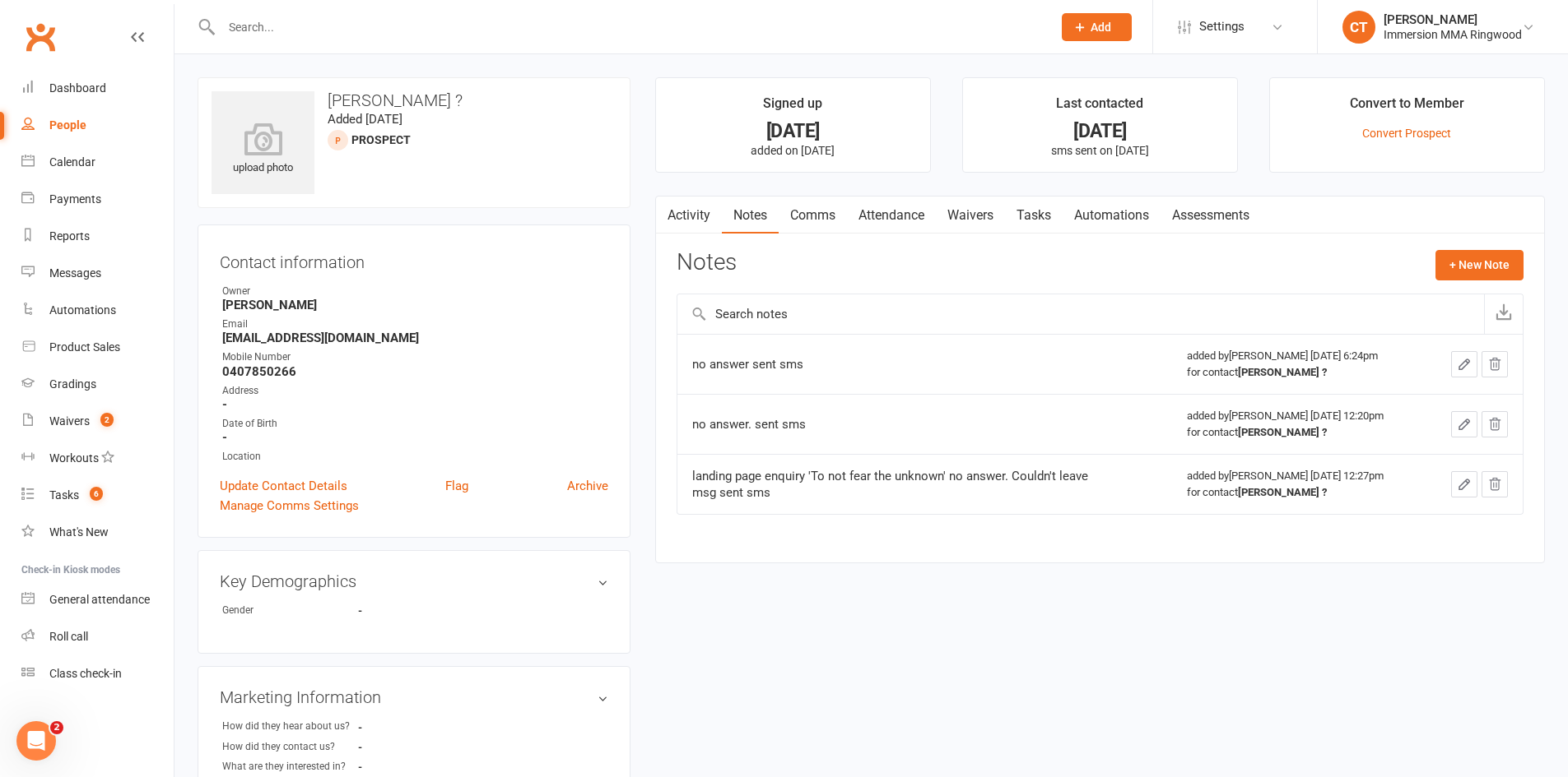
click at [707, 218] on link "Activity" at bounding box center [688, 215] width 66 height 38
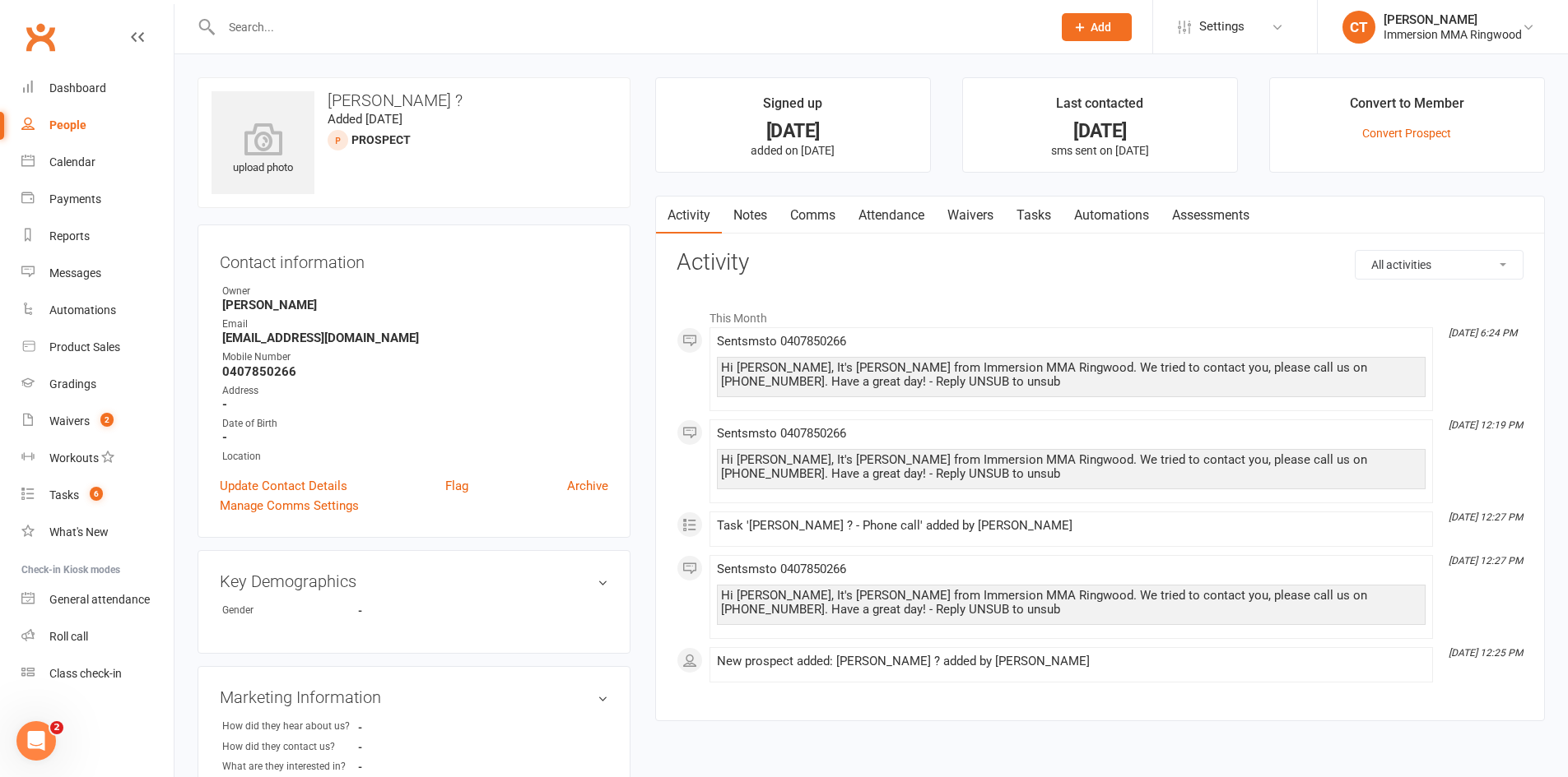
click at [816, 220] on link "Comms" at bounding box center [812, 215] width 68 height 38
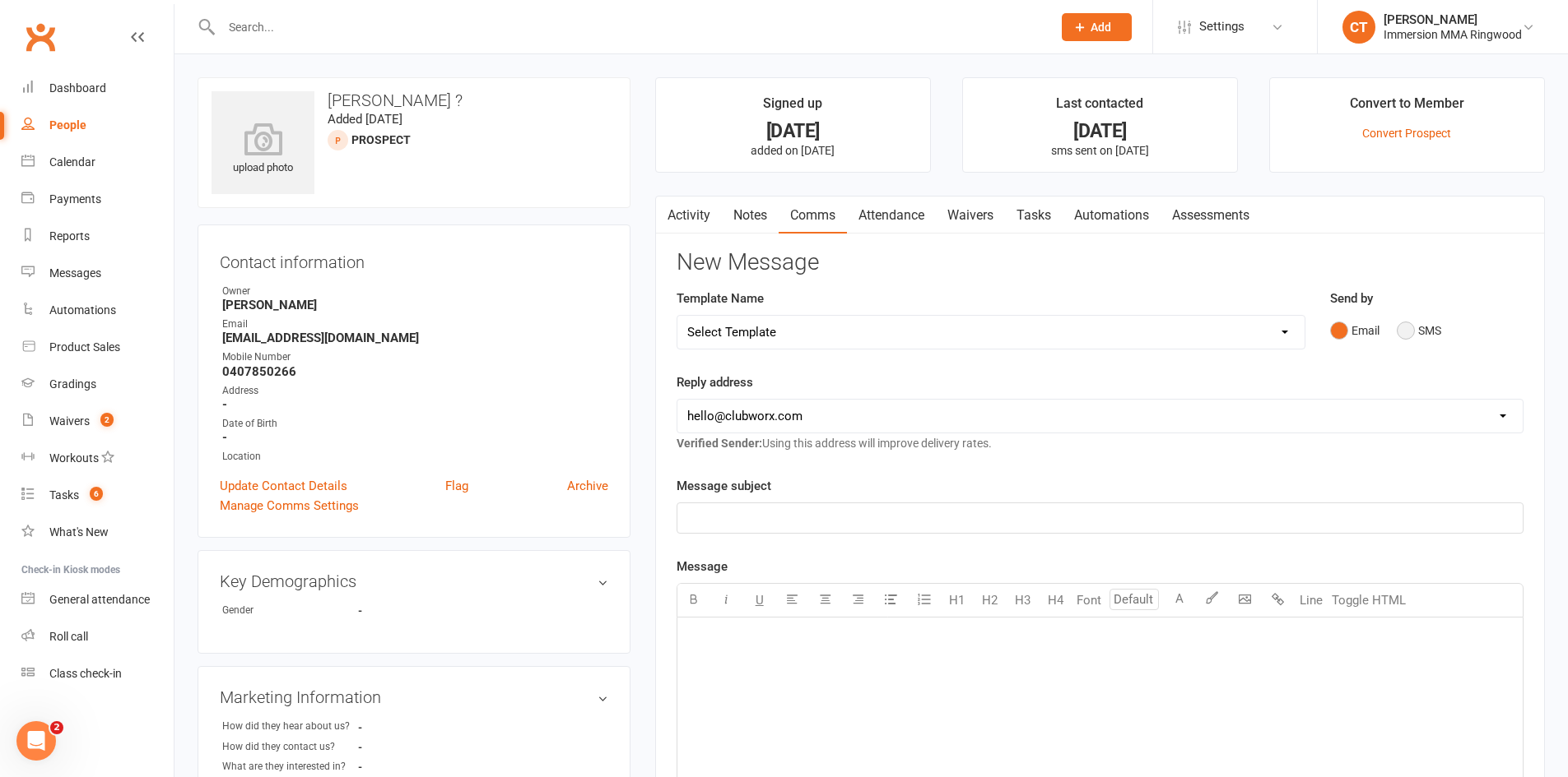
click at [1432, 331] on button "SMS" at bounding box center [1418, 330] width 44 height 32
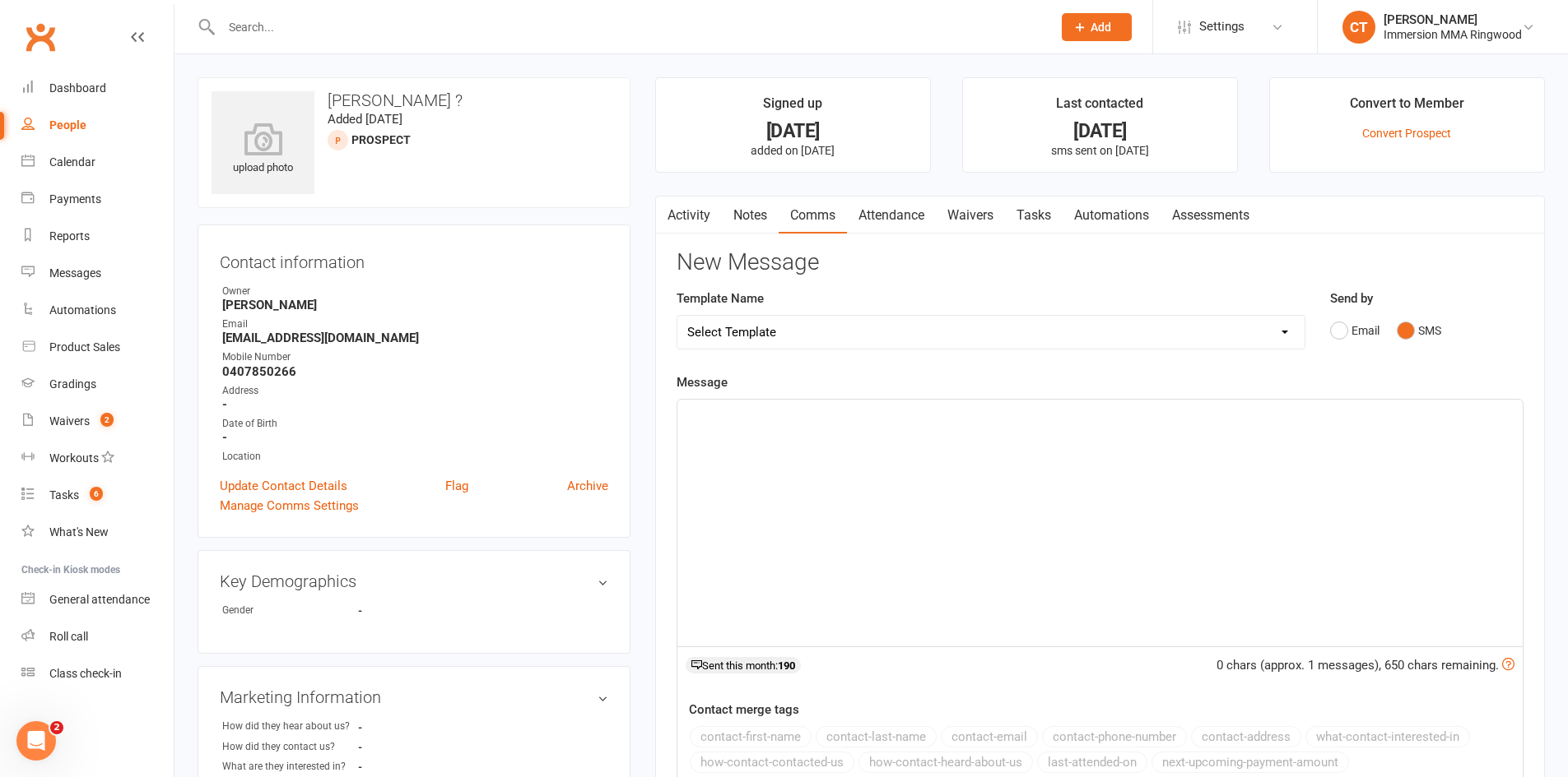
click at [1434, 474] on div "﻿" at bounding box center [1100, 523] width 845 height 247
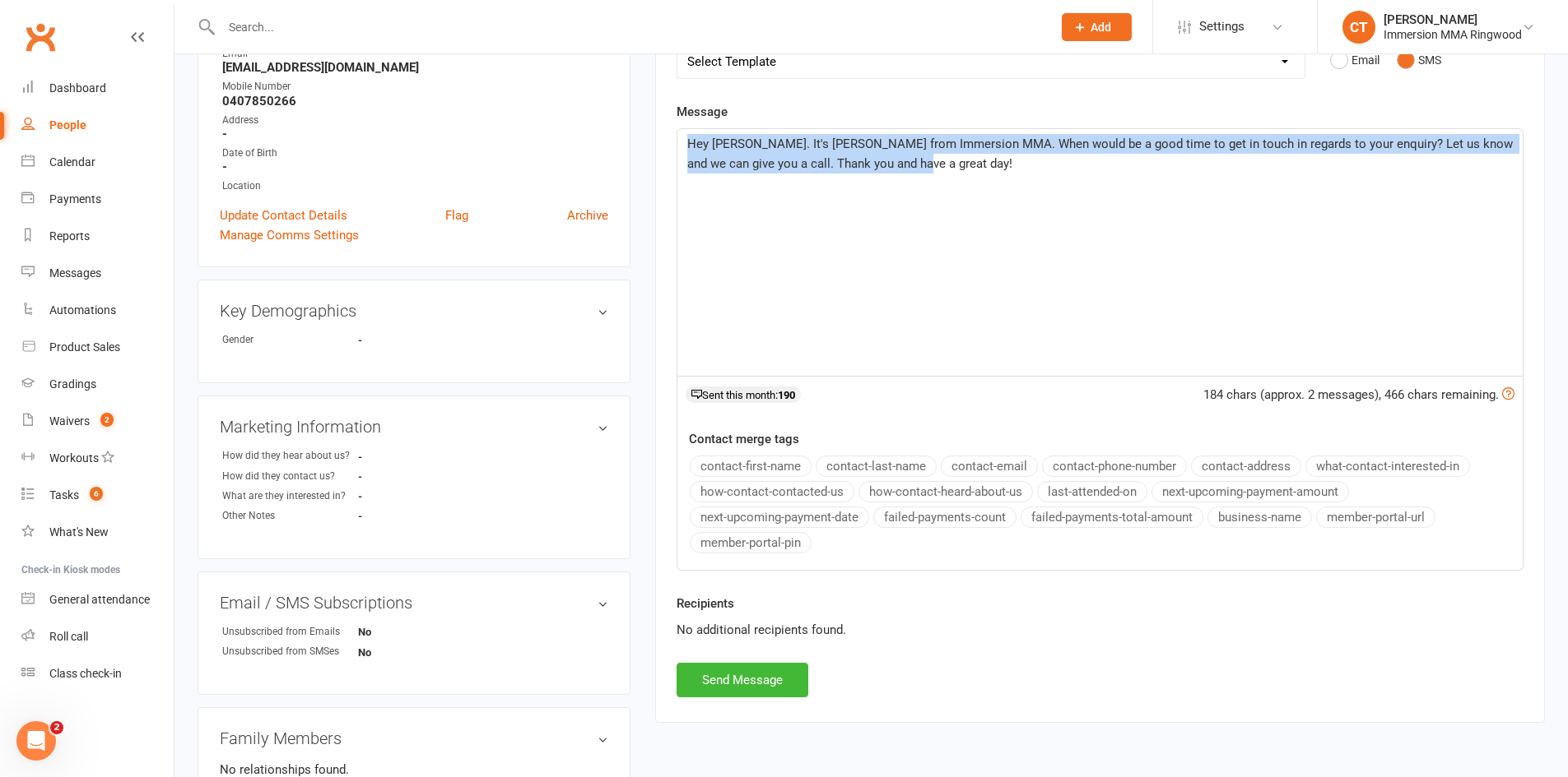
scroll to position [274, 0]
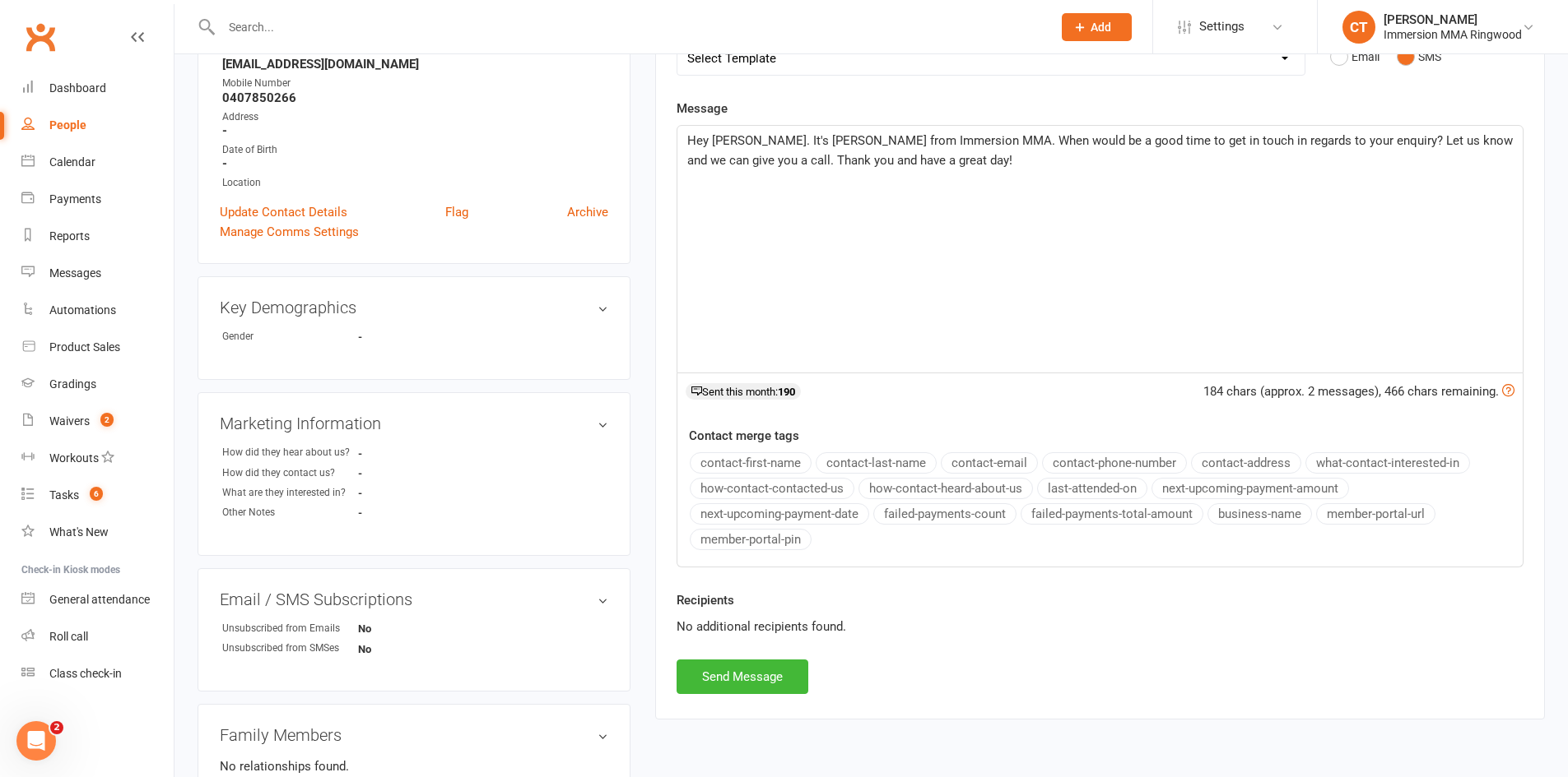
click at [777, 696] on div "Activity Notes Comms Attendance Waivers Tasks Automations Assessments New Messa…" at bounding box center [1100, 321] width 890 height 798
click at [773, 677] on button "Send Message" at bounding box center [742, 677] width 131 height 34
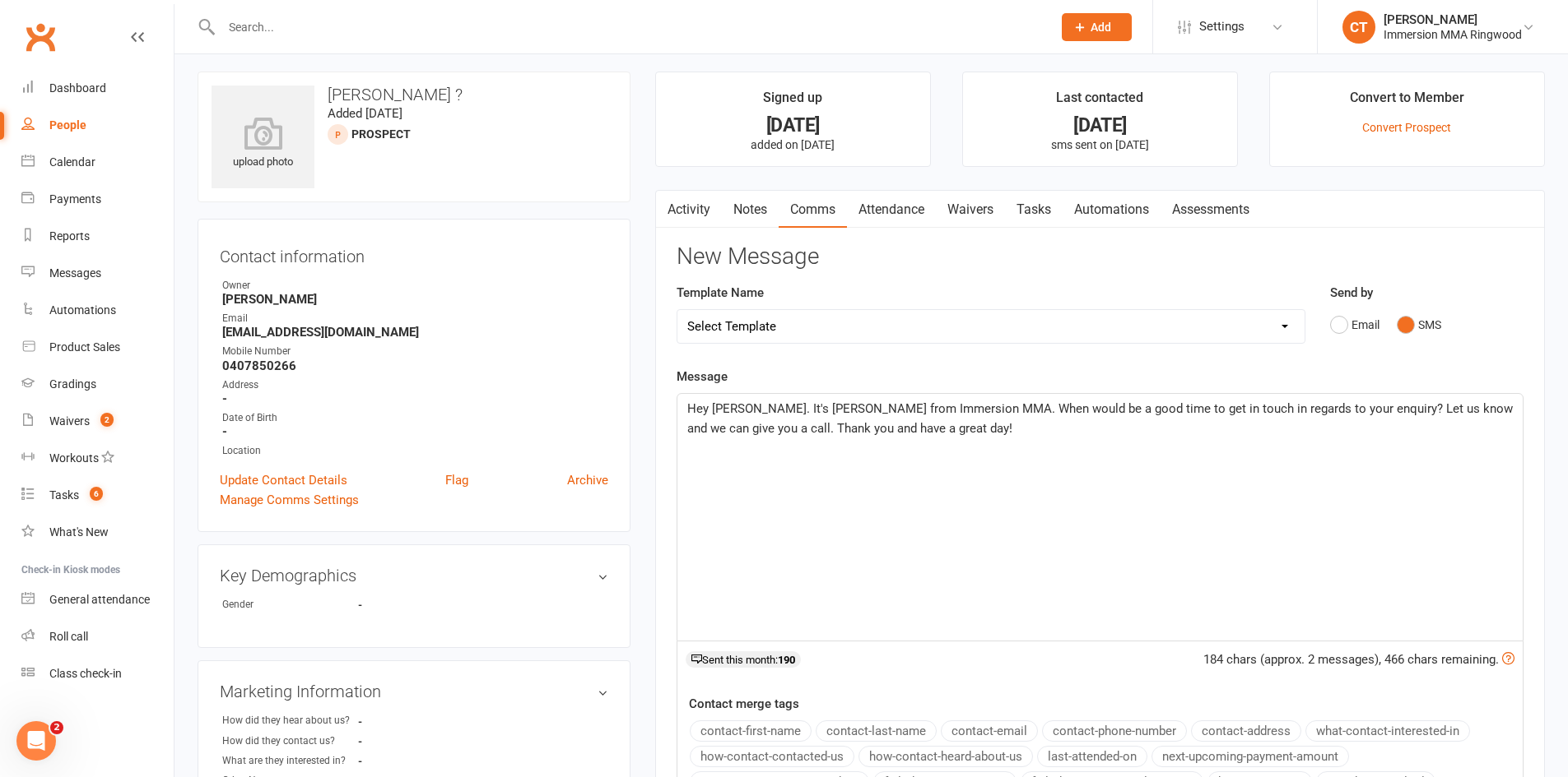
scroll to position [0, 0]
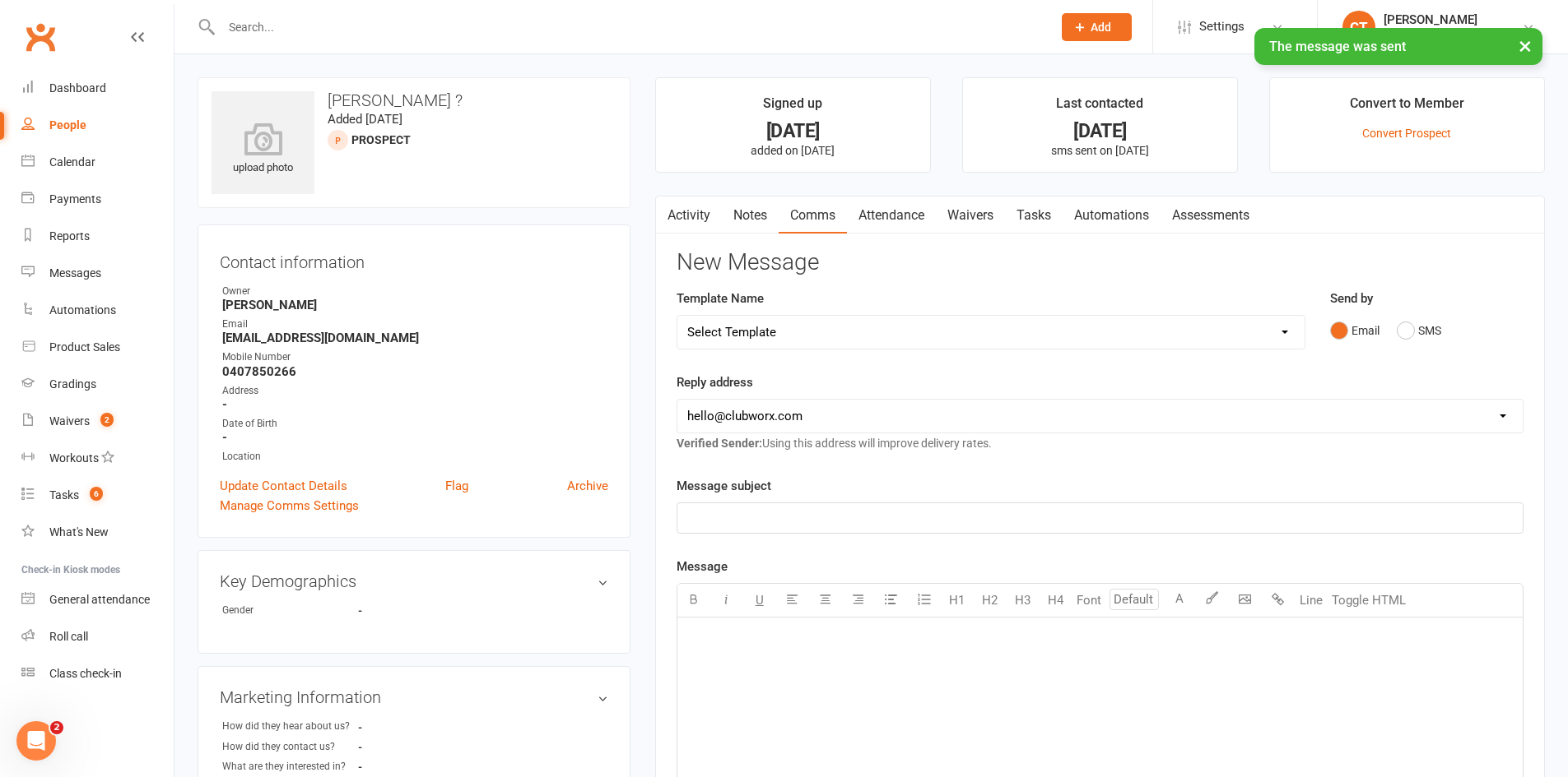
click at [748, 224] on link "Notes" at bounding box center [749, 215] width 57 height 38
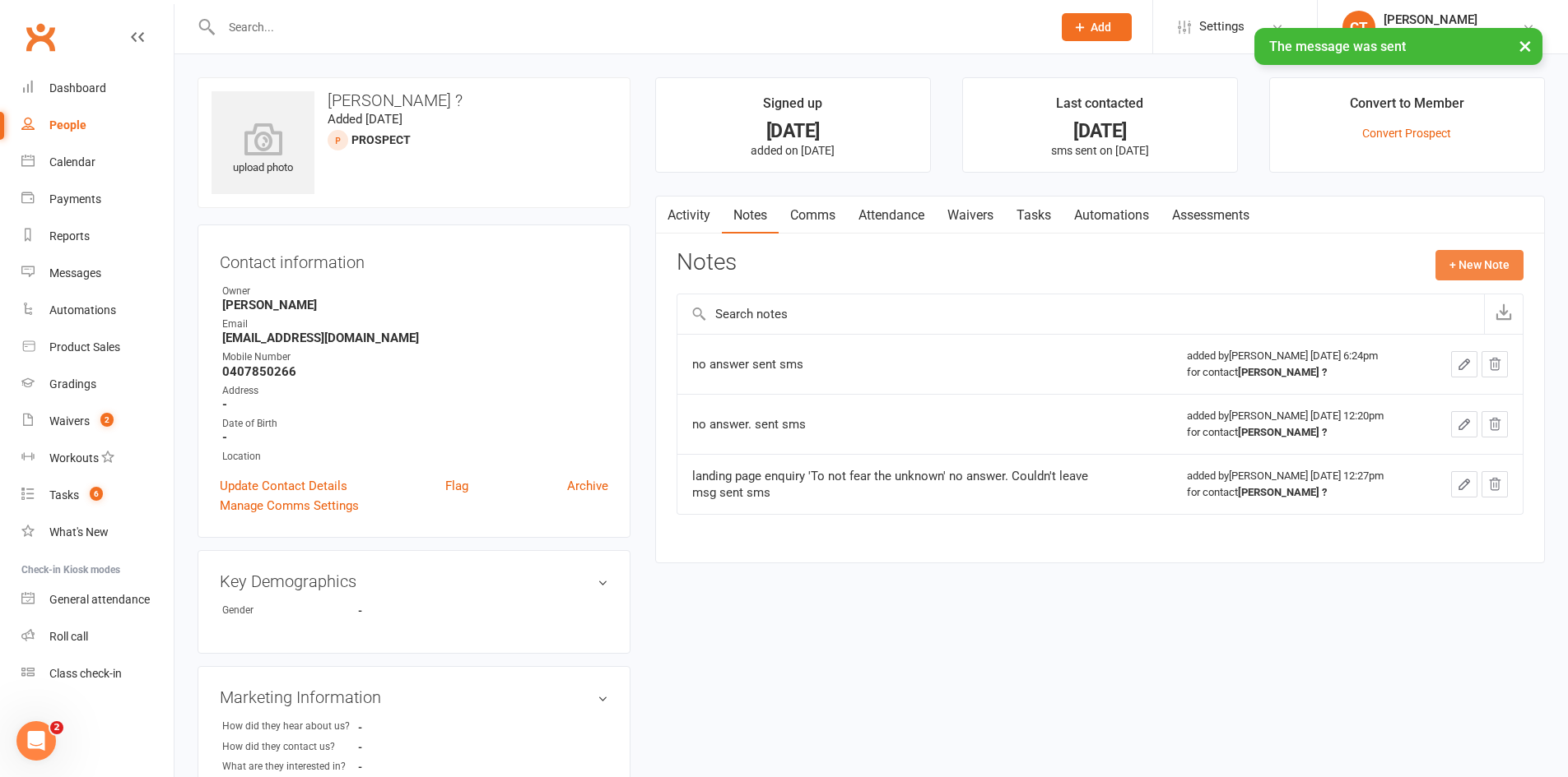
click at [1453, 262] on button "+ New Note" at bounding box center [1479, 265] width 88 height 30
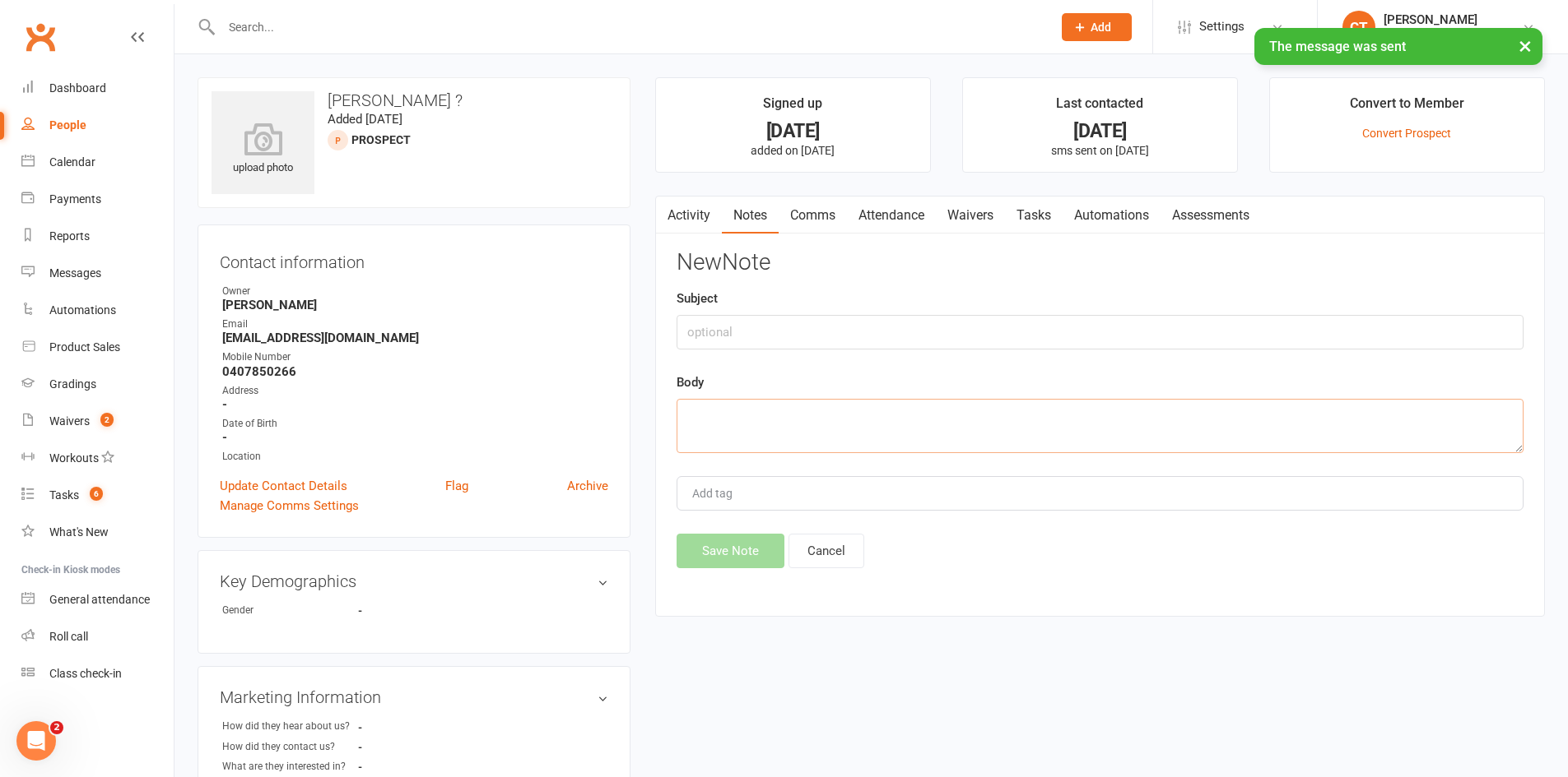
click at [885, 421] on textarea at bounding box center [1100, 426] width 847 height 54
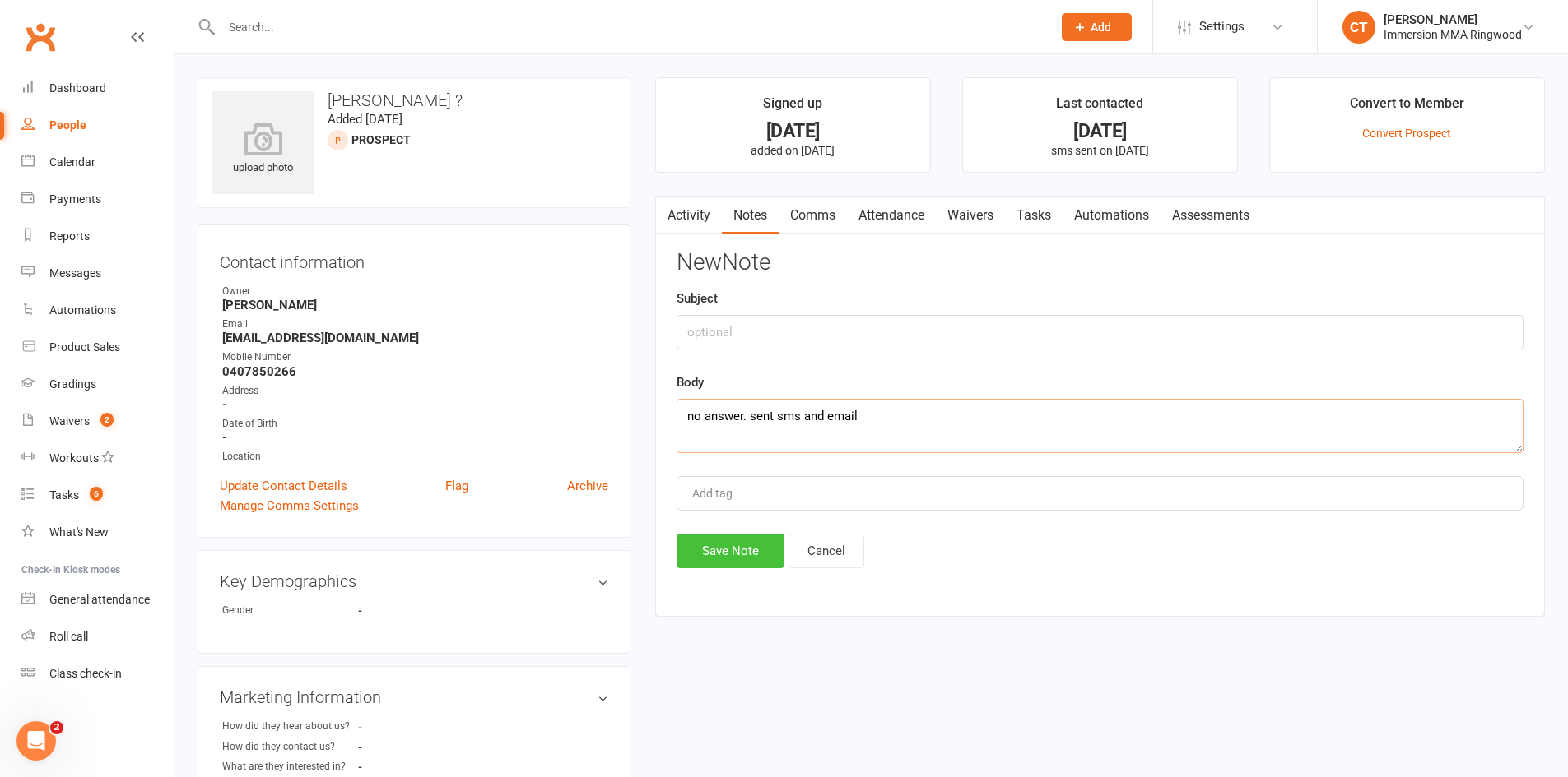
type textarea "no answer. sent sms and email"
drag, startPoint x: 711, startPoint y: 556, endPoint x: 757, endPoint y: 483, distance: 86.3
click at [712, 556] on button "Save Note" at bounding box center [730, 551] width 108 height 34
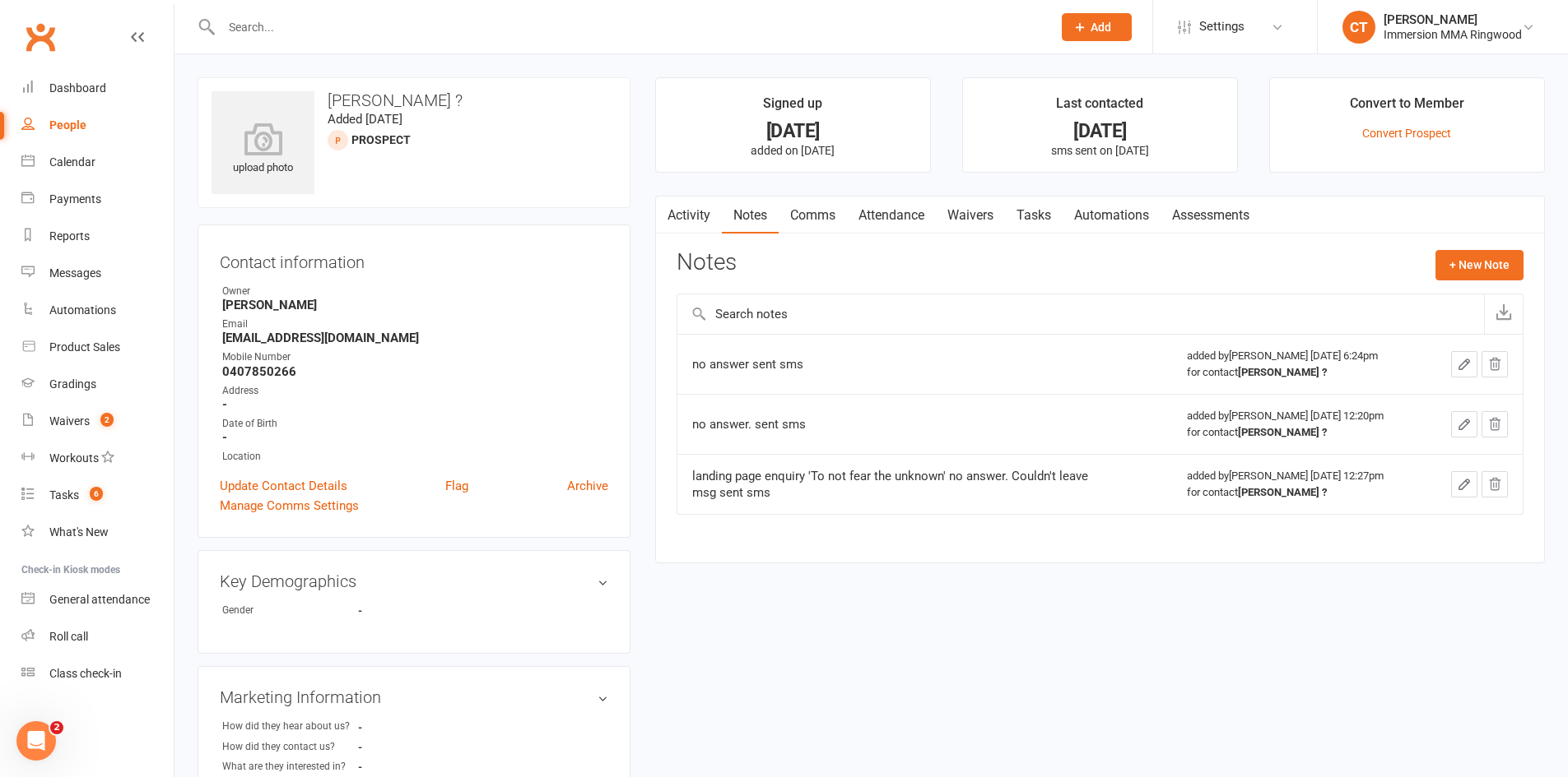
click at [832, 207] on link "Comms" at bounding box center [812, 215] width 68 height 38
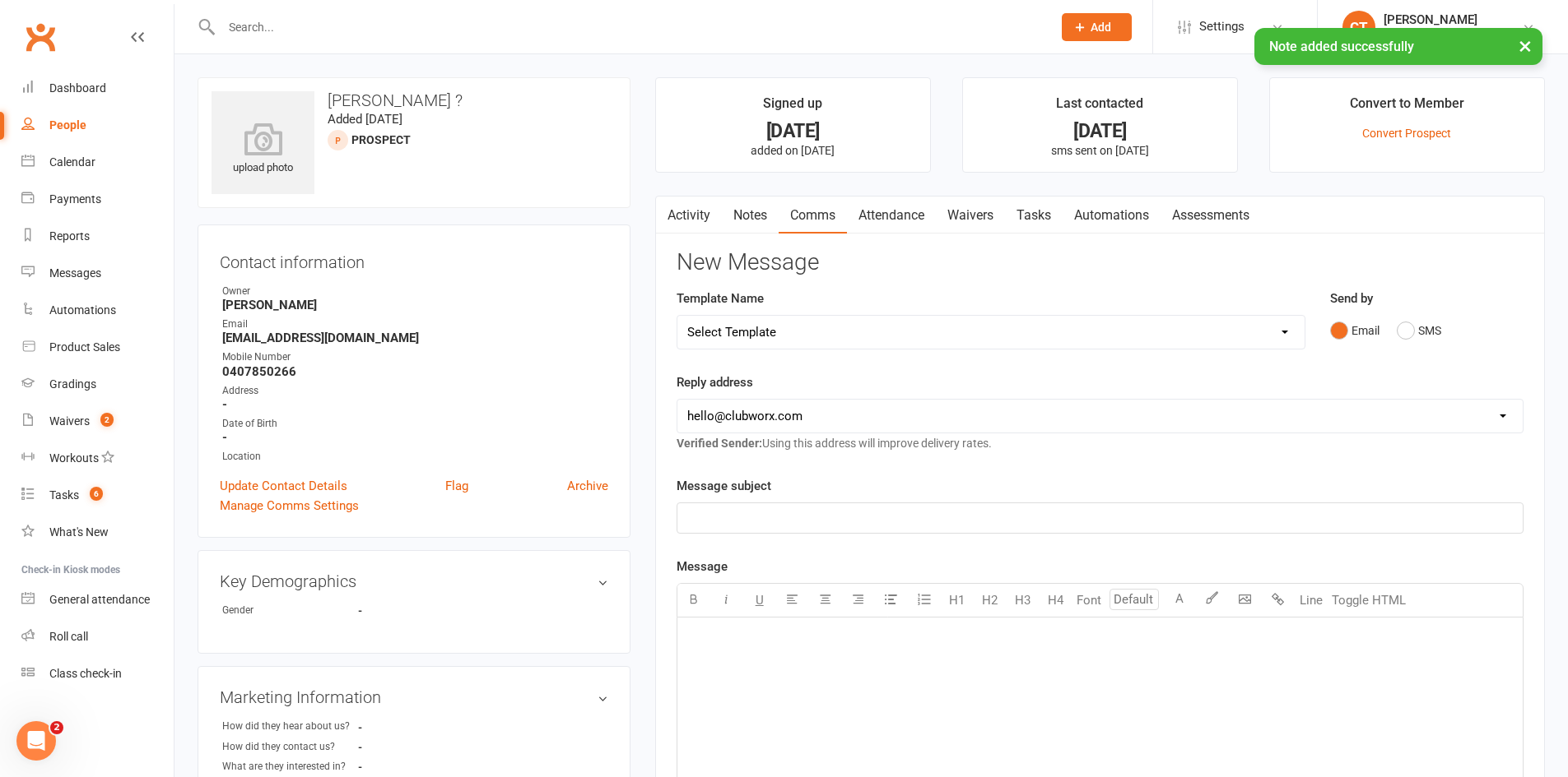
click at [782, 340] on select "Select Template [SMS] Chris - Call back message [SMS] Mark- Call back message […" at bounding box center [991, 332] width 627 height 33
select select "11"
click at [677, 316] on select "Select Template [SMS] Chris - Call back message [SMS] Mark- Call back message […" at bounding box center [991, 332] width 627 height 33
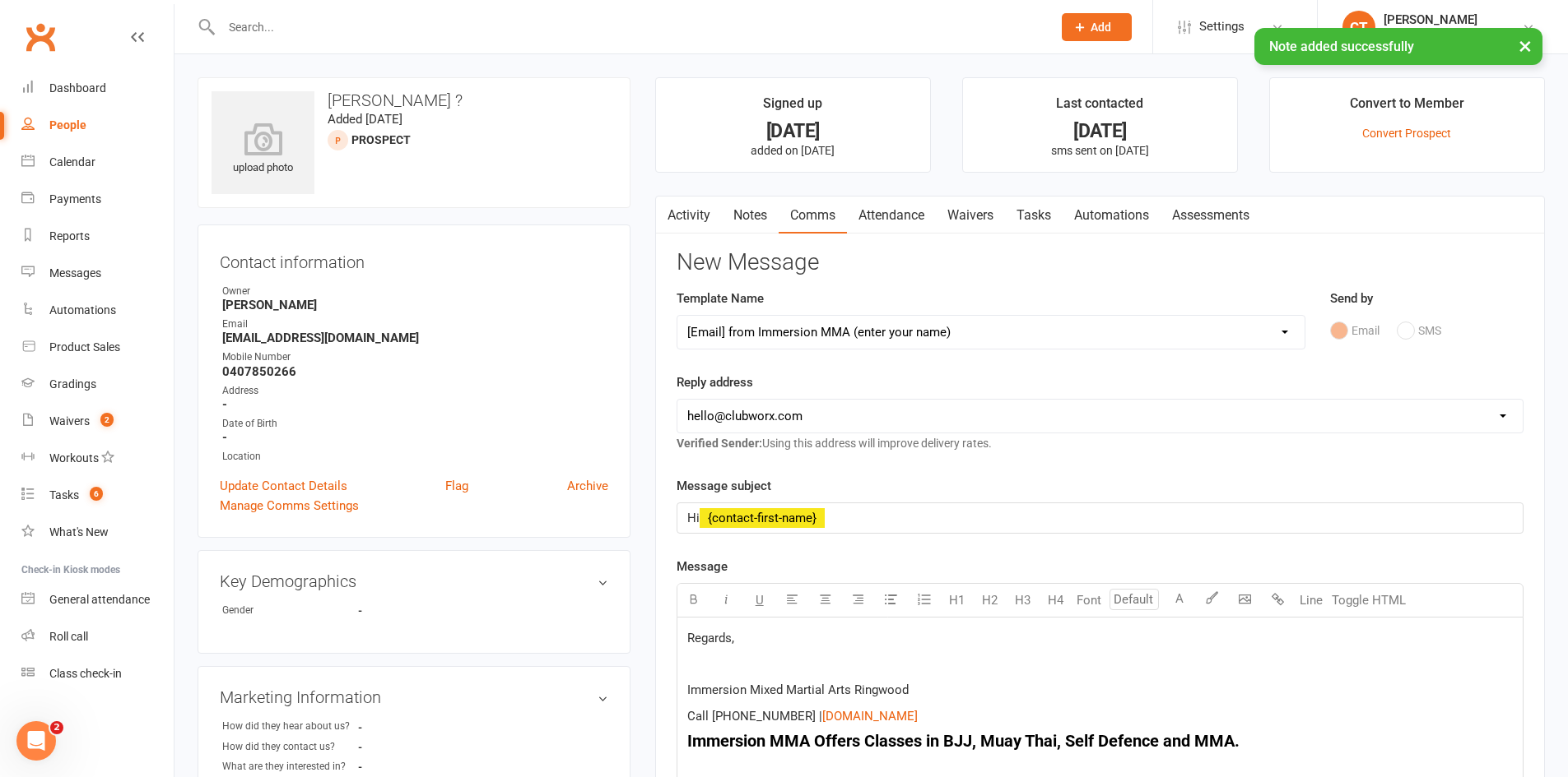
drag, startPoint x: 778, startPoint y: 418, endPoint x: 775, endPoint y: 429, distance: 11.4
click at [778, 418] on select "hello@clubworx.com ringwood@immersionmma.com.au david@immersionmma.com.au lee@i…" at bounding box center [1100, 416] width 845 height 33
select select "1"
click at [677, 400] on select "hello@clubworx.com ringwood@immersionmma.com.au david@immersionmma.com.au lee@i…" at bounding box center [1100, 416] width 845 height 33
click at [684, 638] on div "Regards, Immersion Mixed Martial Arts Ringwood Call (03) 9879 6052 | $ www.imme…" at bounding box center [1100, 741] width 845 height 247
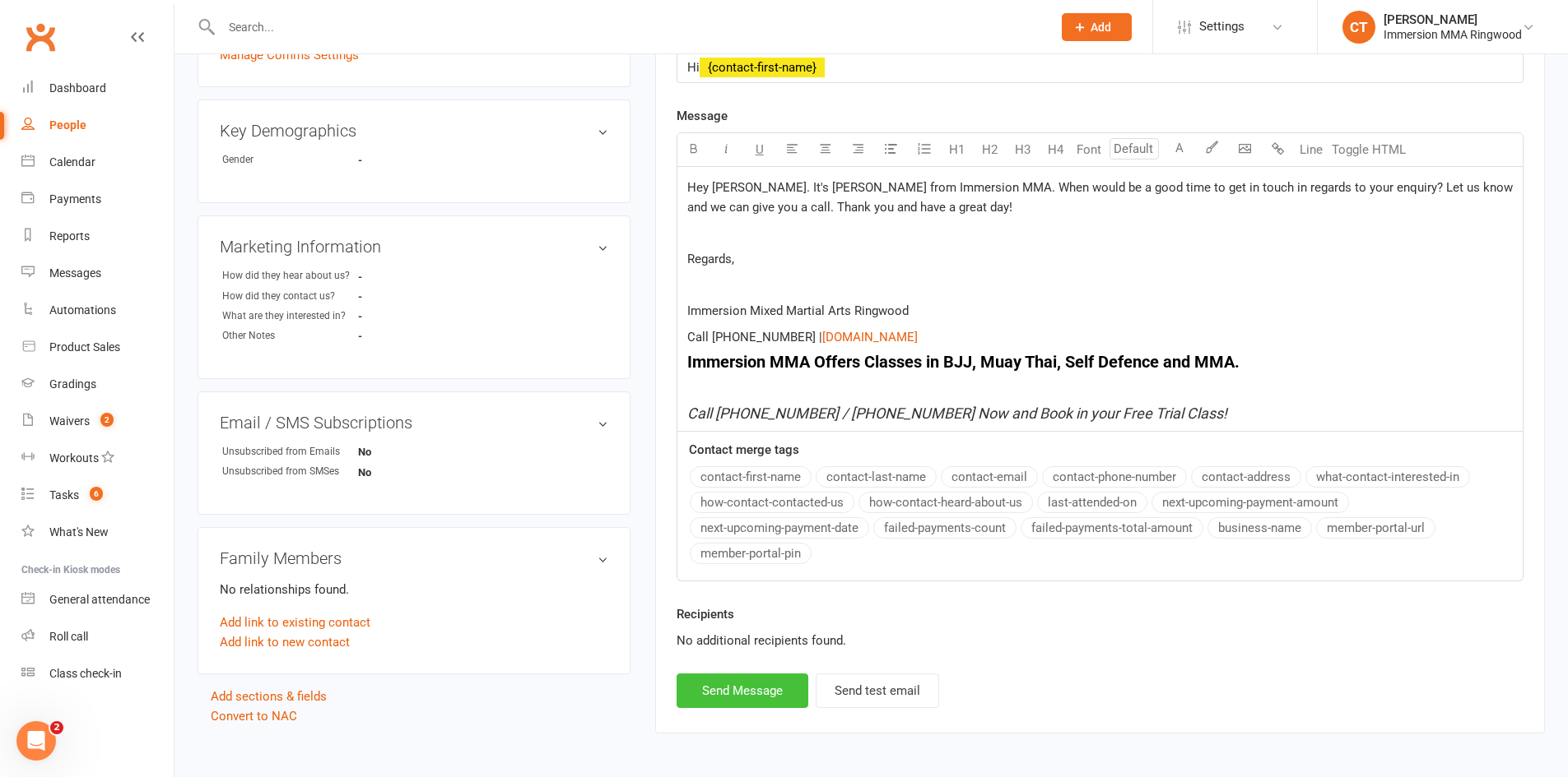
scroll to position [512, 0]
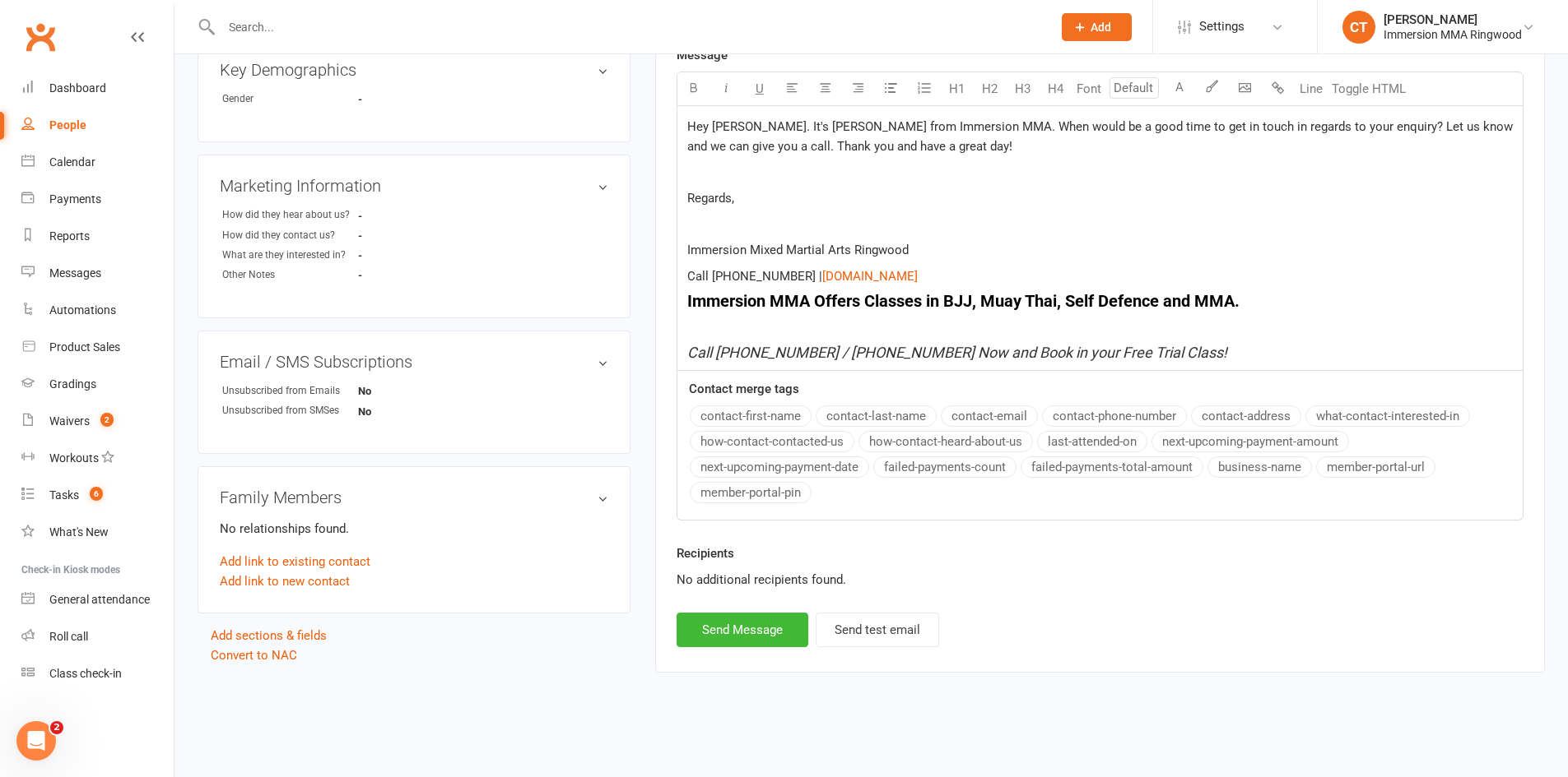
click at [729, 610] on div "Recipients No additional recipients found." at bounding box center [1100, 578] width 872 height 69
click at [735, 634] on button "Send Message" at bounding box center [742, 630] width 131 height 34
select select
select select "0"
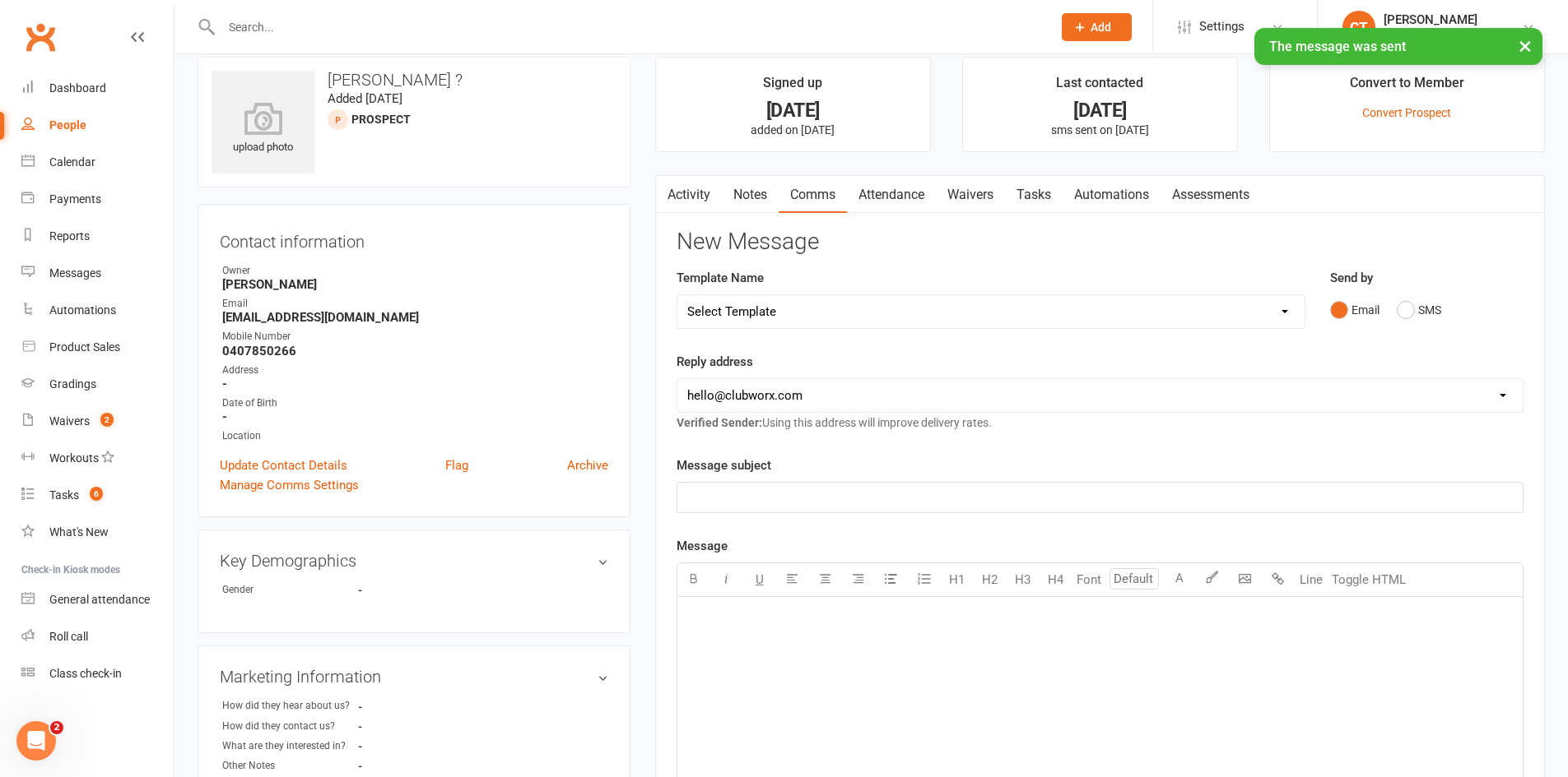
scroll to position [0, 0]
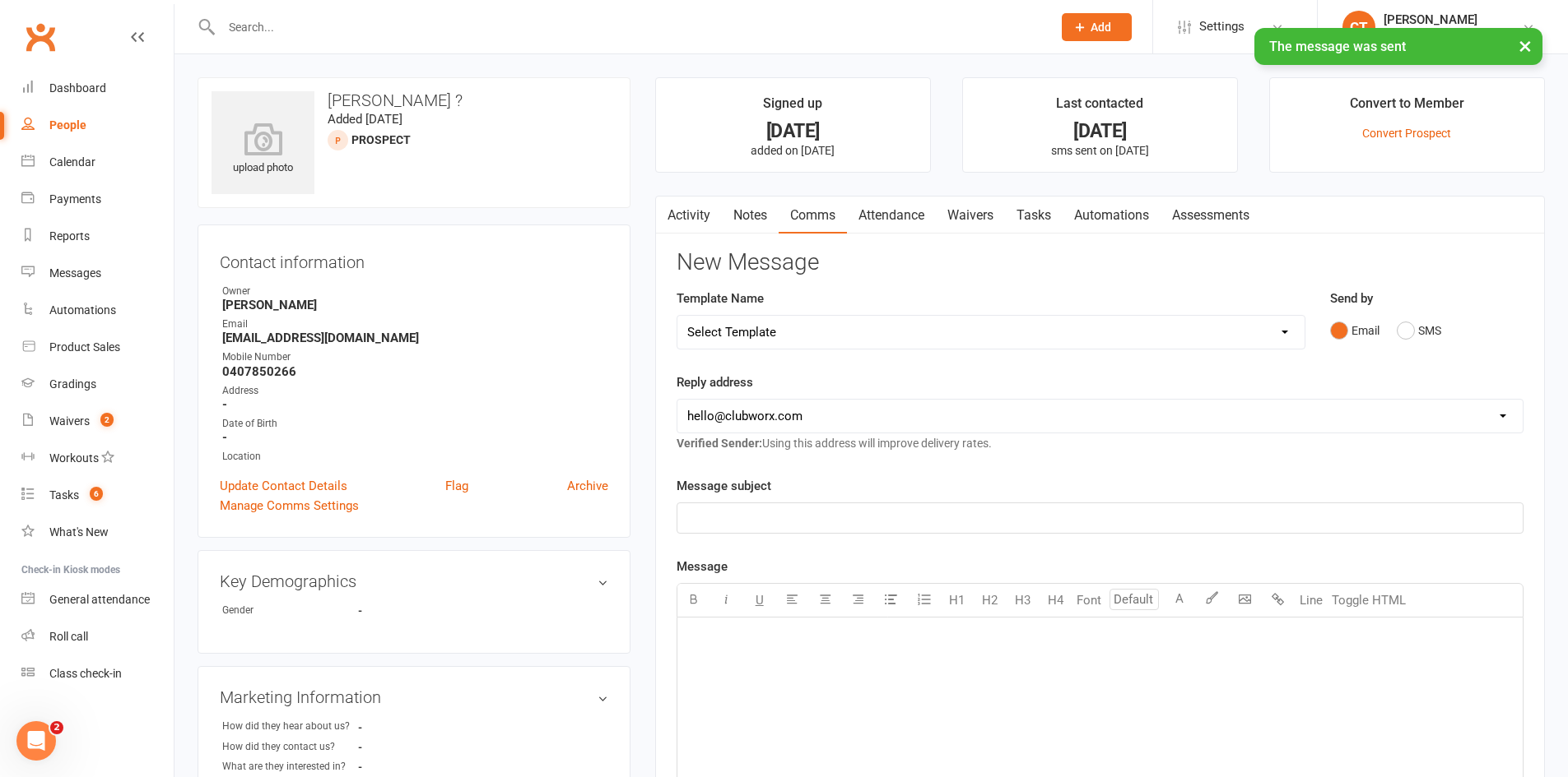
click at [1047, 214] on link "Tasks" at bounding box center [1034, 215] width 58 height 38
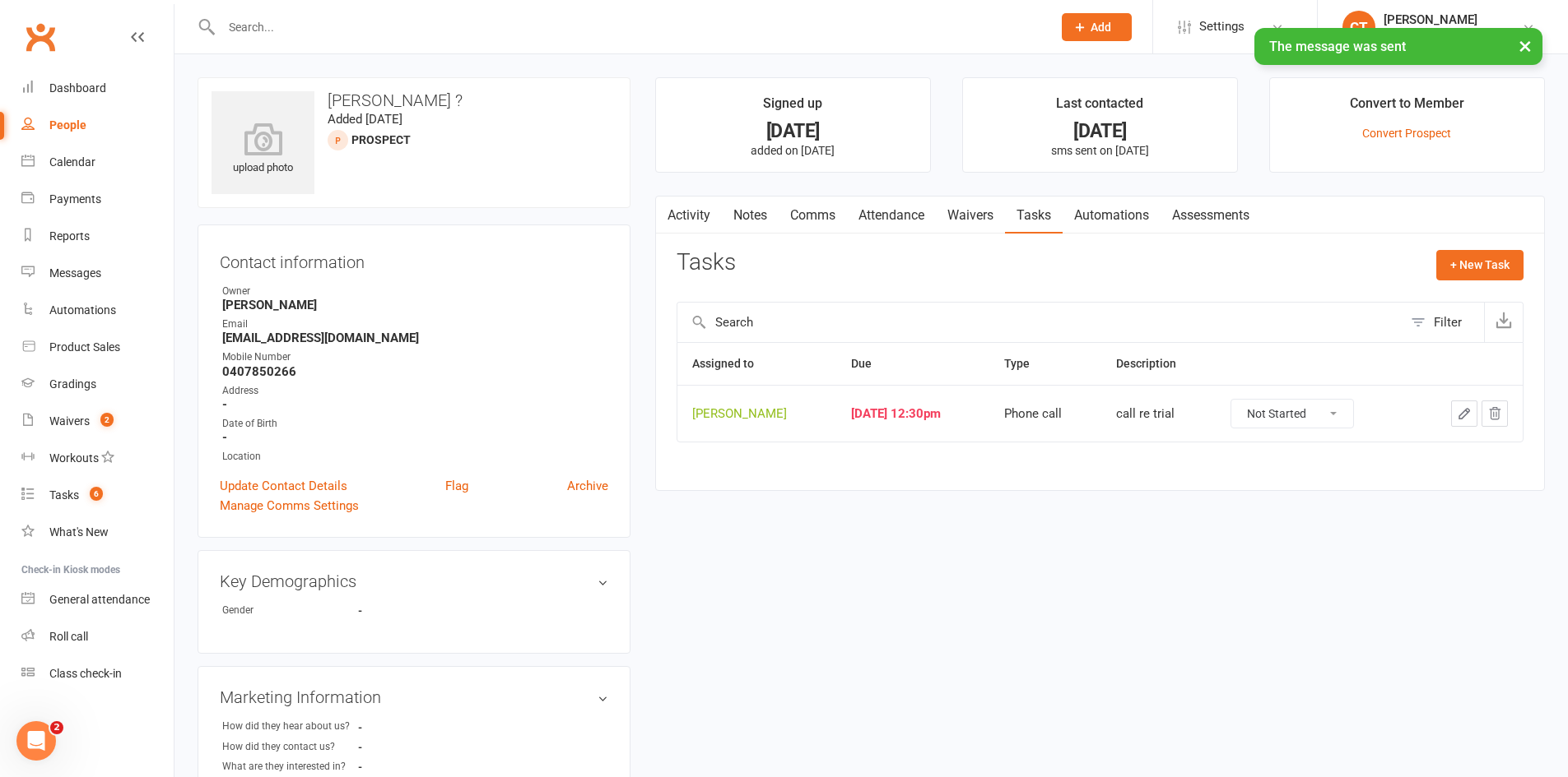
click at [1464, 413] on icon "button" at bounding box center [1464, 413] width 14 height 14
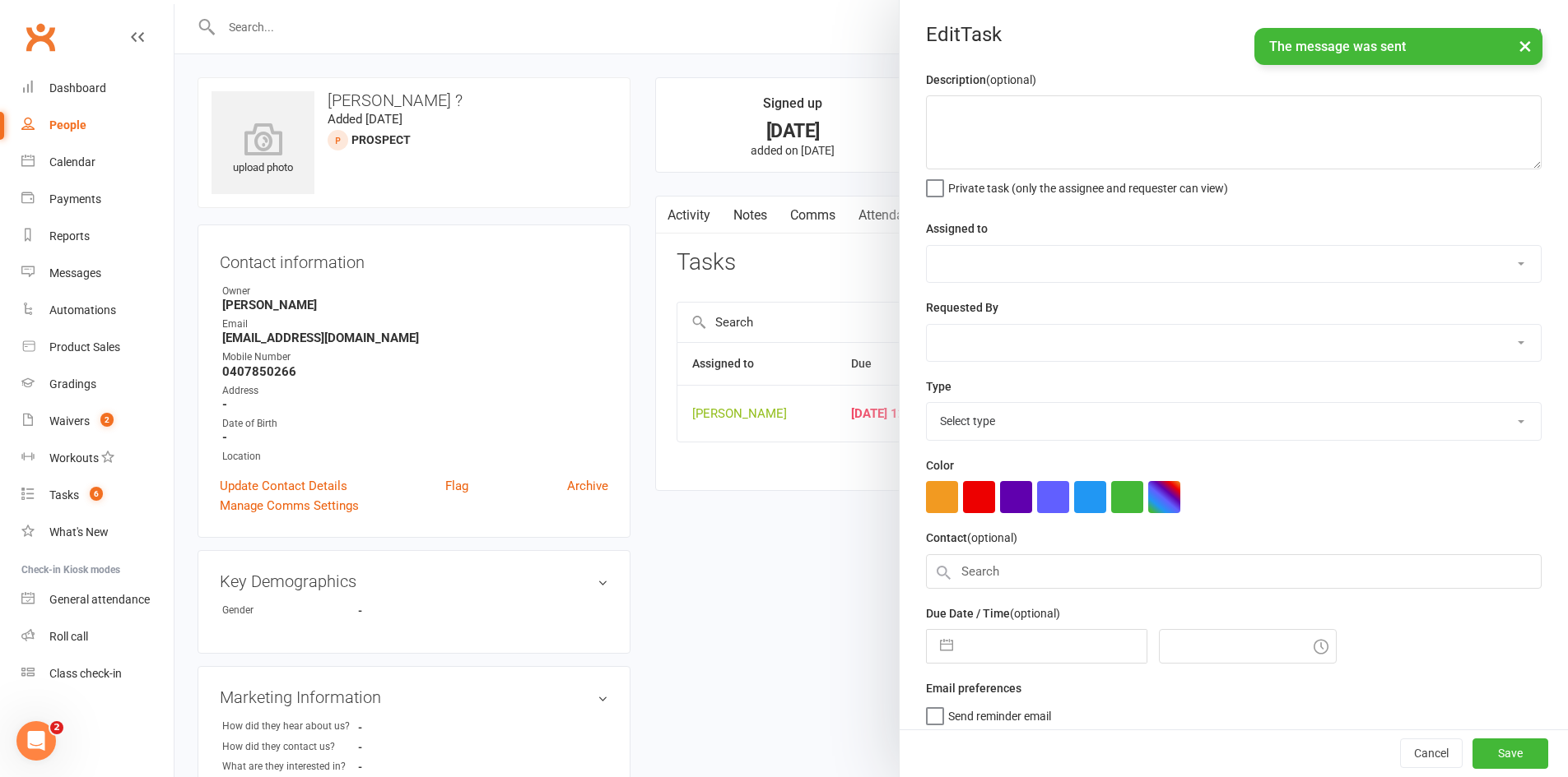
type textarea "call re trial"
select select "11984"
type input "09 Aug 2025"
type input "12:30pm"
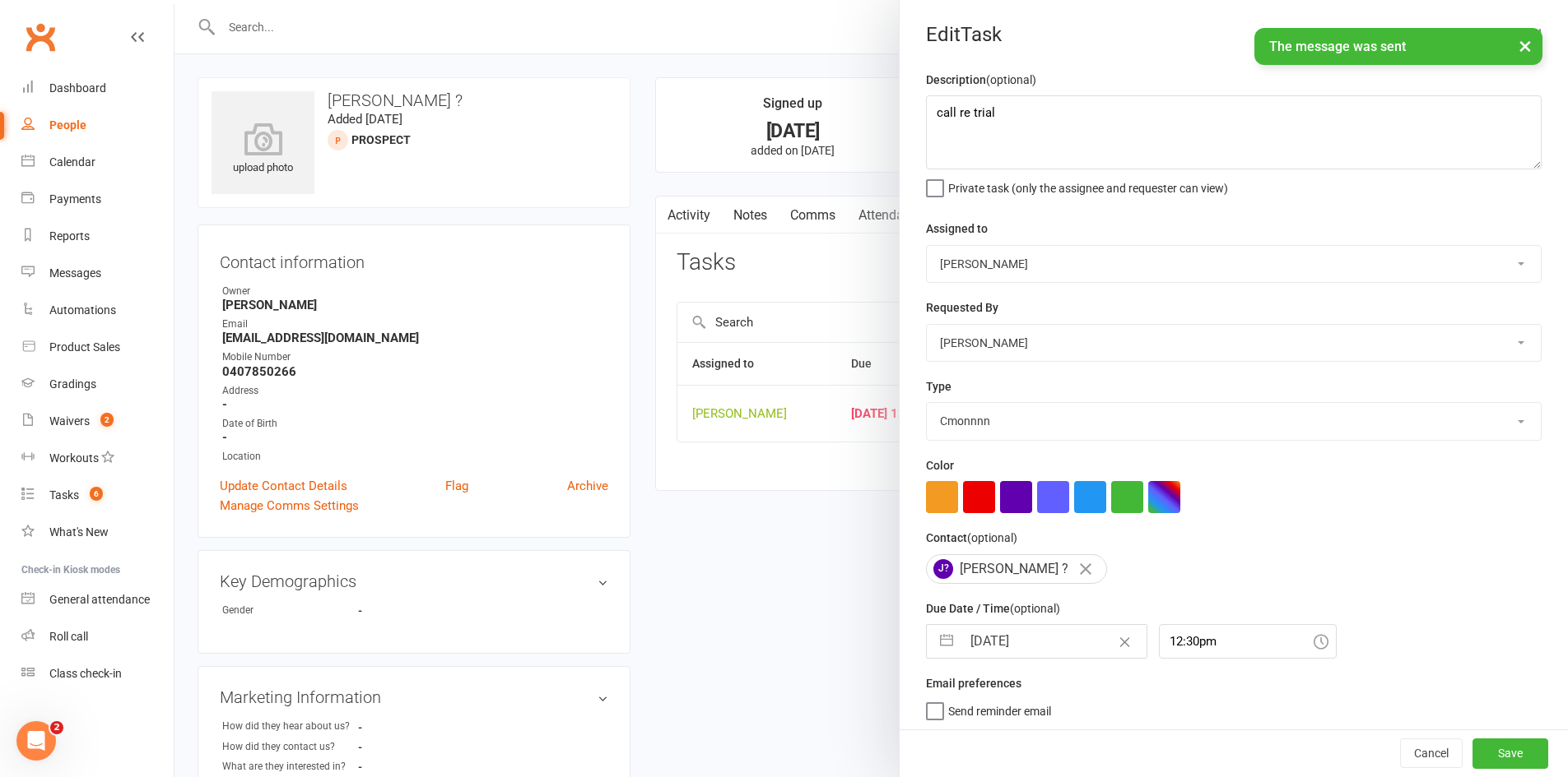
select select "6641"
select select "6"
select select "2025"
select select "7"
select select "2025"
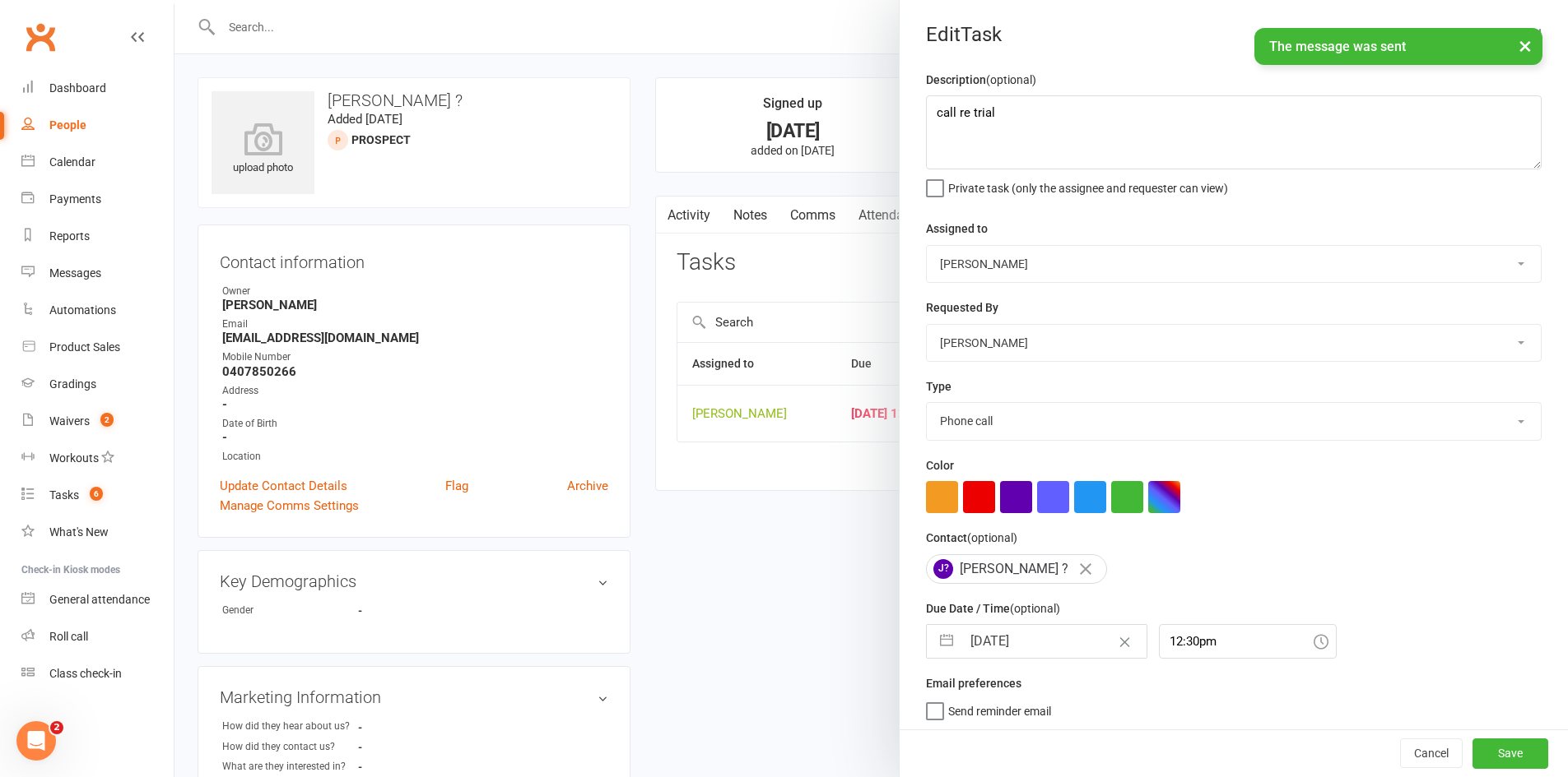
select select "8"
select select "2025"
click at [1038, 651] on input "09 Aug 2025" at bounding box center [1054, 641] width 186 height 33
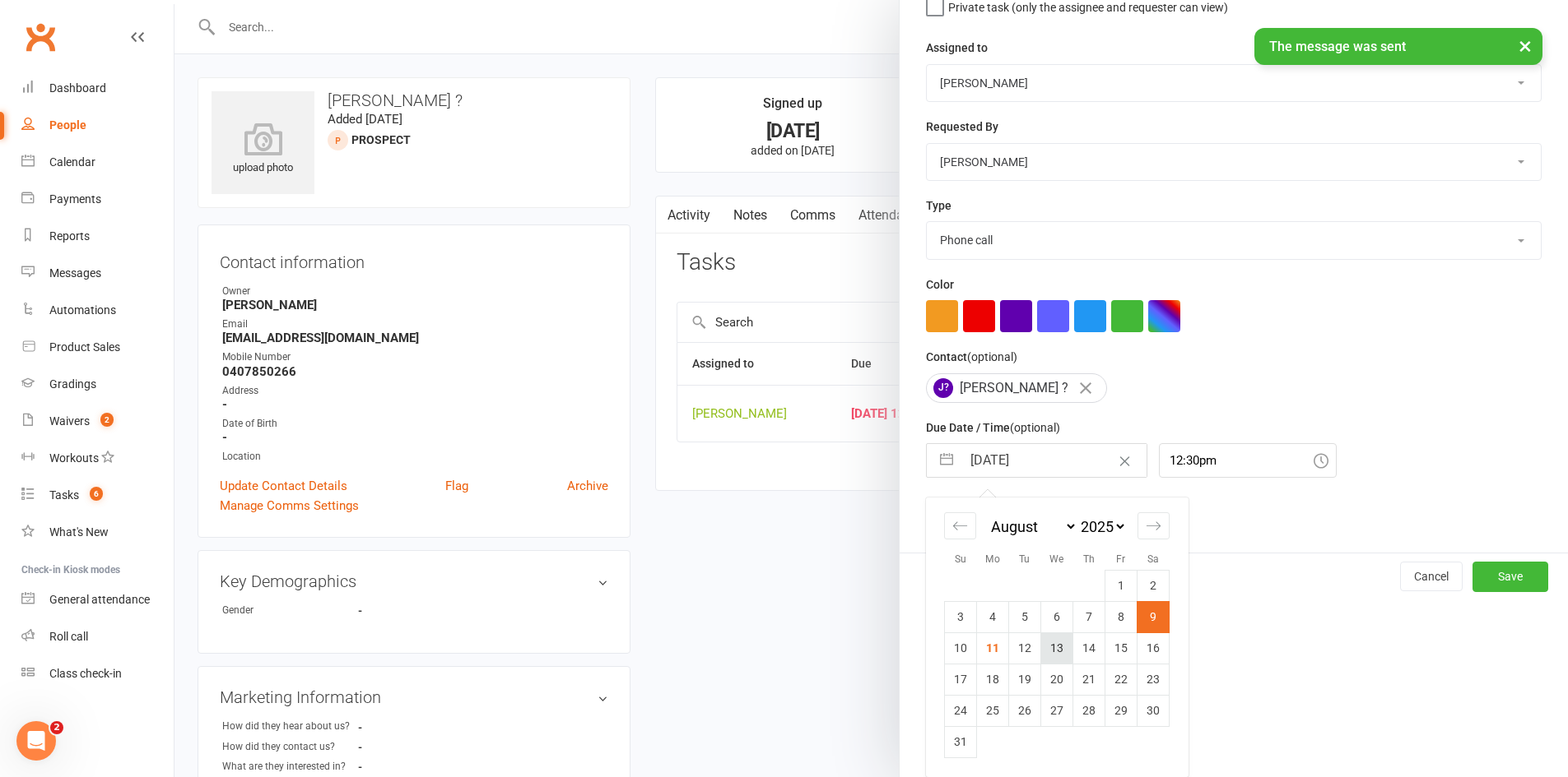
click at [1048, 647] on td "13" at bounding box center [1057, 648] width 32 height 32
type input "13 Aug 2025"
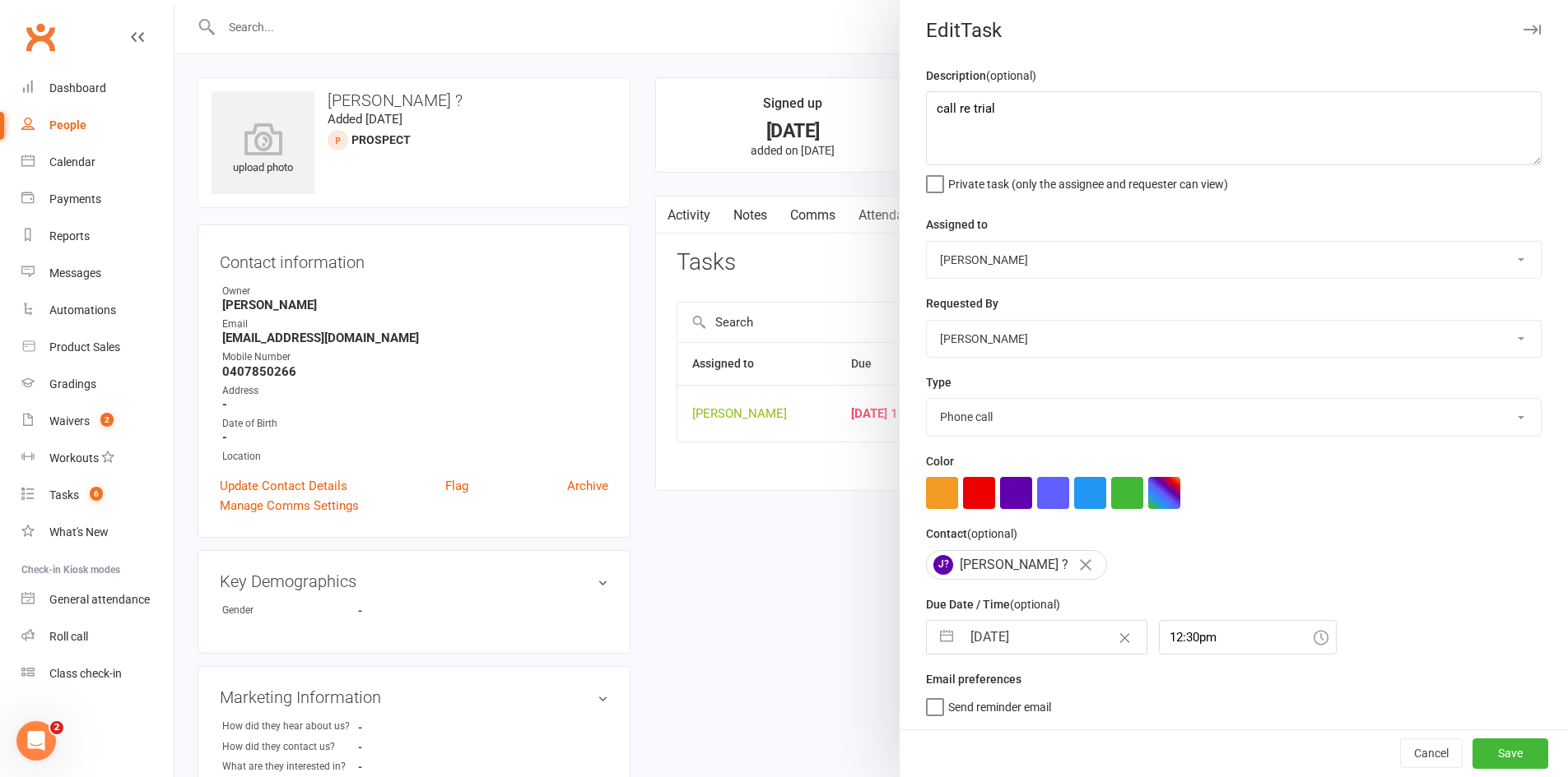
scroll to position [11, 0]
click at [1496, 751] on button "Save" at bounding box center [1510, 753] width 76 height 30
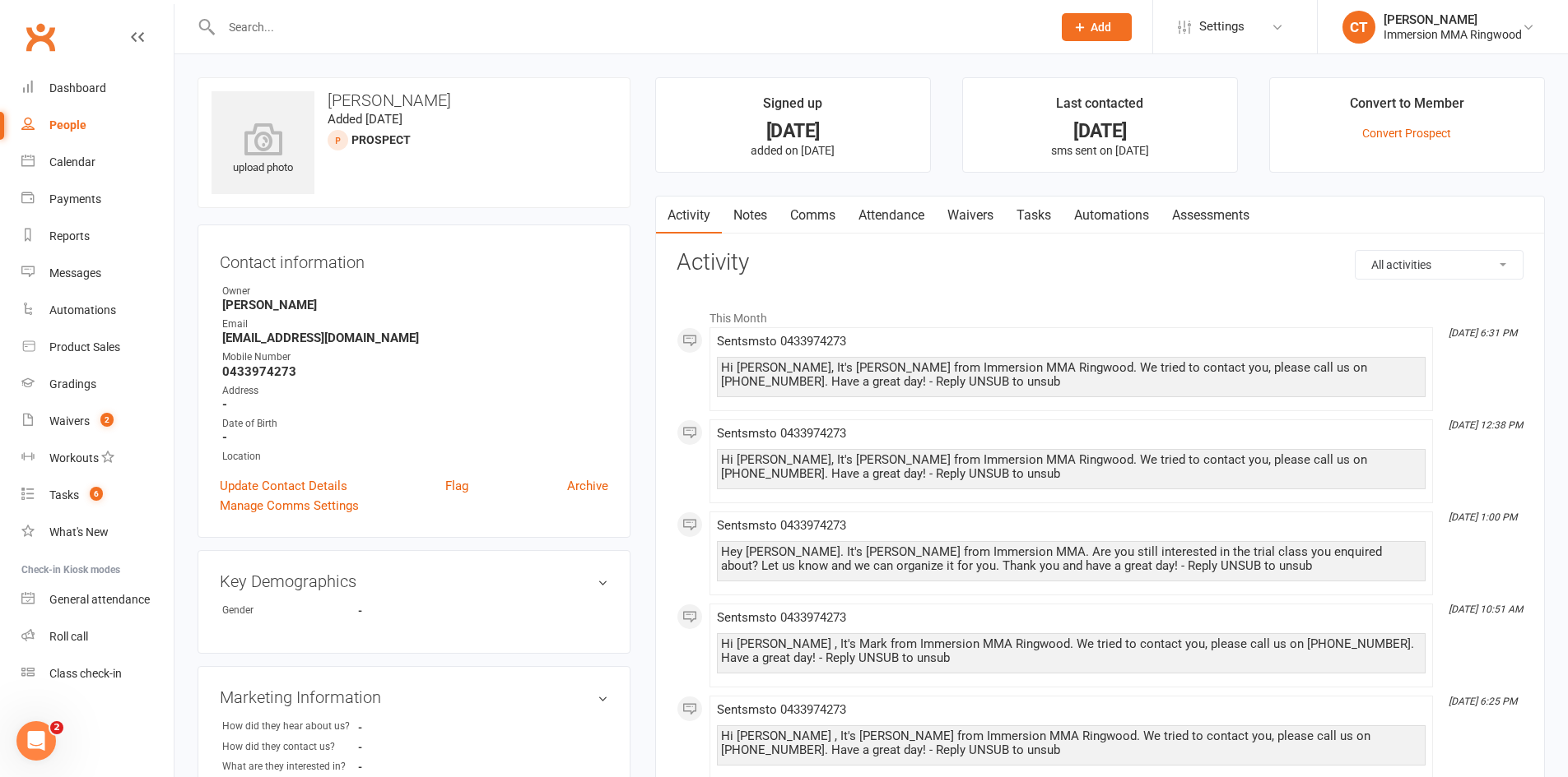
drag, startPoint x: 1038, startPoint y: 214, endPoint x: 1144, endPoint y: 232, distance: 107.5
click at [1038, 213] on link "Tasks" at bounding box center [1034, 215] width 58 height 38
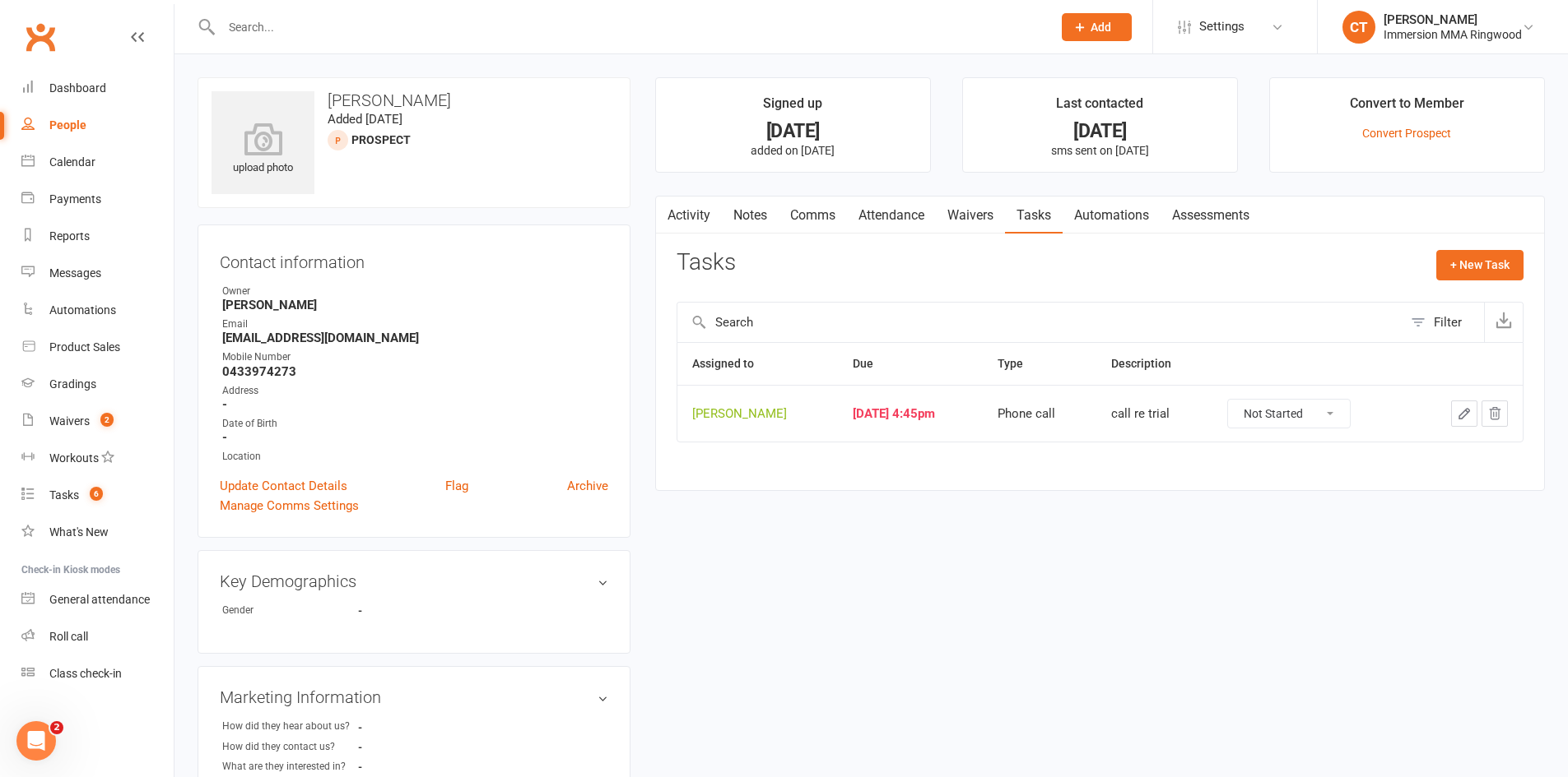
click at [1463, 410] on icon "button" at bounding box center [1464, 413] width 14 height 14
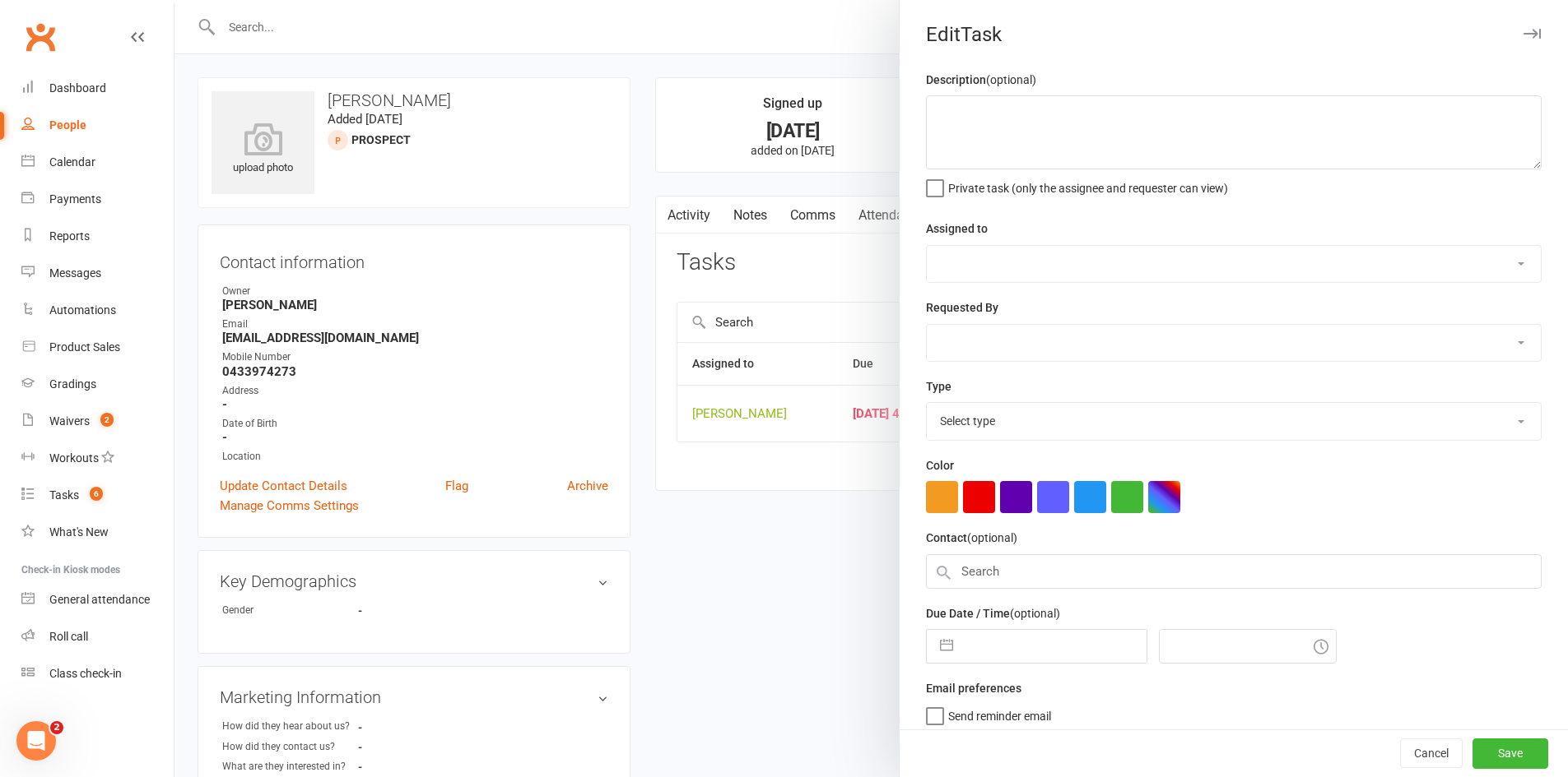
type textarea "call re trial"
select select "11984"
type input "[DATE]"
type input "4:45pm"
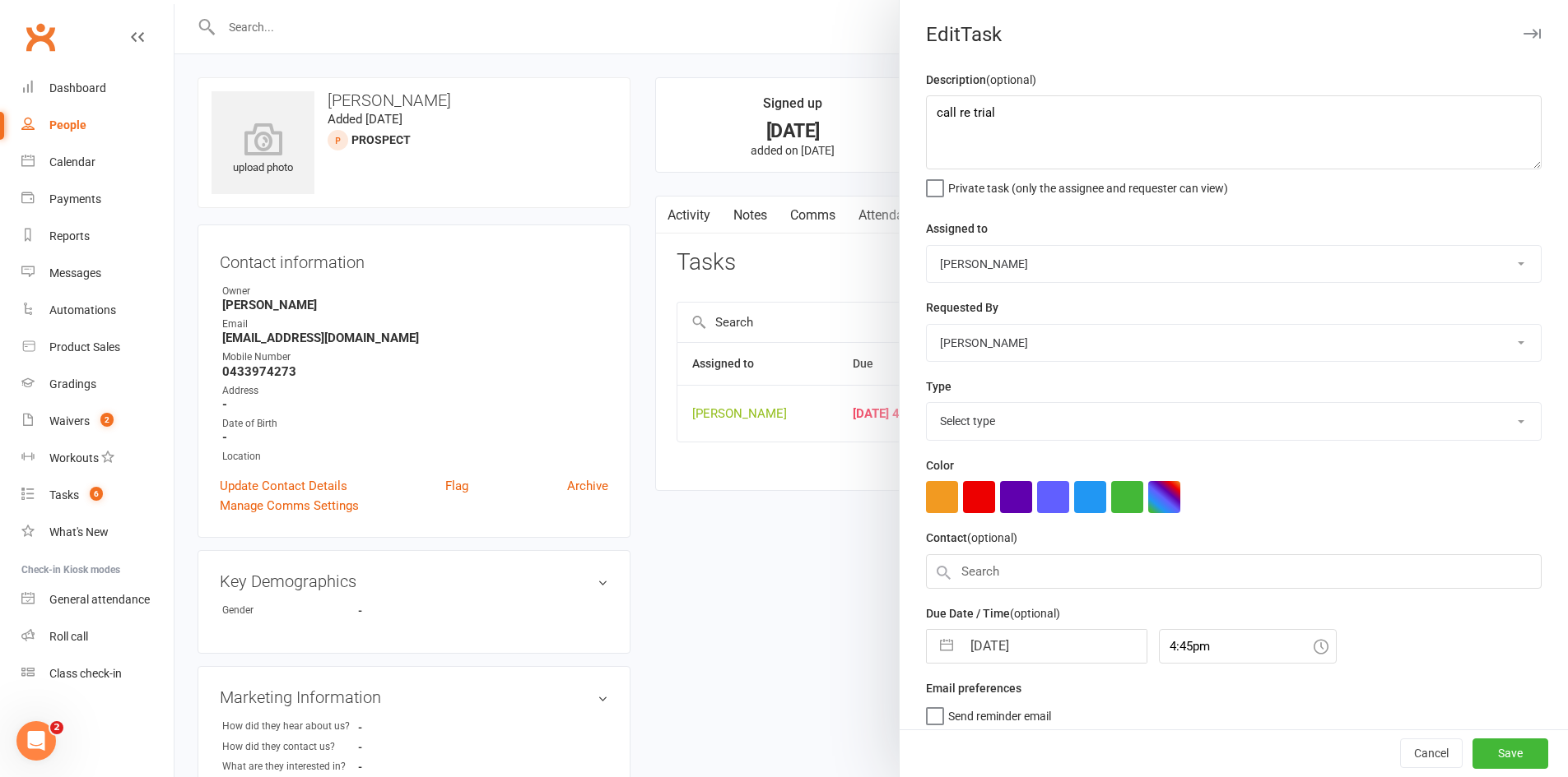
click at [1012, 643] on input "[DATE]" at bounding box center [1054, 646] width 186 height 33
select select "6641"
select select "6"
select select "2025"
select select "7"
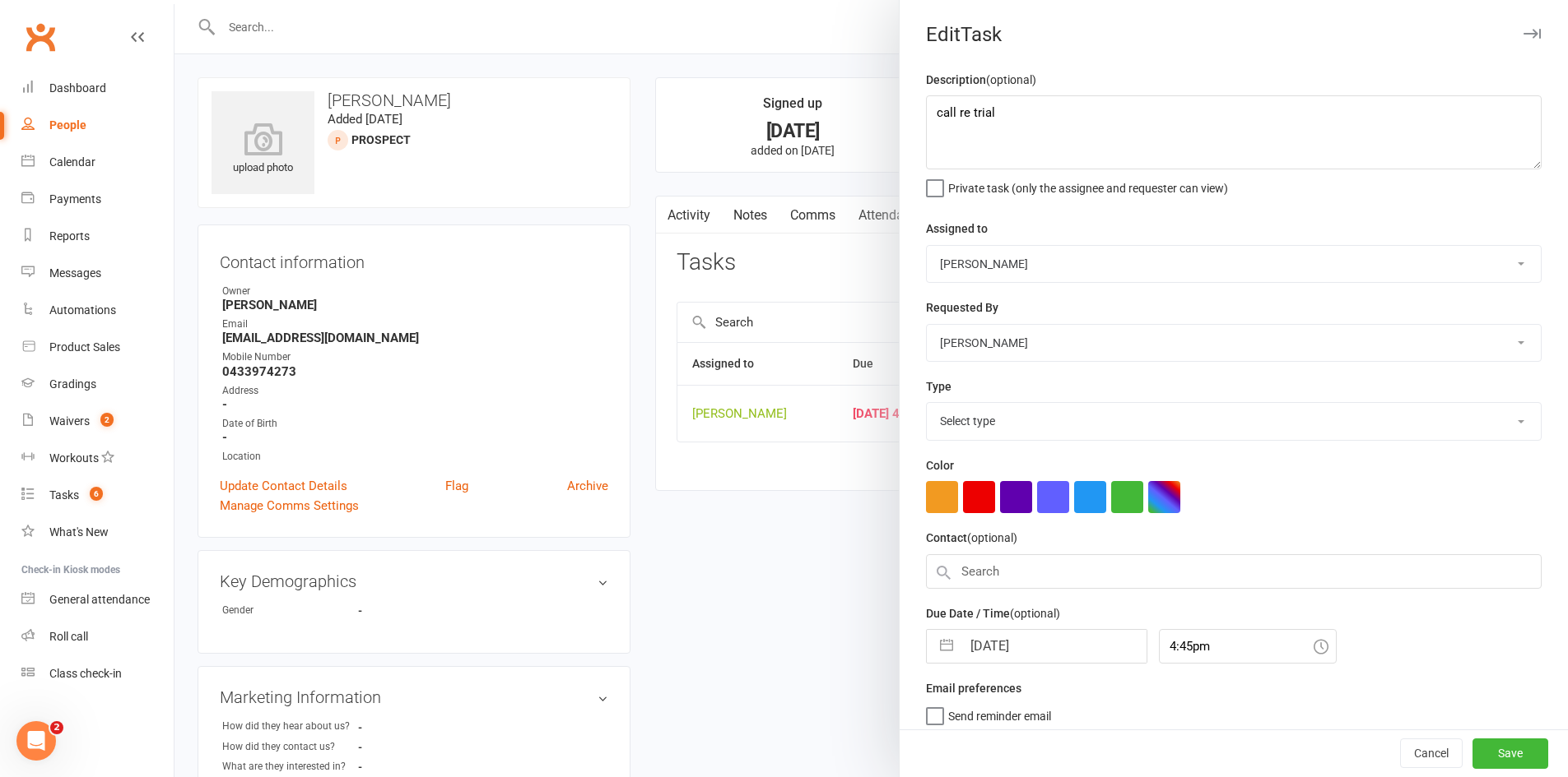
select select "2025"
select select "8"
select select "2025"
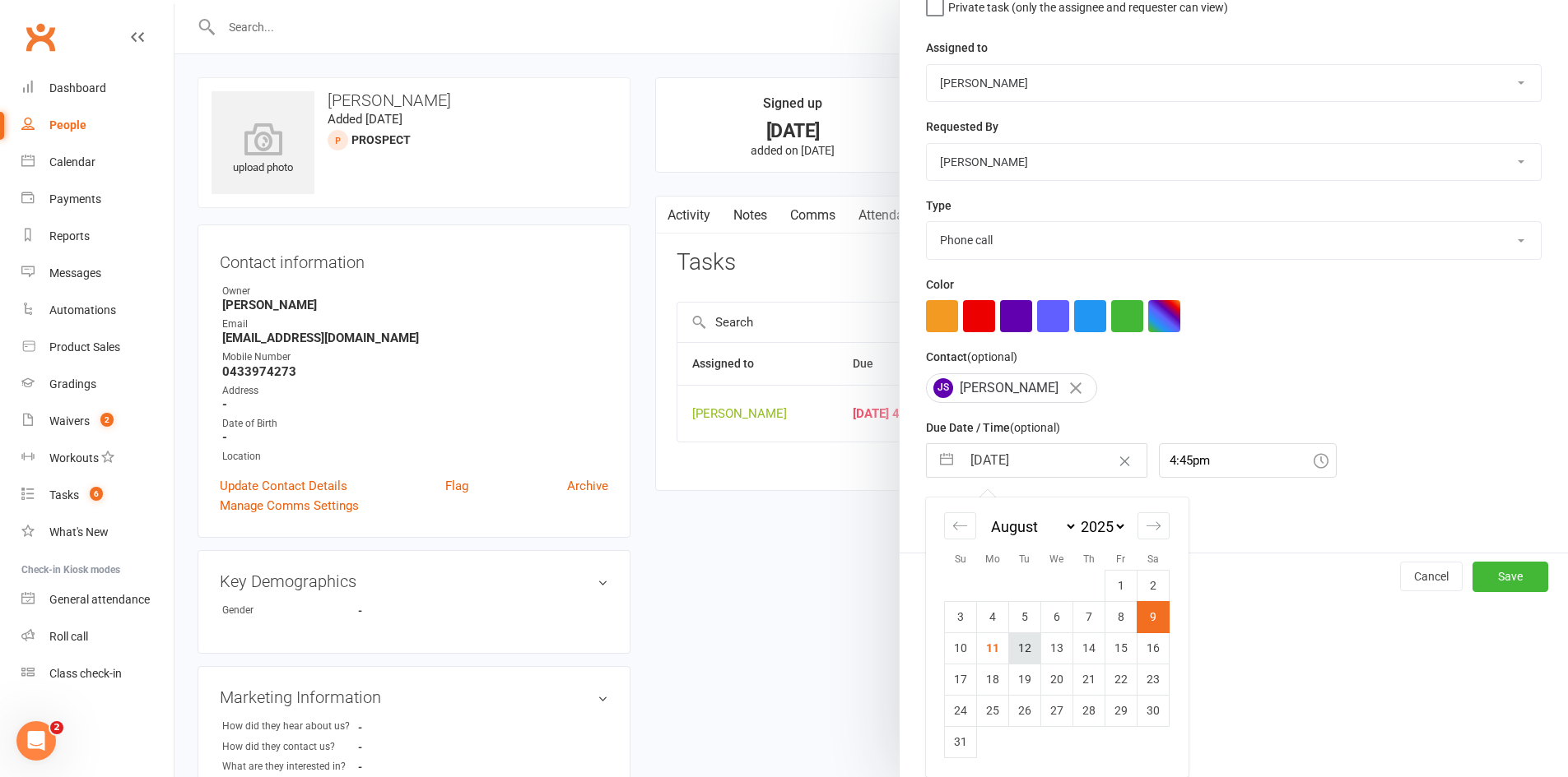
click at [1011, 649] on td "12" at bounding box center [1025, 648] width 32 height 32
type input "12 Aug 2025"
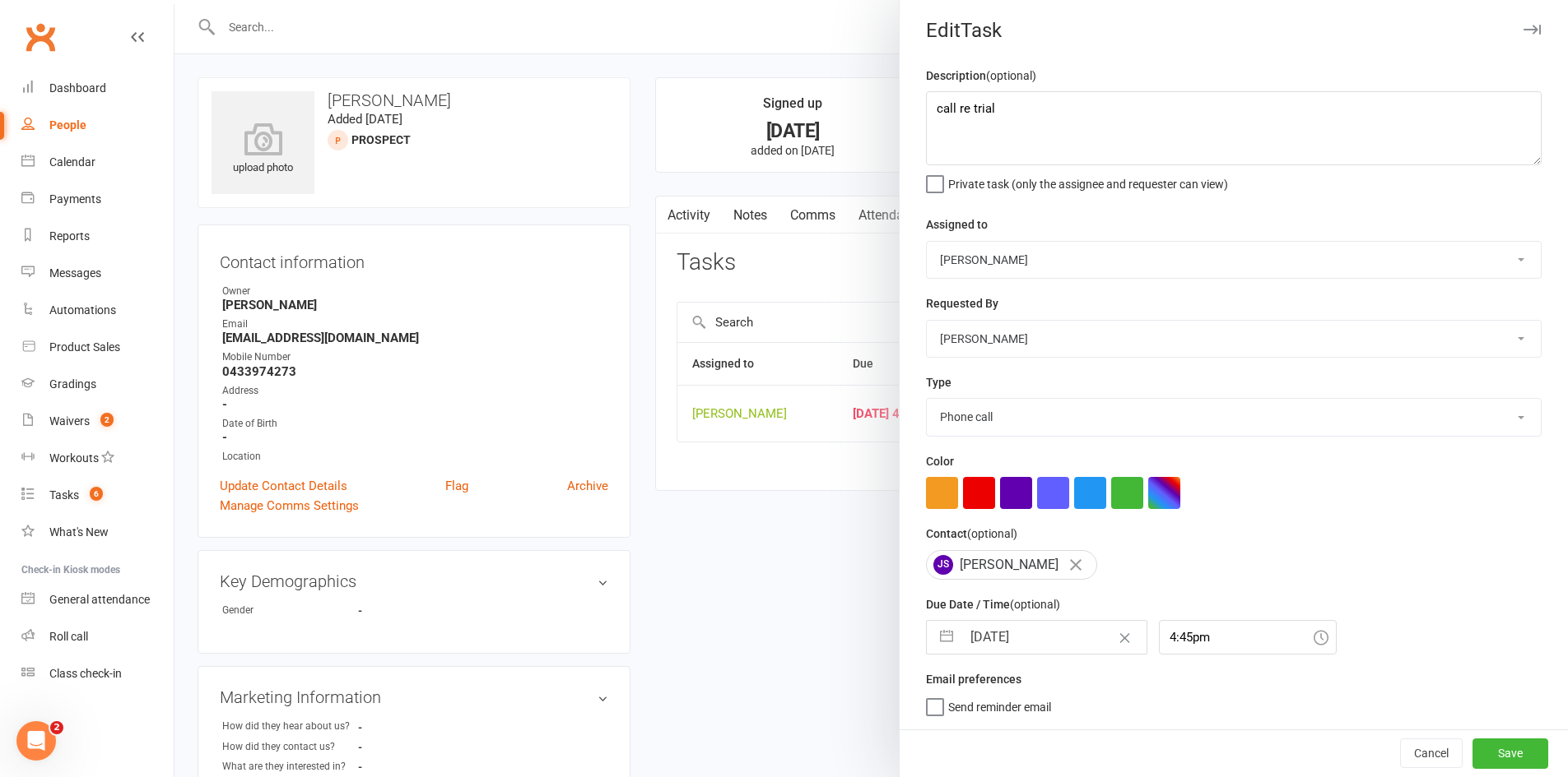
scroll to position [11, 0]
click at [1486, 751] on button "Save" at bounding box center [1510, 753] width 76 height 30
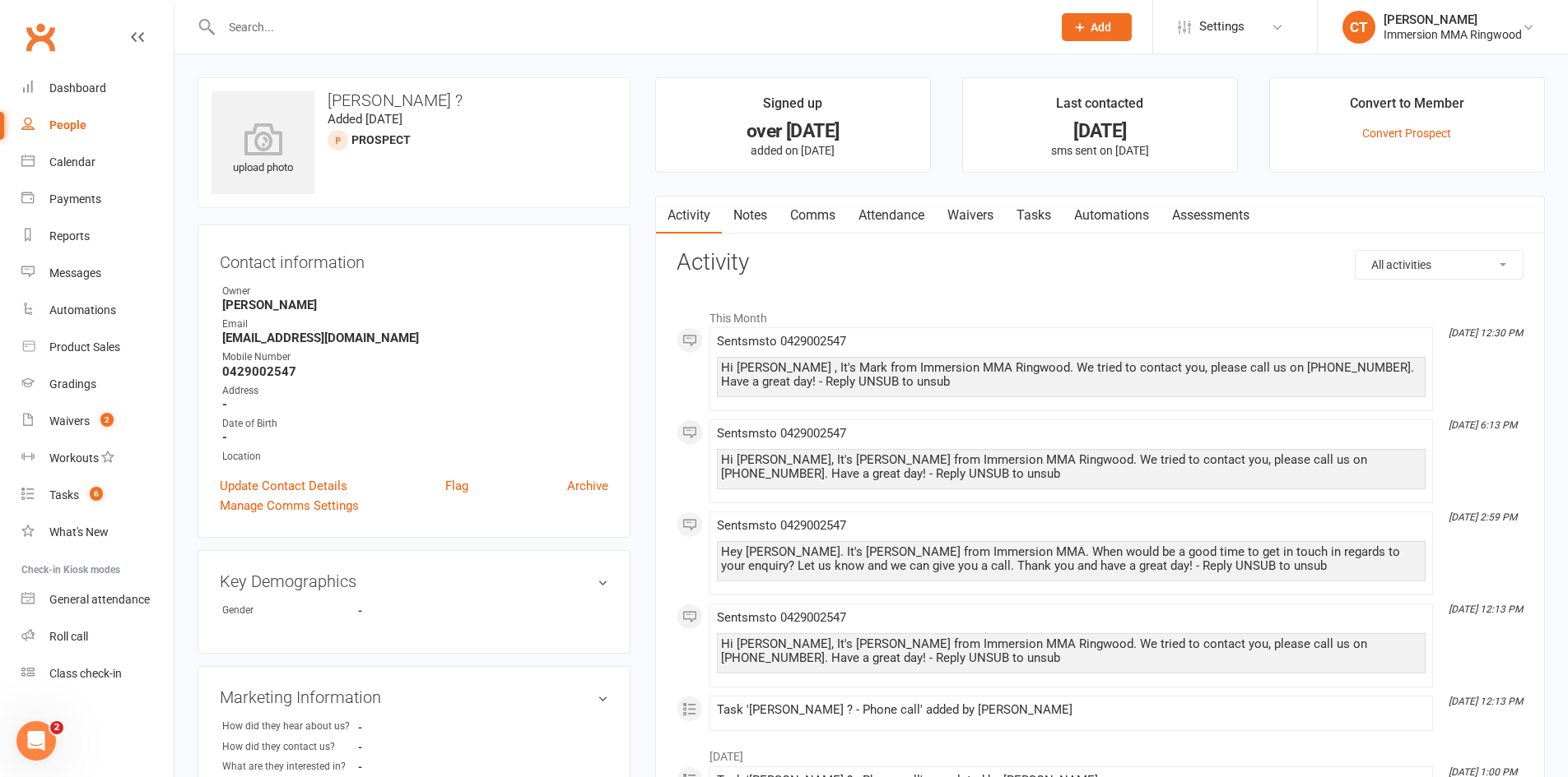
click at [751, 208] on link "Notes" at bounding box center [749, 215] width 57 height 38
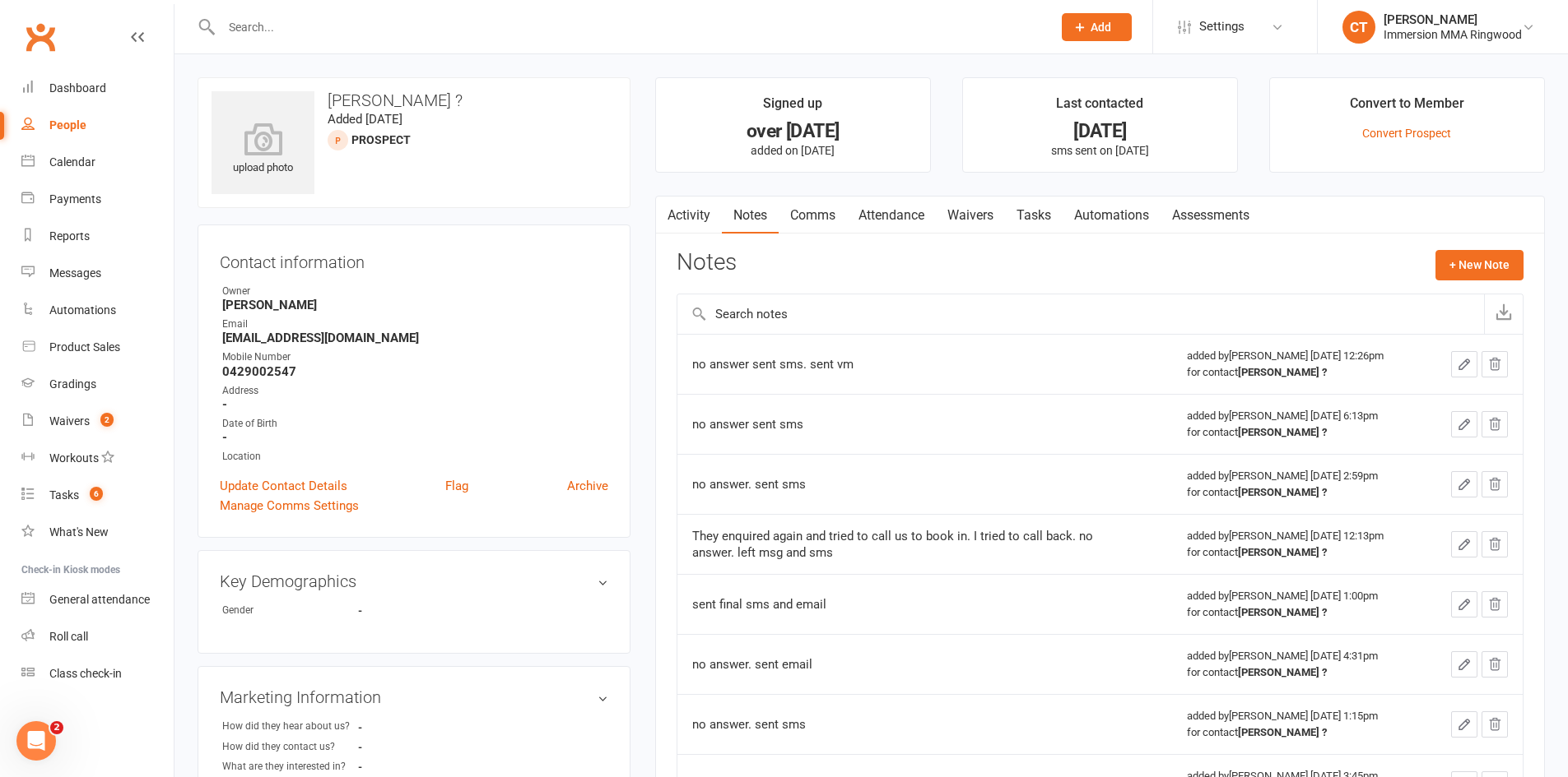
click at [1046, 206] on link "Tasks" at bounding box center [1034, 215] width 58 height 38
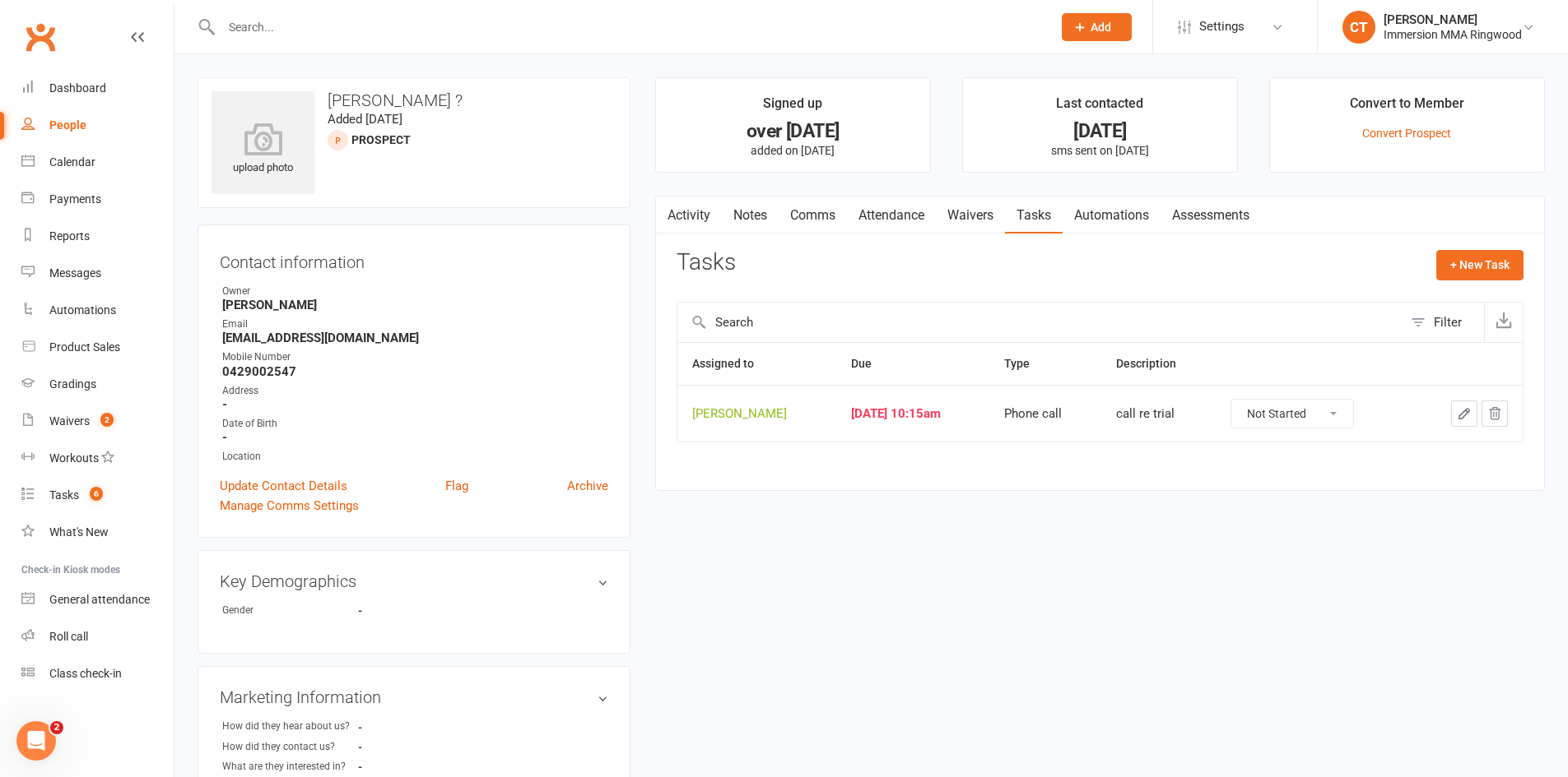
click at [748, 217] on link "Notes" at bounding box center [749, 215] width 57 height 38
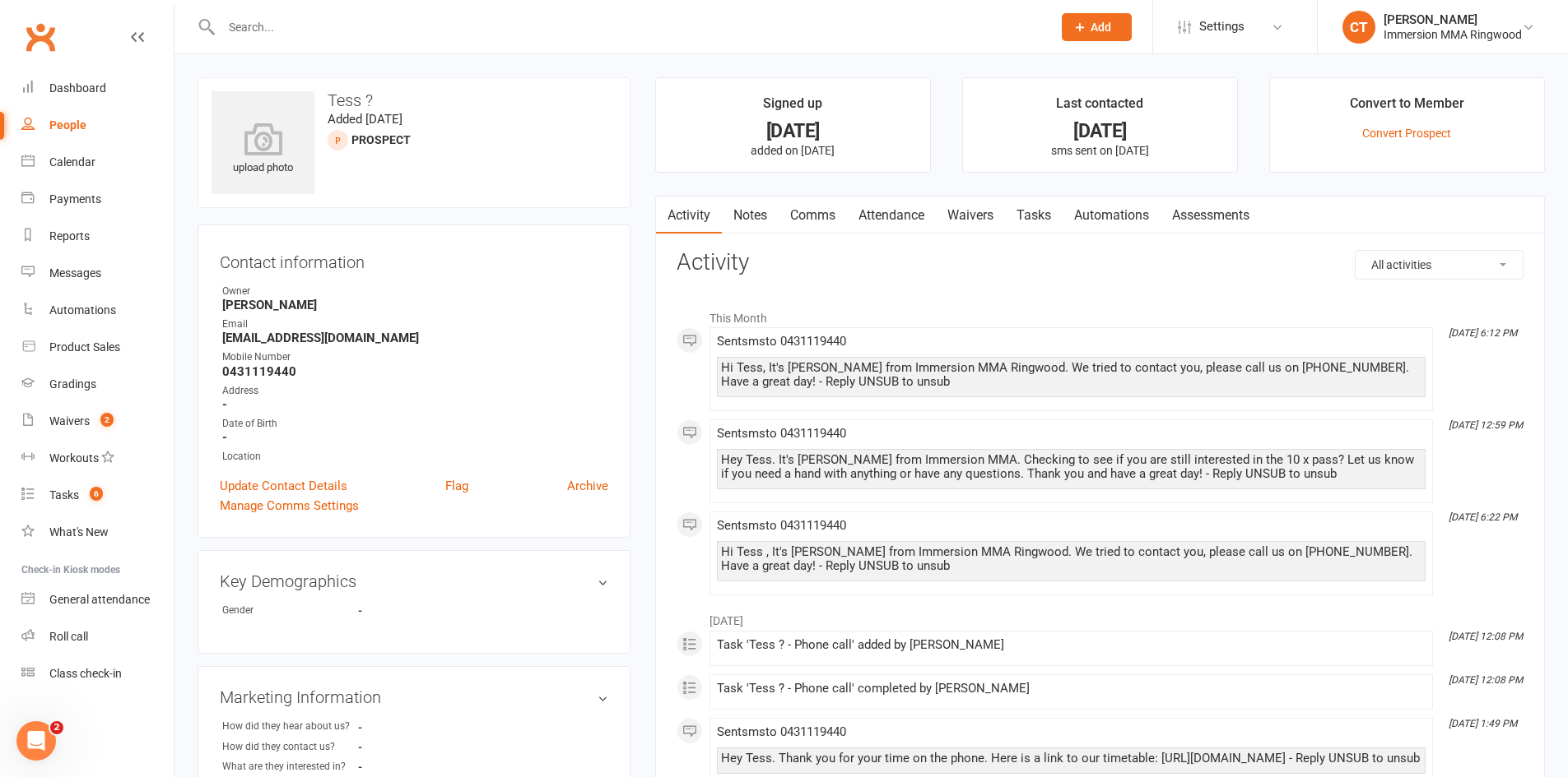
click at [746, 223] on link "Notes" at bounding box center [749, 215] width 57 height 38
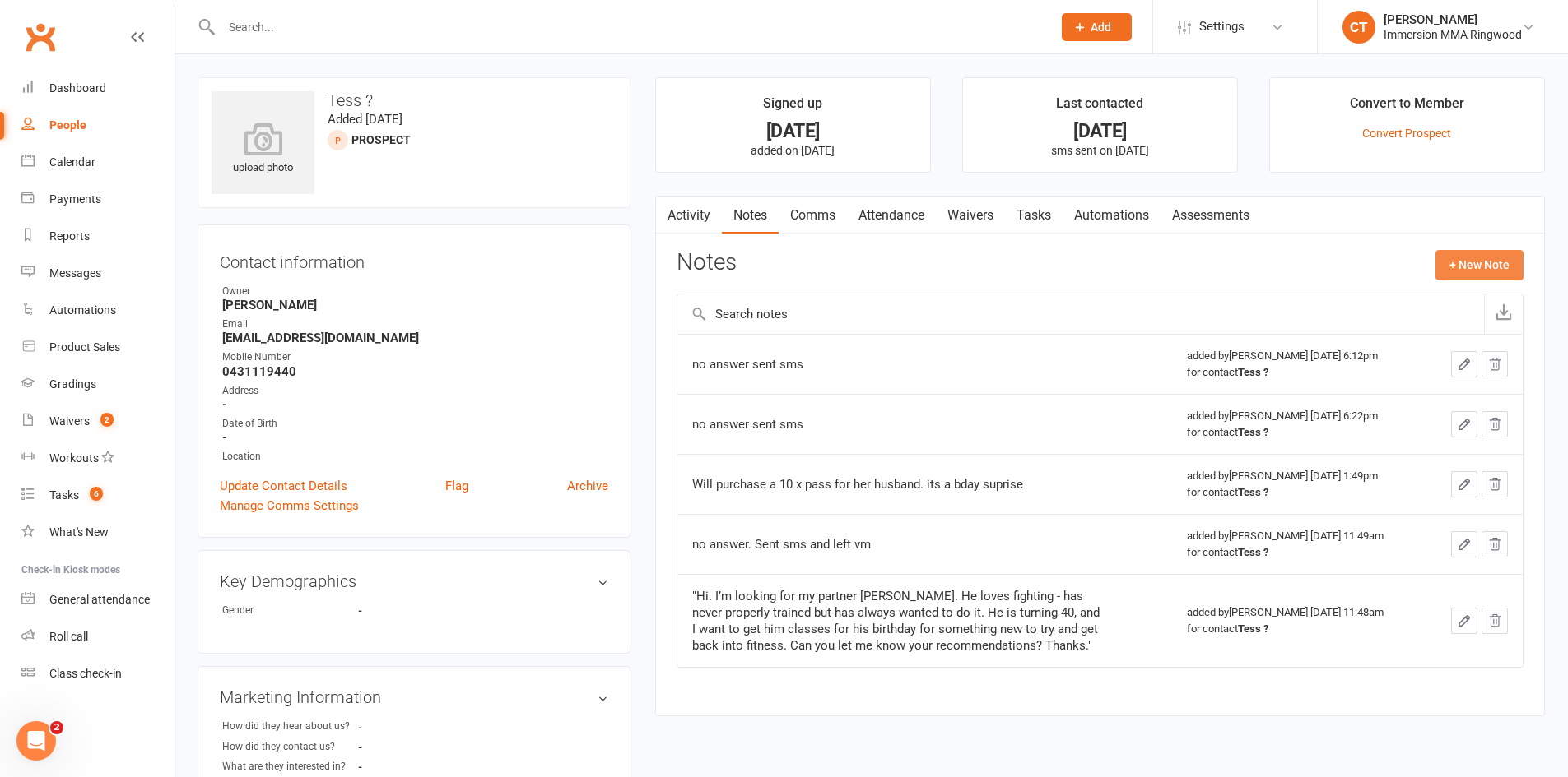
click at [1461, 270] on button "+ New Note" at bounding box center [1479, 265] width 88 height 30
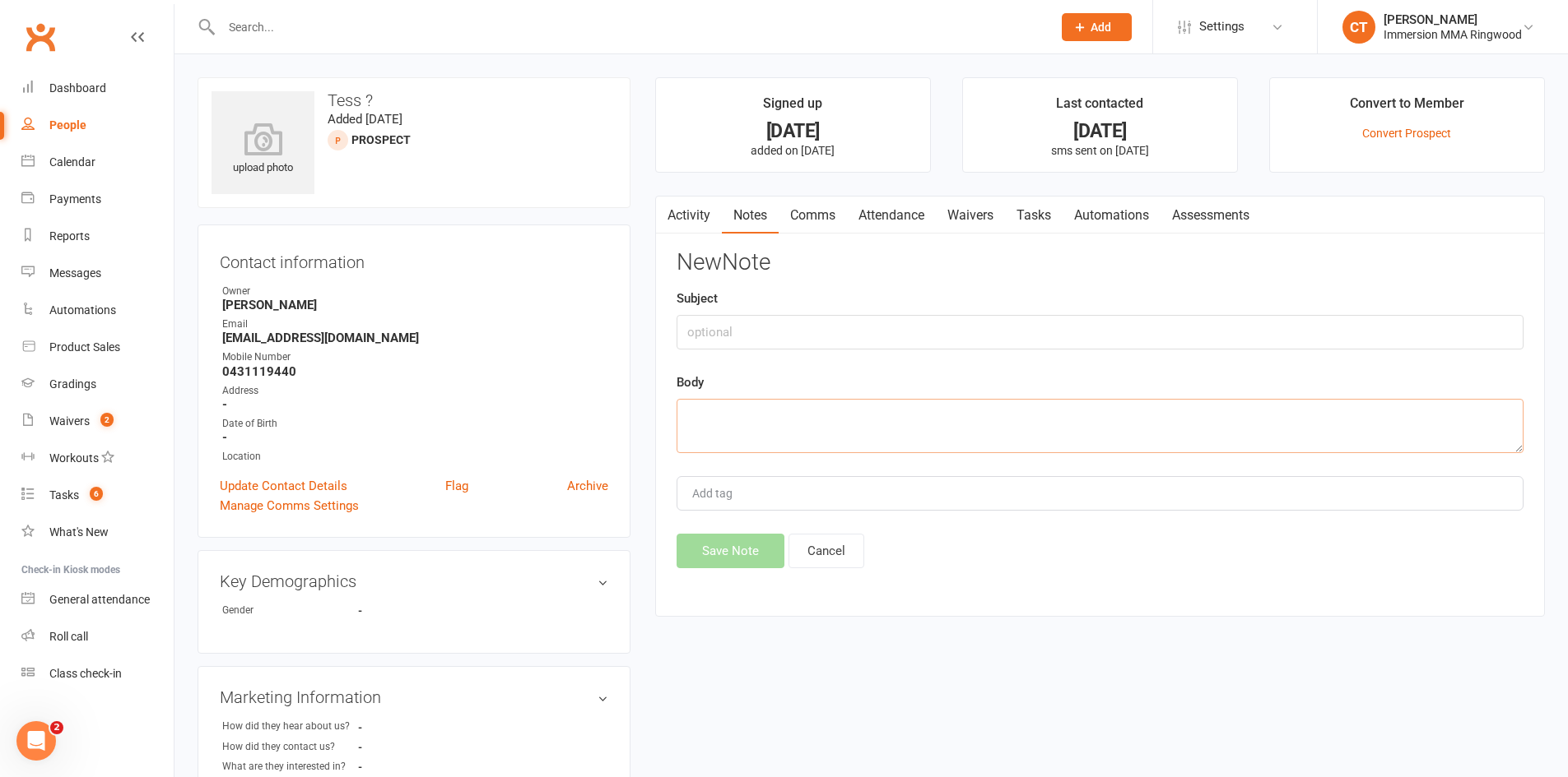
click at [1138, 433] on textarea at bounding box center [1100, 426] width 847 height 54
type textarea "no answer. I'll close the enquiry so we don't bother her."
click at [754, 560] on button "Save Note" at bounding box center [730, 551] width 108 height 34
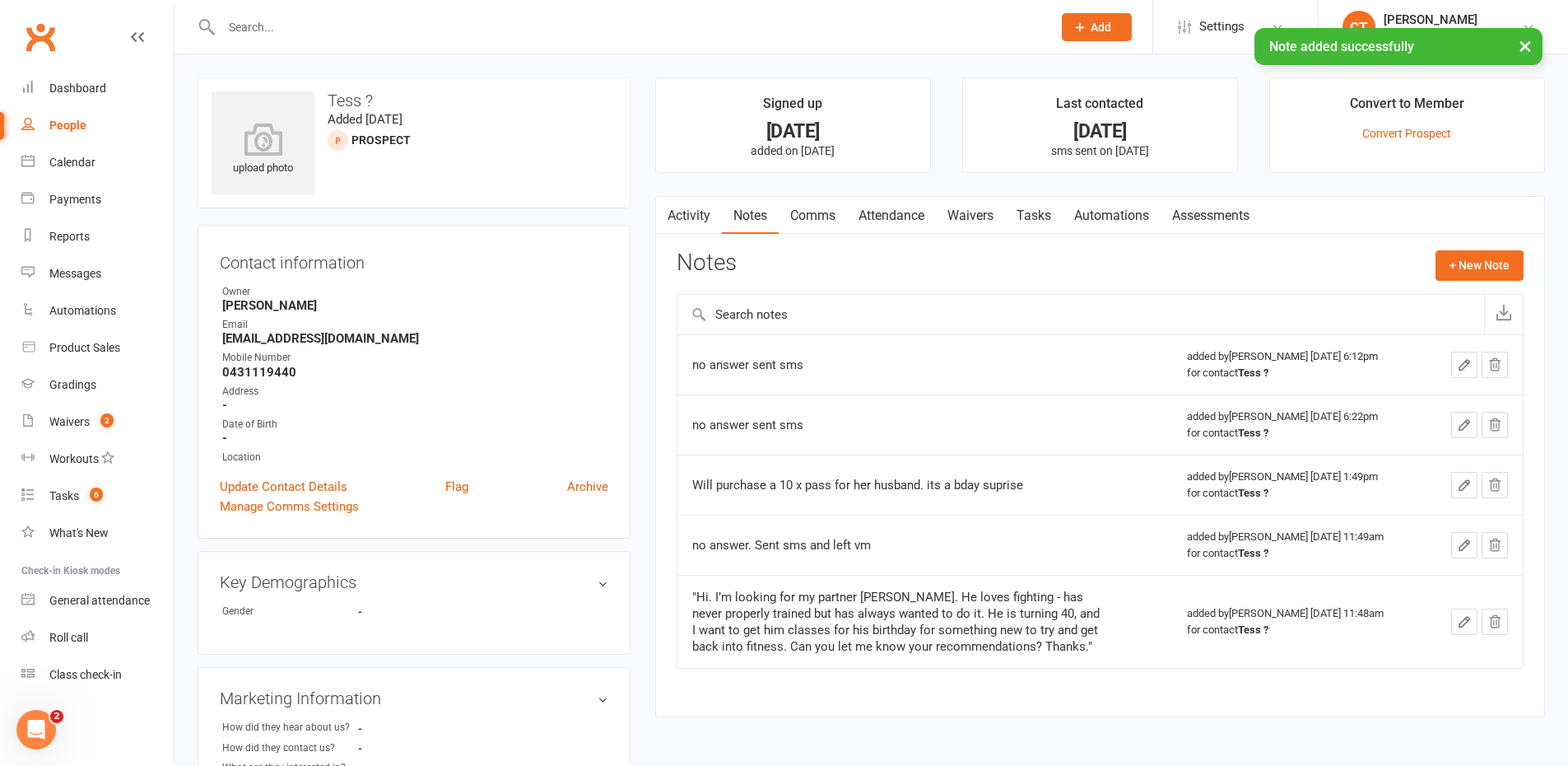
click at [1040, 221] on link "Tasks" at bounding box center [1034, 215] width 58 height 38
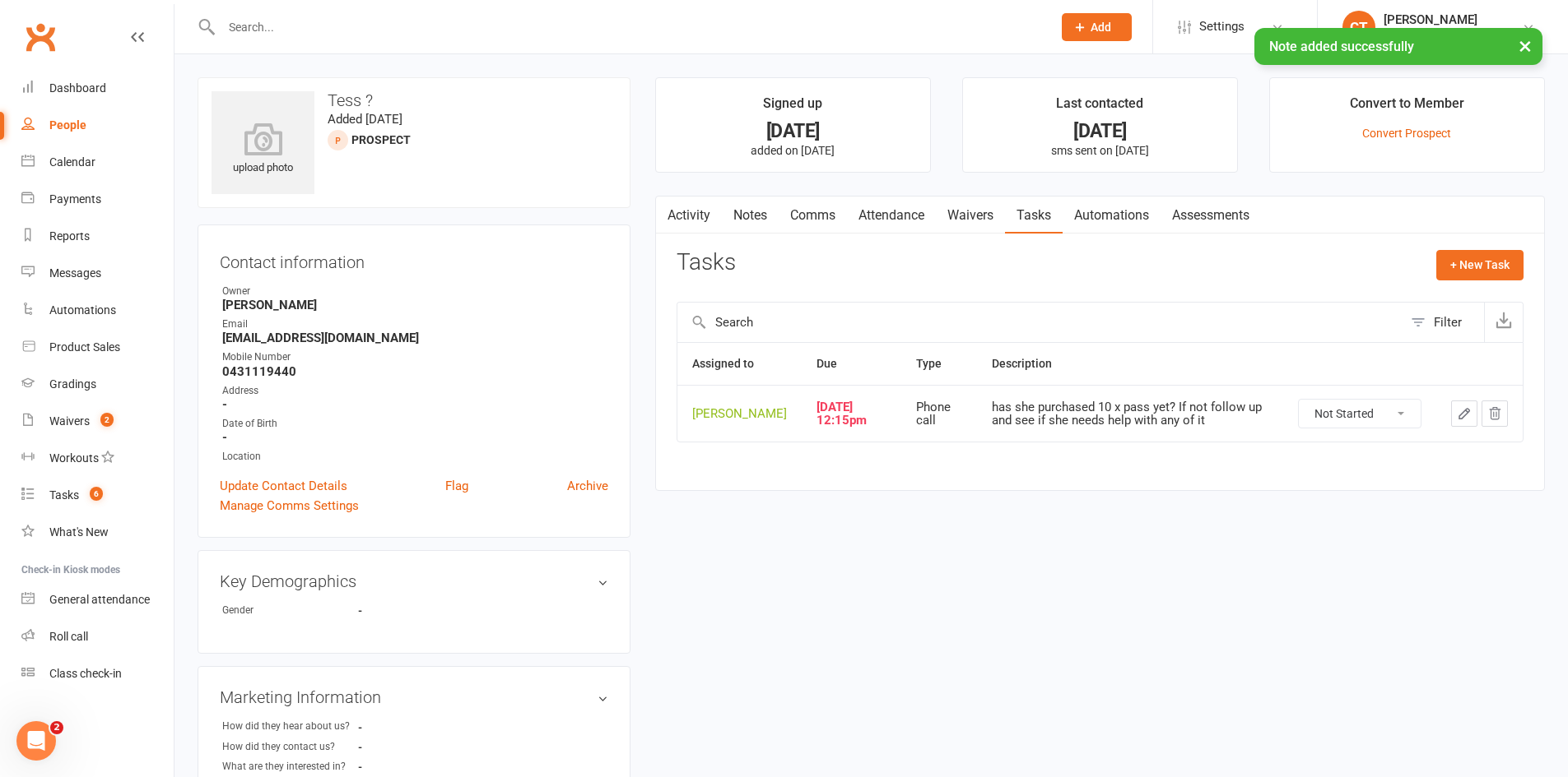
drag, startPoint x: 1335, startPoint y: 416, endPoint x: 1330, endPoint y: 424, distance: 9.4
click at [1335, 416] on select "Not Started In Progress Waiting Complete" at bounding box center [1359, 413] width 122 height 28
click at [1299, 400] on select "Not Started In Progress Waiting Complete" at bounding box center [1359, 413] width 122 height 28
select select "unstarted"
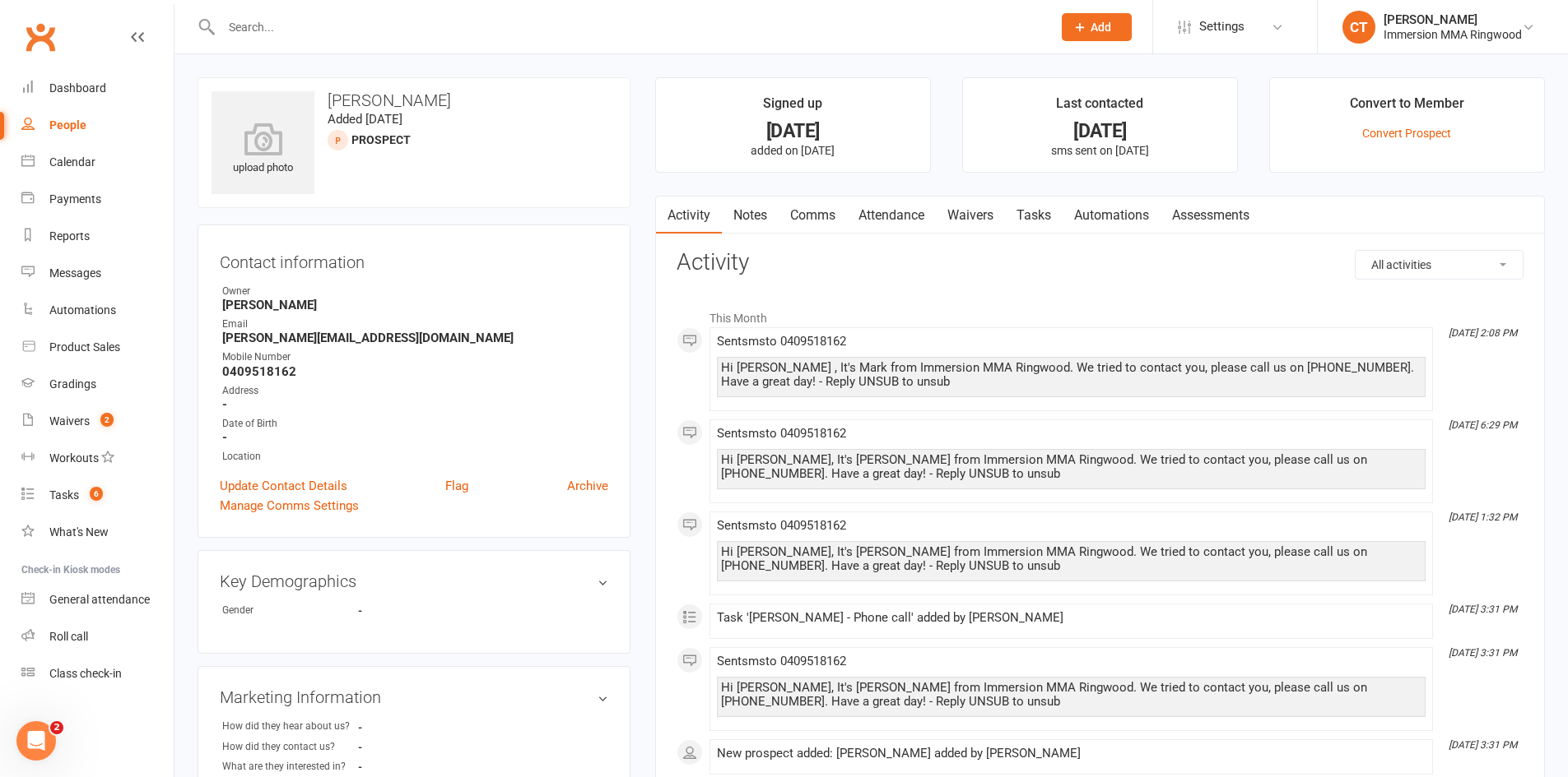
click at [734, 226] on link "Notes" at bounding box center [749, 215] width 57 height 38
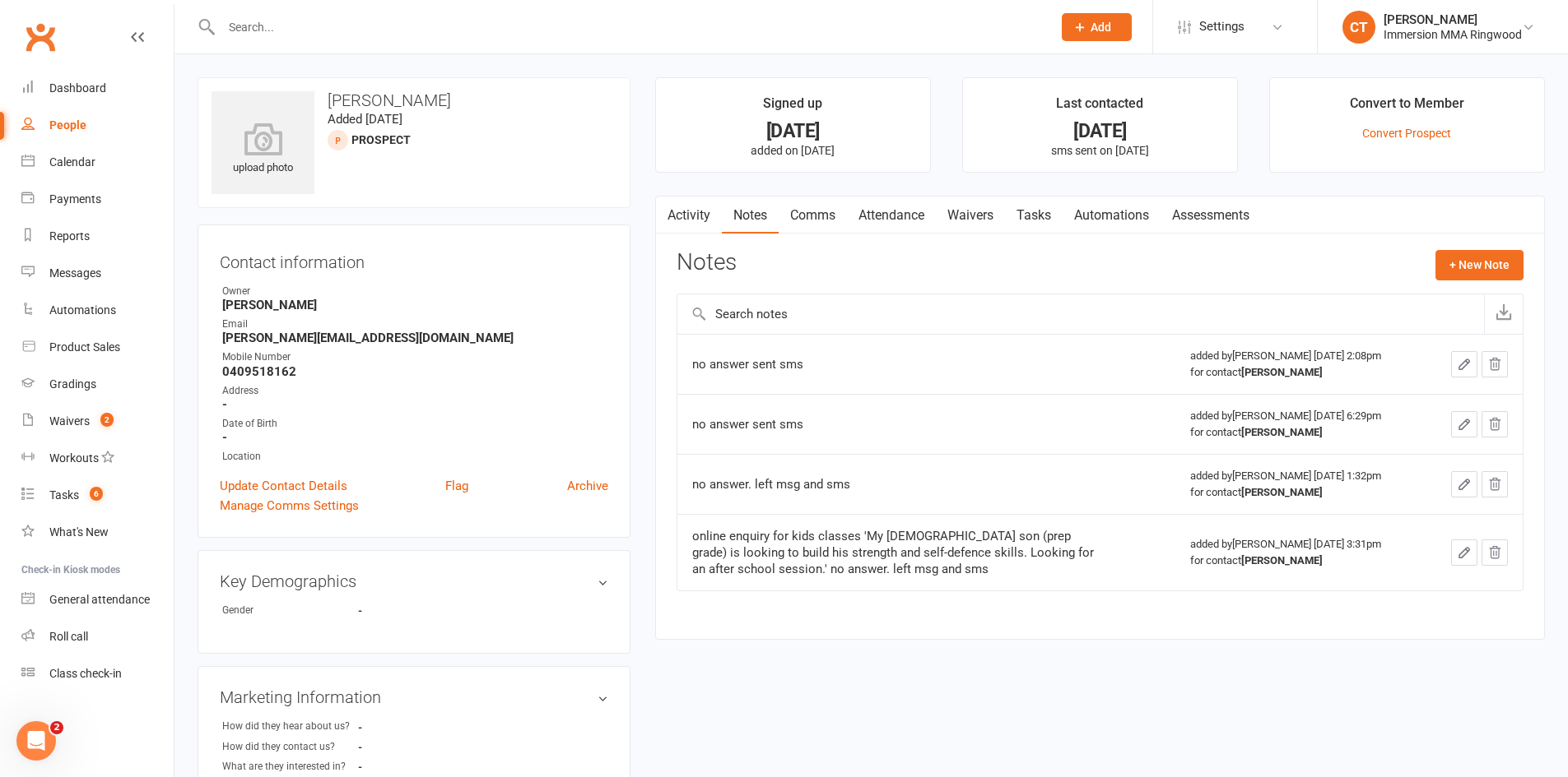
click at [699, 212] on link "Activity" at bounding box center [688, 215] width 66 height 38
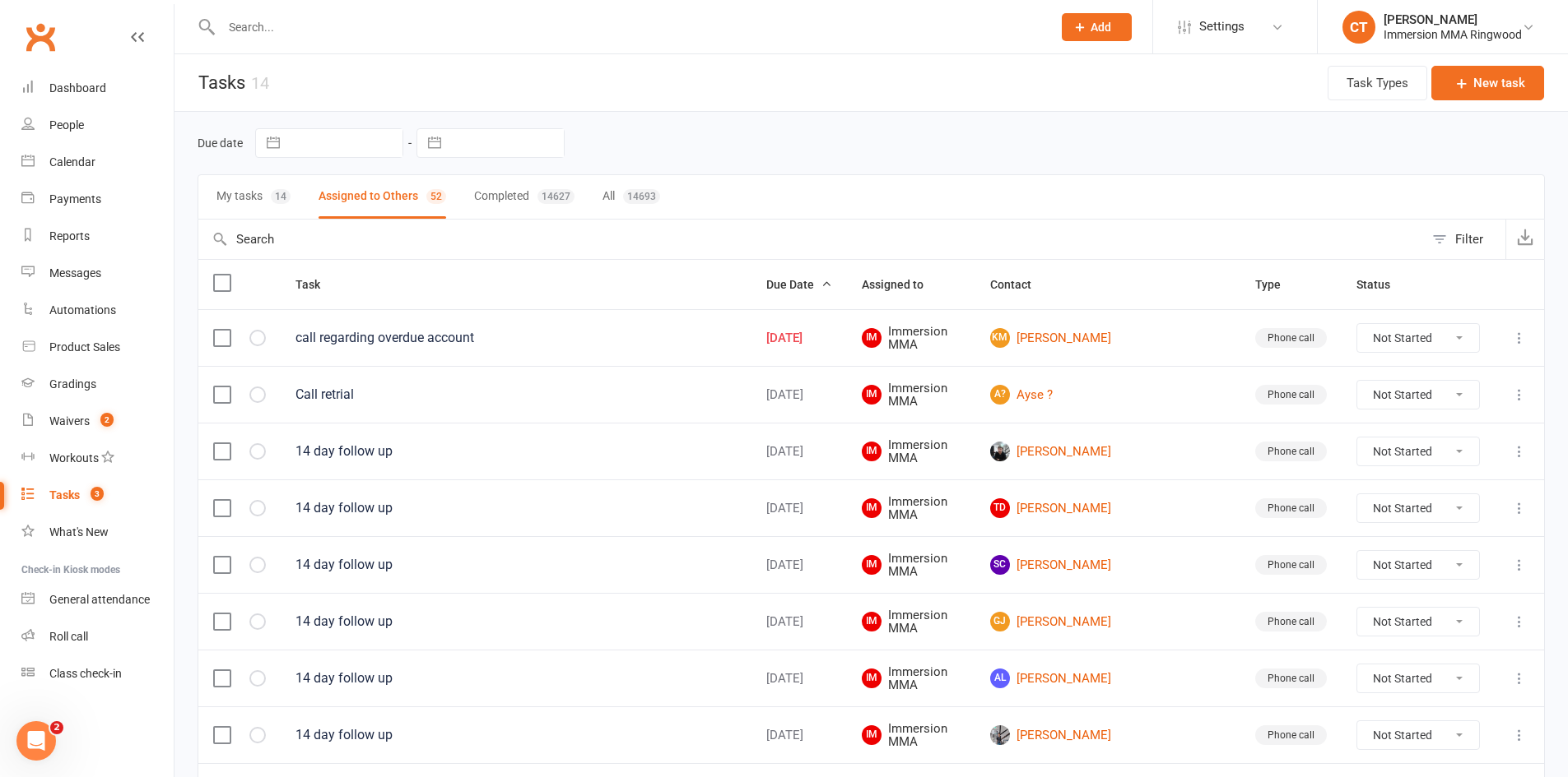
click at [254, 188] on button "My tasks 14" at bounding box center [253, 197] width 74 height 43
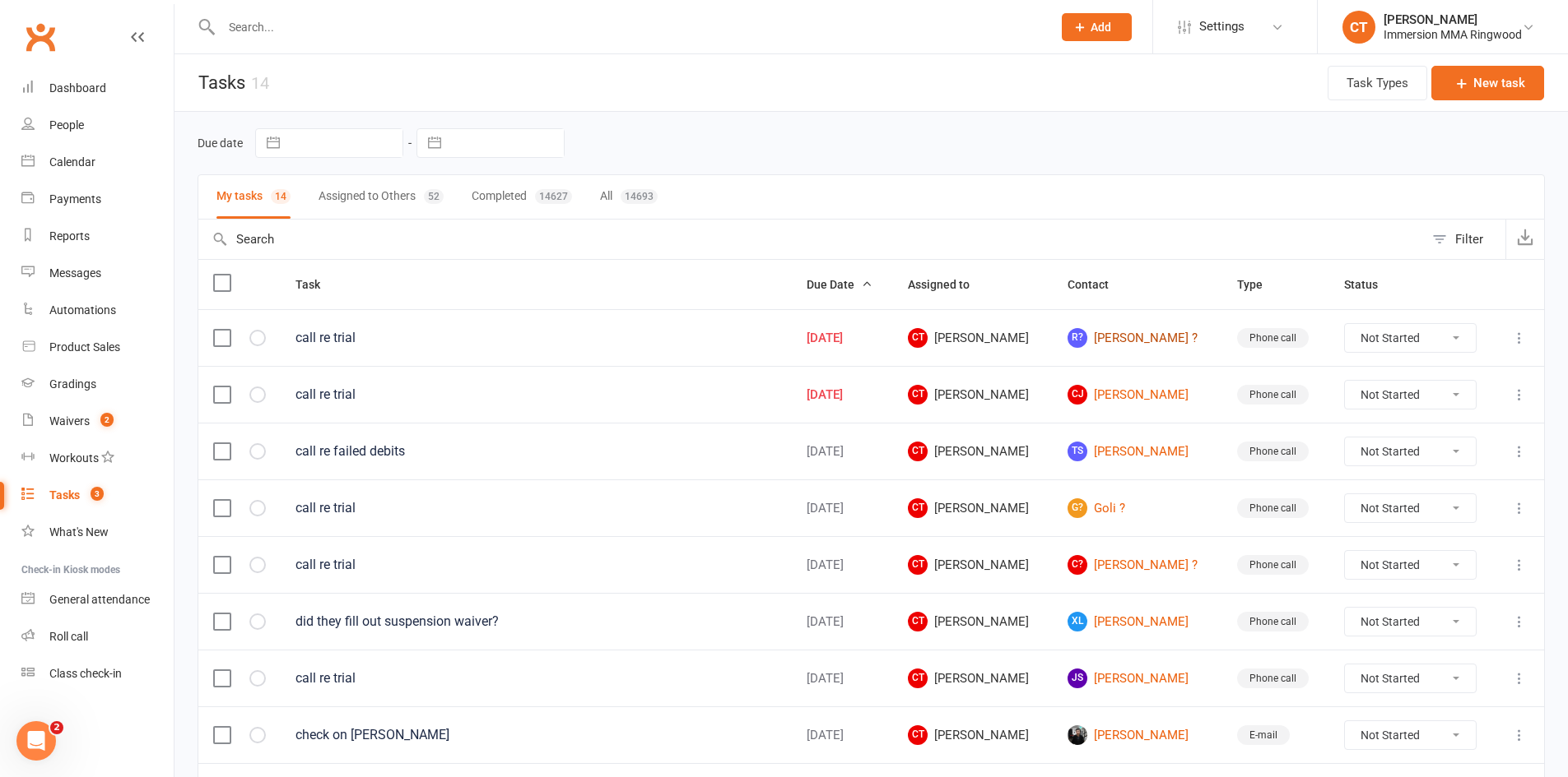
click at [1137, 335] on link "R? [PERSON_NAME] ?" at bounding box center [1137, 339] width 140 height 20
click at [1139, 394] on link "[PERSON_NAME] [PERSON_NAME]" at bounding box center [1137, 395] width 140 height 20
click at [91, 95] on div "Dashboard" at bounding box center [77, 87] width 57 height 14
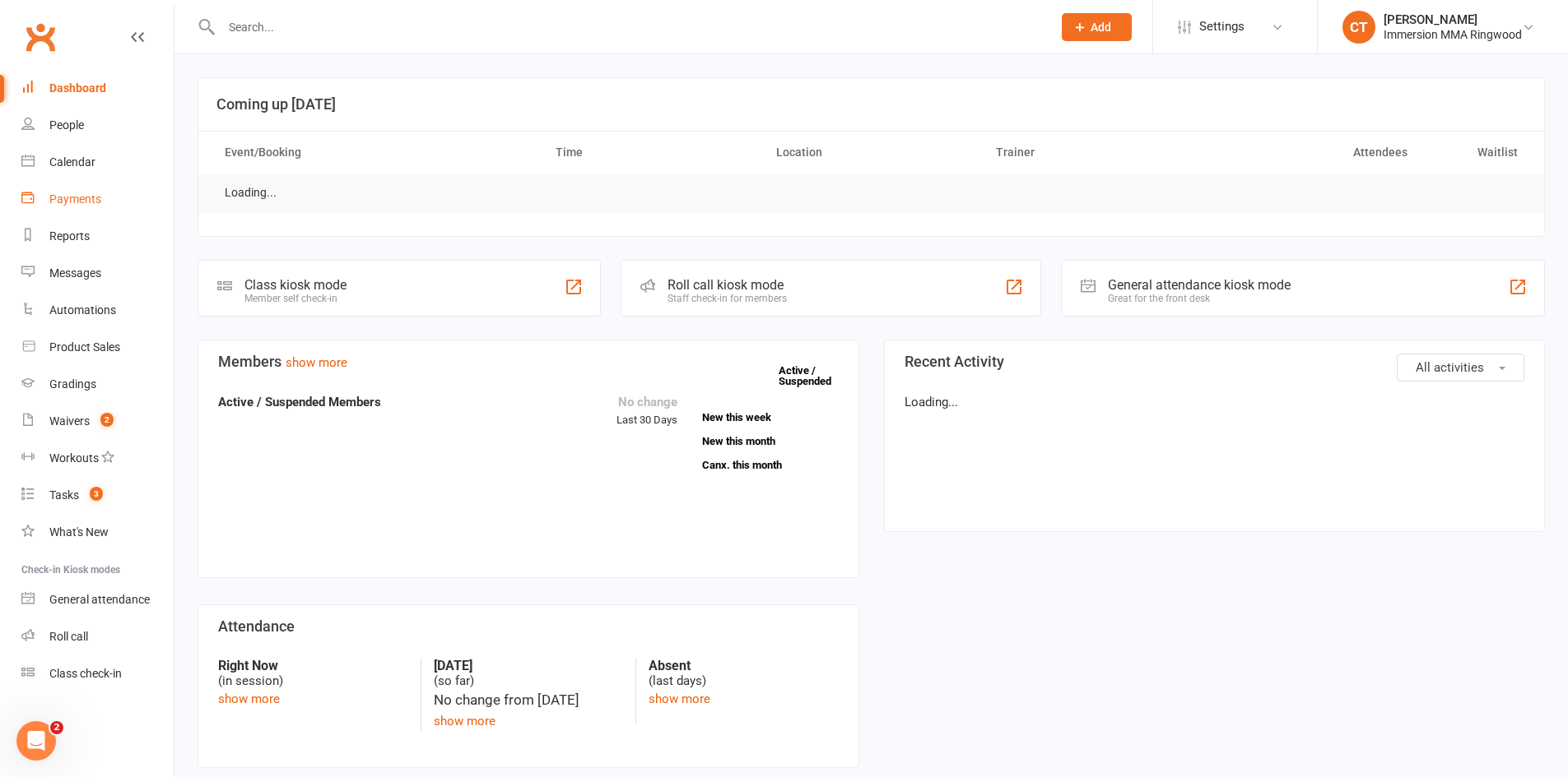
click at [87, 188] on link "Payments" at bounding box center [97, 199] width 152 height 37
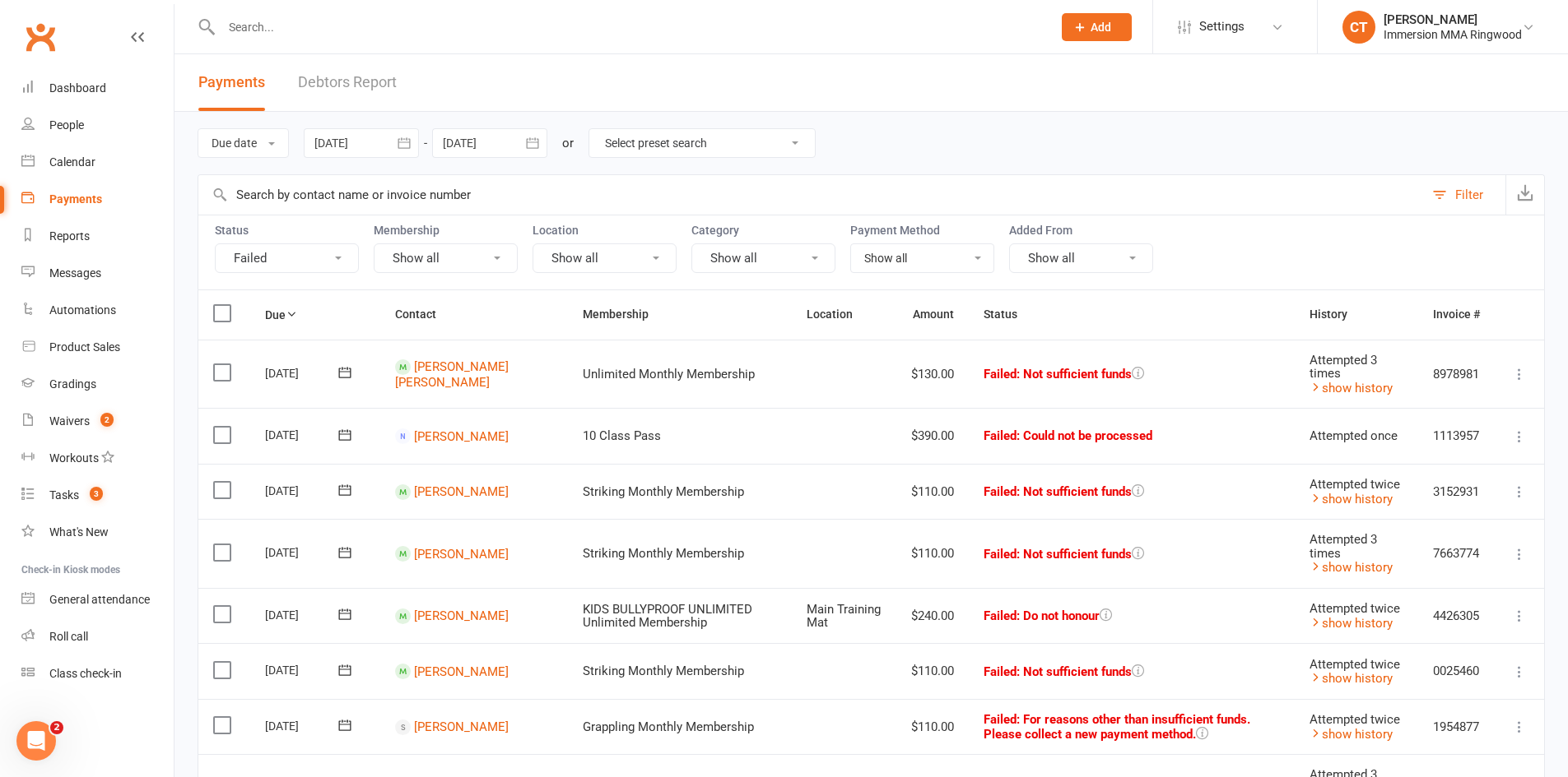
click at [434, 375] on td "Trina Dela Cruz" at bounding box center [474, 374] width 187 height 69
click at [434, 371] on link "Trina Dela Cruz" at bounding box center [452, 375] width 113 height 31
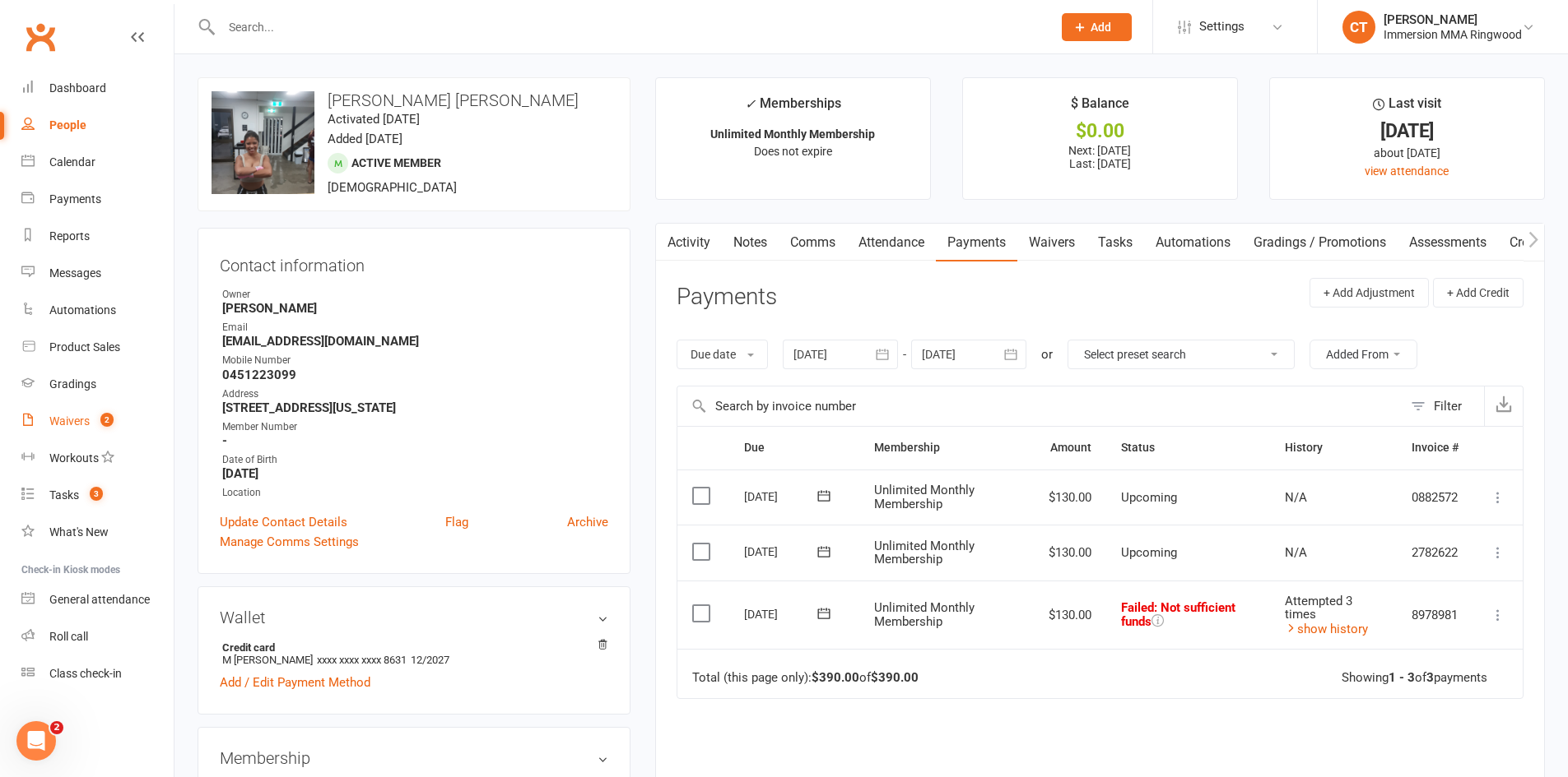
click at [81, 420] on div "Waivers" at bounding box center [69, 421] width 41 height 14
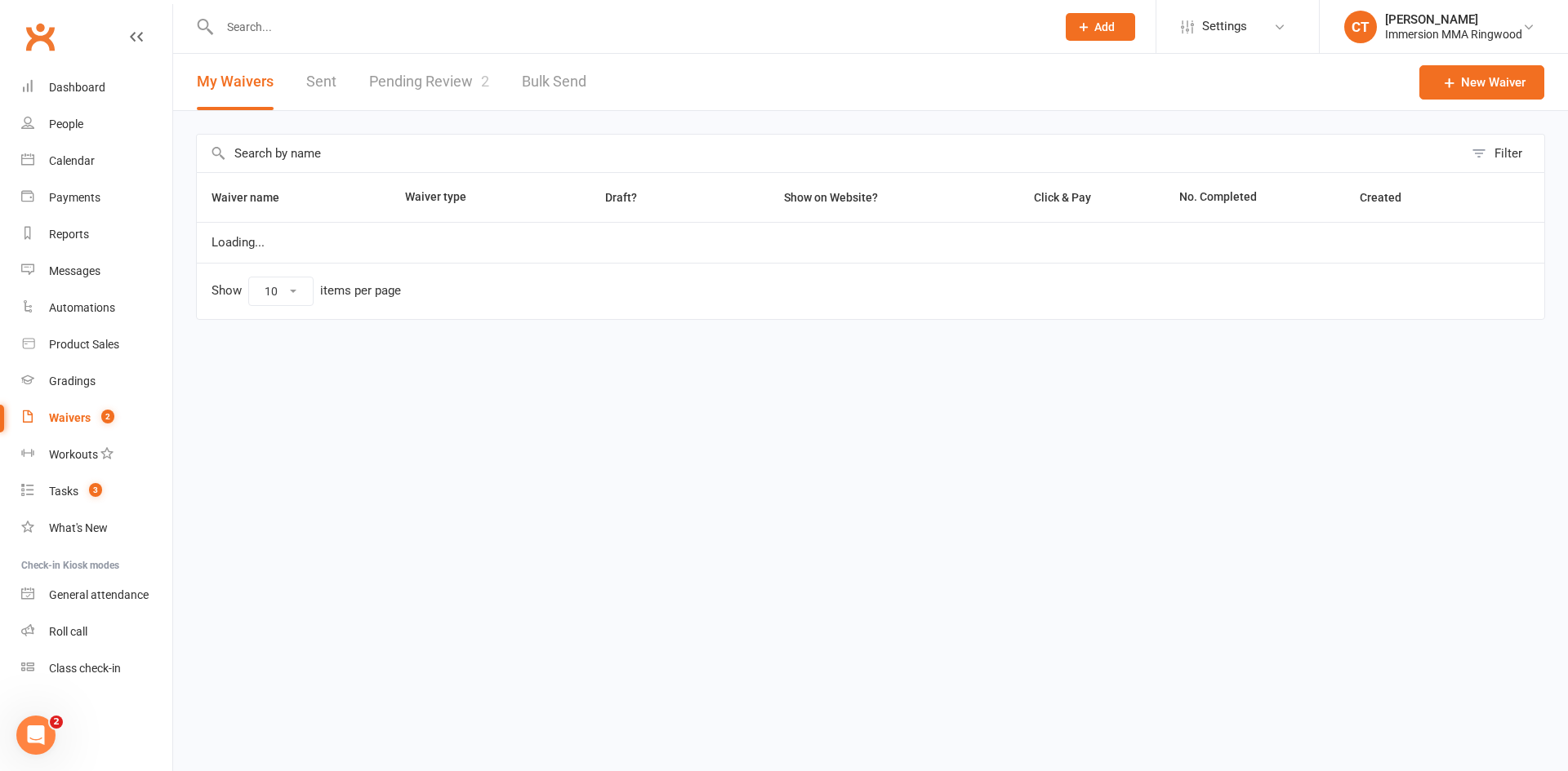
select select "25"
click at [401, 96] on link "Pending Review 2" at bounding box center [429, 81] width 120 height 56
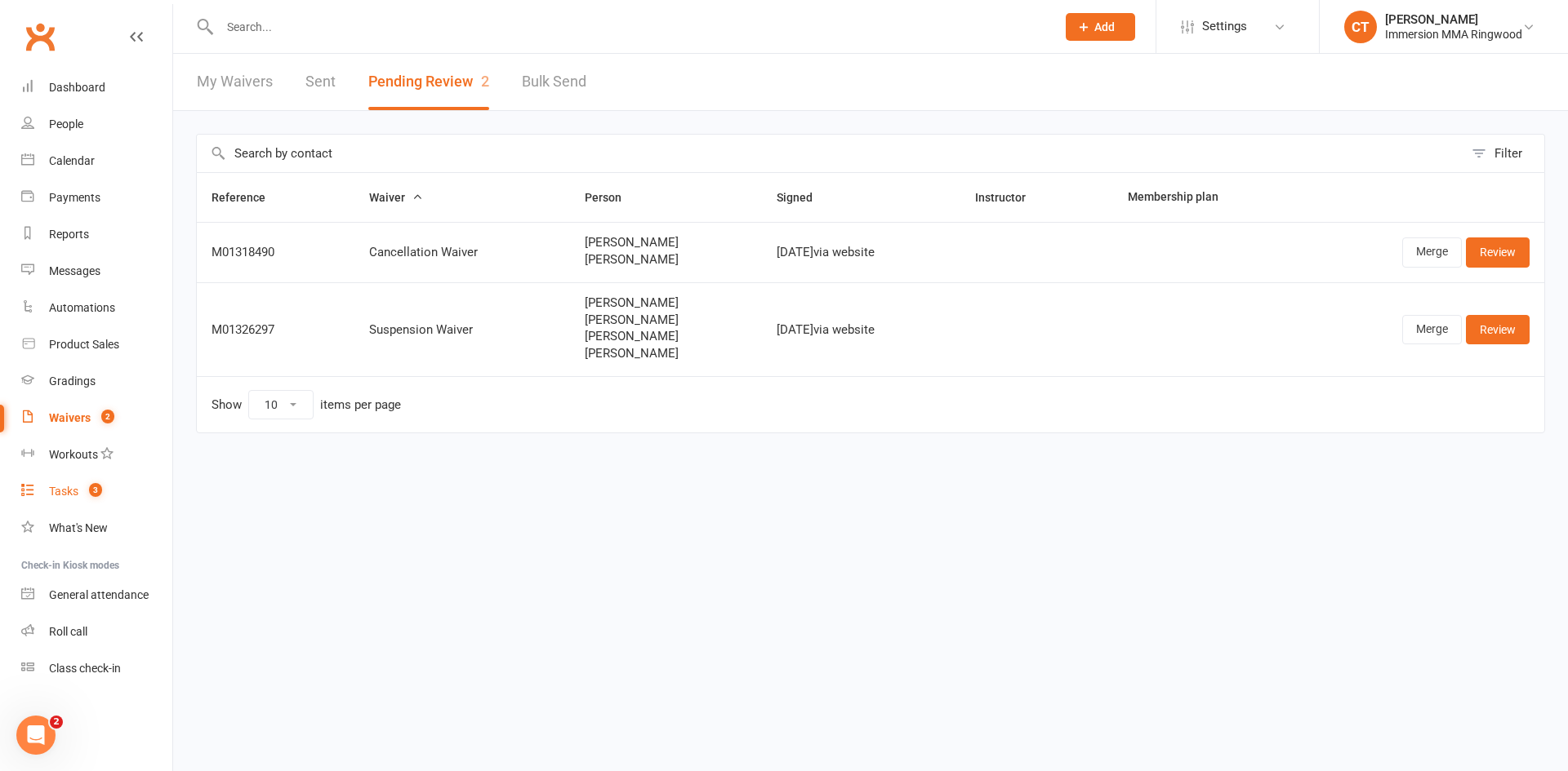
click at [97, 484] on span "3" at bounding box center [96, 490] width 13 height 14
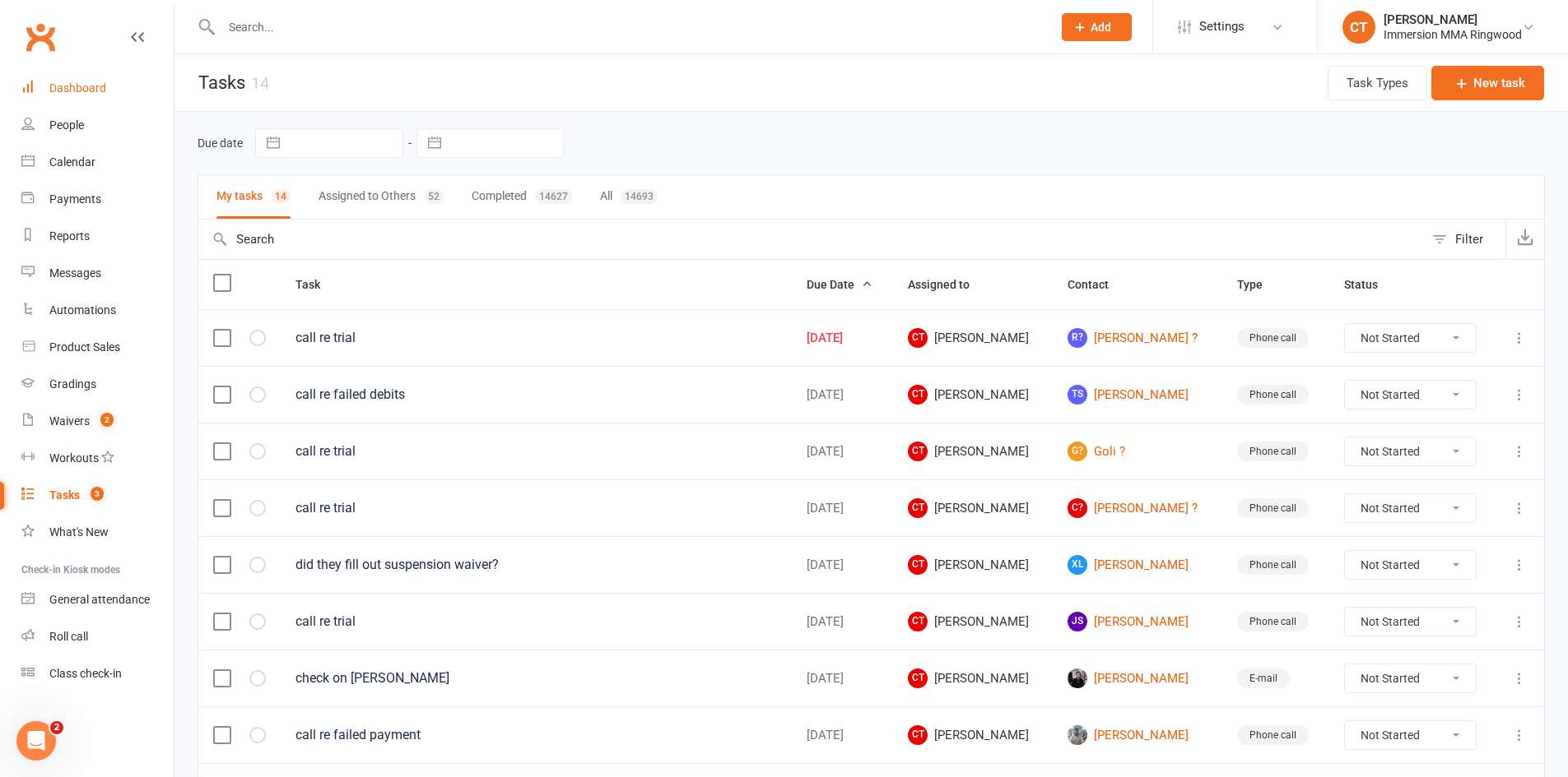
click at [101, 83] on div "Dashboard" at bounding box center [77, 87] width 57 height 14
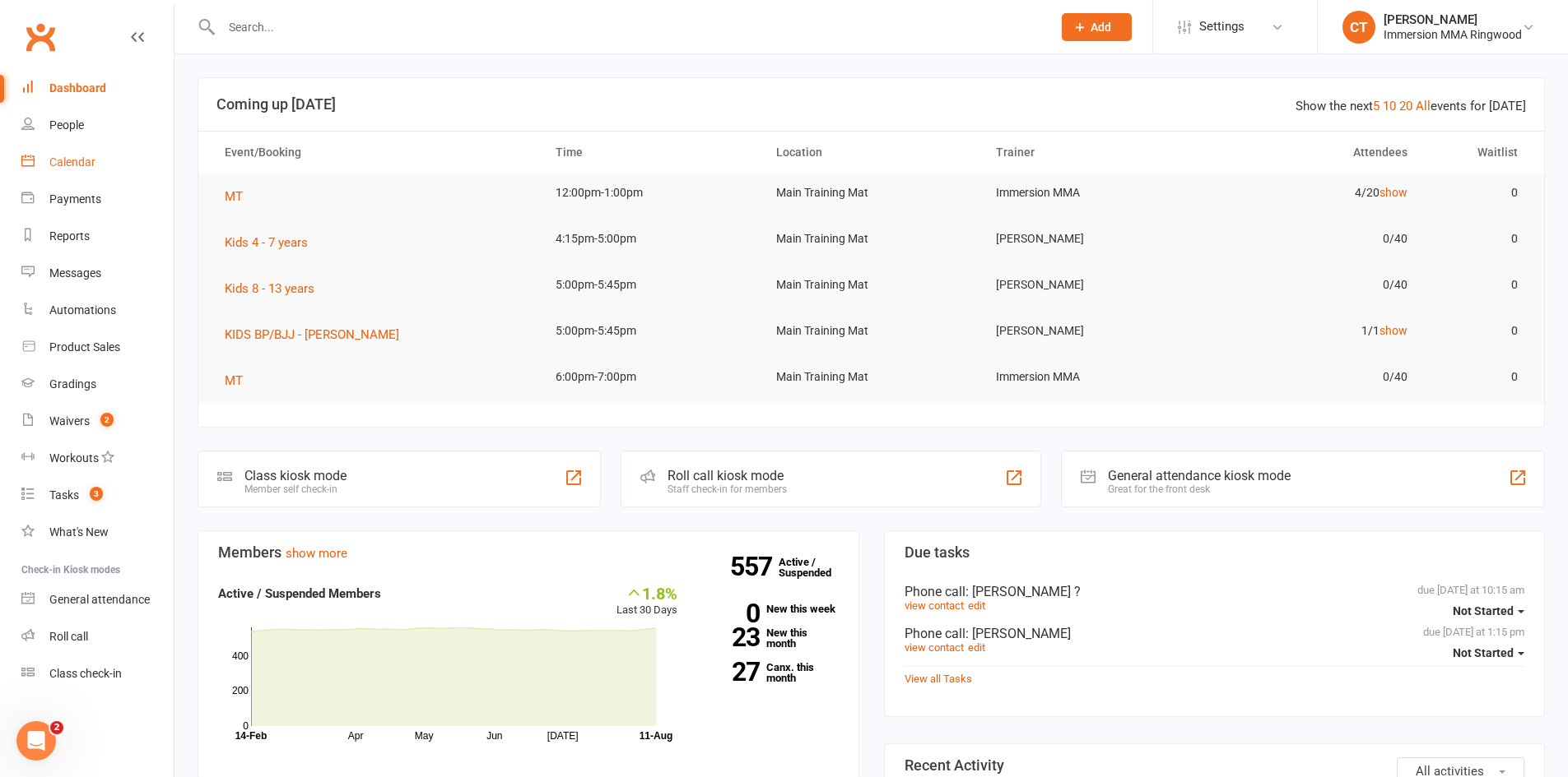
click at [55, 176] on link "Calendar" at bounding box center [97, 162] width 152 height 37
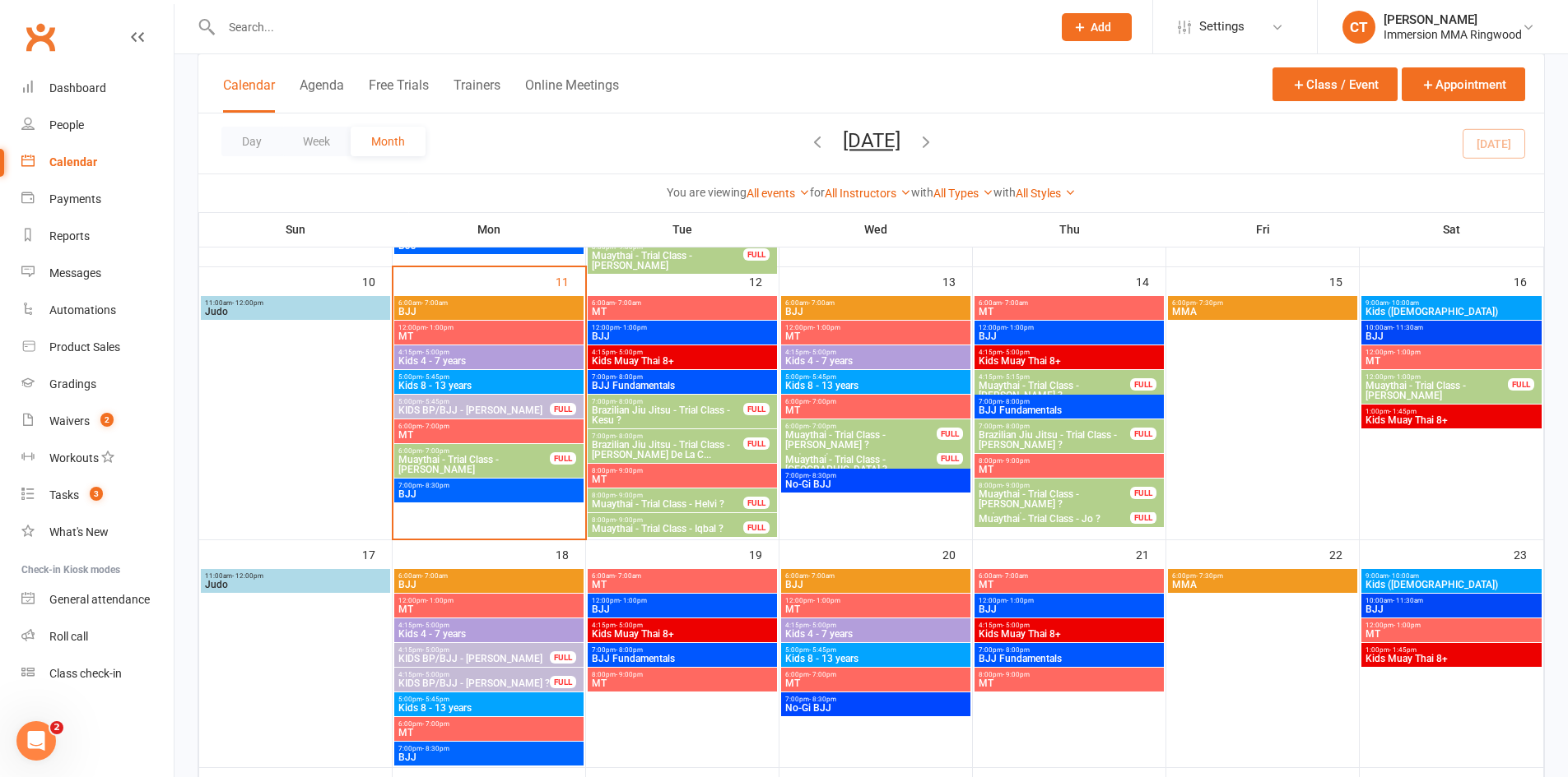
scroll to position [548, 0]
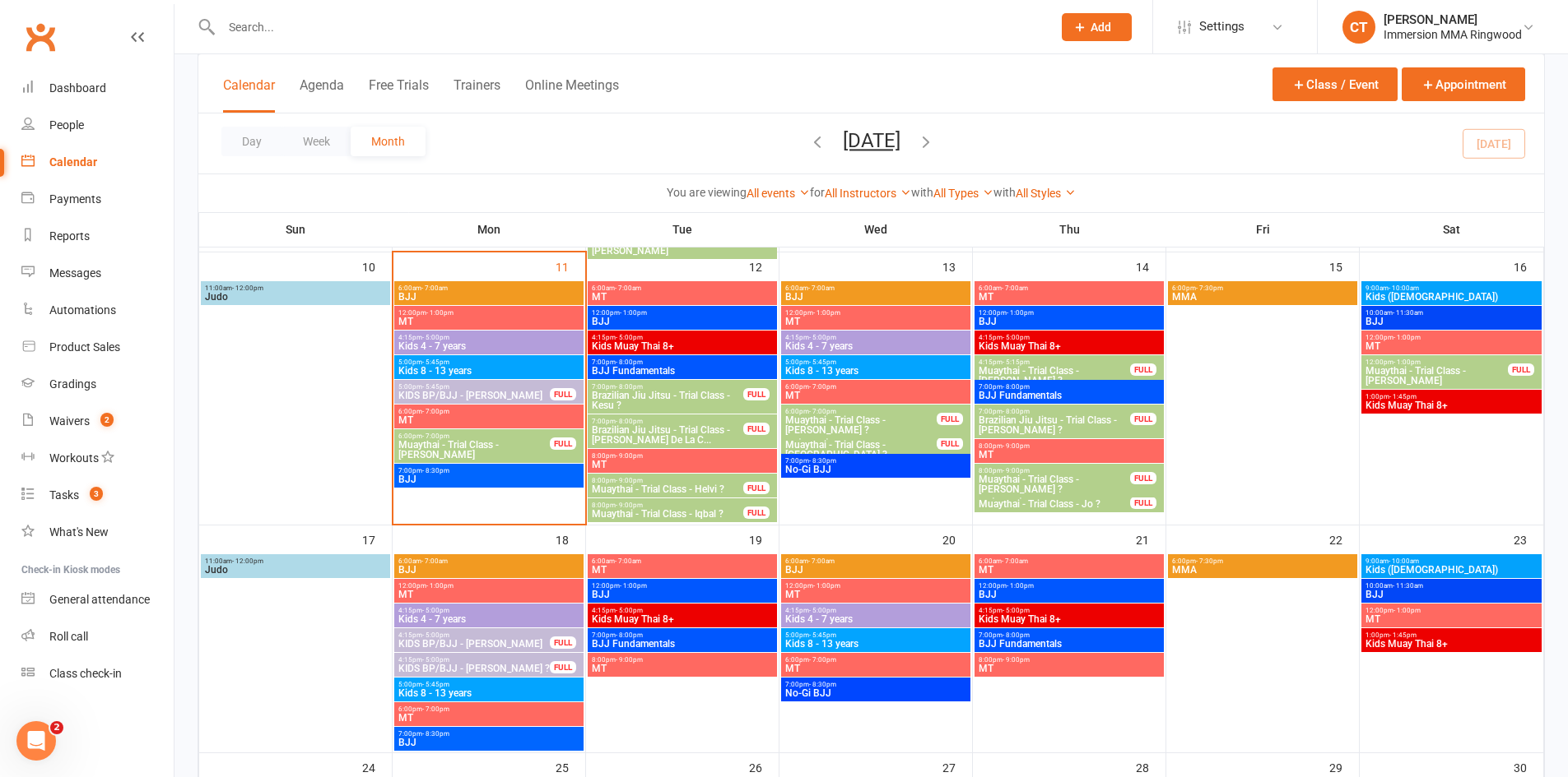
click at [698, 516] on span "Muaythai - Trial Class - Iqbal ?" at bounding box center [667, 514] width 153 height 10
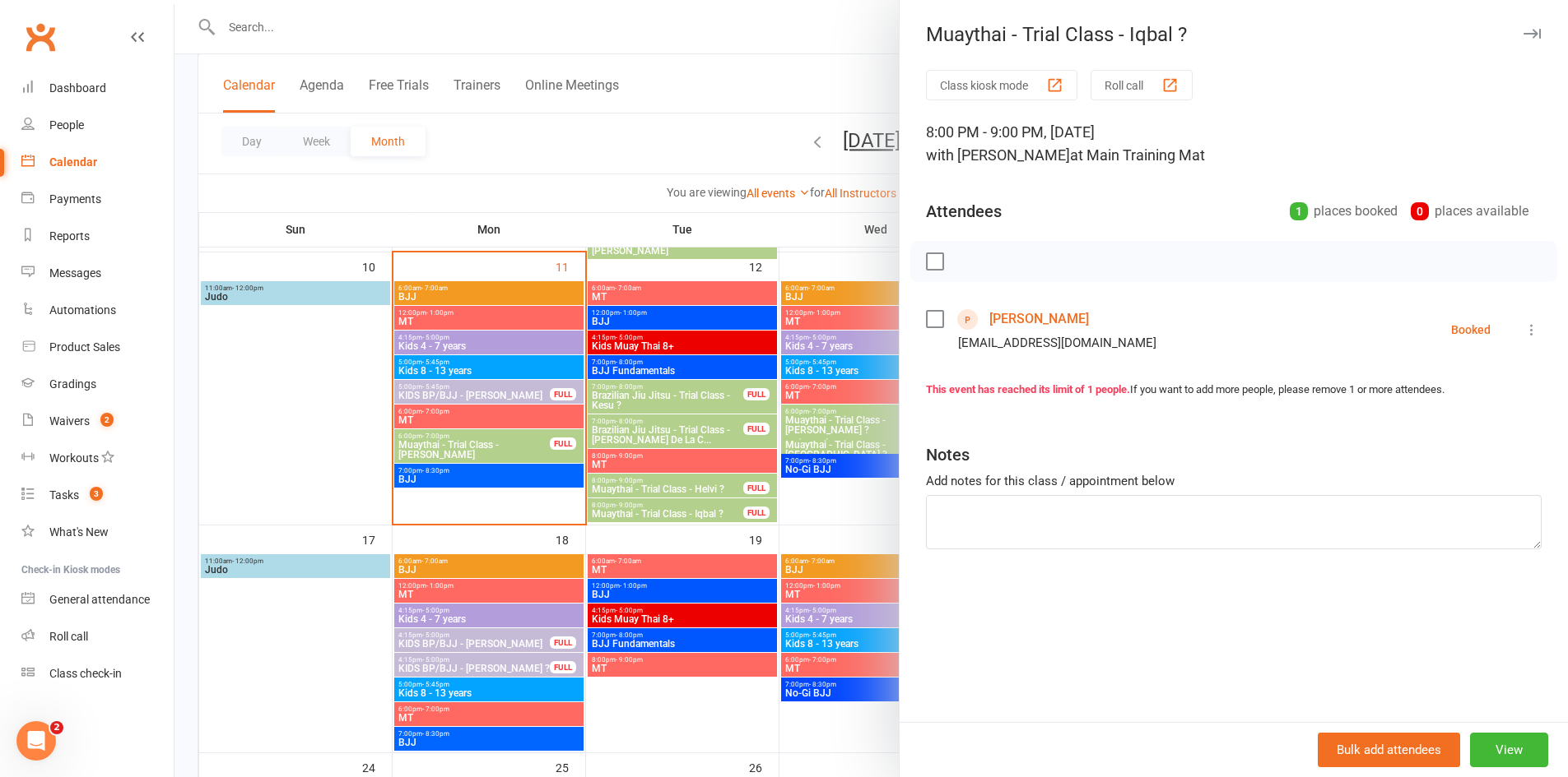
click at [1026, 326] on link "Iqbal Khurram" at bounding box center [1038, 319] width 100 height 26
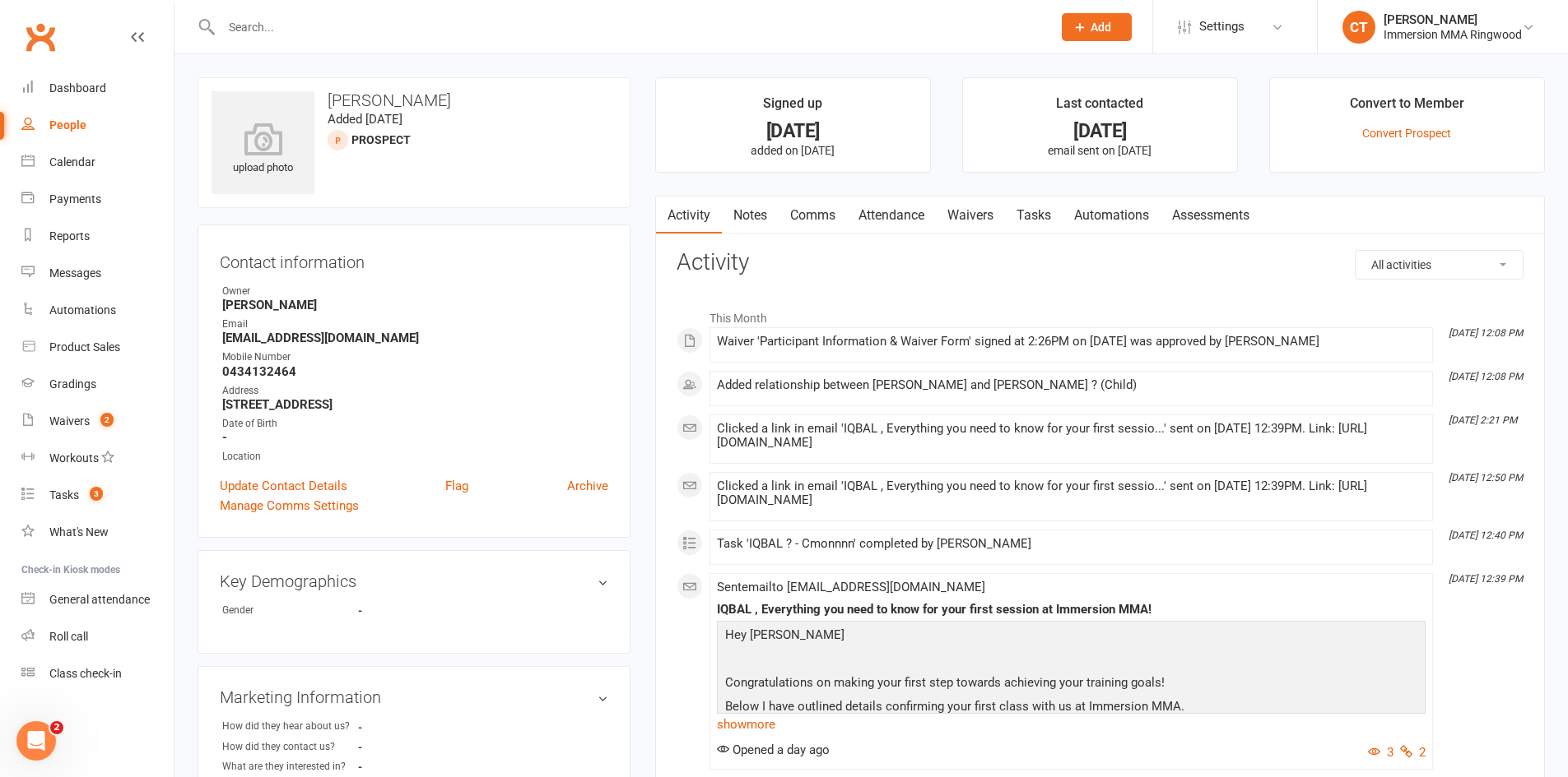
click at [755, 221] on link "Notes" at bounding box center [749, 215] width 57 height 38
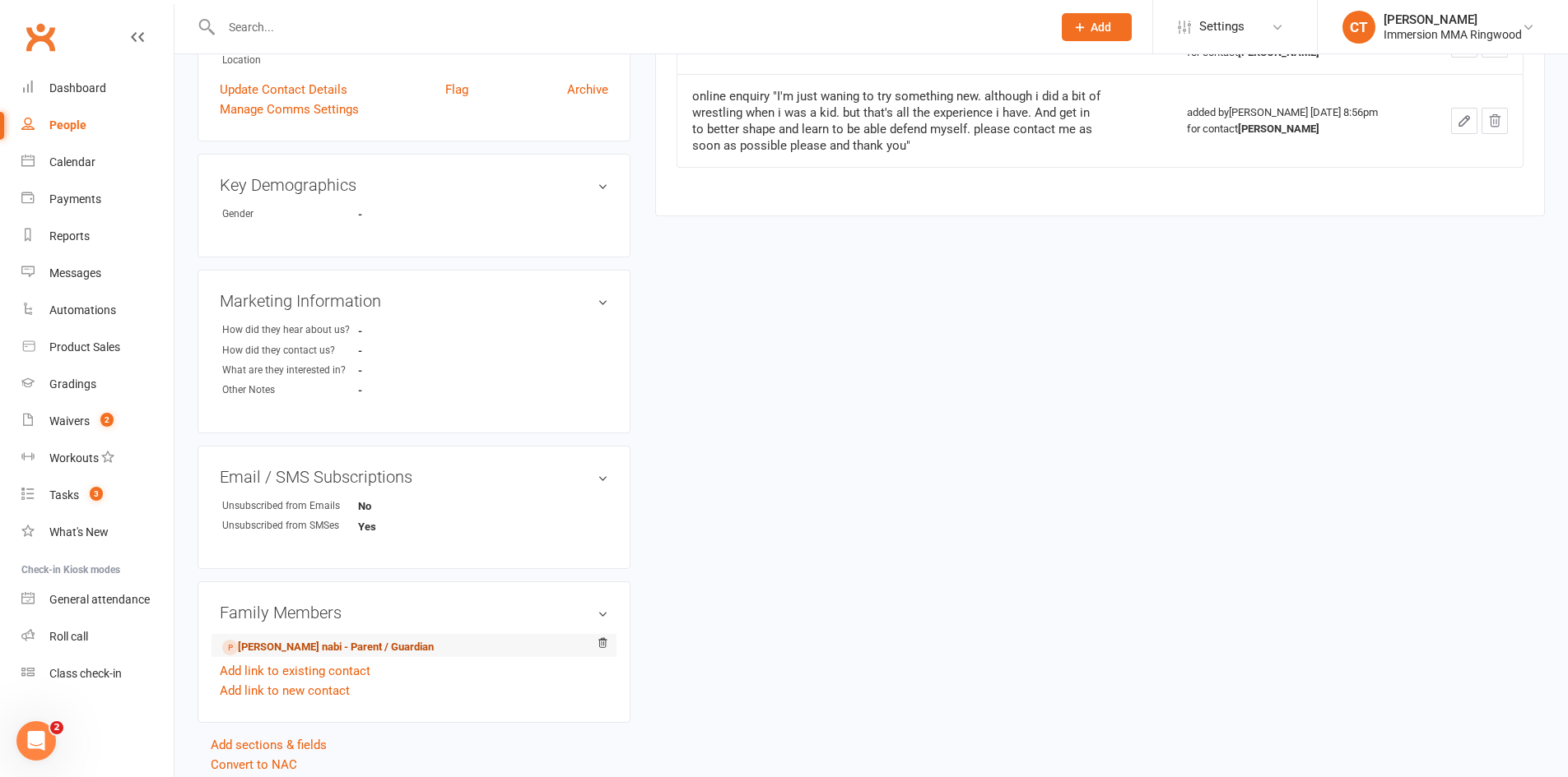
scroll to position [459, 0]
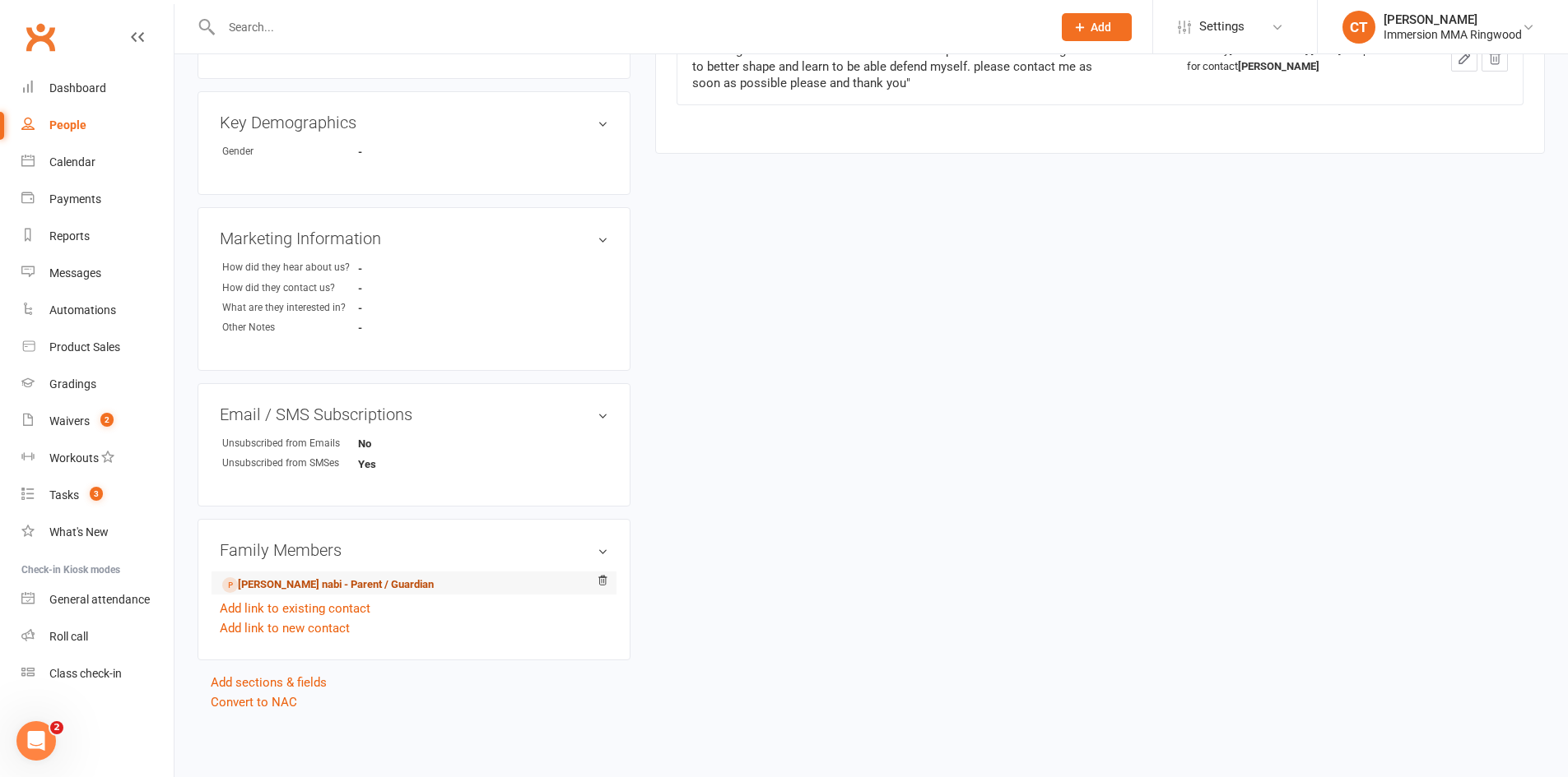
click at [291, 581] on link "tamkin nabi - Parent / Guardian" at bounding box center [328, 585] width 212 height 17
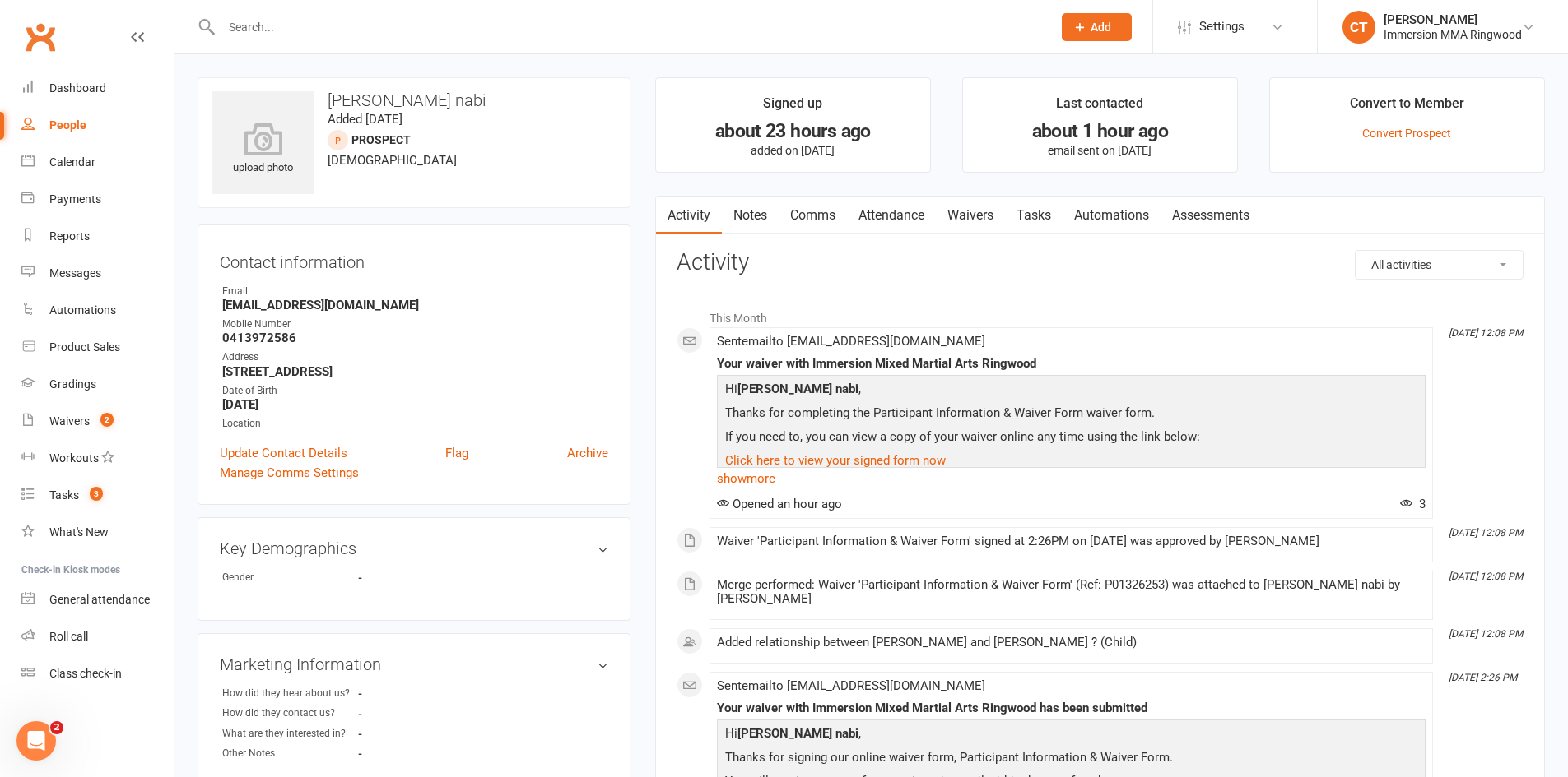
click at [767, 205] on link "Notes" at bounding box center [749, 215] width 57 height 38
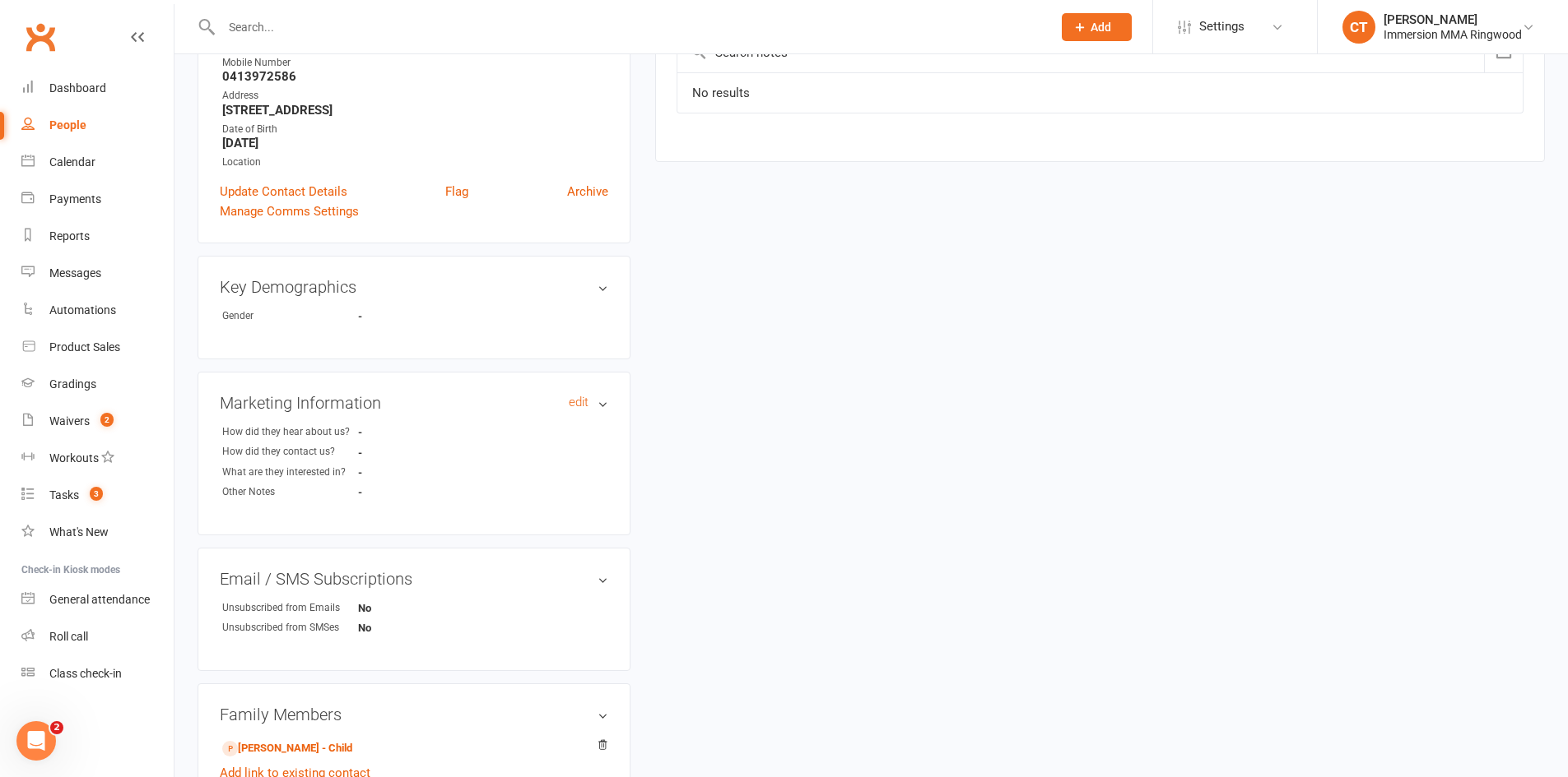
scroll to position [274, 0]
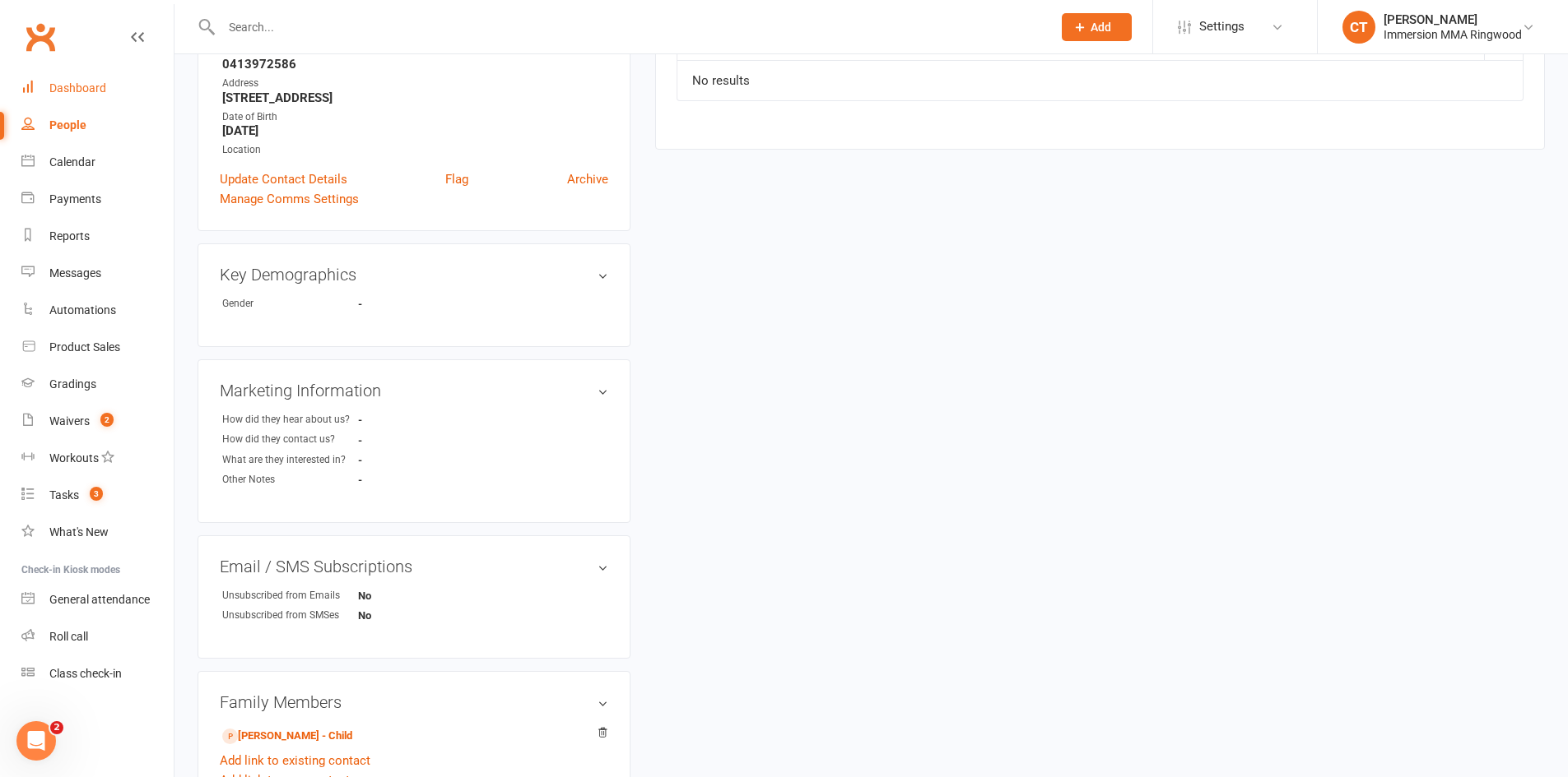
click at [52, 86] on div "Dashboard" at bounding box center [77, 87] width 57 height 14
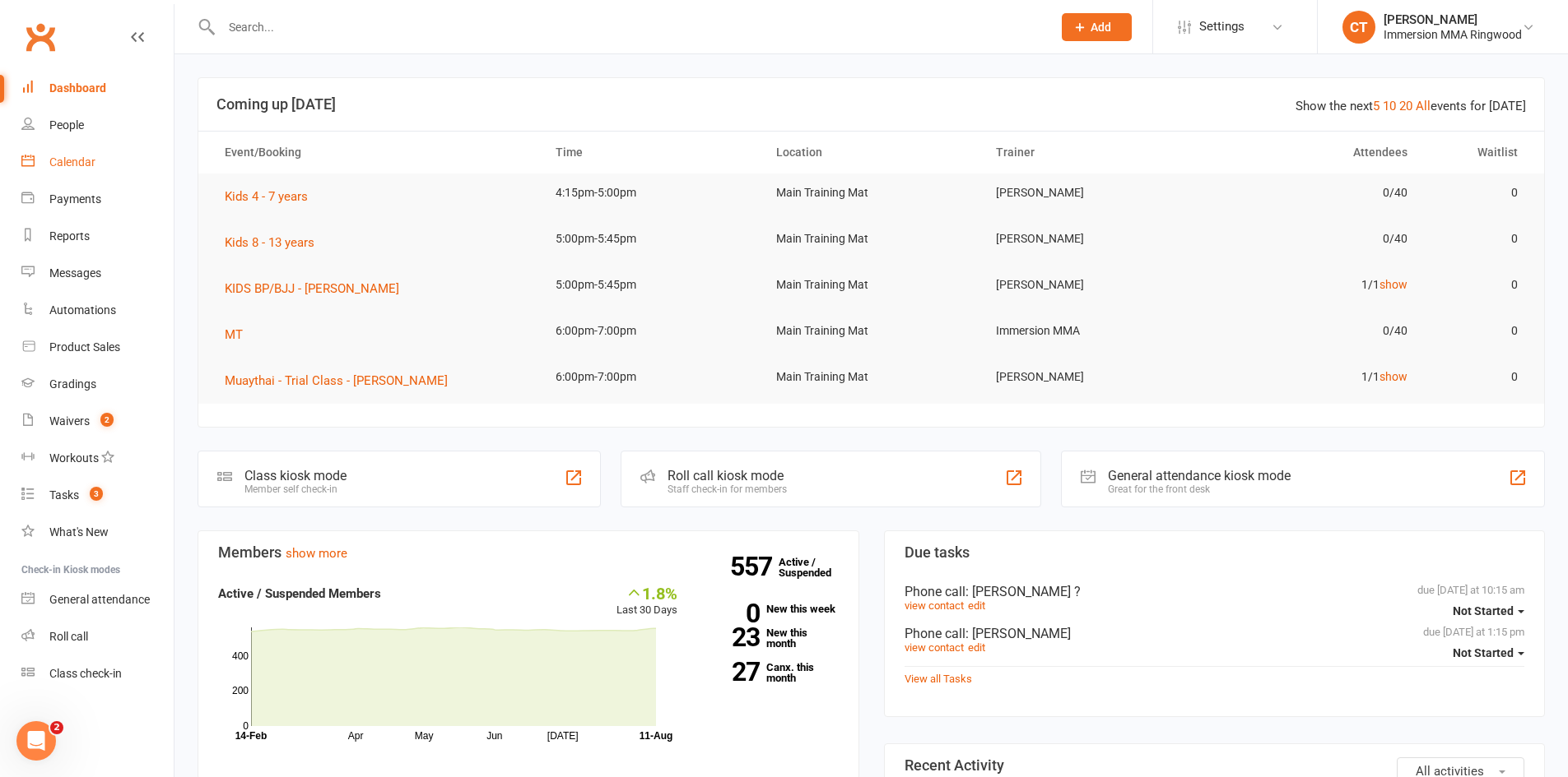
click at [53, 162] on div "Calendar" at bounding box center [72, 162] width 46 height 14
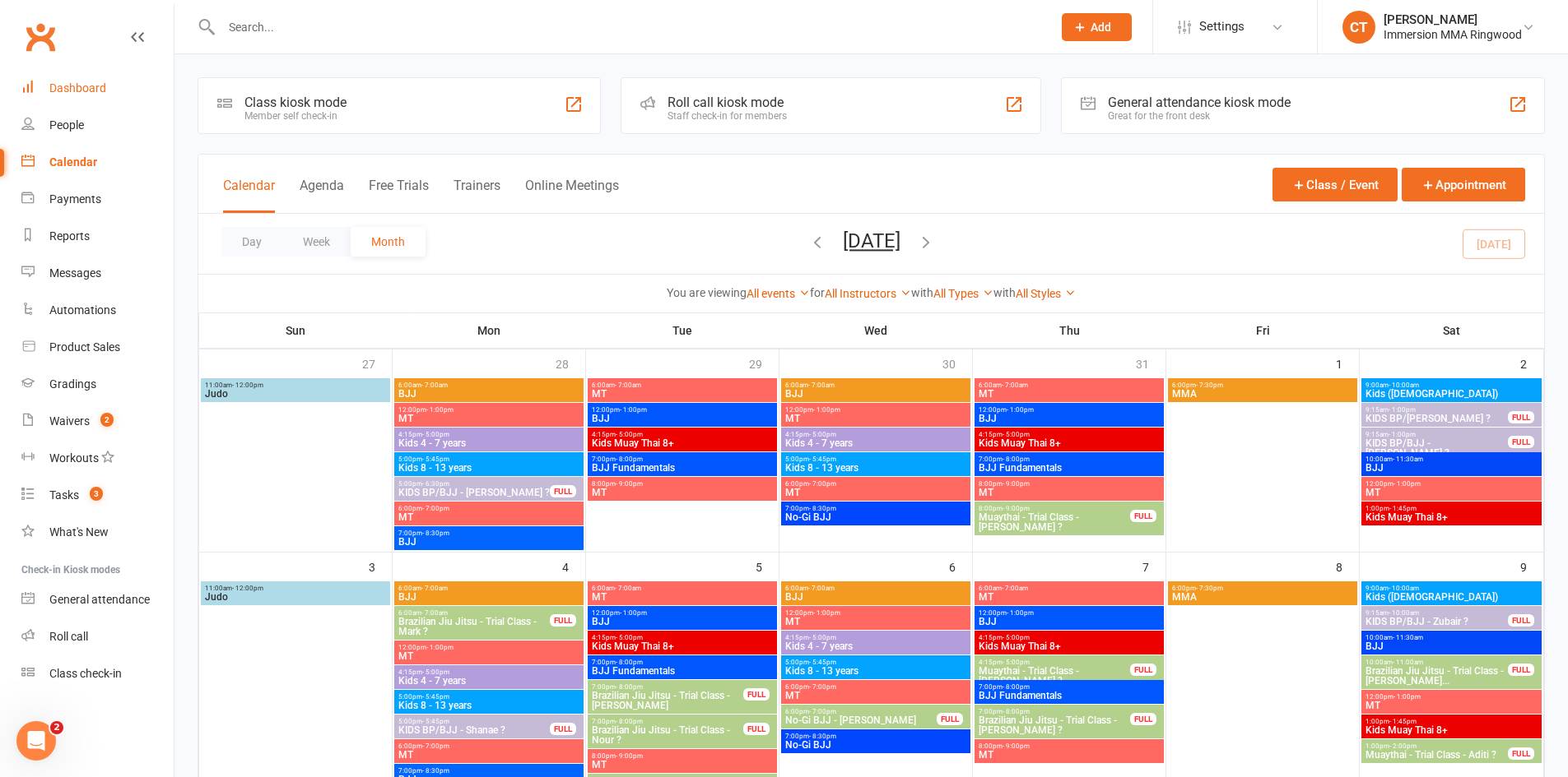
click at [36, 95] on link "Dashboard" at bounding box center [97, 88] width 152 height 37
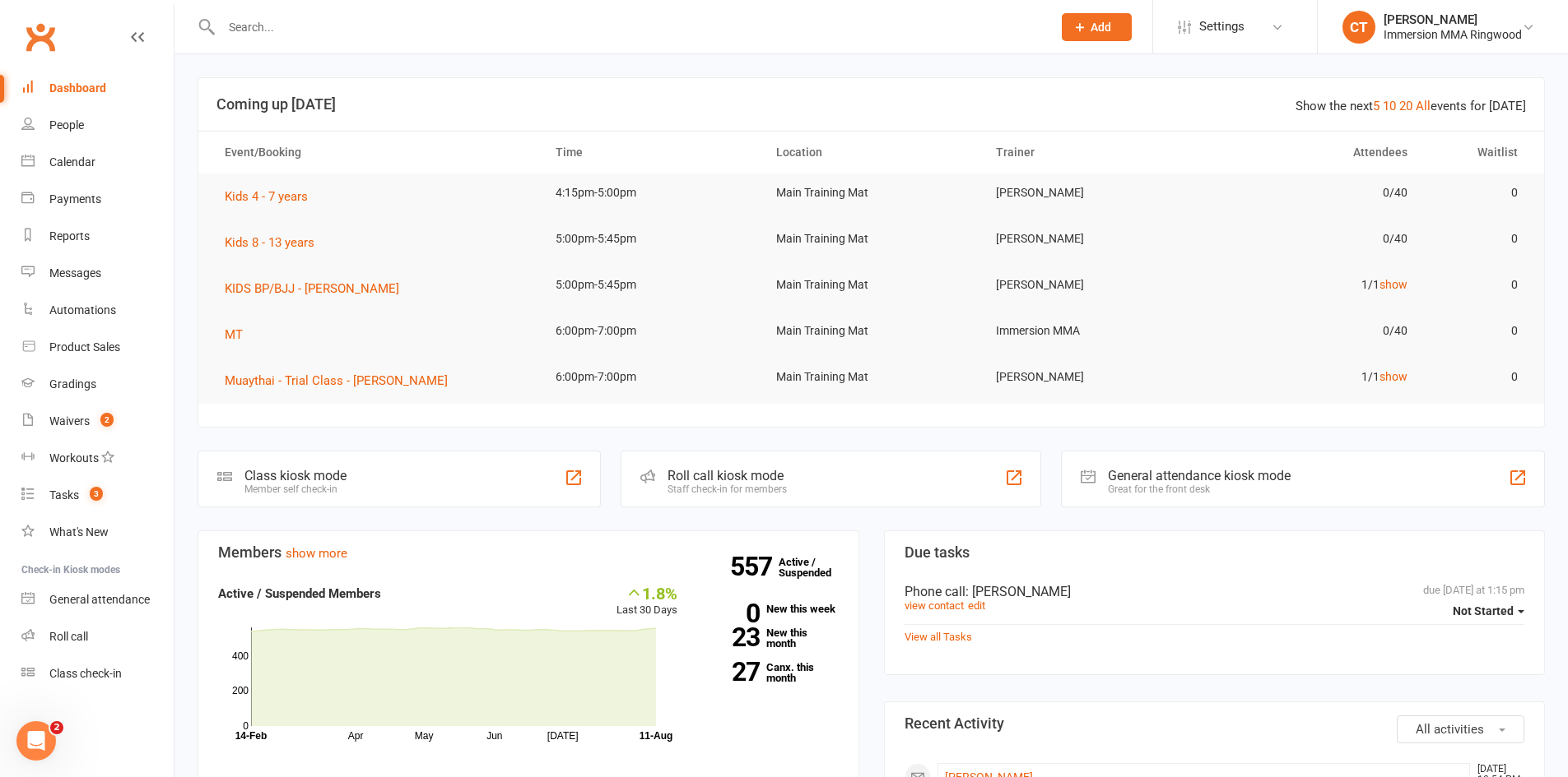
scroll to position [548, 0]
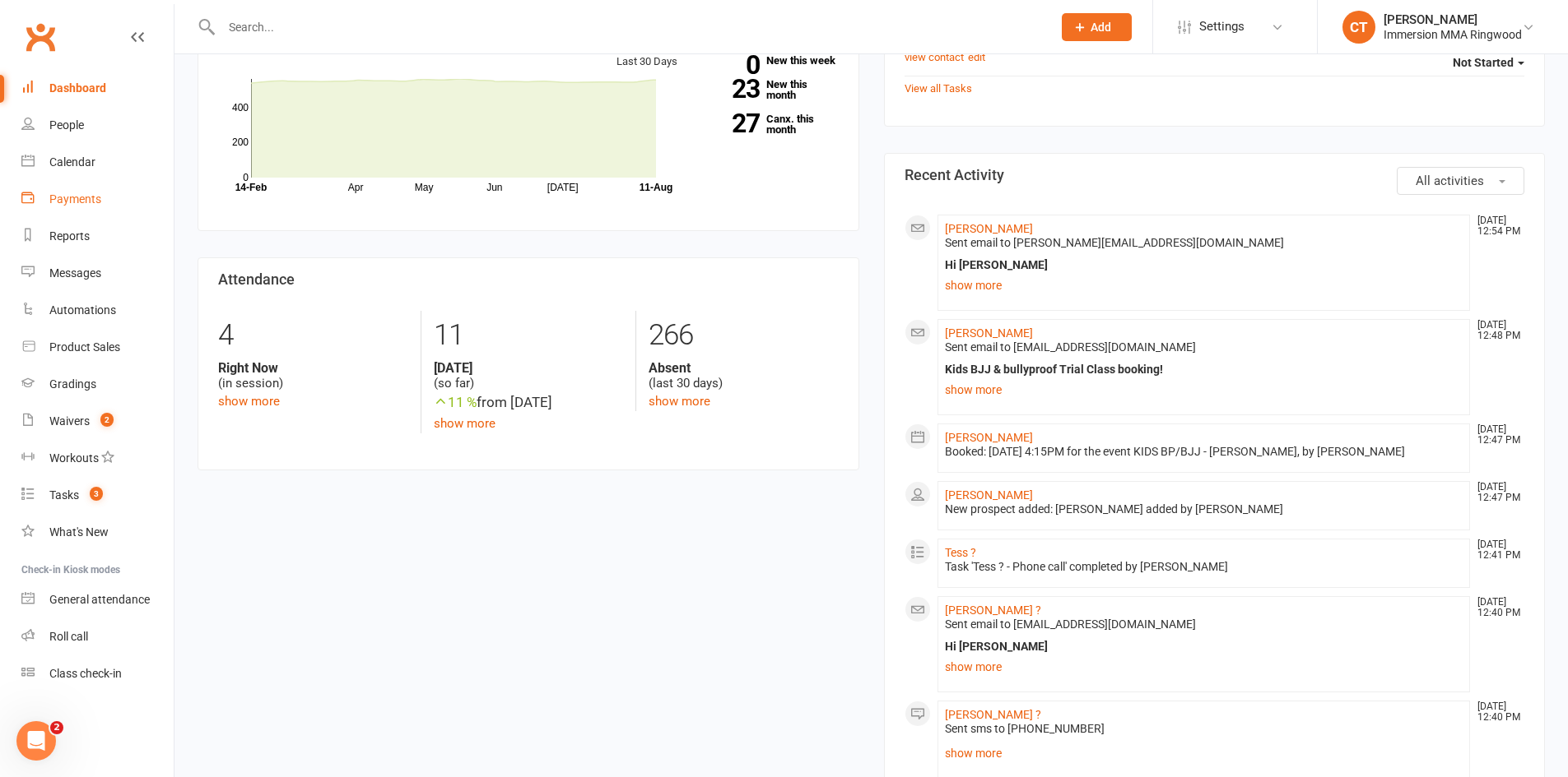
click at [81, 207] on link "Payments" at bounding box center [97, 199] width 152 height 37
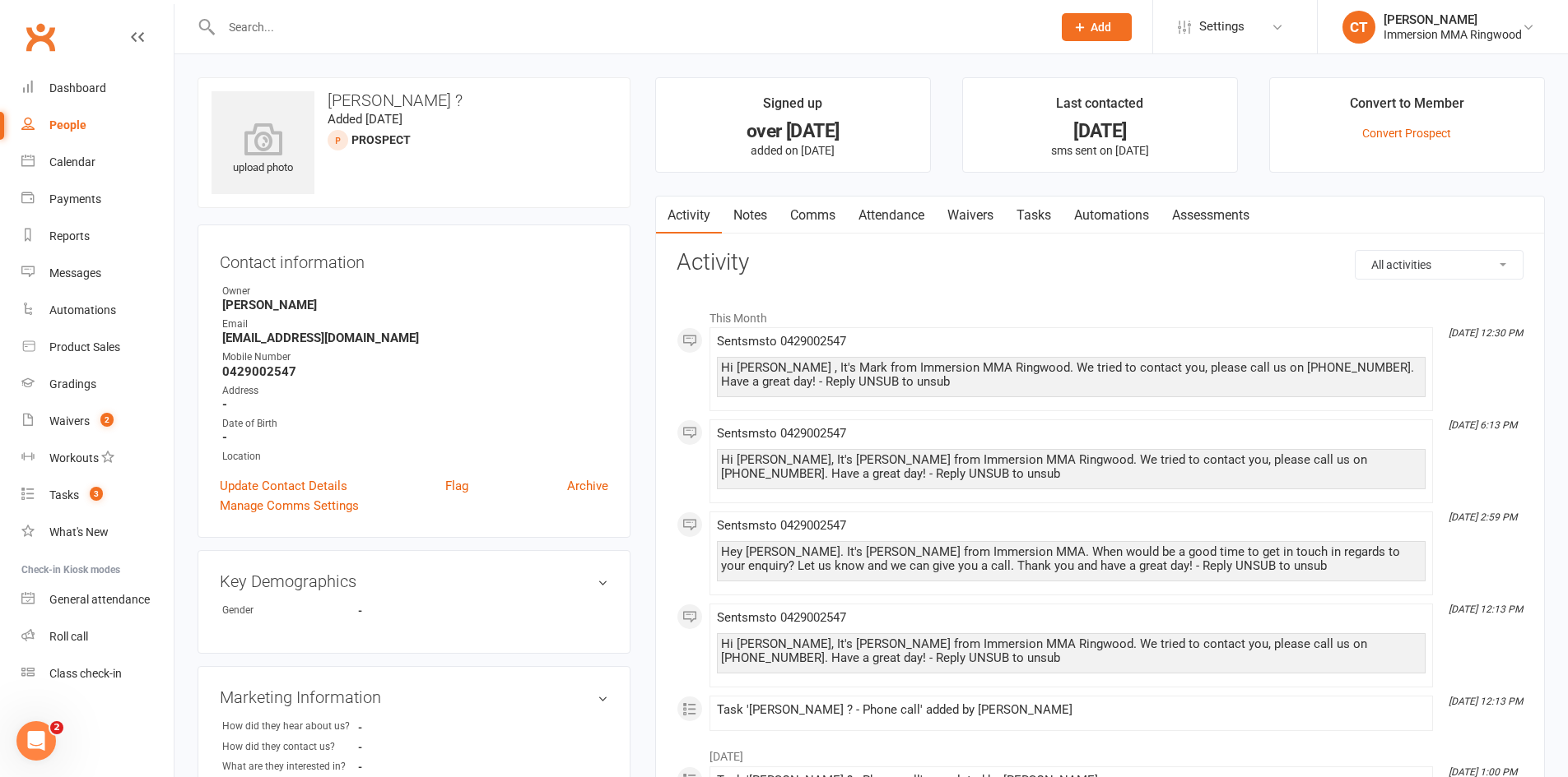
click at [766, 226] on link "Notes" at bounding box center [749, 215] width 57 height 38
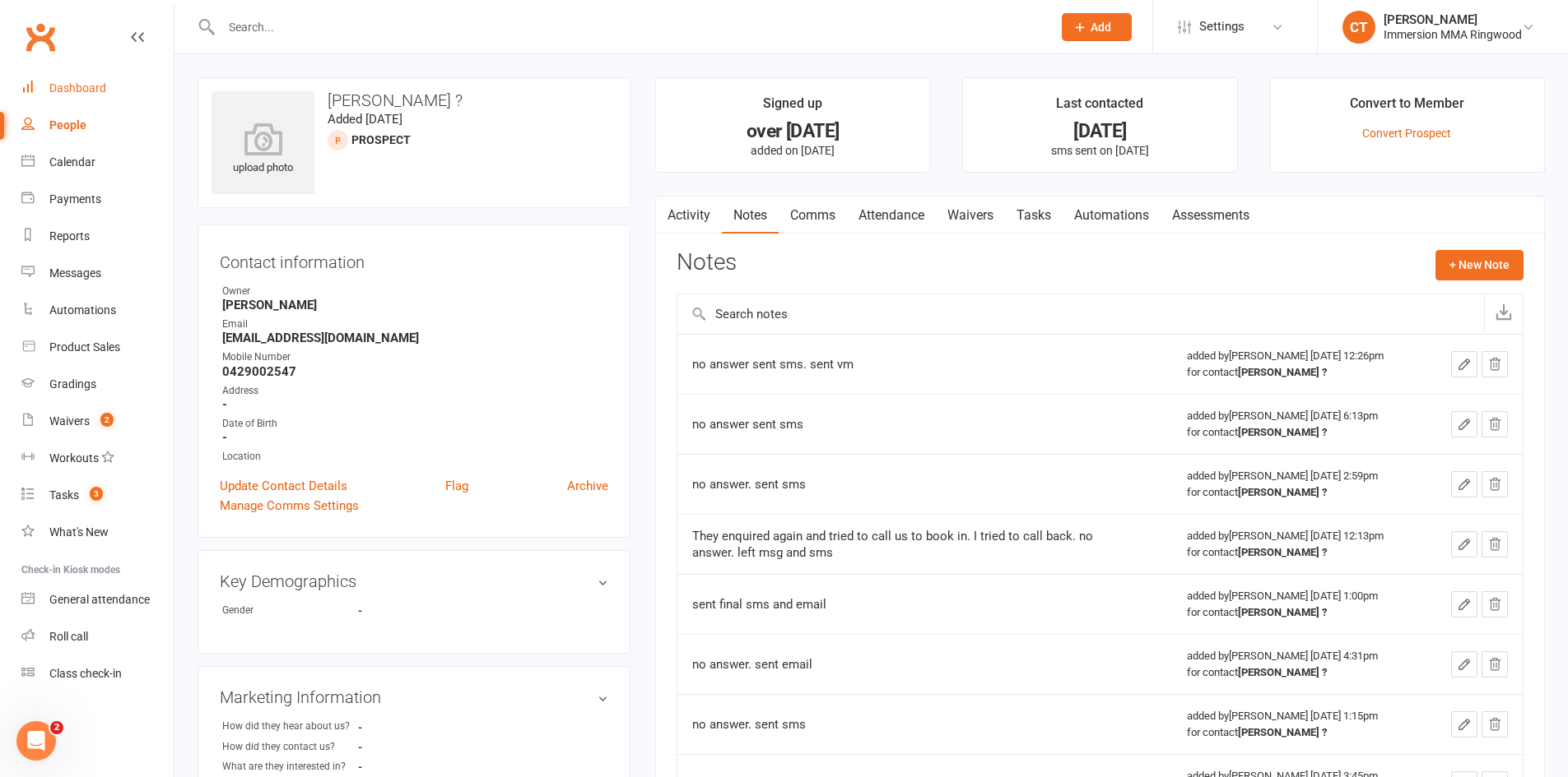
click at [59, 105] on link "Dashboard" at bounding box center [97, 88] width 152 height 37
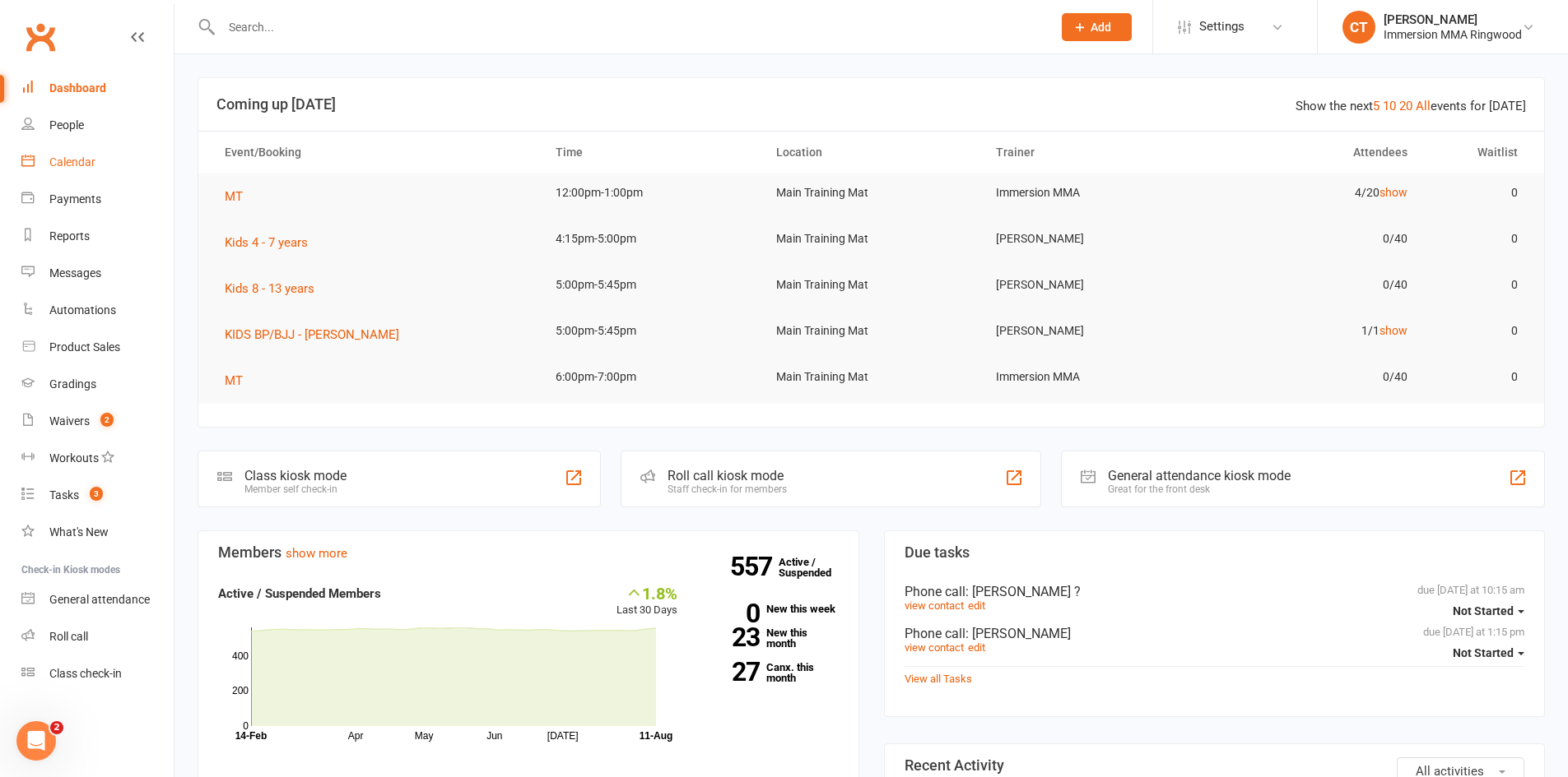
click at [64, 167] on div "Calendar" at bounding box center [72, 162] width 46 height 14
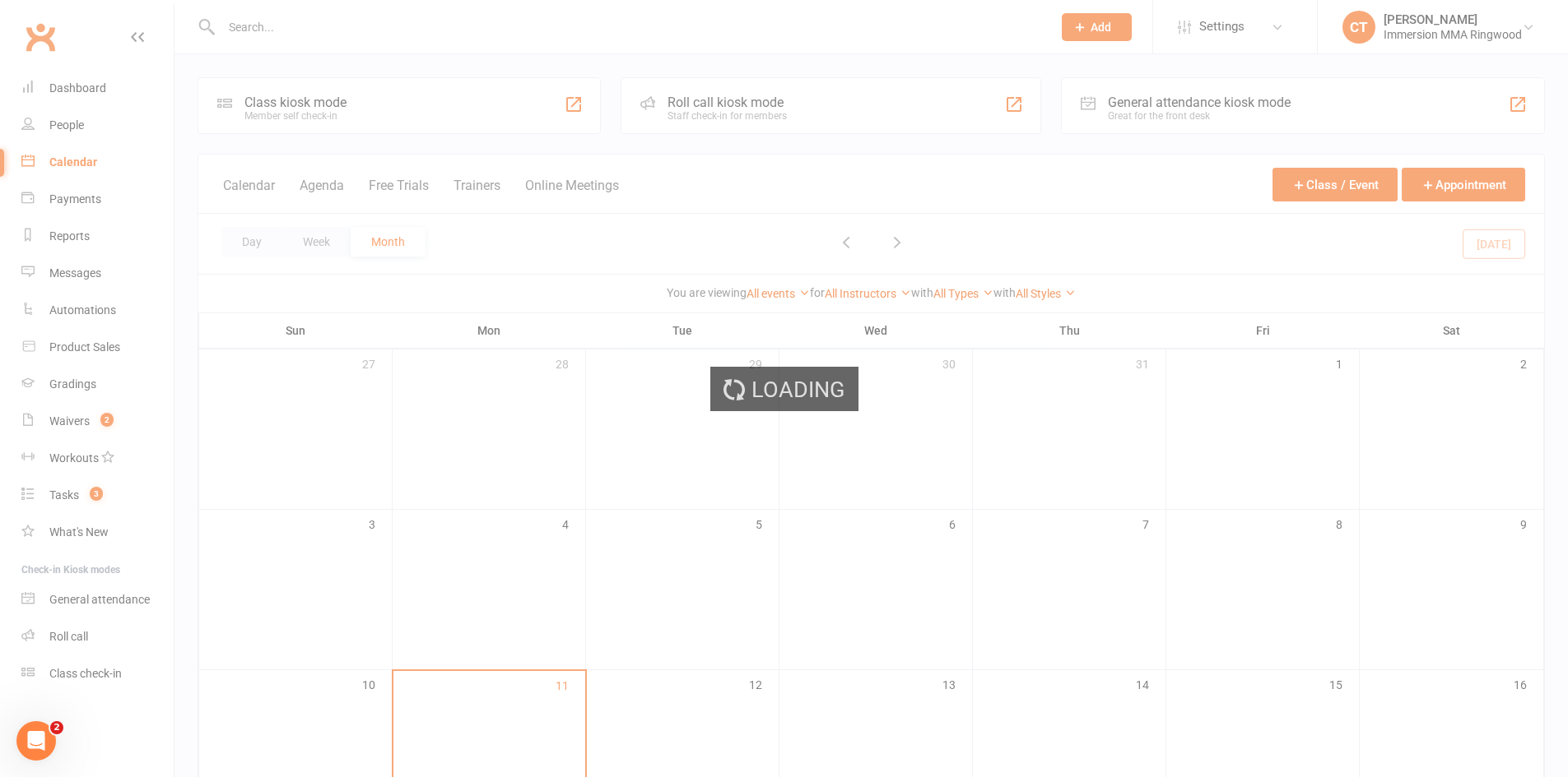
scroll to position [548, 0]
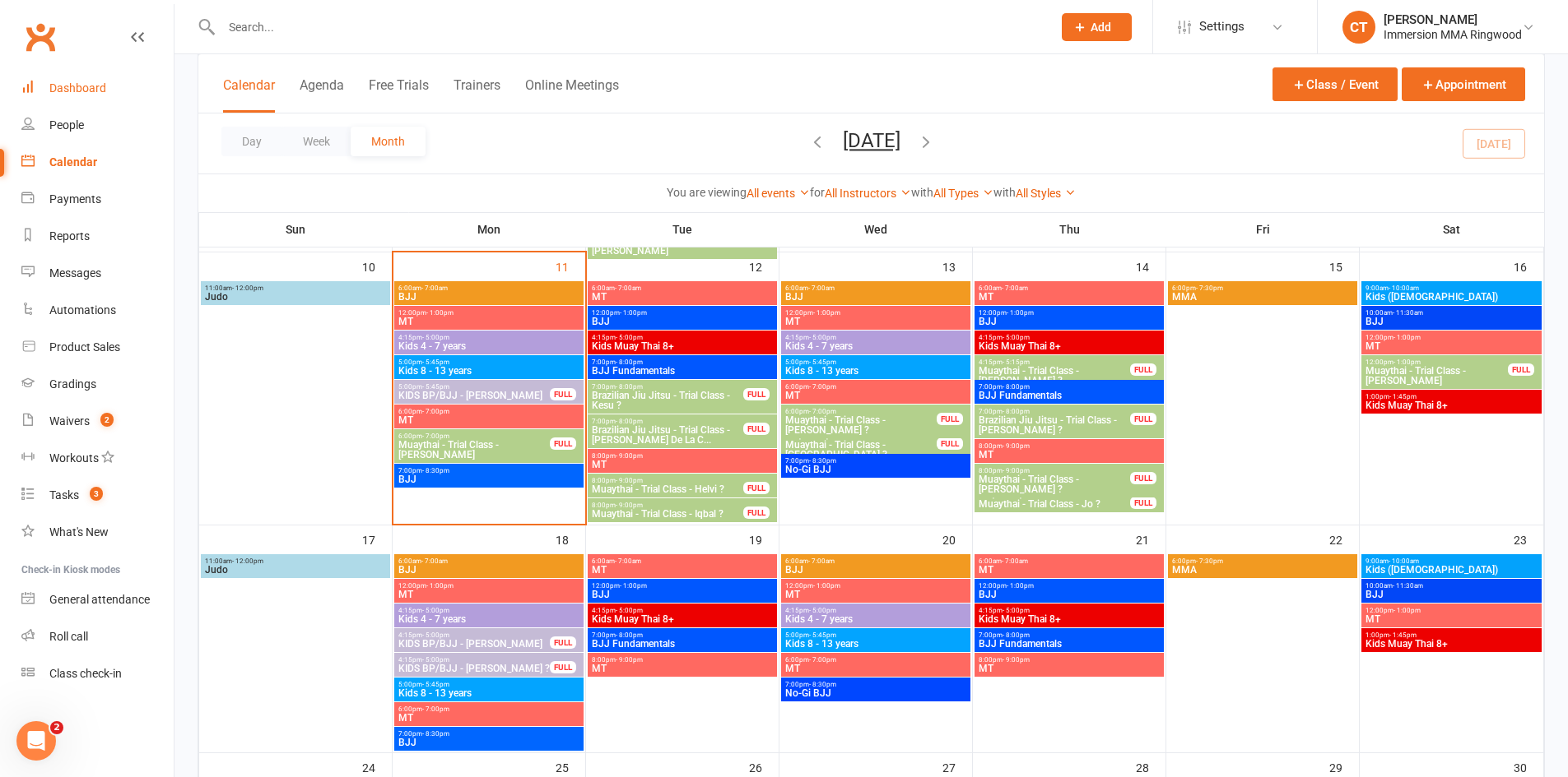
click at [86, 84] on div "Dashboard" at bounding box center [77, 87] width 57 height 14
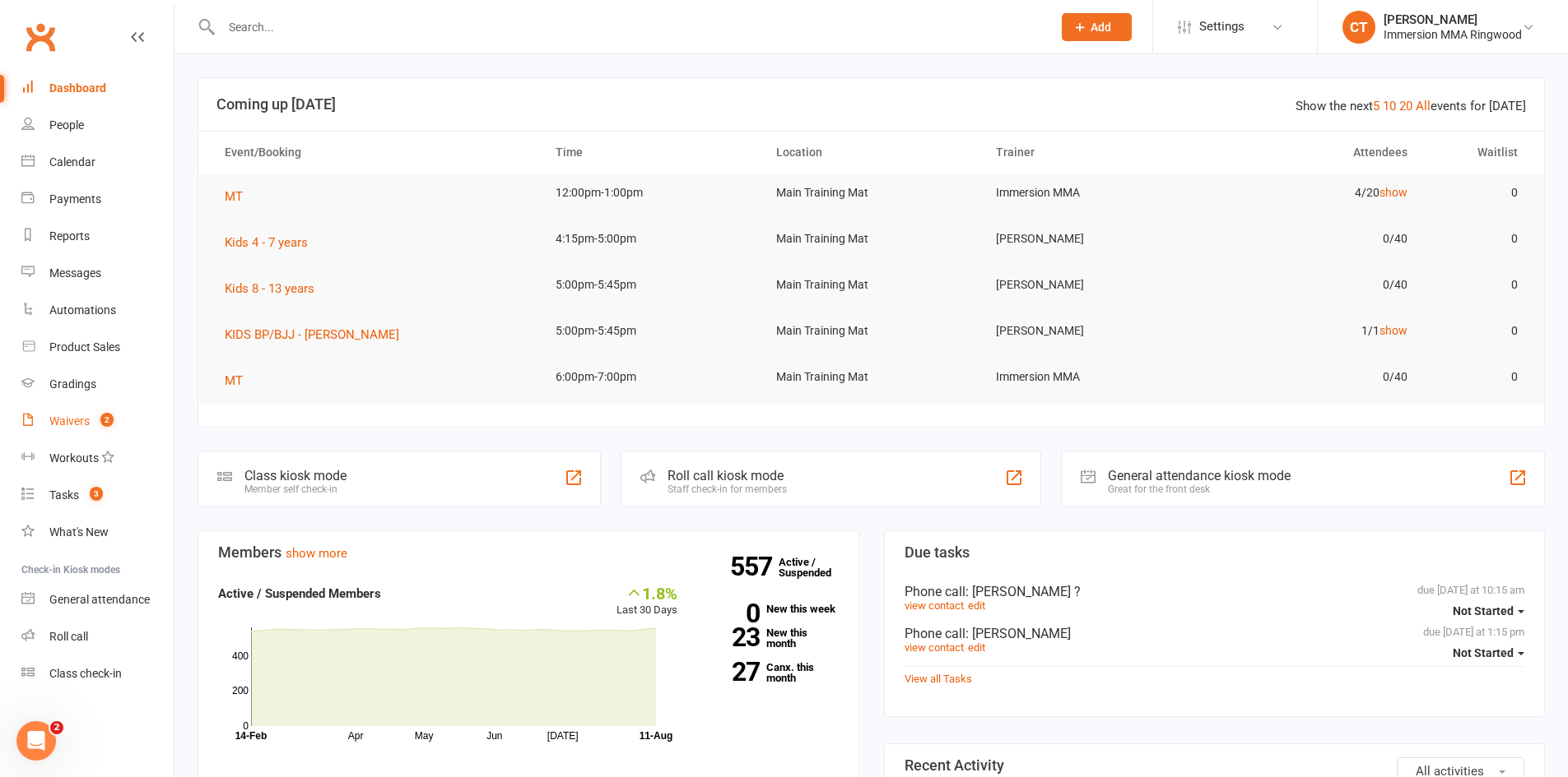
click at [89, 414] on link "Waivers 2" at bounding box center [97, 421] width 152 height 37
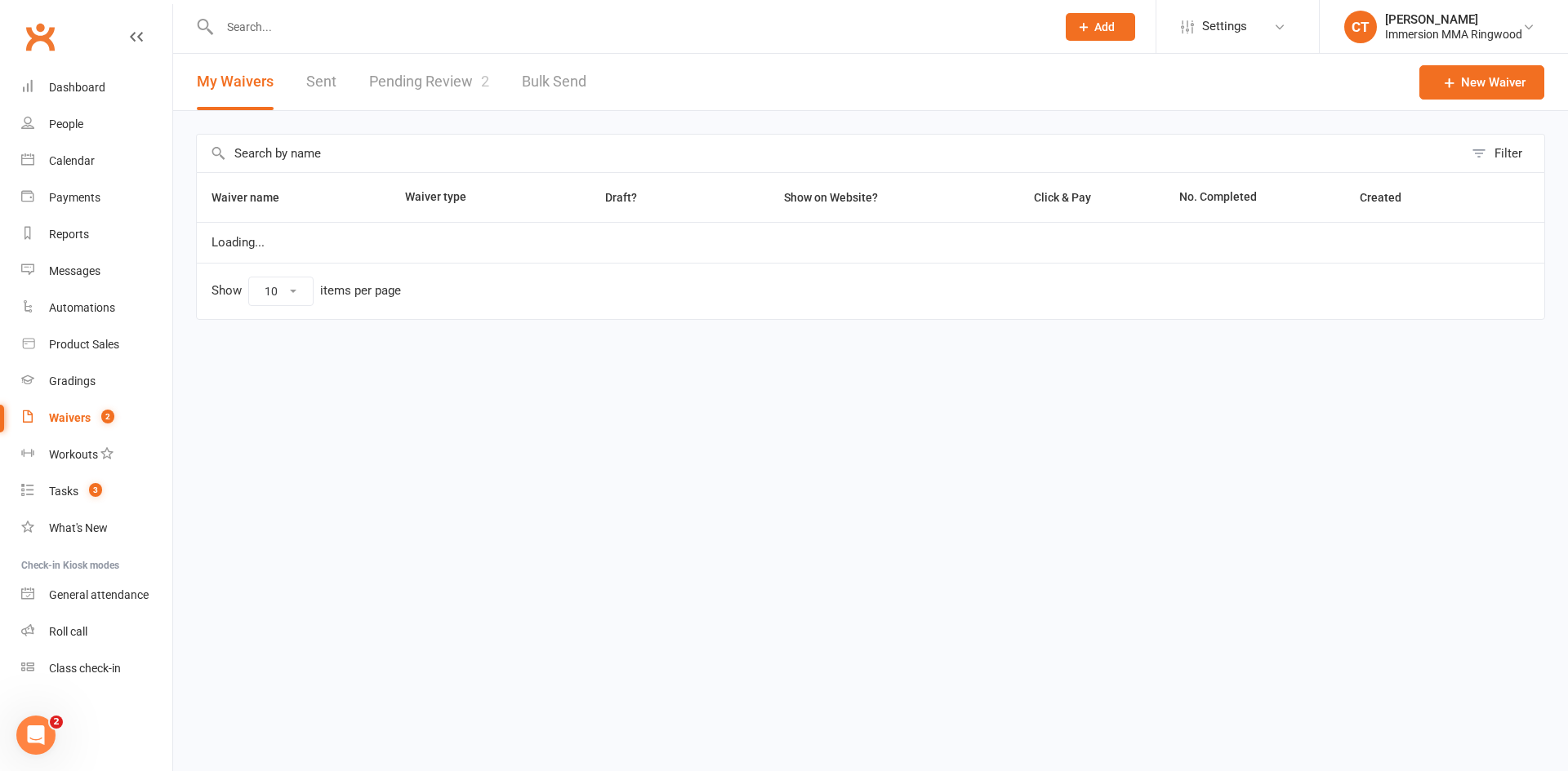
select select "25"
click at [497, 62] on div "My Waivers Sent Pending Review 2 Bulk Send" at bounding box center [392, 81] width 437 height 56
click at [457, 76] on link "Pending Review 2" at bounding box center [429, 81] width 120 height 56
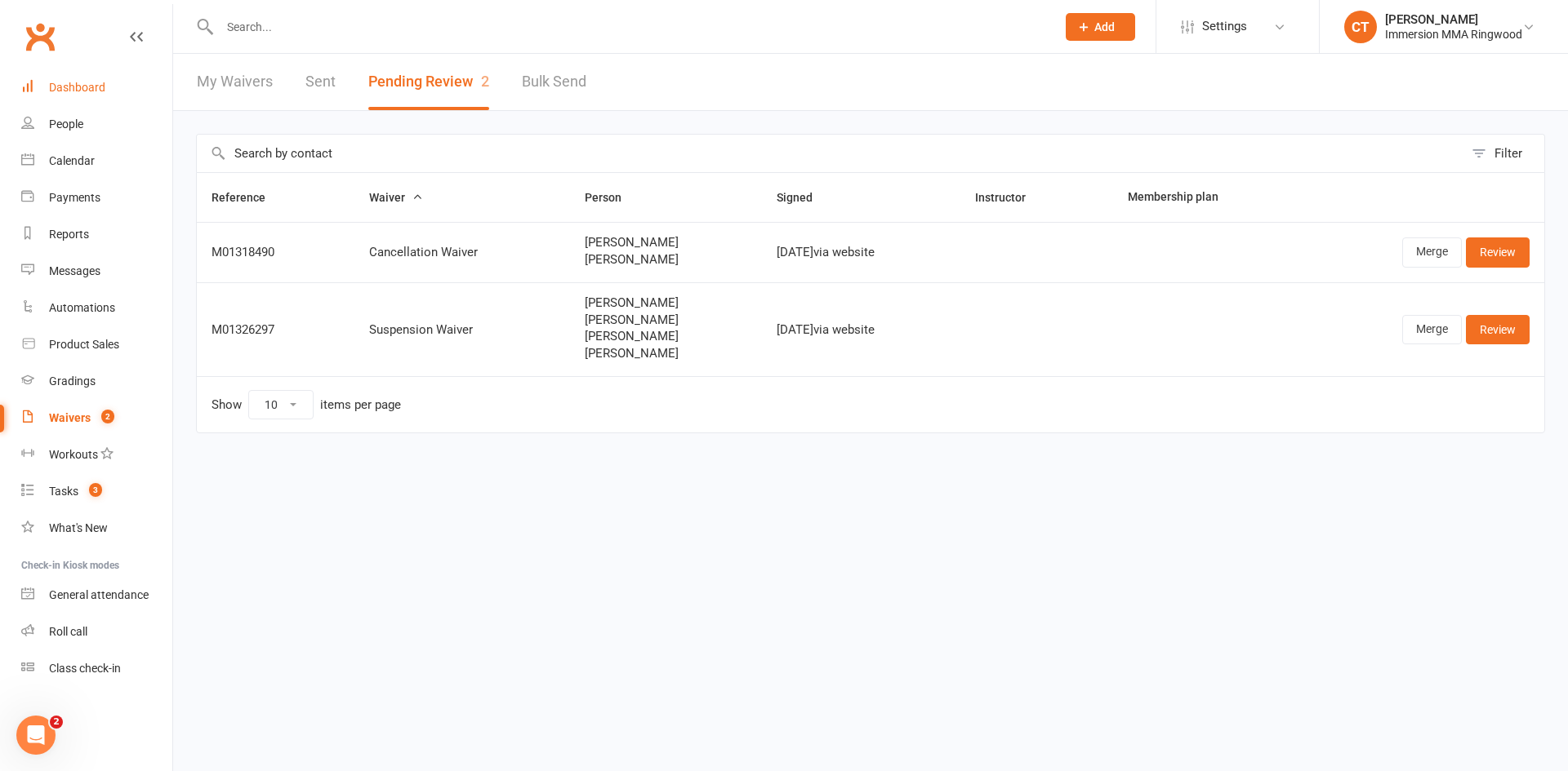
click at [62, 96] on link "Dashboard" at bounding box center [97, 88] width 151 height 37
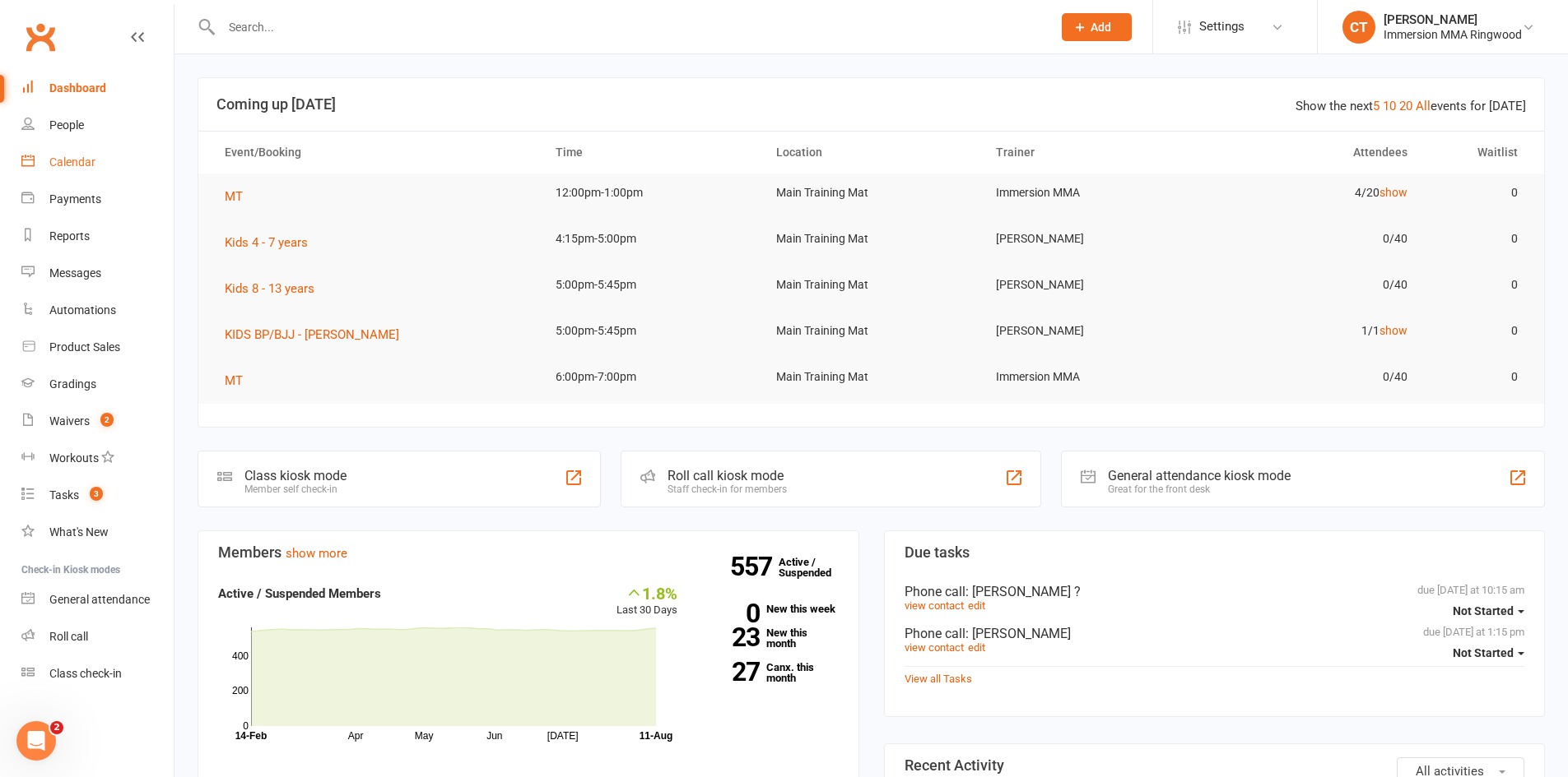
click at [92, 167] on div "Calendar" at bounding box center [72, 162] width 46 height 14
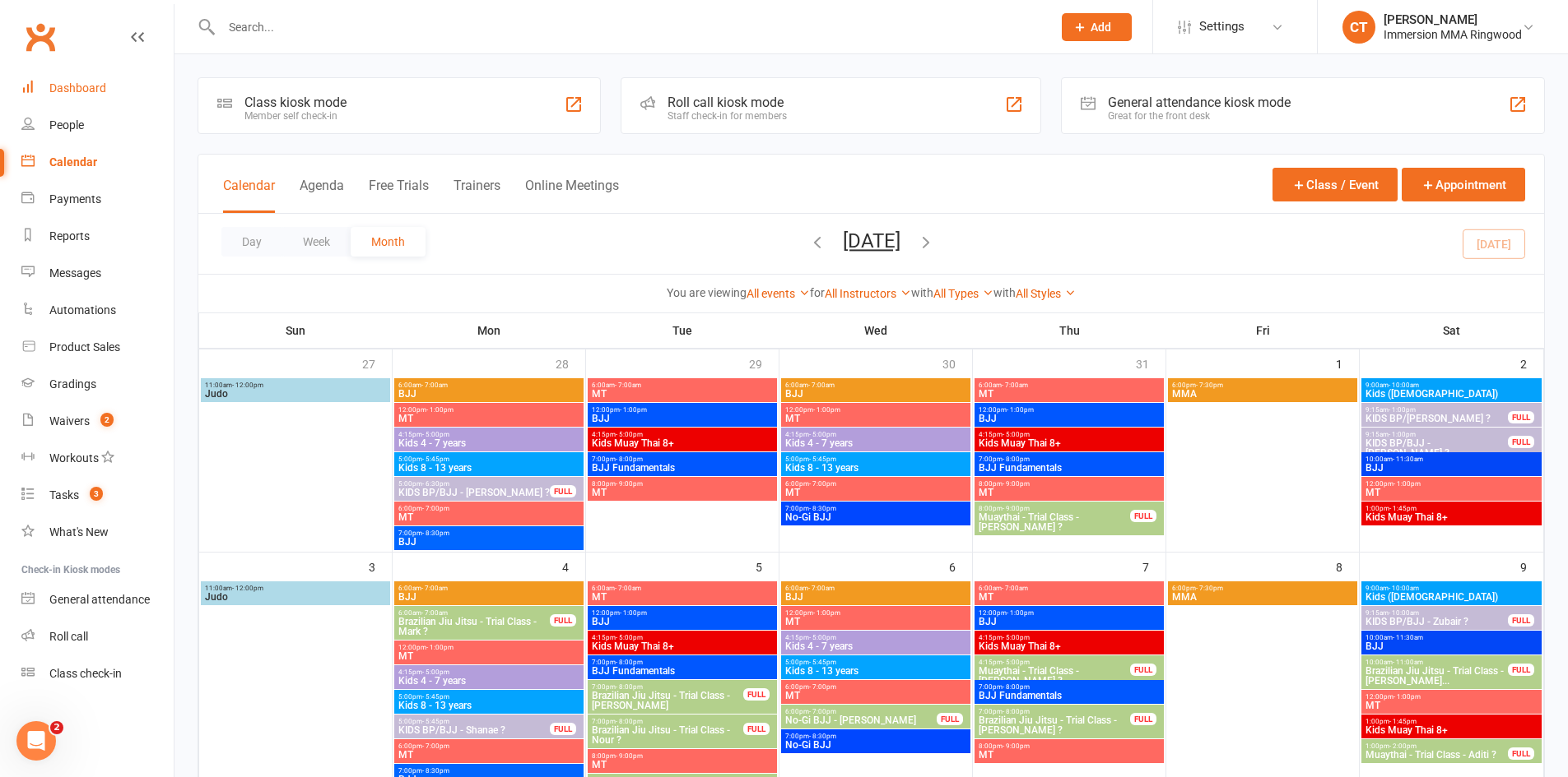
click at [68, 90] on div "Dashboard" at bounding box center [77, 87] width 57 height 14
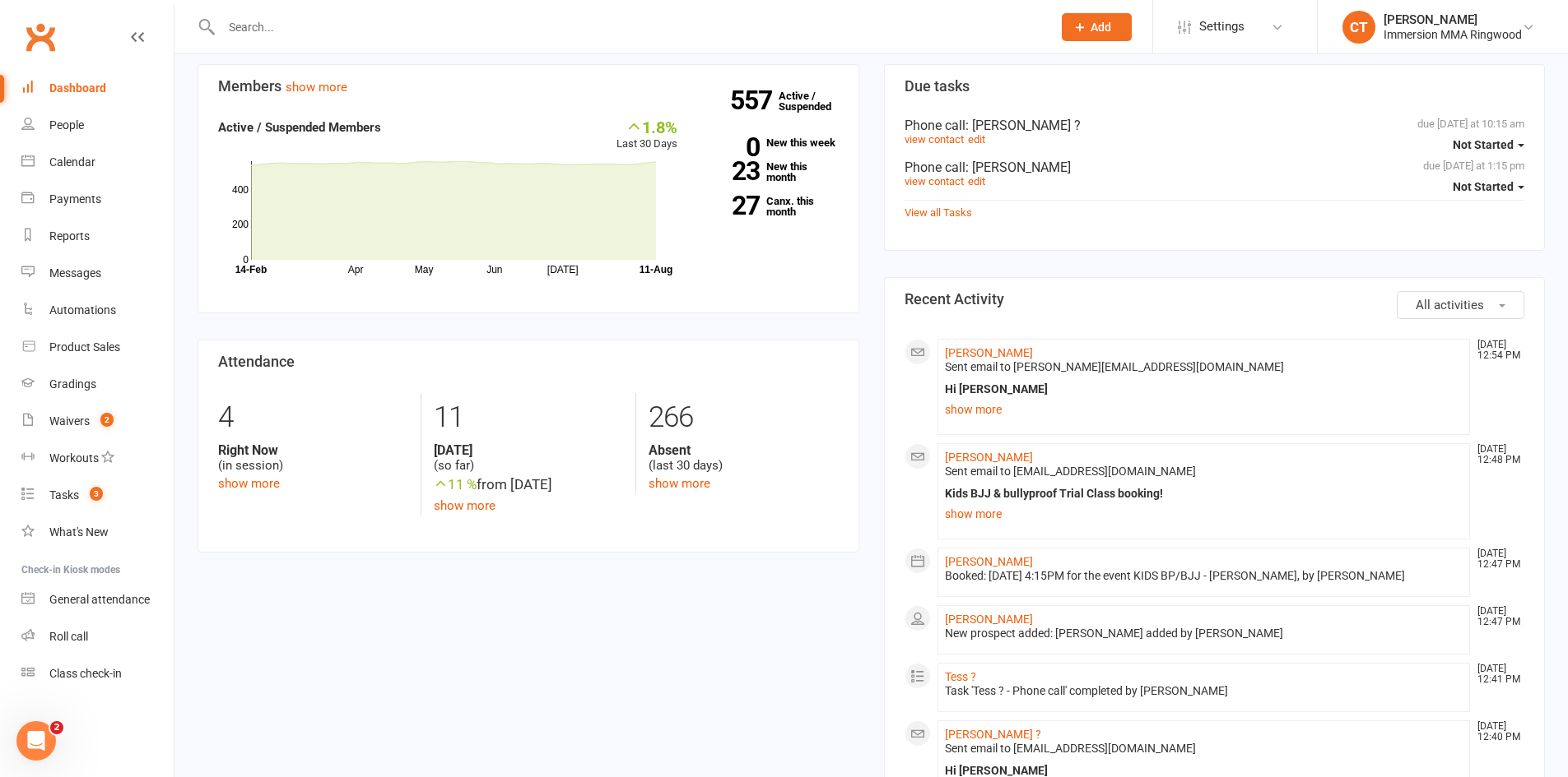
scroll to position [548, 0]
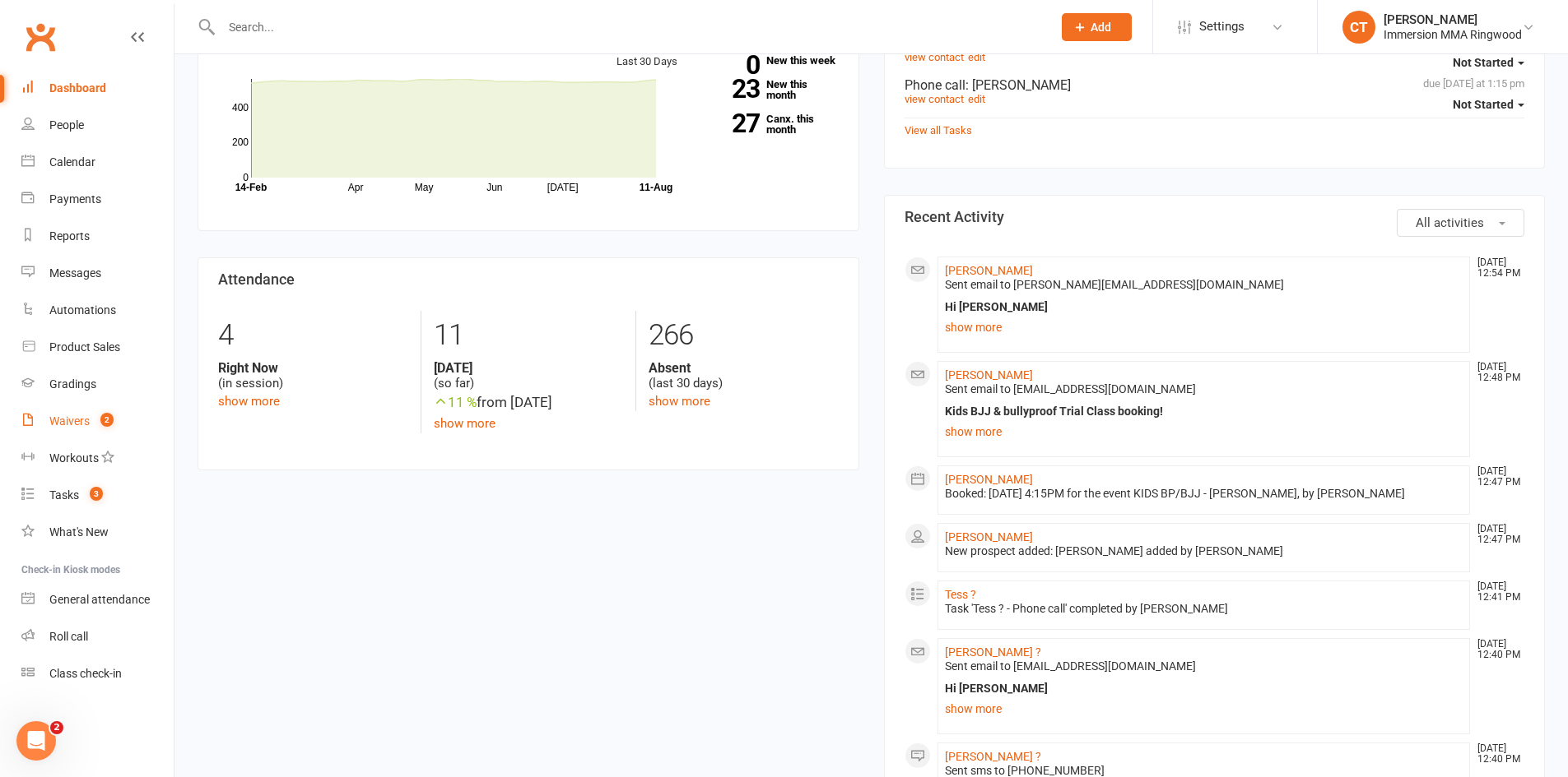
click at [40, 413] on link "Waivers 2" at bounding box center [97, 421] width 152 height 37
select select "25"
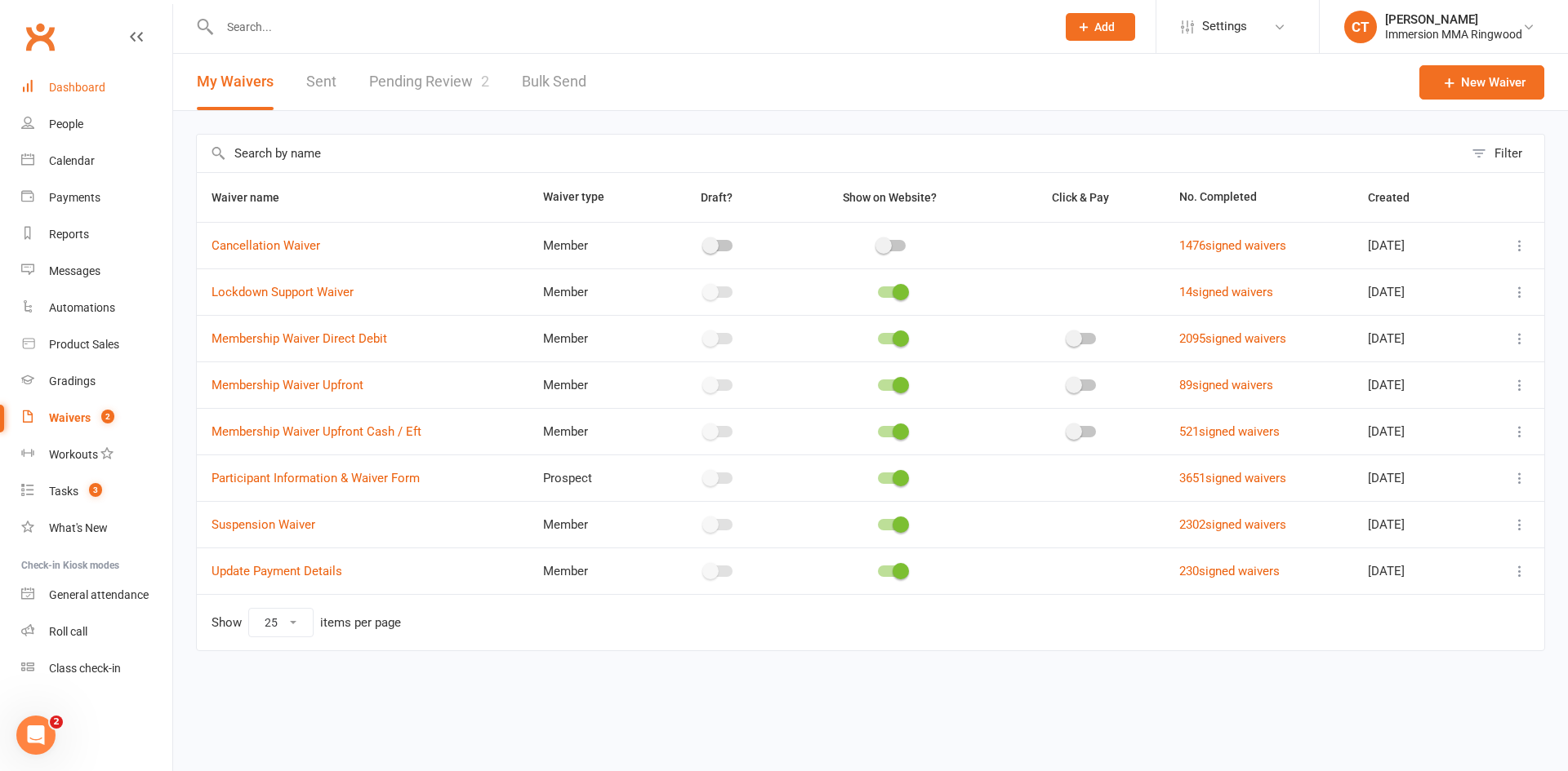
click at [94, 102] on link "Dashboard" at bounding box center [97, 88] width 151 height 37
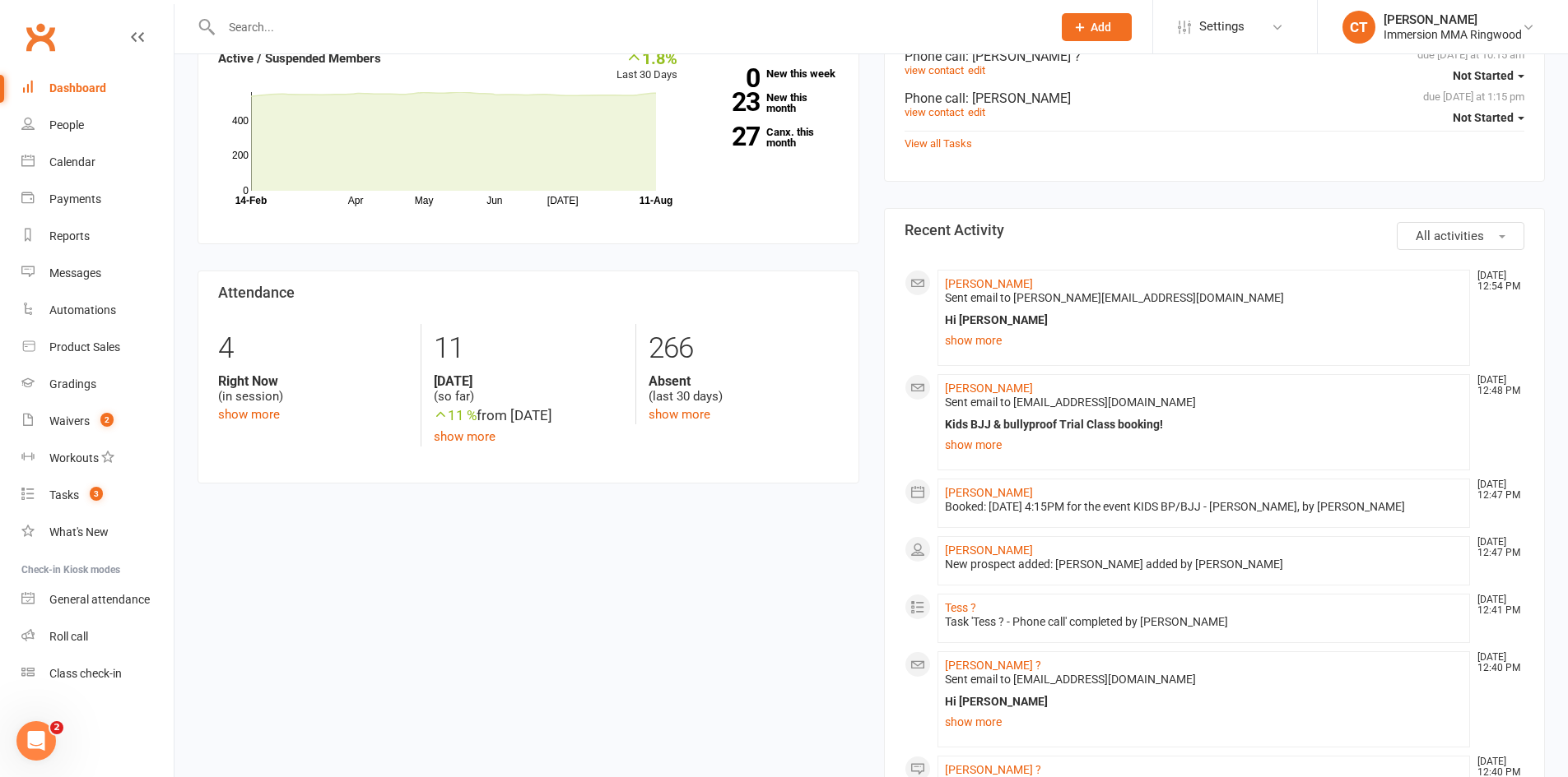
scroll to position [548, 0]
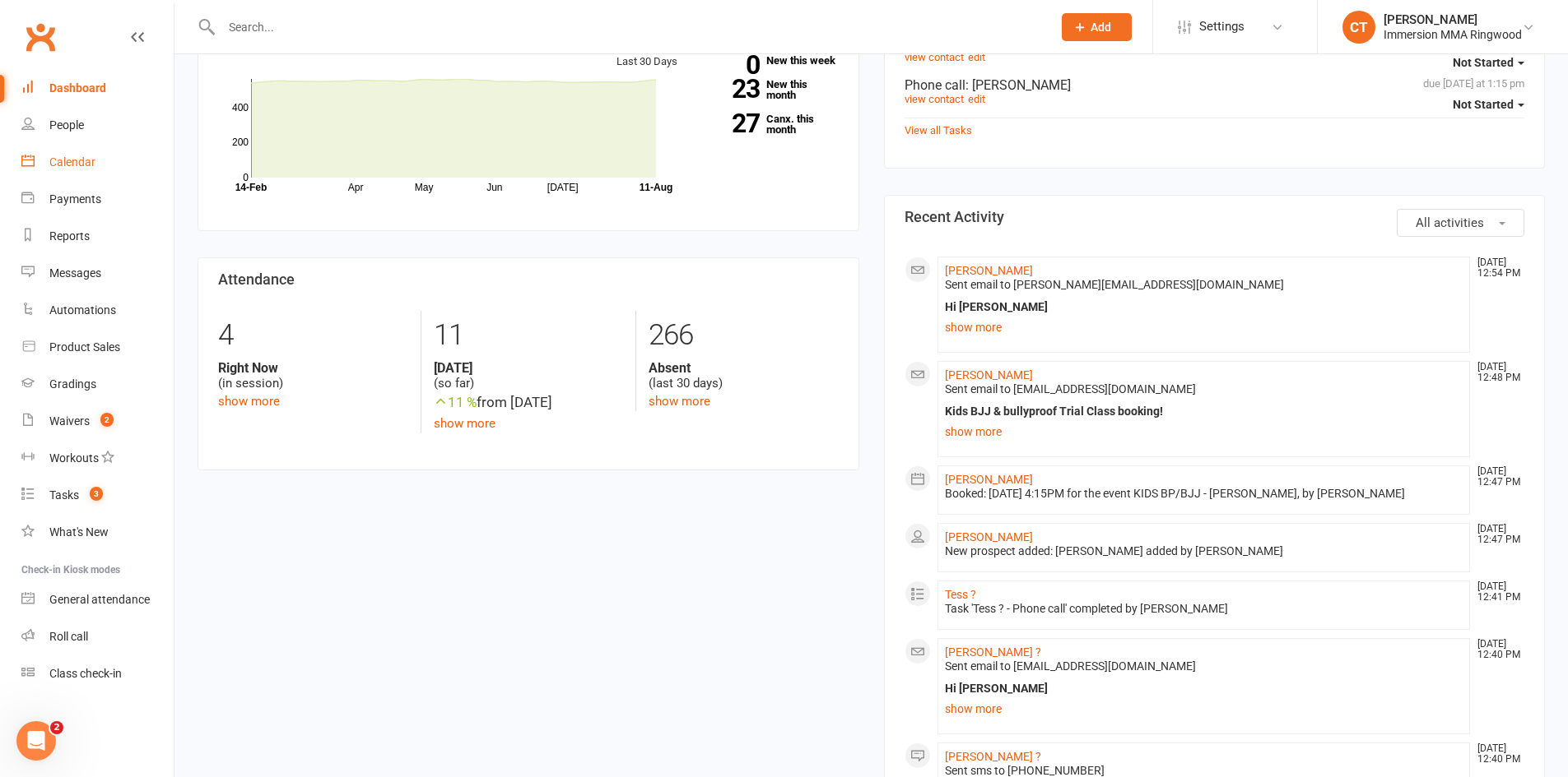
click at [79, 160] on div "Calendar" at bounding box center [72, 162] width 46 height 14
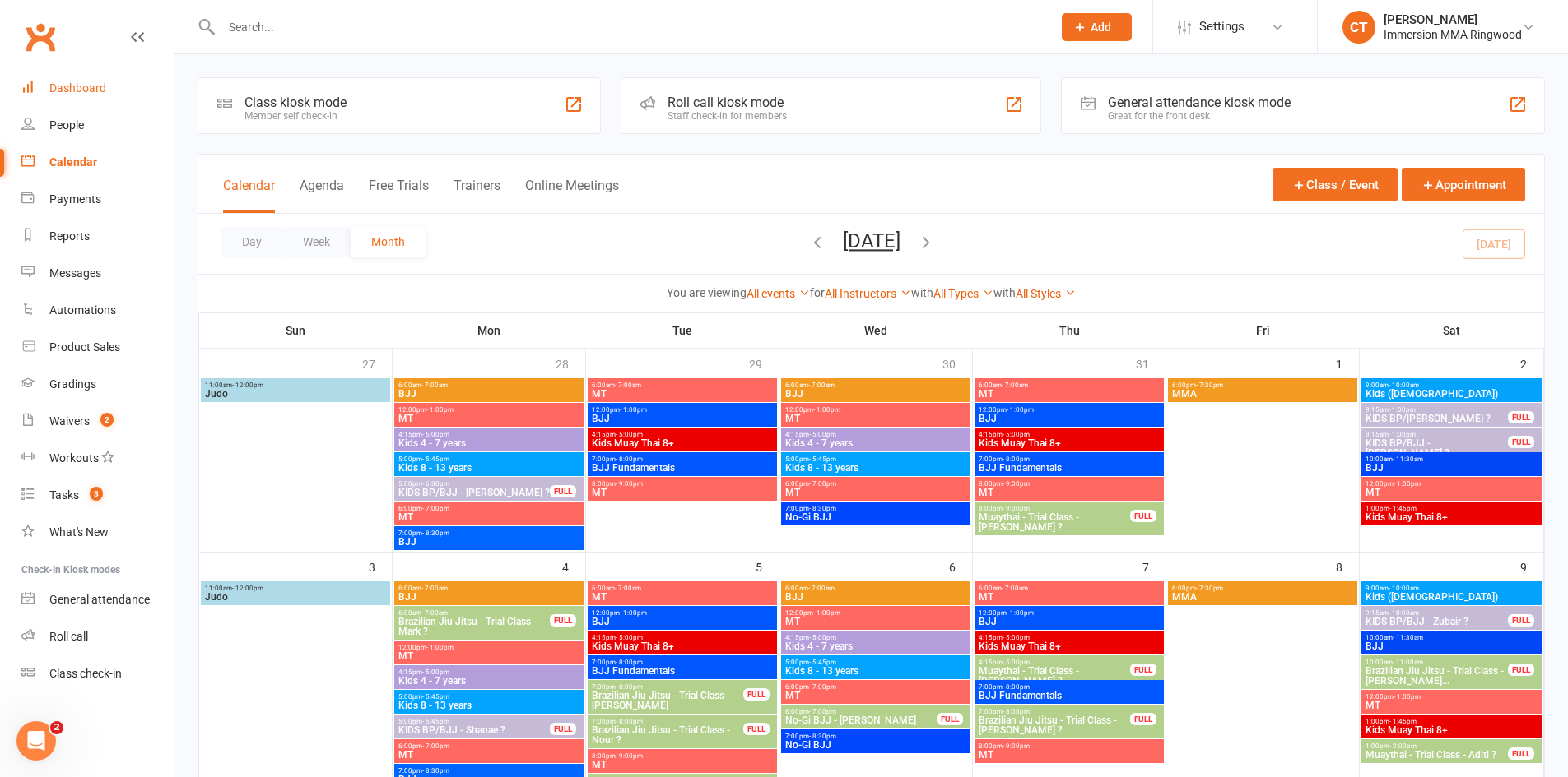
click at [83, 87] on div "Dashboard" at bounding box center [77, 87] width 57 height 14
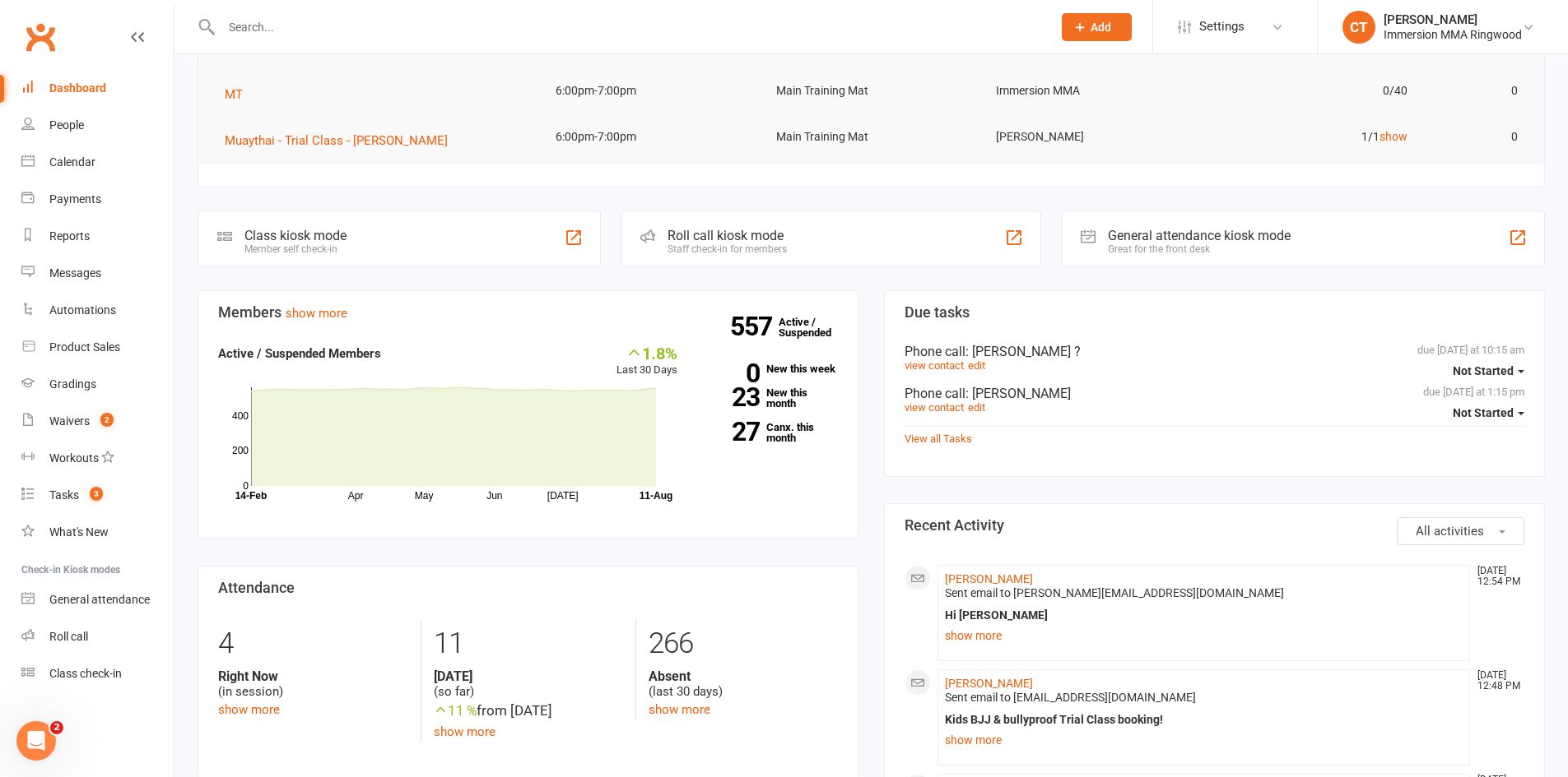
scroll to position [274, 0]
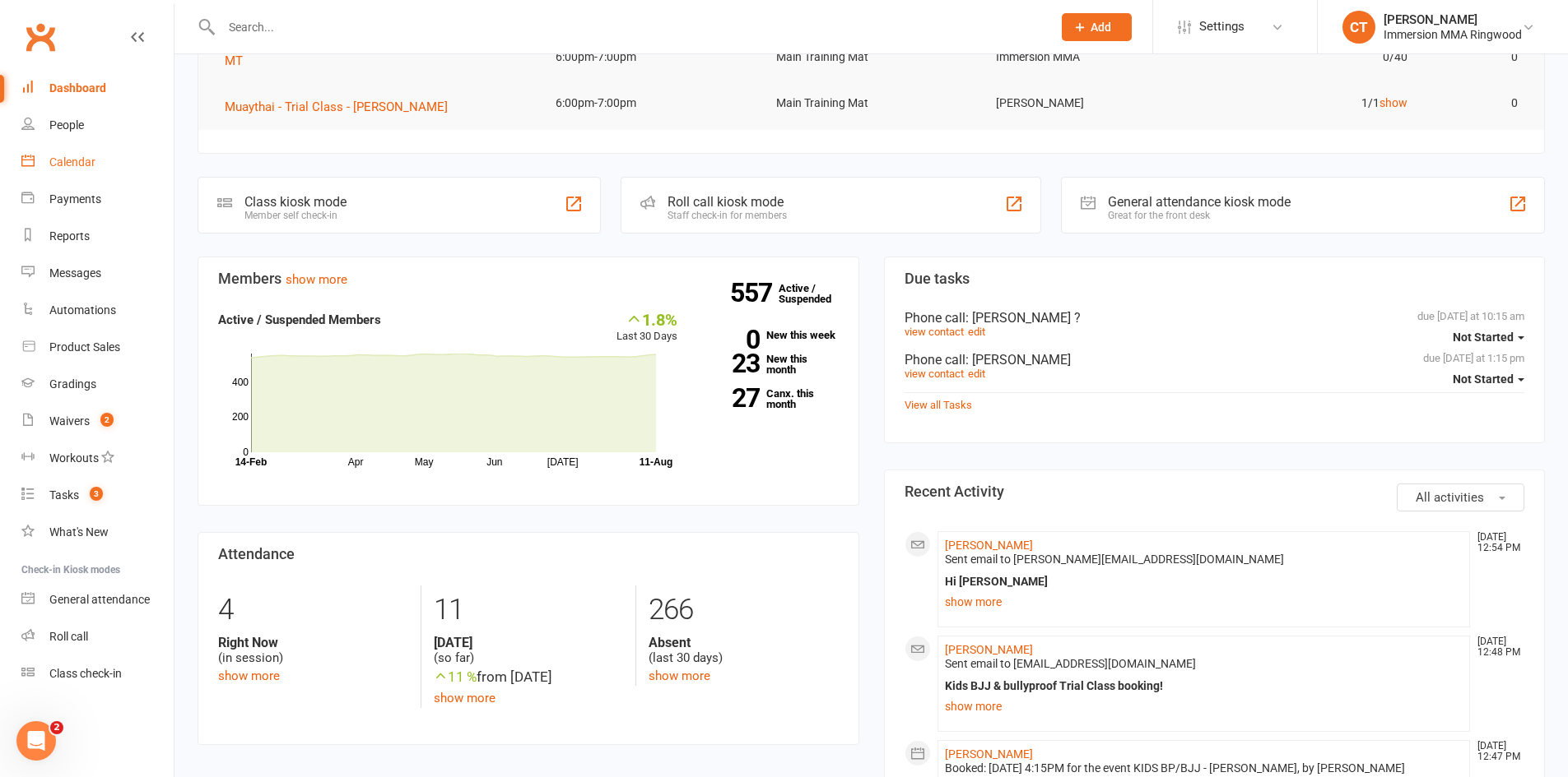
click at [59, 158] on div "Calendar" at bounding box center [72, 162] width 46 height 14
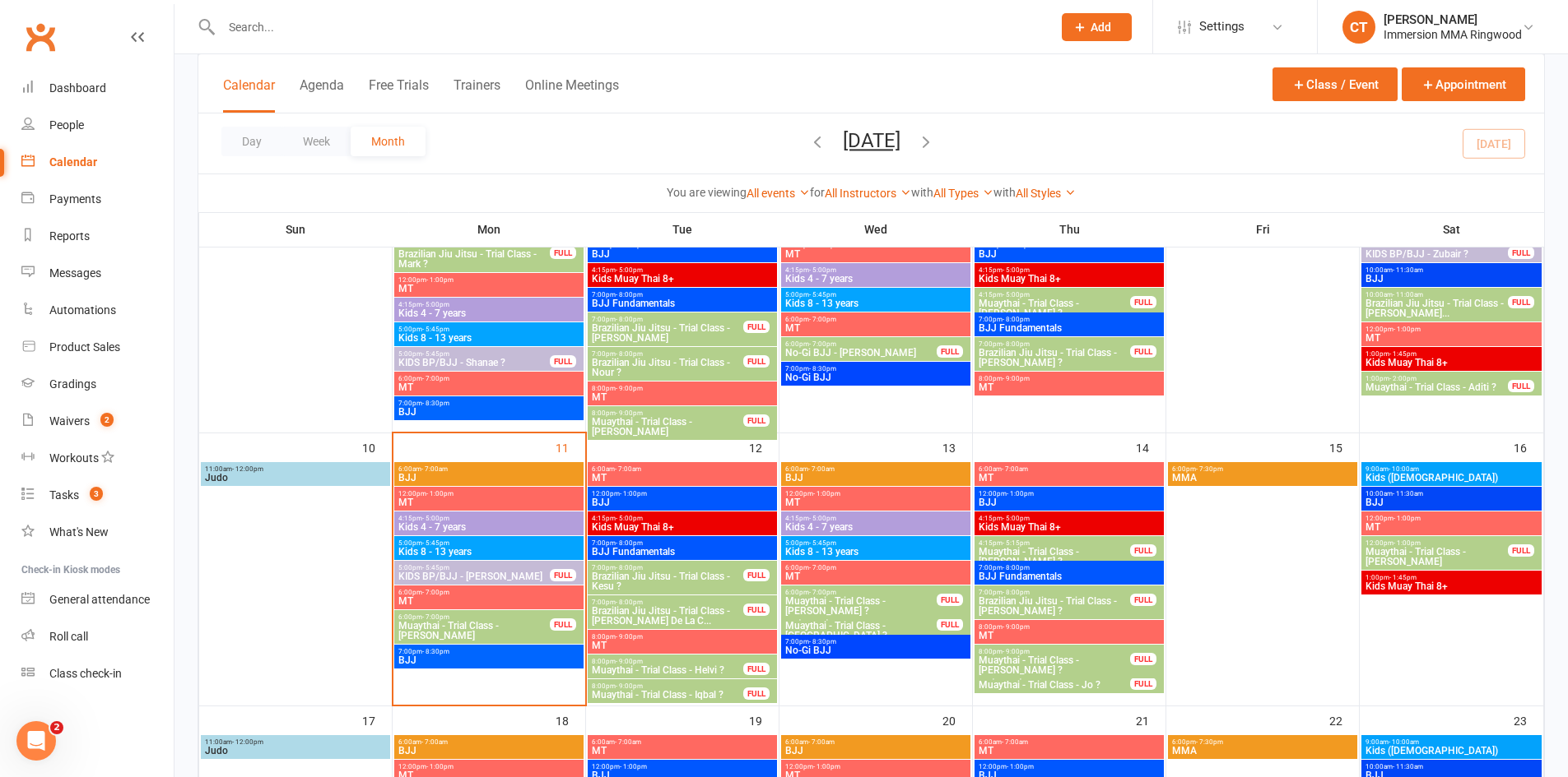
scroll to position [354, 0]
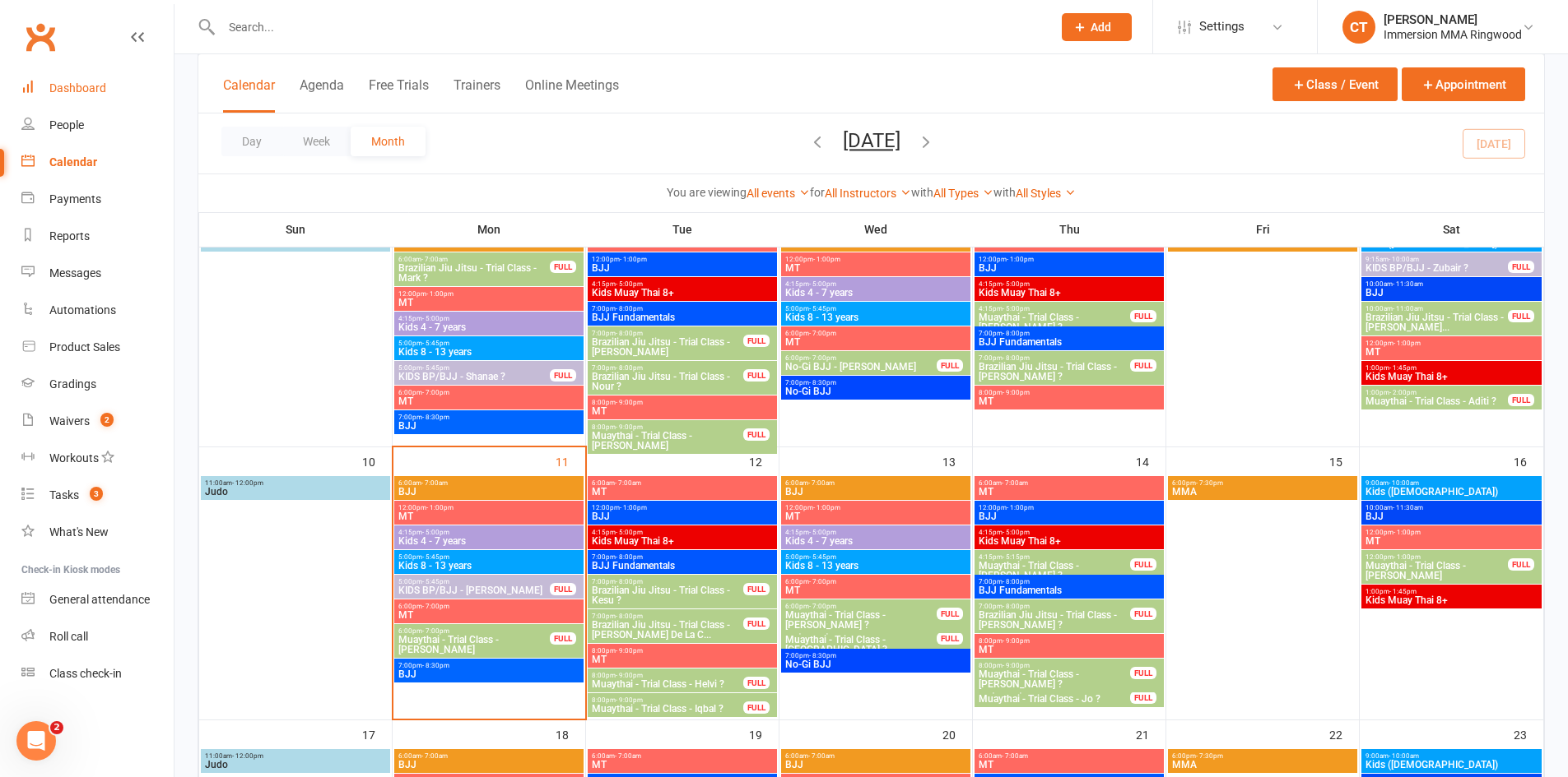
click at [92, 88] on div "Dashboard" at bounding box center [77, 87] width 57 height 14
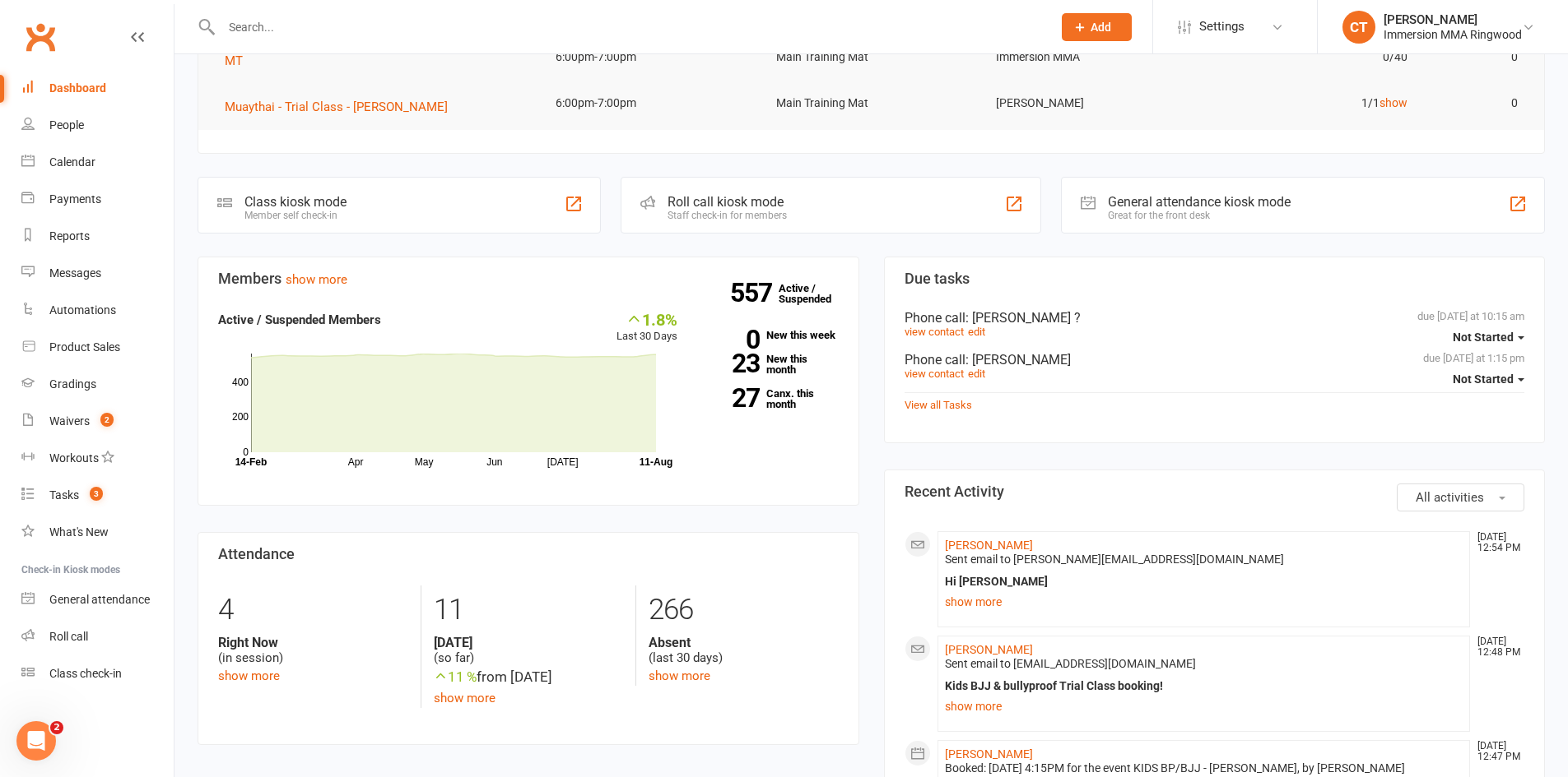
scroll to position [548, 0]
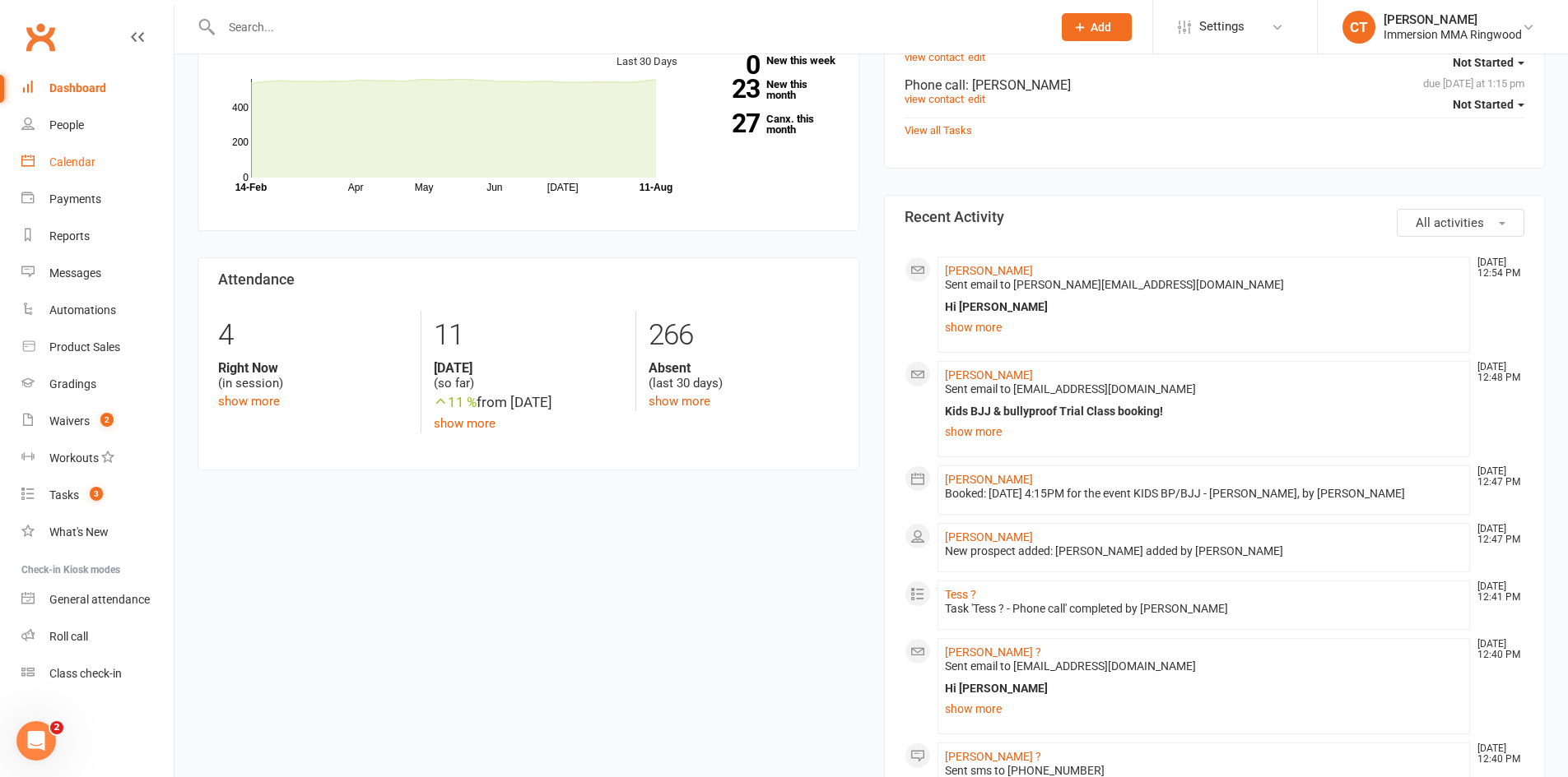
click at [79, 157] on div "Calendar" at bounding box center [72, 162] width 46 height 14
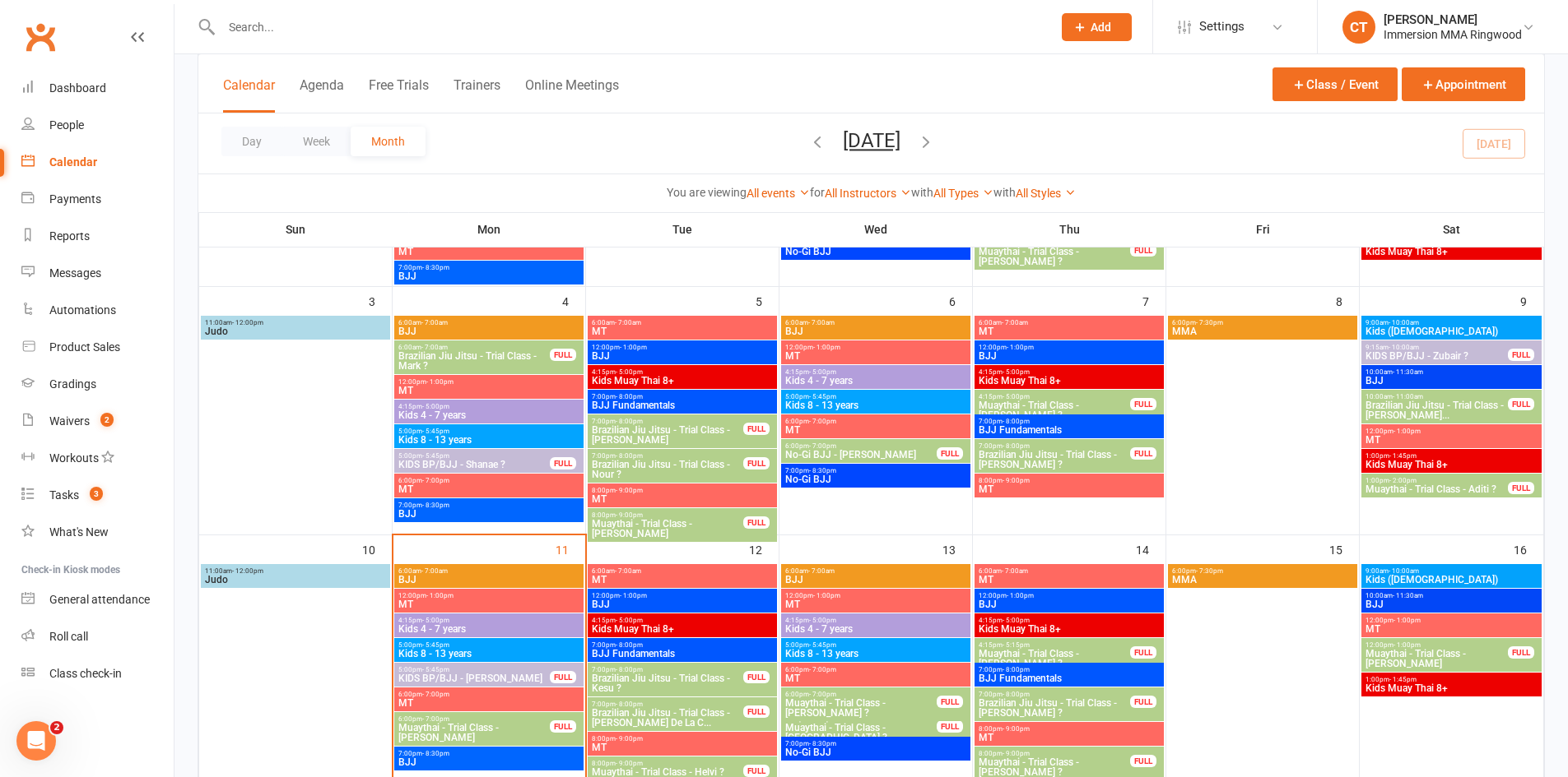
scroll to position [548, 0]
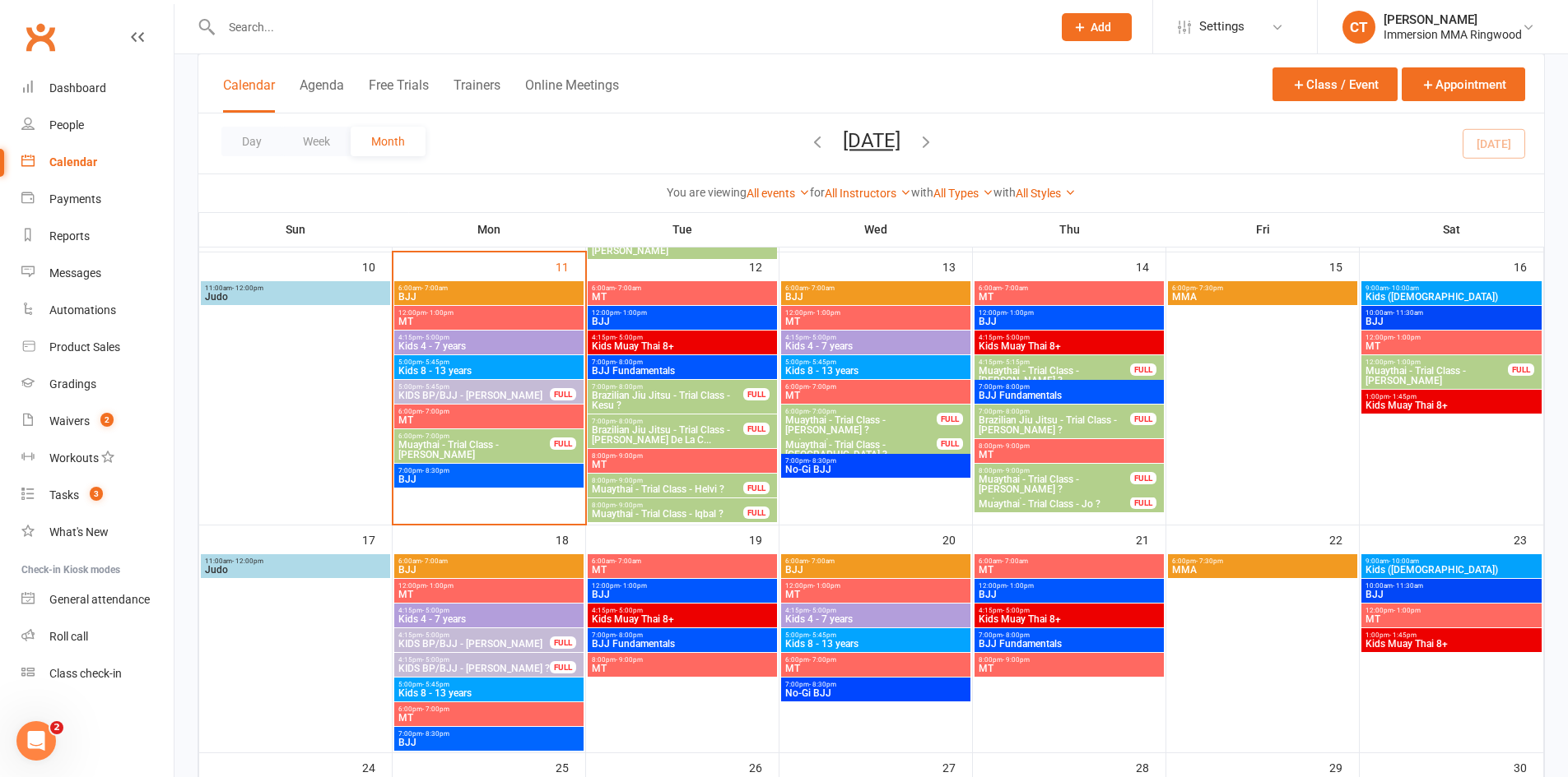
click at [673, 393] on span "Brazilian Jiu Jitsu - Trial Class - Kesu ?" at bounding box center [667, 401] width 153 height 20
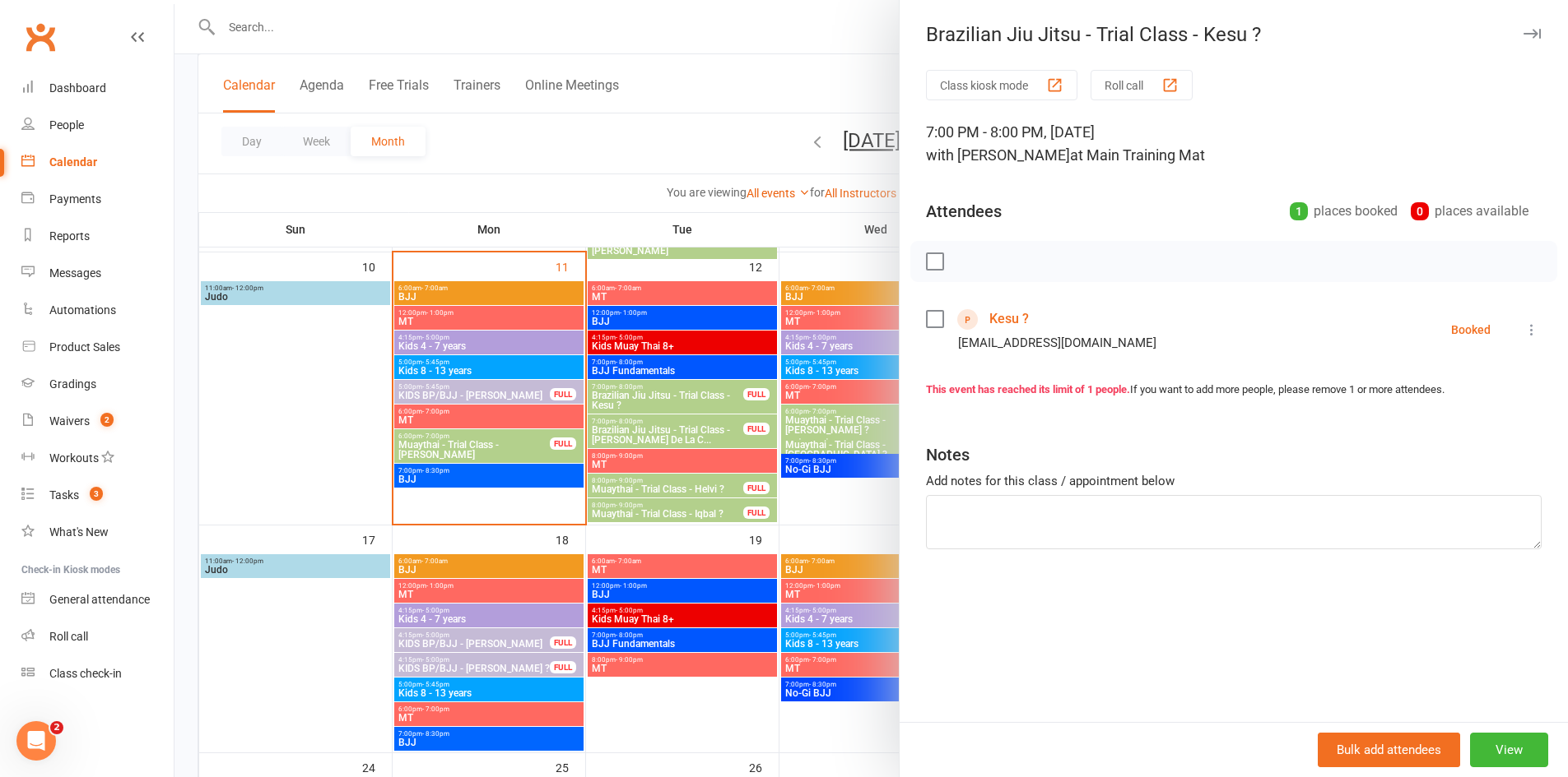
click at [749, 92] on div at bounding box center [871, 388] width 1393 height 777
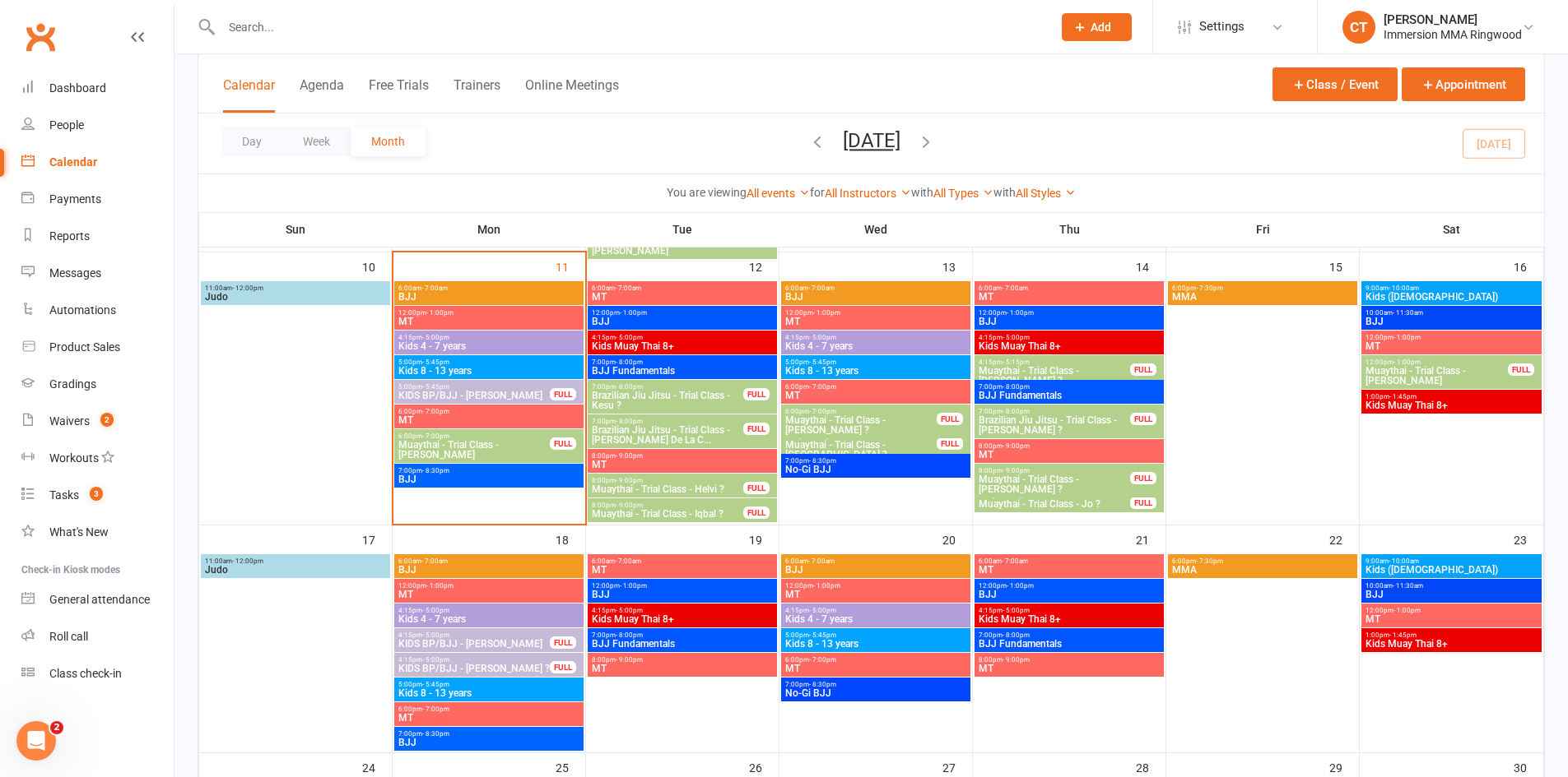
click at [675, 426] on span "Brazilian Jiu Jitsu - Trial Class - Santos De La C..." at bounding box center [667, 435] width 153 height 20
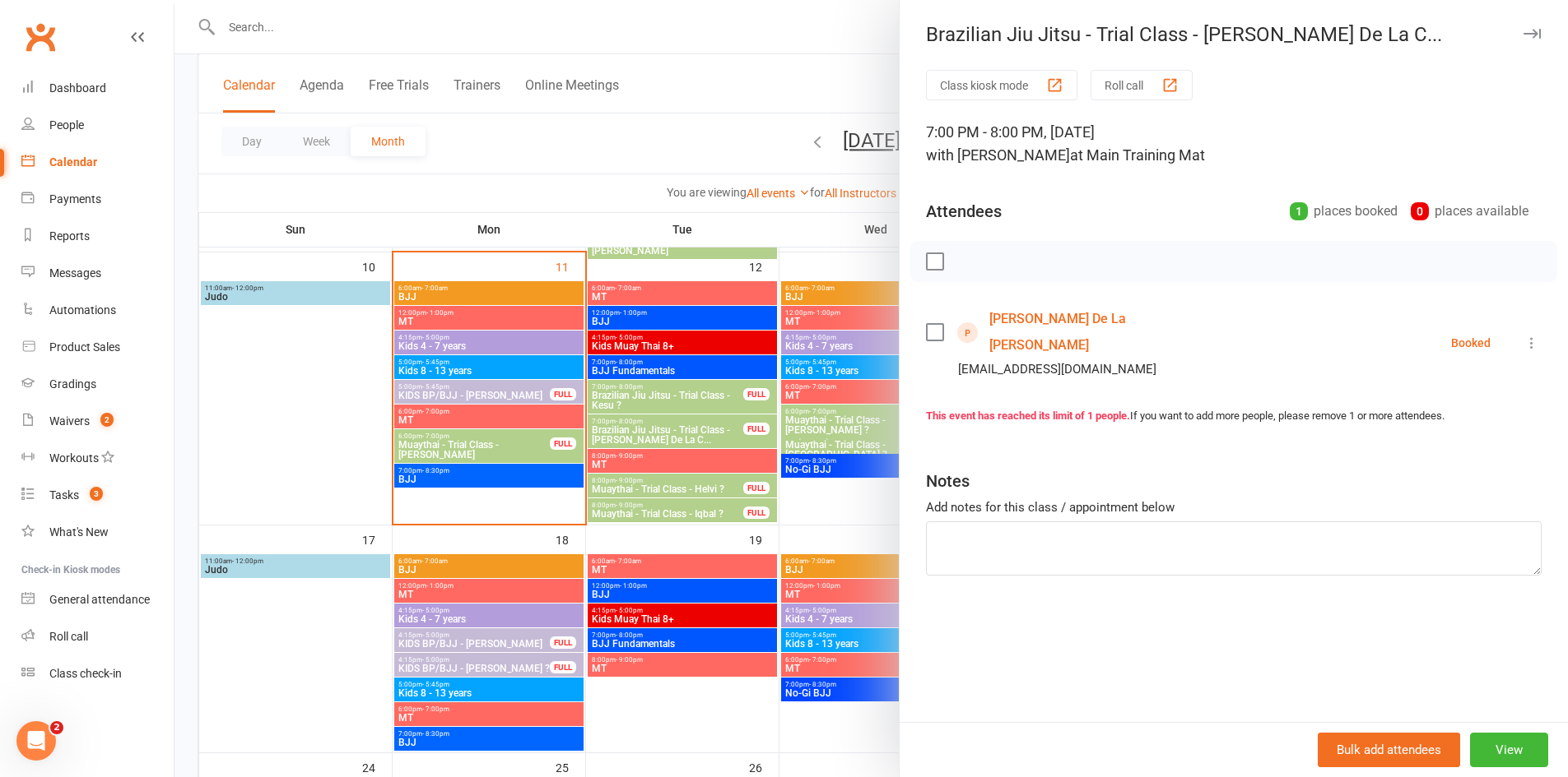
click at [1020, 320] on link "Santos De La Cruz" at bounding box center [1083, 332] width 189 height 52
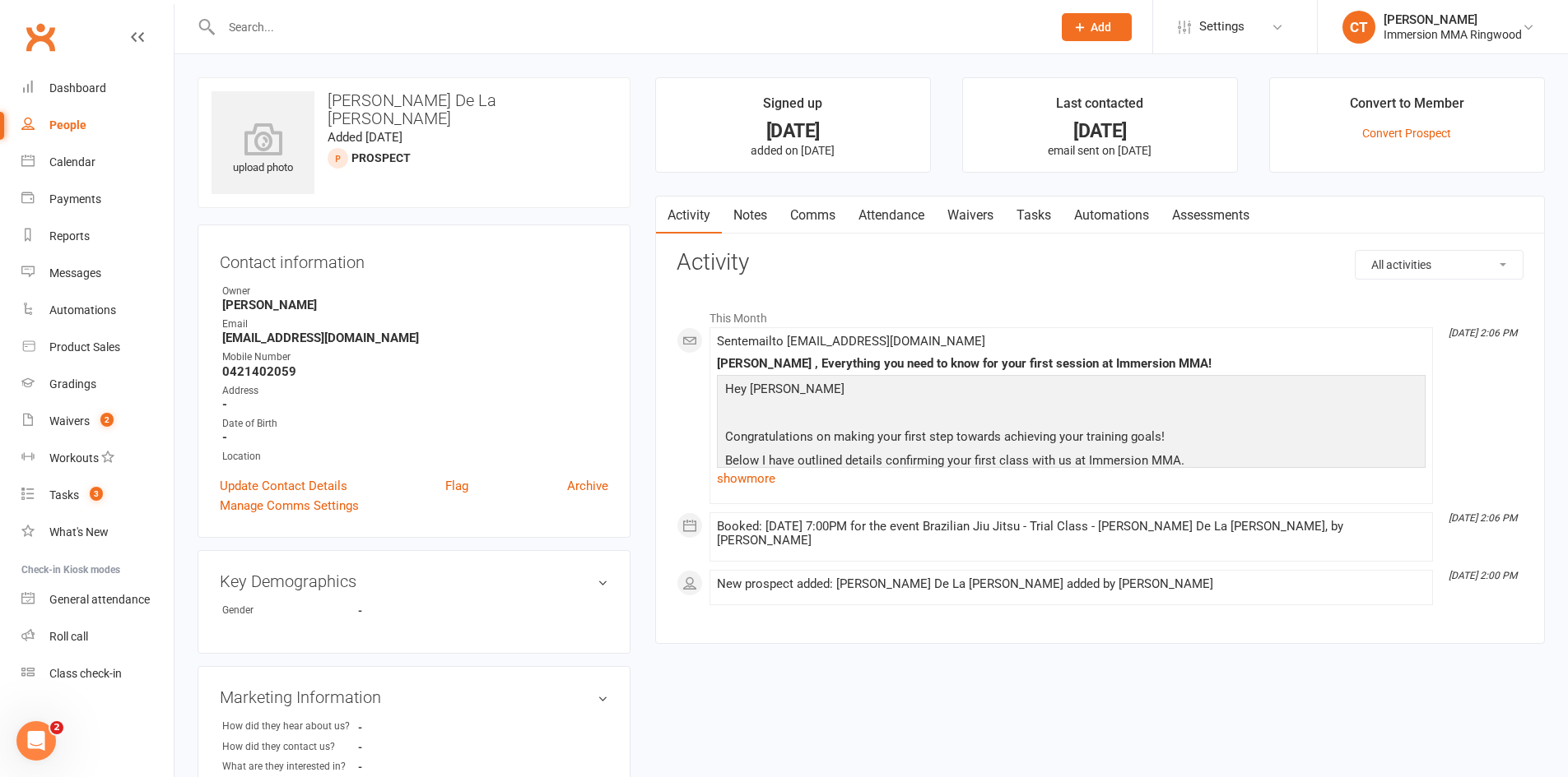
click at [761, 214] on link "Notes" at bounding box center [749, 215] width 57 height 38
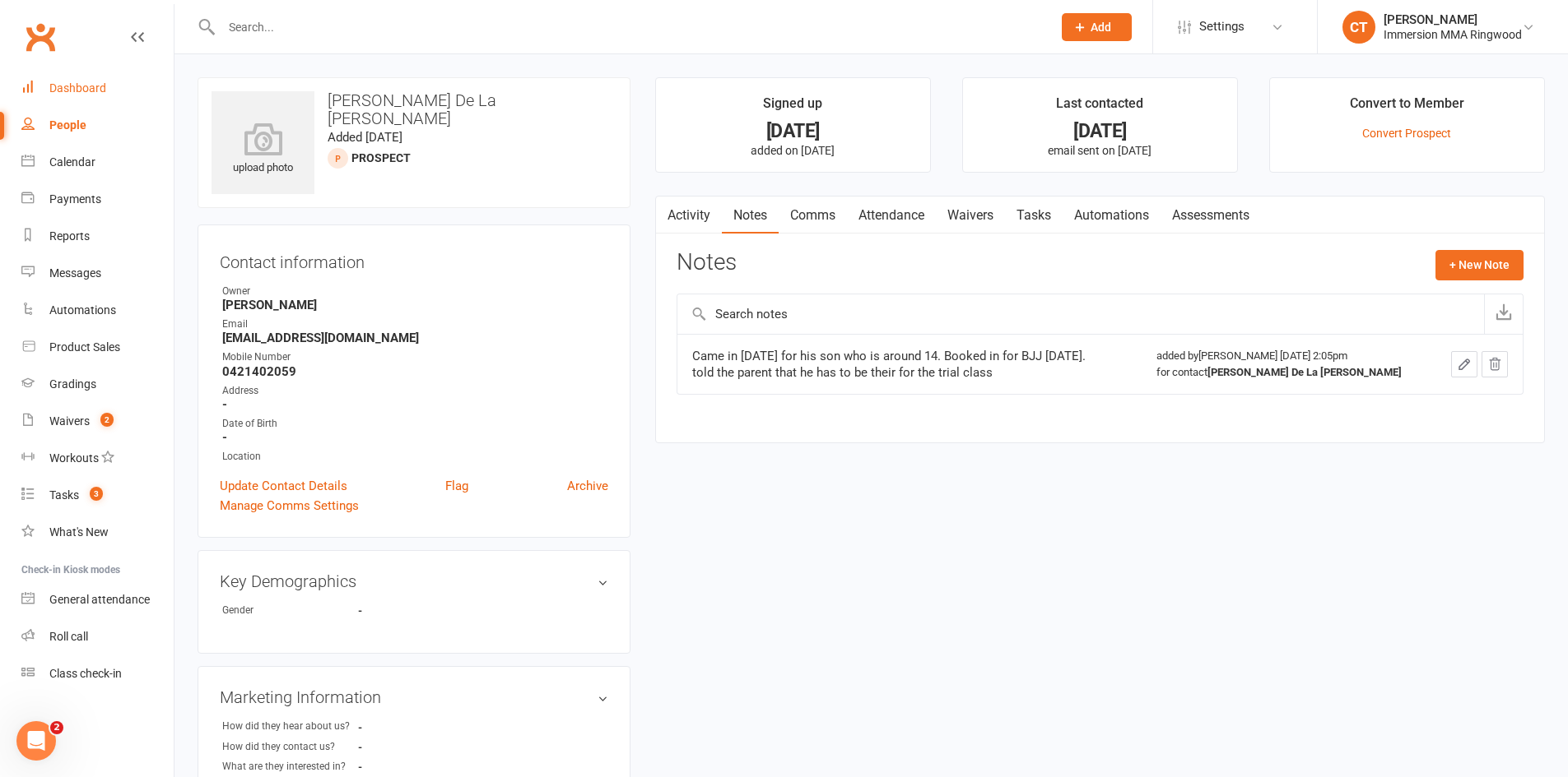
click at [77, 84] on div "Dashboard" at bounding box center [77, 87] width 57 height 14
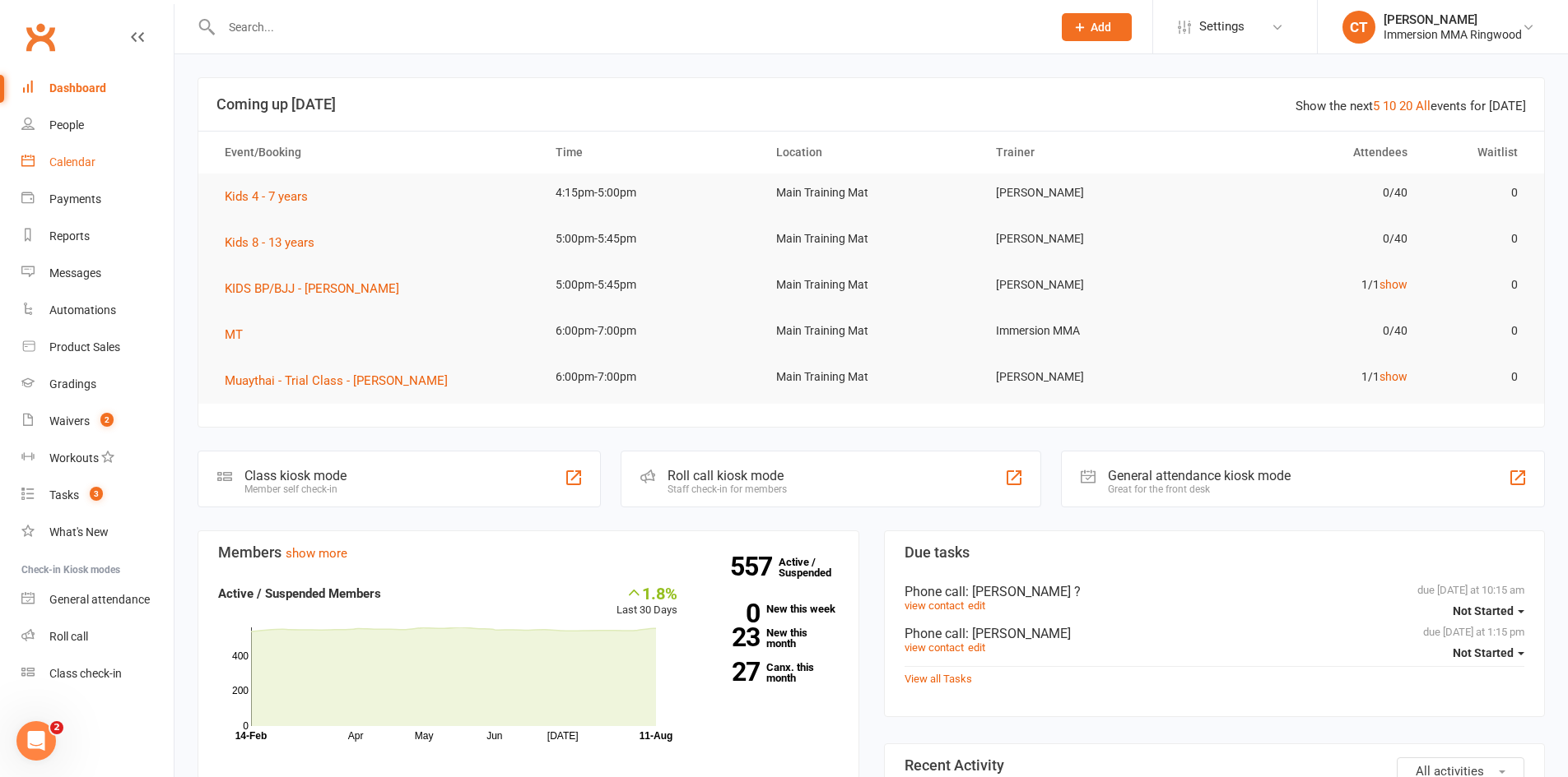
click at [60, 158] on div "Calendar" at bounding box center [72, 162] width 46 height 14
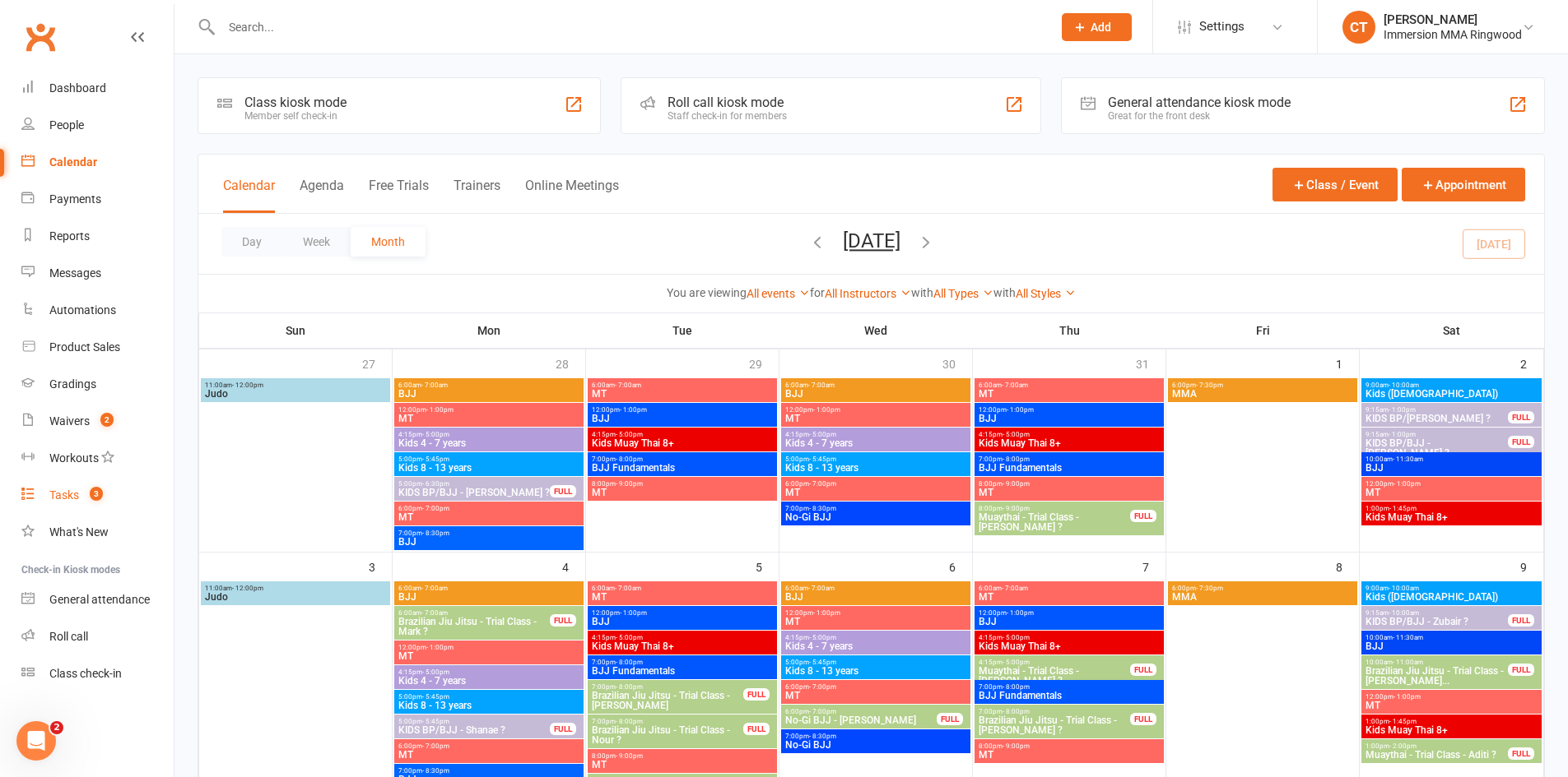
click at [70, 501] on div "Tasks" at bounding box center [64, 495] width 30 height 14
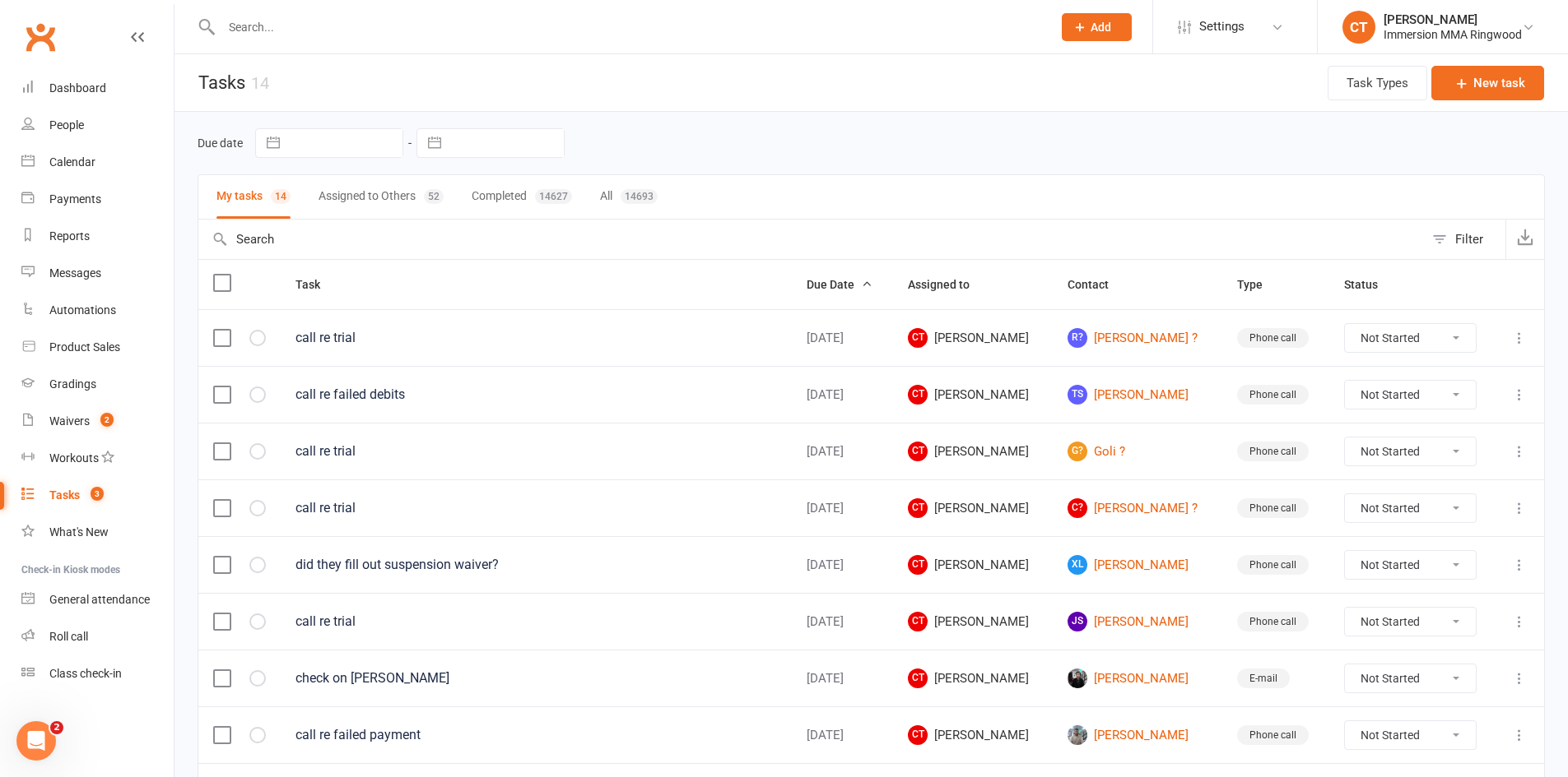
click at [332, 203] on button "Assigned to Others 52" at bounding box center [381, 197] width 125 height 43
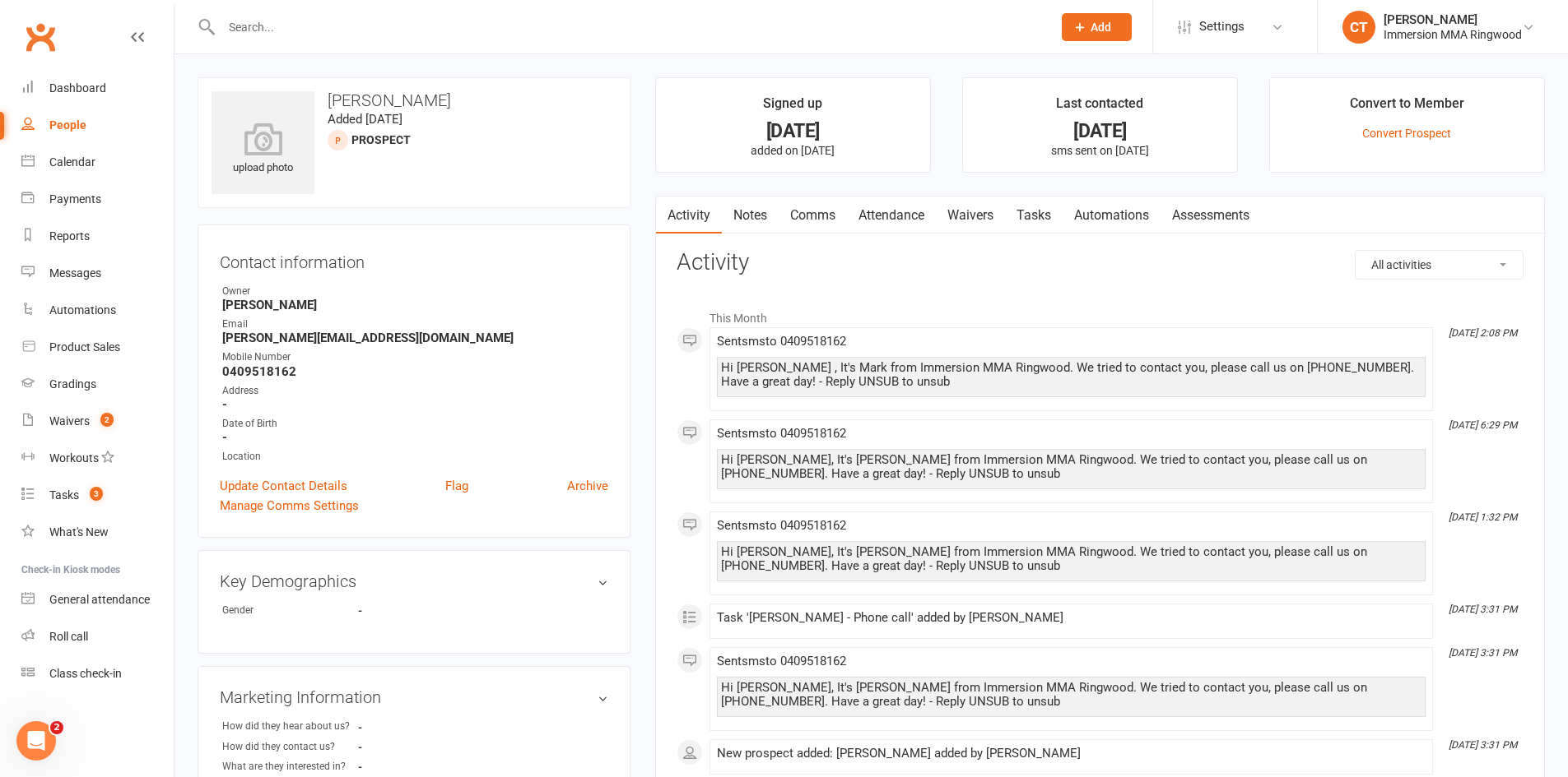
click at [768, 196] on link "Notes" at bounding box center [749, 215] width 57 height 38
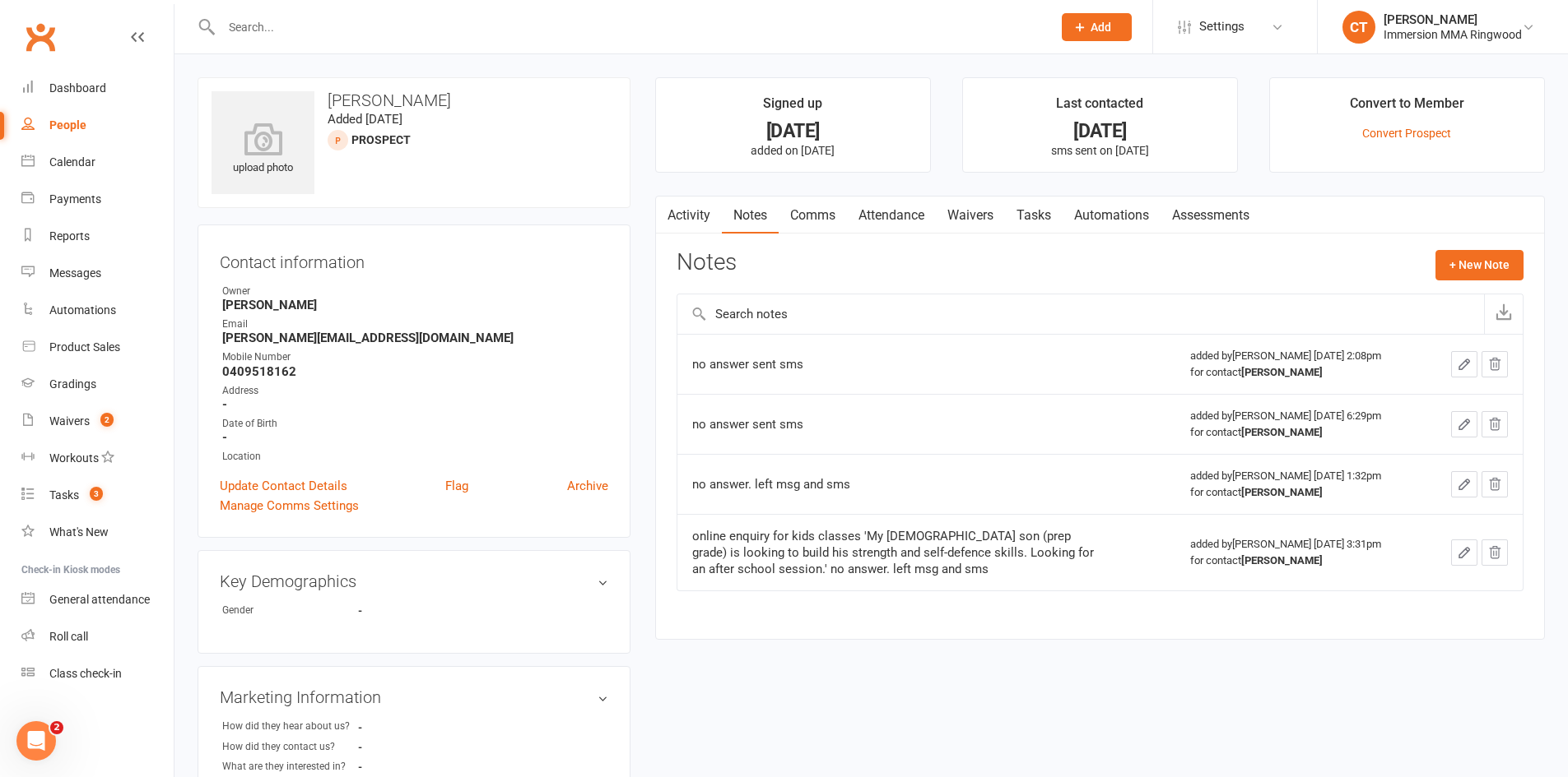
click at [691, 214] on link "Activity" at bounding box center [688, 215] width 66 height 38
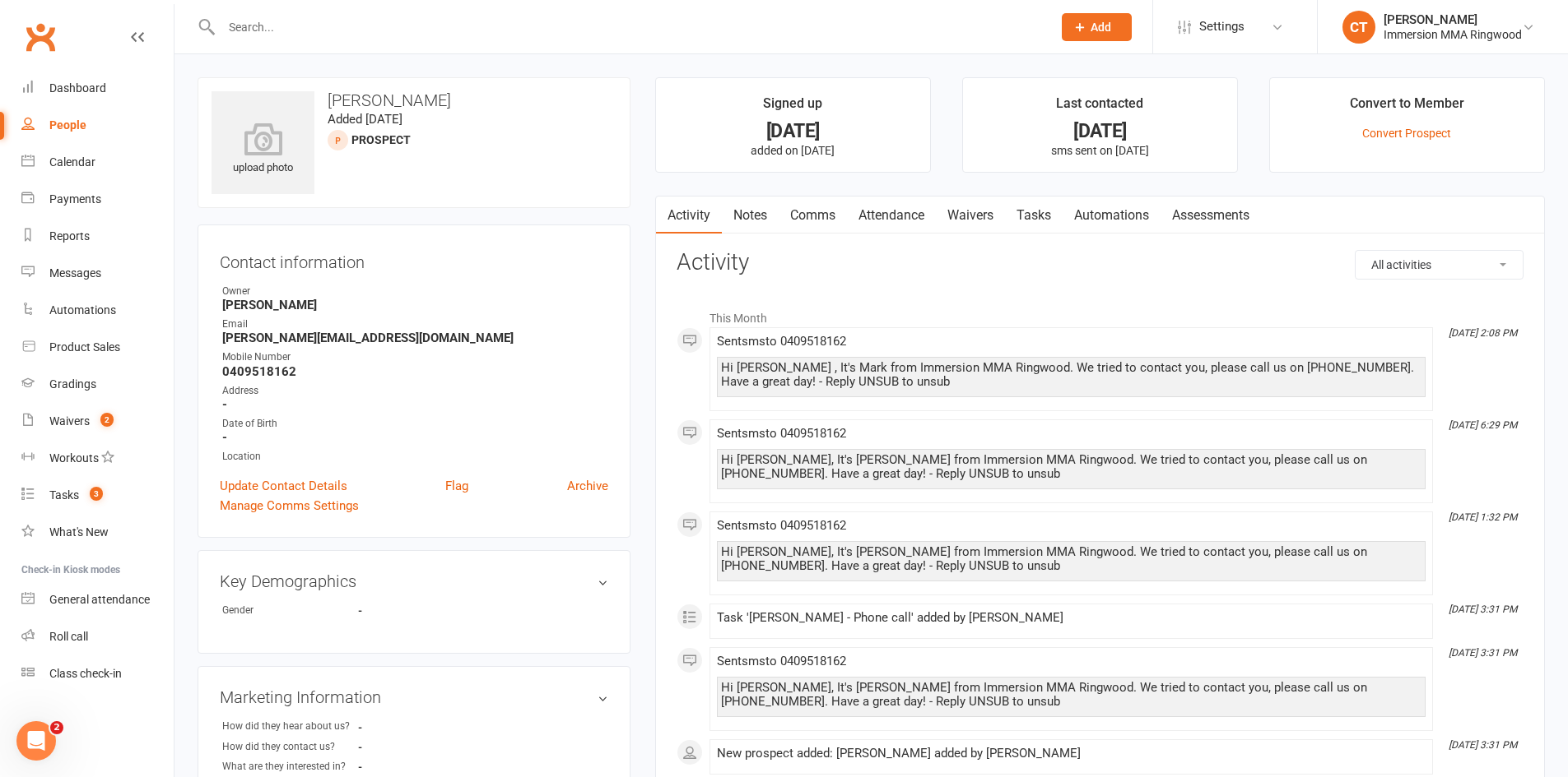
click at [820, 217] on link "Comms" at bounding box center [812, 215] width 68 height 38
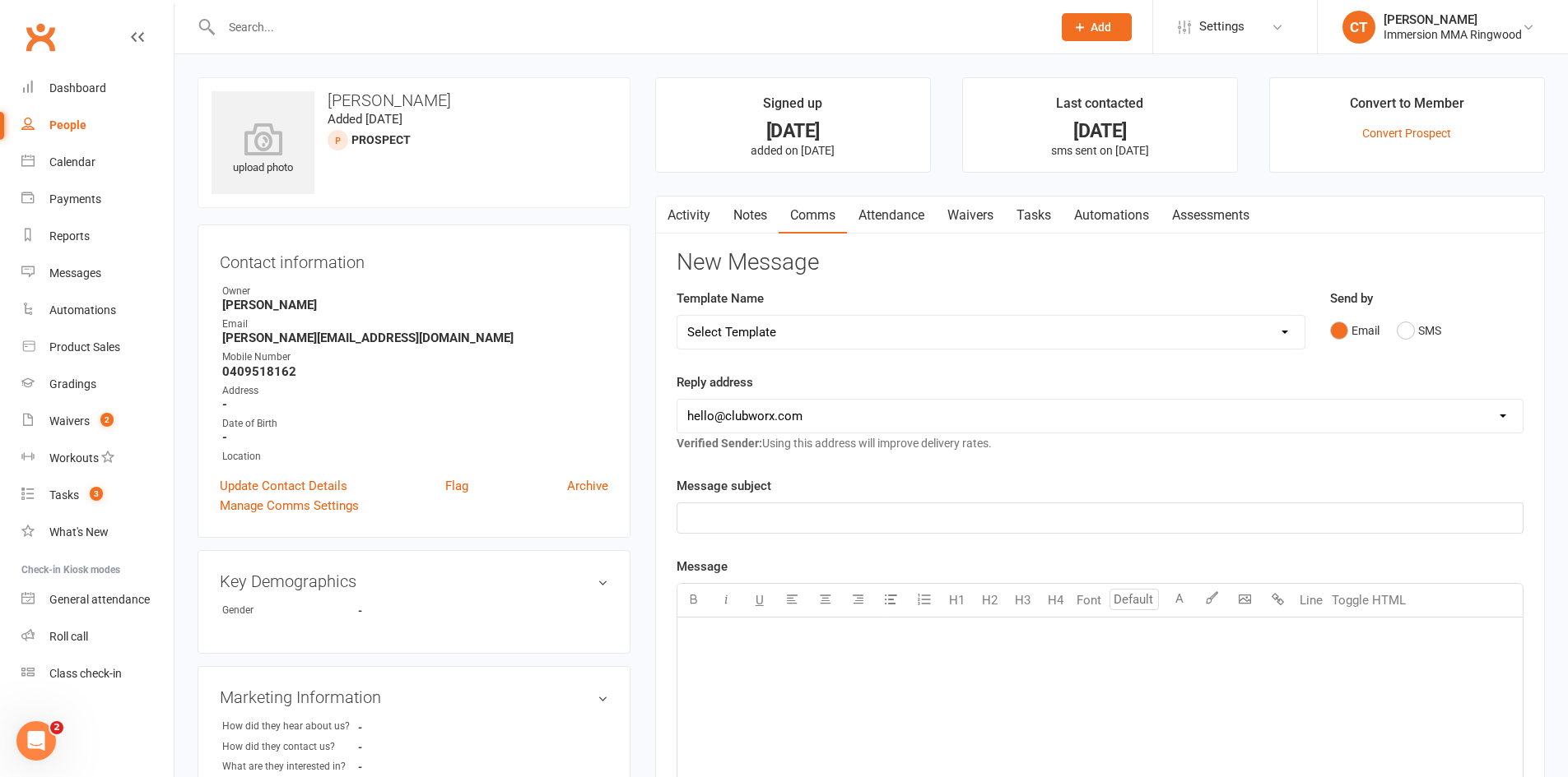
click at [828, 337] on select "Select Template [SMS] [PERSON_NAME] - Call back message [SMS] Mark- Call back m…" at bounding box center [991, 332] width 627 height 33
select select "11"
click at [677, 316] on select "Select Template [SMS] [PERSON_NAME] - Call back message [SMS] Mark- Call back m…" at bounding box center [991, 332] width 627 height 33
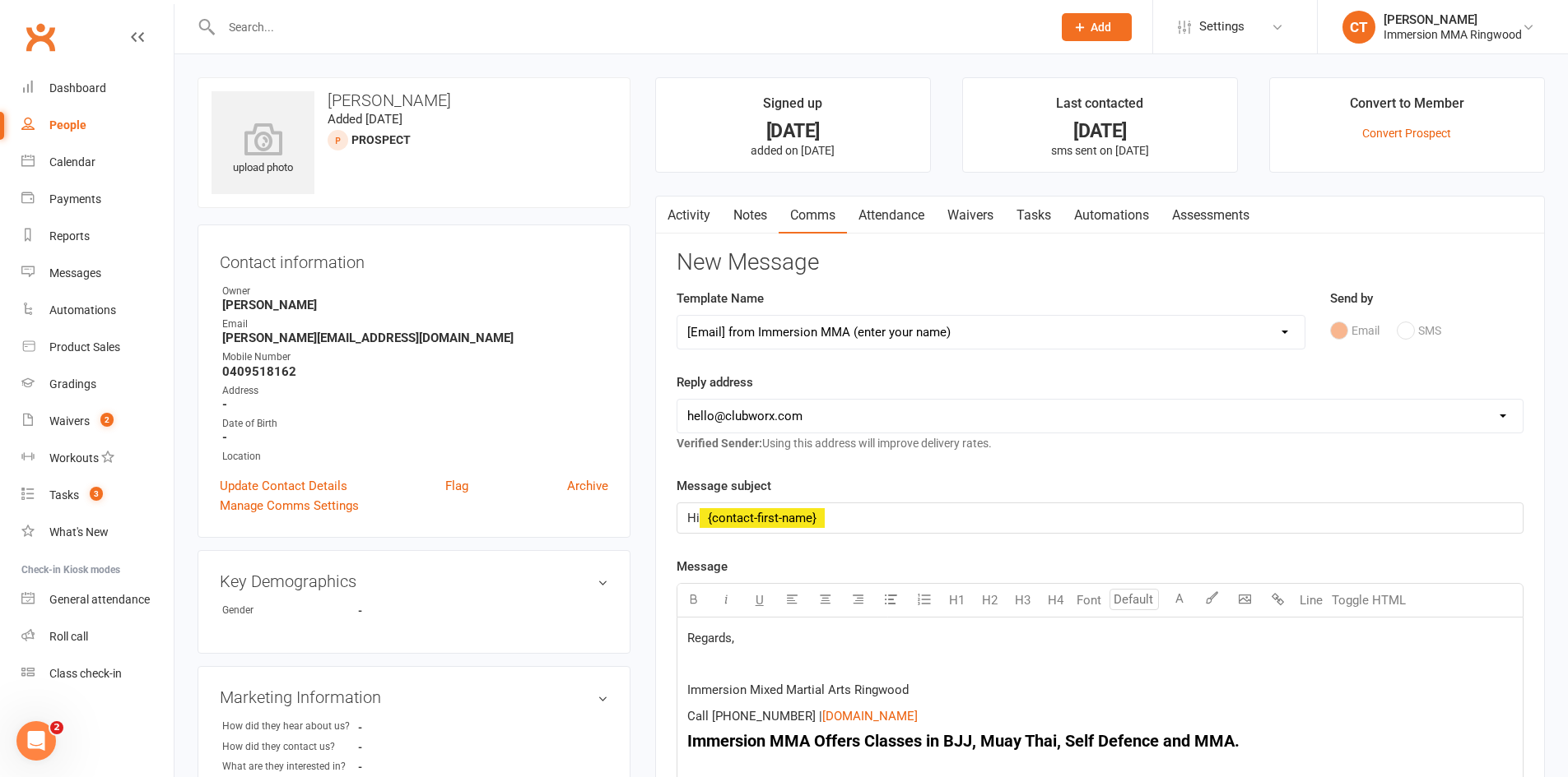
click at [738, 424] on select "[EMAIL_ADDRESS][DOMAIN_NAME] [EMAIL_ADDRESS][DOMAIN_NAME] [PERSON_NAME][EMAIL_A…" at bounding box center [1100, 416] width 845 height 33
select select "1"
click at [677, 400] on select "[EMAIL_ADDRESS][DOMAIN_NAME] [EMAIL_ADDRESS][DOMAIN_NAME] [PERSON_NAME][EMAIL_A…" at bounding box center [1100, 416] width 845 height 33
drag, startPoint x: 685, startPoint y: 644, endPoint x: 915, endPoint y: 586, distance: 237.2
click at [687, 645] on div "Regards, Immersion Mixed Martial Arts Ringwood Call [PHONE_NUMBER] | $ [DOMAIN_…" at bounding box center [1100, 741] width 845 height 247
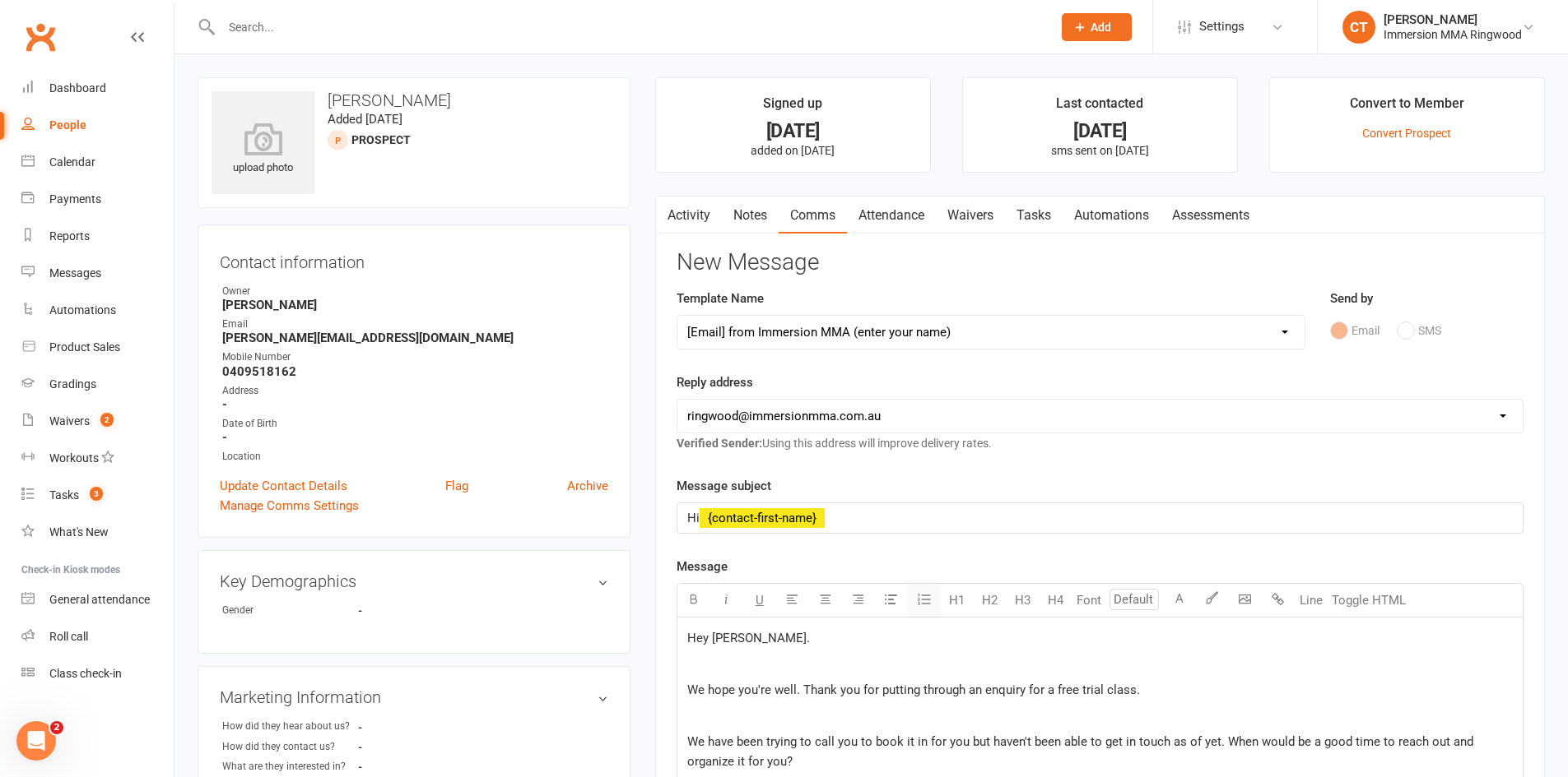
scroll to position [274, 0]
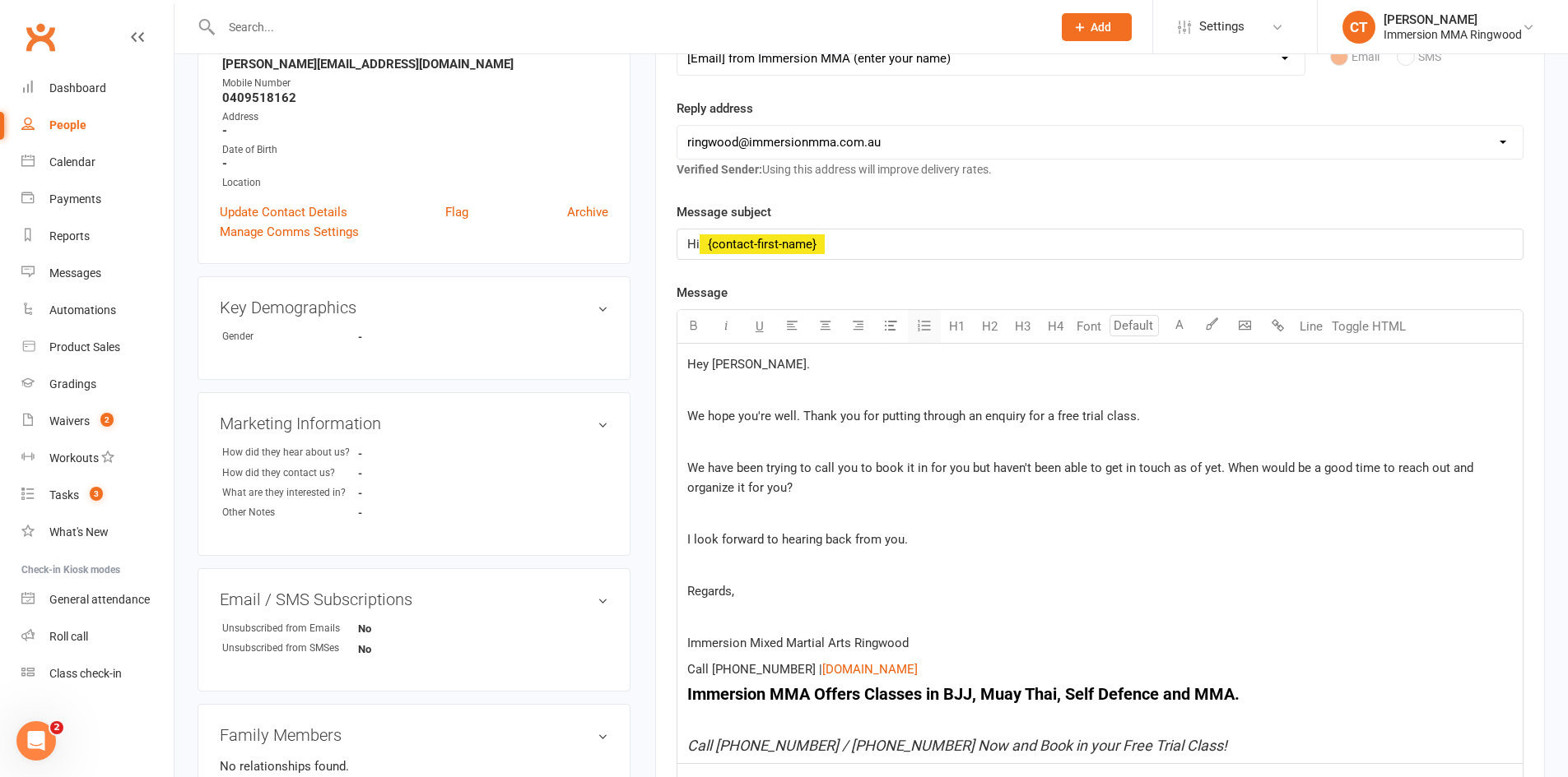
click at [920, 585] on p "Regards," at bounding box center [1100, 592] width 825 height 20
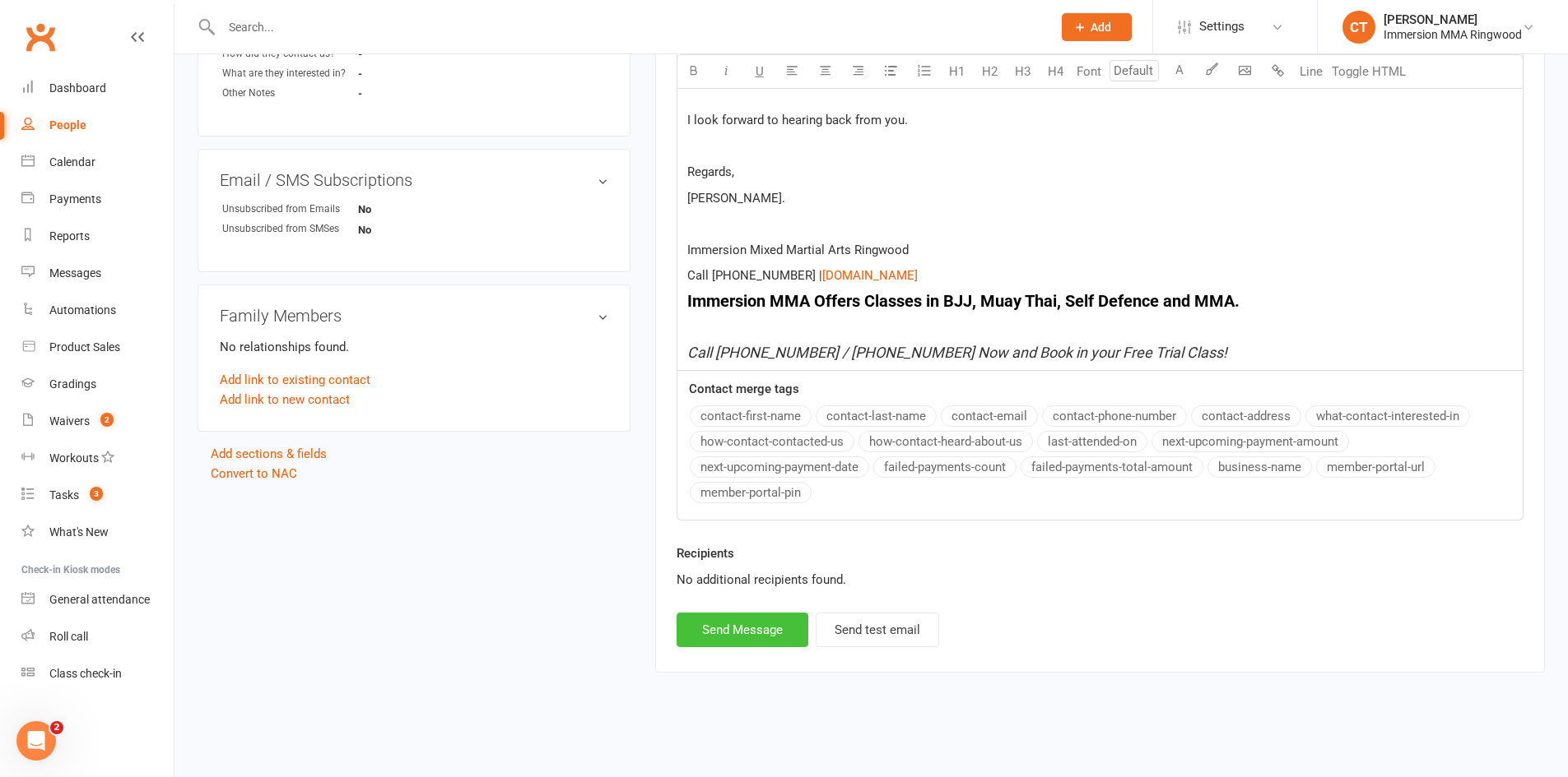
click at [732, 620] on button "Send Message" at bounding box center [742, 630] width 131 height 34
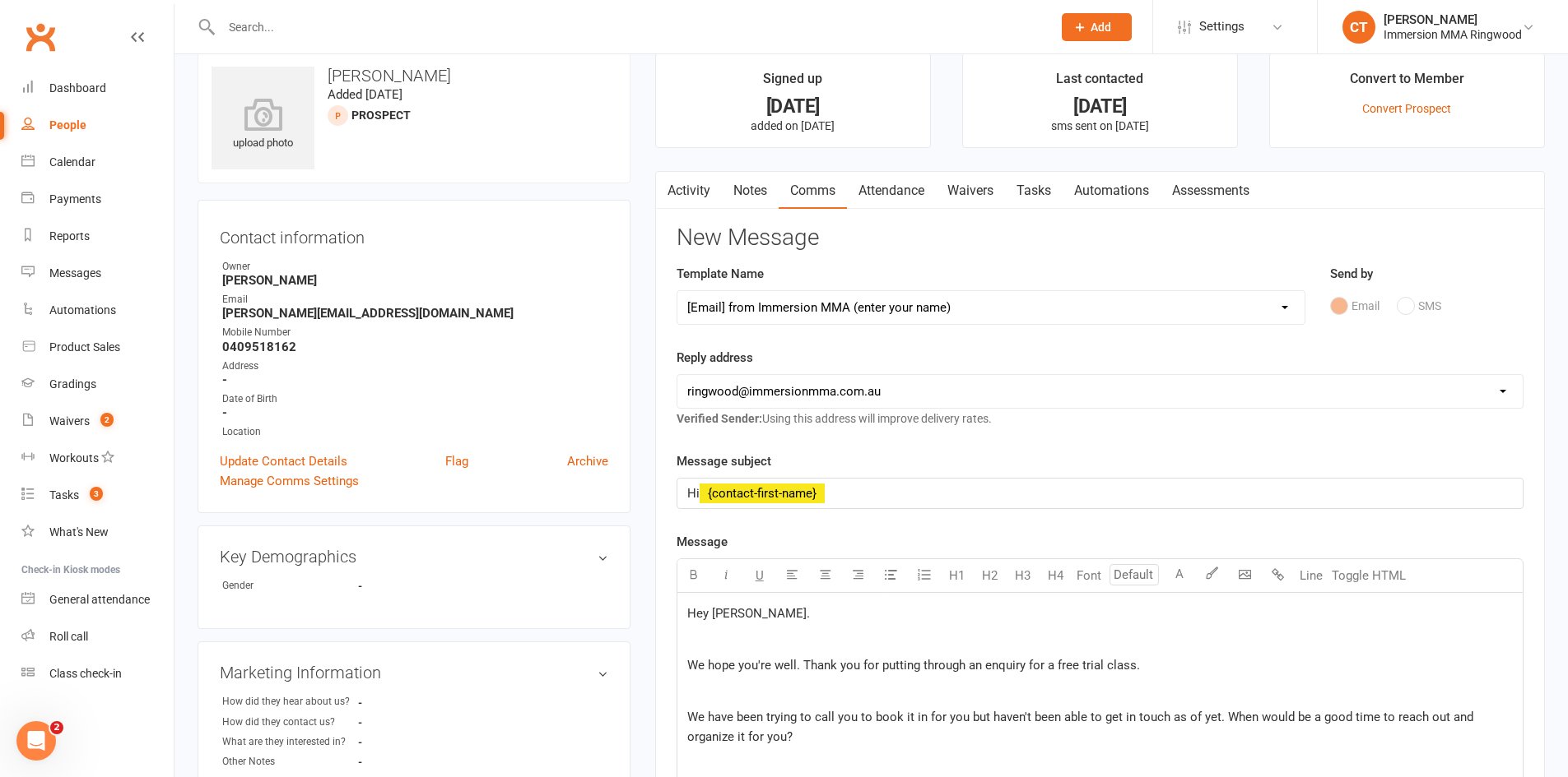
scroll to position [0, 0]
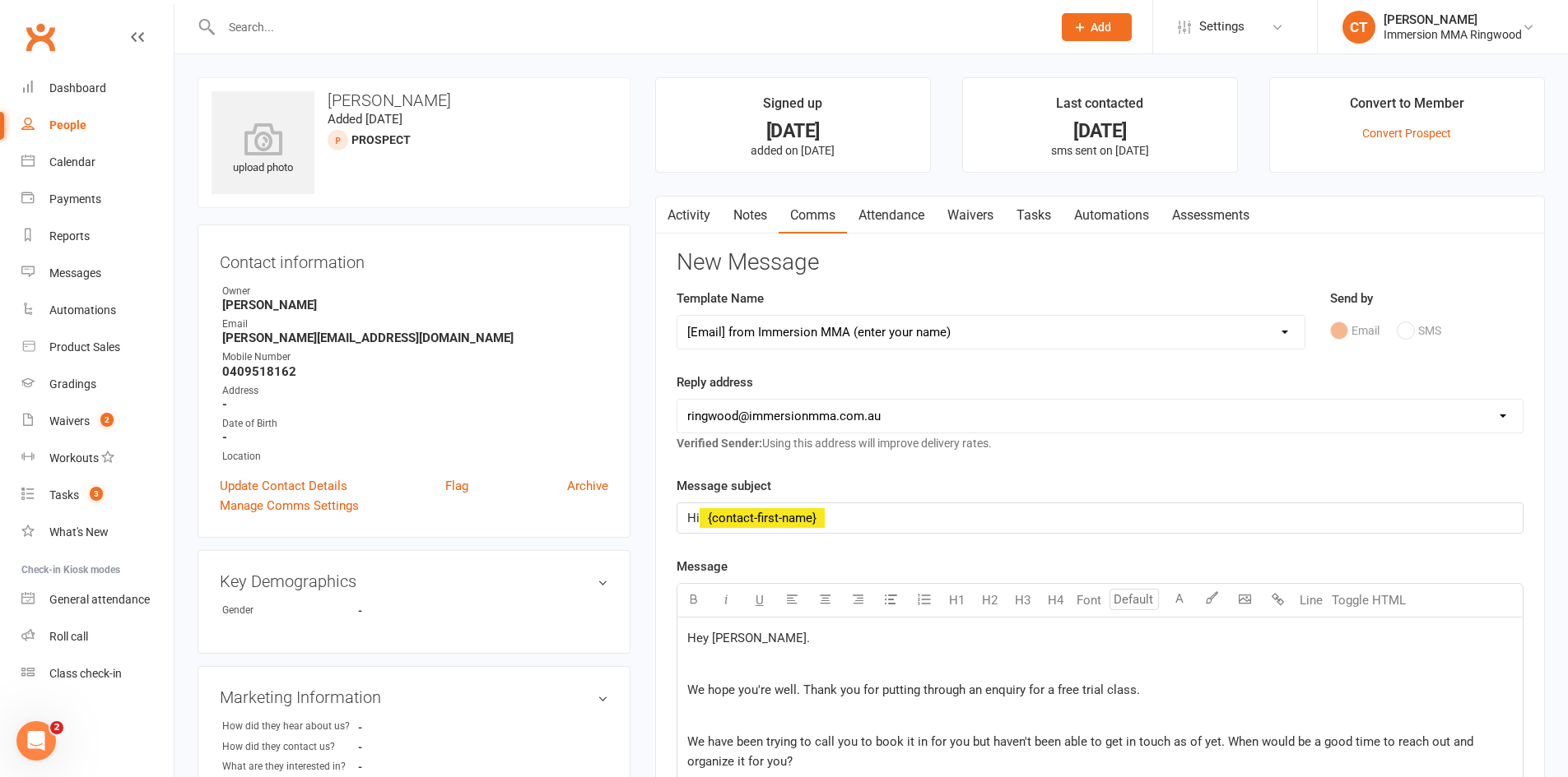
select select
select select "0"
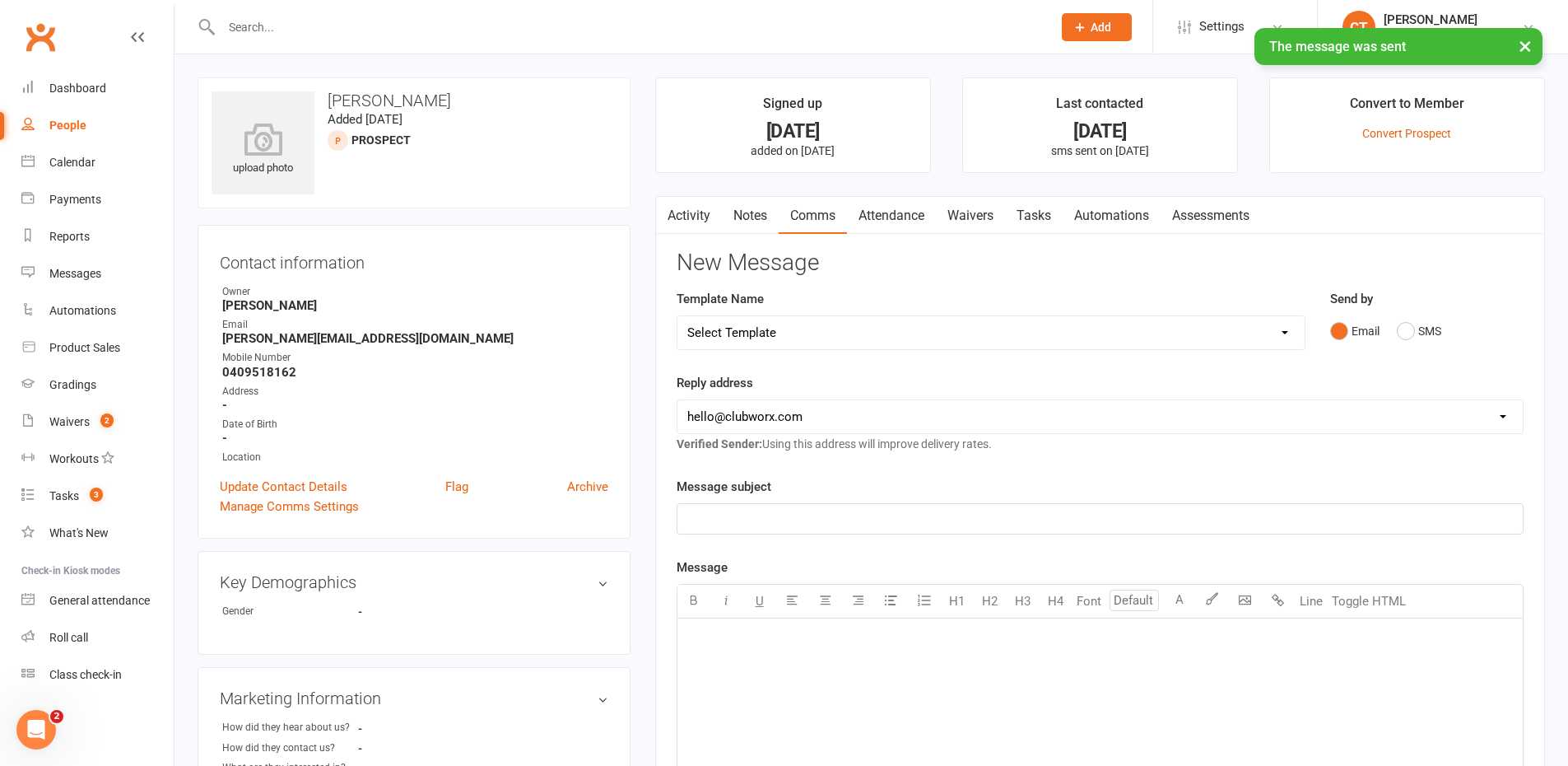
click at [730, 205] on link "Notes" at bounding box center [749, 215] width 57 height 38
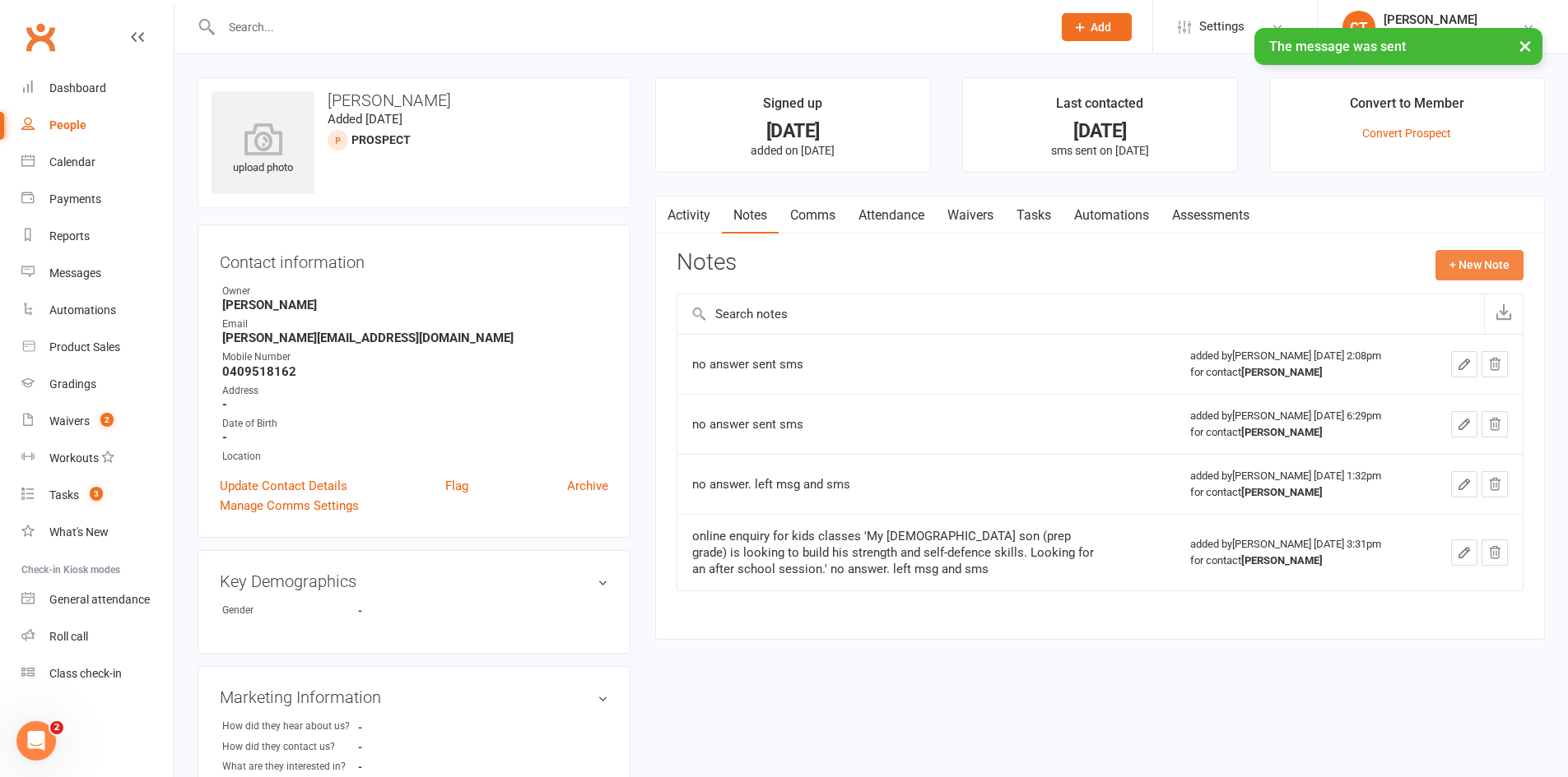
click at [1464, 254] on button "+ New Note" at bounding box center [1479, 265] width 88 height 30
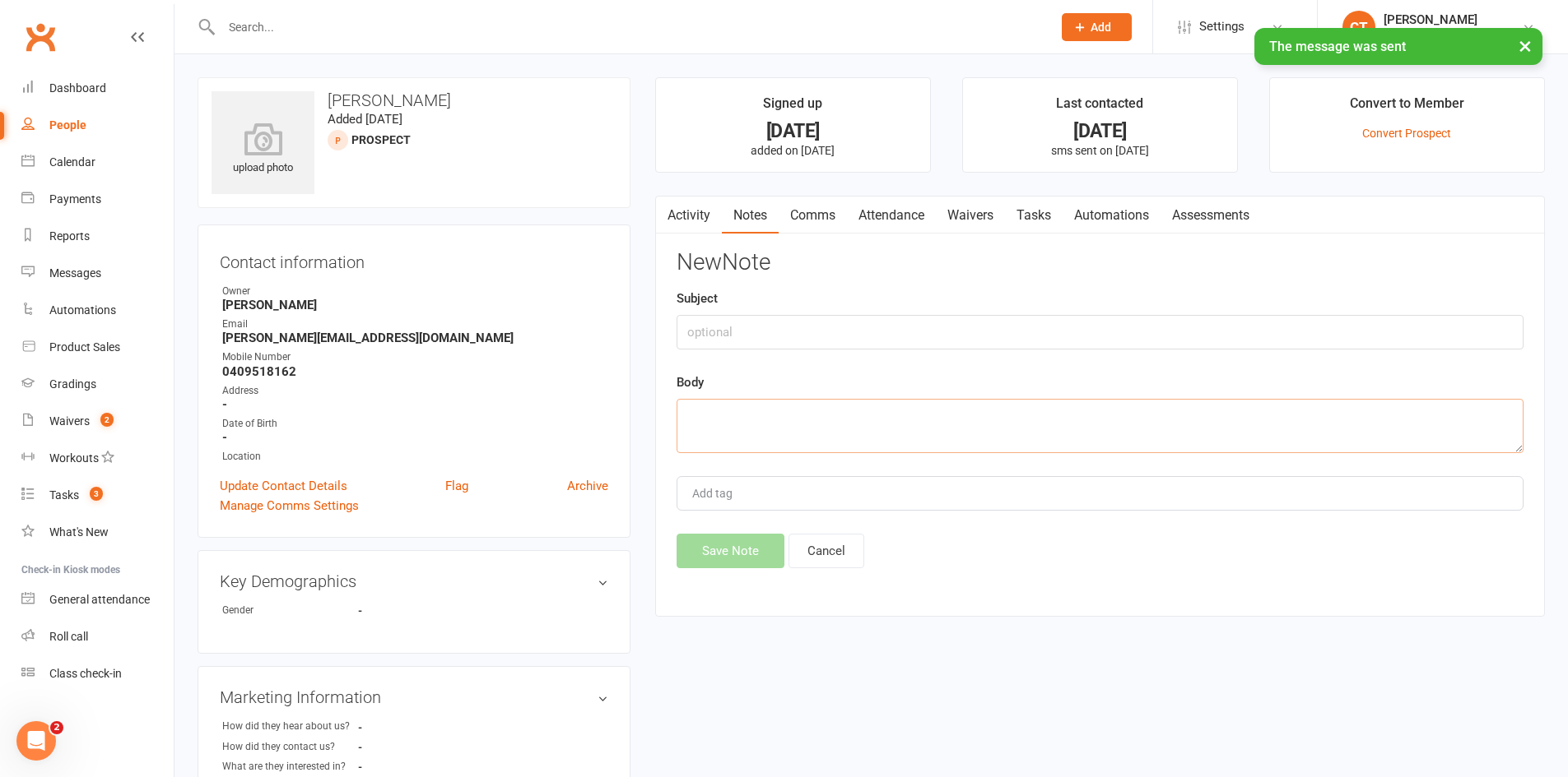
click at [1120, 404] on textarea at bounding box center [1100, 426] width 847 height 54
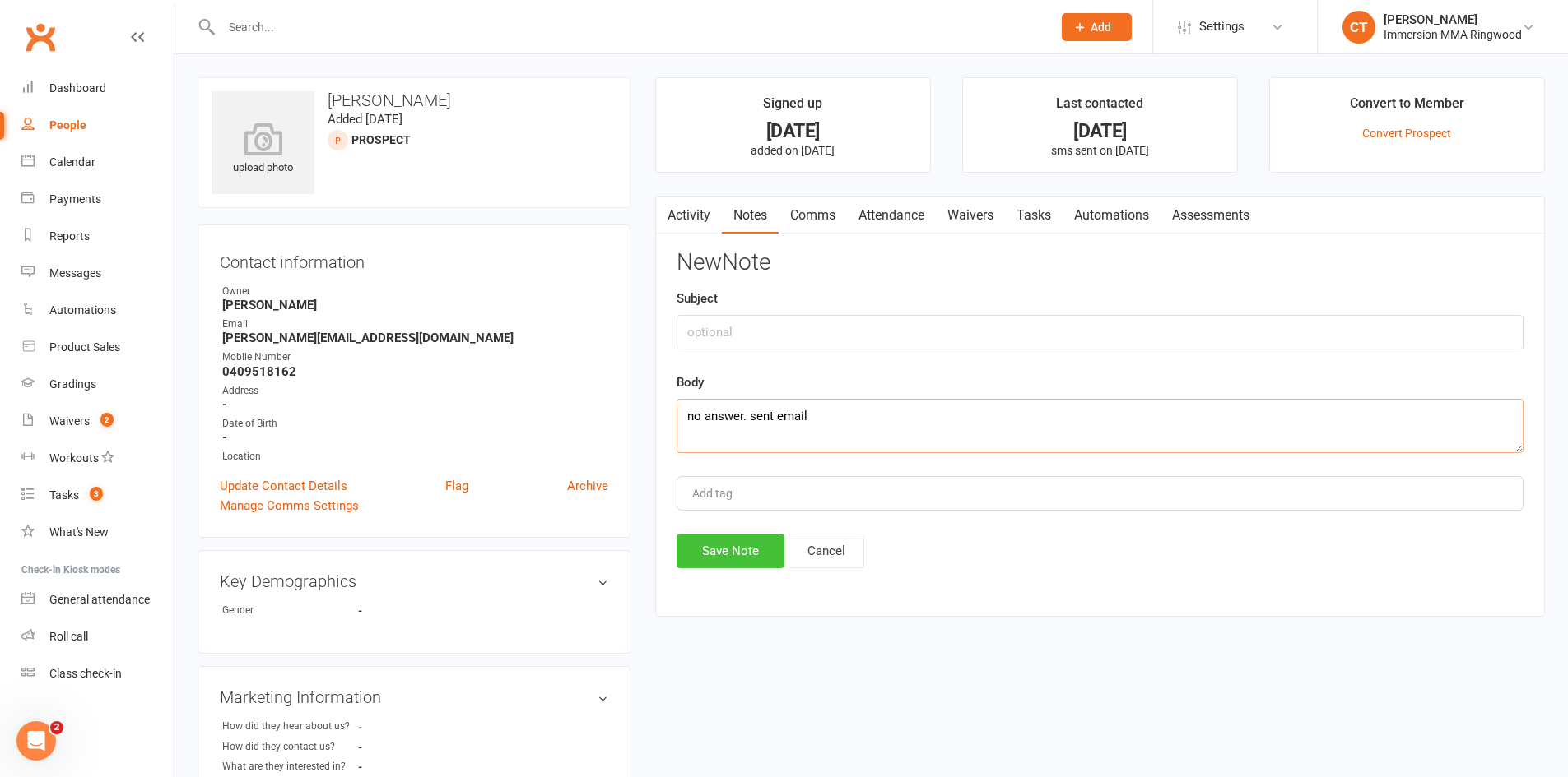
type textarea "no answer. sent email"
click at [706, 548] on button "Save Note" at bounding box center [730, 551] width 108 height 34
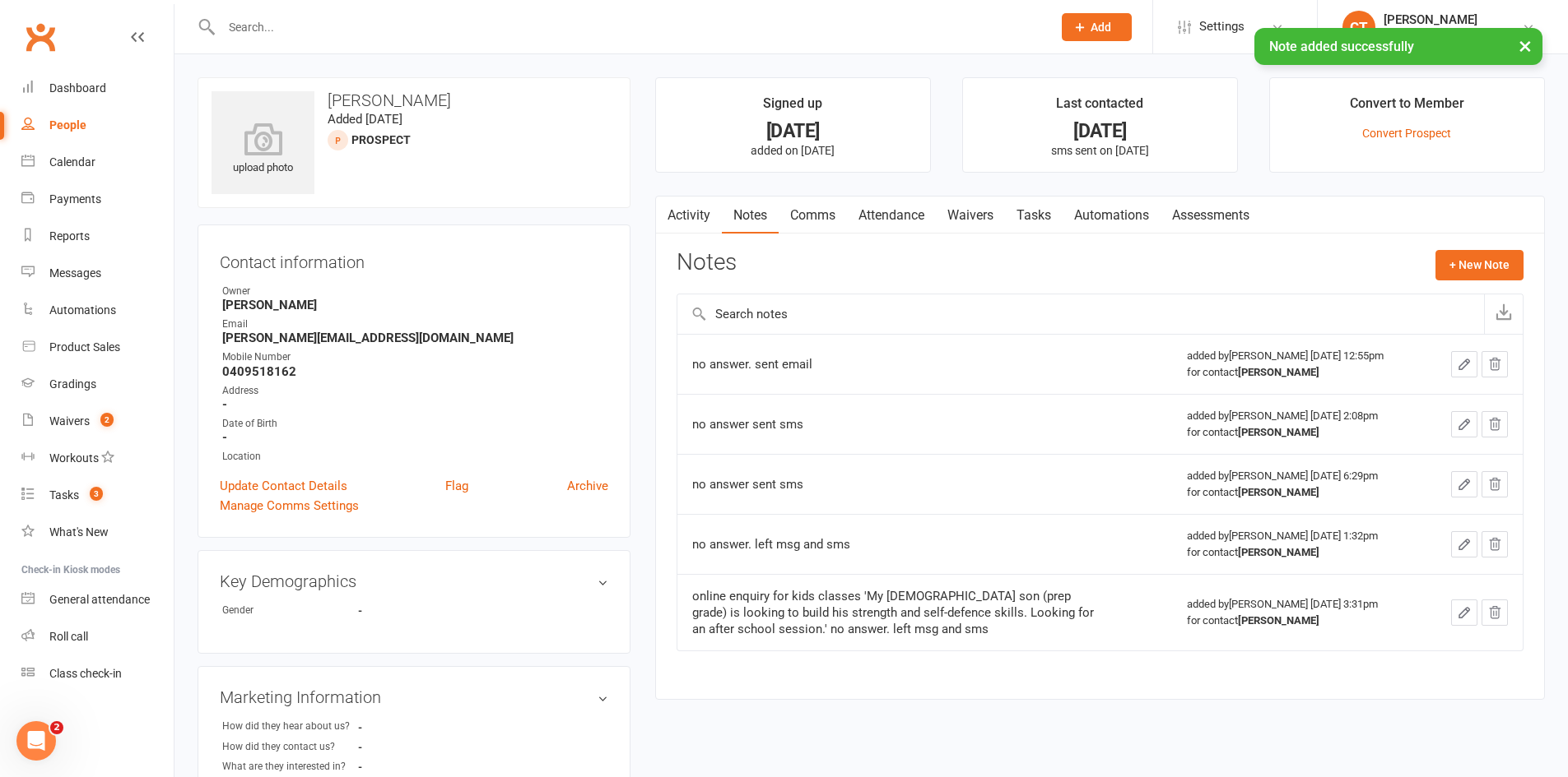
click at [1033, 218] on link "Tasks" at bounding box center [1034, 215] width 58 height 38
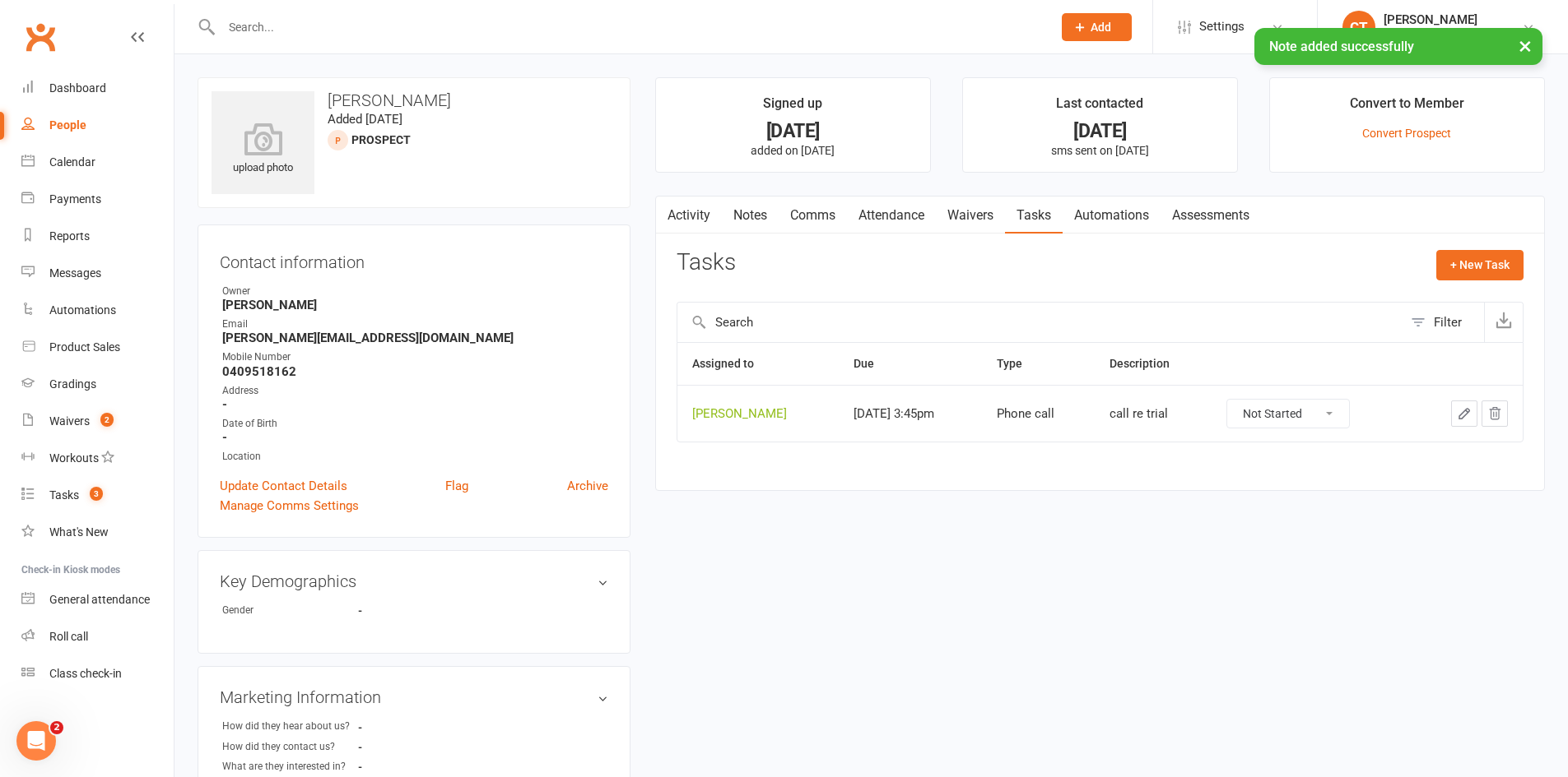
click at [1464, 413] on icon "button" at bounding box center [1464, 413] width 10 height 10
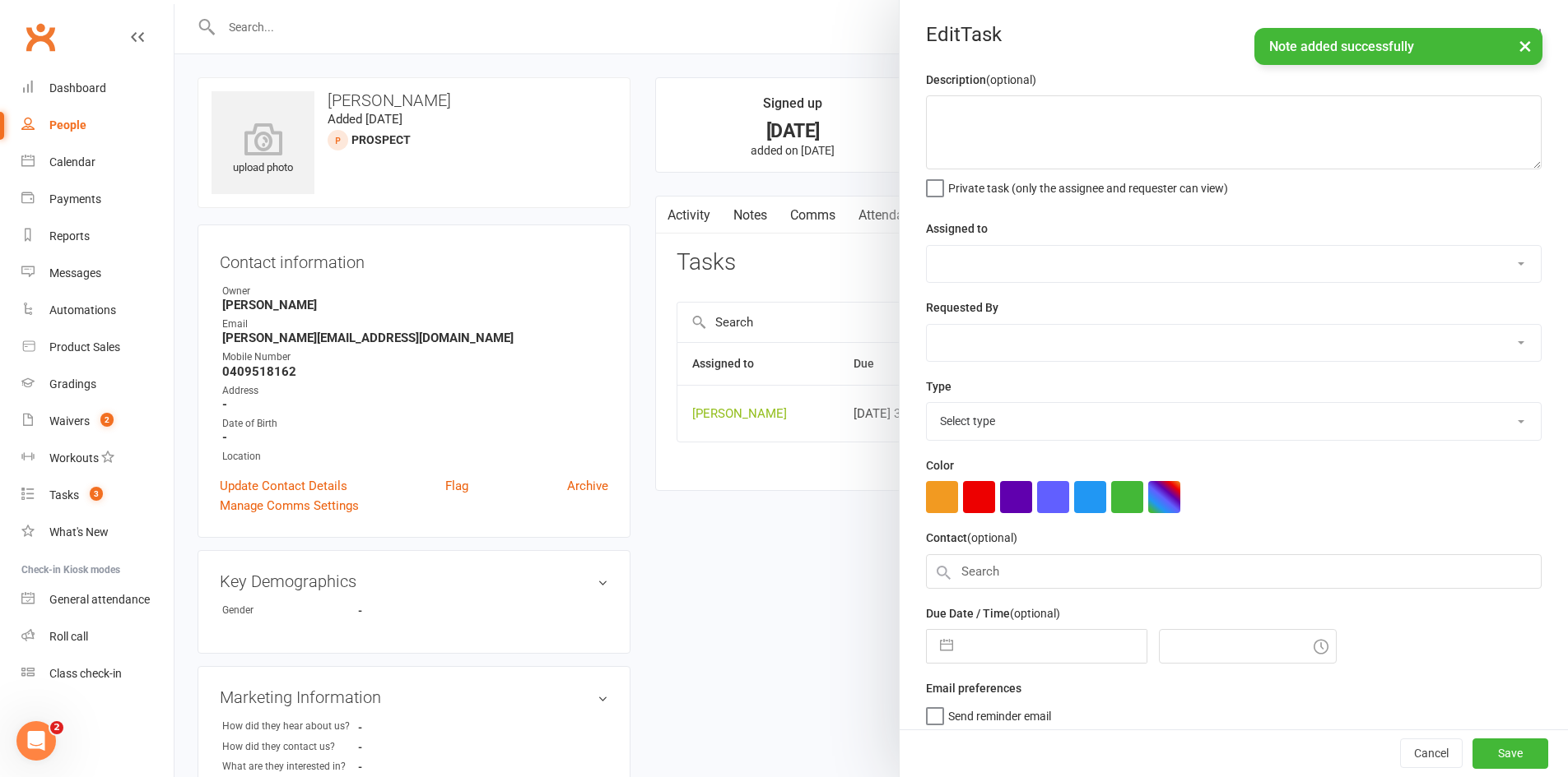
type textarea "call re trial"
select select "11984"
type input "11 Aug 2025"
type input "3:45pm"
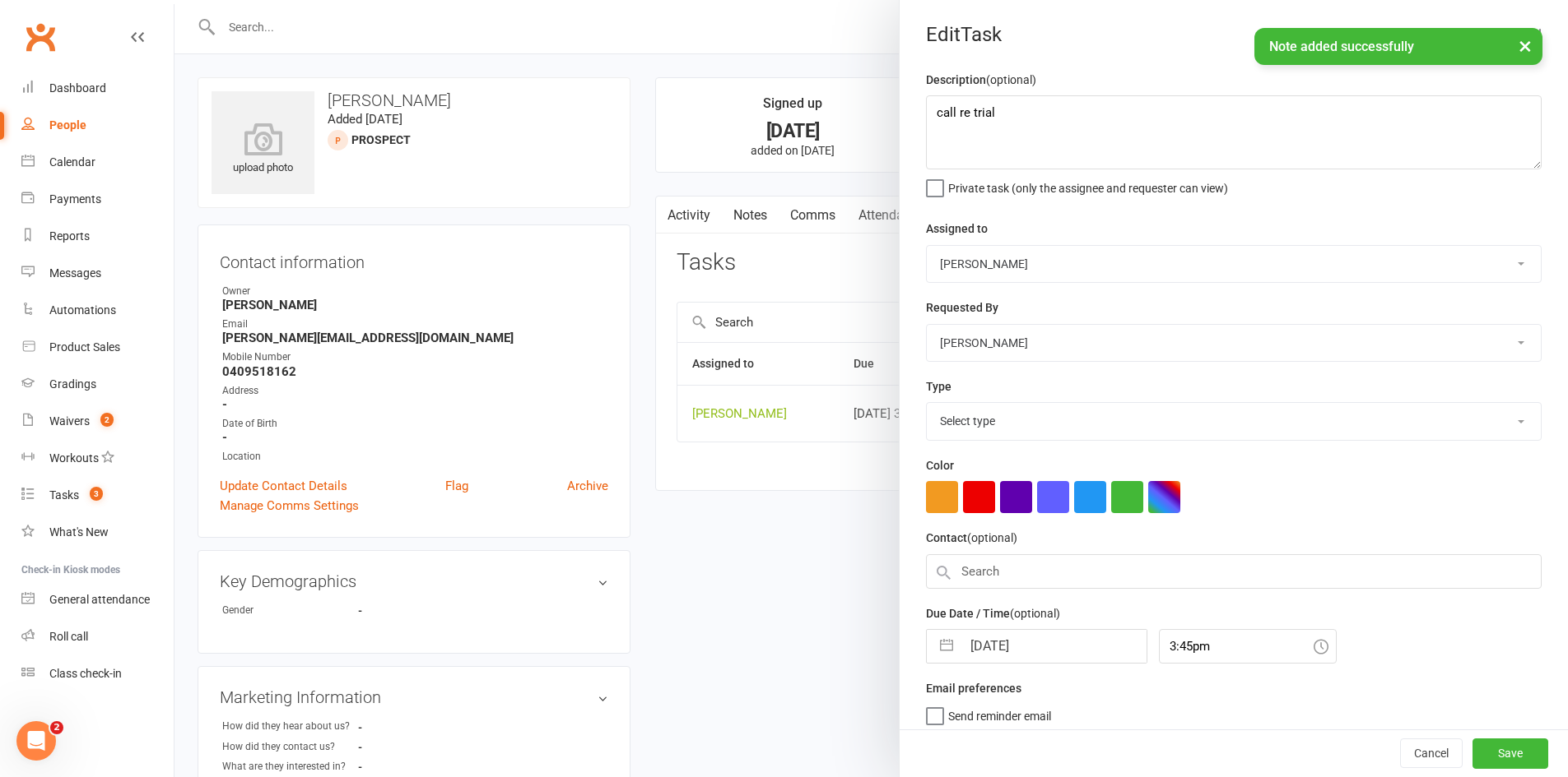
select select "6641"
click at [998, 647] on input "11 Aug 2025" at bounding box center [1054, 641] width 186 height 33
select select "6"
select select "2025"
select select "7"
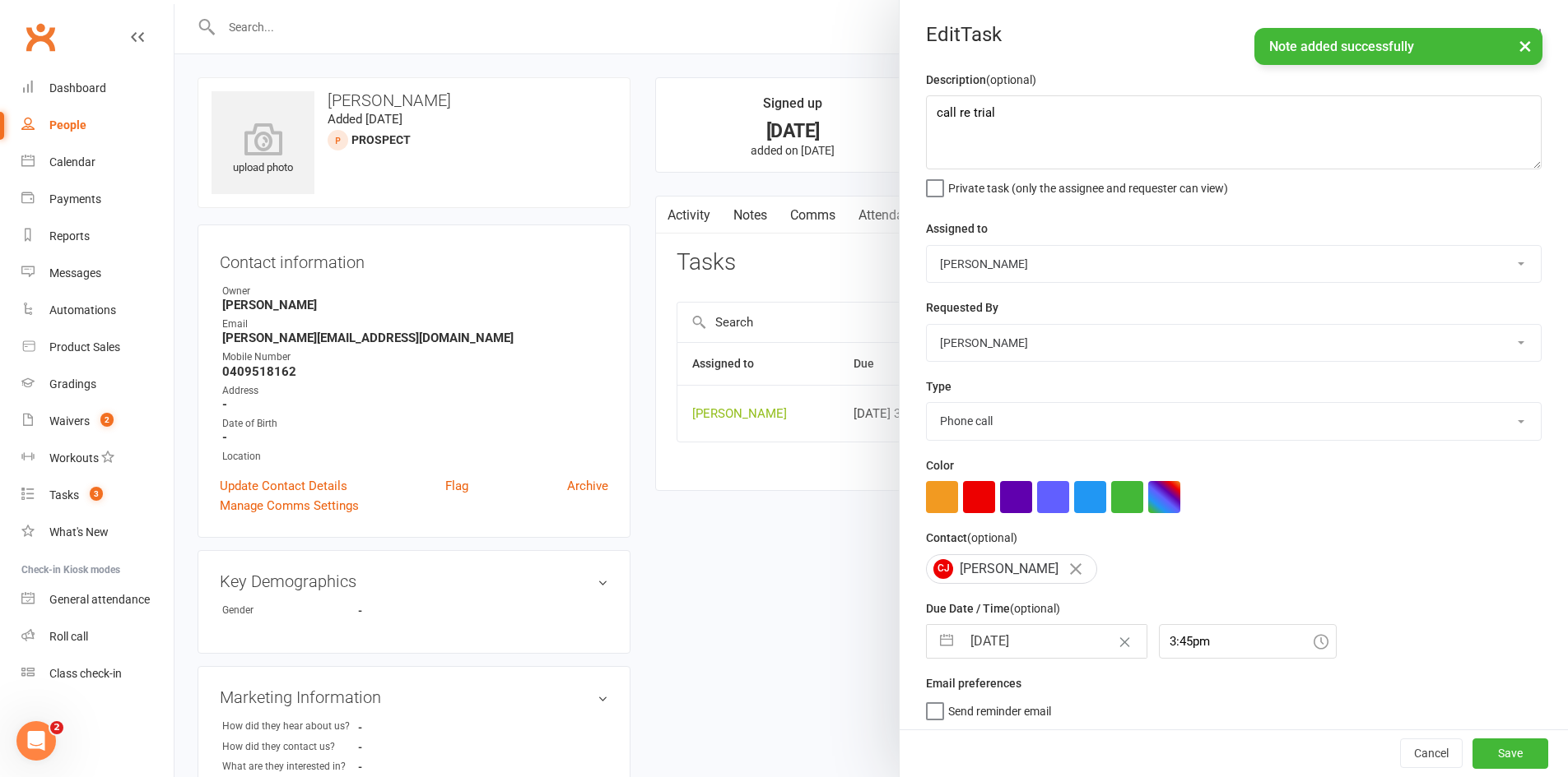
select select "2025"
select select "8"
select select "2025"
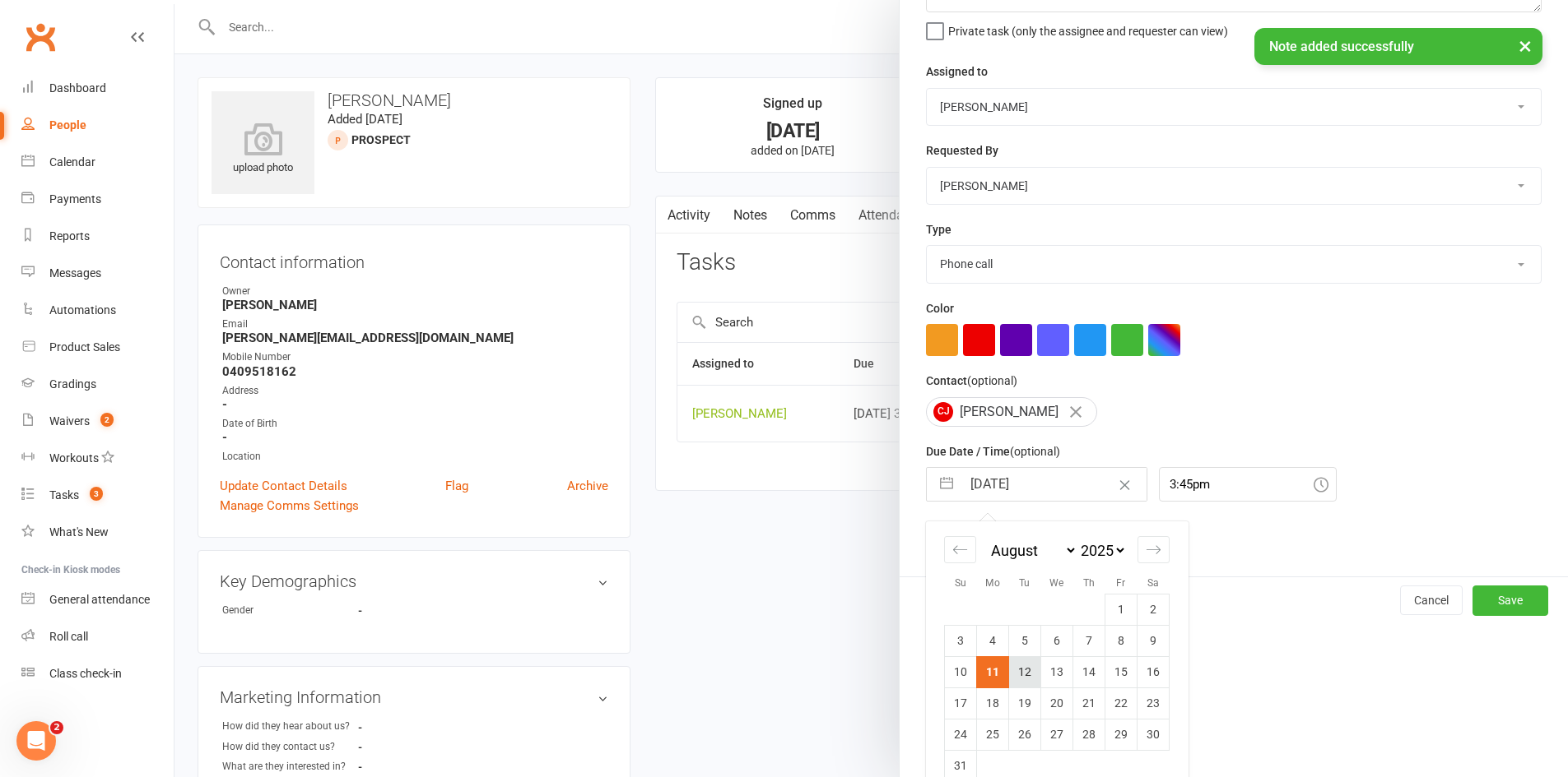
scroll to position [186, 0]
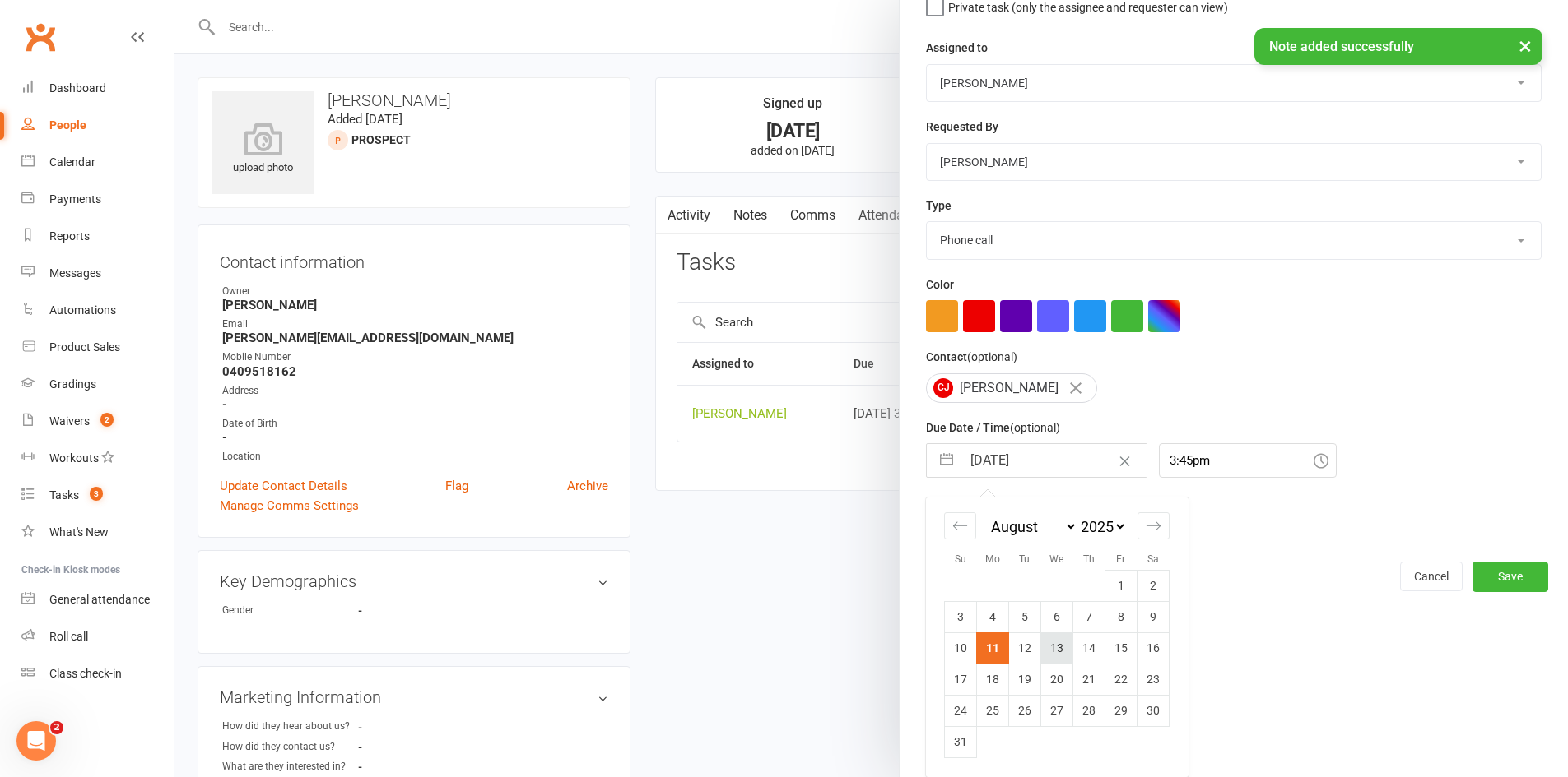
click at [1048, 653] on td "13" at bounding box center [1057, 648] width 32 height 32
type input "13 Aug 2025"
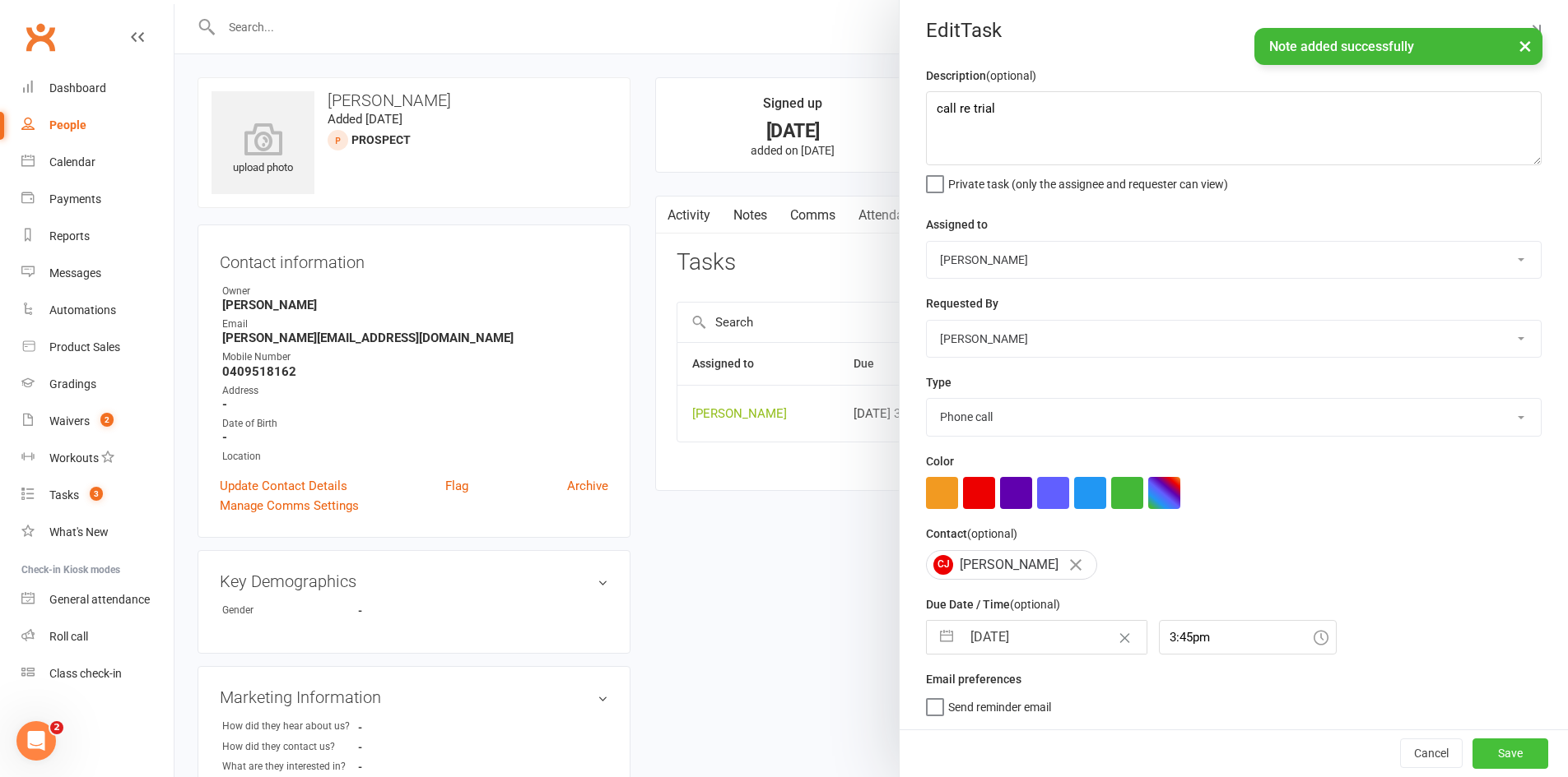
click at [1491, 755] on button "Save" at bounding box center [1510, 753] width 76 height 30
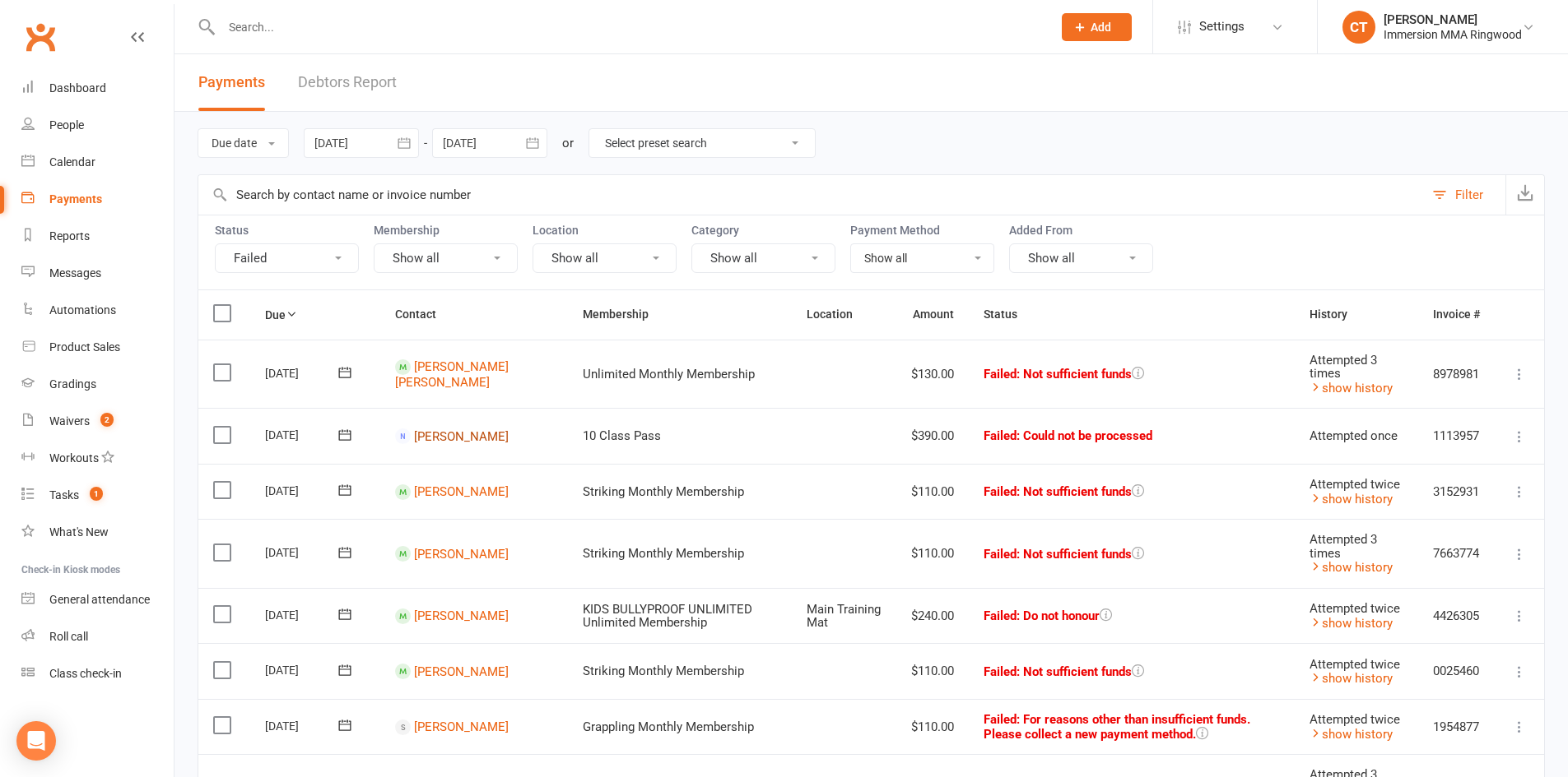
click at [445, 436] on link "[PERSON_NAME]" at bounding box center [461, 436] width 95 height 14
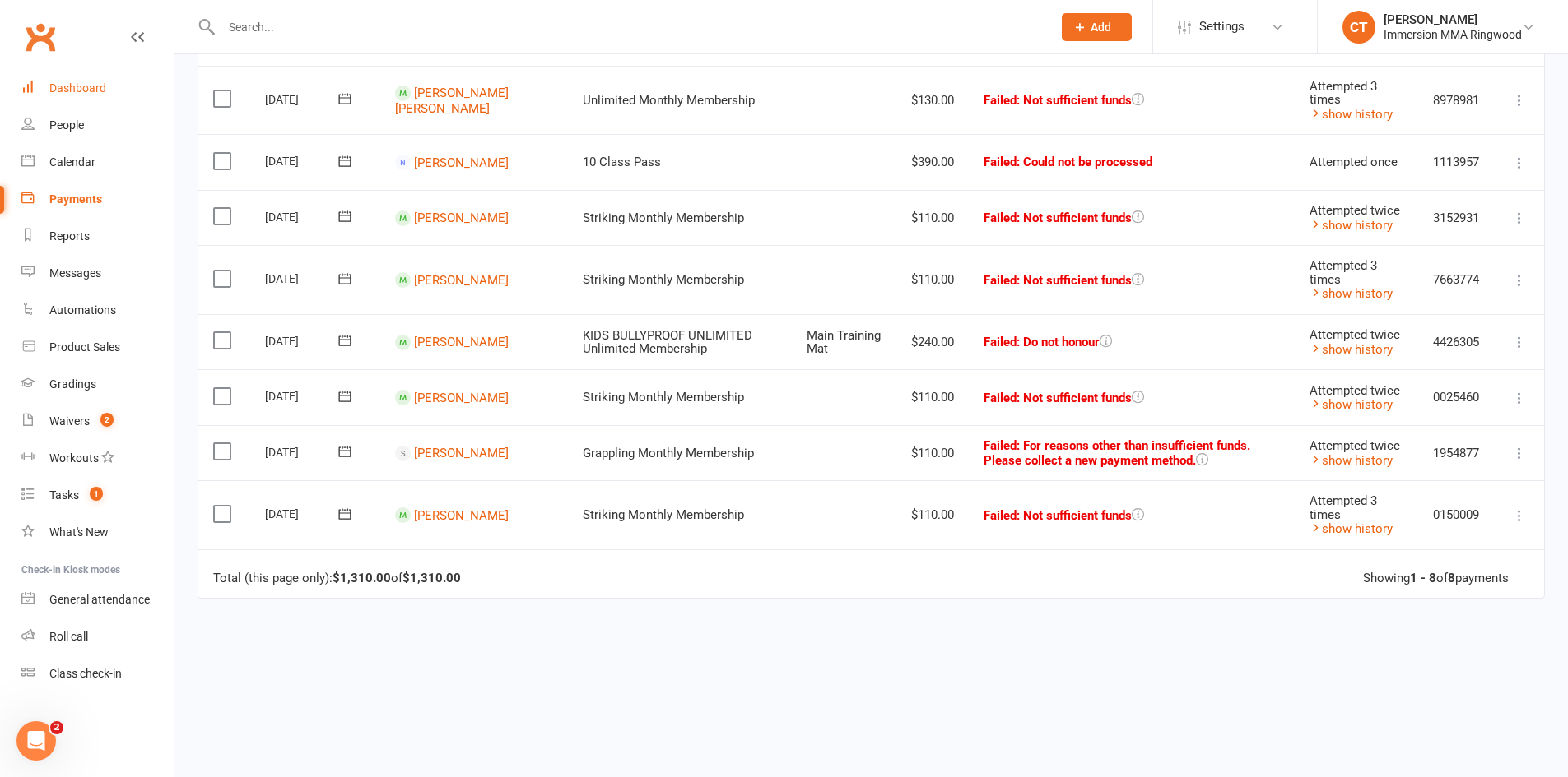
click at [90, 81] on link "Dashboard" at bounding box center [97, 88] width 152 height 37
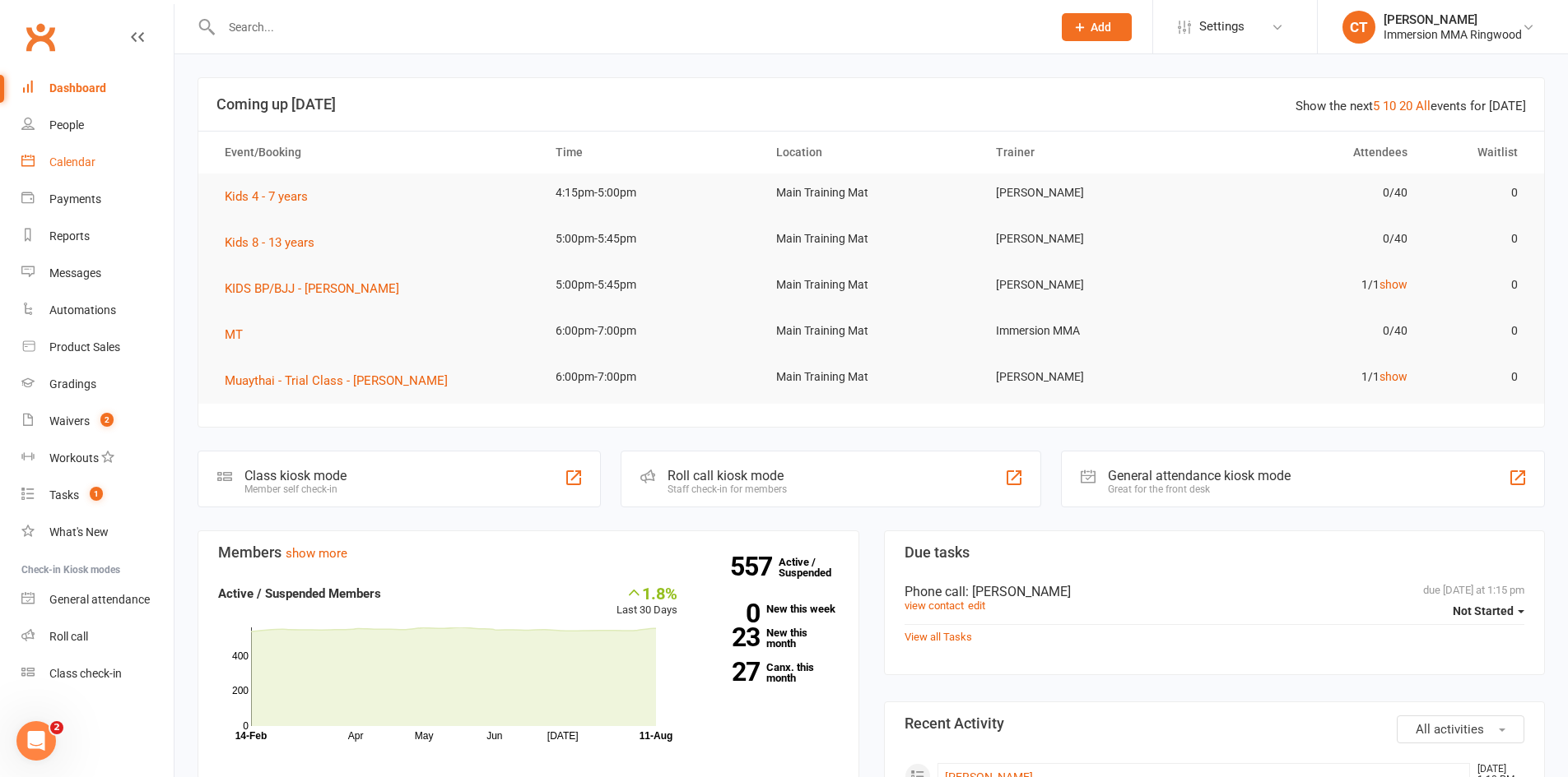
click at [76, 158] on div "Calendar" at bounding box center [72, 162] width 46 height 14
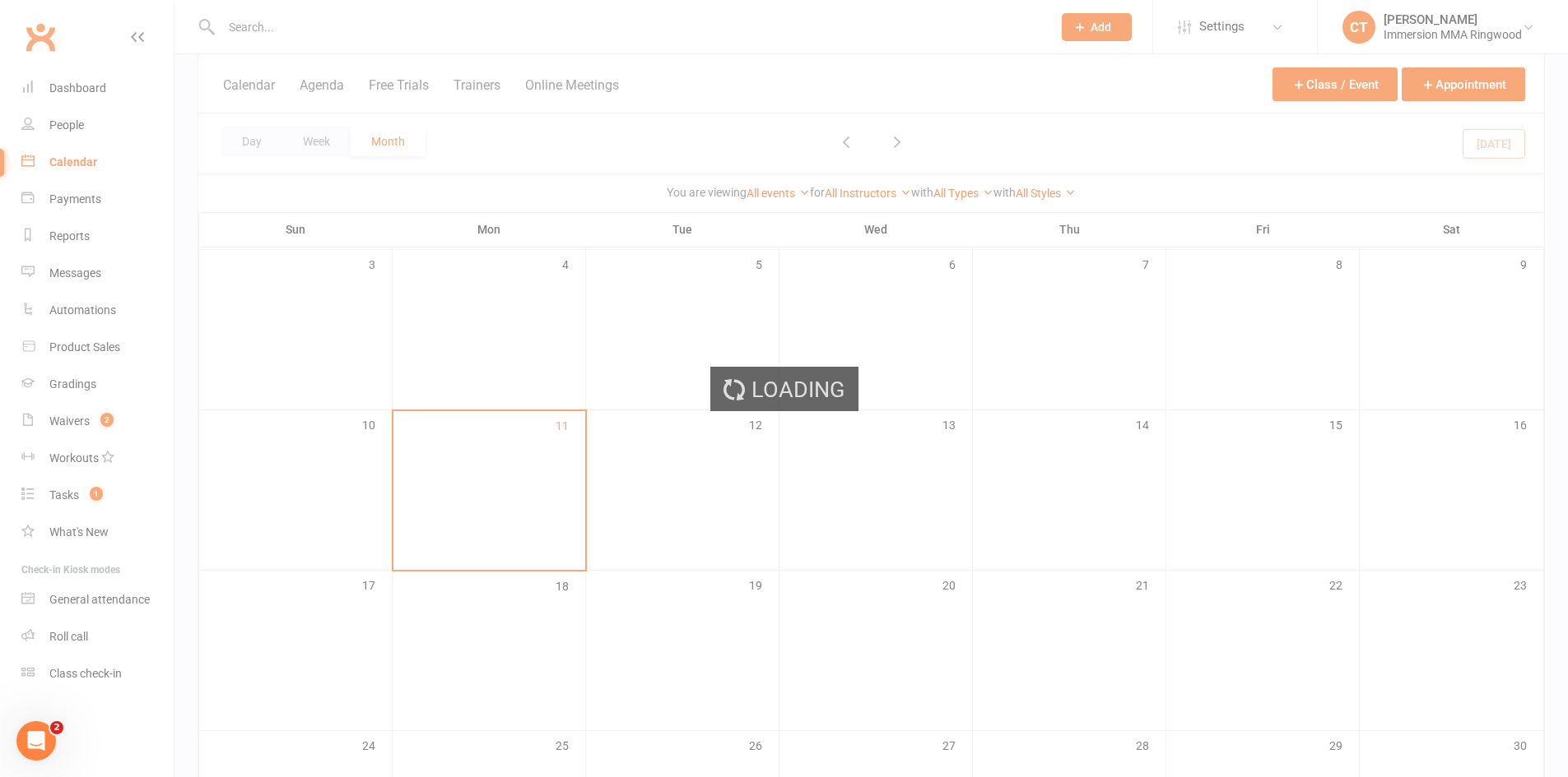
scroll to position [274, 0]
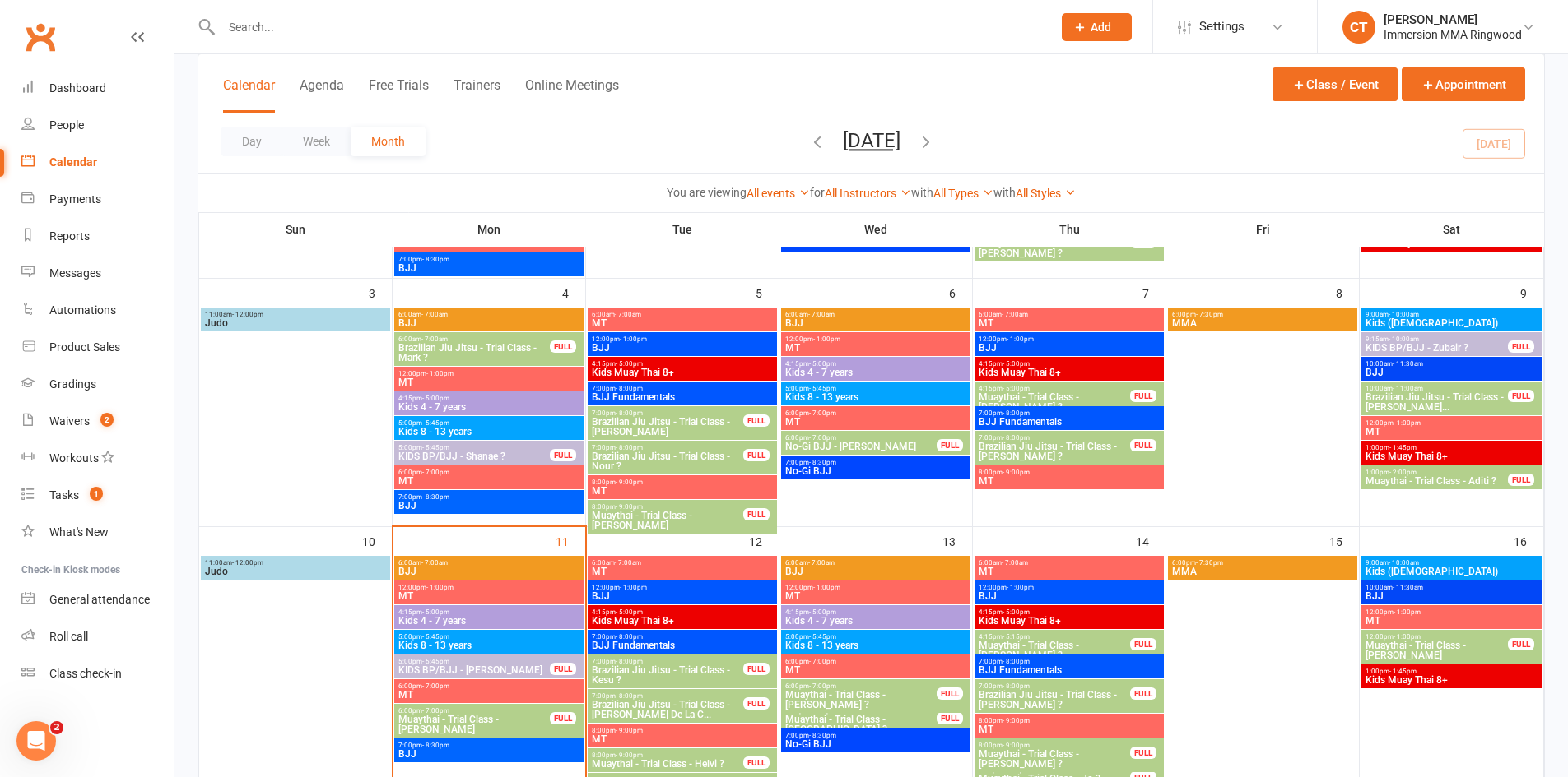
click at [439, 587] on span "- 1:00pm" at bounding box center [440, 588] width 27 height 7
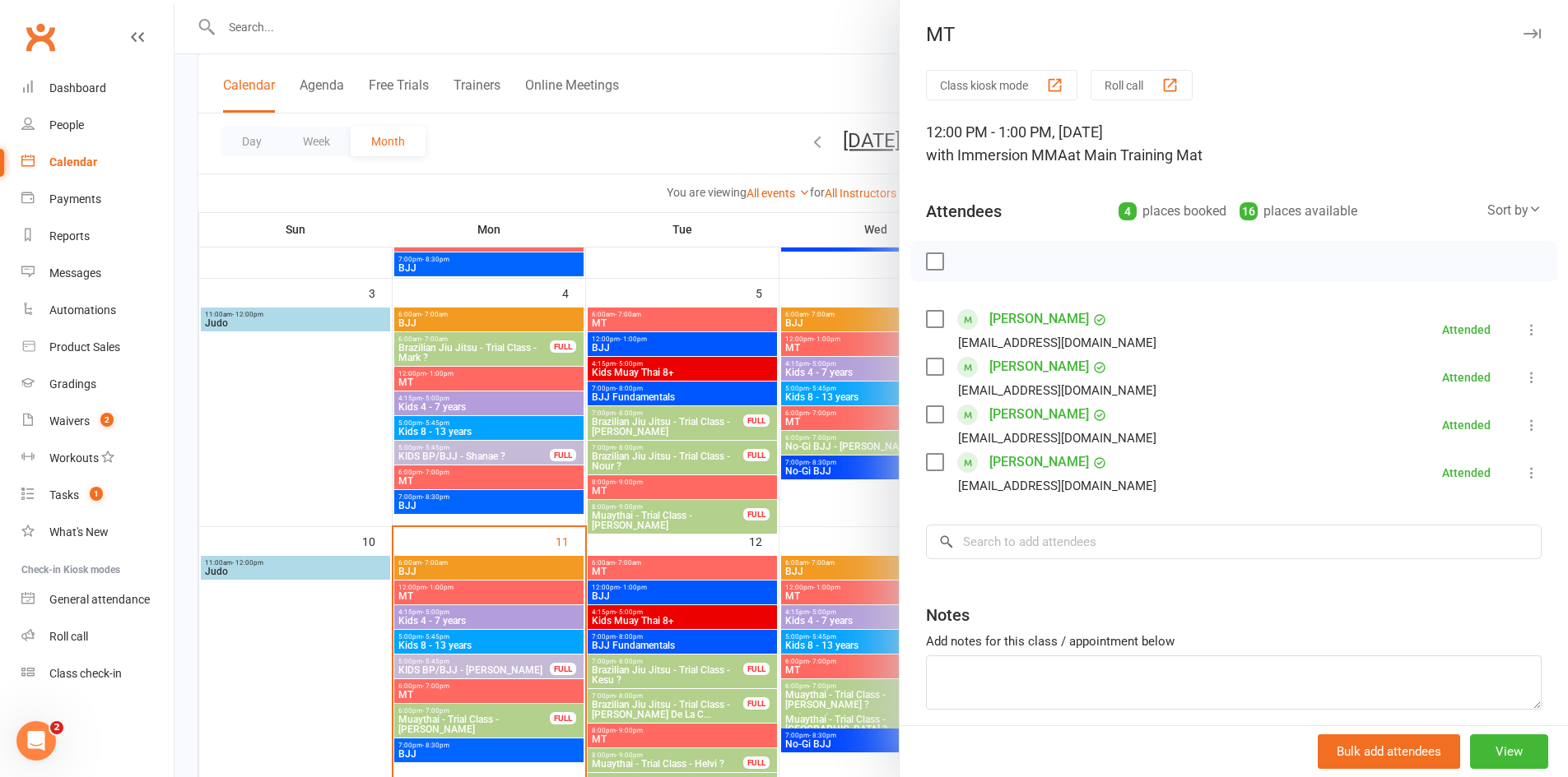
click at [1007, 465] on link "[PERSON_NAME]" at bounding box center [1038, 462] width 100 height 26
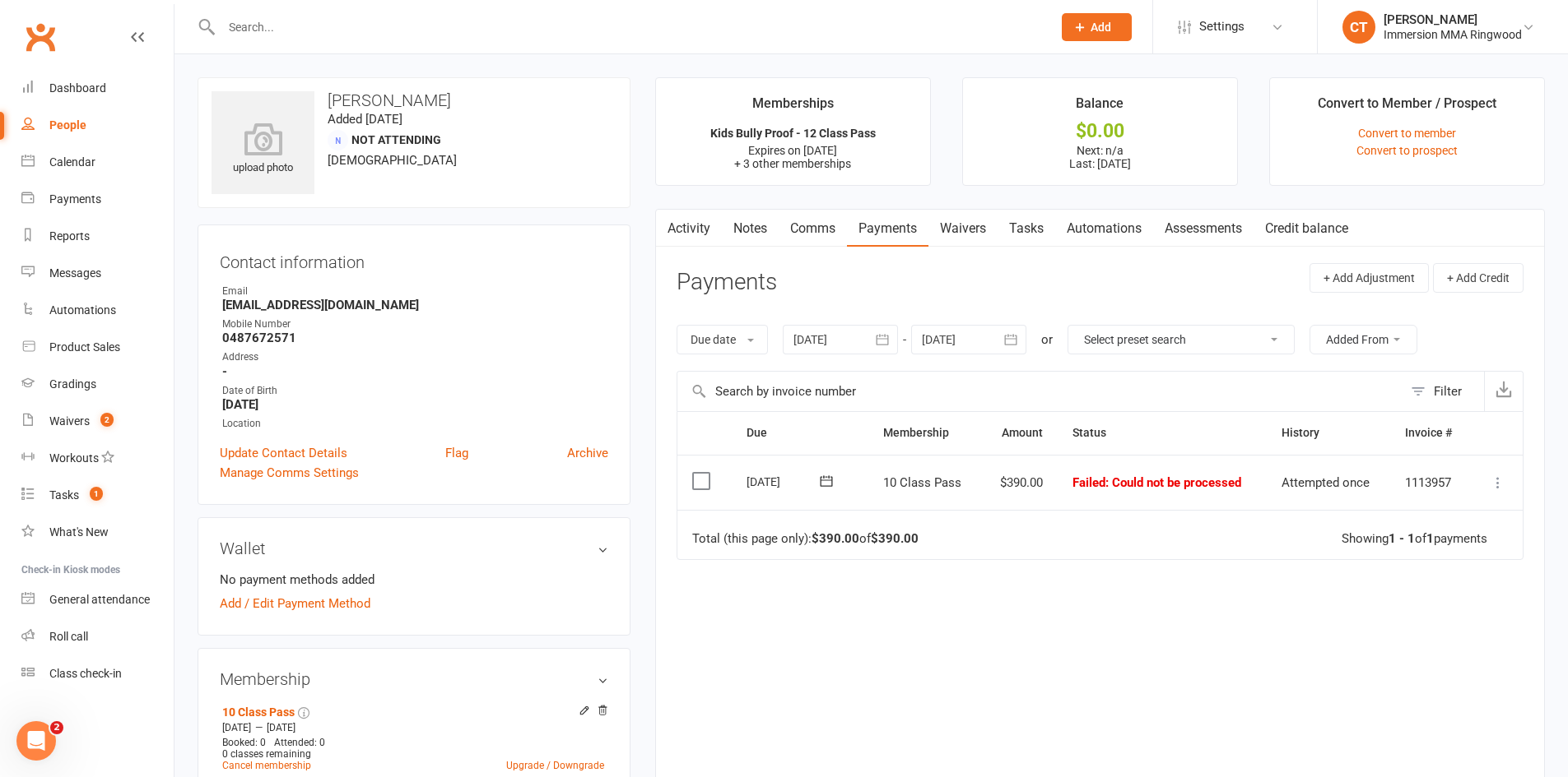
click at [1501, 481] on icon at bounding box center [1498, 483] width 16 height 16
click at [1438, 553] on link "Mark as Paid (POS)" at bounding box center [1425, 547] width 163 height 33
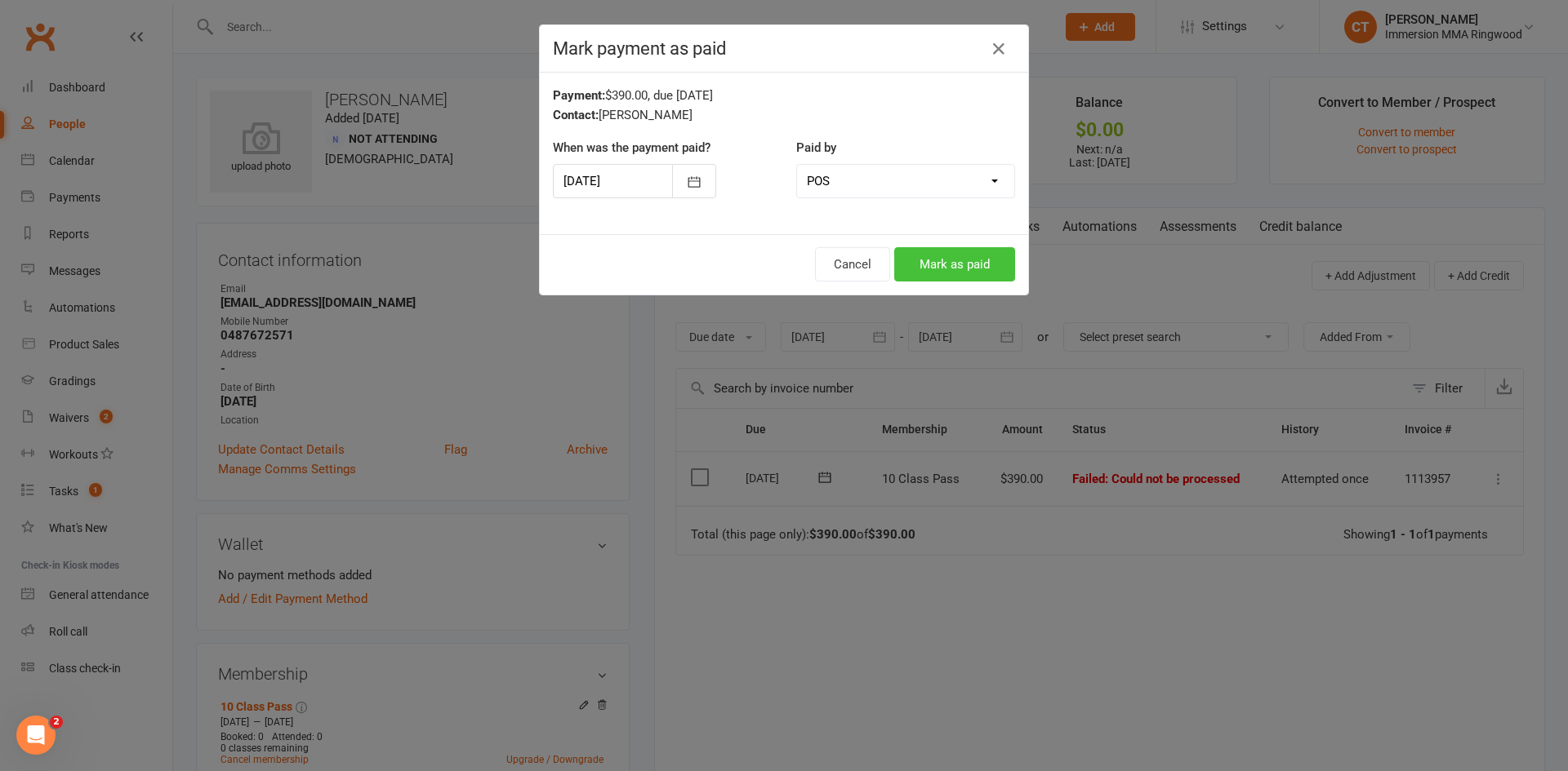
click at [966, 272] on button "Mark as paid" at bounding box center [954, 264] width 121 height 34
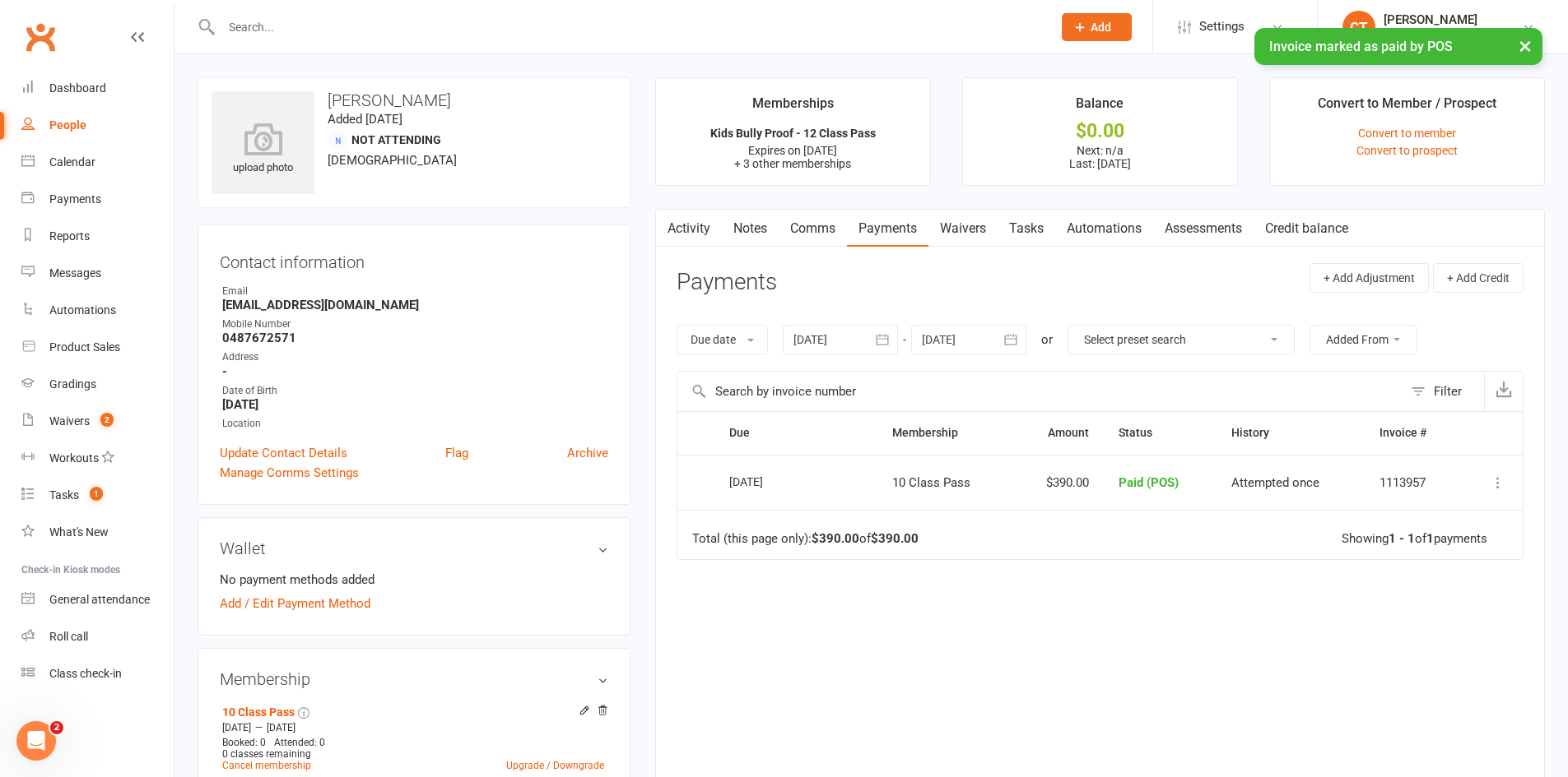
click at [749, 231] on link "Notes" at bounding box center [749, 229] width 57 height 38
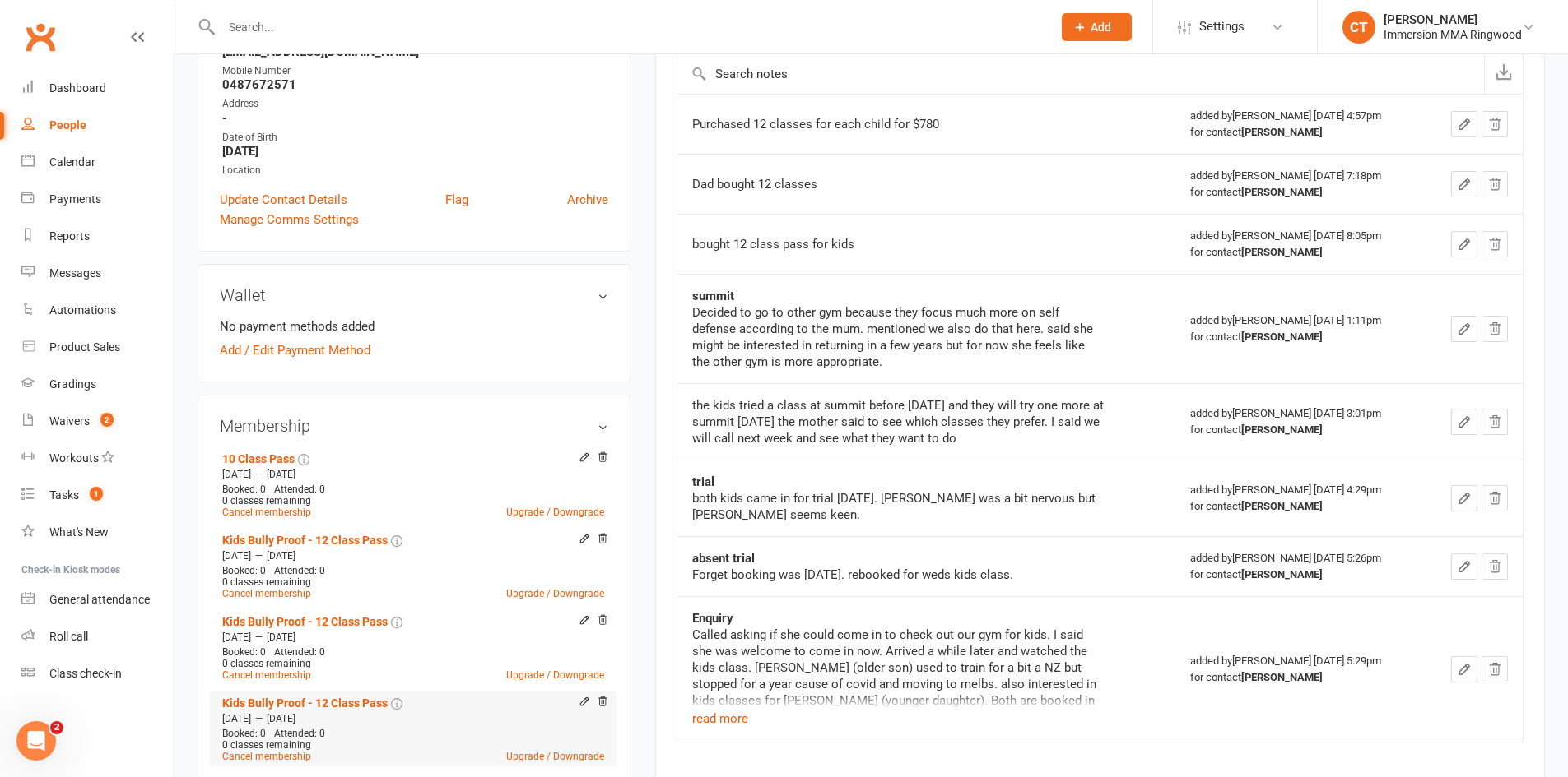
scroll to position [548, 0]
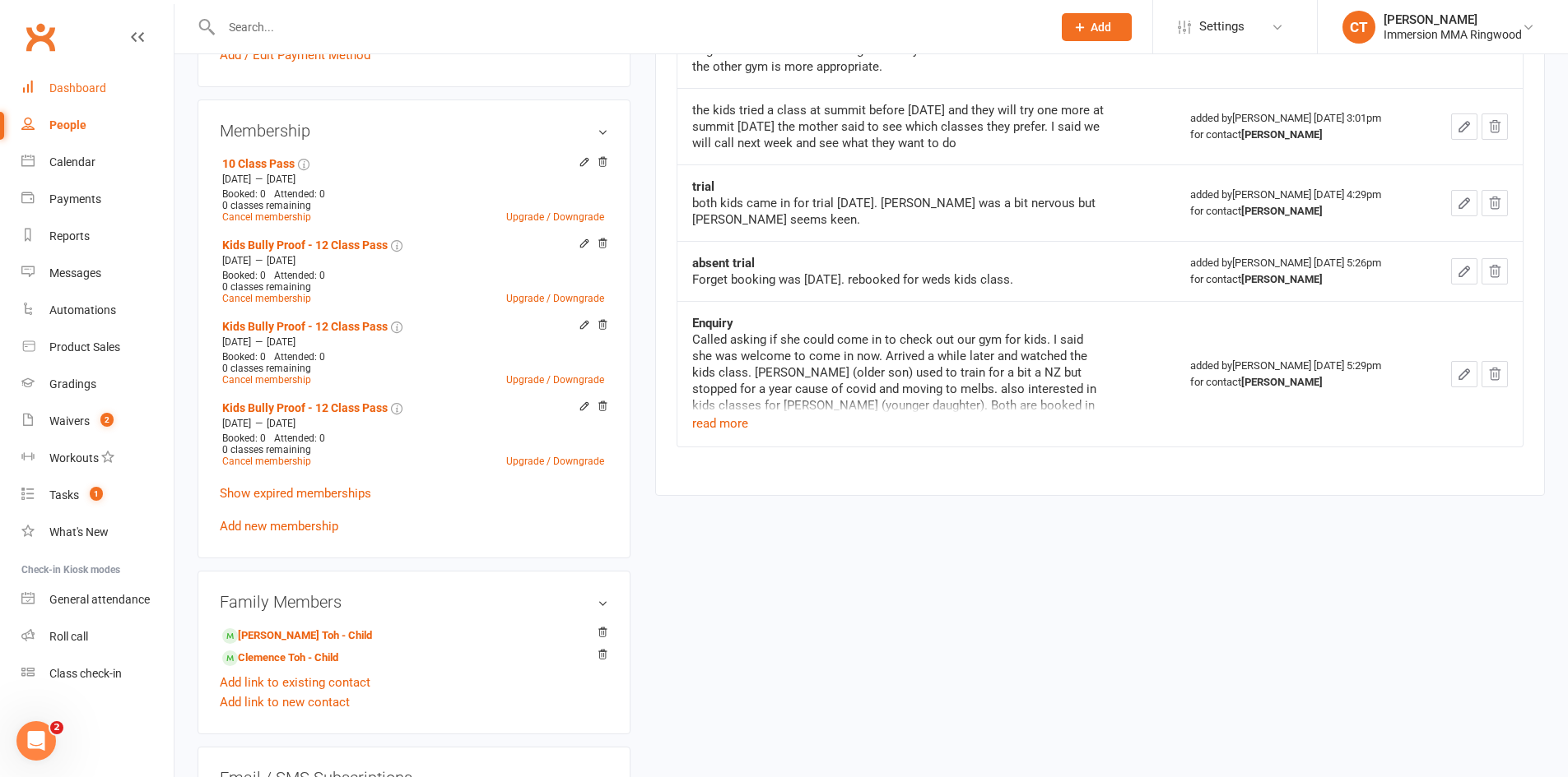
click at [59, 88] on div "Dashboard" at bounding box center [77, 87] width 57 height 14
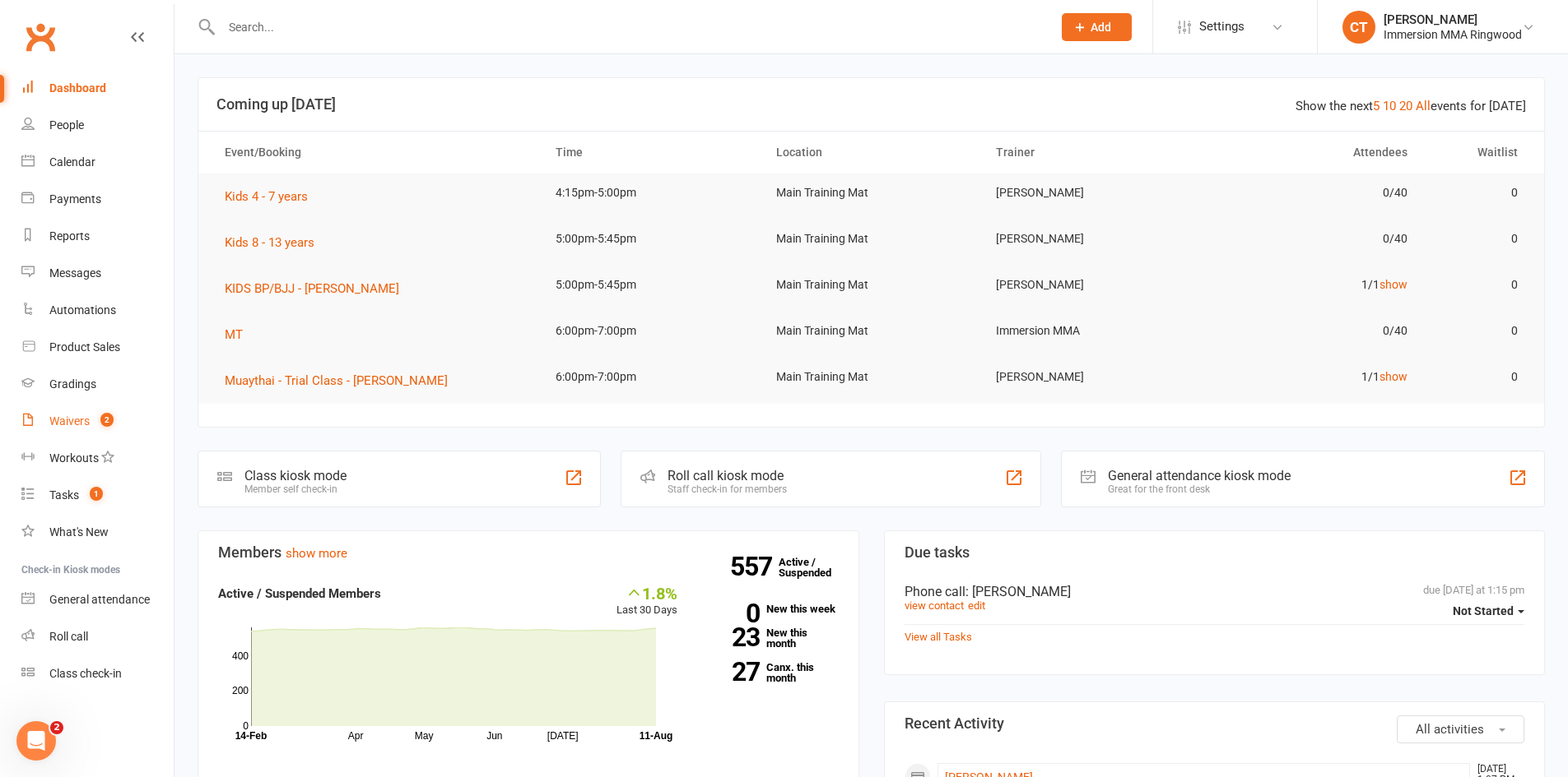
click at [76, 412] on link "Waivers 2" at bounding box center [97, 421] width 152 height 37
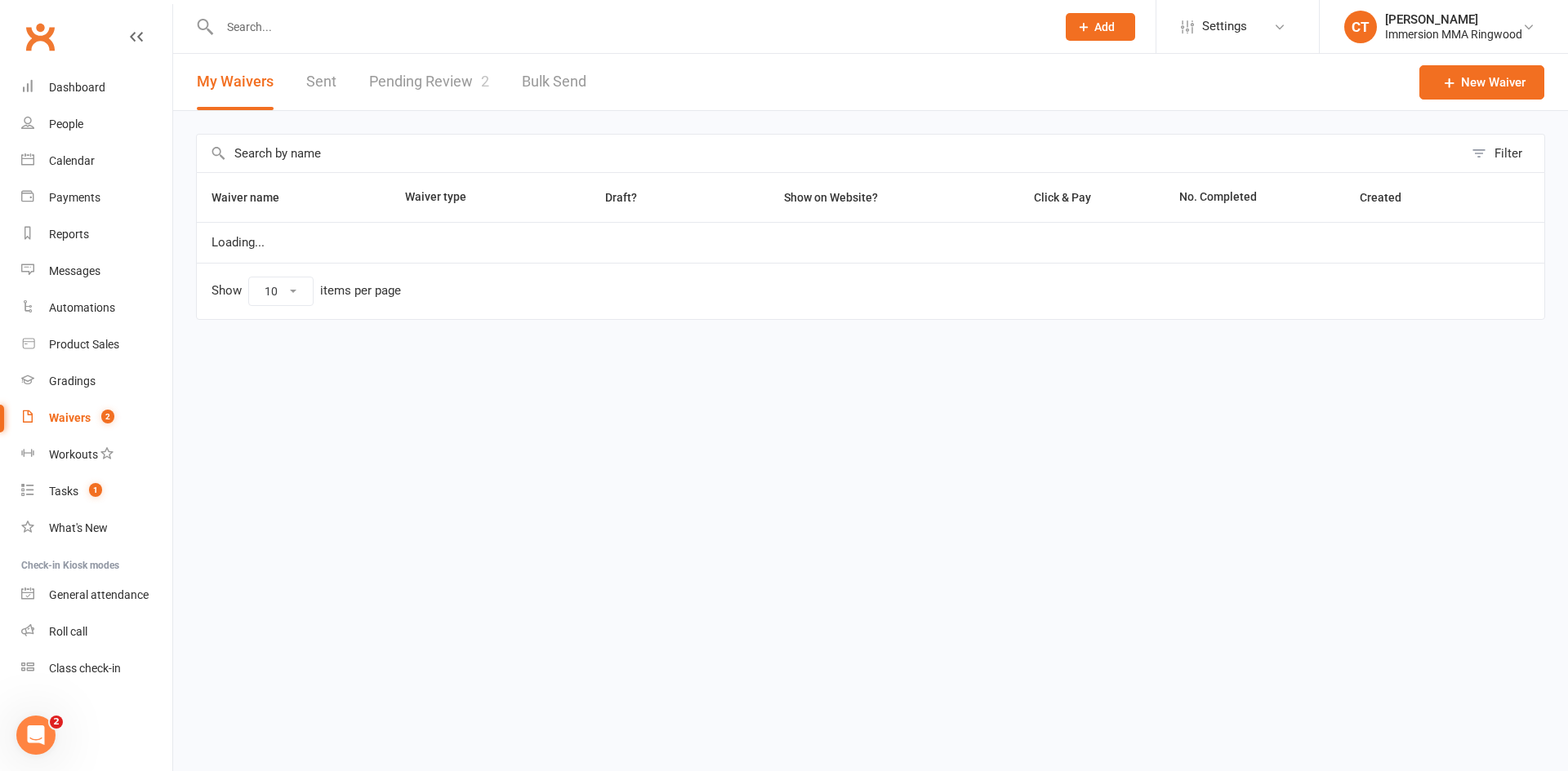
select select "25"
click at [388, 61] on link "Pending Review 2" at bounding box center [429, 81] width 120 height 56
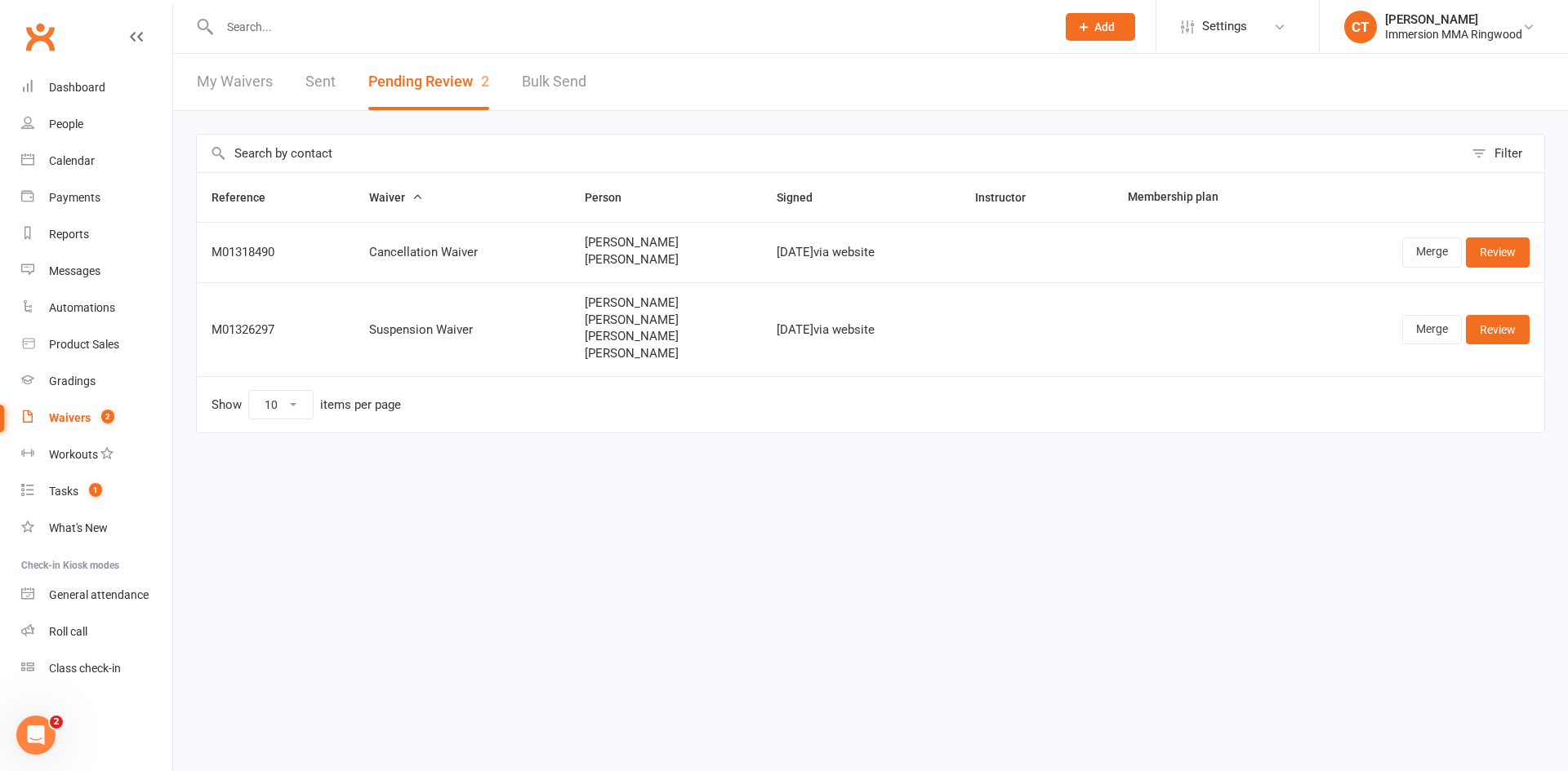
click at [603, 299] on span "[PERSON_NAME]" at bounding box center [666, 304] width 163 height 14
click at [461, 298] on td "Suspension Waiver" at bounding box center [462, 329] width 215 height 94
click at [75, 71] on link "Dashboard" at bounding box center [97, 88] width 151 height 37
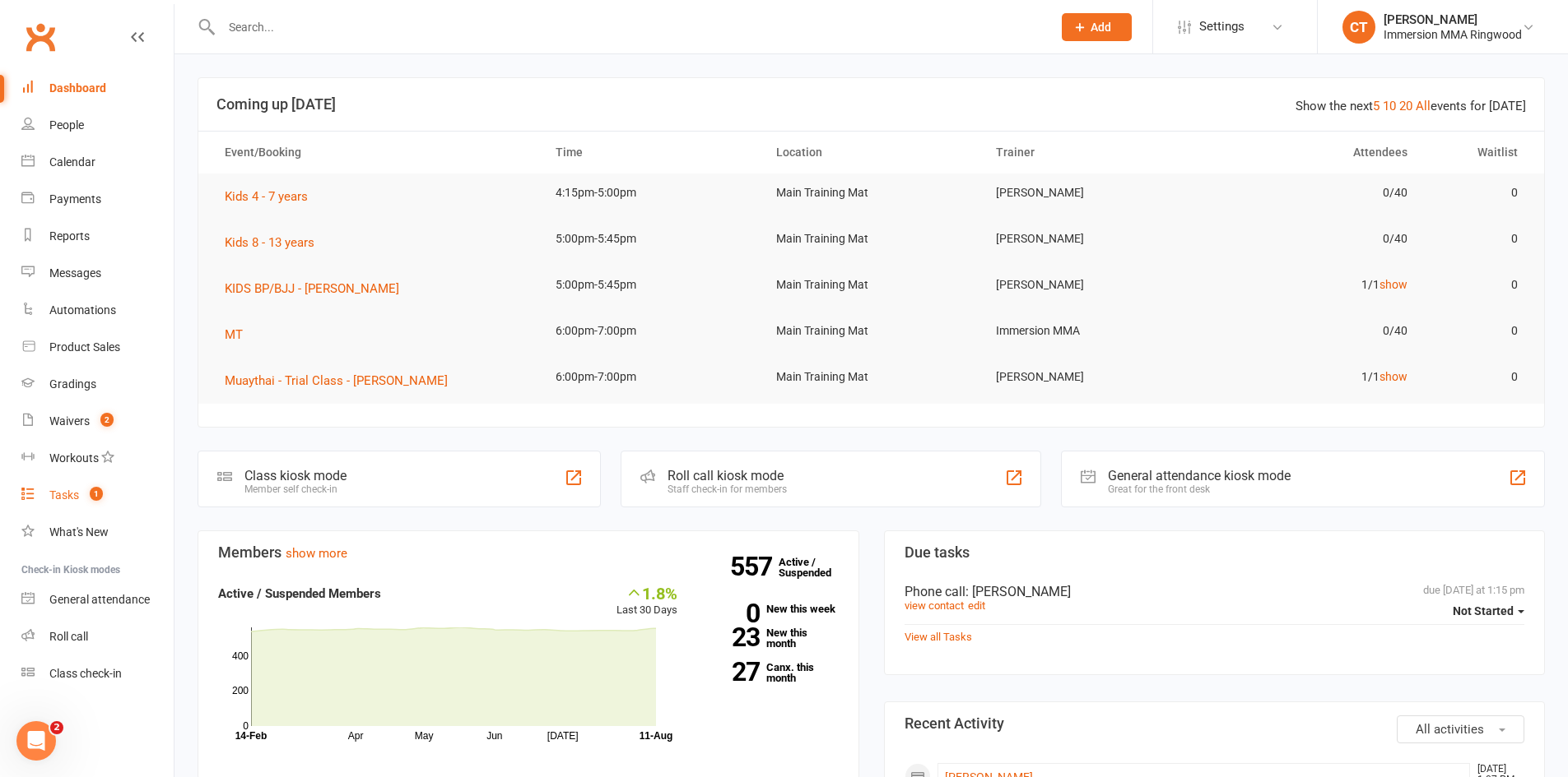
click at [93, 494] on span "1" at bounding box center [96, 494] width 14 height 14
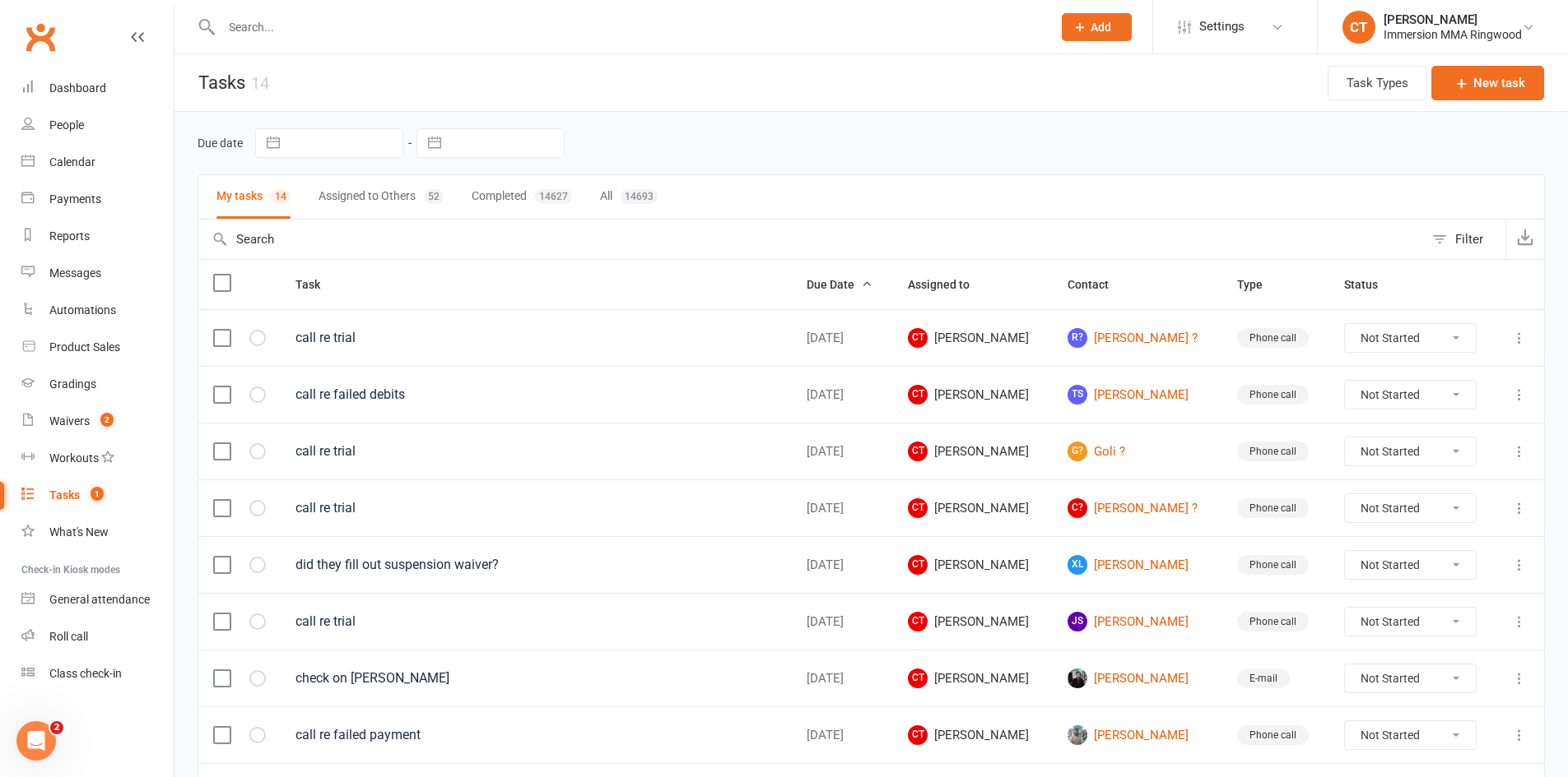
click at [376, 197] on button "Assigned to Others 52" at bounding box center [381, 197] width 125 height 43
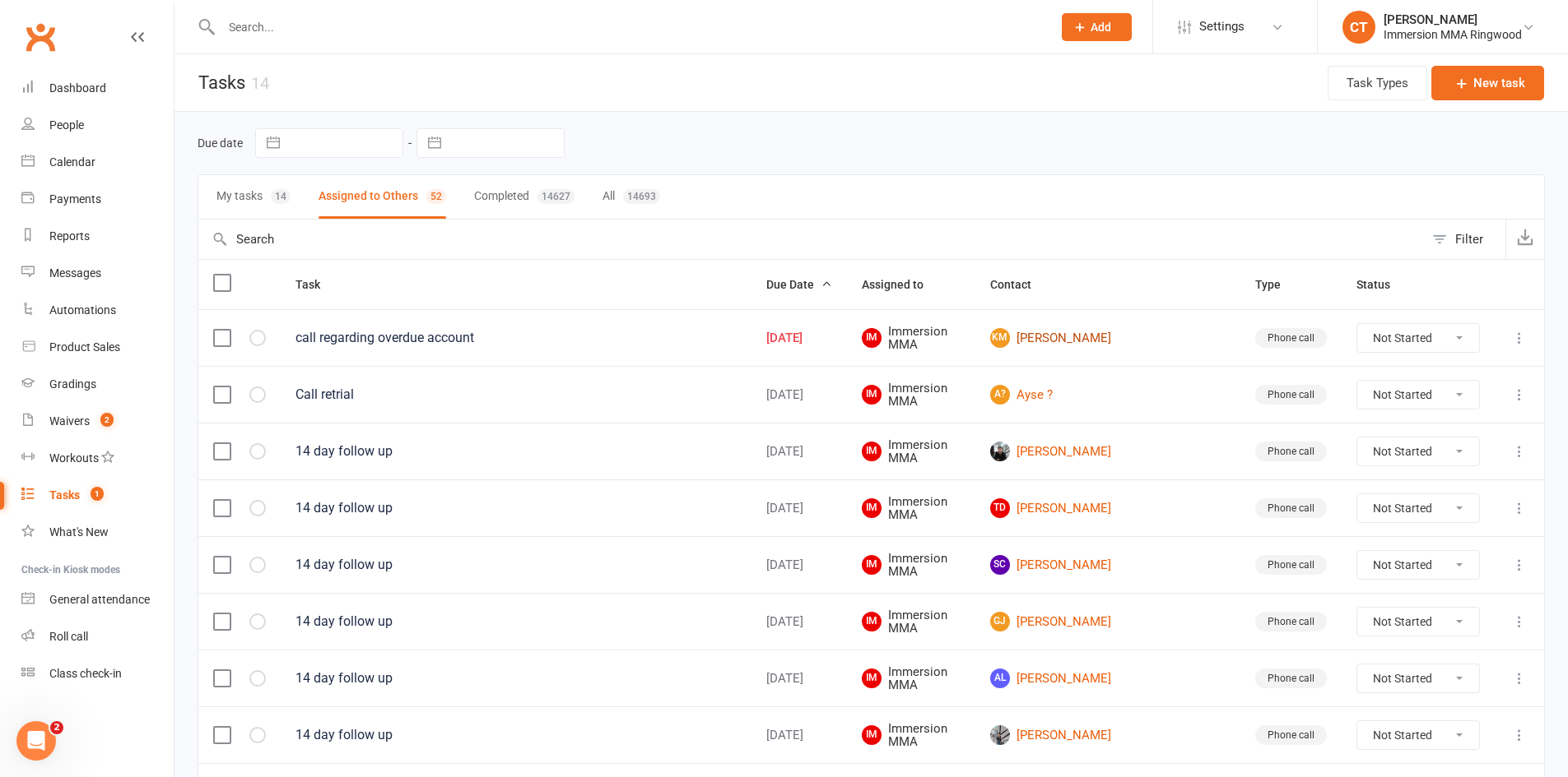
click at [1101, 341] on link "KM Kasey Murphy" at bounding box center [1107, 339] width 235 height 20
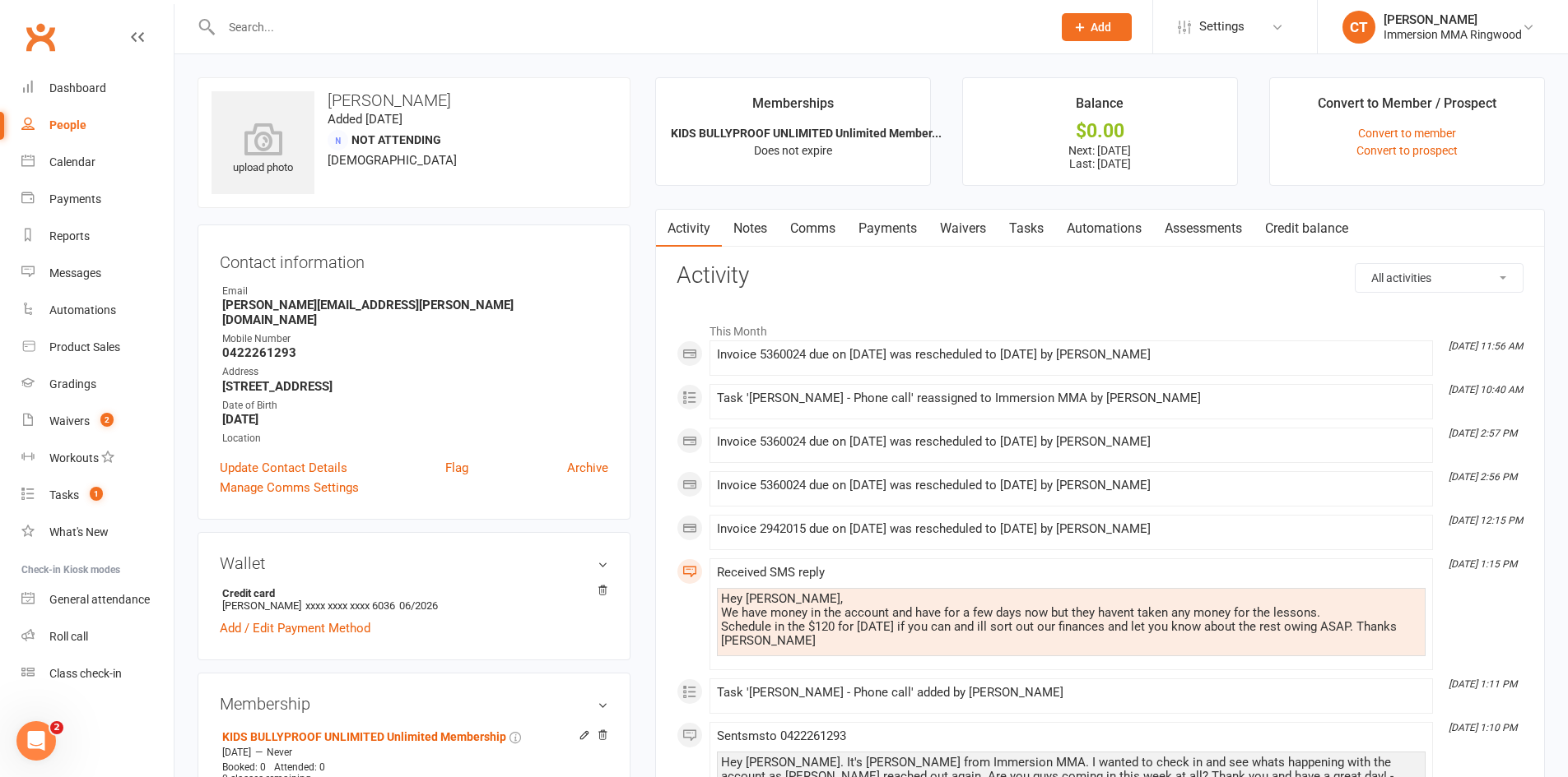
click at [895, 221] on link "Payments" at bounding box center [887, 229] width 81 height 38
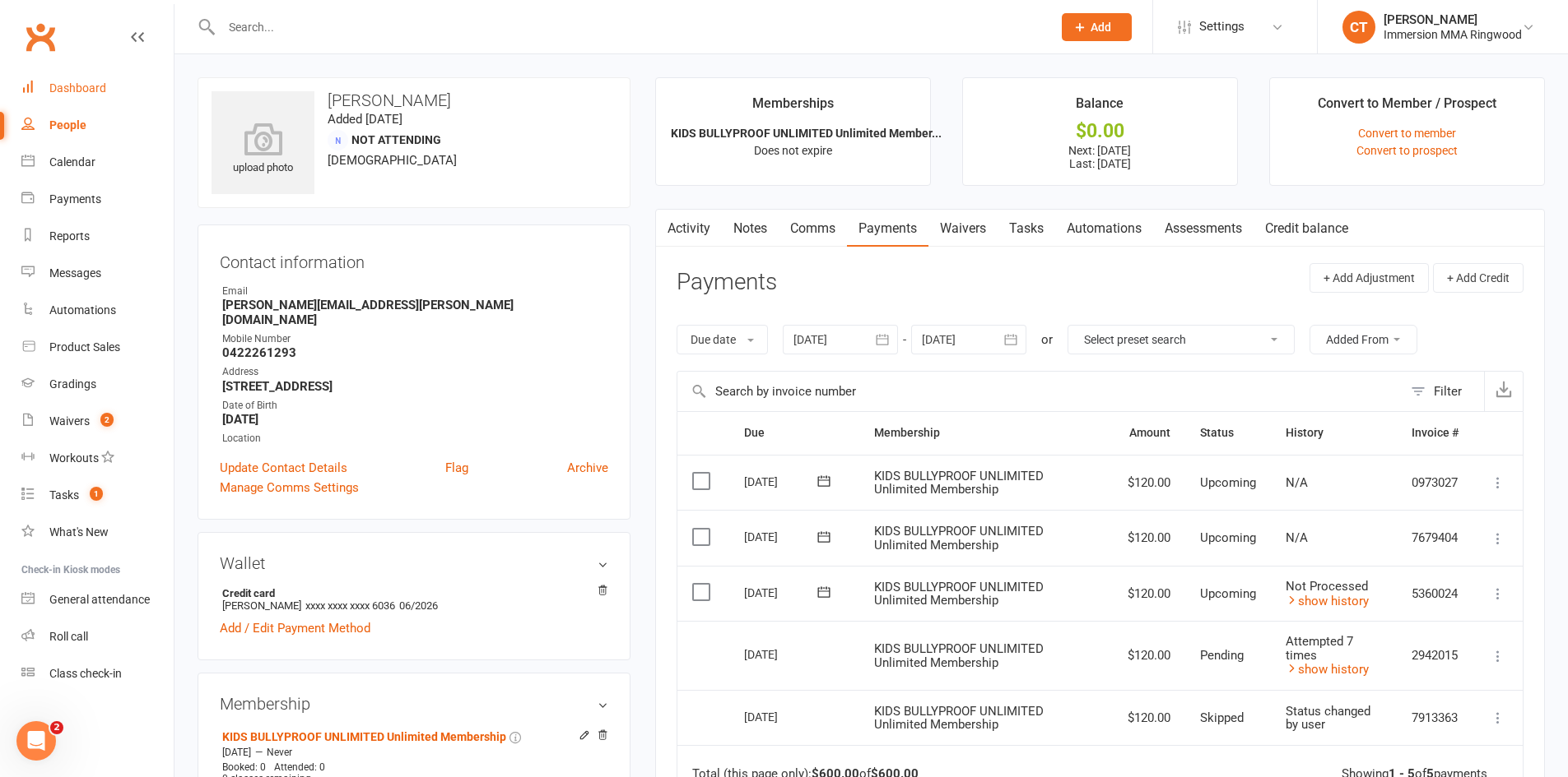
click at [71, 92] on div "Dashboard" at bounding box center [77, 87] width 57 height 14
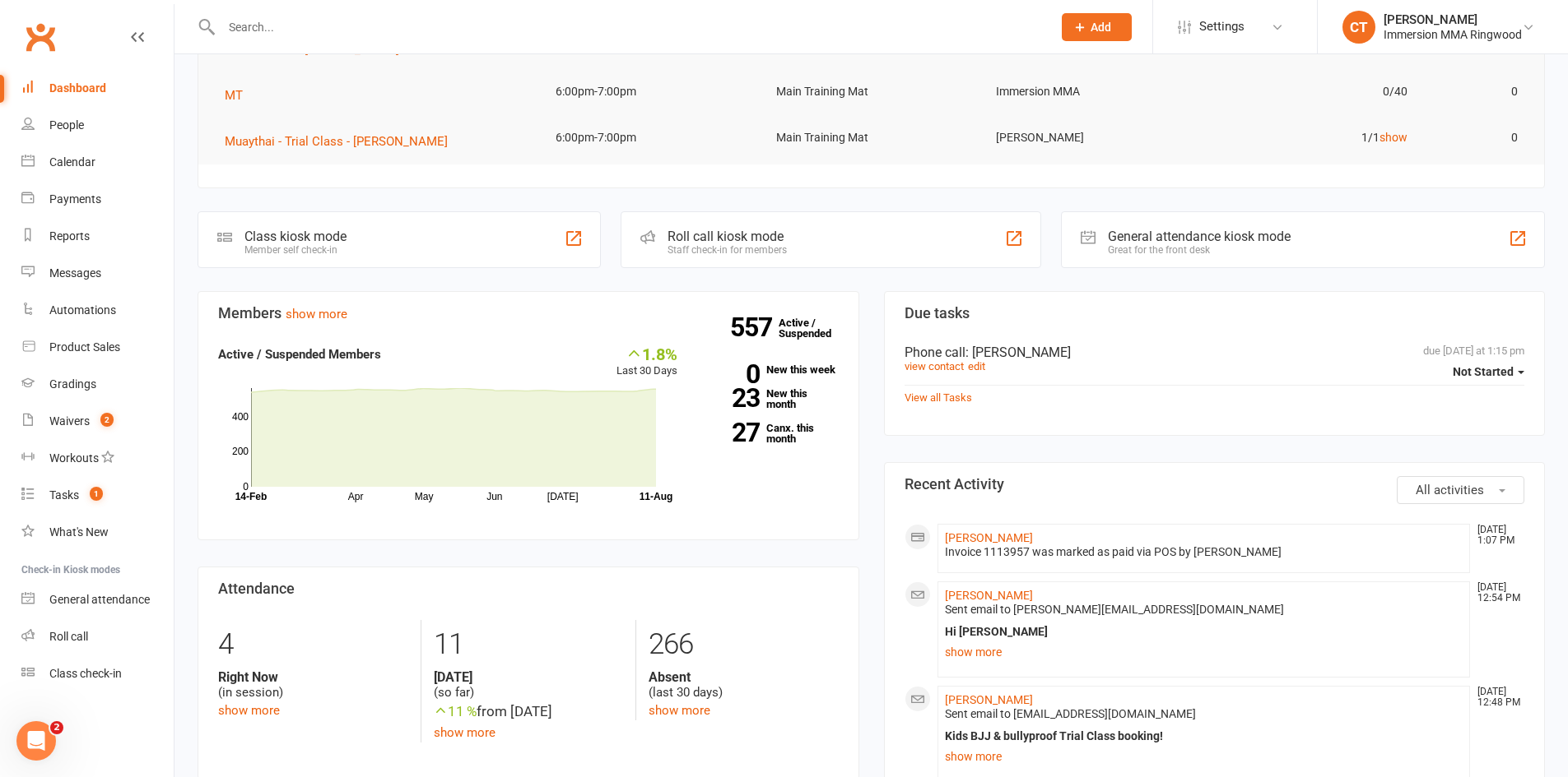
scroll to position [274, 0]
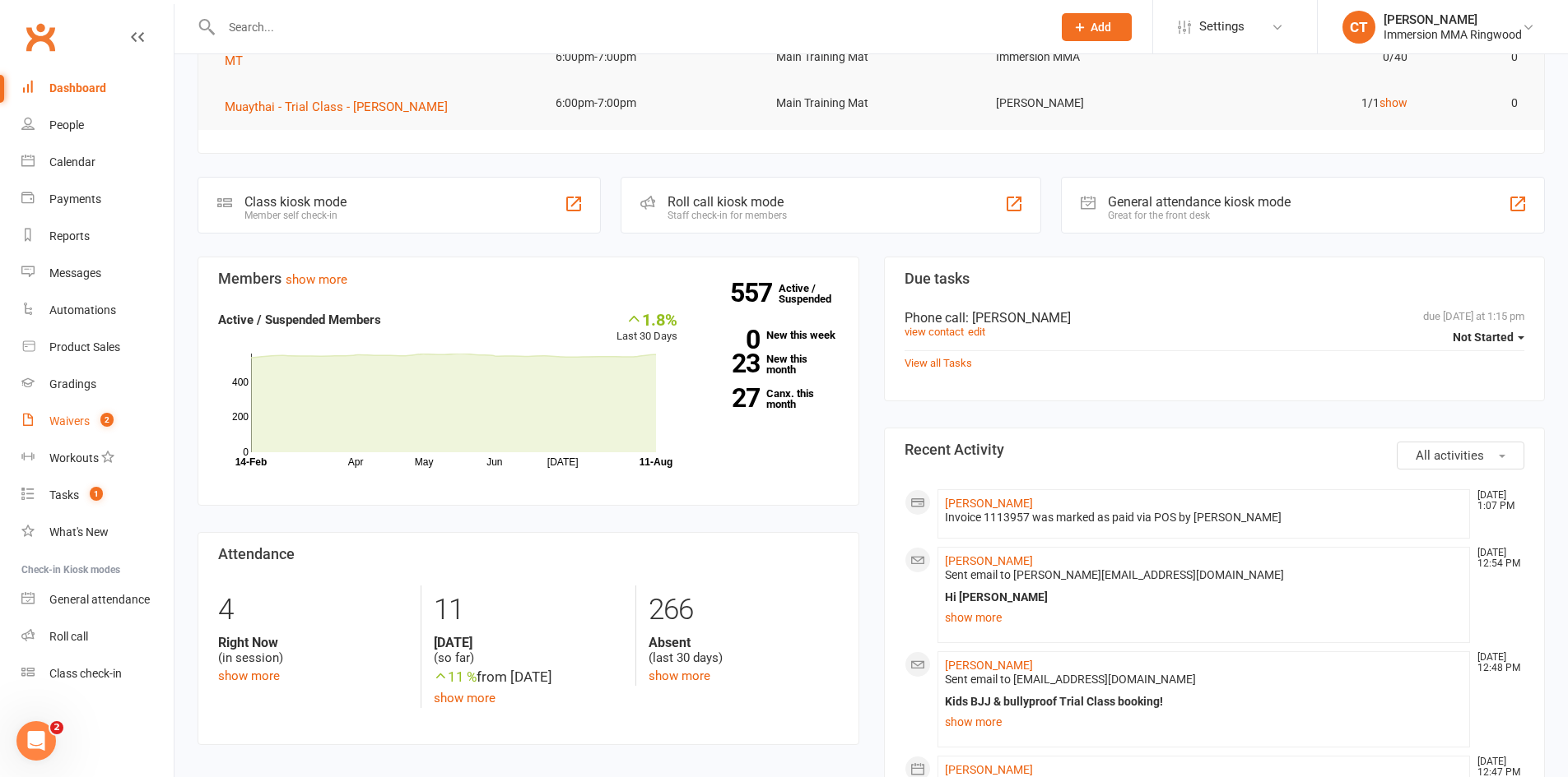
click at [76, 422] on div "Waivers" at bounding box center [69, 421] width 41 height 14
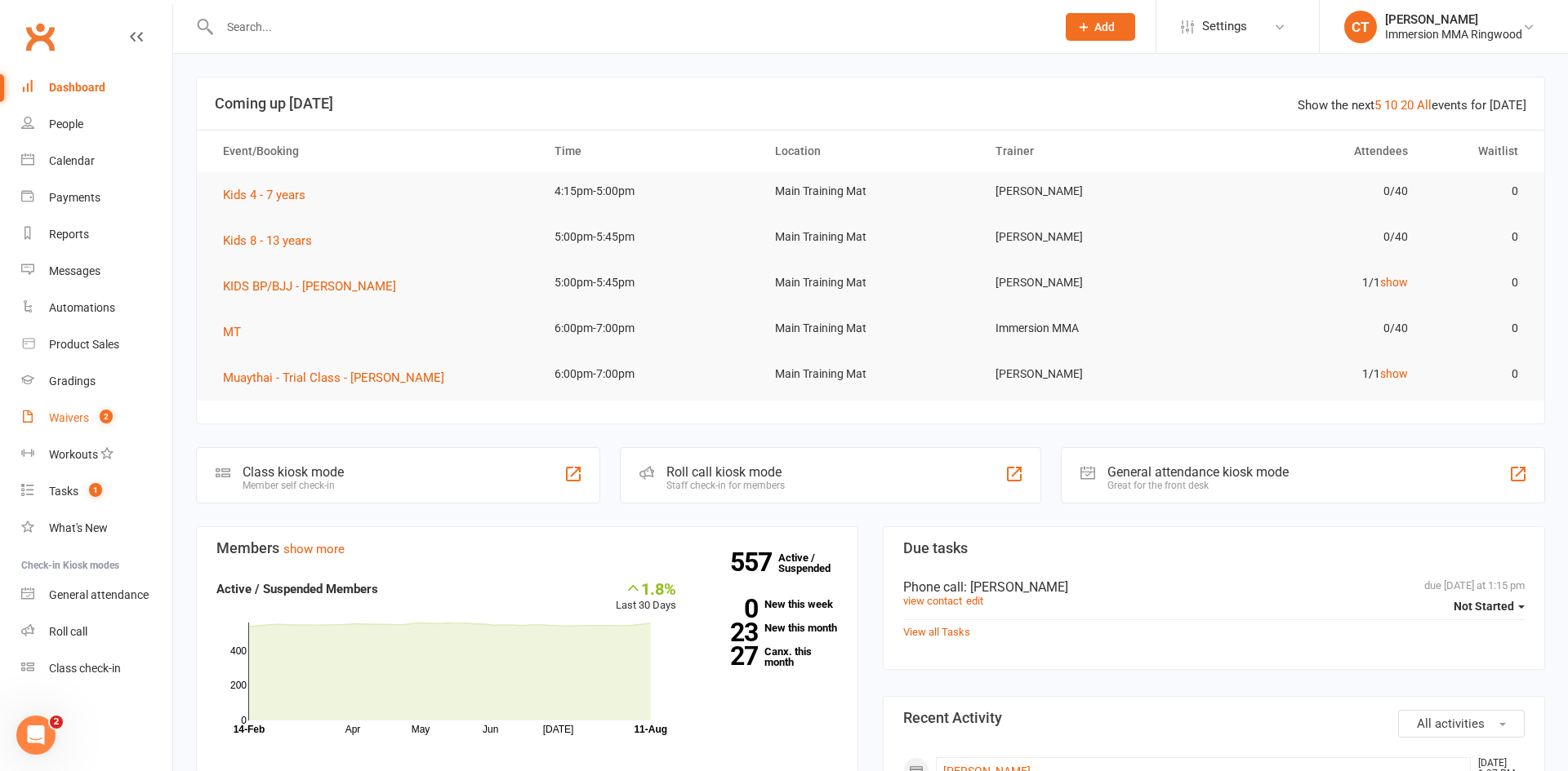
select select "25"
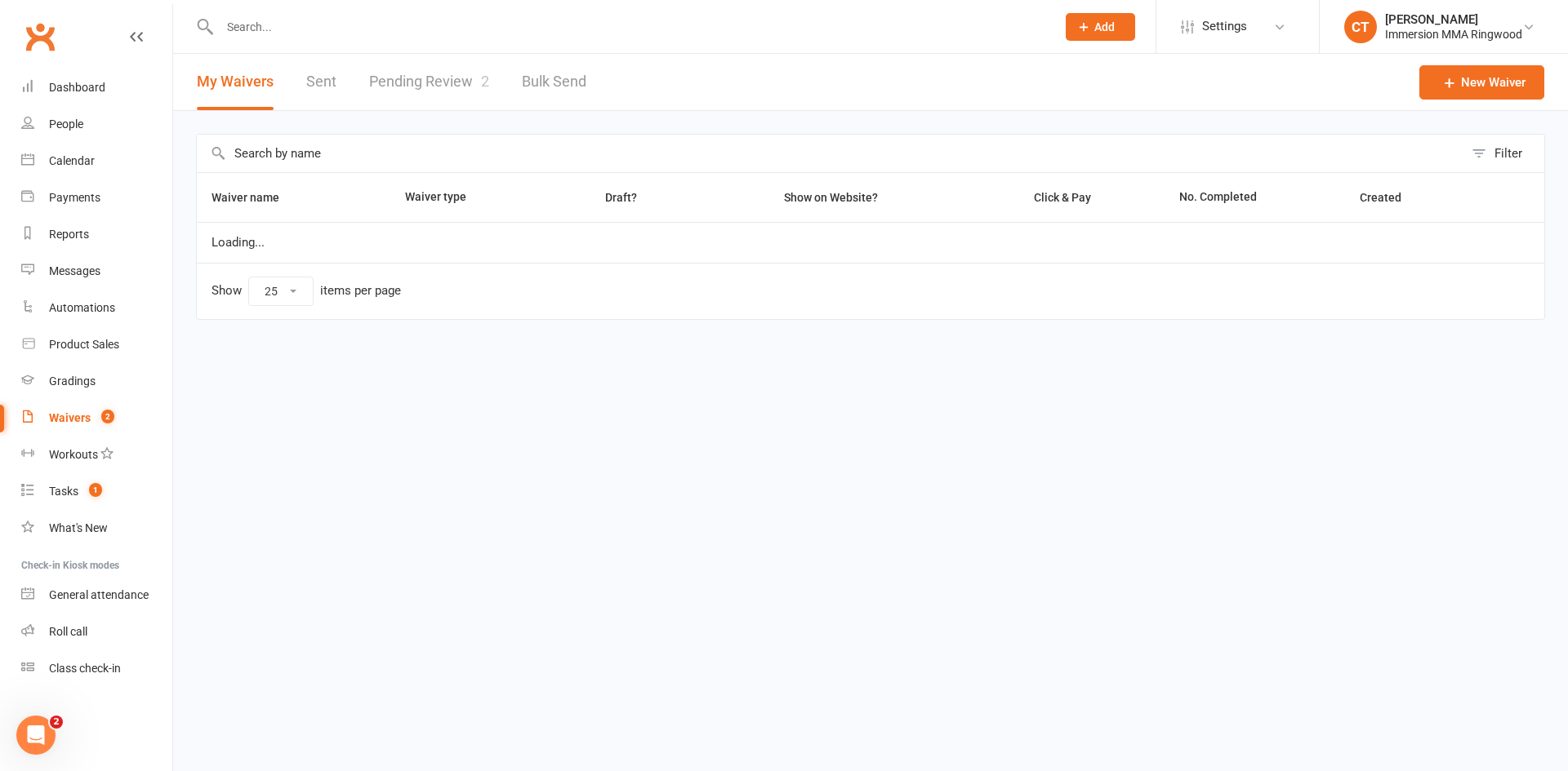
click at [414, 44] on div at bounding box center [620, 26] width 848 height 53
click at [414, 80] on link "Pending Review 2" at bounding box center [429, 81] width 120 height 56
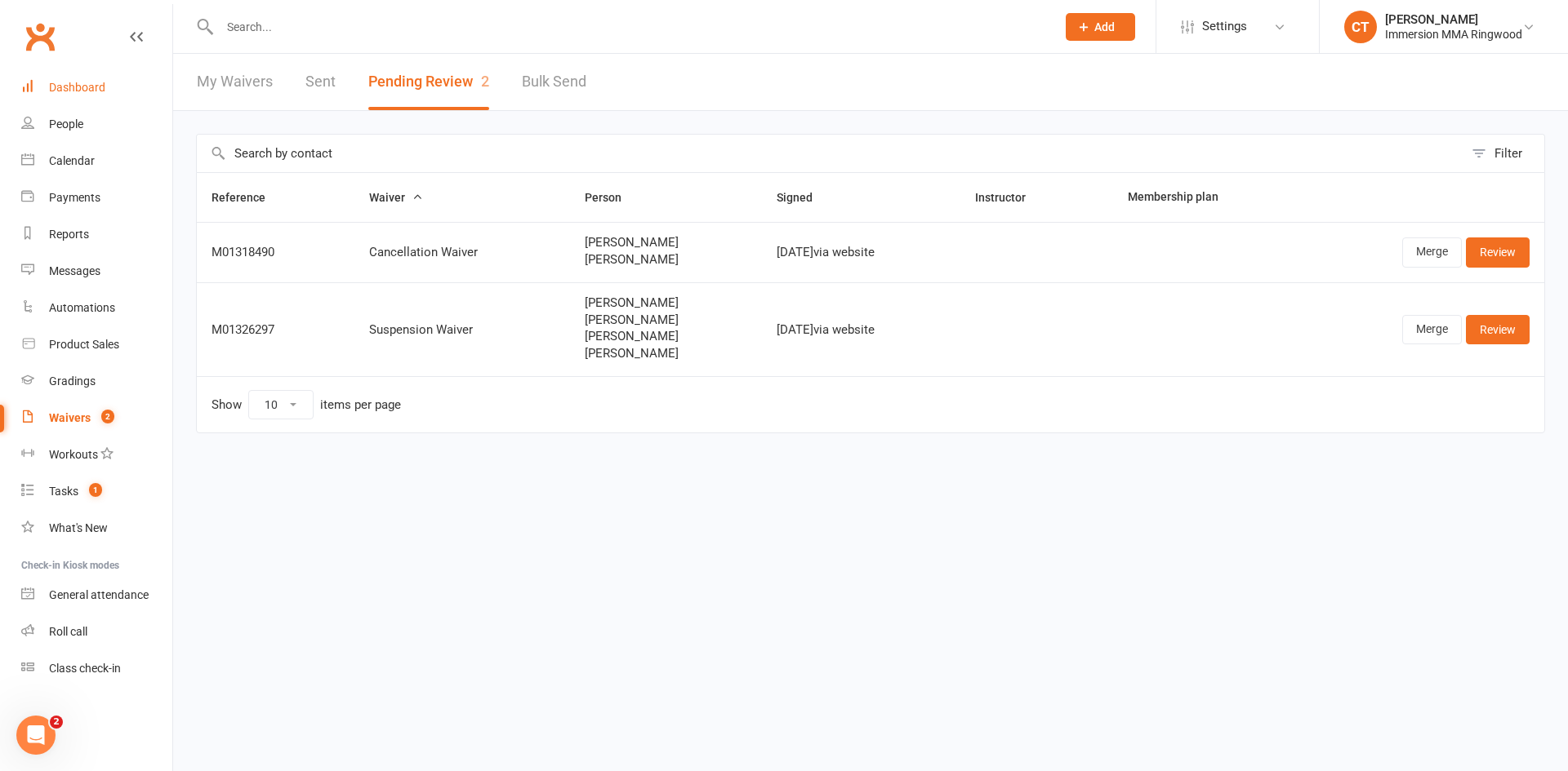
click at [43, 90] on link "Dashboard" at bounding box center [97, 88] width 151 height 37
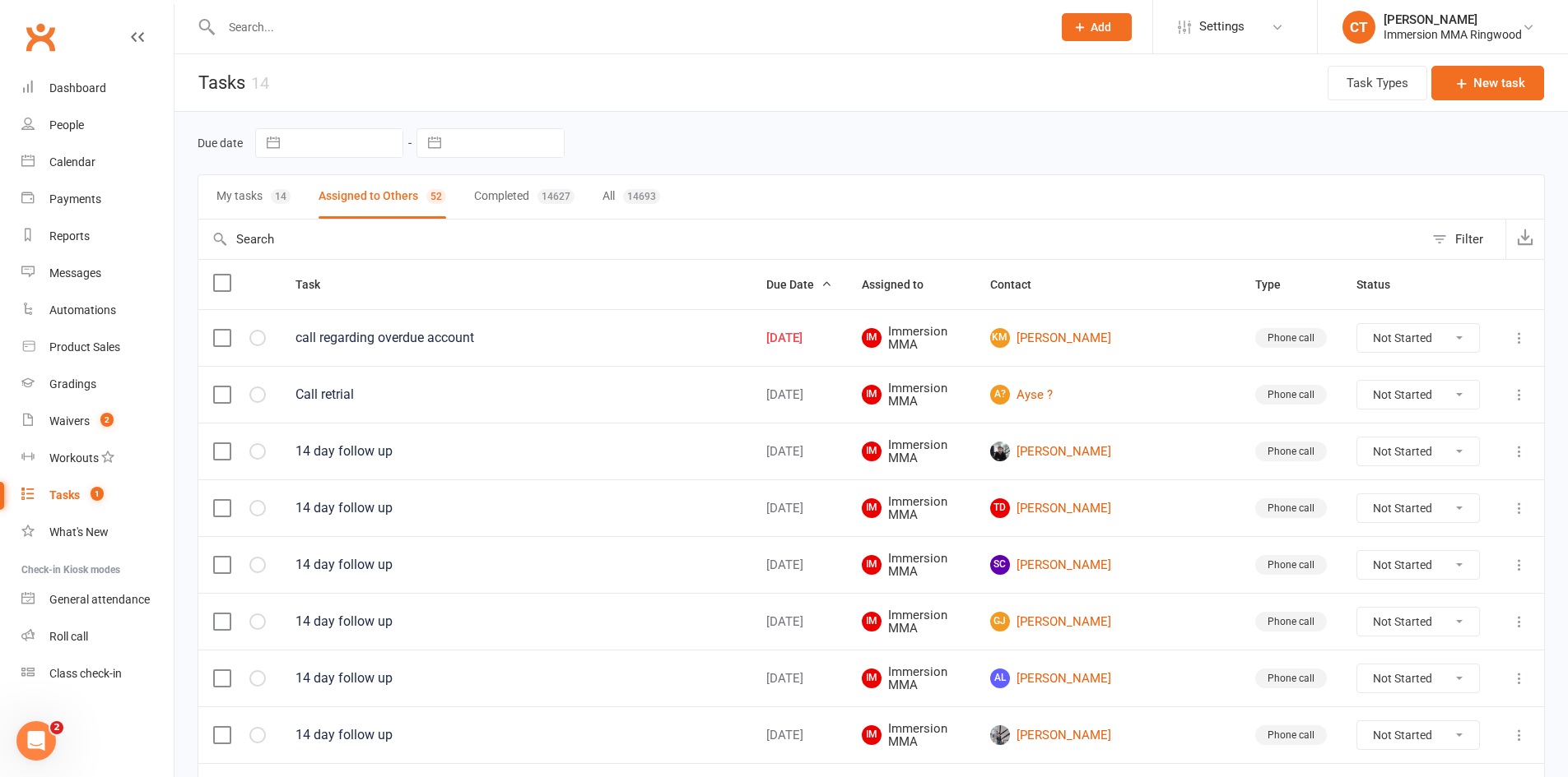
click at [283, 197] on div "14" at bounding box center [281, 196] width 20 height 14
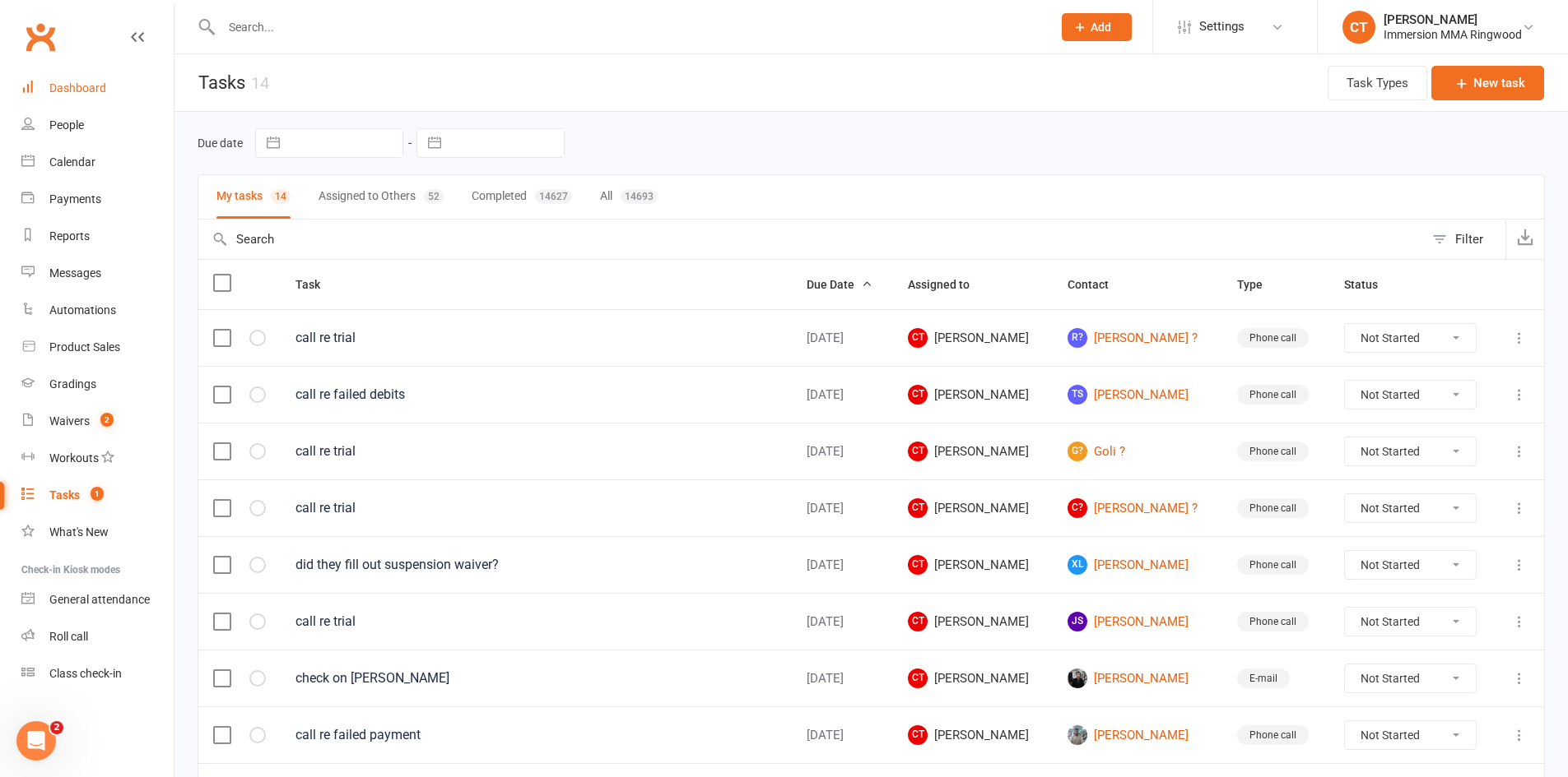
click at [101, 103] on link "Dashboard" at bounding box center [97, 88] width 152 height 37
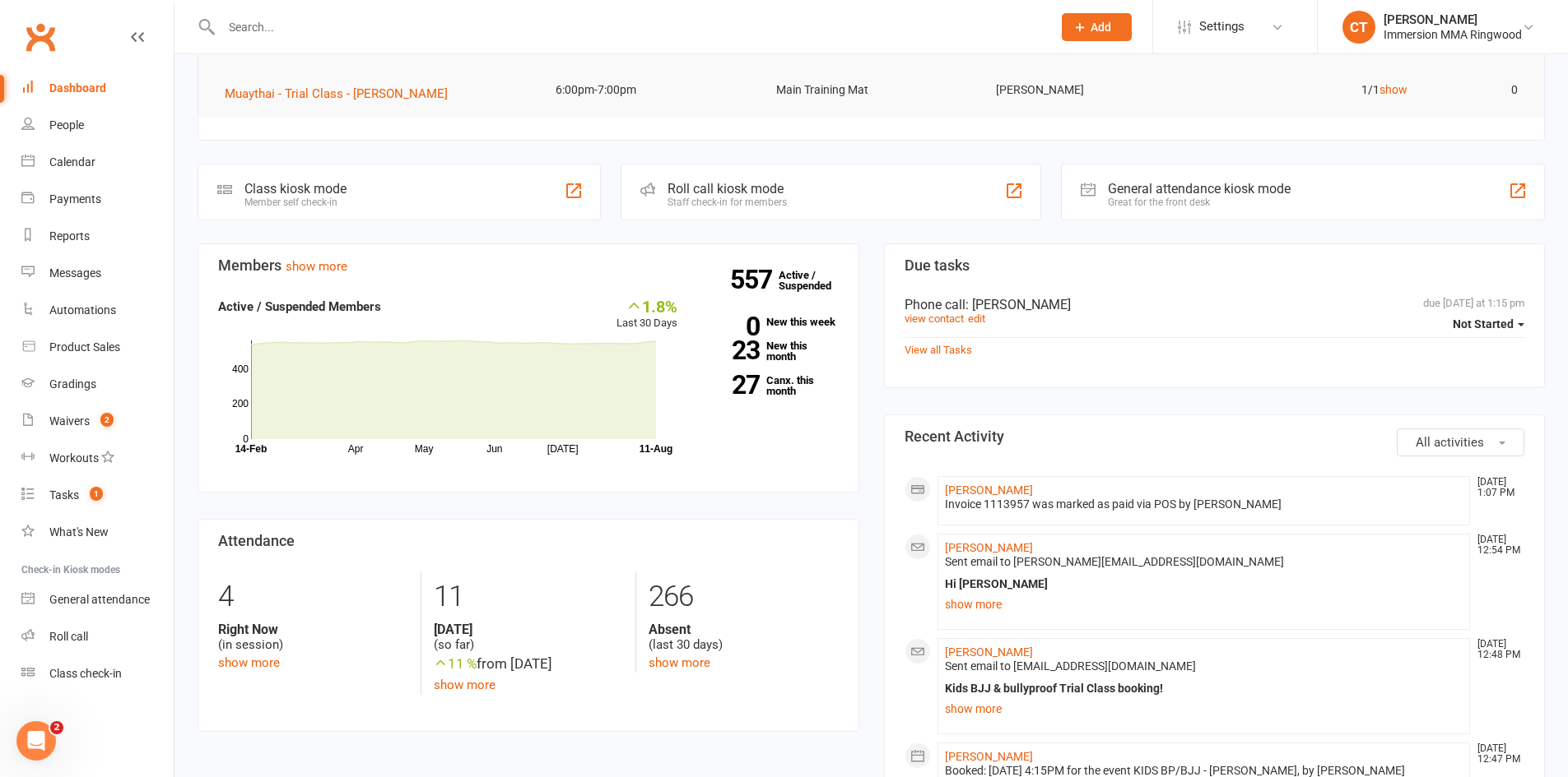
scroll to position [274, 0]
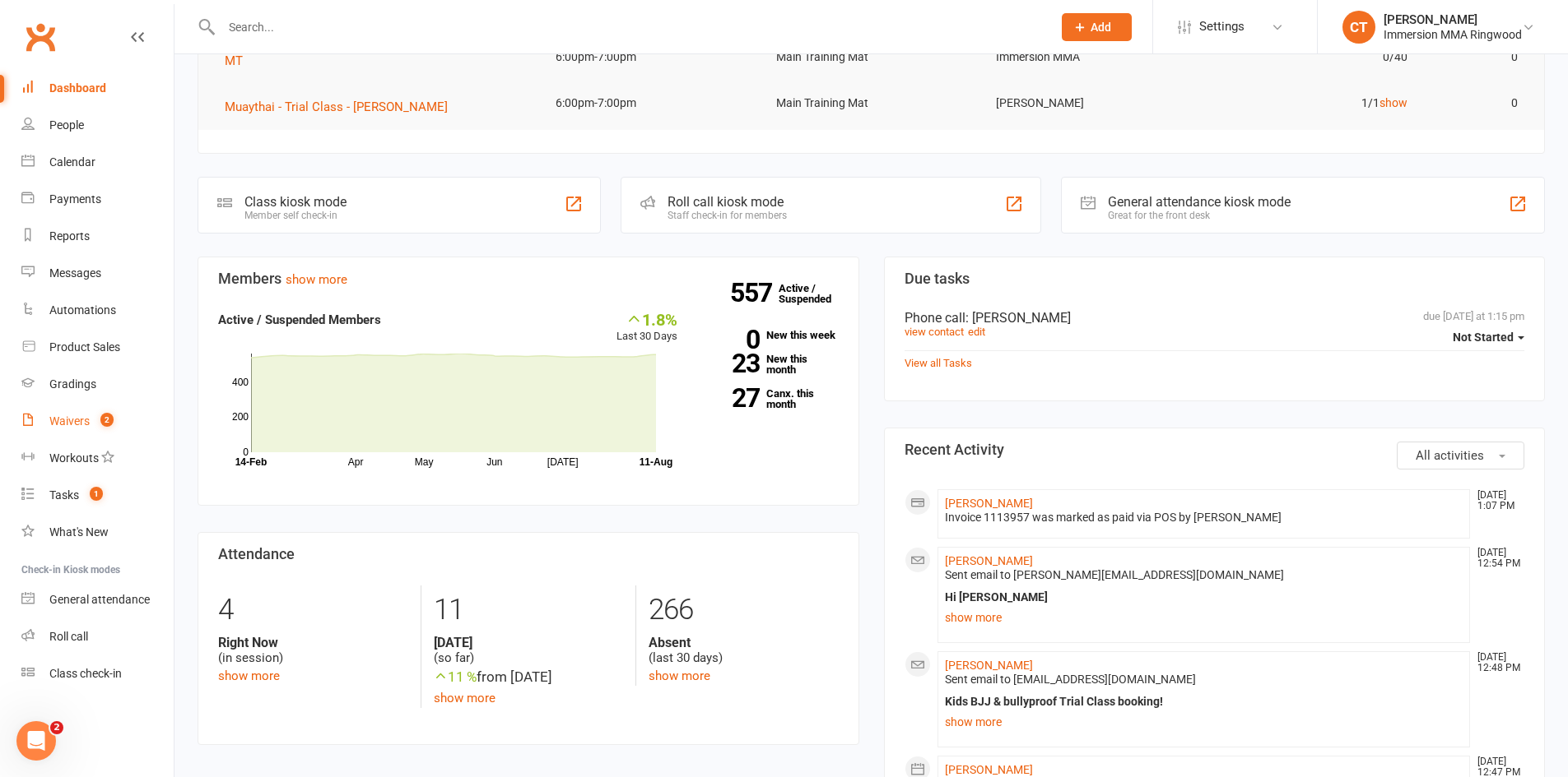
click at [109, 418] on span "2" at bounding box center [106, 420] width 14 height 14
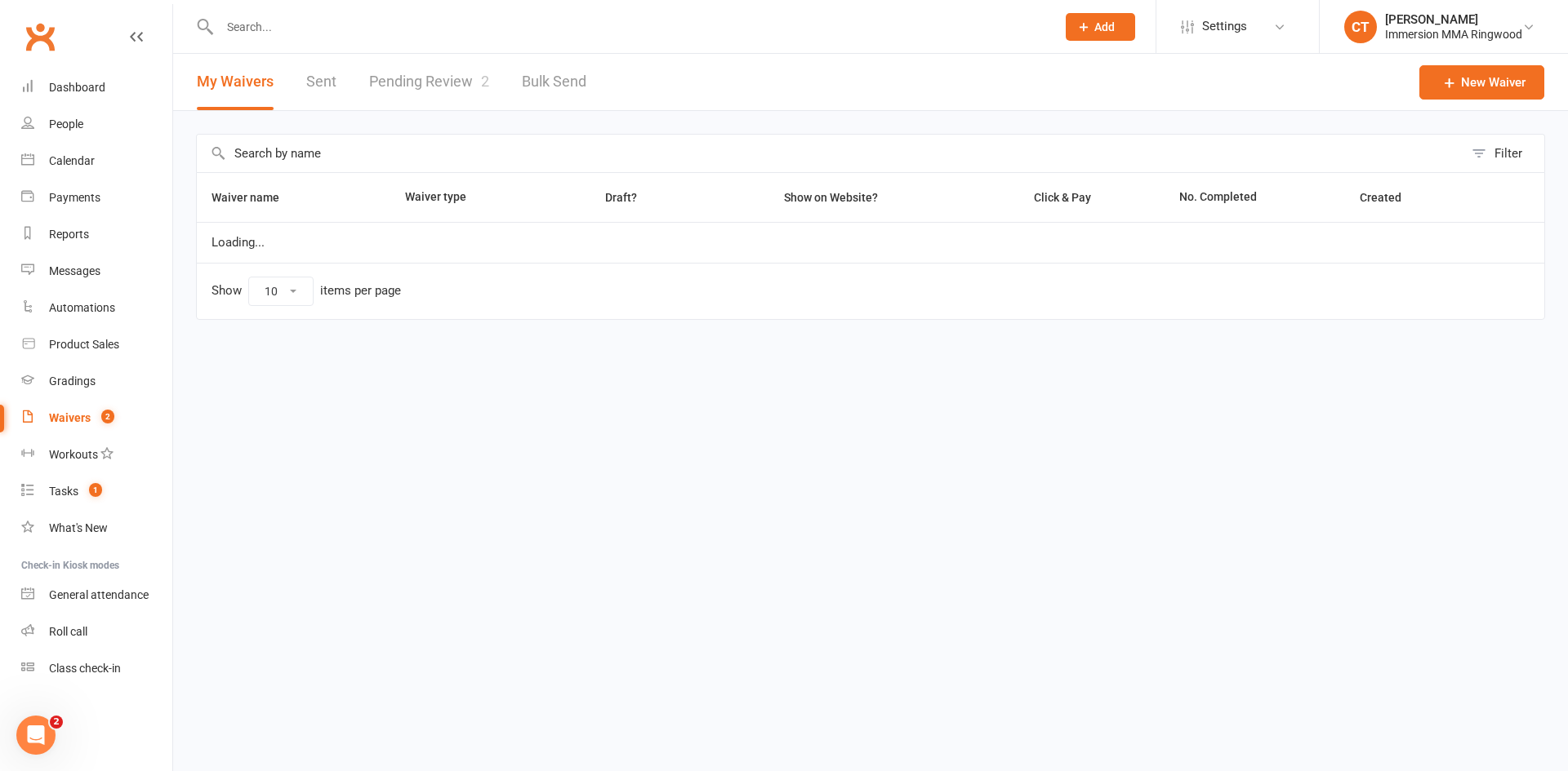
select select "25"
click at [438, 59] on link "Pending Review 2" at bounding box center [429, 81] width 120 height 56
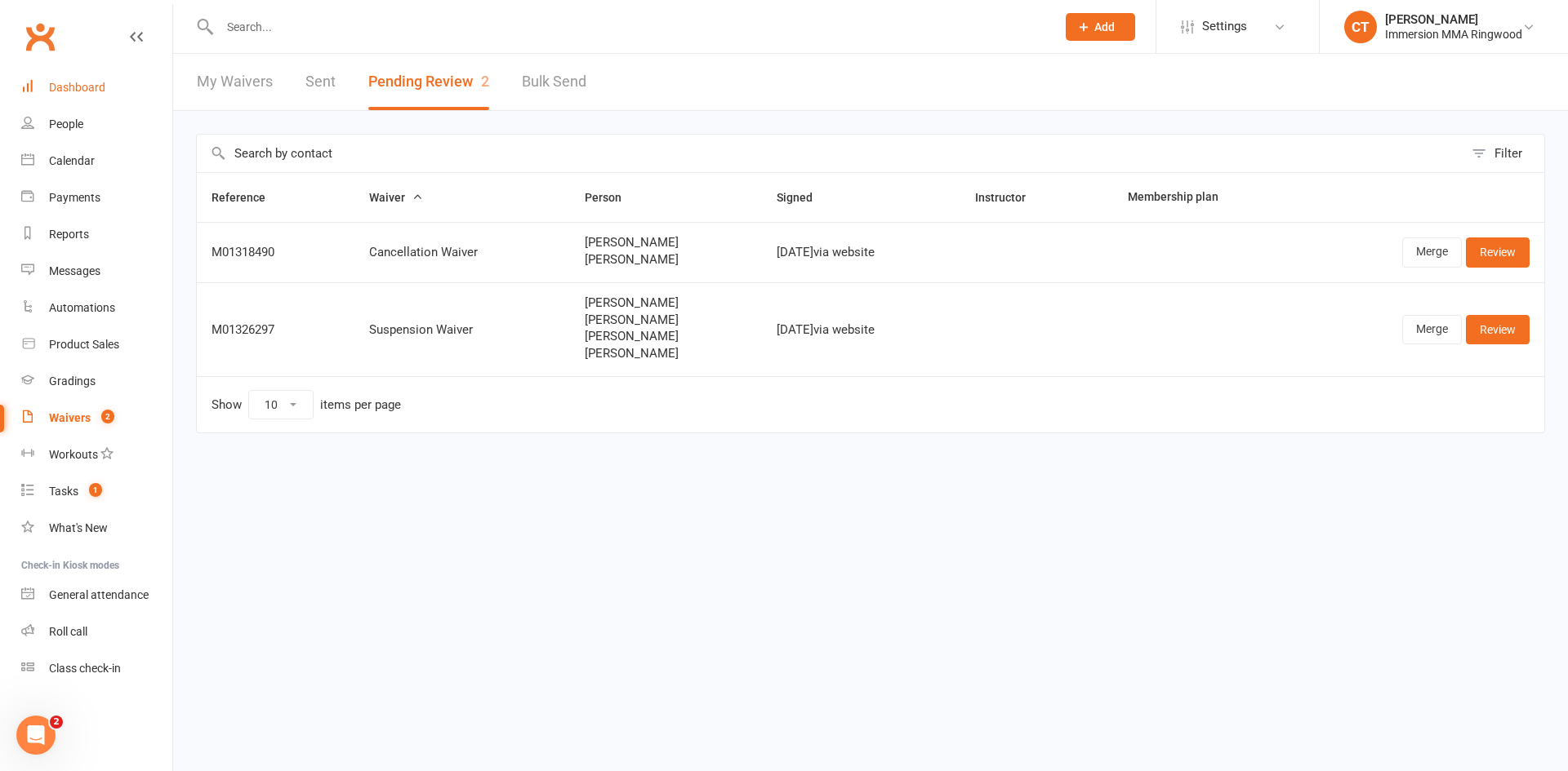
click at [62, 86] on div "Dashboard" at bounding box center [77, 87] width 56 height 13
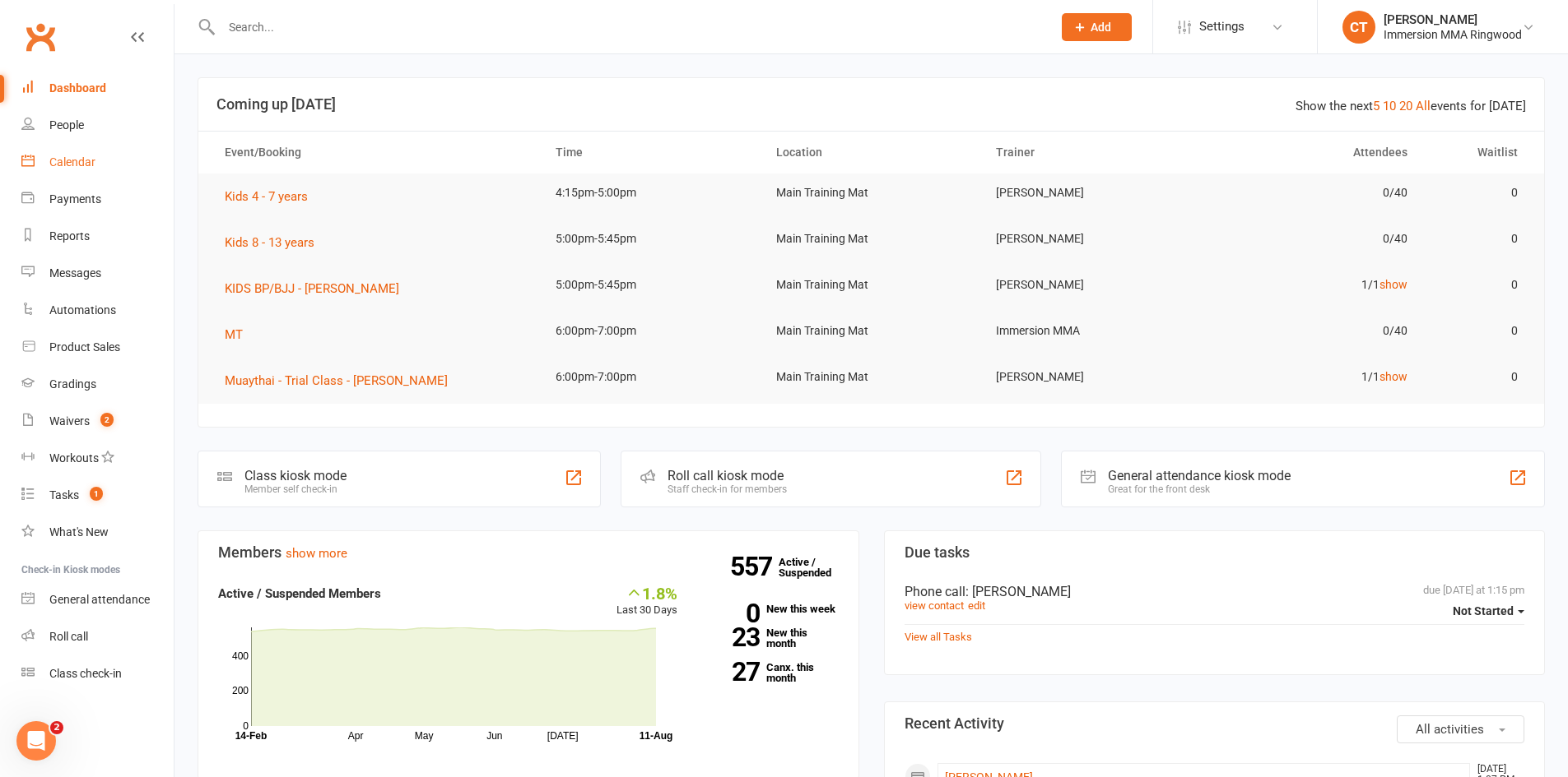
click at [80, 156] on div "Calendar" at bounding box center [72, 162] width 46 height 14
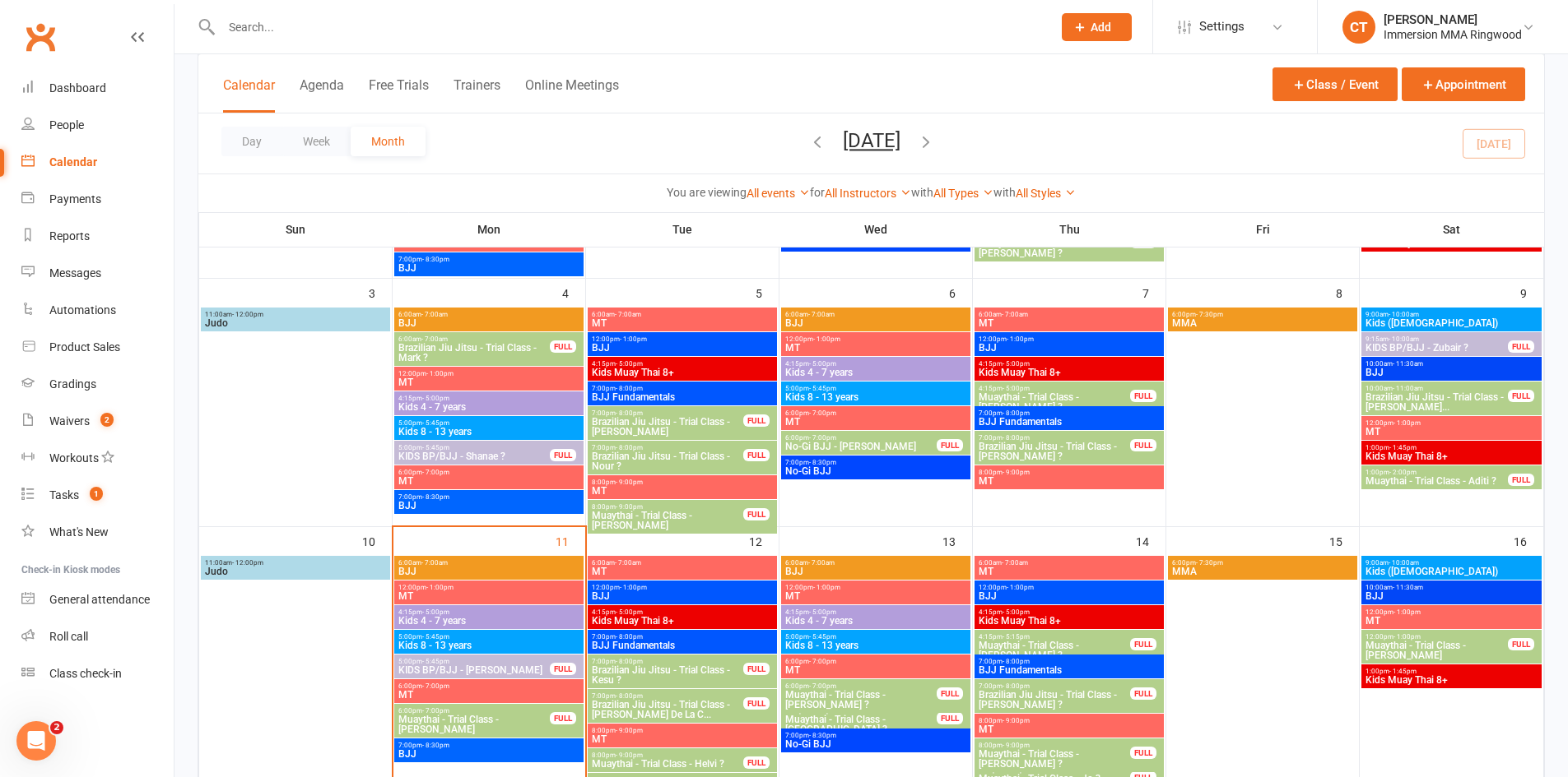
scroll to position [548, 0]
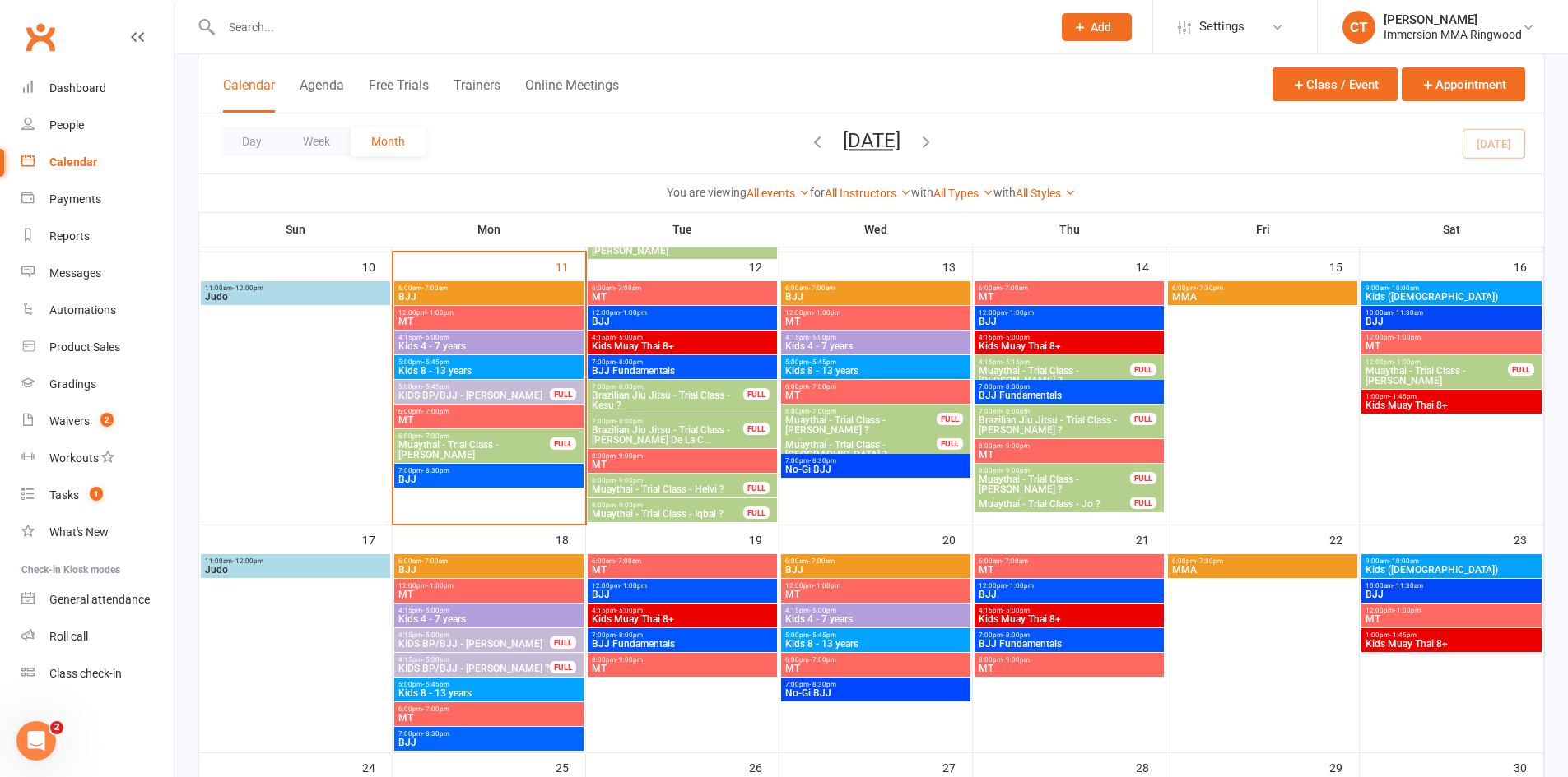
click at [490, 395] on span "KIDS BP/BJJ - [PERSON_NAME]" at bounding box center [474, 395] width 153 height 10
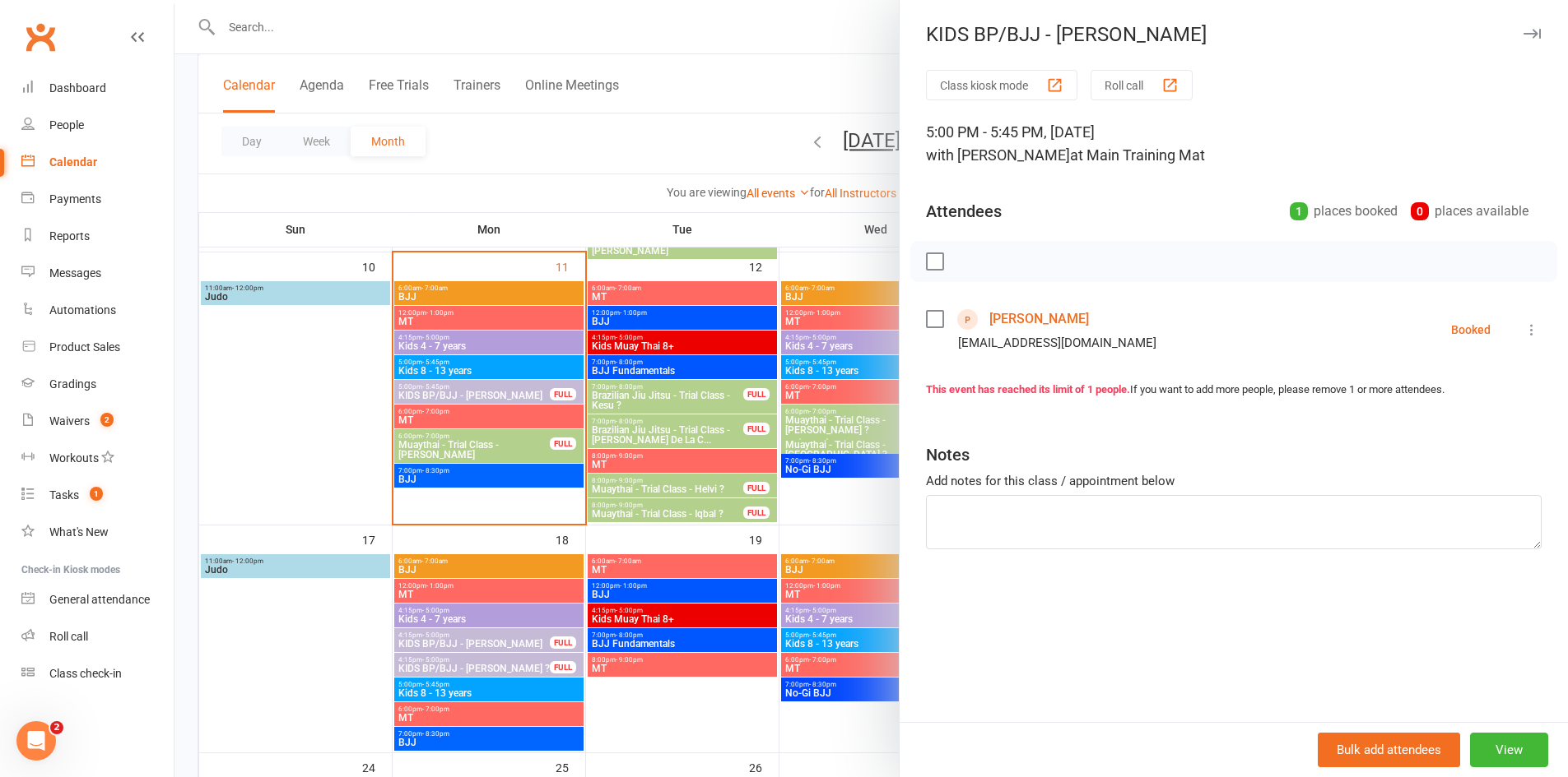
click at [1017, 320] on link "[PERSON_NAME]" at bounding box center [1038, 319] width 100 height 26
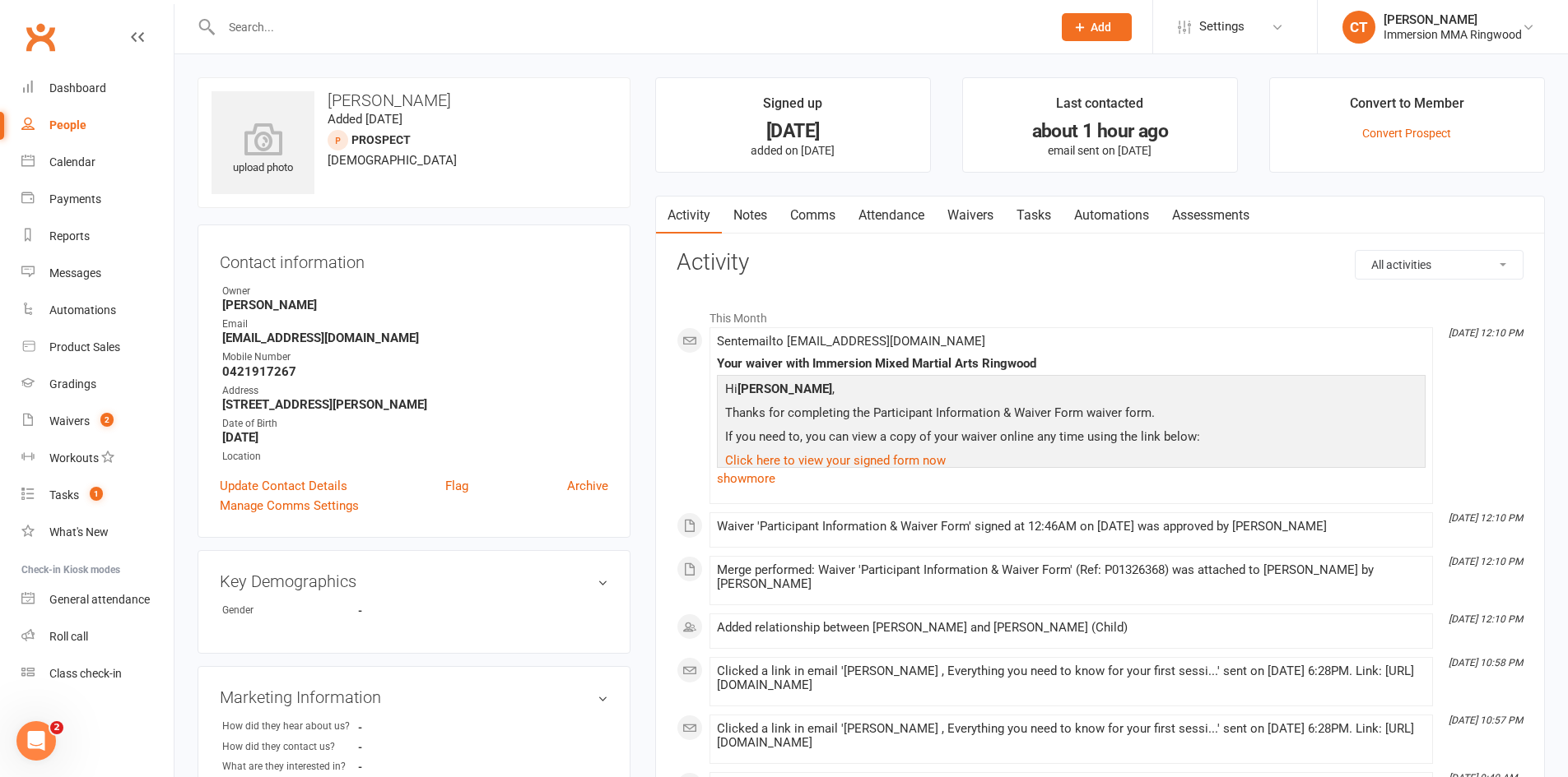
click at [768, 205] on link "Notes" at bounding box center [749, 215] width 57 height 38
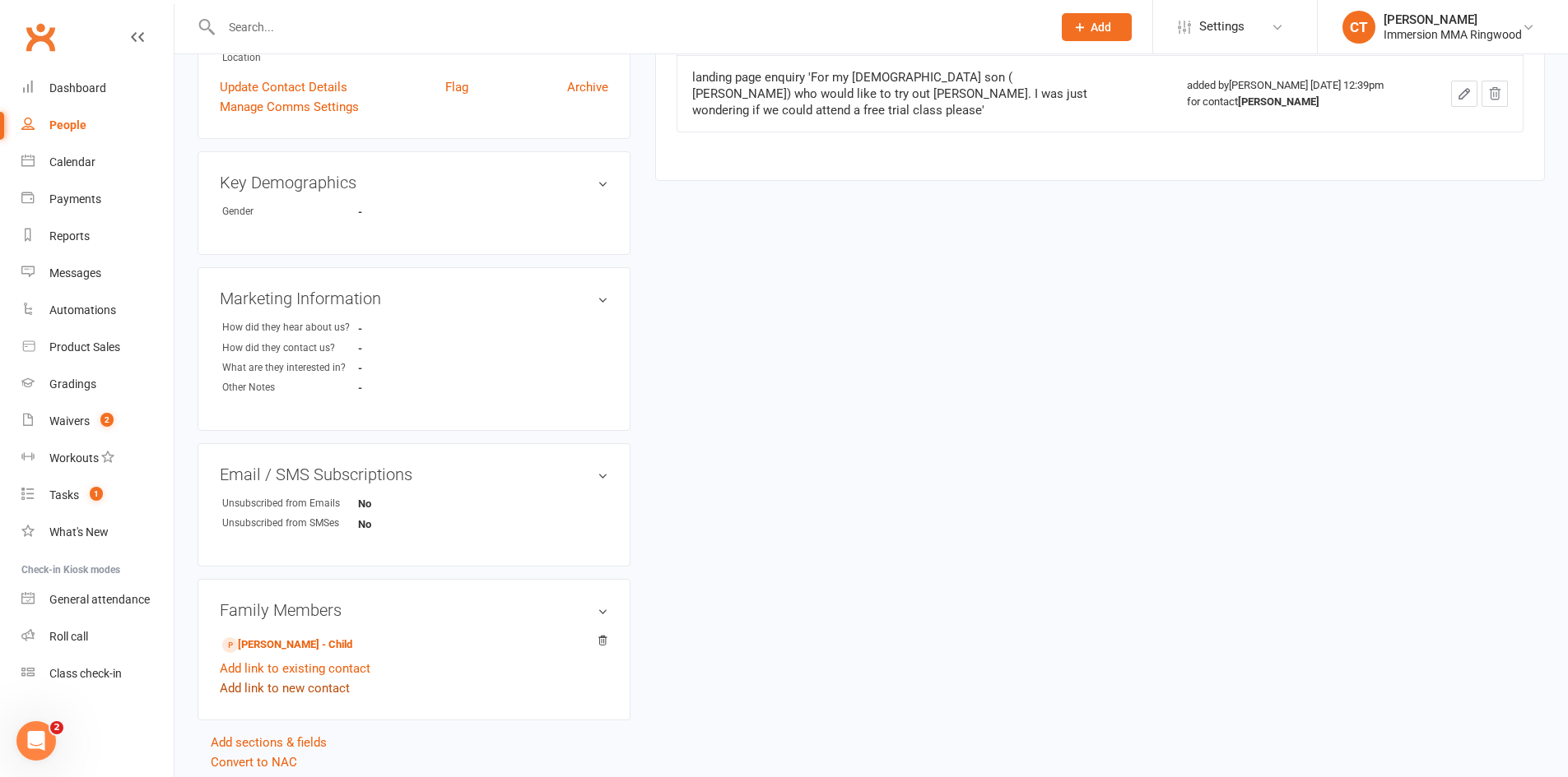
scroll to position [459, 0]
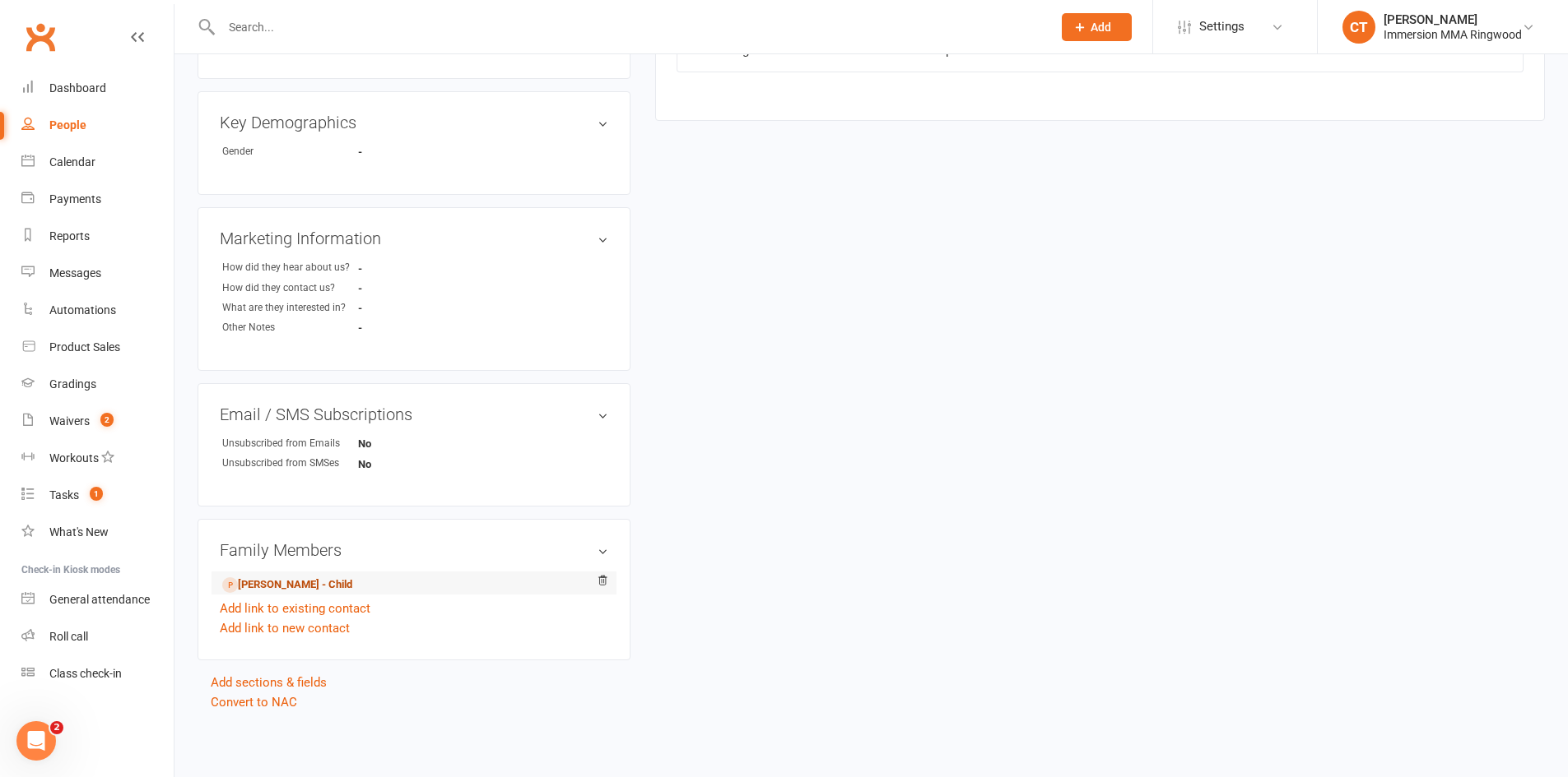
click at [273, 582] on link "[PERSON_NAME] - Child" at bounding box center [287, 585] width 130 height 17
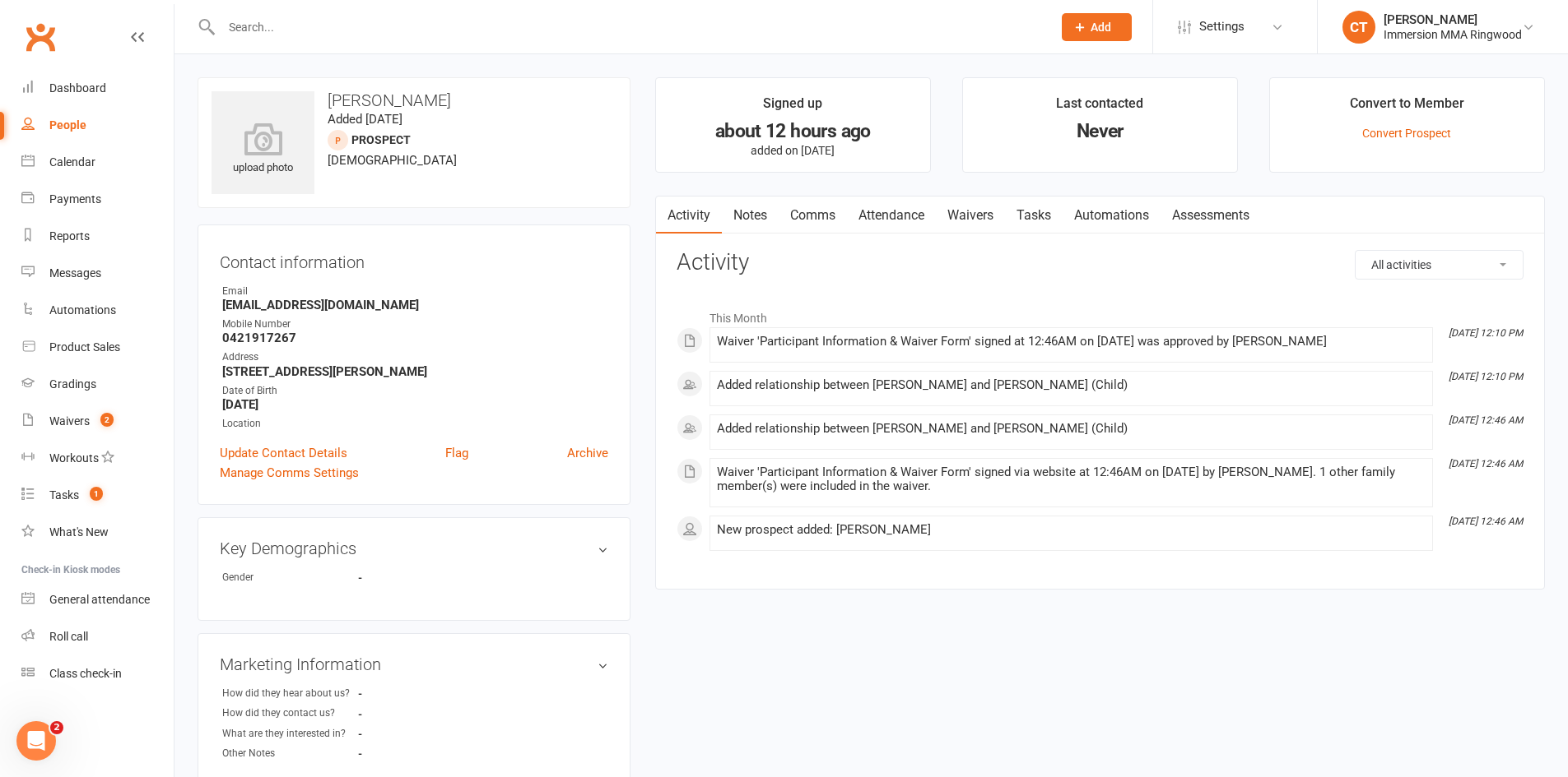
click at [760, 215] on link "Notes" at bounding box center [749, 215] width 57 height 38
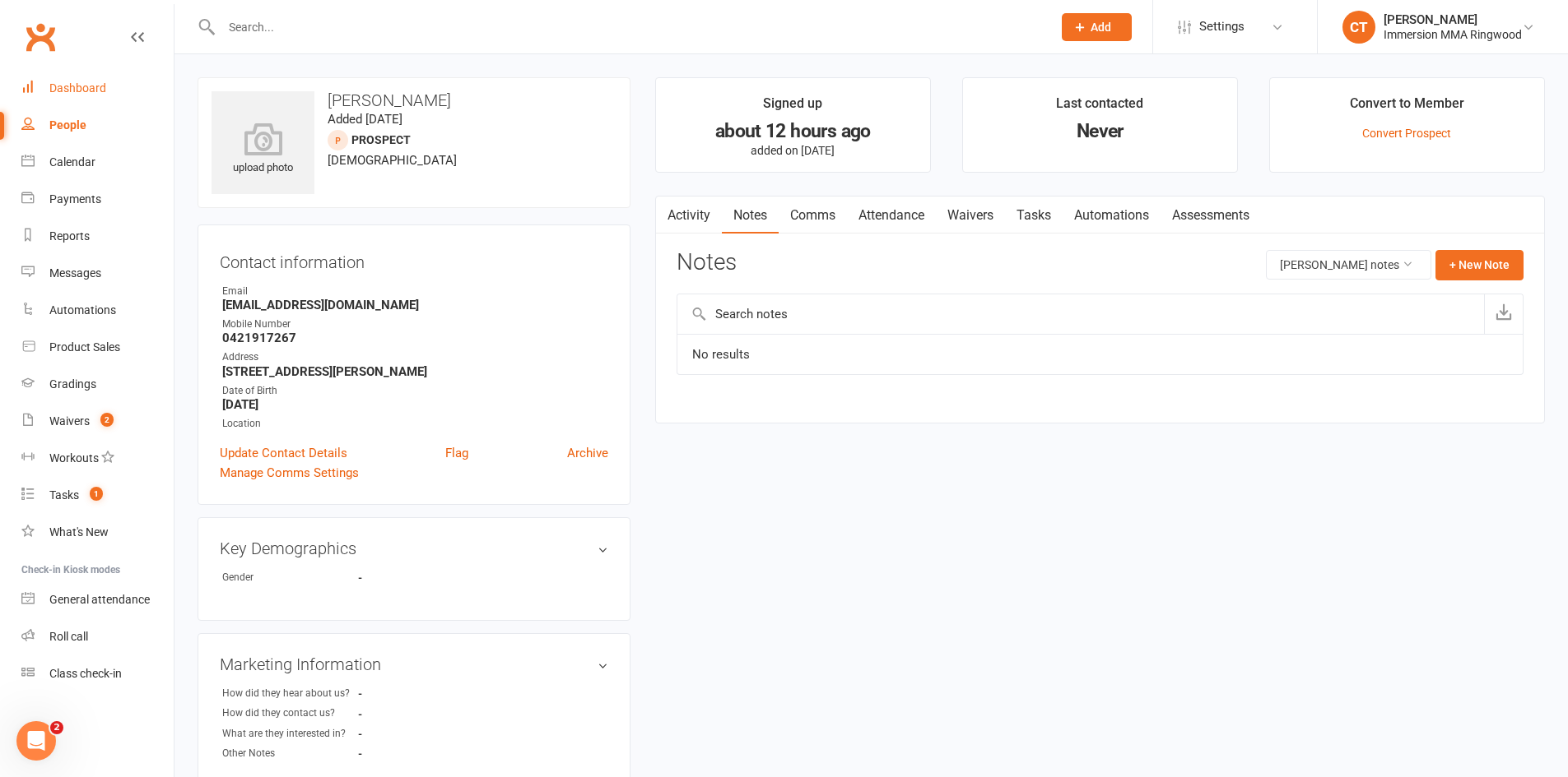
click at [58, 91] on div "Dashboard" at bounding box center [77, 87] width 57 height 14
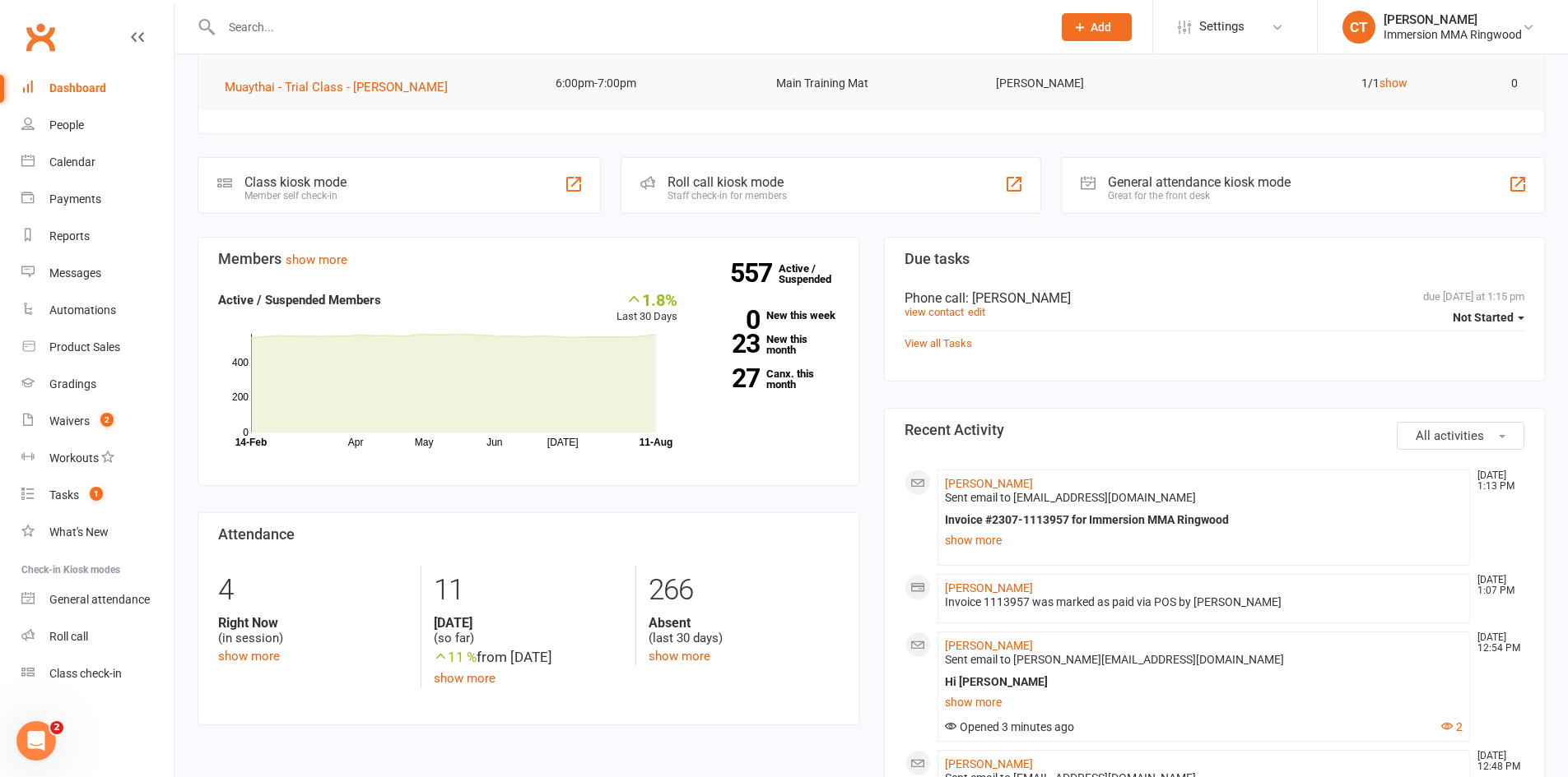
scroll to position [548, 0]
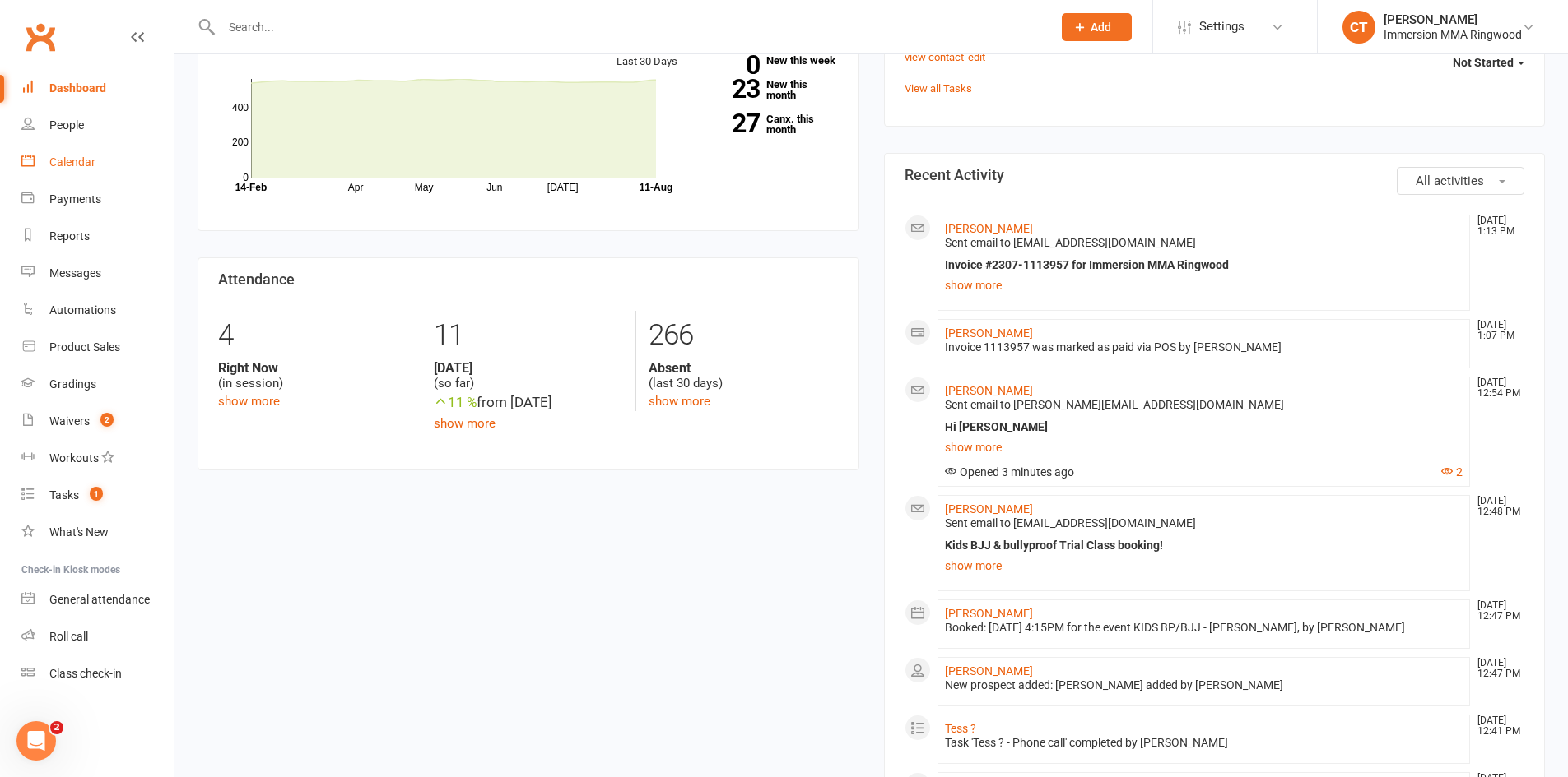
click at [95, 165] on div "Calendar" at bounding box center [72, 162] width 46 height 14
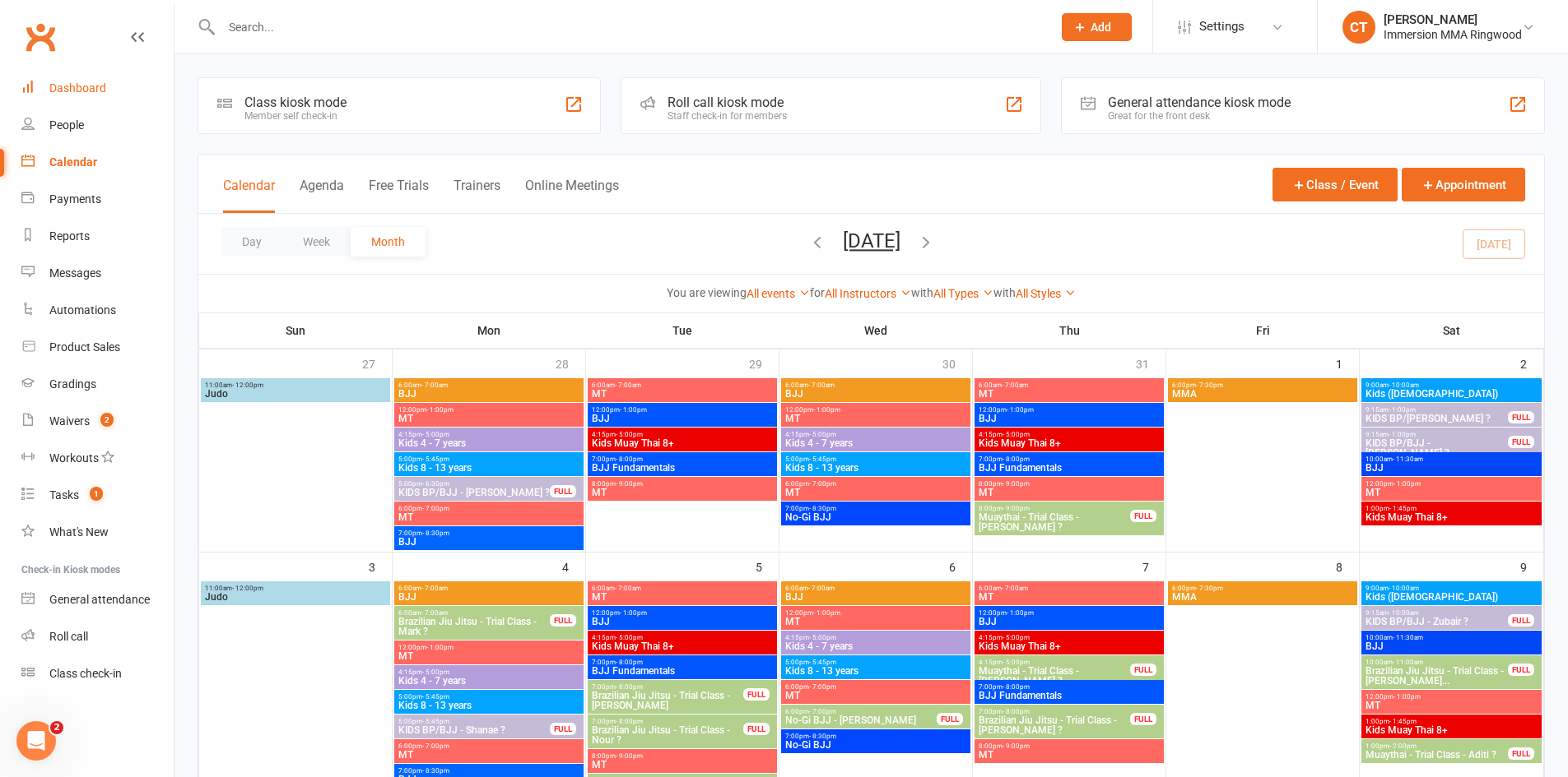
click at [47, 83] on link "Dashboard" at bounding box center [97, 88] width 152 height 37
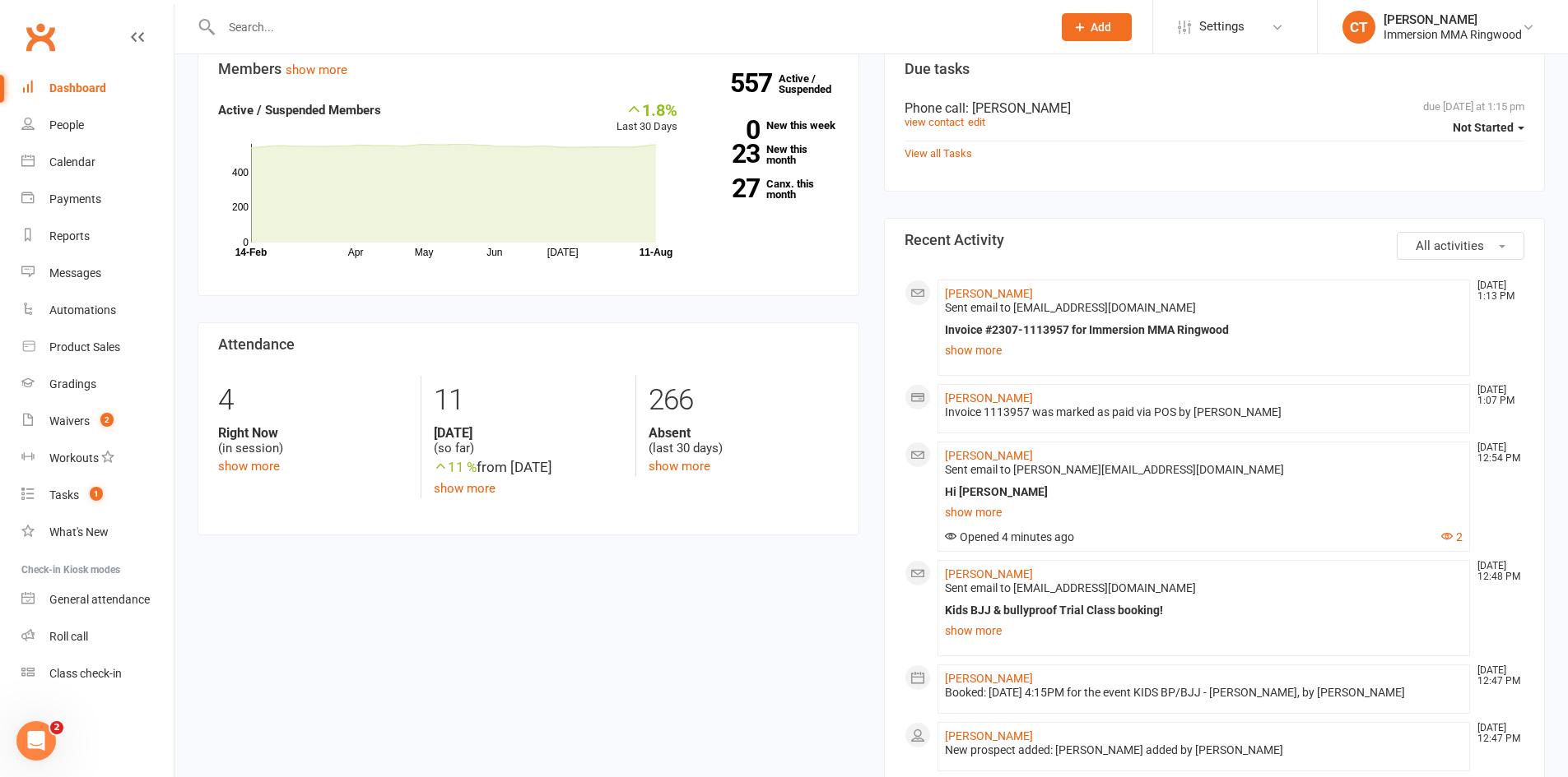
scroll to position [548, 0]
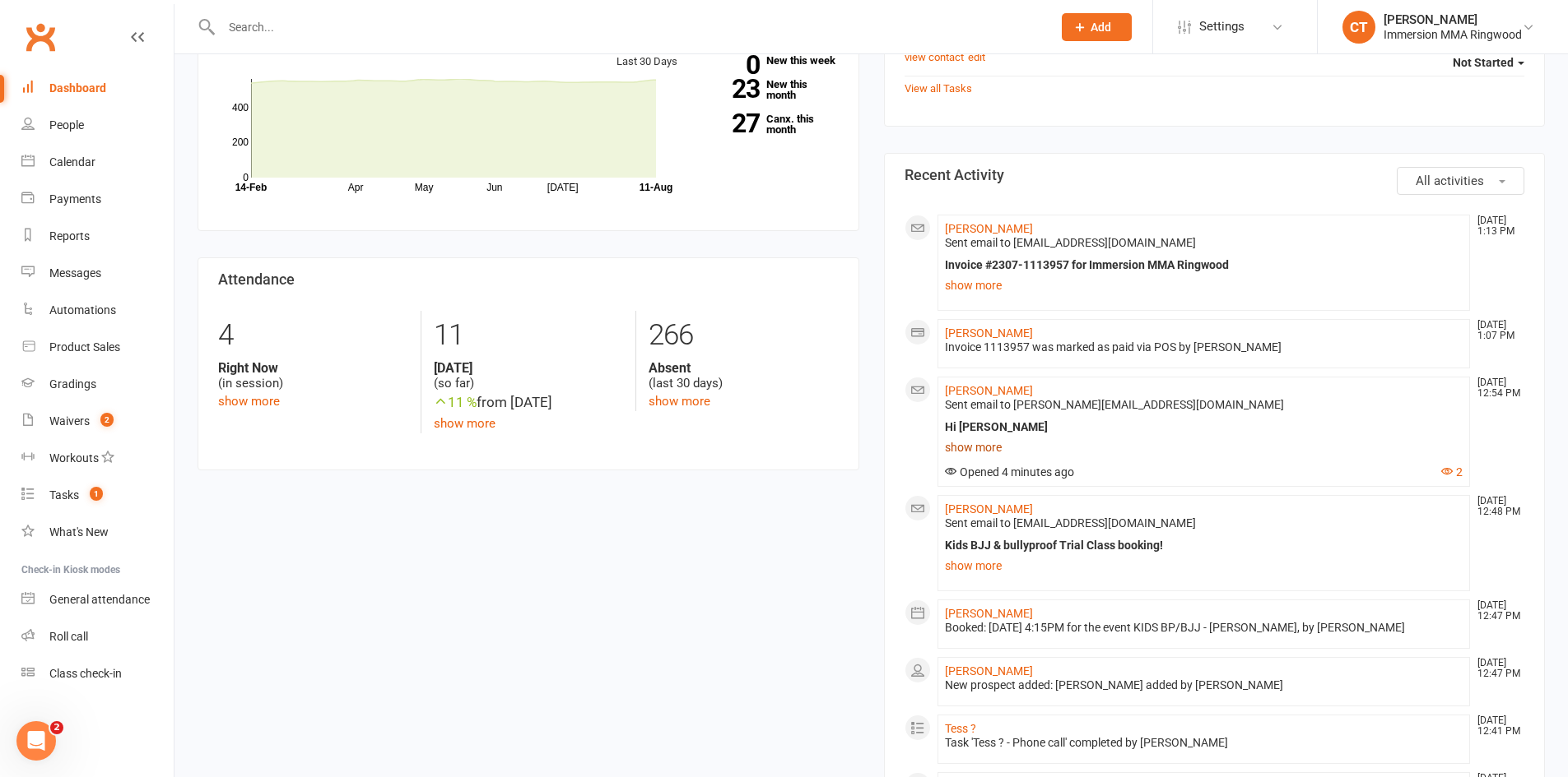
click at [992, 443] on link "show more" at bounding box center [1204, 447] width 519 height 23
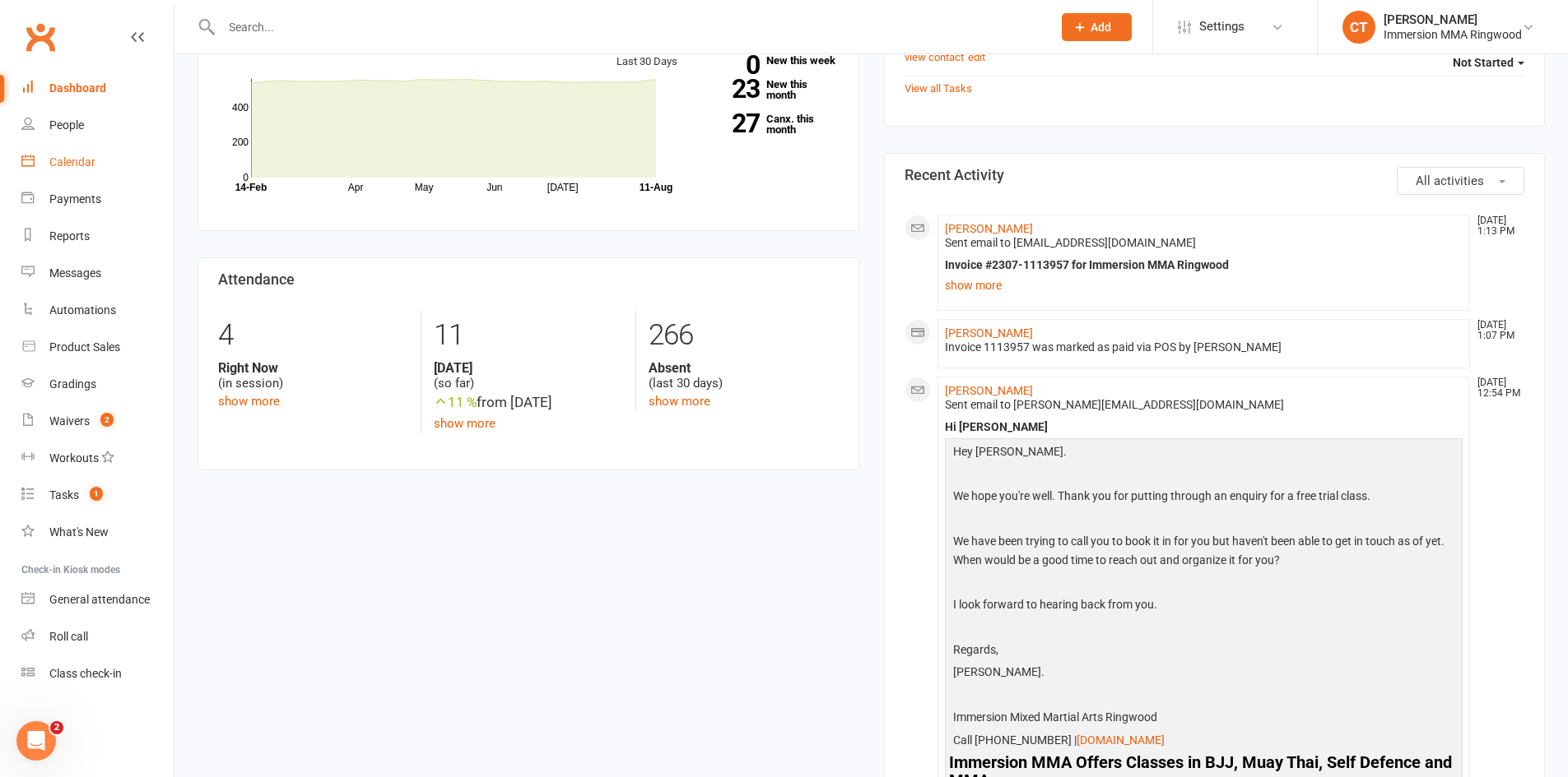
click at [95, 176] on link "Calendar" at bounding box center [97, 162] width 152 height 37
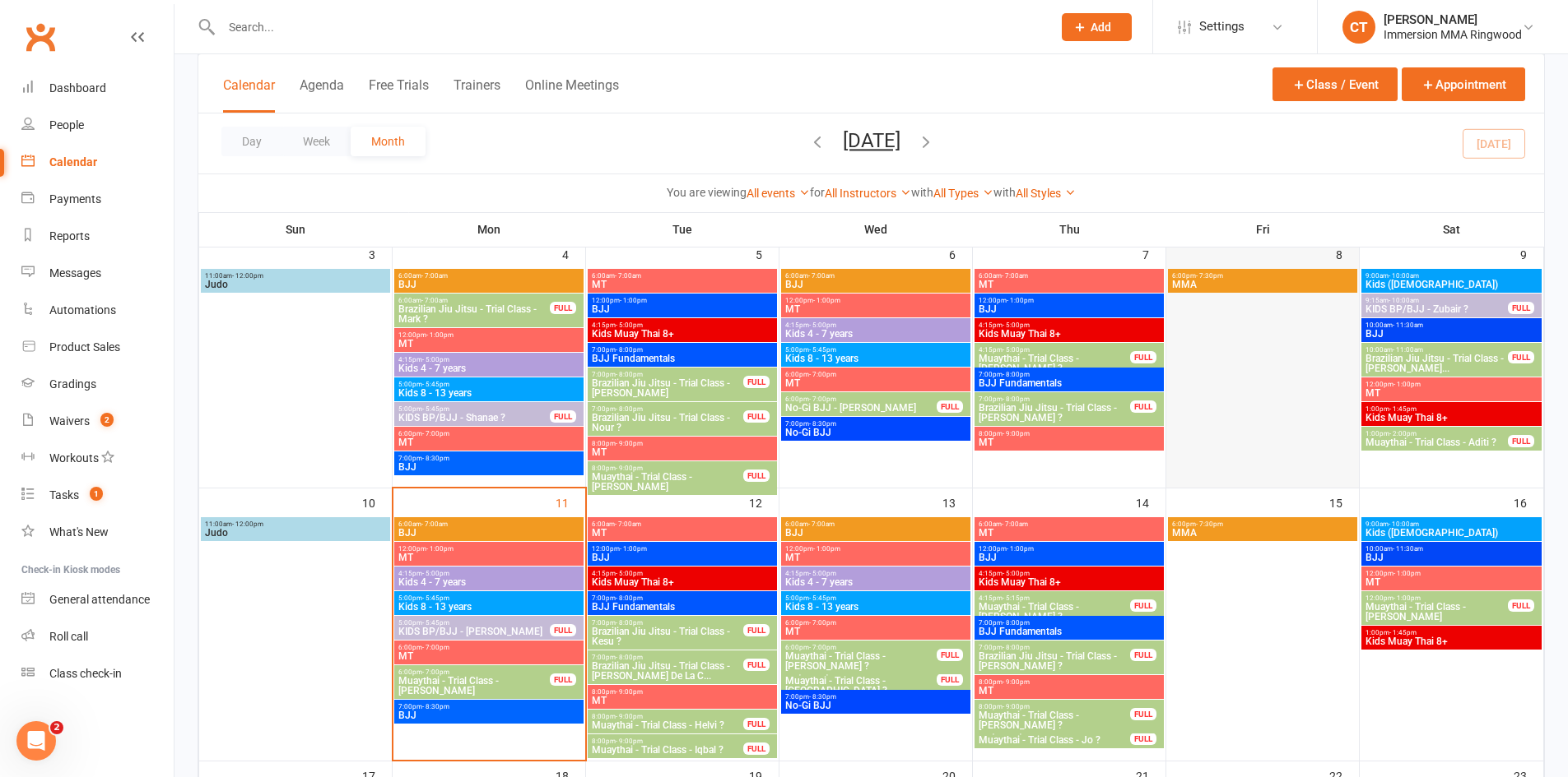
scroll to position [274, 0]
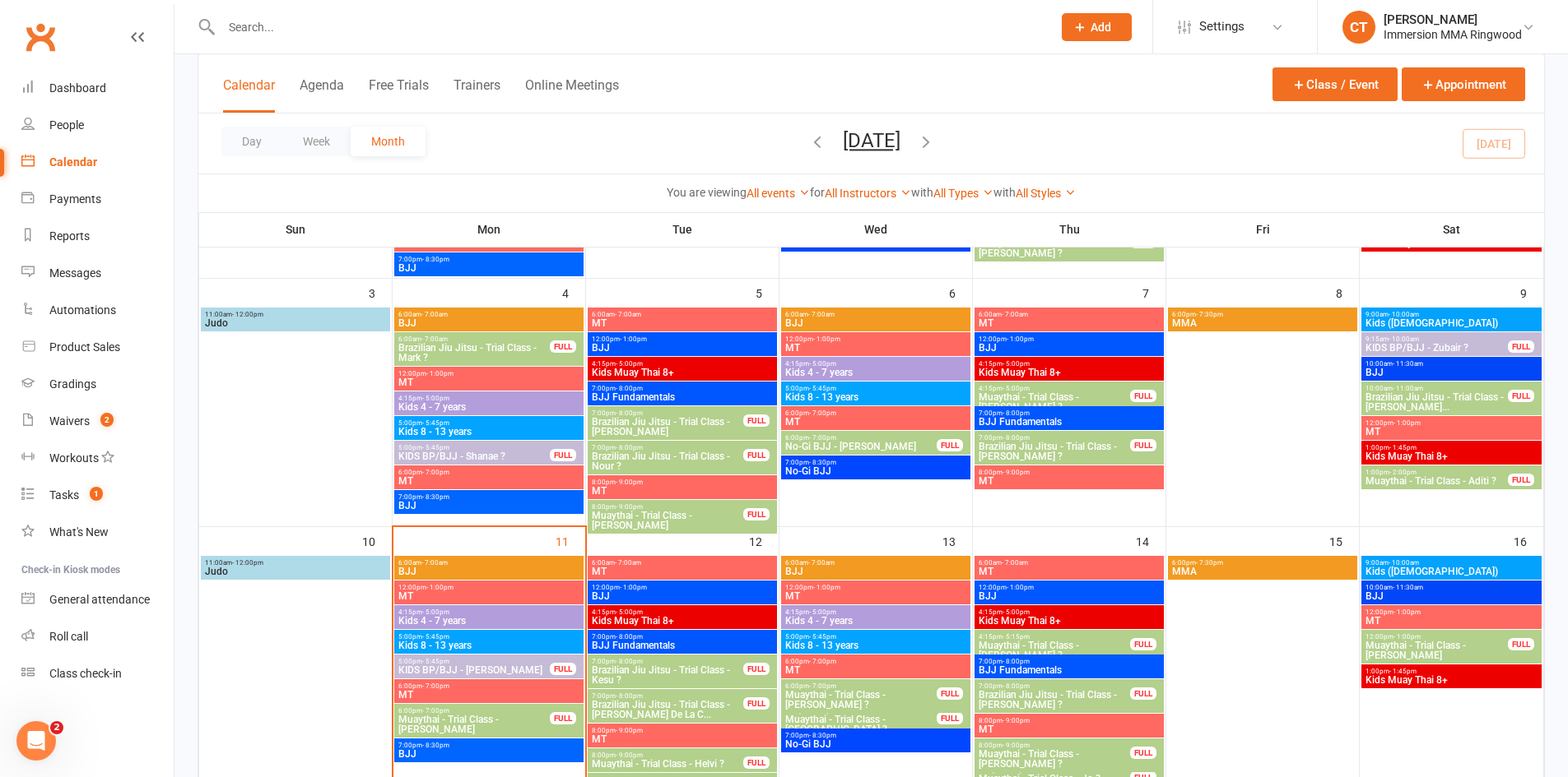
click at [1443, 343] on span "KIDS BP/BJJ - Zubair ?" at bounding box center [1437, 348] width 144 height 10
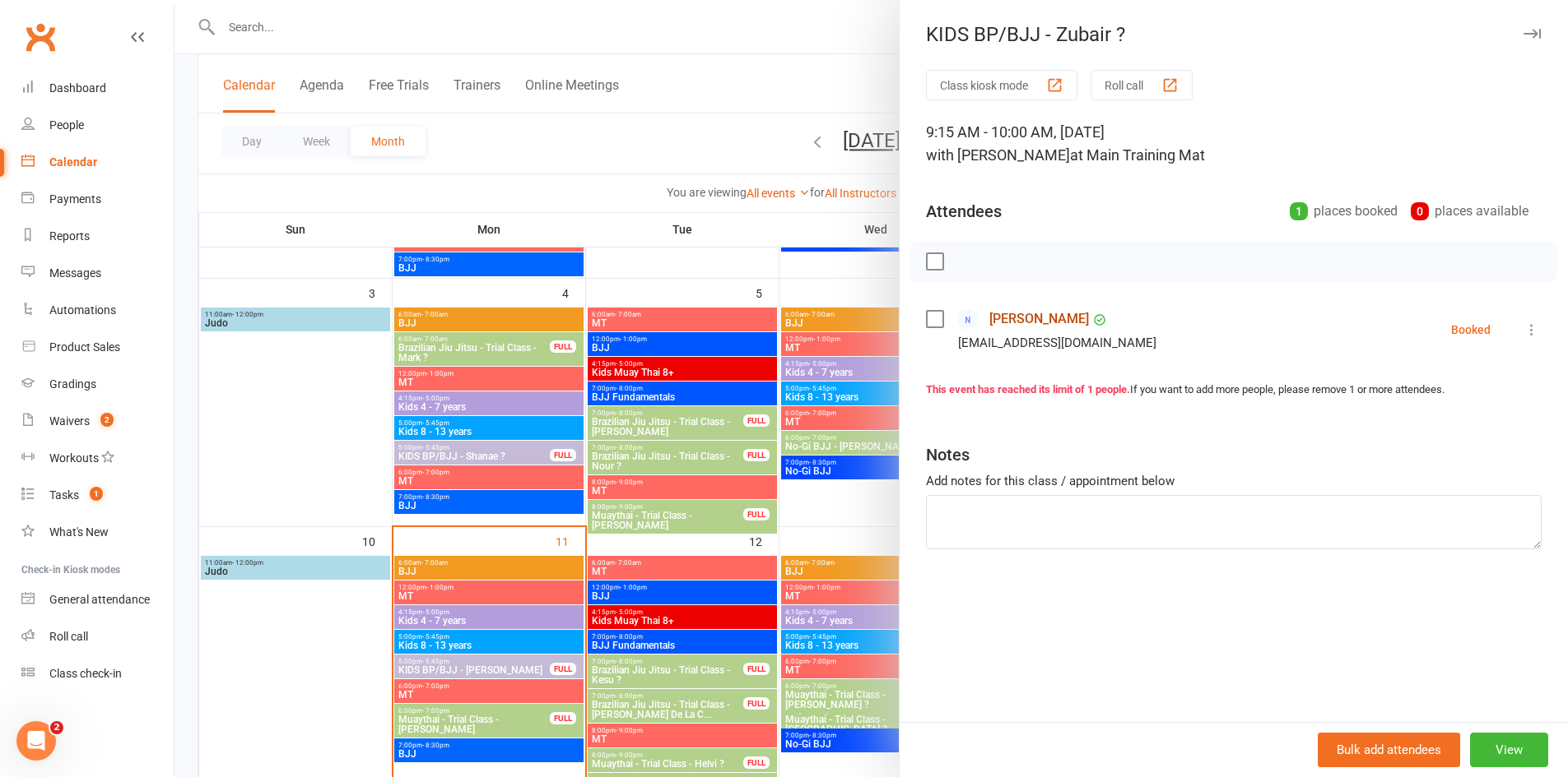
click at [1028, 321] on link "[PERSON_NAME]" at bounding box center [1038, 319] width 100 height 26
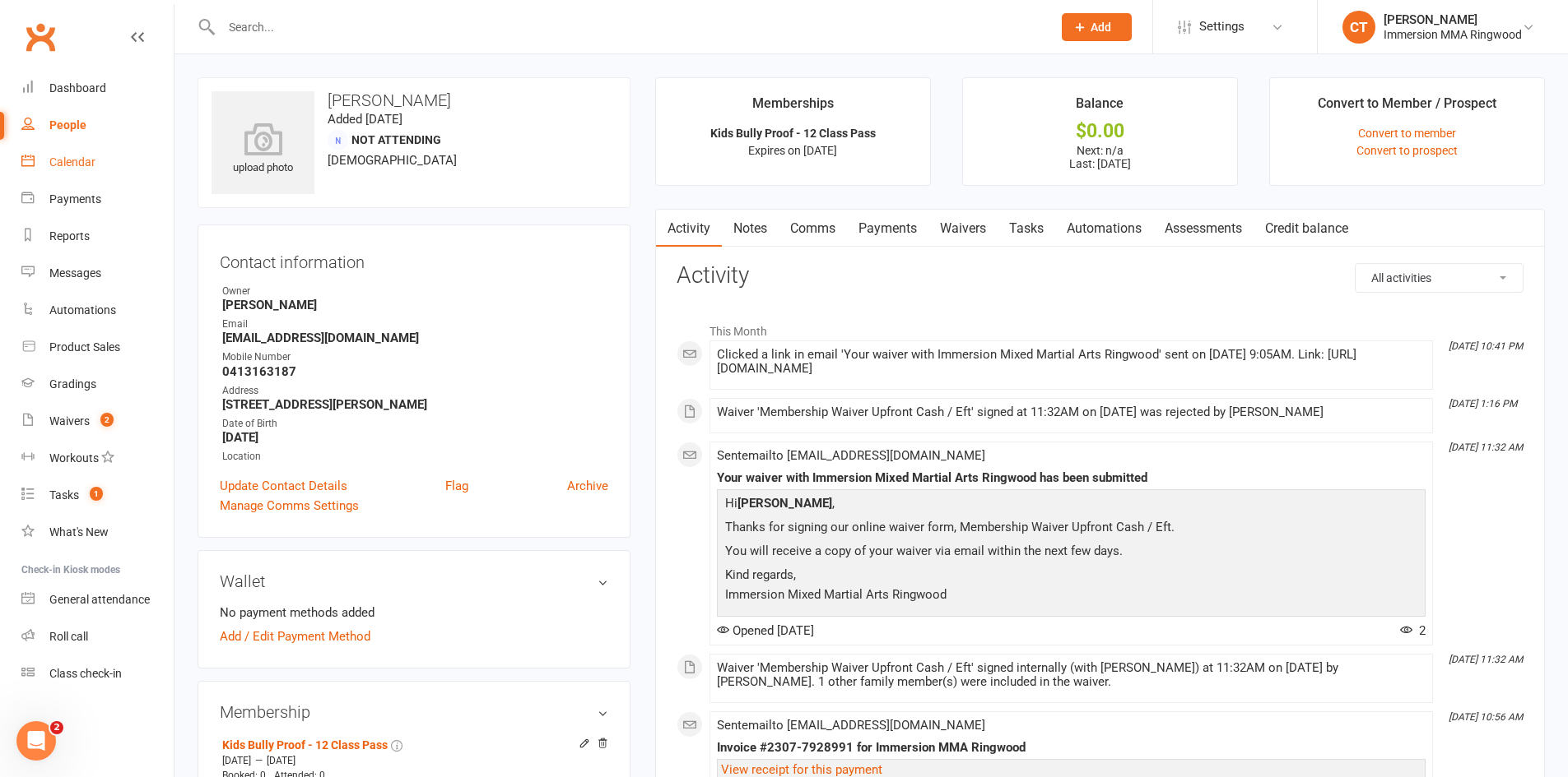
click at [64, 155] on link "Calendar" at bounding box center [97, 162] width 152 height 37
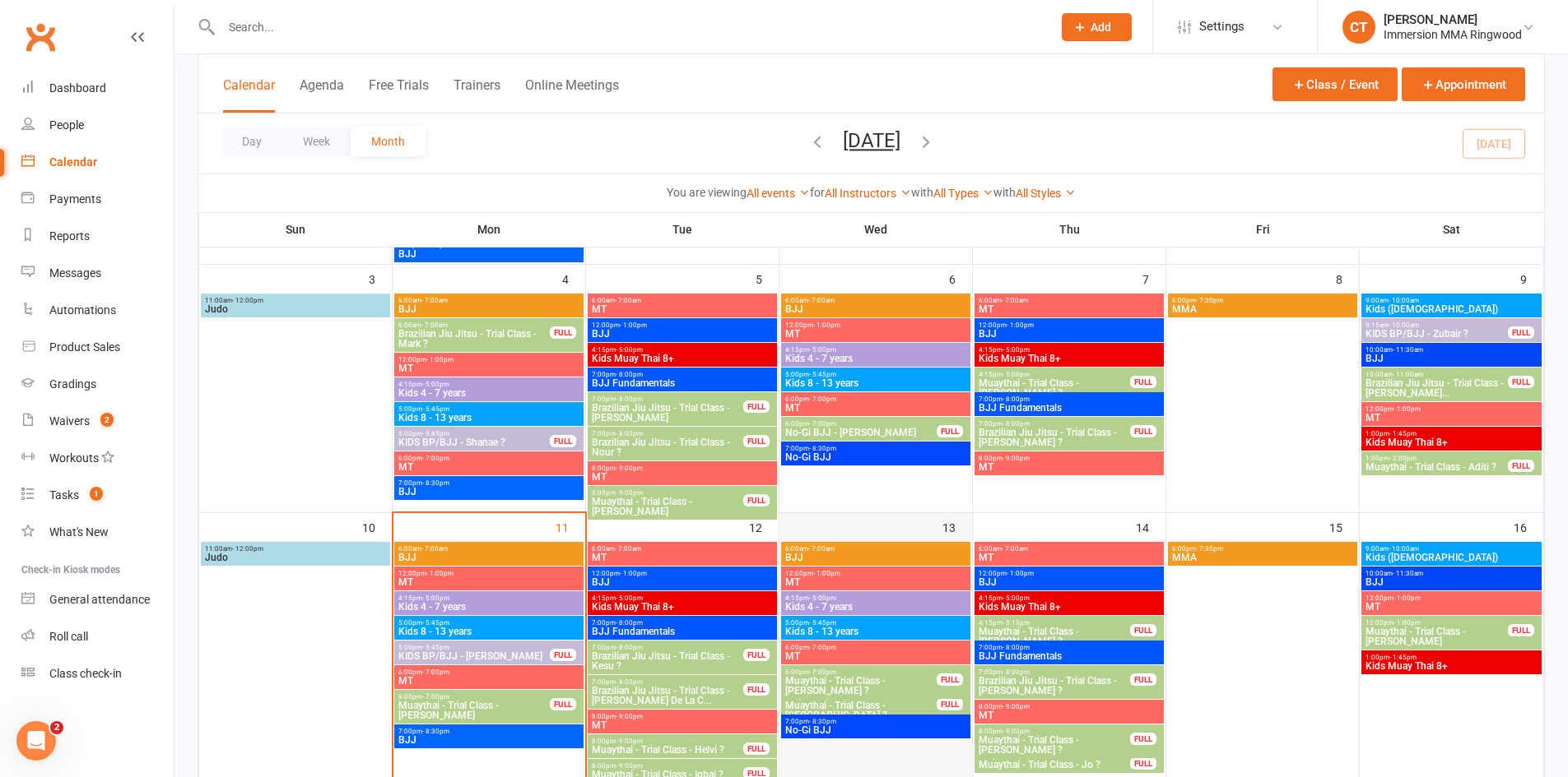
scroll to position [274, 0]
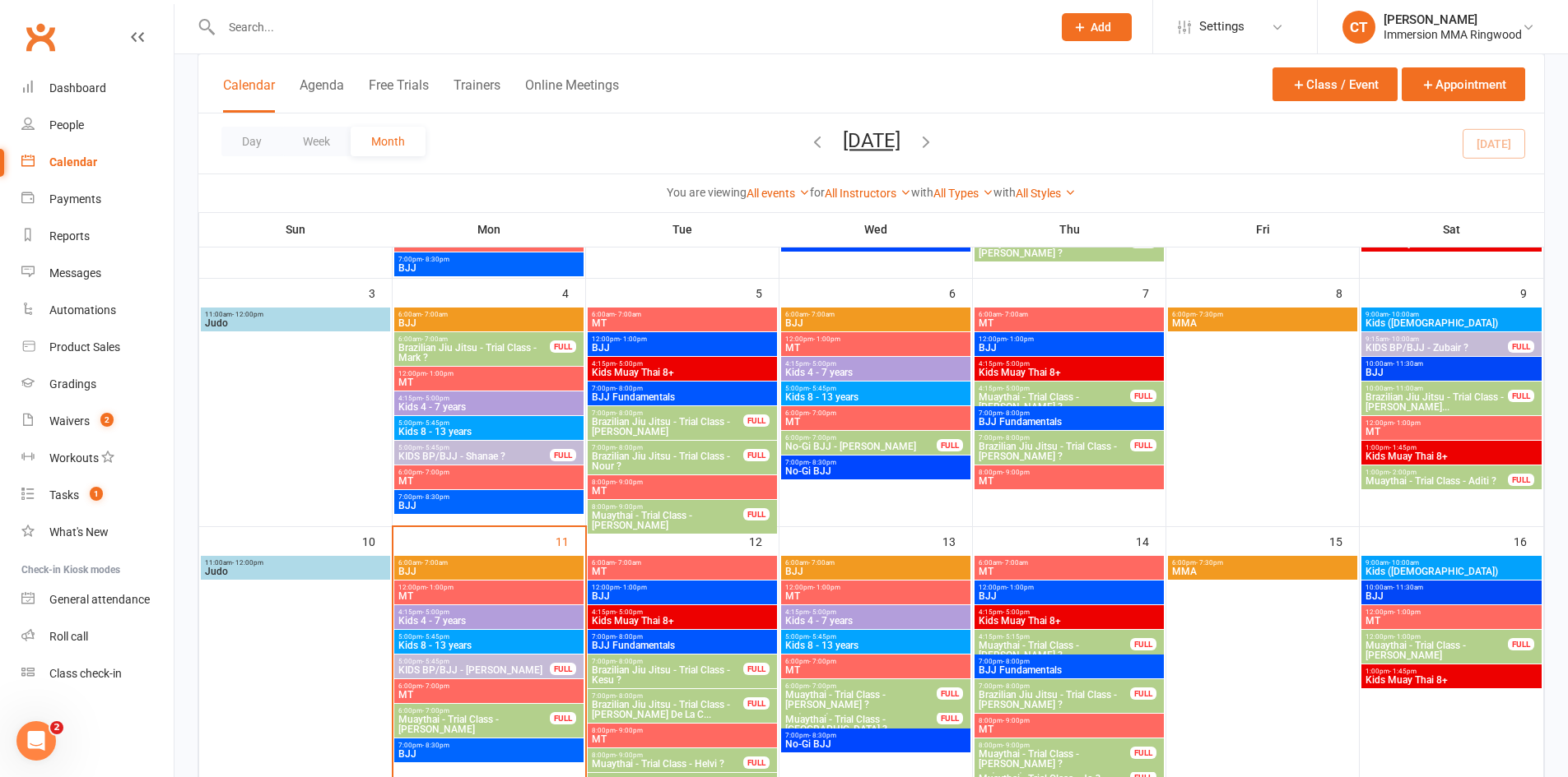
click at [1453, 476] on span "Muaythai - Trial Class - Aditi ?" at bounding box center [1437, 481] width 144 height 10
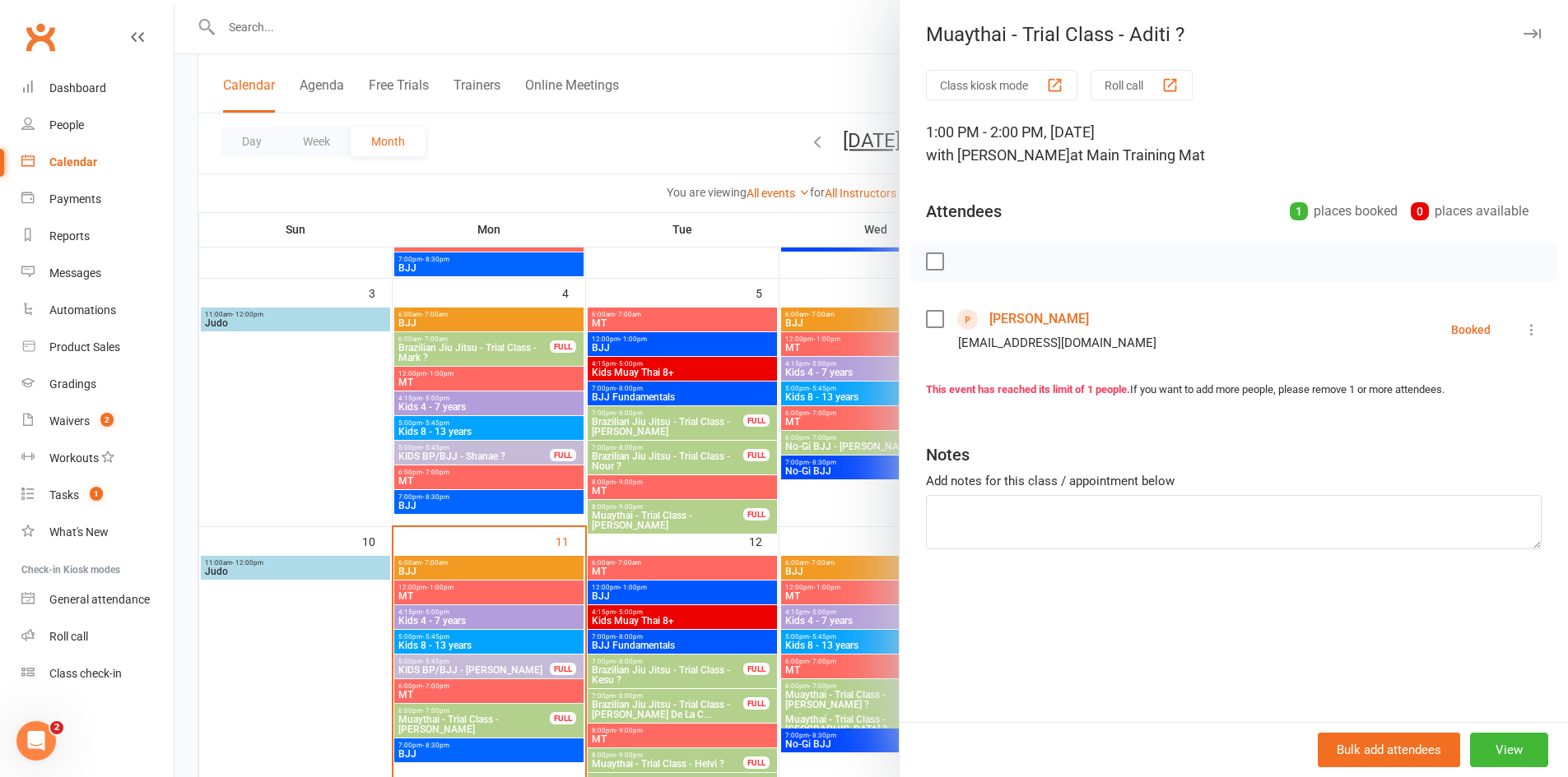
click at [1007, 321] on link "[PERSON_NAME]" at bounding box center [1038, 319] width 100 height 26
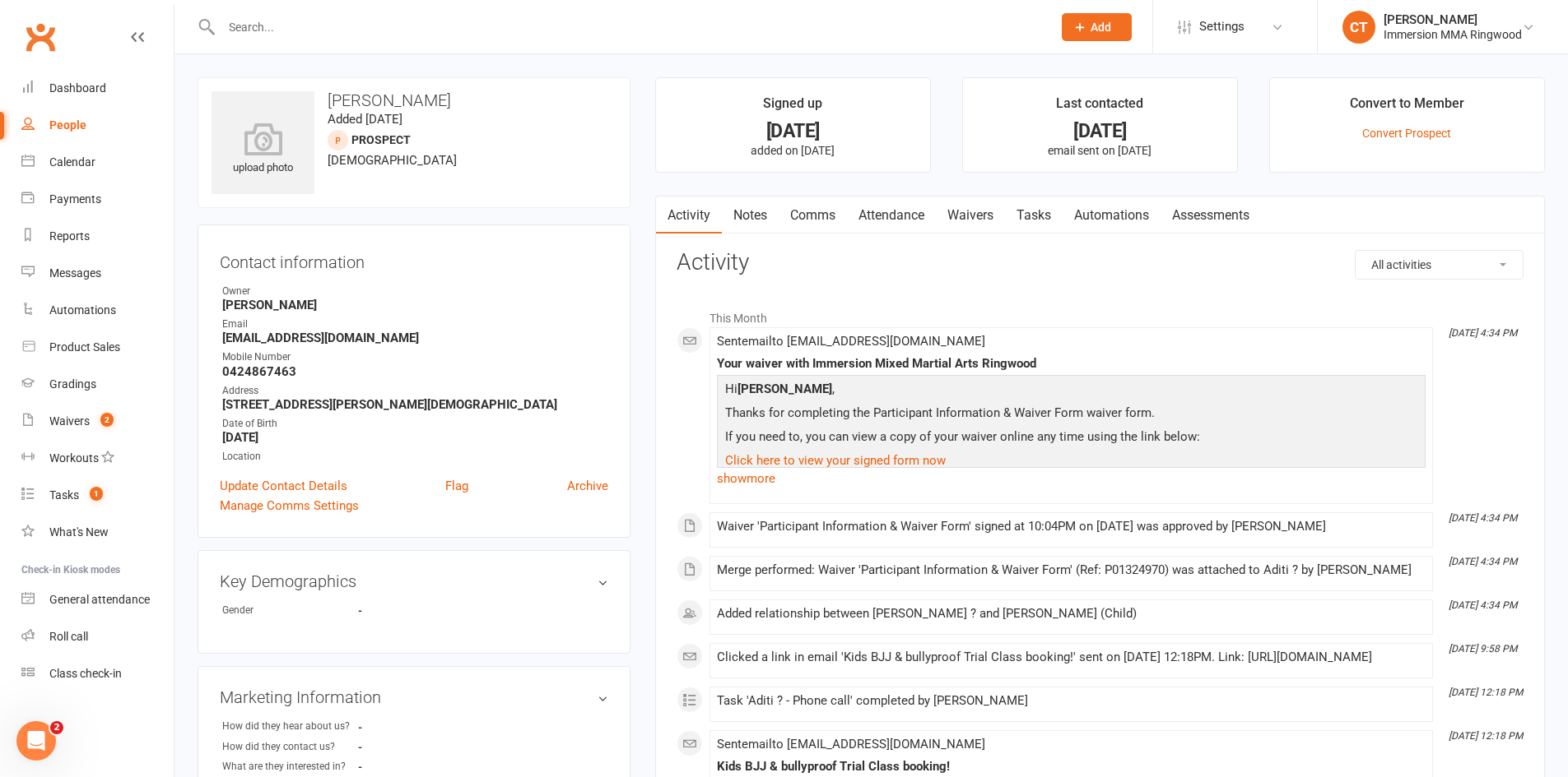
click at [752, 217] on link "Notes" at bounding box center [749, 215] width 57 height 38
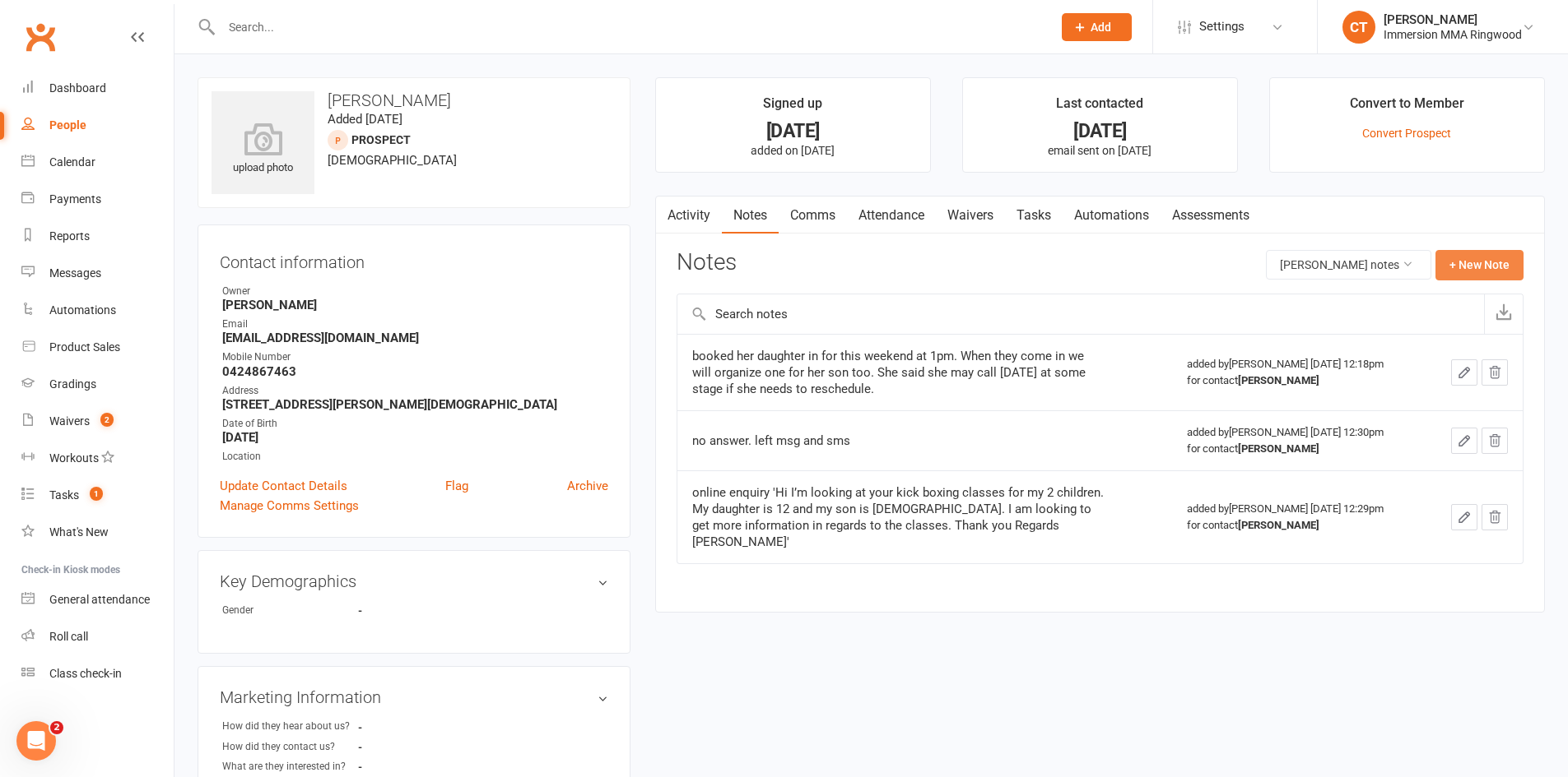
click at [1455, 271] on button "+ New Note" at bounding box center [1479, 265] width 88 height 30
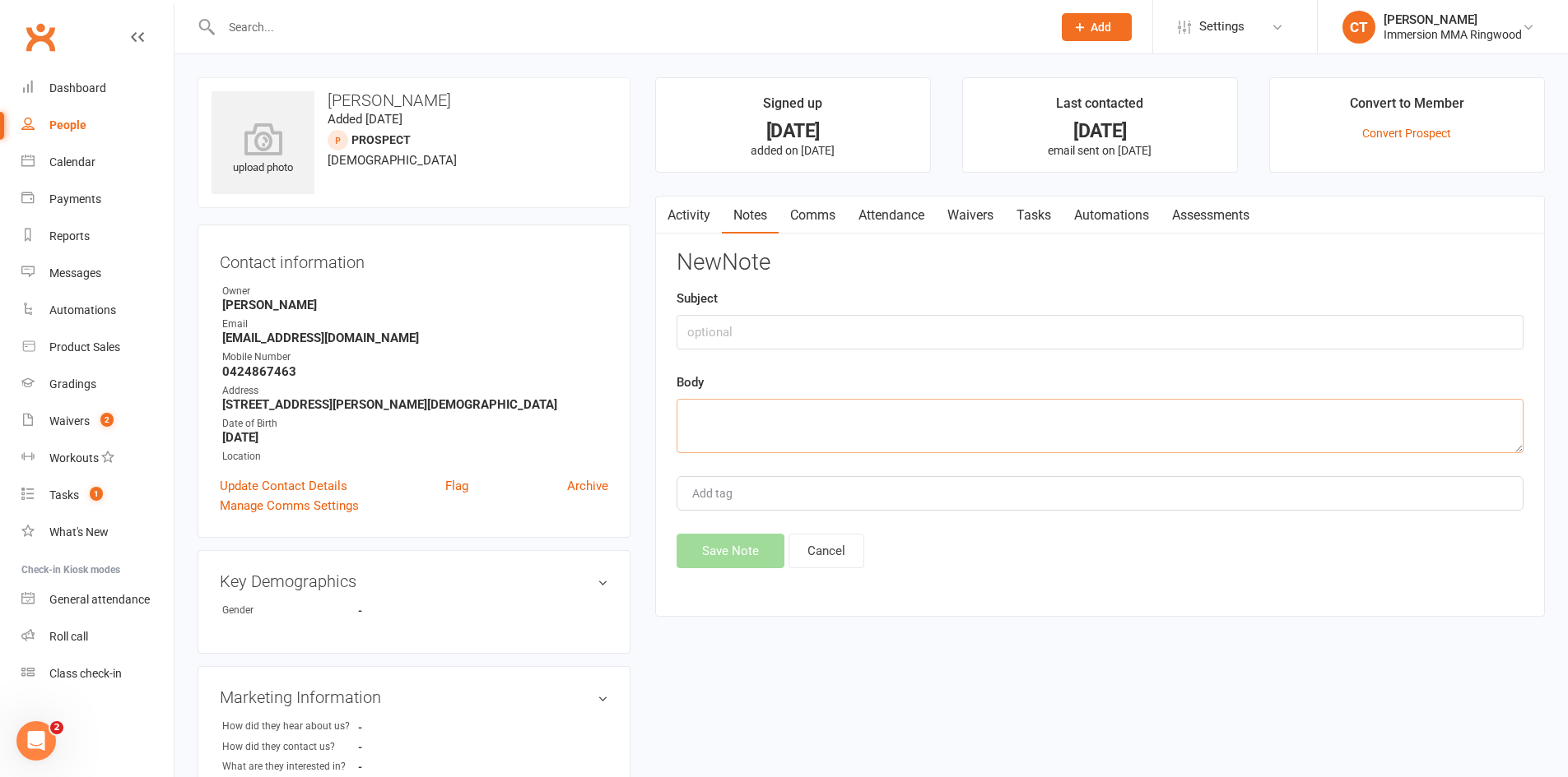
click at [1110, 410] on textarea at bounding box center [1100, 426] width 847 height 54
type textarea "Said they will think"
type textarea "M"
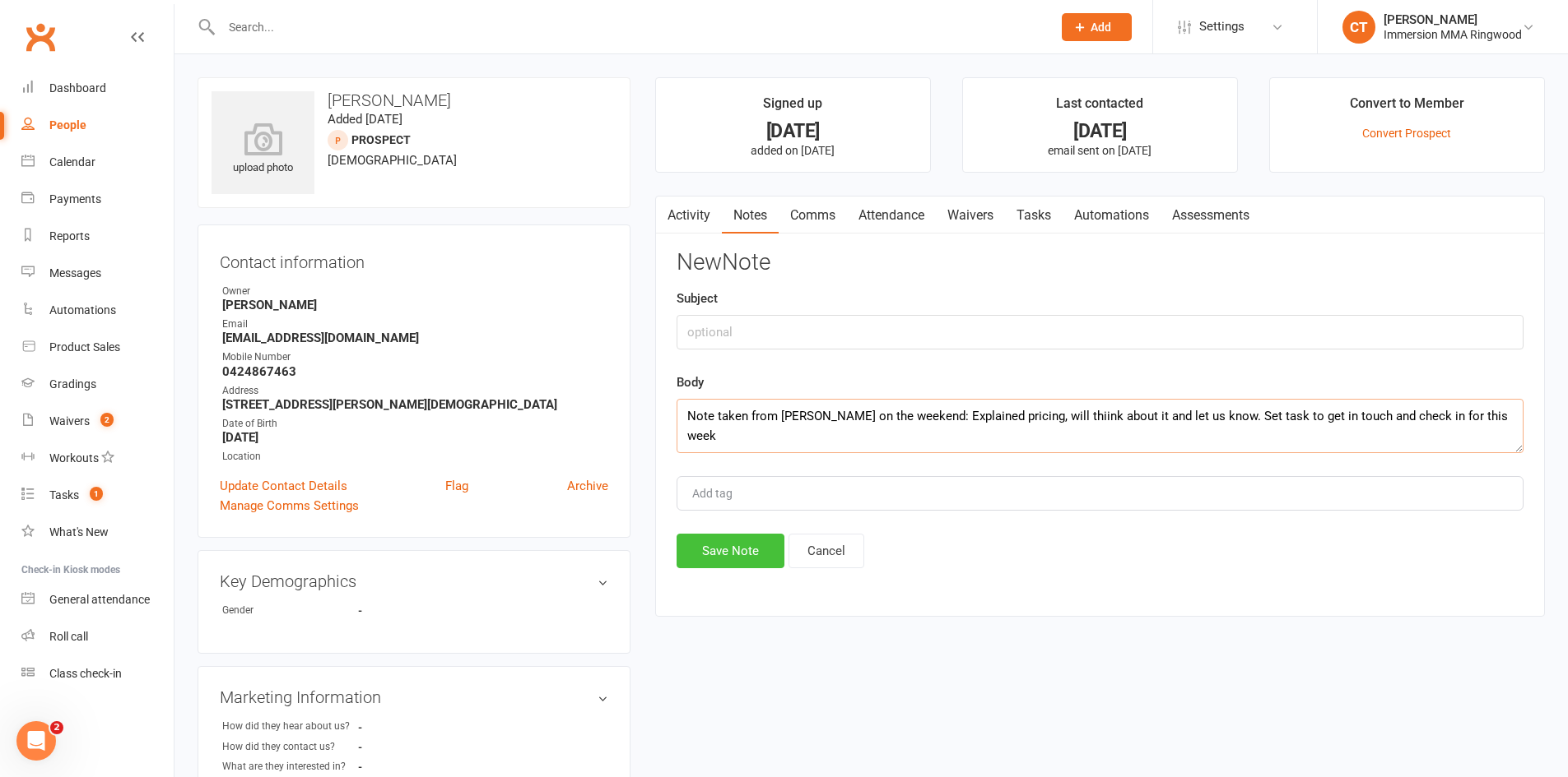
type textarea "Note taken from Mark on the weekend: Explained pricing, will thiink about it an…"
click at [728, 556] on button "Save Note" at bounding box center [730, 551] width 108 height 34
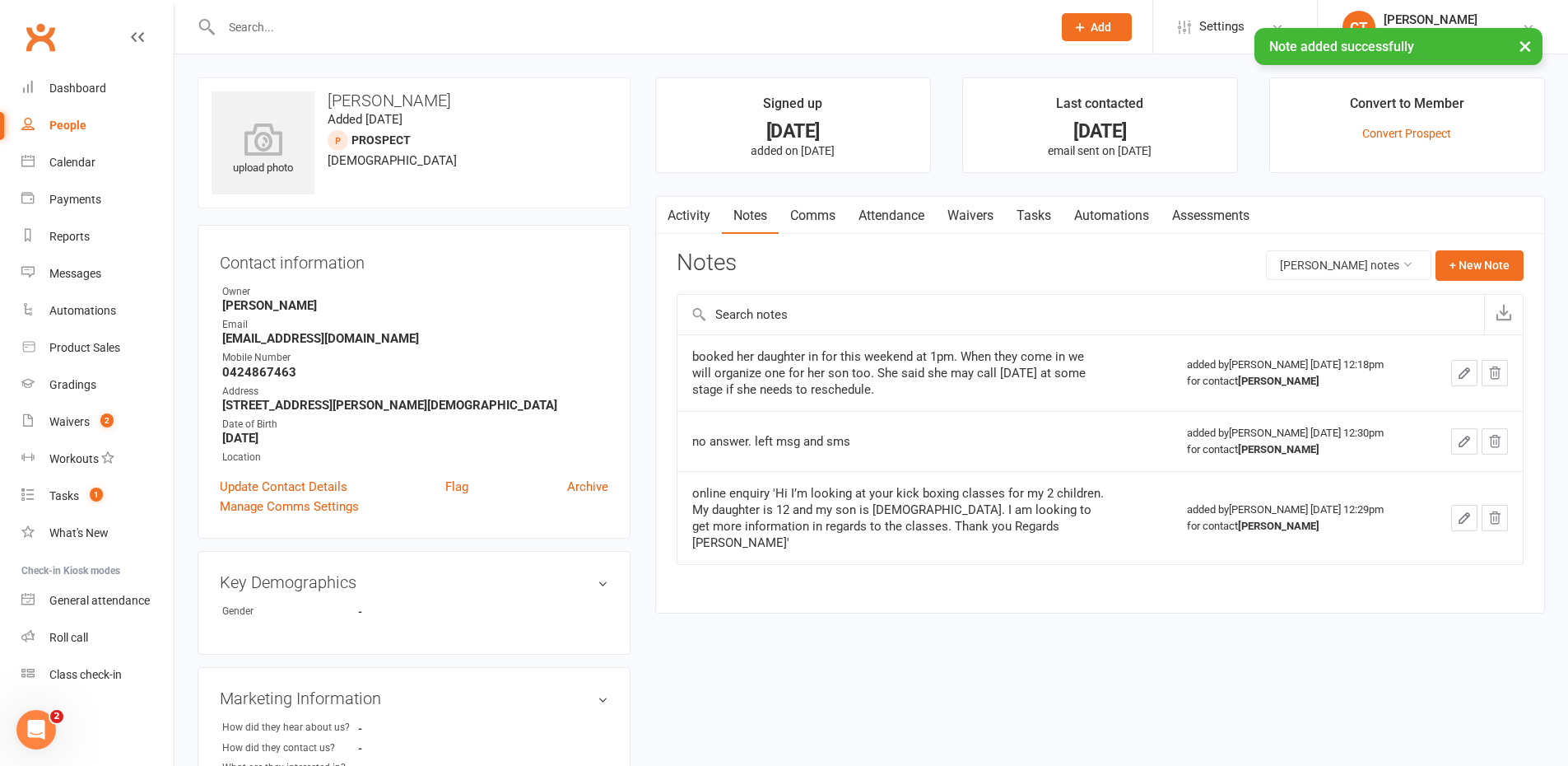
click at [1033, 215] on link "Tasks" at bounding box center [1034, 215] width 58 height 38
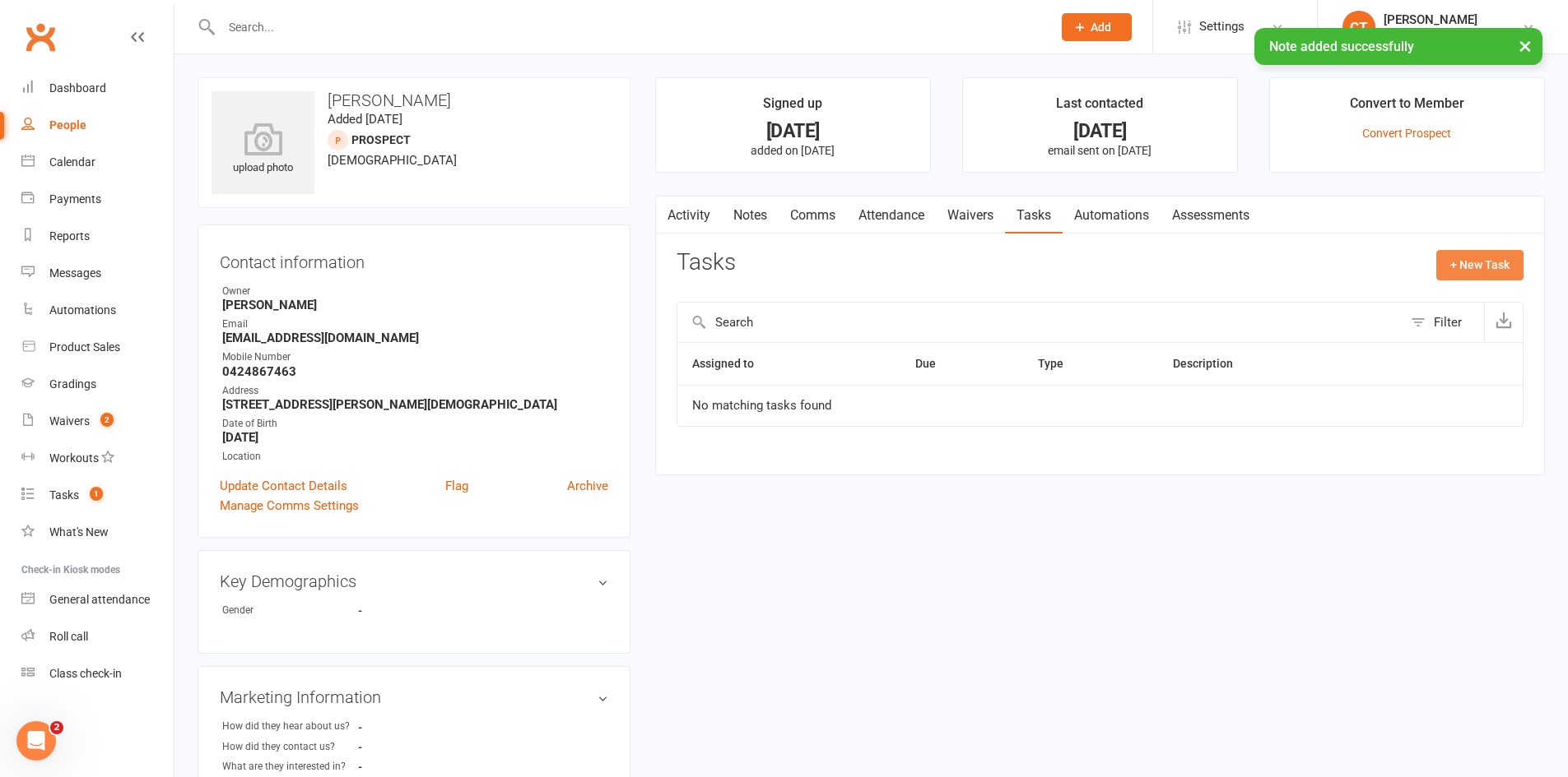
click at [1485, 257] on button "+ New Task" at bounding box center [1479, 265] width 87 height 30
select select "11984"
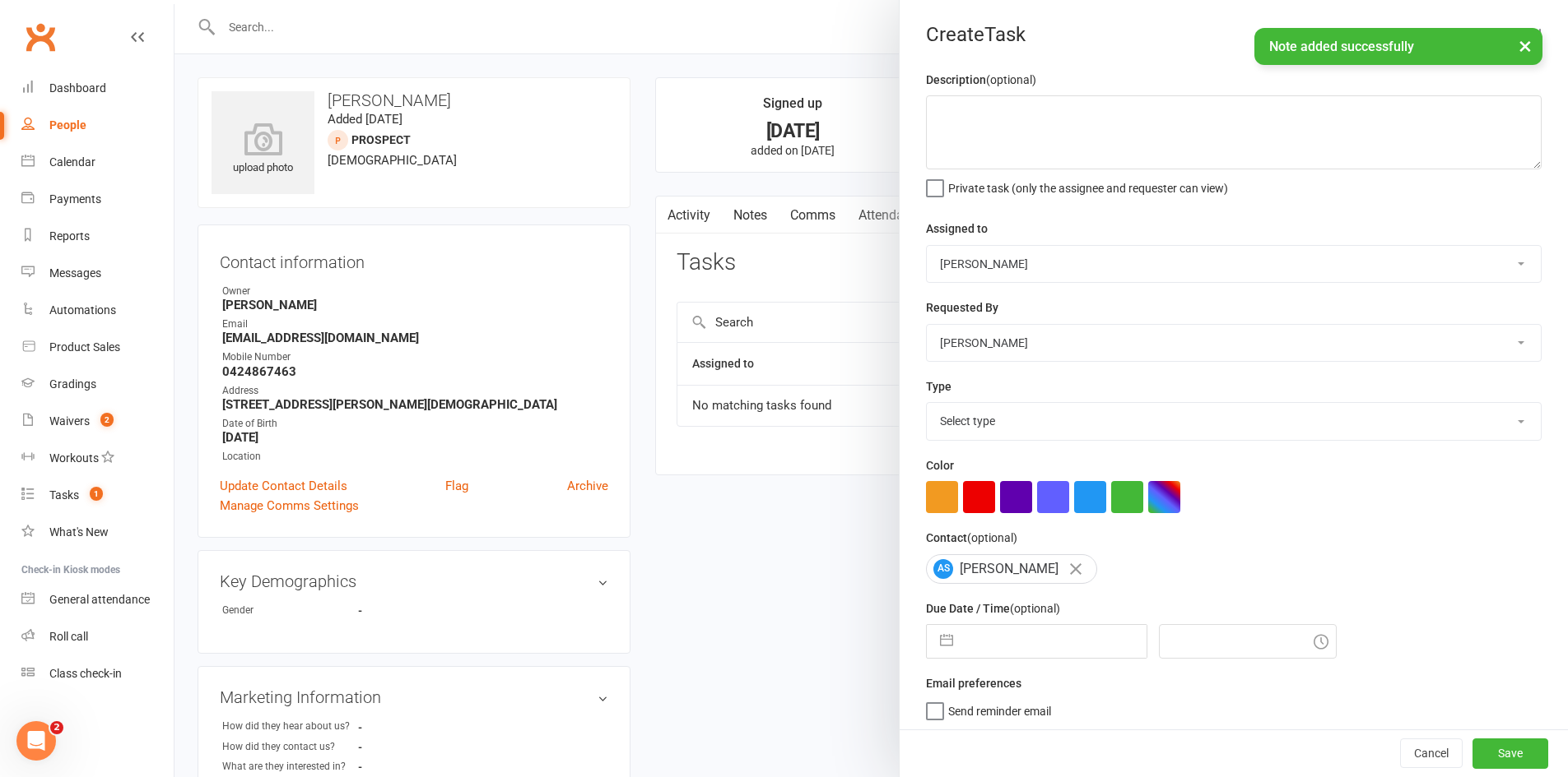
click at [1019, 644] on input "text" at bounding box center [1054, 641] width 186 height 33
select select "6"
select select "2025"
select select "7"
select select "2025"
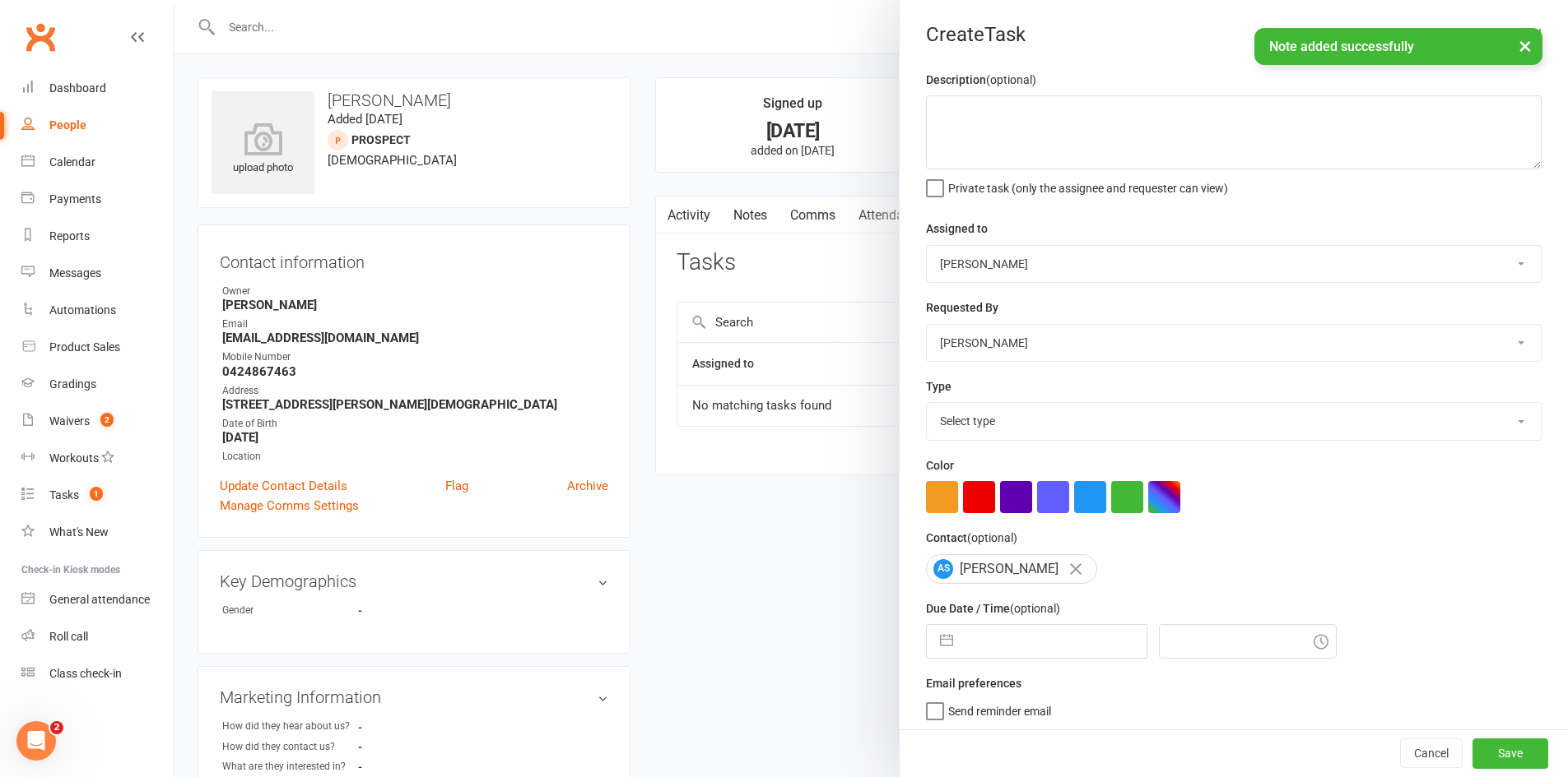
select select "8"
select select "2025"
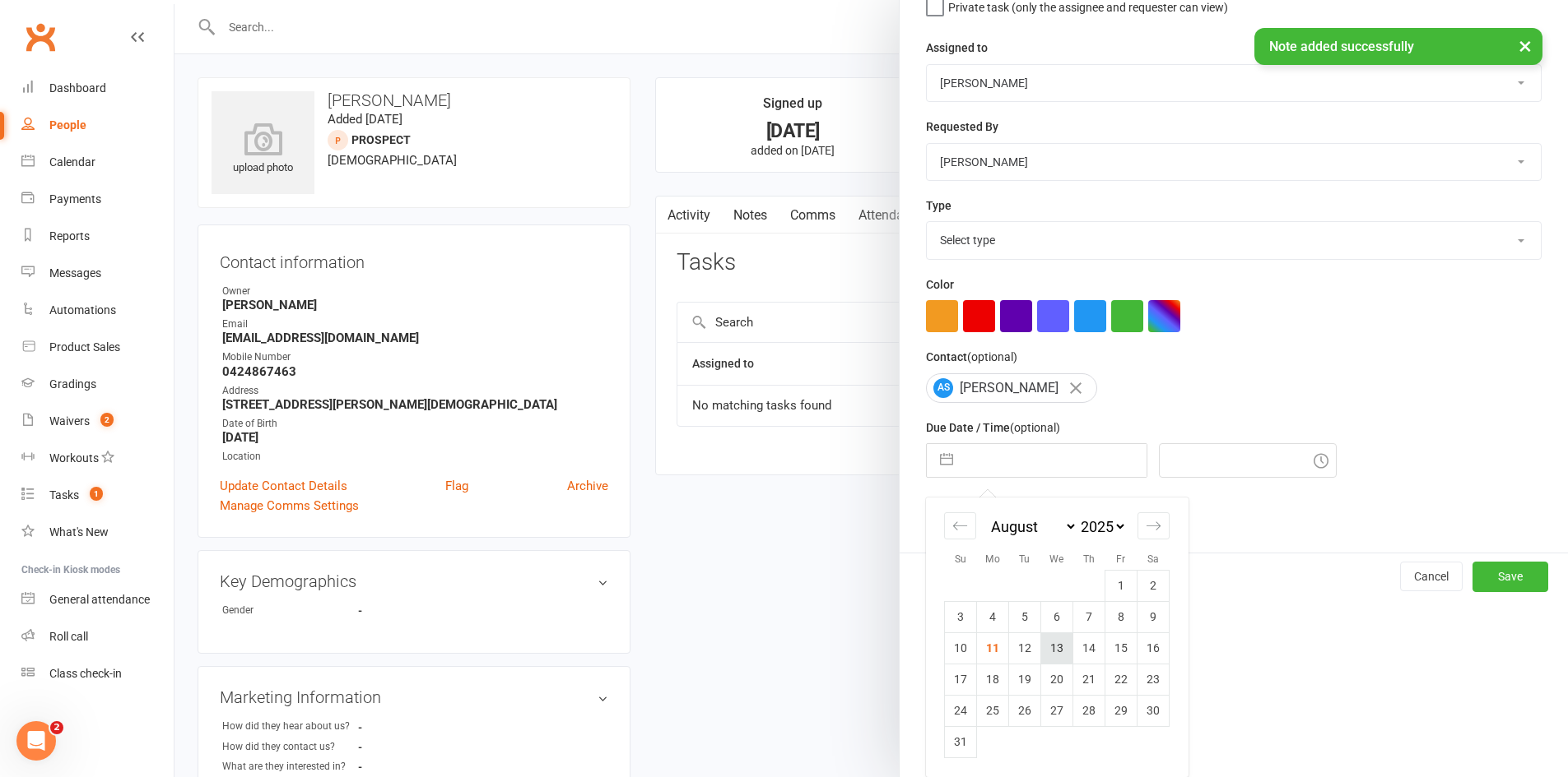
click at [1041, 644] on td "13" at bounding box center [1057, 648] width 32 height 32
type input "13 Aug 2025"
type input "1:30pm"
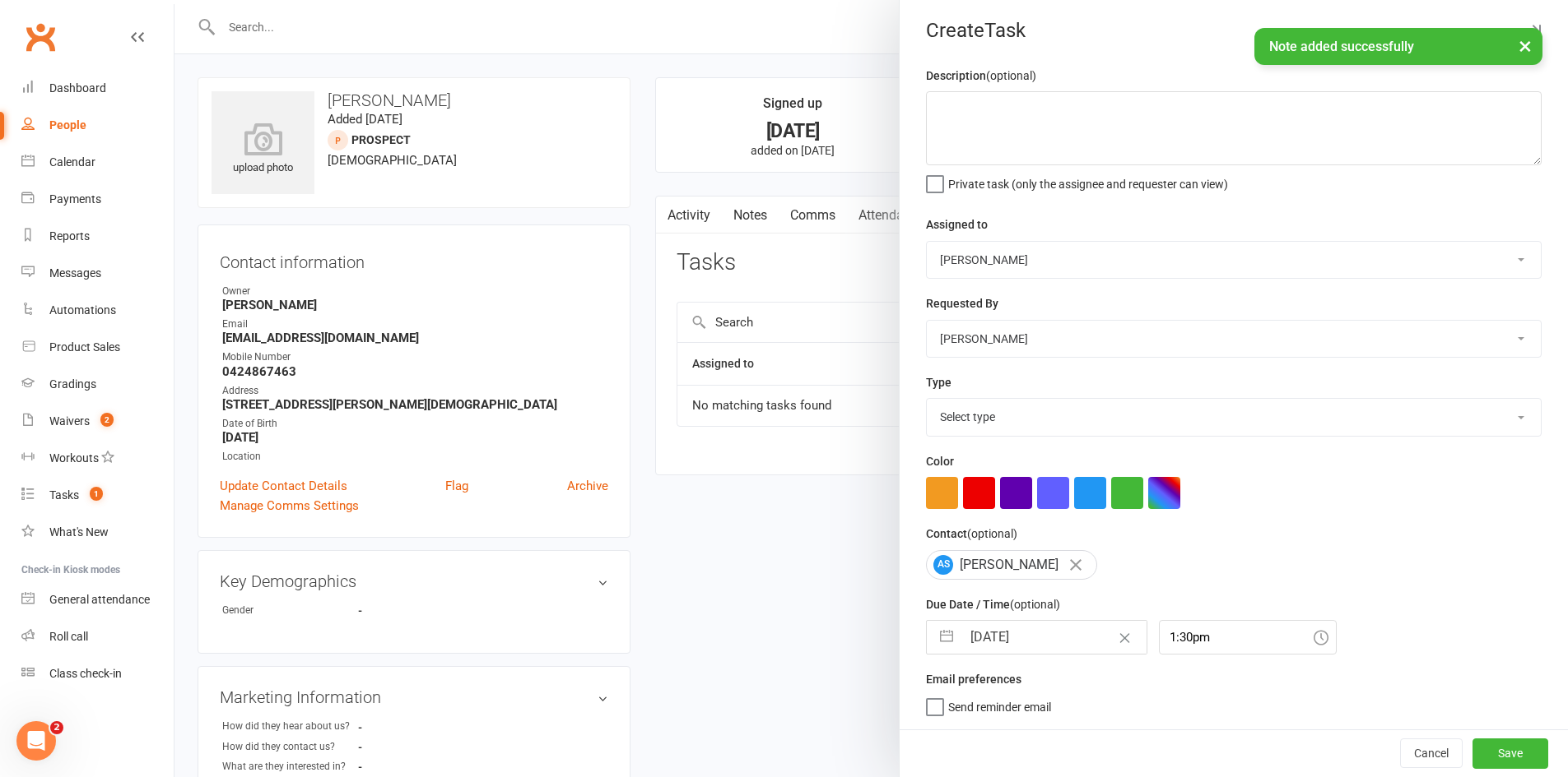
scroll to position [11, 0]
click at [1030, 139] on textarea at bounding box center [1233, 128] width 615 height 74
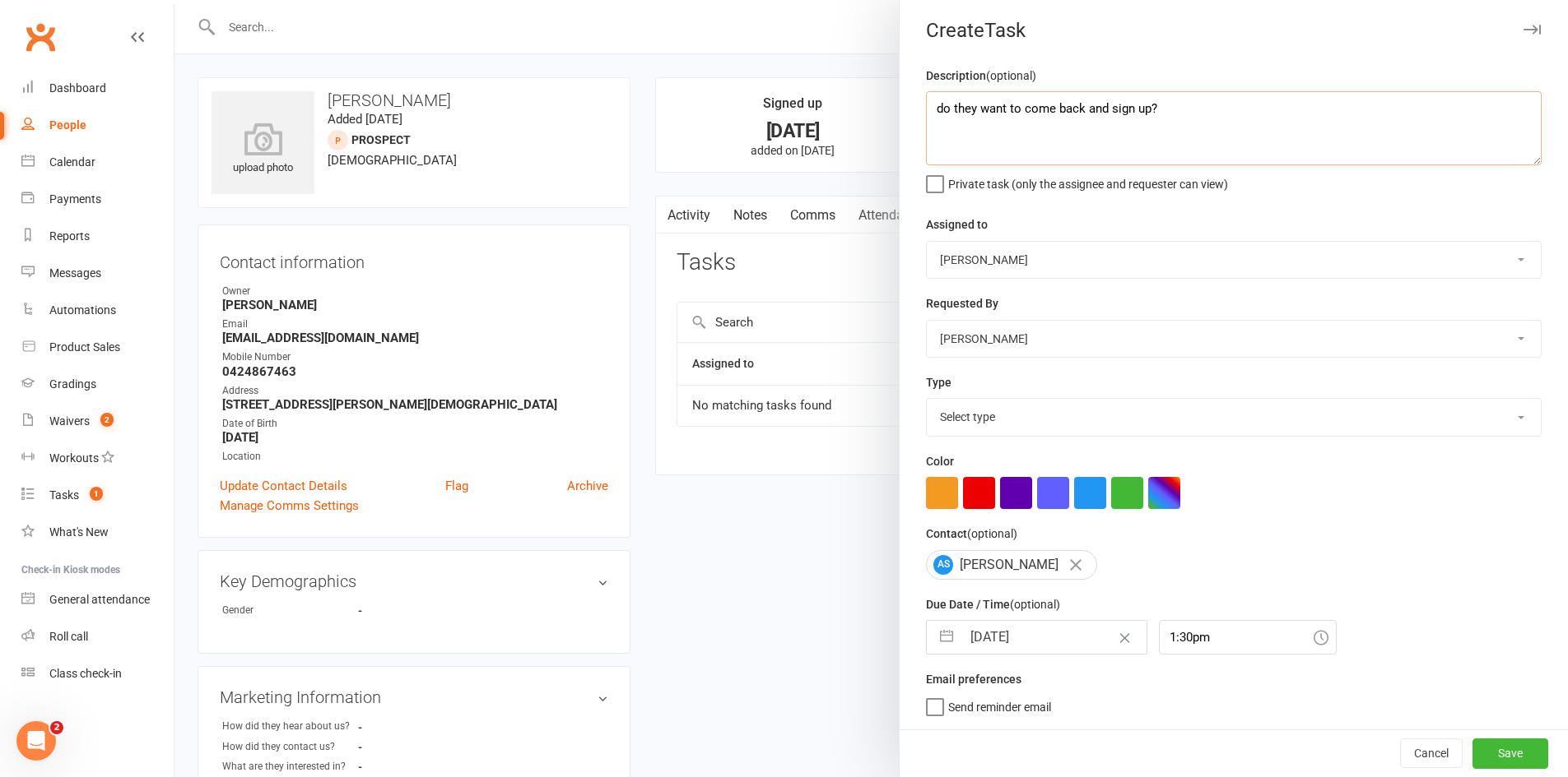
type textarea "do they want to come back and sign up?"
drag, startPoint x: 1002, startPoint y: 416, endPoint x: 987, endPoint y: 391, distance: 29.2
click at [1002, 416] on select "Select type Cmonnnn E-mail Financial Follow-up Help Just do it Letting ya know …" at bounding box center [1234, 417] width 614 height 36
select select "6641"
click at [927, 399] on select "Select type Cmonnnn E-mail Financial Follow-up Help Just do it Letting ya know …" at bounding box center [1234, 417] width 614 height 36
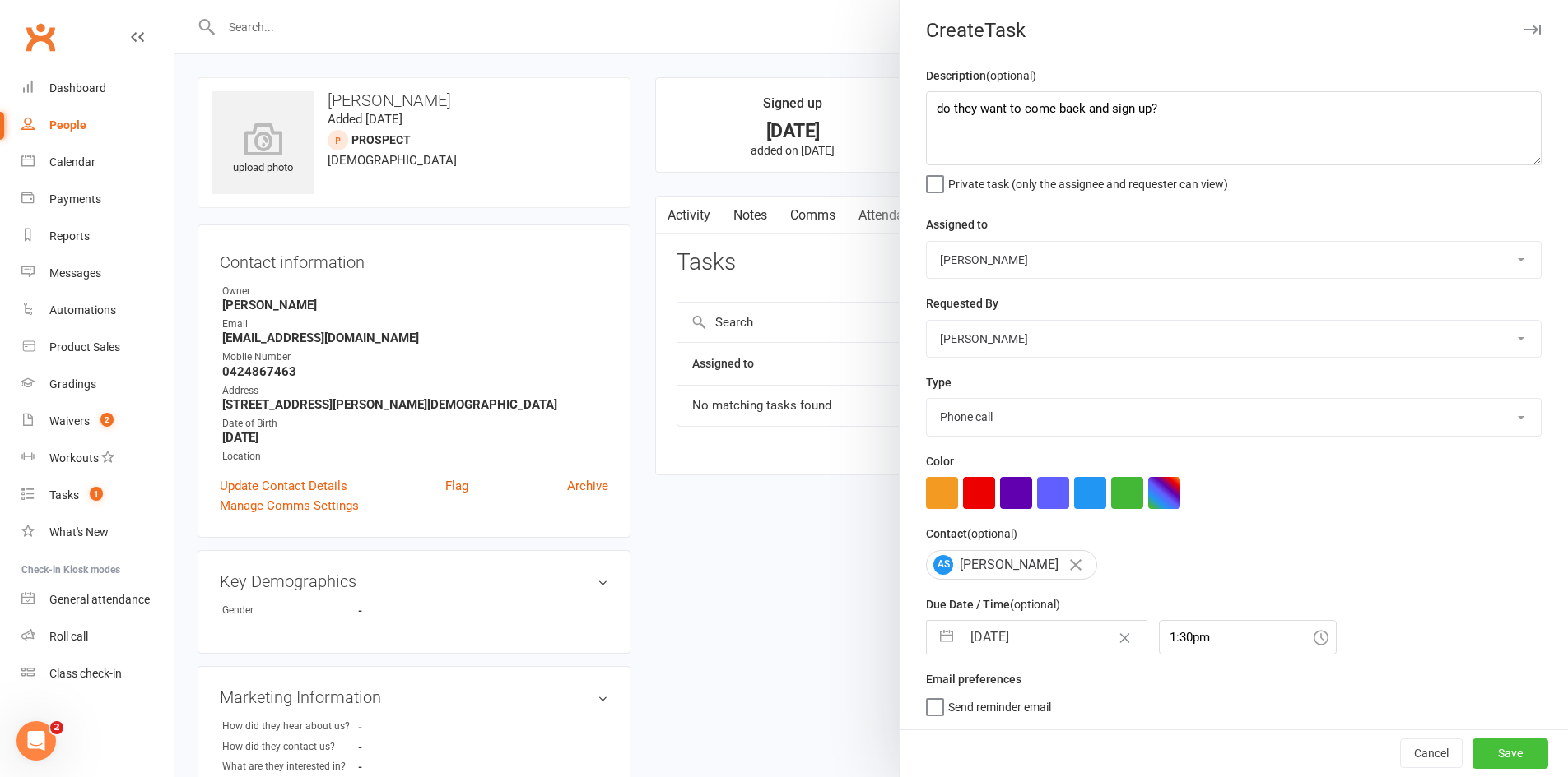
click at [1493, 763] on button "Save" at bounding box center [1510, 753] width 76 height 30
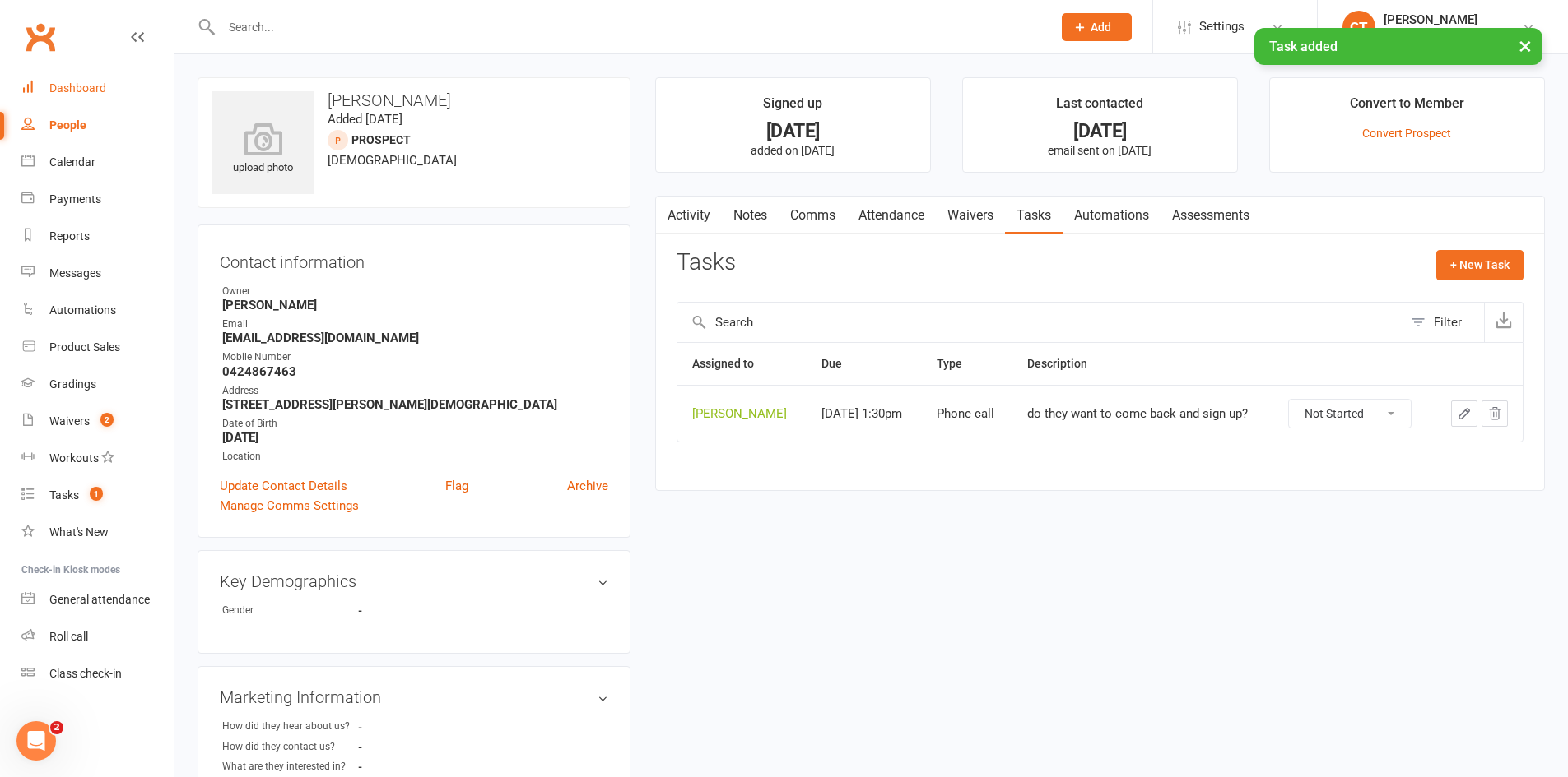
click at [70, 84] on div "Dashboard" at bounding box center [77, 87] width 57 height 14
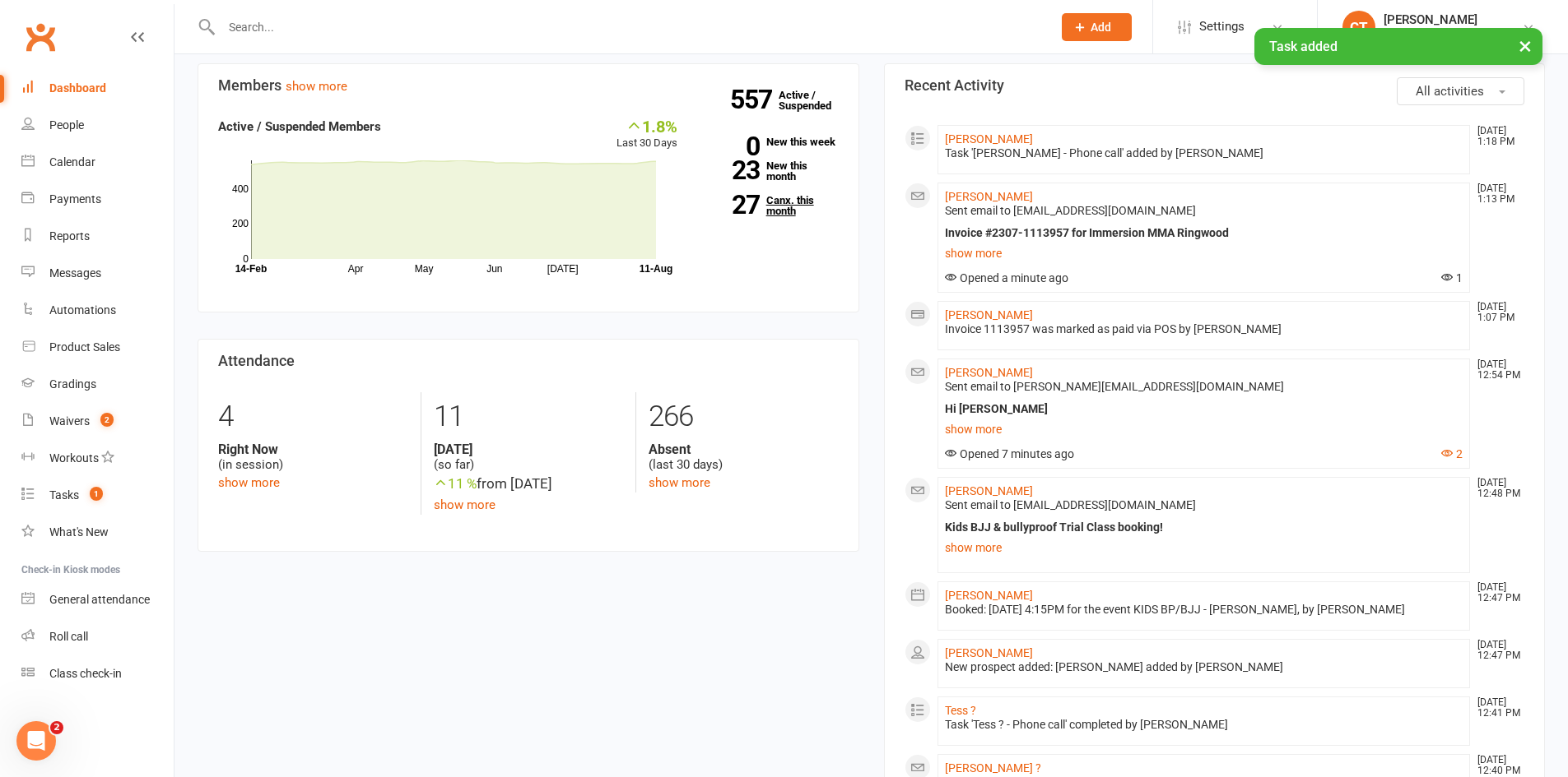
scroll to position [548, 0]
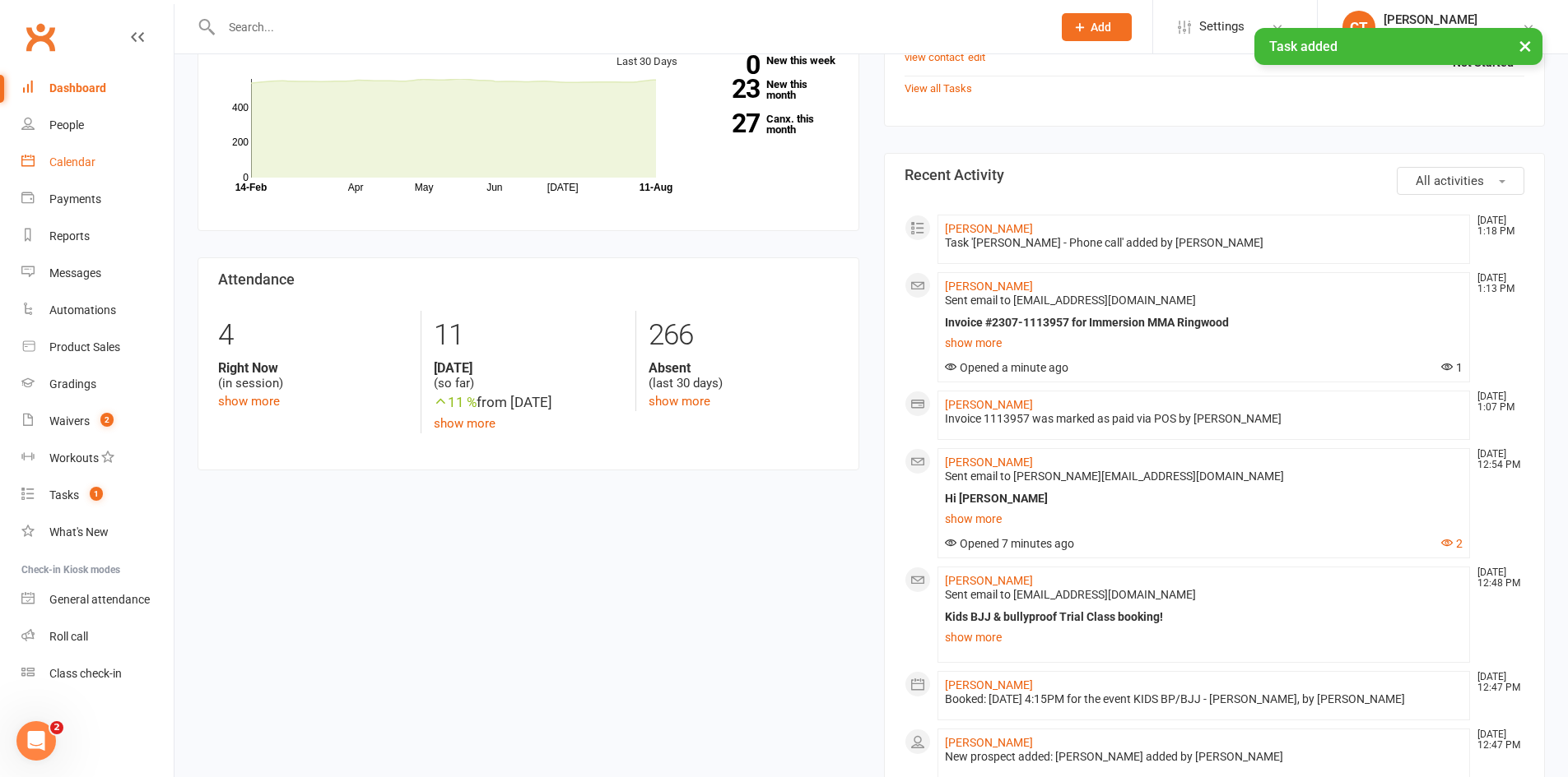
click at [82, 162] on div "Calendar" at bounding box center [72, 162] width 46 height 14
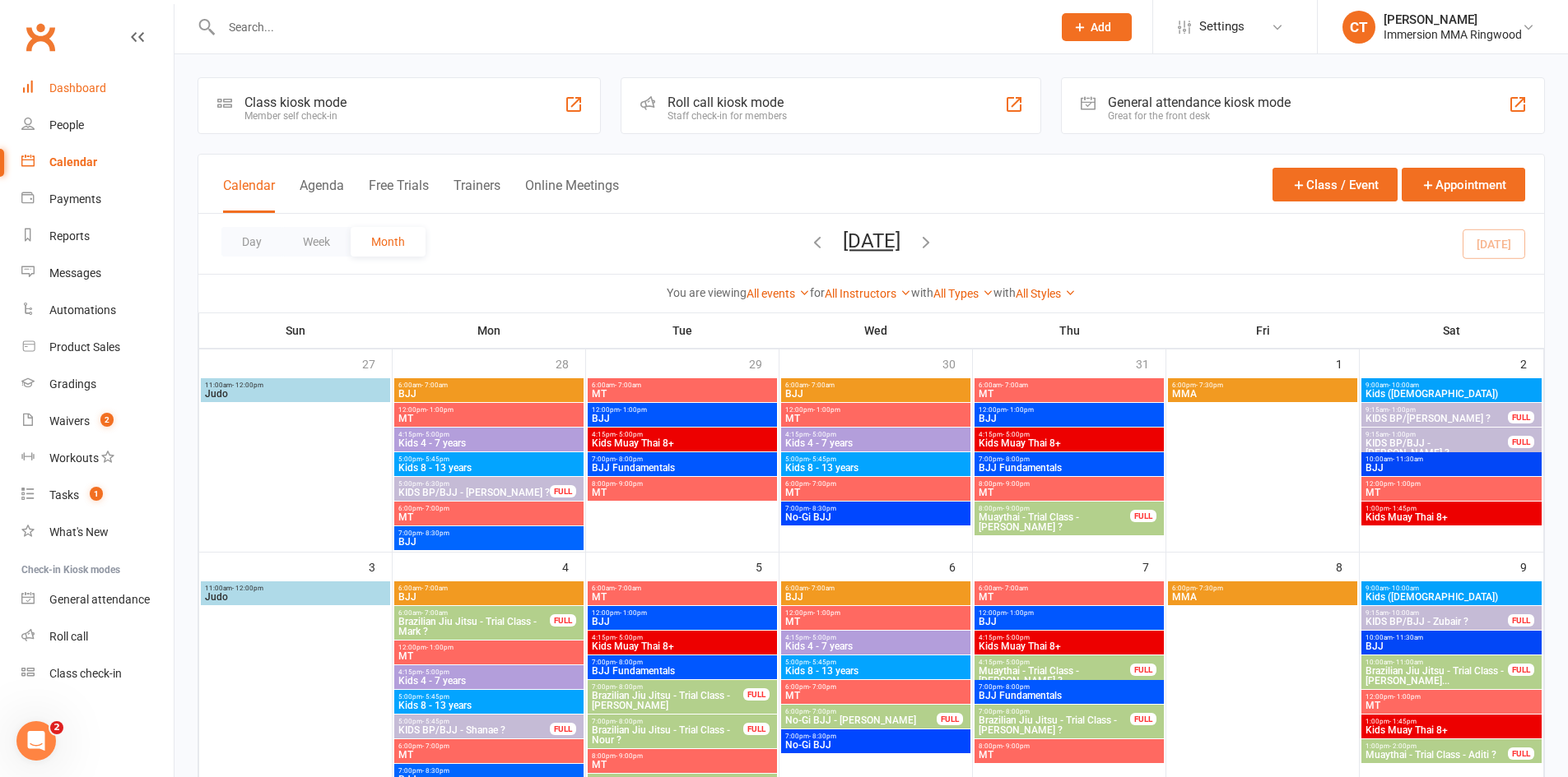
click at [131, 87] on link "Dashboard" at bounding box center [97, 88] width 152 height 37
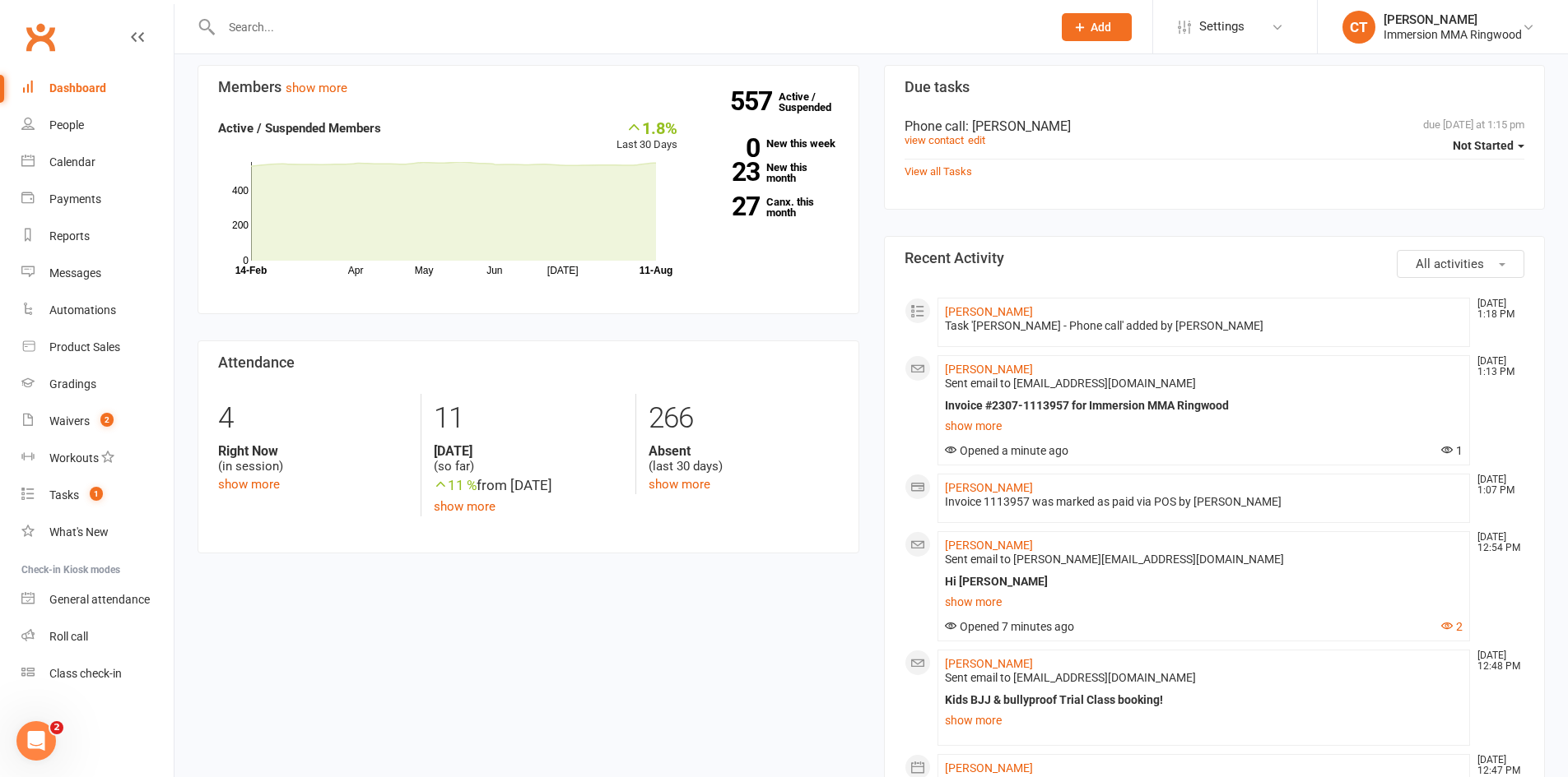
scroll to position [548, 0]
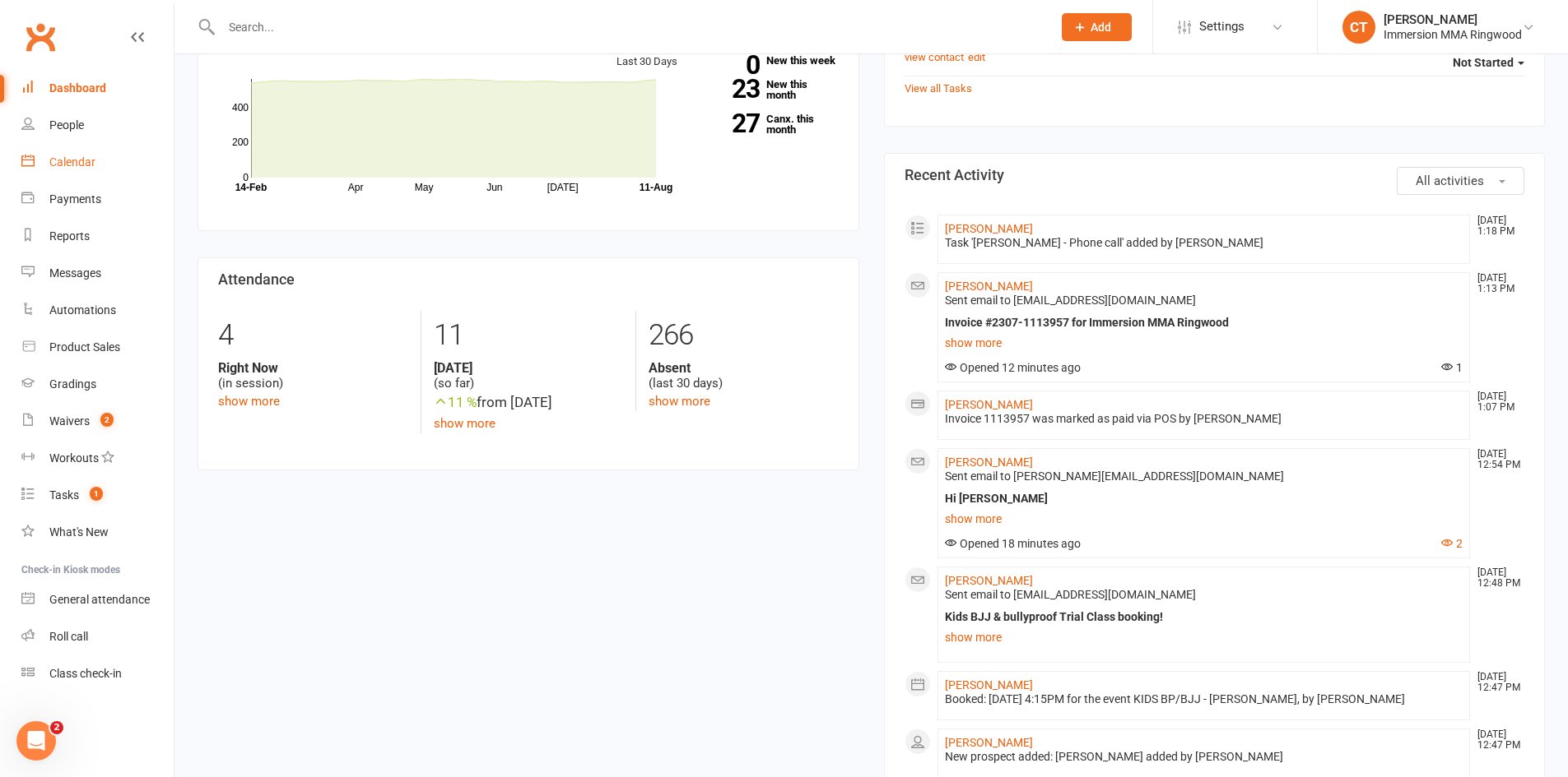
click at [91, 160] on div "Calendar" at bounding box center [72, 162] width 46 height 14
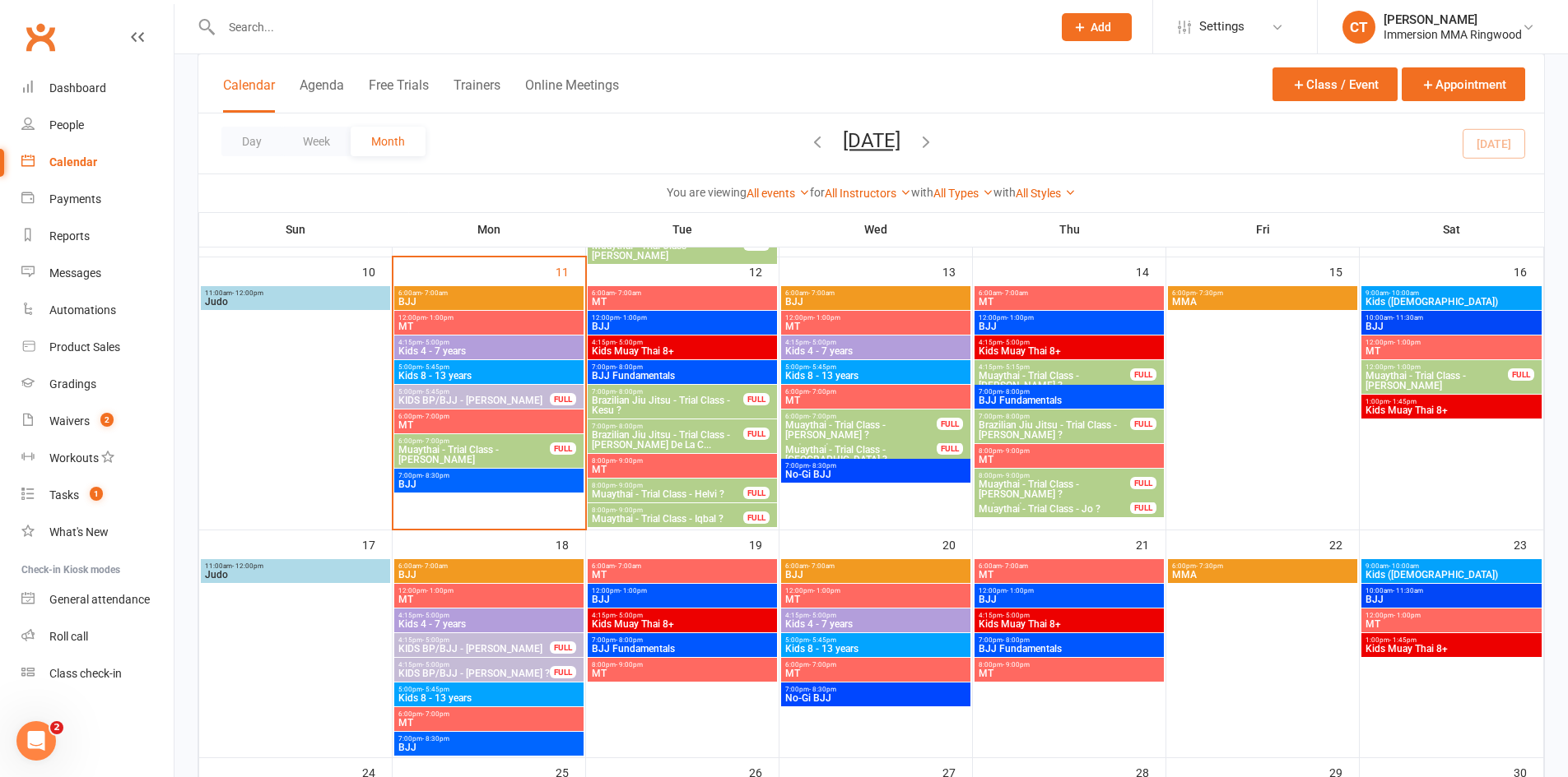
scroll to position [548, 0]
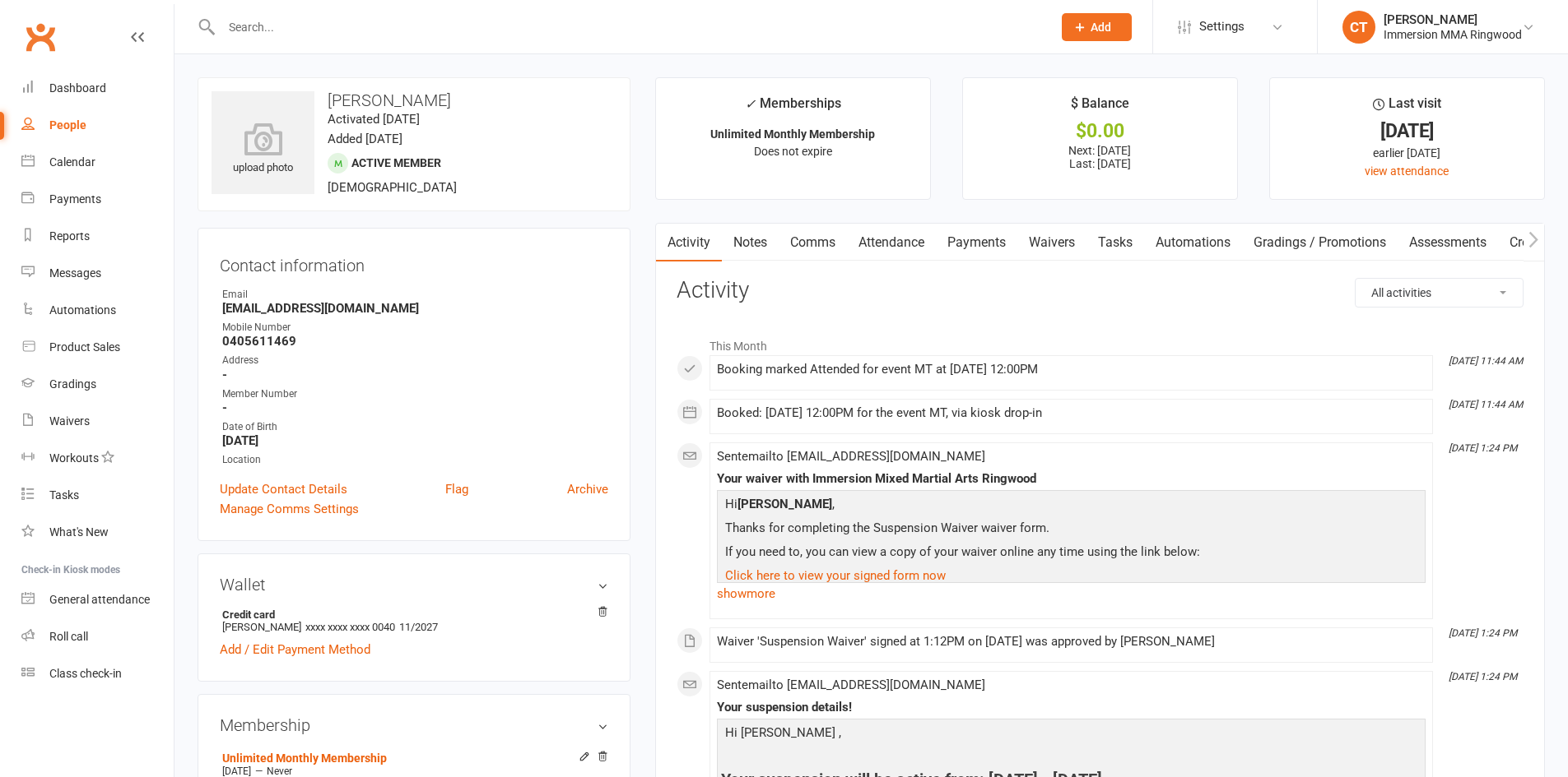
click at [987, 233] on link "Payments" at bounding box center [976, 243] width 81 height 38
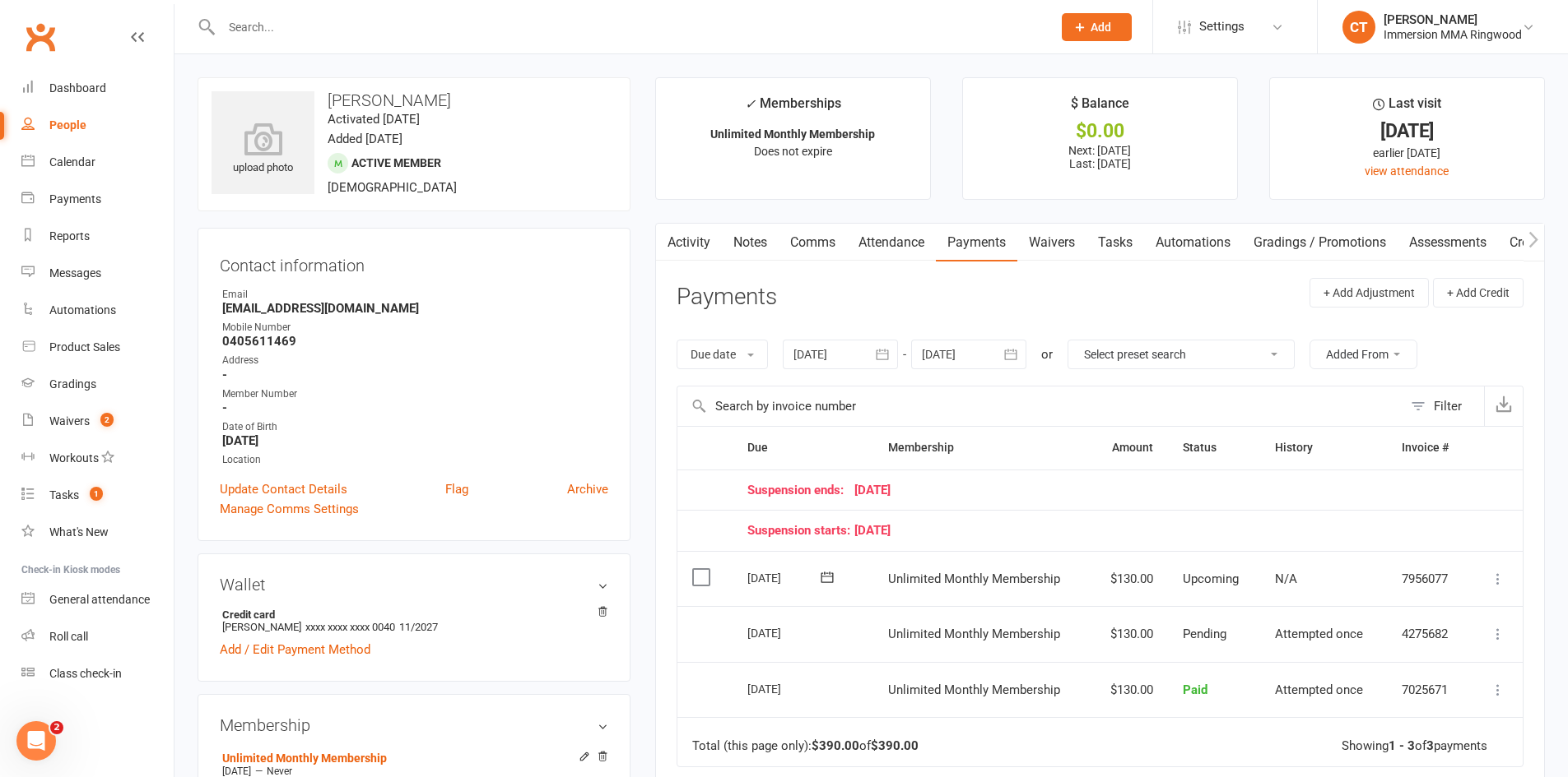
click at [1116, 234] on link "Tasks" at bounding box center [1115, 243] width 58 height 38
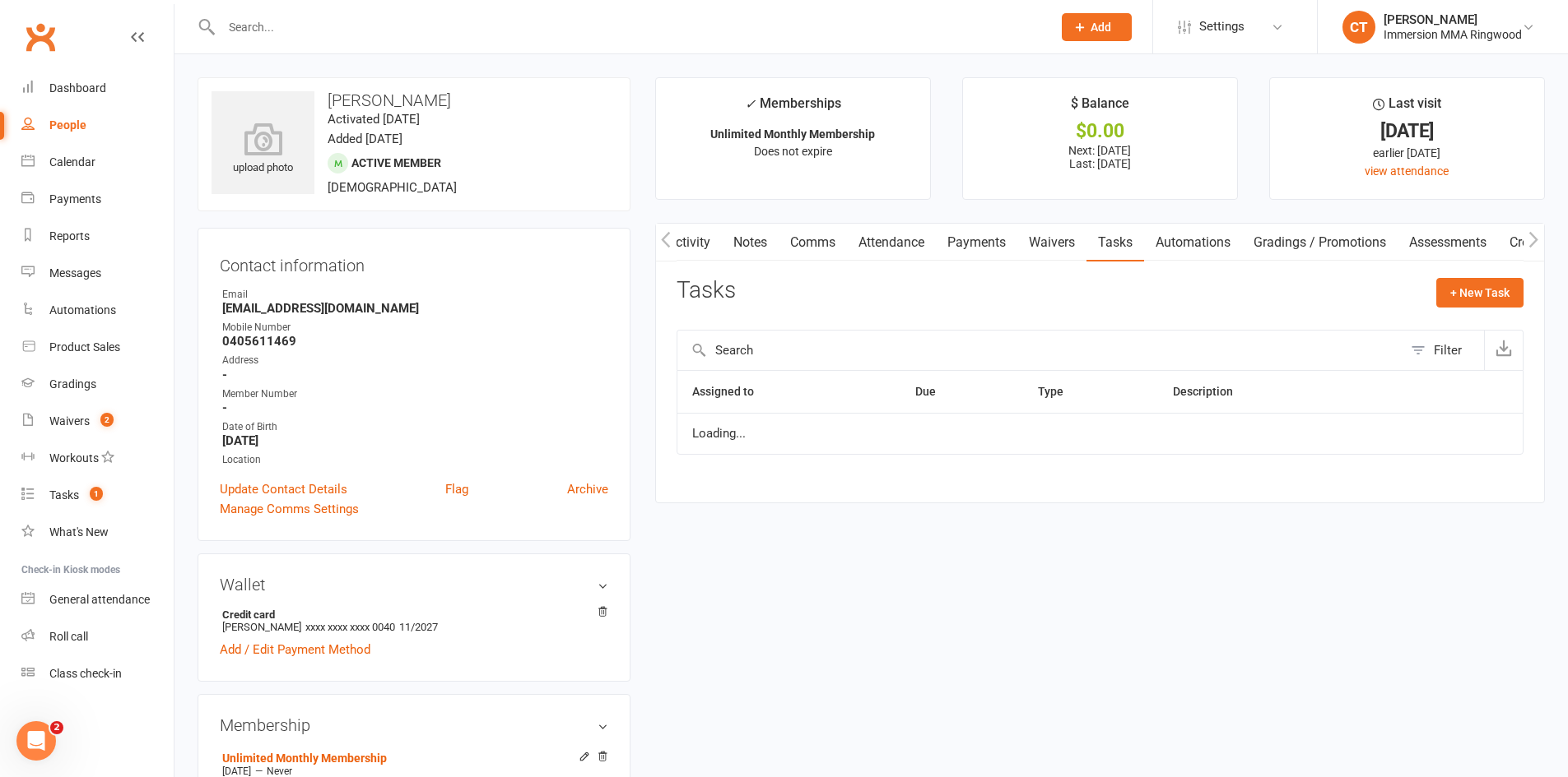
scroll to position [0, 1]
click at [1491, 283] on button "+ New Task" at bounding box center [1479, 293] width 87 height 30
select select "11984"
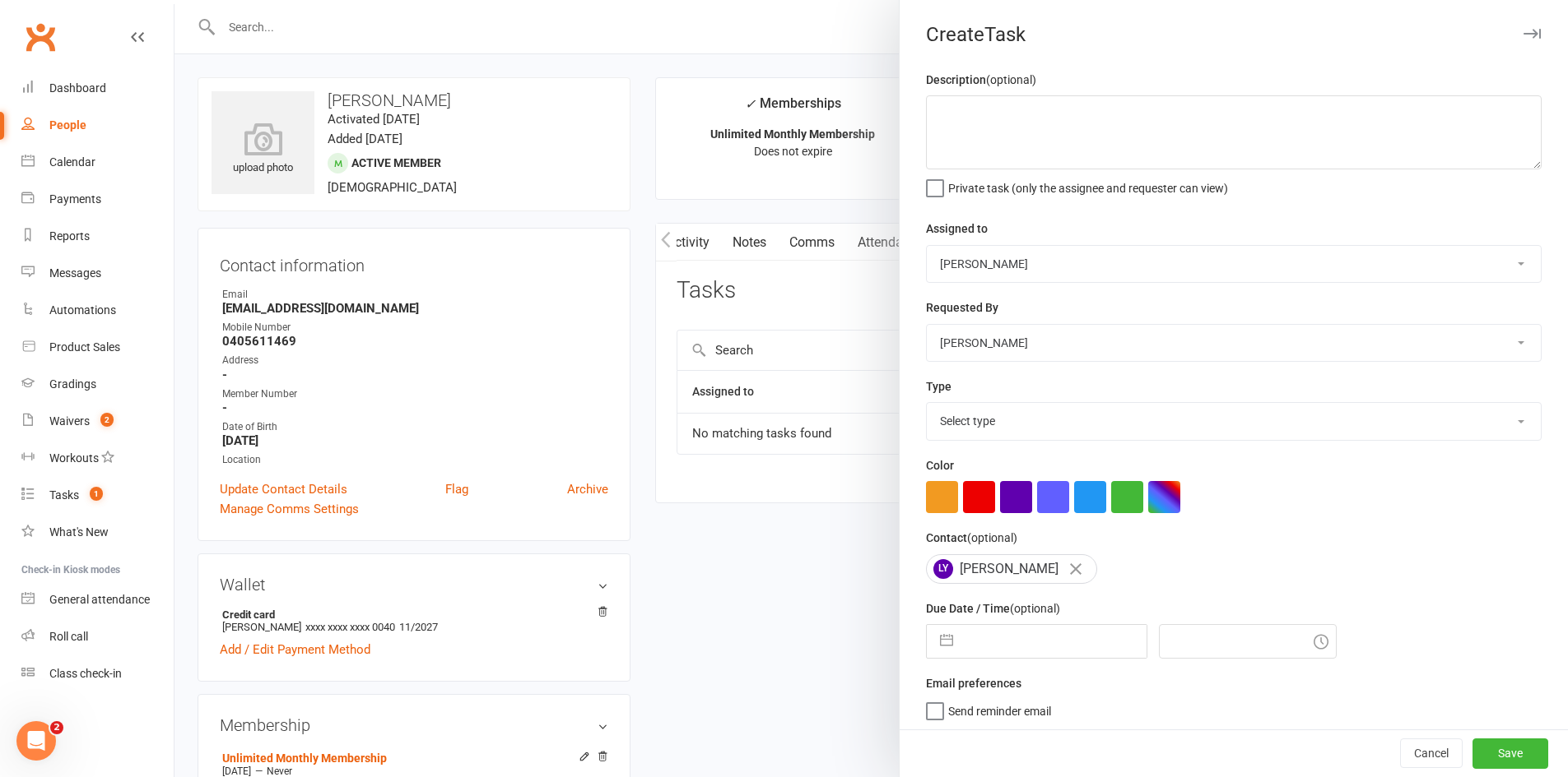
click at [1041, 667] on div "Description (optional) Private task (only the assignee and requester can view) …" at bounding box center [1234, 402] width 668 height 664
click at [1043, 649] on input "text" at bounding box center [1054, 641] width 186 height 33
select select "6"
select select "2025"
select select "7"
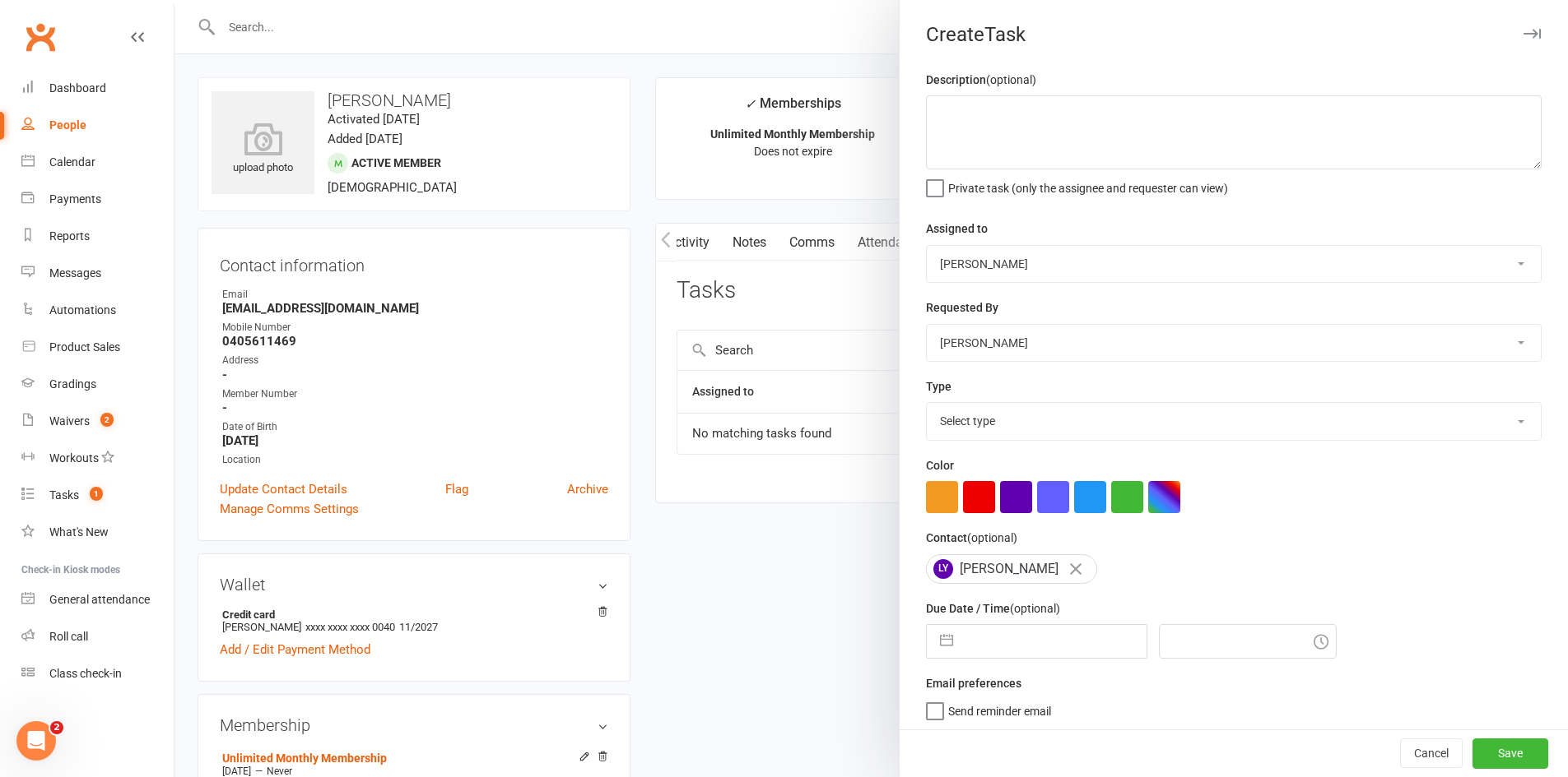
select select "2025"
select select "8"
select select "2025"
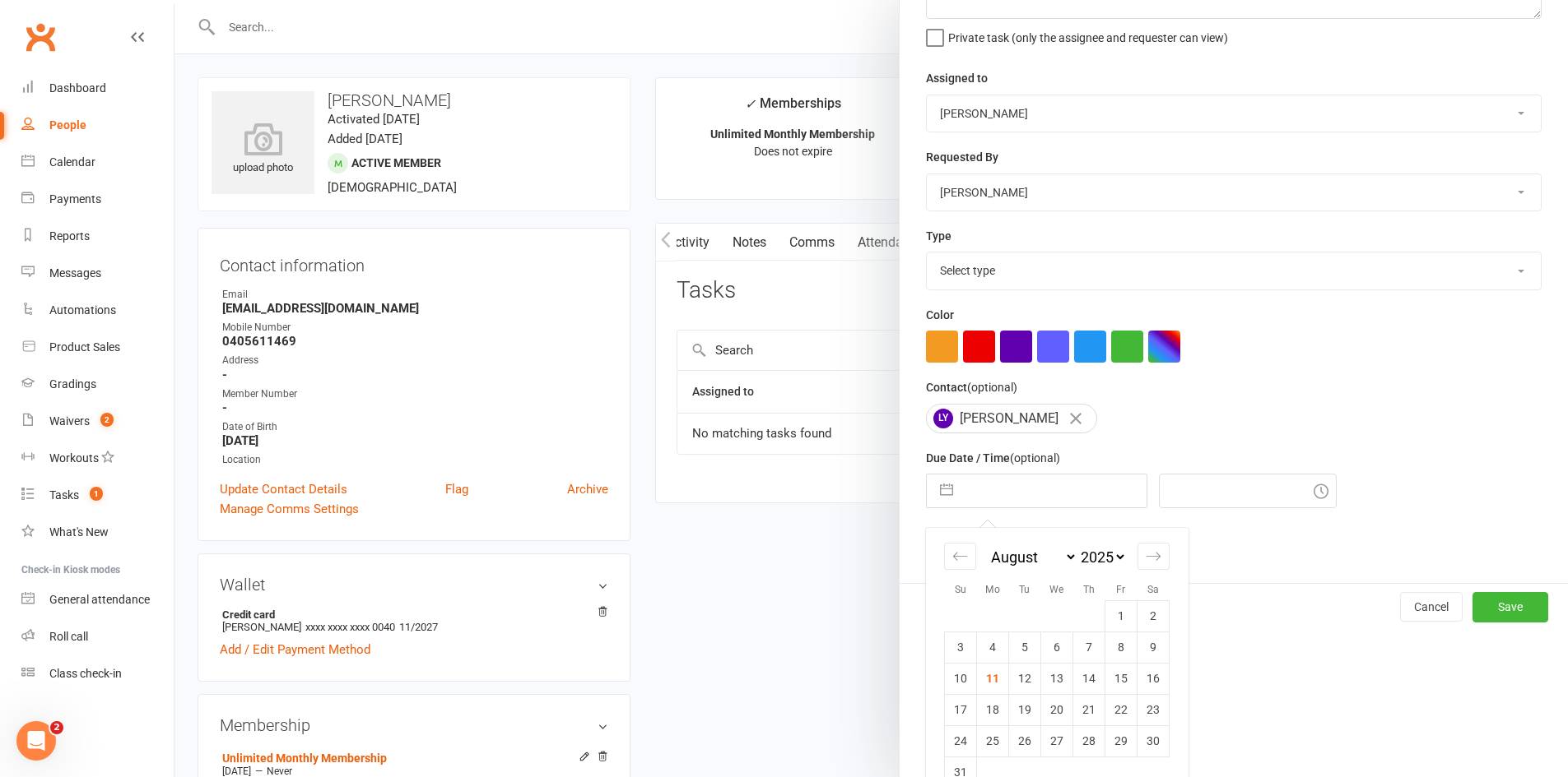
scroll to position [186, 0]
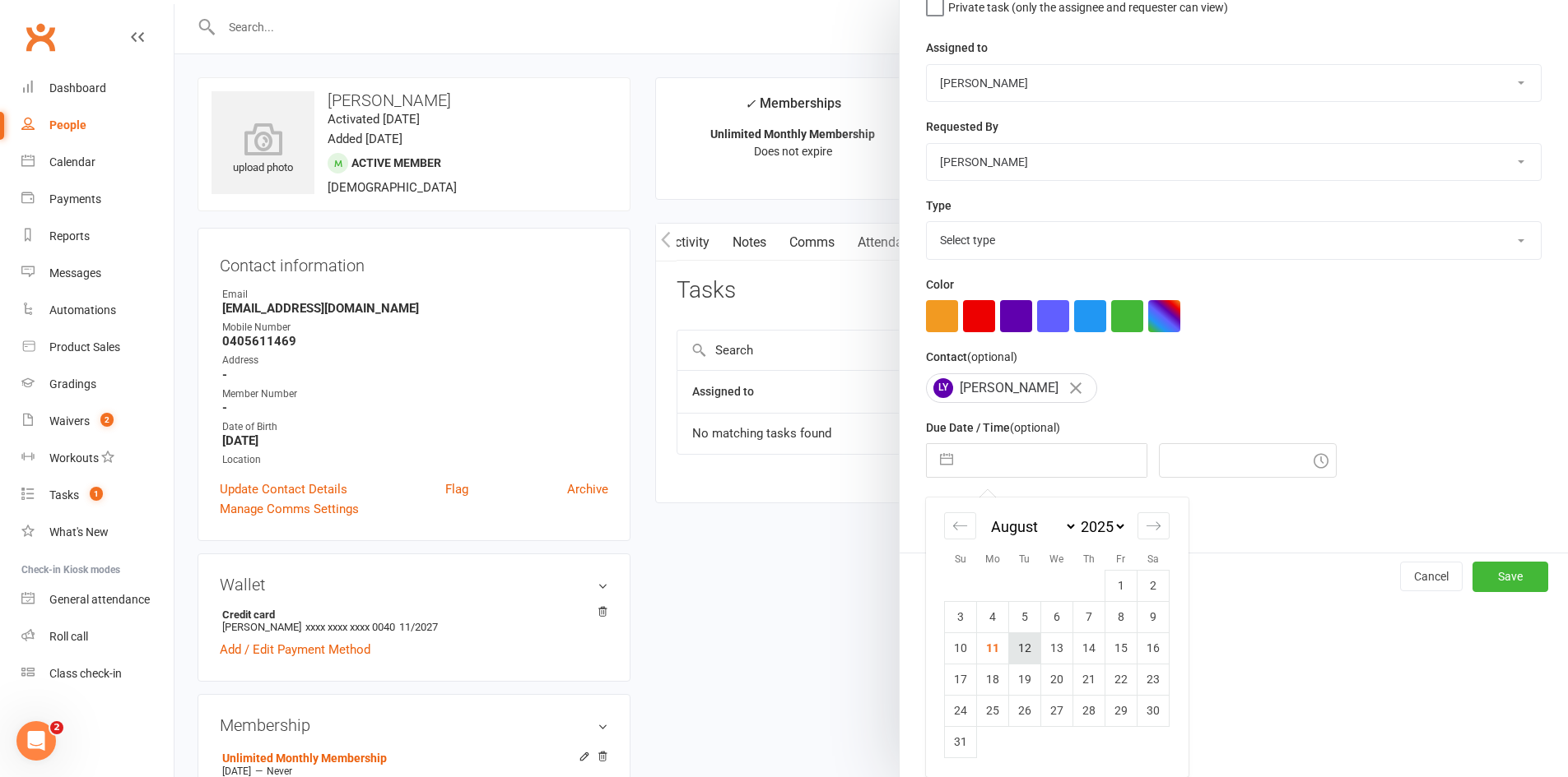
click at [1019, 659] on td "12" at bounding box center [1025, 648] width 32 height 32
type input "[DATE]"
type input "2:00pm"
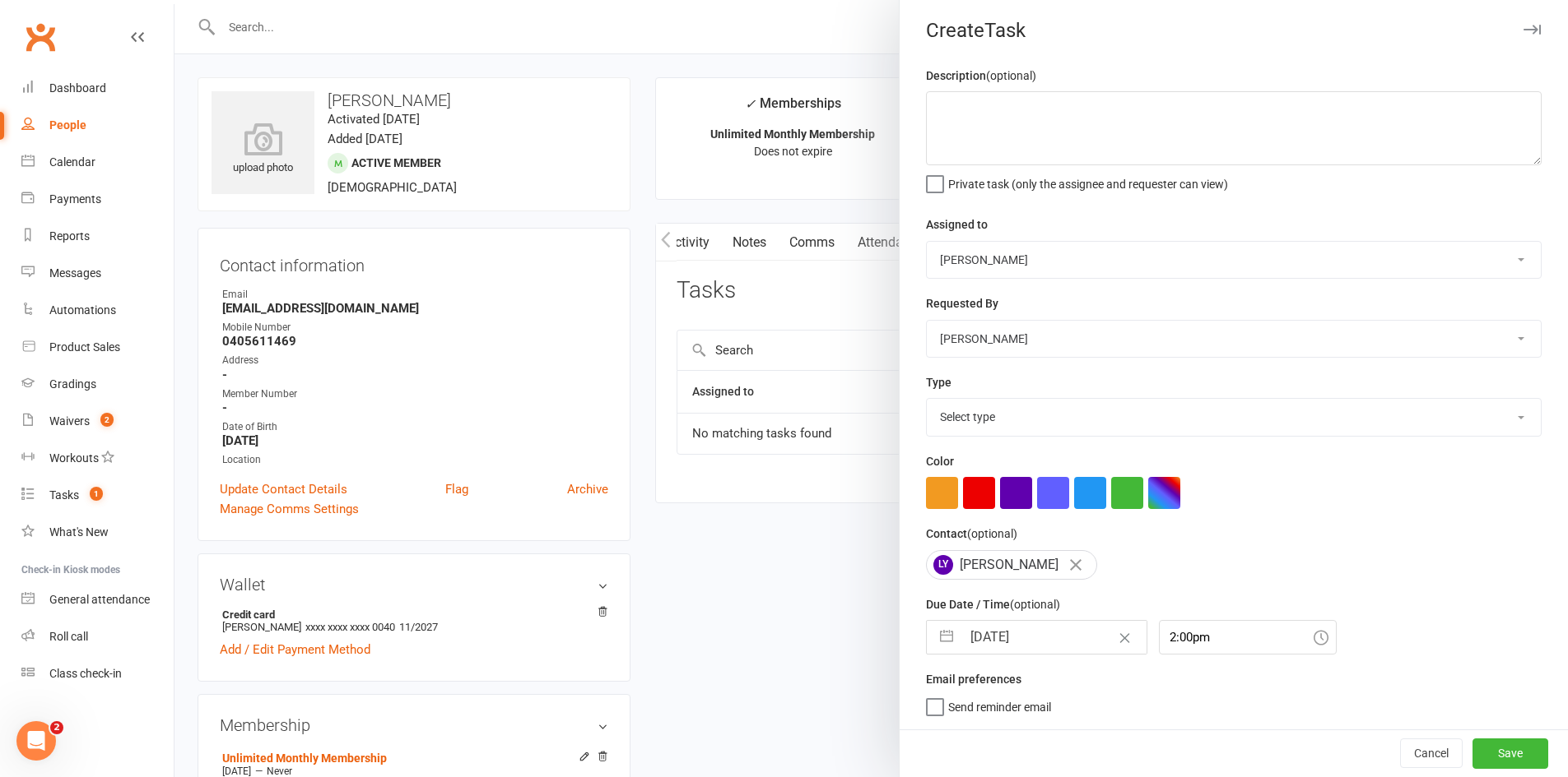
scroll to position [11, 0]
click at [1006, 110] on textarea at bounding box center [1233, 128] width 615 height 74
type textarea "convert to MT only membership"
click at [968, 412] on select "Select type Cmonnnn E-mail Financial Follow-up Help Just do it Letting ya know …" at bounding box center [1234, 417] width 614 height 36
select select "6641"
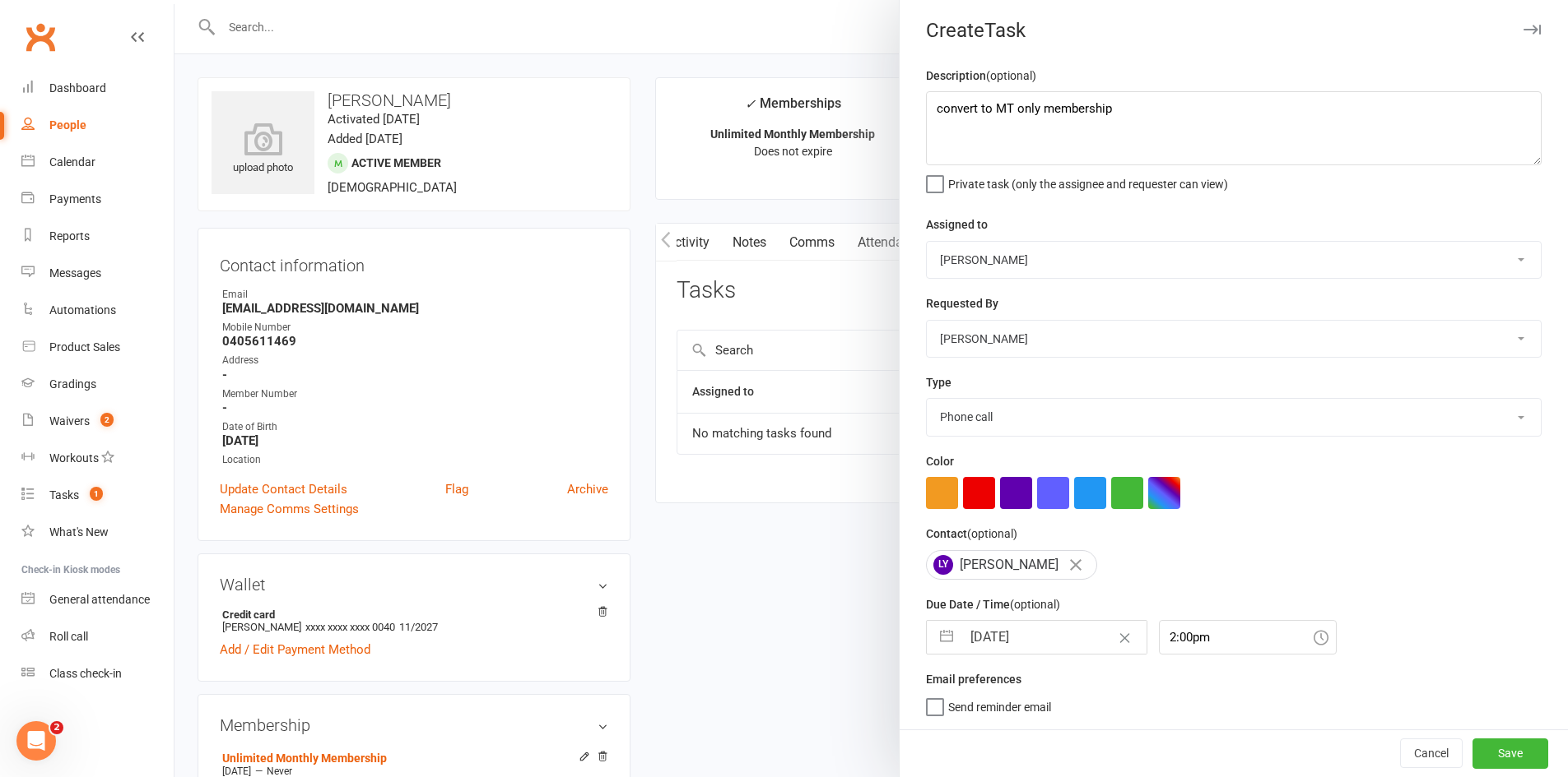
click at [927, 399] on select "Select type Cmonnnn E-mail Financial Follow-up Help Just do it Letting ya know …" at bounding box center [1234, 417] width 614 height 36
click at [1473, 754] on button "Save" at bounding box center [1510, 753] width 76 height 30
